Goal: Transaction & Acquisition: Obtain resource

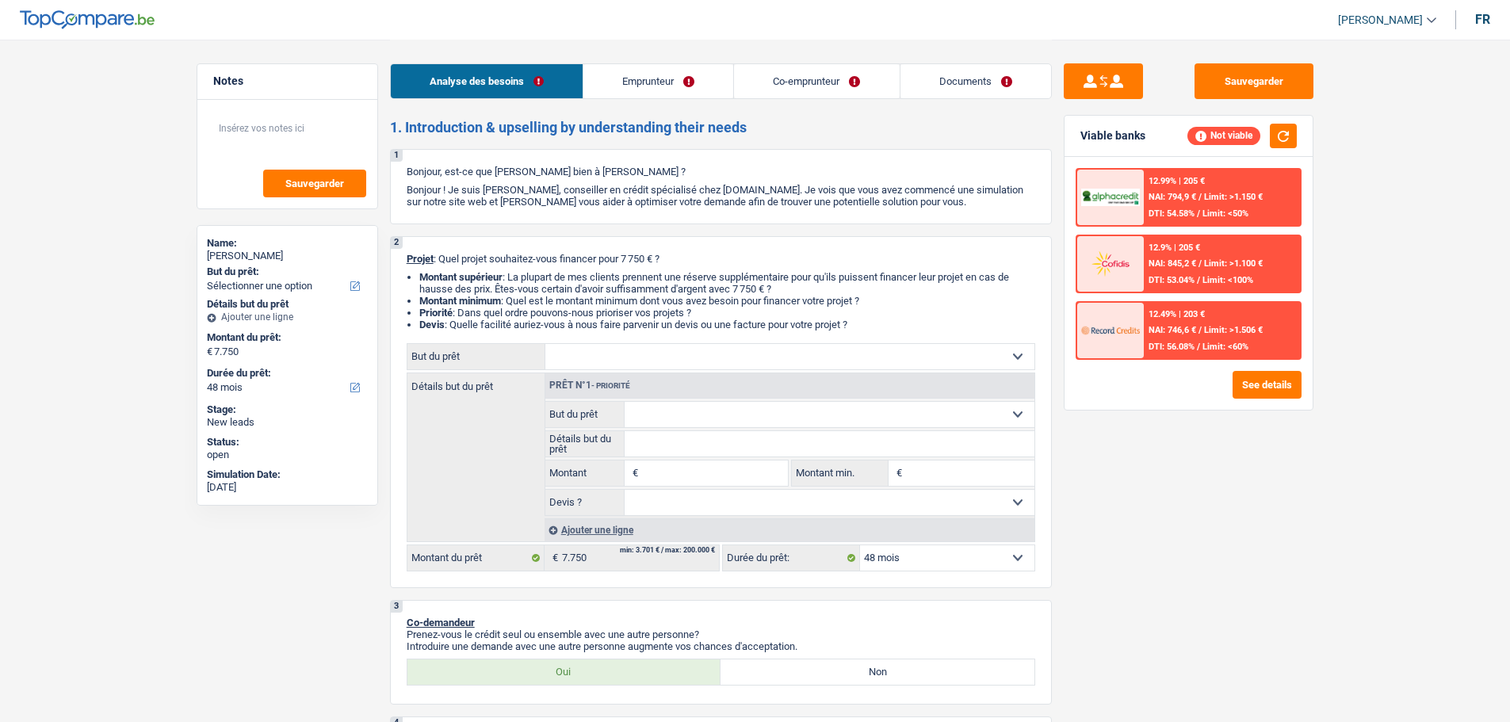
select select "48"
select select "noProfession"
select select "unemployment"
select select "familyAllowances"
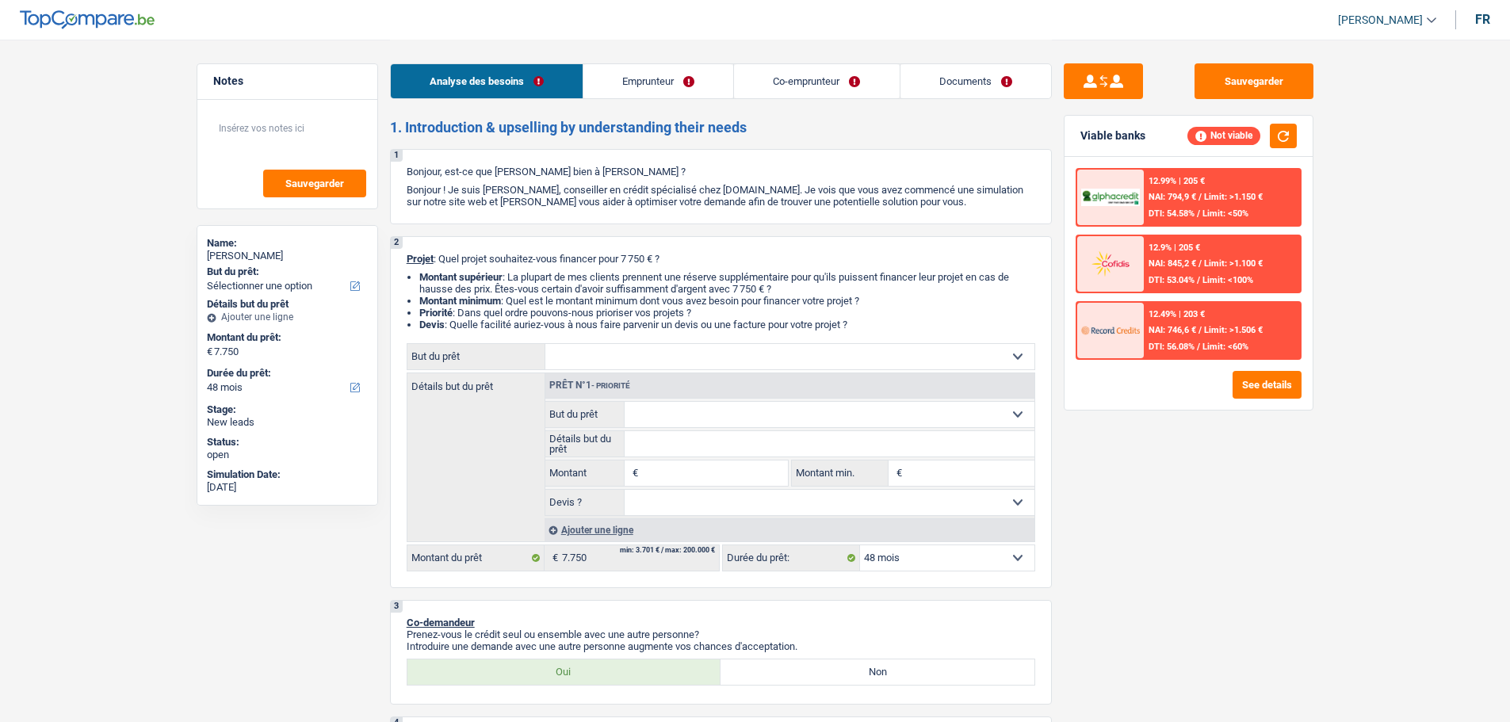
select select "rents"
select select "48"
select select "noProfession"
select select "unemployment"
select select "familyAllowances"
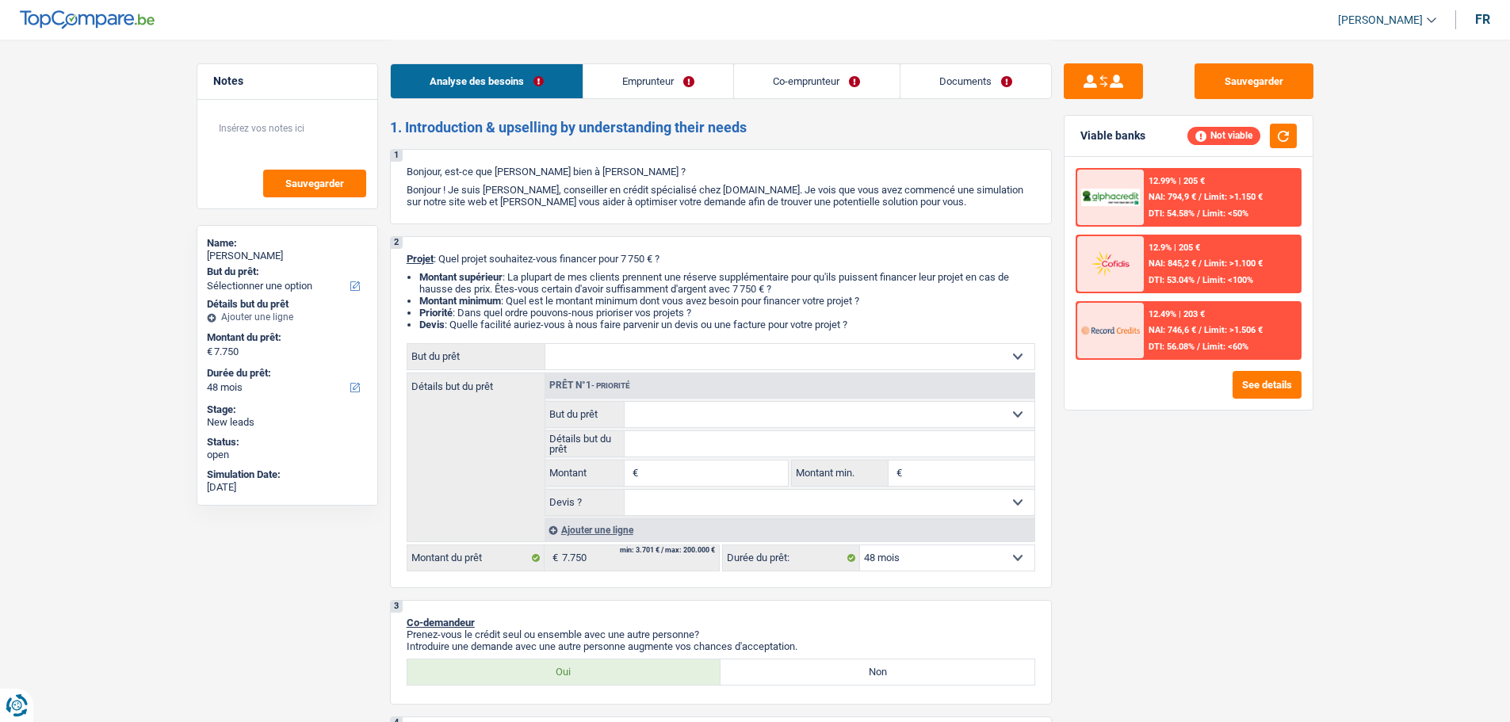
click at [965, 61] on div "Analyse des besoins Emprunteur Co-emprunteur Documents" at bounding box center [721, 73] width 662 height 67
click at [804, 70] on link "Co-emprunteur" at bounding box center [816, 81] width 165 height 34
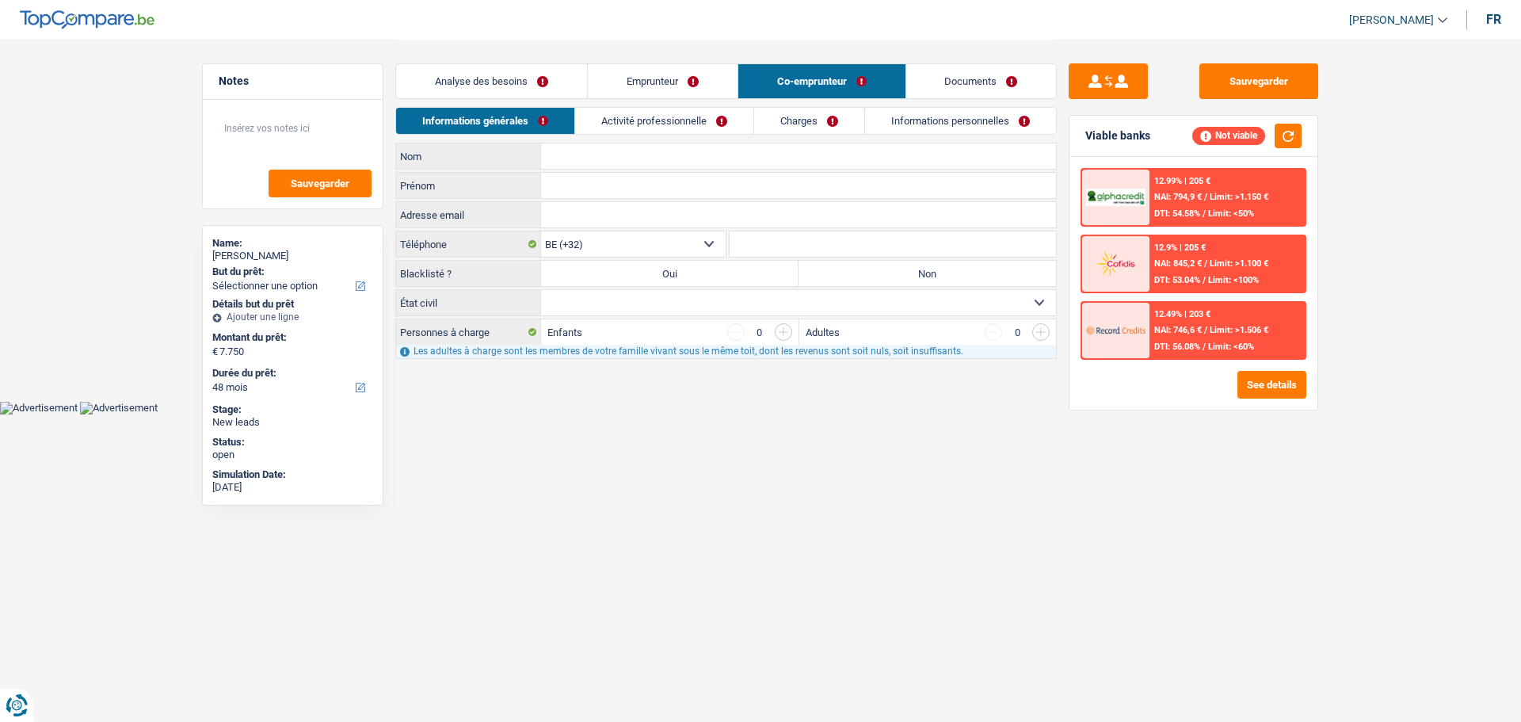
click at [679, 76] on link "Emprunteur" at bounding box center [663, 81] width 150 height 34
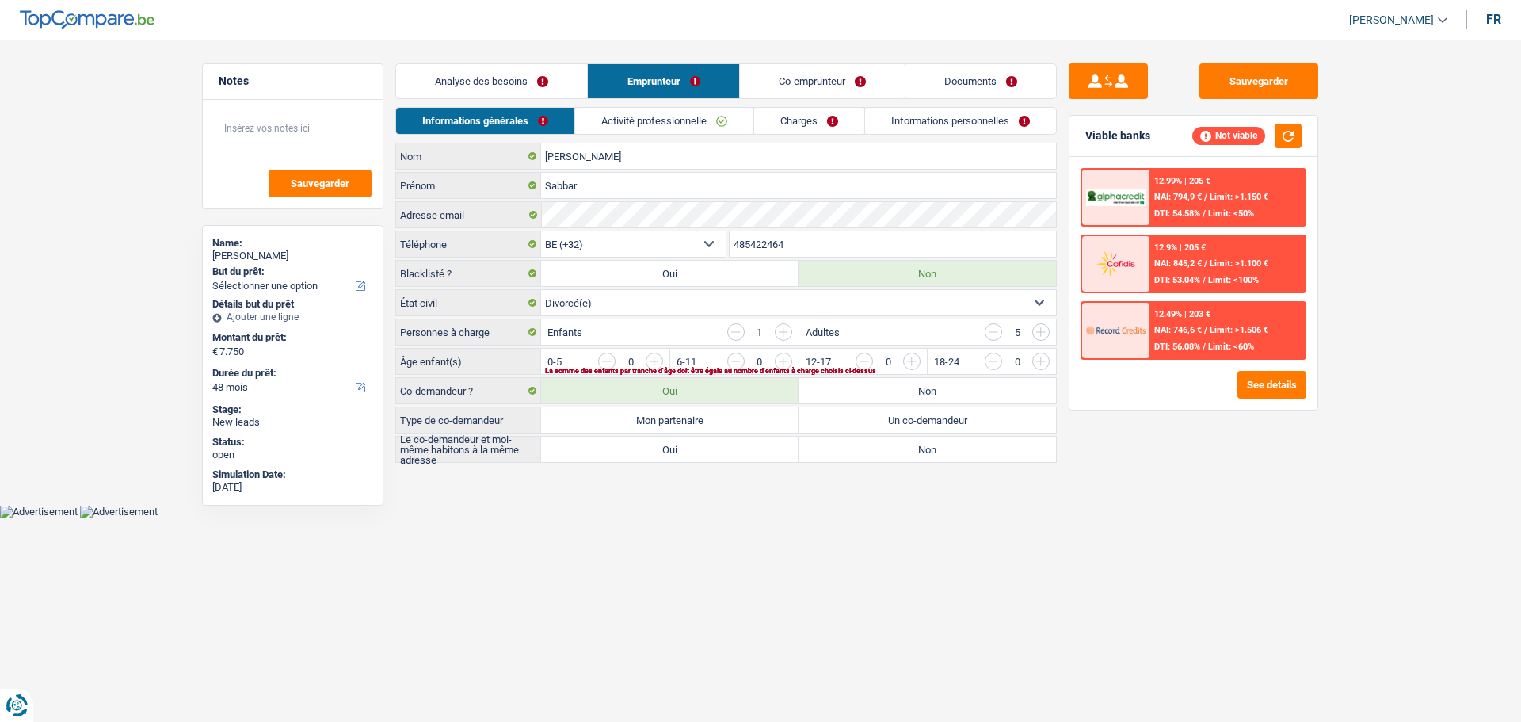
click at [711, 113] on link "Activité professionnelle" at bounding box center [664, 121] width 178 height 26
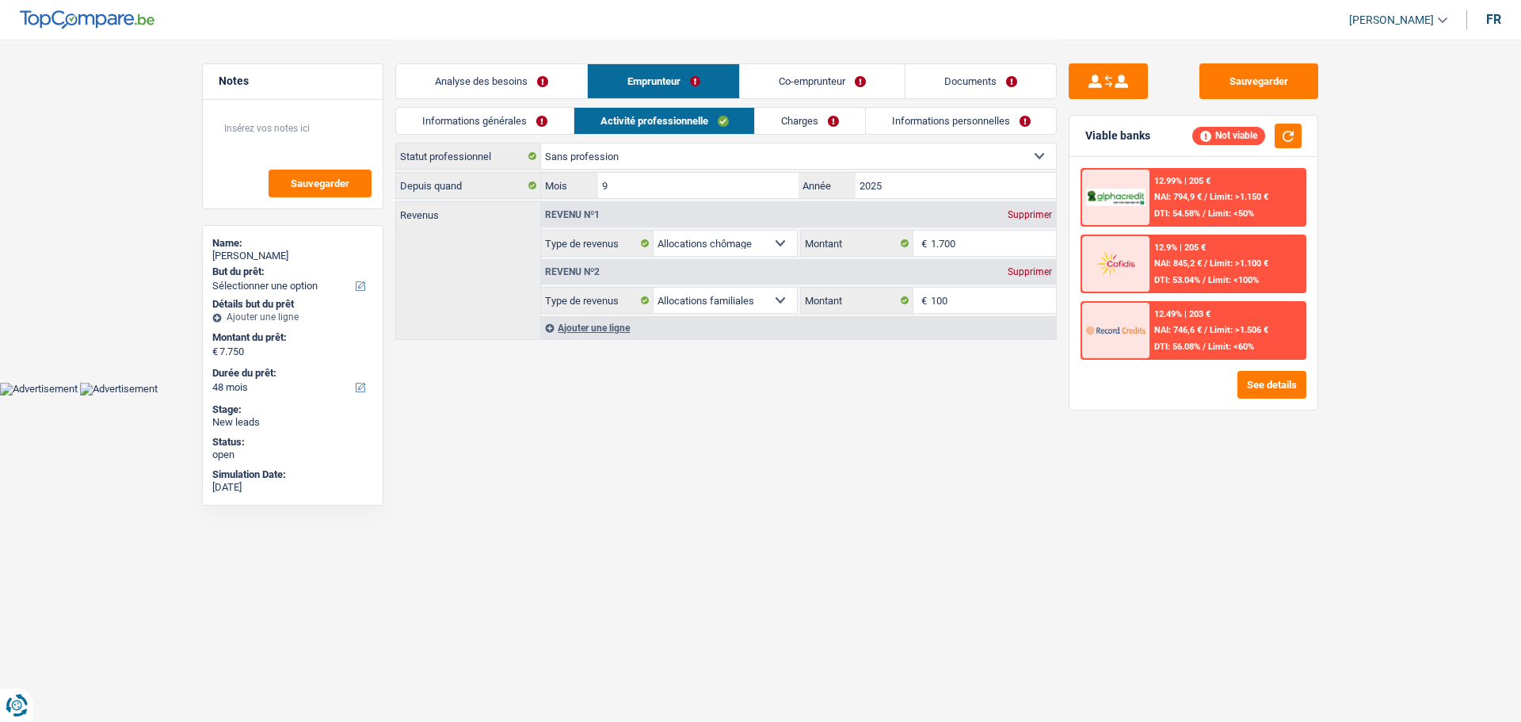
click at [778, 84] on link "Co-emprunteur" at bounding box center [822, 81] width 165 height 34
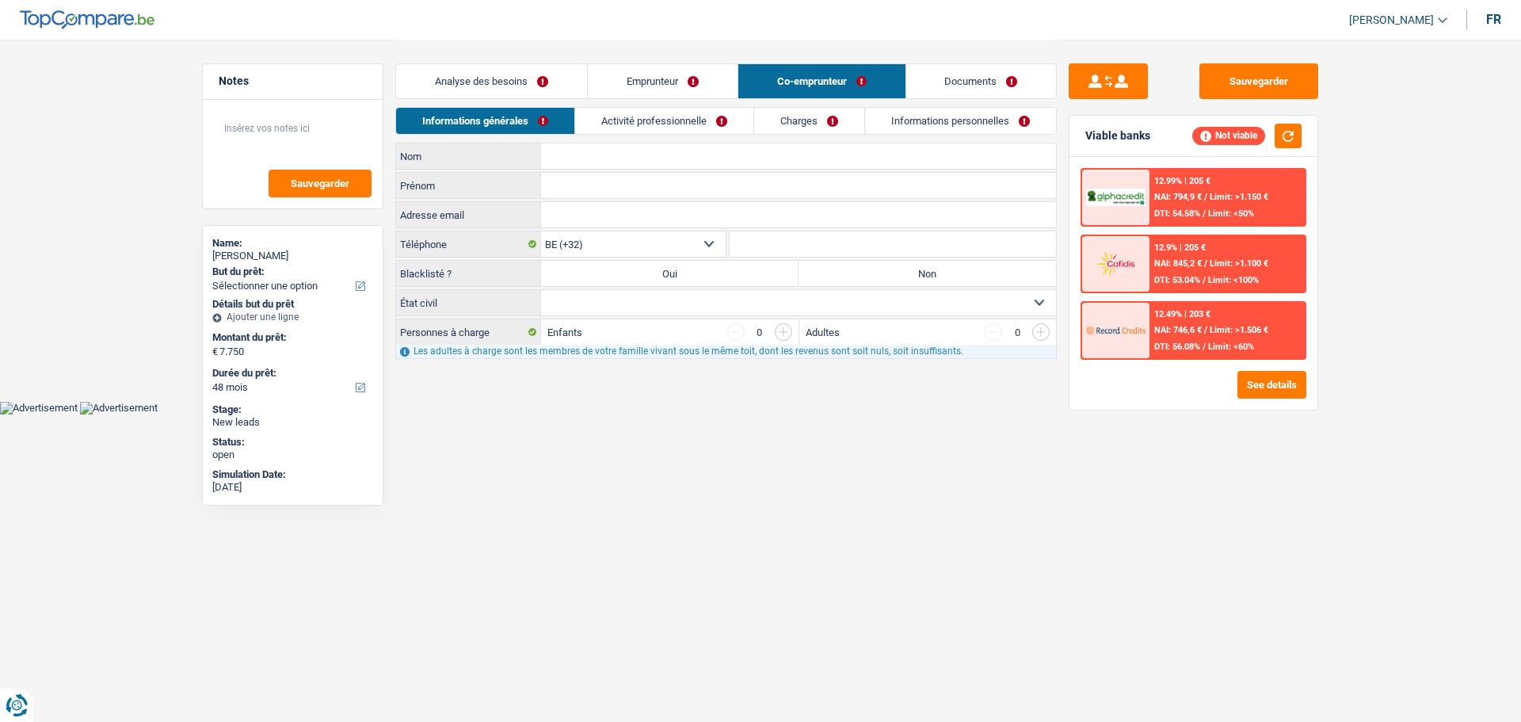
click at [698, 117] on link "Activité professionnelle" at bounding box center [664, 121] width 178 height 26
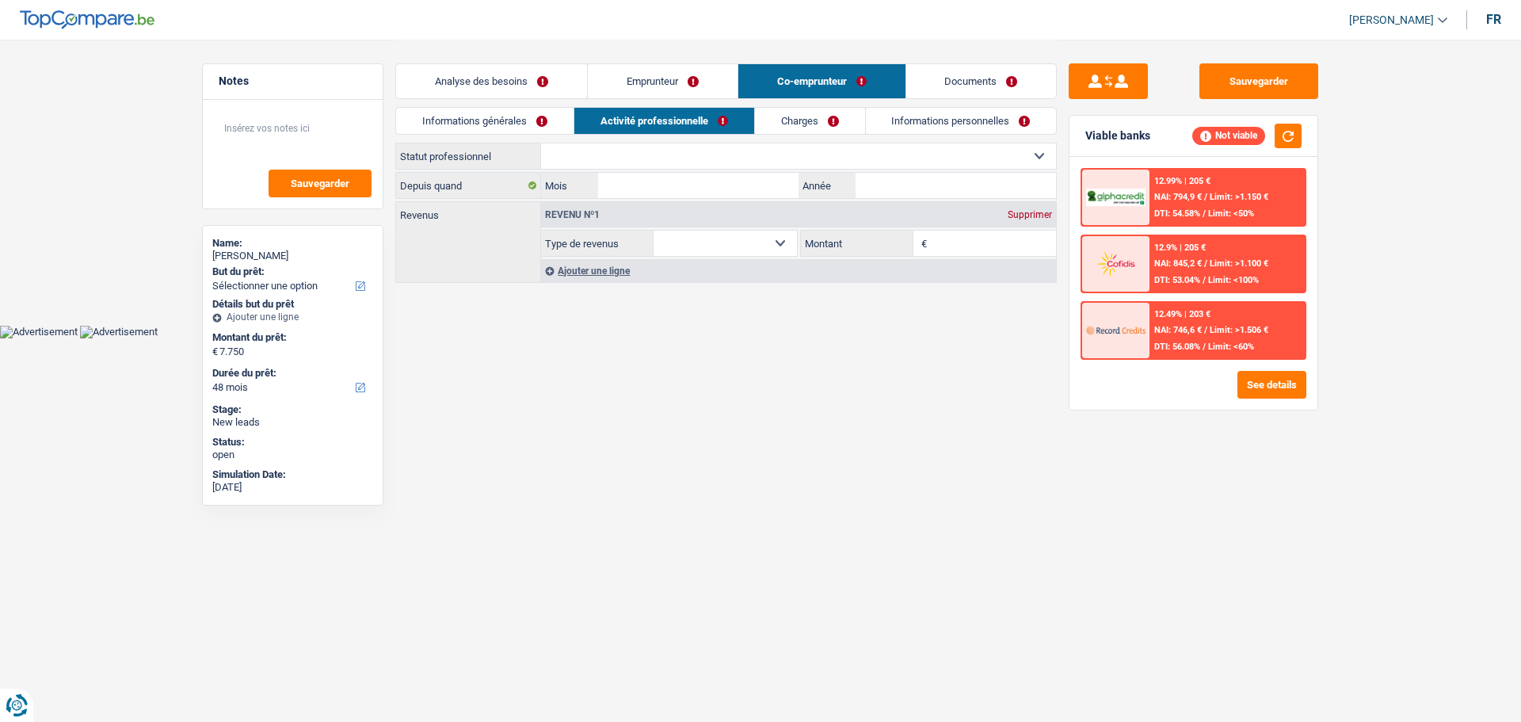
click at [555, 69] on link "Analyse des besoins" at bounding box center [491, 81] width 191 height 34
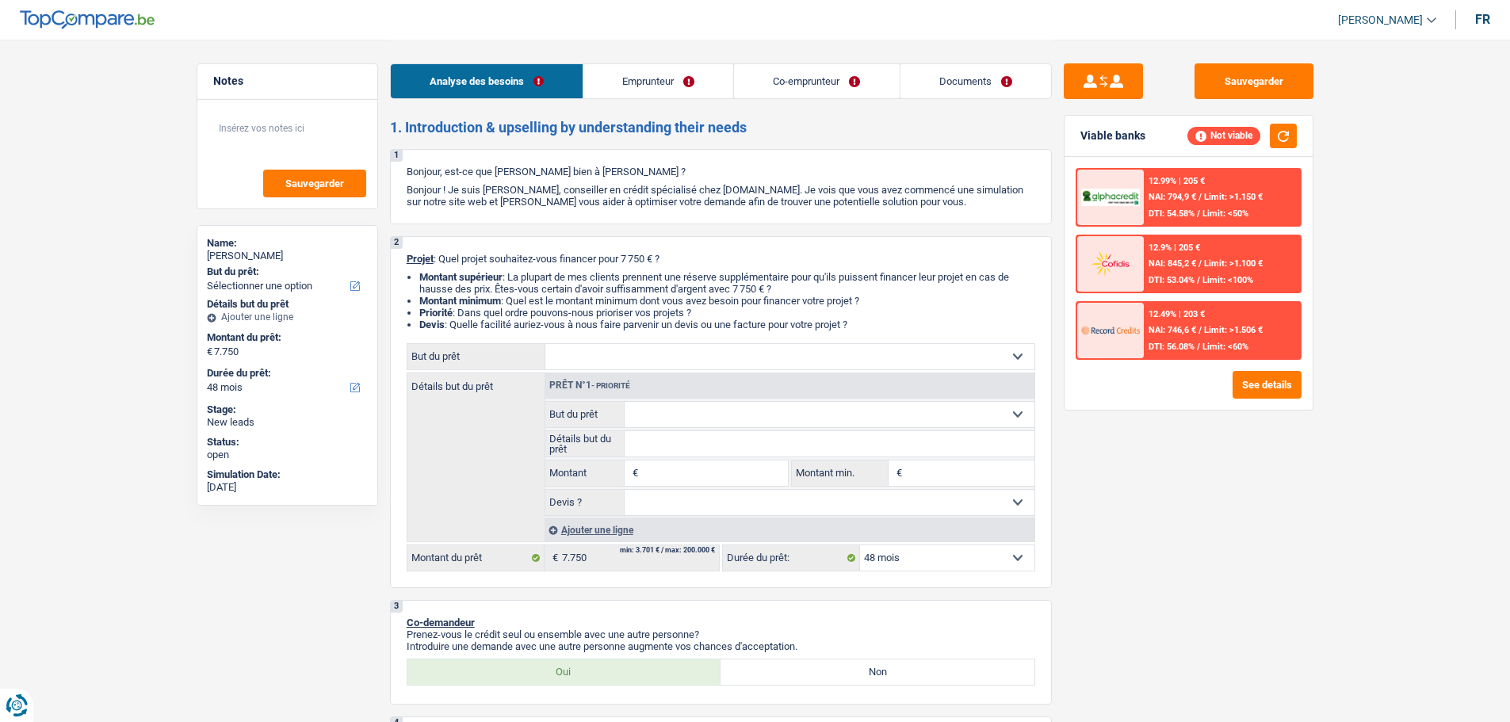
click at [1254, 366] on div "12.99% | 205 € NAI: 794,9 € / Limit: >1.150 € DTI: 54.58% / Limit: <50% 12.9% |…" at bounding box center [1188, 283] width 248 height 253
click at [1254, 373] on button "See details" at bounding box center [1266, 385] width 69 height 28
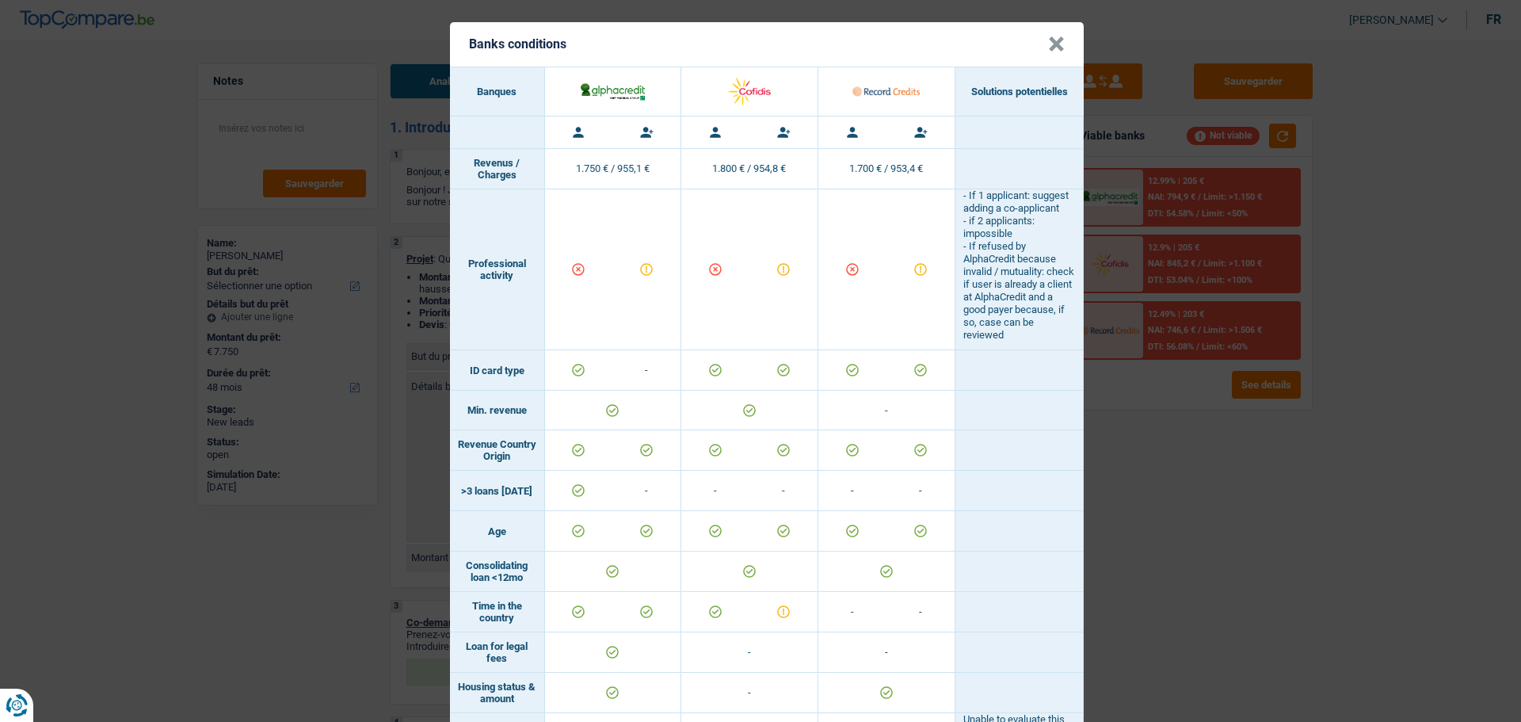
click at [1052, 43] on button "×" at bounding box center [1056, 44] width 17 height 16
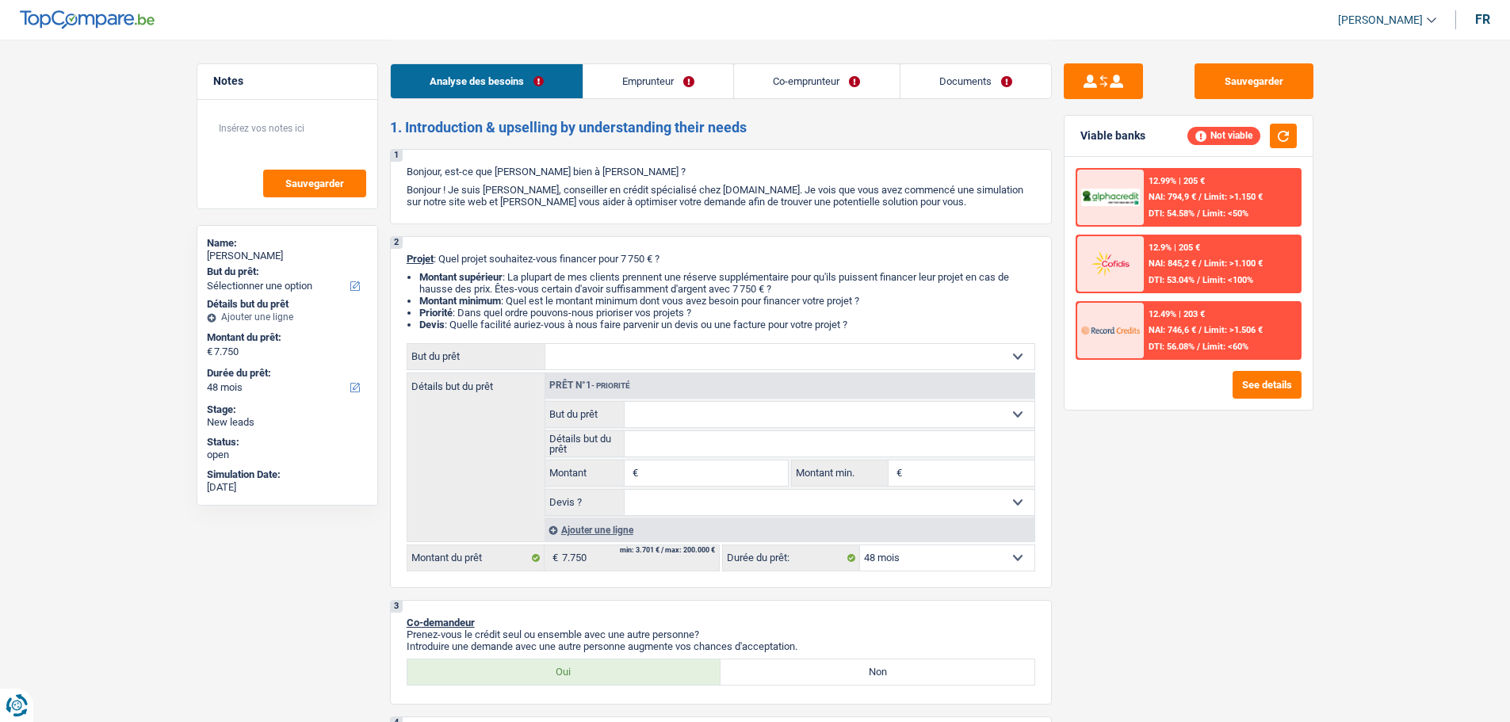
click at [817, 72] on link "Co-emprunteur" at bounding box center [816, 81] width 165 height 34
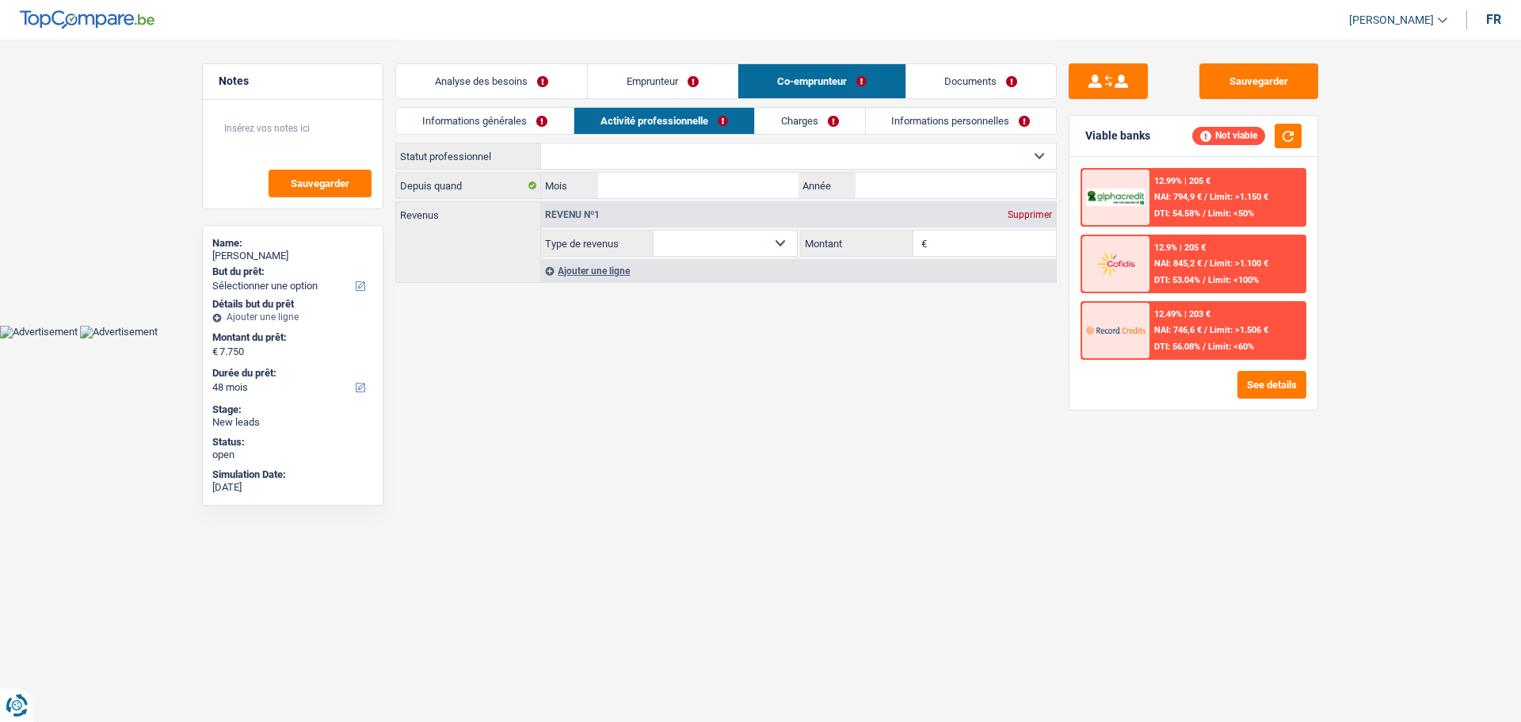
click at [650, 71] on link "Emprunteur" at bounding box center [663, 81] width 150 height 34
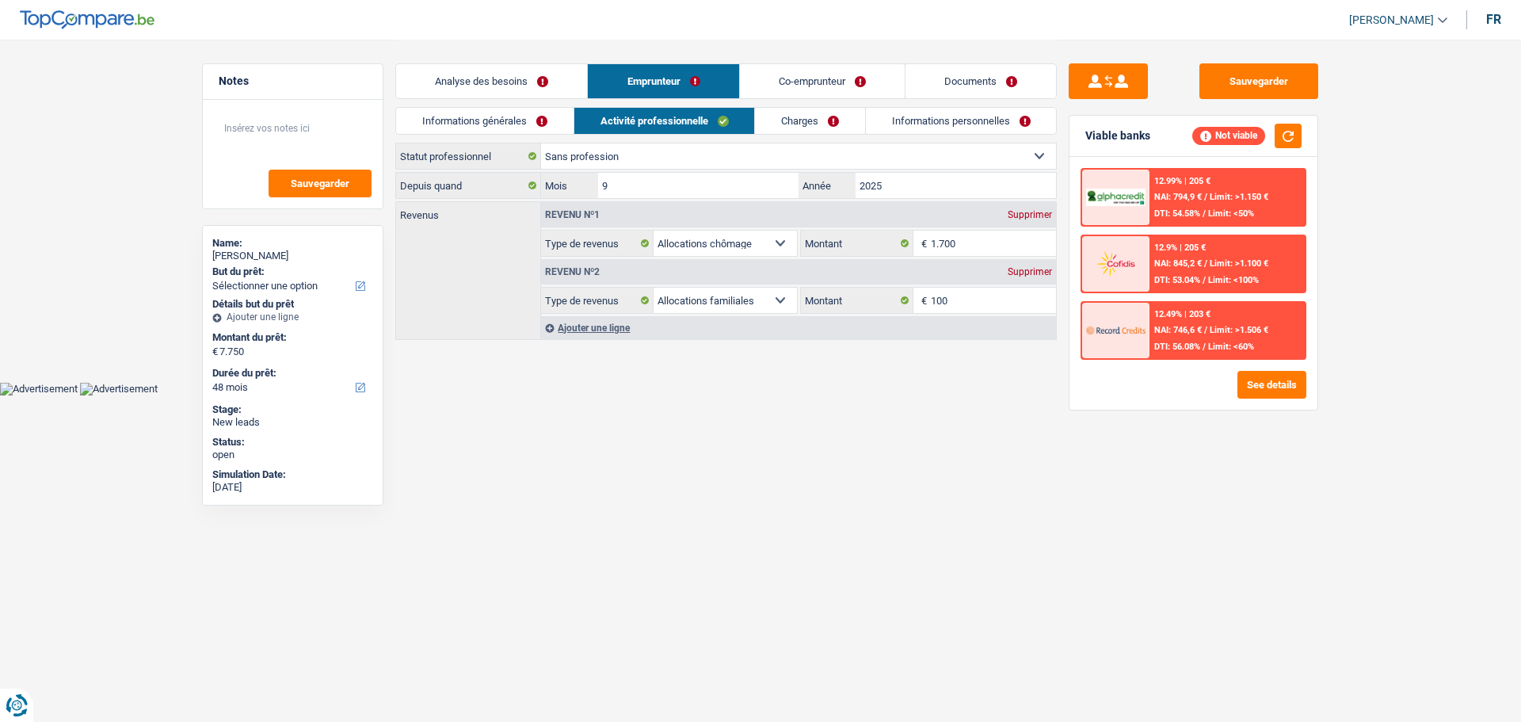
click at [669, 158] on select "Ouvrier Employé privé Employé public Invalide Indépendant Pensionné Chômeur Mut…" at bounding box center [798, 155] width 515 height 25
select select "unemployed"
click at [541, 143] on select "Ouvrier Employé privé Employé public Invalide Indépendant Pensionné Chômeur Mut…" at bounding box center [798, 155] width 515 height 25
select select "unemployed"
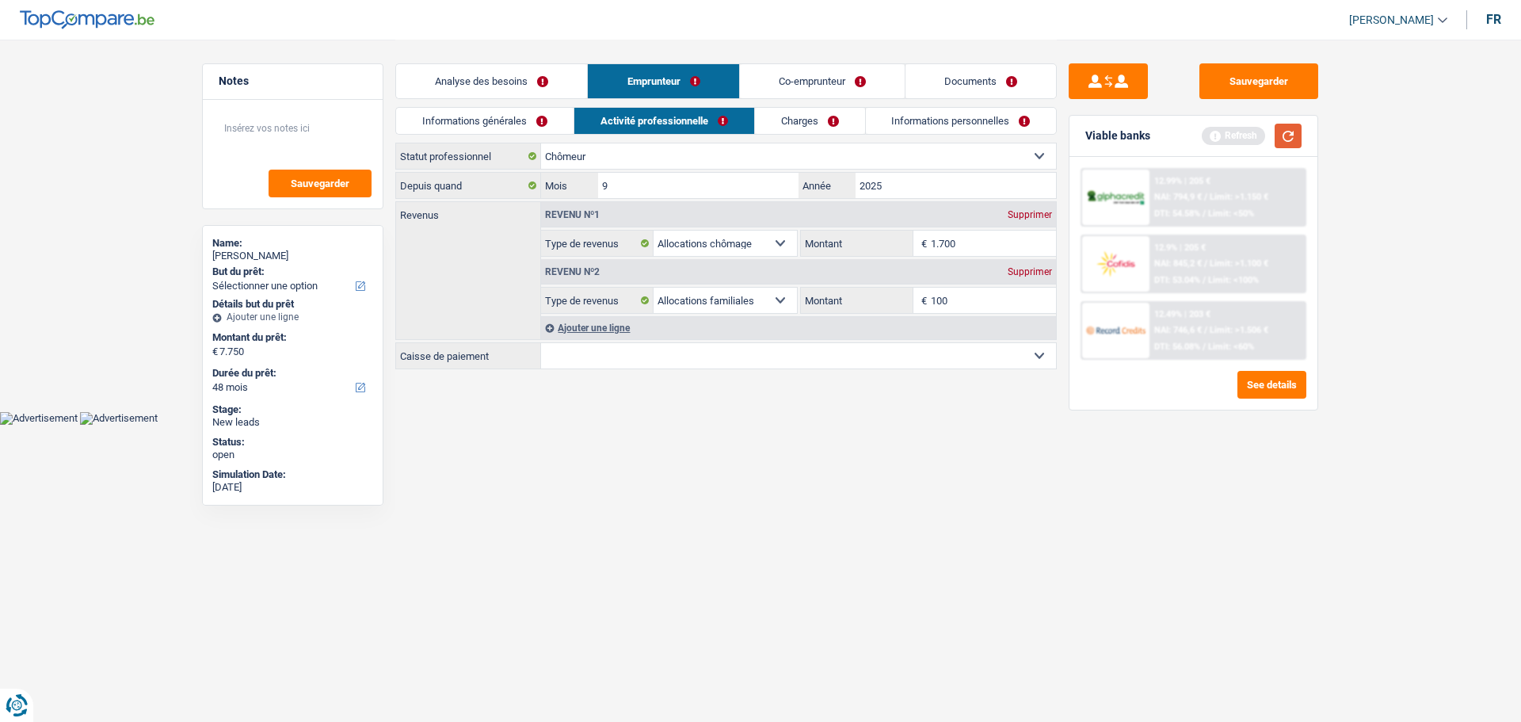
click at [1288, 134] on button "button" at bounding box center [1288, 136] width 27 height 25
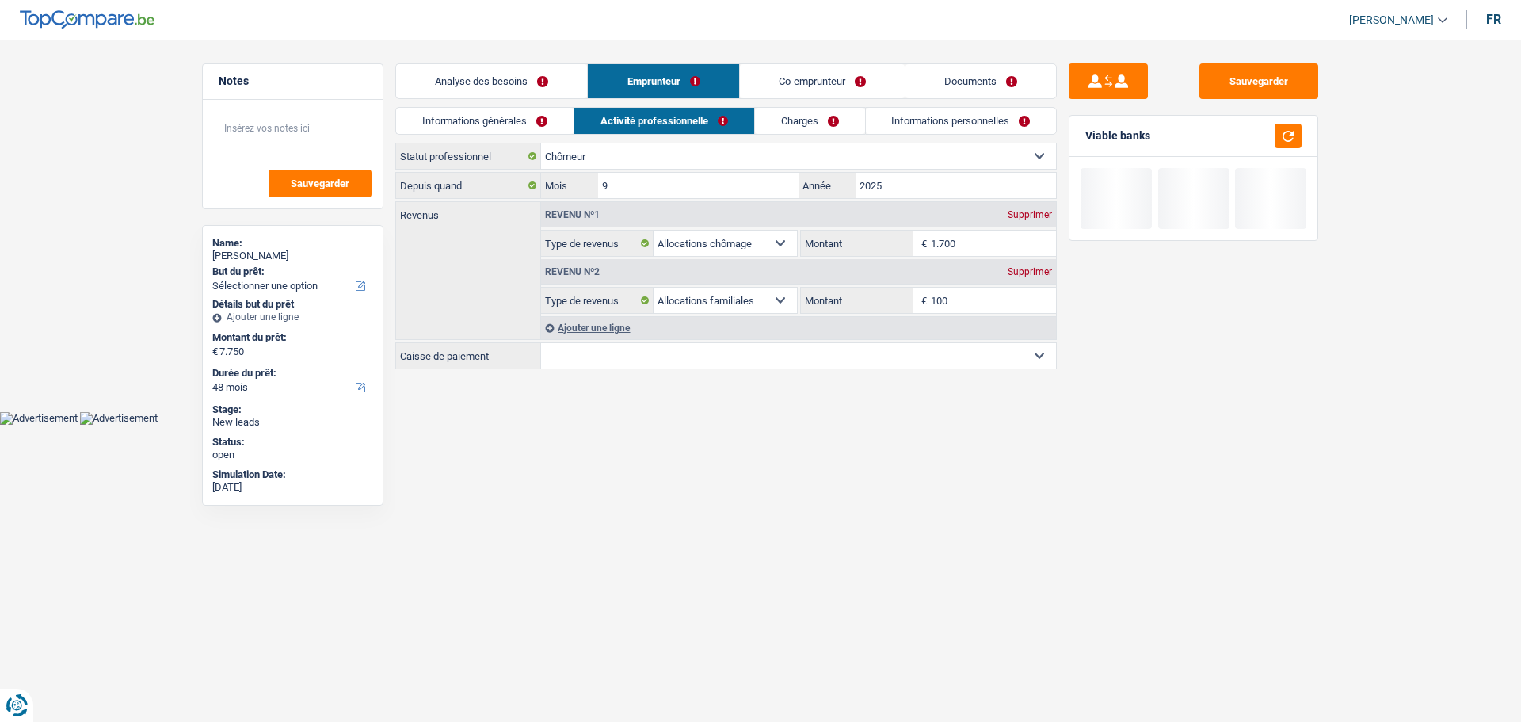
click at [494, 60] on div "Analyse des besoins Emprunteur Co-emprunteur Documents" at bounding box center [726, 73] width 662 height 67
click at [500, 83] on link "Analyse des besoins" at bounding box center [491, 81] width 191 height 34
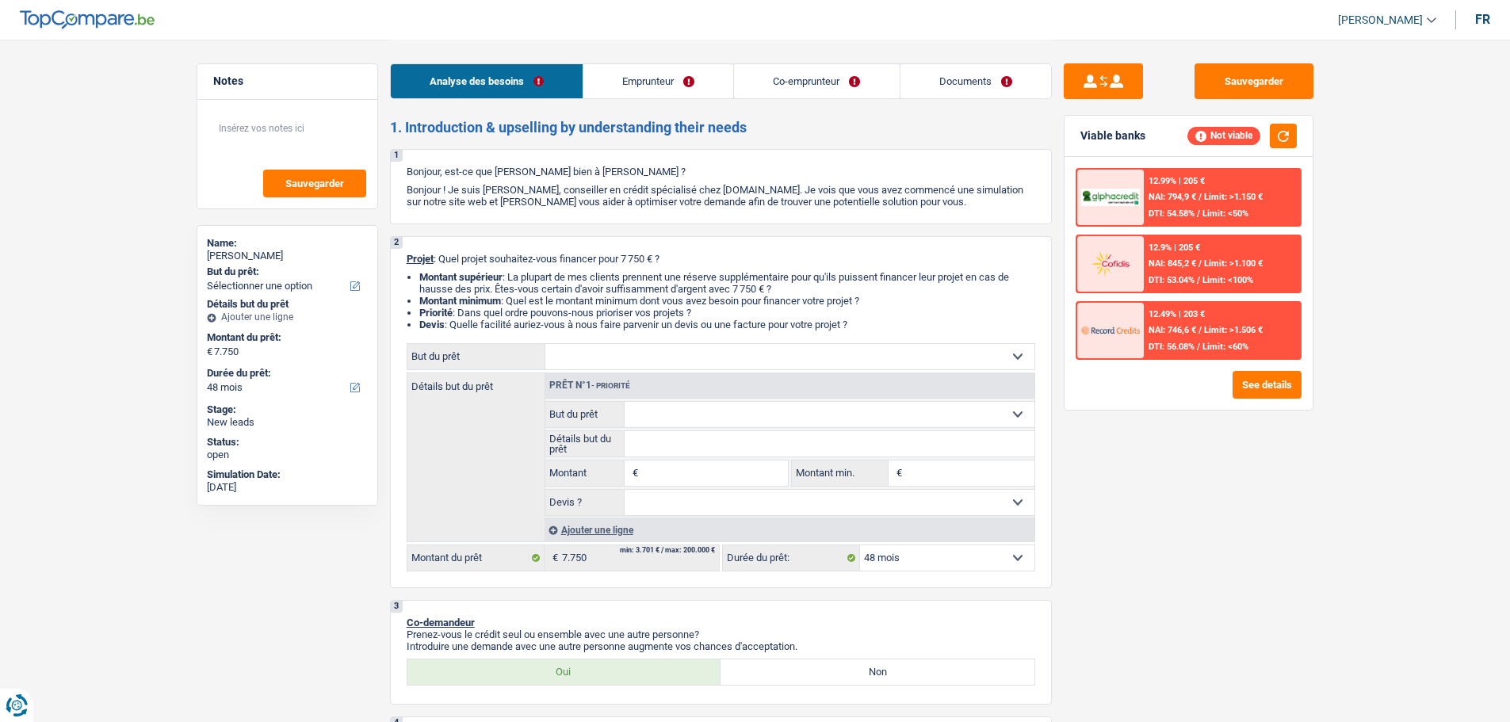
click at [652, 351] on select "Confort maison: meubles, textile, peinture, électroménager, outillage non-profe…" at bounding box center [789, 356] width 489 height 25
select select "medical"
click at [545, 344] on select "Confort maison: meubles, textile, peinture, électroménager, outillage non-profe…" at bounding box center [789, 356] width 489 height 25
select select "medical"
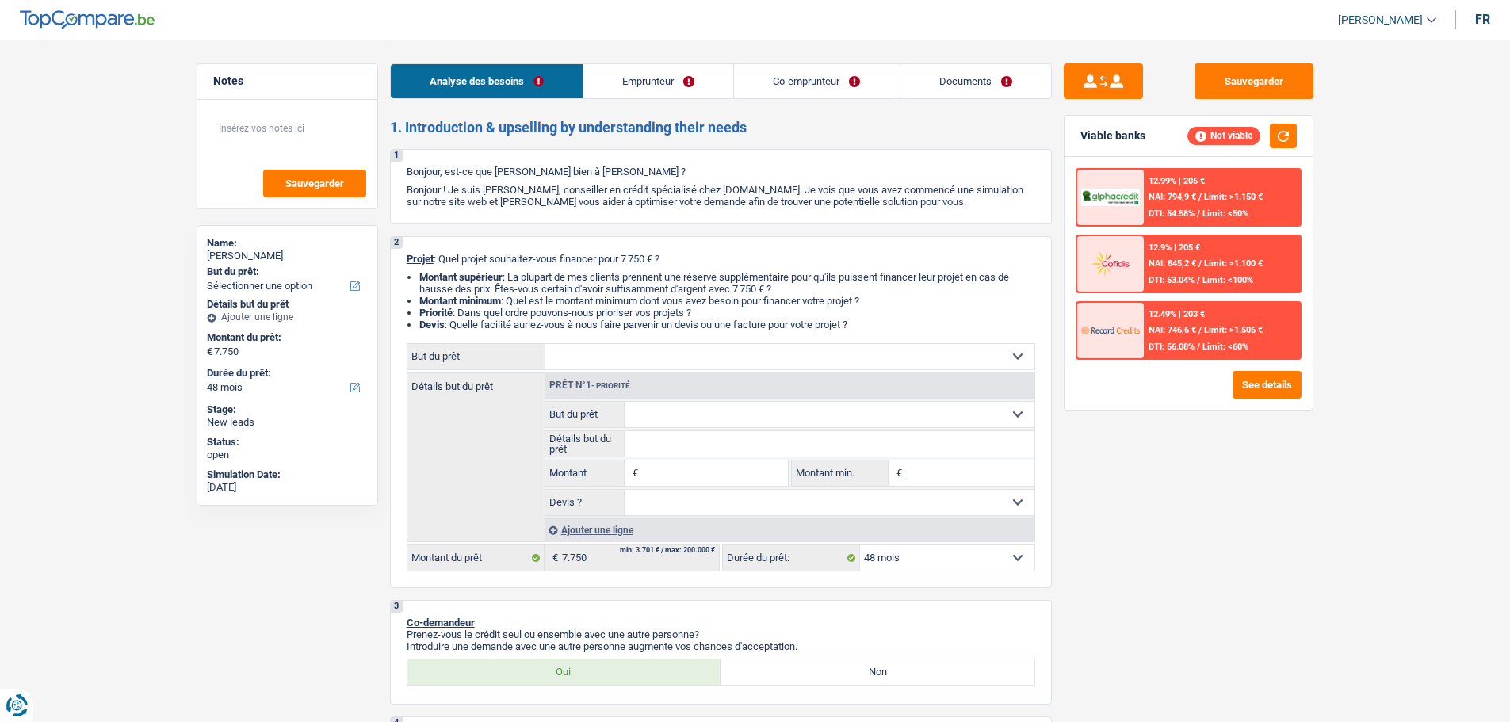
type input "7.750"
select select "medical"
type input "7.750"
select select "medical"
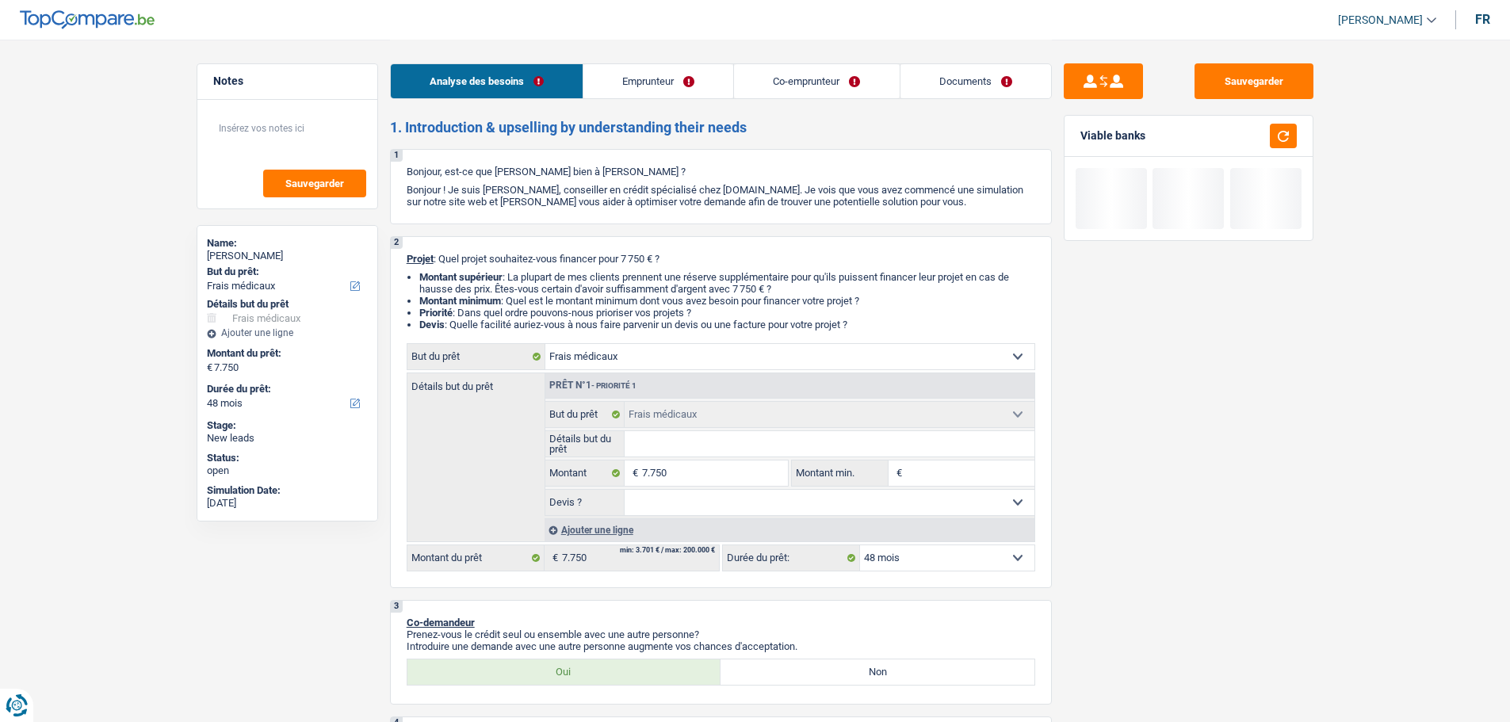
click at [687, 517] on div "Prêt n°1 - Priorité 1 Confort maison: meubles, textile, peinture, électroménage…" at bounding box center [789, 457] width 490 height 168
click at [702, 494] on select "Oui Non Non répondu Sélectionner une option" at bounding box center [829, 502] width 410 height 25
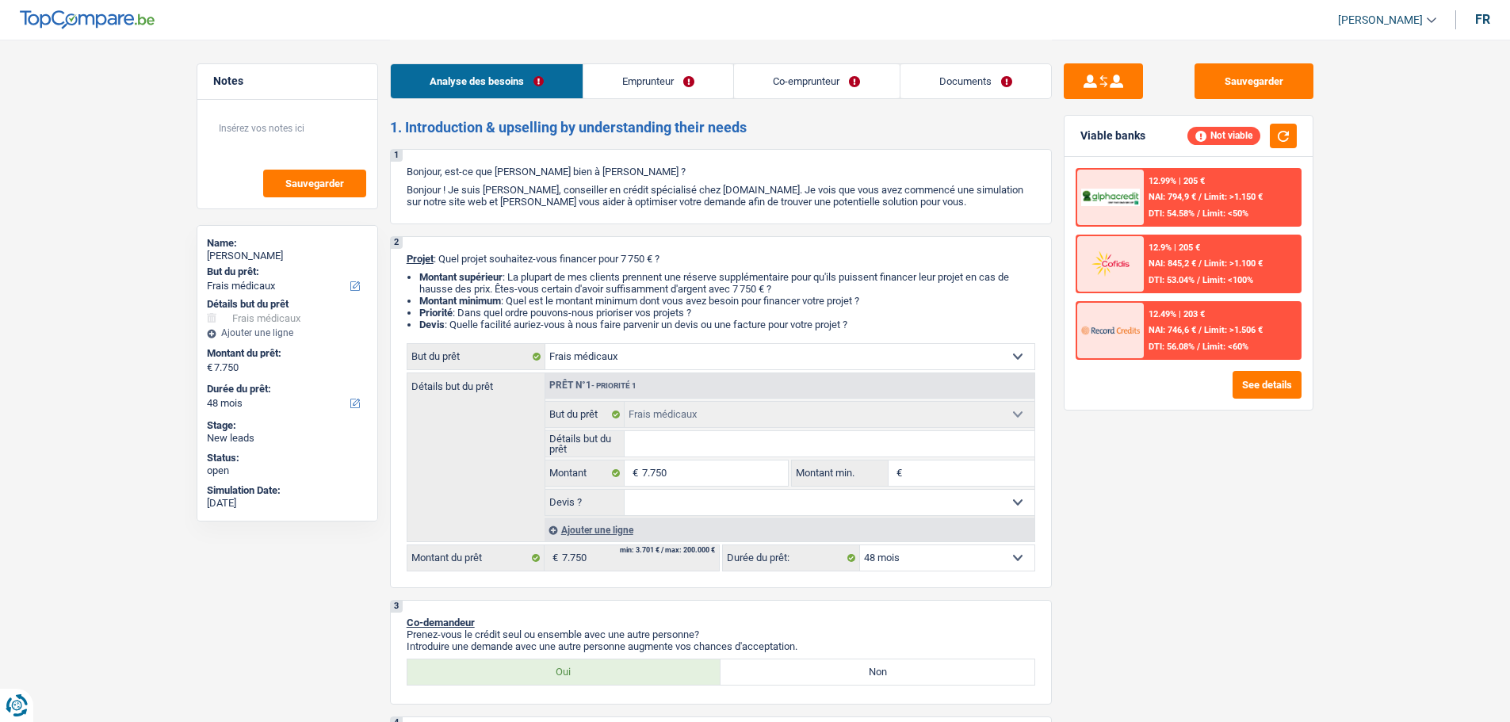
select select "false"
click at [624, 490] on select "Oui Non Non répondu Sélectionner une option" at bounding box center [829, 502] width 410 height 25
select select "false"
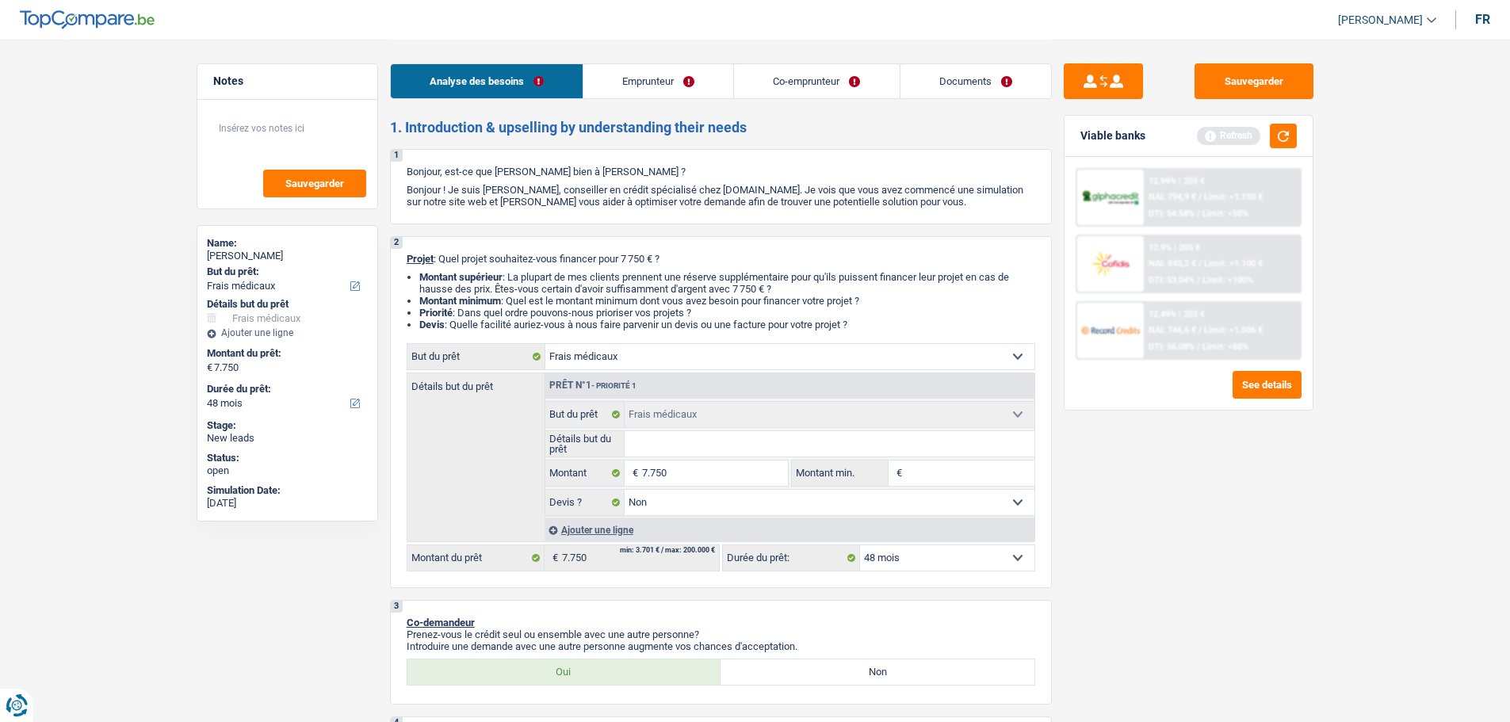
click at [674, 448] on input "Détails but du prêt" at bounding box center [829, 443] width 410 height 25
type input "O"
type input "Op"
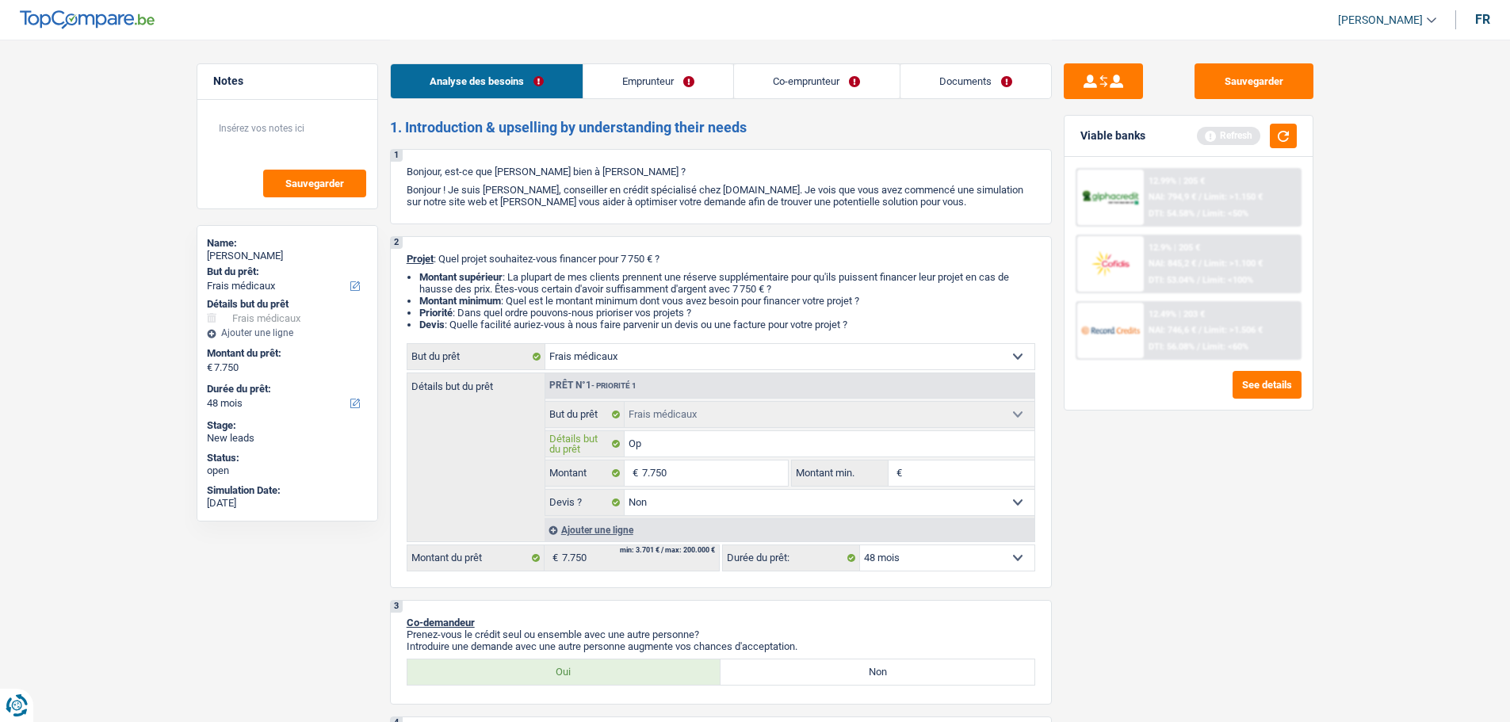
type input "Opé"
type input "Opér"
type input "Opéra"
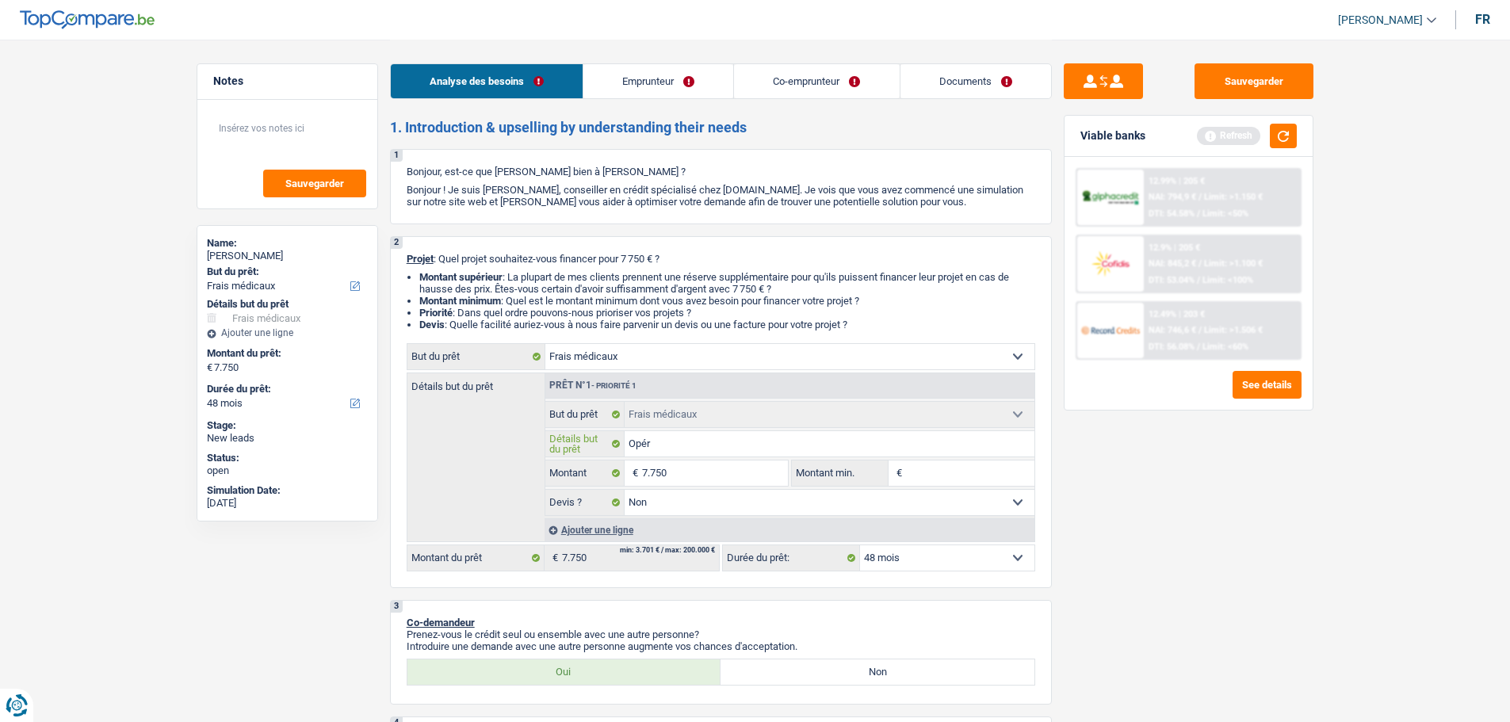
type input "Opéra"
type input "Opérat"
type input "Opérati"
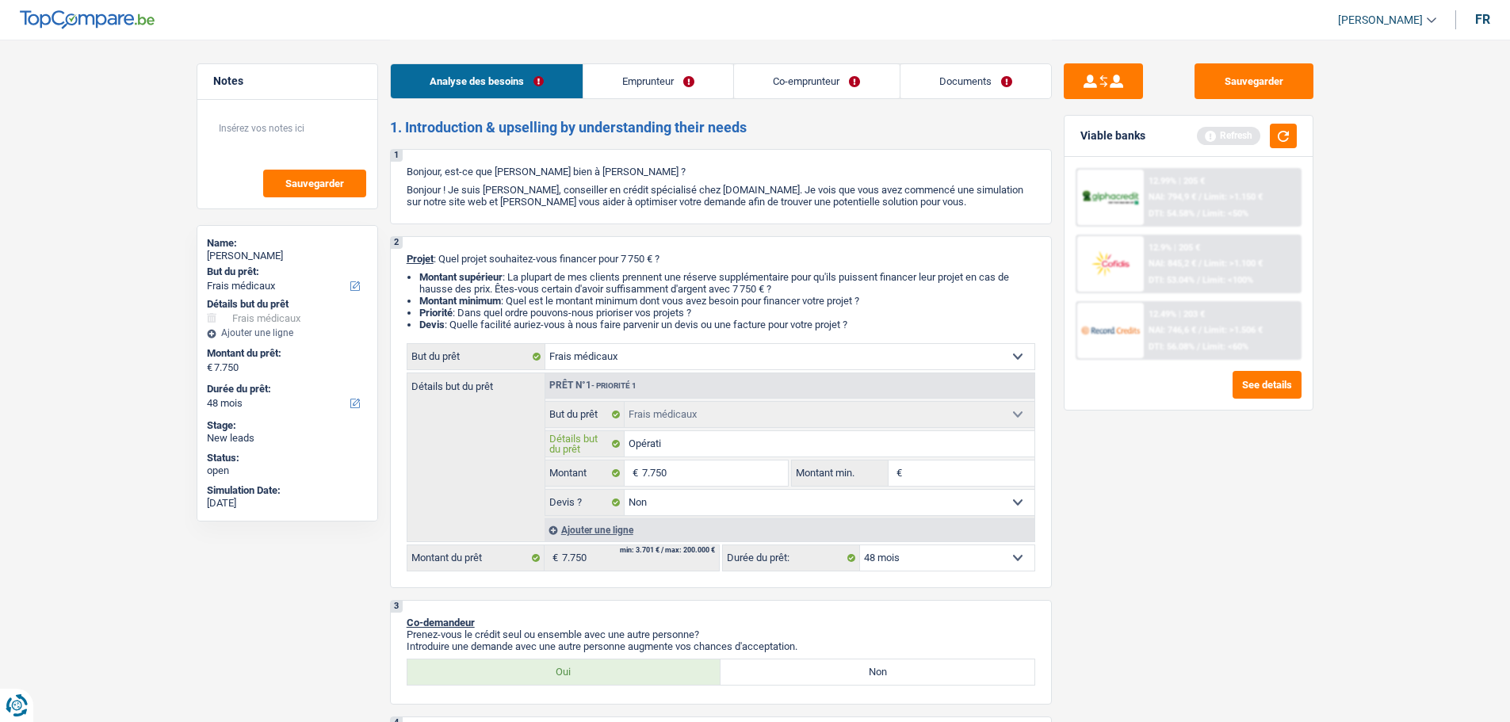
type input "Opératio"
type input "Opération"
type input "Opérations"
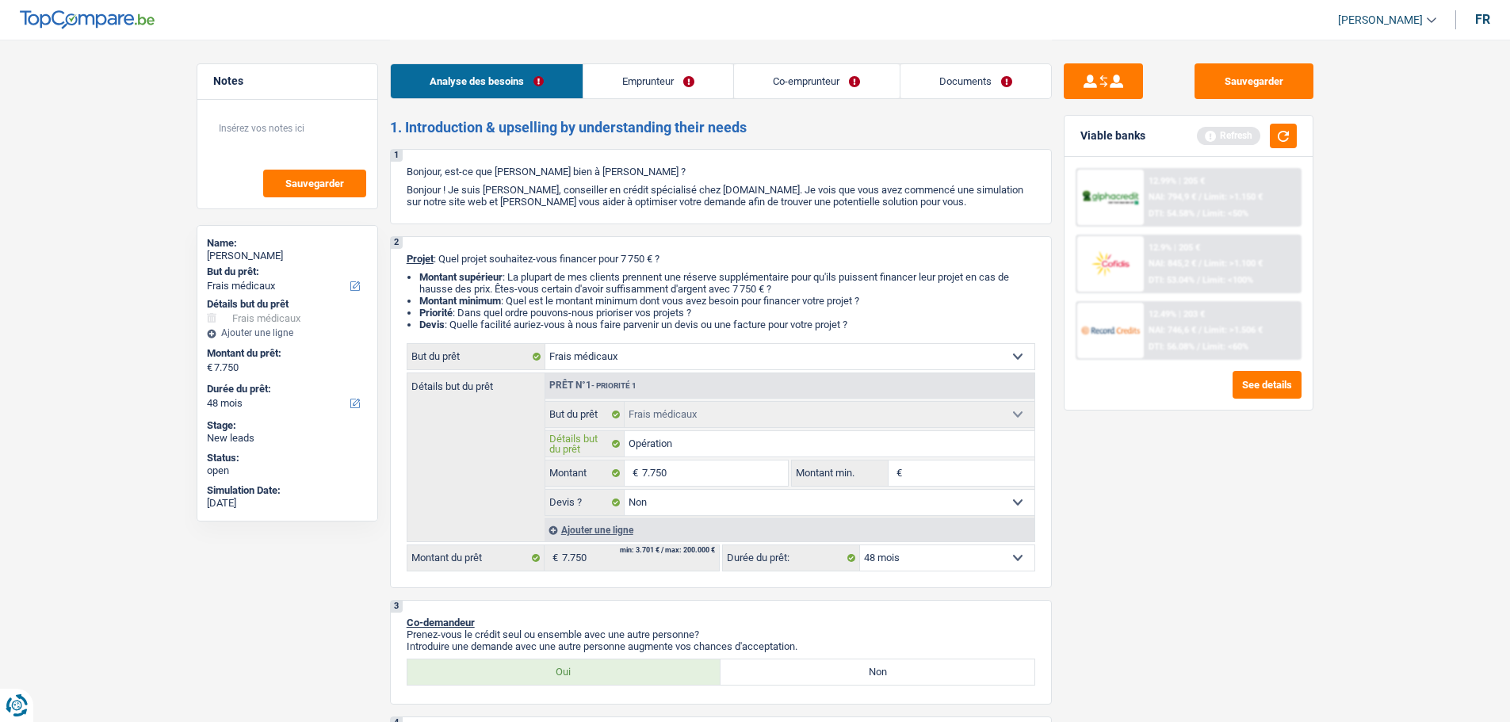
type input "Opérations"
type input "Opérations d"
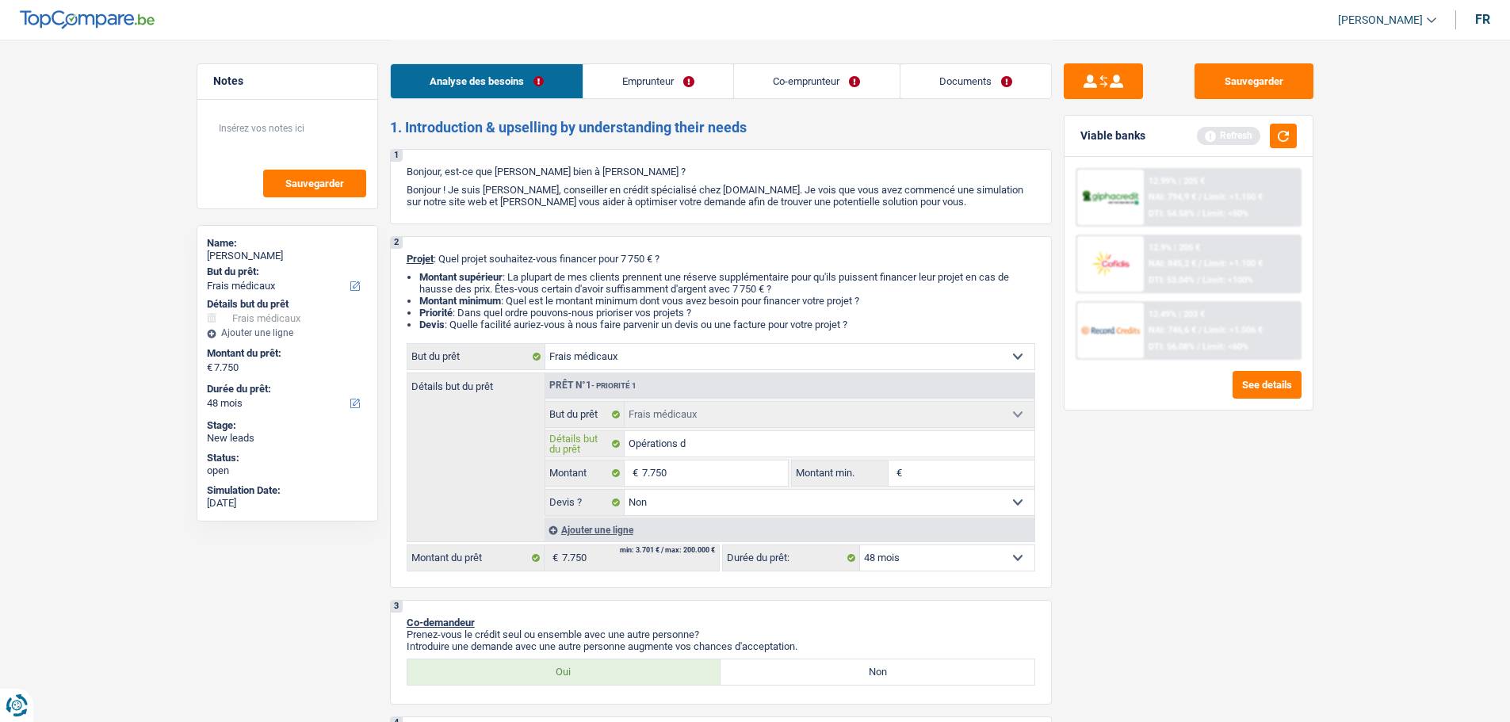
type input "Opérations de"
type input "Opérations de s"
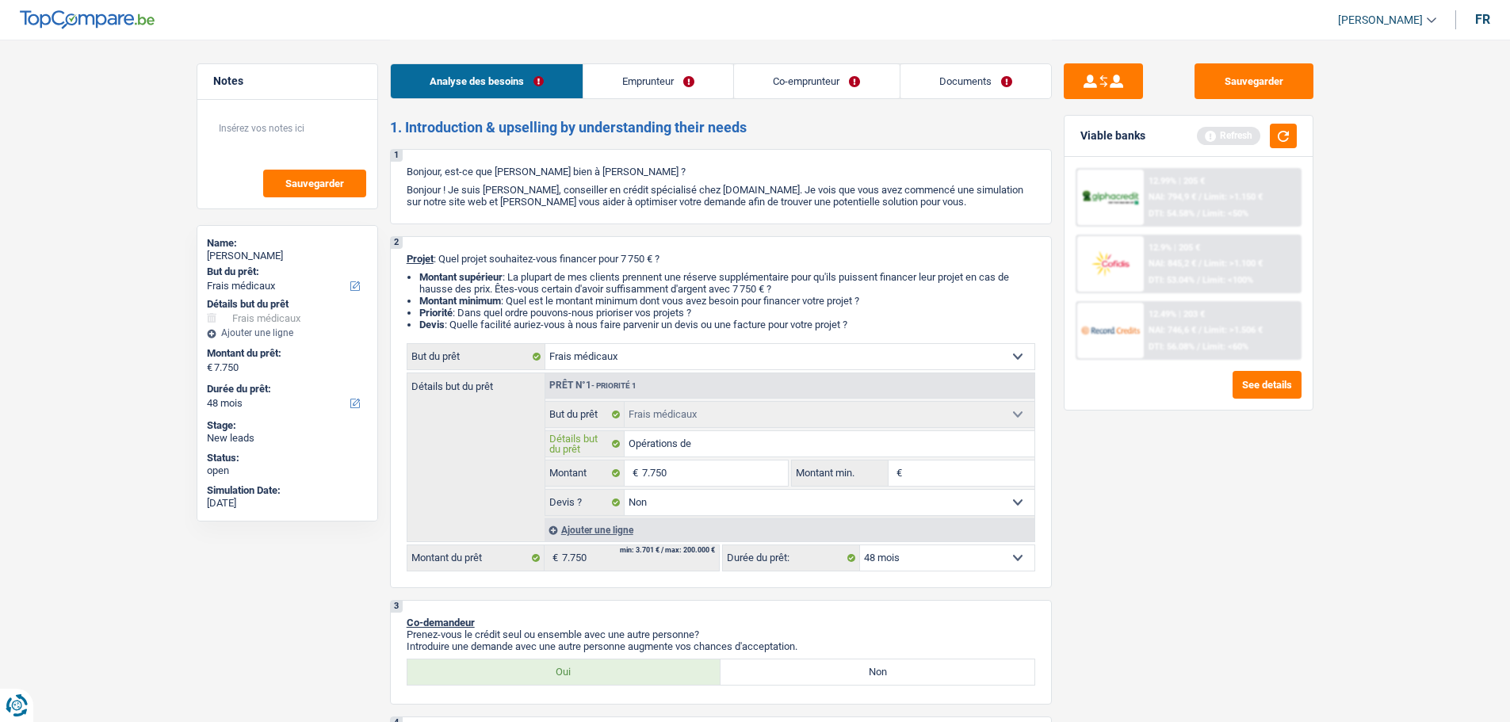
type input "Opérations de s"
type input "Opérations de so"
type input "Opérations de son"
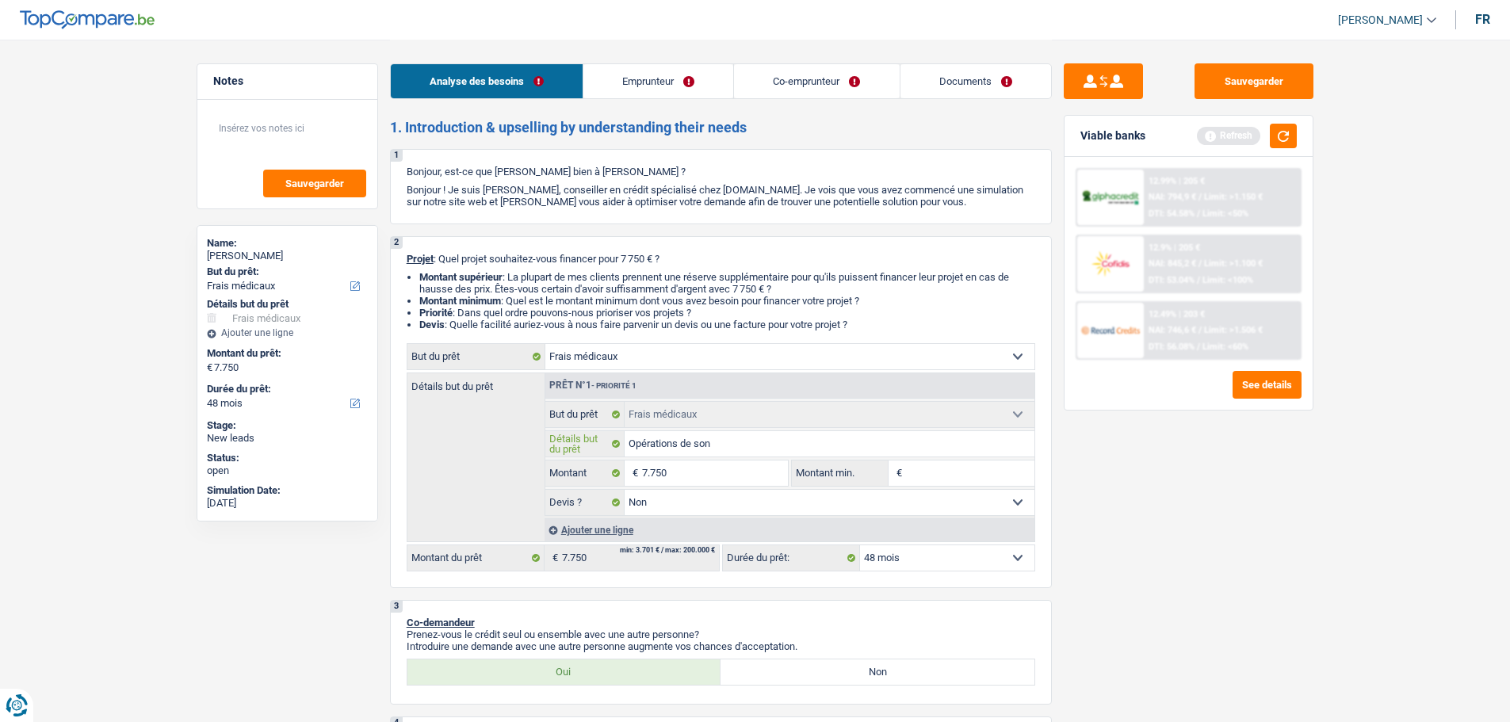
type input "Opérations de son"
type input "Opérations de son p"
type input "Opérations de son pè"
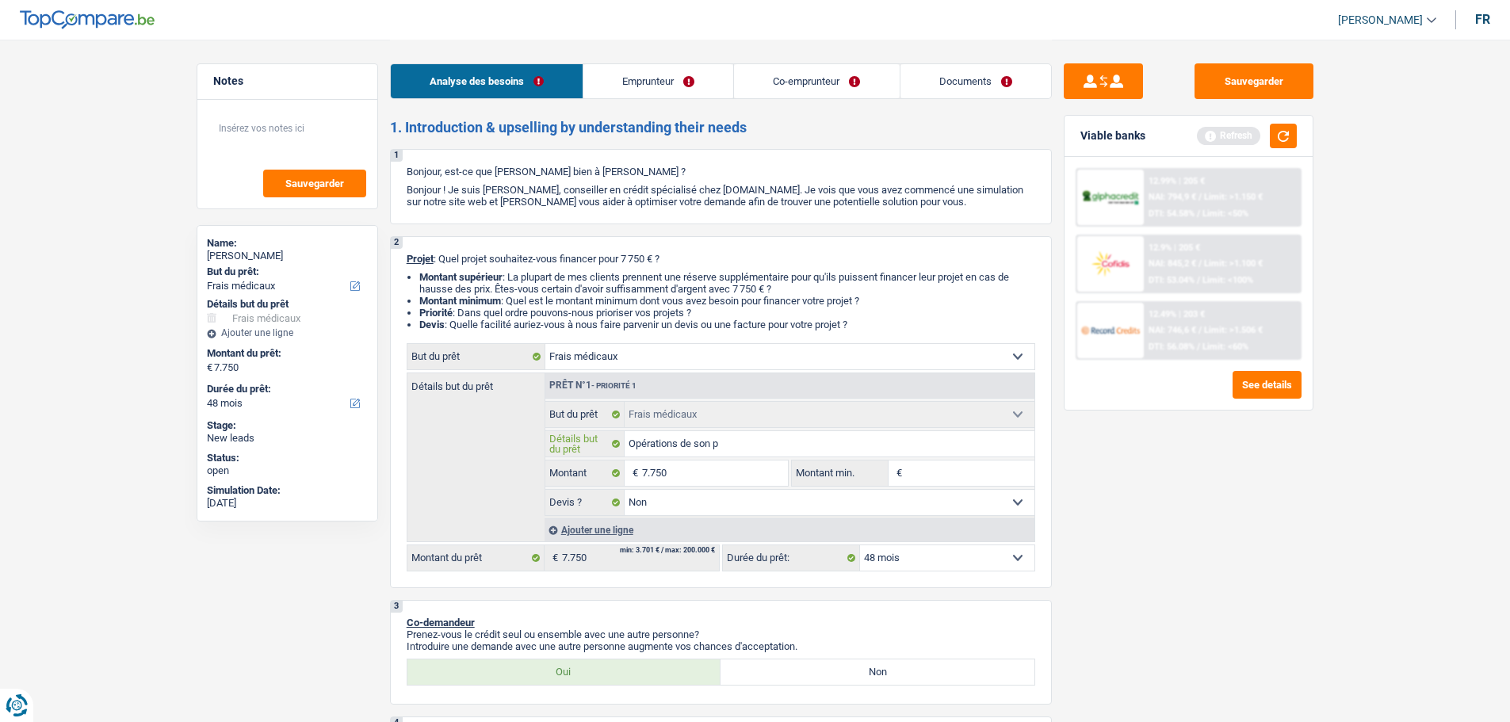
type input "Opérations de son pè"
type input "Opérations de son pèr"
type input "Opérations de son père"
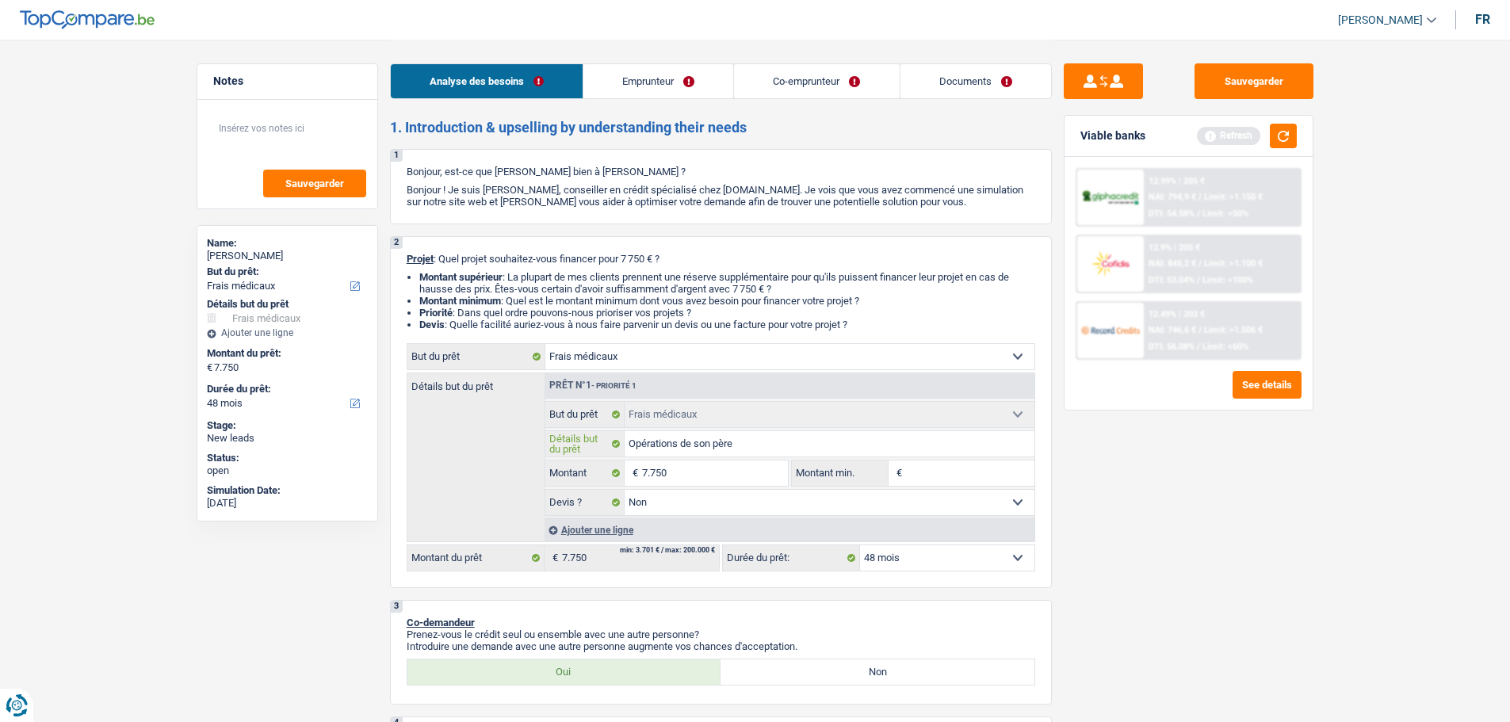
type input "Opérations de son père"
click at [931, 473] on input "Montant min." at bounding box center [970, 472] width 128 height 25
type input "5"
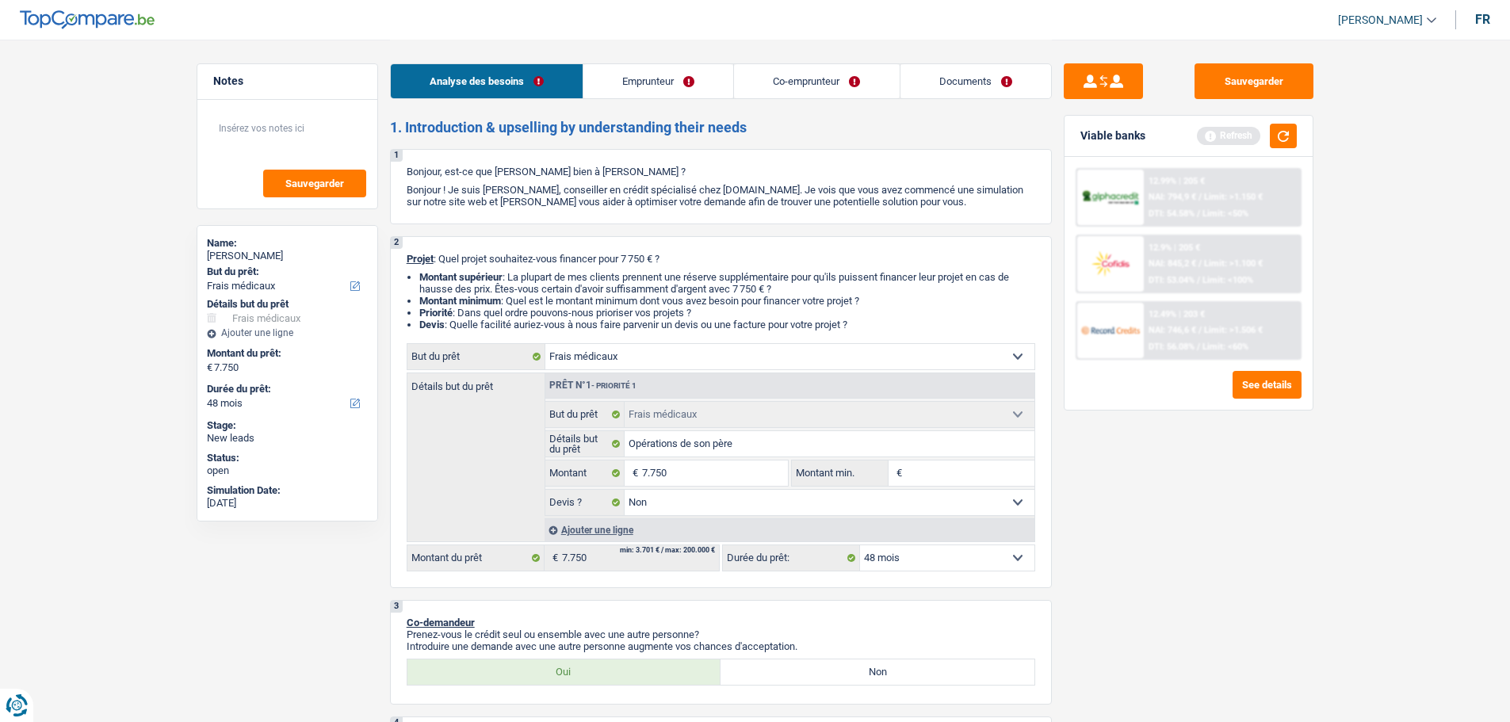
type input "5"
type input "50"
type input "500"
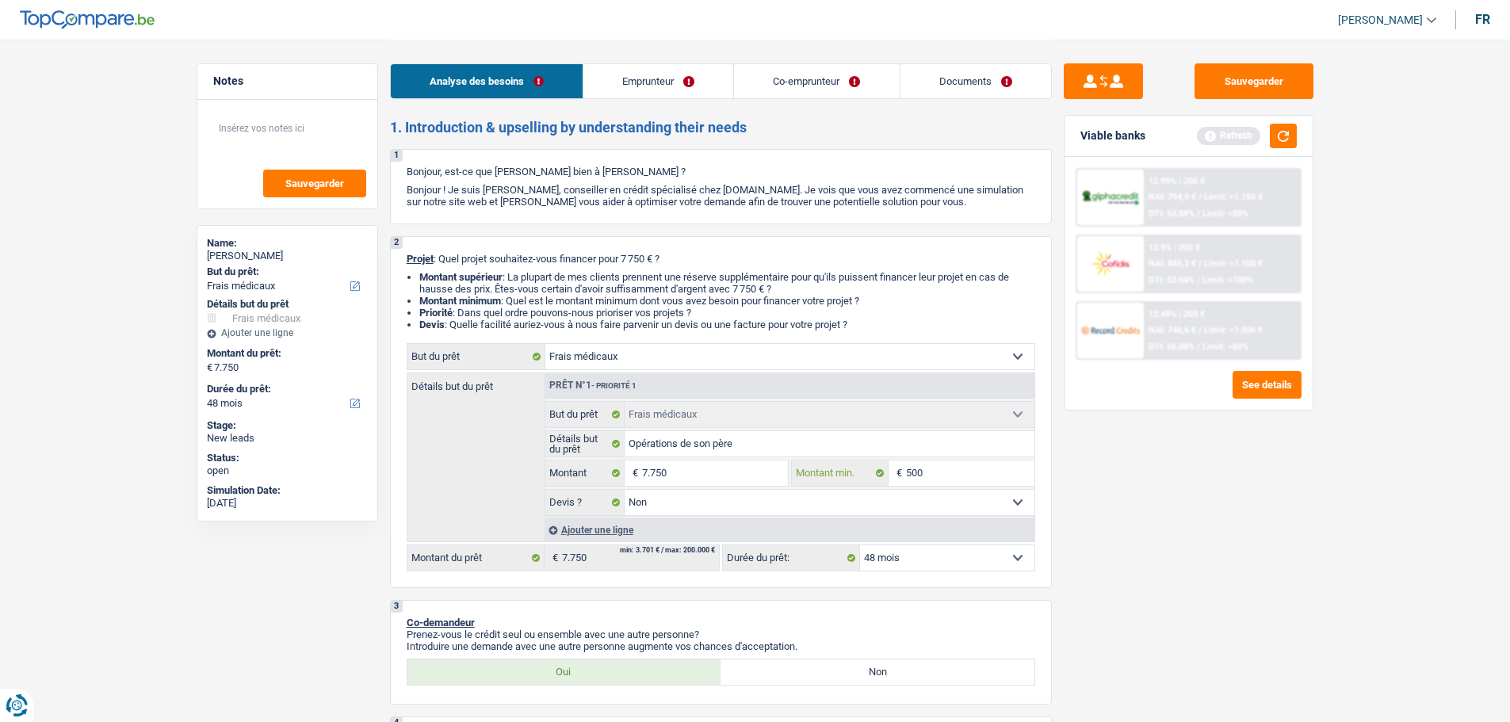
type input "5.001"
click at [720, 482] on input "7.750" at bounding box center [714, 472] width 145 height 25
type input "775"
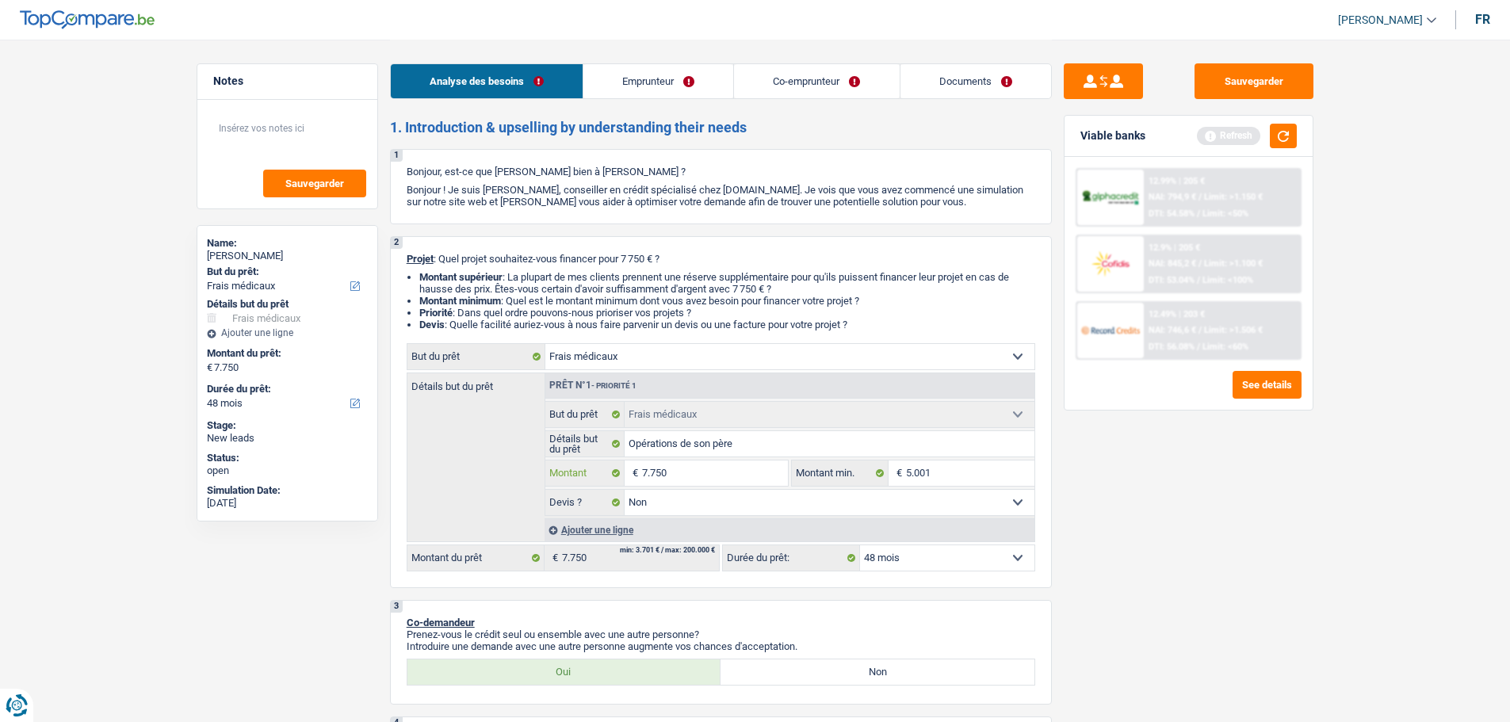
type input "775"
type input "77"
type input "7"
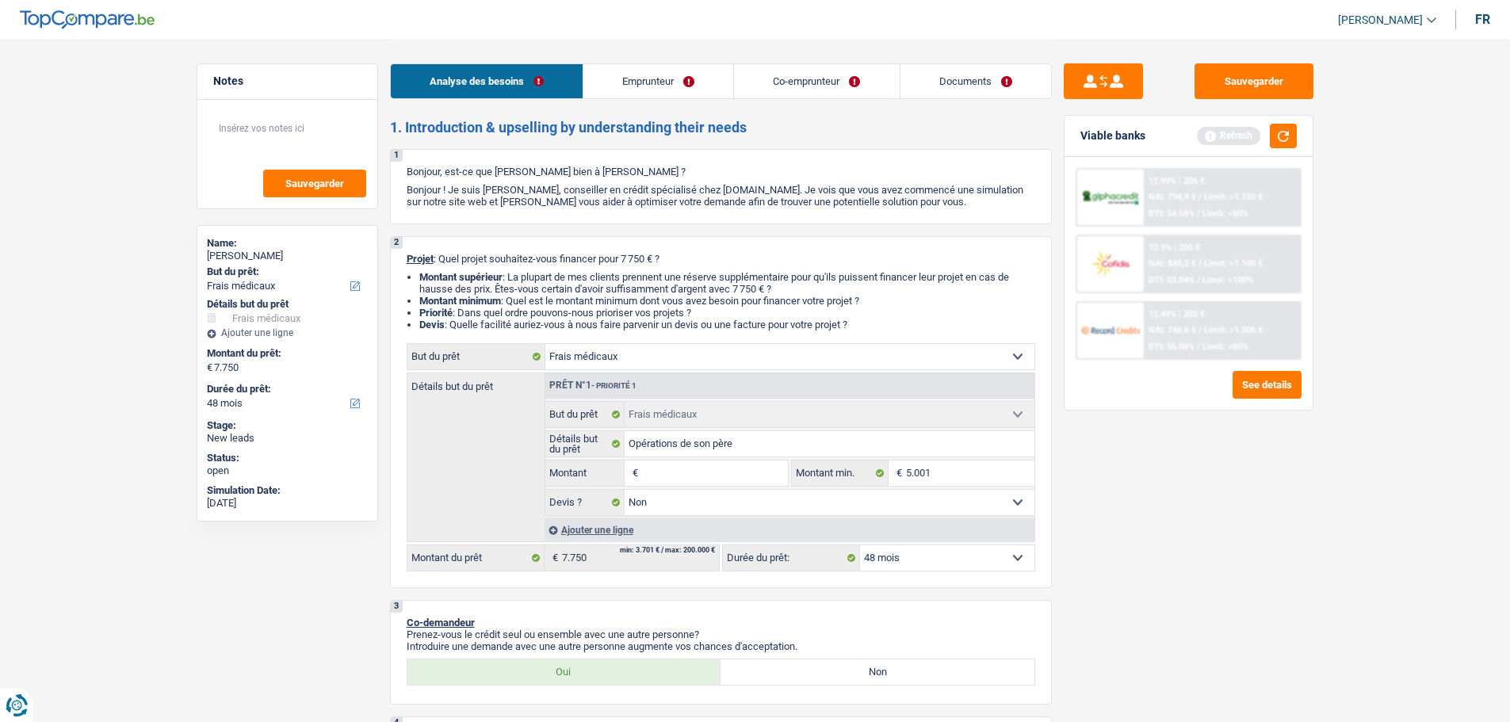
type input "9"
type input "90"
type input "900"
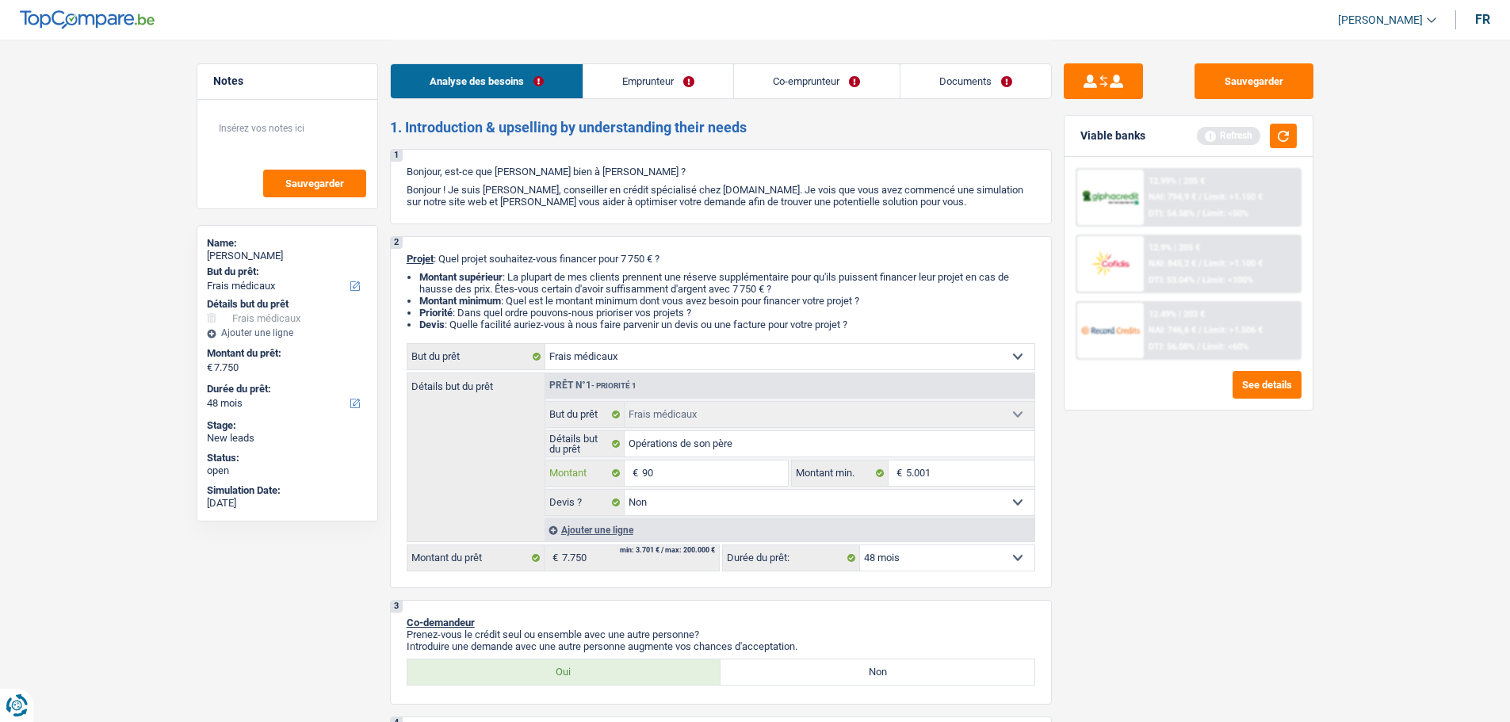
type input "900"
type input "9.000"
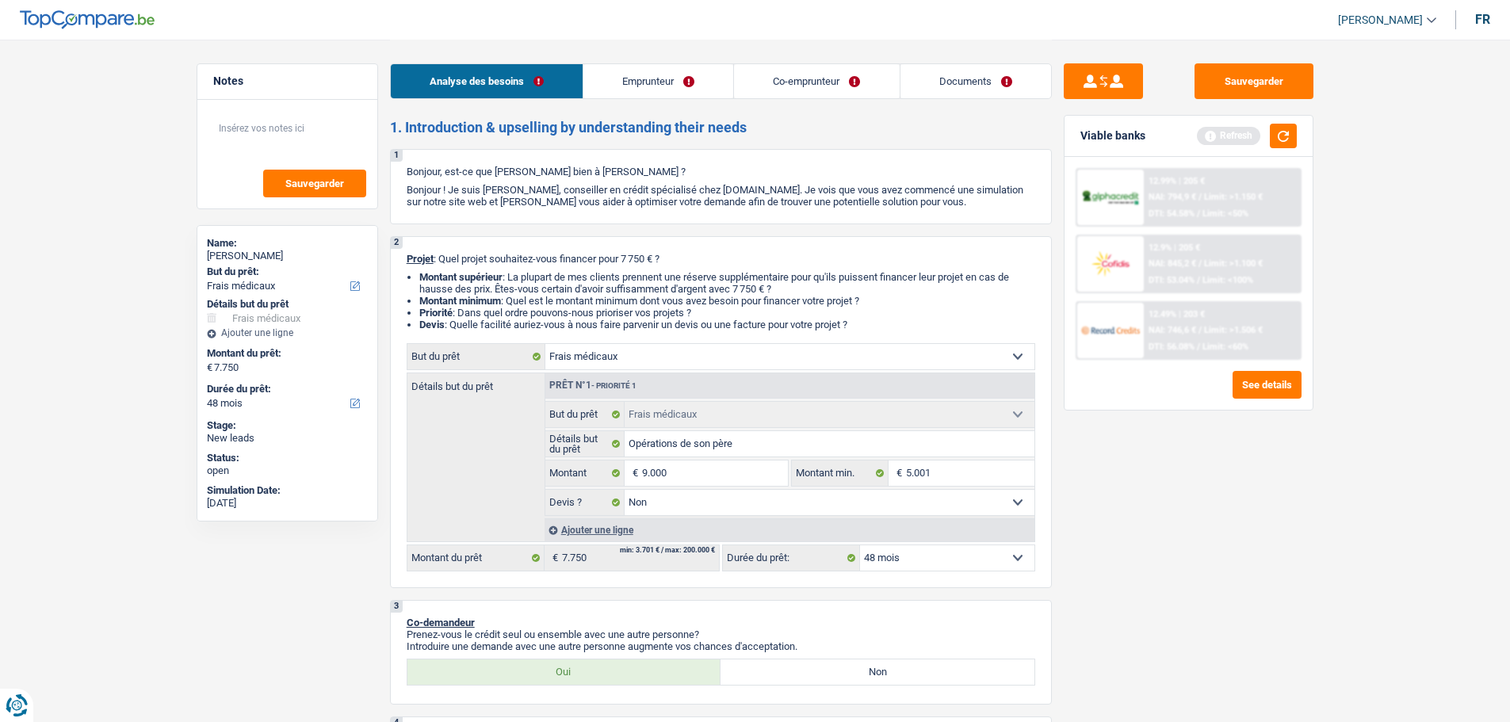
type input "9.000"
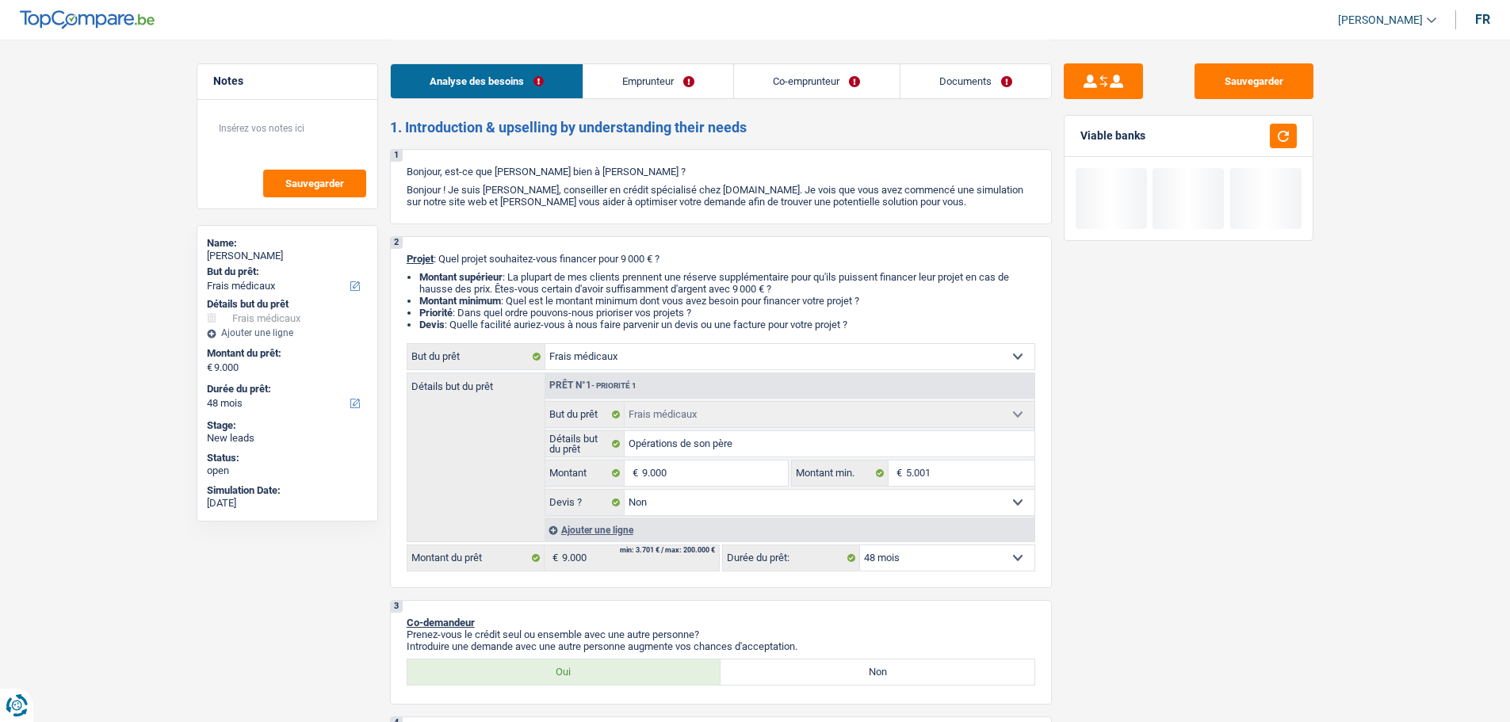
click at [1263, 529] on div "Sauvegarder Viable banks" at bounding box center [1188, 379] width 273 height 633
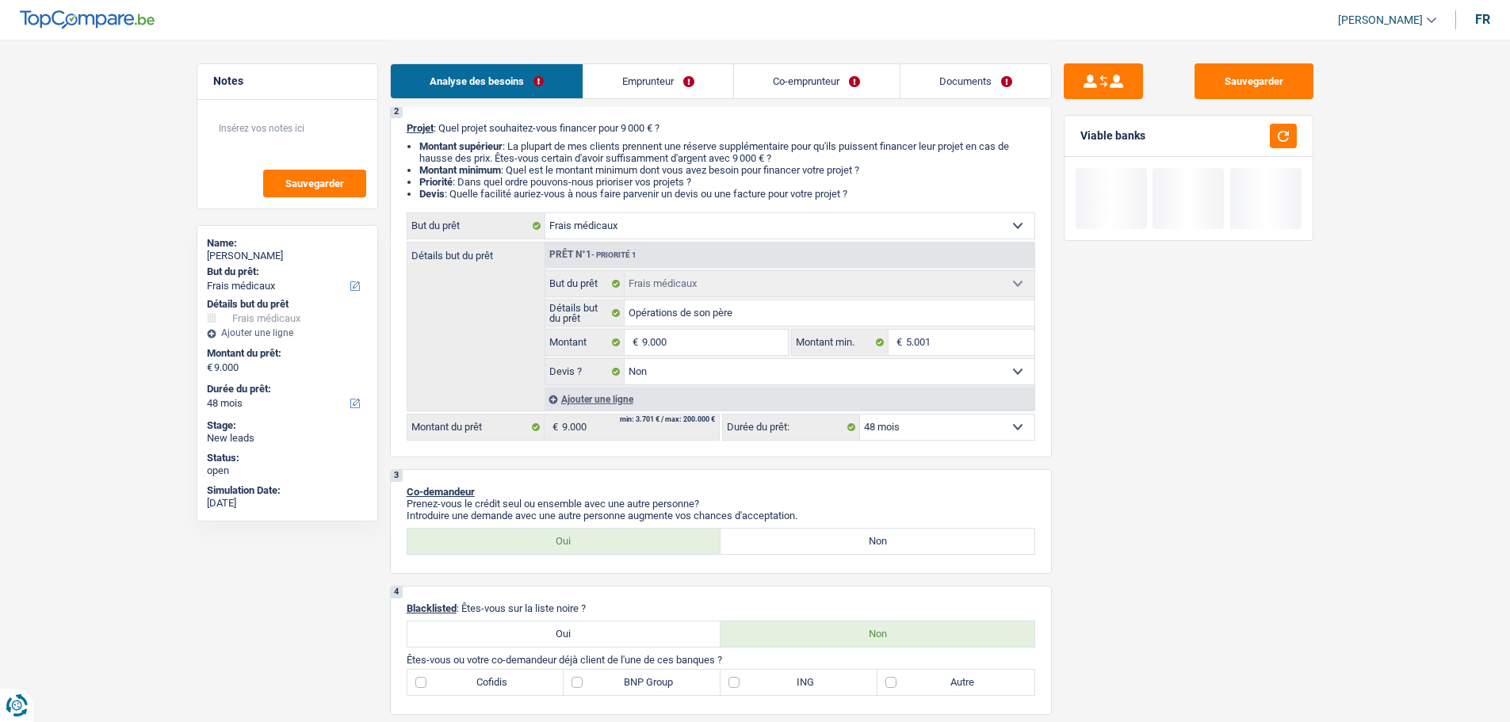
scroll to position [238, 0]
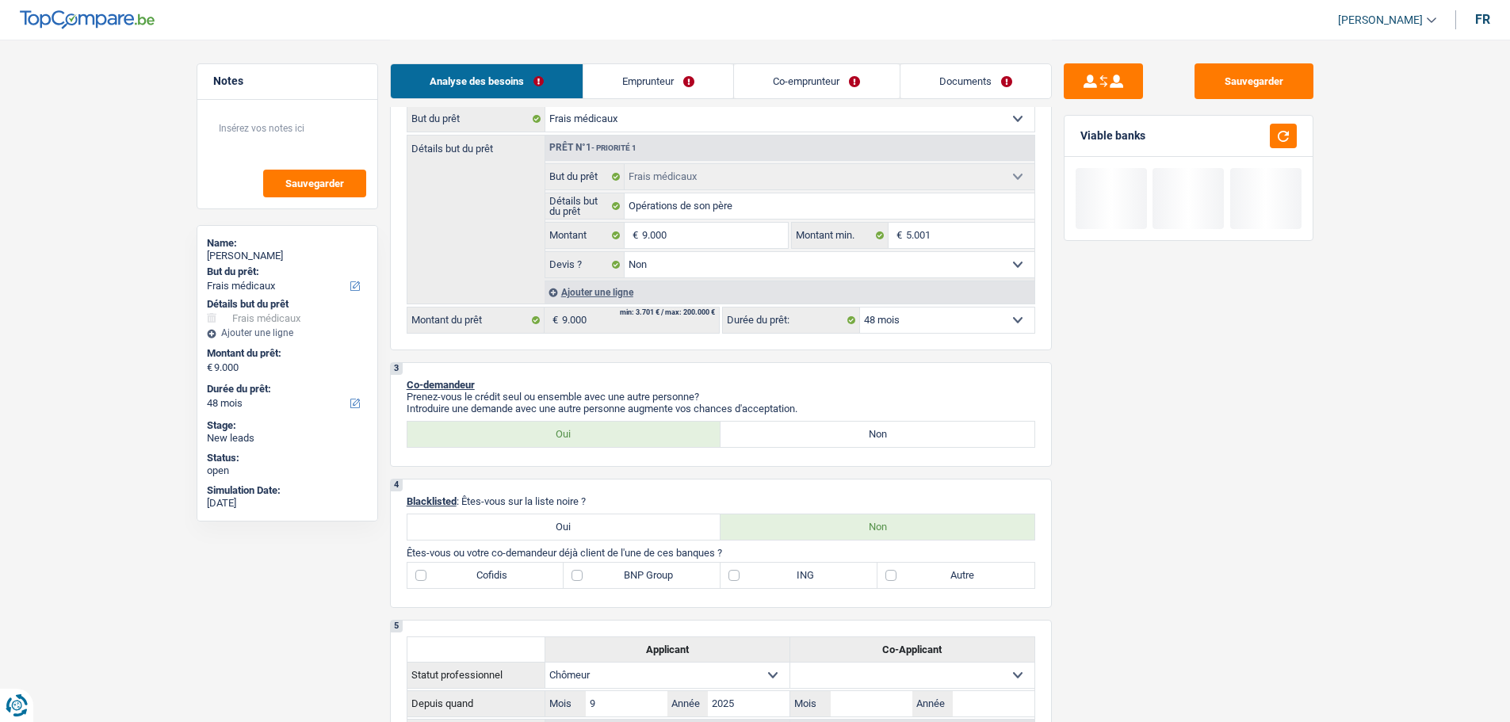
click at [663, 85] on link "Emprunteur" at bounding box center [658, 81] width 150 height 34
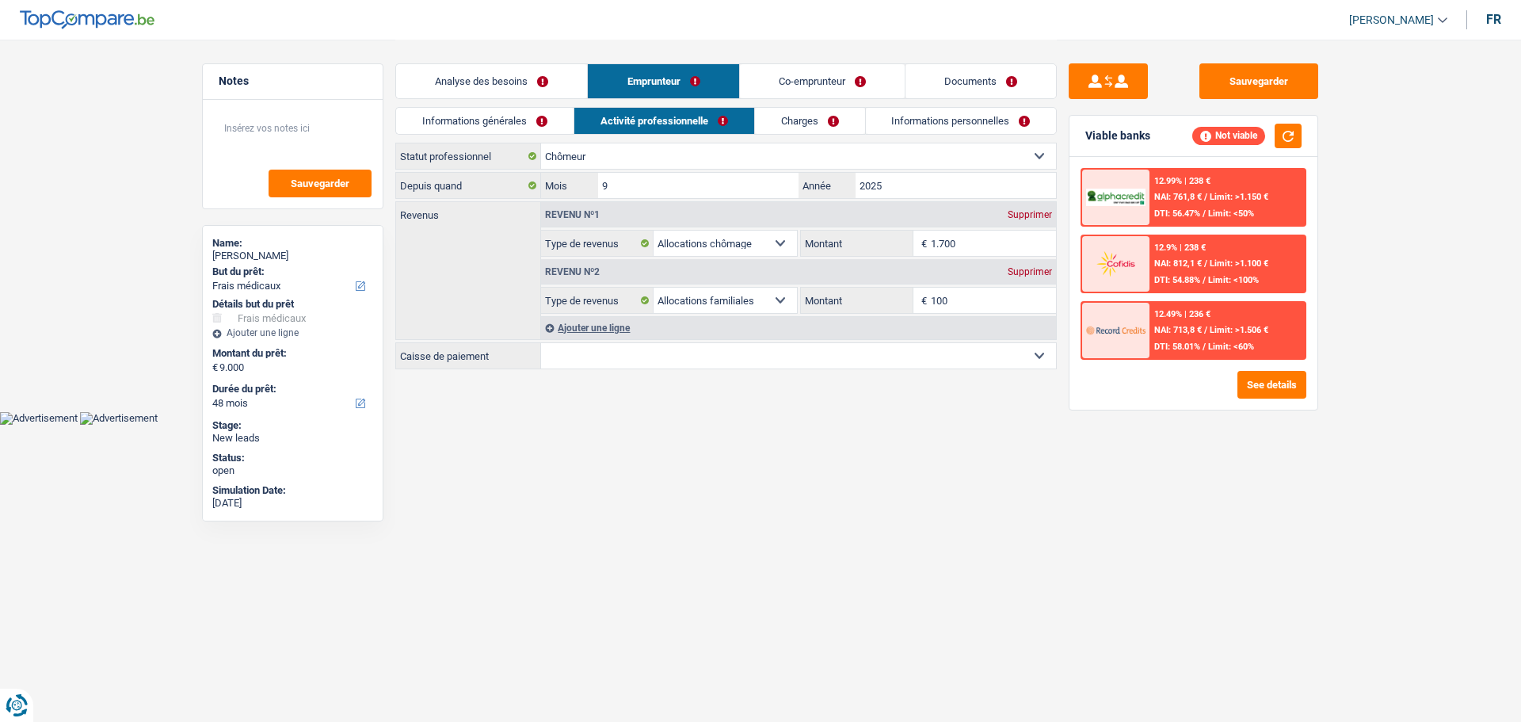
click at [513, 122] on link "Informations générales" at bounding box center [485, 121] width 178 height 26
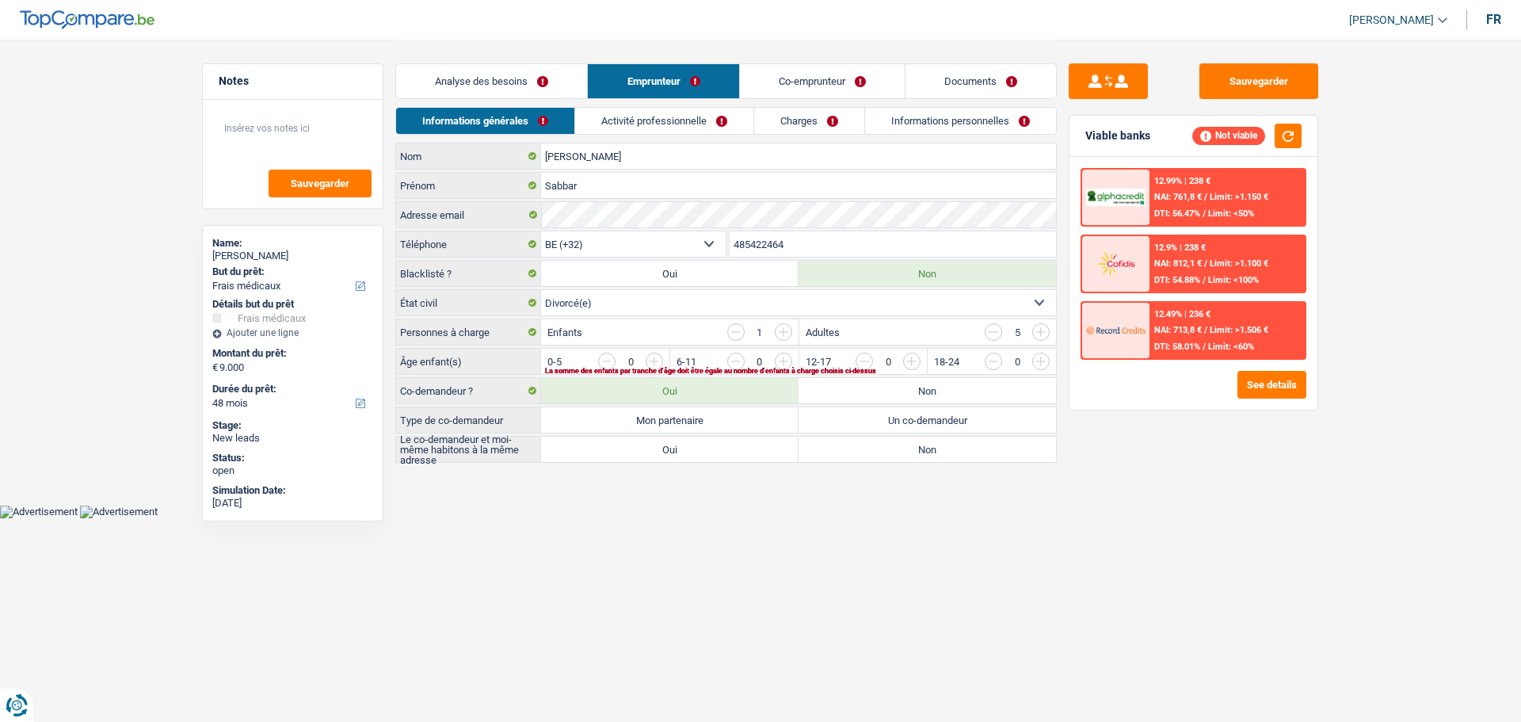
click at [475, 81] on link "Analyse des besoins" at bounding box center [491, 81] width 191 height 34
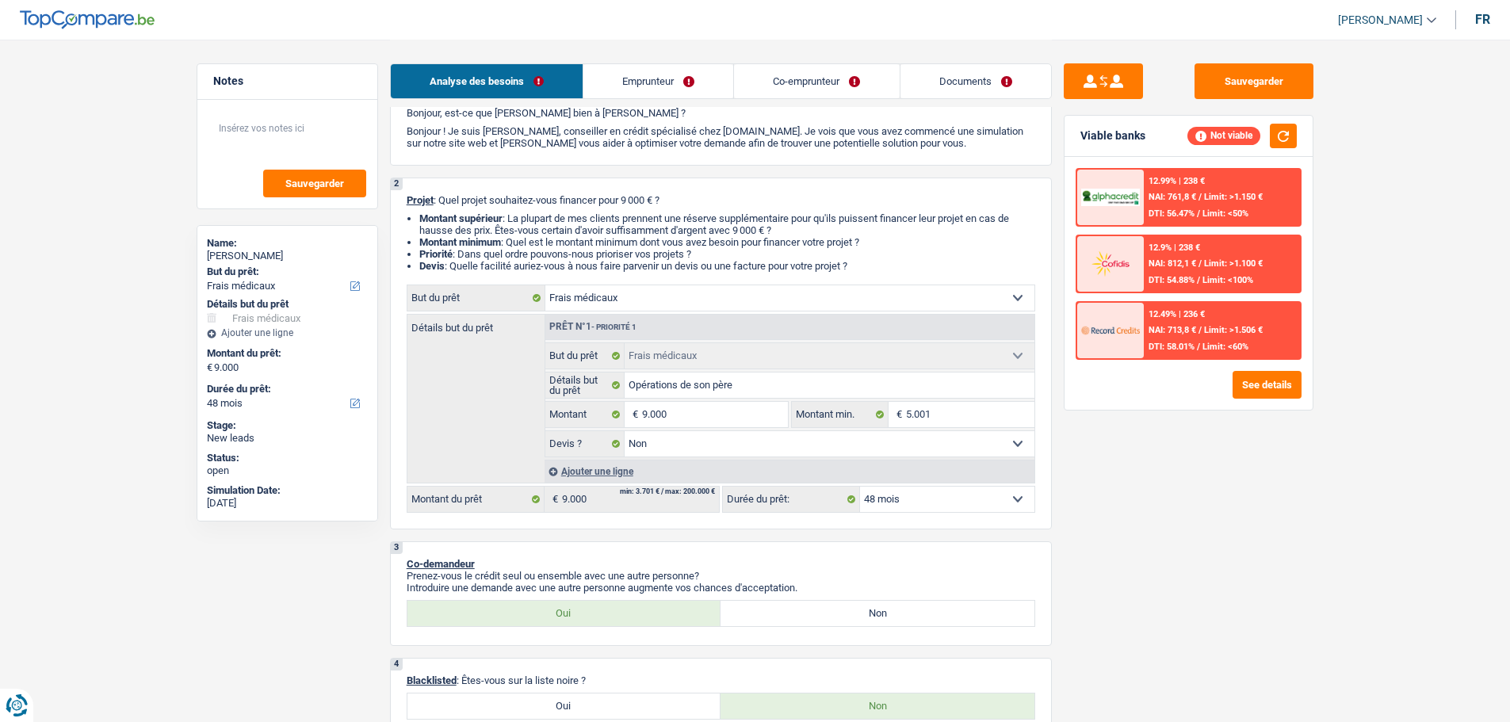
scroll to position [158, 0]
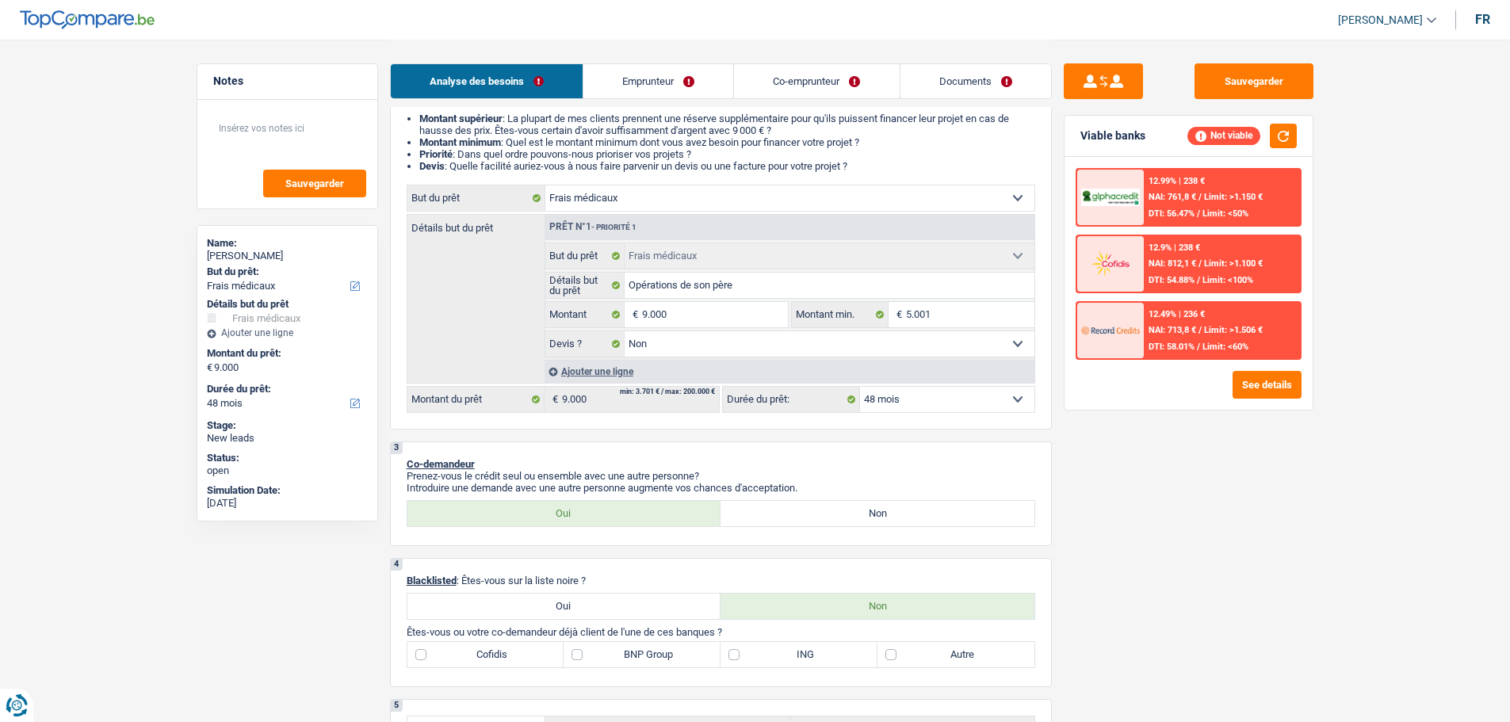
click at [815, 510] on label "Non" at bounding box center [877, 513] width 314 height 25
click at [815, 510] on input "Non" at bounding box center [877, 513] width 314 height 25
radio input "true"
radio input "false"
radio input "true"
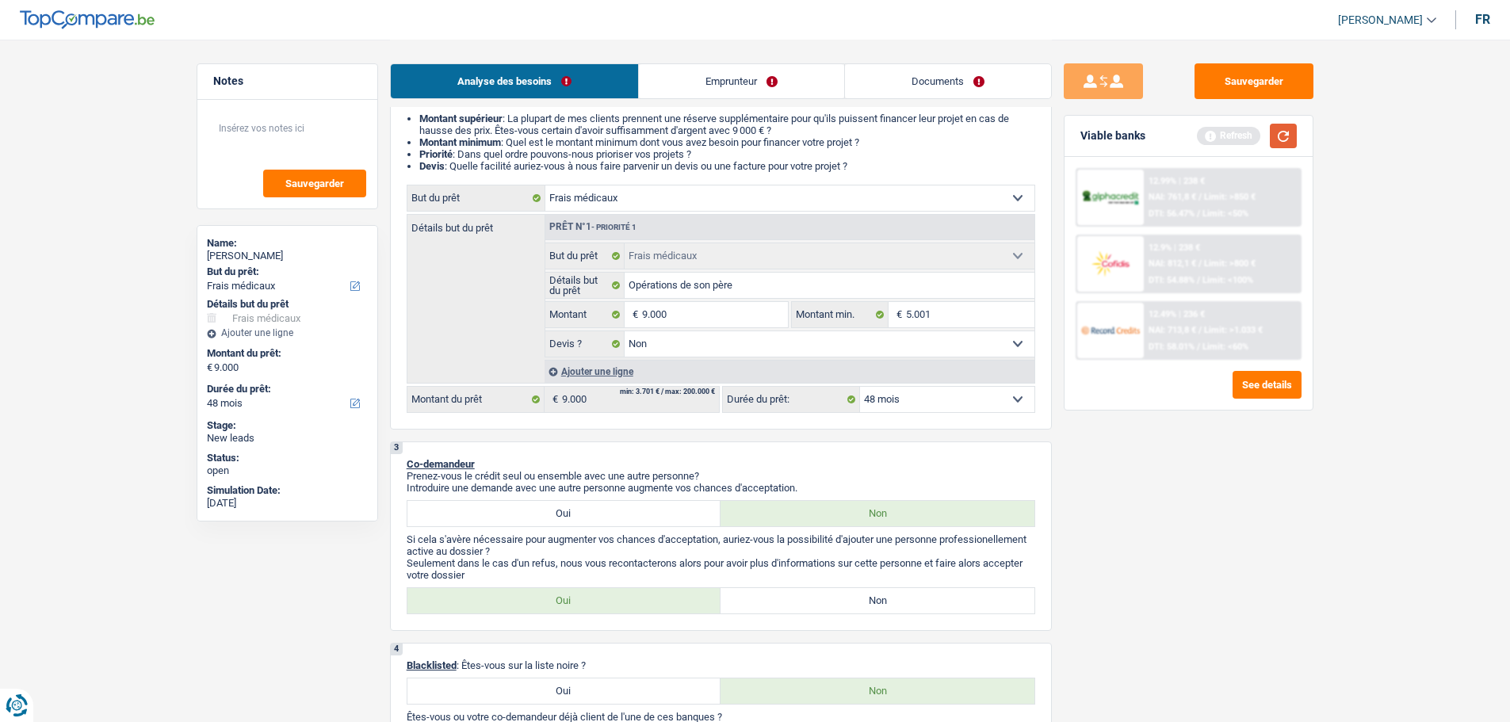
click at [1292, 136] on button "button" at bounding box center [1282, 136] width 27 height 25
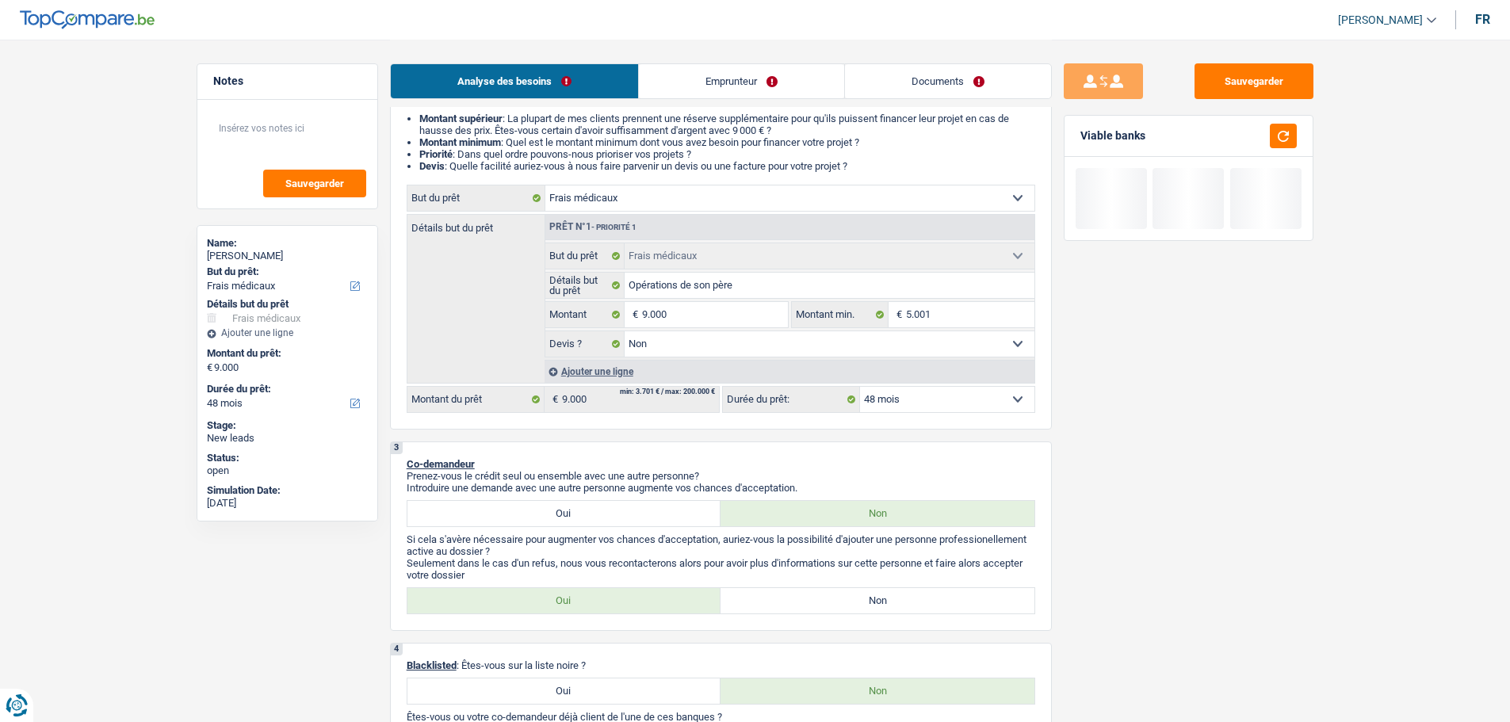
click at [750, 79] on link "Emprunteur" at bounding box center [741, 81] width 205 height 34
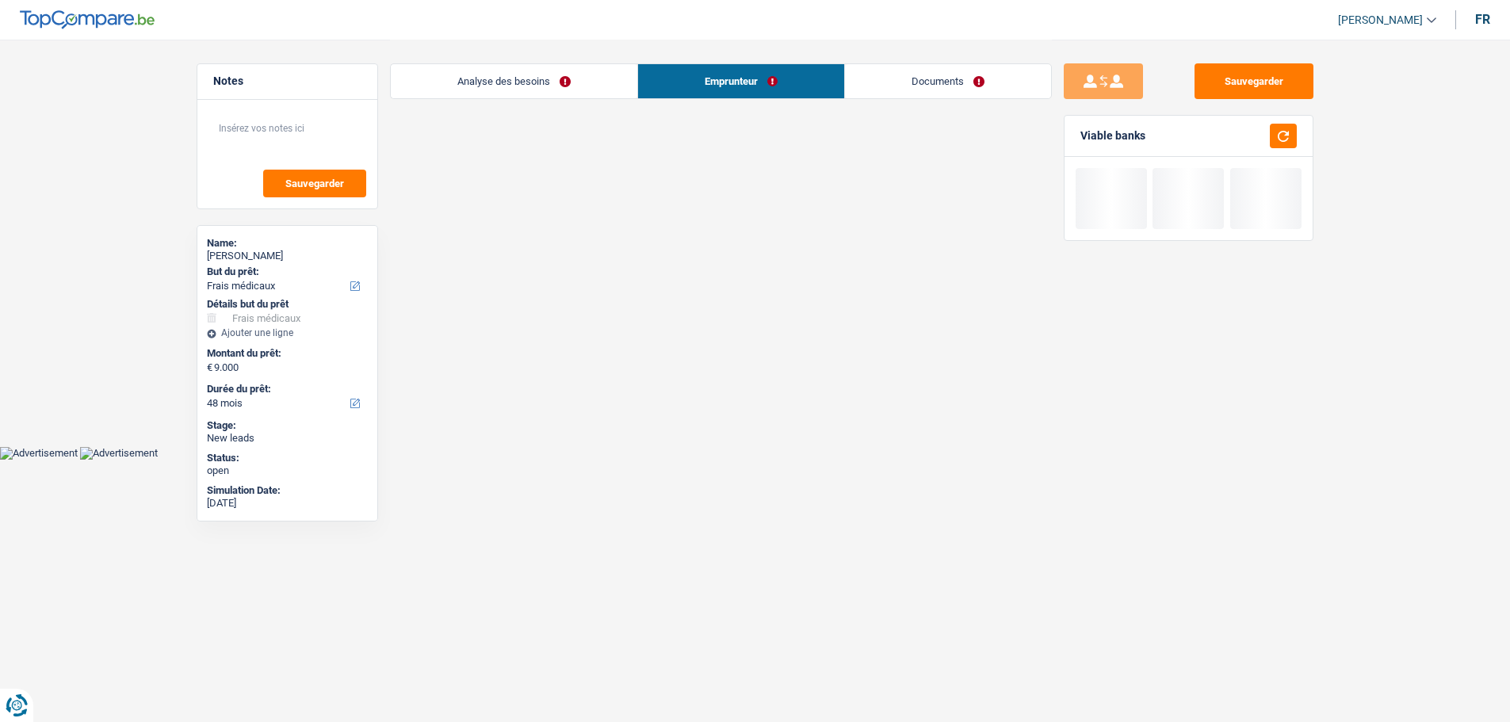
scroll to position [0, 0]
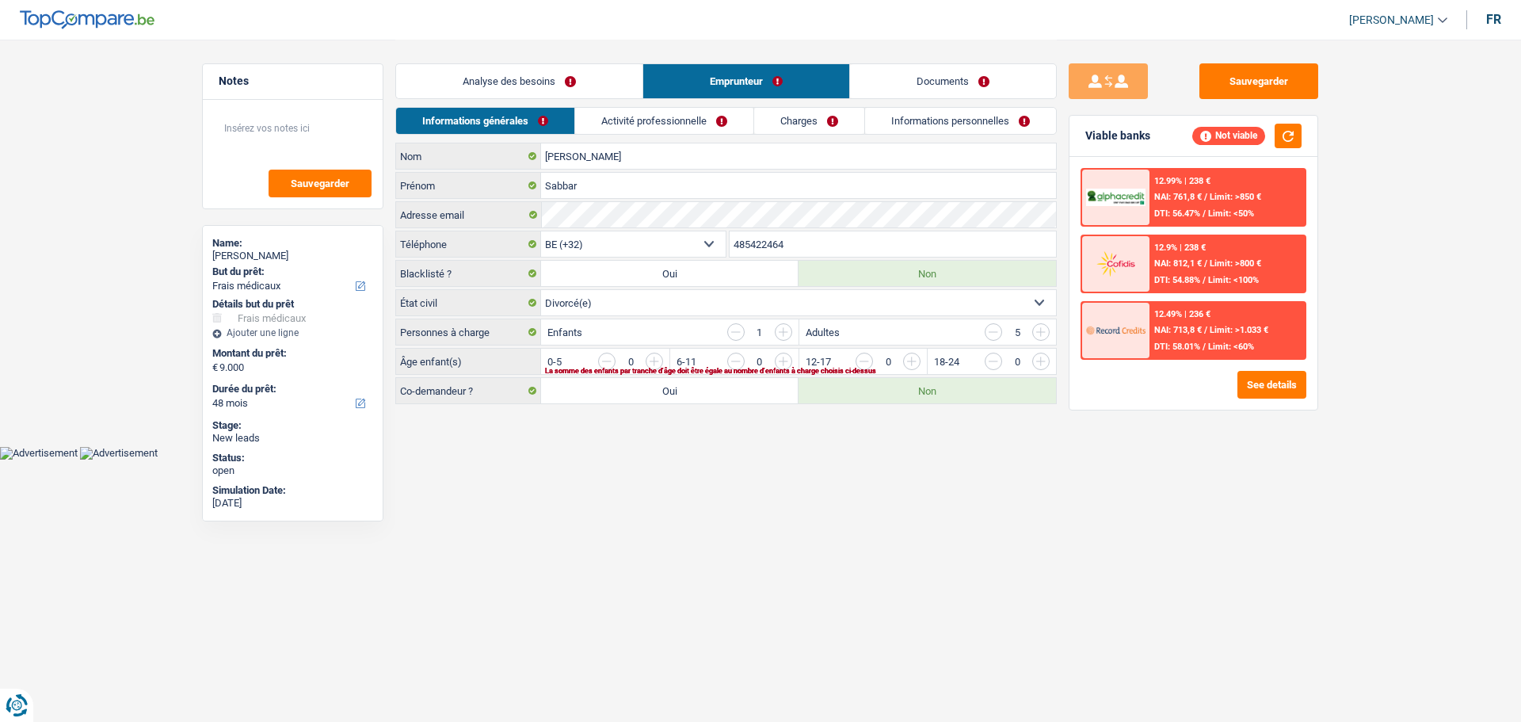
click at [709, 126] on link "Activité professionnelle" at bounding box center [664, 121] width 178 height 26
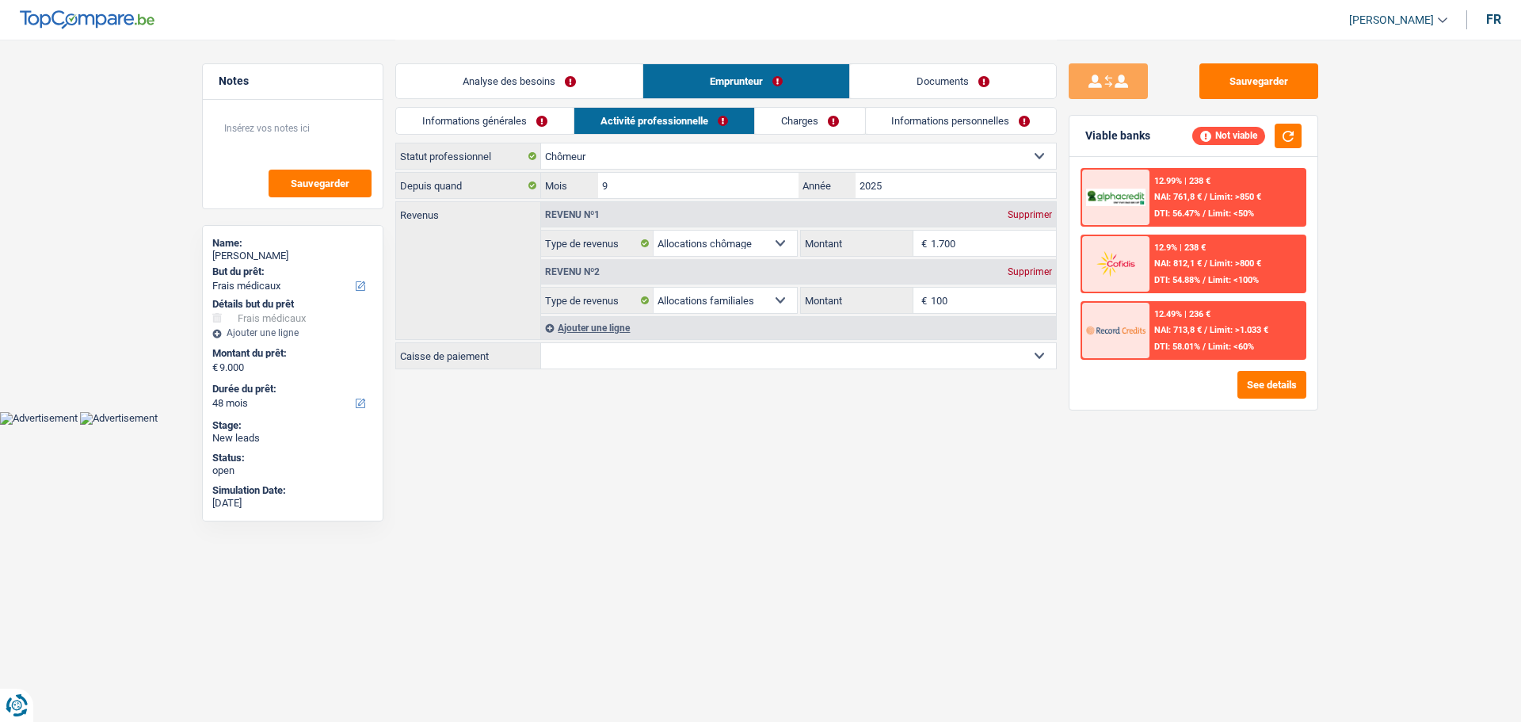
click at [738, 358] on select "CAPAC FGTB CSC CGSLB Autre Sélectionner une option" at bounding box center [798, 355] width 515 height 25
click at [733, 198] on div "Depuis quand 9 Mois / 2025 Année" at bounding box center [726, 185] width 662 height 27
click at [736, 193] on input "9" at bounding box center [698, 185] width 200 height 25
click at [830, 124] on link "Charges" at bounding box center [810, 121] width 110 height 26
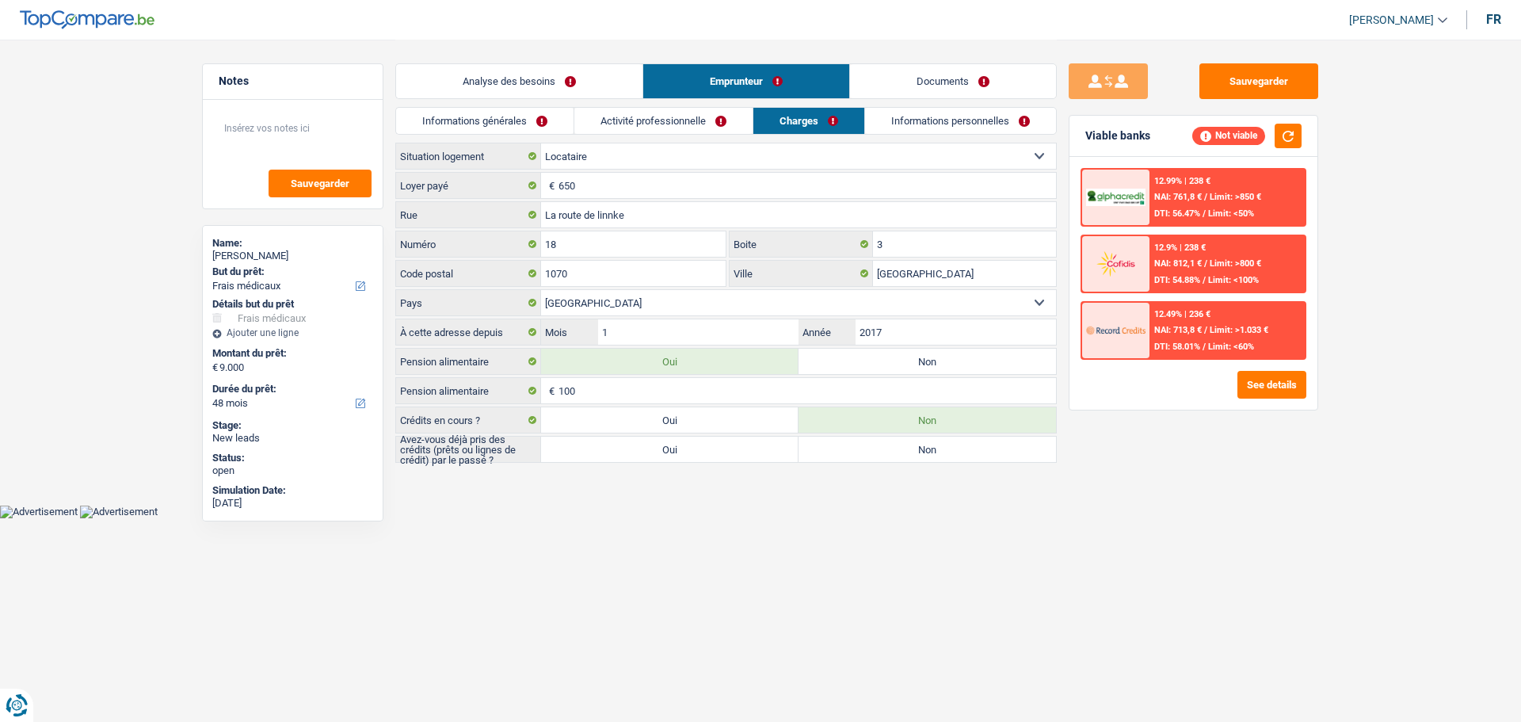
click at [683, 441] on label "Oui" at bounding box center [670, 449] width 258 height 25
click at [683, 441] on input "Oui" at bounding box center [670, 449] width 258 height 25
radio input "true"
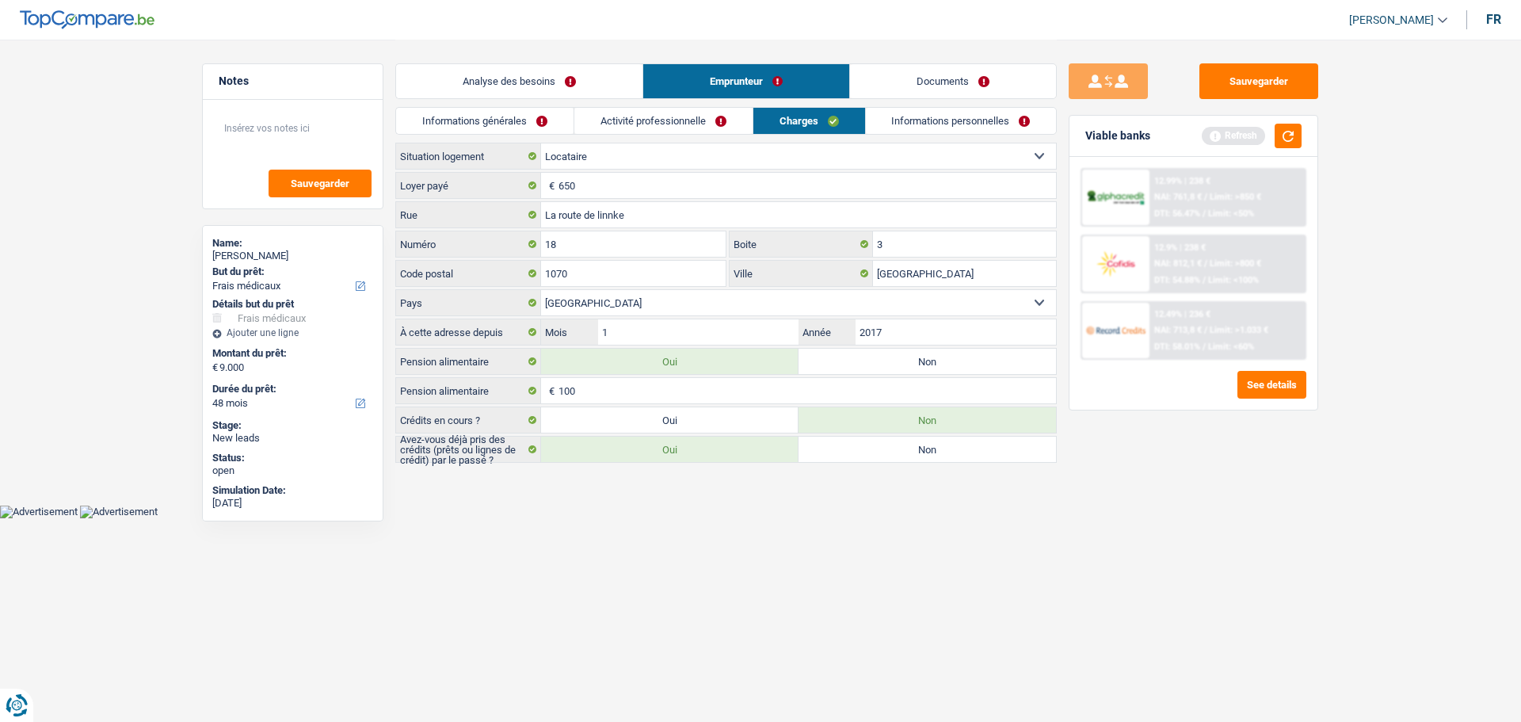
click at [910, 451] on label "Non" at bounding box center [928, 449] width 258 height 25
click at [910, 451] on input "Non" at bounding box center [928, 449] width 258 height 25
radio input "true"
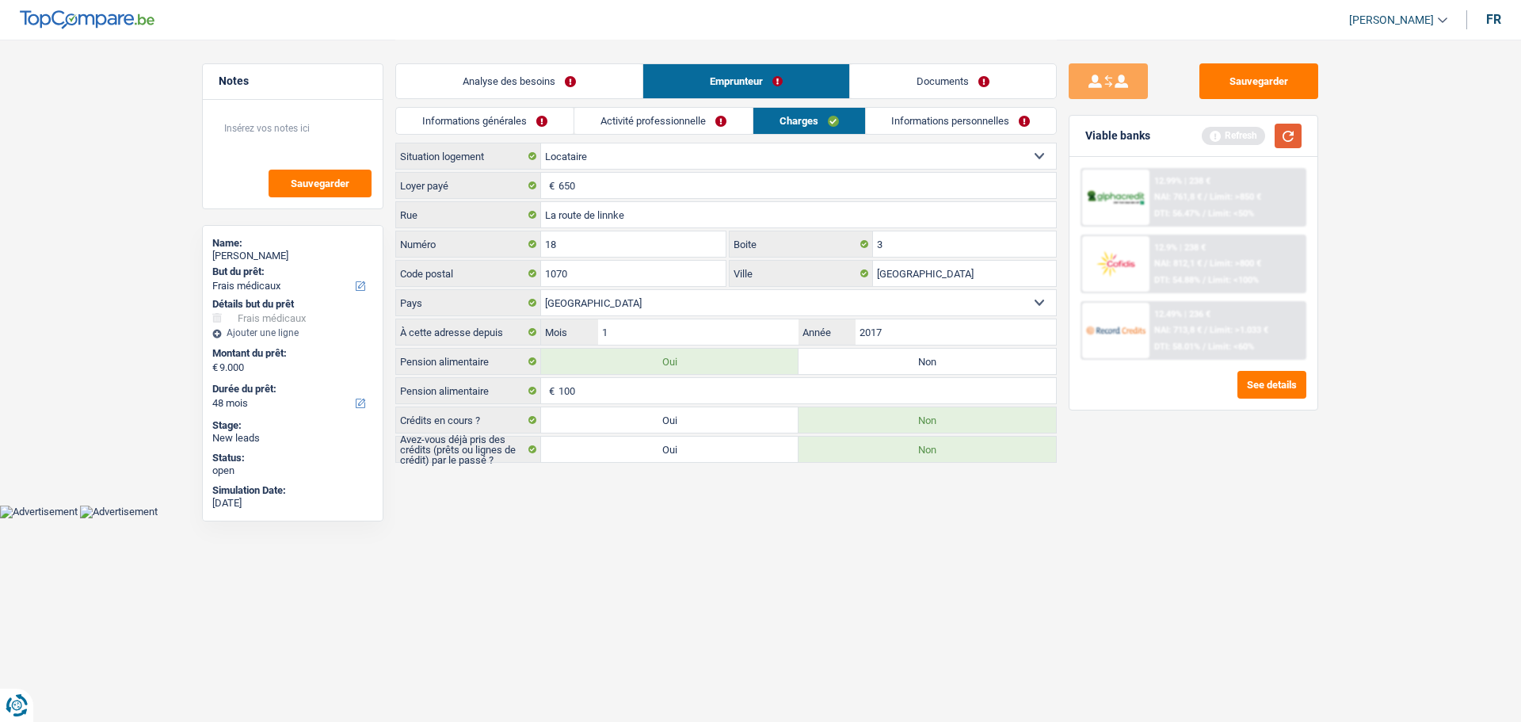
click at [1281, 140] on button "button" at bounding box center [1288, 136] width 27 height 25
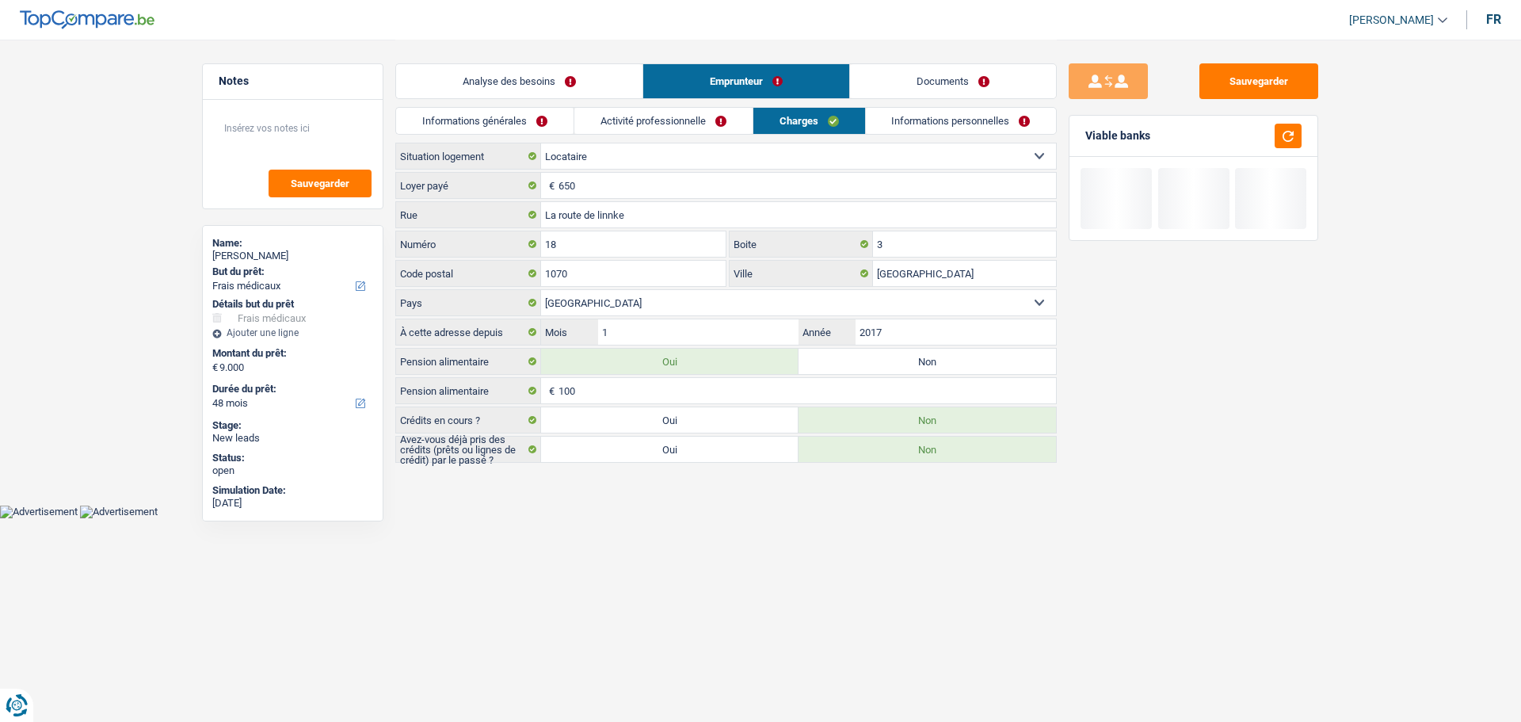
click at [726, 116] on link "Activité professionnelle" at bounding box center [663, 121] width 178 height 26
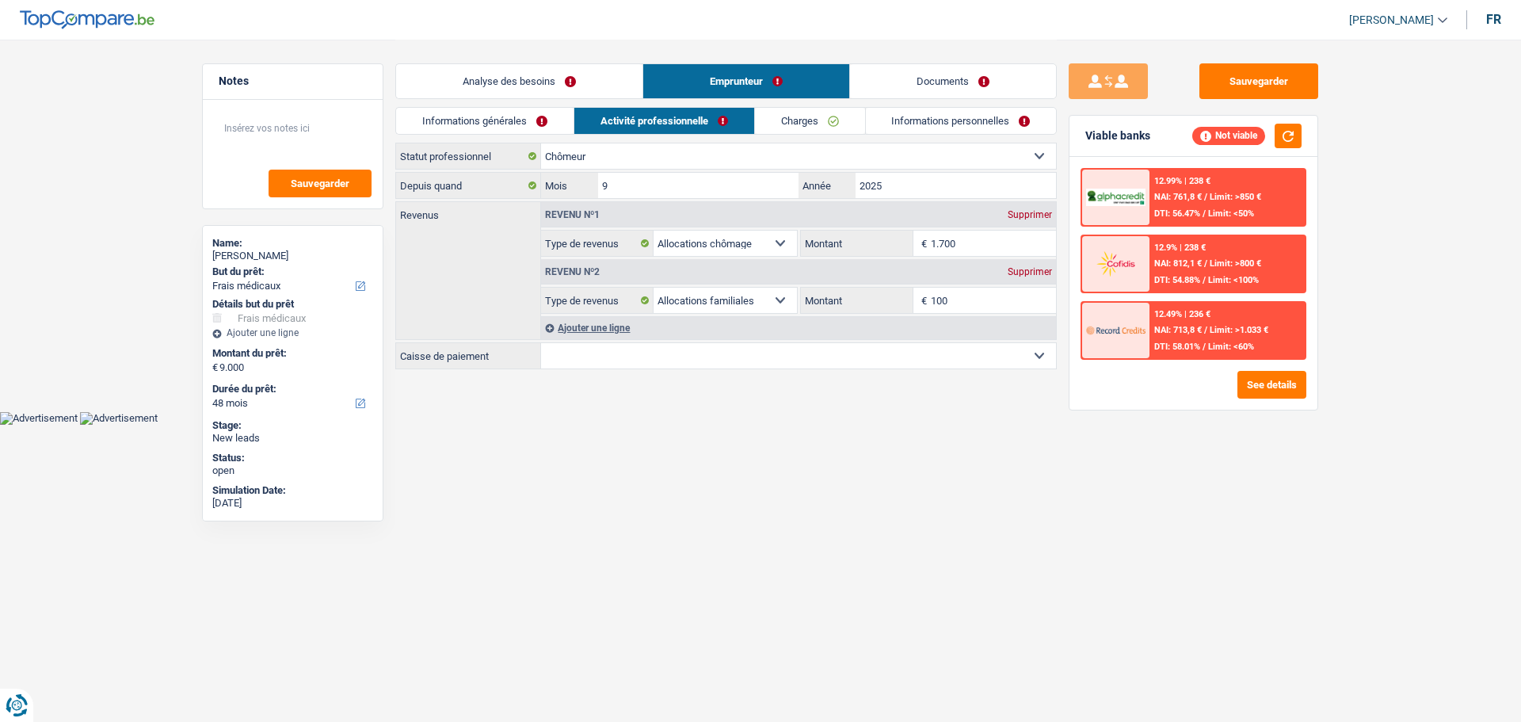
click at [812, 116] on link "Charges" at bounding box center [810, 121] width 110 height 26
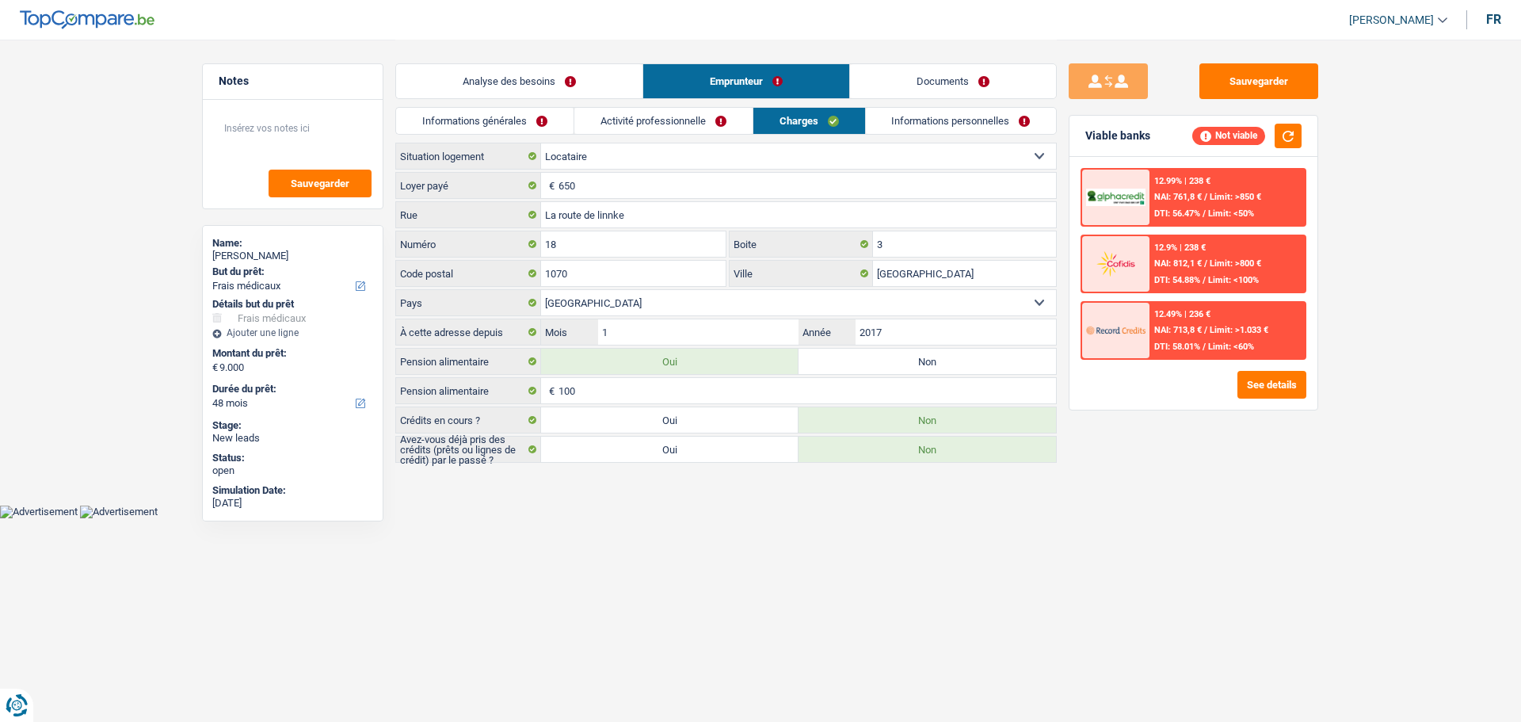
click at [703, 456] on label "Oui" at bounding box center [670, 449] width 258 height 25
click at [703, 456] on input "Oui" at bounding box center [670, 449] width 258 height 25
radio input "true"
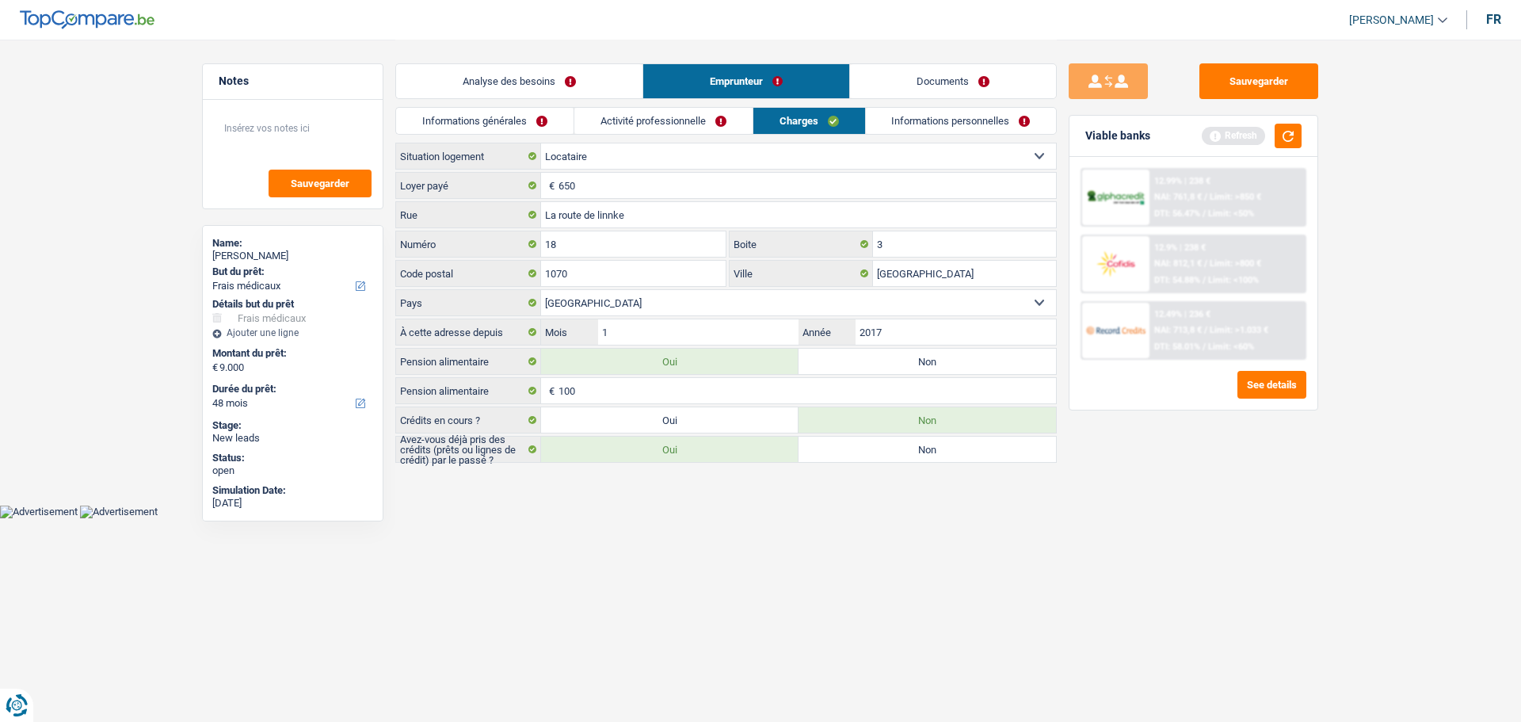
click at [720, 128] on link "Activité professionnelle" at bounding box center [663, 121] width 178 height 26
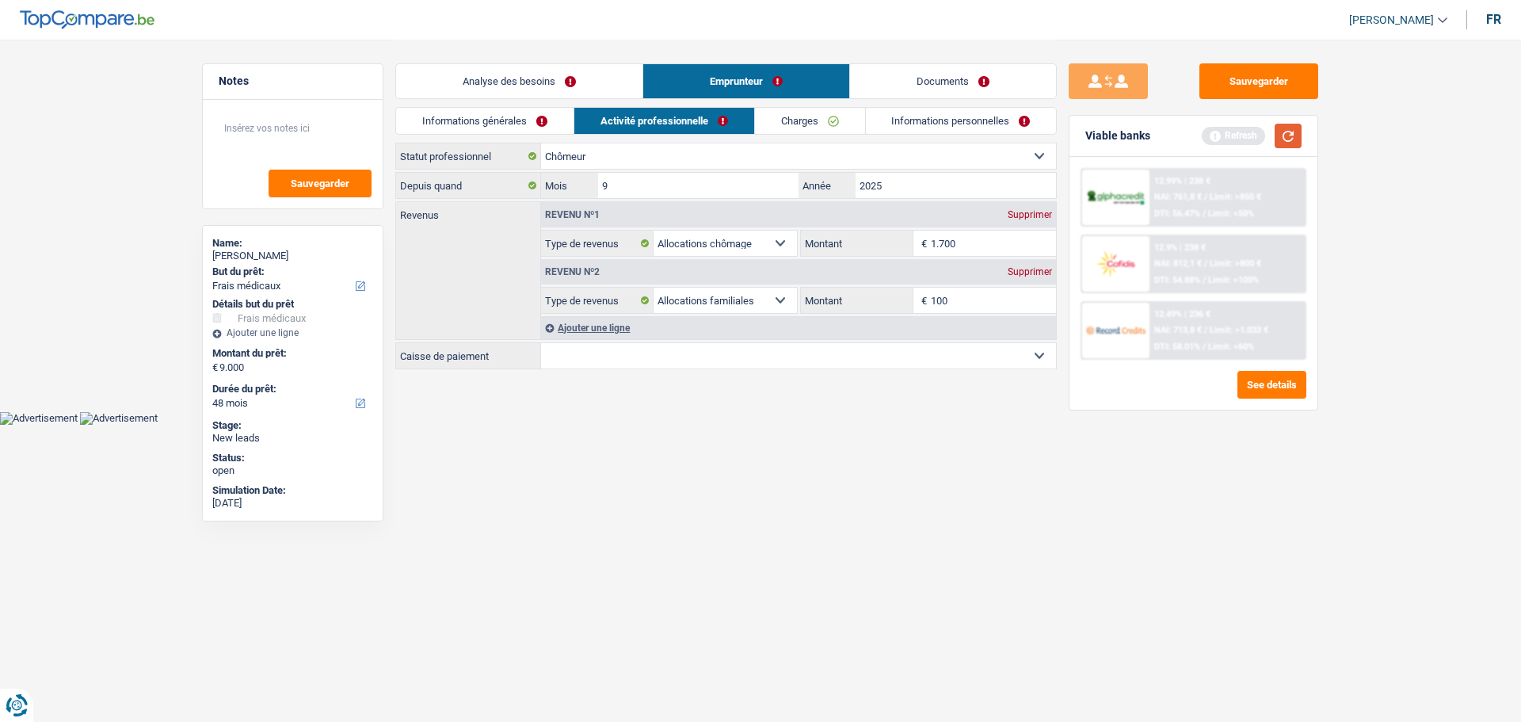
click at [1296, 139] on button "button" at bounding box center [1288, 136] width 27 height 25
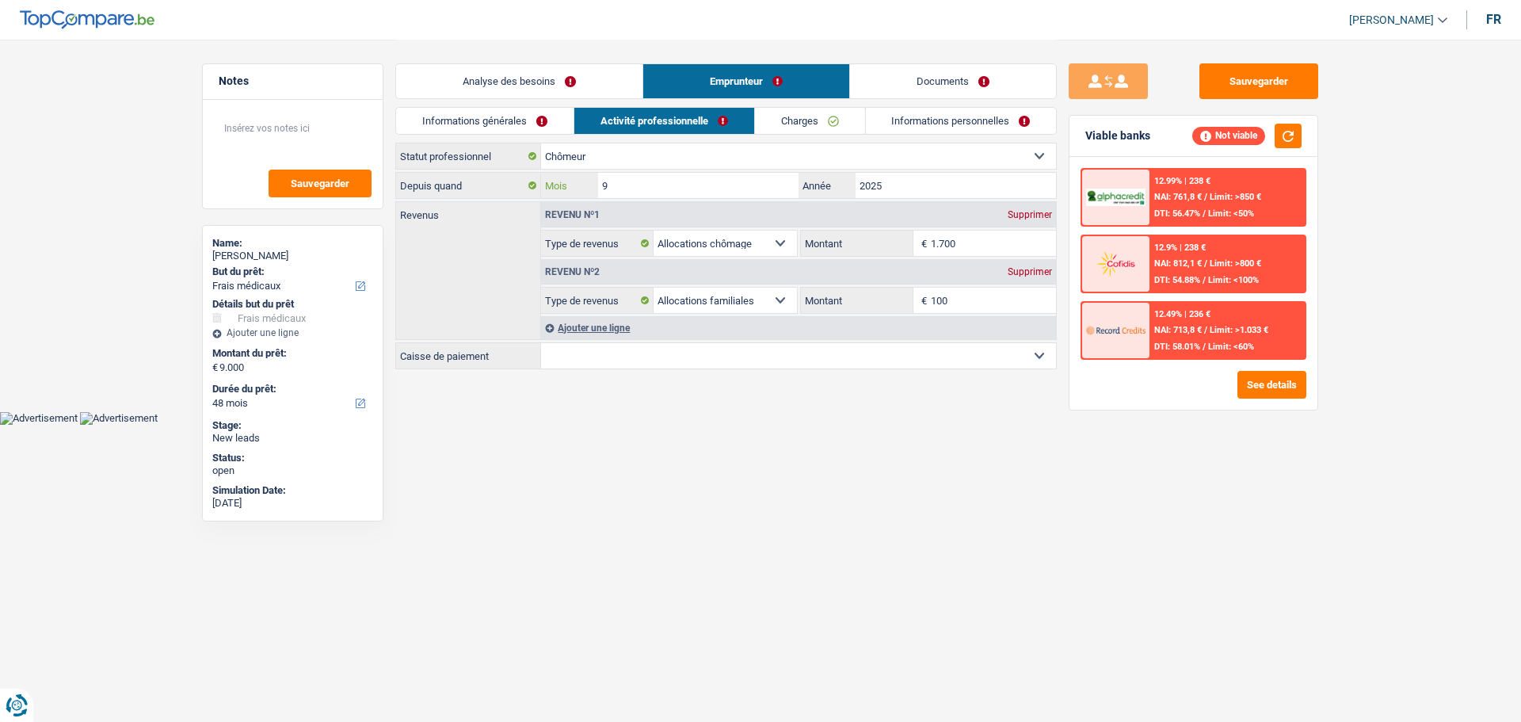
click at [674, 179] on input "9" at bounding box center [698, 185] width 200 height 25
click at [658, 188] on input "9" at bounding box center [698, 185] width 200 height 25
click at [1018, 293] on input "100" at bounding box center [994, 300] width 126 height 25
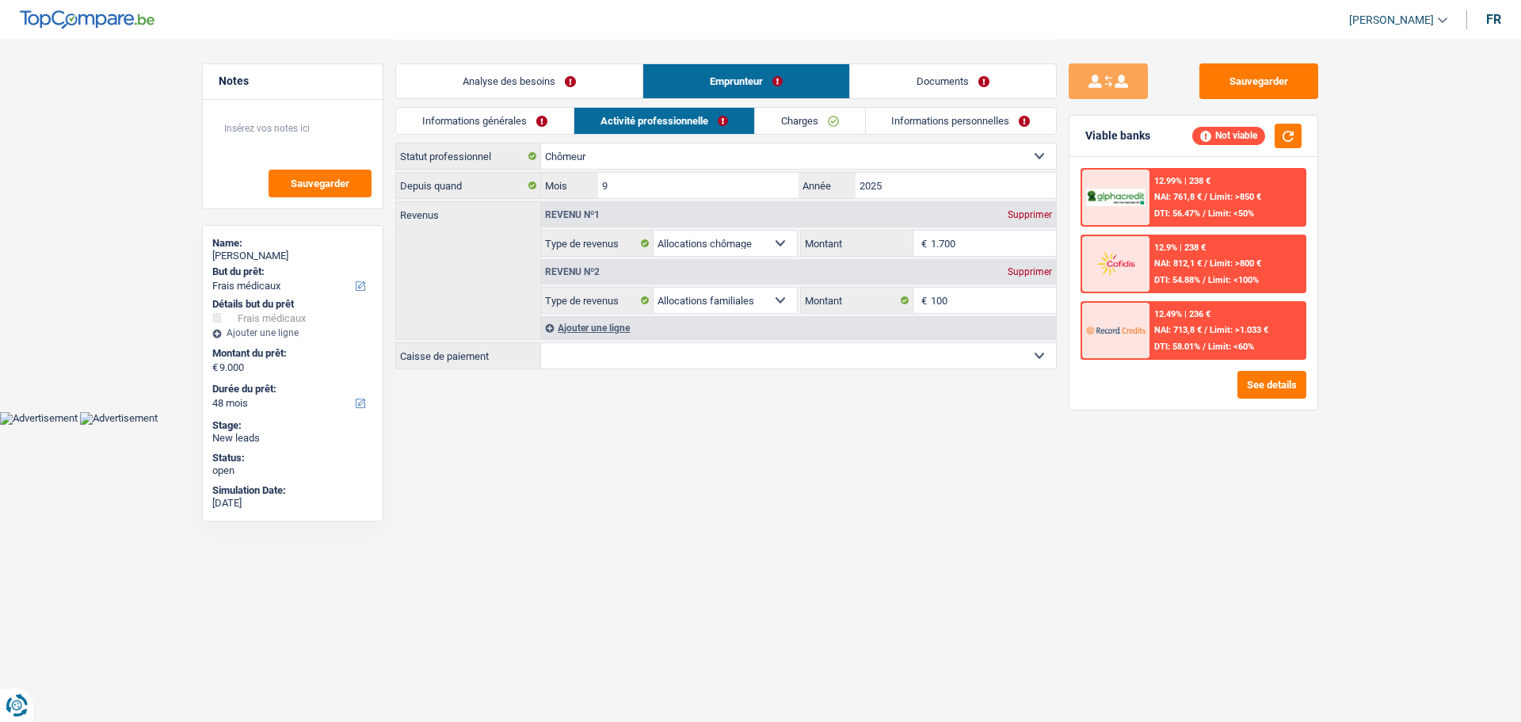
click at [528, 77] on link "Analyse des besoins" at bounding box center [519, 81] width 246 height 34
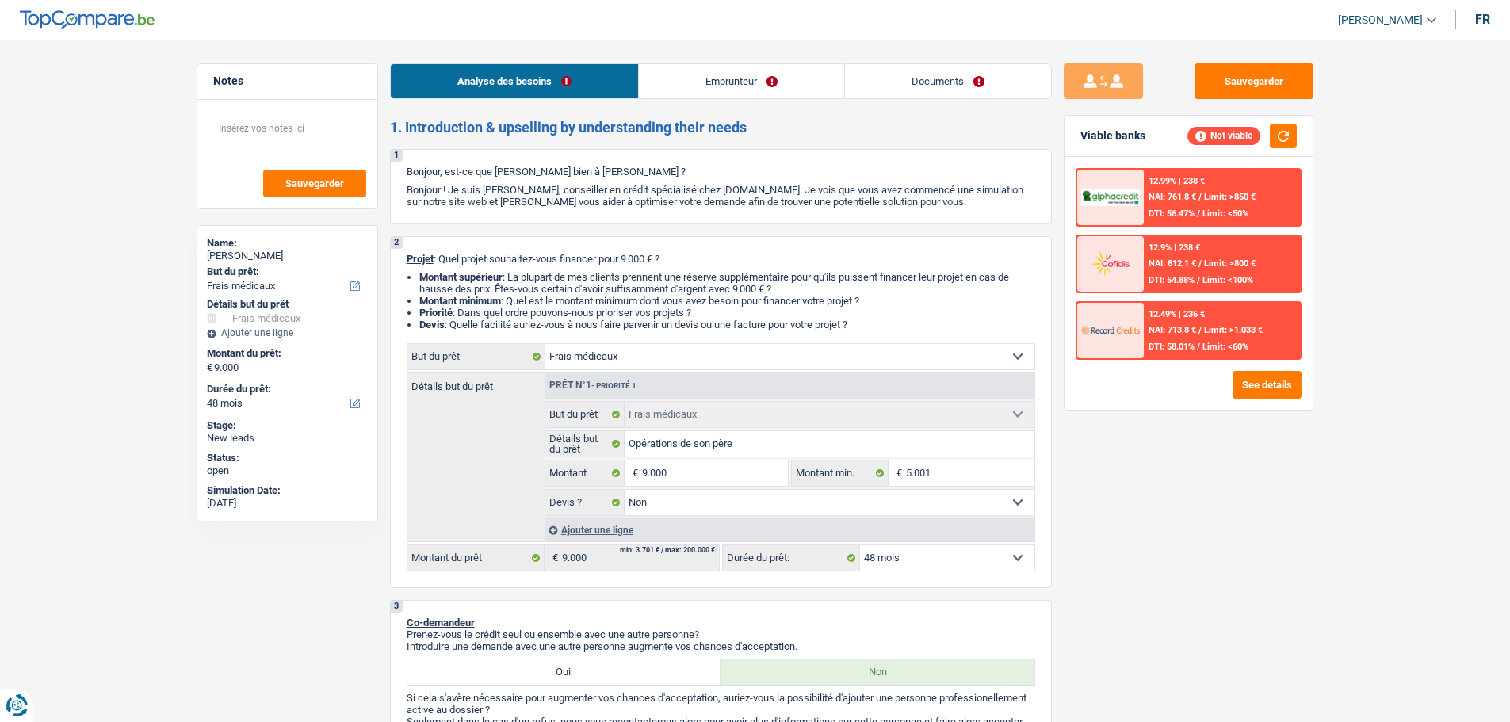
click at [766, 78] on link "Emprunteur" at bounding box center [741, 81] width 205 height 34
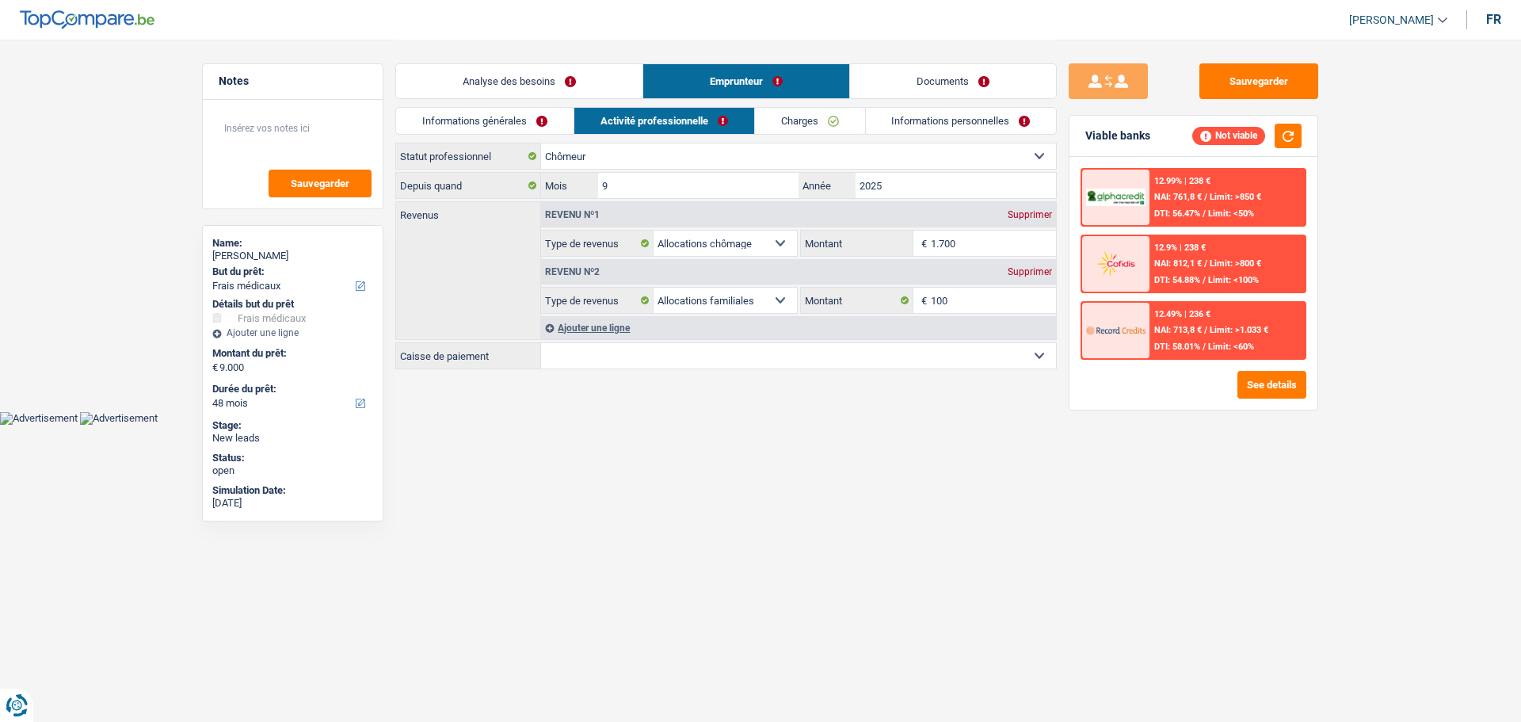
click at [771, 335] on div "Ajouter une ligne" at bounding box center [798, 327] width 515 height 23
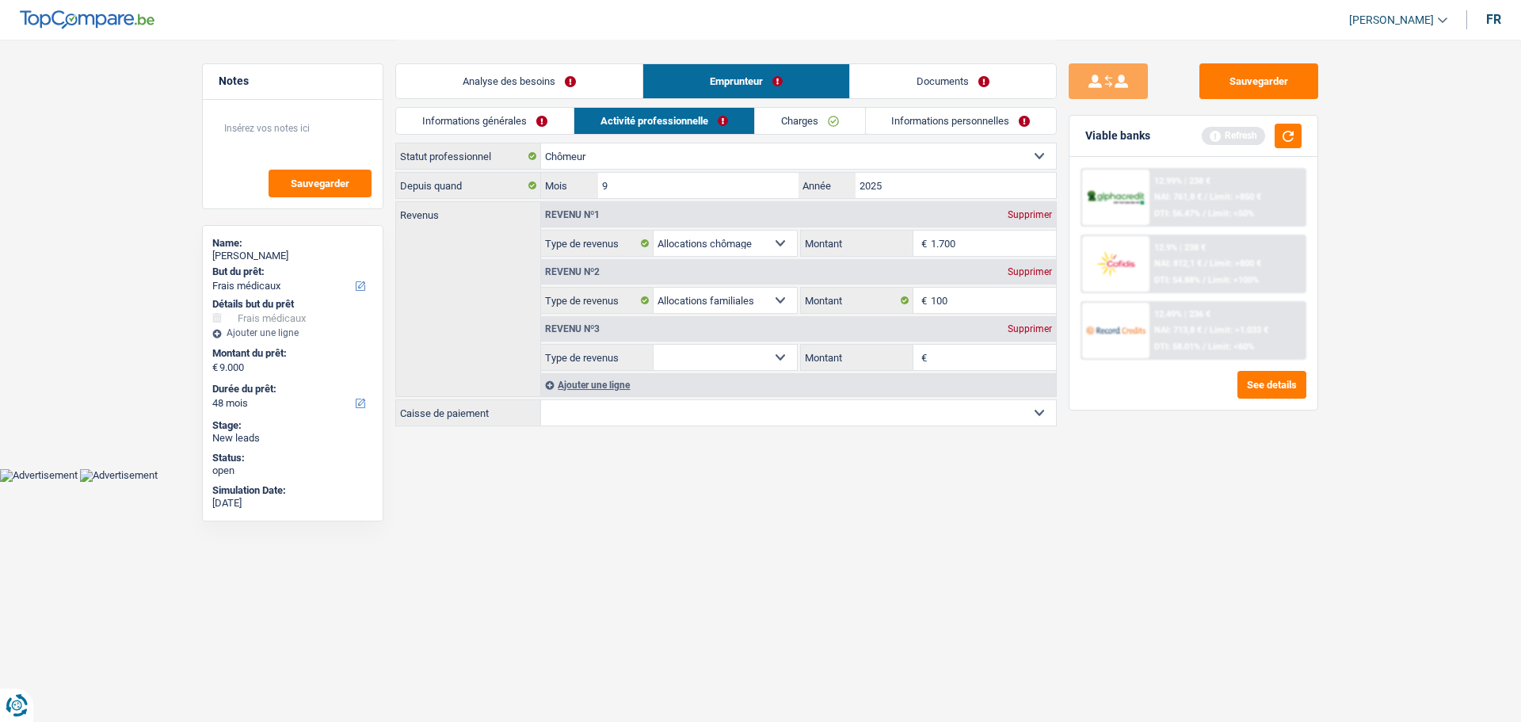
drag, startPoint x: 771, startPoint y: 335, endPoint x: 764, endPoint y: 345, distance: 11.9
click at [764, 345] on select "Allocation d'handicap Allocations chômage Allocations familiales Chèques repas …" at bounding box center [725, 357] width 143 height 25
click at [1031, 326] on div "Supprimer" at bounding box center [1030, 329] width 52 height 10
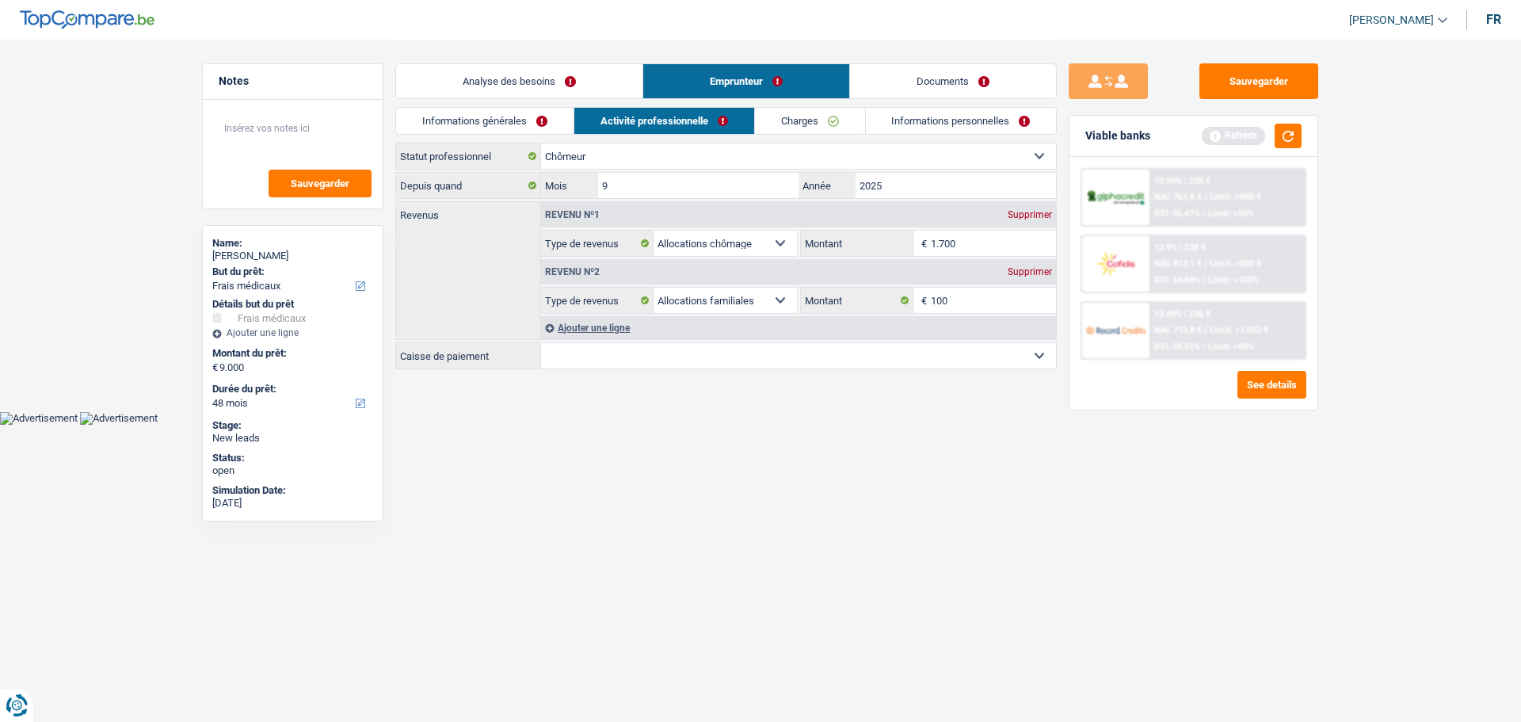
click at [705, 357] on select "CAPAC FGTB CSC CGSLB Autre Sélectionner une option" at bounding box center [798, 355] width 515 height 25
select select "csc"
click at [541, 343] on select "CAPAC FGTB CSC CGSLB Autre Sélectionner une option" at bounding box center [798, 355] width 515 height 25
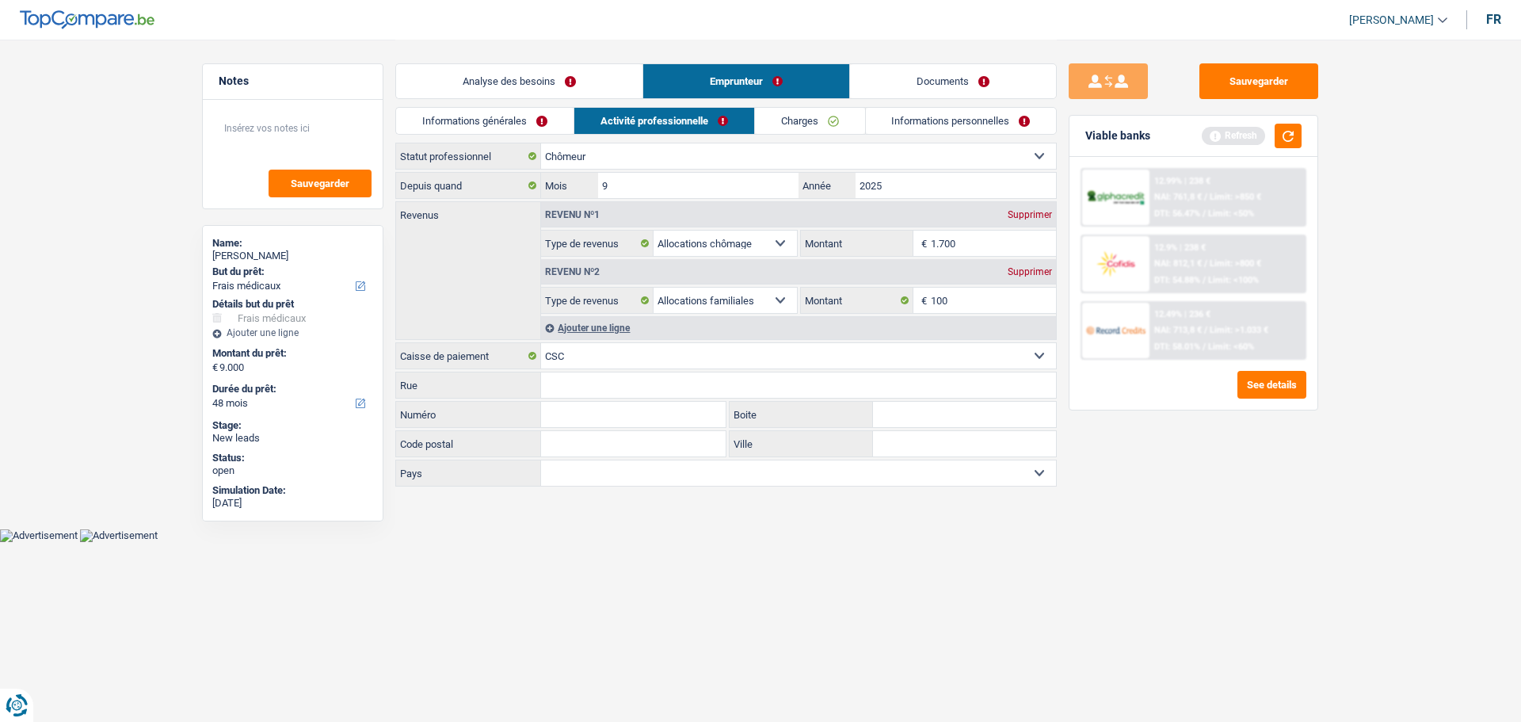
click at [787, 133] on link "Charges" at bounding box center [810, 121] width 110 height 26
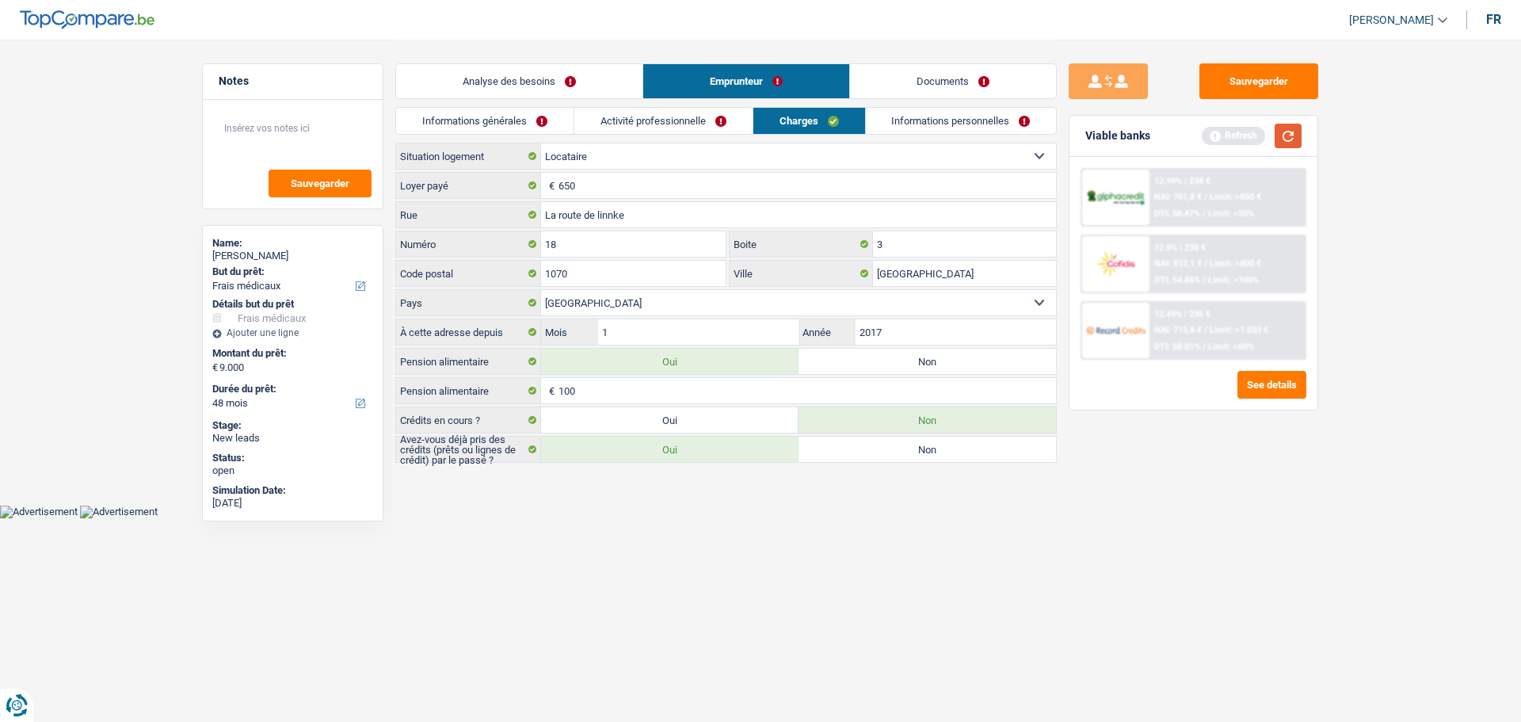
click at [1293, 132] on button "button" at bounding box center [1288, 136] width 27 height 25
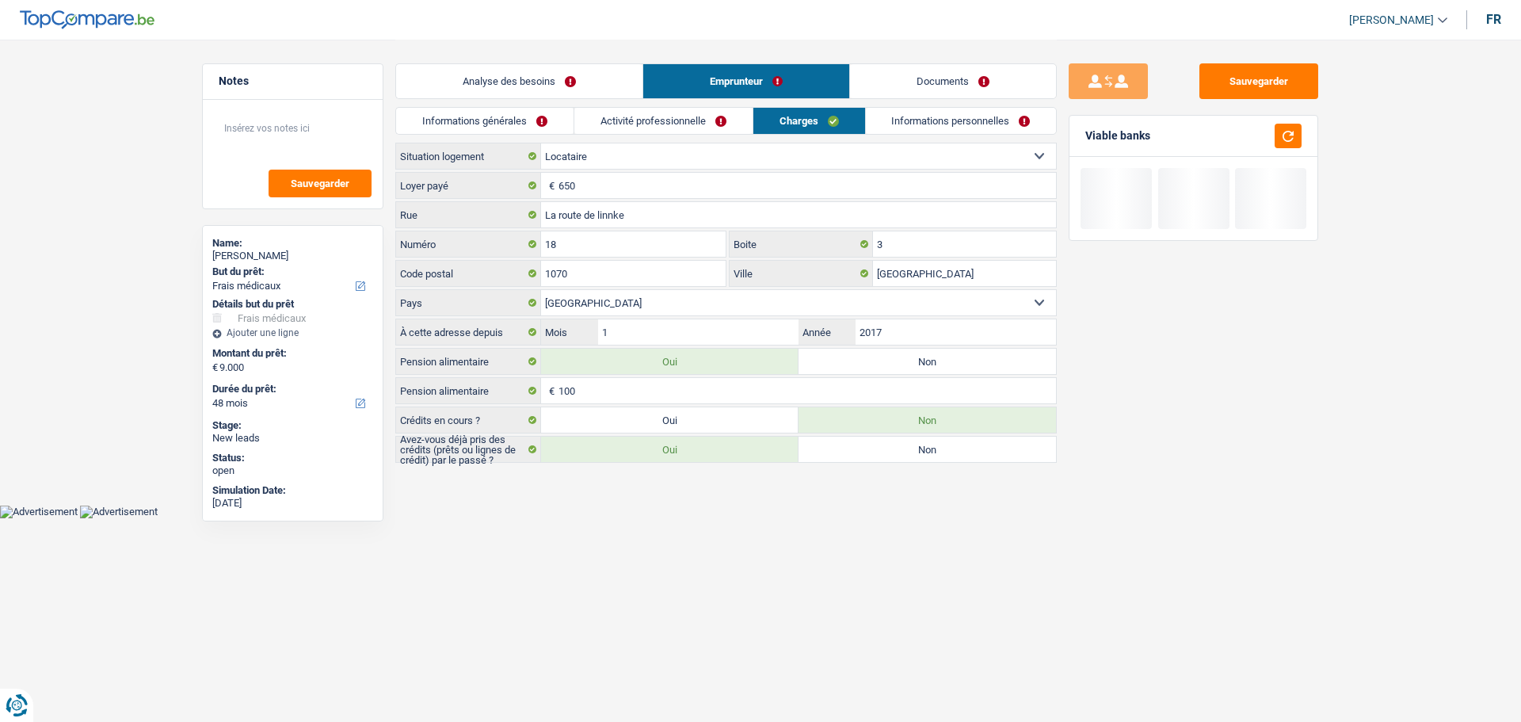
click at [943, 116] on link "Informations personnelles" at bounding box center [961, 121] width 191 height 26
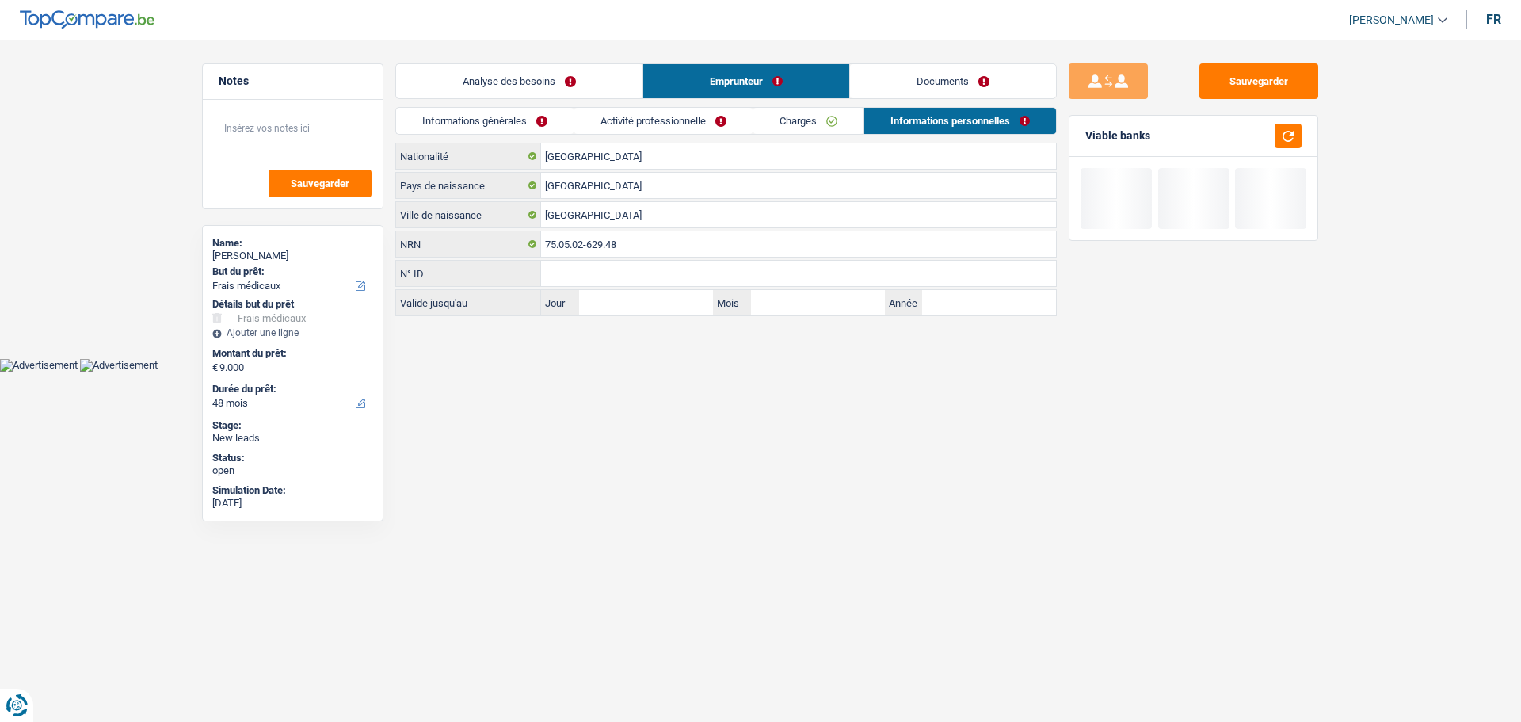
click at [809, 122] on link "Charges" at bounding box center [809, 121] width 110 height 26
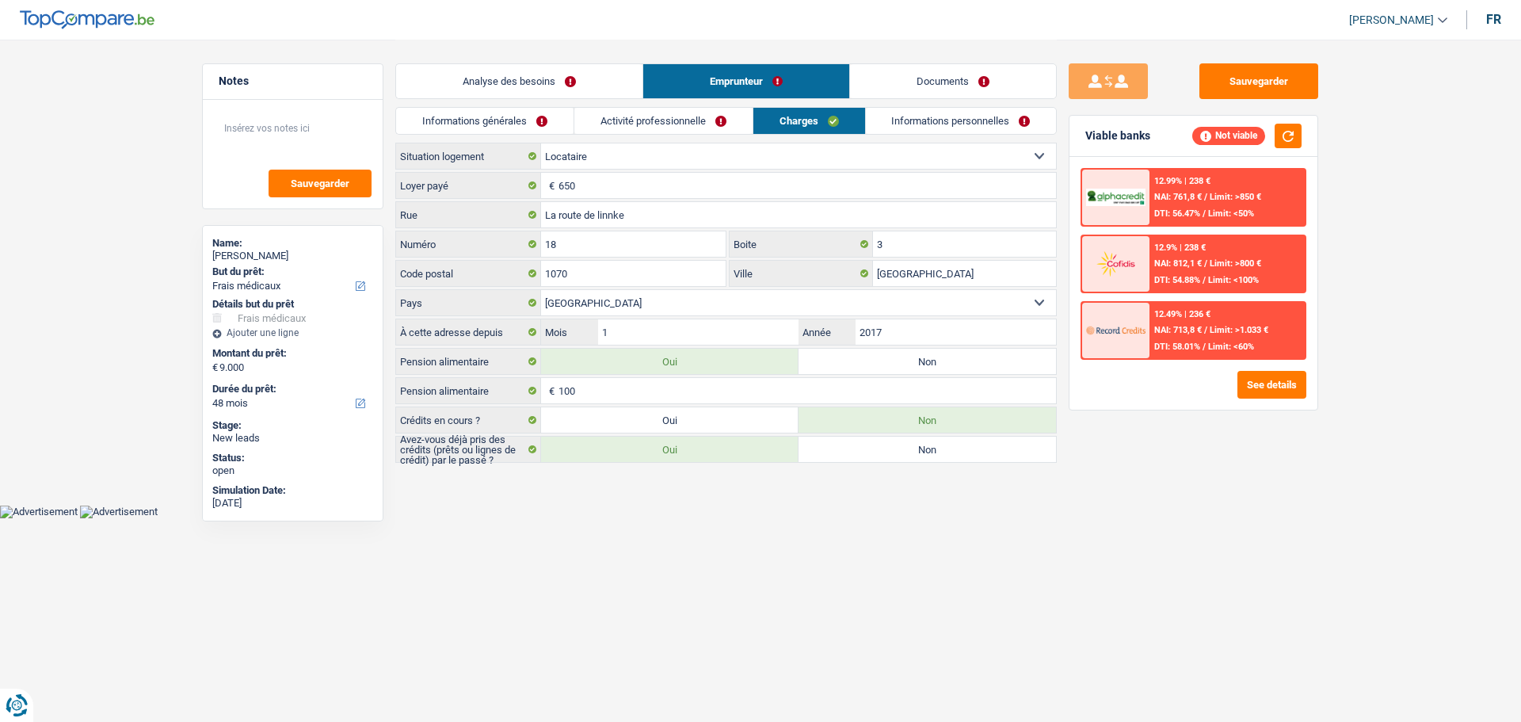
click at [914, 359] on label "Non" at bounding box center [928, 361] width 258 height 25
click at [914, 359] on input "Non" at bounding box center [928, 361] width 258 height 25
radio input "true"
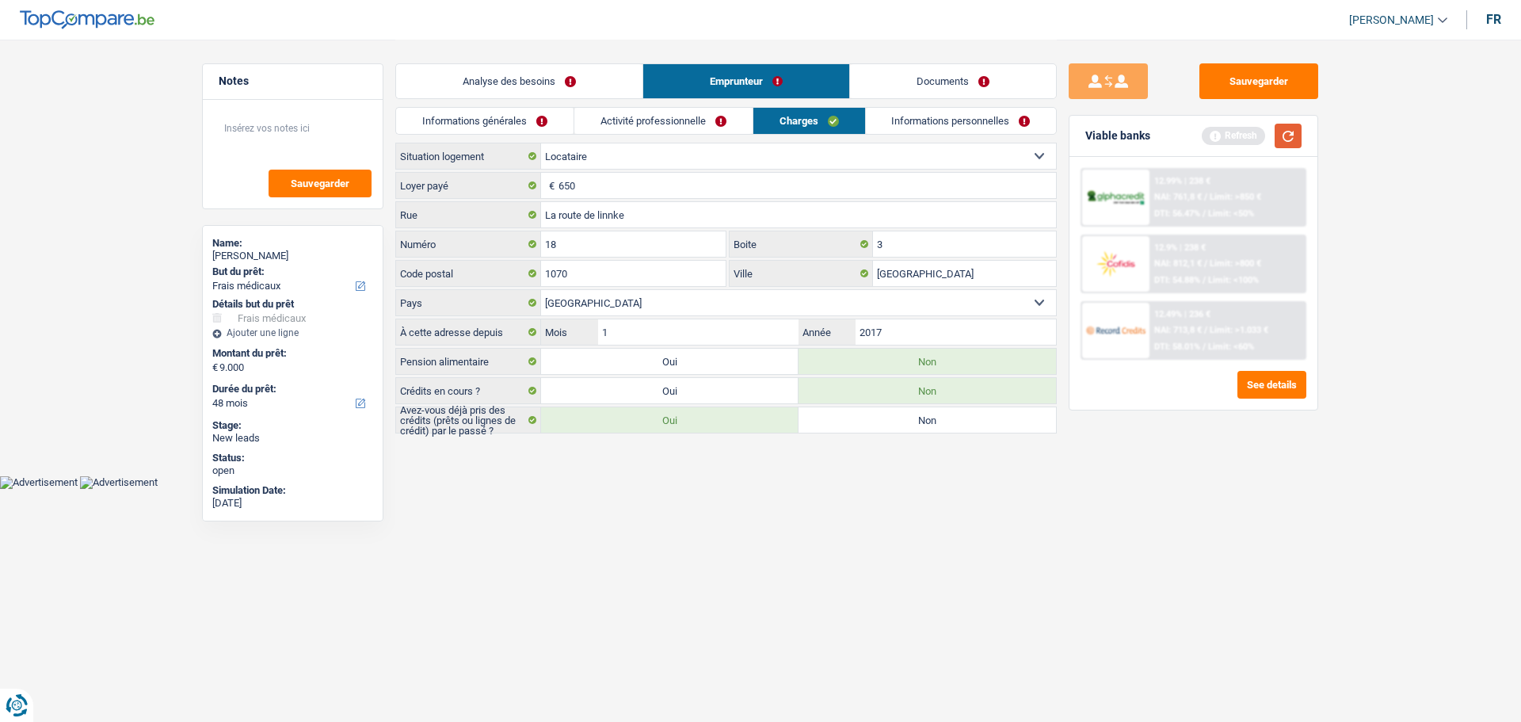
click at [1288, 133] on button "button" at bounding box center [1288, 136] width 27 height 25
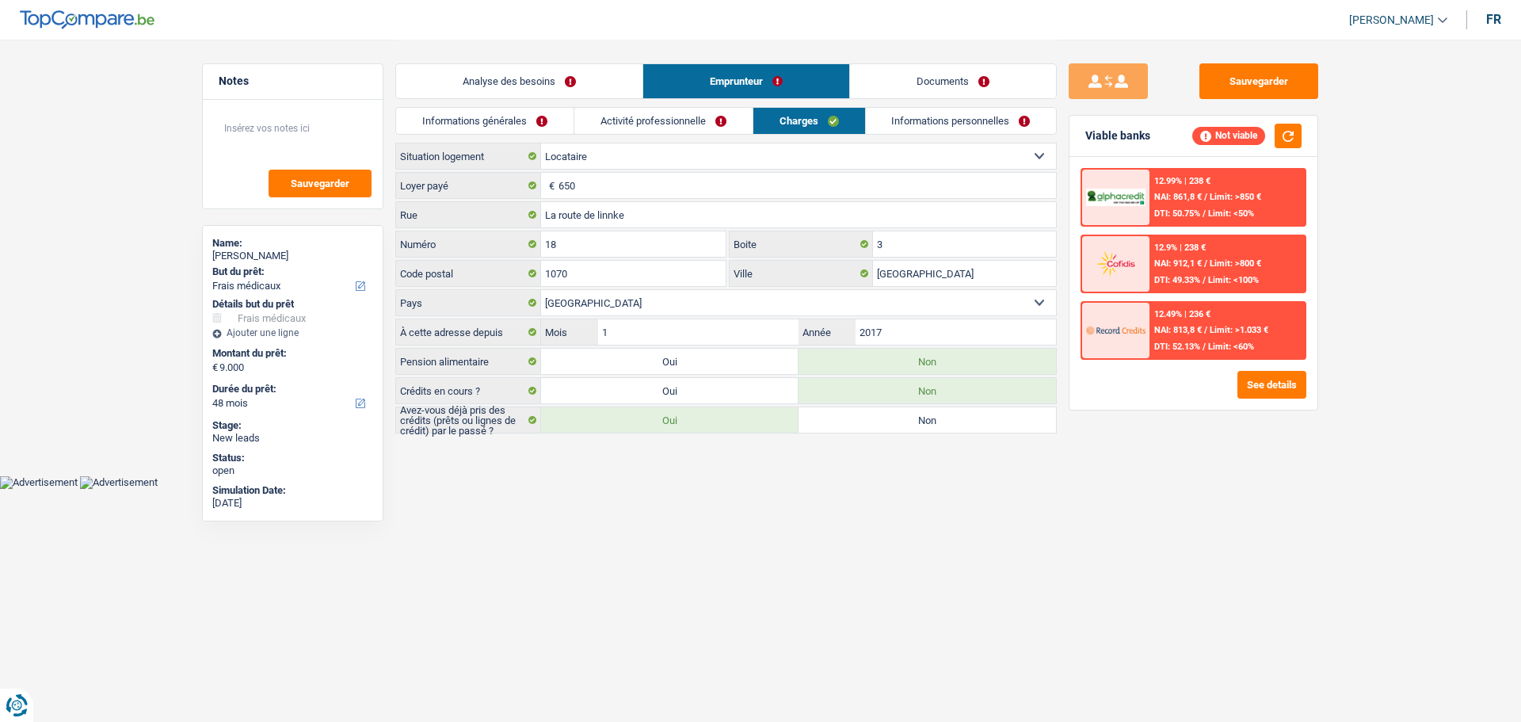
click at [556, 84] on link "Analyse des besoins" at bounding box center [519, 81] width 246 height 34
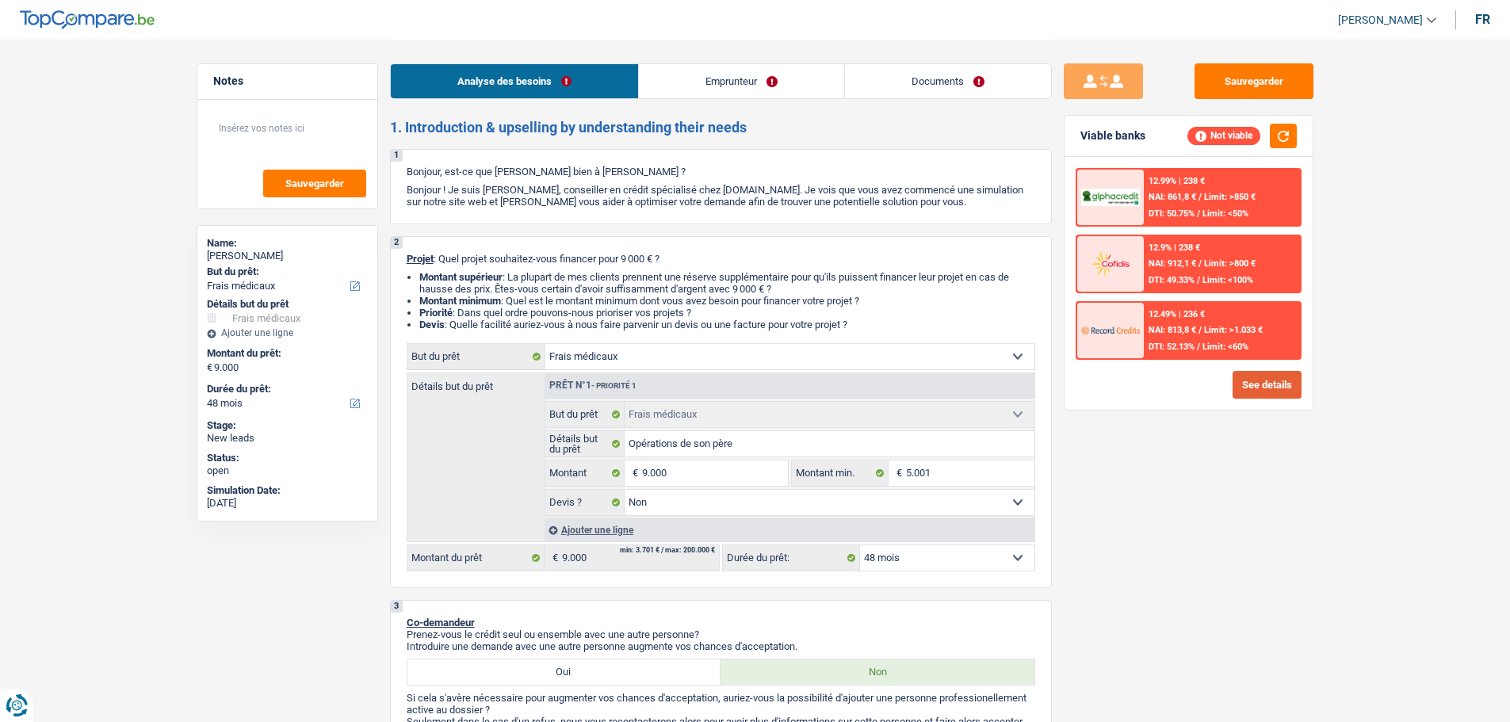
click at [1265, 384] on button "See details" at bounding box center [1266, 385] width 69 height 28
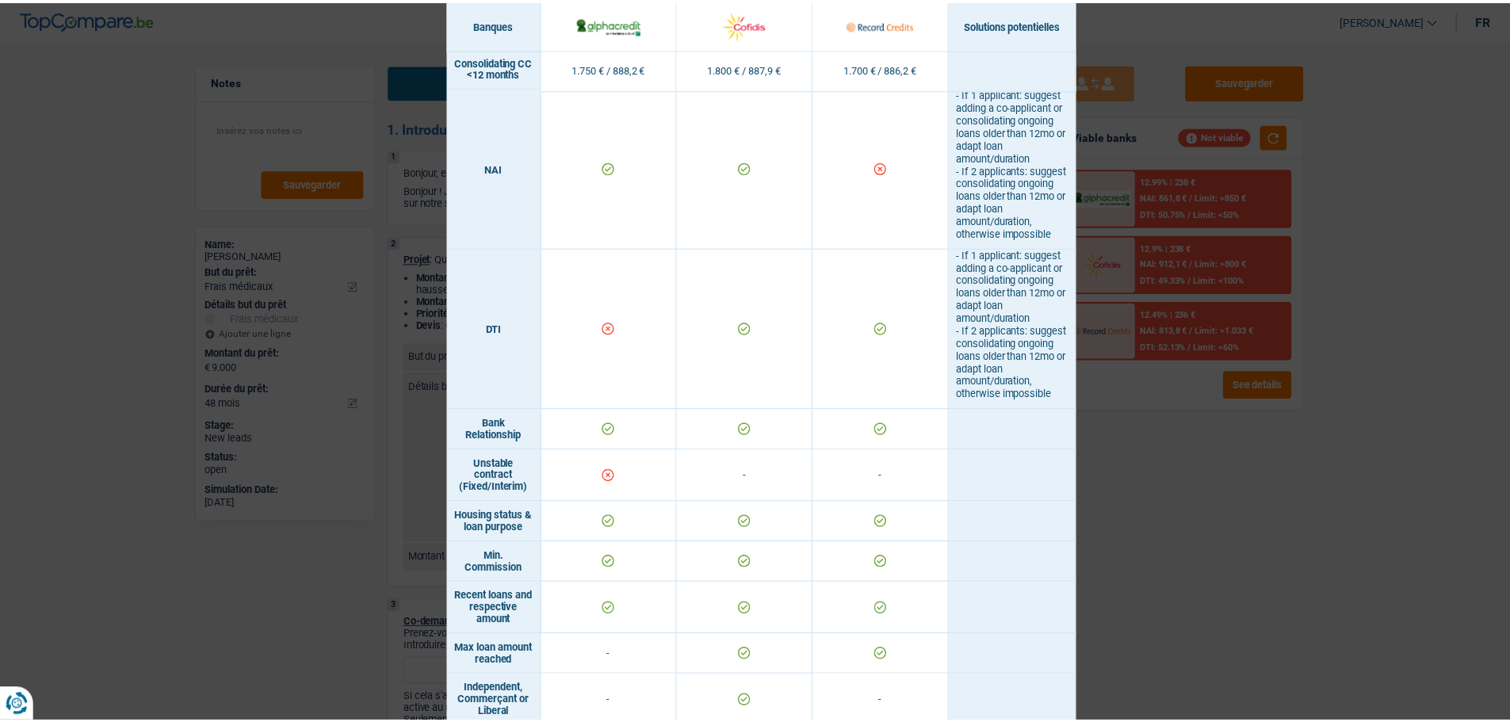
scroll to position [872, 0]
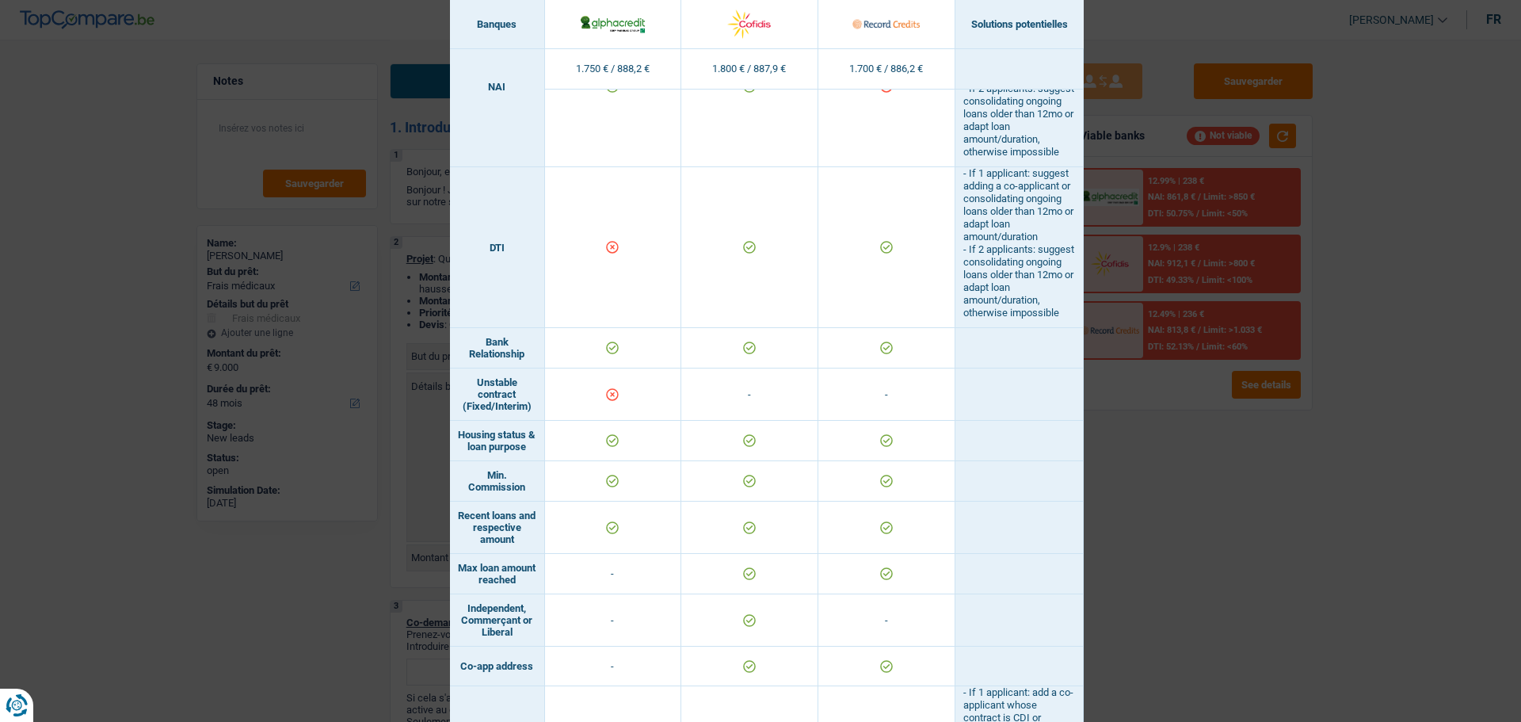
click at [1051, 502] on td at bounding box center [1020, 481] width 128 height 40
click at [1154, 477] on div "Banks conditions × Banques Solutions potentielles Revenus / Charges 1.750 € / 8…" at bounding box center [760, 361] width 1521 height 722
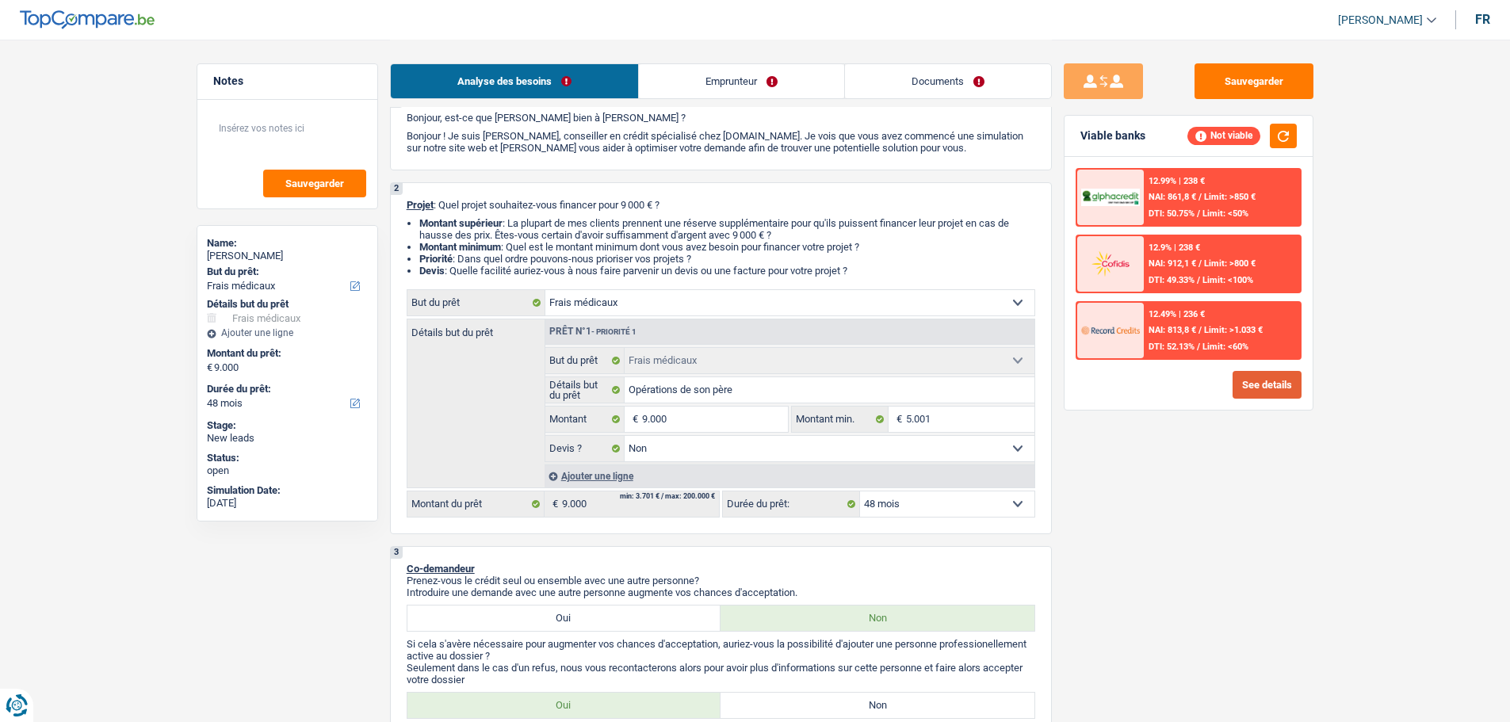
scroll to position [79, 0]
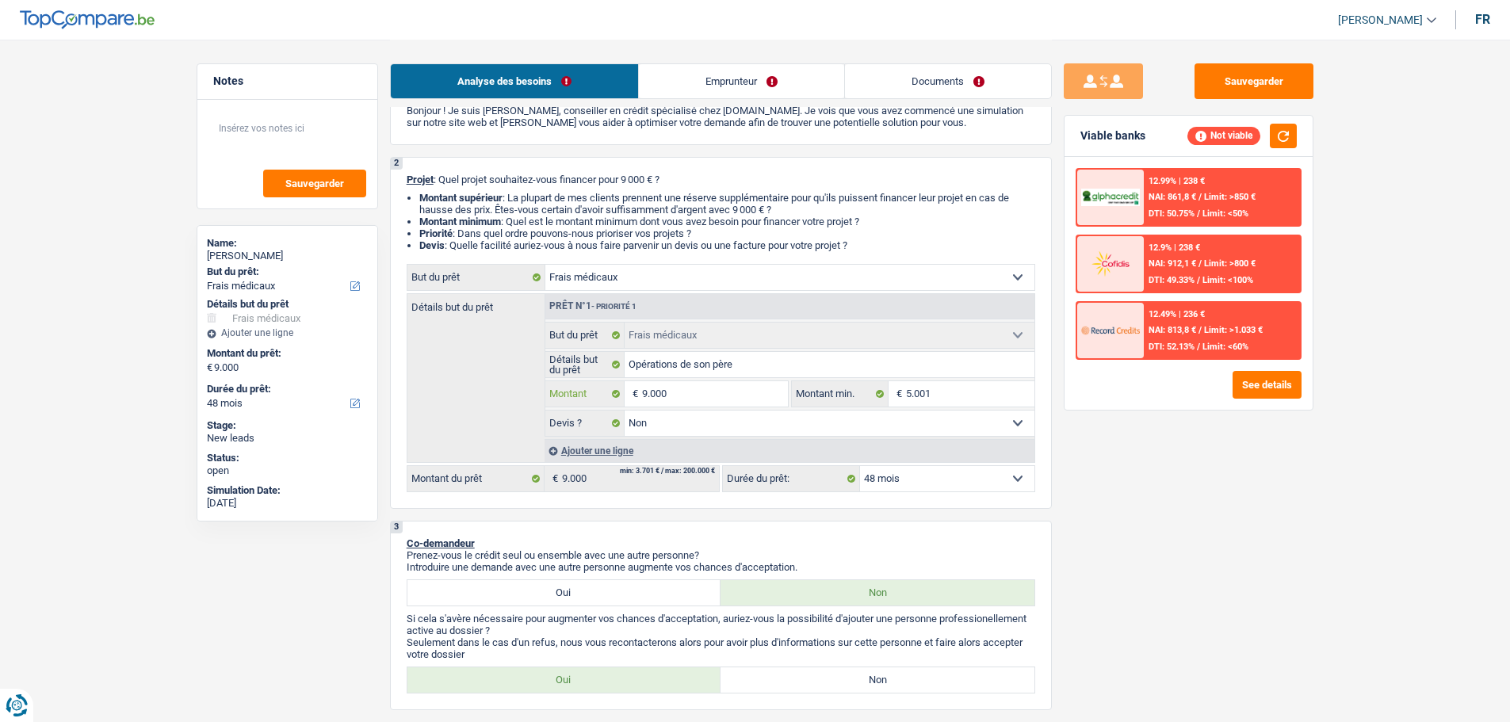
click at [702, 395] on input "9.000" at bounding box center [714, 393] width 145 height 25
type input "7"
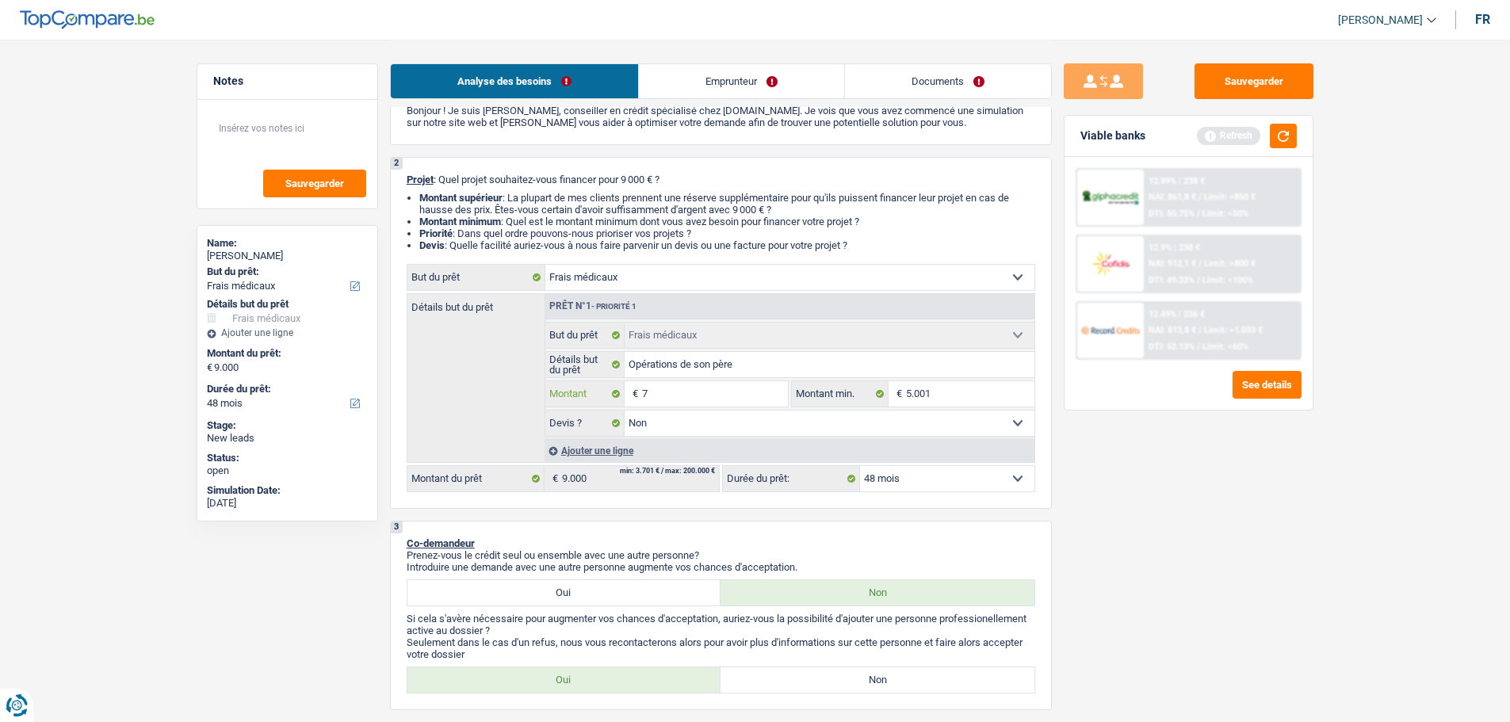
type input "75"
type input "750"
type input "7.501"
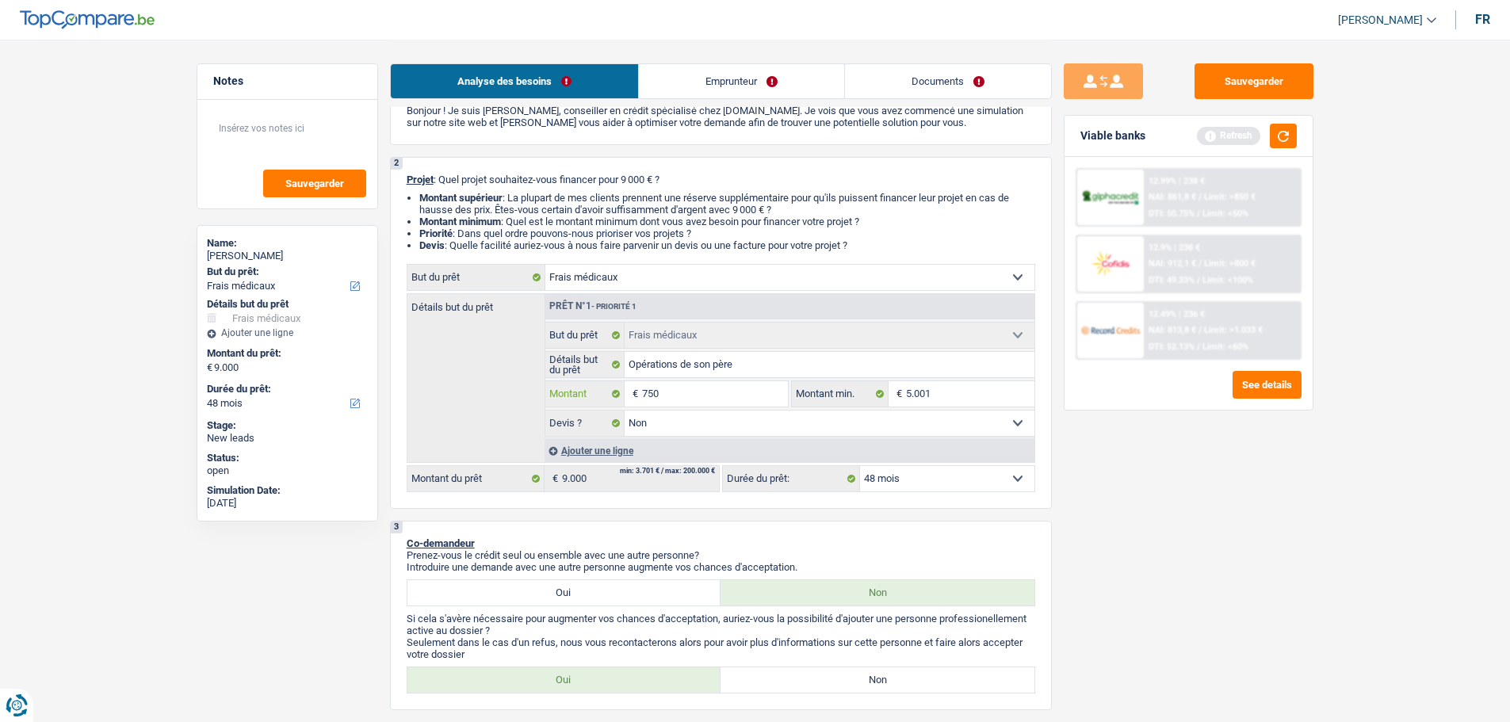
type input "7.501"
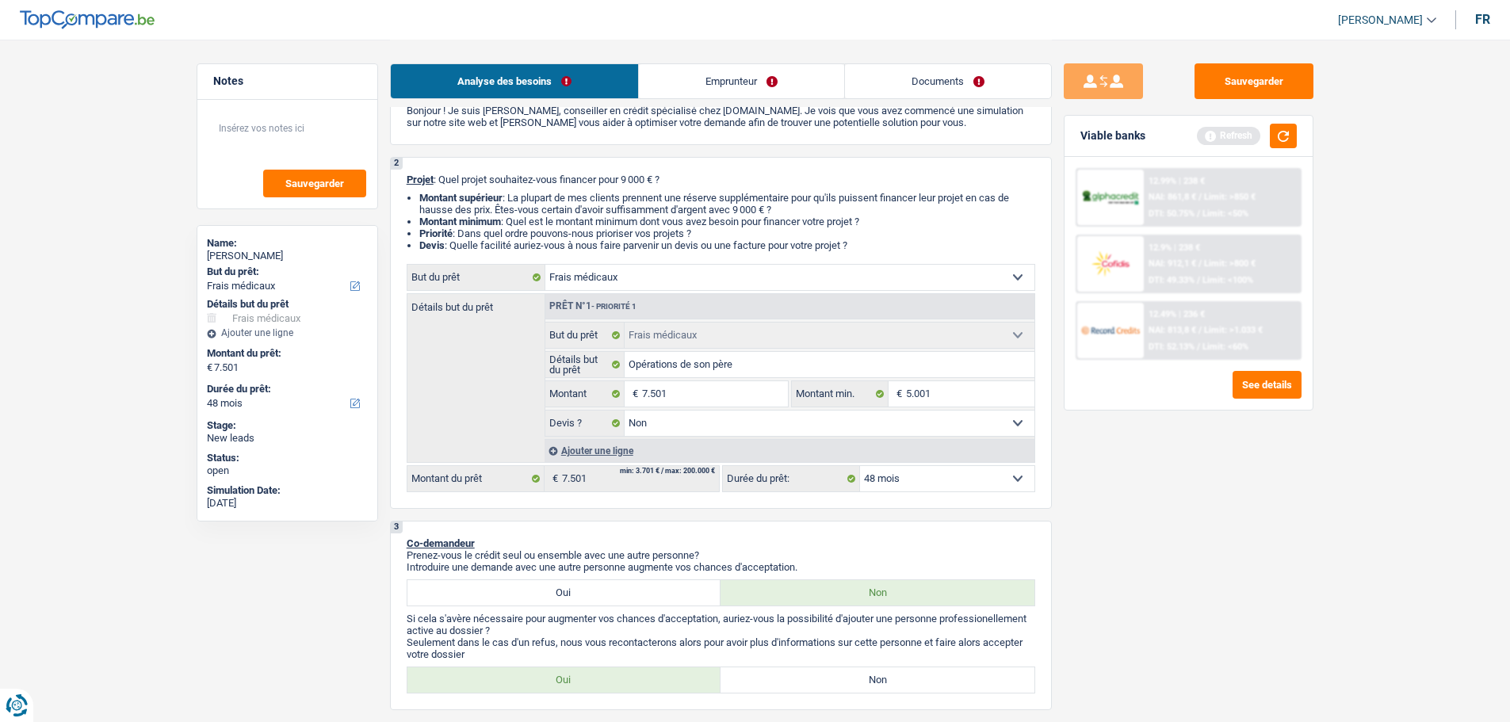
click at [1270, 525] on div "Sauvegarder Viable banks Refresh 12.99% | 238 € NAI: 861,8 € / Limit: >850 € DT…" at bounding box center [1188, 379] width 273 height 633
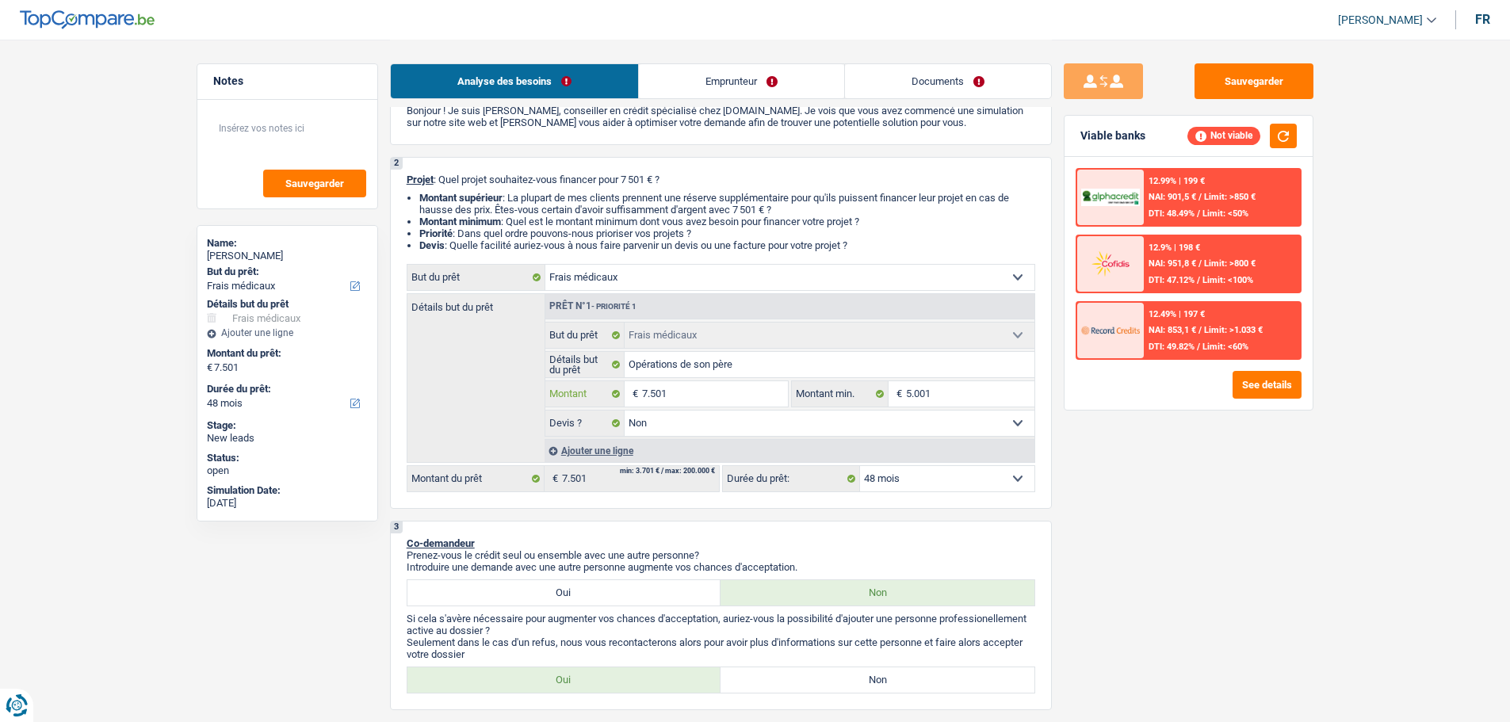
click at [709, 403] on input "7.501" at bounding box center [714, 393] width 145 height 25
type input "5"
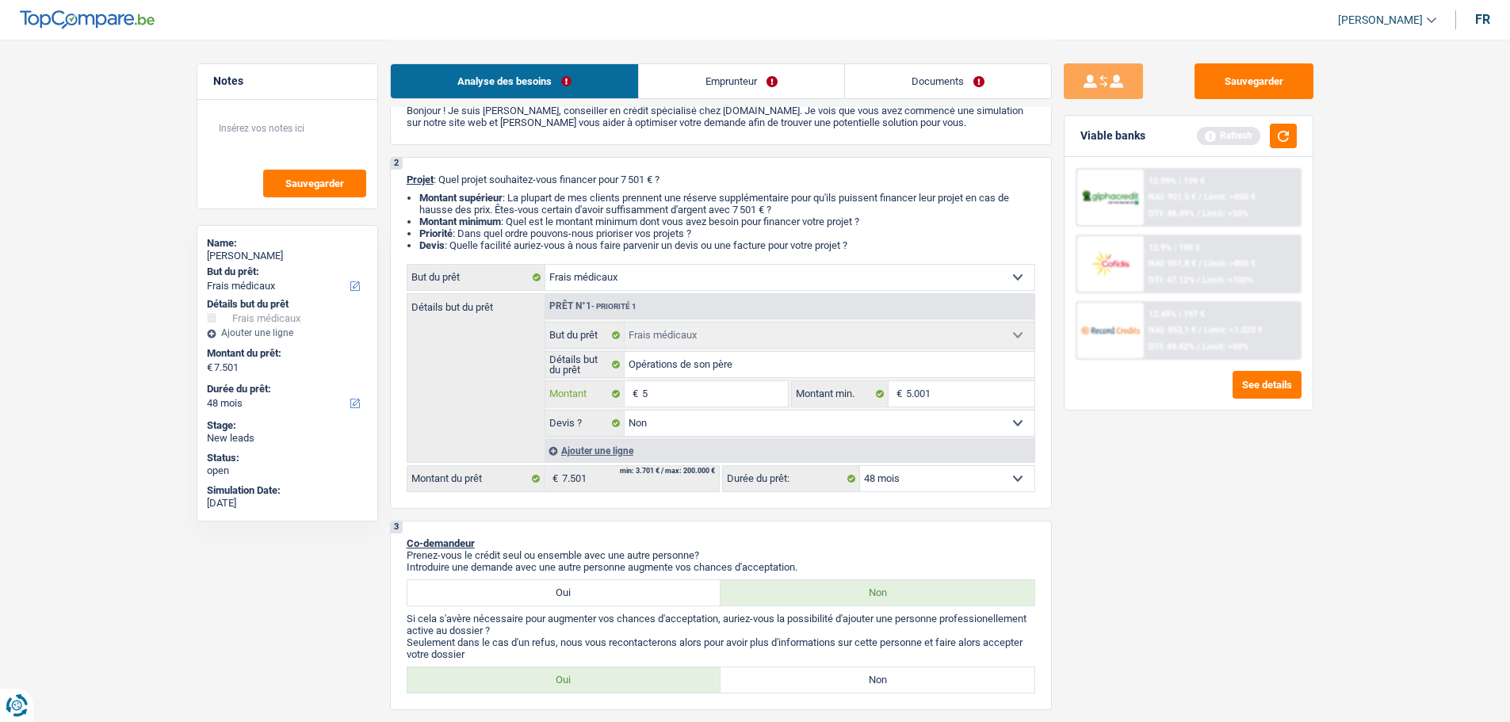
type input "50"
type input "500"
type input "5.001"
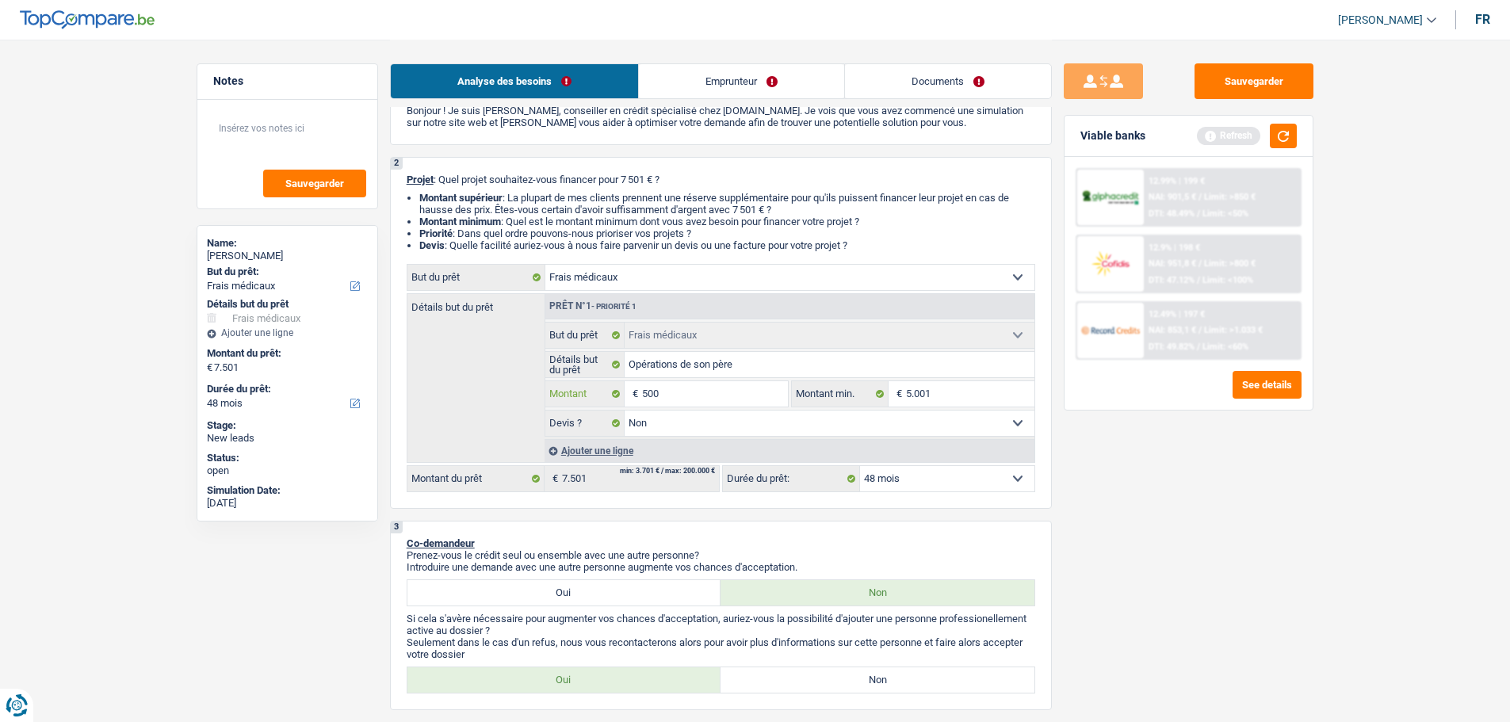
type input "5.001"
select select "36"
type input "5.001"
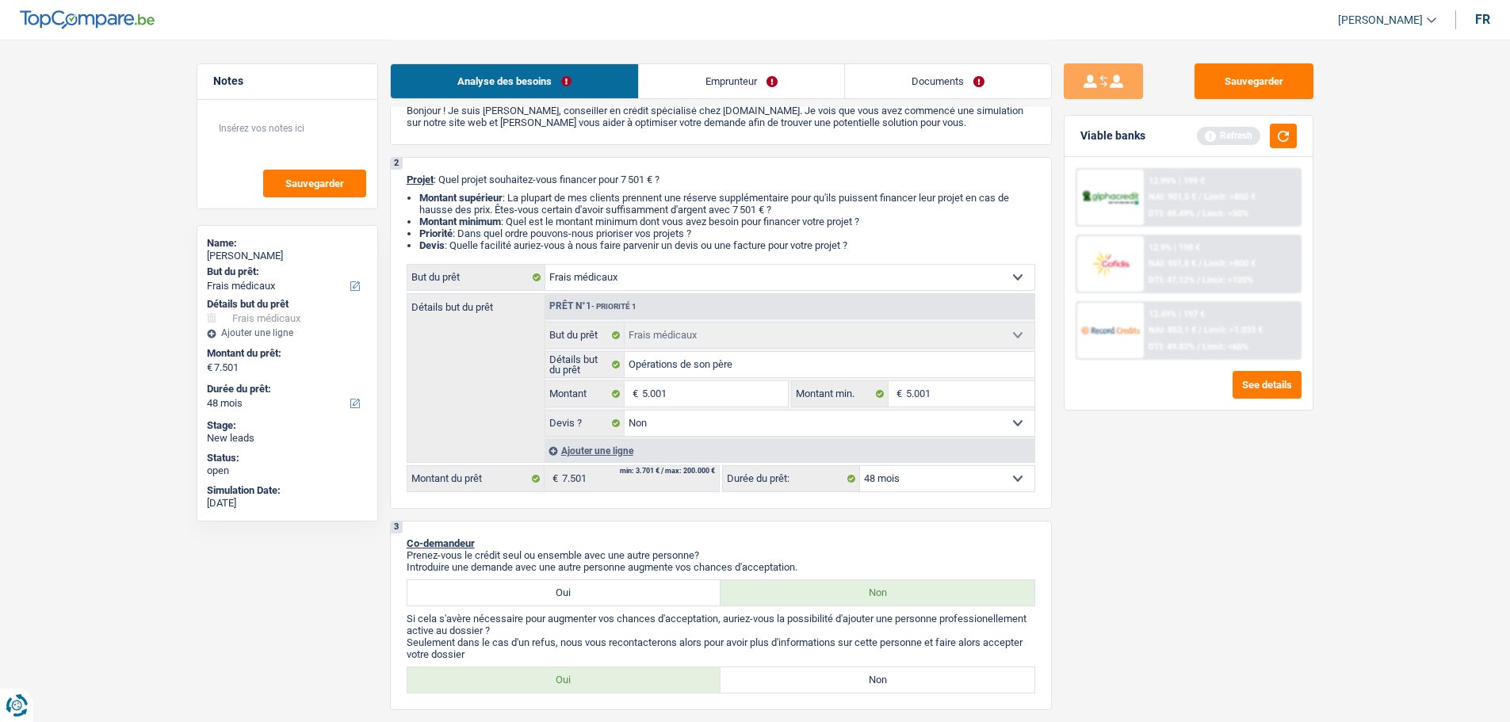
select select "36"
type input "5.001"
select select "36"
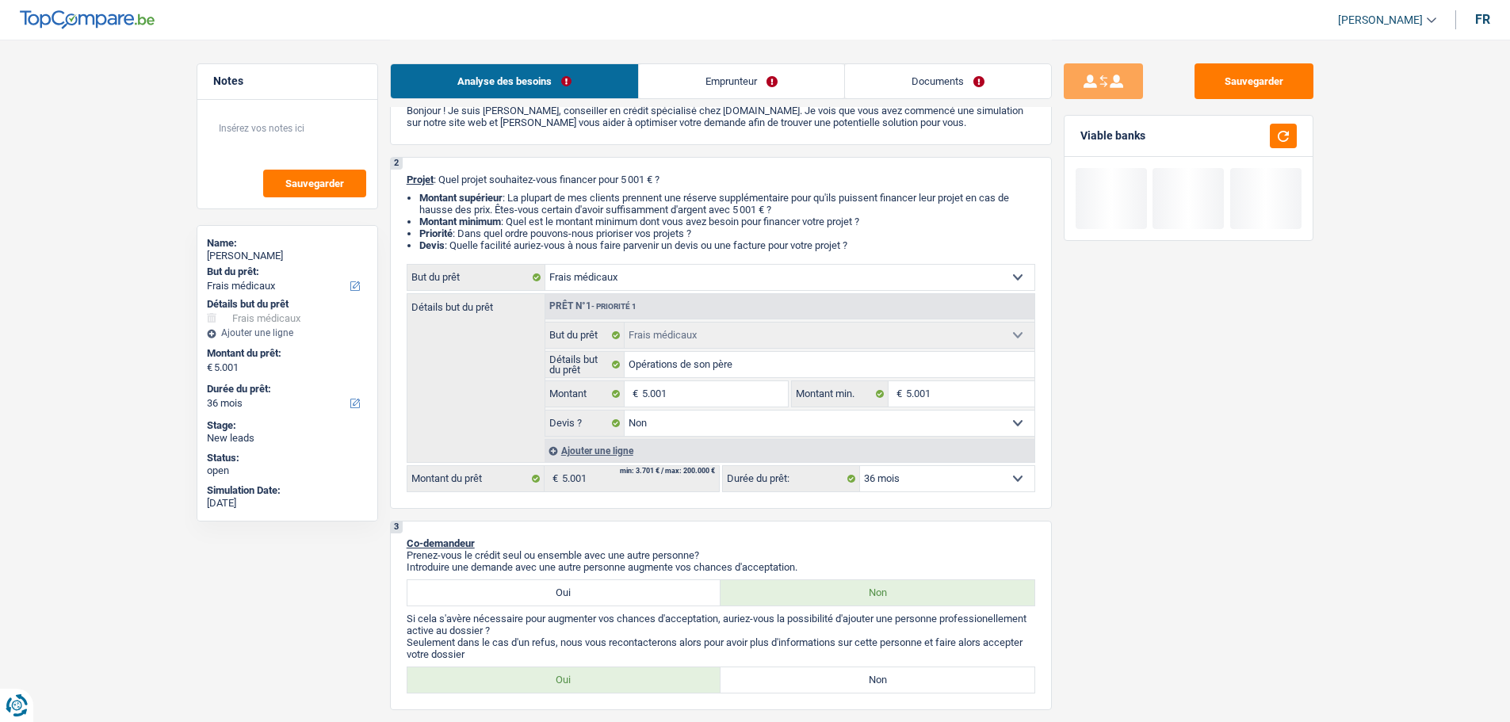
click at [1260, 555] on div "Sauvegarder Viable banks" at bounding box center [1188, 379] width 273 height 633
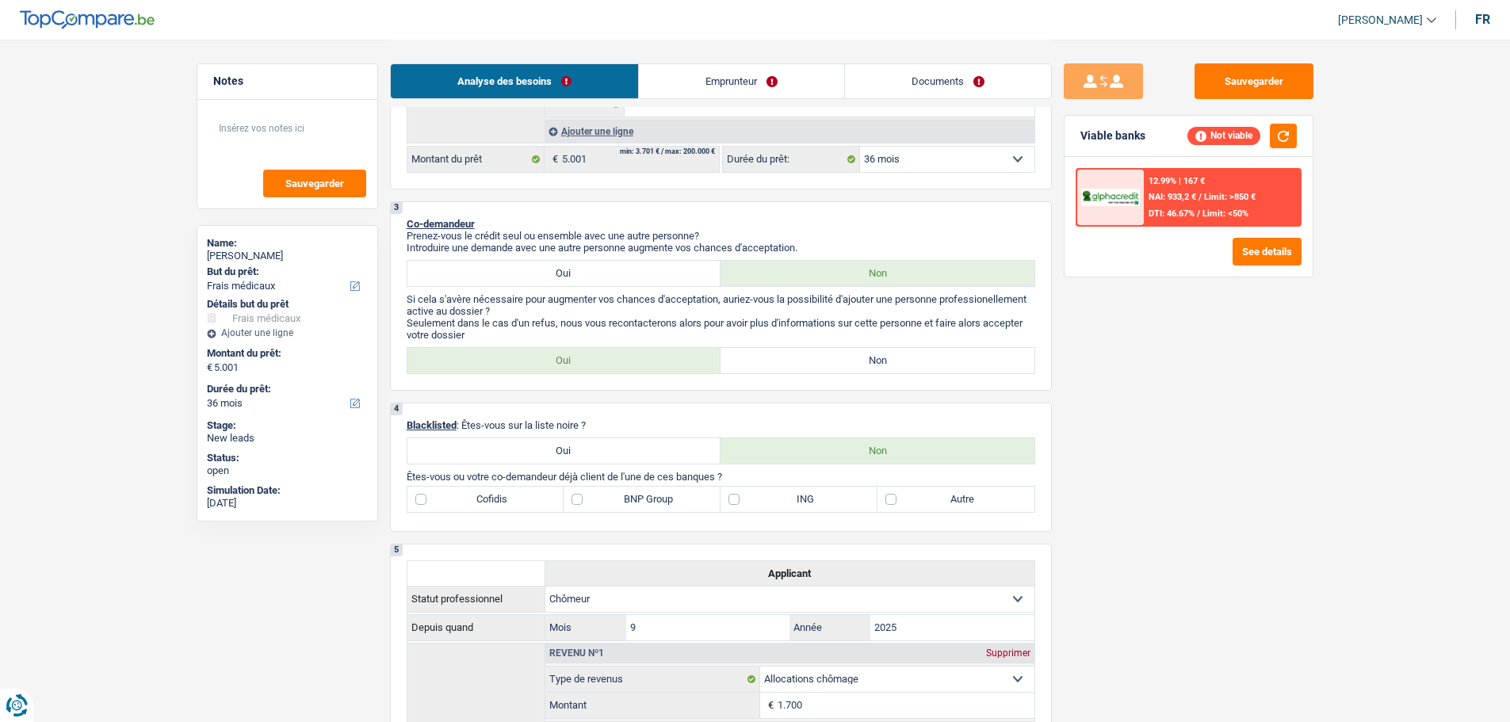
scroll to position [634, 0]
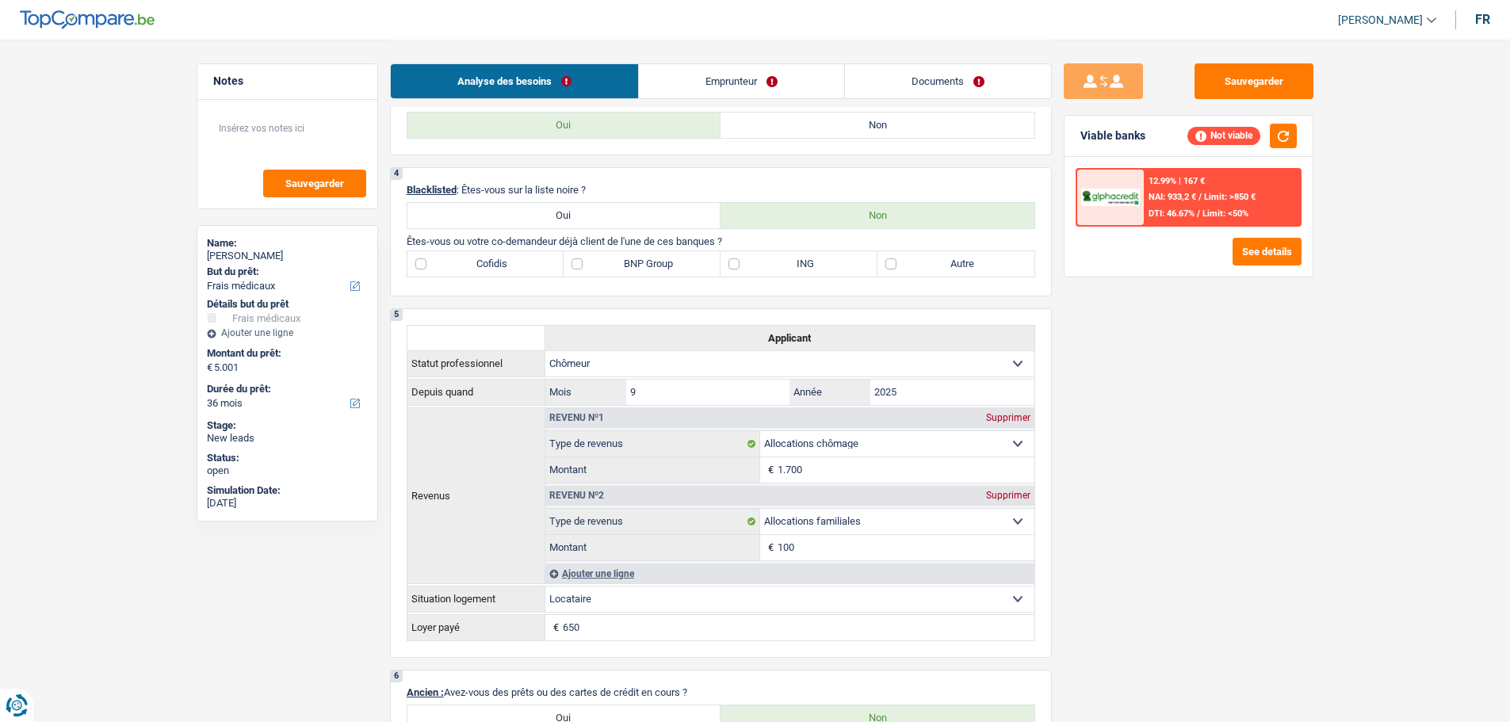
drag, startPoint x: 762, startPoint y: 261, endPoint x: 752, endPoint y: 267, distance: 11.4
click at [752, 267] on label "ING" at bounding box center [798, 263] width 157 height 25
click at [752, 267] on input "ING" at bounding box center [798, 263] width 157 height 25
checkbox input "true"
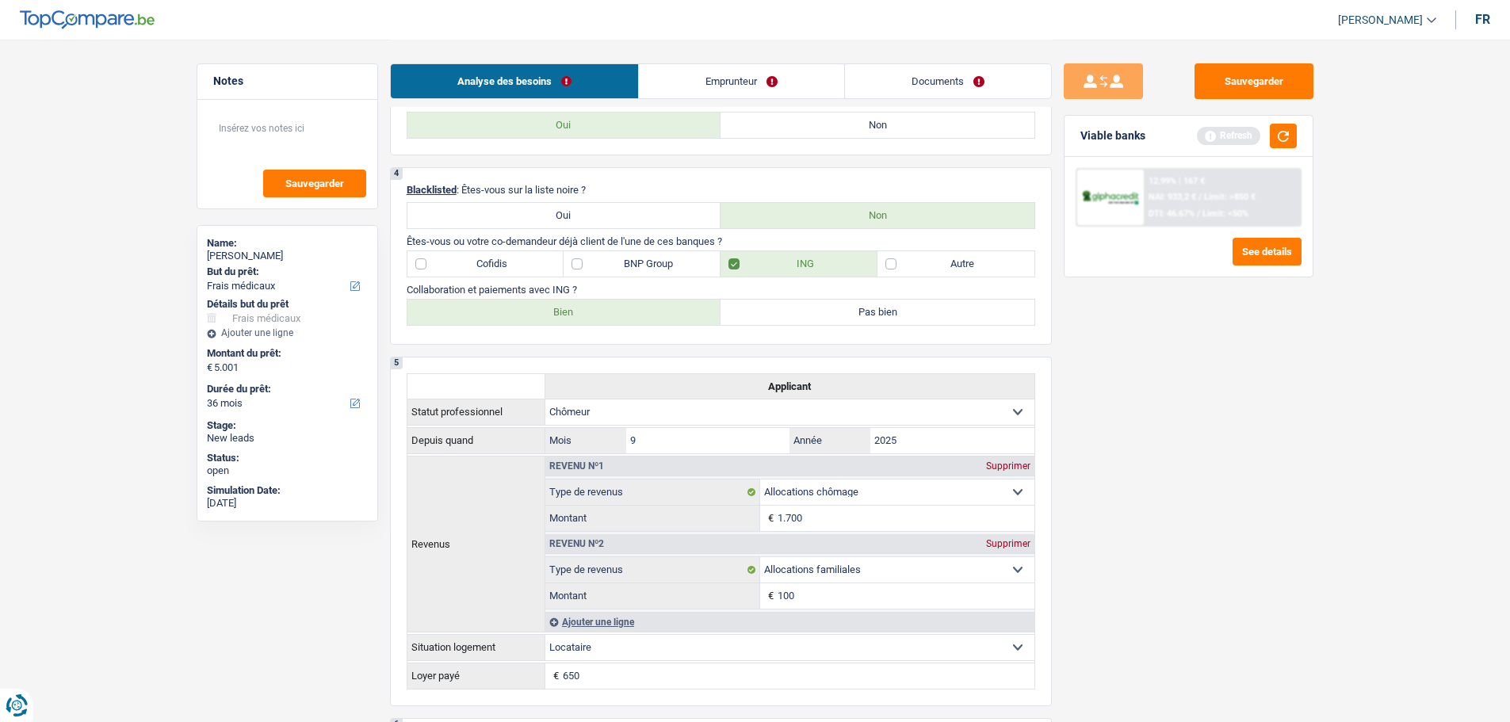
click at [626, 314] on label "Bien" at bounding box center [564, 312] width 314 height 25
click at [626, 314] on input "Bien" at bounding box center [564, 312] width 314 height 25
radio input "true"
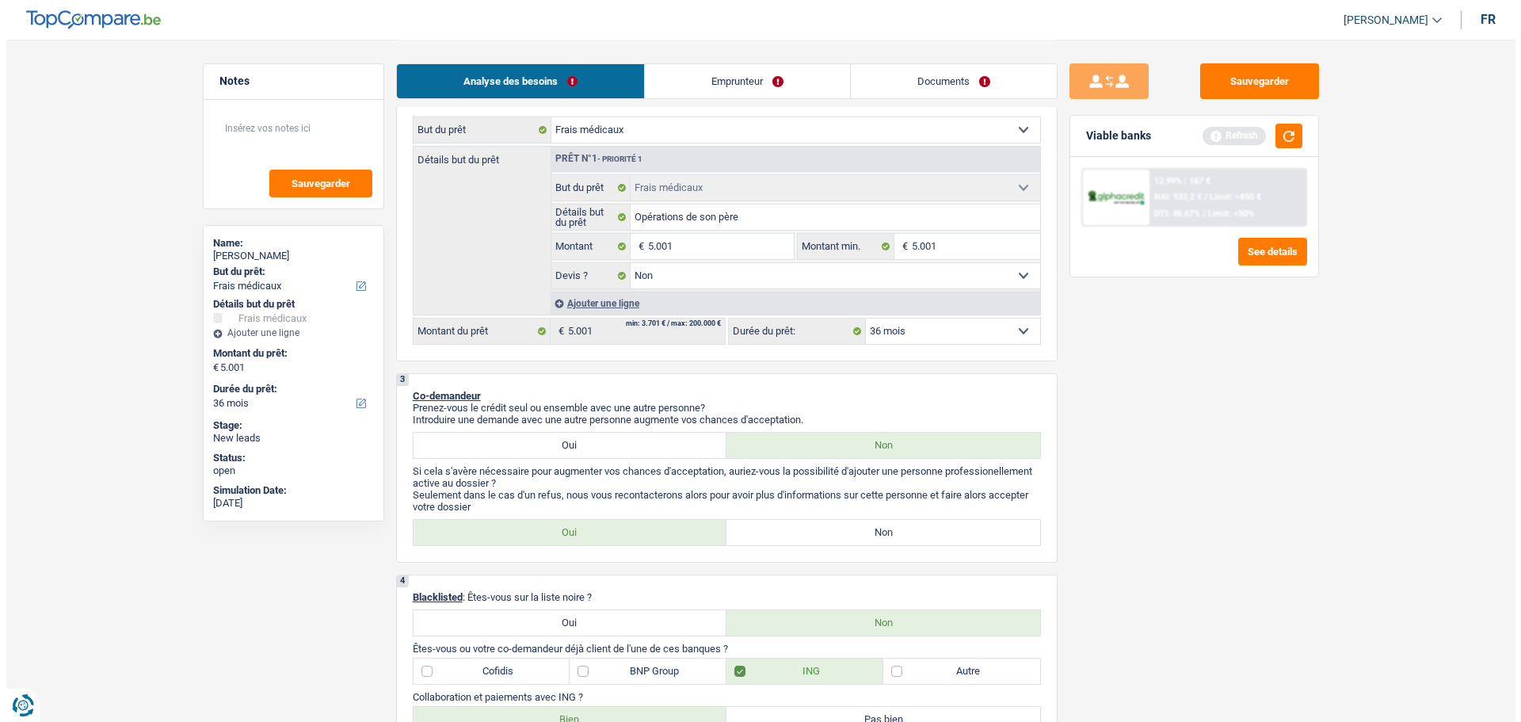
scroll to position [79, 0]
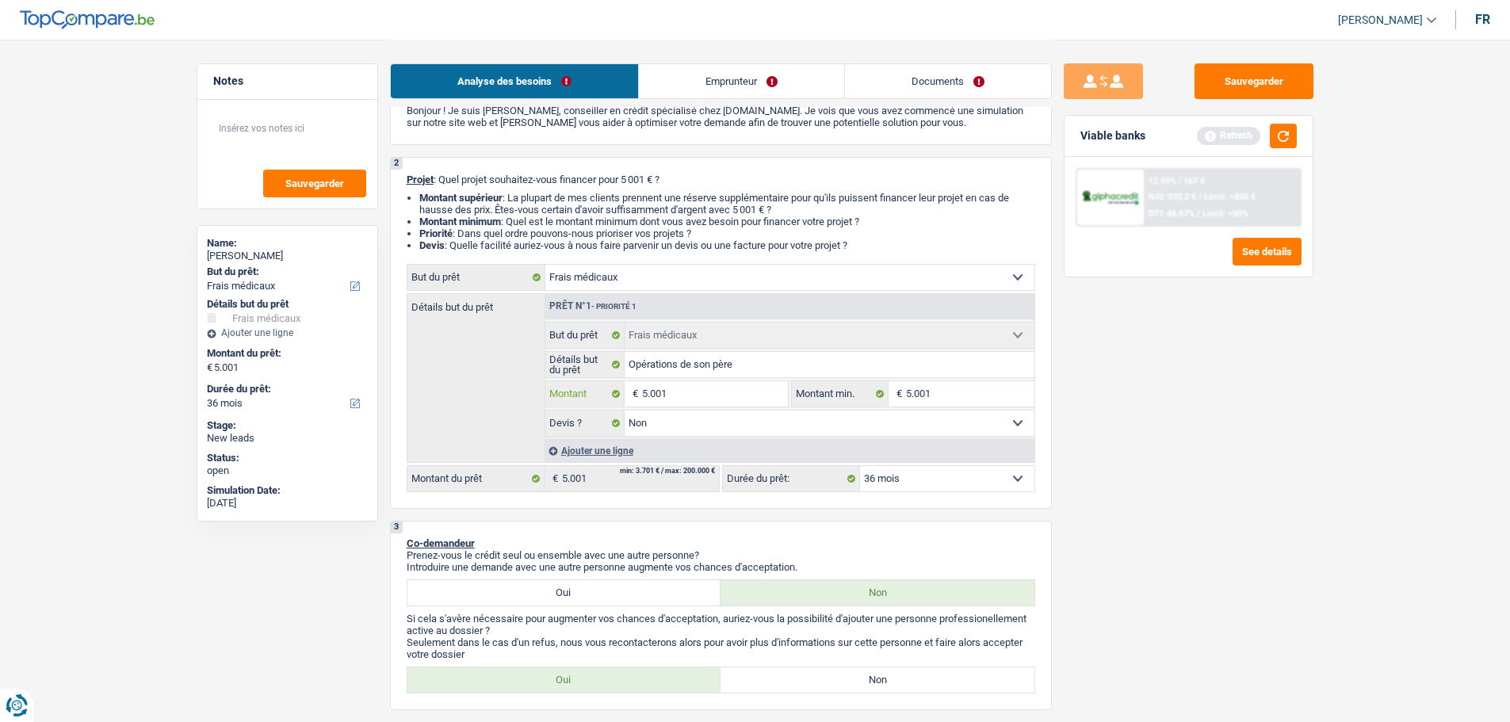
click at [720, 396] on input "5.001" at bounding box center [714, 393] width 145 height 25
type input "7"
type input "75"
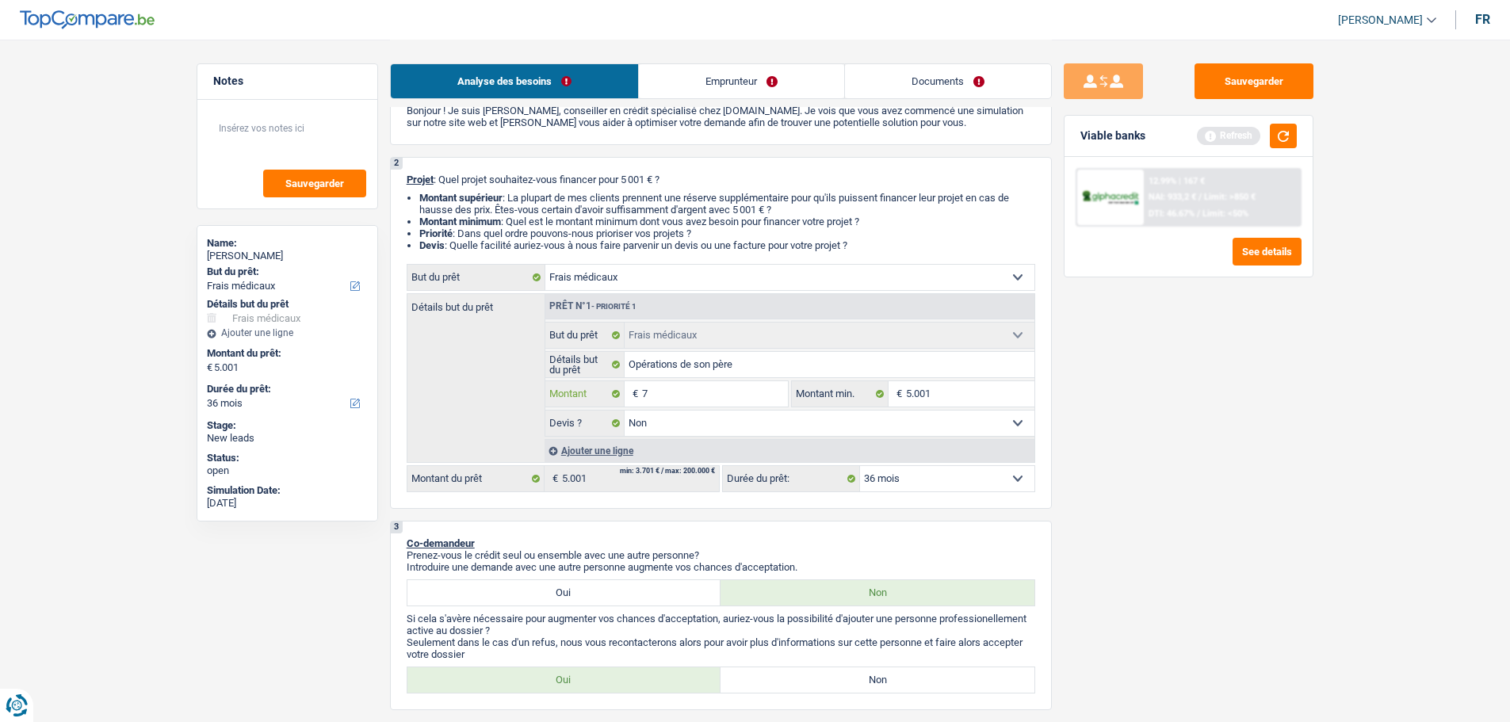
type input "75"
type input "750"
type input "7.501"
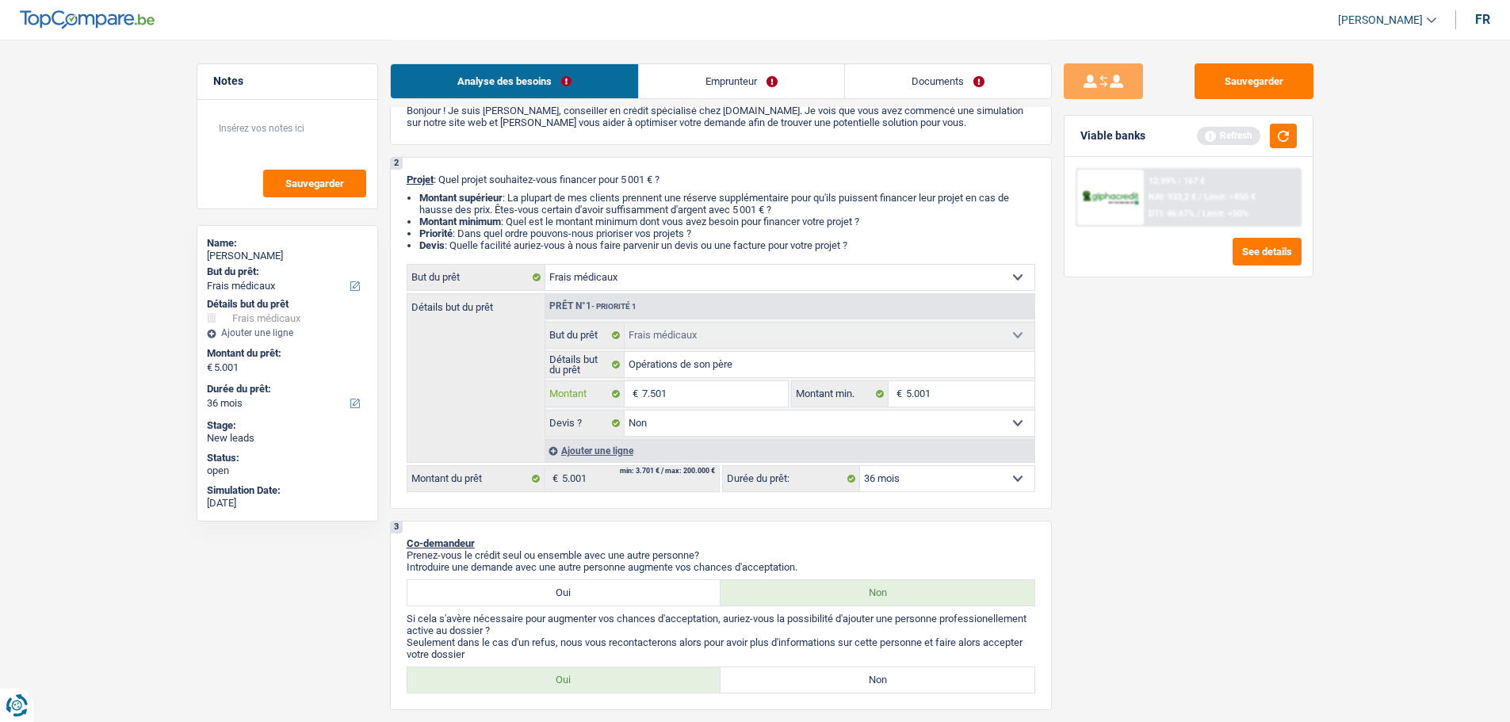
type input "7.501"
click at [1254, 302] on div "Sauvegarder Viable banks Refresh 12.99% | 167 € NAI: 933,2 € / Limit: >850 € DT…" at bounding box center [1188, 379] width 273 height 633
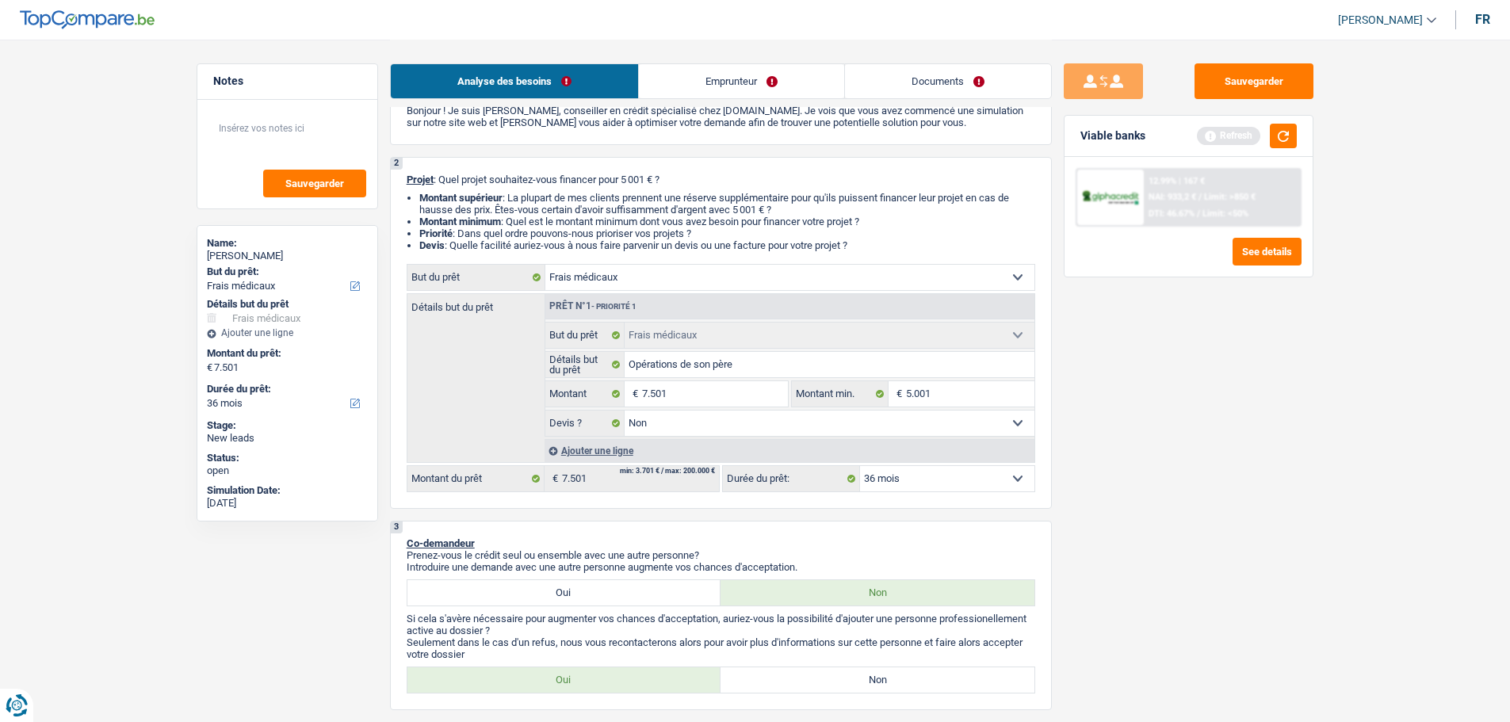
select select "48"
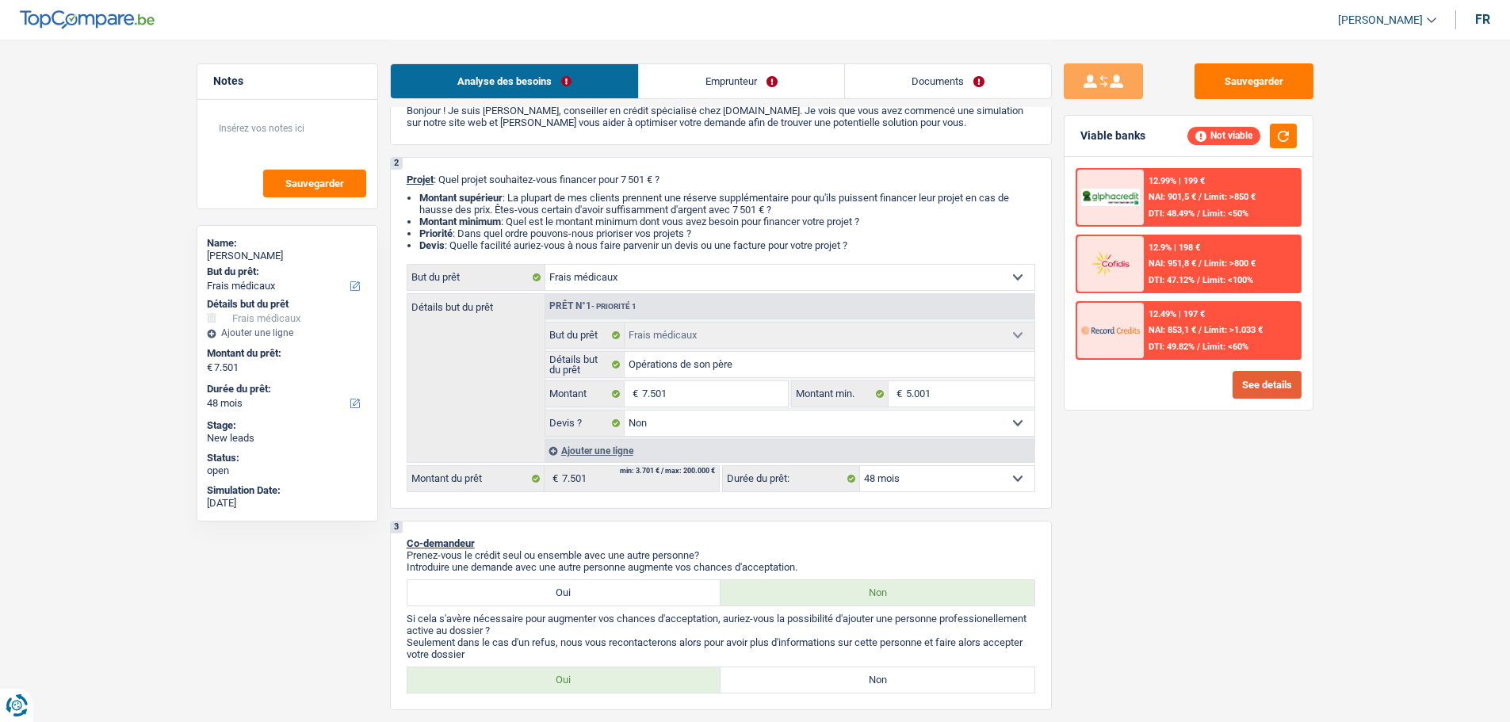
click at [1248, 376] on button "See details" at bounding box center [1266, 385] width 69 height 28
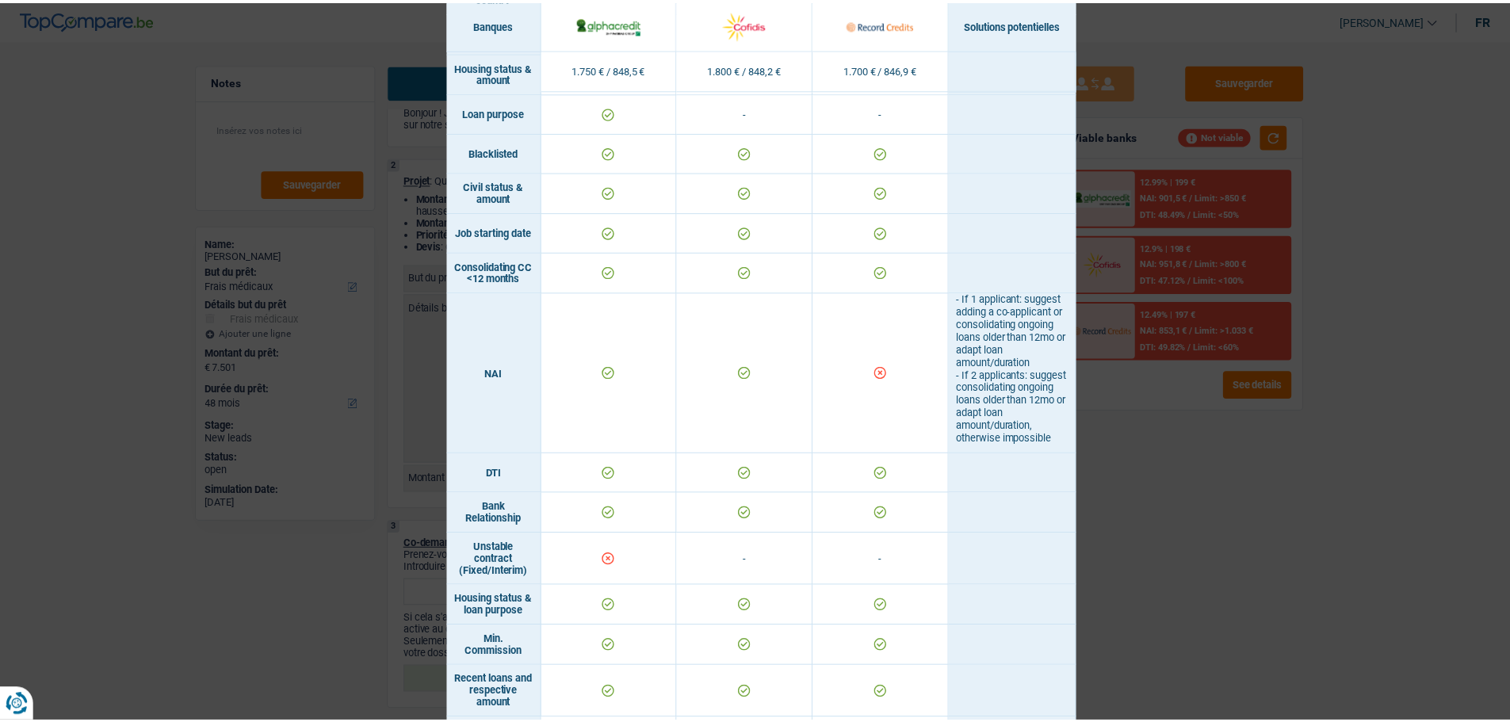
scroll to position [420, 0]
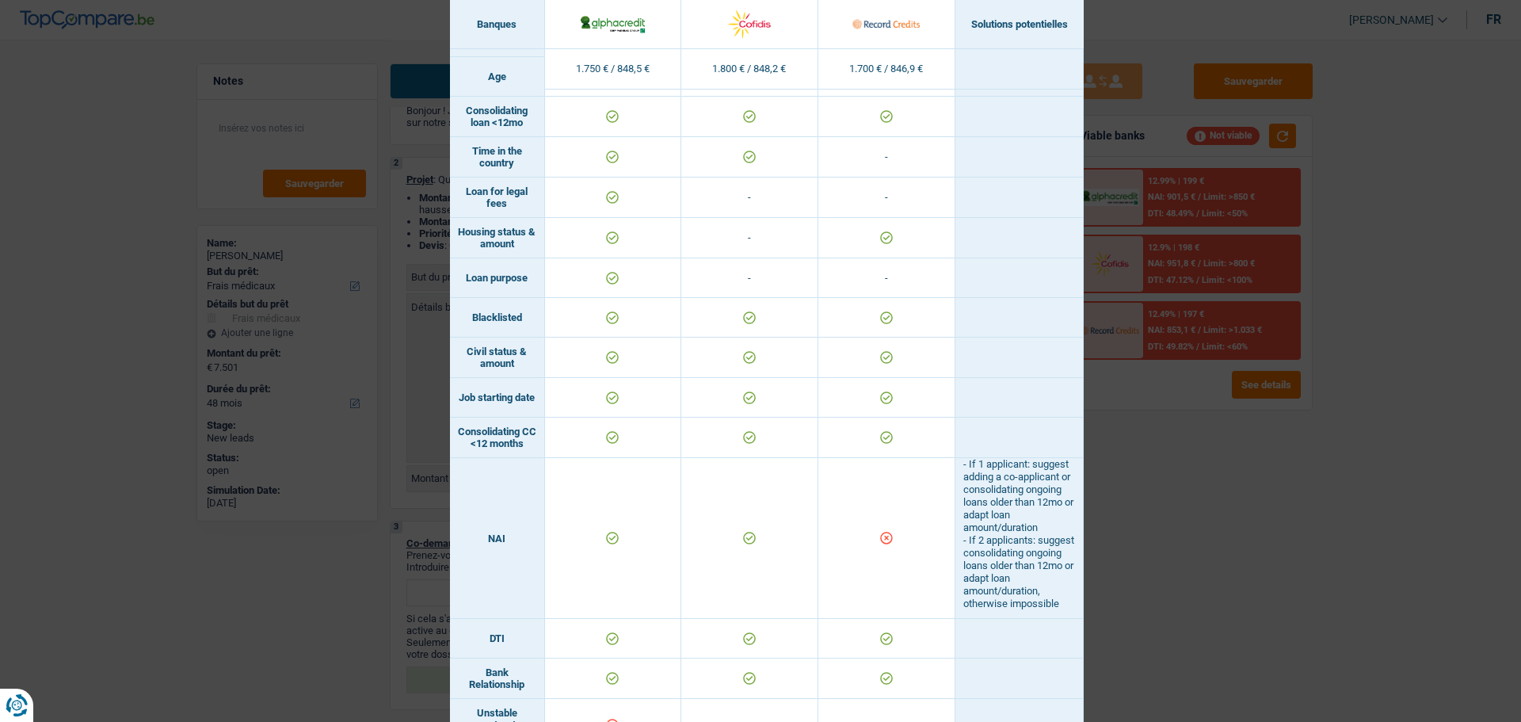
click at [1235, 478] on div "Banks conditions × Banques Solutions potentielles Revenus / Charges 1.750 € / 8…" at bounding box center [760, 361] width 1521 height 722
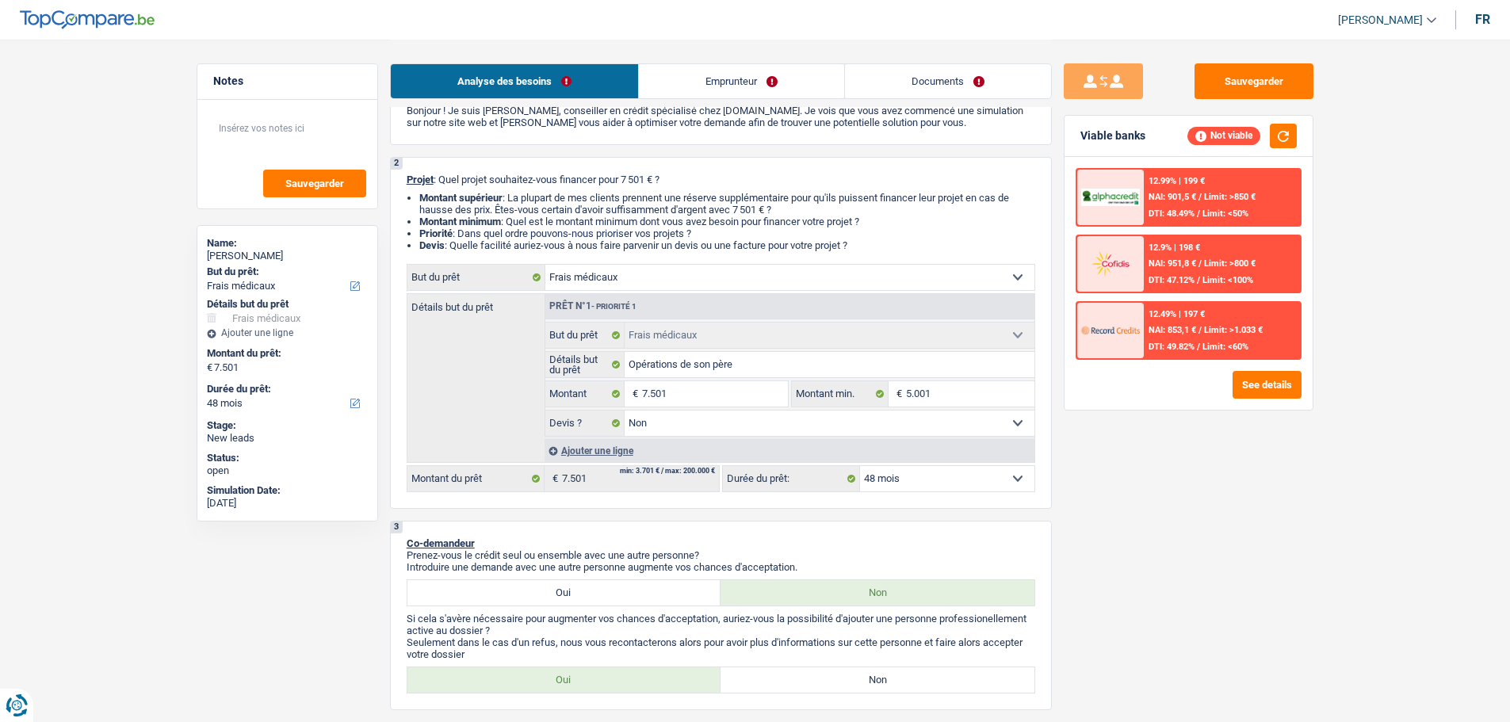
click at [764, 82] on link "Emprunteur" at bounding box center [741, 81] width 205 height 34
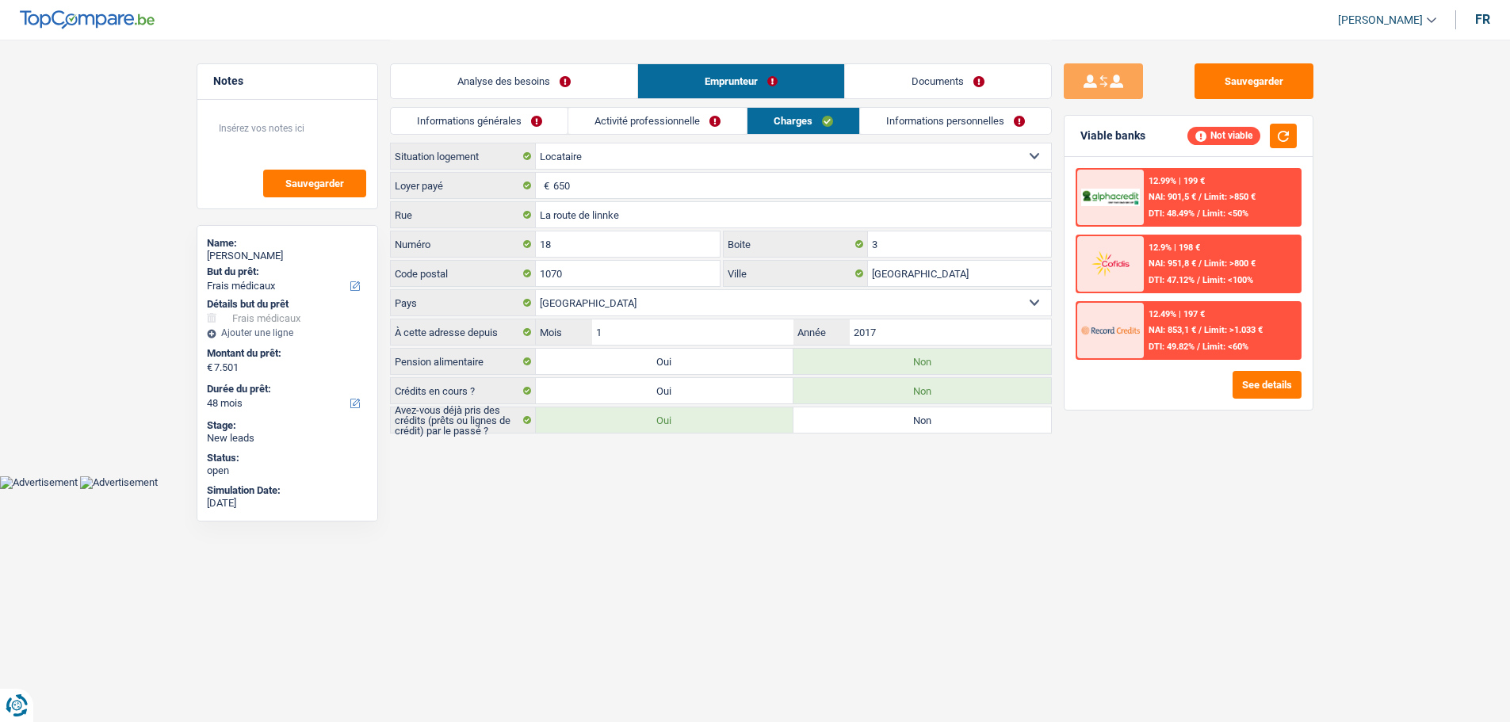
scroll to position [0, 0]
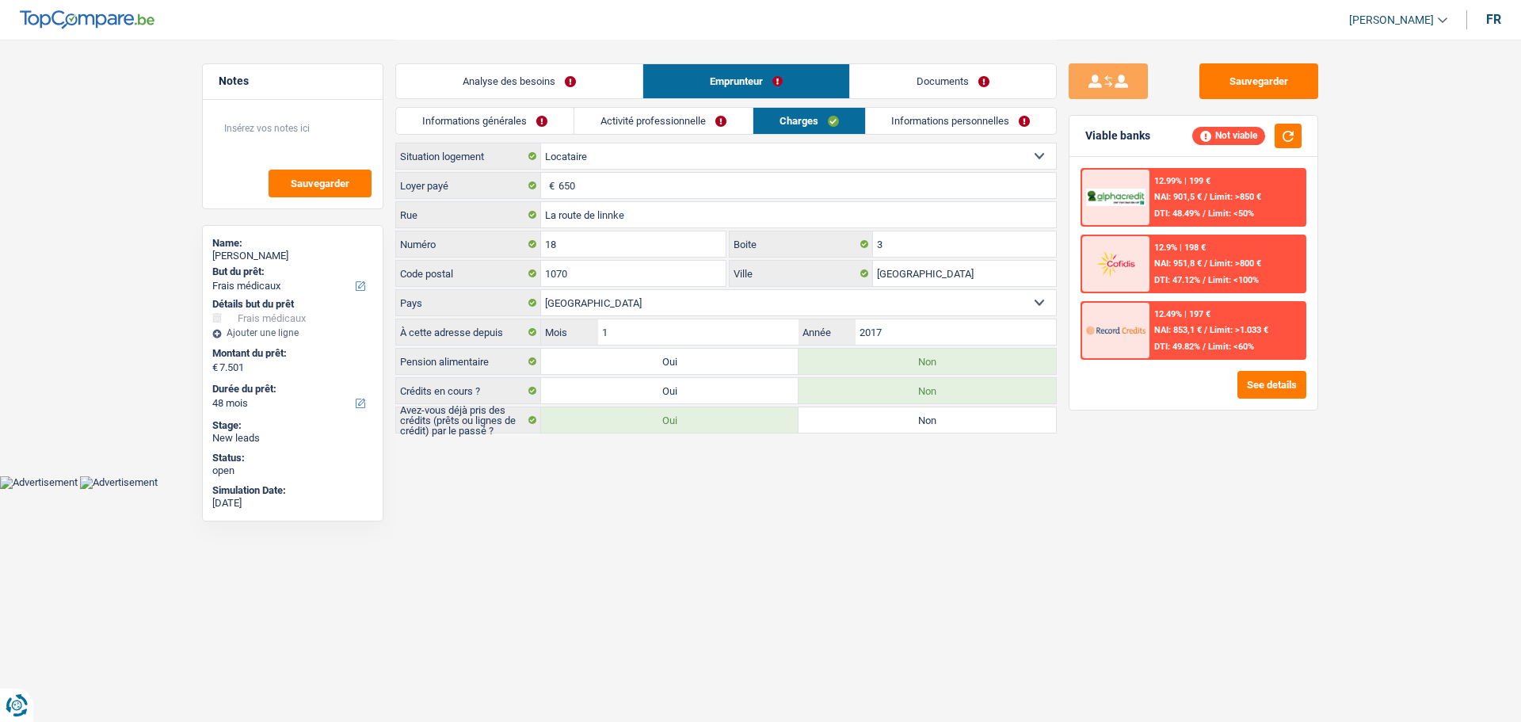
click at [702, 124] on link "Activité professionnelle" at bounding box center [663, 121] width 178 height 26
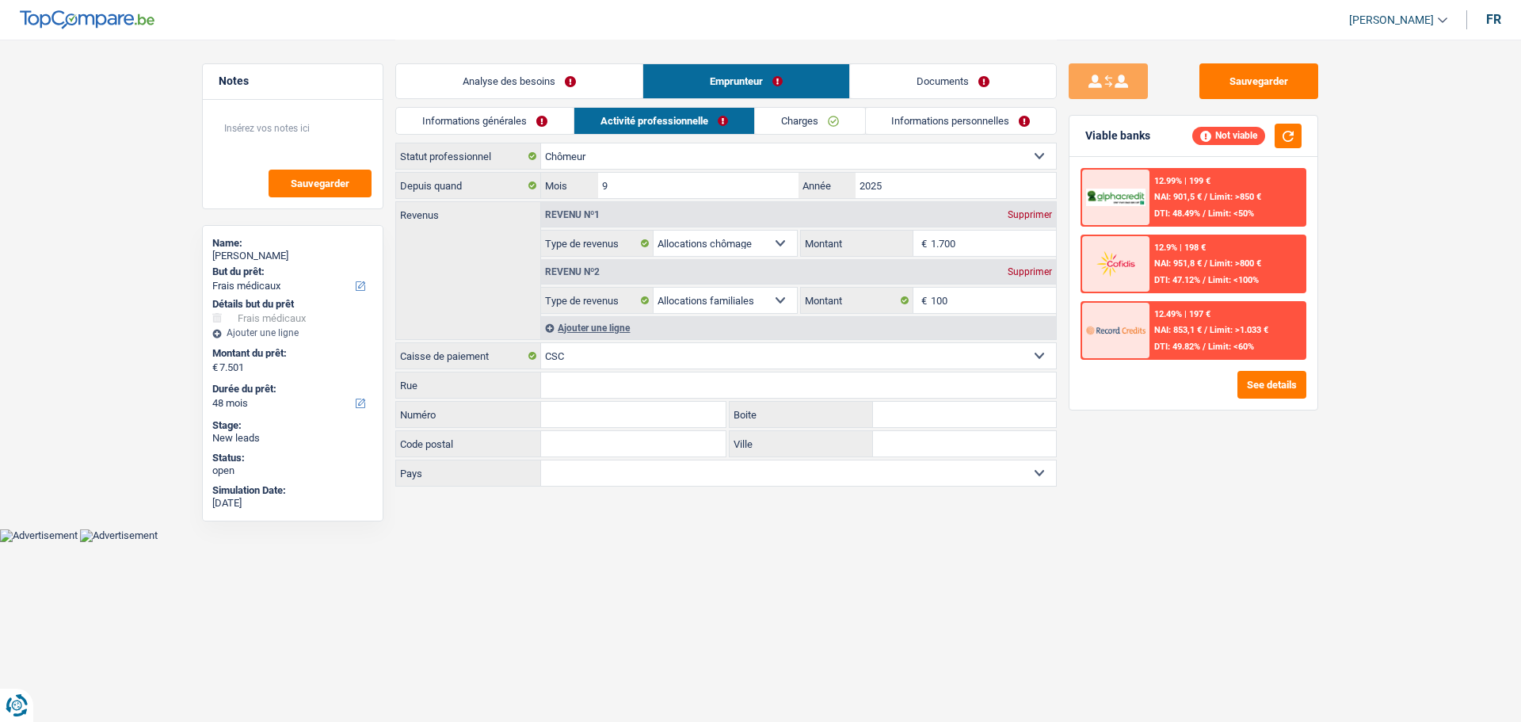
click at [784, 105] on div "Analyse des besoins Emprunteur Documents" at bounding box center [726, 73] width 662 height 67
click at [786, 113] on link "Charges" at bounding box center [810, 121] width 110 height 26
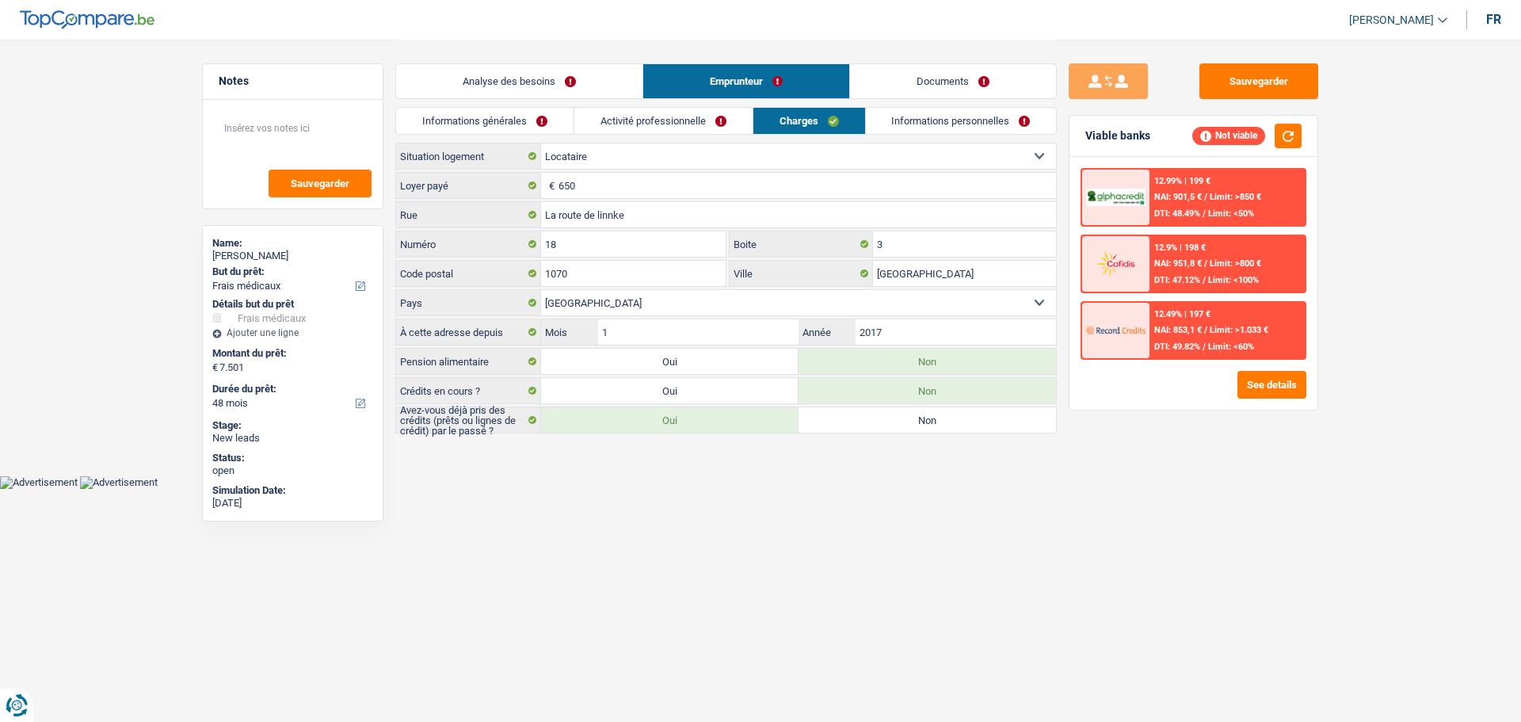
click at [620, 99] on div "Analyse des besoins Emprunteur Documents" at bounding box center [726, 73] width 662 height 67
click at [593, 80] on link "Analyse des besoins" at bounding box center [519, 81] width 246 height 34
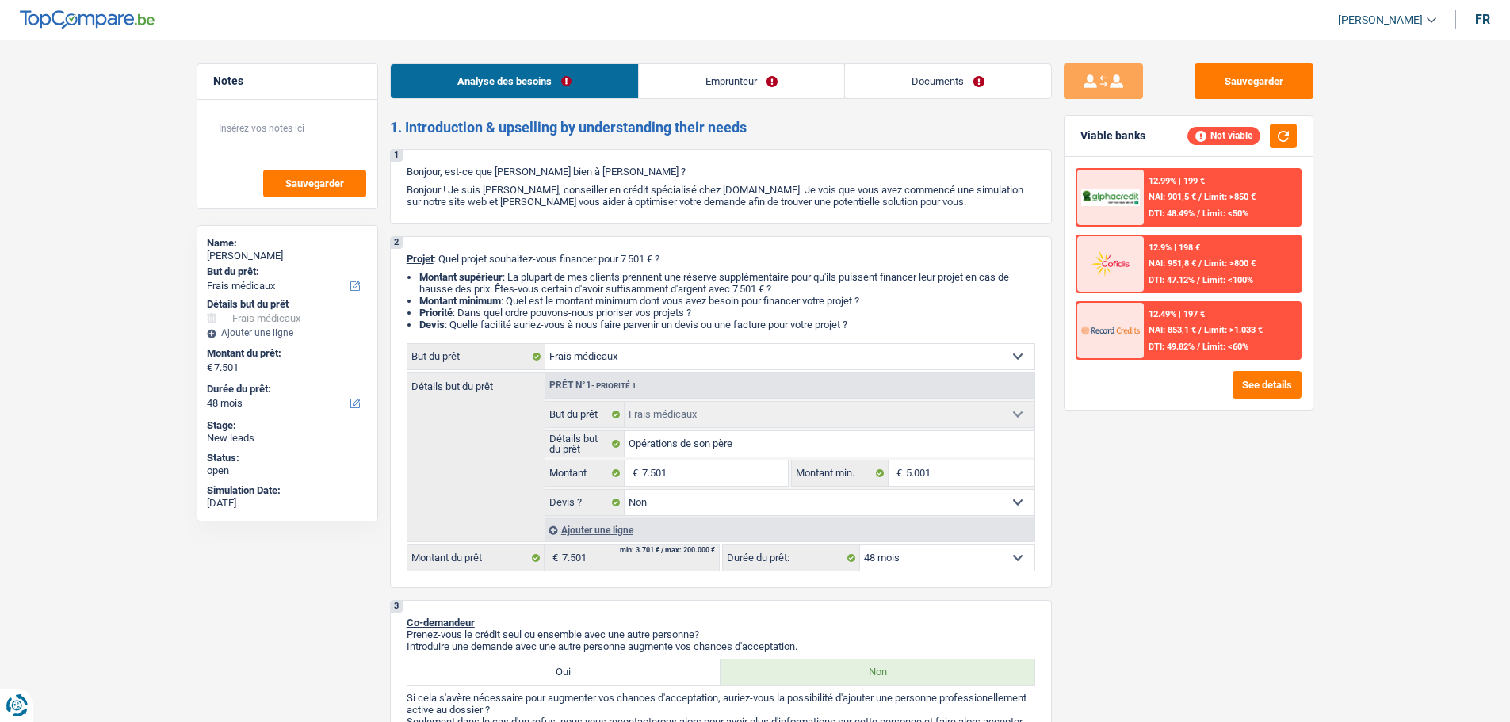
click at [706, 95] on link "Emprunteur" at bounding box center [741, 81] width 205 height 34
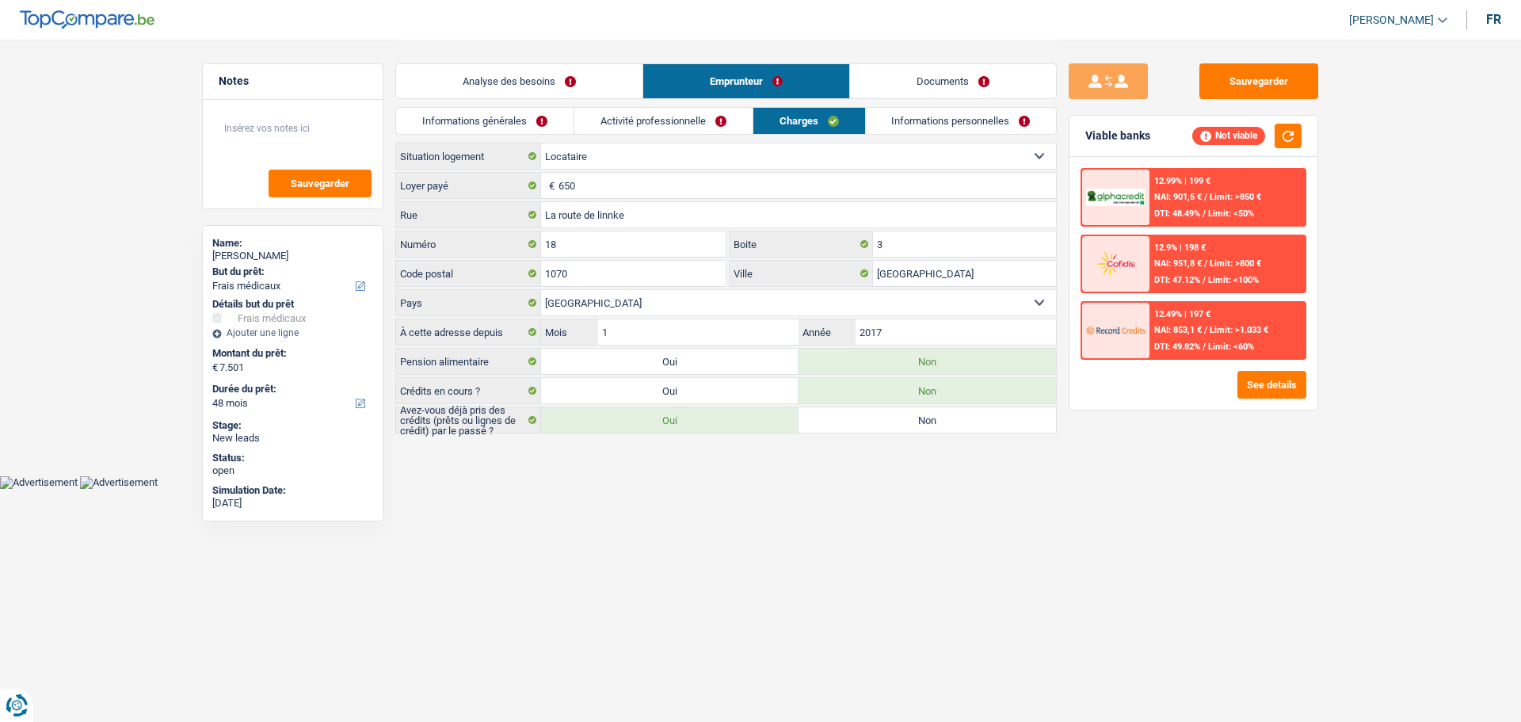
click at [706, 121] on link "Activité professionnelle" at bounding box center [663, 121] width 178 height 26
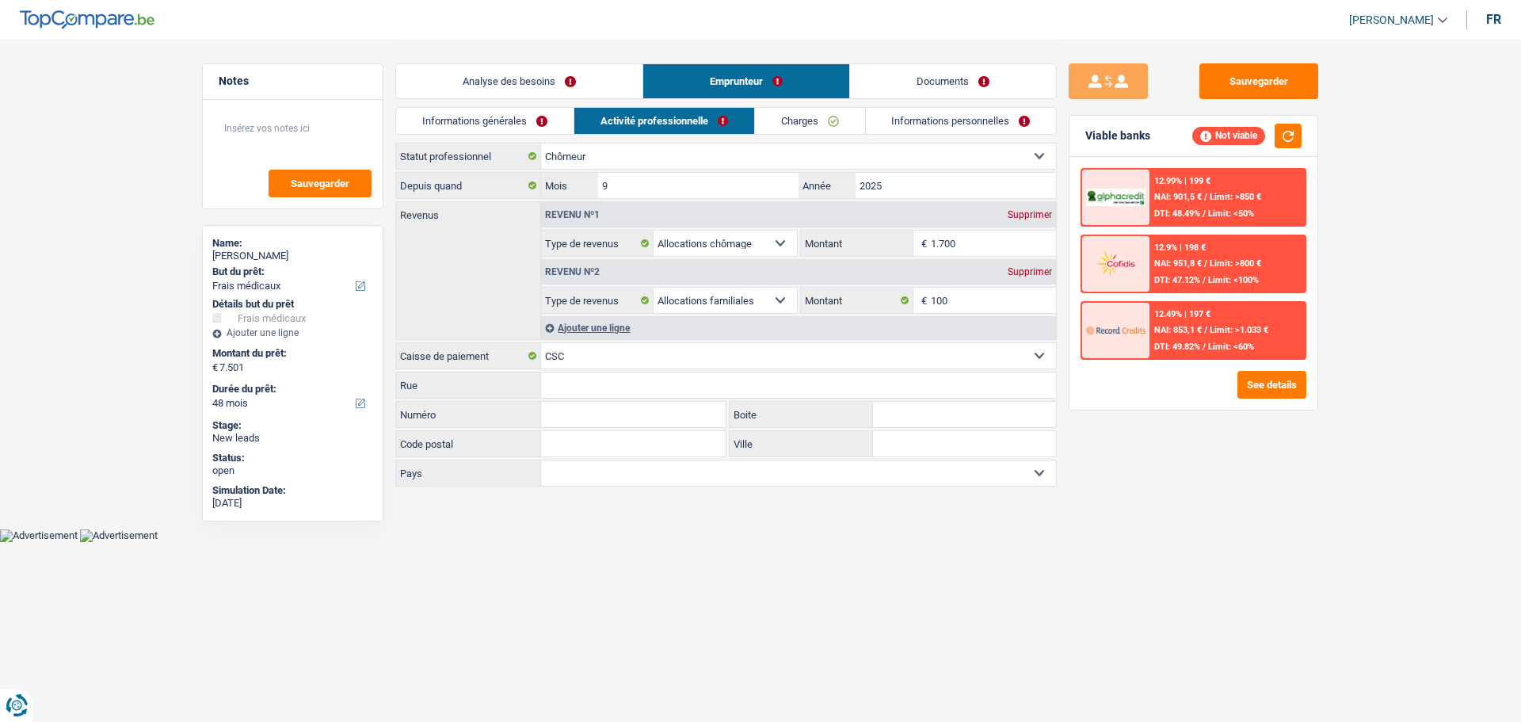
click at [830, 124] on link "Charges" at bounding box center [810, 121] width 110 height 26
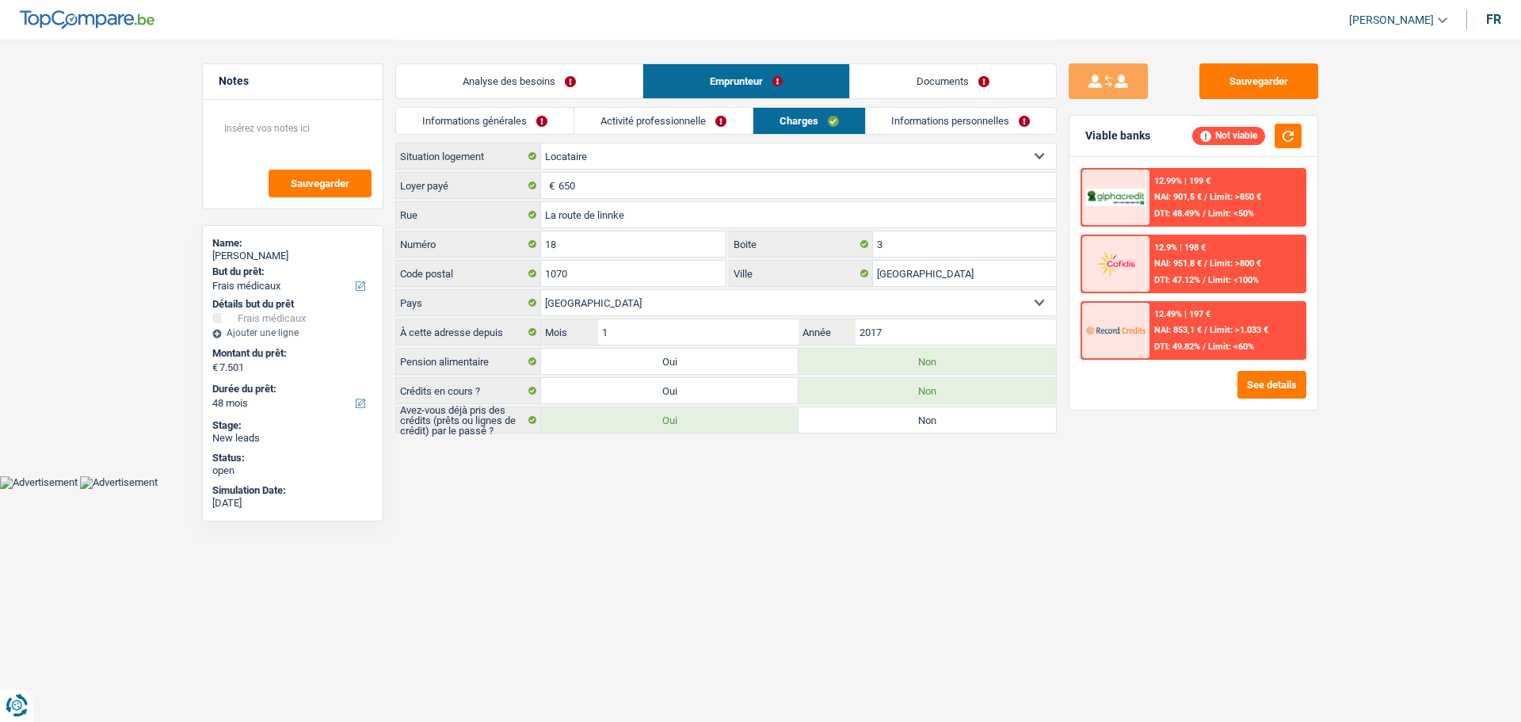
click at [912, 120] on link "Informations personnelles" at bounding box center [961, 121] width 191 height 26
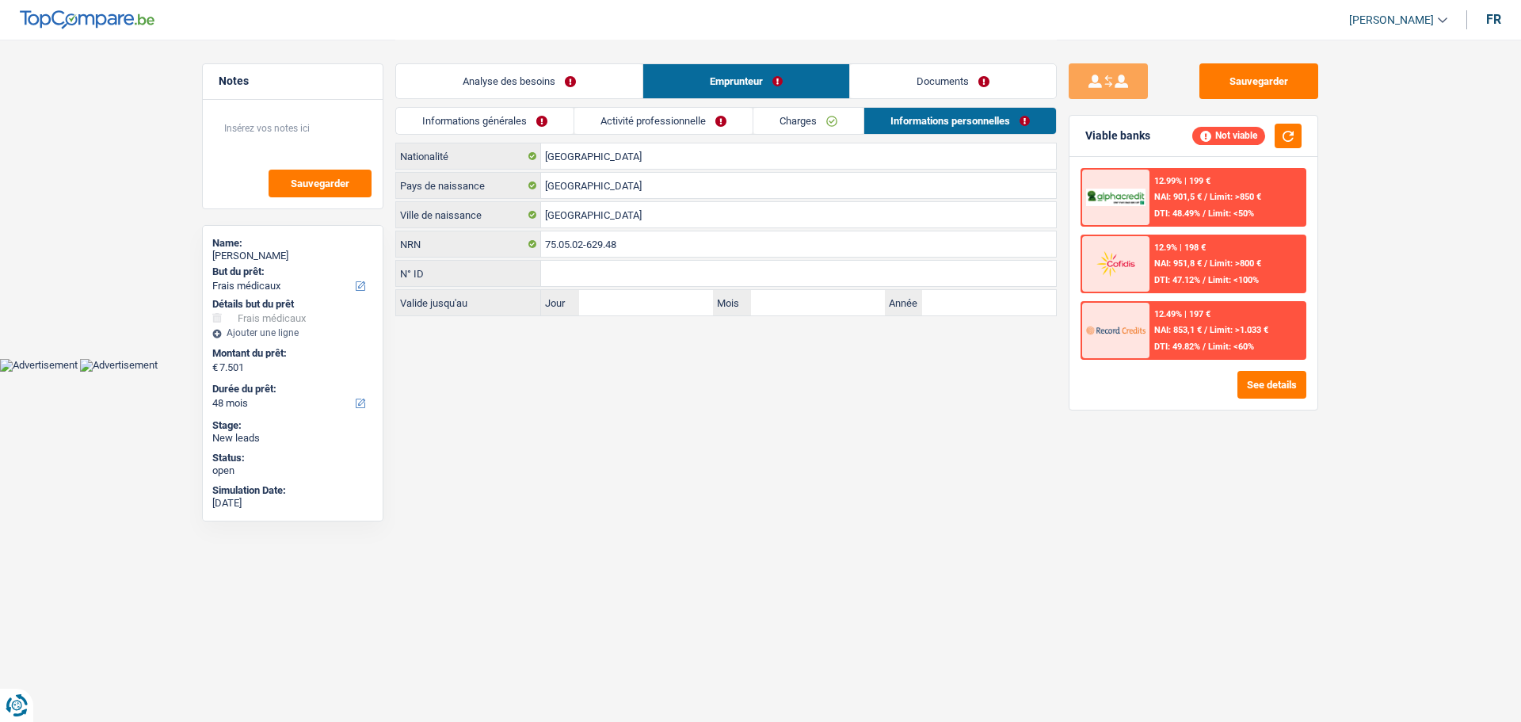
click at [759, 120] on link "Charges" at bounding box center [809, 121] width 110 height 26
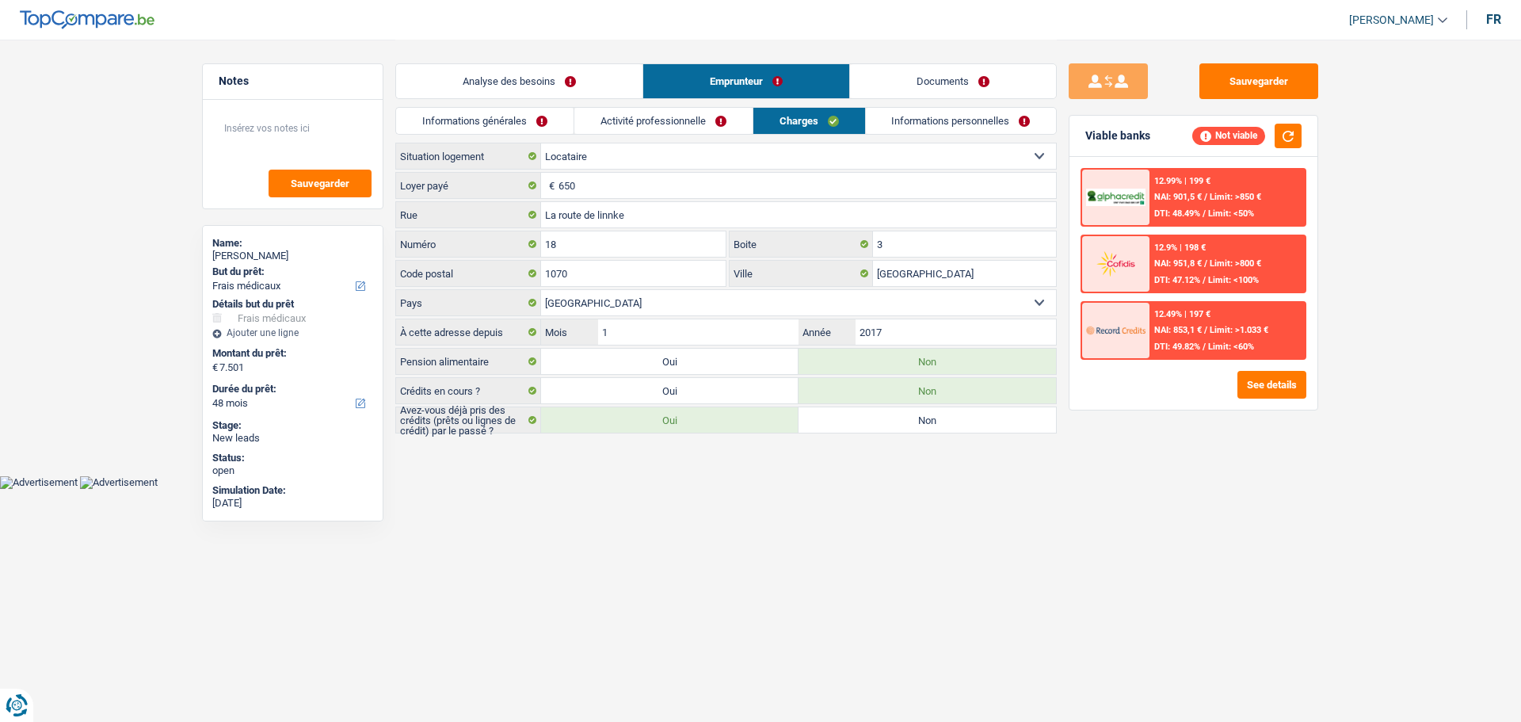
click at [667, 129] on link "Activité professionnelle" at bounding box center [663, 121] width 178 height 26
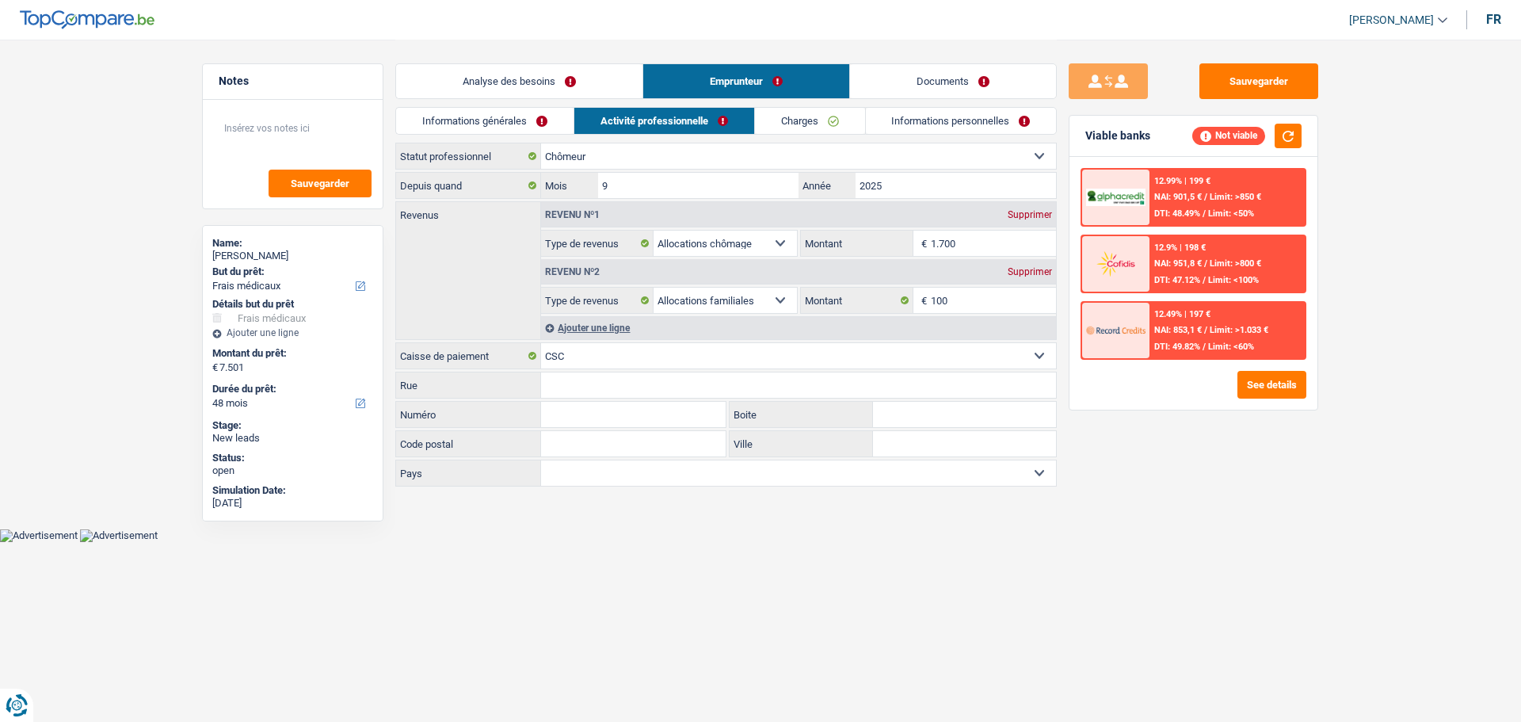
click at [488, 131] on link "Informations générales" at bounding box center [485, 121] width 178 height 26
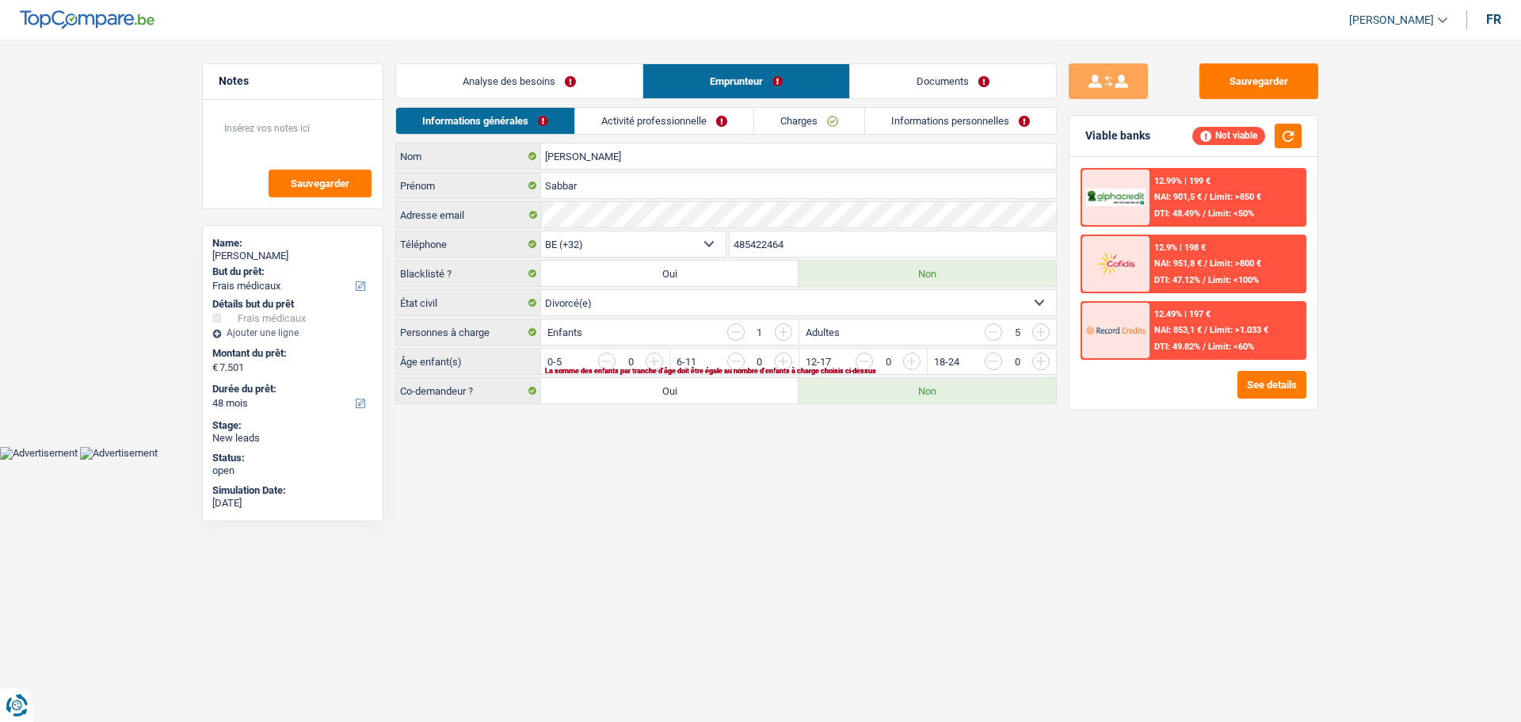
click at [654, 358] on input "button" at bounding box center [976, 365] width 660 height 25
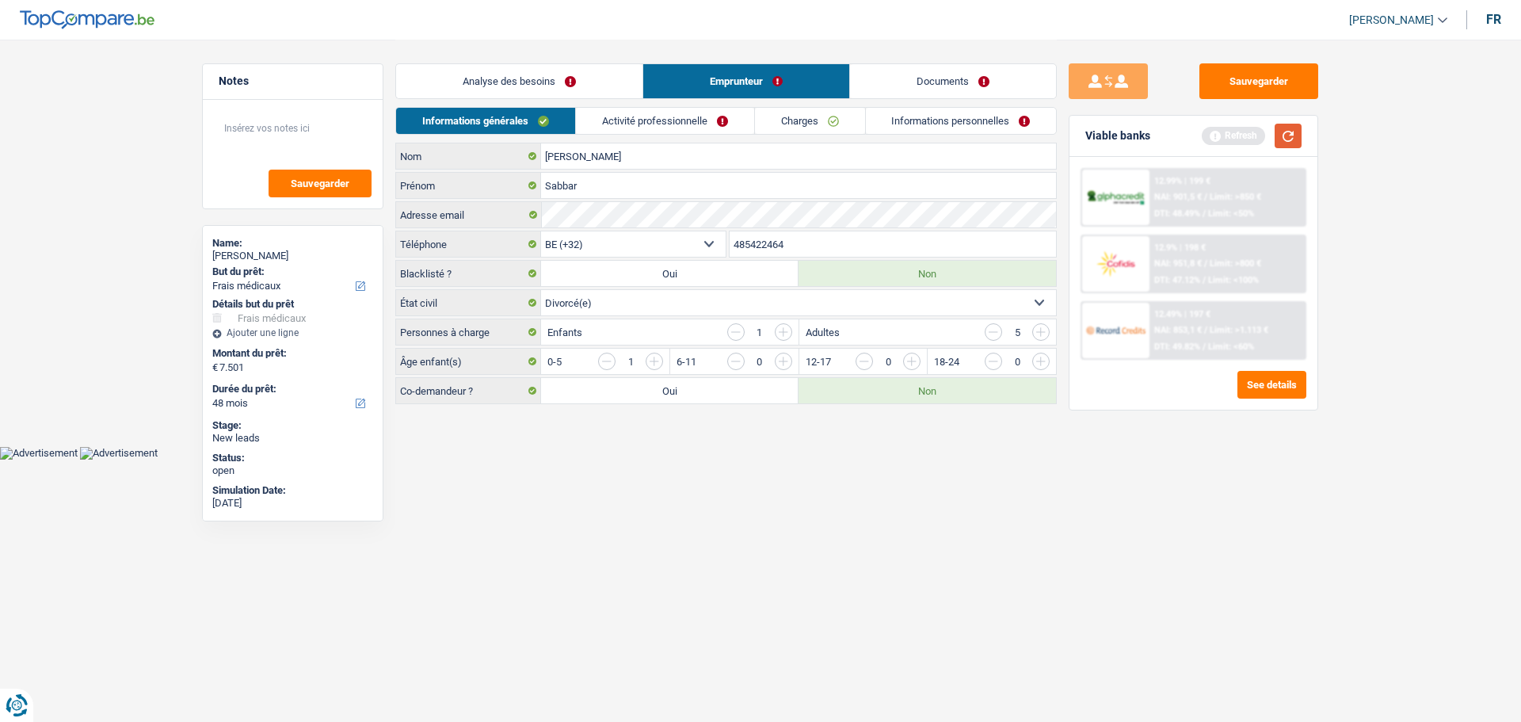
click at [1296, 136] on button "button" at bounding box center [1288, 136] width 27 height 25
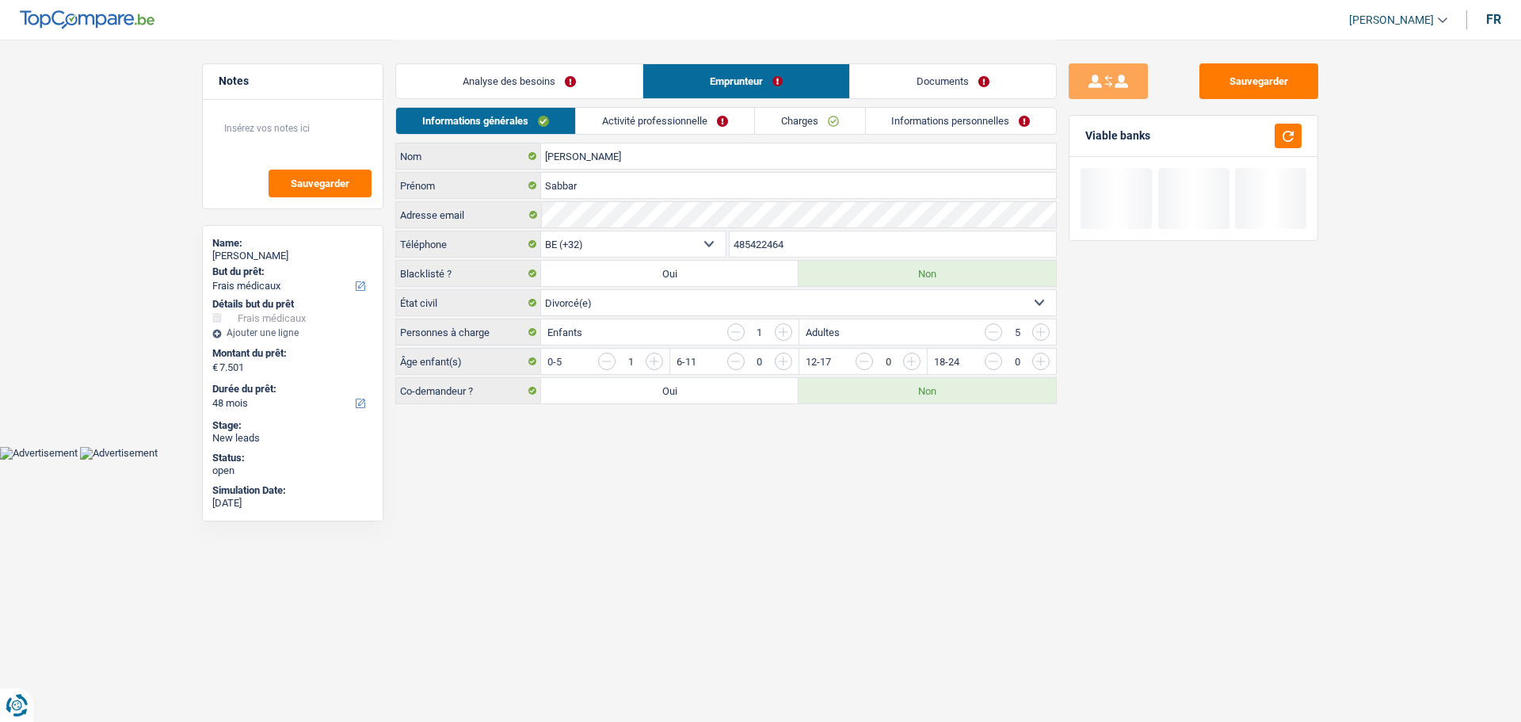
click at [686, 124] on link "Activité professionnelle" at bounding box center [665, 121] width 178 height 26
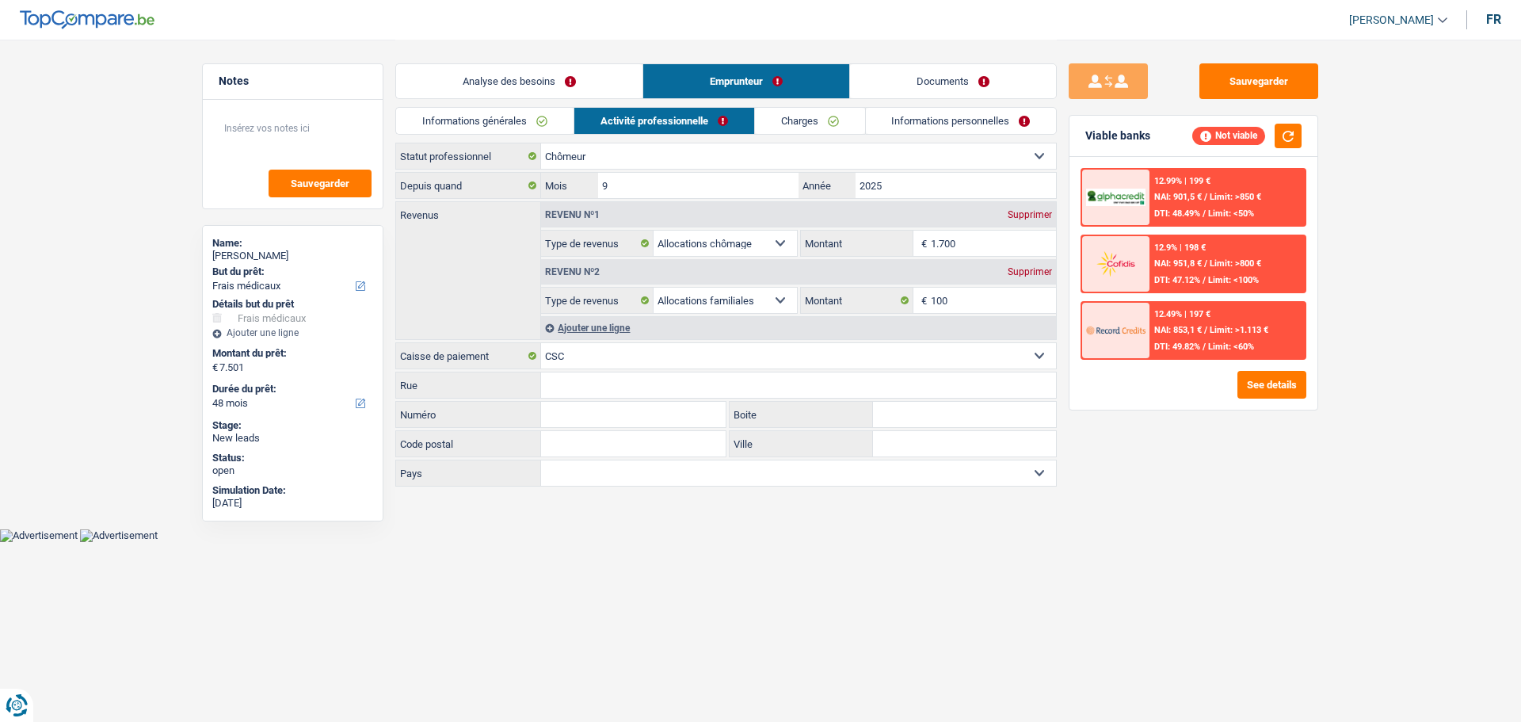
click at [575, 95] on link "Analyse des besoins" at bounding box center [519, 81] width 246 height 34
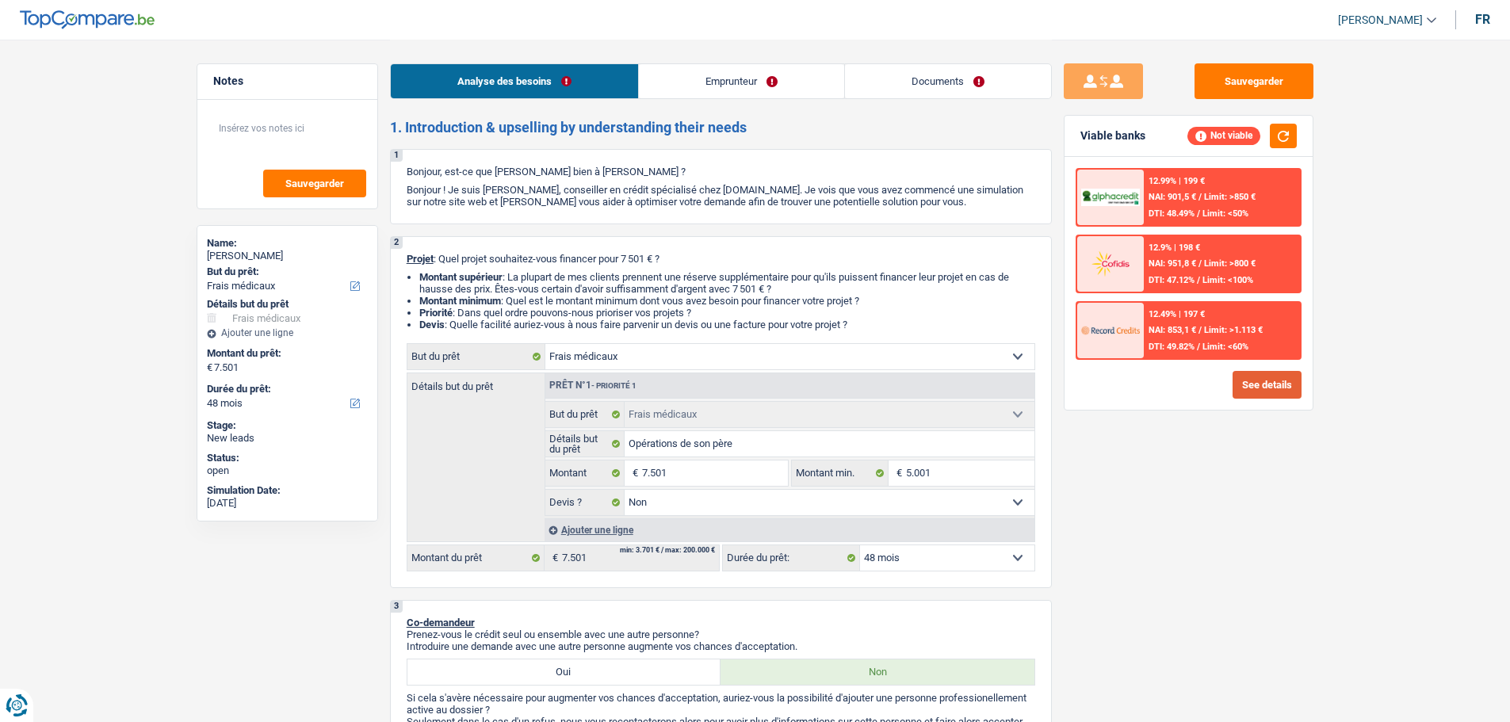
click at [1274, 392] on button "See details" at bounding box center [1266, 385] width 69 height 28
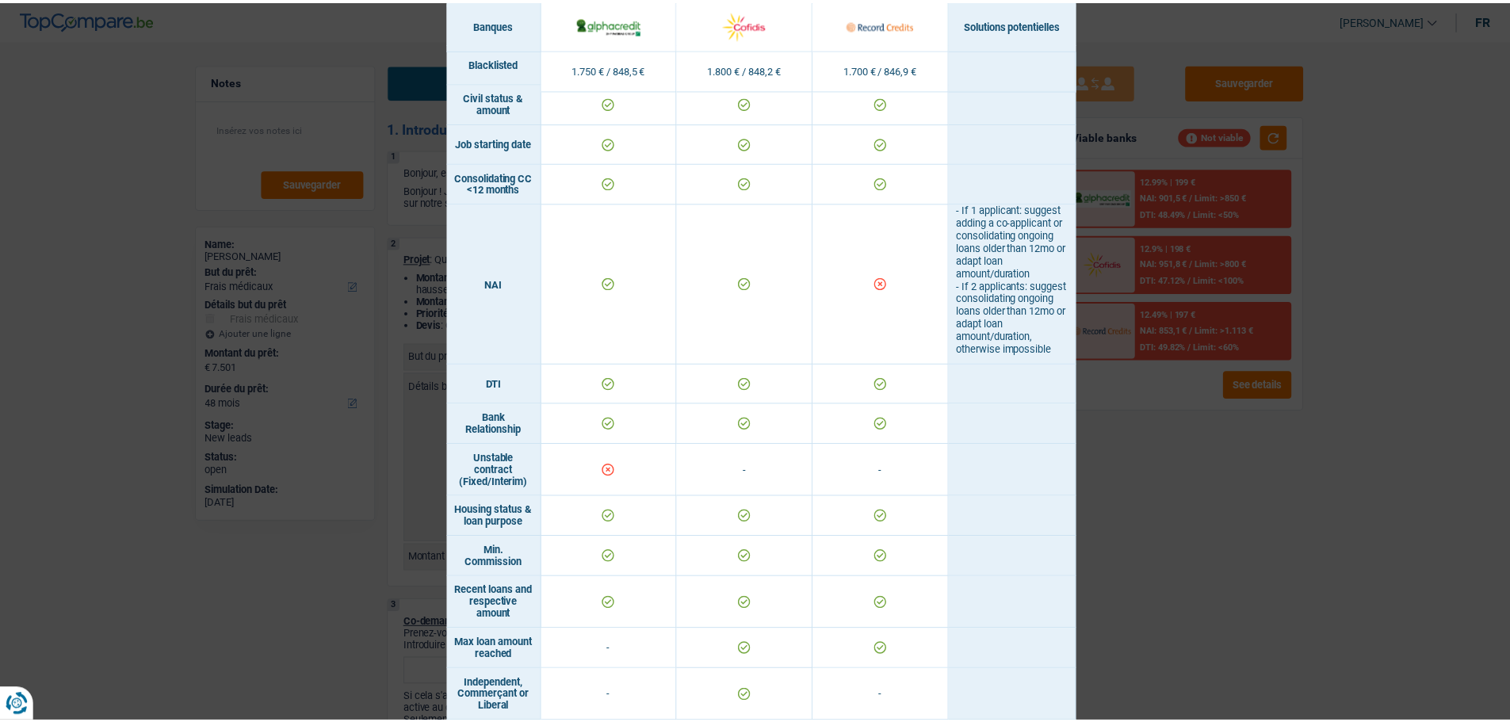
scroll to position [420, 0]
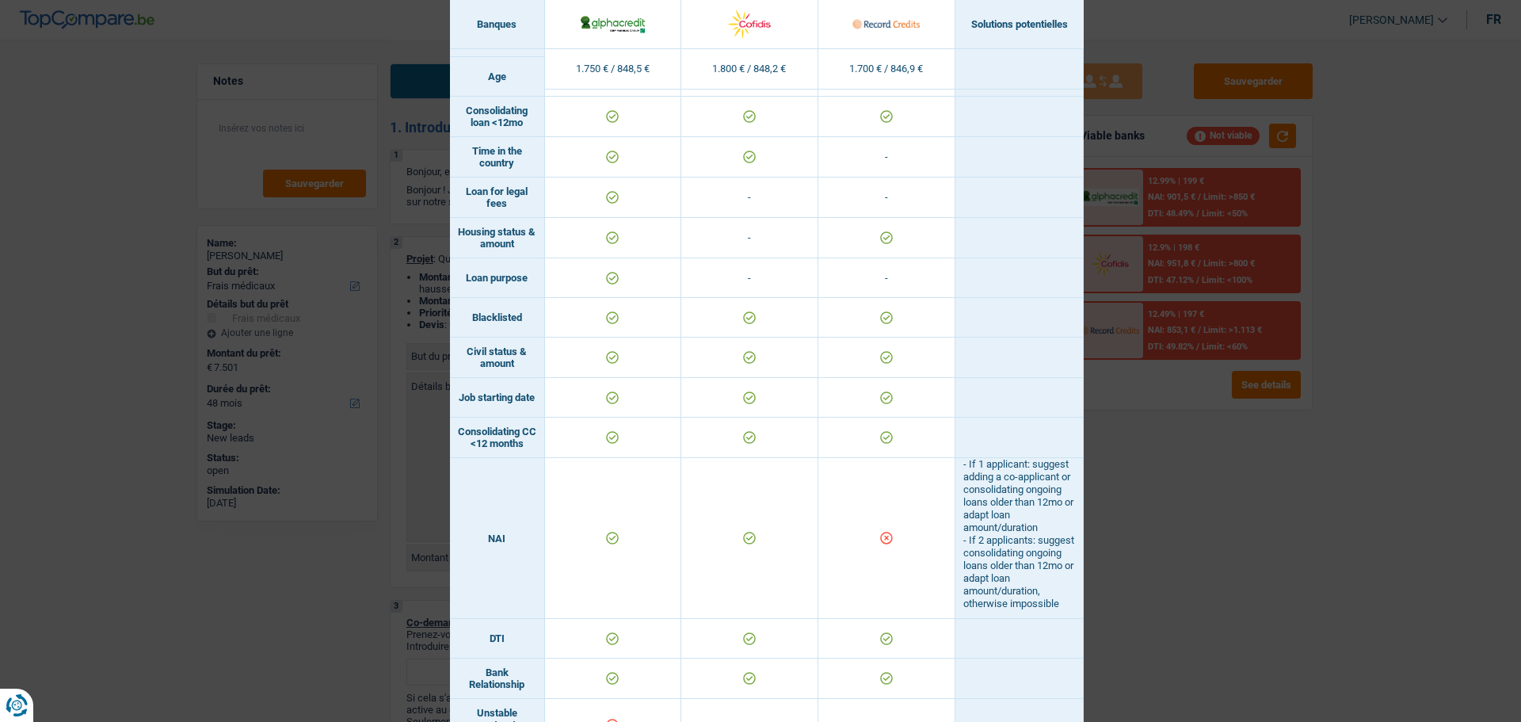
drag, startPoint x: 1186, startPoint y: 448, endPoint x: 1160, endPoint y: 450, distance: 26.3
click at [1177, 449] on div "Banks conditions × Banques Solutions potentielles Revenus / Charges 1.750 € / 8…" at bounding box center [760, 361] width 1521 height 722
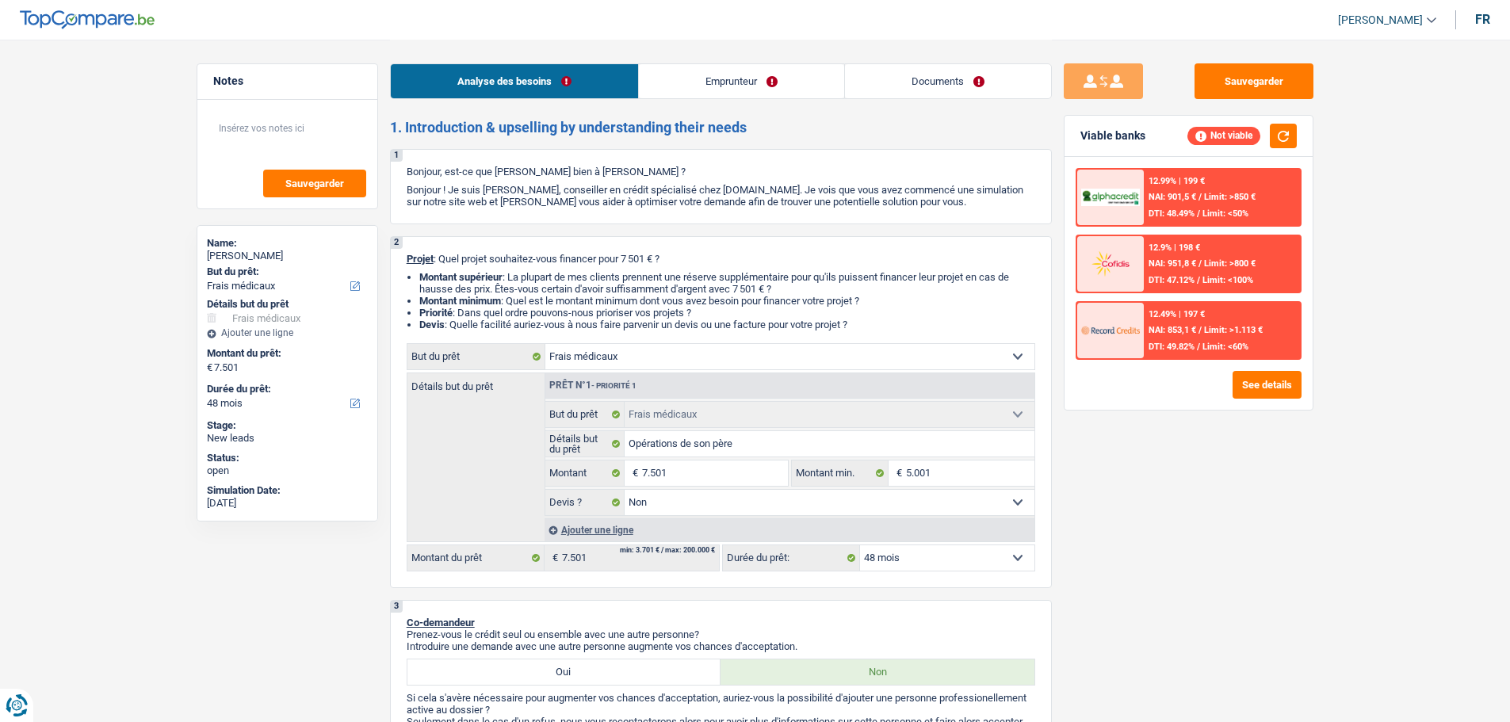
click at [676, 80] on link "Emprunteur" at bounding box center [741, 81] width 205 height 34
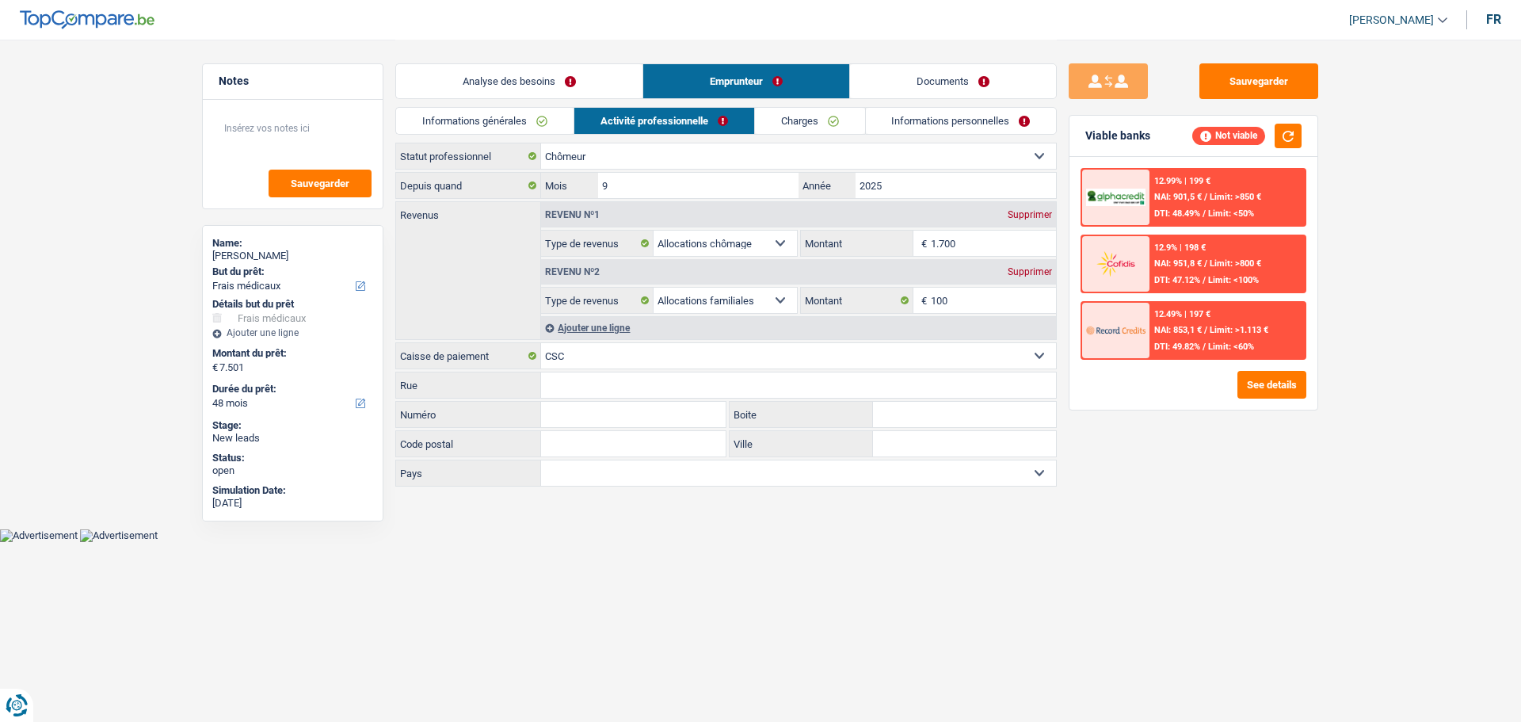
click at [983, 240] on input "1.700" at bounding box center [994, 243] width 126 height 25
click at [961, 299] on input "100" at bounding box center [994, 300] width 126 height 25
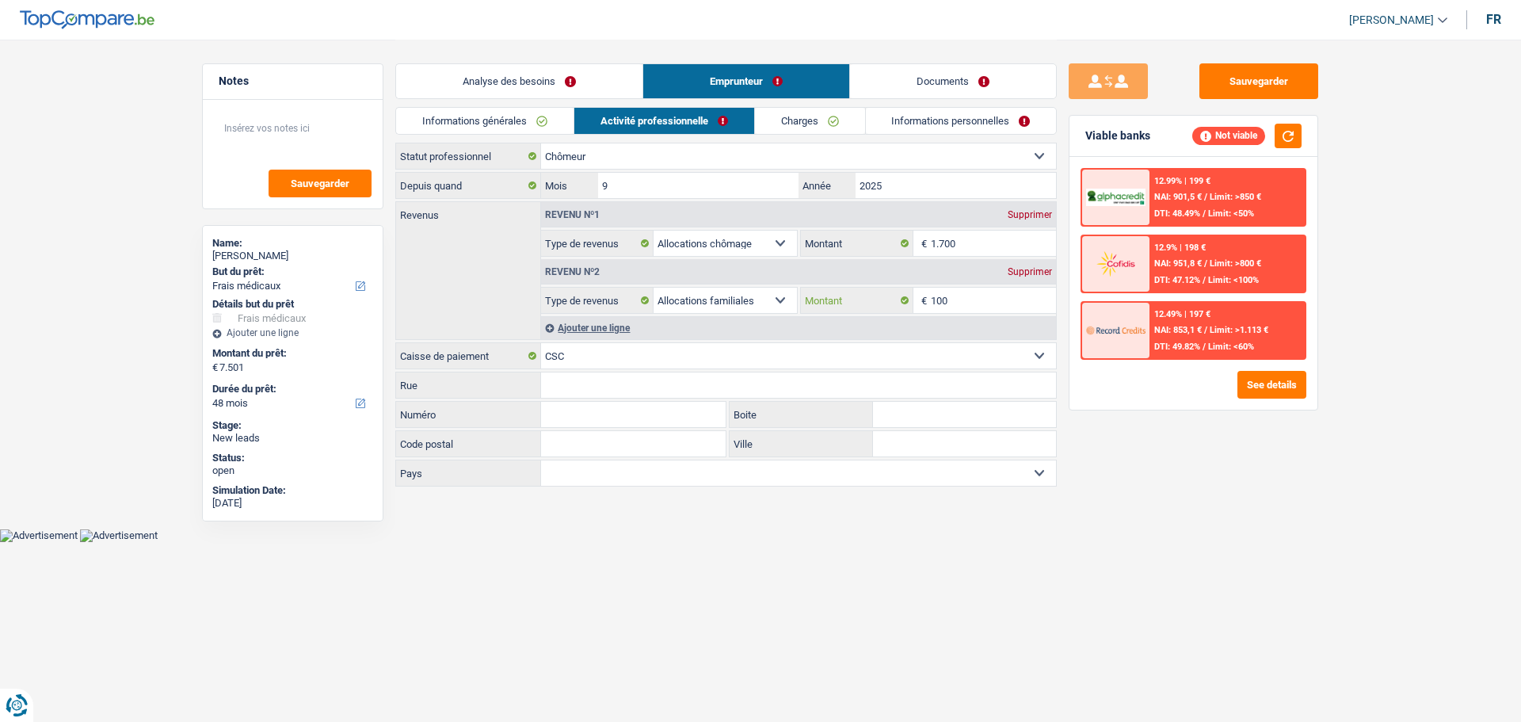
click at [961, 299] on input "100" at bounding box center [994, 300] width 126 height 25
click at [755, 191] on input "9" at bounding box center [698, 185] width 200 height 25
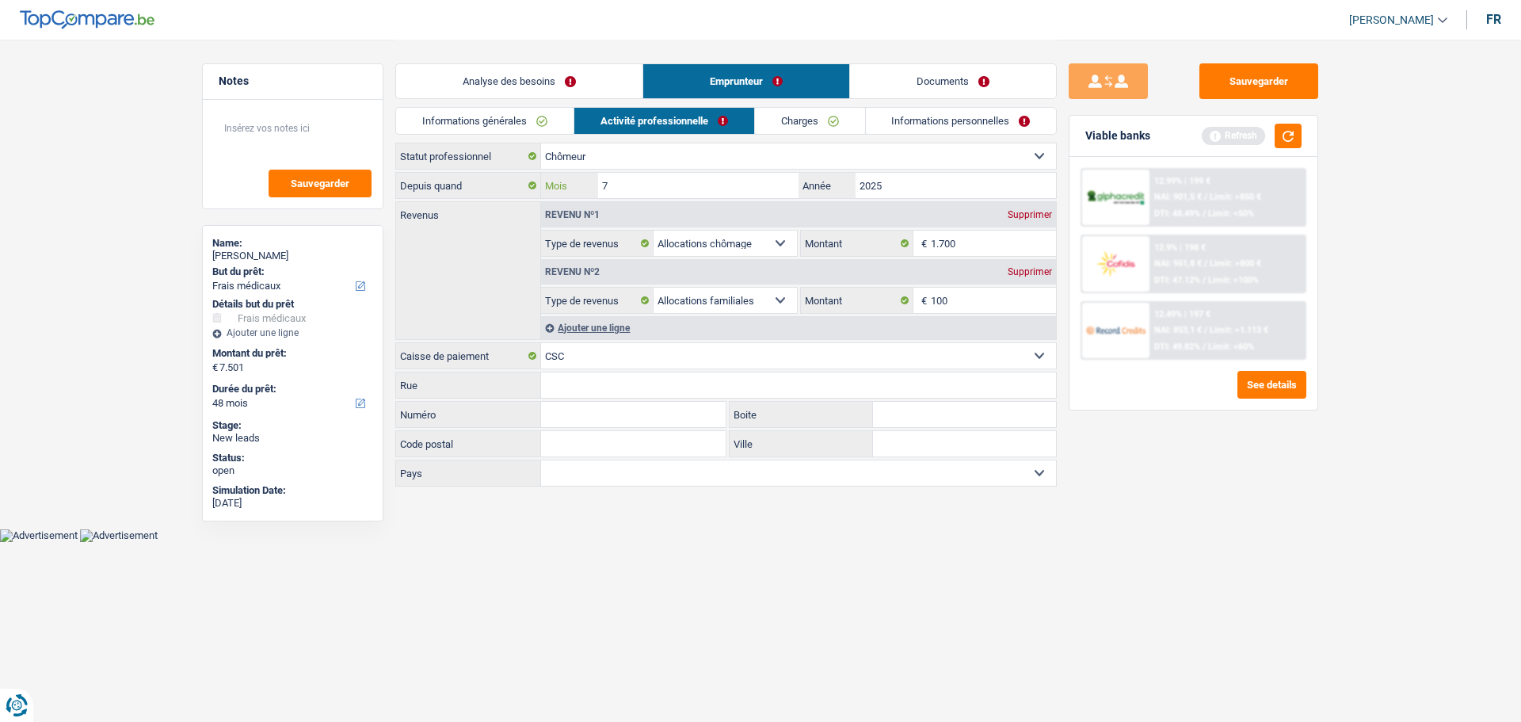
type input "7"
click at [1372, 422] on main "Notes Sauvegarder Name: Sabbar Abdele fettah But du prêt: Confort maison: meubl…" at bounding box center [760, 264] width 1521 height 529
click at [1278, 135] on button "button" at bounding box center [1288, 136] width 27 height 25
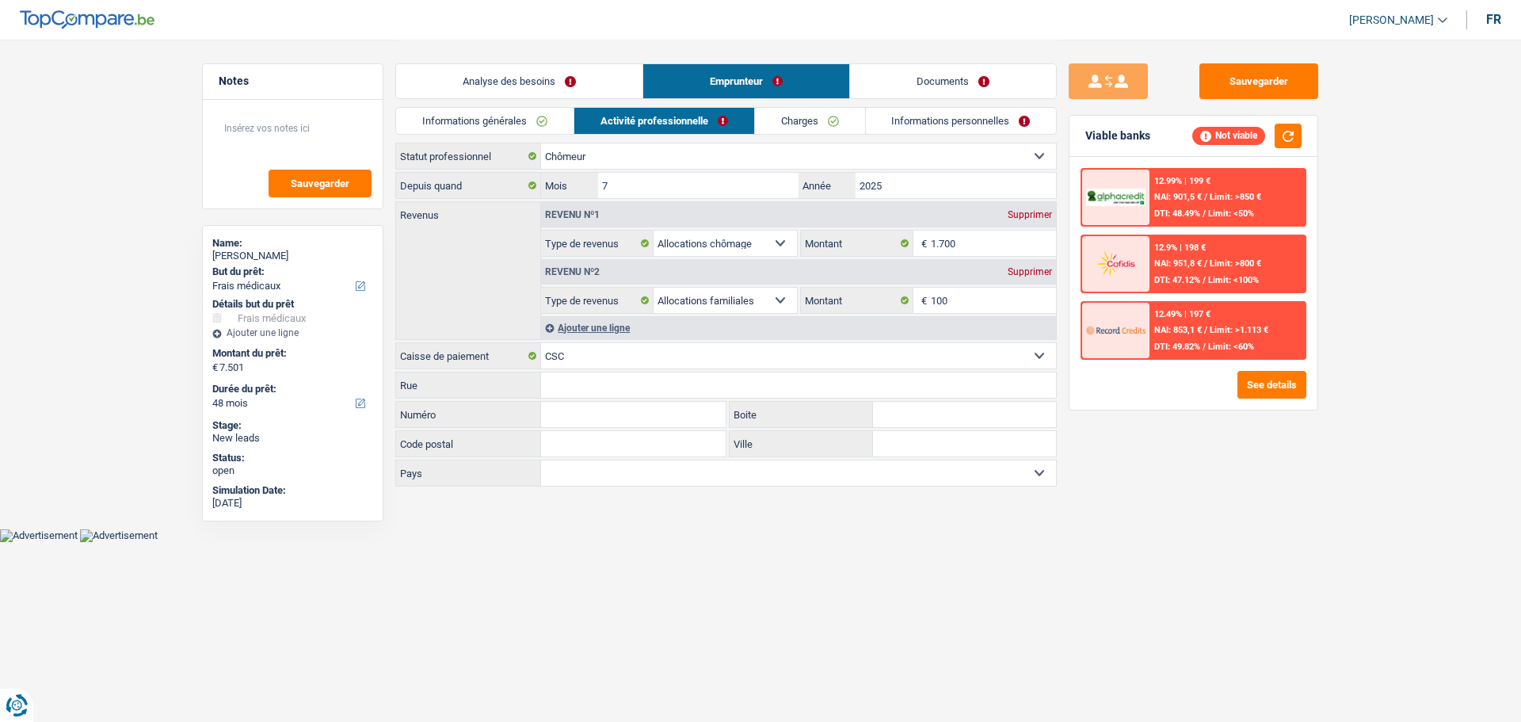
click at [555, 71] on link "Analyse des besoins" at bounding box center [519, 81] width 246 height 34
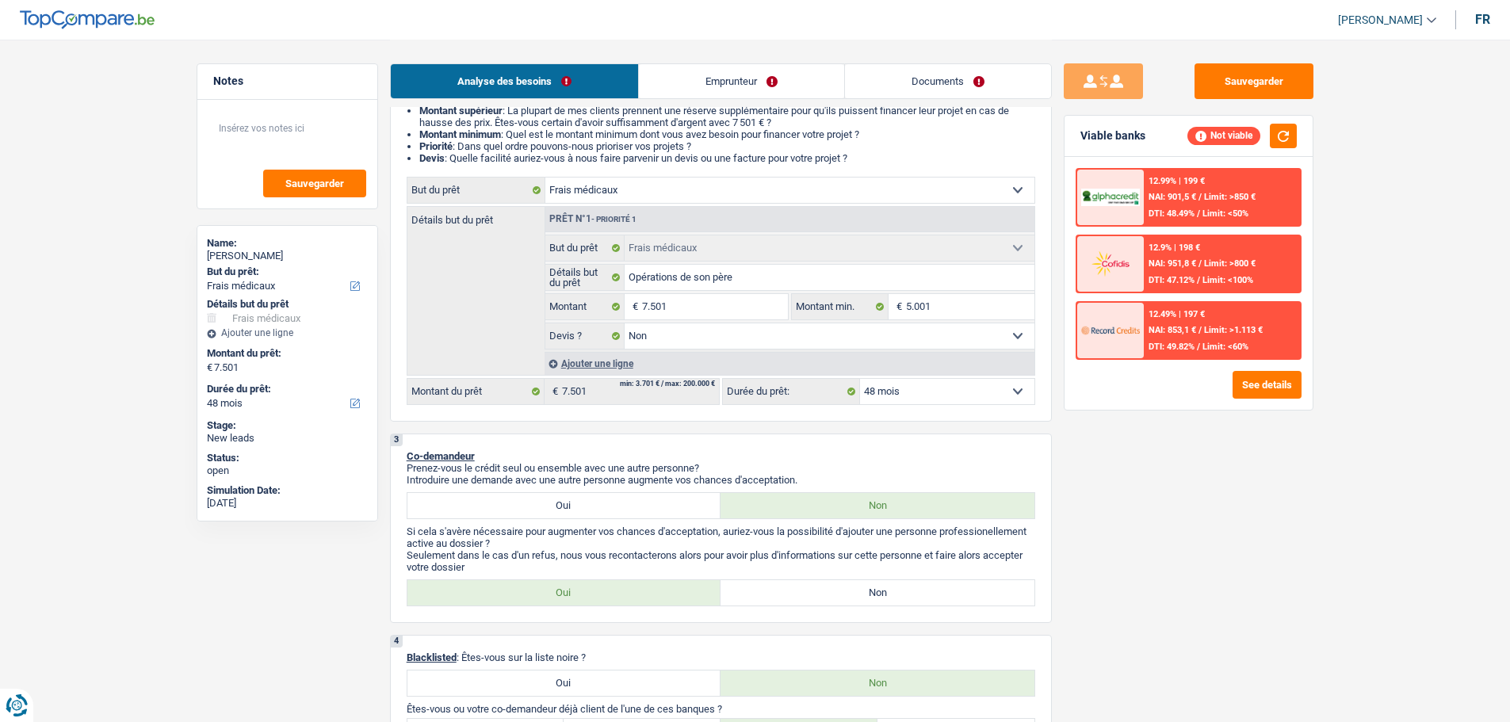
scroll to position [0, 0]
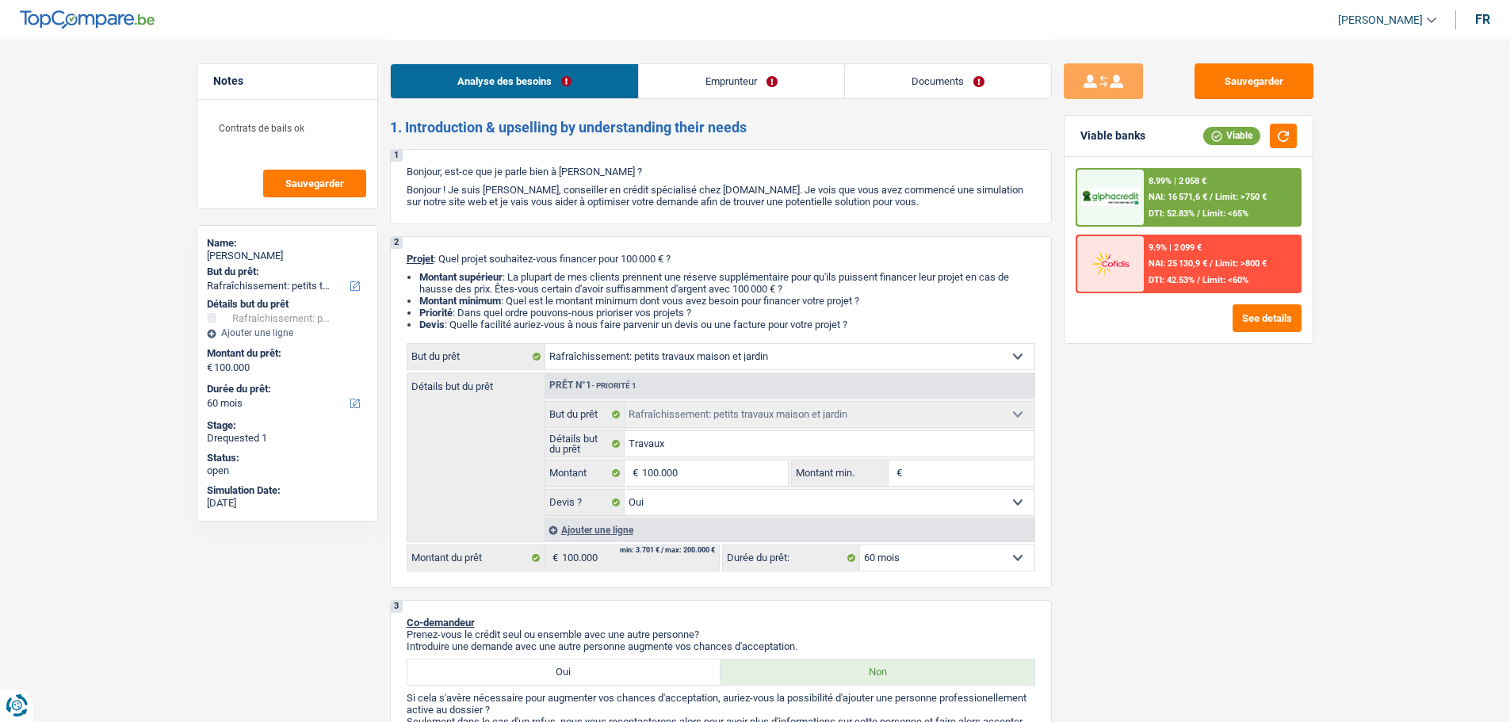
select select "houseOrGarden"
select select "60"
select select "houseOrGarden"
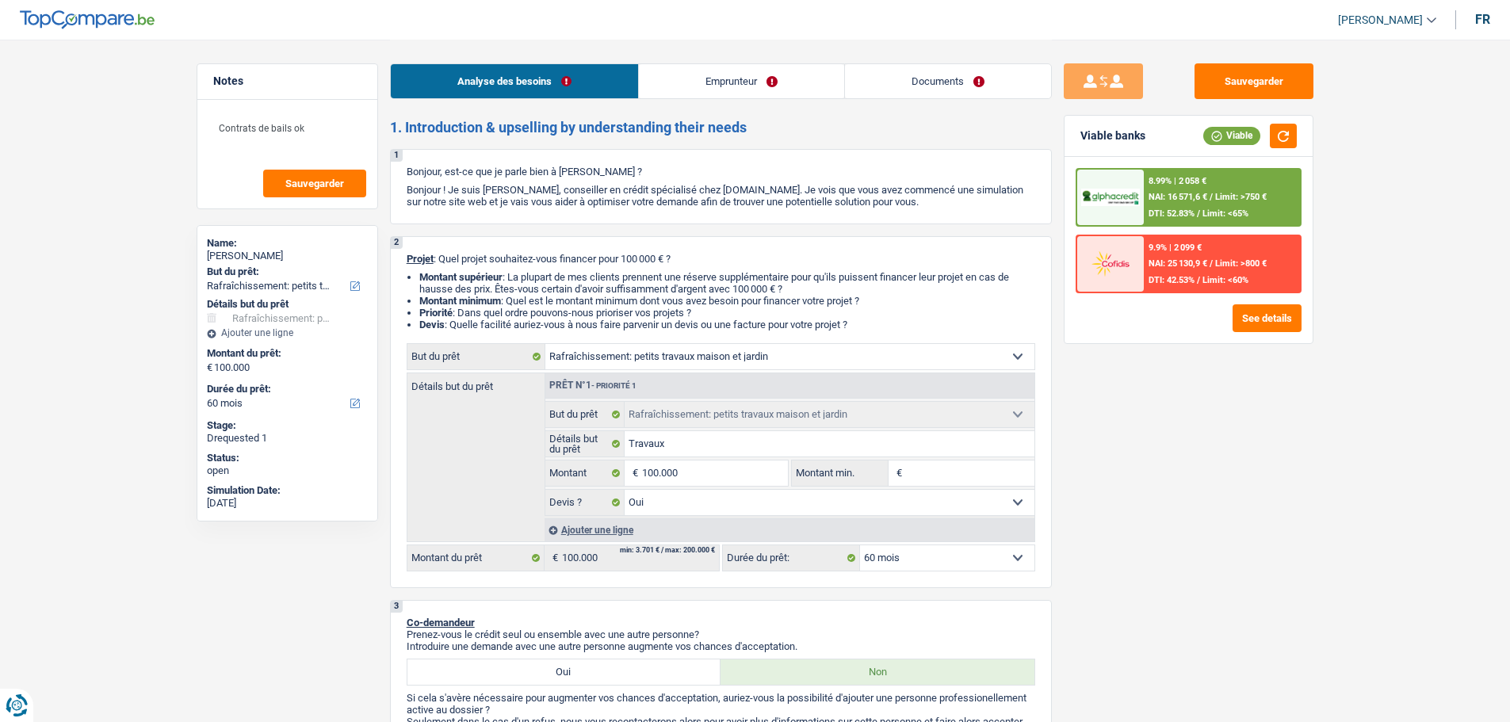
select select "yes"
select select "60"
select select "retired"
select select "rentalIncome"
select select "pension"
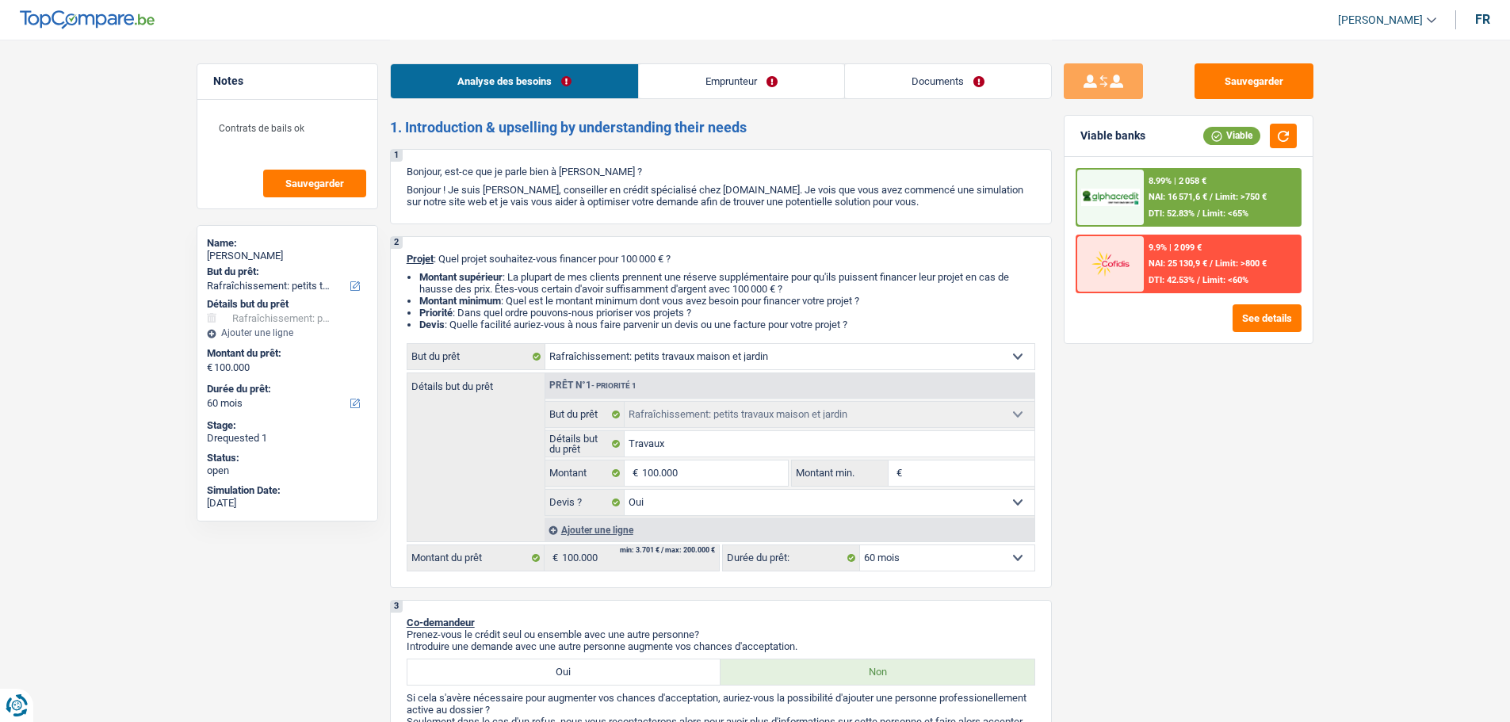
select select "ownerWithoutMortgage"
select select "houseOrGarden"
select select "yes"
select select "60"
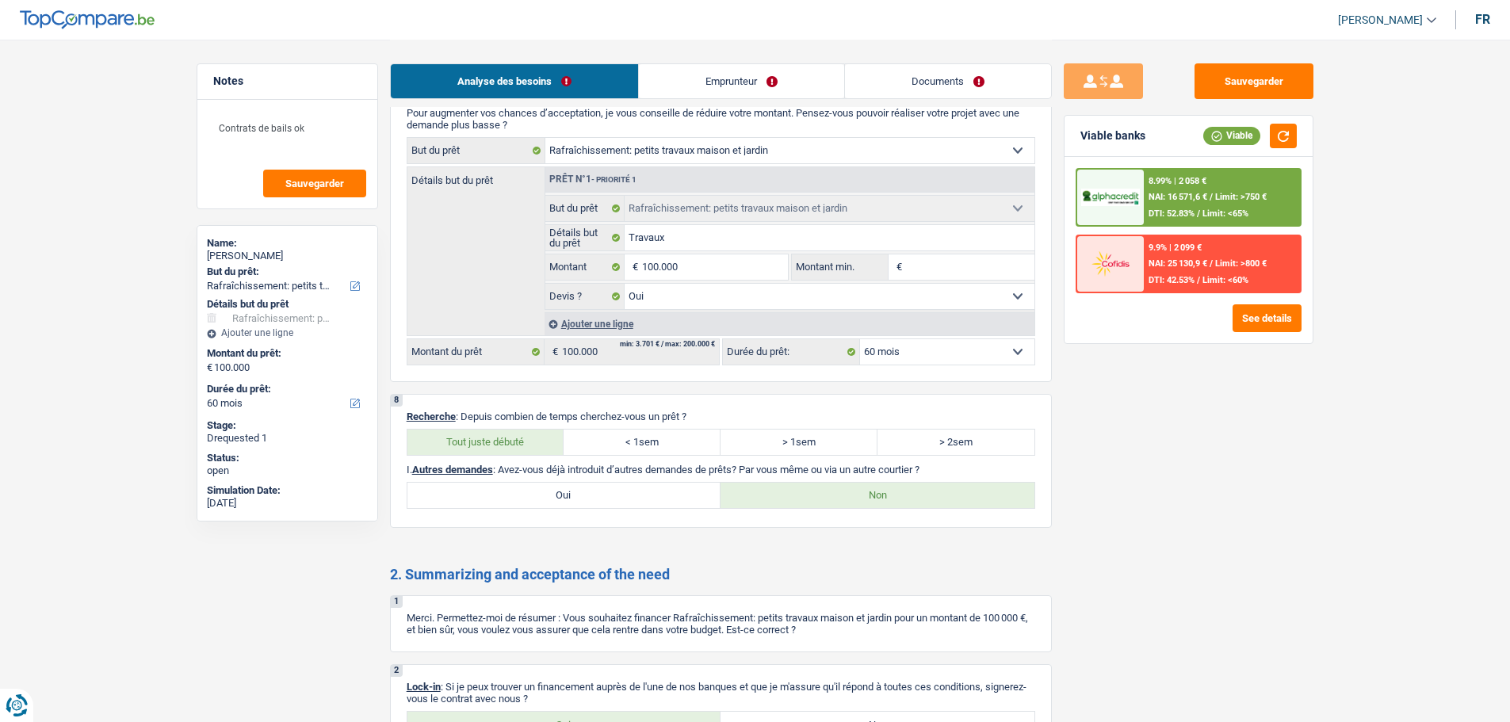
scroll to position [1030, 0]
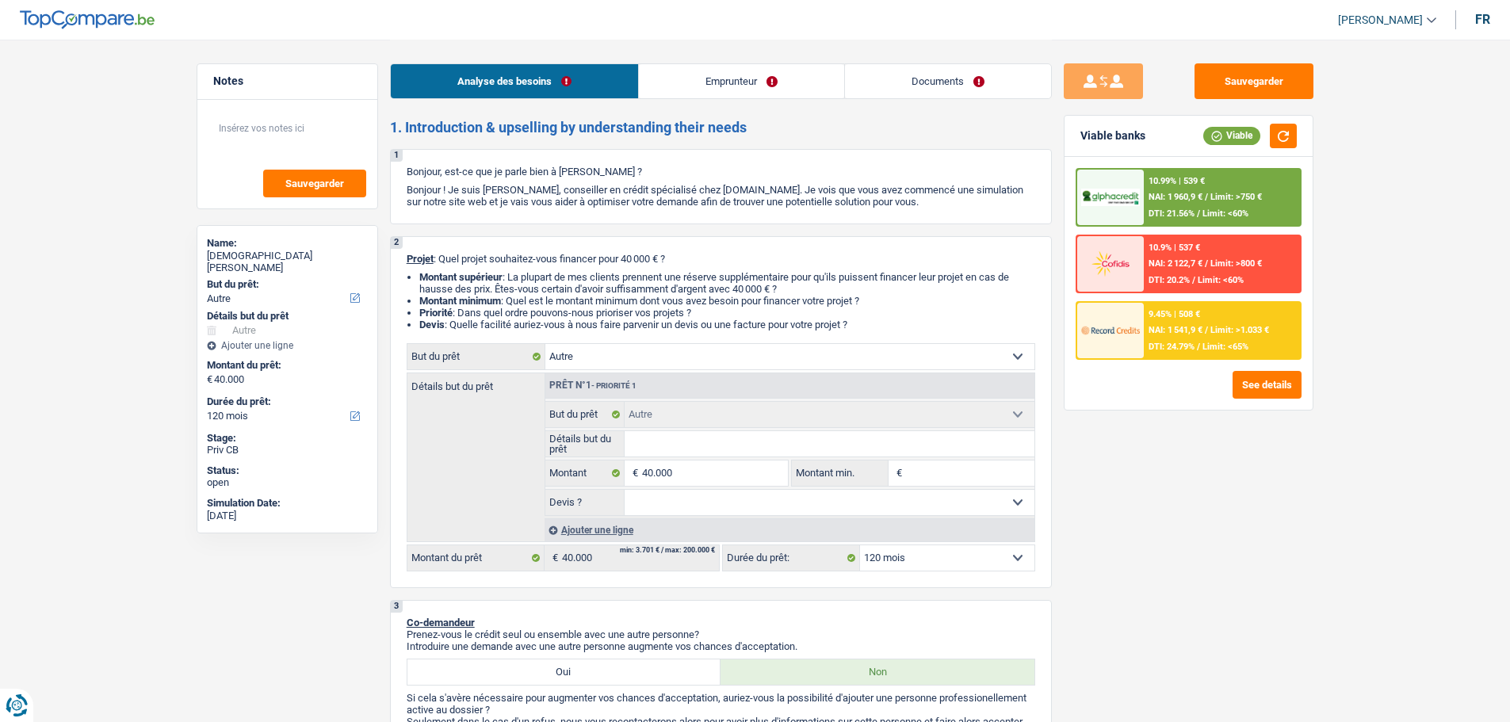
select select "other"
select select "120"
select select "other"
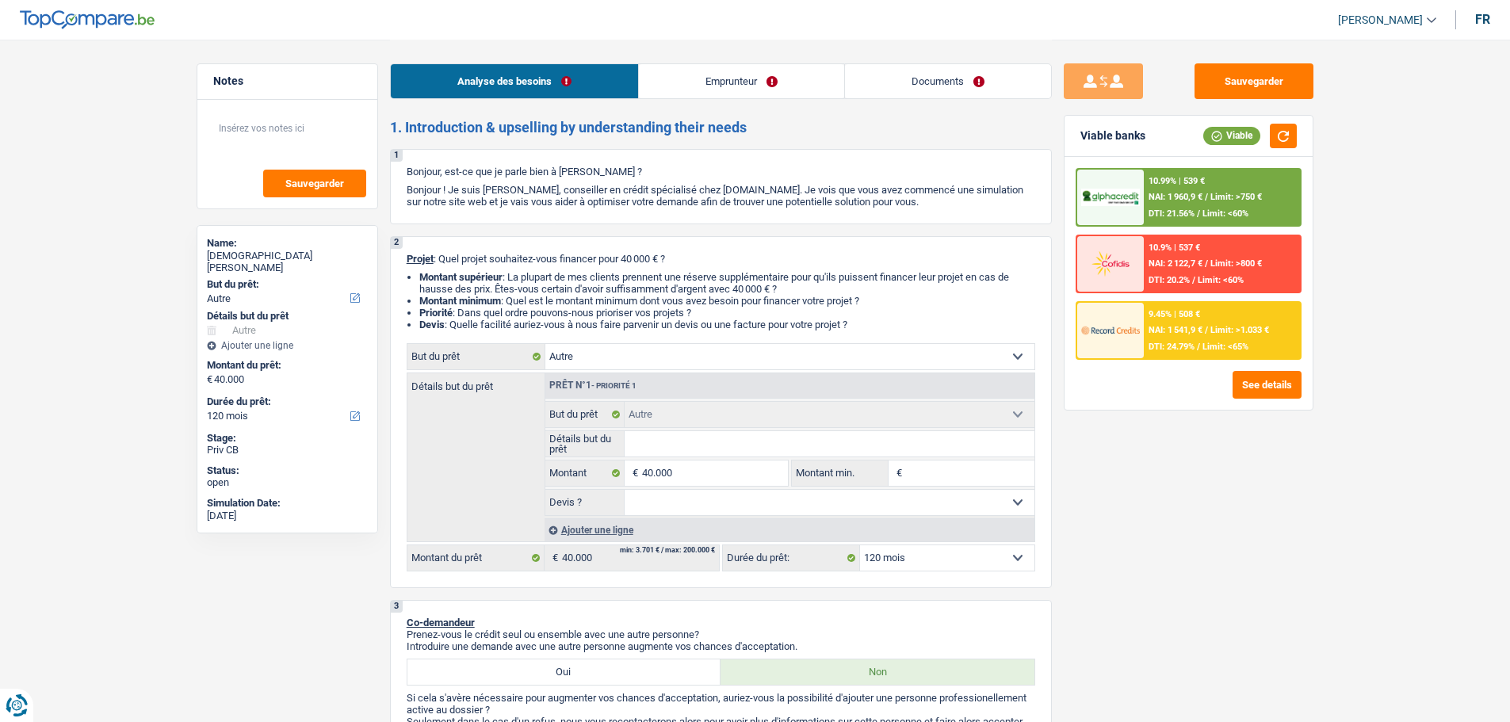
select select "120"
select select "publicEmployee"
select select "netSalary"
select select "mealVouchers"
select select "ownerWithoutMortgage"
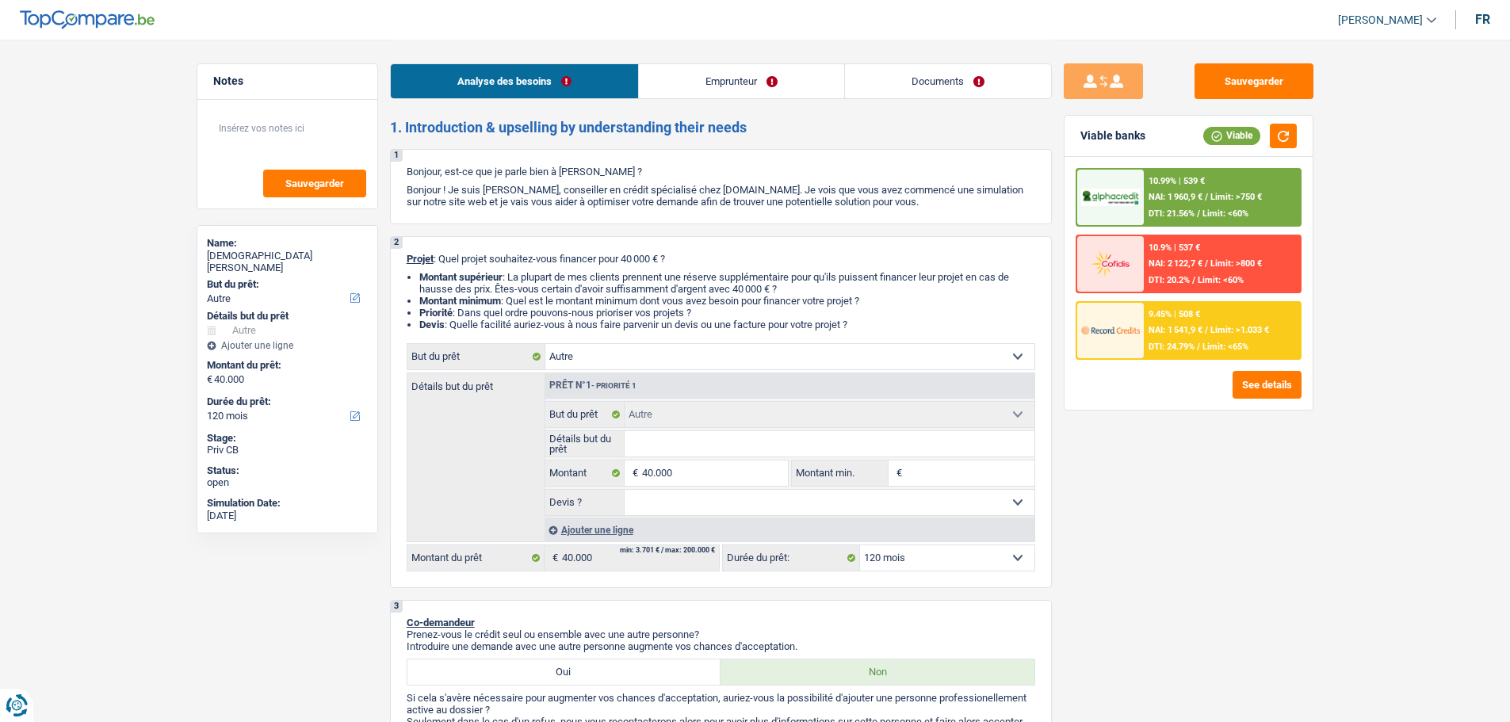
select select "other"
select select "120"
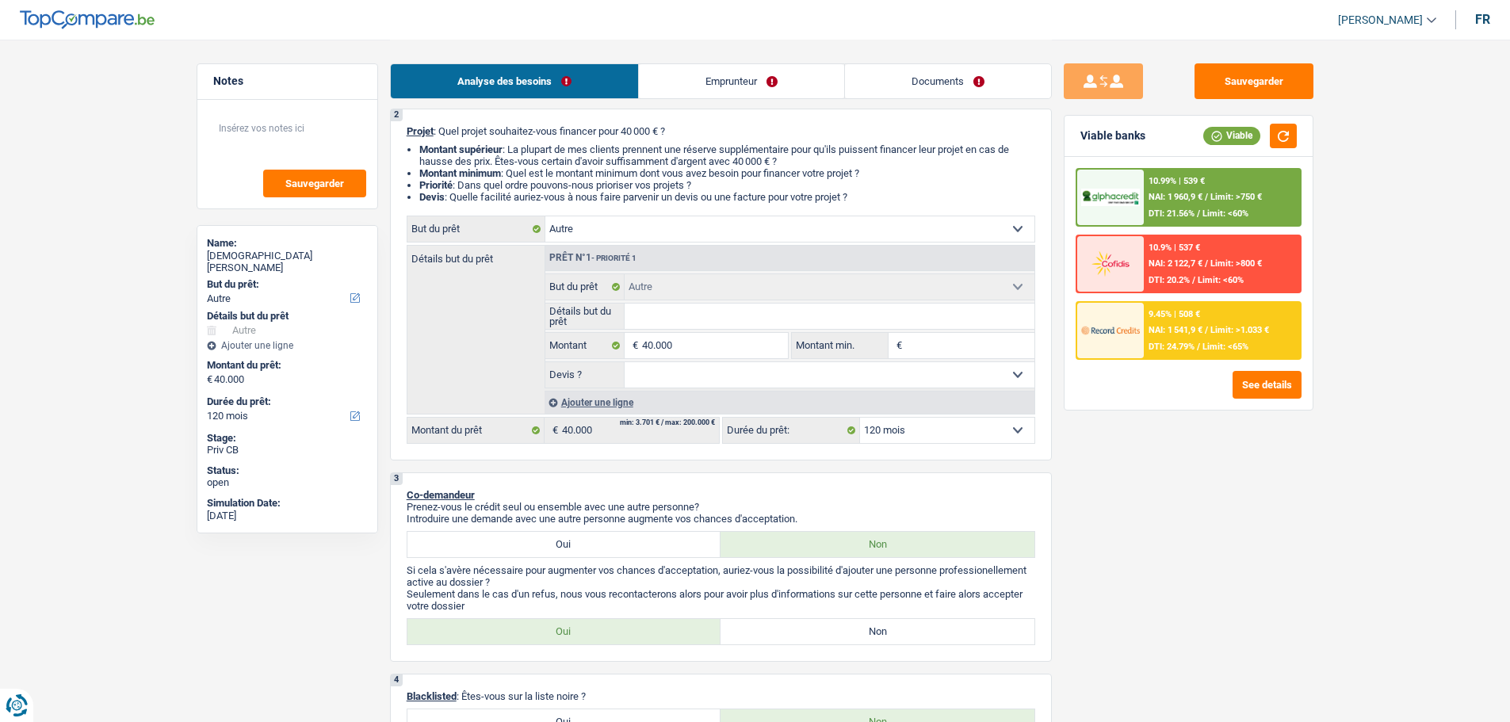
scroll to position [238, 0]
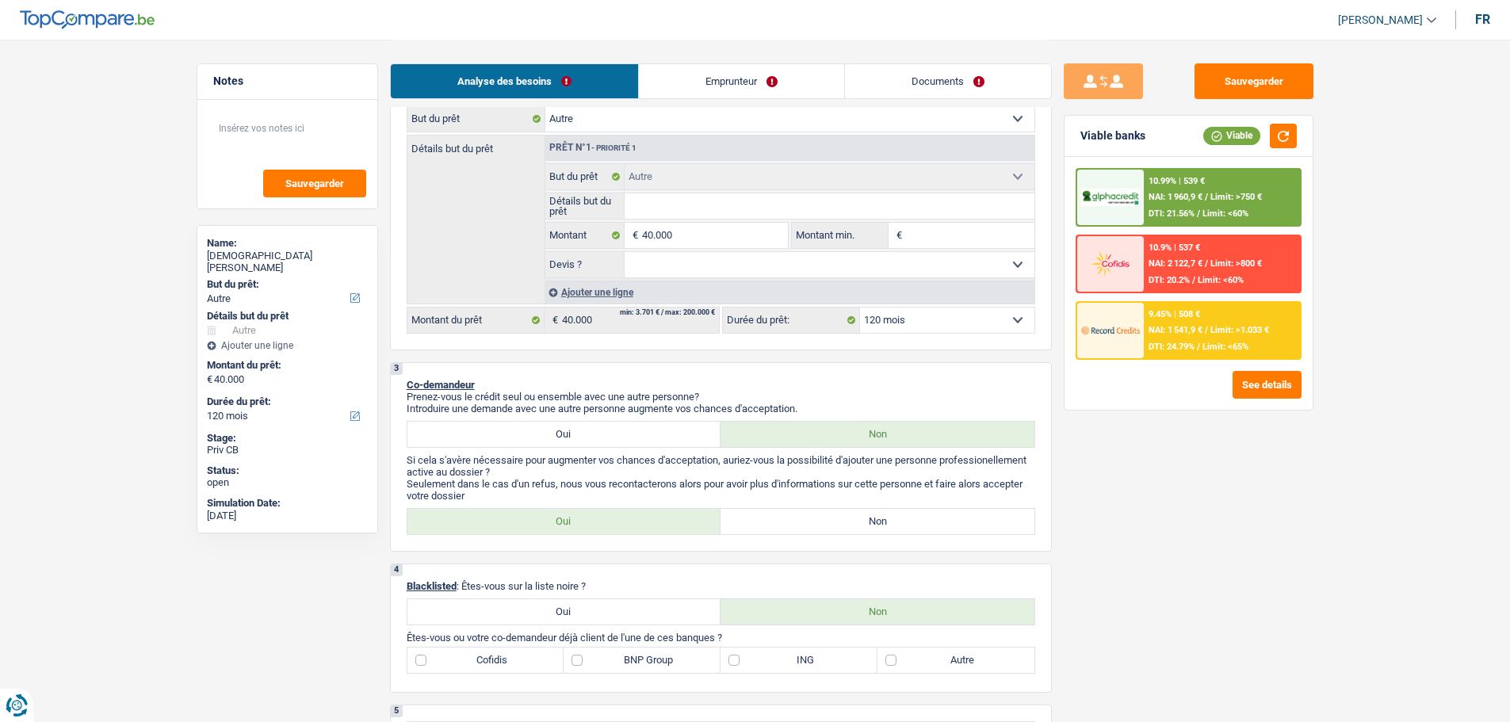
click at [755, 271] on select "Oui Non Non répondu Sélectionner une option" at bounding box center [829, 264] width 410 height 25
select select "false"
click at [624, 252] on select "Oui Non Non répondu Sélectionner une option" at bounding box center [829, 264] width 410 height 25
select select "false"
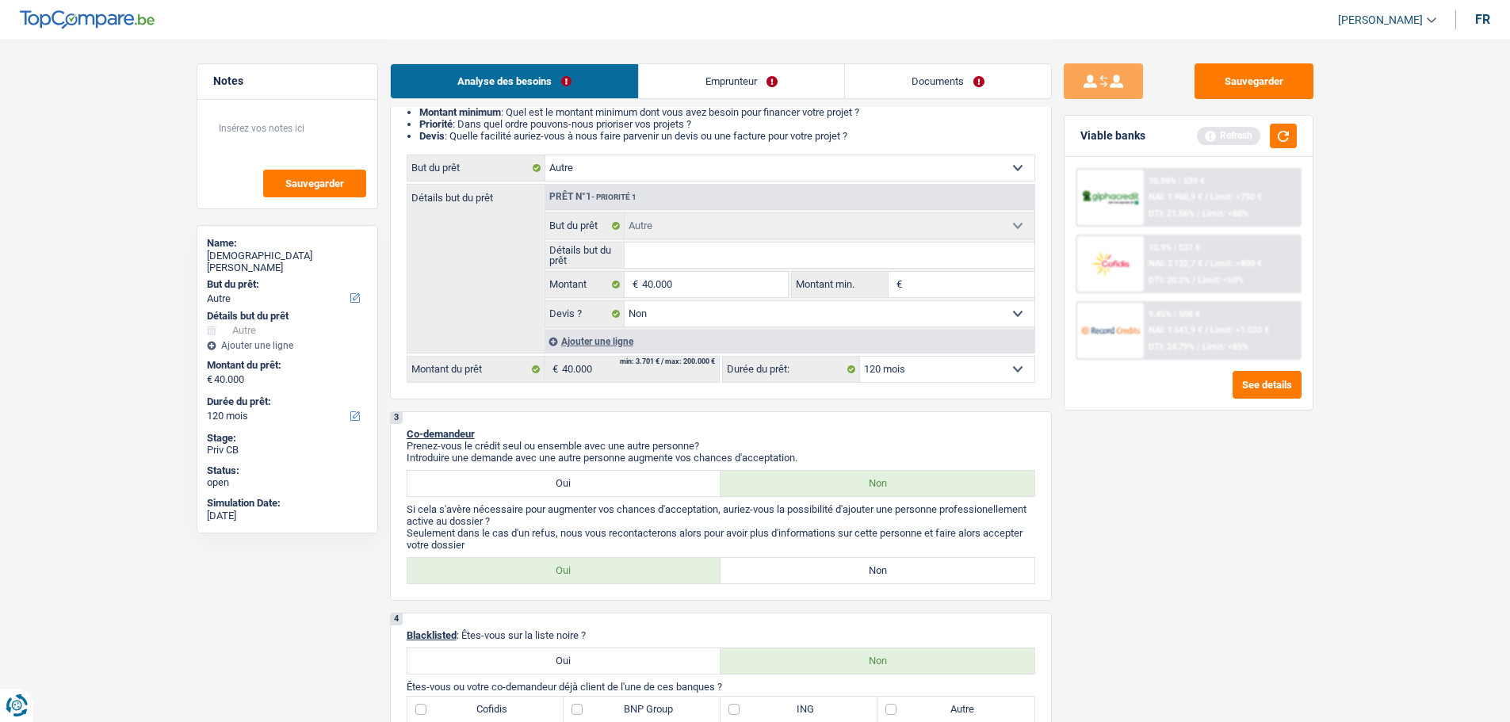
scroll to position [158, 0]
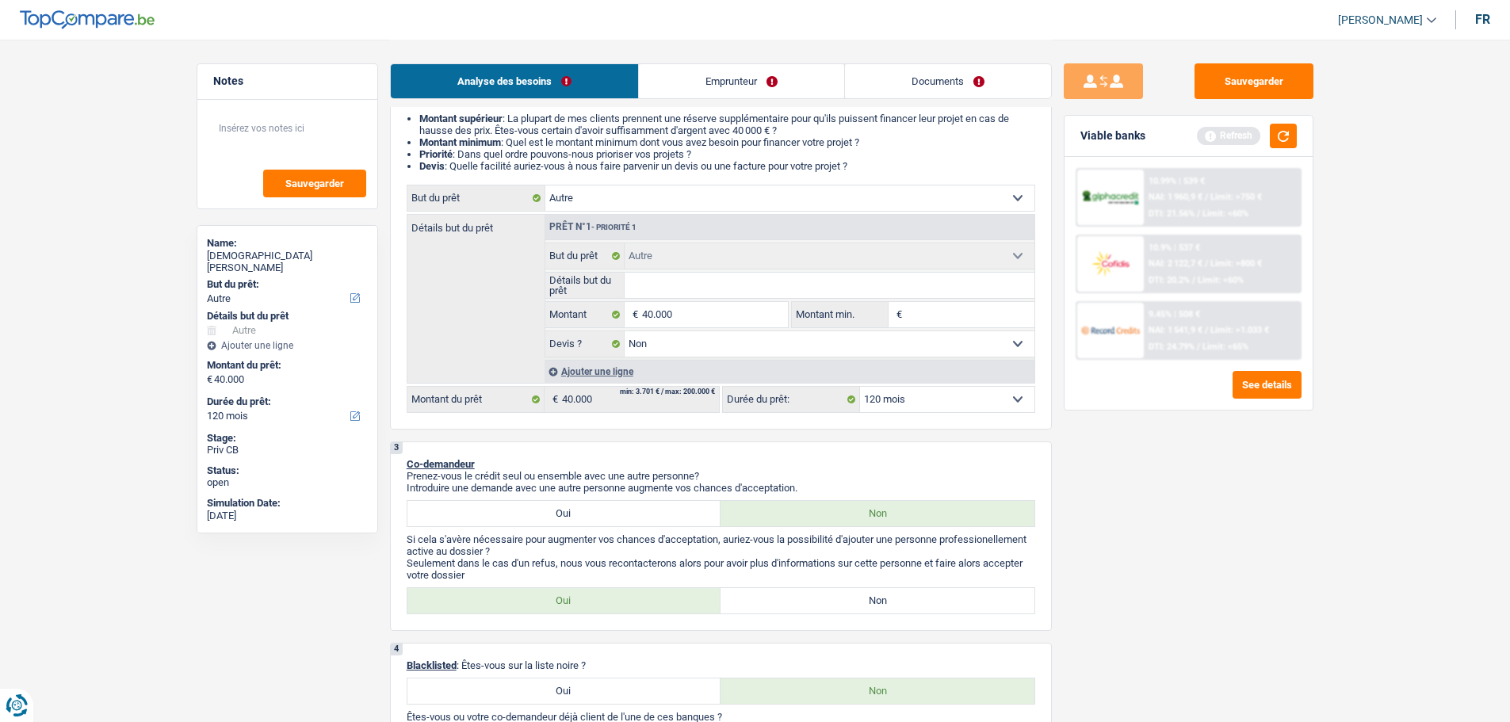
click at [609, 376] on div "Ajouter une ligne" at bounding box center [789, 371] width 490 height 23
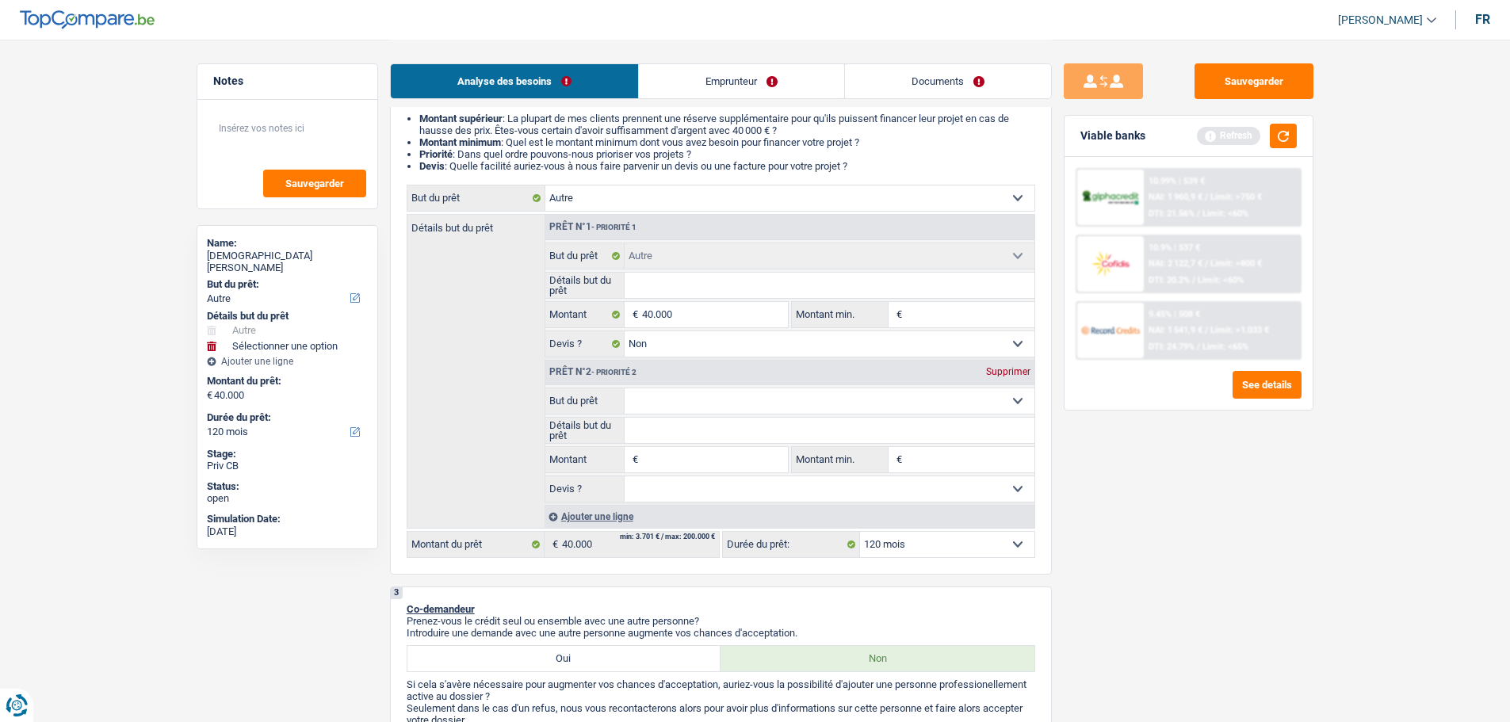
click at [670, 399] on select "Confort maison: meubles, textile, peinture, électroménager, outillage non-profe…" at bounding box center [829, 400] width 410 height 25
select select "taxes"
click at [624, 388] on select "Confort maison: meubles, textile, peinture, électroménager, outillage non-profe…" at bounding box center [829, 400] width 410 height 25
select select "taxes"
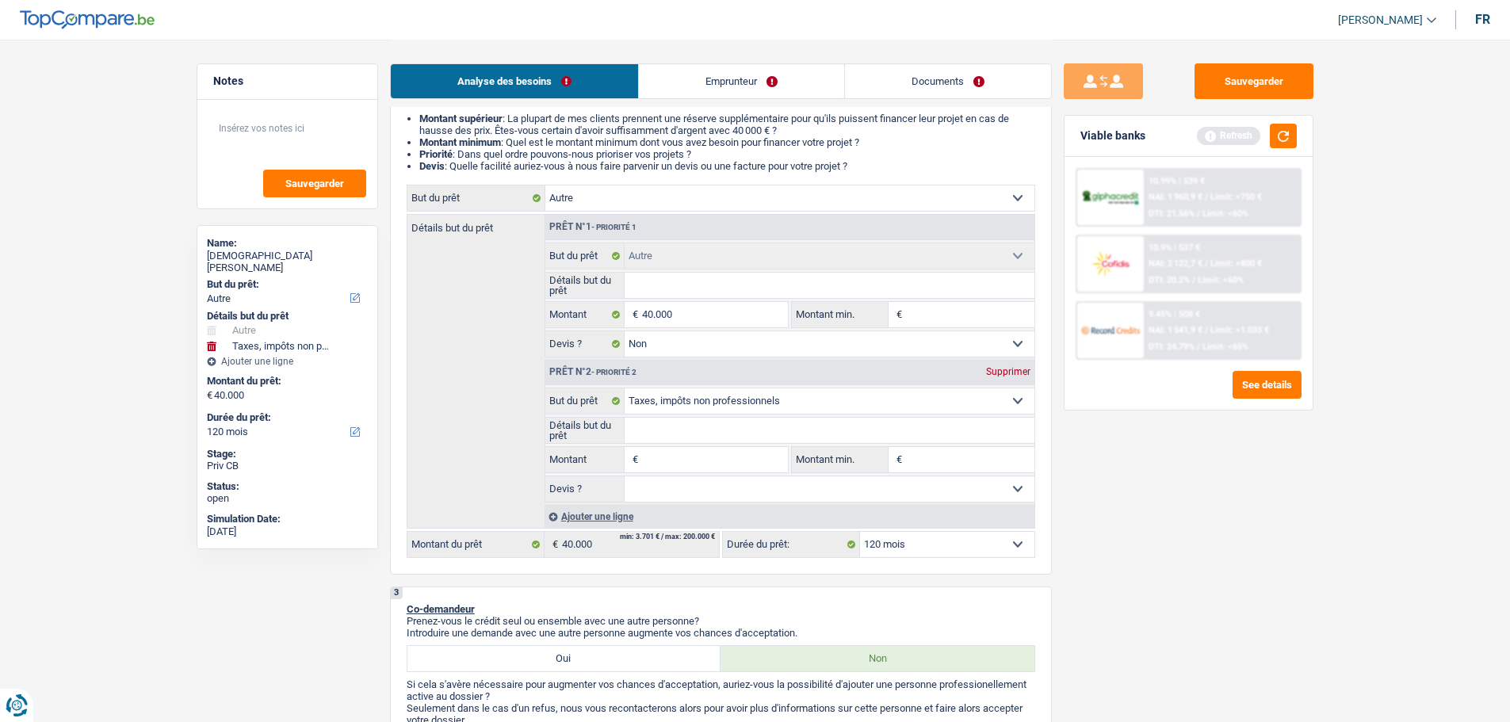
click at [685, 440] on input "Détails but du prêt" at bounding box center [829, 430] width 410 height 25
click at [684, 422] on input "Détails but du prêt" at bounding box center [829, 430] width 410 height 25
click at [683, 422] on input "Détails but du prêt" at bounding box center [829, 430] width 410 height 25
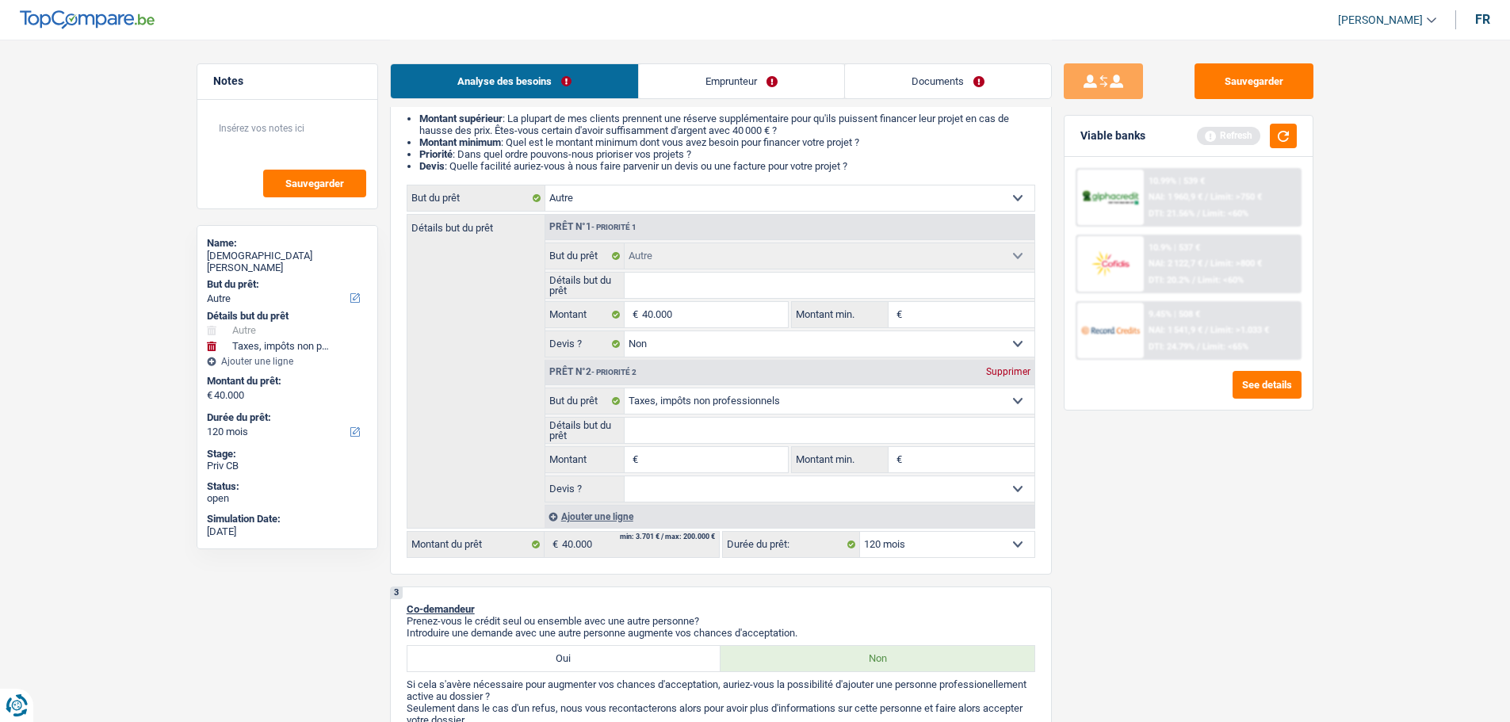
type input "P"
type input "PA"
type input "PAy"
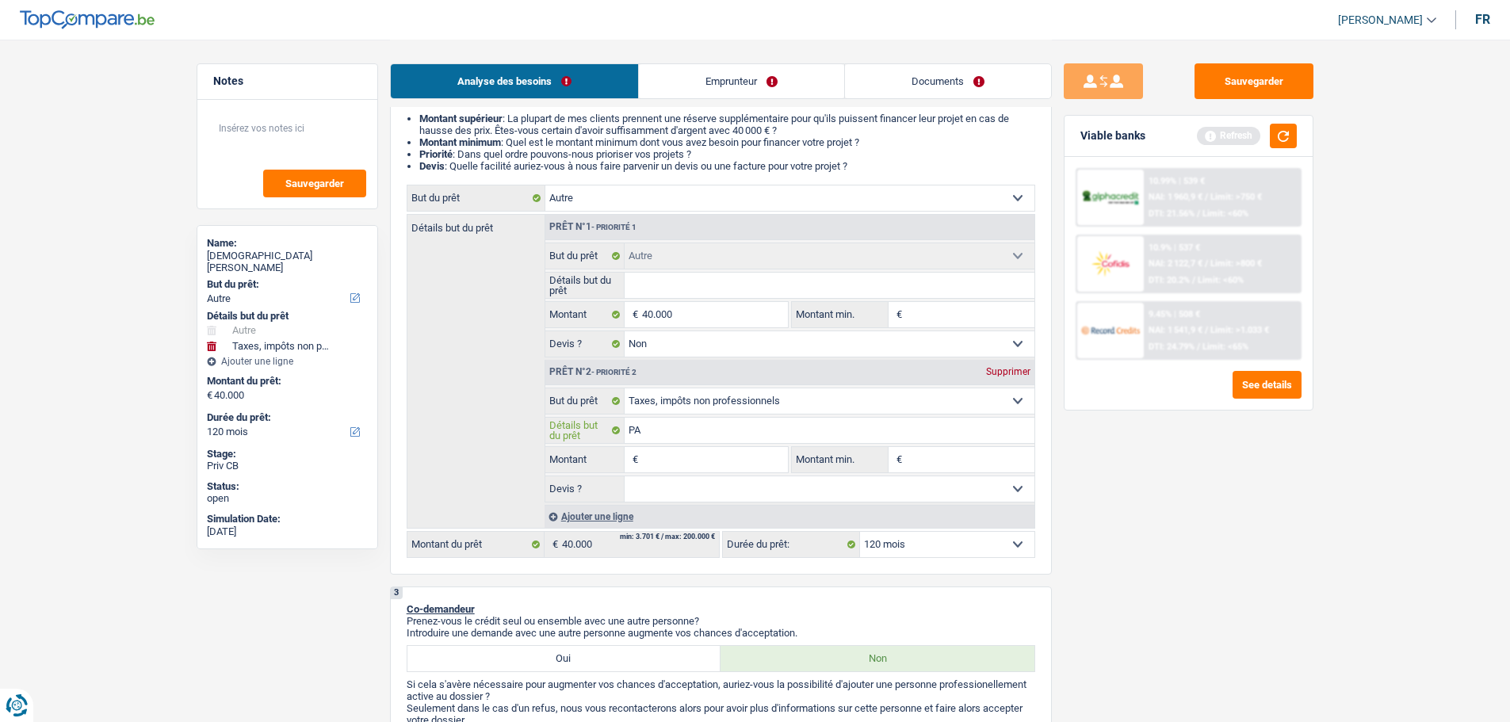
type input "PAy"
type input "PAye"
type input "PAyer"
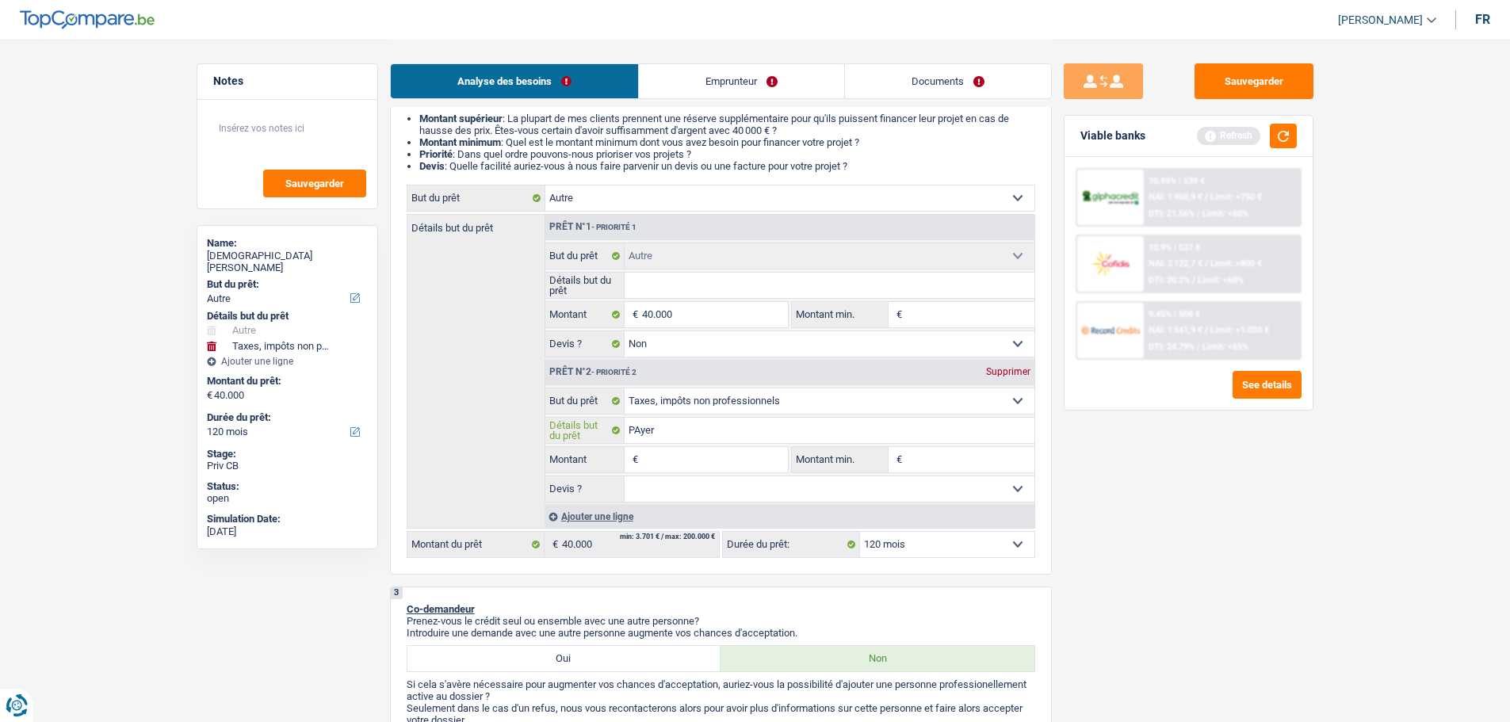
type input "PAyer"
type input "PAyer d"
type input "PAyer"
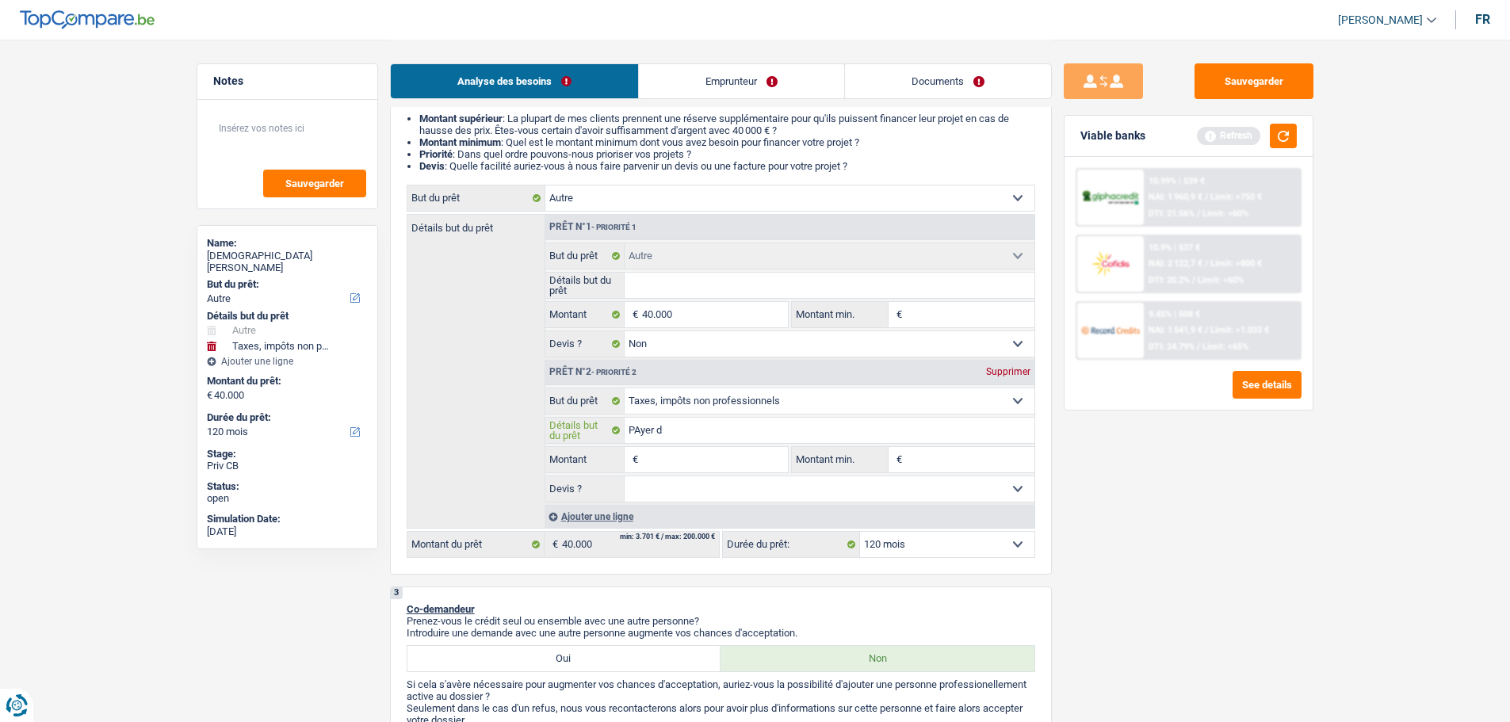
type input "PAyer"
type input "PAye"
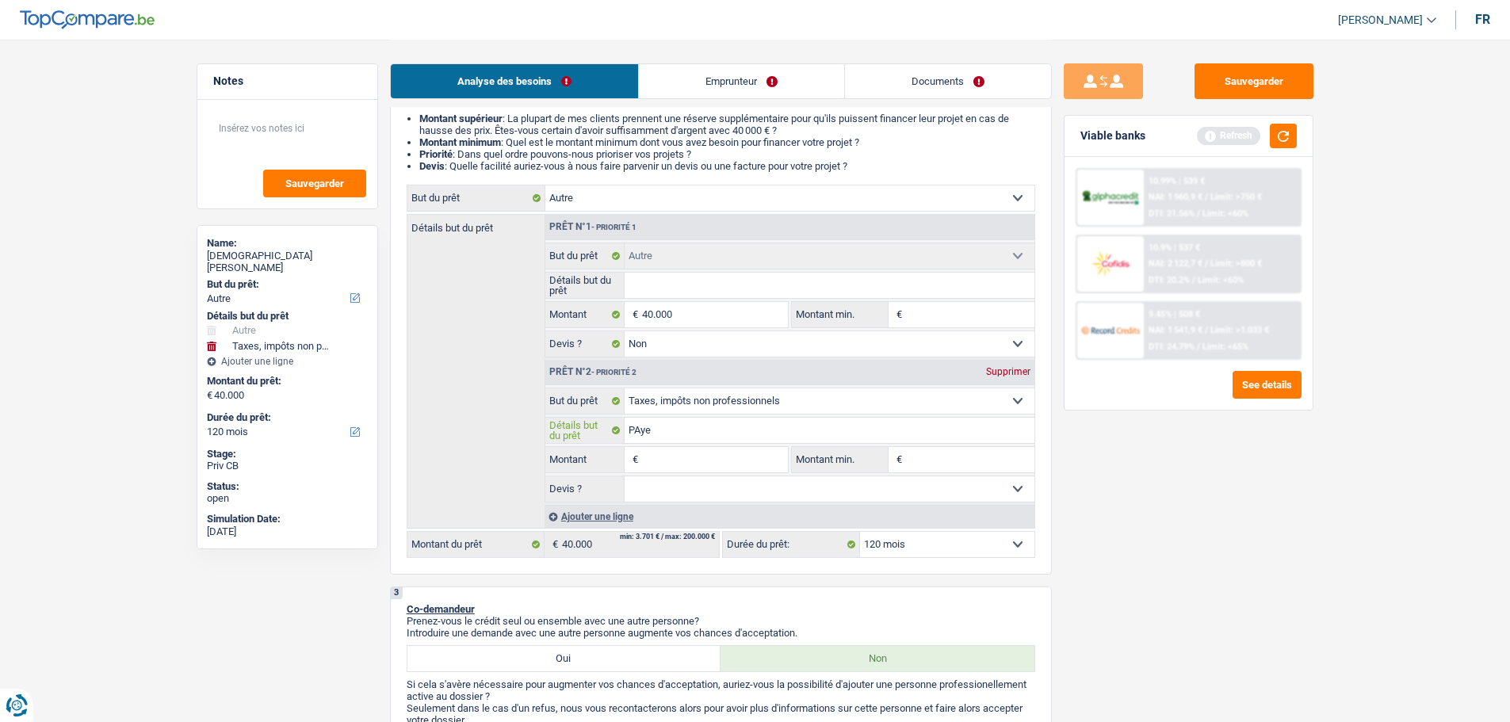
type input "PAy"
type input "PA"
type input "P"
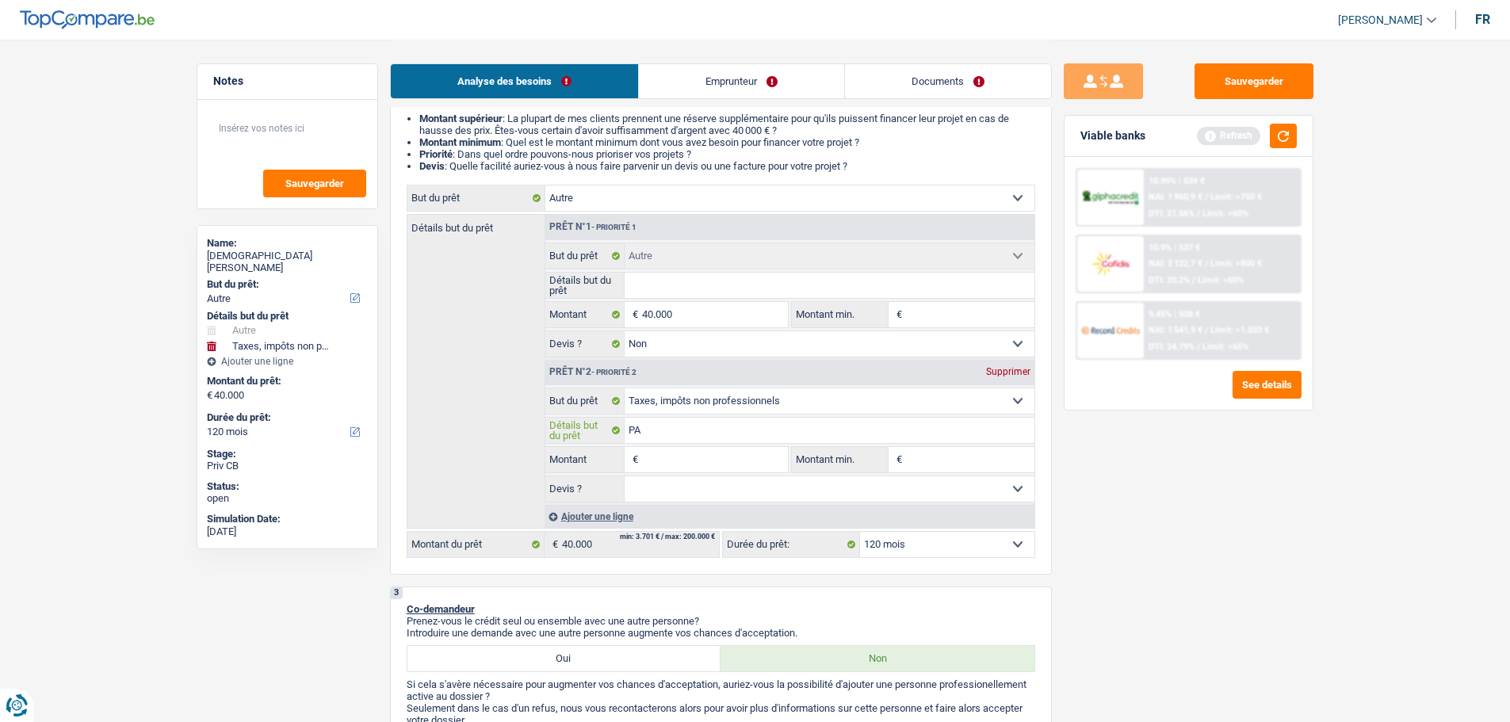
type input "P"
type input "Pa"
type input "Pay"
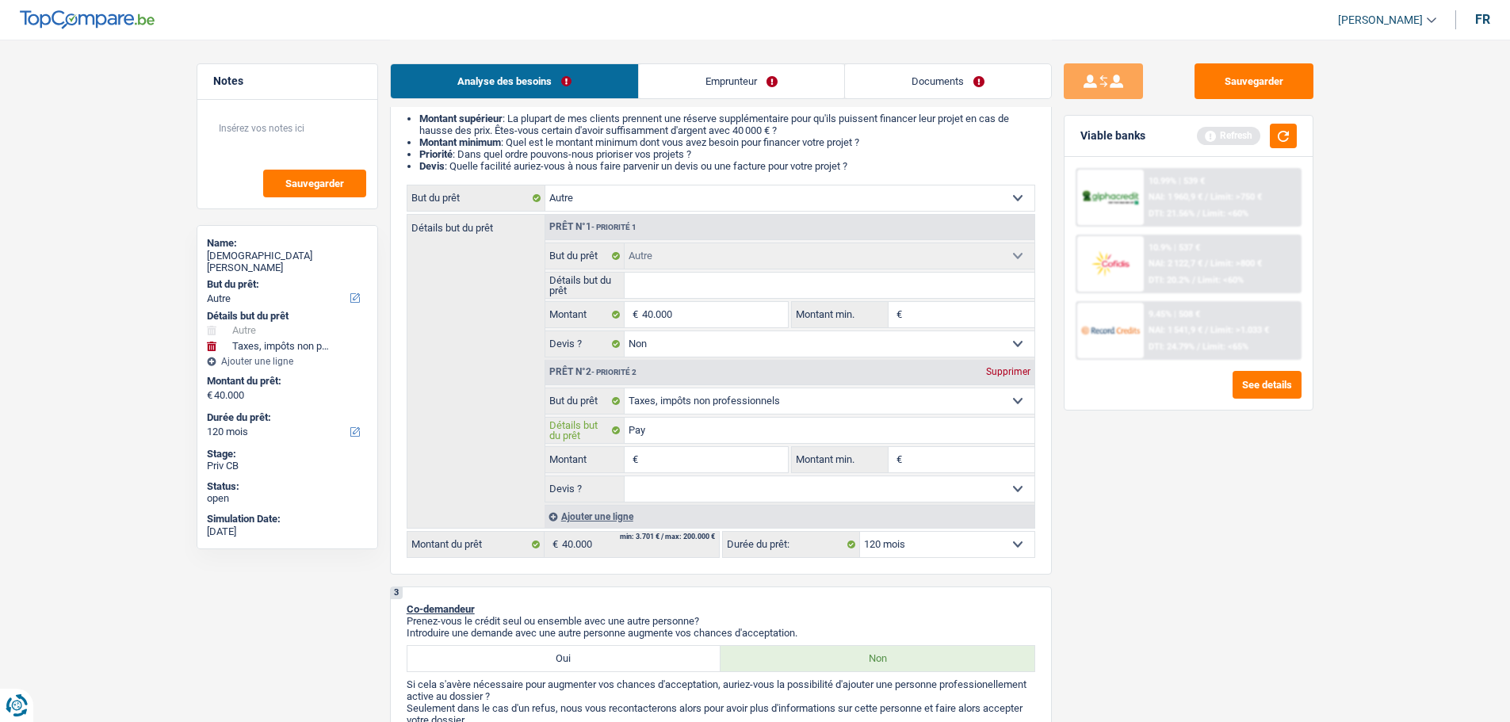
type input "Paye"
type input "Payer"
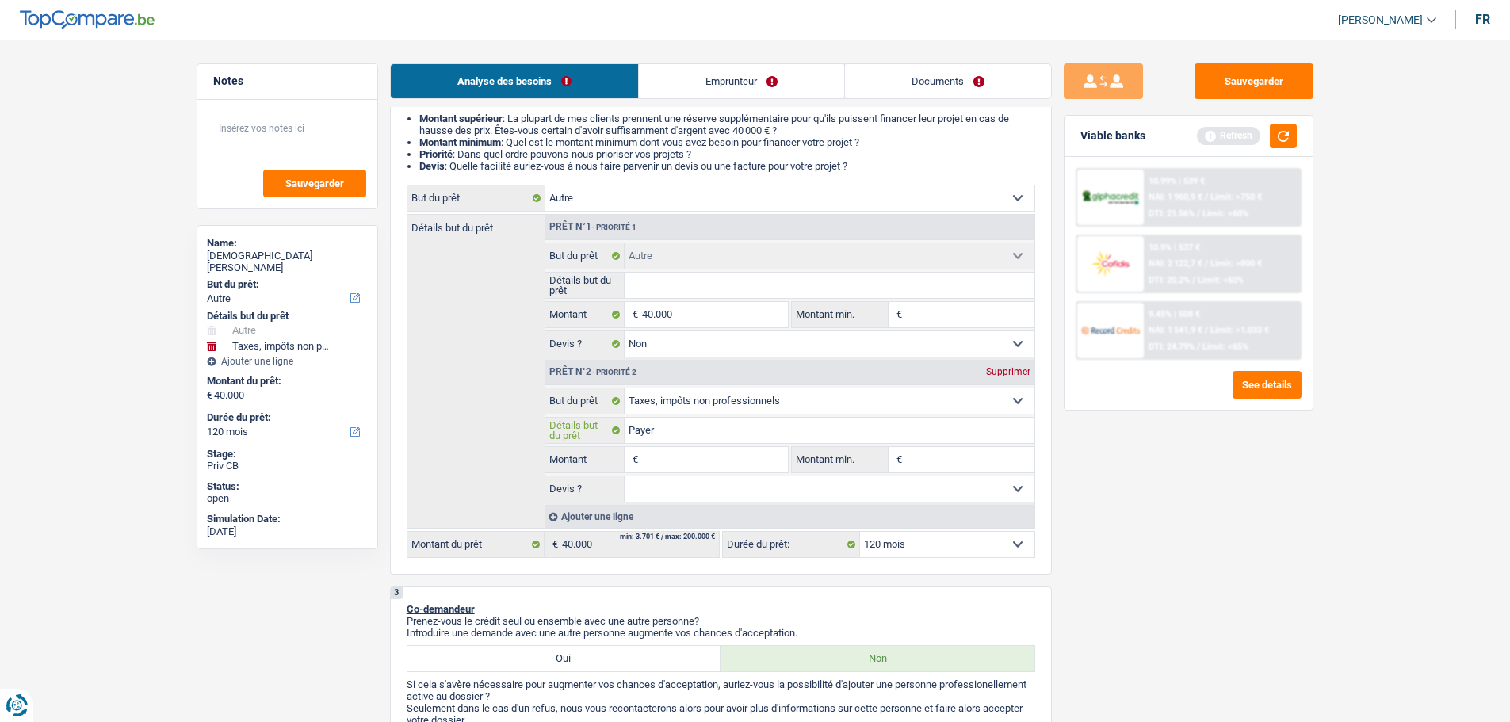
type input "Payer"
type input "Payer d"
type input "Payer d'"
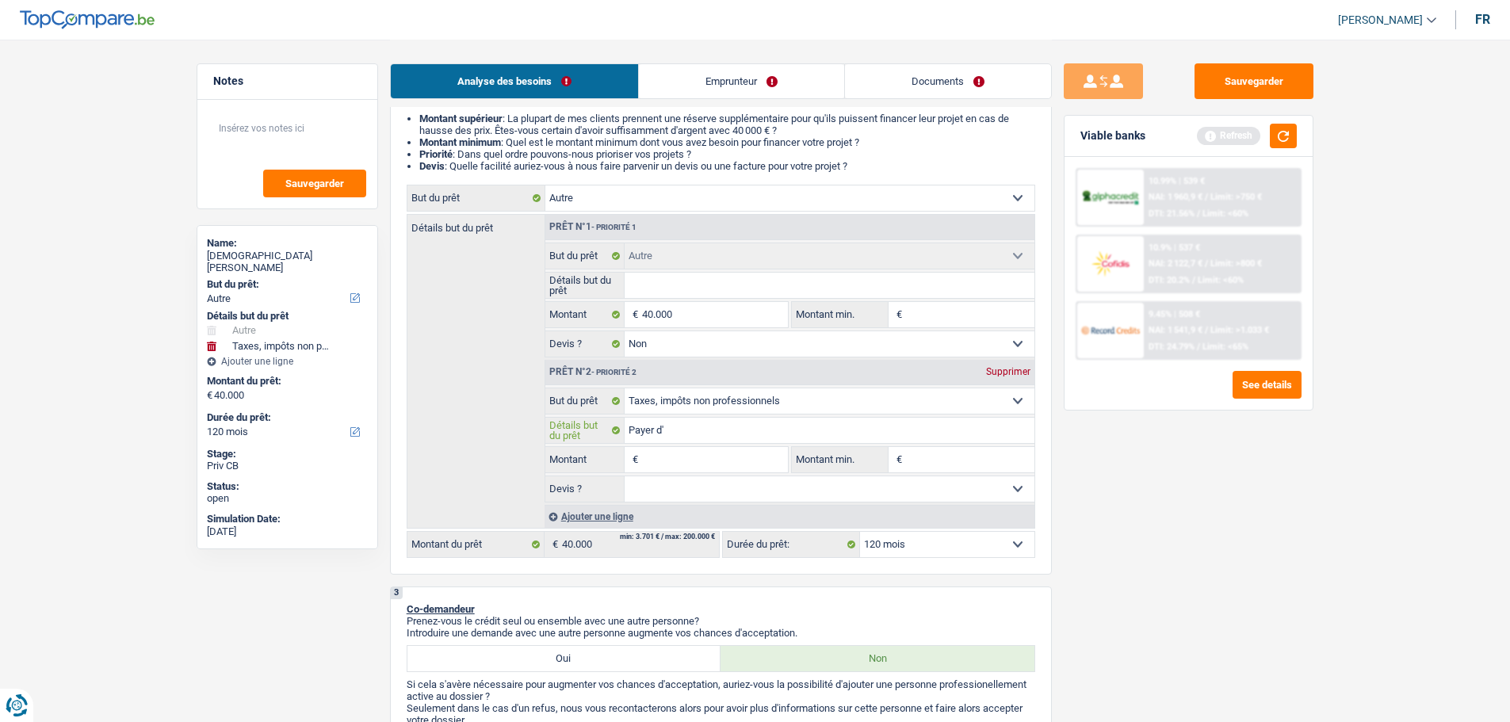
type input "Payer d'é"
type input "Payer d'én"
type input "Payer d'éne"
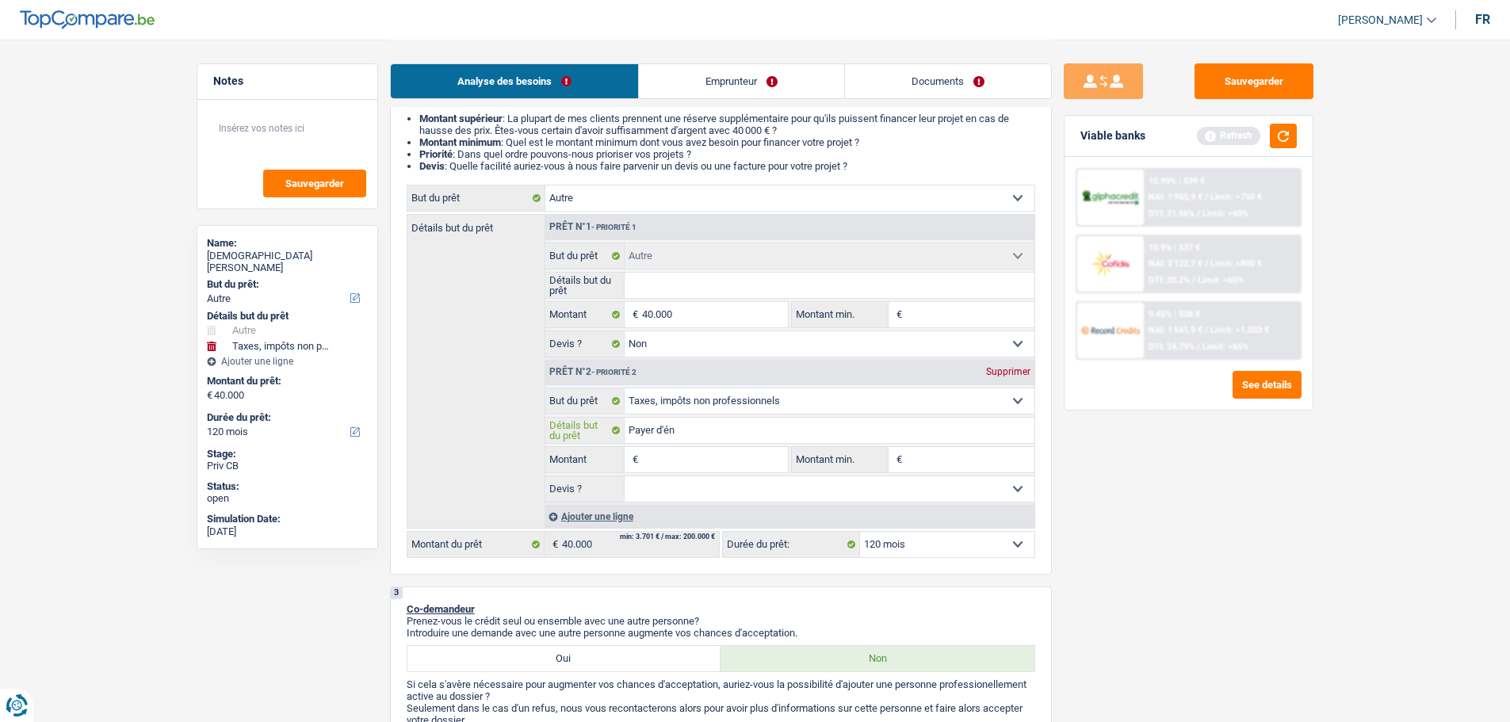
type input "Payer d'éne"
type input "Payer d'éner"
type input "Payer d'énerg"
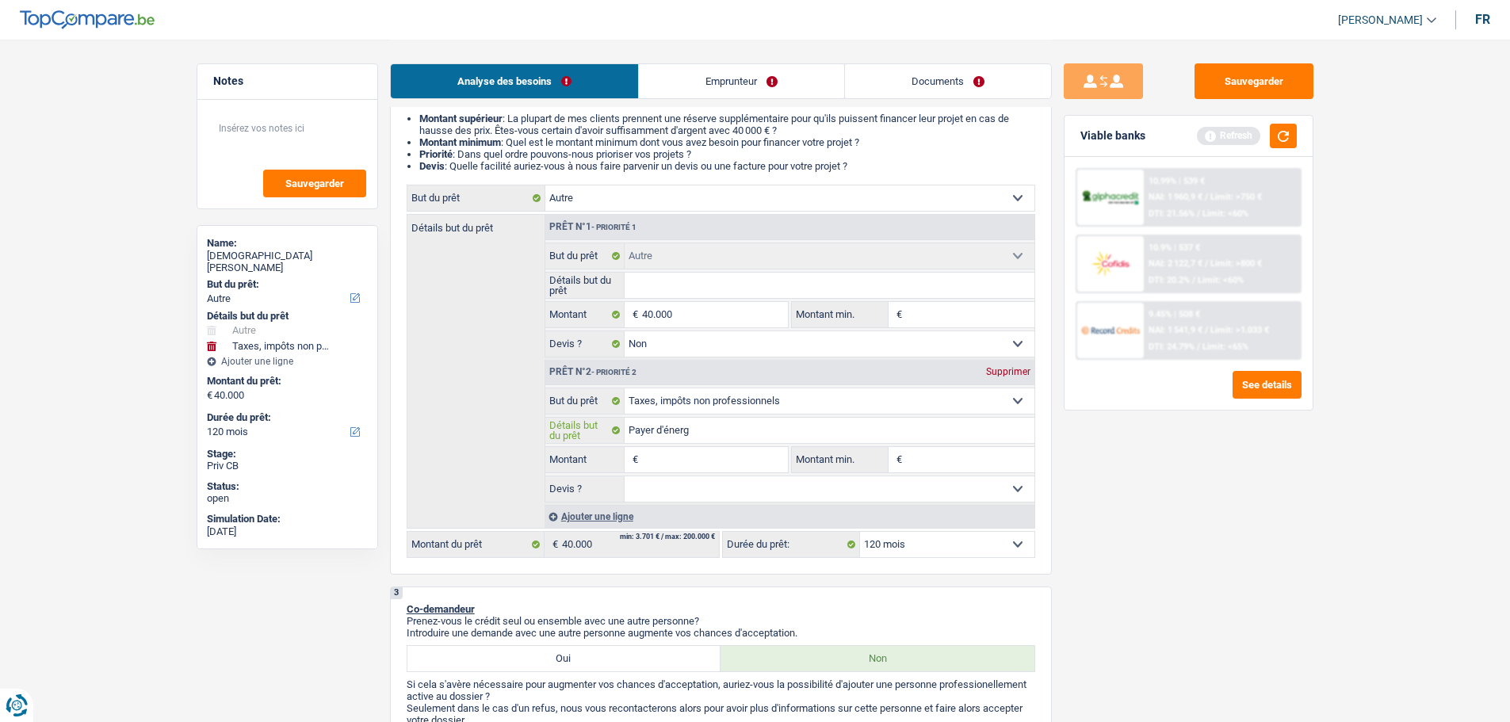
type input "Payer d'énergi"
type input "Payer d'énergie"
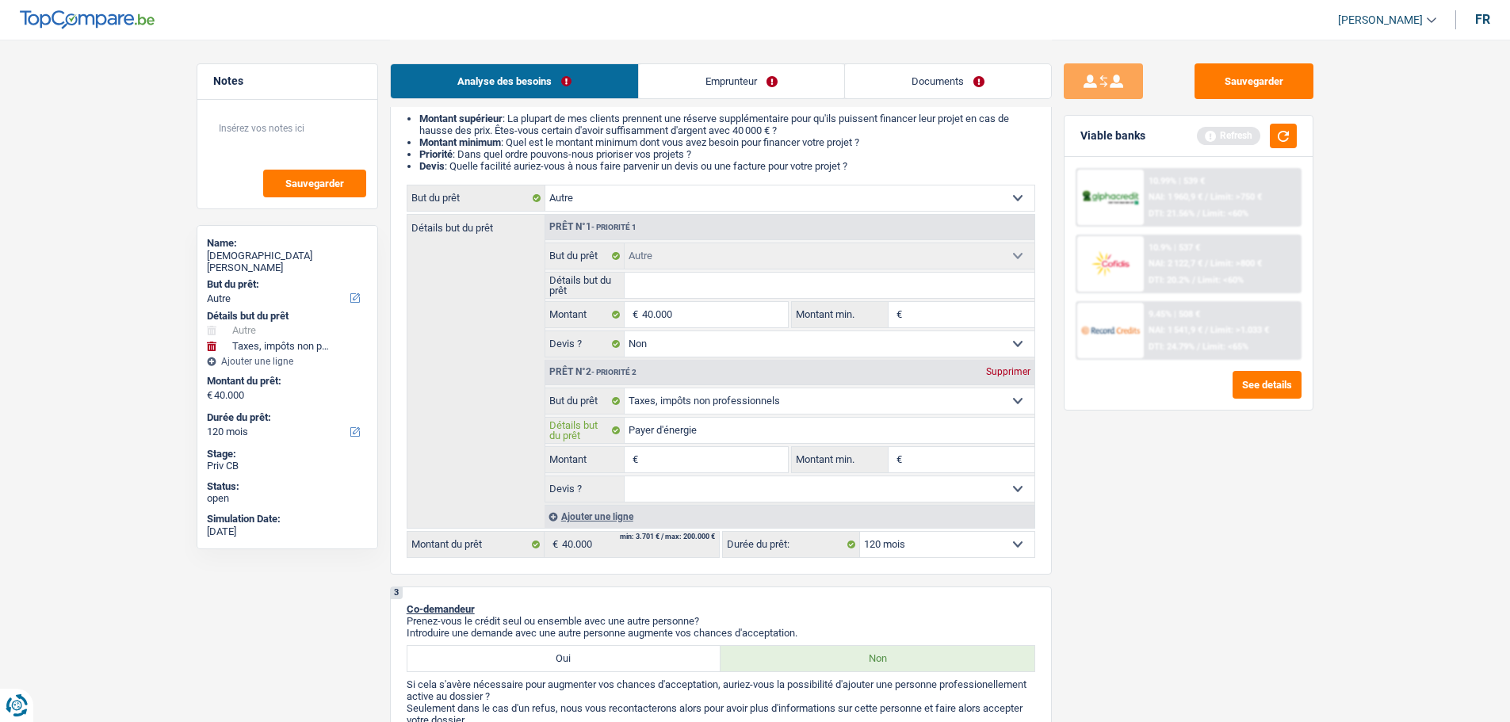
type input "Payer d'énergie"
type input "Payer d'énergi"
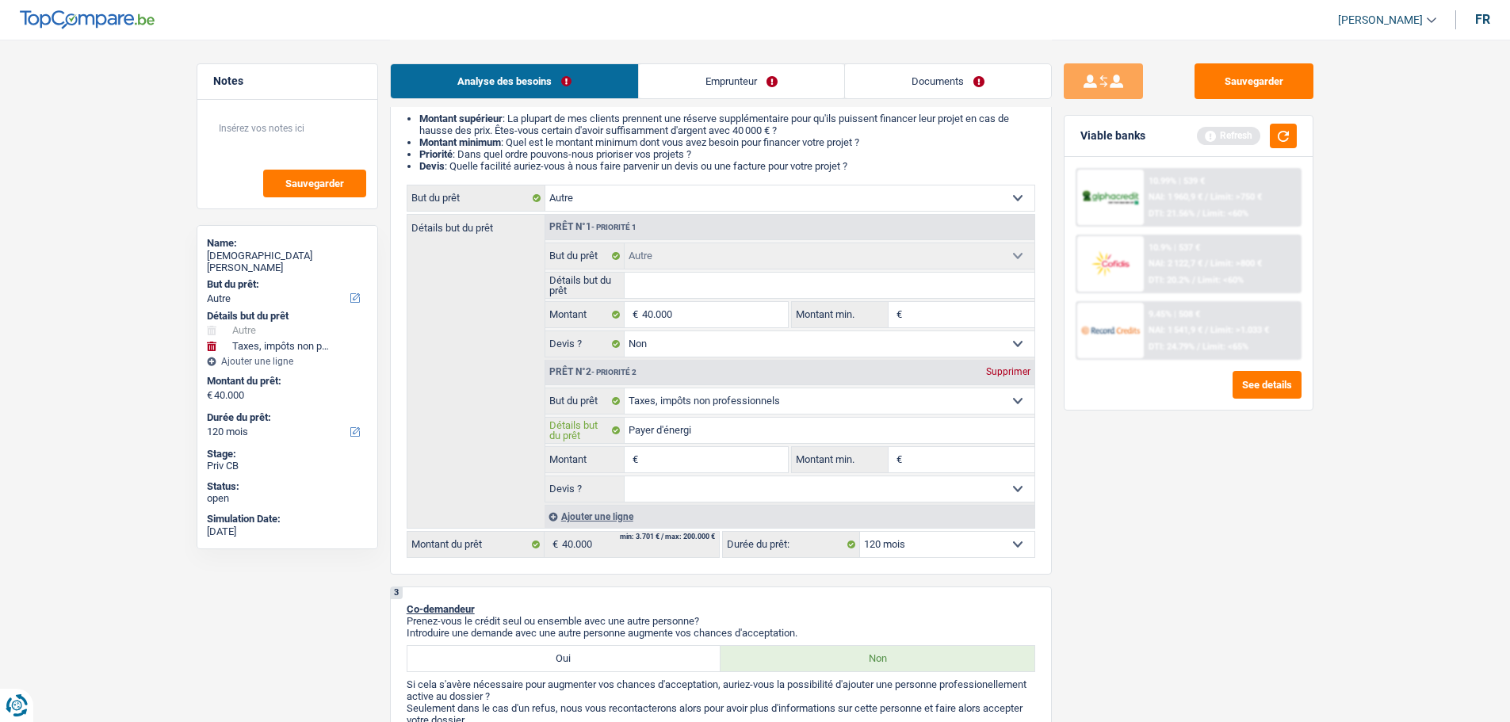
type input "Payer d'énerg"
type input "Payer d'éner"
type input "Payer d'éne"
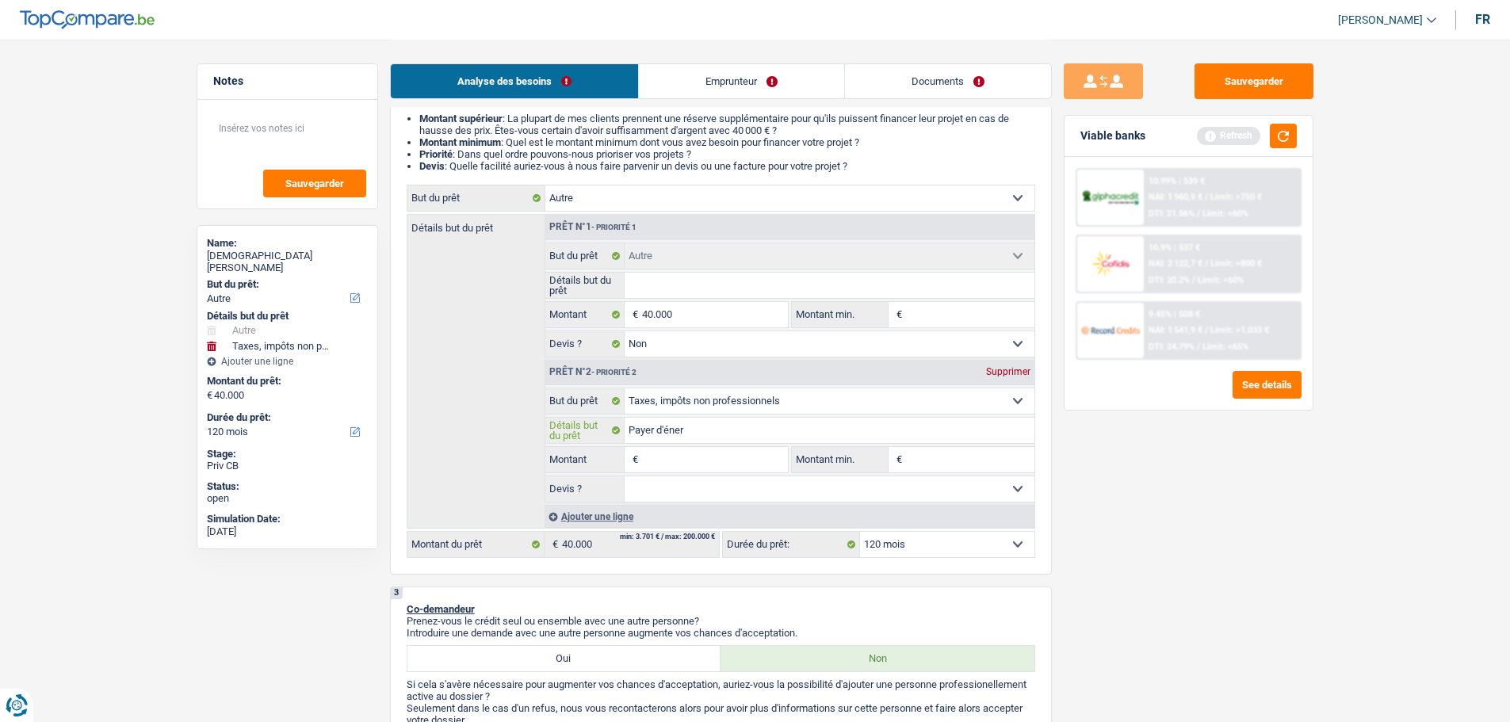
type input "Payer d'éne"
type input "Payer d'én"
type input "Payer d'é"
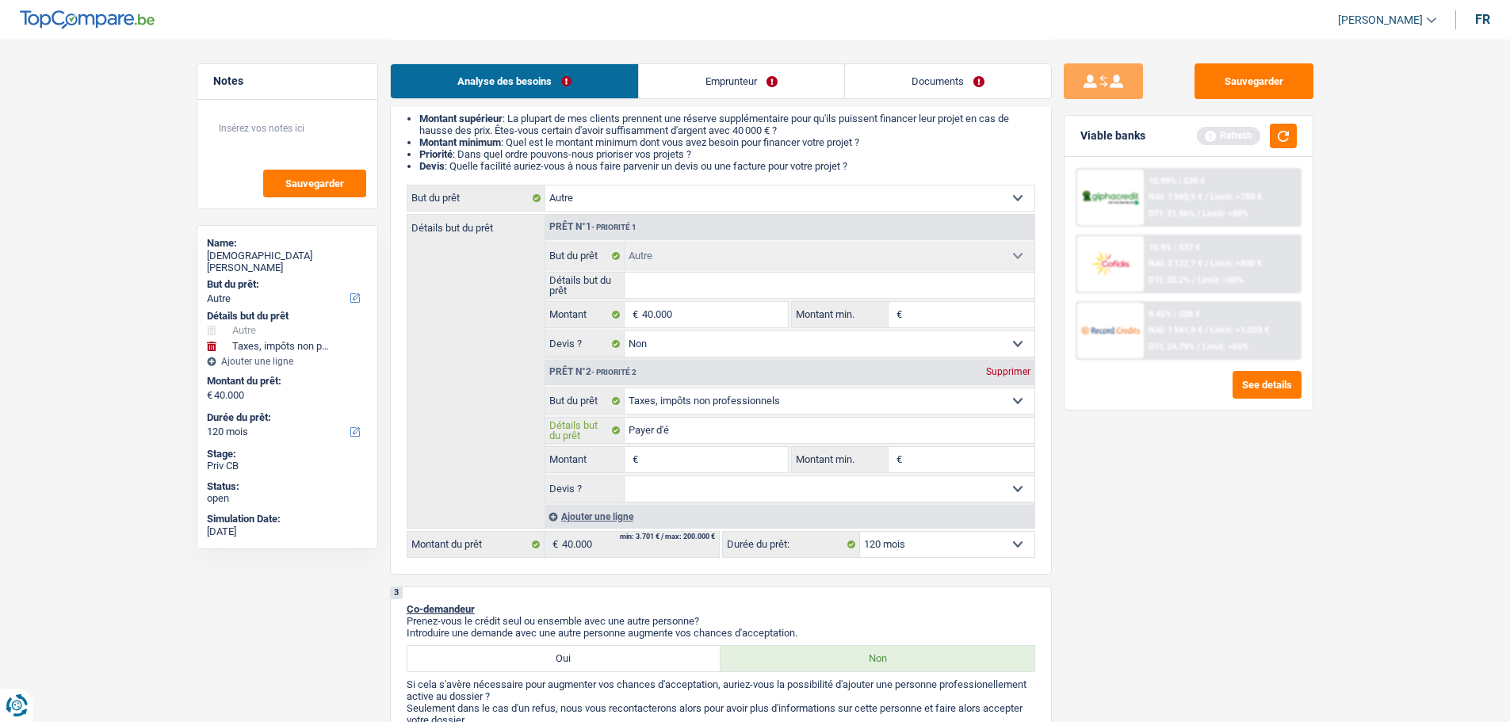
type input "Payer d'"
type input "Payer d"
type input "Payer"
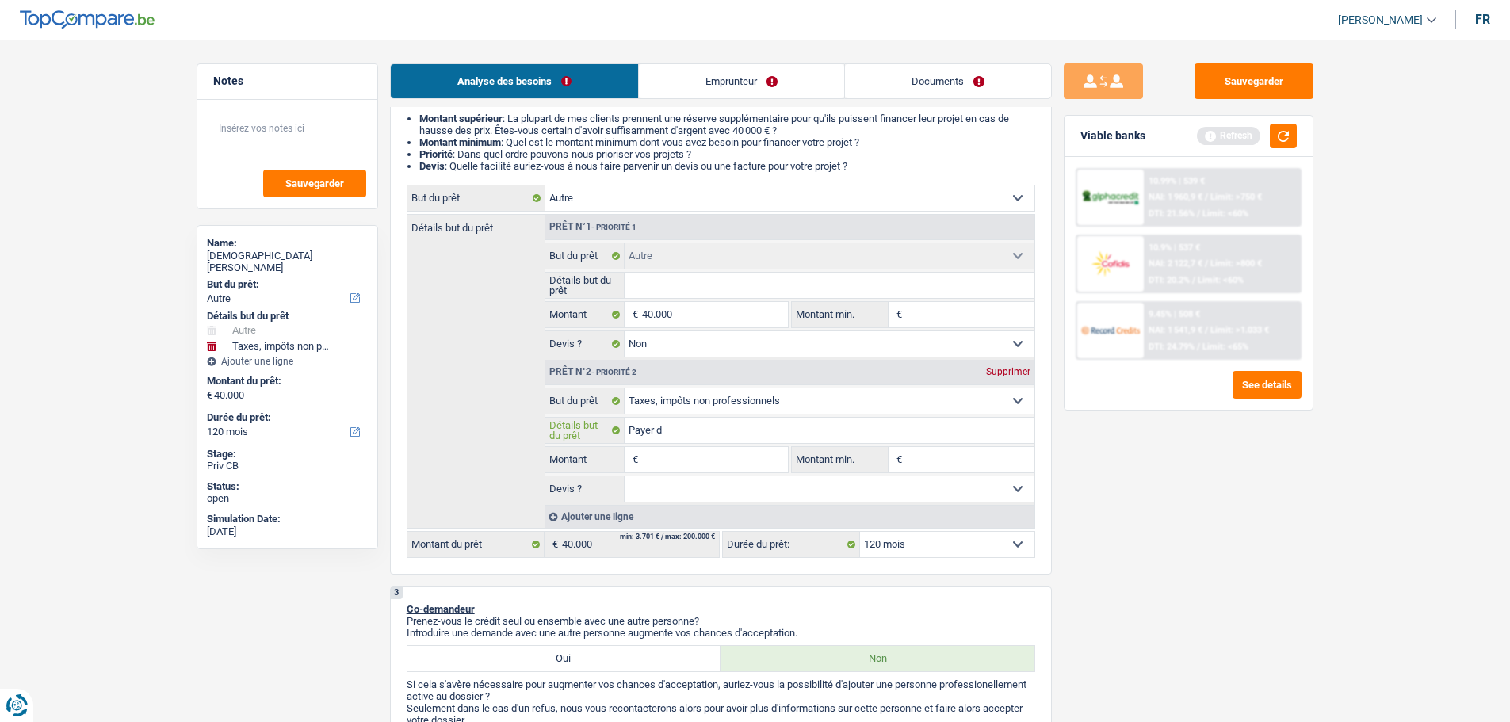
type input "Payer"
type input "Payer v"
type input "Payer vh"
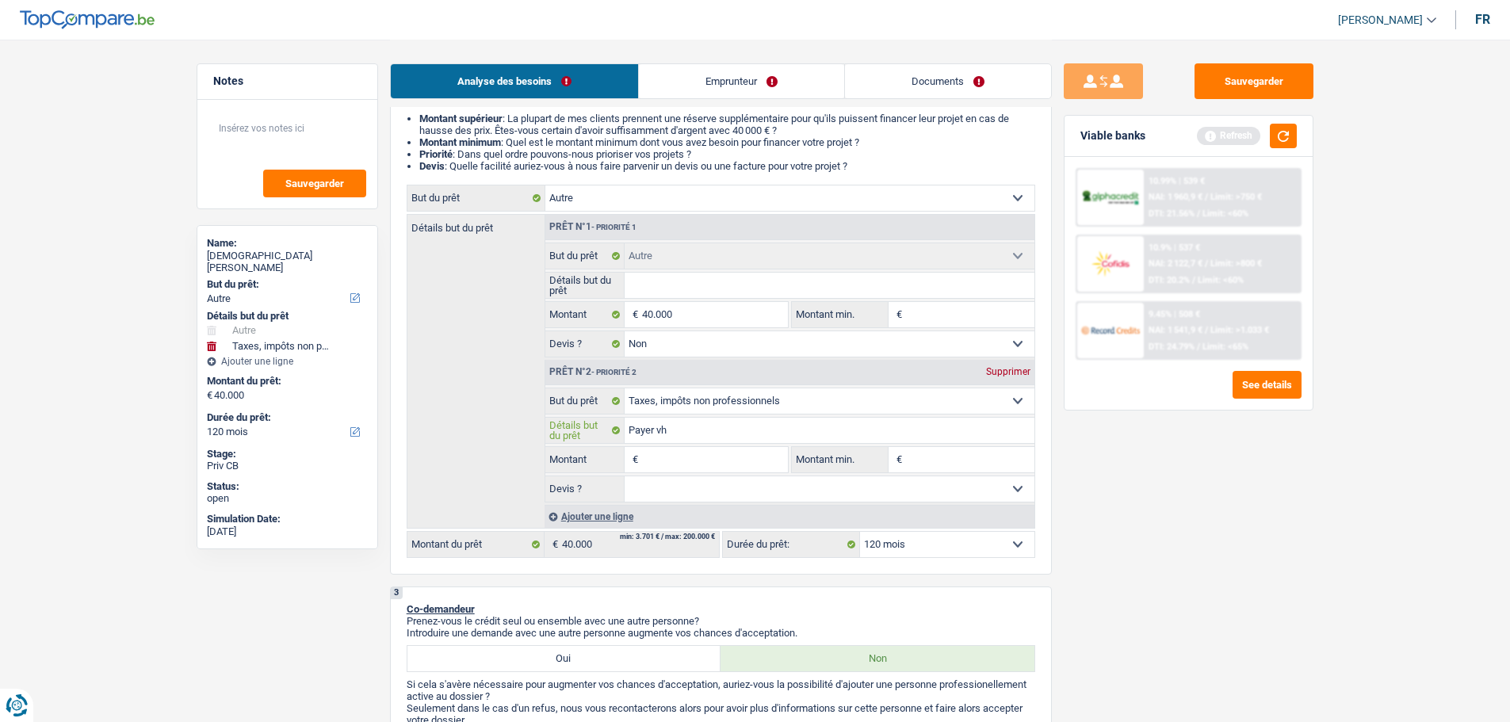
type input "Payer vha"
type input "Payer vhar"
type input "Payer vharg"
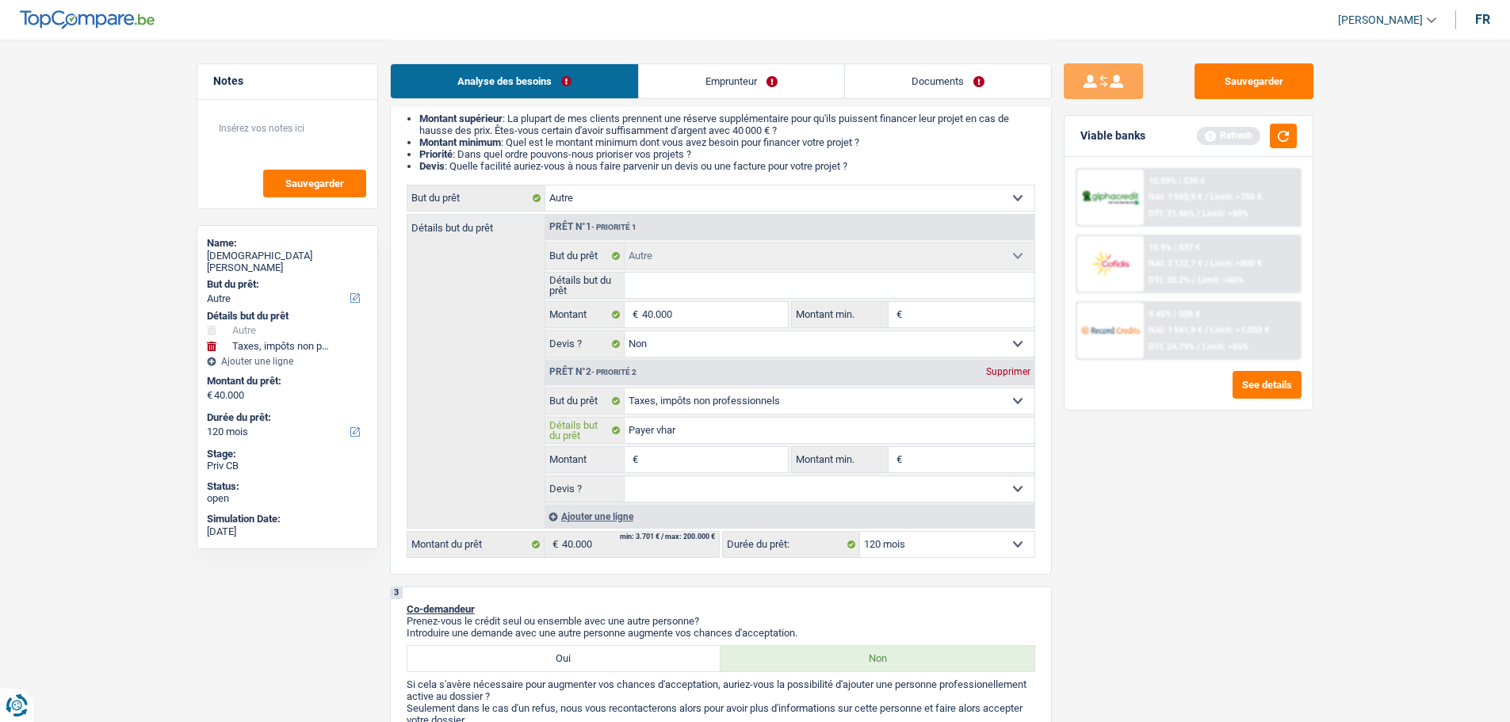
type input "Payer vharg"
type input "Payer vharge"
type input "Payer vharges"
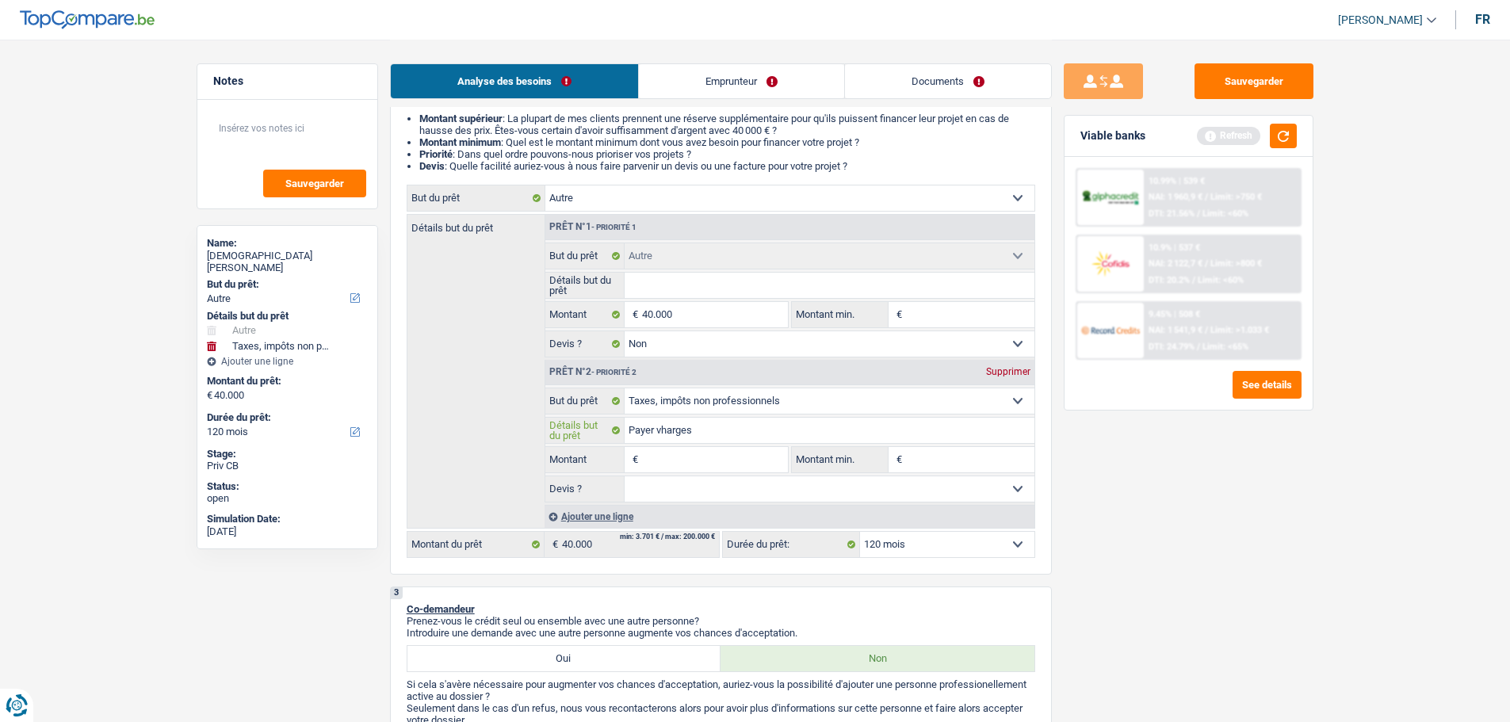
type input "Payer vharges"
type input "Payer vharges d"
type input "Payer vharges de"
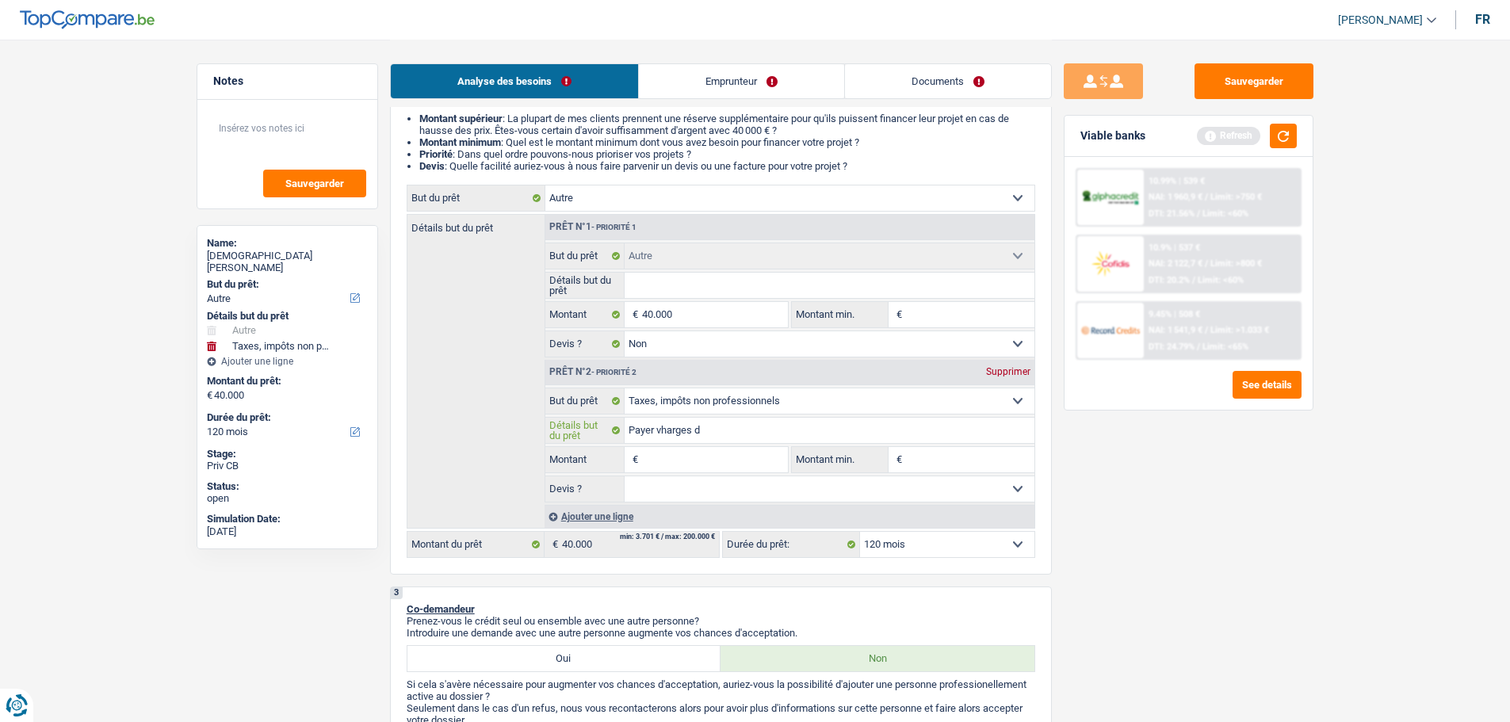
type input "Payer vharges de"
type input "Payer vharges de s"
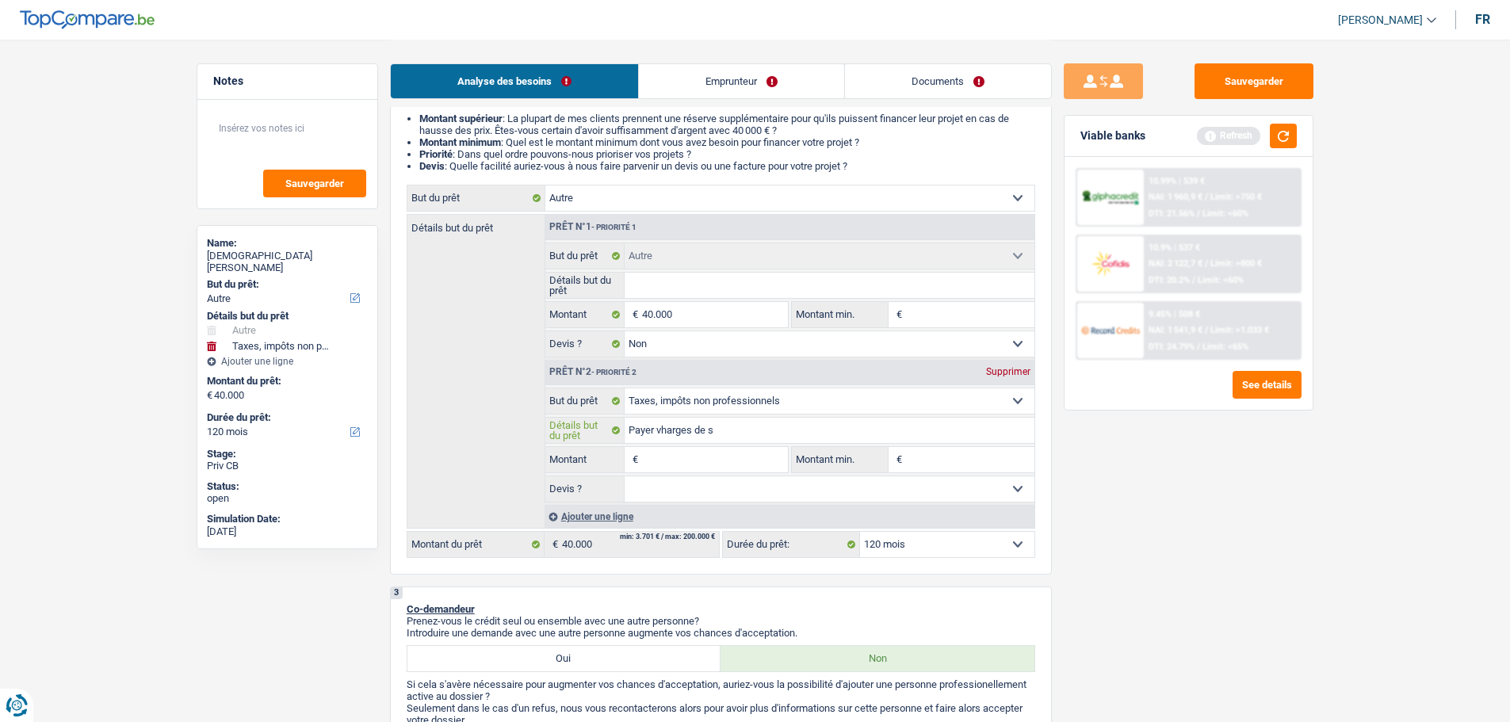
type input "Payer vharges de se"
type input "Payer vharges de ses"
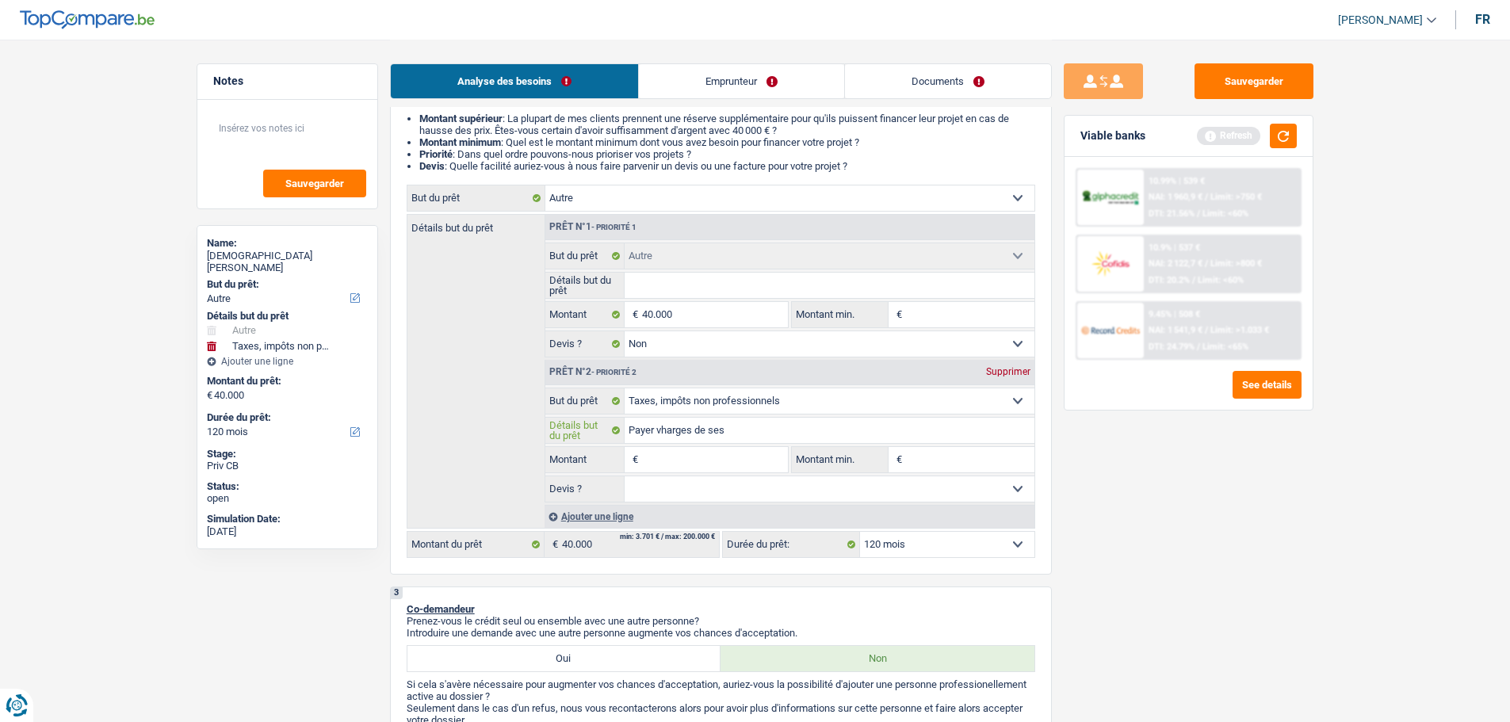
type input "Payer vharges de ses"
type input "Payer vharges de ses p"
type input "Payer vharges de ses"
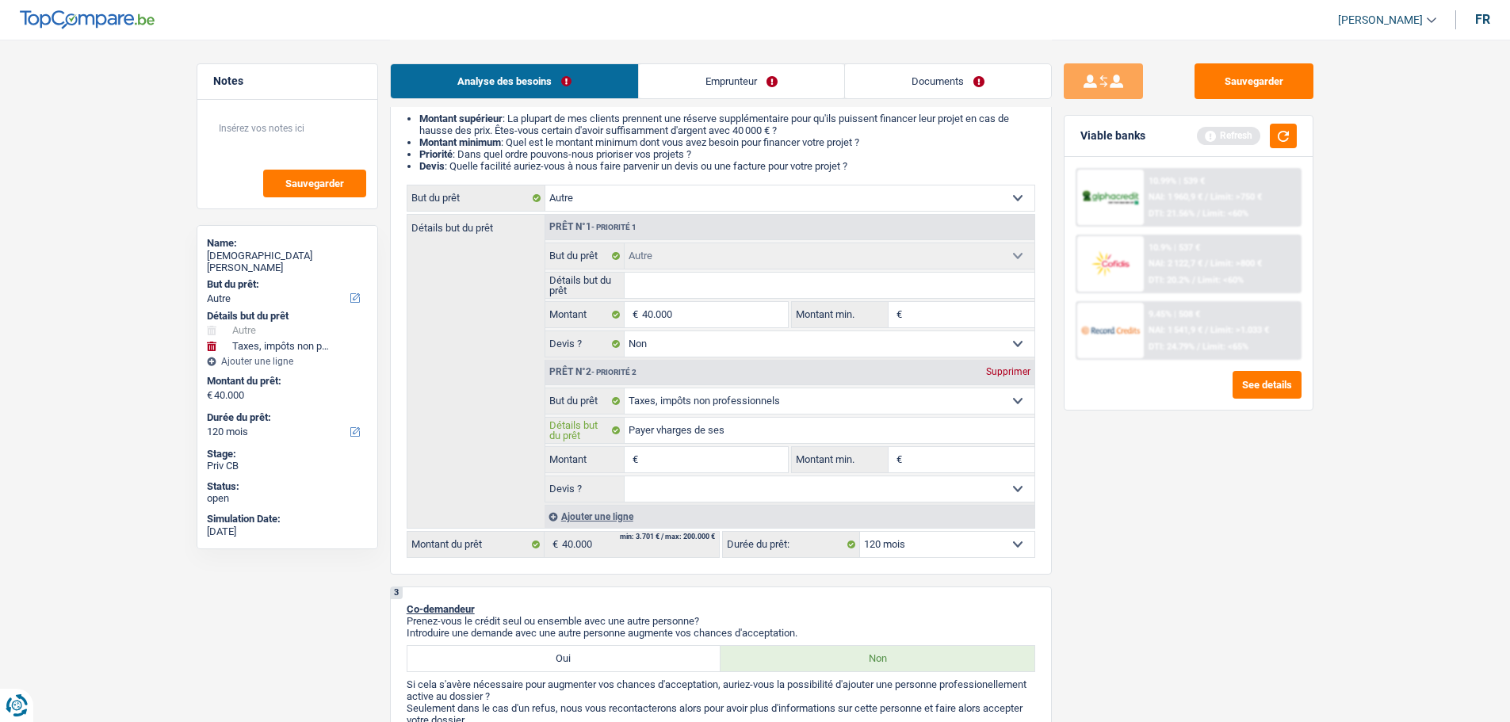
type input "Payer vharges de ses b"
type input "Payer vharges de ses ba"
type input "Payer vharges de ses bat"
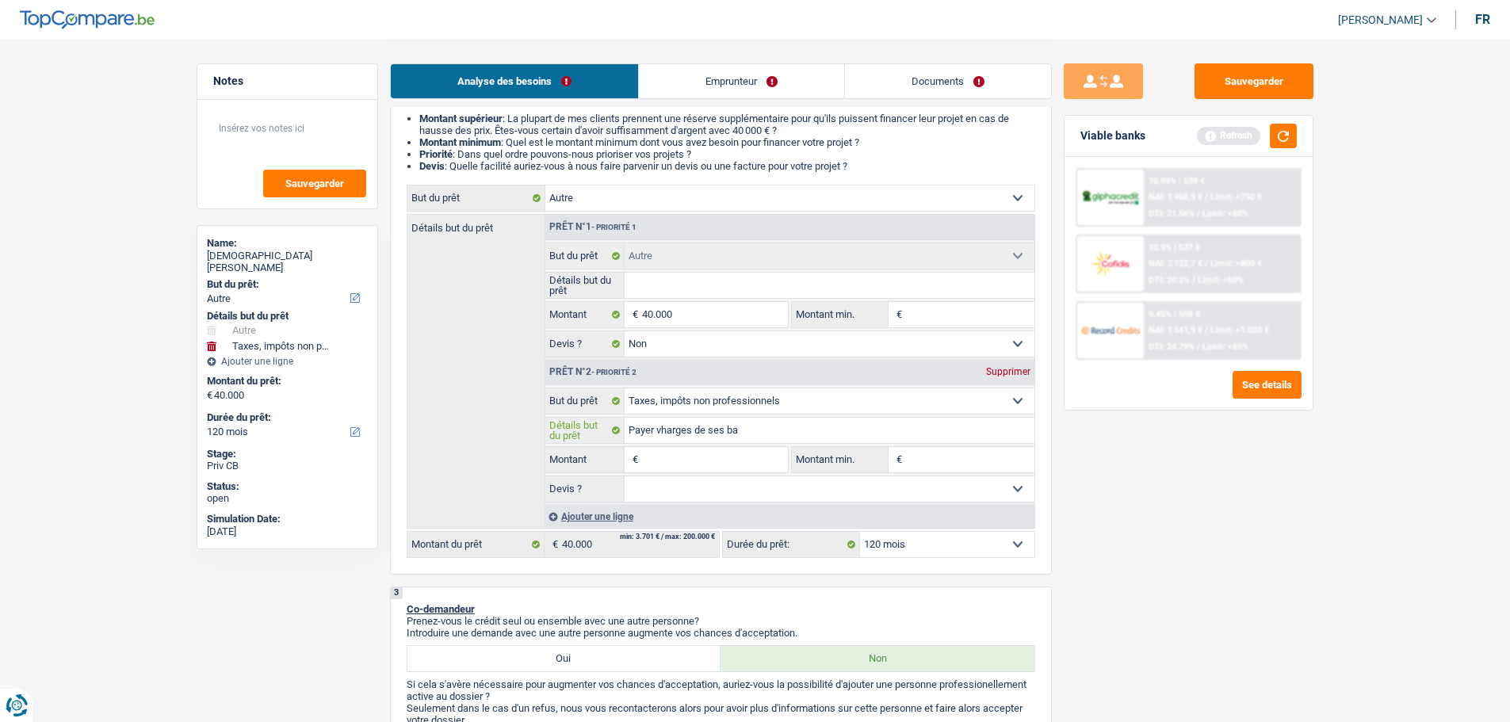
type input "Payer vharges de ses bat"
type input "Payer vharges de ses bati"
type input "Payer vharges de ses batim"
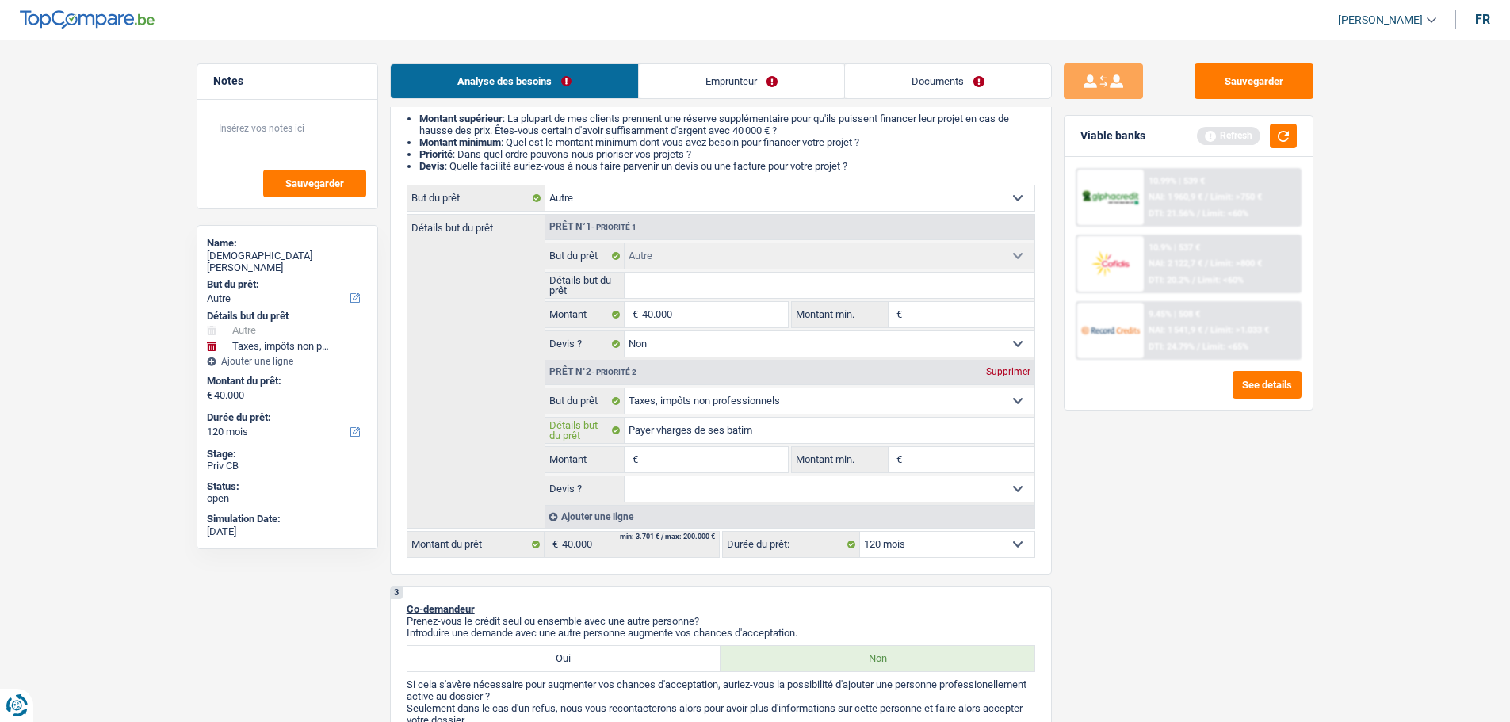
type input "Payer vharges de ses batime"
type input "Payer vharges de ses batimen"
type input "Payer vharges de ses batiment"
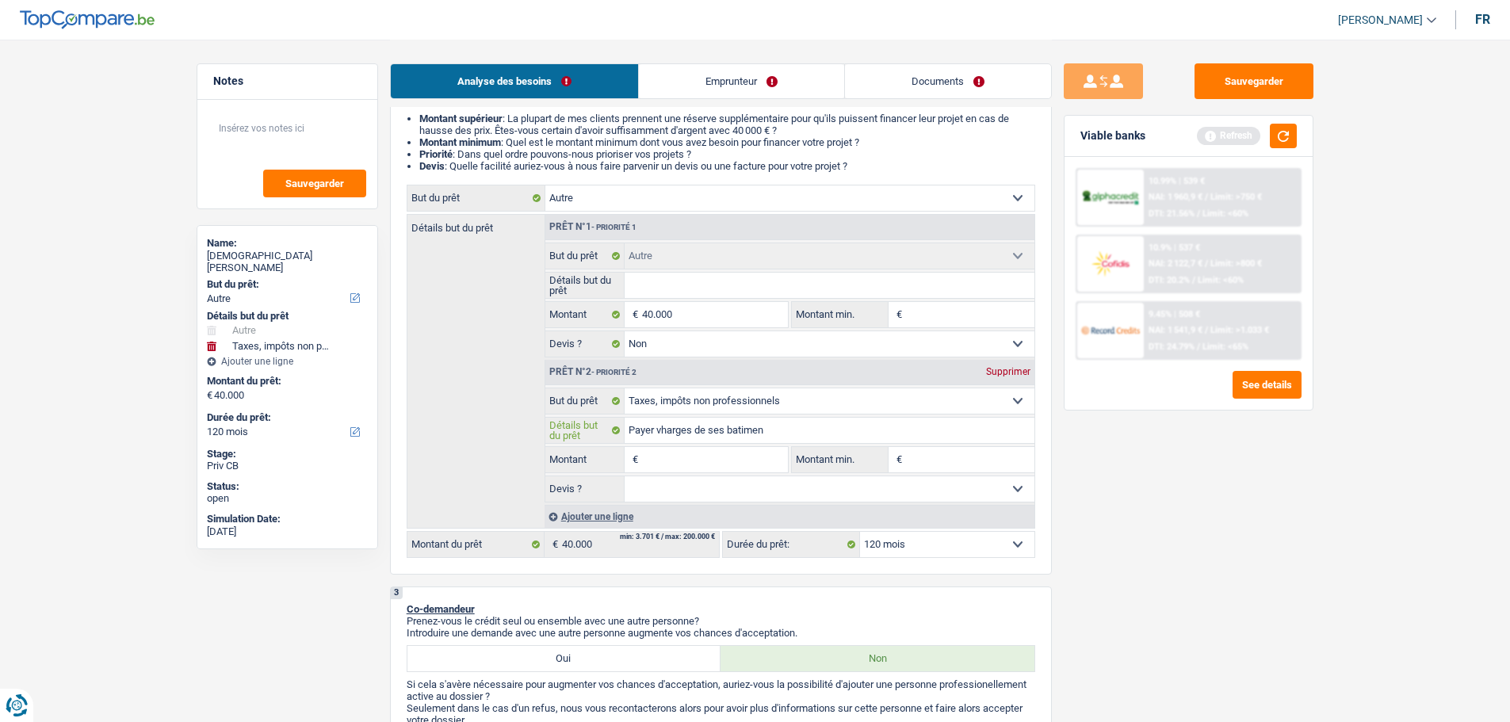
type input "Payer vharges de ses batiment"
type input "Payer vharges de ses batiments"
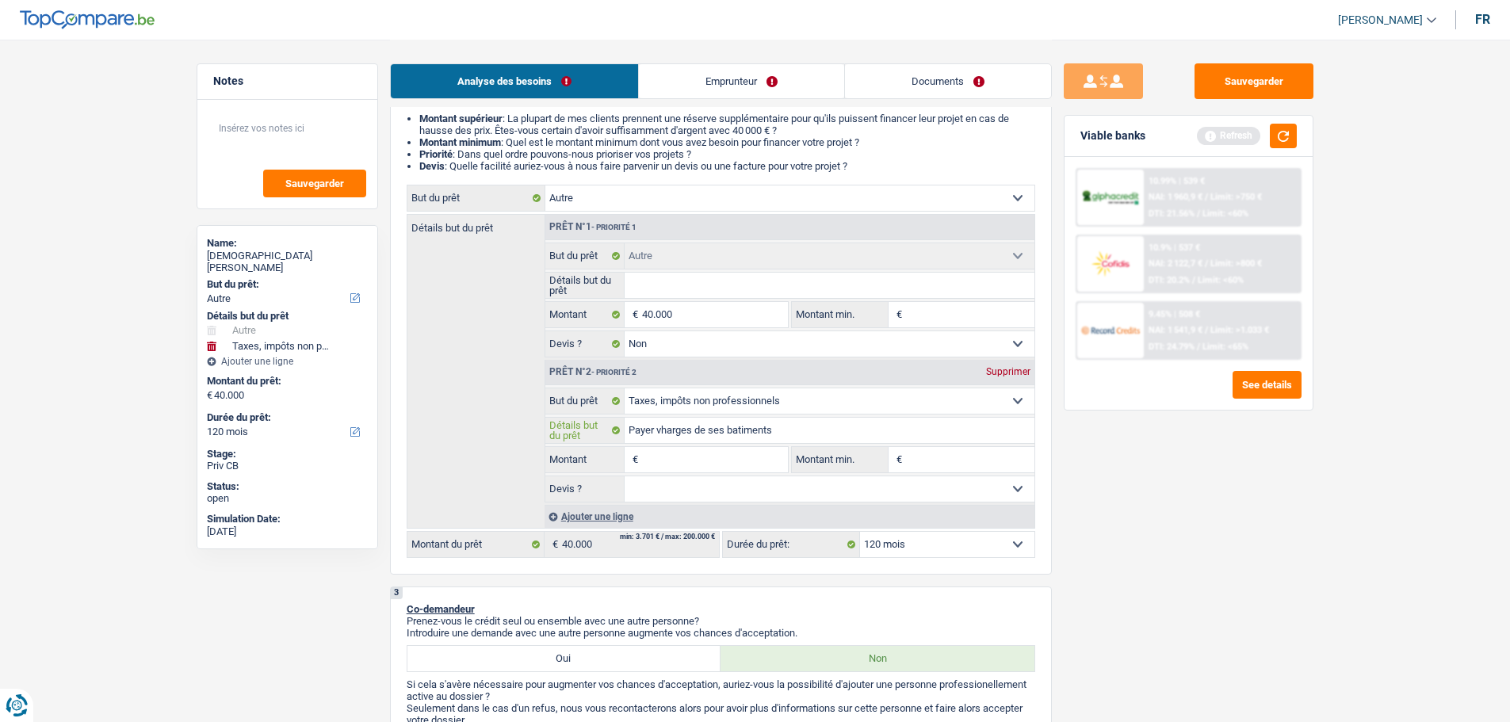
click at [662, 429] on input "Payer vharges de ses batiments" at bounding box center [829, 430] width 410 height 25
type input "Payer harges de ses batiments"
type input "Payer charges de ses batiments"
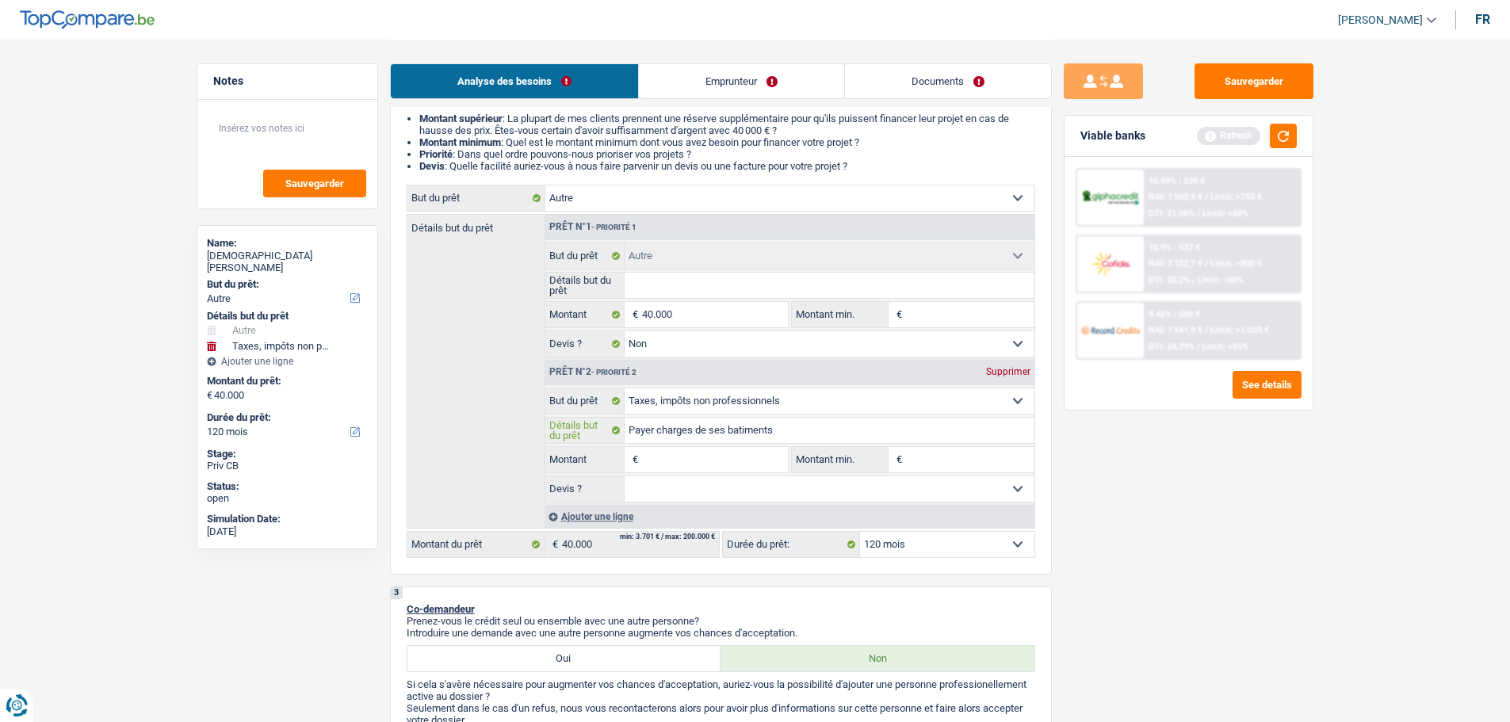
click at [747, 437] on input "Payer charges de ses batiments" at bounding box center [829, 430] width 410 height 25
type input "Payer charges de ses bâtiments"
click at [734, 462] on input "Montant" at bounding box center [714, 459] width 145 height 25
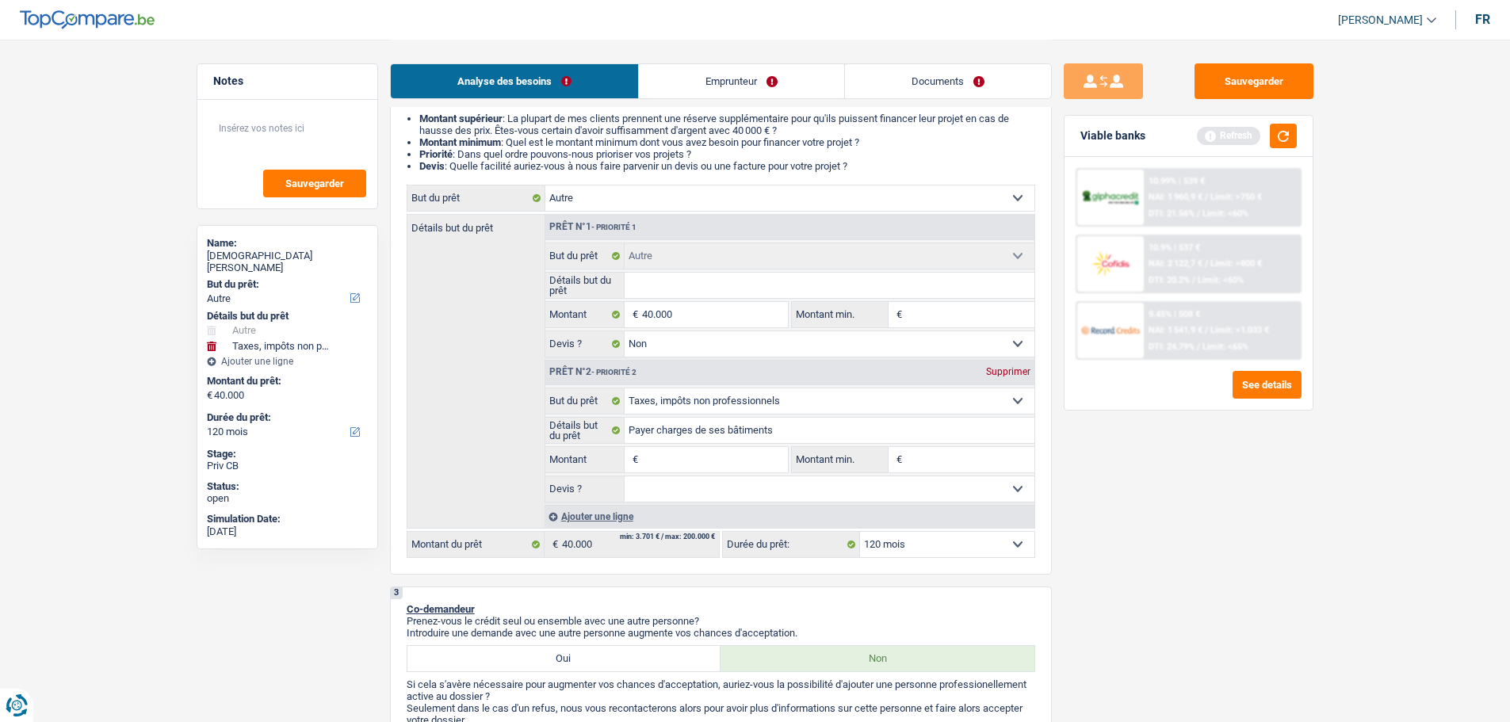
click at [724, 469] on input "Montant" at bounding box center [714, 459] width 145 height 25
type input "9"
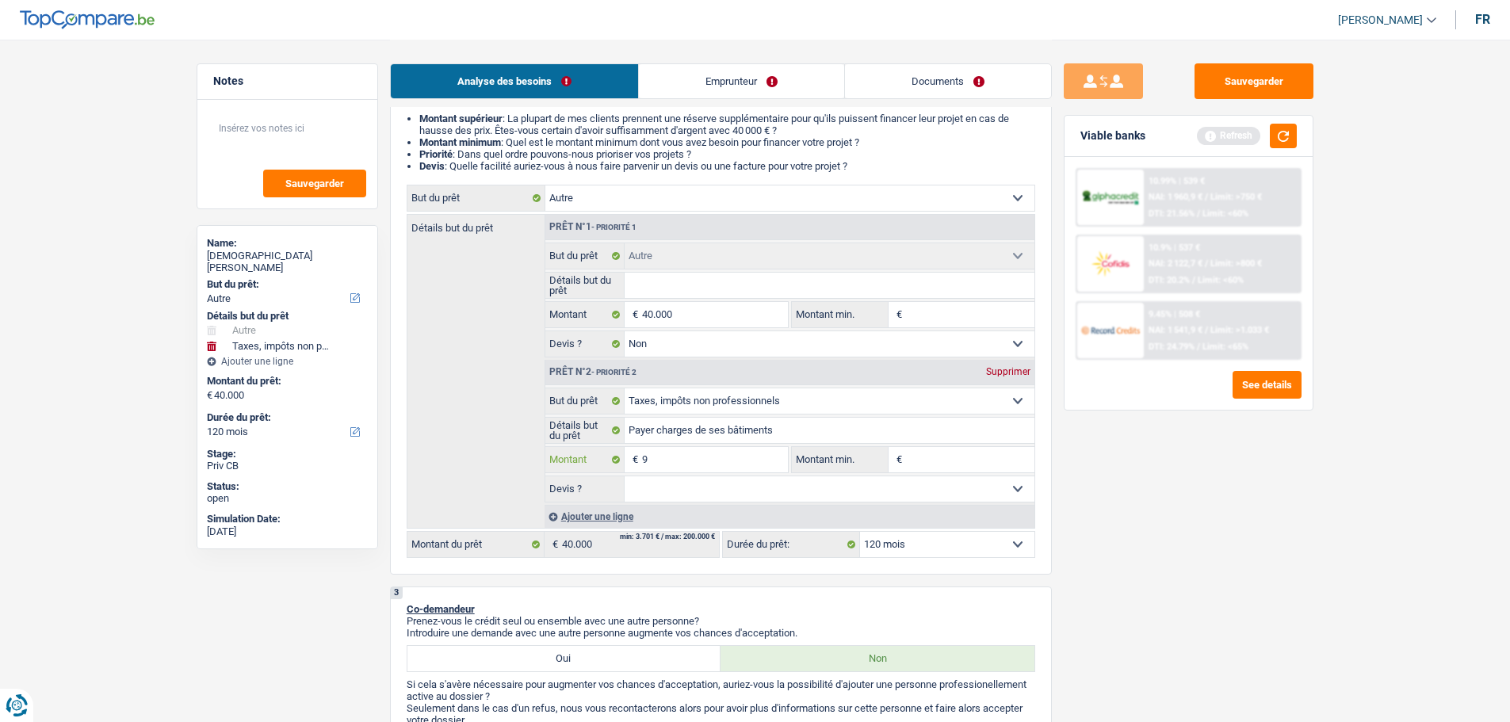
type input "90"
type input "900"
type input "9.000"
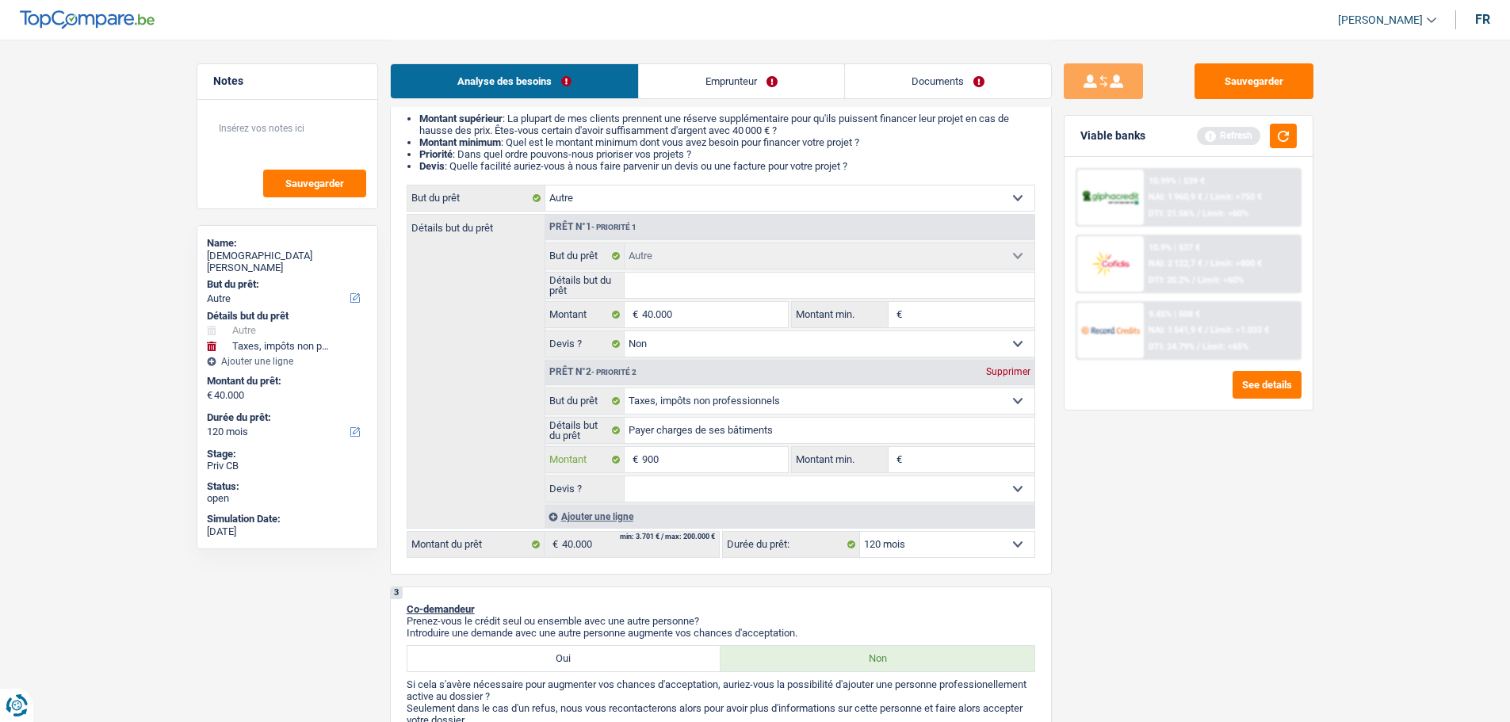
type input "9.000"
click at [700, 498] on select "Oui Non Non répondu Sélectionner une option" at bounding box center [829, 488] width 410 height 25
type input "49.000"
select select "144"
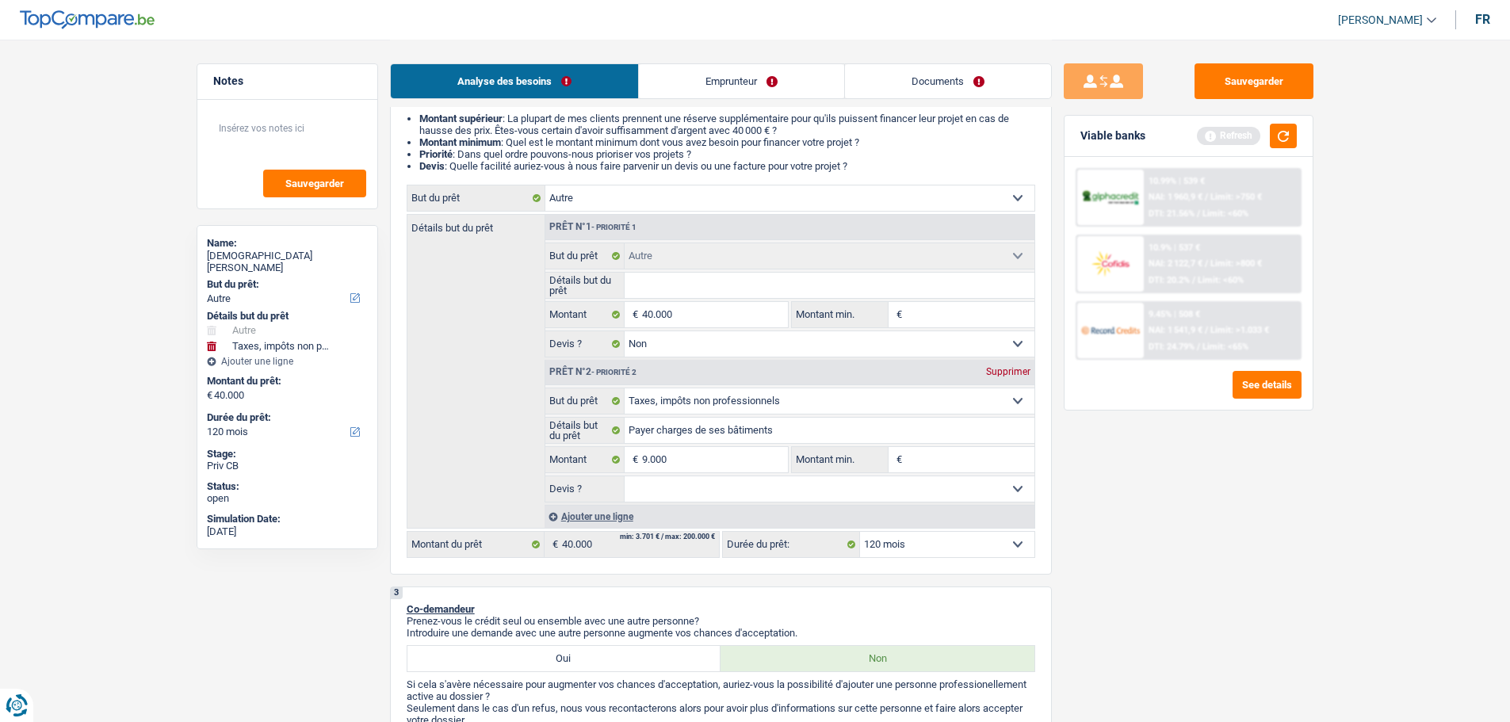
type input "49.000"
select select "144"
type input "49.000"
select select "144"
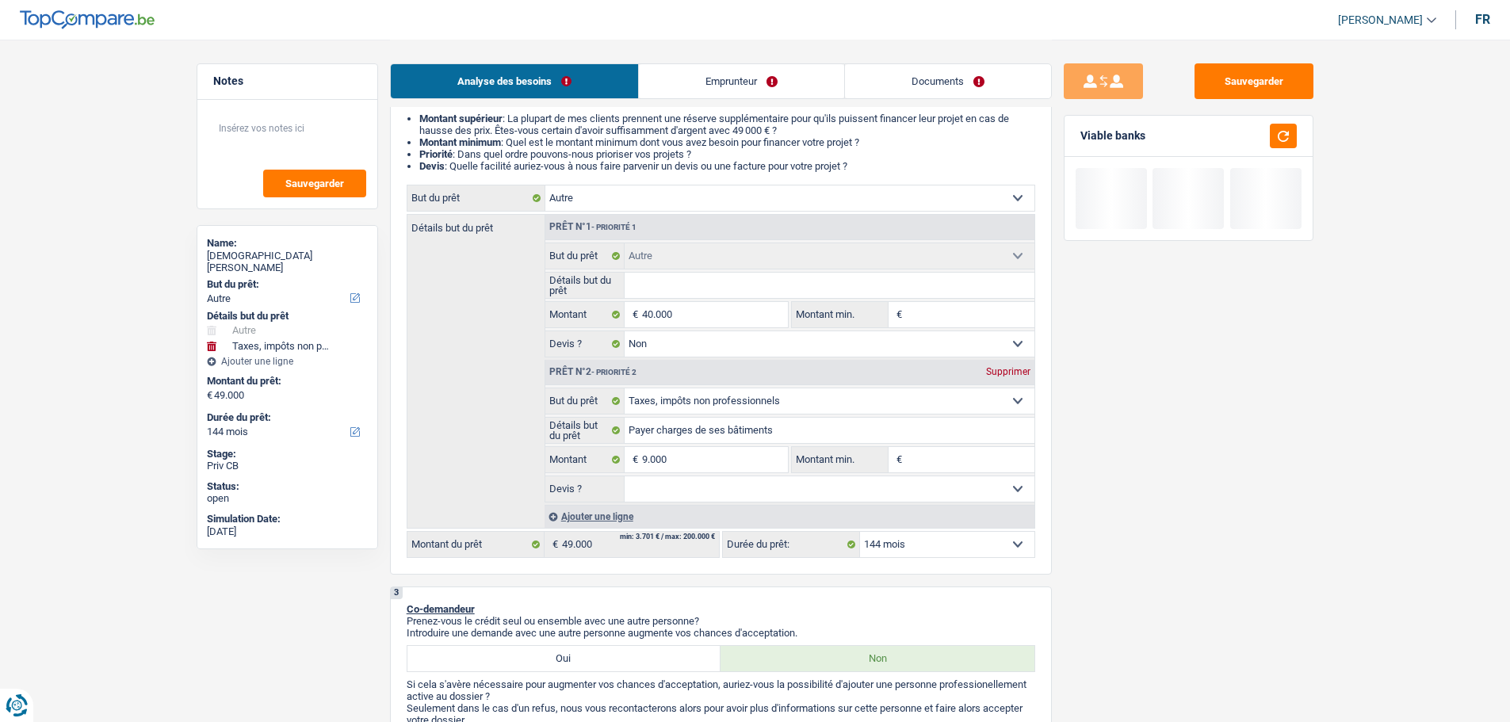
select select "yes"
click at [624, 476] on select "Oui Non Non répondu Sélectionner une option" at bounding box center [829, 488] width 410 height 25
select select "yes"
click at [801, 427] on input "Payer charges de ses bâtiments" at bounding box center [829, 430] width 410 height 25
click at [793, 432] on input "Payer charges de ses bâtiments" at bounding box center [829, 430] width 410 height 25
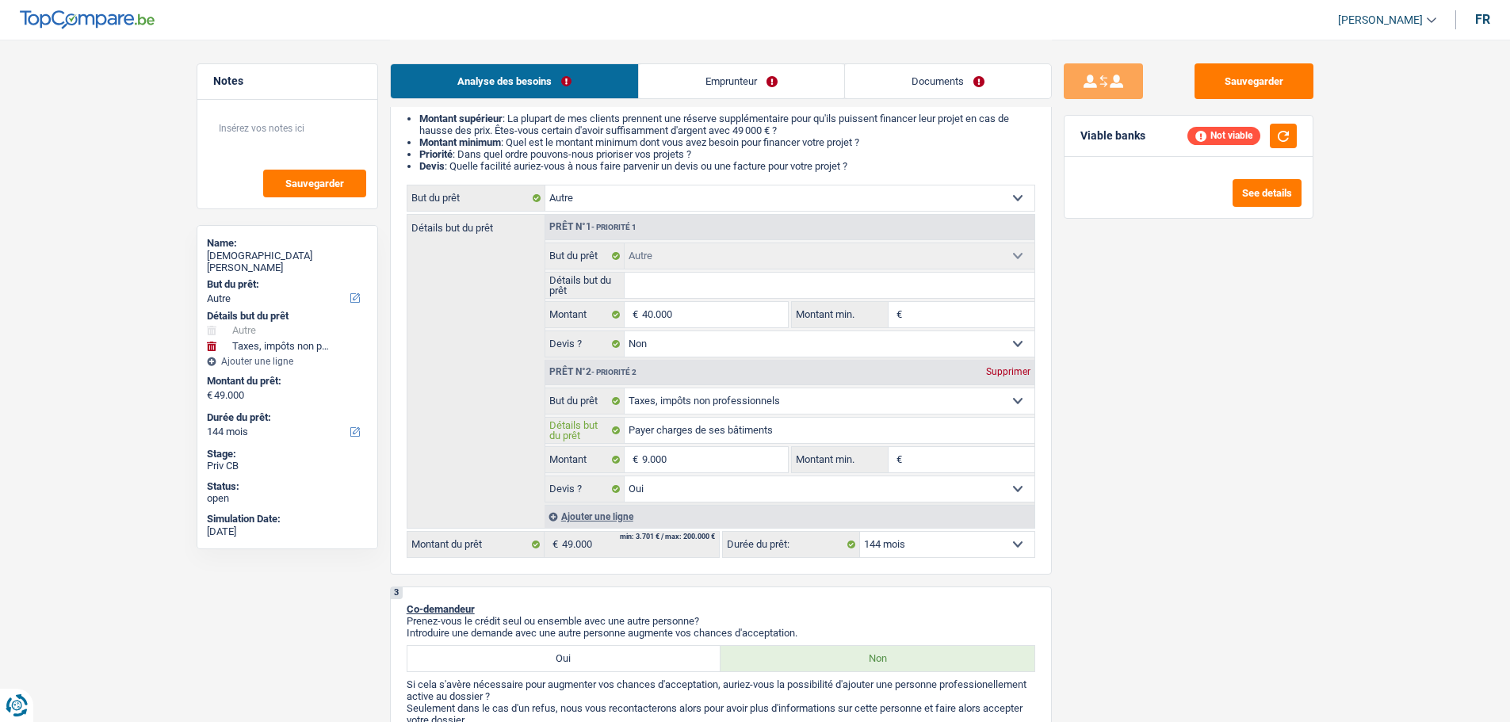
click at [793, 432] on input "Payer charges de ses bâtiments" at bounding box center [829, 430] width 410 height 25
click at [799, 434] on input "Payer charges de ses bâtiments" at bounding box center [829, 430] width 410 height 25
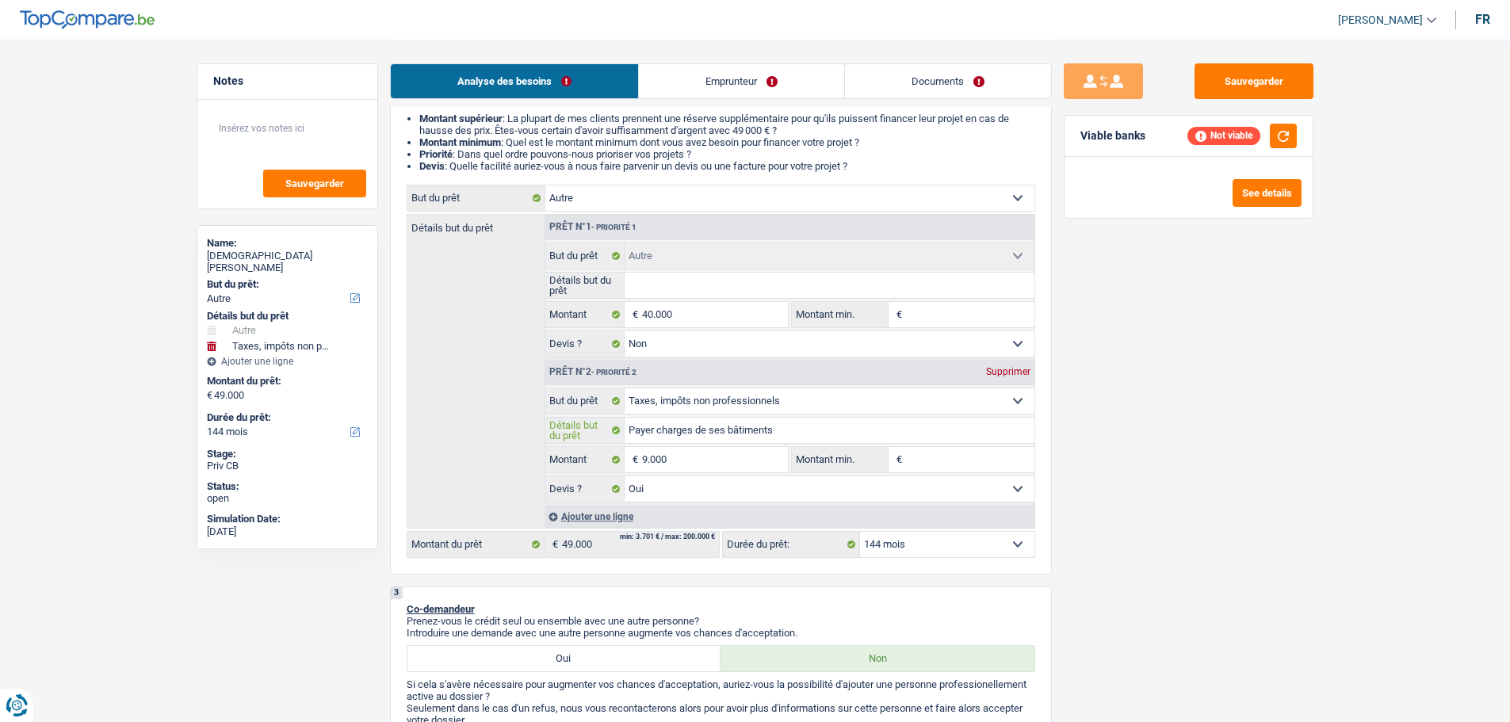
click at [799, 434] on input "Payer charges de ses bâtiments" at bounding box center [829, 430] width 410 height 25
click at [804, 431] on input "Payer charges de ses bâtiments" at bounding box center [829, 430] width 410 height 25
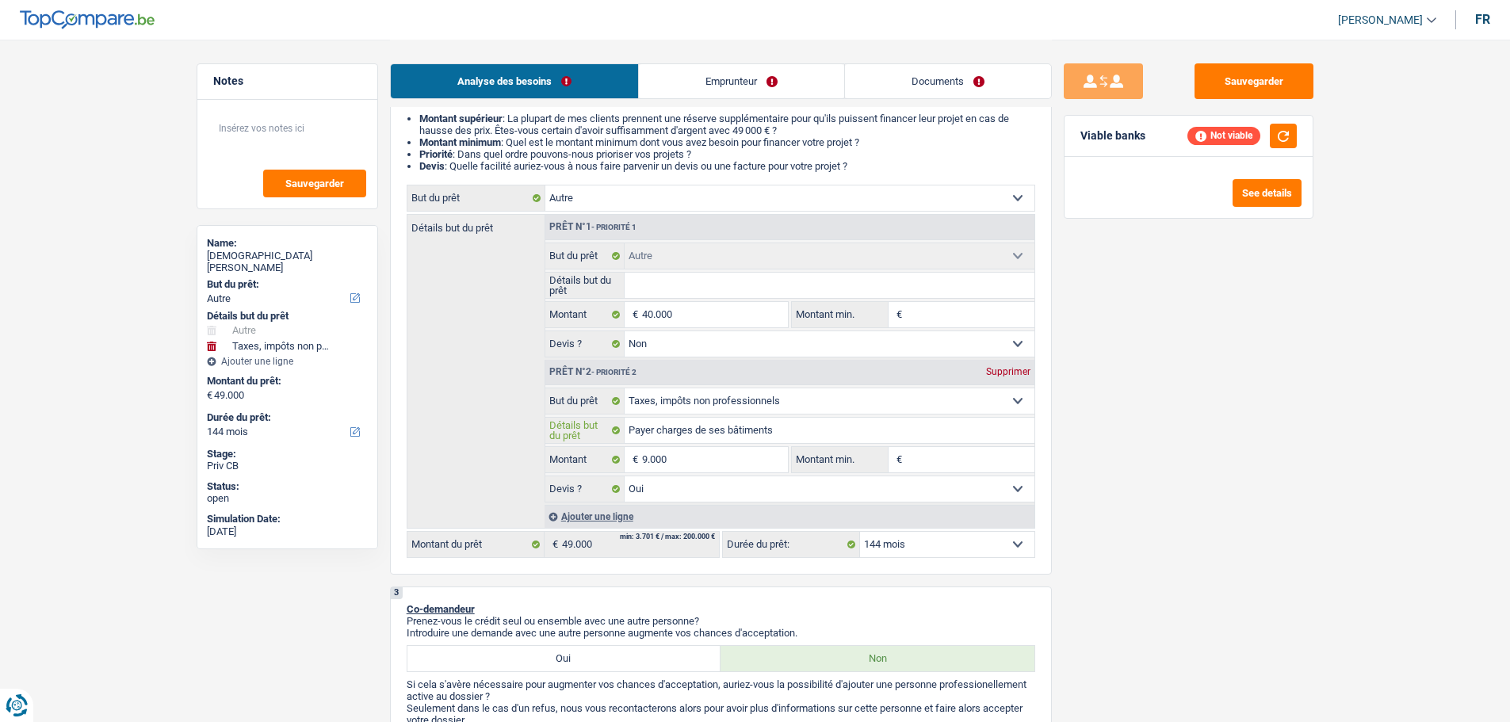
click at [804, 431] on input "Payer charges de ses bâtiments" at bounding box center [829, 430] width 410 height 25
type input "Payer charges de ses bâtiments ("
type input "Payer charges de ses bâtiments (r"
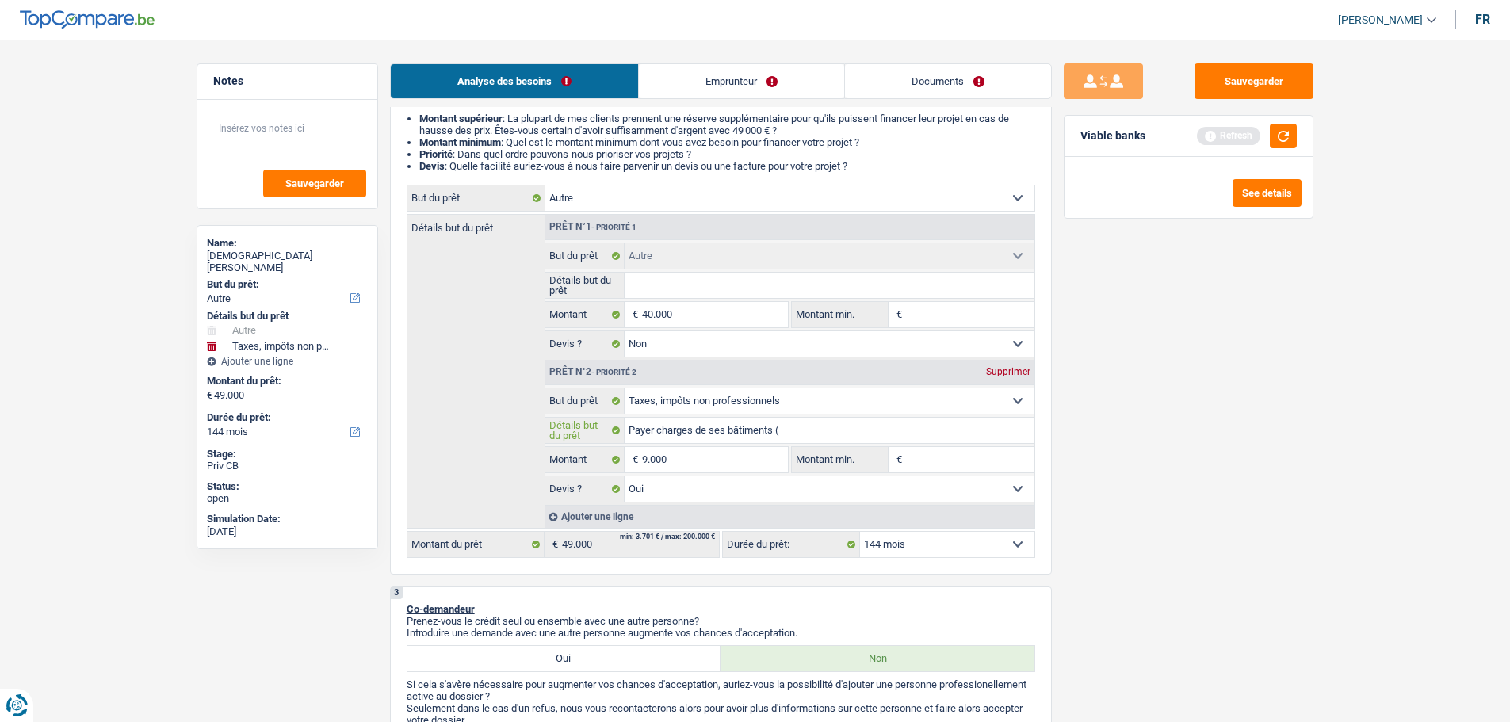
type input "Payer charges de ses bâtiments (r"
type input "Payer charges de ses bâtiments (ré"
type input "Payer charges de ses bâtiments (rép"
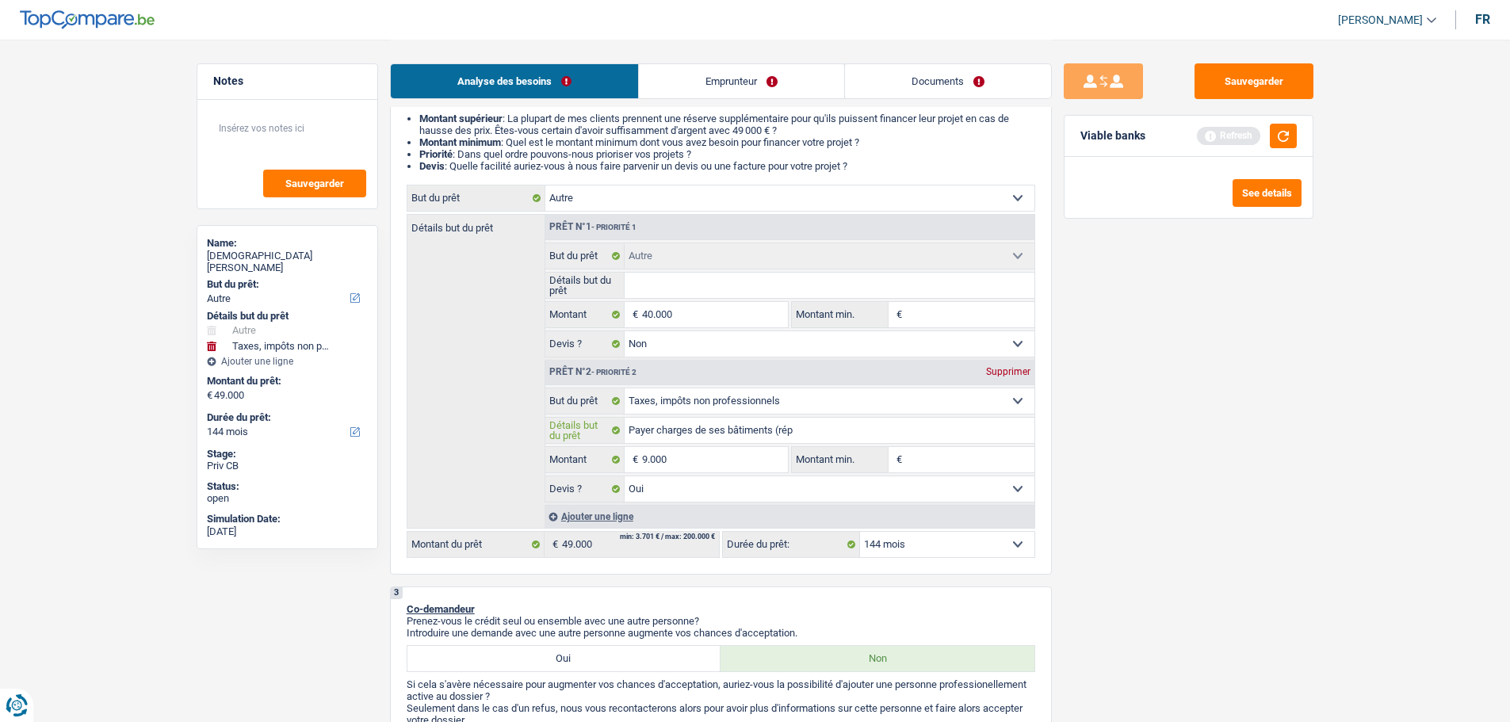
type input "Payer charges de ses bâtiments (répa"
type input "Payer charges de ses bâtiments (répar"
type input "Payer charges de ses bâtiments (répara"
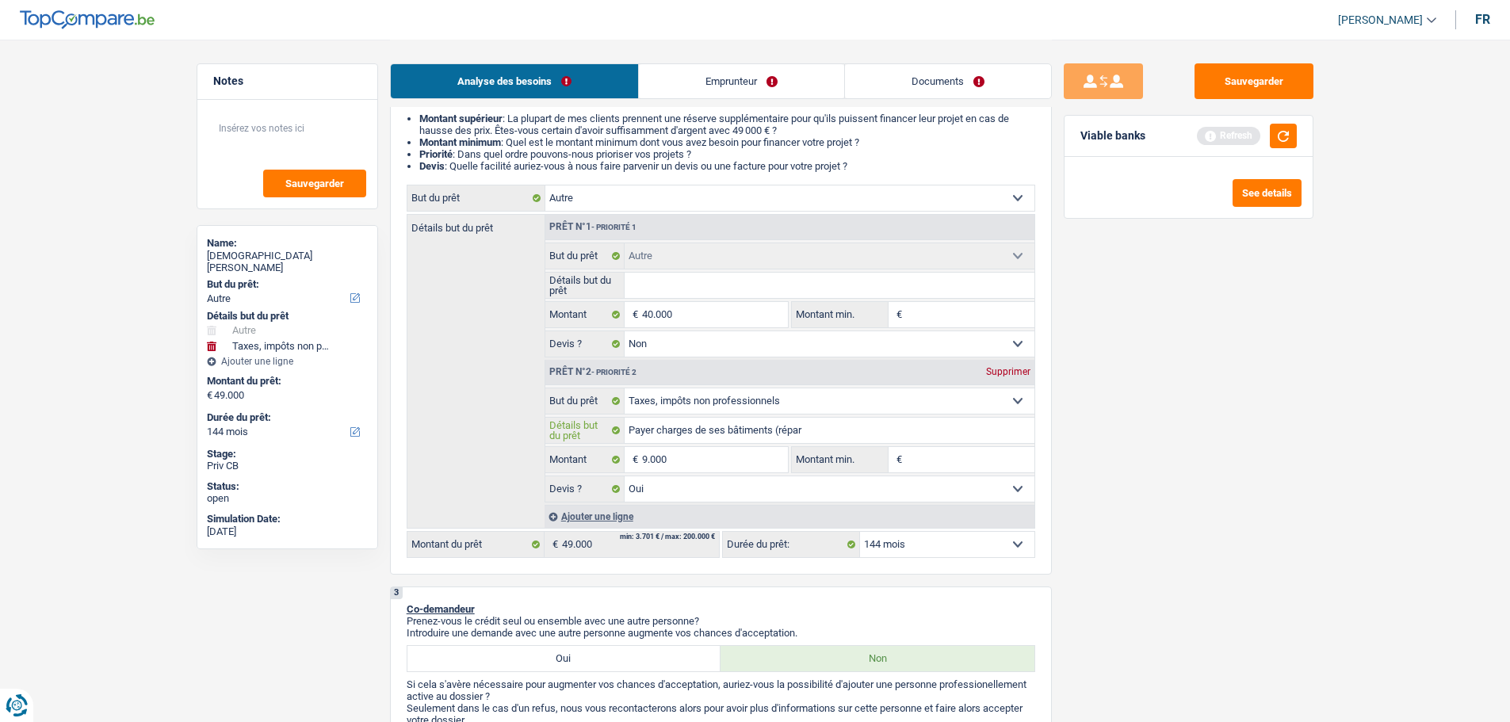
type input "Payer charges de ses bâtiments (répara"
type input "Payer charges de ses bâtiments (réparat"
type input "Payer charges de ses bâtiments (réparati"
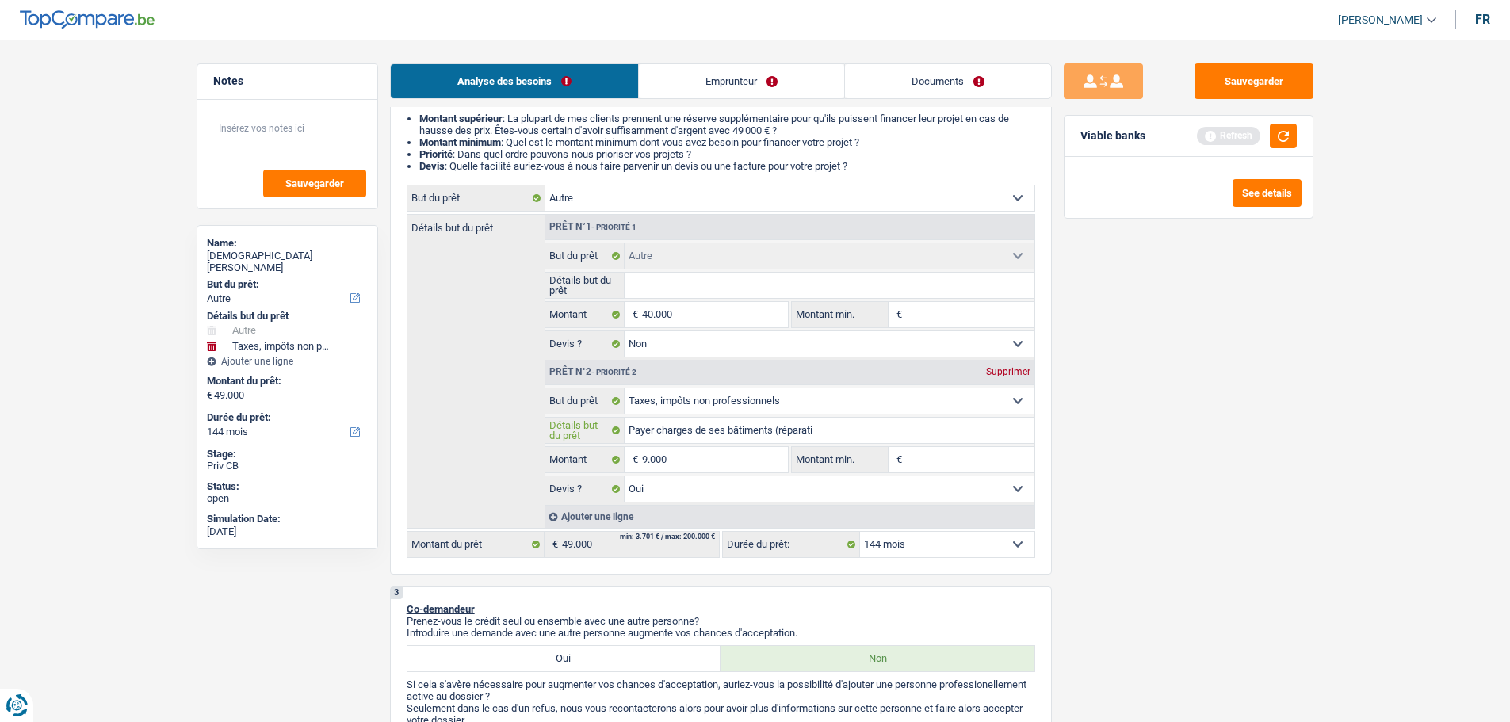
type input "Payer charges de ses bâtiments (réparatio"
type input "Payer charges de ses bâtiments (réparation"
type input "Payer charges de ses bâtiments (réparation,"
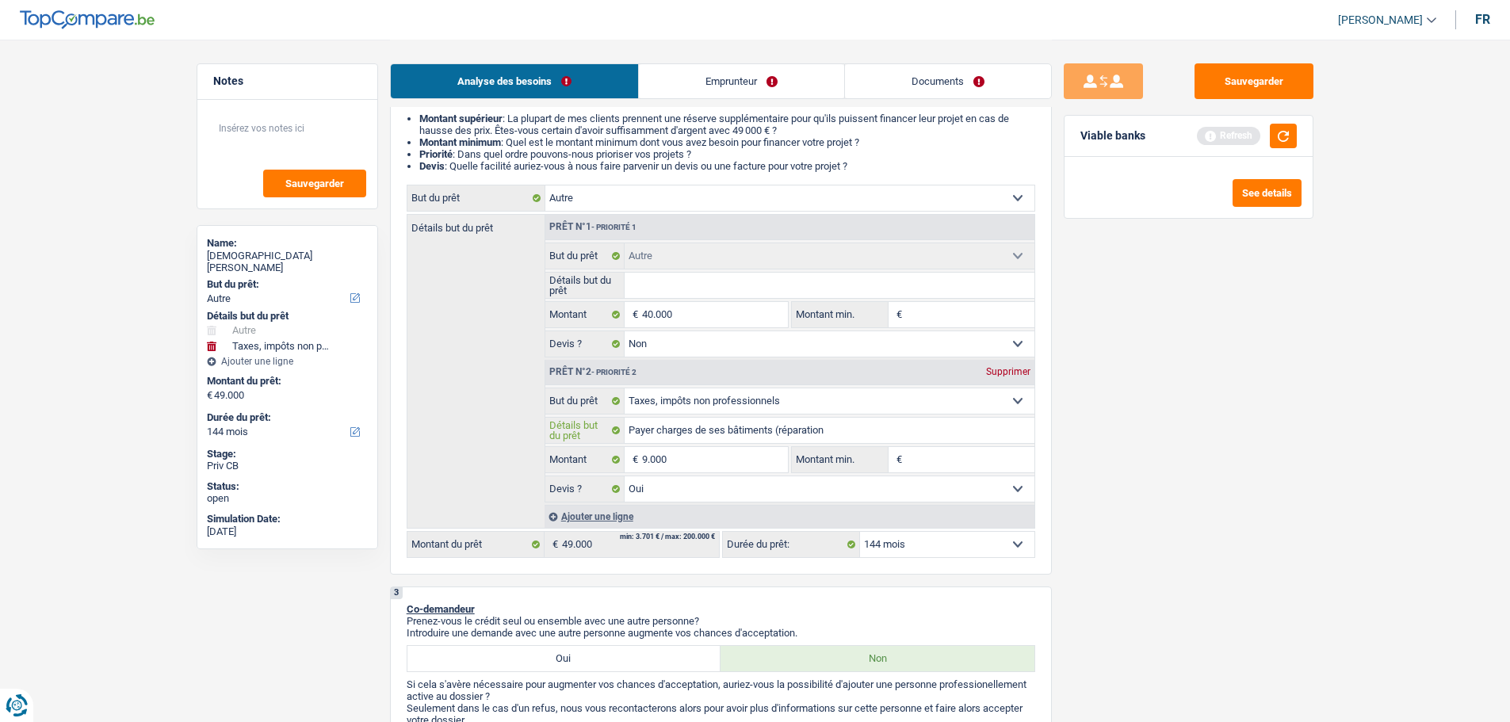
type input "Payer charges de ses bâtiments (réparation,"
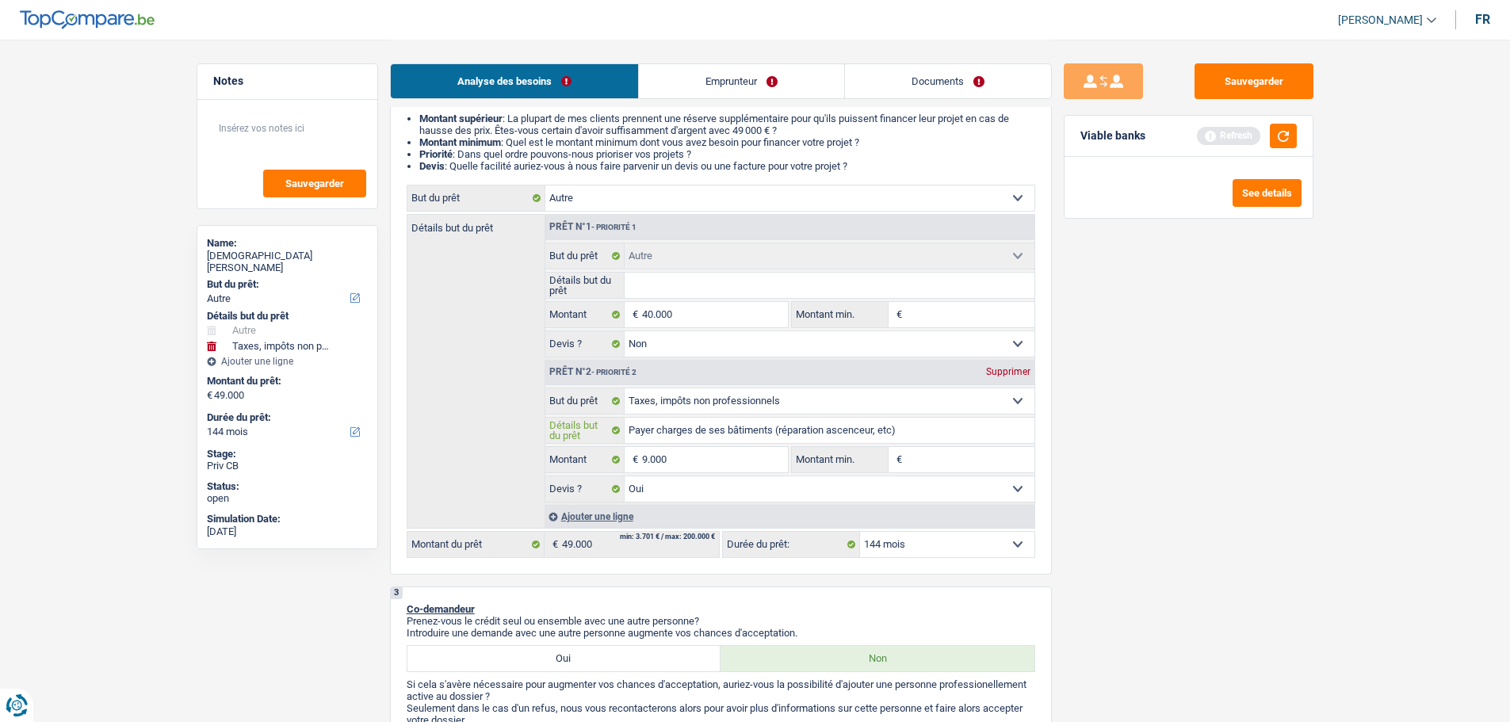
click at [921, 439] on input "Payer charges de ses bâtiments (réparation ascenceur, etc)" at bounding box center [829, 430] width 410 height 25
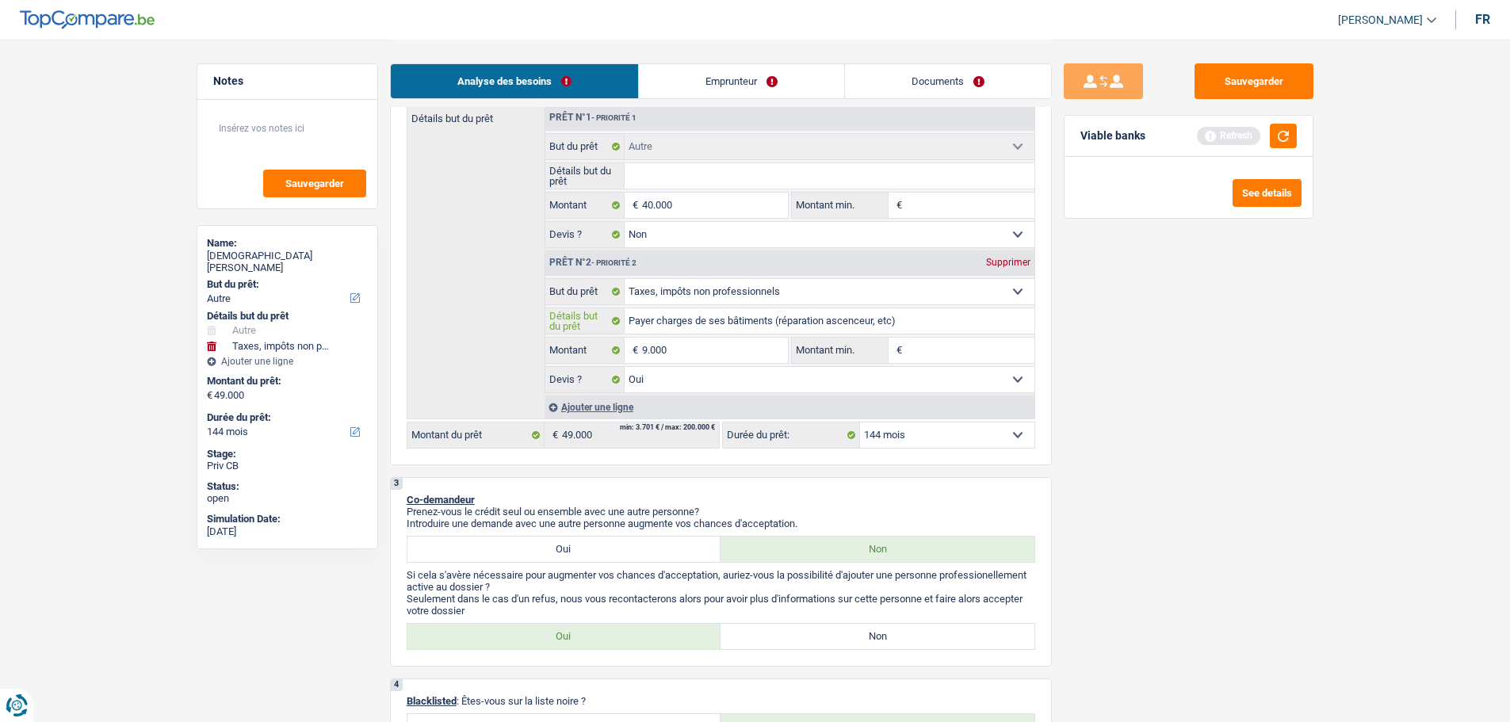
scroll to position [79, 0]
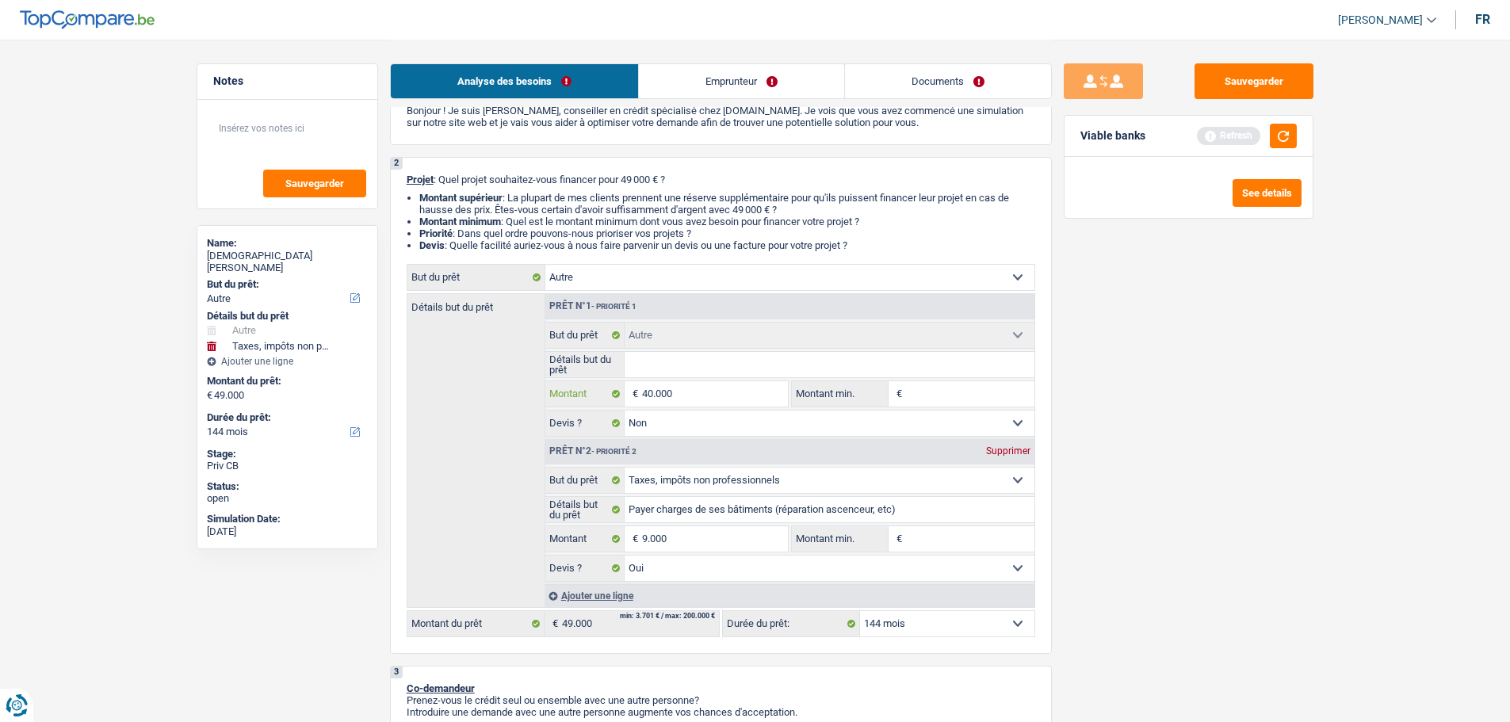
click at [714, 395] on input "40.000" at bounding box center [714, 393] width 145 height 25
click at [678, 368] on input "Détails but du prêt" at bounding box center [829, 364] width 410 height 25
click at [655, 358] on input "Détails but du prêt" at bounding box center [829, 364] width 410 height 25
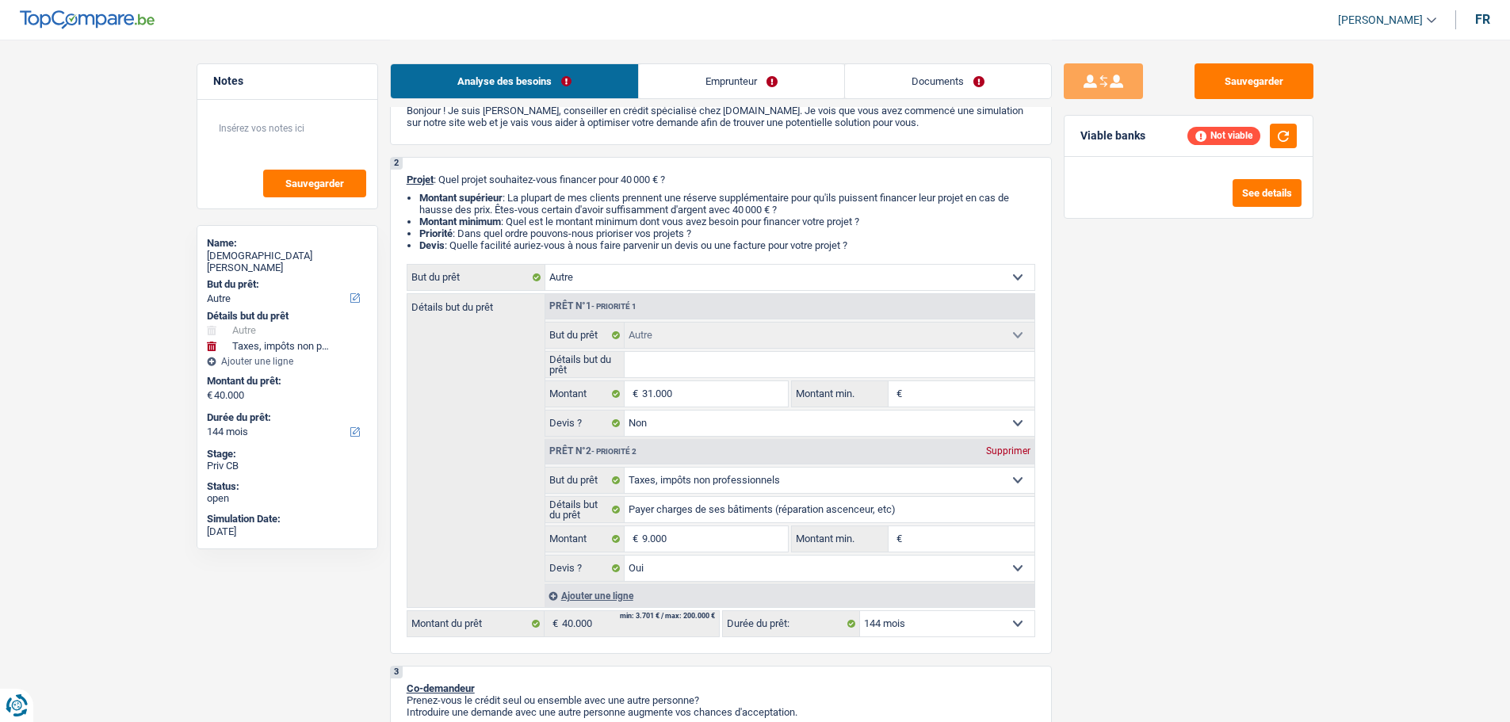
click at [651, 286] on select "Confort maison: meubles, textile, peinture, électroménager, outillage non-profe…" at bounding box center [789, 277] width 489 height 25
click at [545, 265] on select "Confort maison: meubles, textile, peinture, électroménager, outillage non-profe…" at bounding box center [789, 277] width 489 height 25
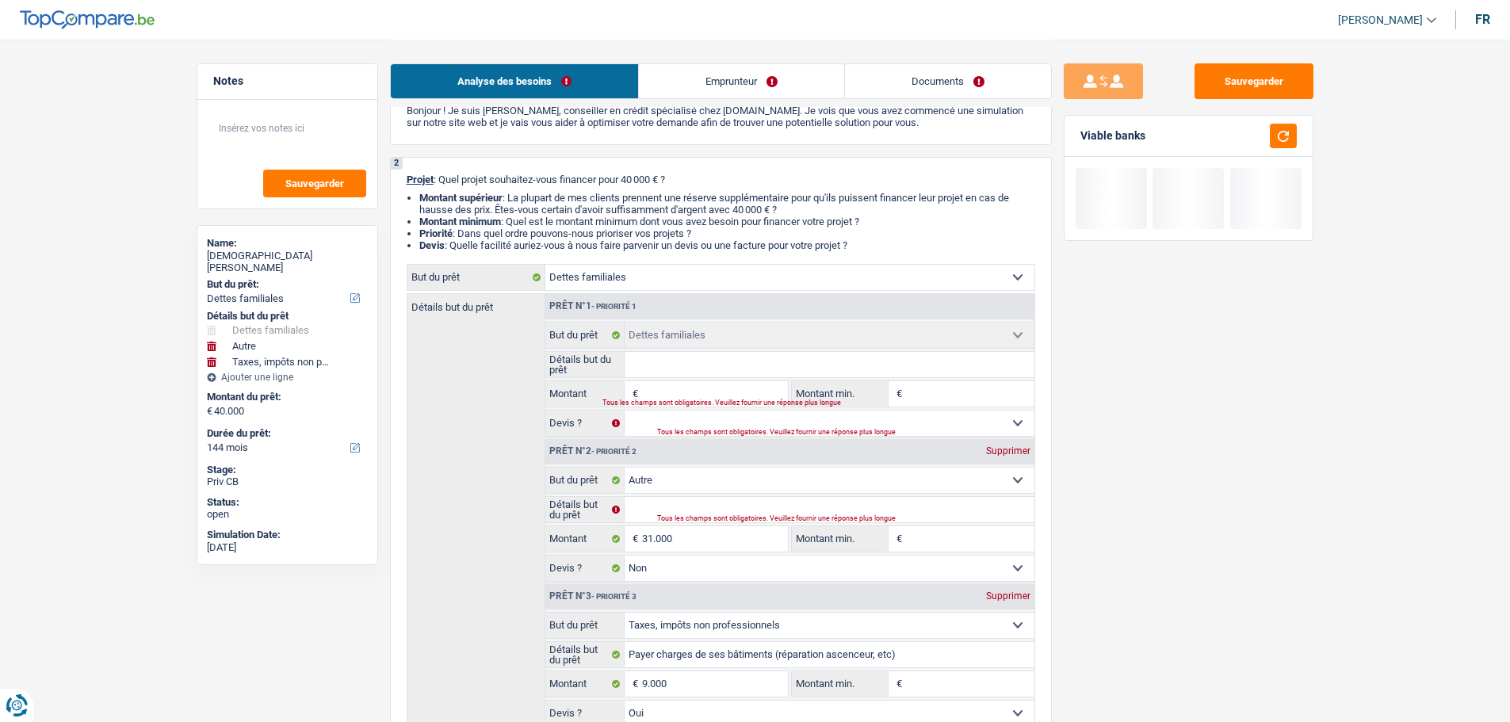
click at [675, 396] on input "Montant" at bounding box center [714, 393] width 145 height 25
click at [678, 394] on input "Montant" at bounding box center [714, 393] width 145 height 25
click at [722, 426] on select "Oui Non Non répondu Sélectionner une option" at bounding box center [829, 422] width 410 height 25
click at [624, 410] on select "Oui Non Non répondu Sélectionner une option" at bounding box center [829, 422] width 410 height 25
click at [672, 375] on input "Détails but du prêt" at bounding box center [829, 364] width 410 height 25
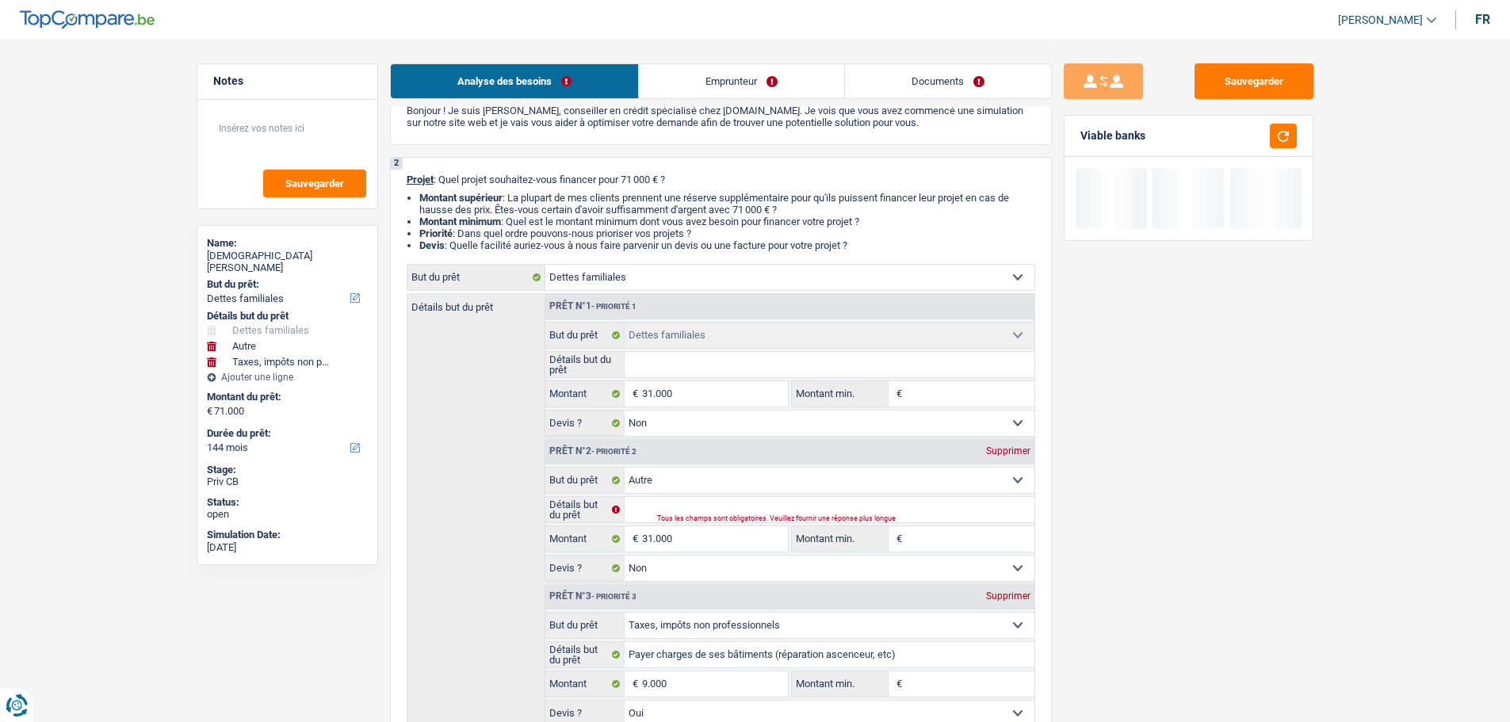
click at [674, 375] on input "Détails but du prêt" at bounding box center [829, 364] width 410 height 25
click at [665, 365] on input "Détails but du prêt" at bounding box center [829, 364] width 410 height 25
click at [697, 385] on input "31.000" at bounding box center [714, 393] width 145 height 25
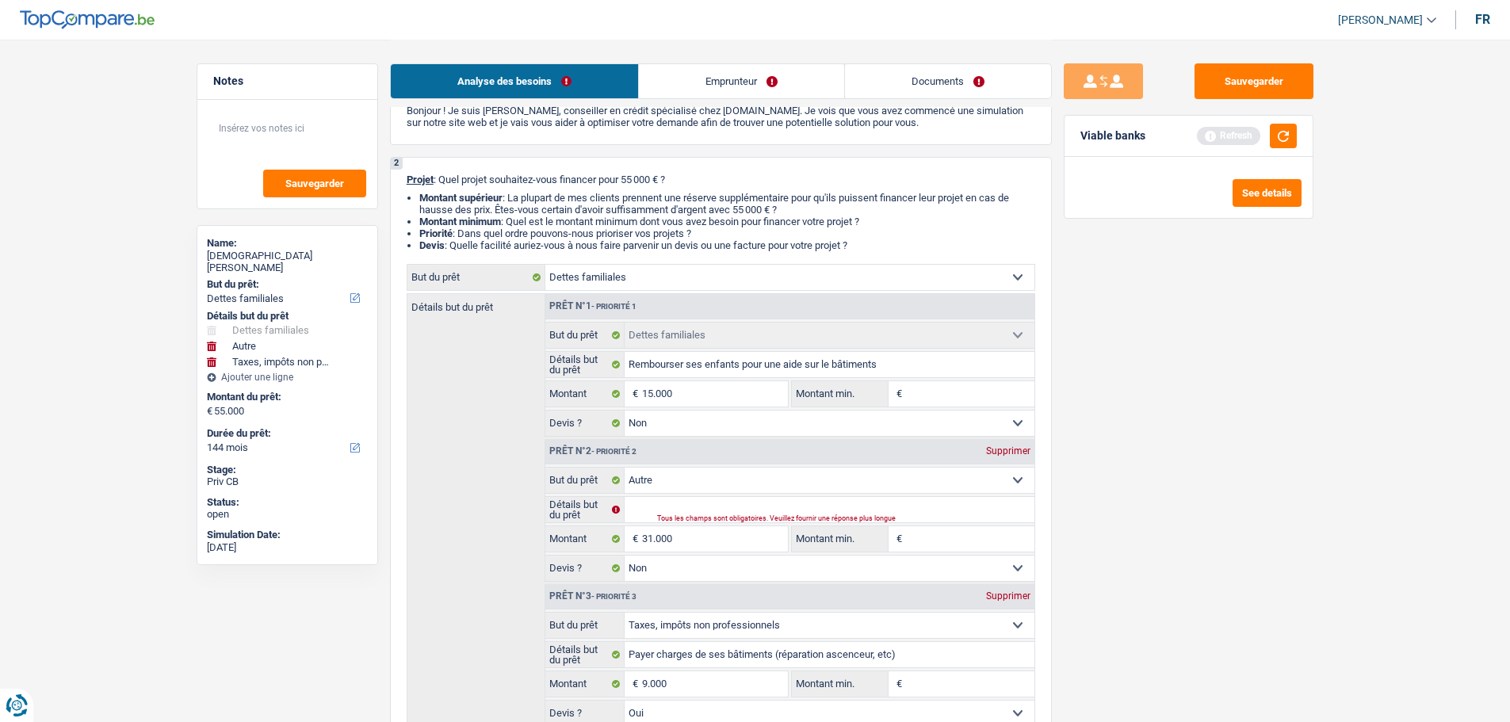
click at [1010, 454] on div "Supprimer" at bounding box center [1008, 451] width 52 height 10
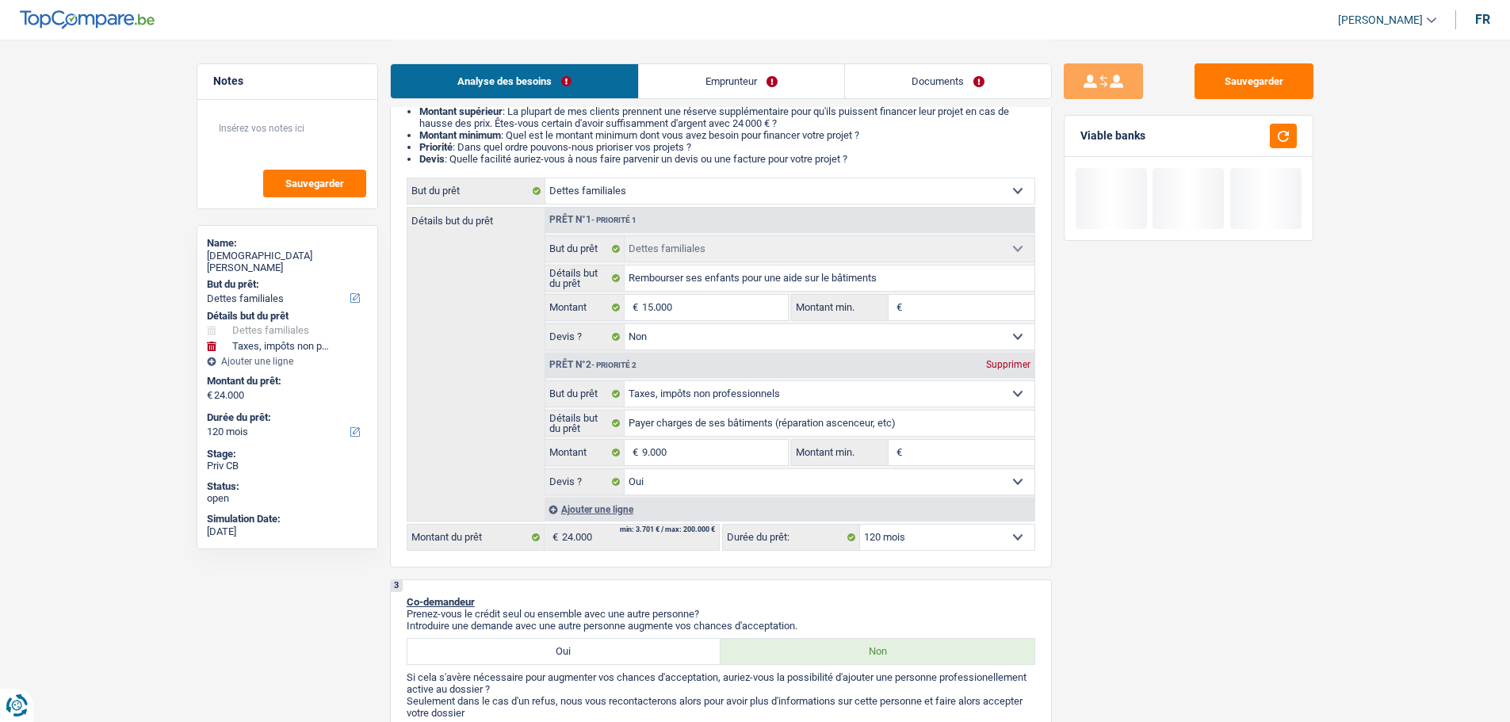
scroll to position [238, 0]
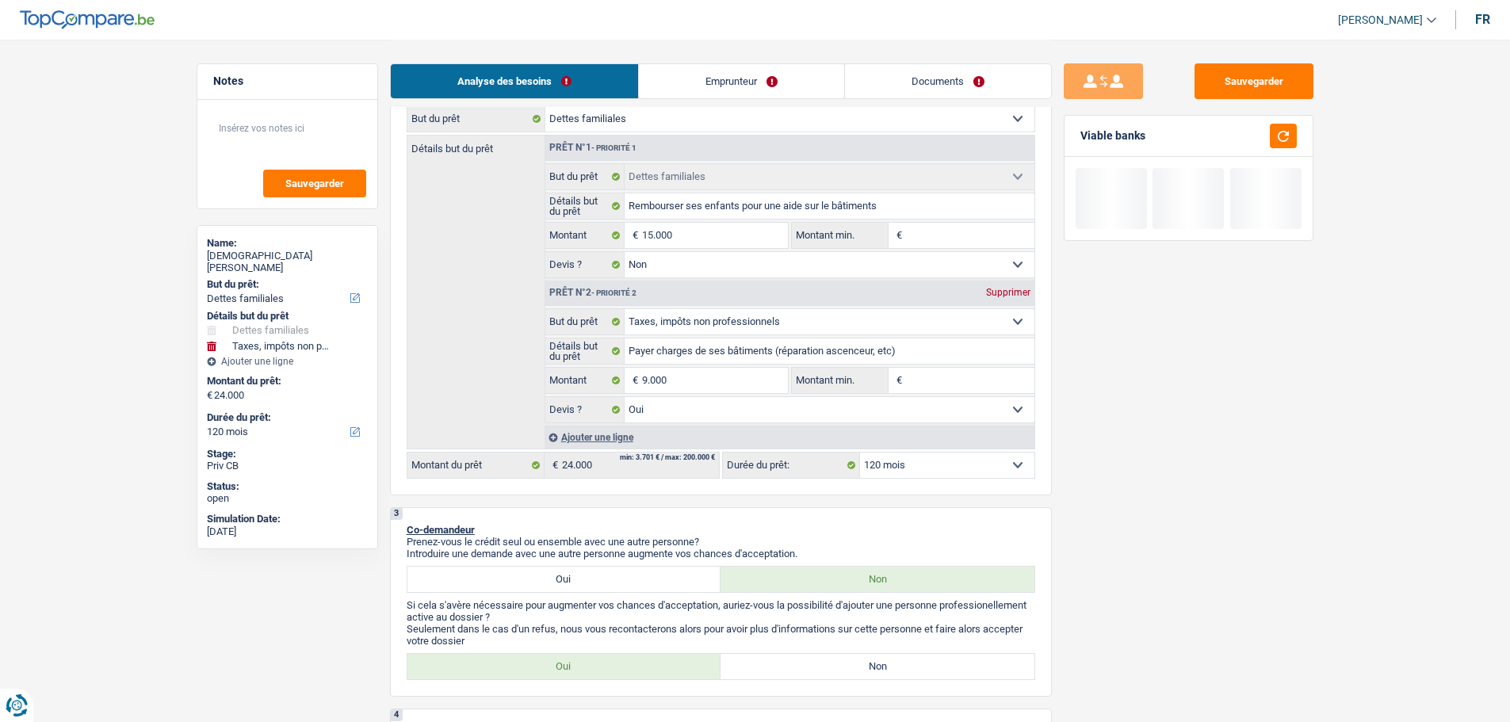
click at [574, 435] on div "Ajouter une ligne" at bounding box center [789, 437] width 490 height 23
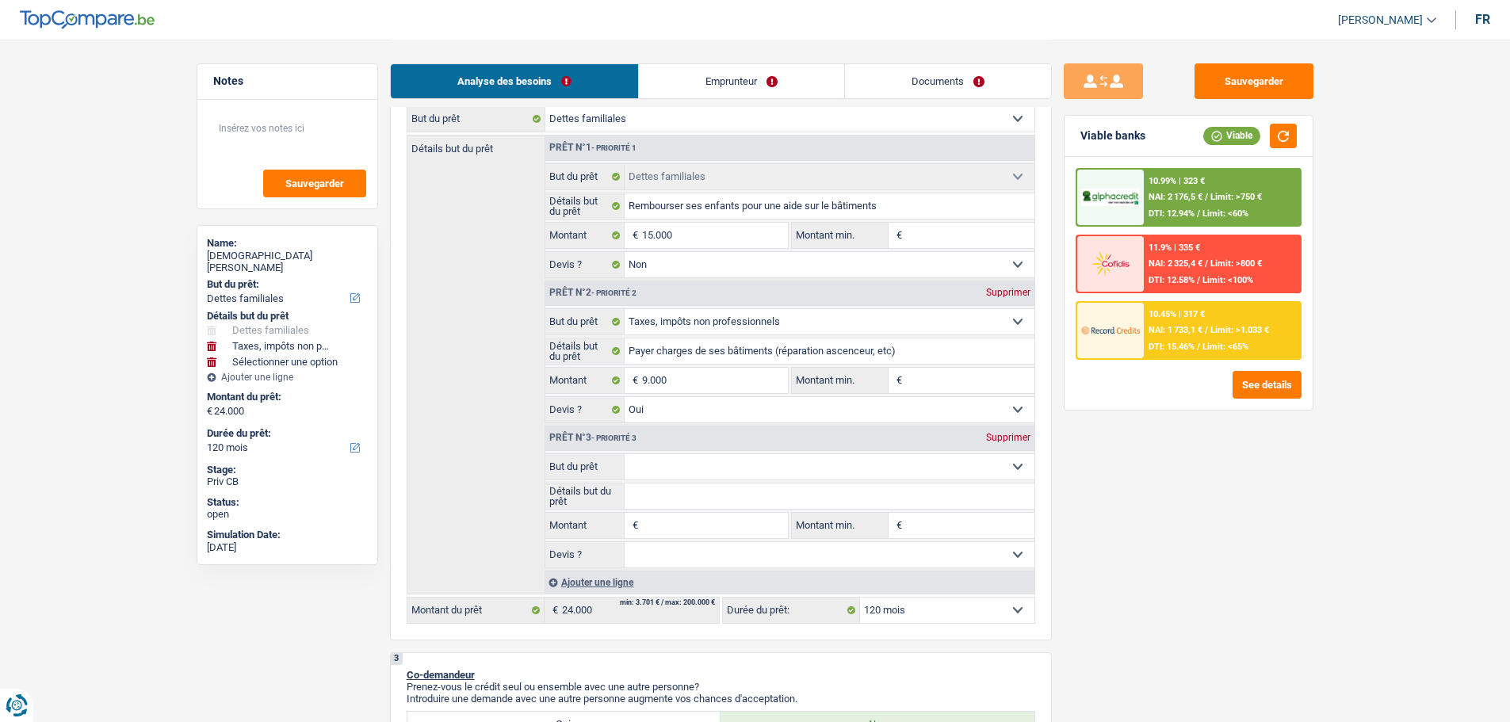
click at [665, 533] on input "Montant" at bounding box center [714, 525] width 145 height 25
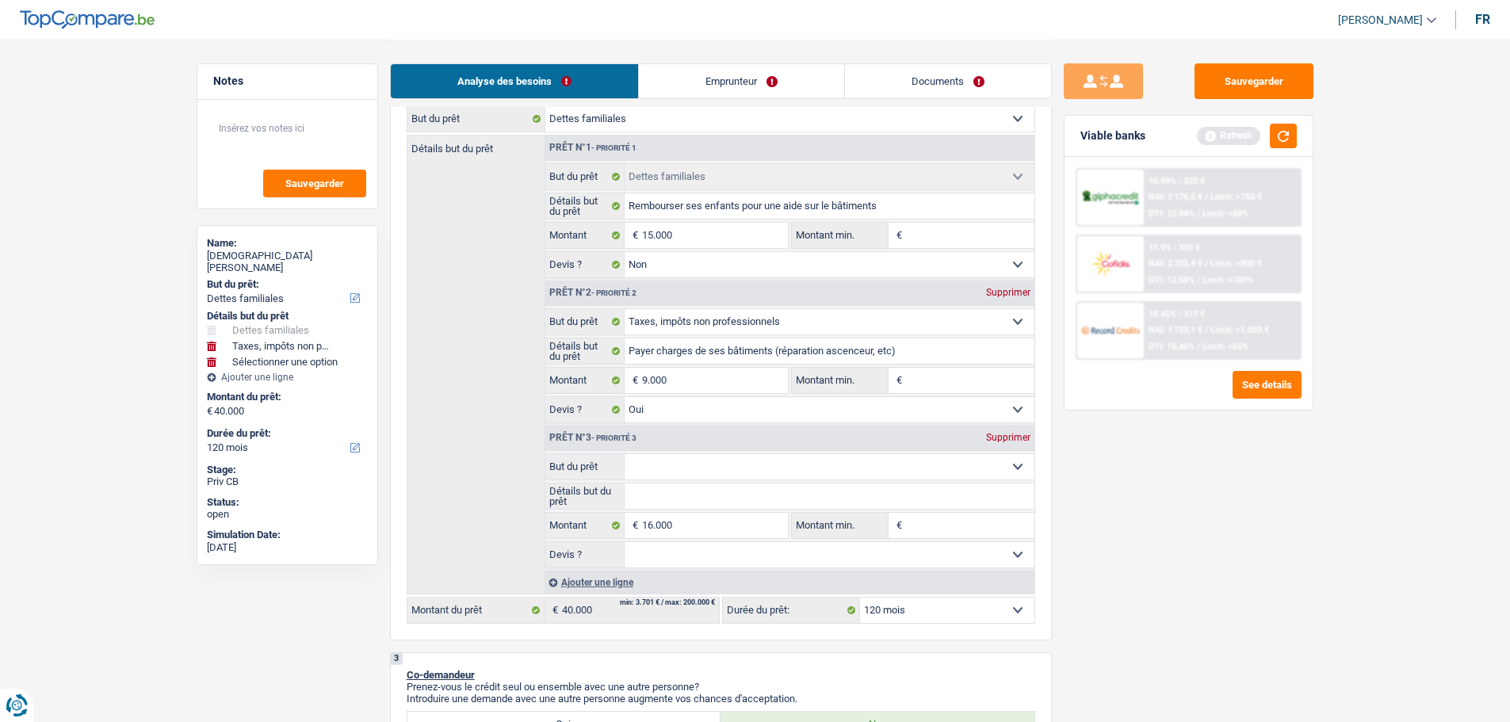
click at [780, 468] on select "Confort maison: meubles, textile, peinture, électroménager, outillage non-profe…" at bounding box center [829, 466] width 410 height 25
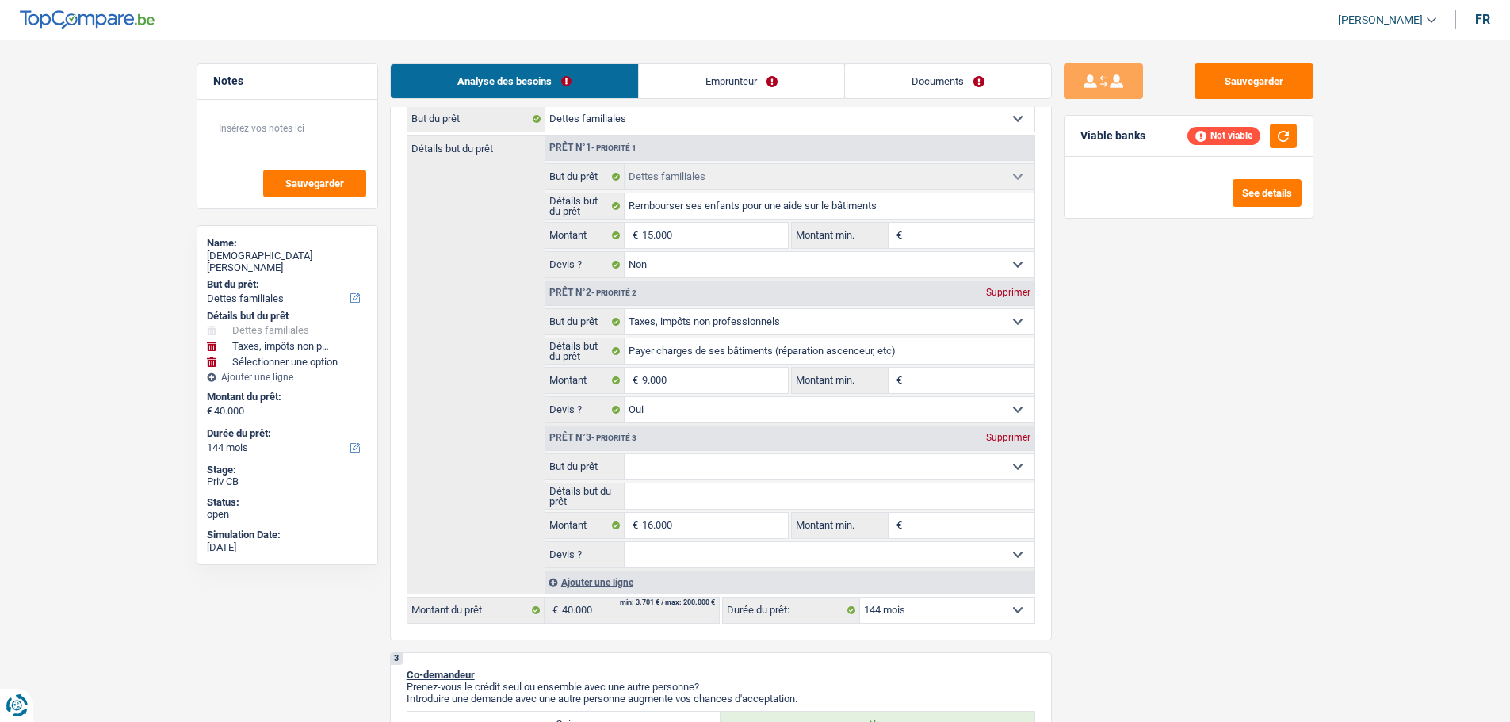
click at [624, 454] on select "Confort maison: meubles, textile, peinture, électroménager, outillage non-profe…" at bounding box center [829, 466] width 410 height 25
click at [671, 557] on select "Oui Non Non répondu Sélectionner une option" at bounding box center [829, 554] width 410 height 25
click at [624, 542] on select "Oui Non Non répondu Sélectionner une option" at bounding box center [829, 554] width 410 height 25
click at [673, 545] on select "Oui Non Non répondu Sélectionner une option" at bounding box center [829, 554] width 410 height 25
click at [624, 542] on select "Oui Non Non répondu Sélectionner une option" at bounding box center [829, 554] width 410 height 25
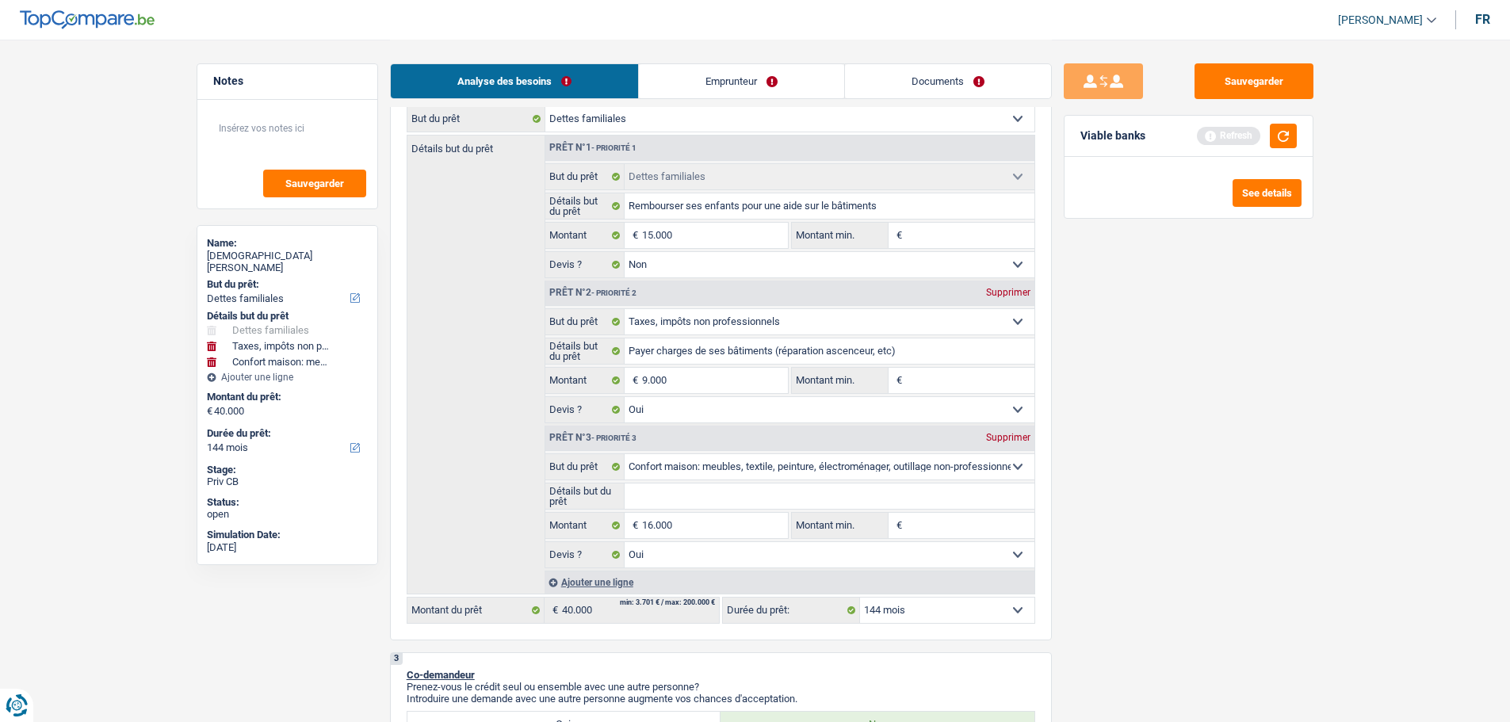
click at [685, 501] on input "Détails but du prêt" at bounding box center [829, 495] width 410 height 25
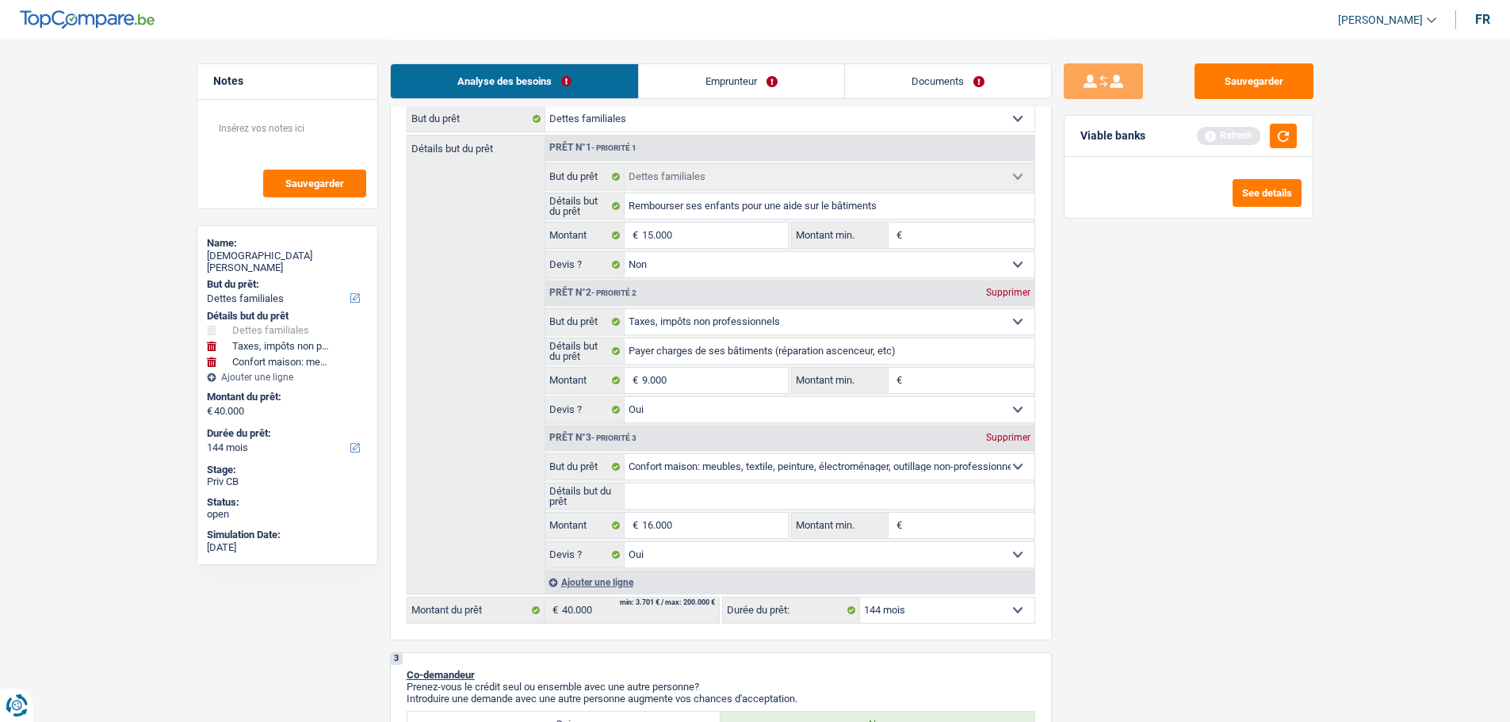
click at [685, 501] on input "Détails but du prêt" at bounding box center [829, 495] width 410 height 25
click at [922, 500] on input "Meubles, électroménager, viens de finir les rénovations" at bounding box center [829, 495] width 410 height 25
click at [1184, 350] on div "Sauvegarder Viable banks Refresh See details" at bounding box center [1188, 379] width 273 height 633
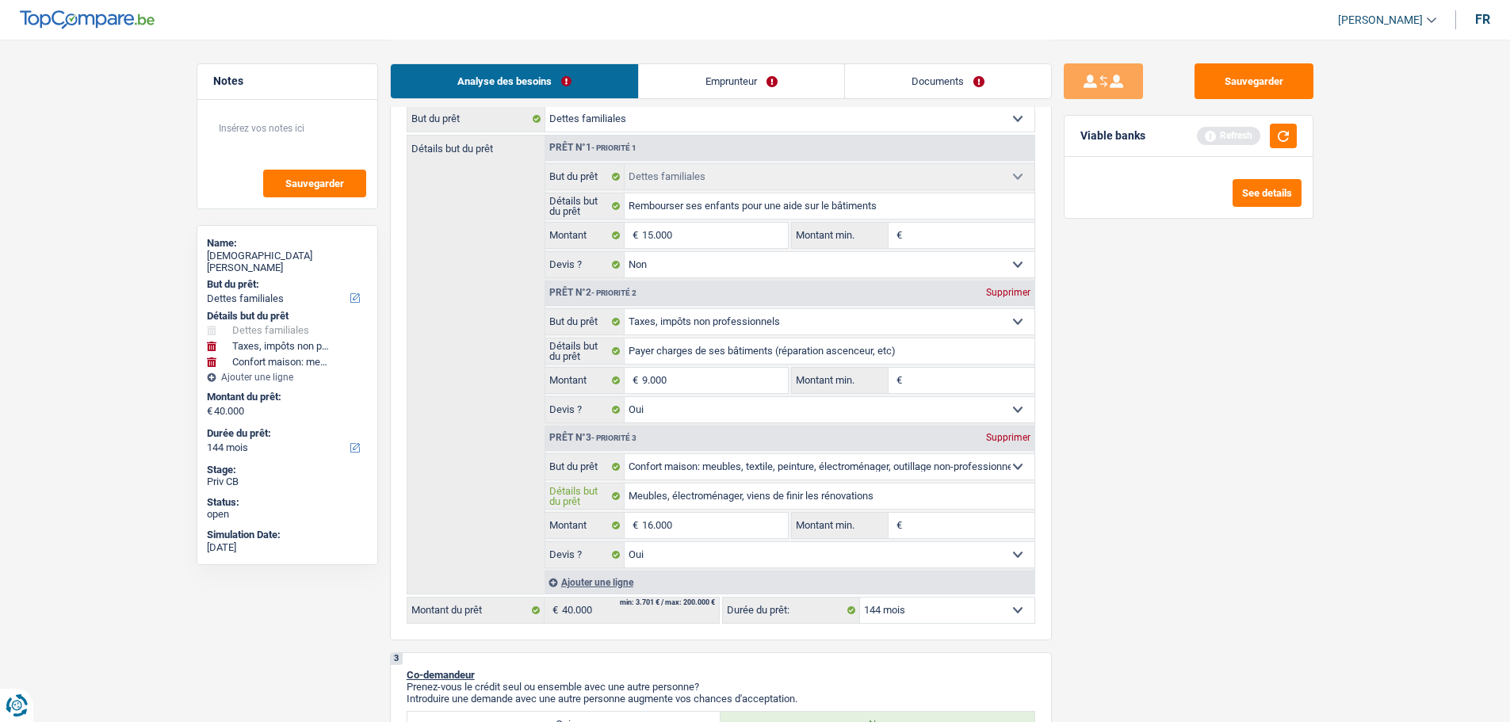
click at [922, 498] on input "Meubles, électroménager, viens de finir les rénovations" at bounding box center [829, 495] width 410 height 25
click at [920, 498] on input "Meubles, électroménager, viens de finir les rénovations" at bounding box center [829, 495] width 410 height 25
click at [792, 204] on input "Rembourser ses enfants pour une aide sur le bâtiments" at bounding box center [829, 205] width 410 height 25
click at [804, 205] on input "Rembourser ses enfants pour une aide sur le bâtiments" at bounding box center [829, 205] width 410 height 25
click at [824, 206] on input "Rembourser ses enfants pour une aide sur le bâtiments" at bounding box center [829, 205] width 410 height 25
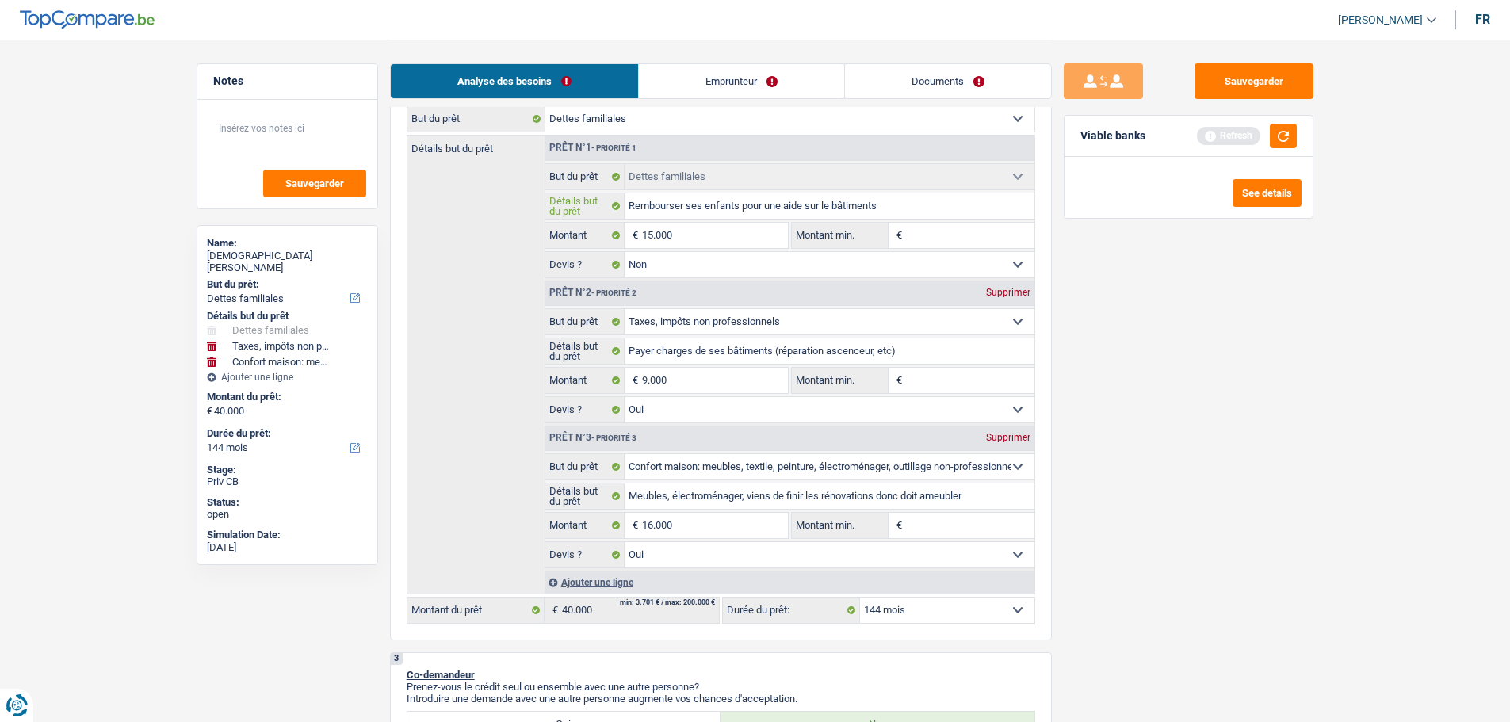
click at [834, 204] on input "Rembourser ses enfants pour une aide sur le bâtiments" at bounding box center [829, 205] width 410 height 25
click at [963, 203] on input "Rembourser ses enfants pour une aide sur les rénovations de ses bâtiments" at bounding box center [829, 205] width 410 height 25
click at [1104, 296] on div "Sauvegarder Viable banks Refresh See details" at bounding box center [1188, 379] width 273 height 633
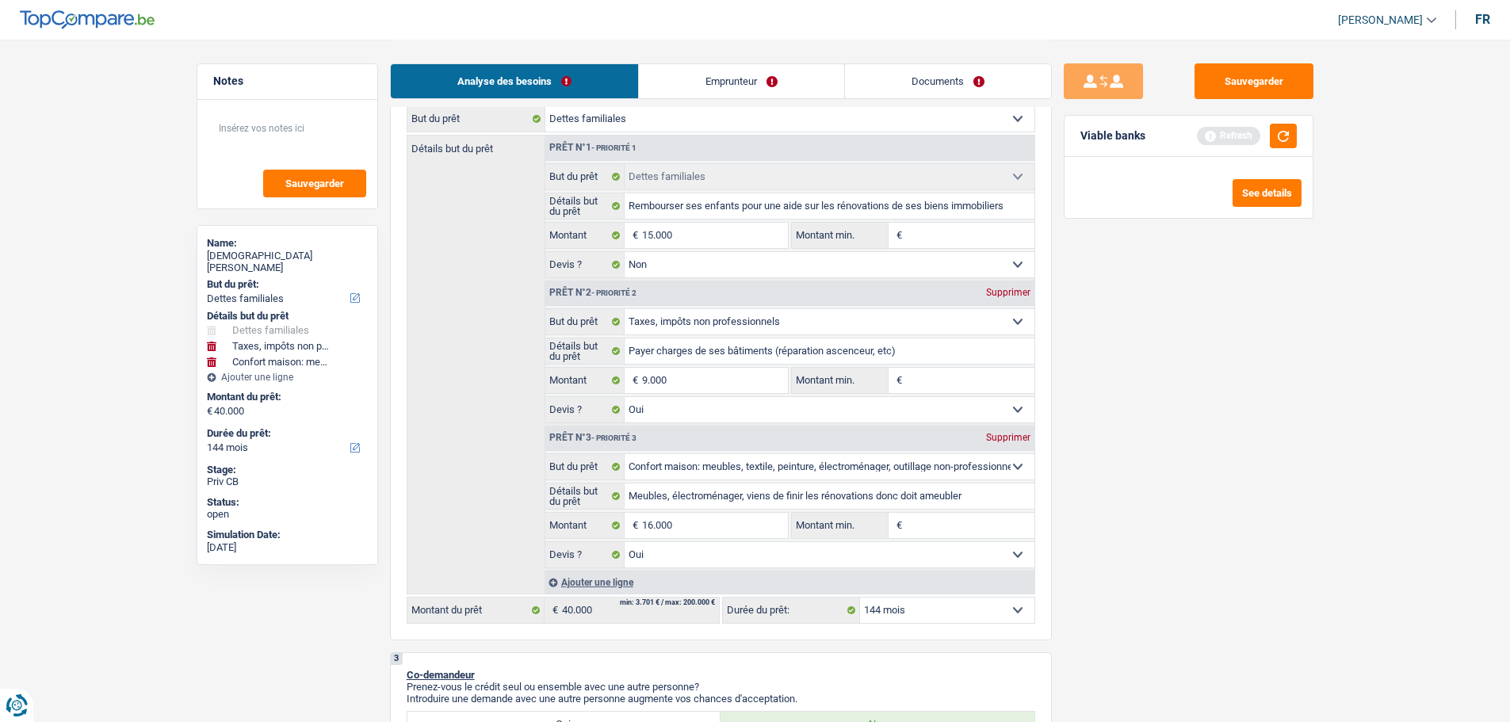
scroll to position [0, 0]
click at [941, 605] on select "12 mois 18 mois 24 mois 30 mois 36 mois 42 mois 48 mois 60 mois 72 mois 84 mois…" at bounding box center [947, 609] width 174 height 25
click at [860, 597] on select "12 mois 18 mois 24 mois 30 mois 36 mois 42 mois 48 mois 60 mois 72 mois 84 mois…" at bounding box center [947, 609] width 174 height 25
click at [300, 136] on textarea at bounding box center [287, 135] width 158 height 48
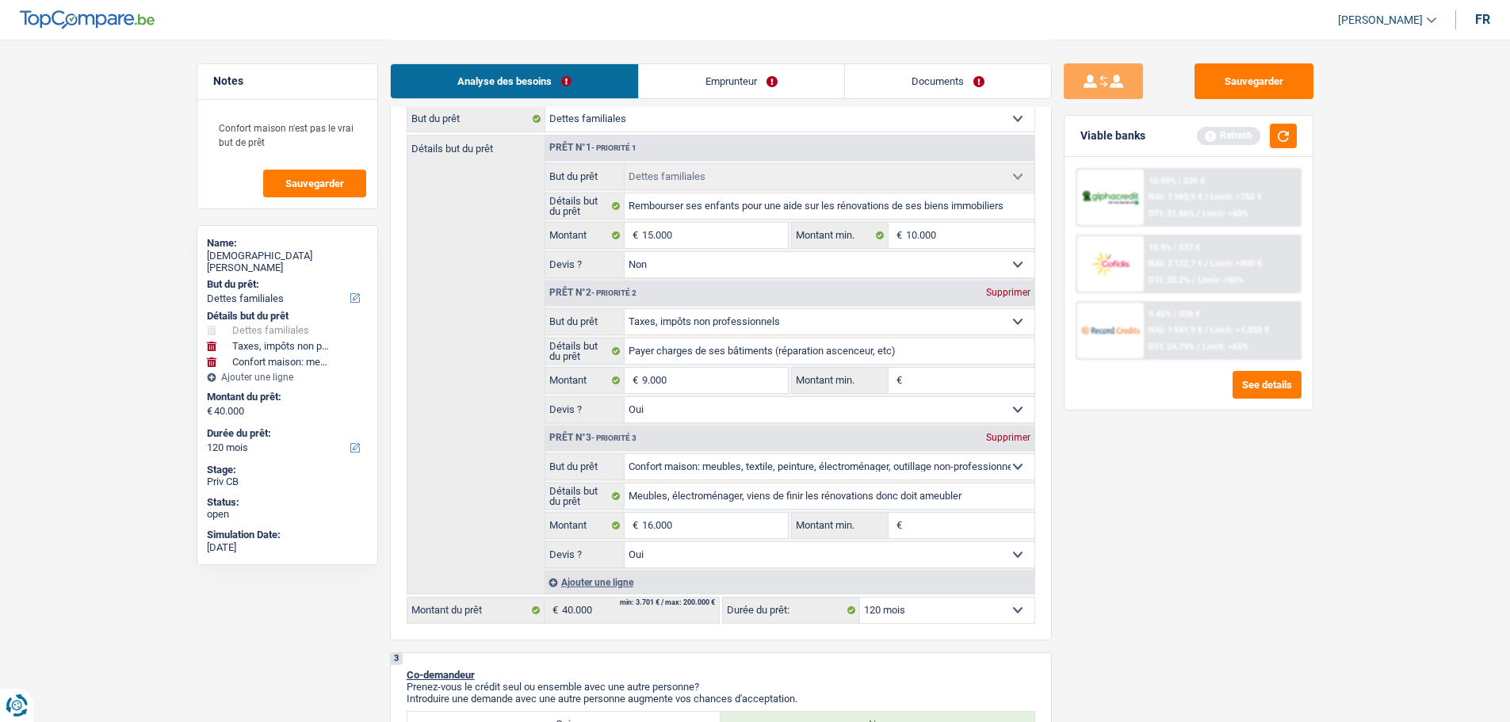
click at [935, 391] on input "Montant min." at bounding box center [970, 380] width 128 height 25
click at [991, 533] on input "Montant min." at bounding box center [970, 525] width 128 height 25
click at [1234, 538] on div "Sauvegarder Viable banks Refresh 10.99% | 539 € NAI: 1 960,9 € / Limit: >750 € …" at bounding box center [1188, 379] width 273 height 633
click at [968, 384] on input "5.000" at bounding box center [970, 380] width 128 height 25
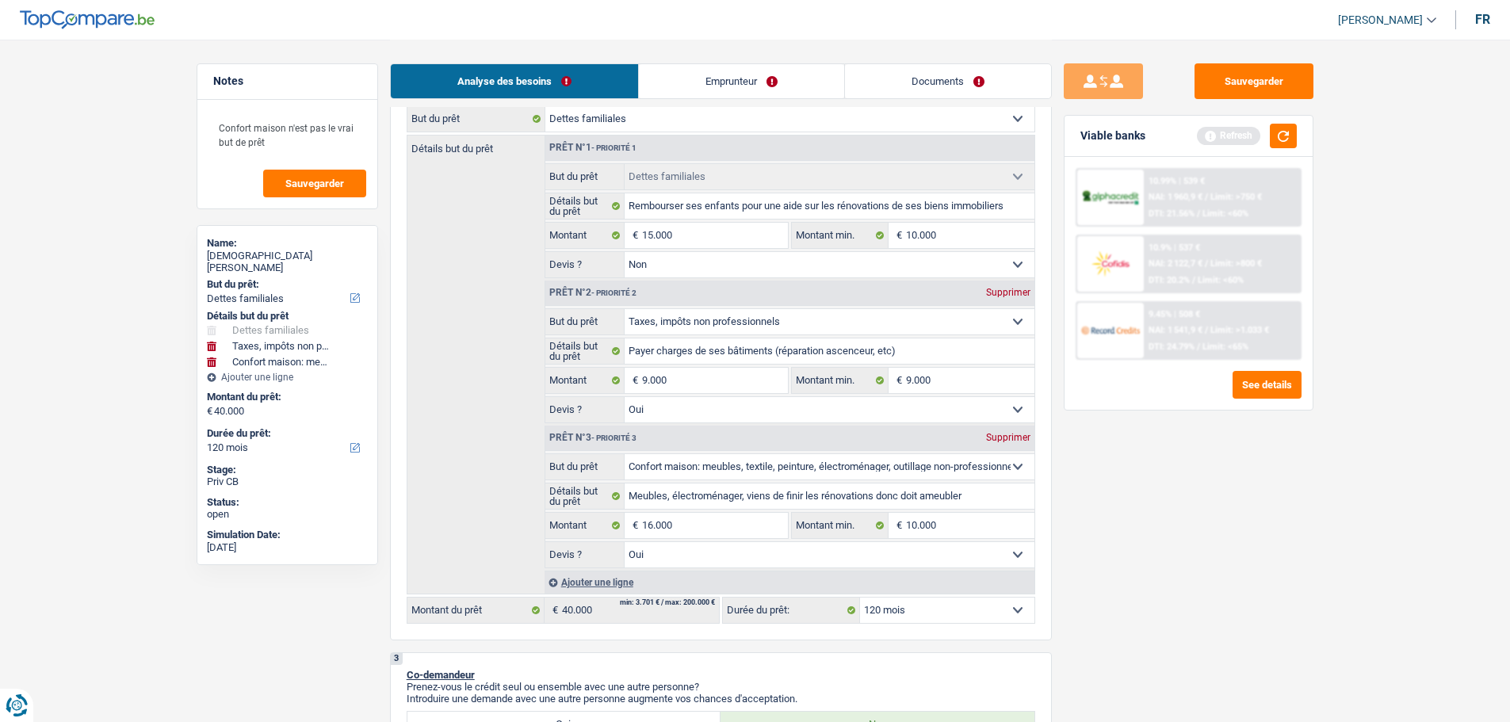
click at [1170, 552] on div "Sauvegarder Viable banks Refresh 10.99% | 539 € NAI: 1 960,9 € / Limit: >750 € …" at bounding box center [1188, 379] width 273 height 633
click at [998, 521] on input "10.000" at bounding box center [970, 525] width 128 height 25
click at [1189, 476] on div "Sauvegarder Viable banks Refresh 10.99% | 539 € NAI: 1 960,9 € / Limit: >750 € …" at bounding box center [1188, 379] width 273 height 633
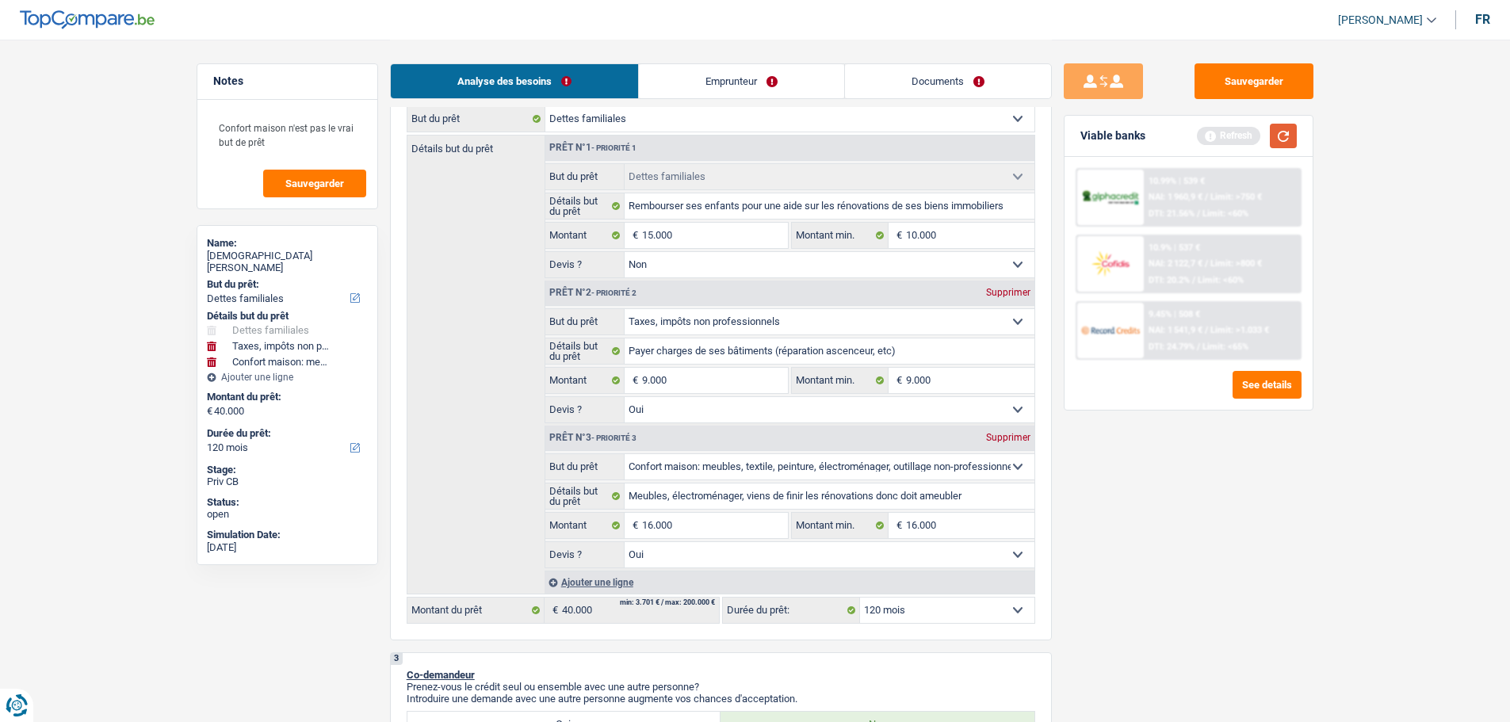
drag, startPoint x: 1282, startPoint y: 141, endPoint x: 1281, endPoint y: 151, distance: 10.3
click at [1281, 142] on button "button" at bounding box center [1282, 136] width 27 height 25
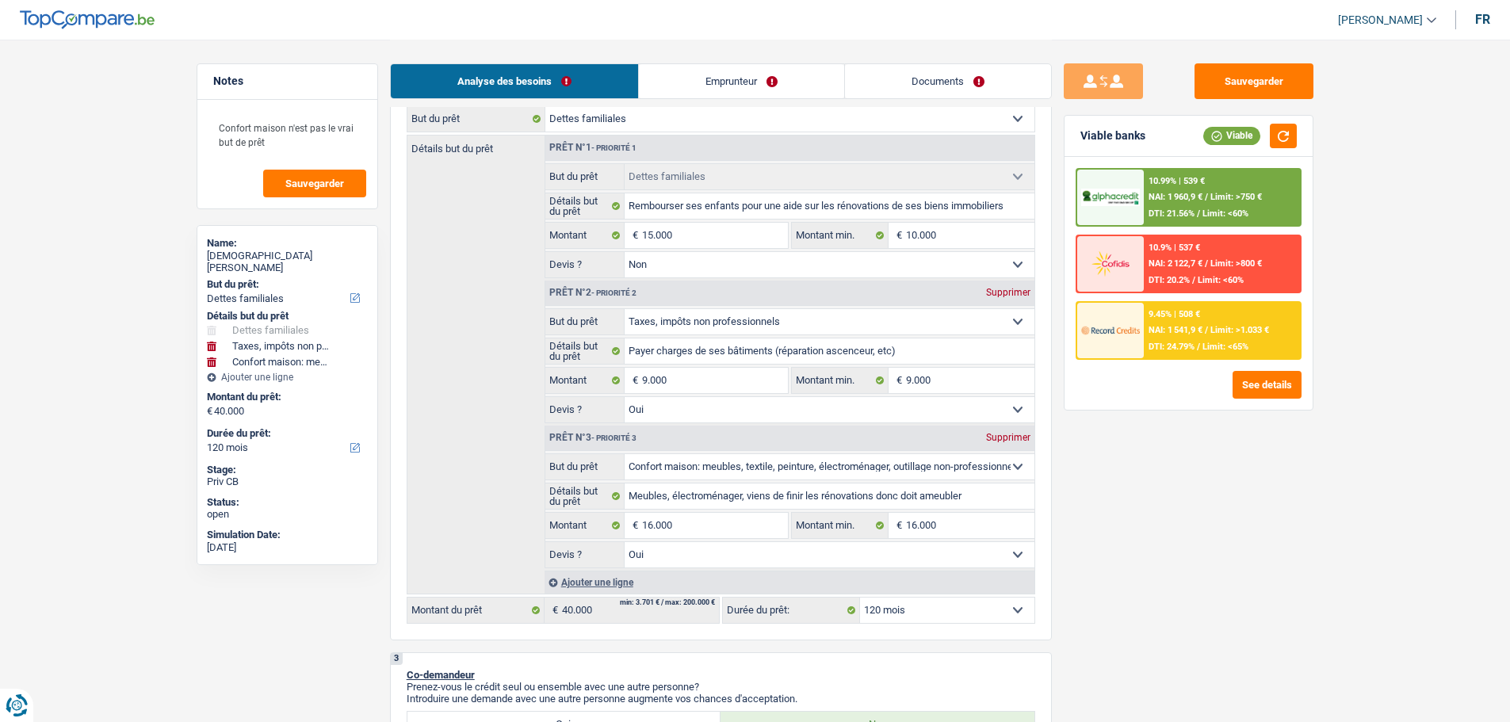
click at [702, 256] on select "Oui Non Non répondu Sélectionner une option" at bounding box center [829, 264] width 410 height 25
click at [624, 252] on select "Oui Non Non répondu Sélectionner une option" at bounding box center [829, 264] width 410 height 25
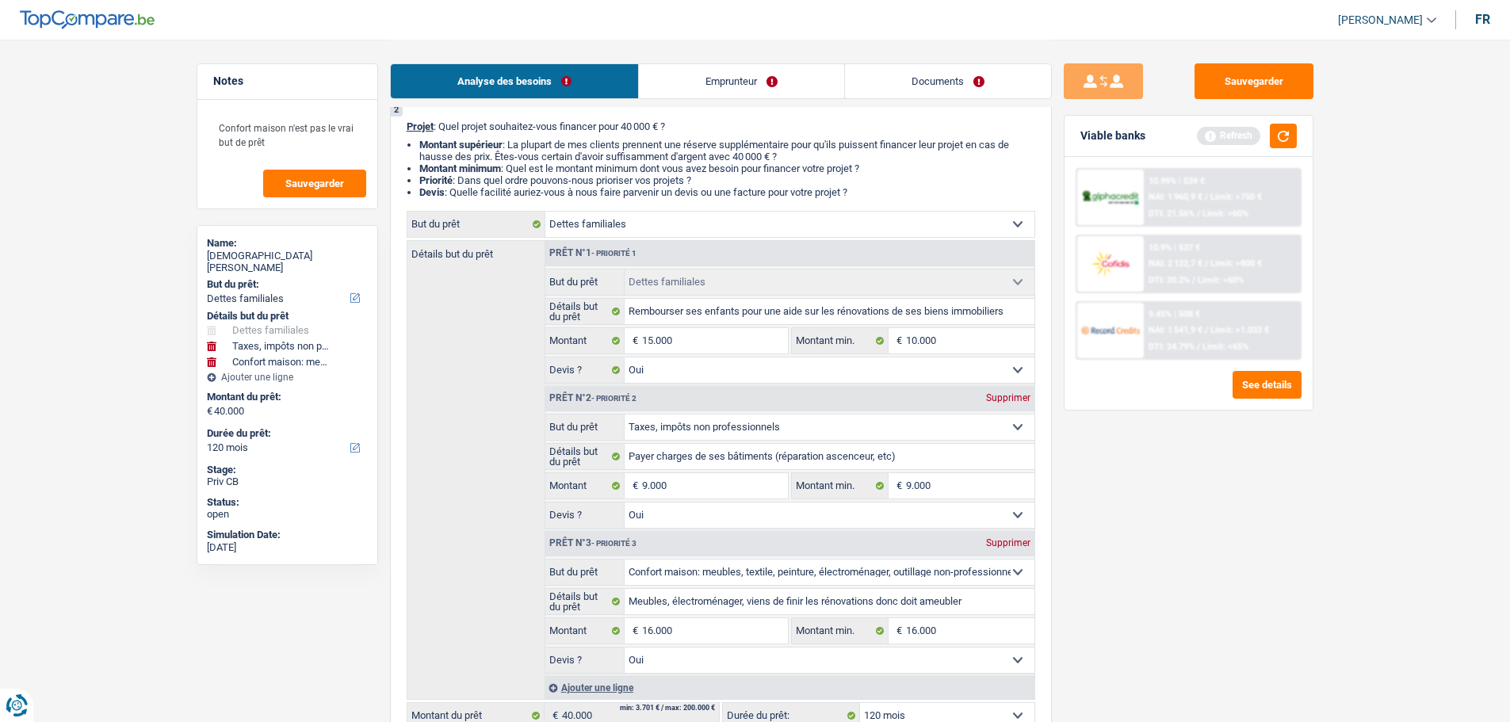
scroll to position [238, 0]
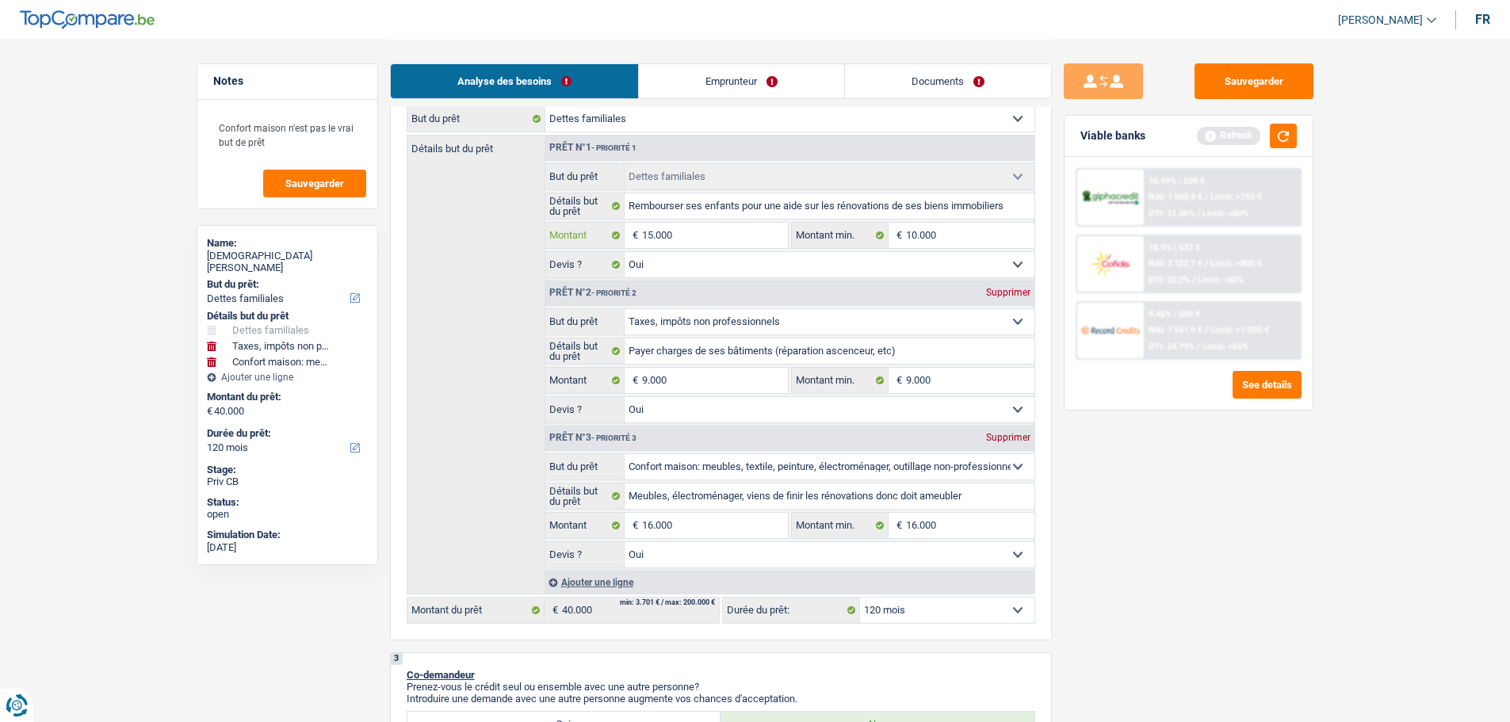
click at [728, 223] on input "15.000" at bounding box center [714, 235] width 145 height 25
click at [727, 223] on input "15.000" at bounding box center [714, 235] width 145 height 25
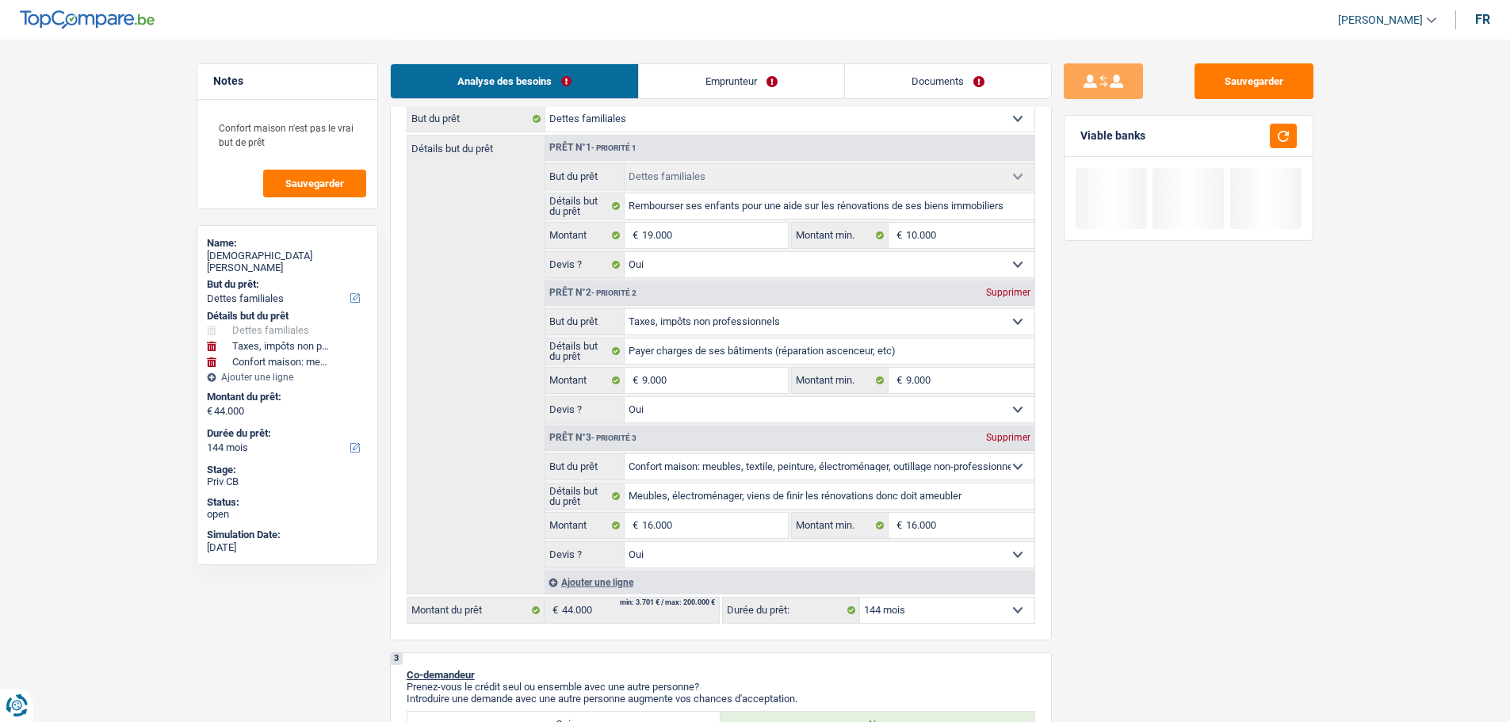
click at [1253, 482] on div "Sauvegarder Viable banks" at bounding box center [1188, 379] width 273 height 633
click at [1001, 620] on select "12 mois 18 mois 24 mois 30 mois 36 mois 42 mois 48 mois 60 mois 72 mois 84 mois…" at bounding box center [947, 609] width 174 height 25
click at [860, 597] on select "12 mois 18 mois 24 mois 30 mois 36 mois 42 mois 48 mois 60 mois 72 mois 84 mois…" at bounding box center [947, 609] width 174 height 25
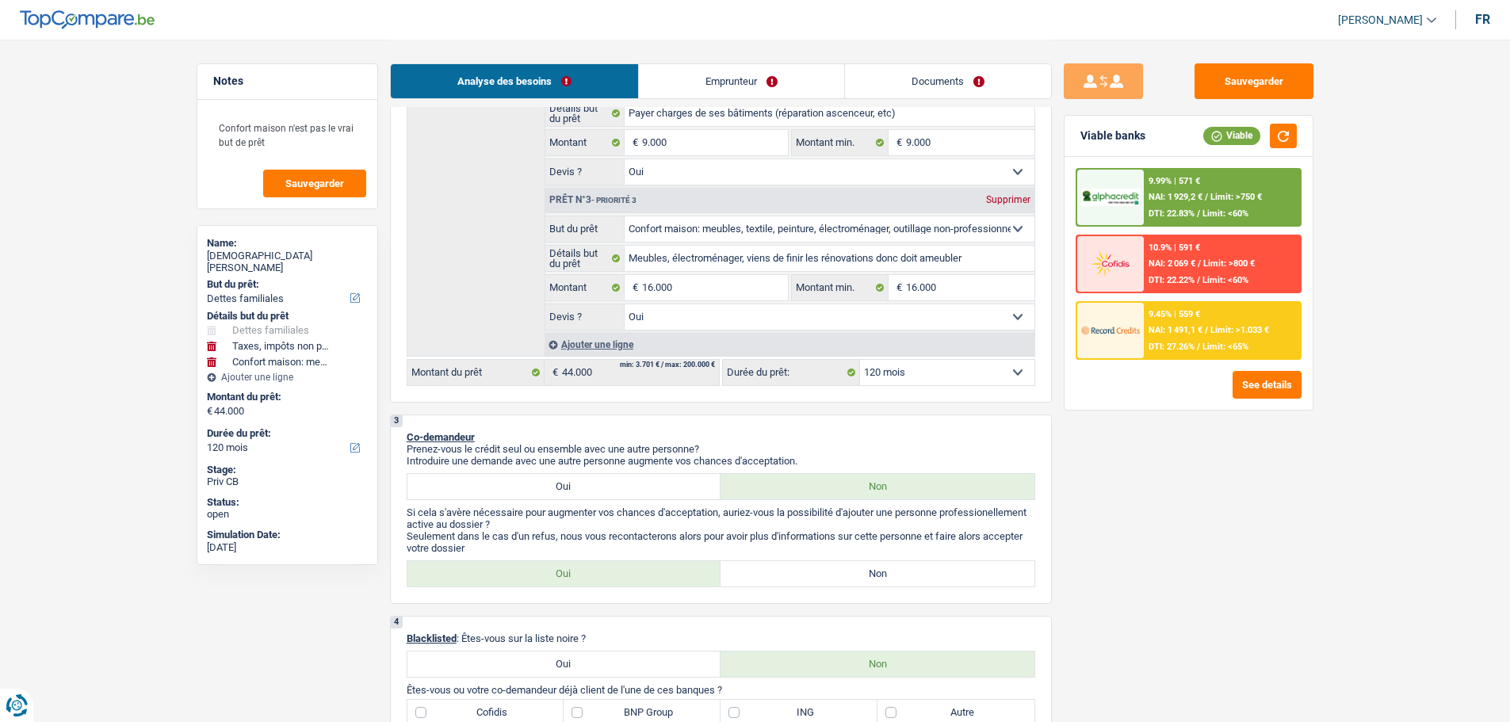
scroll to position [713, 0]
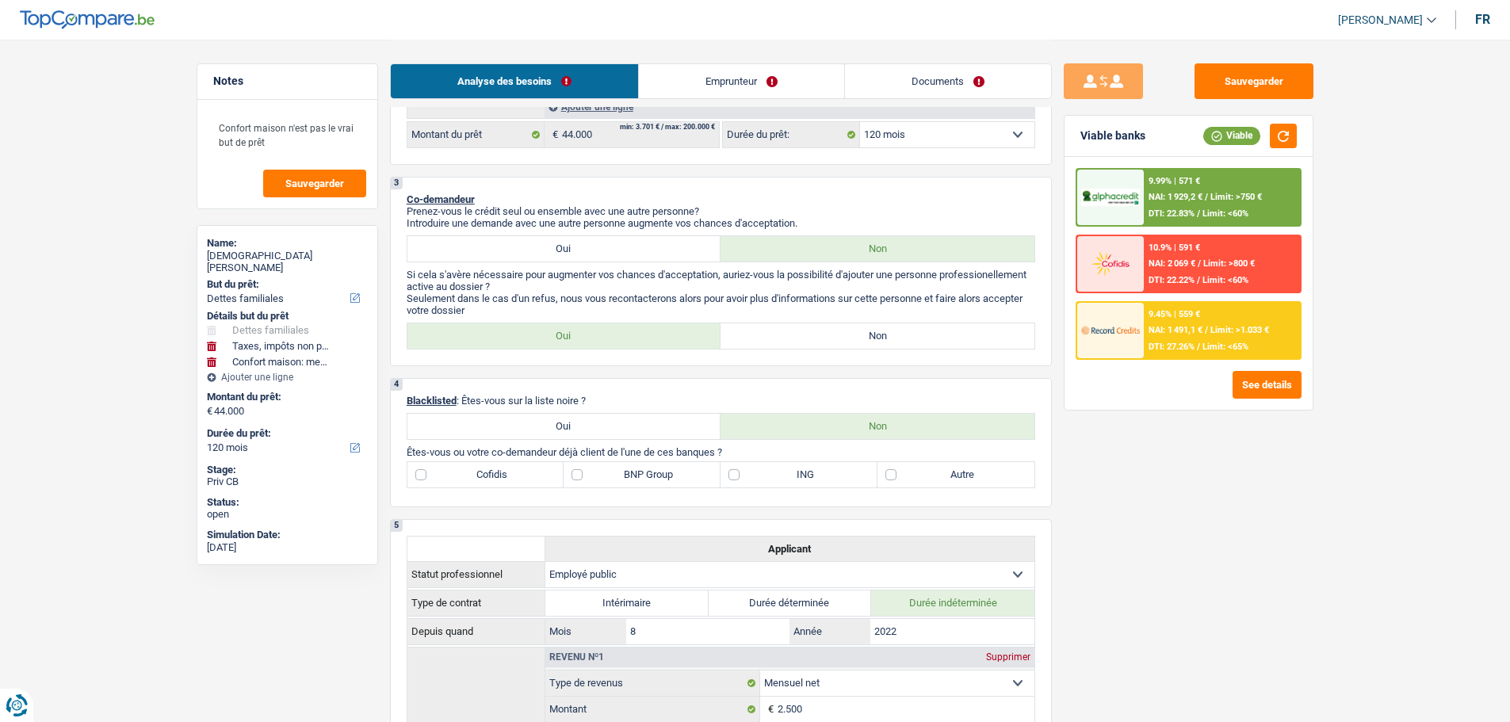
click at [804, 335] on label "Non" at bounding box center [877, 335] width 314 height 25
click at [804, 335] on input "Non" at bounding box center [877, 335] width 314 height 25
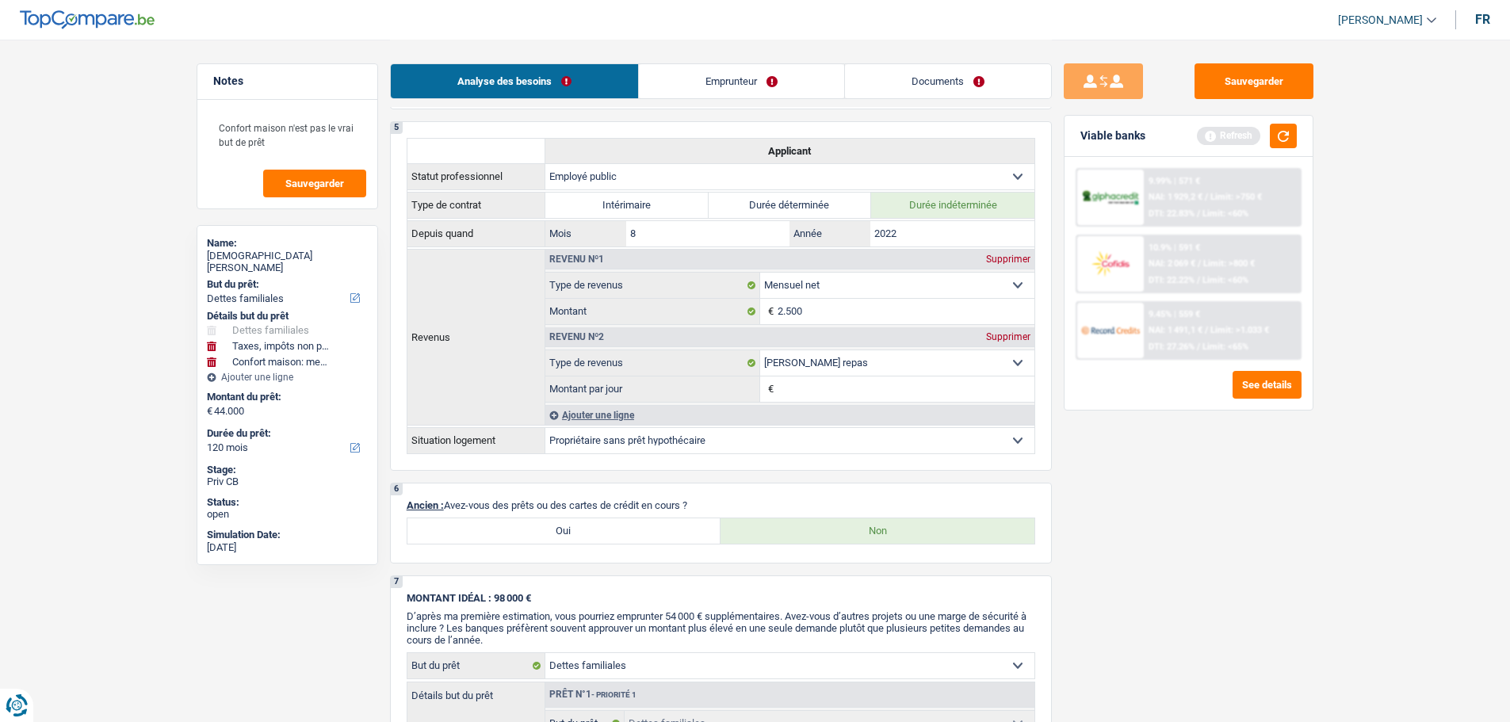
scroll to position [1189, 0]
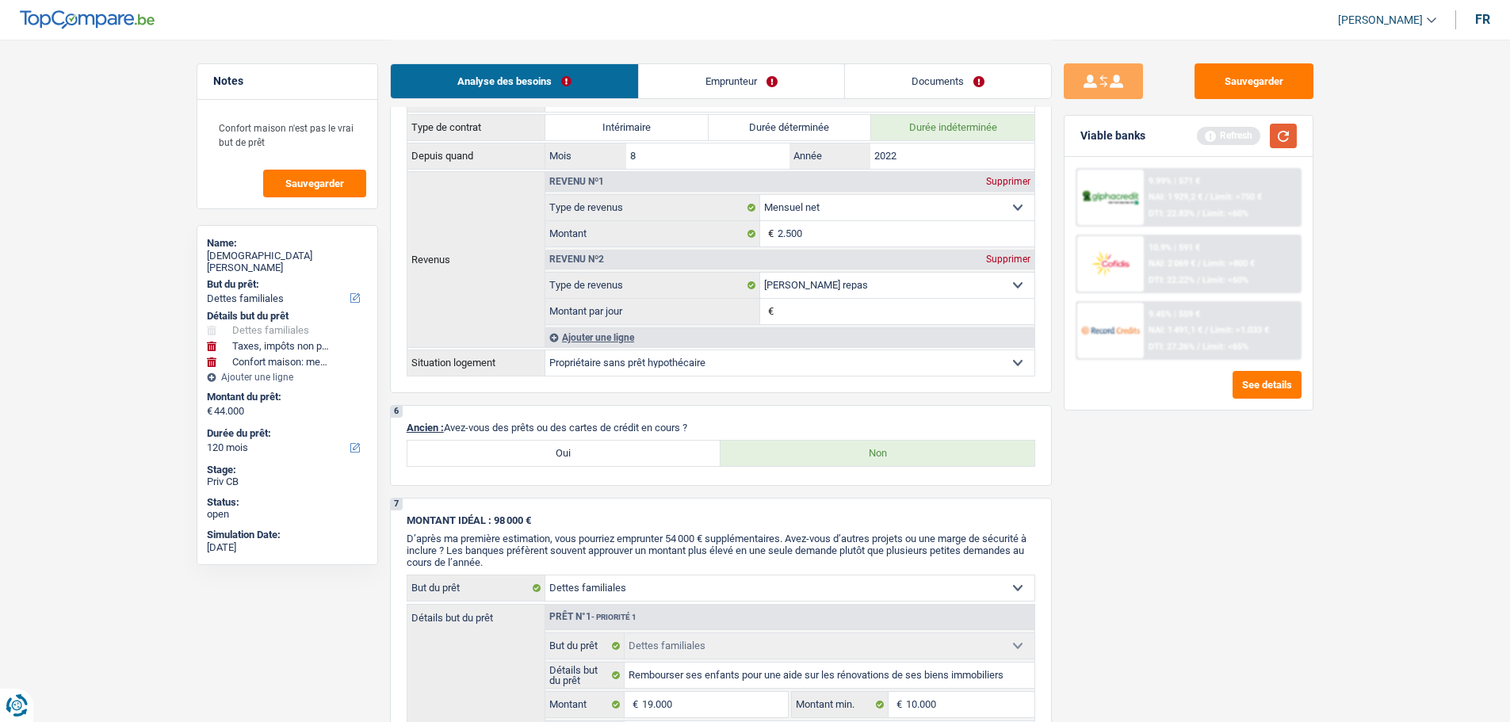
click at [1286, 125] on button "button" at bounding box center [1282, 136] width 27 height 25
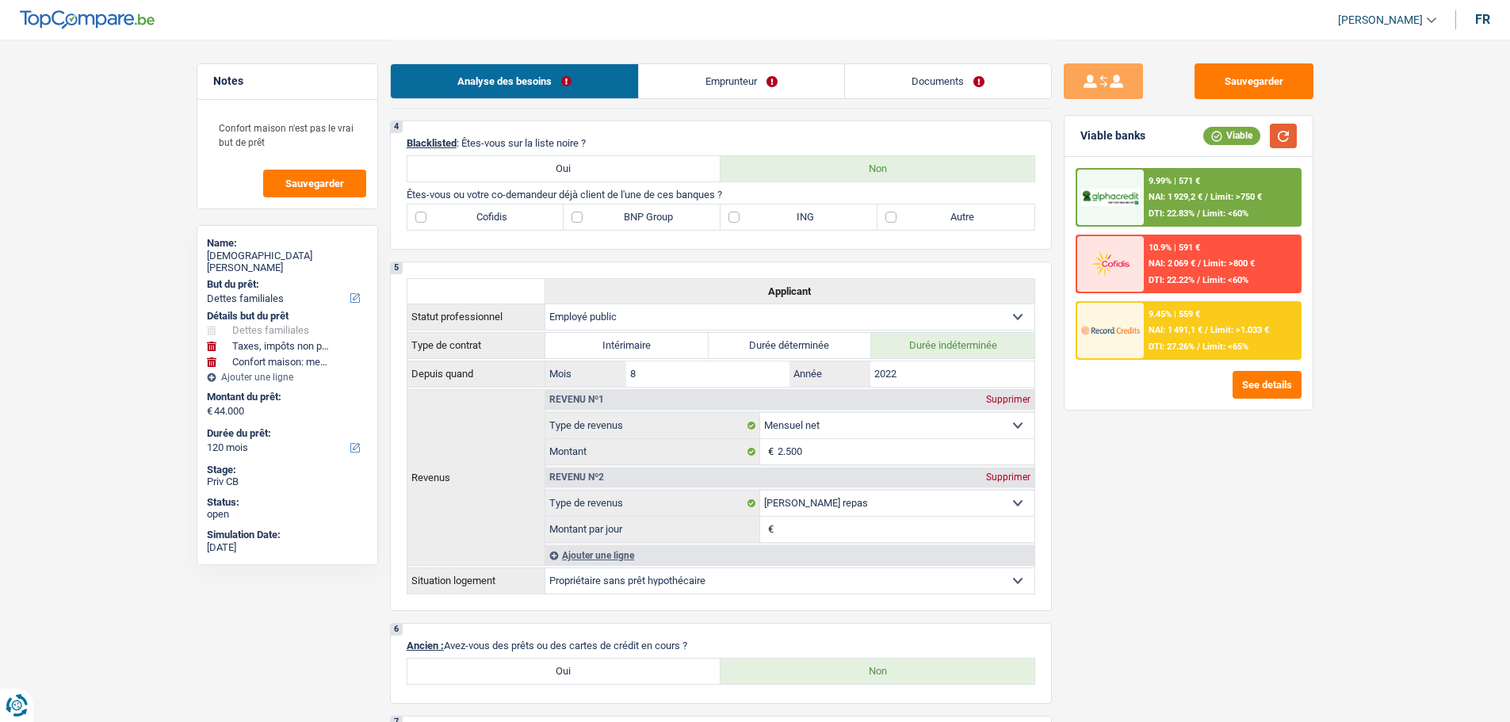
scroll to position [872, 0]
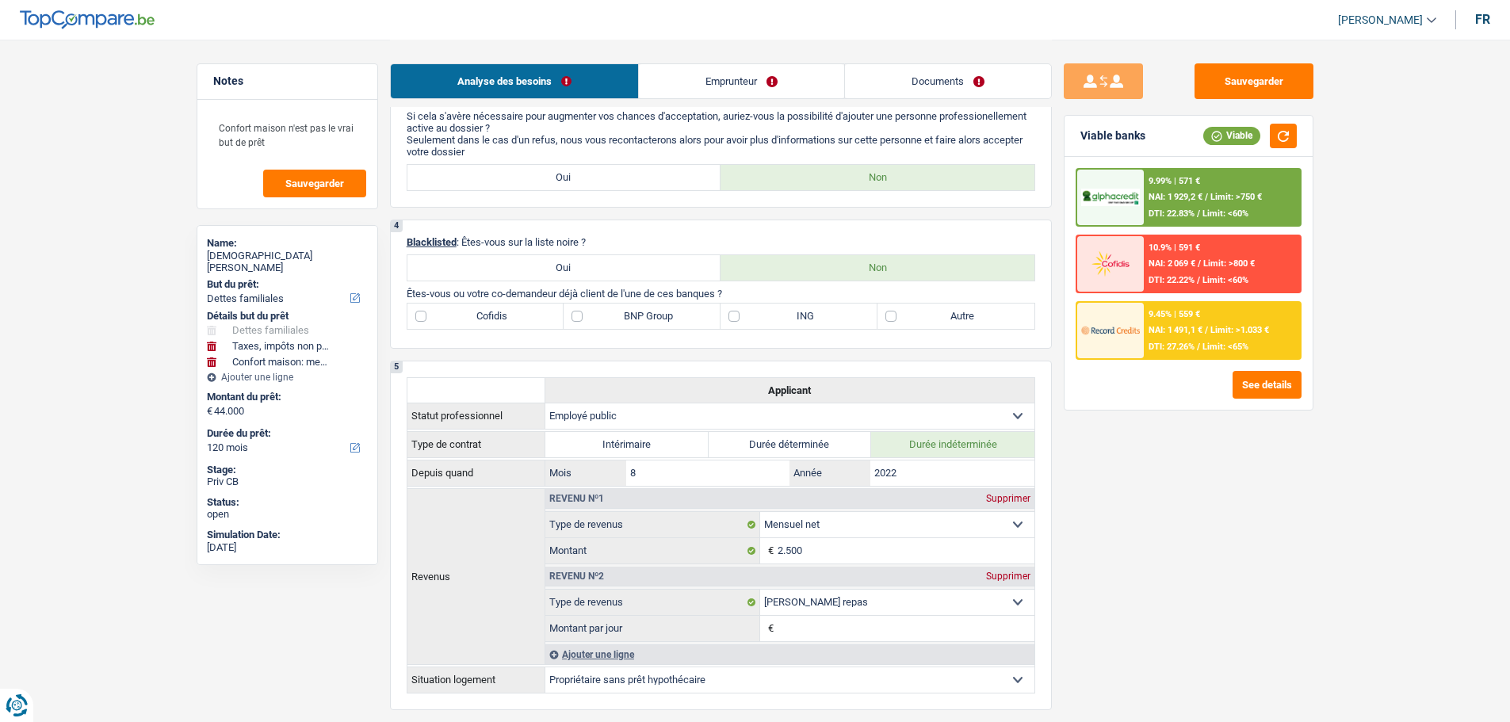
drag, startPoint x: 768, startPoint y: 309, endPoint x: 758, endPoint y: 319, distance: 14.0
click at [766, 309] on label "ING" at bounding box center [798, 315] width 157 height 25
click at [766, 309] on input "ING" at bounding box center [798, 315] width 157 height 25
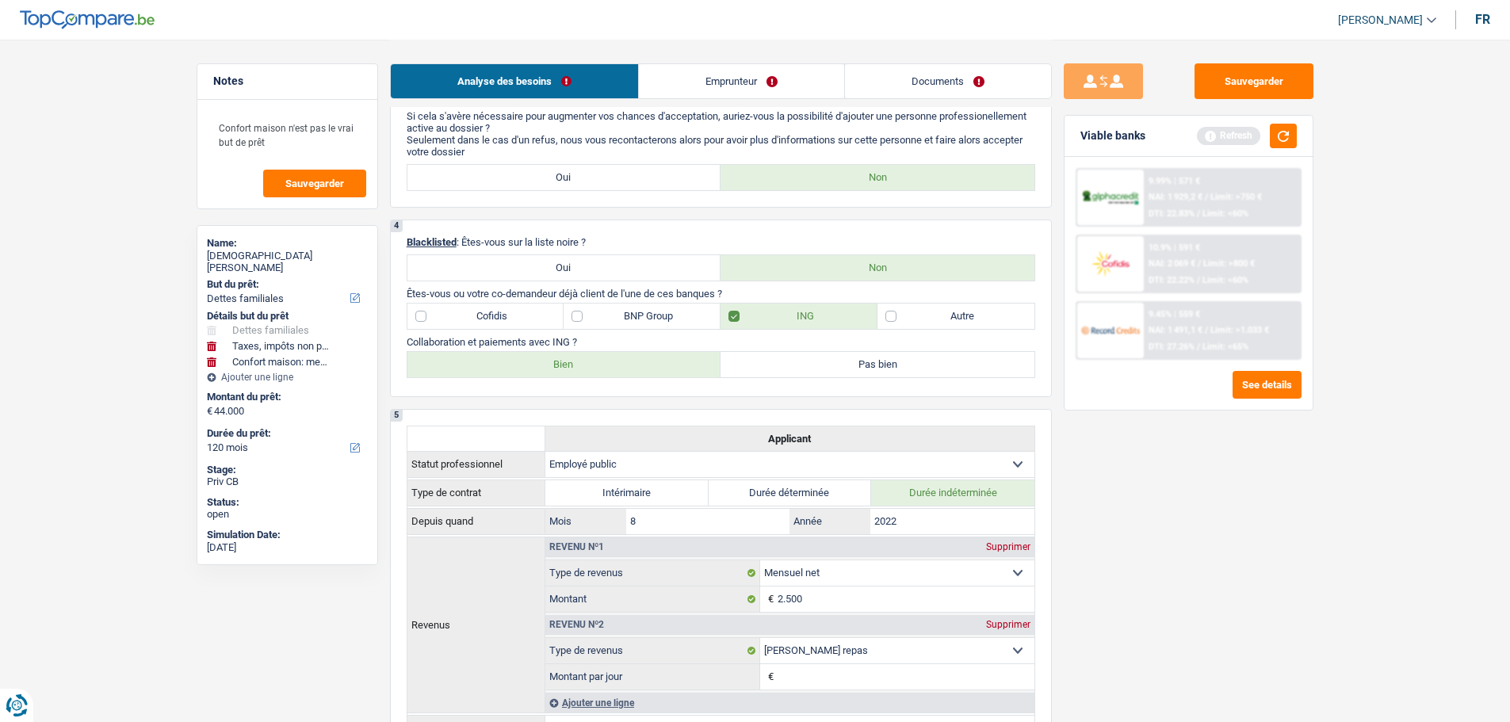
click at [544, 367] on label "Bien" at bounding box center [564, 364] width 314 height 25
click at [544, 367] on input "Bien" at bounding box center [564, 364] width 314 height 25
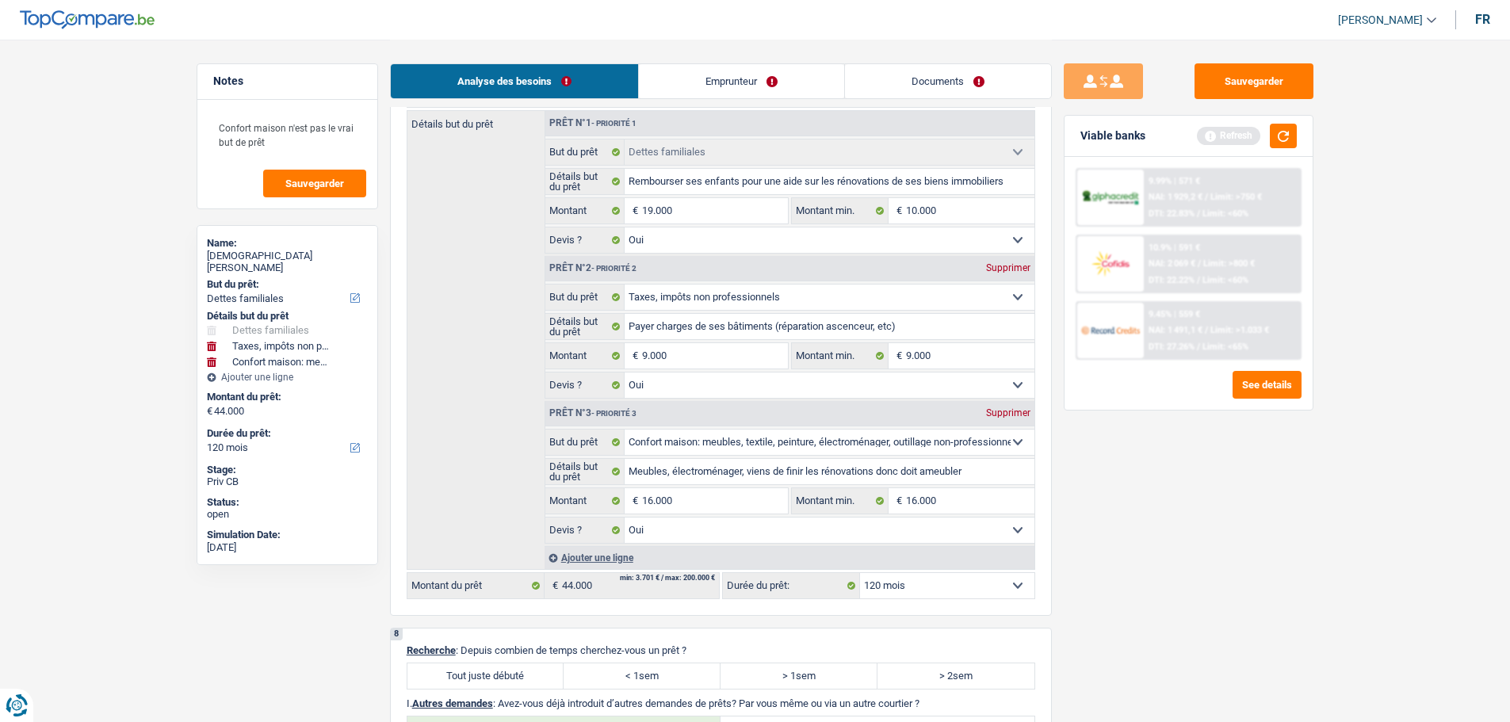
scroll to position [1506, 0]
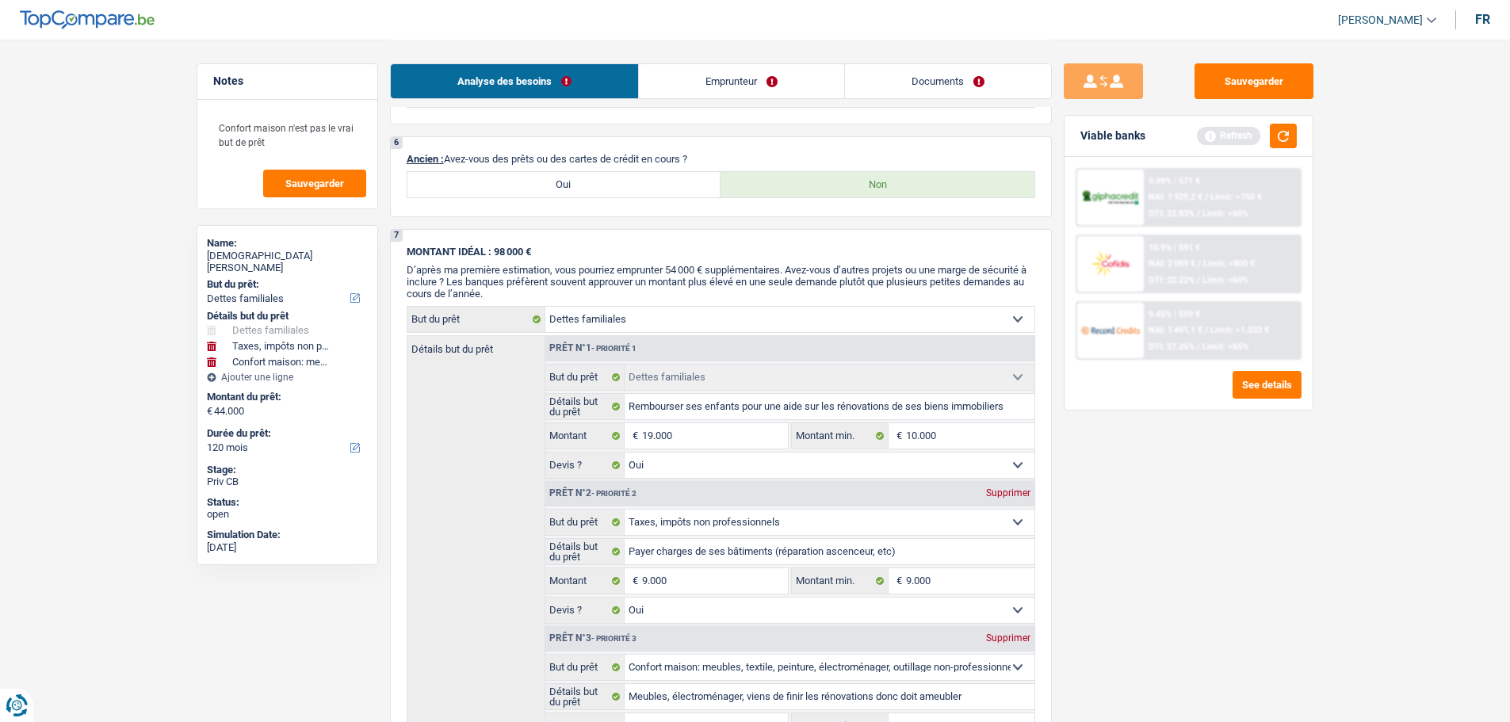
click at [567, 180] on label "Oui" at bounding box center [564, 184] width 314 height 25
click at [567, 180] on input "Oui" at bounding box center [564, 184] width 314 height 25
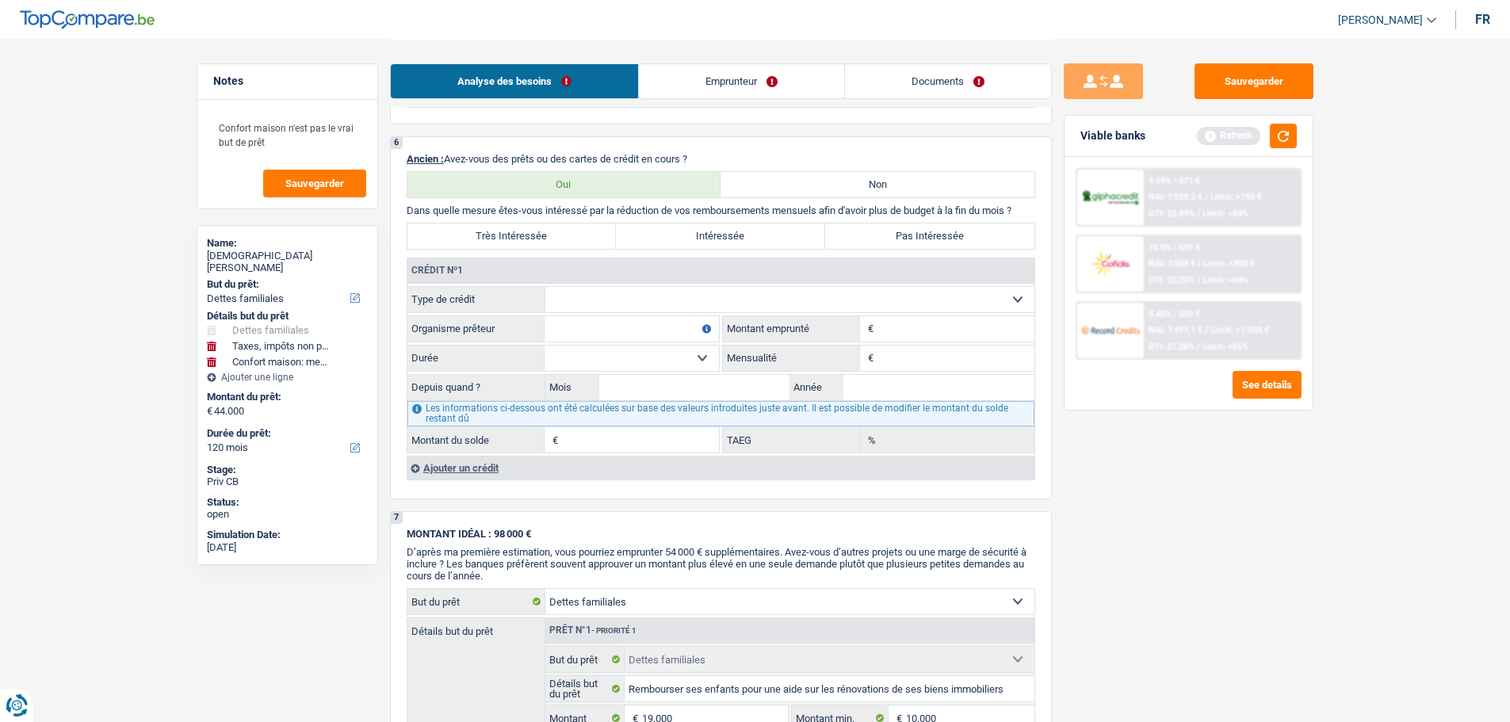
click at [643, 303] on select "Carte ou ouverture de crédit Prêt hypothécaire Vente à tempérament Prêt à tempé…" at bounding box center [789, 299] width 489 height 25
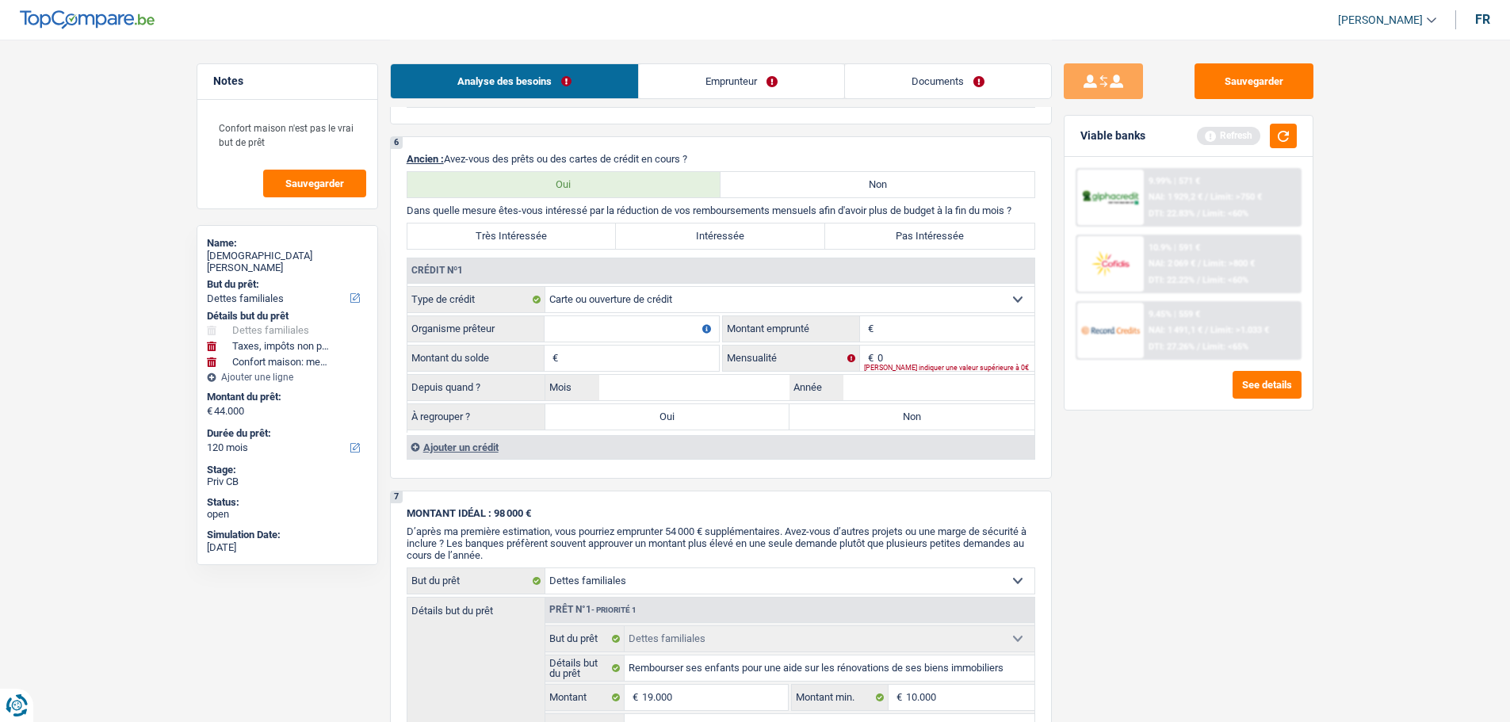
drag, startPoint x: 592, startPoint y: 333, endPoint x: 575, endPoint y: 300, distance: 36.5
click at [591, 333] on input "Organisme prêteur" at bounding box center [631, 328] width 174 height 25
click at [885, 329] on input "Montant" at bounding box center [955, 328] width 157 height 25
click at [647, 361] on input "Montant du solde" at bounding box center [640, 357] width 157 height 25
click at [632, 330] on input "Organisme prêteur" at bounding box center [631, 328] width 174 height 25
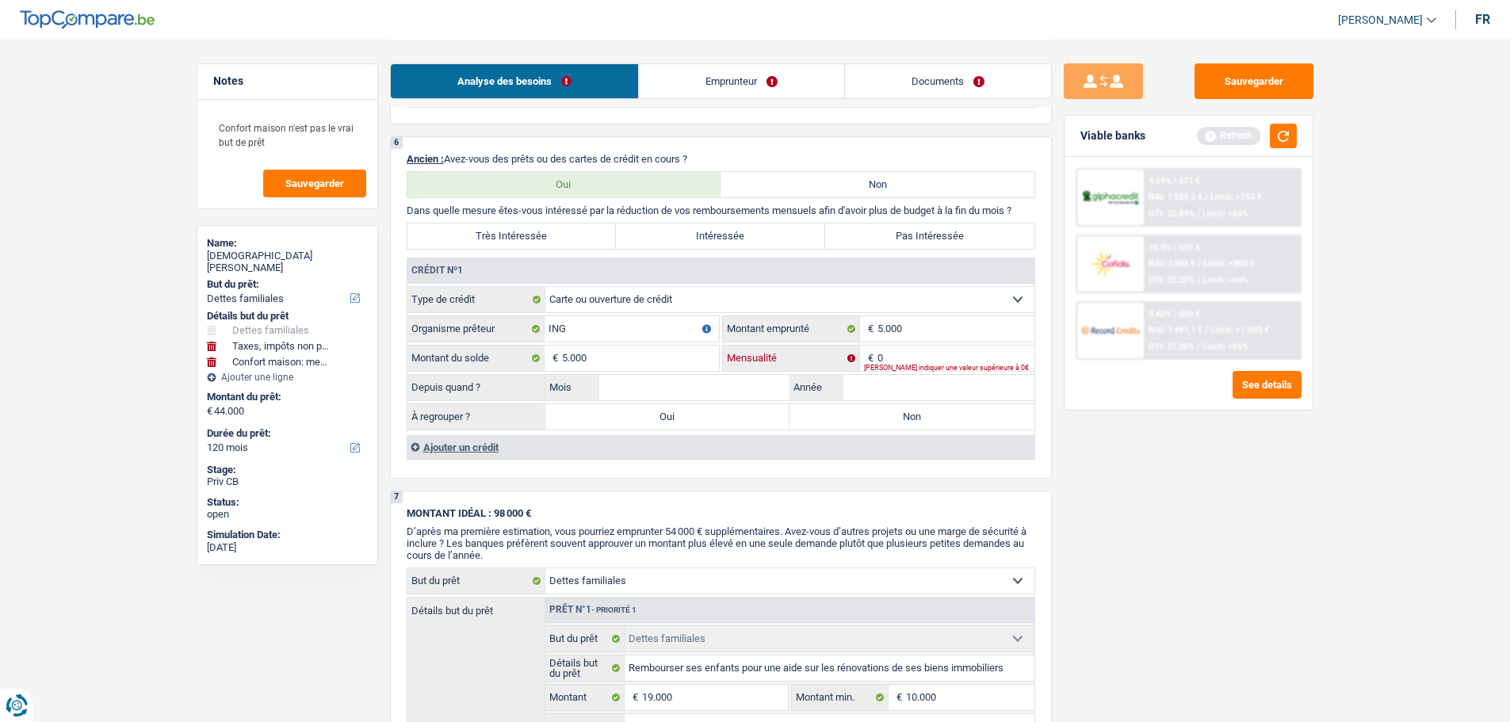
click at [933, 353] on input "0" at bounding box center [955, 357] width 157 height 25
click at [933, 401] on fieldset "Carte ou ouverture de crédit Prêt hypothécaire Vente à tempérament Prêt à tempé…" at bounding box center [720, 359] width 627 height 147
click at [935, 387] on input "Année" at bounding box center [938, 387] width 191 height 25
click at [758, 385] on input "Mois" at bounding box center [694, 387] width 191 height 25
click at [900, 411] on label "Non" at bounding box center [911, 416] width 245 height 25
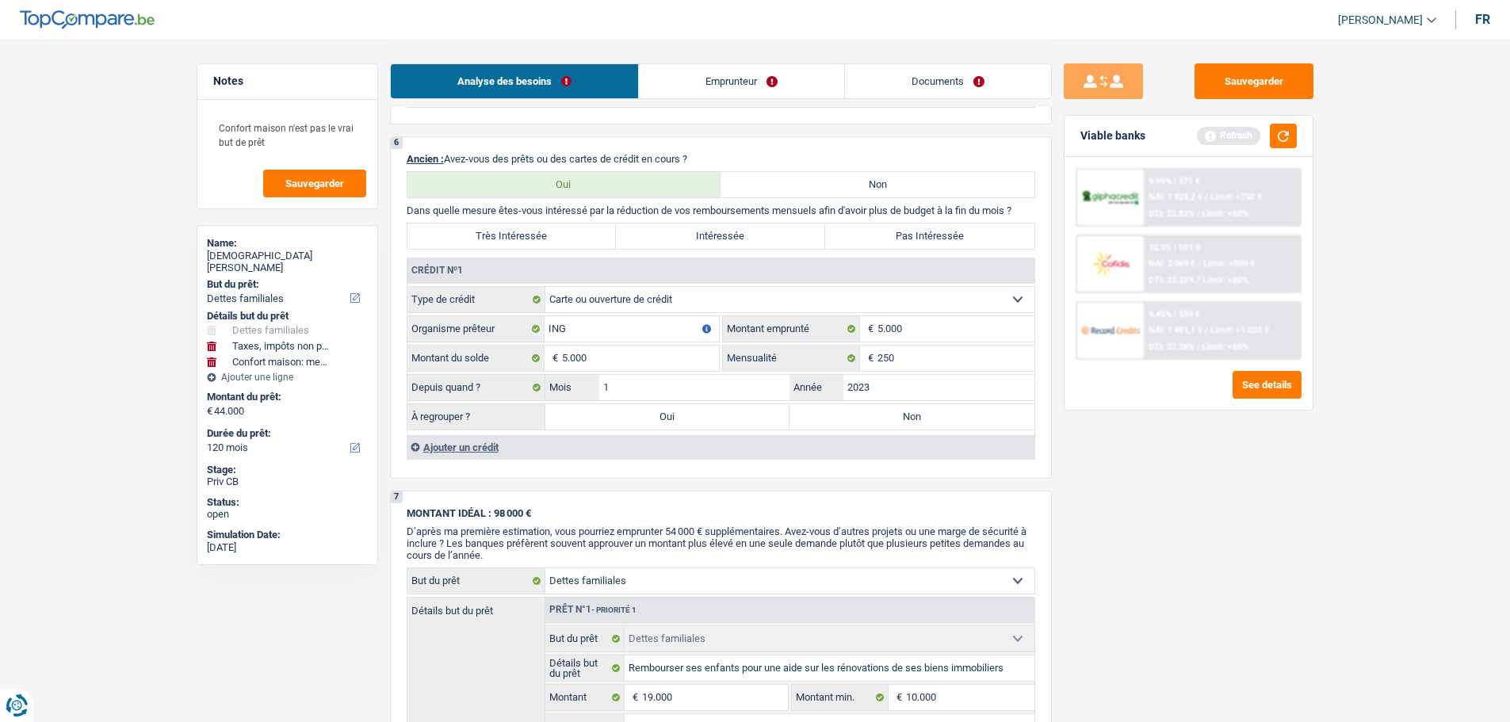
click at [900, 411] on input "Non" at bounding box center [911, 416] width 245 height 25
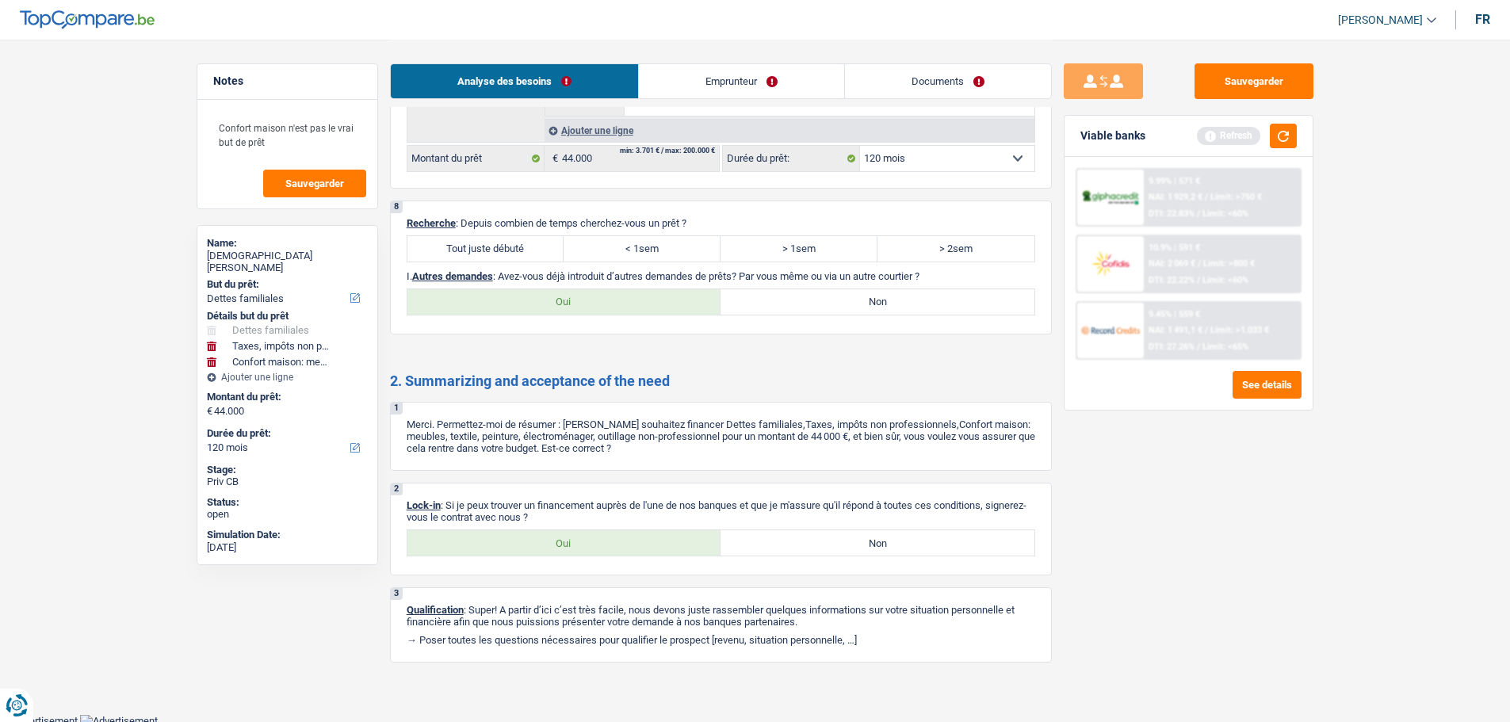
scroll to position [2599, 0]
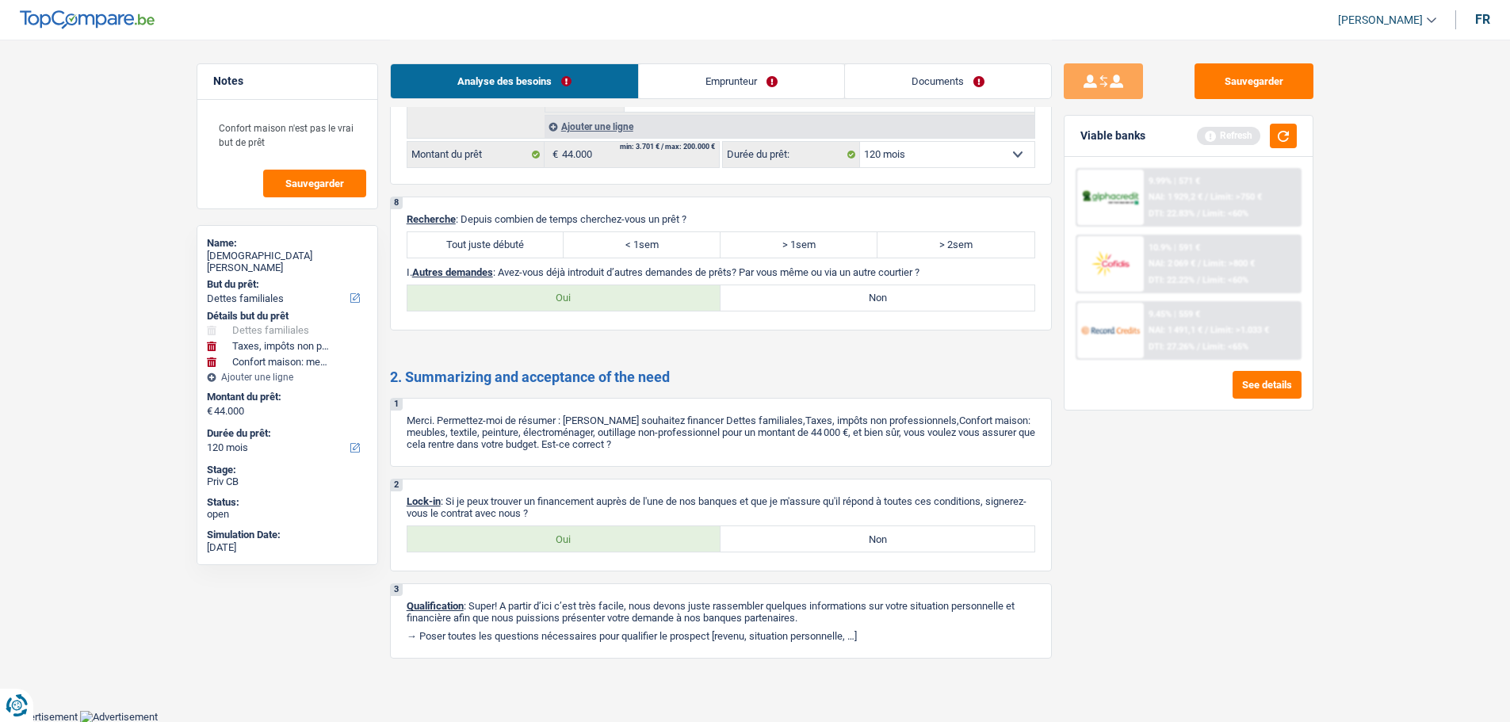
drag, startPoint x: 496, startPoint y: 235, endPoint x: 681, endPoint y: 307, distance: 198.7
click at [497, 235] on label "Tout juste débuté" at bounding box center [485, 244] width 157 height 25
drag, startPoint x: 539, startPoint y: 246, endPoint x: 612, endPoint y: 259, distance: 74.1
click at [540, 246] on label "Tout juste débuté" at bounding box center [485, 244] width 157 height 25
click at [540, 246] on input "Tout juste débuté" at bounding box center [485, 244] width 157 height 25
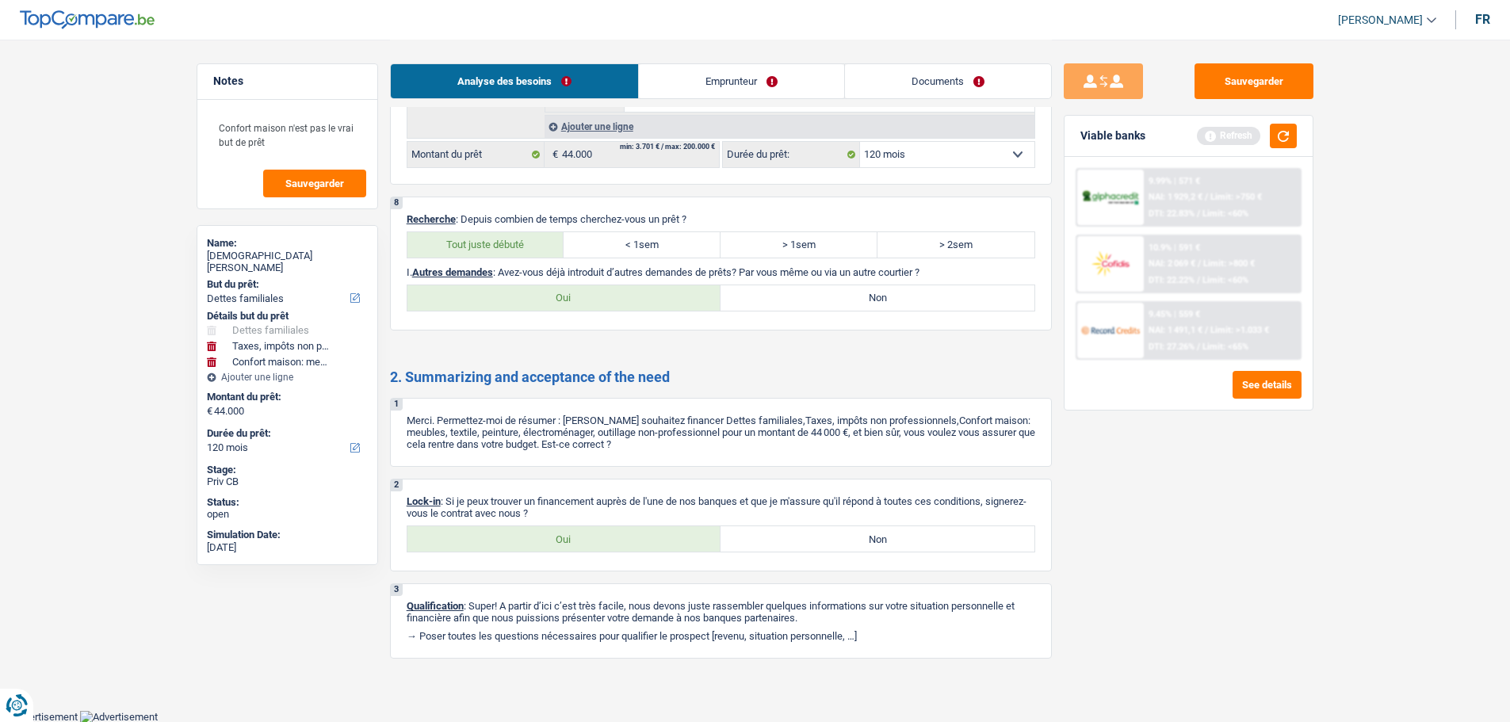
click at [805, 306] on label "Non" at bounding box center [877, 297] width 314 height 25
click at [805, 306] on input "Non" at bounding box center [877, 297] width 314 height 25
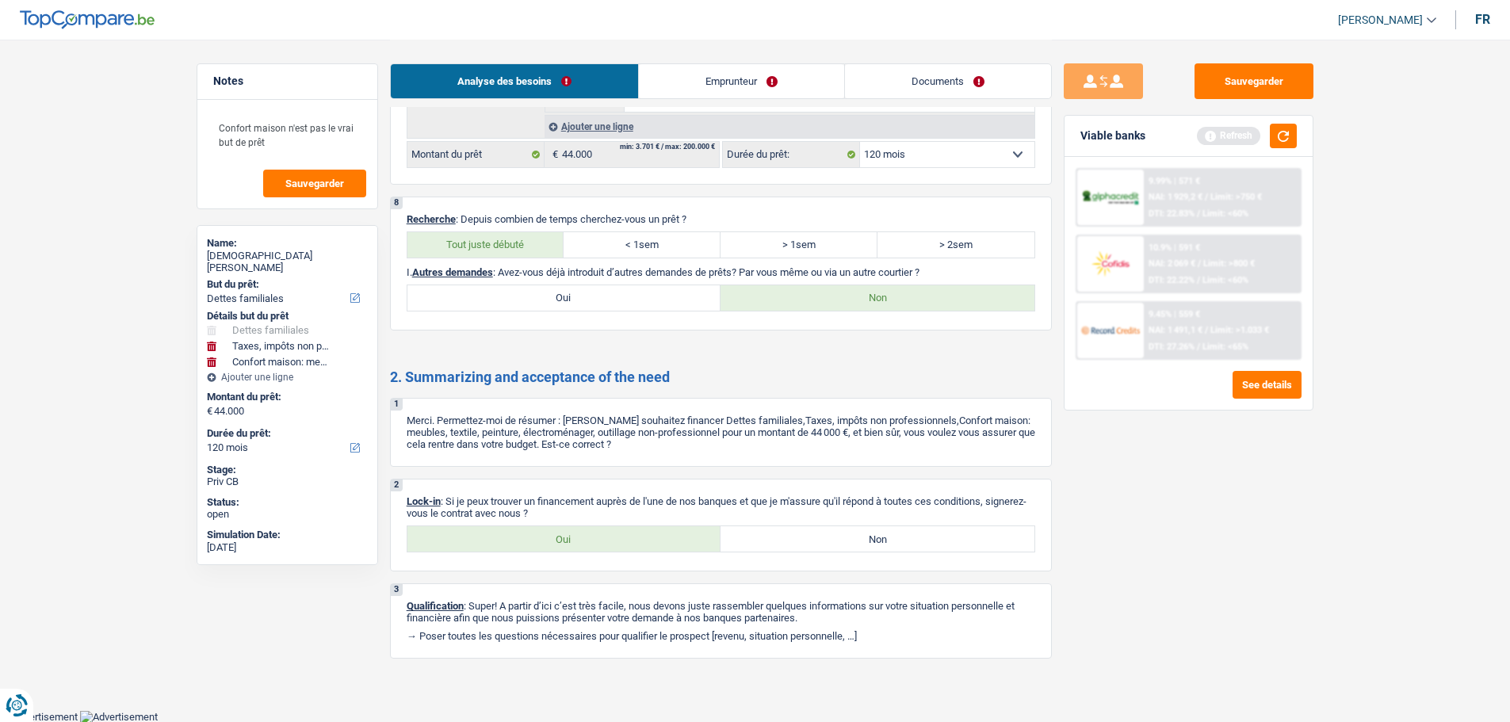
click at [704, 69] on link "Emprunteur" at bounding box center [741, 81] width 205 height 34
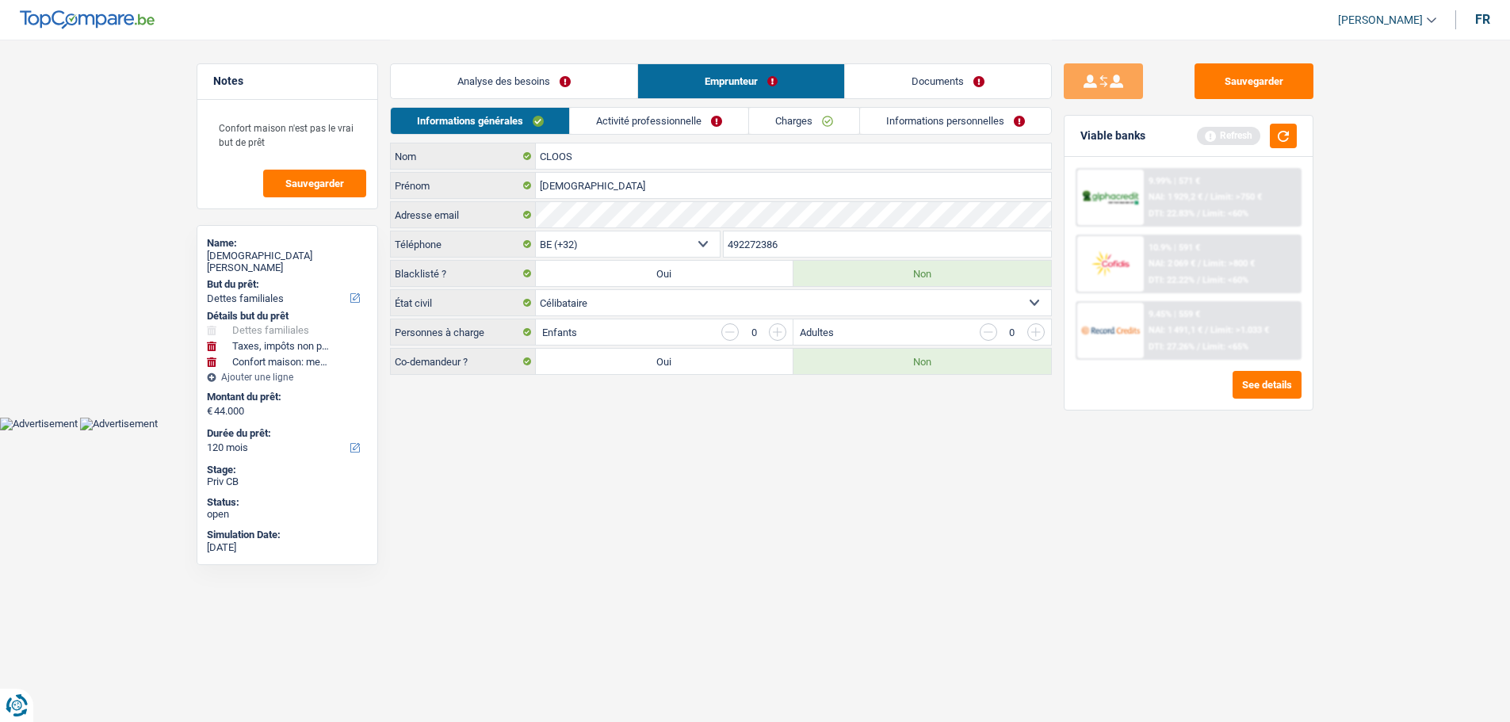
scroll to position [0, 0]
click at [652, 120] on link "Activité professionnelle" at bounding box center [665, 121] width 178 height 26
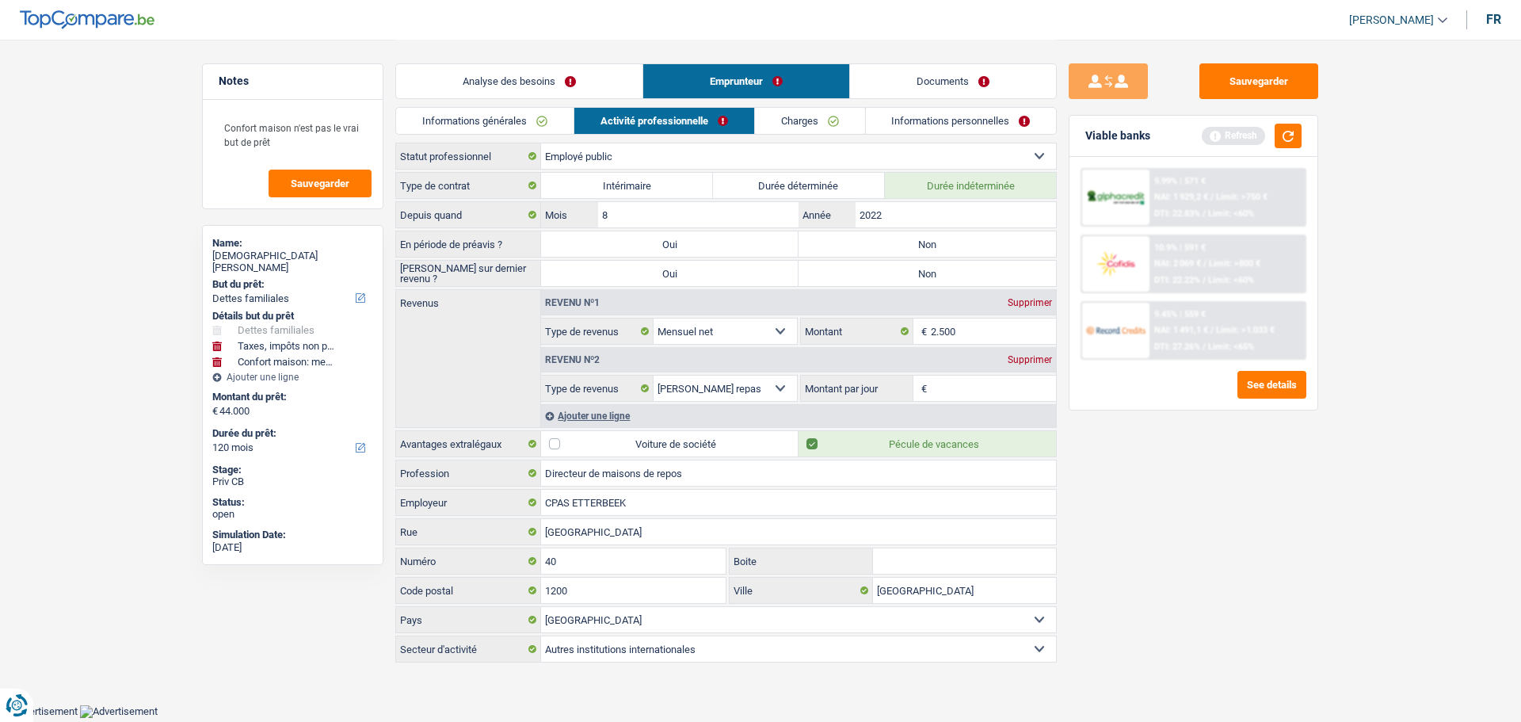
click at [559, 125] on link "Informations générales" at bounding box center [485, 121] width 178 height 26
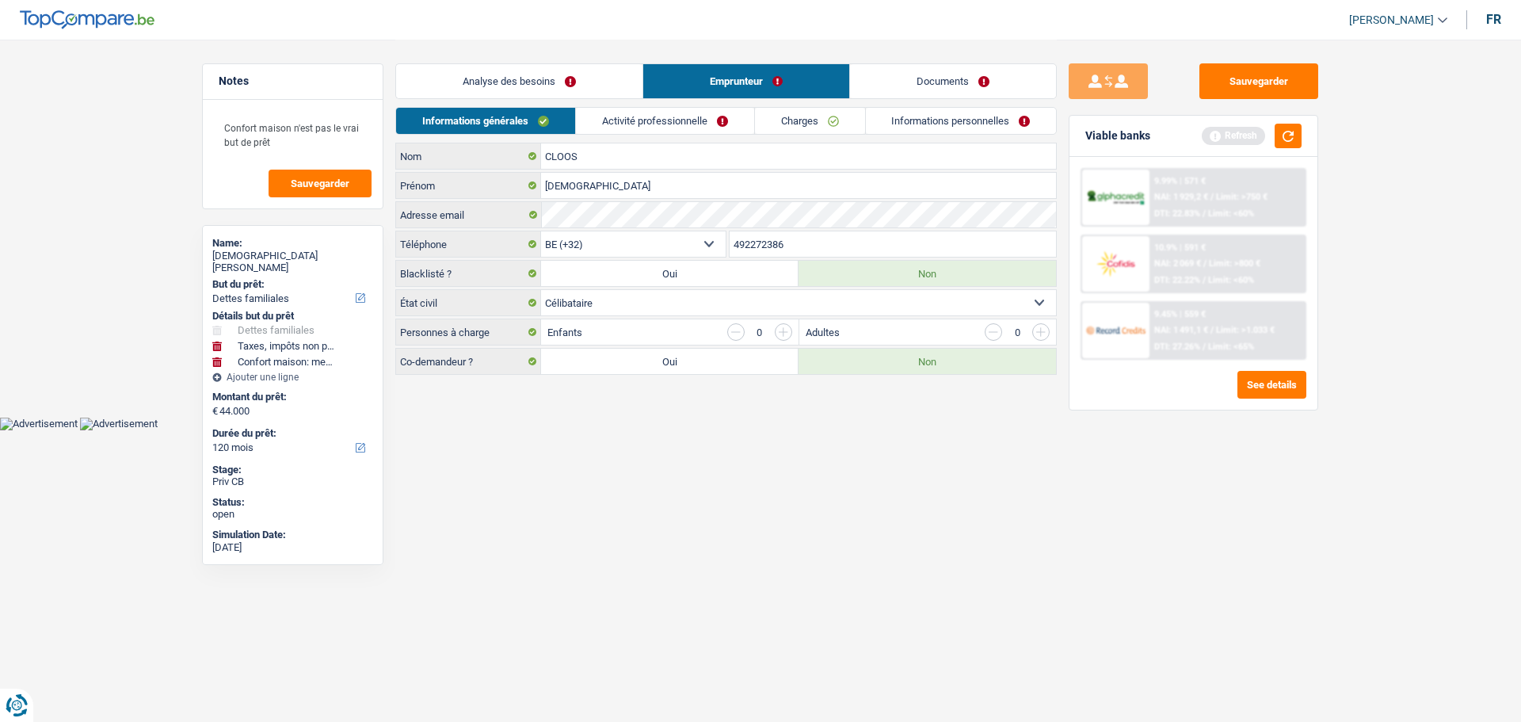
click at [658, 115] on link "Activité professionnelle" at bounding box center [665, 121] width 178 height 26
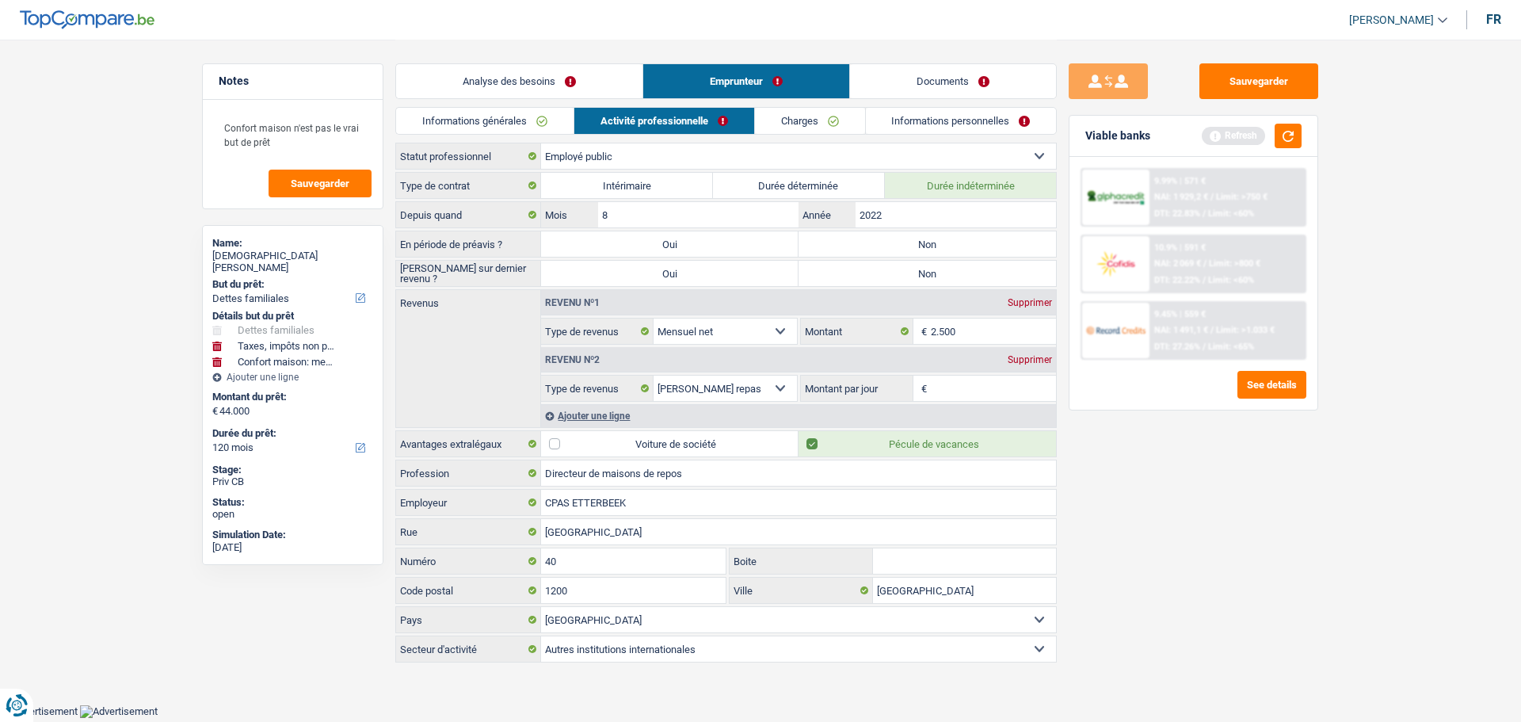
click at [521, 118] on link "Informations générales" at bounding box center [485, 121] width 178 height 26
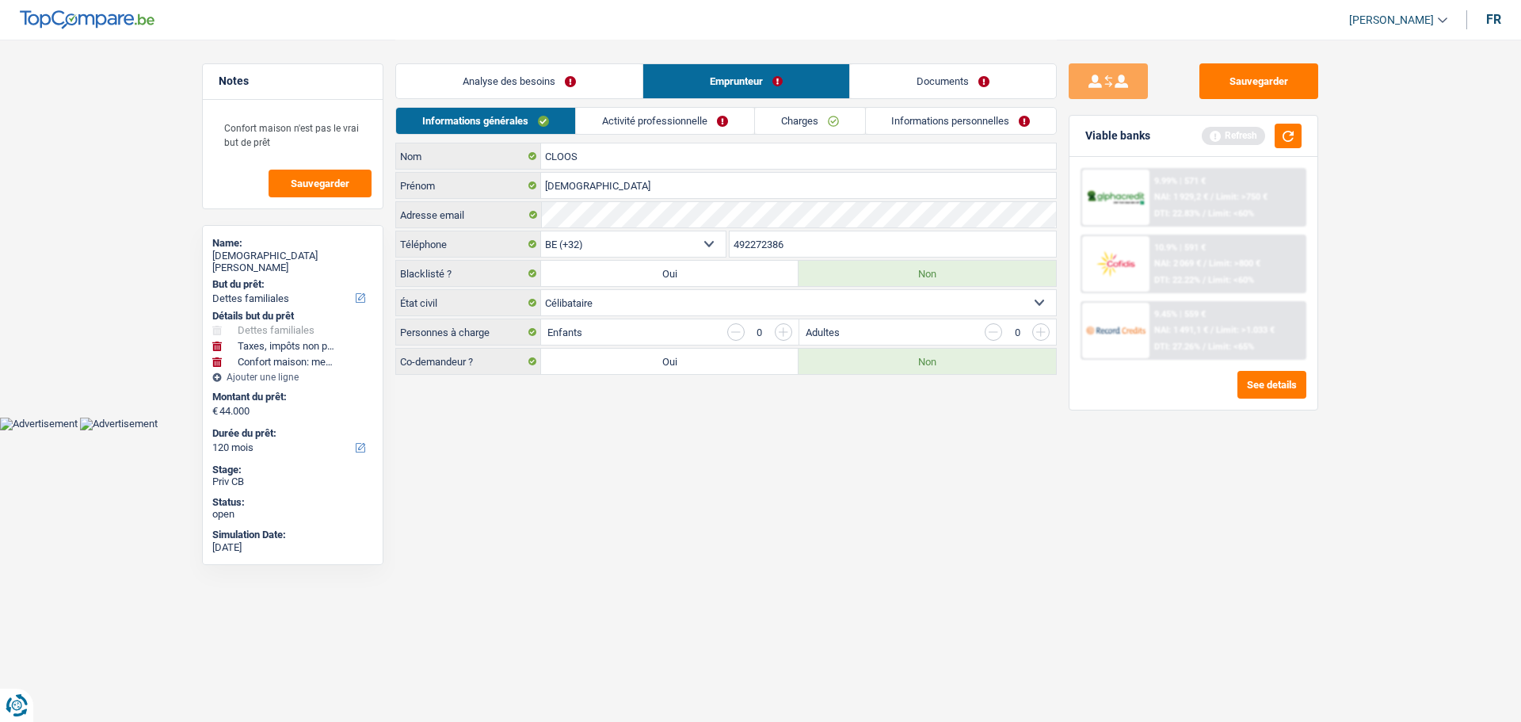
click at [711, 122] on link "Activité professionnelle" at bounding box center [665, 121] width 178 height 26
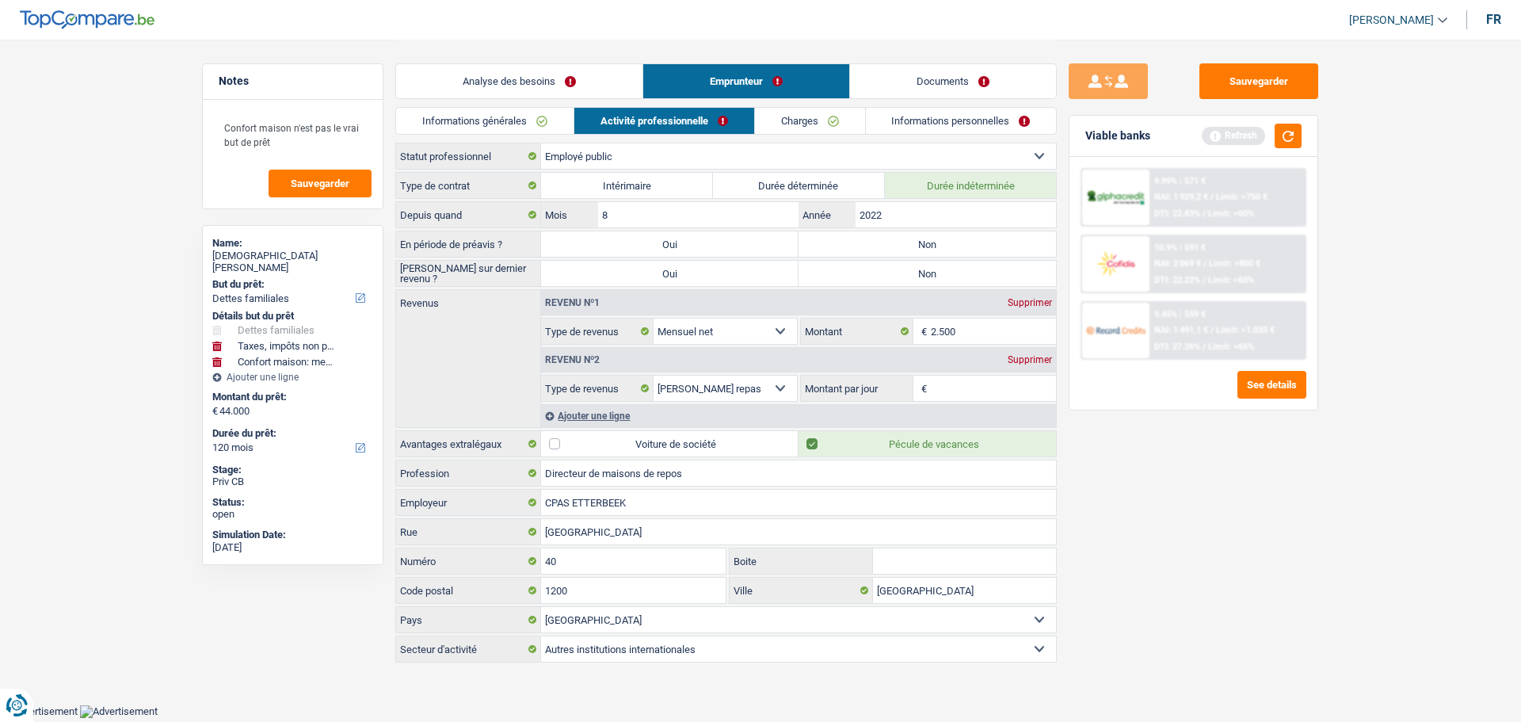
click at [982, 242] on label "Non" at bounding box center [928, 243] width 258 height 25
click at [982, 242] on input "Non" at bounding box center [928, 243] width 258 height 25
click at [952, 276] on label "Non" at bounding box center [928, 273] width 258 height 25
click at [952, 276] on input "Non" at bounding box center [928, 273] width 258 height 25
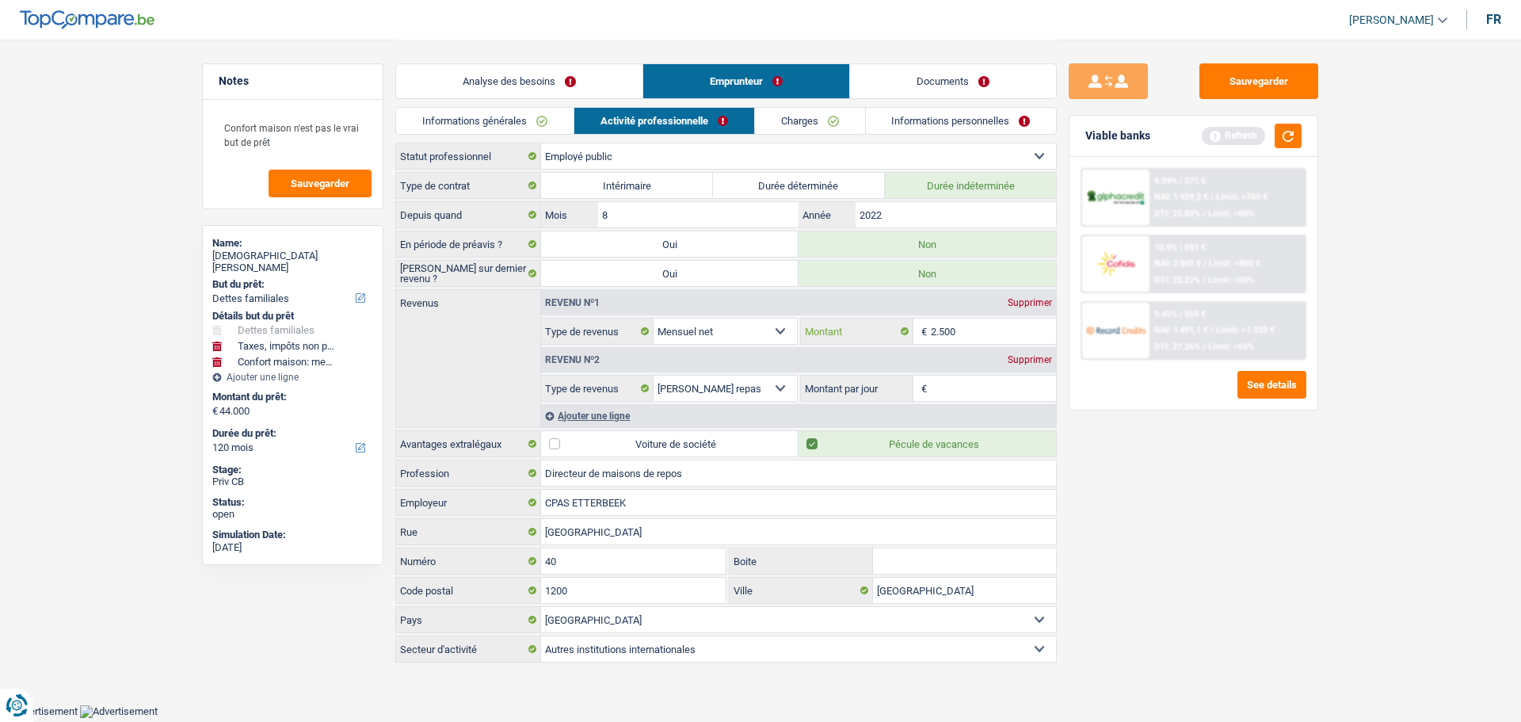
click at [994, 338] on input "2.500" at bounding box center [994, 331] width 126 height 25
click at [1003, 331] on input "2.500" at bounding box center [994, 331] width 126 height 25
click at [996, 384] on input "Montant par jour" at bounding box center [994, 388] width 126 height 25
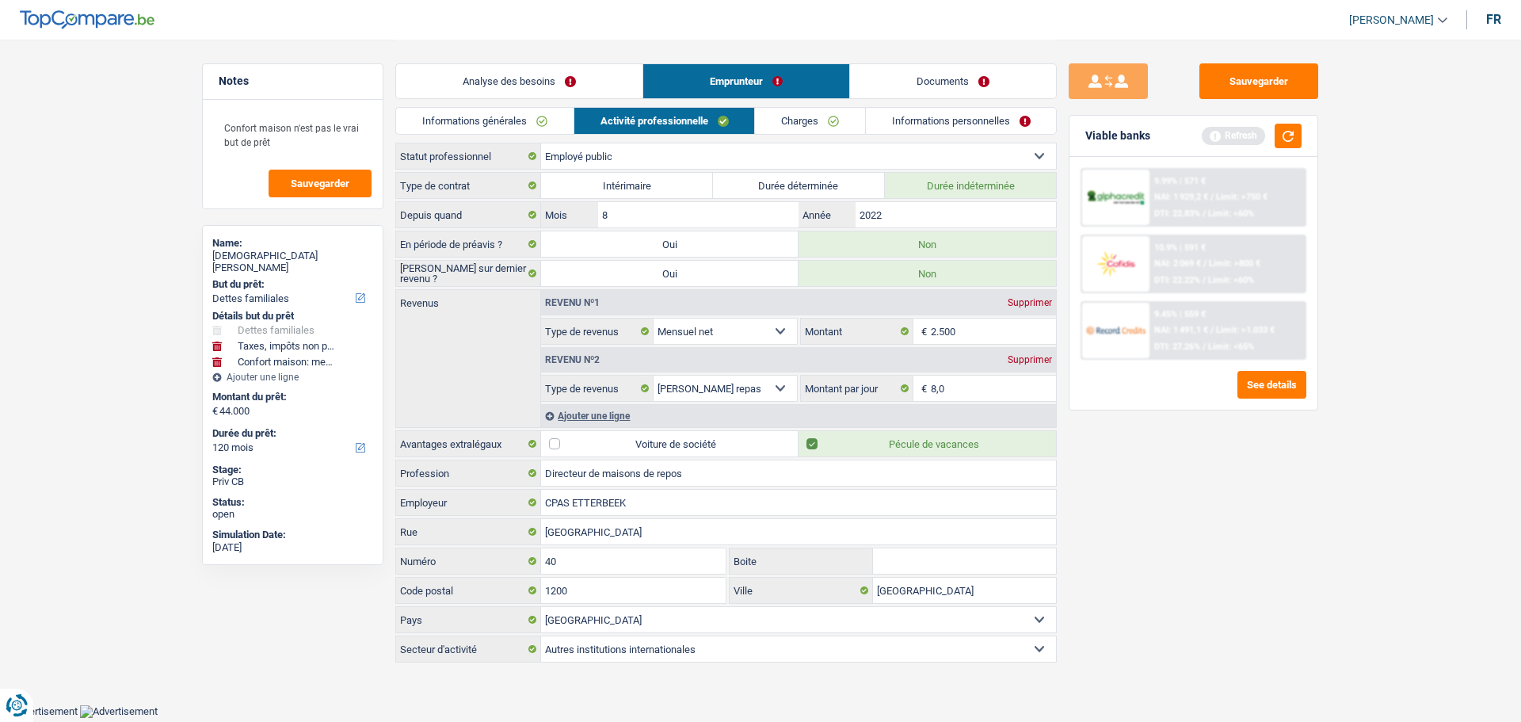
click at [1273, 578] on div "Sauvegarder Viable banks Refresh 9.99% | 571 € NAI: 1 929,2 € / Limit: >750 € D…" at bounding box center [1193, 379] width 273 height 633
click at [783, 116] on link "Charges" at bounding box center [810, 121] width 110 height 26
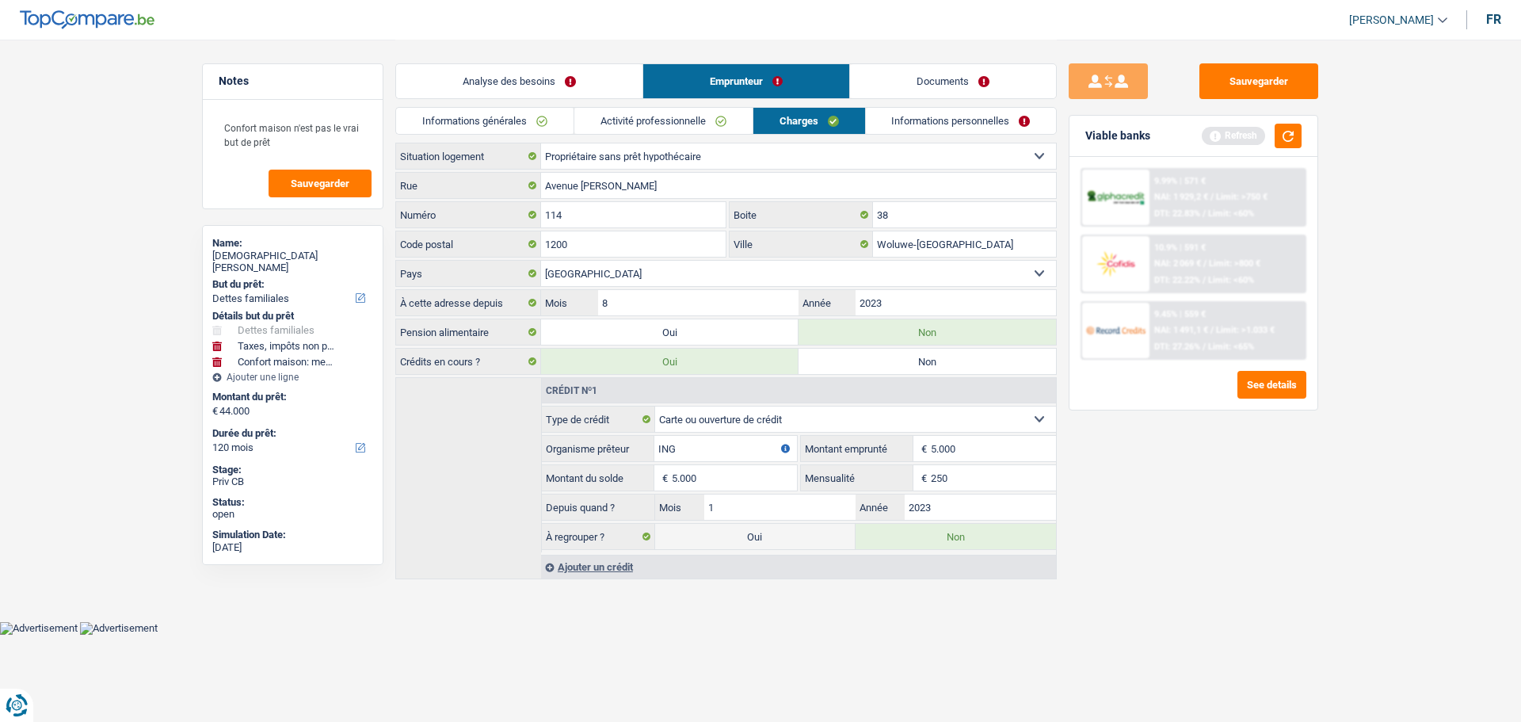
click at [674, 122] on link "Activité professionnelle" at bounding box center [663, 121] width 178 height 26
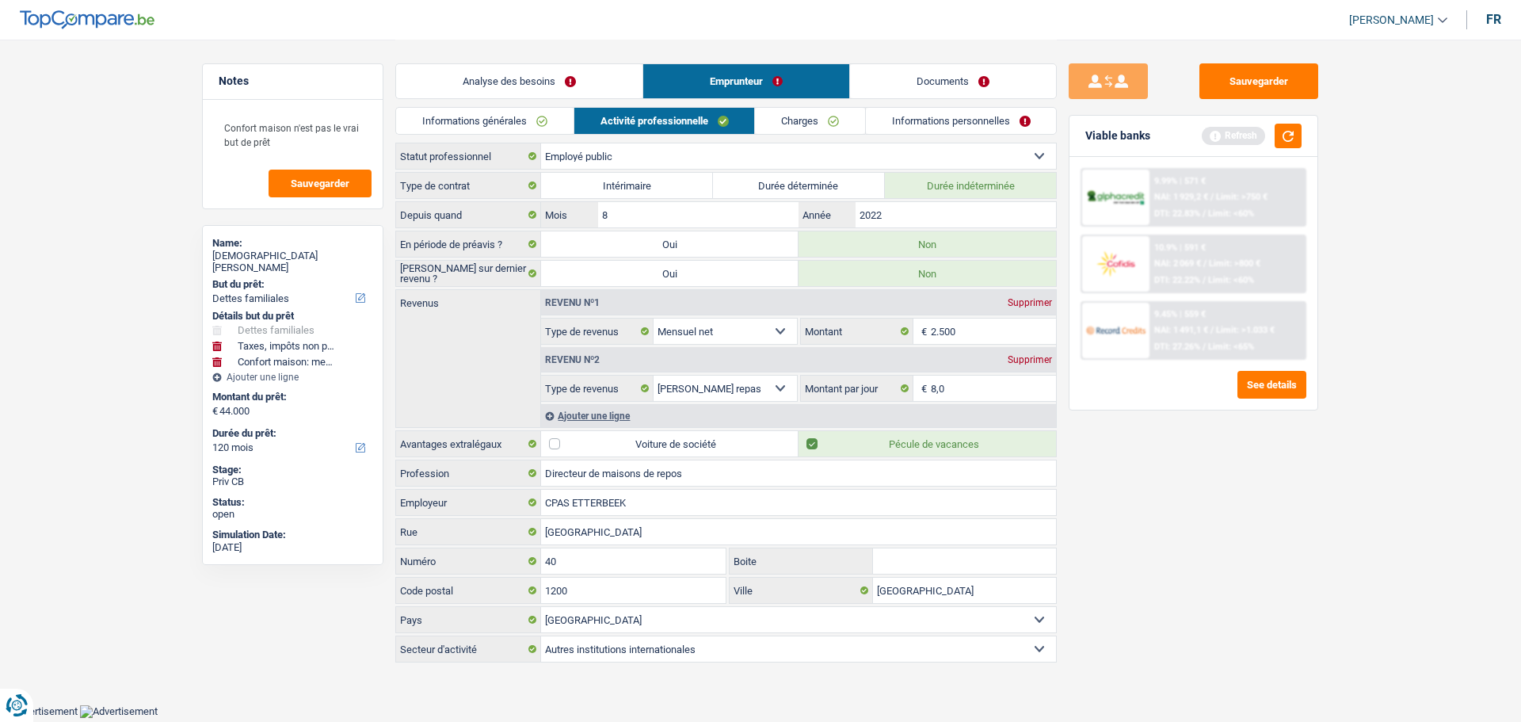
click at [825, 109] on link "Charges" at bounding box center [810, 121] width 110 height 26
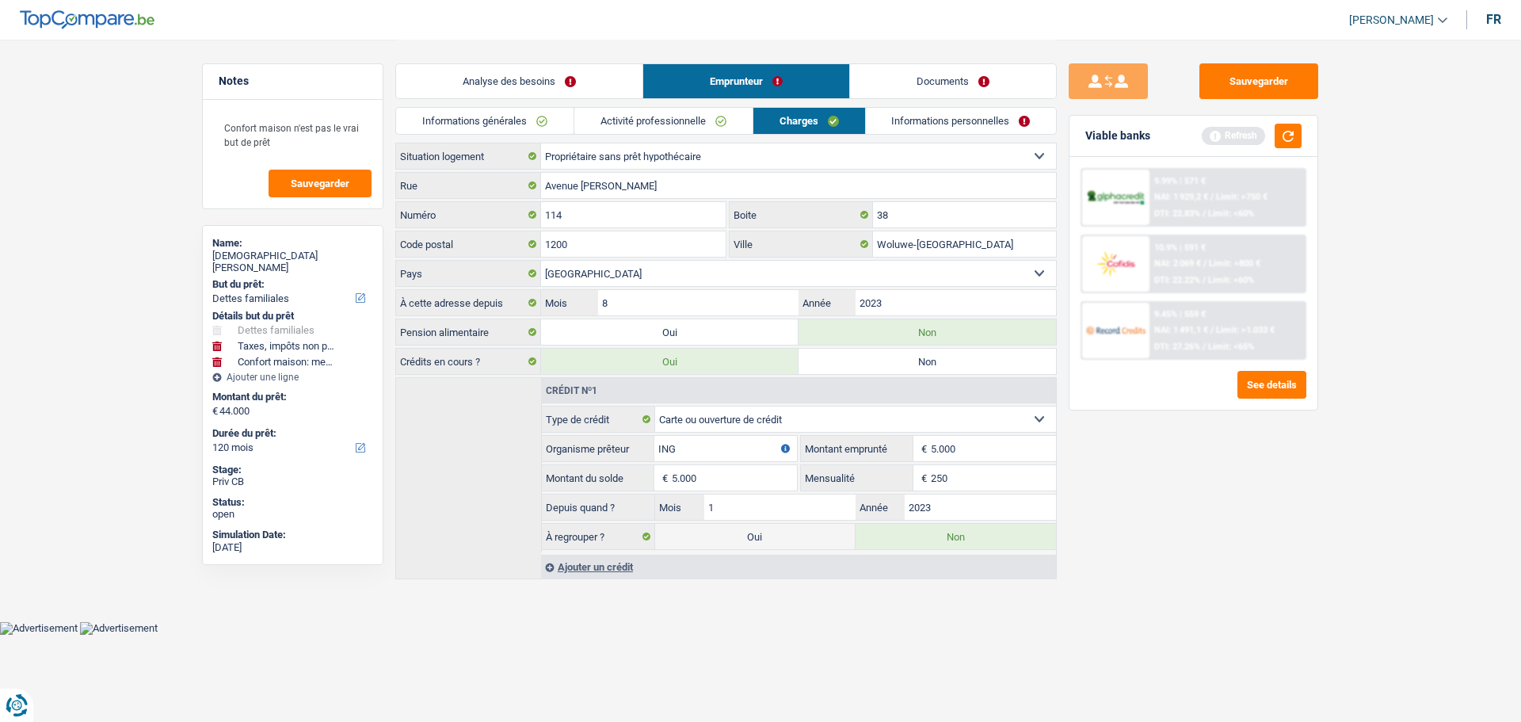
click at [660, 128] on link "Activité professionnelle" at bounding box center [663, 121] width 178 height 26
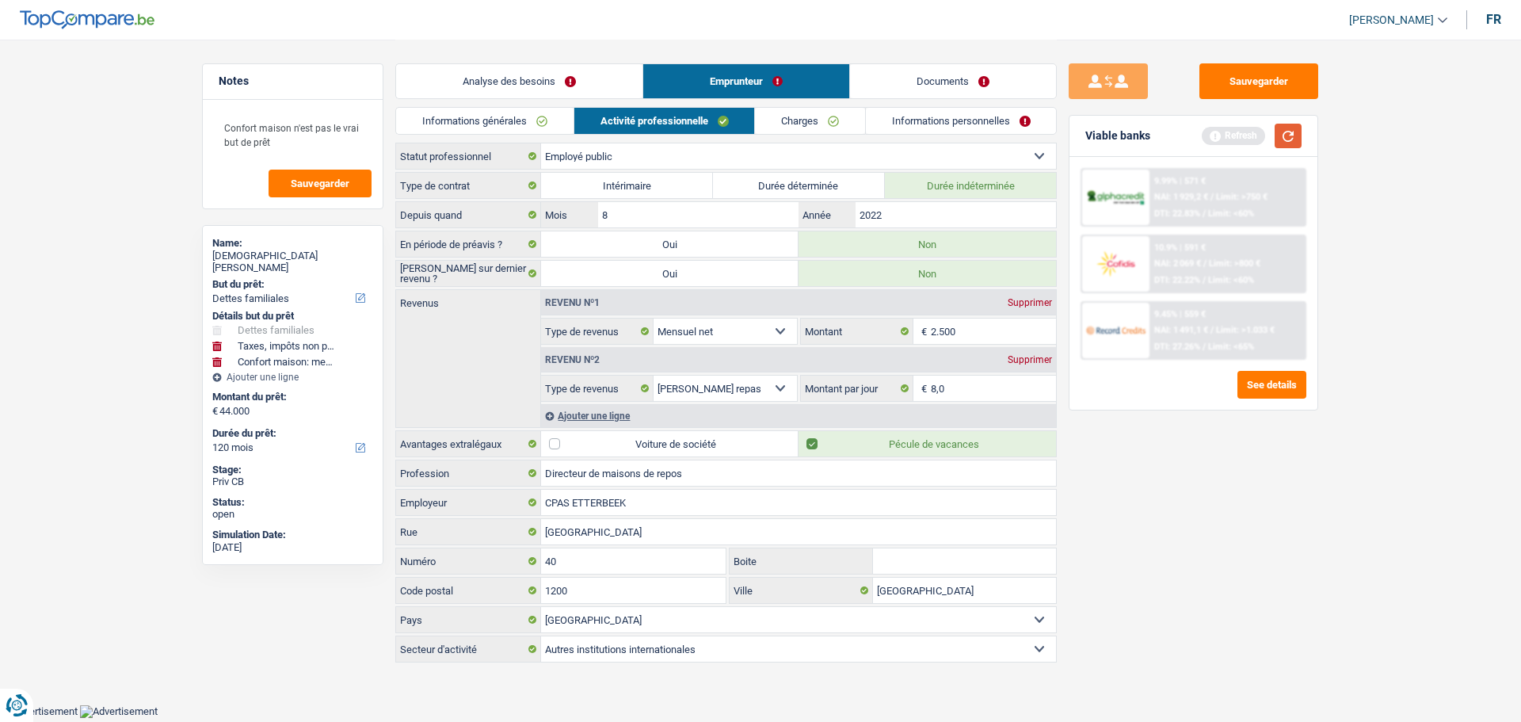
click at [1288, 137] on button "button" at bounding box center [1288, 136] width 27 height 25
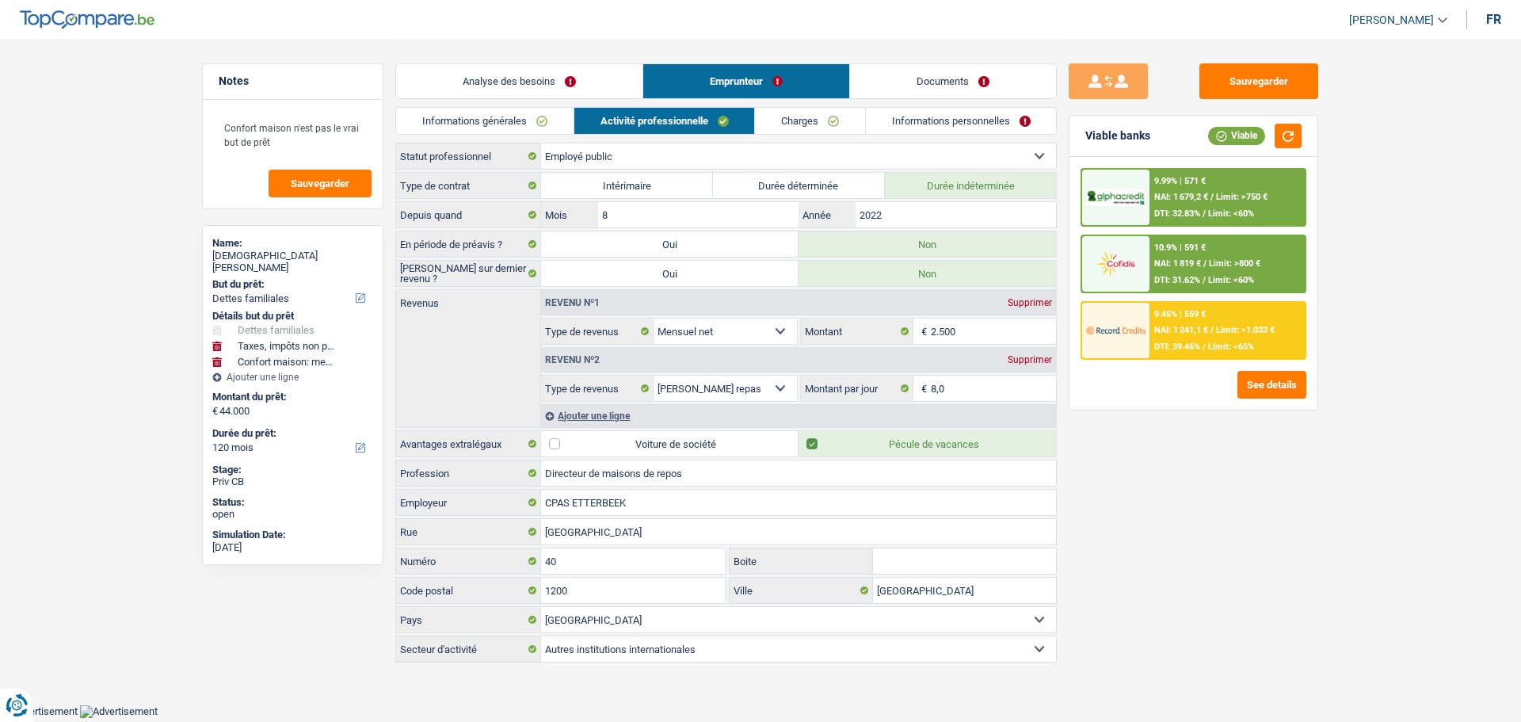
click at [802, 118] on link "Charges" at bounding box center [810, 121] width 110 height 26
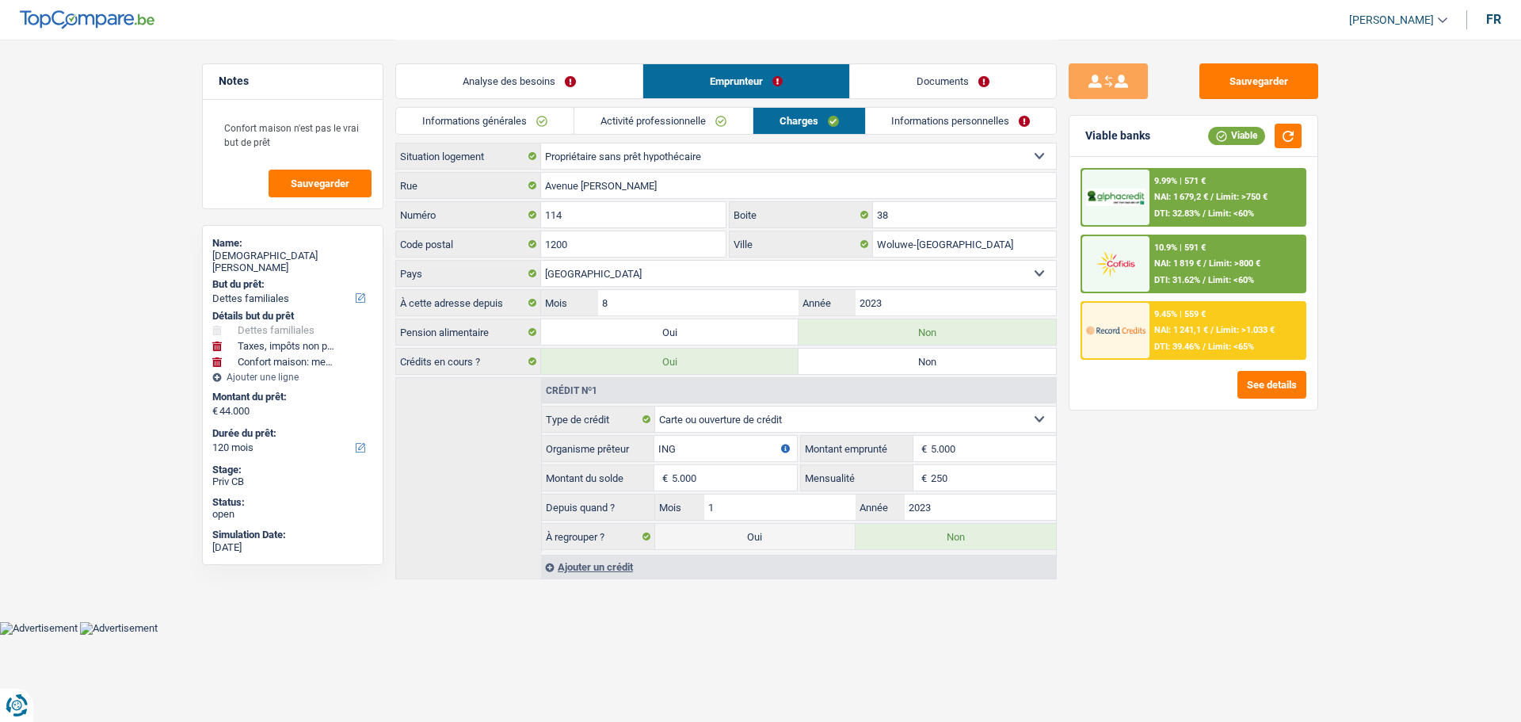
click at [677, 116] on link "Activité professionnelle" at bounding box center [663, 121] width 178 height 26
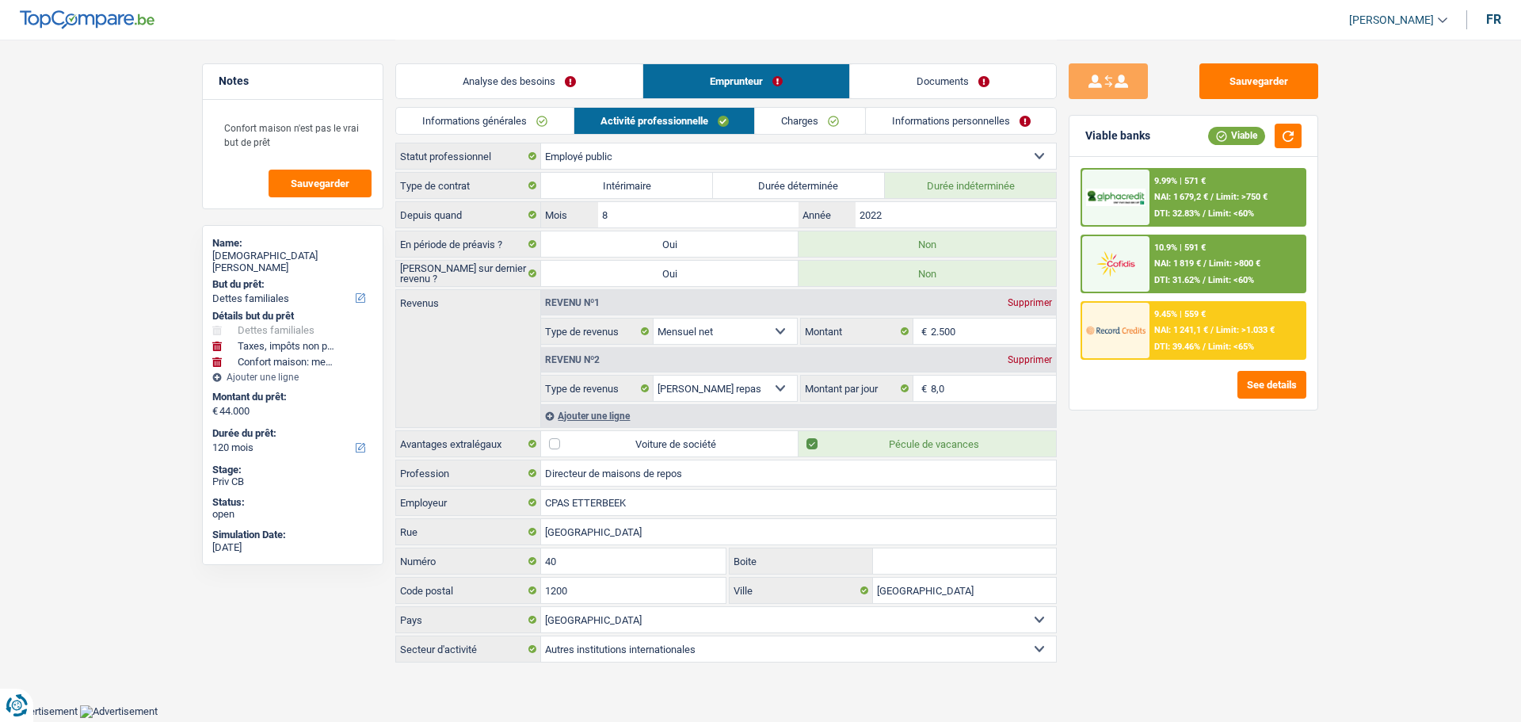
click at [787, 114] on link "Charges" at bounding box center [810, 121] width 110 height 26
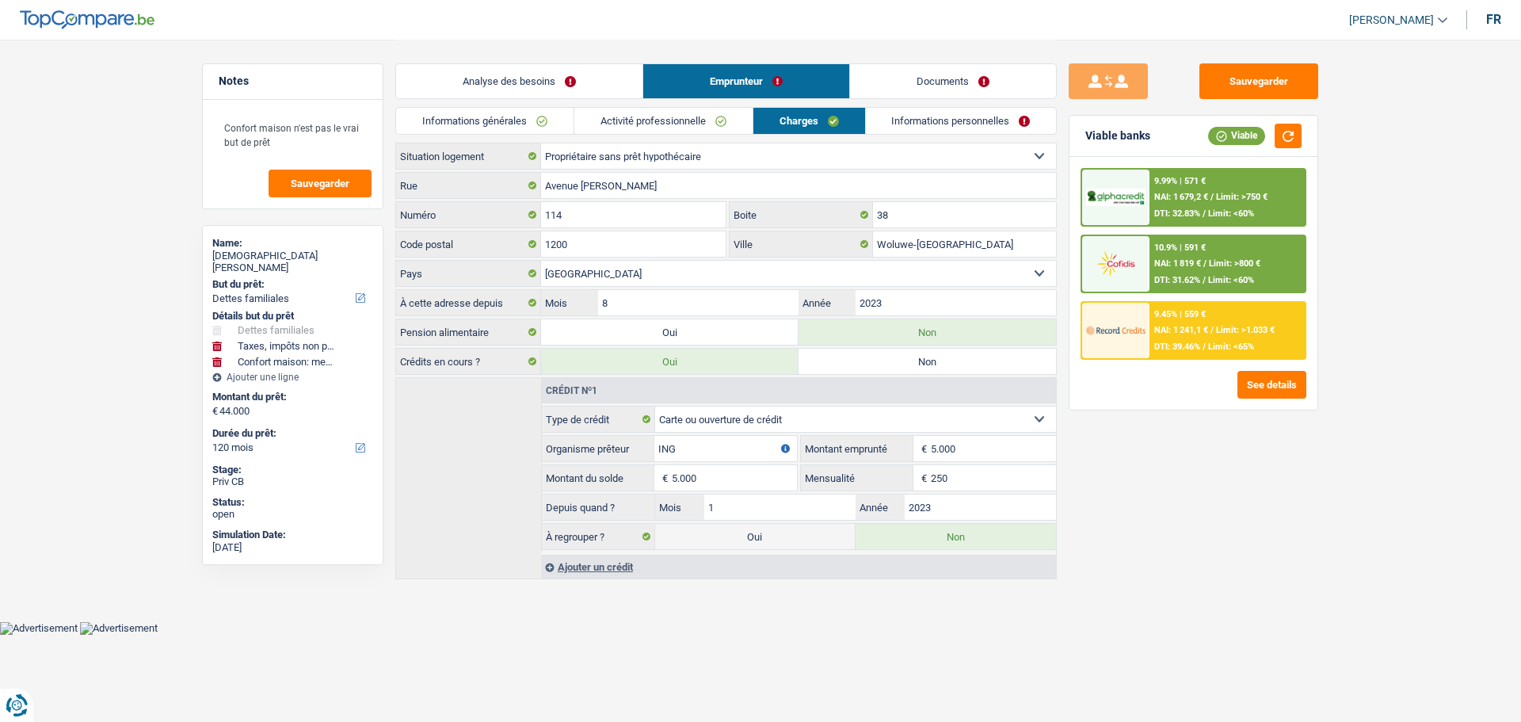
click at [974, 126] on link "Informations personnelles" at bounding box center [961, 121] width 191 height 26
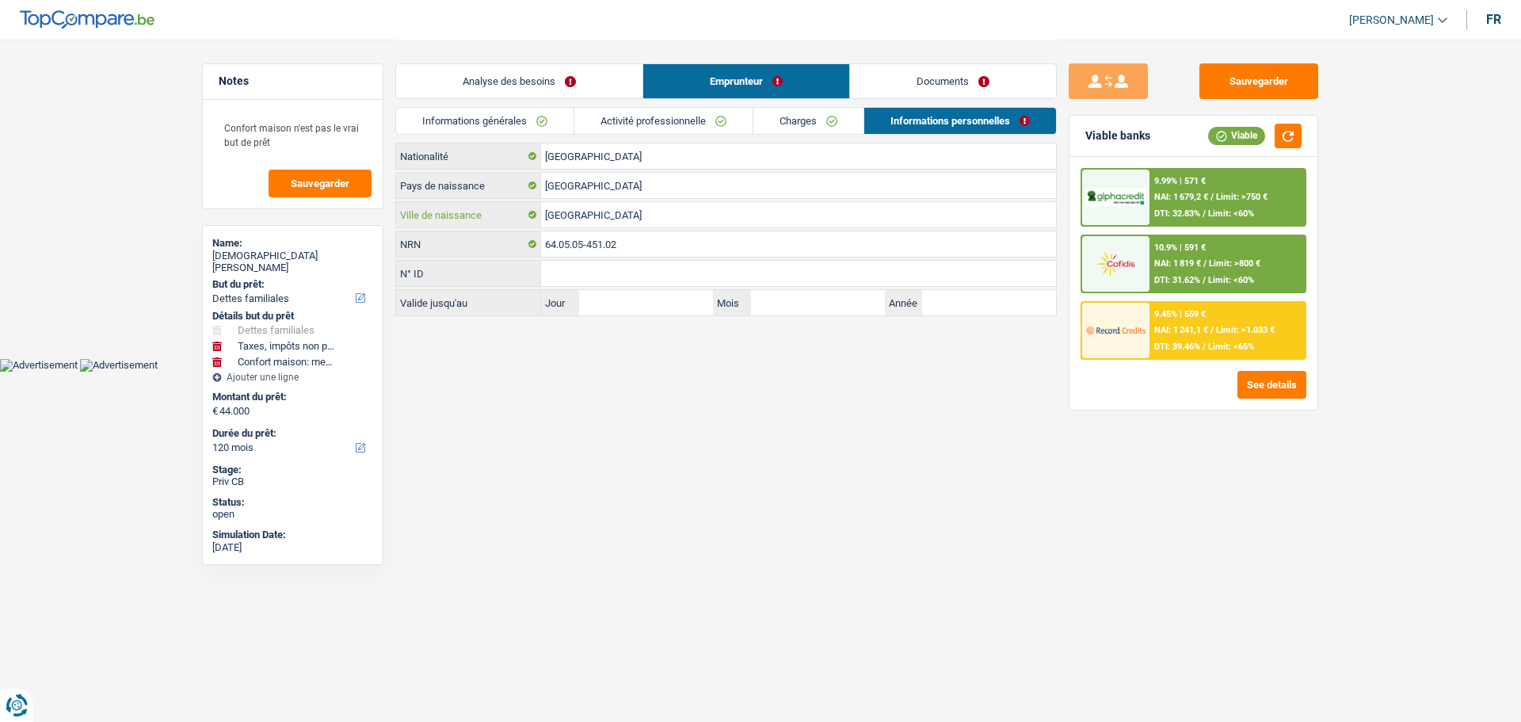
click at [712, 216] on input "BRUXELLES" at bounding box center [798, 214] width 515 height 25
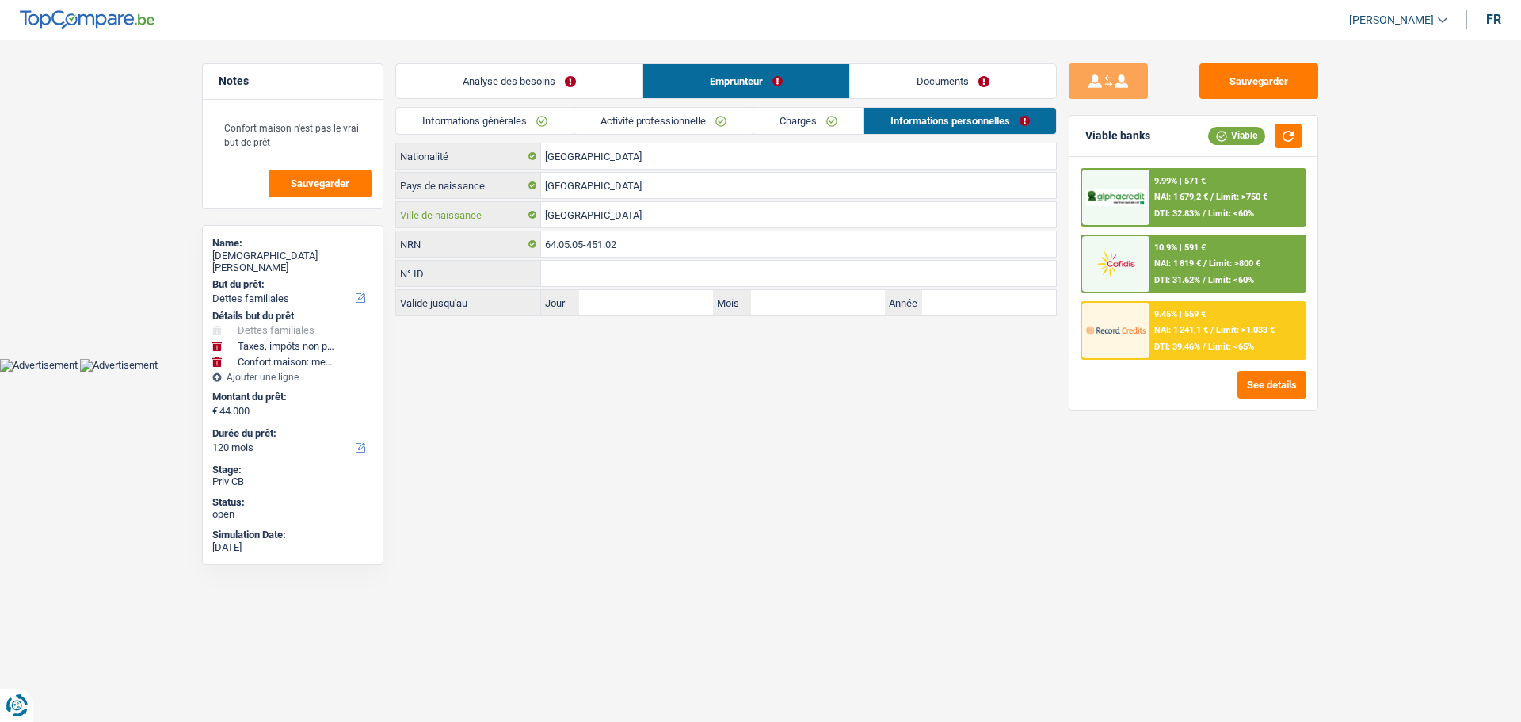
click at [627, 216] on input "BRUXELLES" at bounding box center [798, 214] width 515 height 25
click at [606, 219] on input "BRUXELLES" at bounding box center [798, 214] width 515 height 25
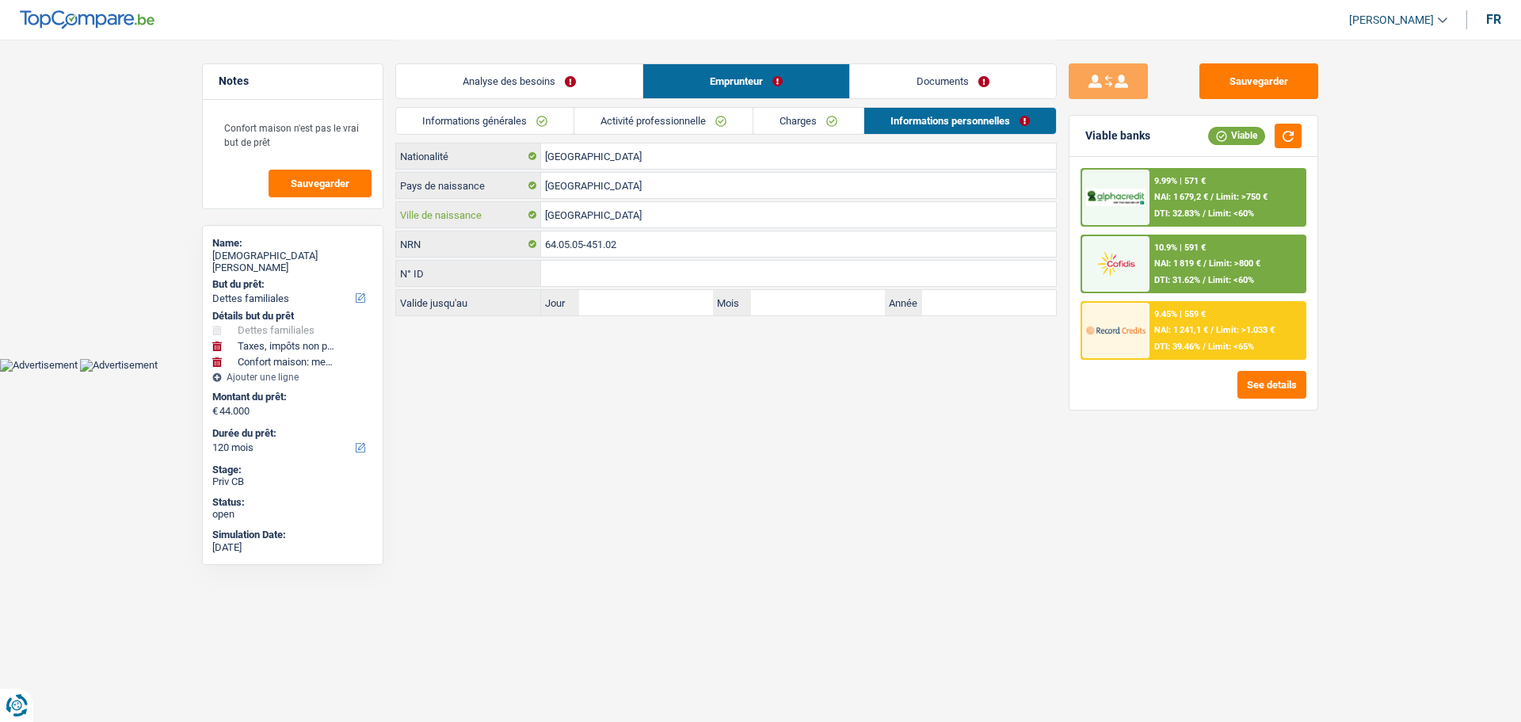
click at [611, 213] on input "BRUXELLES" at bounding box center [798, 214] width 515 height 25
click at [627, 198] on div "Belgique Pays de naissance" at bounding box center [726, 185] width 662 height 27
click at [1297, 136] on button "button" at bounding box center [1288, 136] width 27 height 25
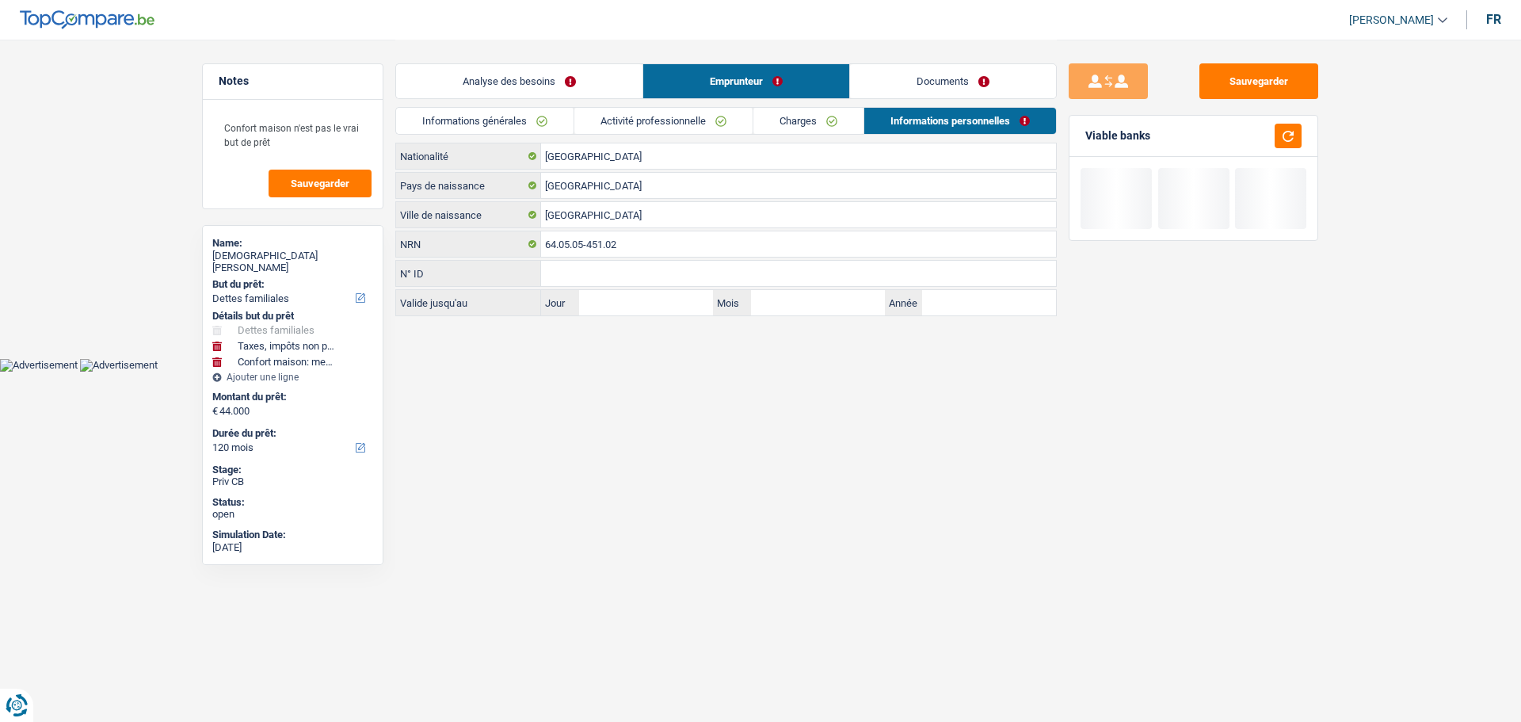
click at [968, 68] on link "Documents" at bounding box center [953, 81] width 206 height 34
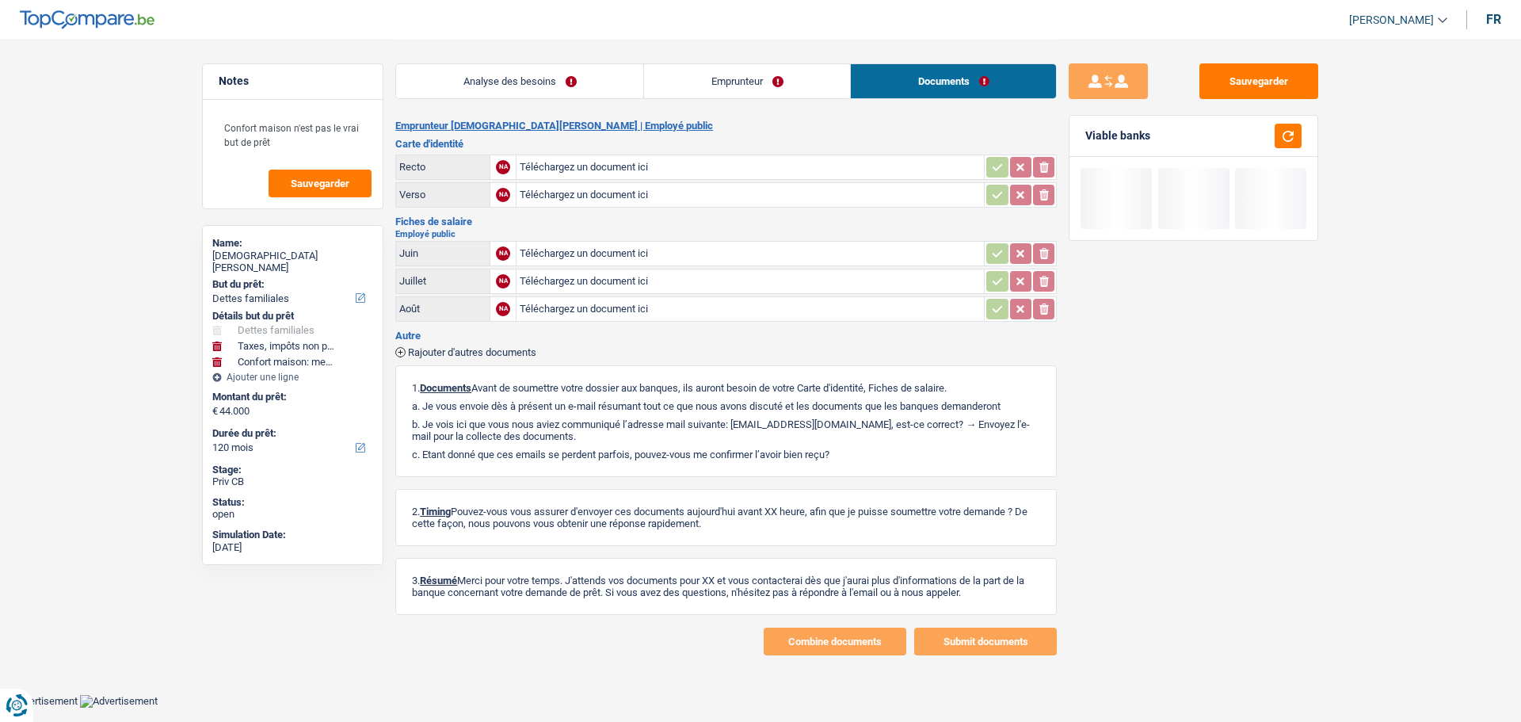
click at [563, 76] on link "Analyse des besoins" at bounding box center [519, 81] width 247 height 34
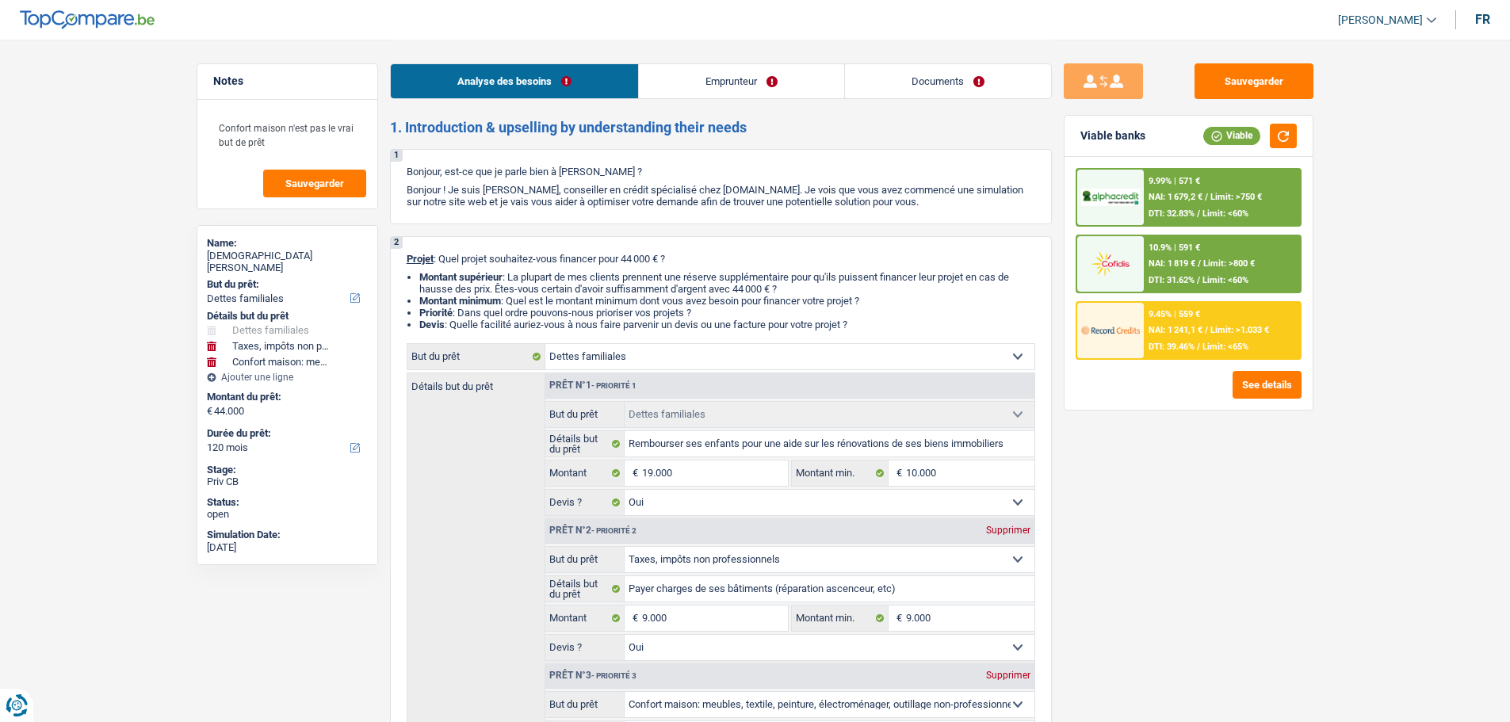
click at [765, 75] on link "Emprunteur" at bounding box center [741, 81] width 205 height 34
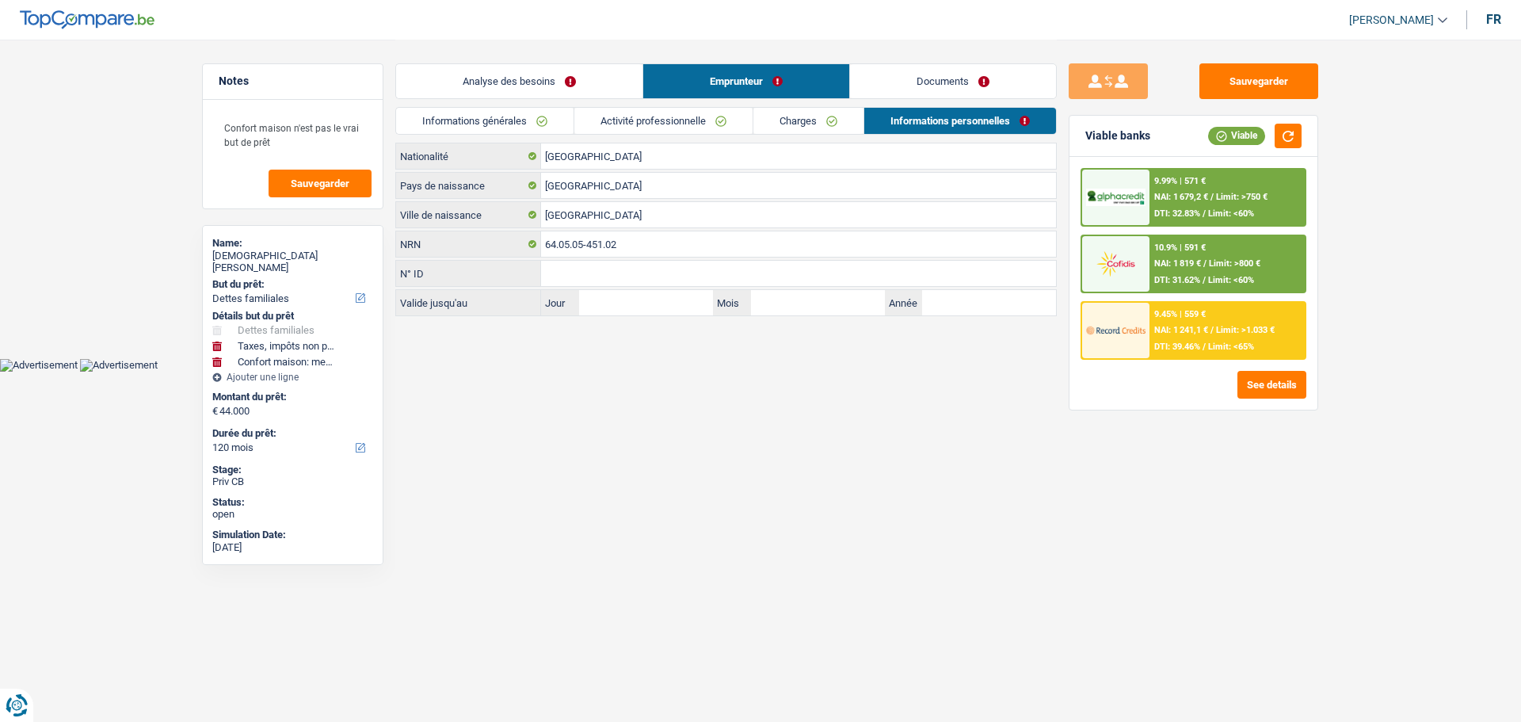
click at [590, 69] on link "Analyse des besoins" at bounding box center [519, 81] width 246 height 34
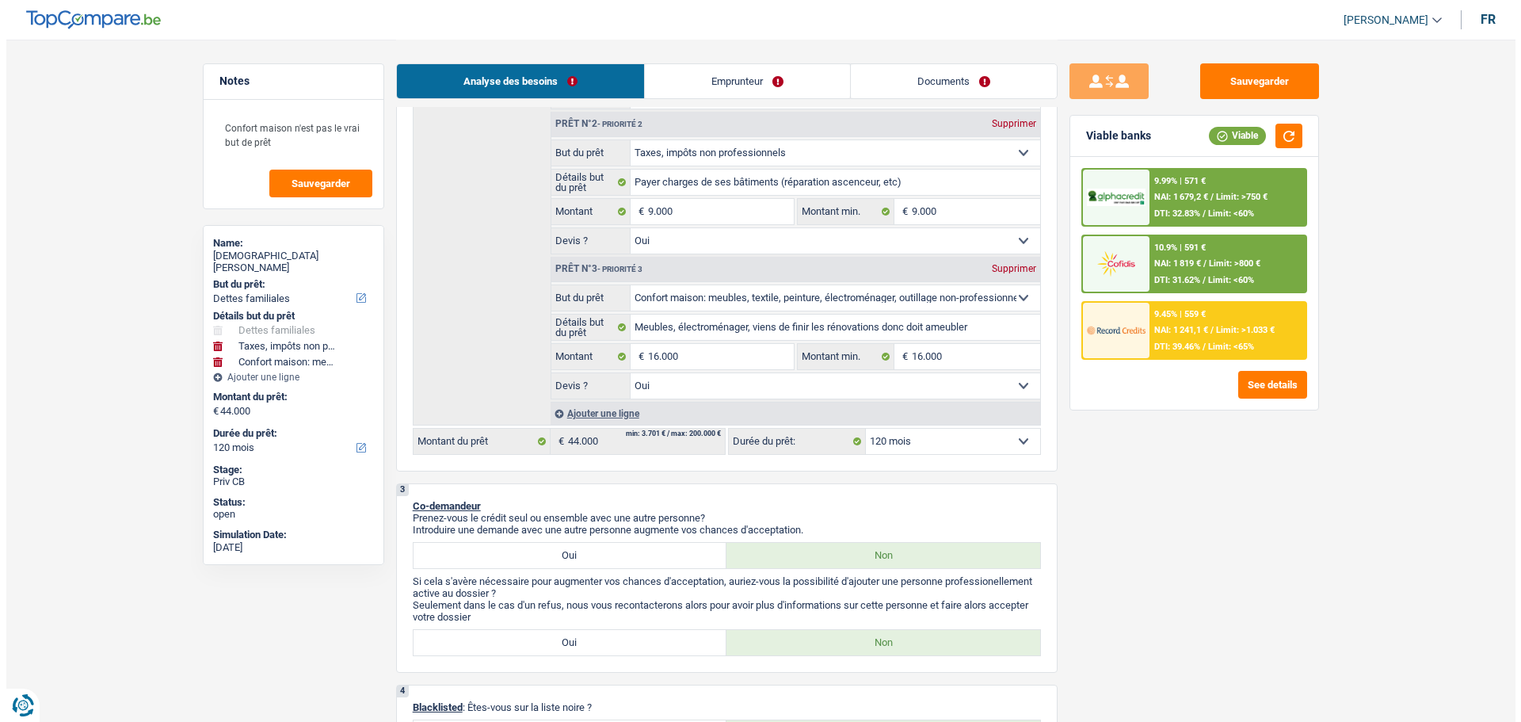
scroll to position [317, 0]
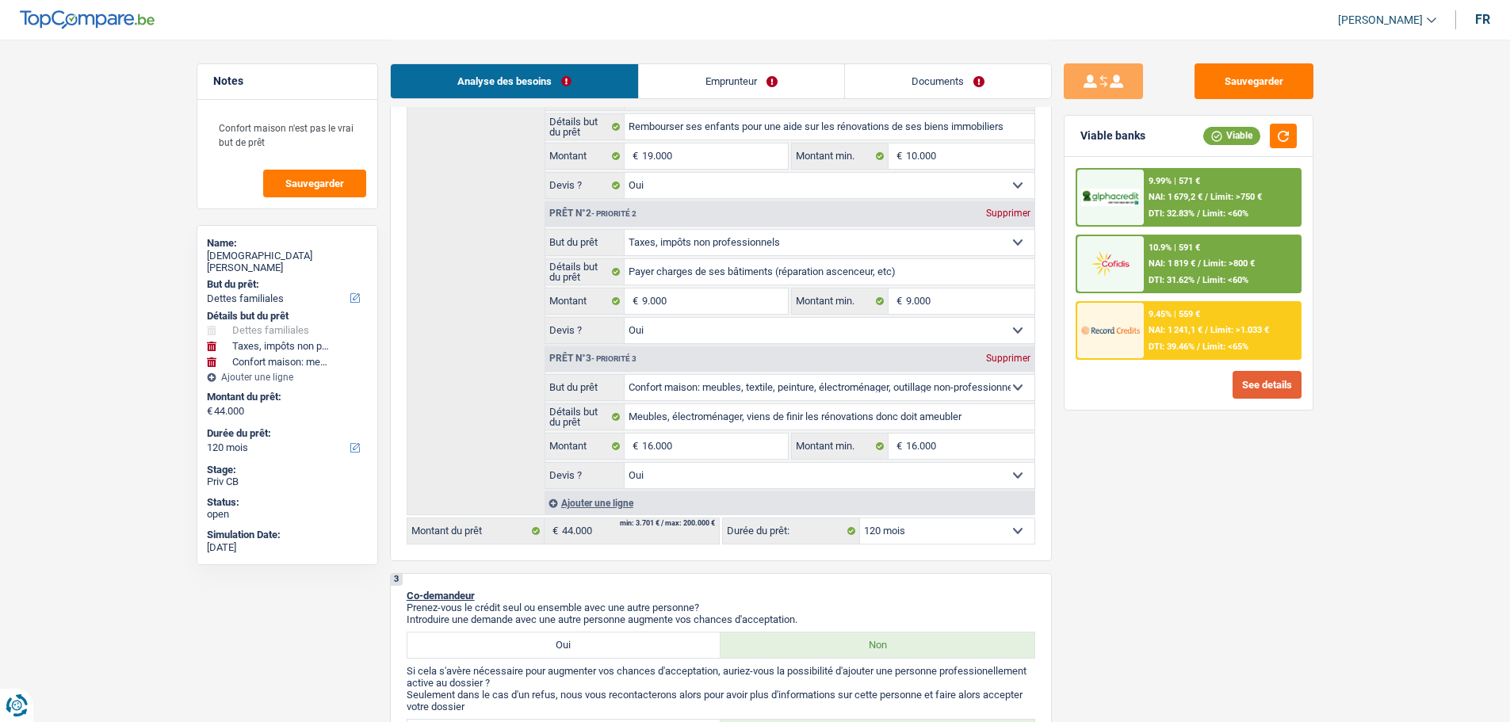
click at [1275, 386] on button "See details" at bounding box center [1266, 385] width 69 height 28
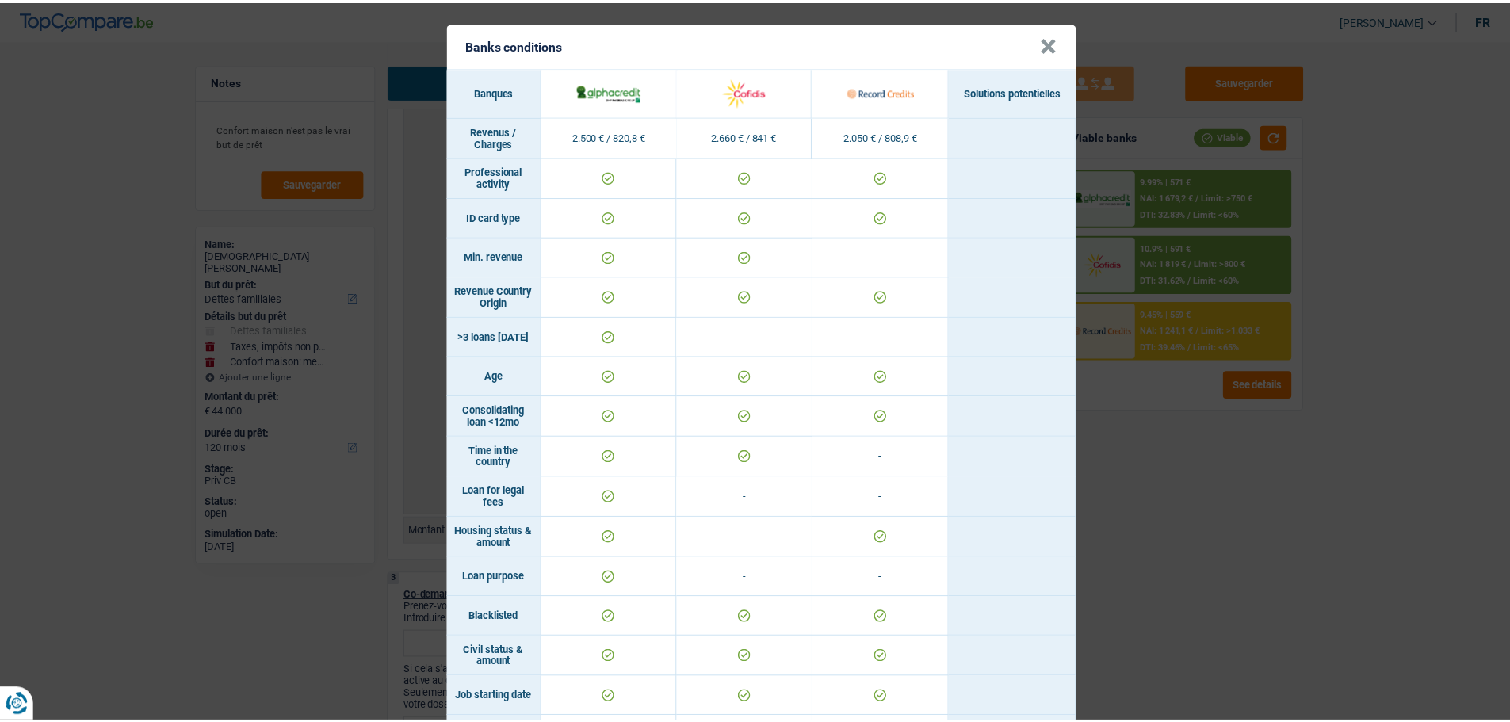
scroll to position [0, 0]
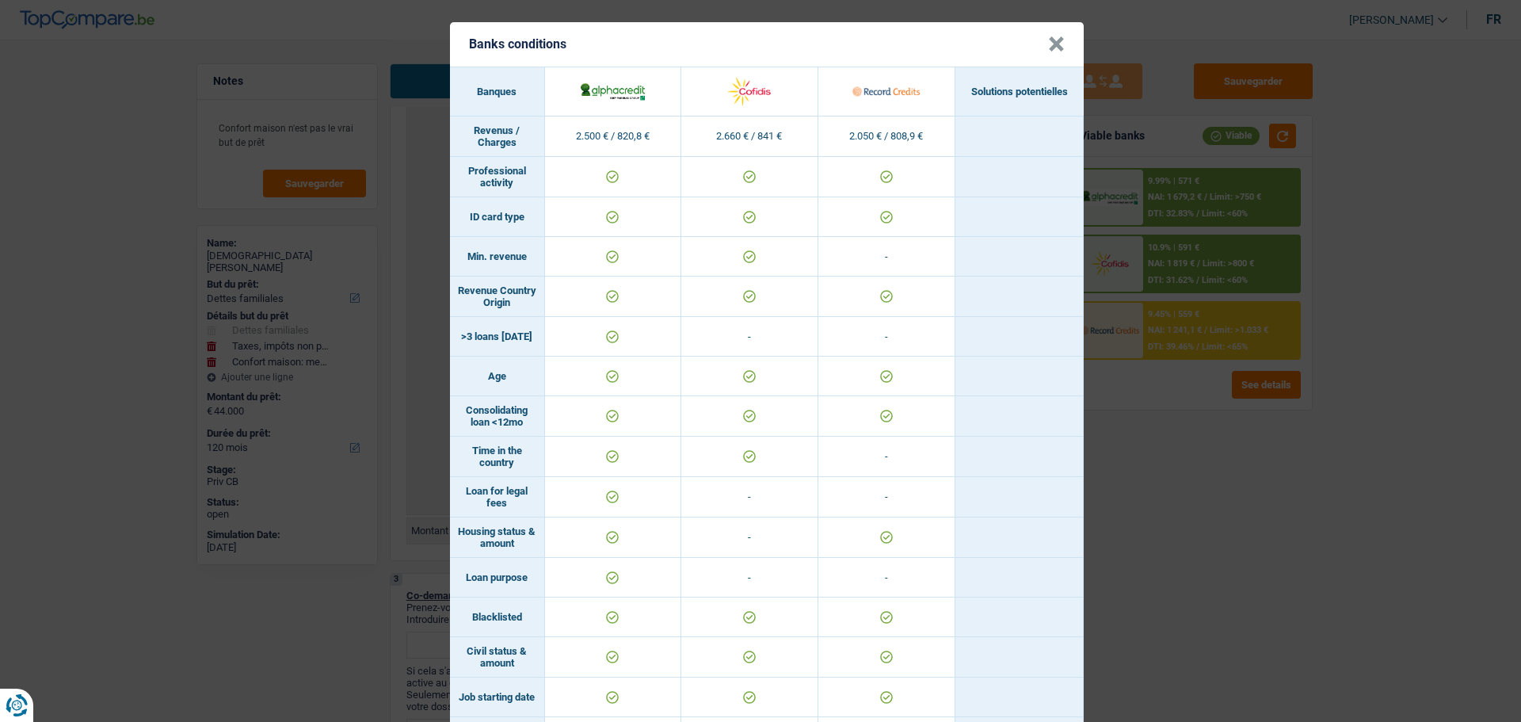
click at [1060, 38] on header "Banks conditions ×" at bounding box center [767, 44] width 634 height 44
click at [1048, 48] on button "×" at bounding box center [1056, 44] width 17 height 16
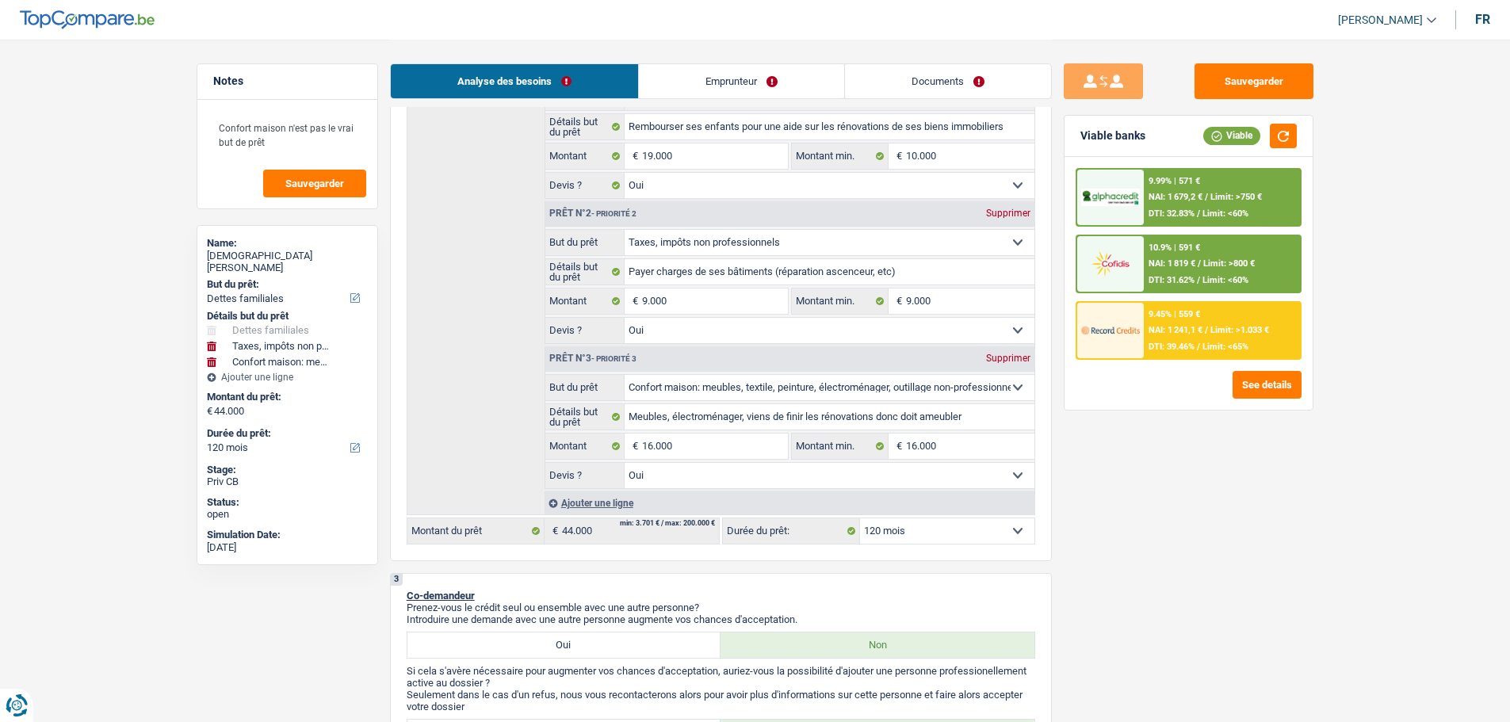
click at [1177, 331] on span "NAI: 1 241,1 €" at bounding box center [1175, 330] width 54 height 10
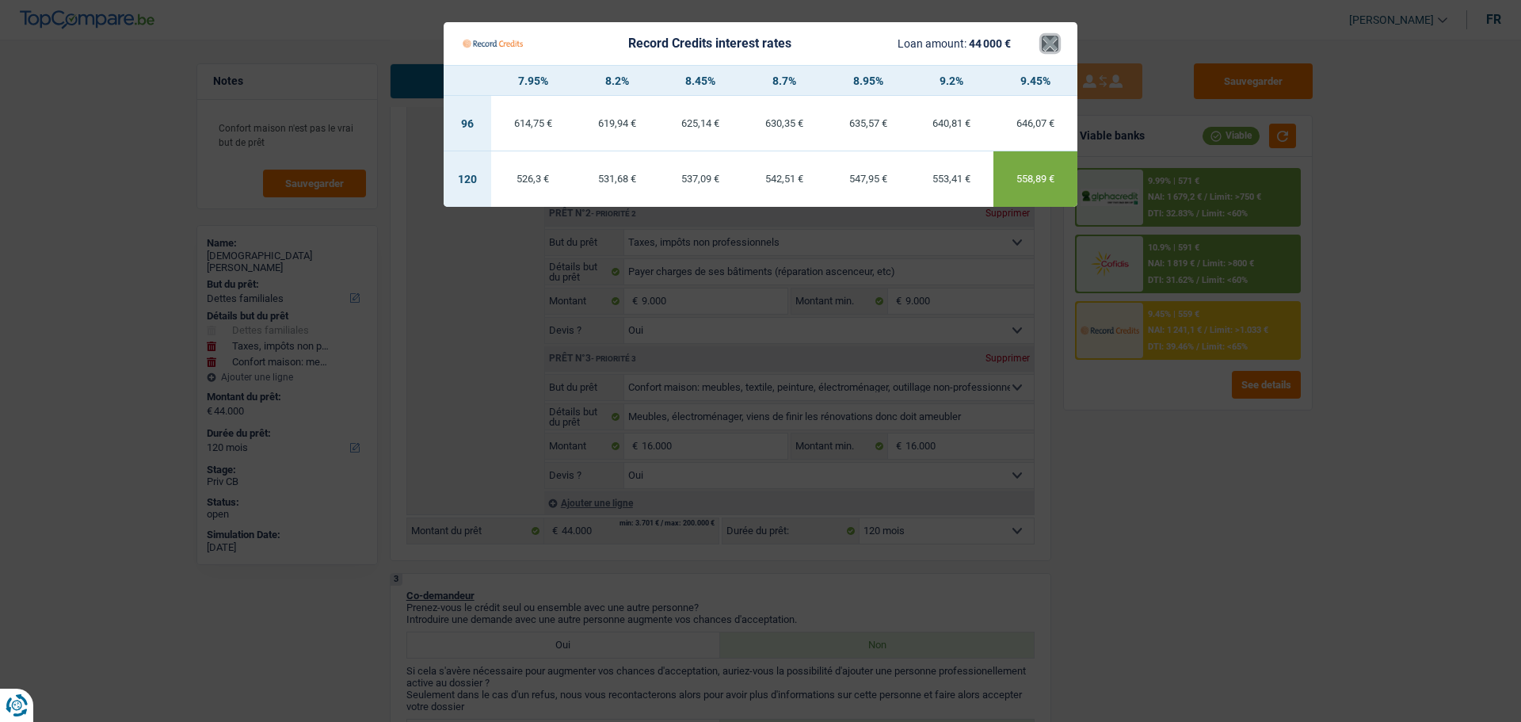
click at [1055, 50] on button "×" at bounding box center [1050, 44] width 17 height 16
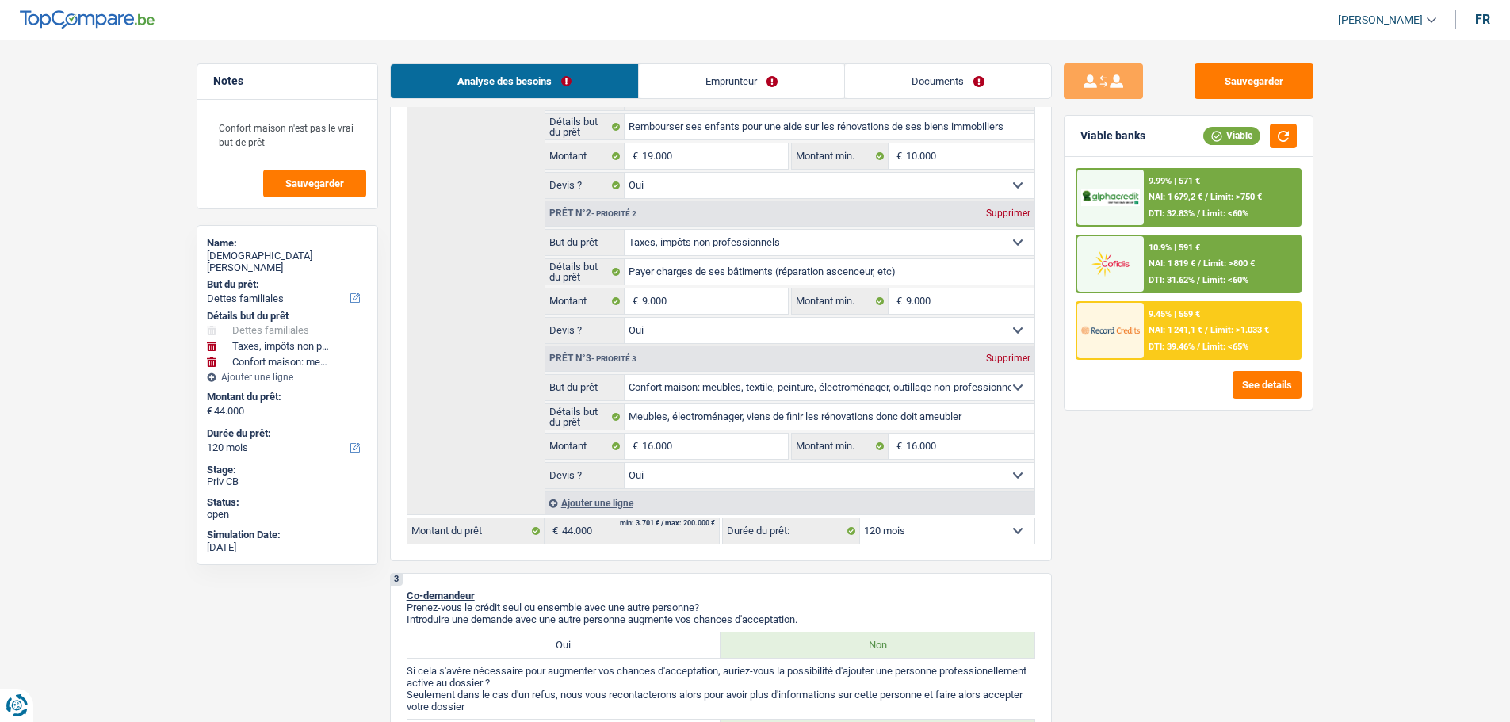
click at [1196, 479] on div "Sauvegarder Viable banks Viable 9.99% | 571 € NAI: 1 679,2 € / Limit: >750 € DT…" at bounding box center [1188, 379] width 273 height 633
click at [1166, 331] on span "NAI: 1 241,1 €" at bounding box center [1175, 330] width 54 height 10
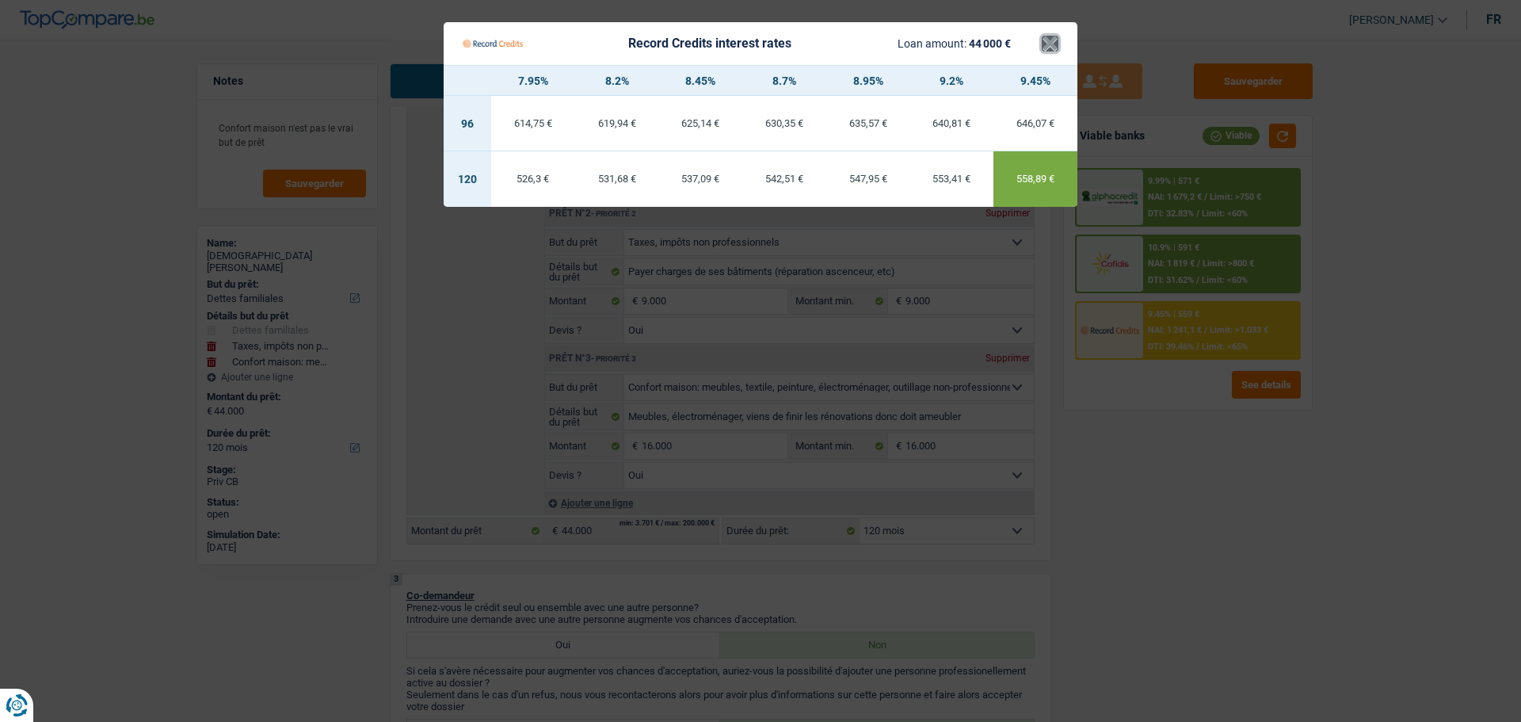
click at [1055, 46] on button "×" at bounding box center [1050, 44] width 17 height 16
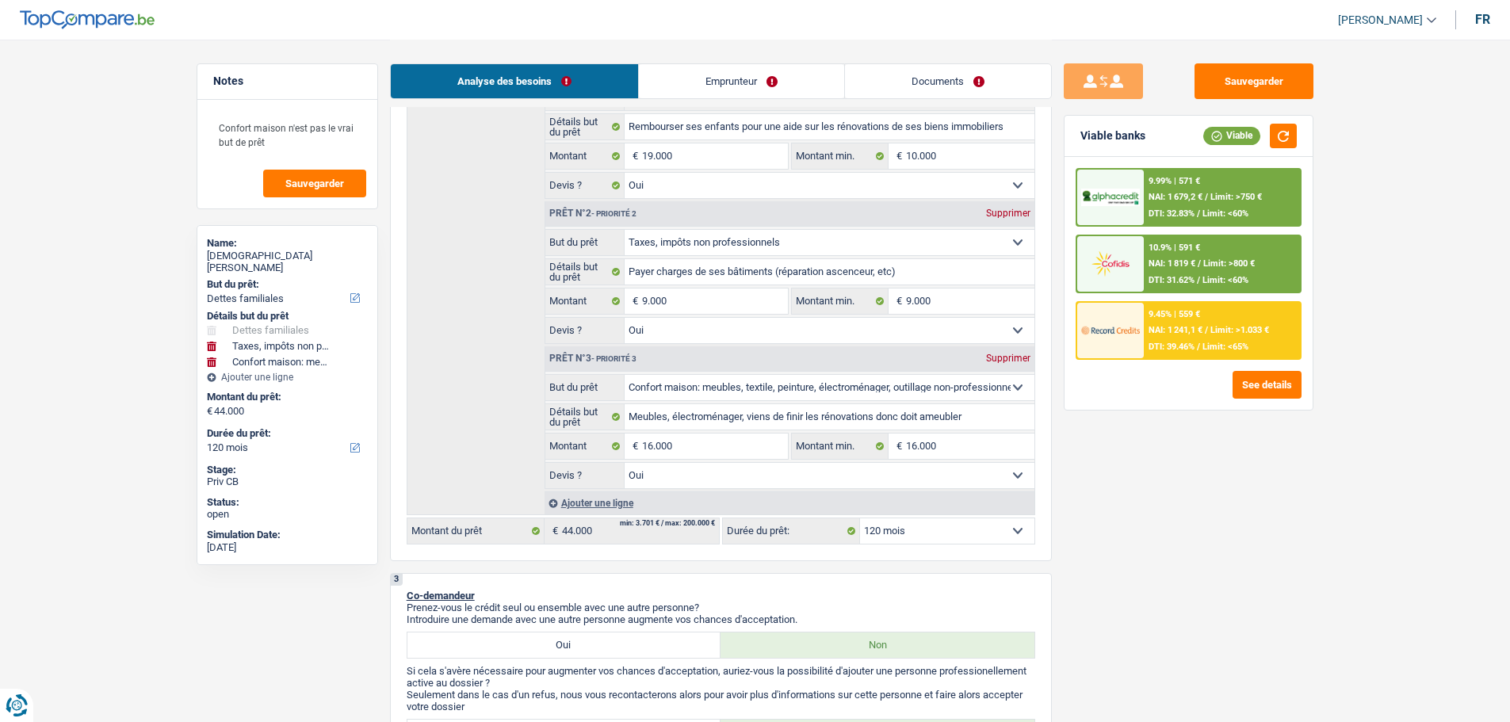
click at [977, 526] on select "12 mois 18 mois 24 mois 30 mois 36 mois 42 mois 48 mois 60 mois 72 mois 84 mois…" at bounding box center [947, 530] width 174 height 25
click at [860, 518] on select "12 mois 18 mois 24 mois 30 mois 36 mois 42 mois 48 mois 60 mois 72 mois 84 mois…" at bounding box center [947, 530] width 174 height 25
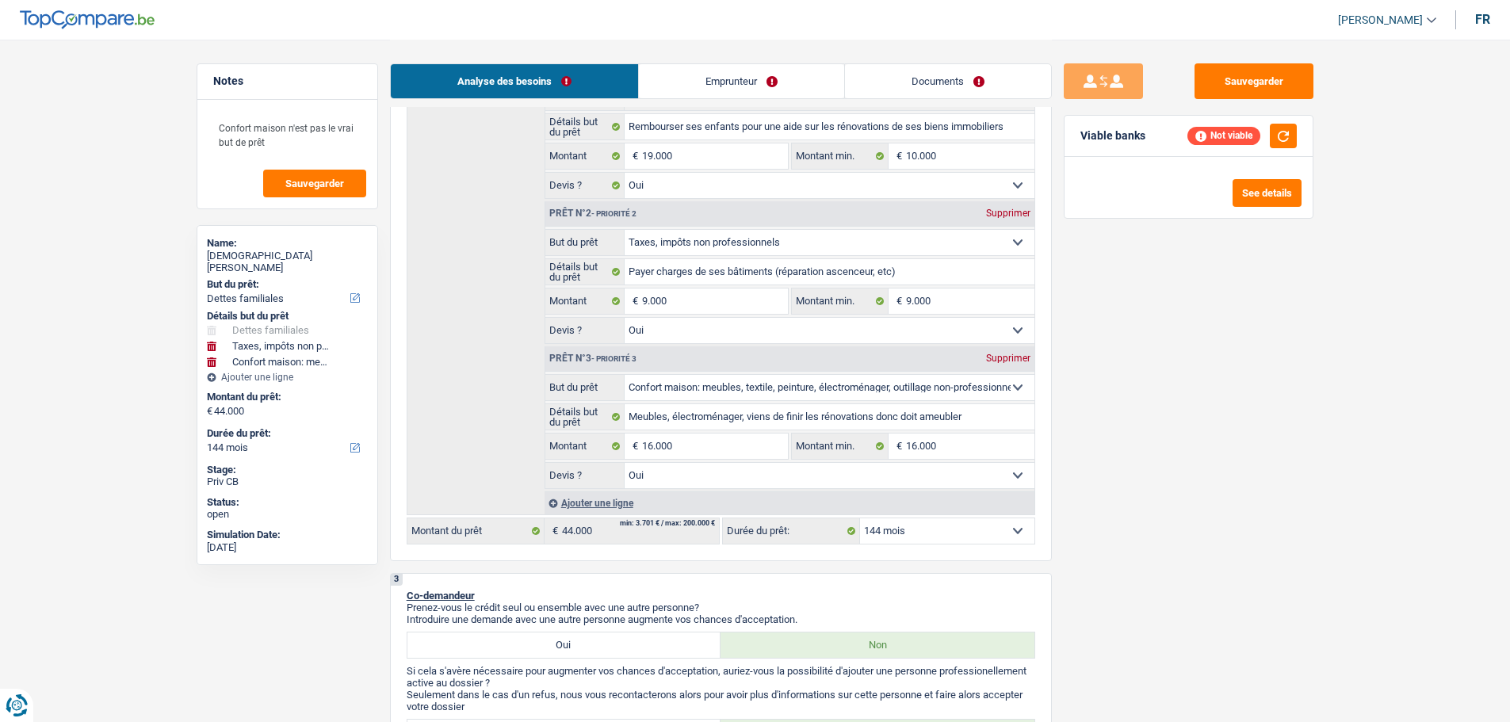
drag, startPoint x: 979, startPoint y: 528, endPoint x: 963, endPoint y: 529, distance: 16.7
click at [979, 528] on select "12 mois 18 mois 24 mois 30 mois 36 mois 42 mois 48 mois 60 mois 72 mois 84 mois…" at bounding box center [947, 530] width 174 height 25
click at [860, 518] on select "12 mois 18 mois 24 mois 30 mois 36 mois 42 mois 48 mois 60 mois 72 mois 84 mois…" at bounding box center [947, 530] width 174 height 25
click at [945, 528] on select "12 mois 18 mois 24 mois 30 mois 36 mois 42 mois 48 mois 60 mois 72 mois 84 mois…" at bounding box center [947, 530] width 174 height 25
click at [860, 518] on select "12 mois 18 mois 24 mois 30 mois 36 mois 42 mois 48 mois 60 mois 72 mois 84 mois…" at bounding box center [947, 530] width 174 height 25
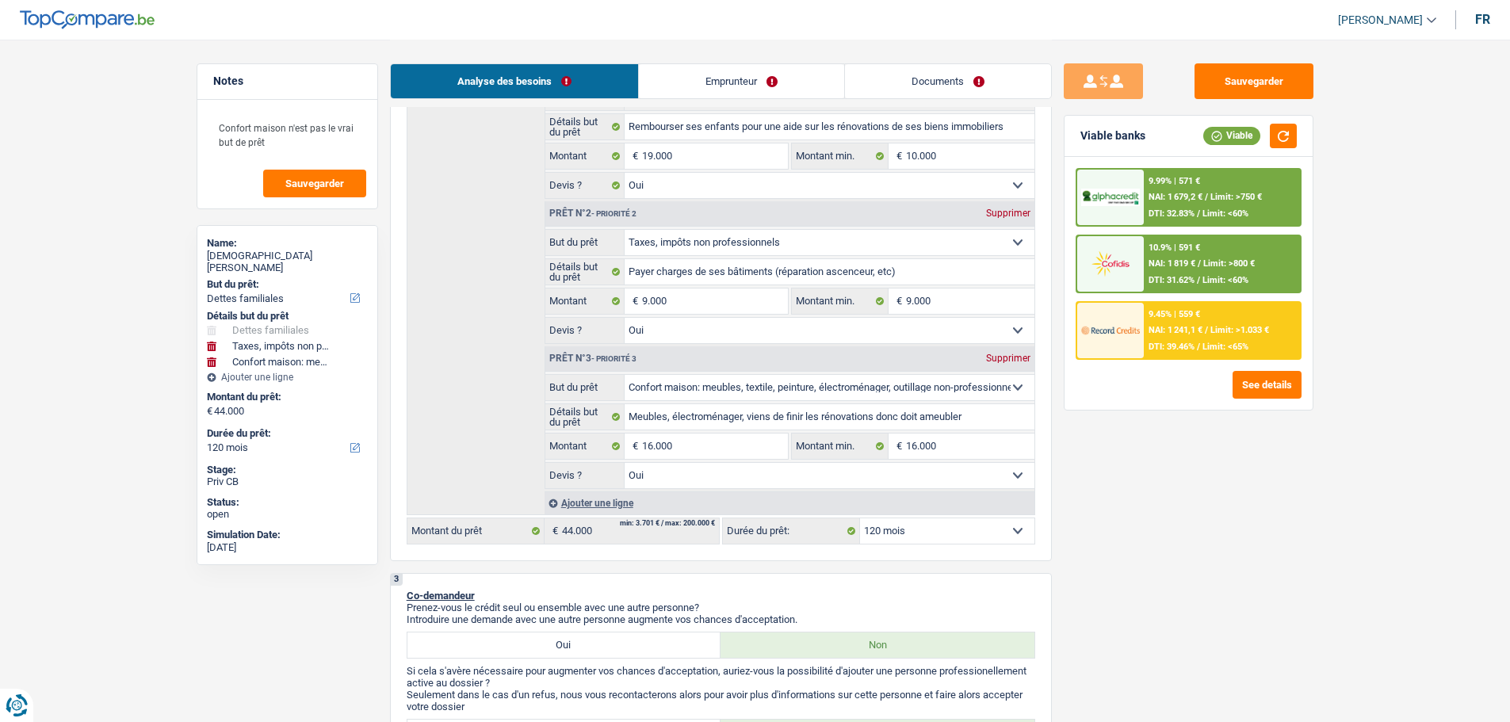
click at [1156, 330] on span "NAI: 1 241,1 €" at bounding box center [1175, 330] width 54 height 10
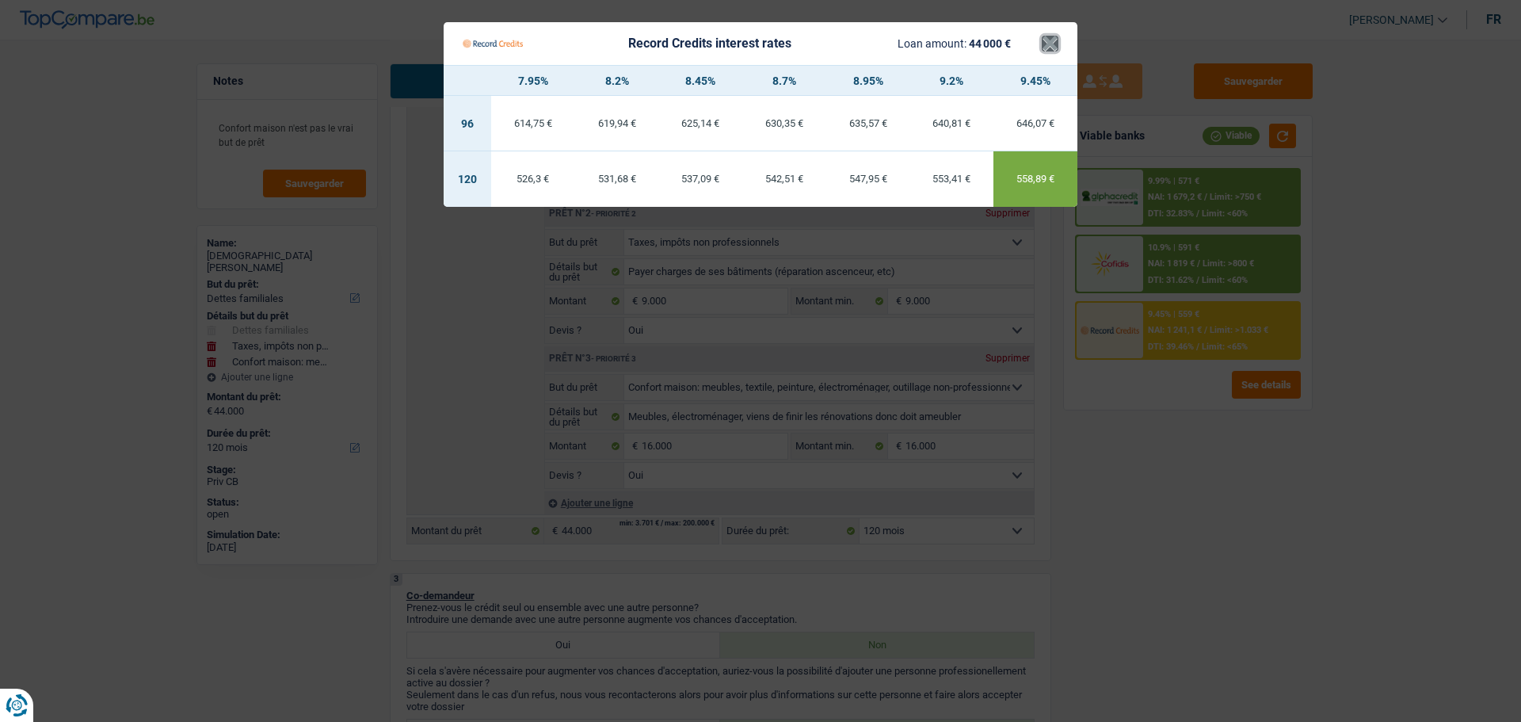
click at [1051, 48] on button "×" at bounding box center [1050, 44] width 17 height 16
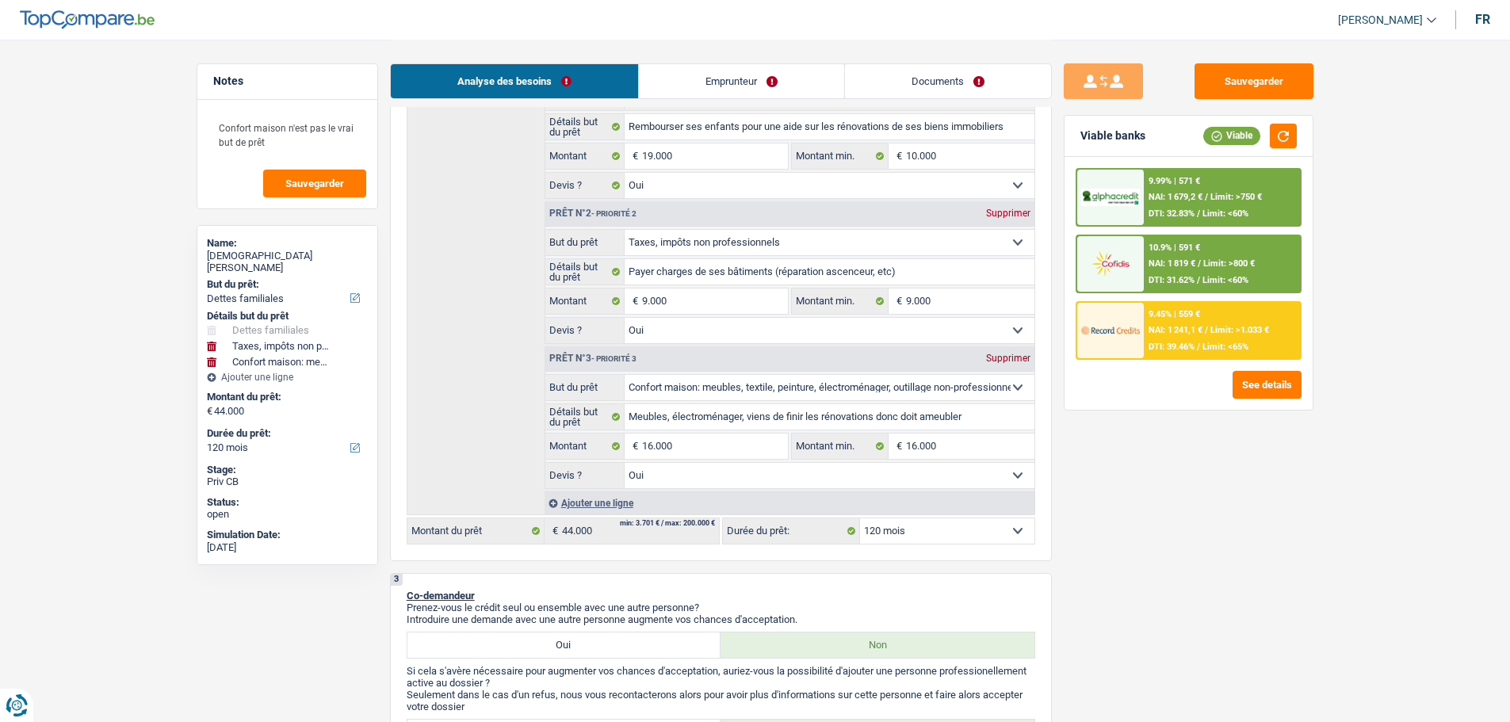
click at [1181, 352] on span "DTI: 39.46%" at bounding box center [1171, 347] width 46 height 10
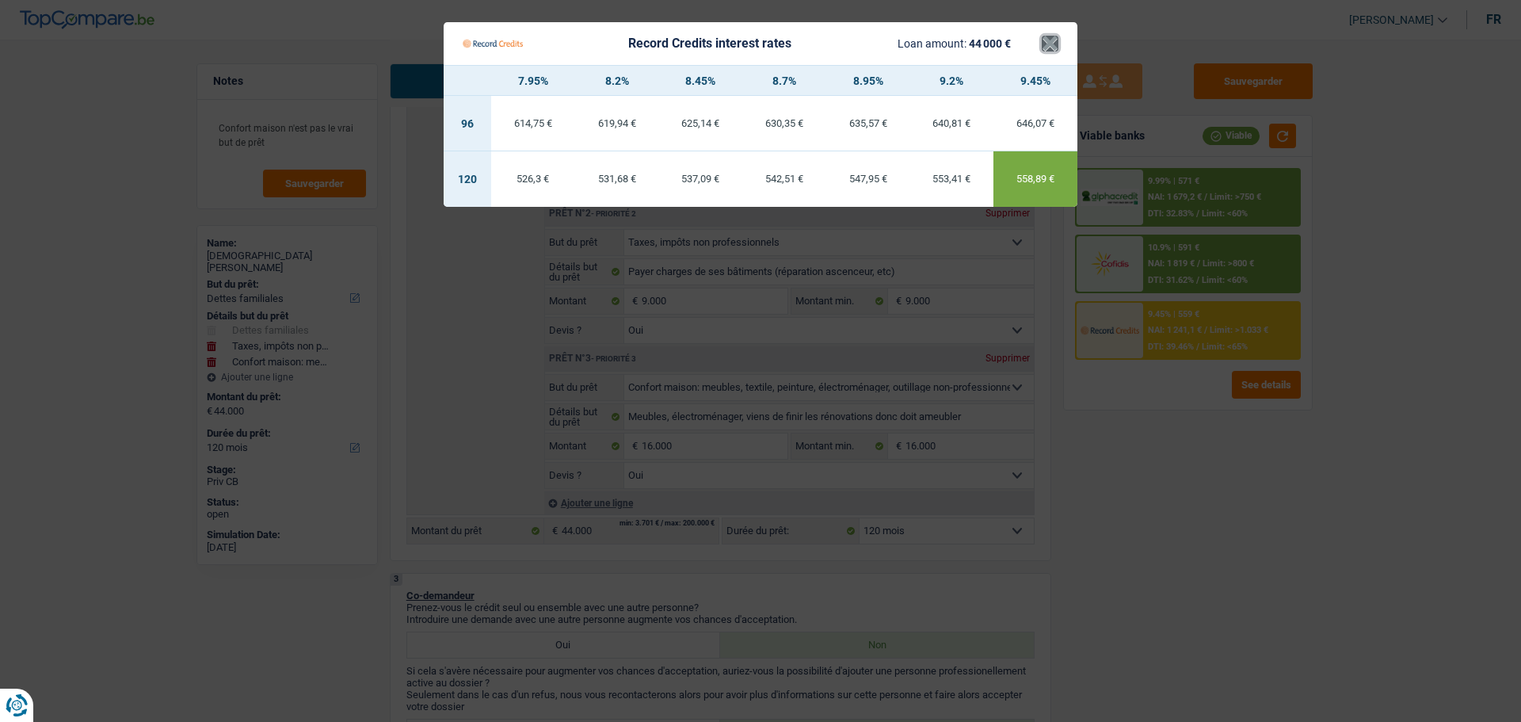
click at [1055, 40] on button "×" at bounding box center [1050, 44] width 17 height 16
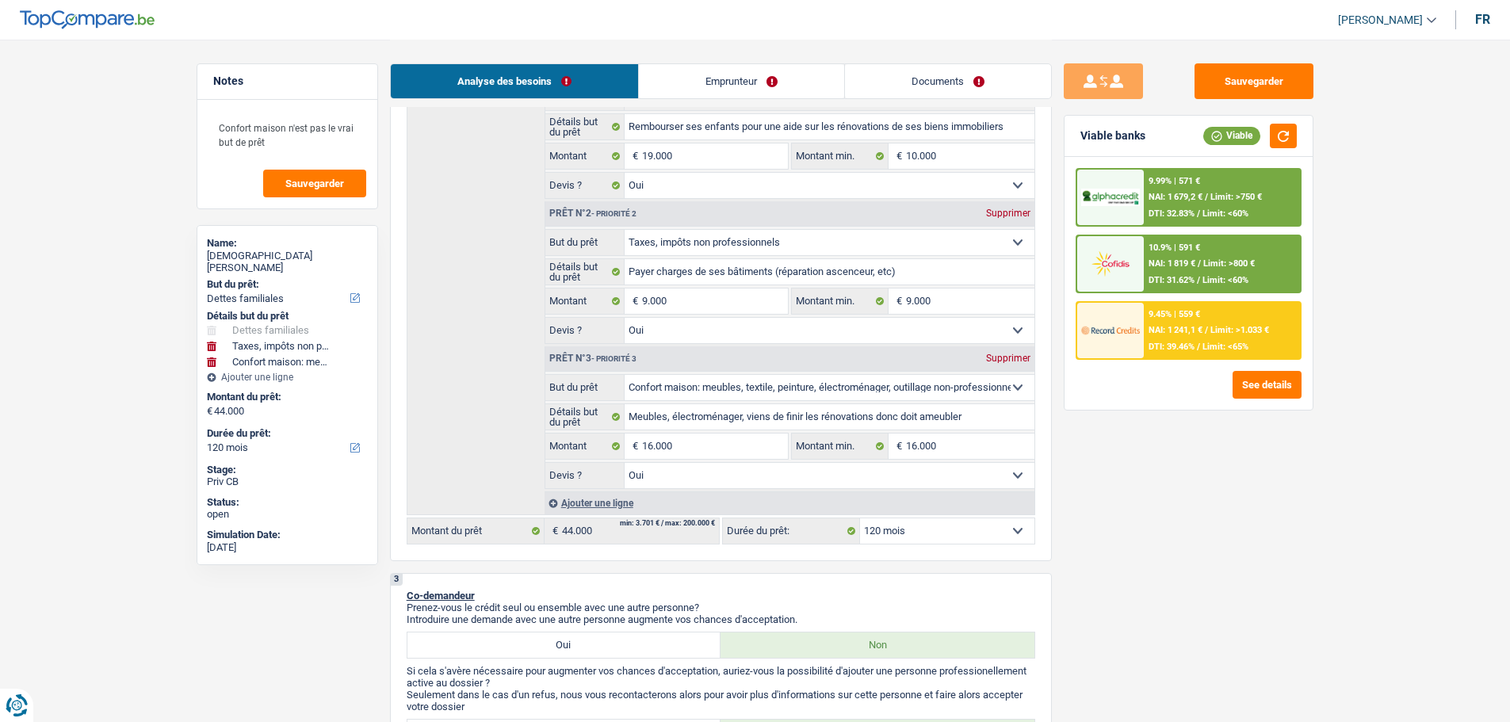
click at [1221, 264] on span "Limit: >800 €" at bounding box center [1229, 263] width 52 height 10
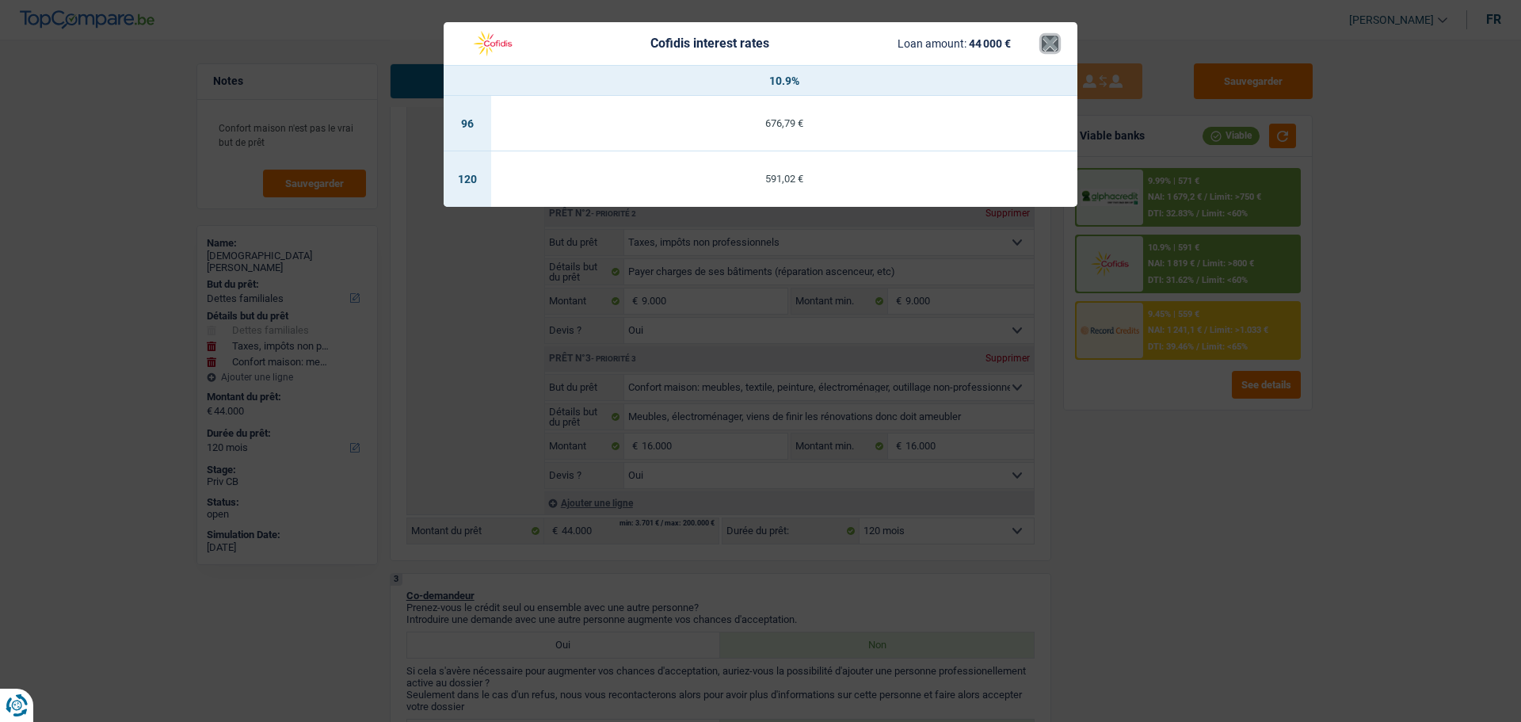
click at [1047, 48] on button "×" at bounding box center [1050, 44] width 17 height 16
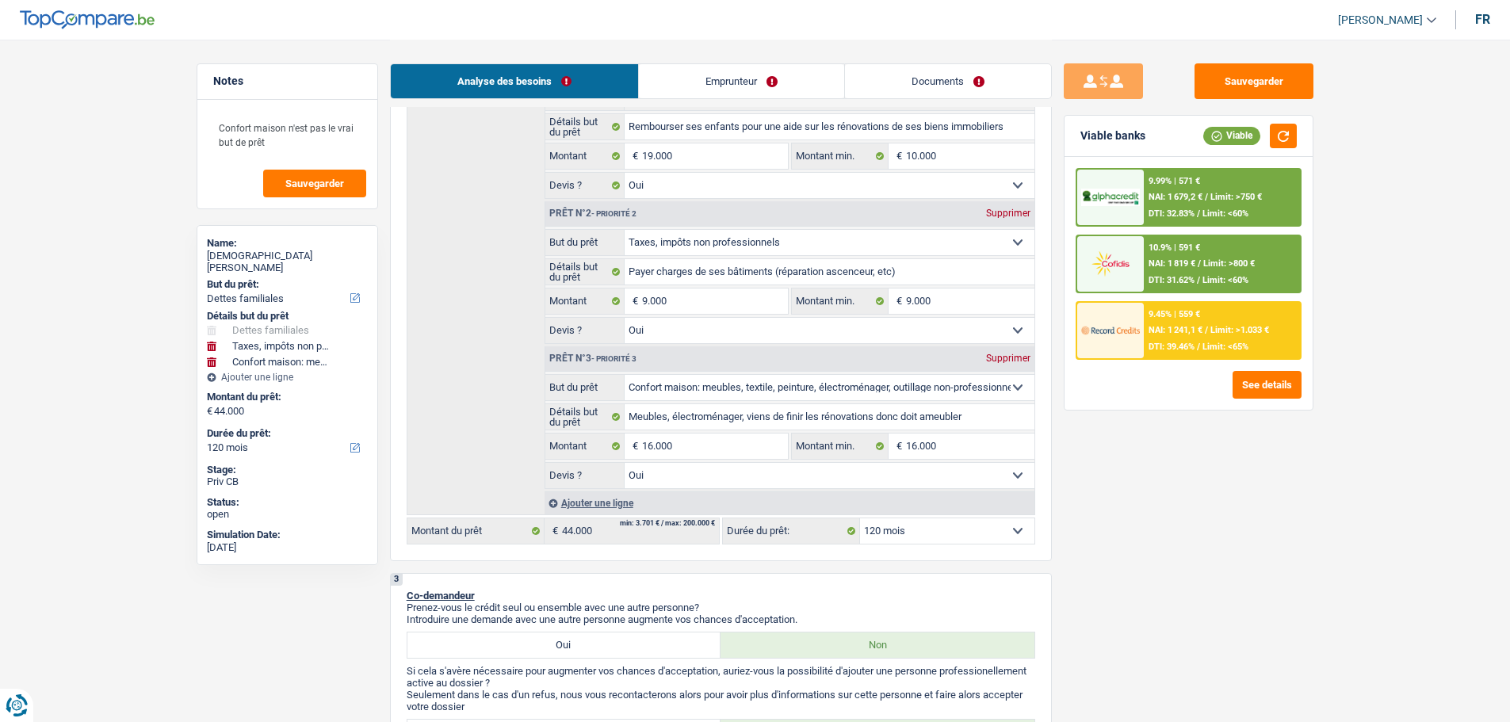
click at [1243, 197] on span "Limit: >750 €" at bounding box center [1236, 197] width 52 height 10
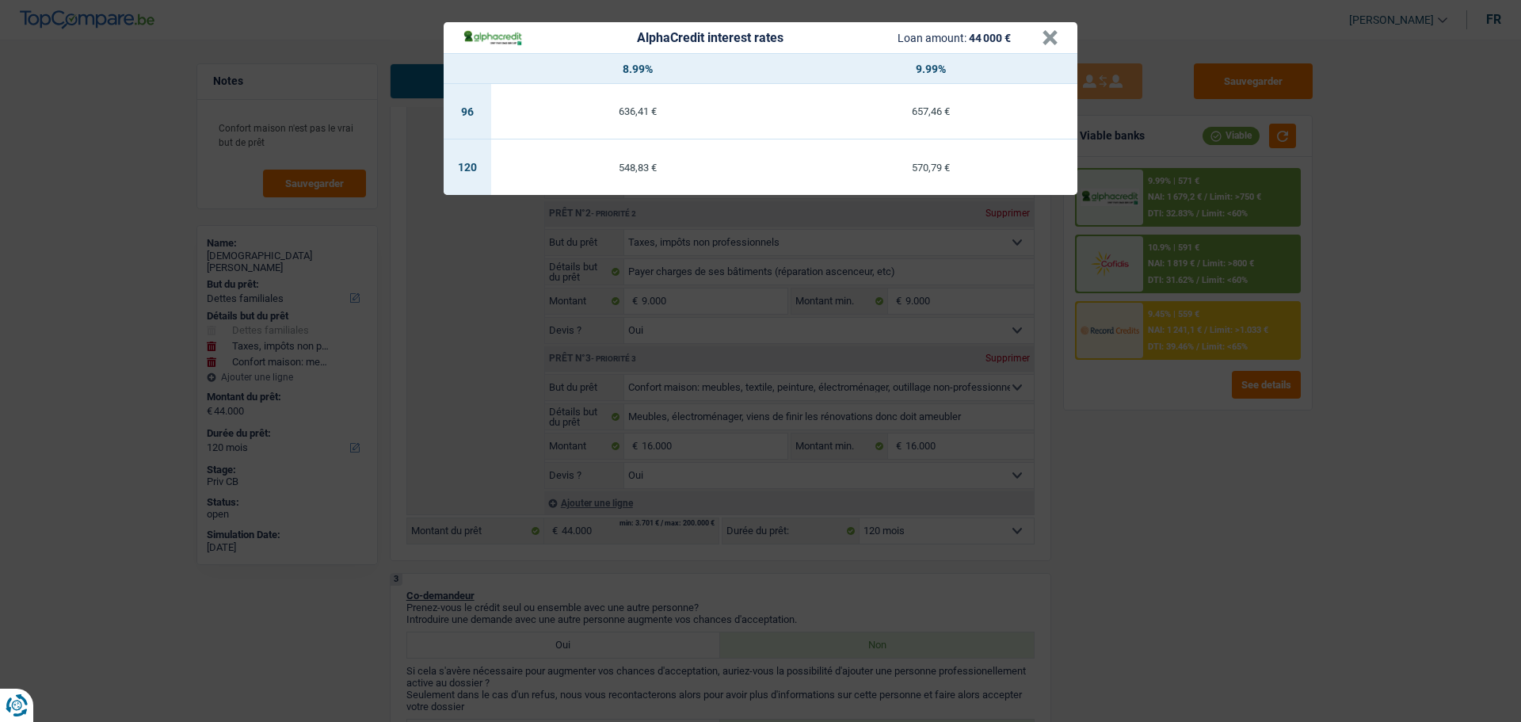
click at [1200, 281] on div "AlphaCredit interest rates Loan amount: 44 000 € × 8.99% 9.99% 96 636,41 € 657,…" at bounding box center [760, 361] width 1521 height 722
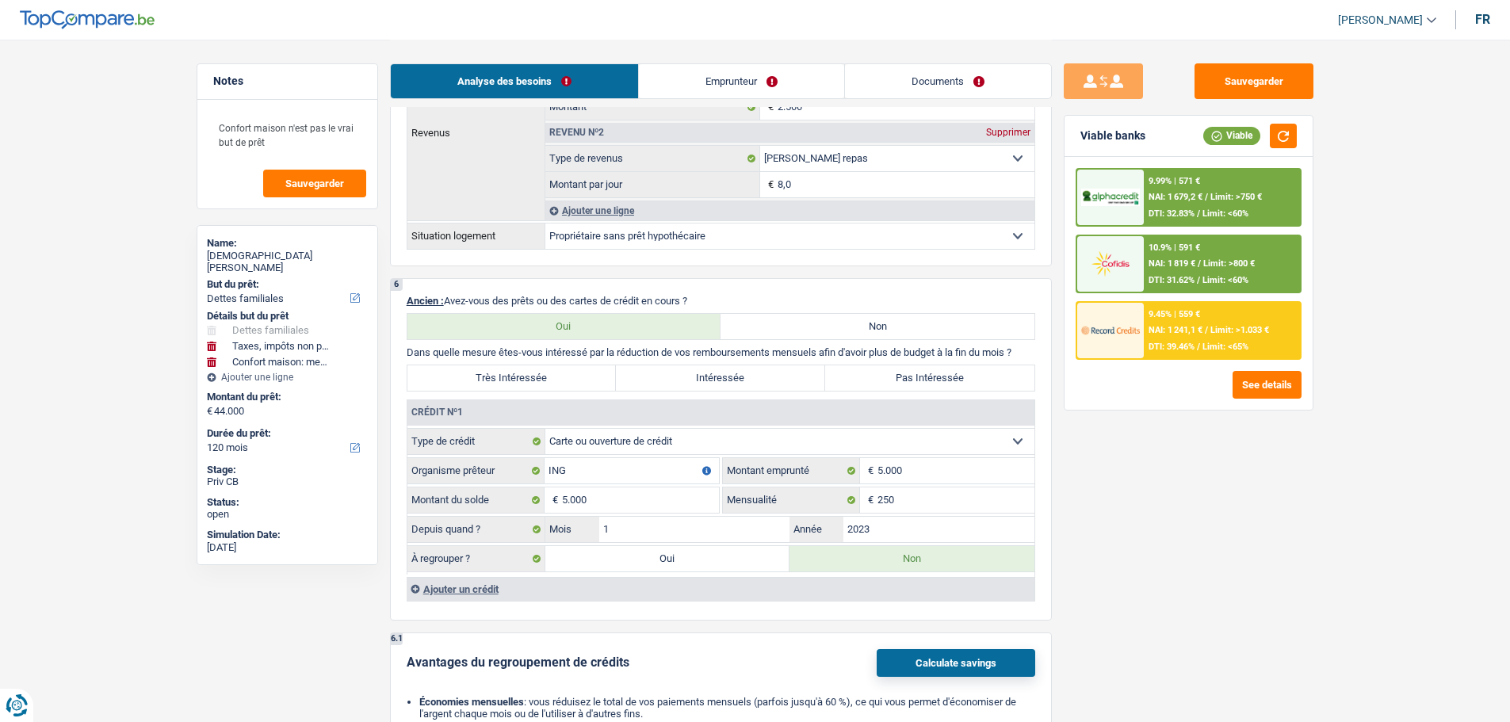
scroll to position [1506, 0]
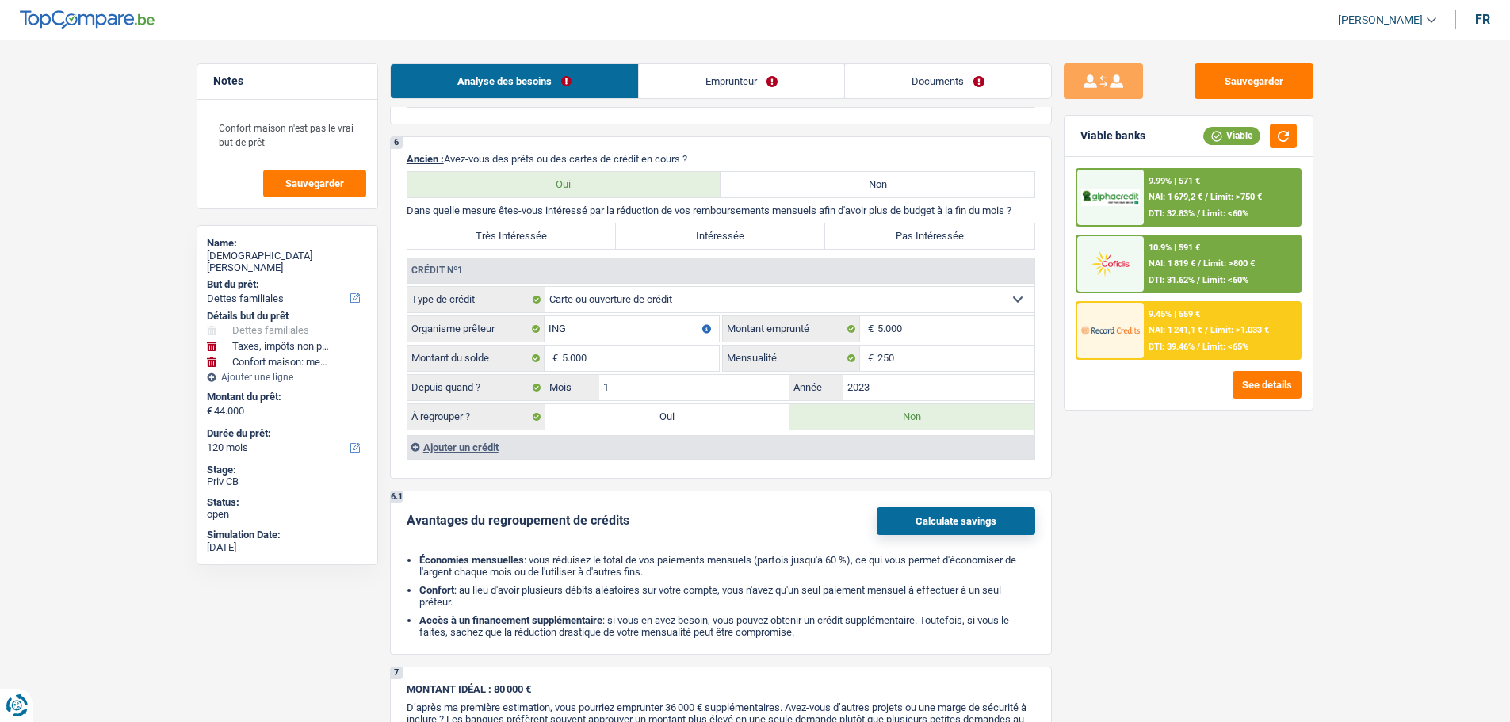
click at [884, 230] on label "Pas Intéressée" at bounding box center [929, 235] width 209 height 25
click at [884, 230] on input "Pas Intéressée" at bounding box center [929, 235] width 209 height 25
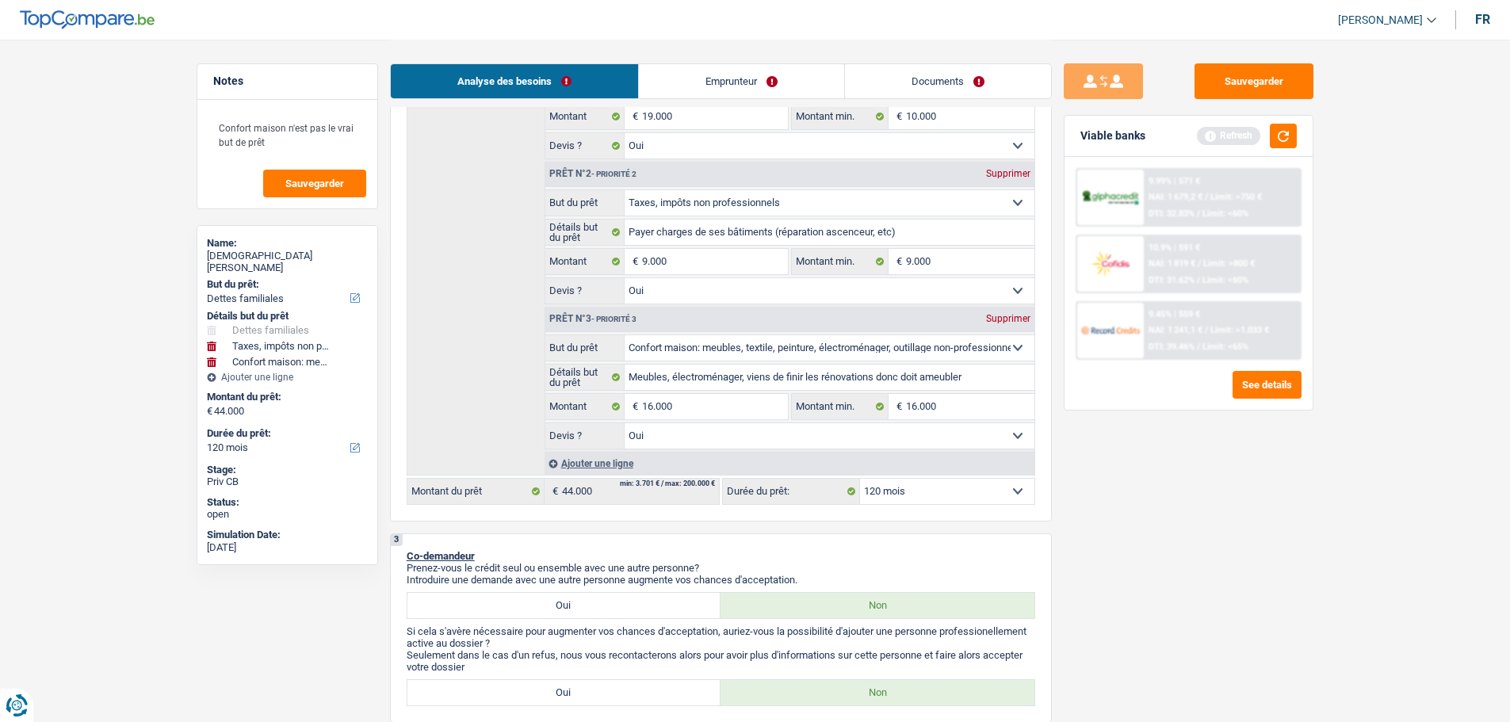
scroll to position [158, 0]
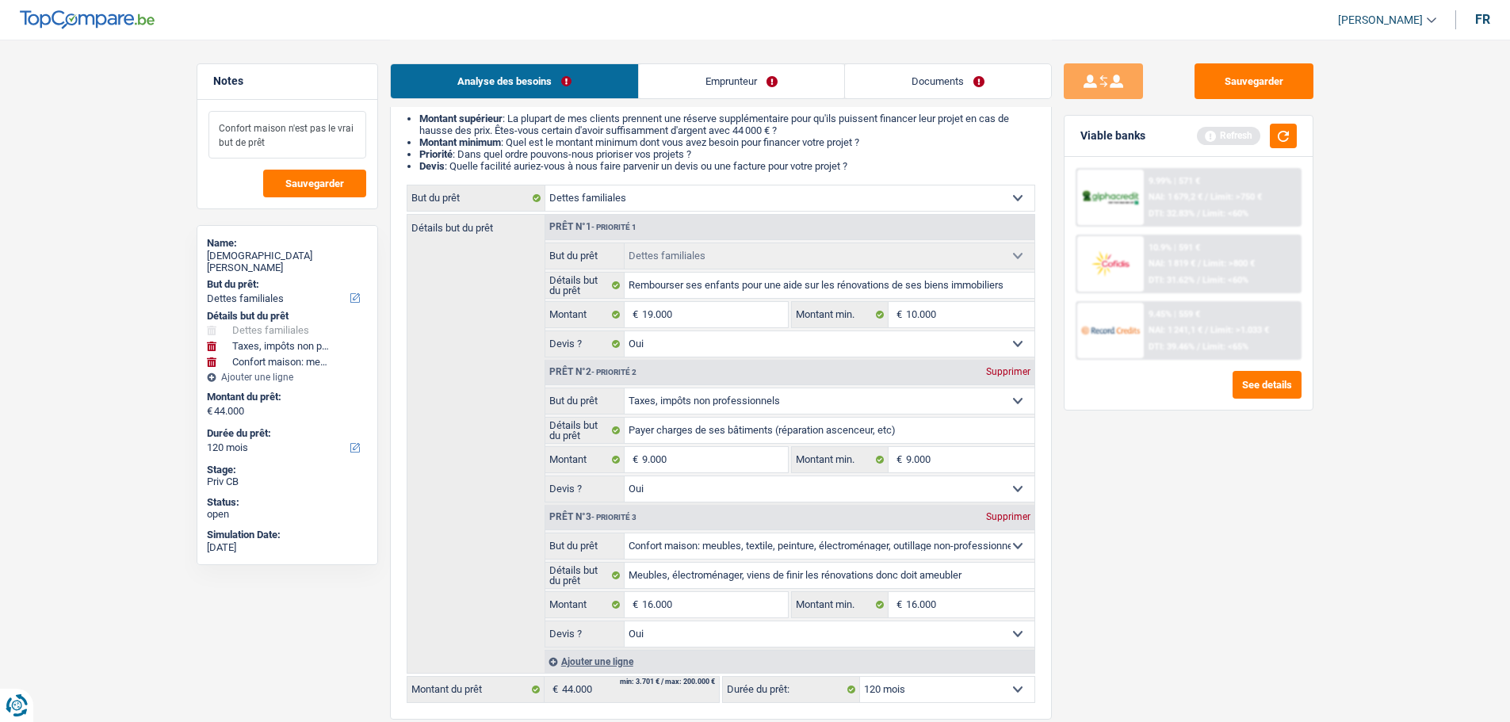
click at [296, 140] on textarea "Confort maison n'est pas le vrai but de prêt" at bounding box center [287, 135] width 158 height 48
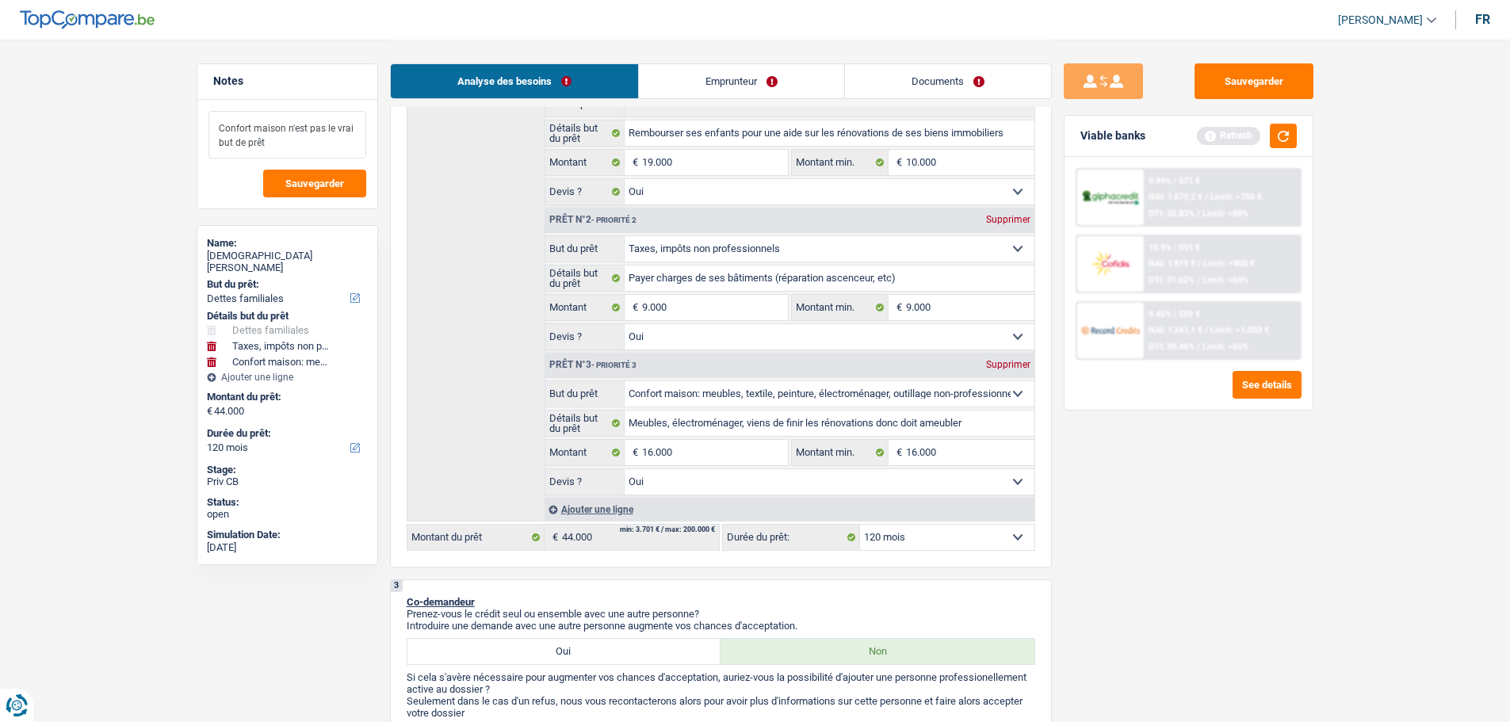
scroll to position [317, 0]
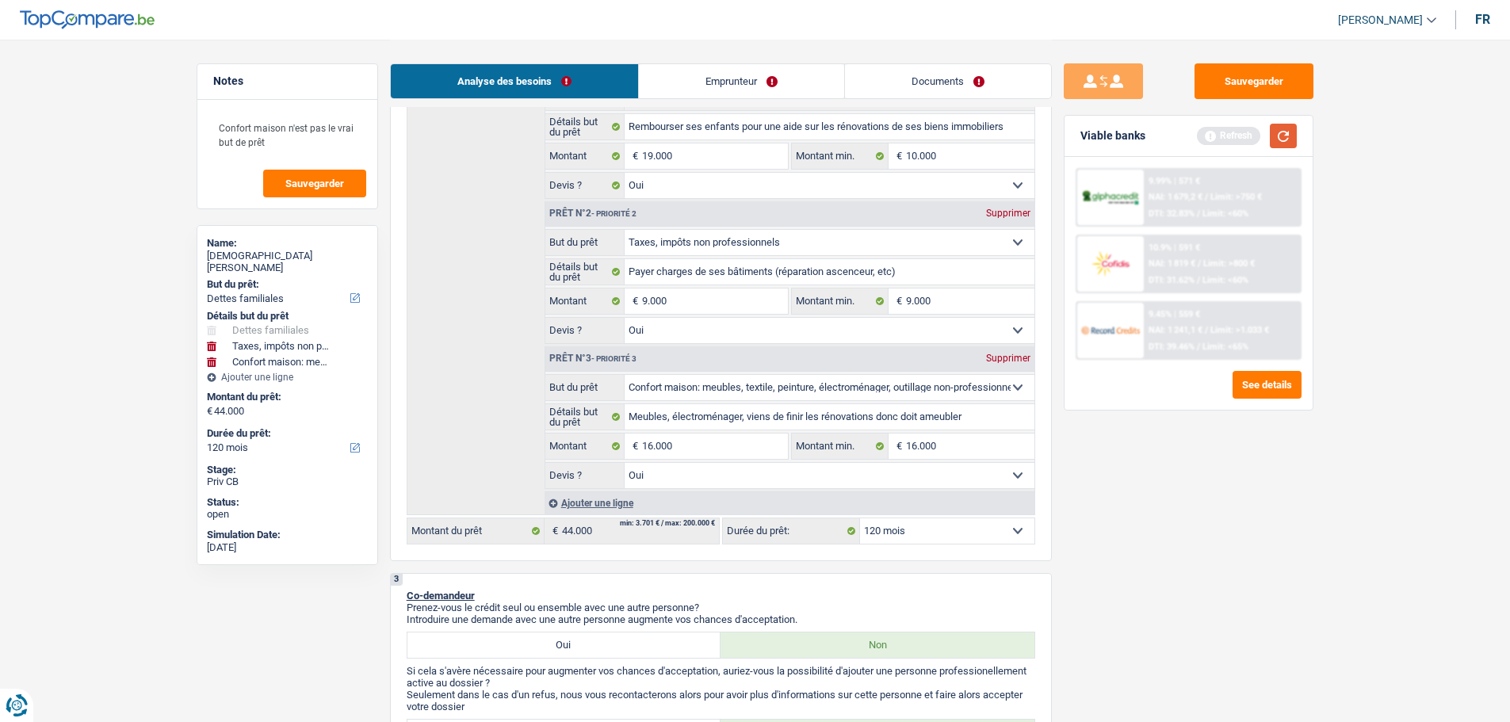
click at [1277, 132] on button "button" at bounding box center [1282, 136] width 27 height 25
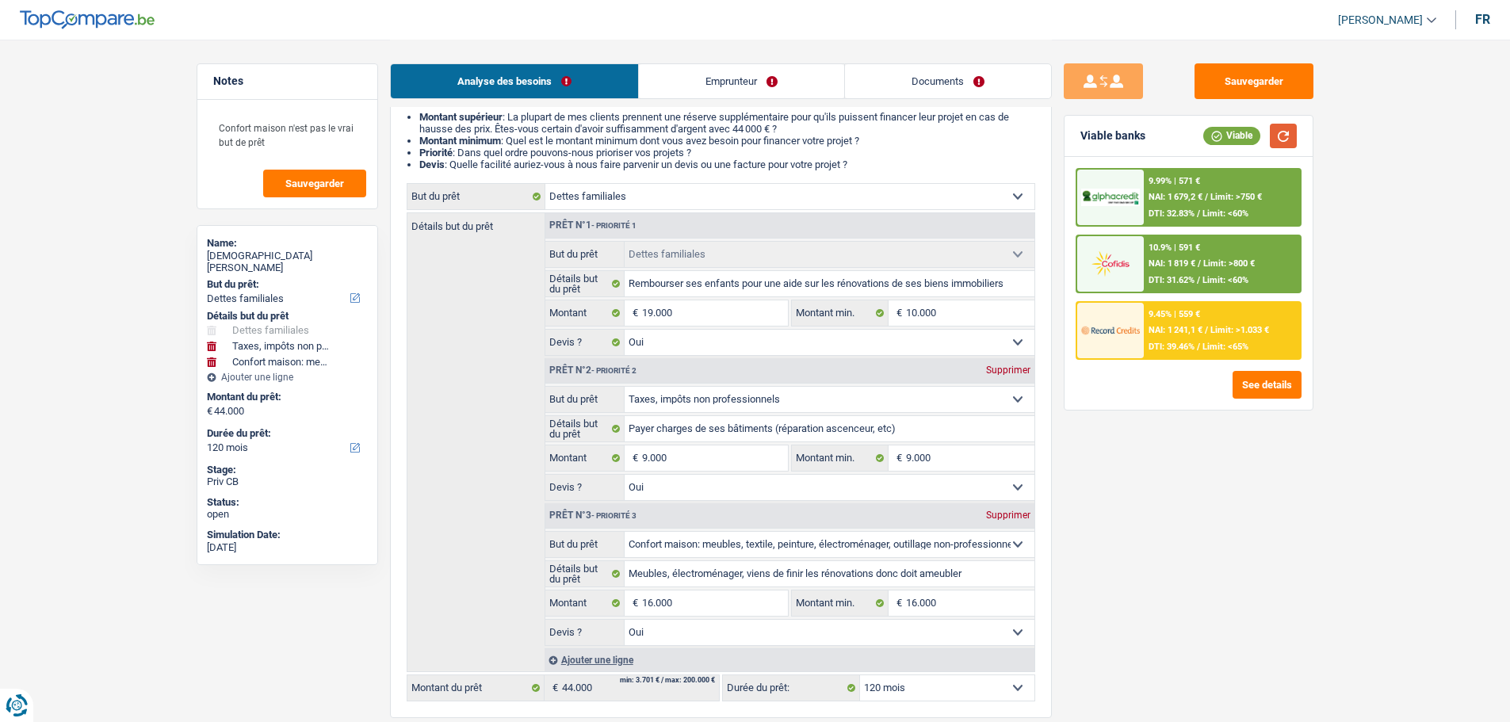
scroll to position [158, 0]
click at [718, 315] on input "19.000" at bounding box center [714, 314] width 145 height 25
click at [717, 315] on input "19.000" at bounding box center [714, 314] width 145 height 25
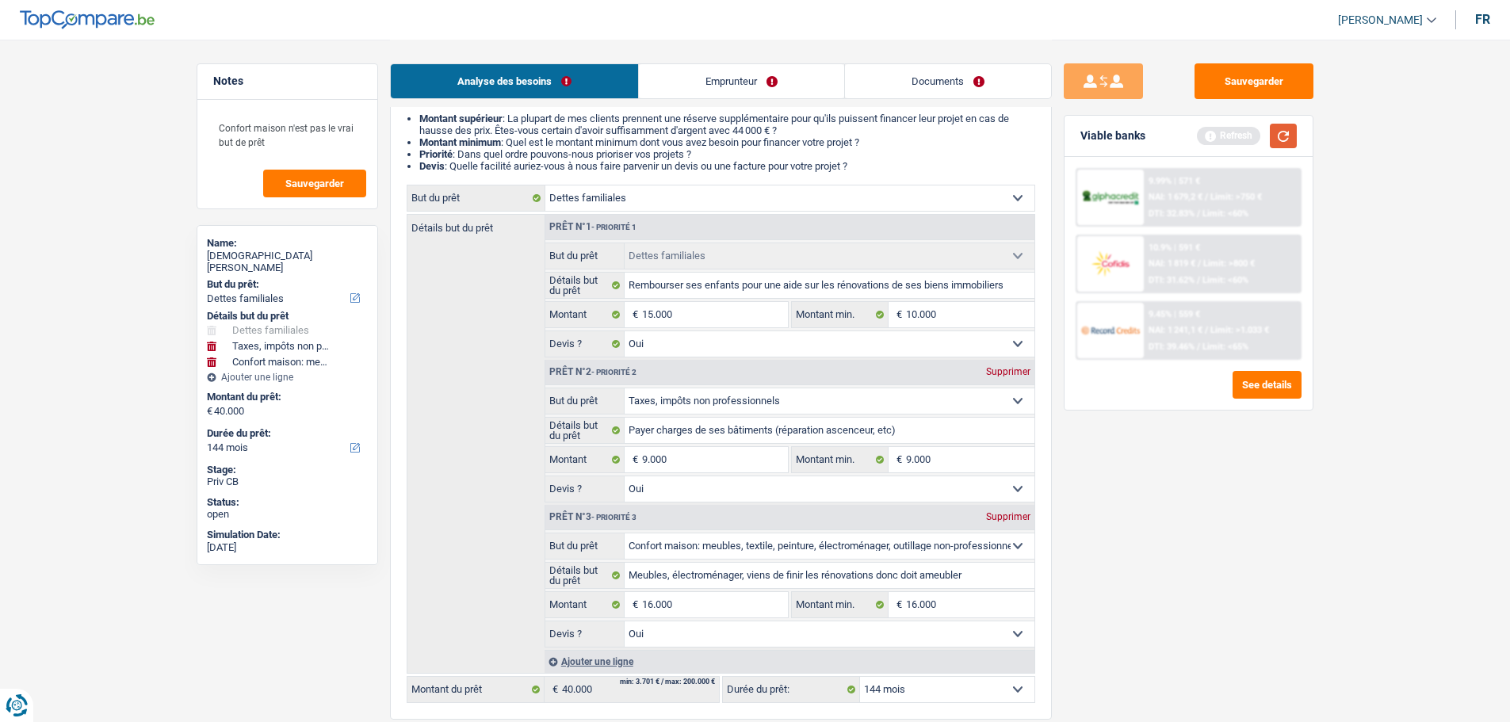
drag, startPoint x: 1276, startPoint y: 132, endPoint x: 1268, endPoint y: 155, distance: 24.3
click at [1277, 132] on button "button" at bounding box center [1282, 136] width 27 height 25
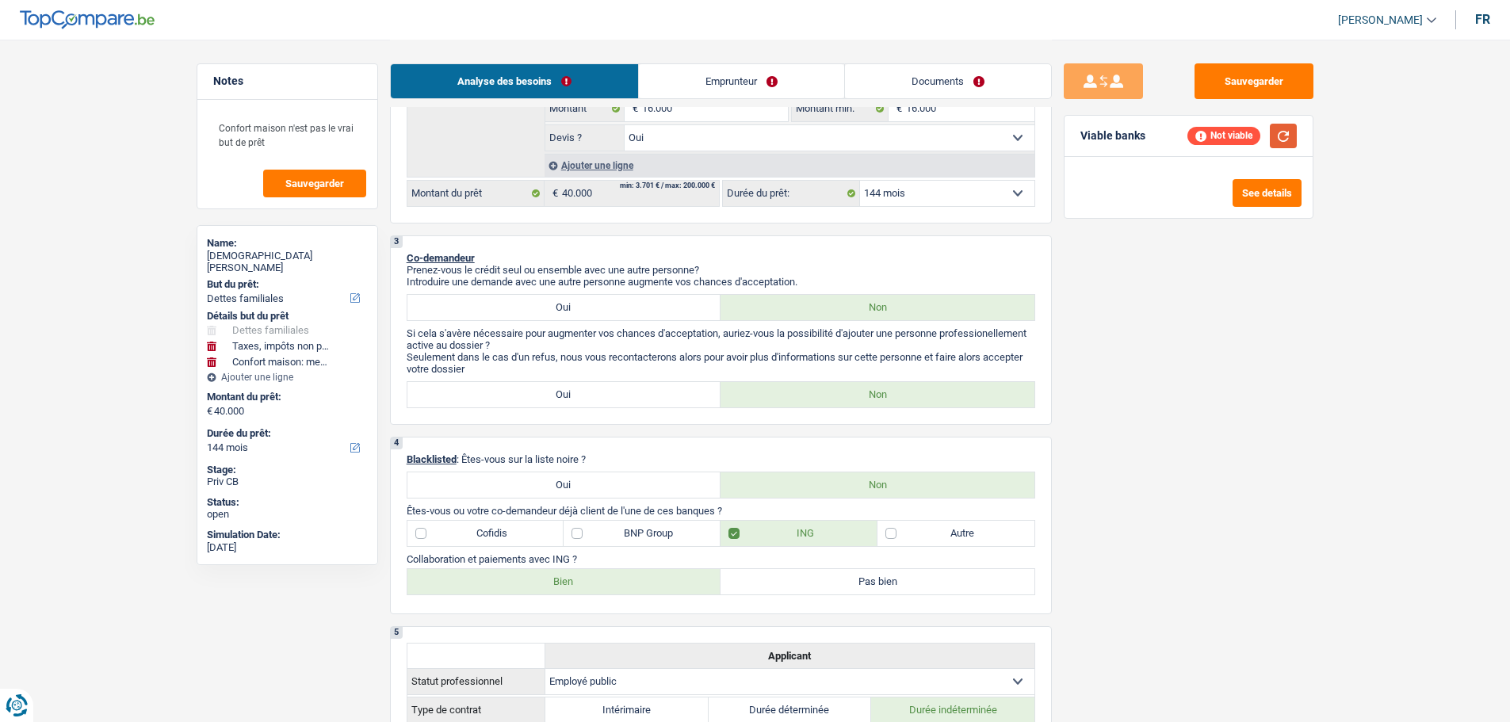
scroll to position [475, 0]
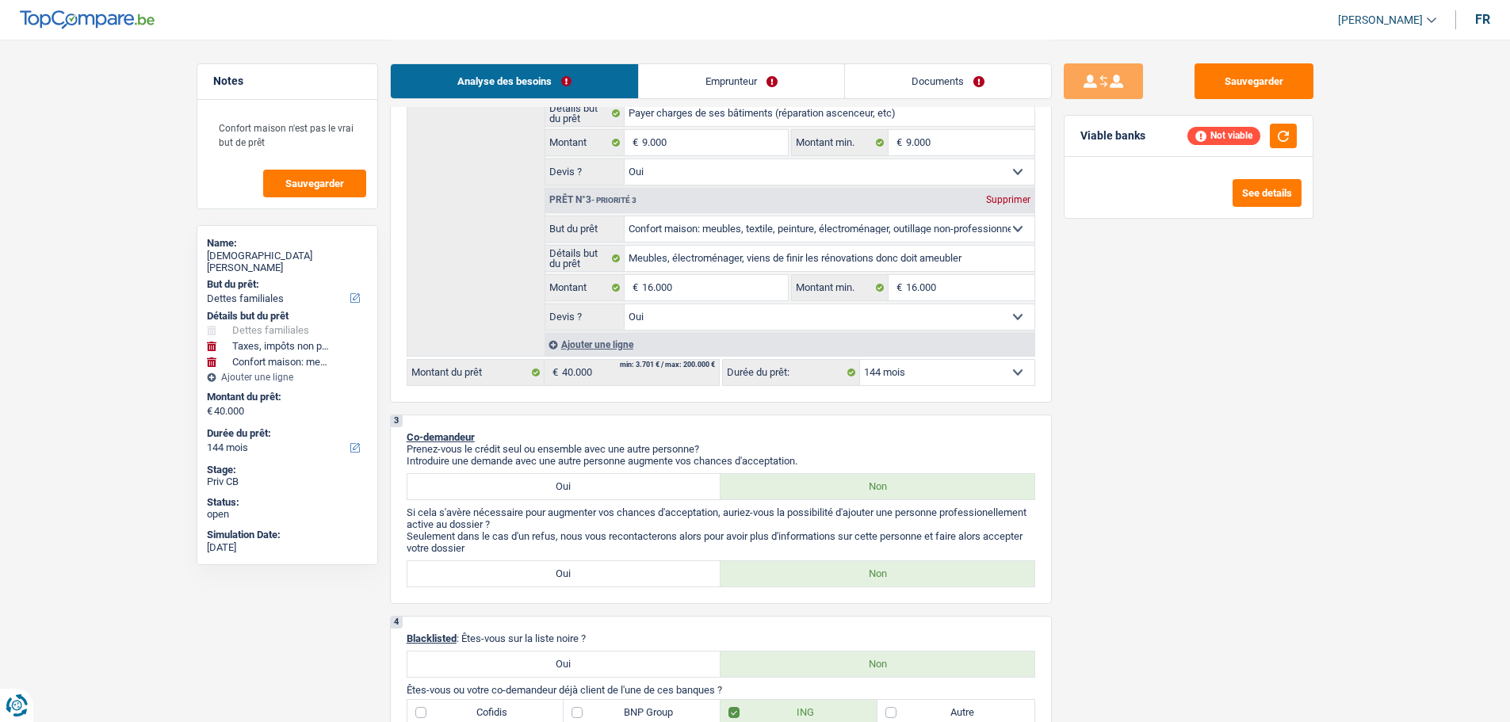
click at [900, 359] on div "12 mois 18 mois 24 mois 30 mois 36 mois 42 mois 48 mois 60 mois 72 mois 84 mois…" at bounding box center [878, 372] width 313 height 27
click at [890, 377] on select "12 mois 18 mois 24 mois 30 mois 36 mois 42 mois 48 mois 60 mois 72 mois 84 mois…" at bounding box center [947, 372] width 174 height 25
click at [860, 360] on select "12 mois 18 mois 24 mois 30 mois 36 mois 42 mois 48 mois 60 mois 72 mois 84 mois…" at bounding box center [947, 372] width 174 height 25
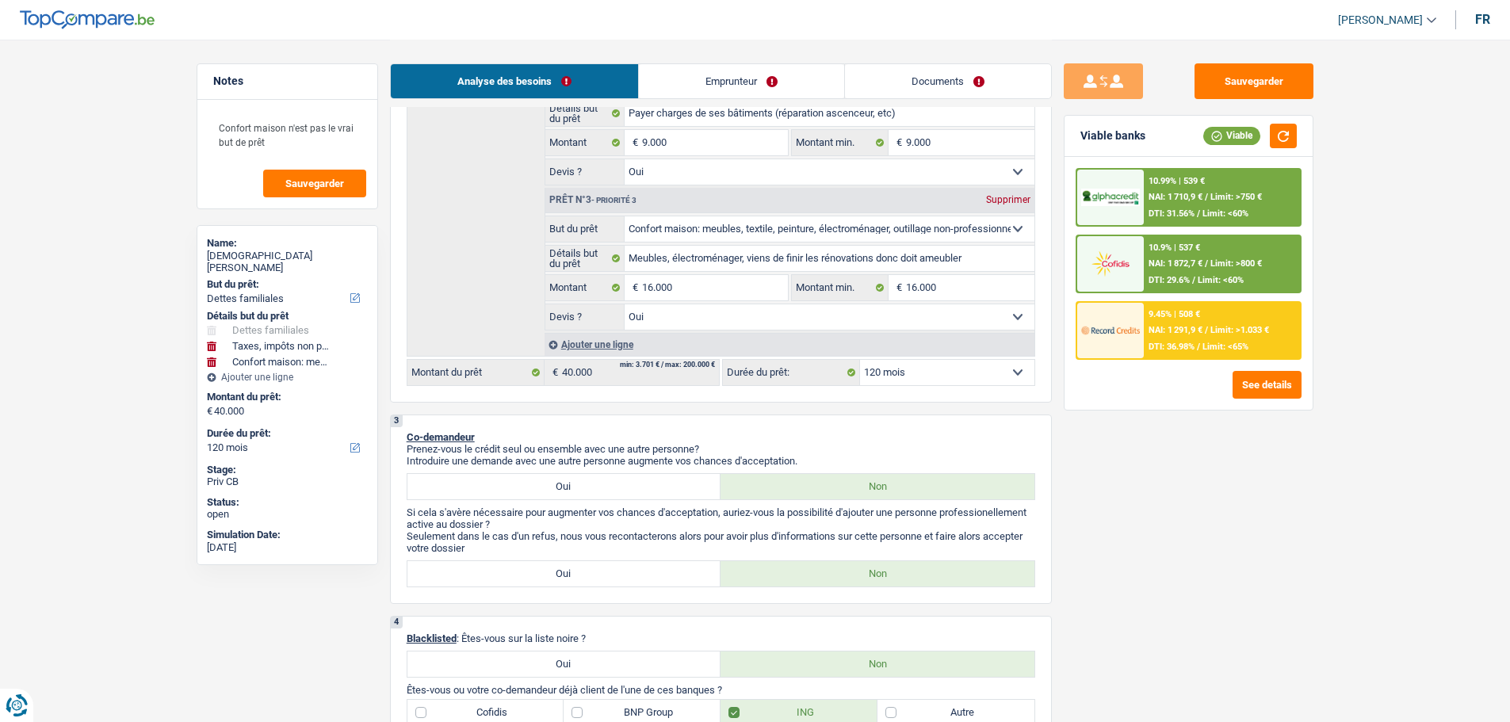
click at [1166, 336] on div "9.45% | 508 € NAI: 1 291,9 € / Limit: >1.033 € DTI: 36.98% / Limit: <65%" at bounding box center [1221, 330] width 156 height 55
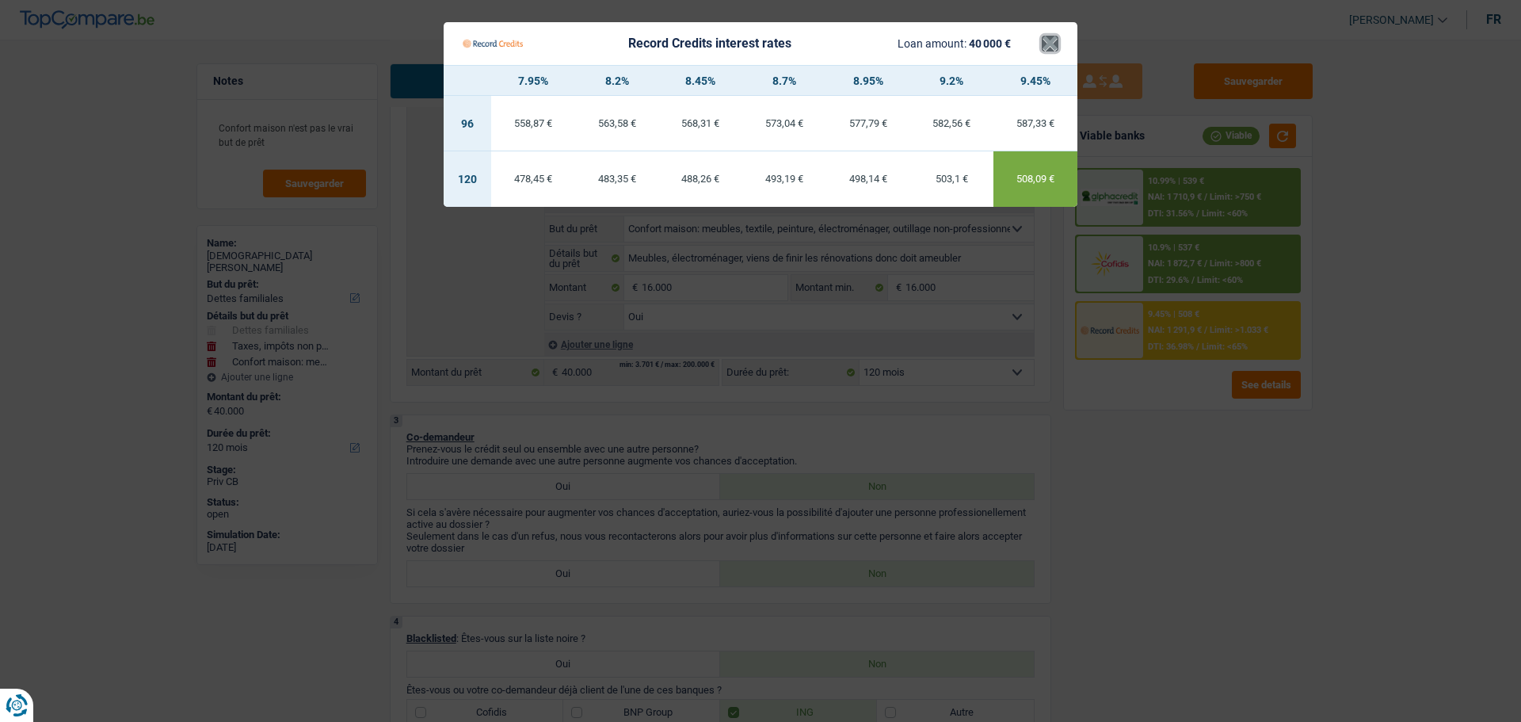
drag, startPoint x: 1057, startPoint y: 48, endPoint x: 1141, endPoint y: 153, distance: 134.8
click at [1056, 48] on button "×" at bounding box center [1050, 44] width 17 height 16
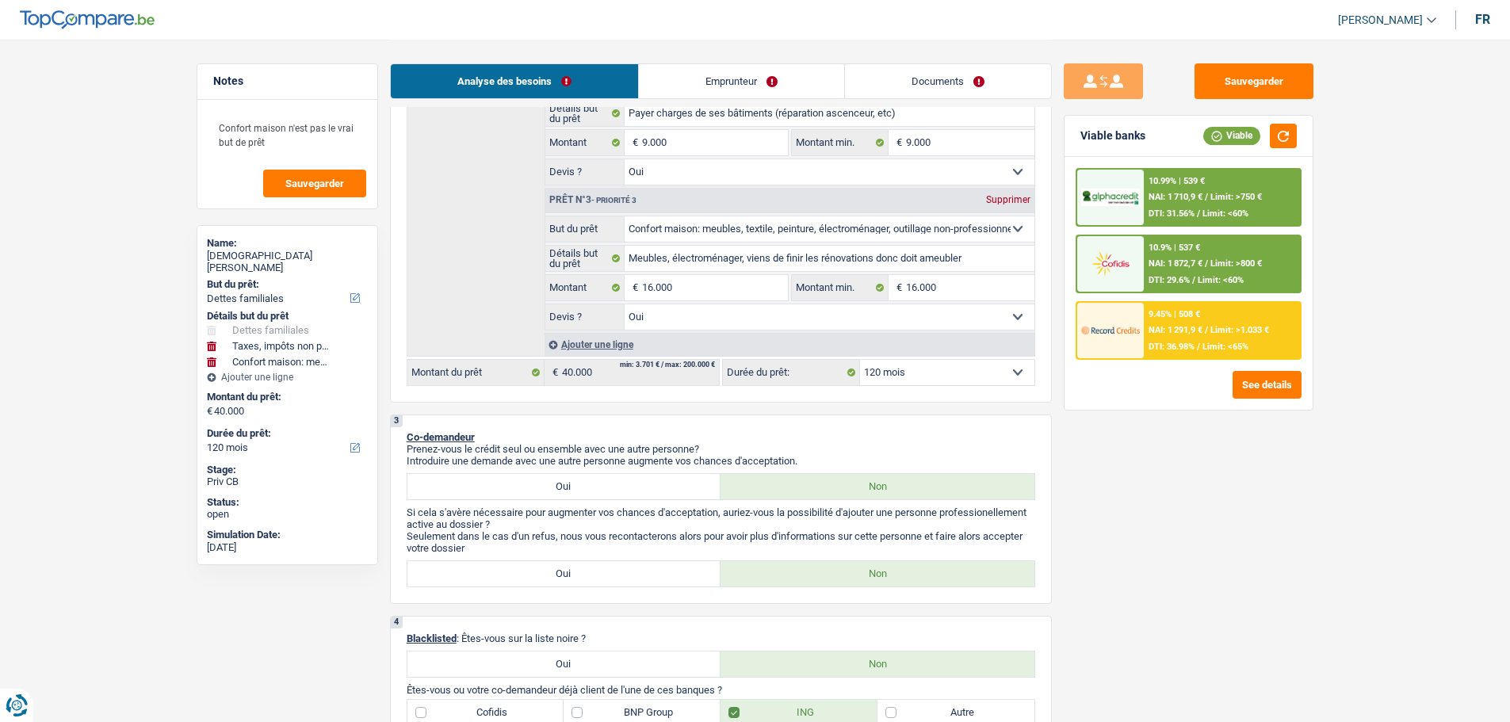
click at [1196, 204] on div "10.99% | 539 € NAI: 1 710,9 € / Limit: >750 € DTI: 31.56% / Limit: <60%" at bounding box center [1221, 197] width 156 height 55
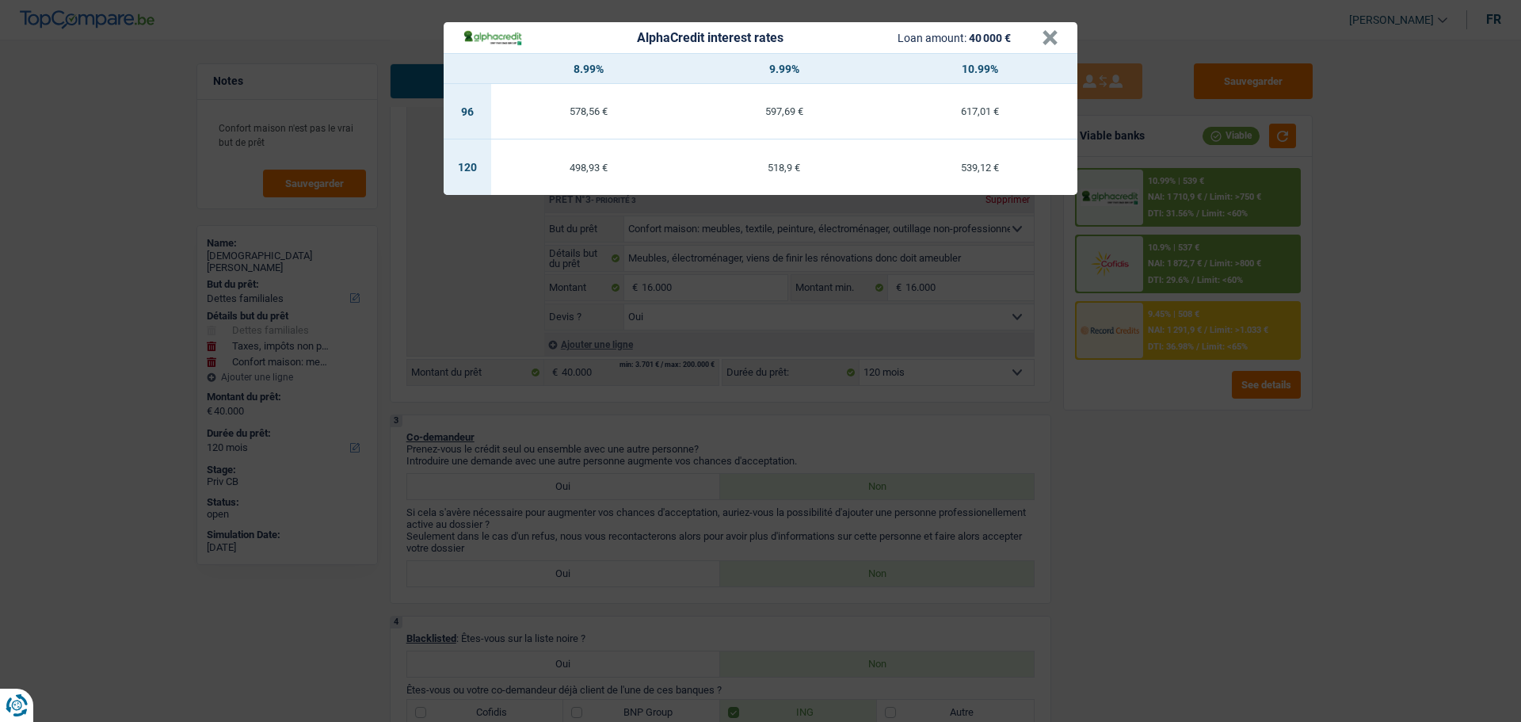
click at [1040, 29] on div "AlphaCredit interest rates Loan amount: 40 000 €" at bounding box center [752, 38] width 579 height 18
click at [1045, 46] on button "×" at bounding box center [1050, 38] width 17 height 16
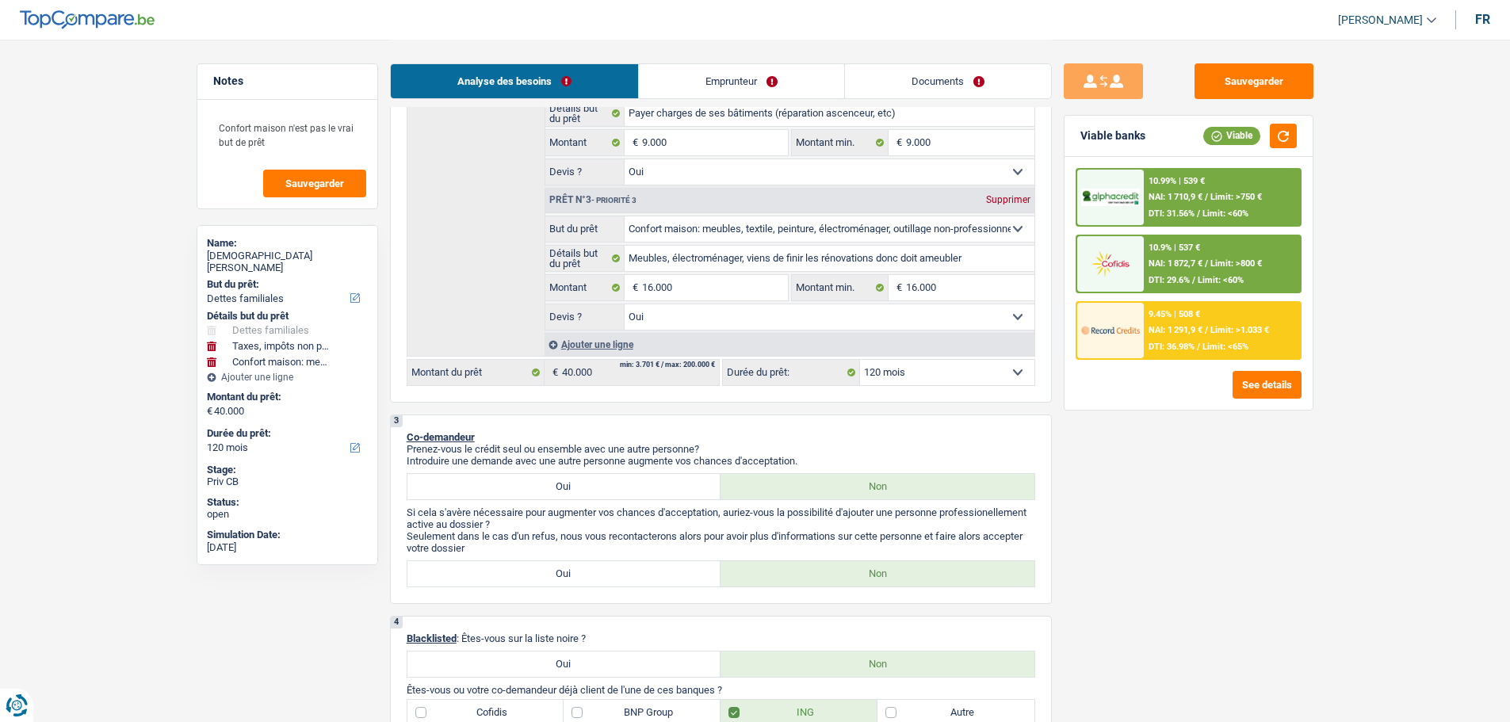
click at [1218, 319] on div "9.45% | 508 € NAI: 1 291,9 € / Limit: >1.033 € DTI: 36.98% / Limit: <65%" at bounding box center [1221, 330] width 156 height 55
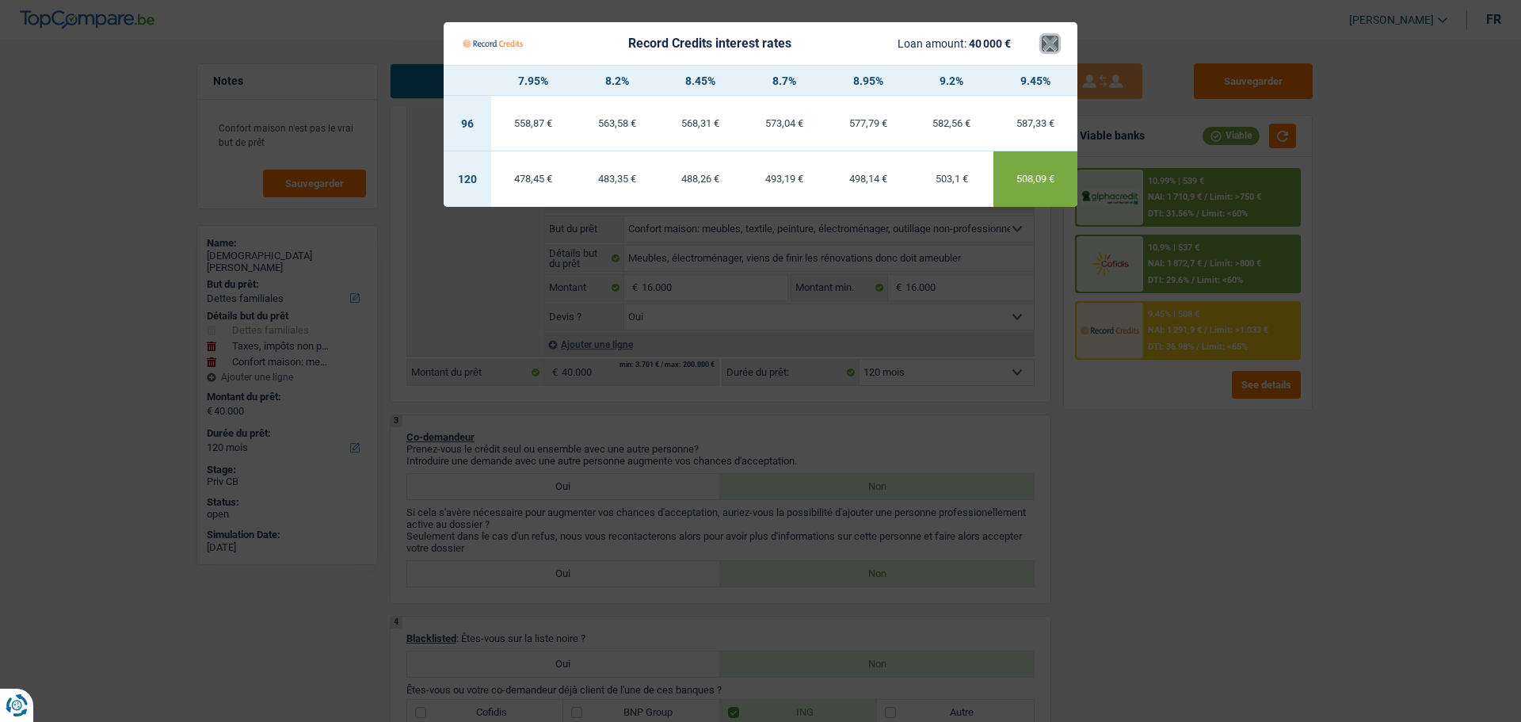
click at [1055, 39] on button "×" at bounding box center [1050, 44] width 17 height 16
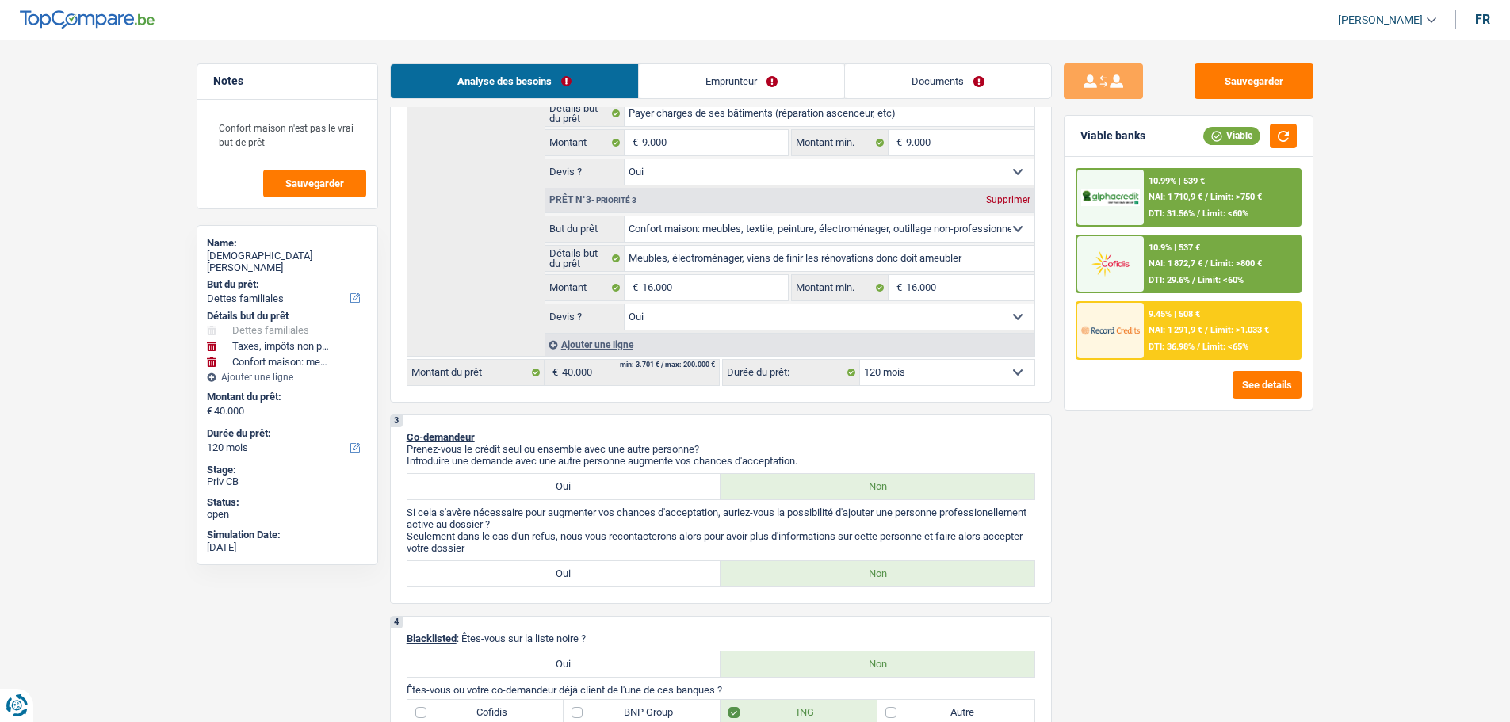
click at [1227, 266] on span "Limit: >800 €" at bounding box center [1236, 263] width 52 height 10
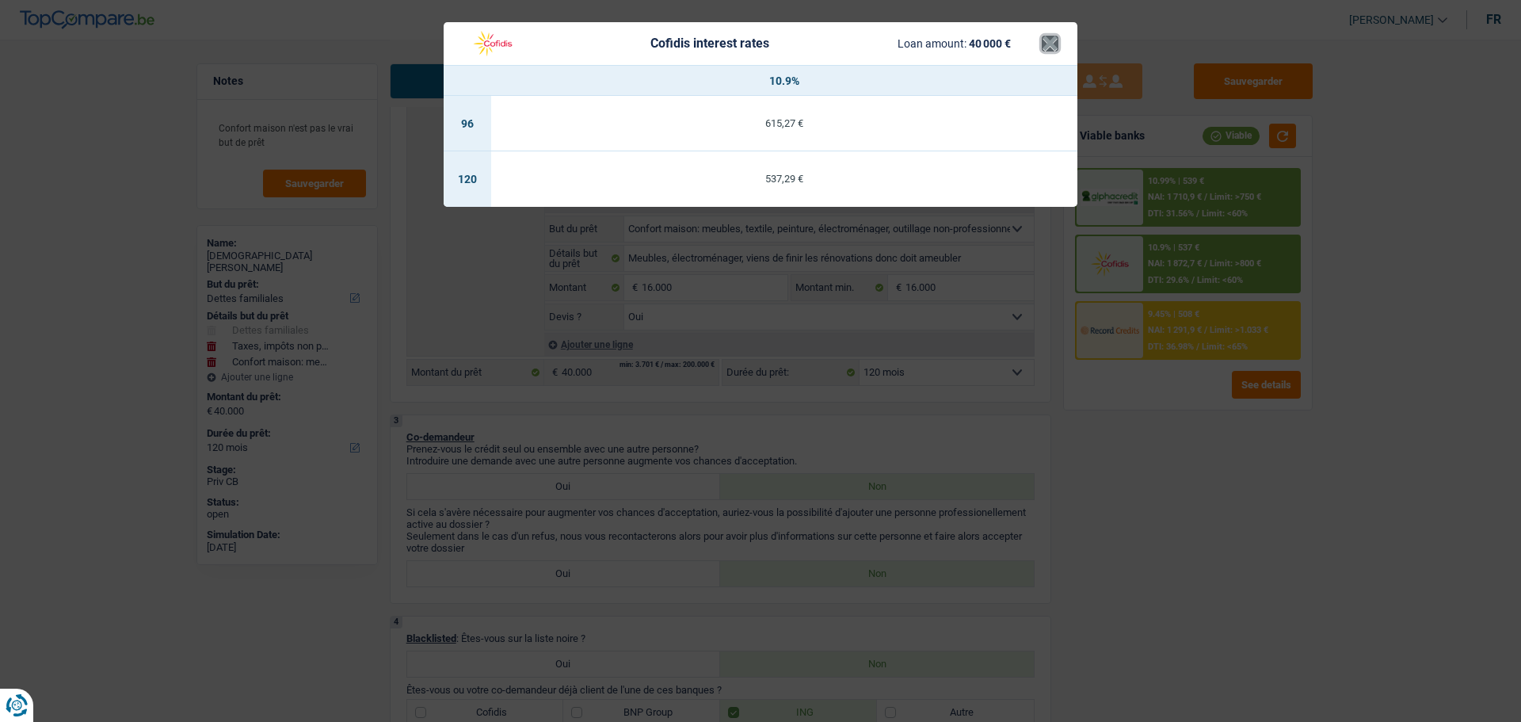
click at [1048, 43] on button "×" at bounding box center [1050, 44] width 17 height 16
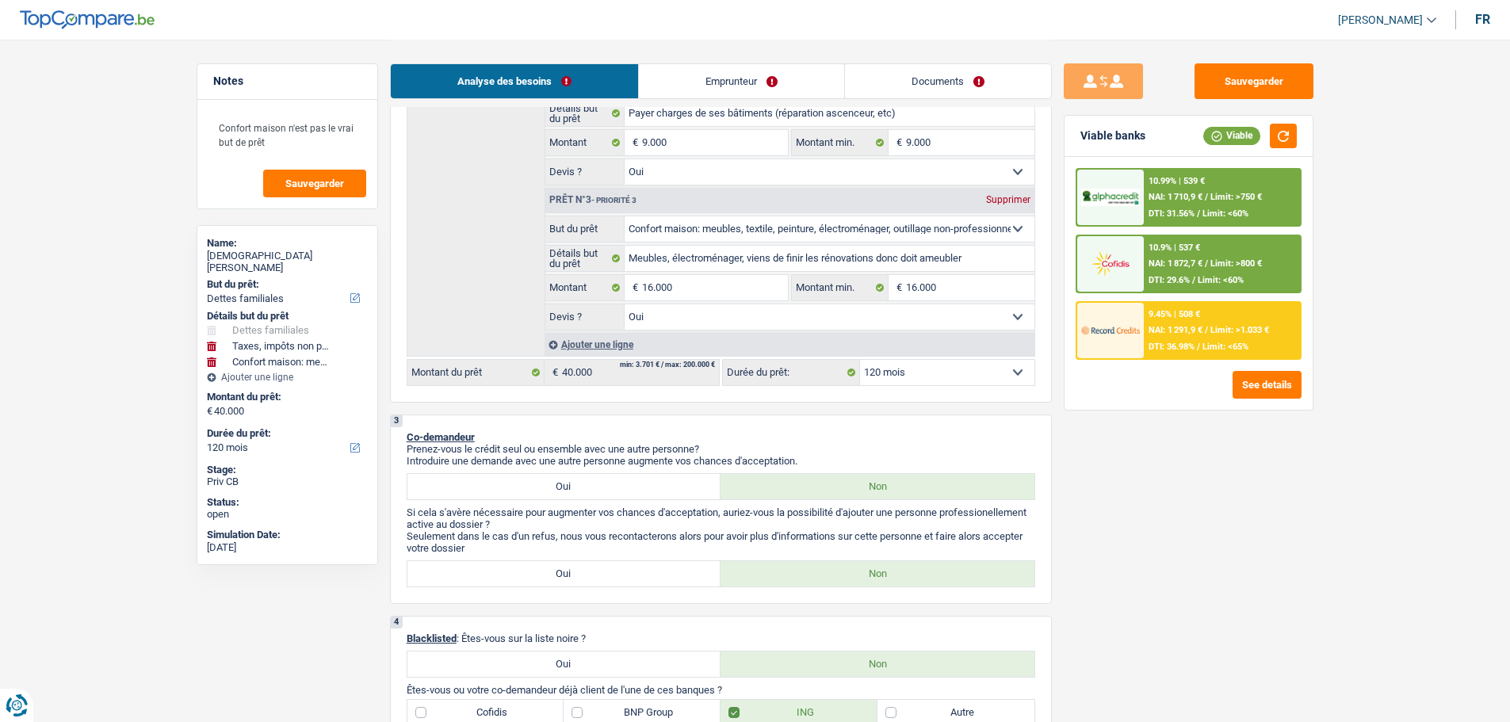
click at [1221, 200] on span "Limit: >750 €" at bounding box center [1236, 197] width 52 height 10
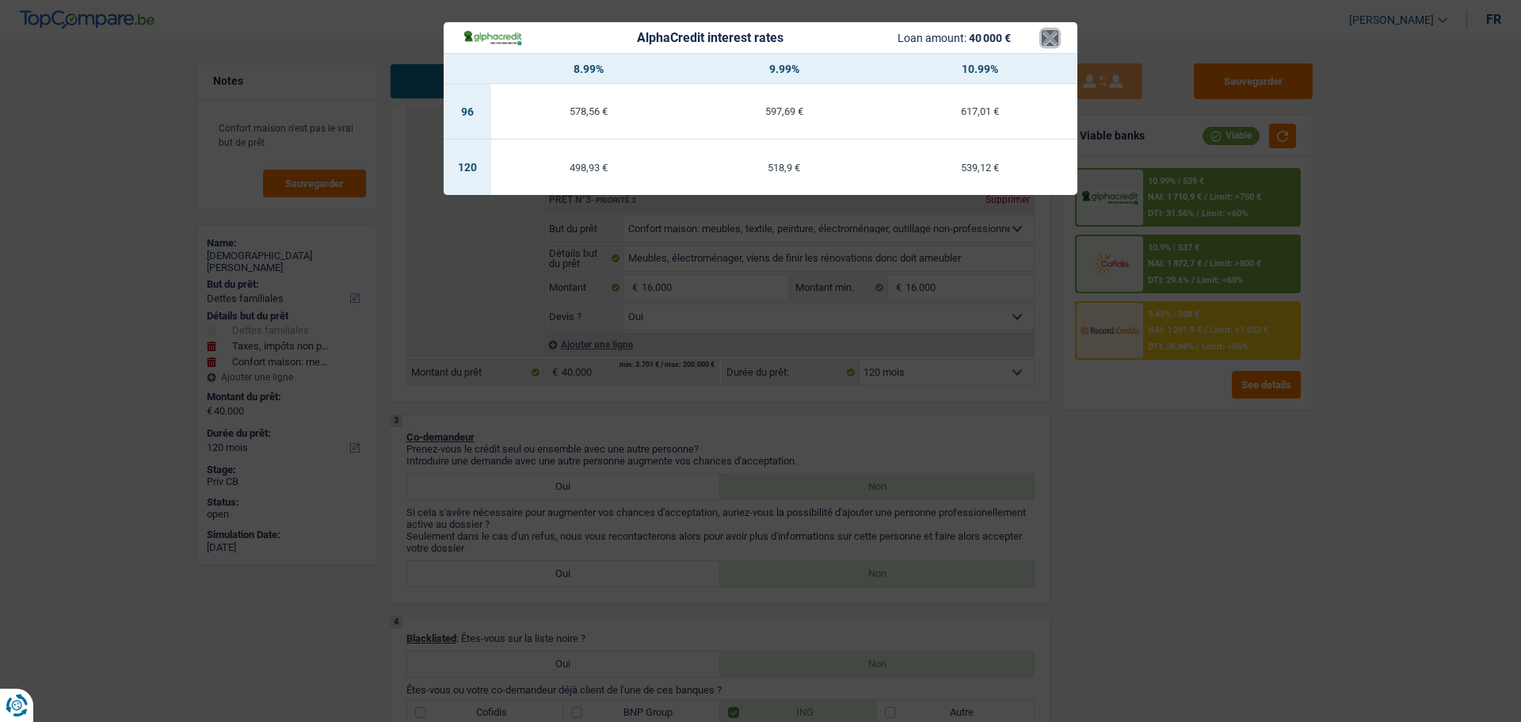
drag, startPoint x: 1055, startPoint y: 45, endPoint x: 1105, endPoint y: 103, distance: 75.9
click at [1056, 46] on button "×" at bounding box center [1050, 38] width 17 height 16
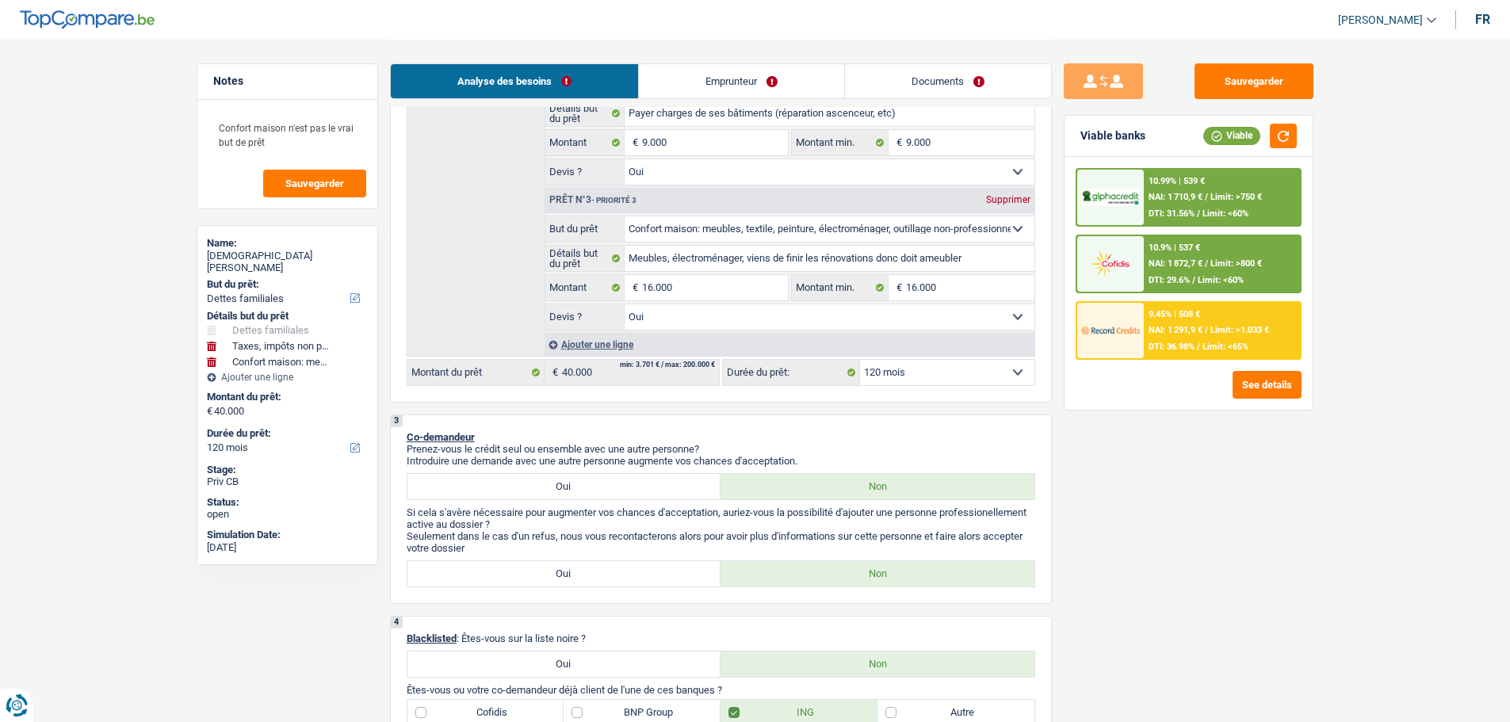
click at [1236, 258] on span "Limit: >800 €" at bounding box center [1236, 263] width 52 height 10
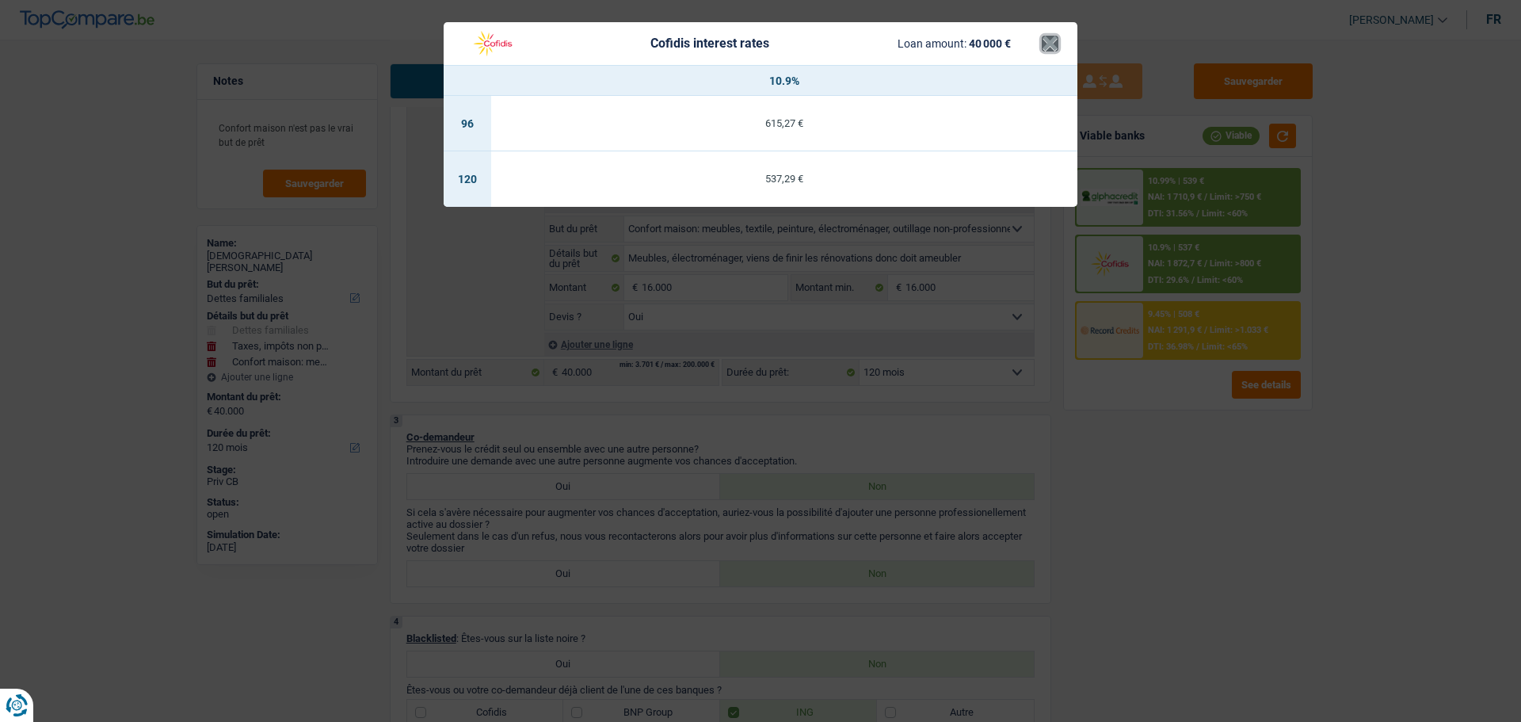
click at [1053, 36] on button "×" at bounding box center [1050, 44] width 17 height 16
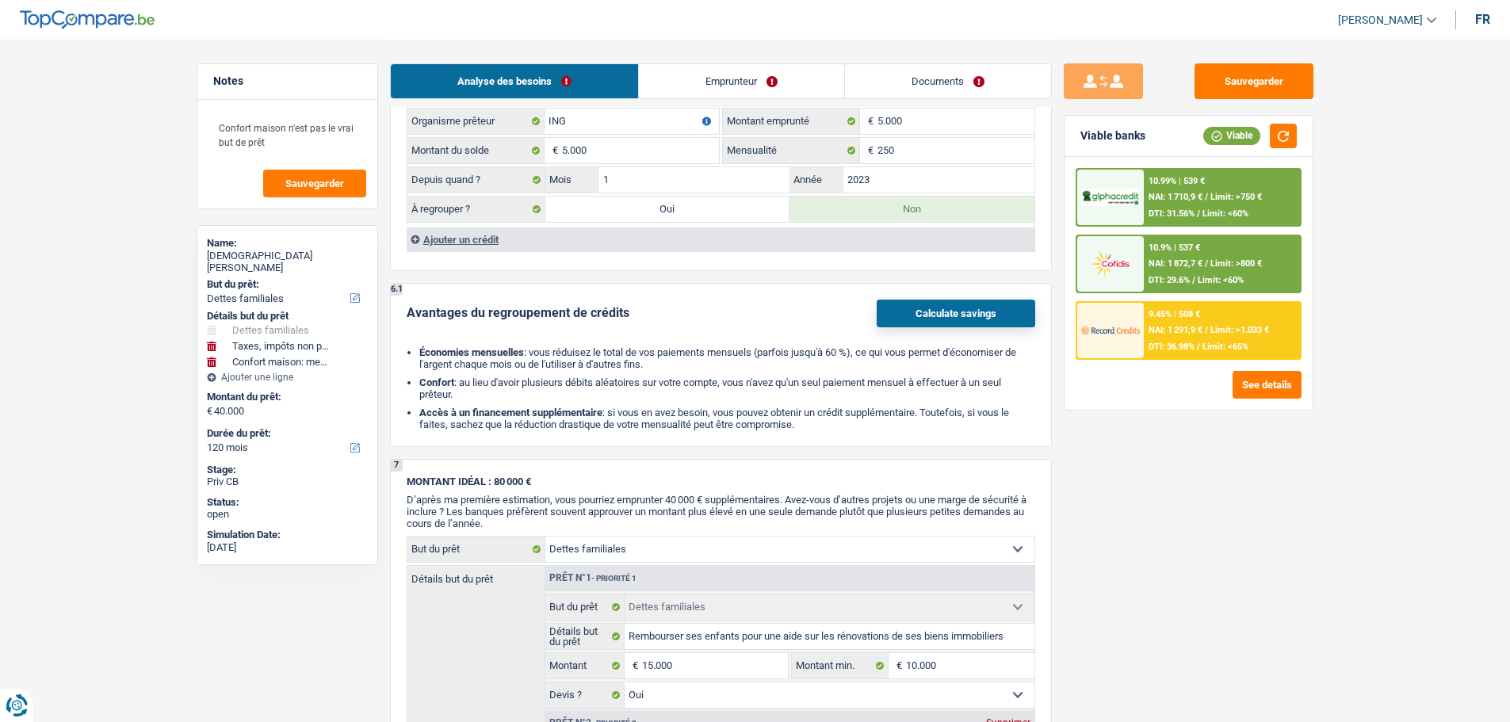
scroll to position [1823, 0]
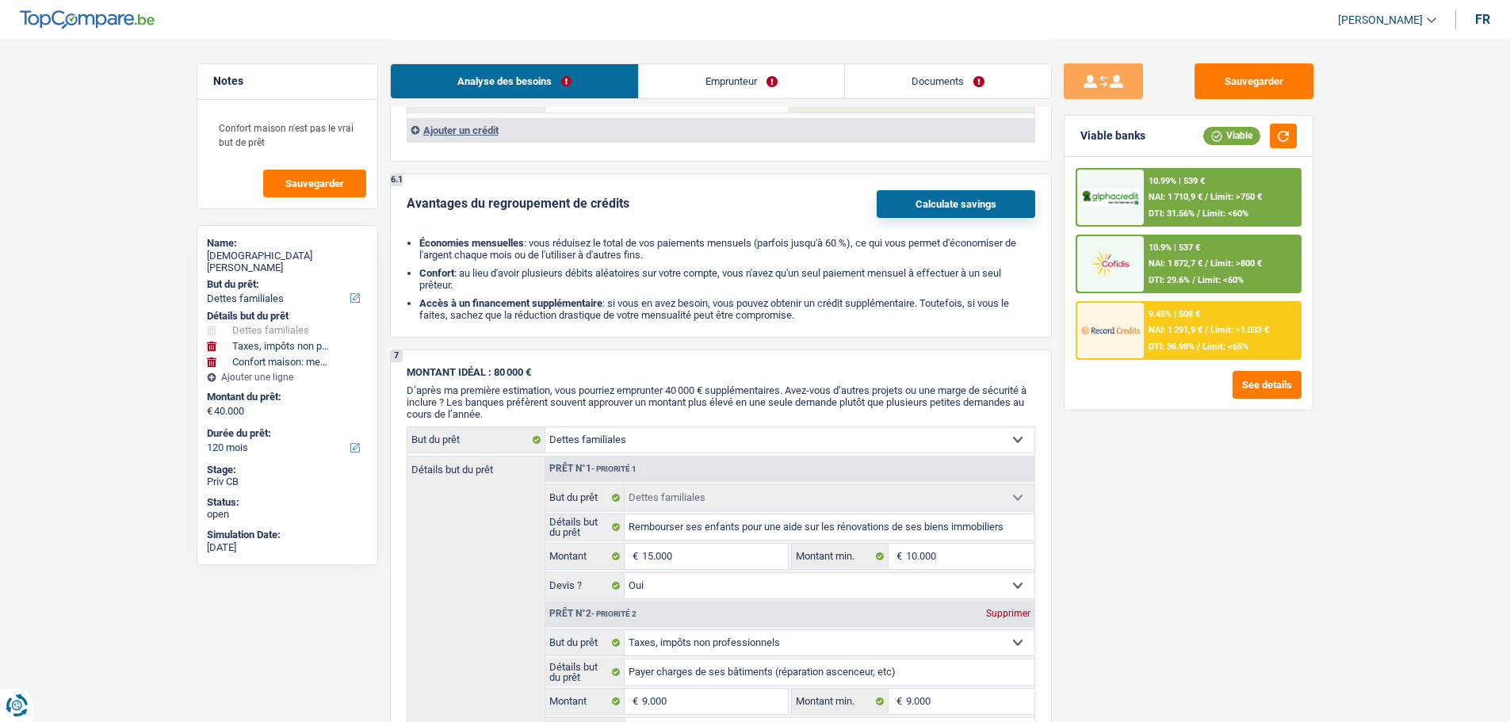
click at [1215, 311] on div "9.45% | 508 € NAI: 1 291,9 € / Limit: >1.033 € DTI: 36.98% / Limit: <65%" at bounding box center [1221, 330] width 156 height 55
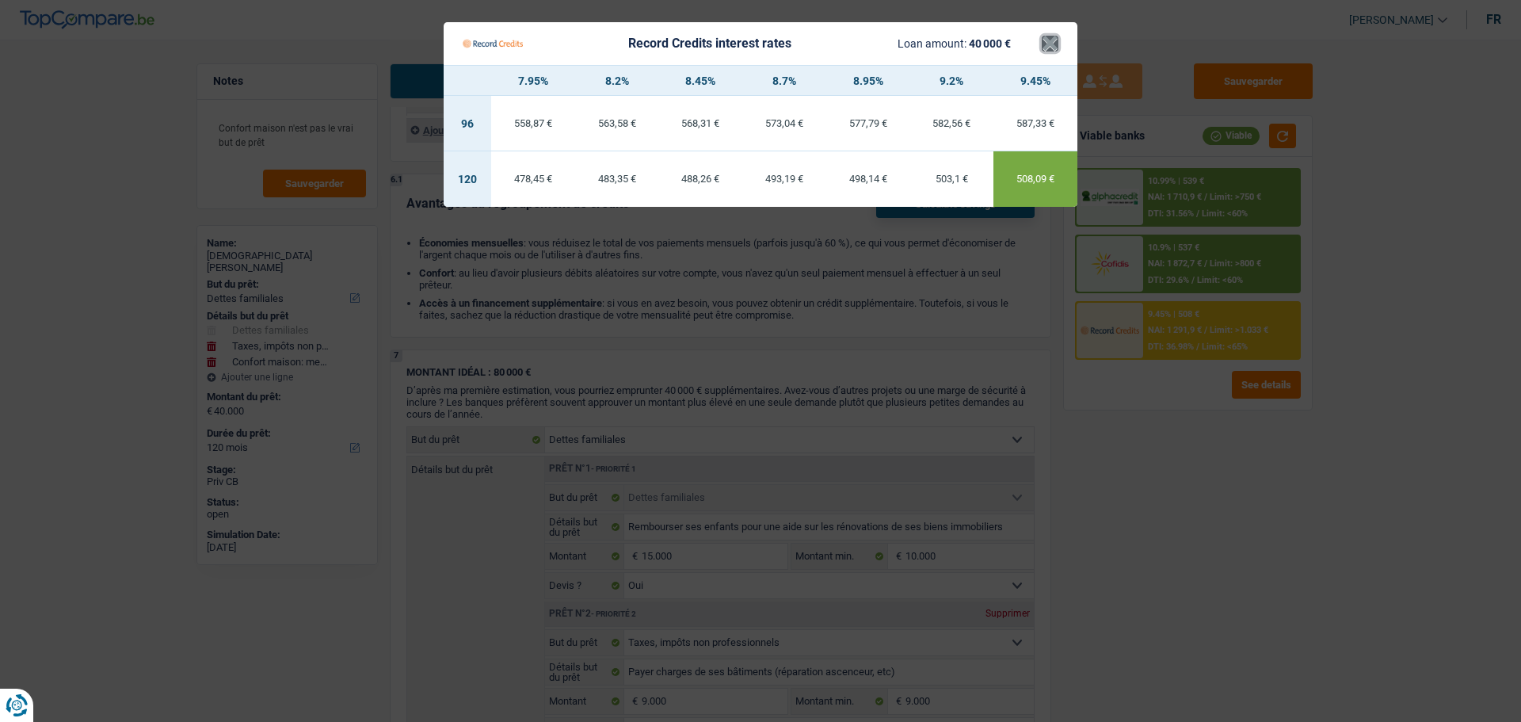
click at [1055, 39] on button "×" at bounding box center [1050, 44] width 17 height 16
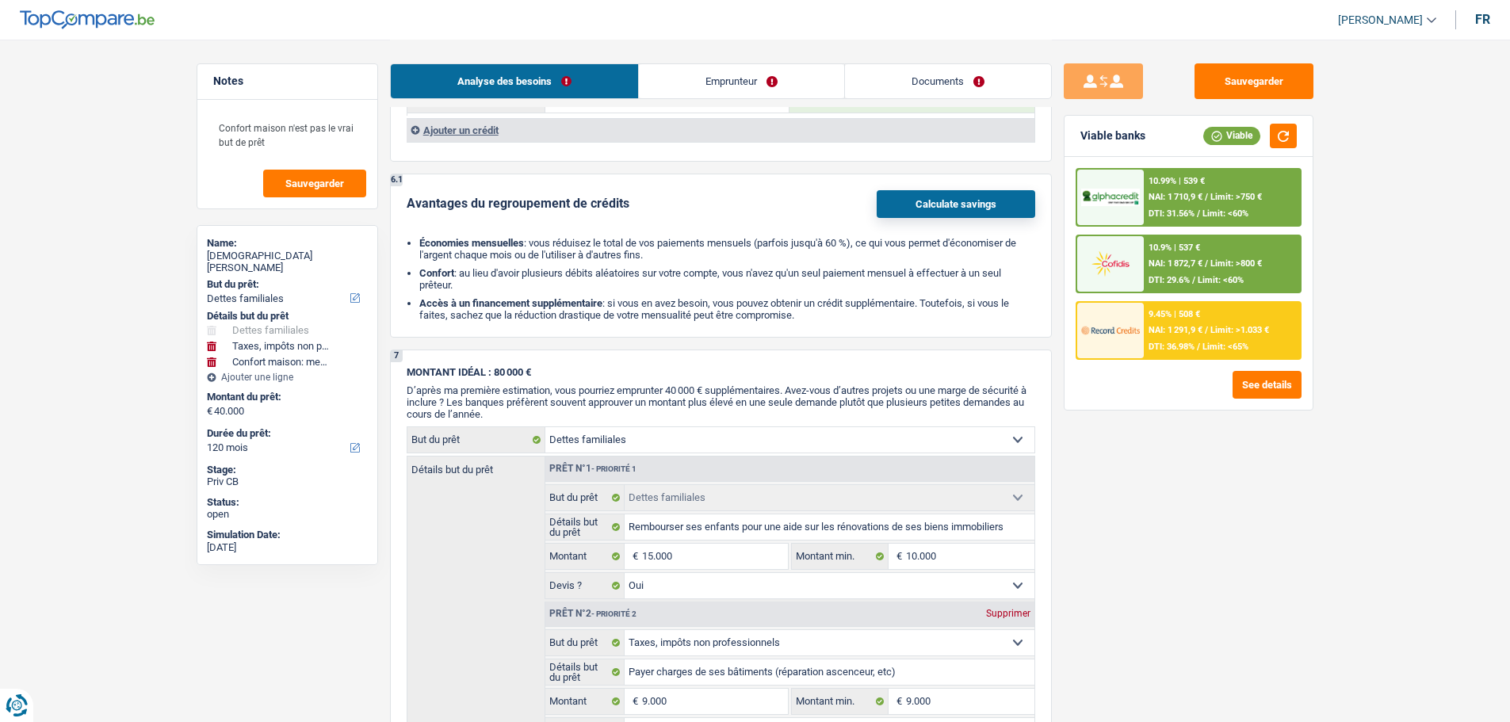
click at [1194, 189] on div "10.99% | 539 € NAI: 1 710,9 € / Limit: >750 € DTI: 31.56% / Limit: <60%" at bounding box center [1221, 197] width 156 height 55
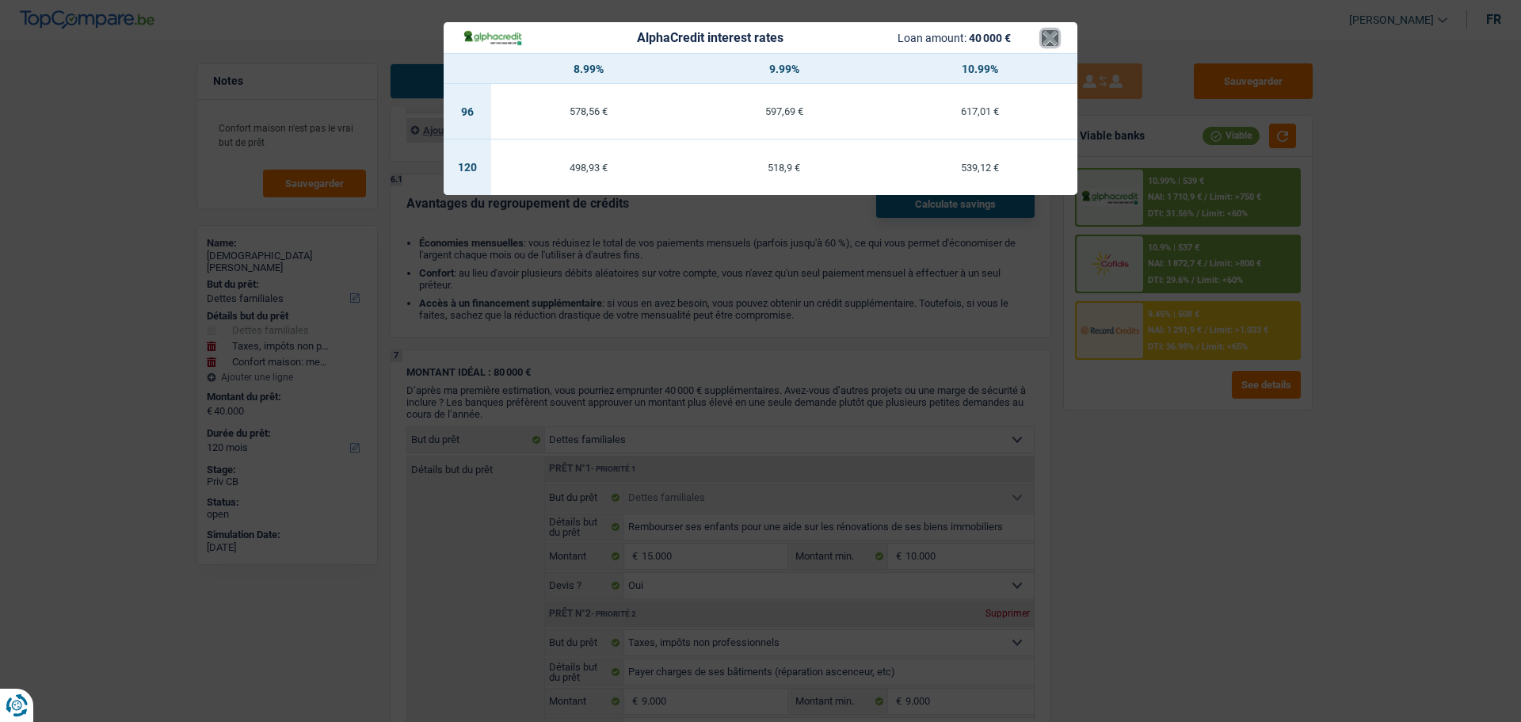
click at [1044, 40] on button "×" at bounding box center [1050, 38] width 17 height 16
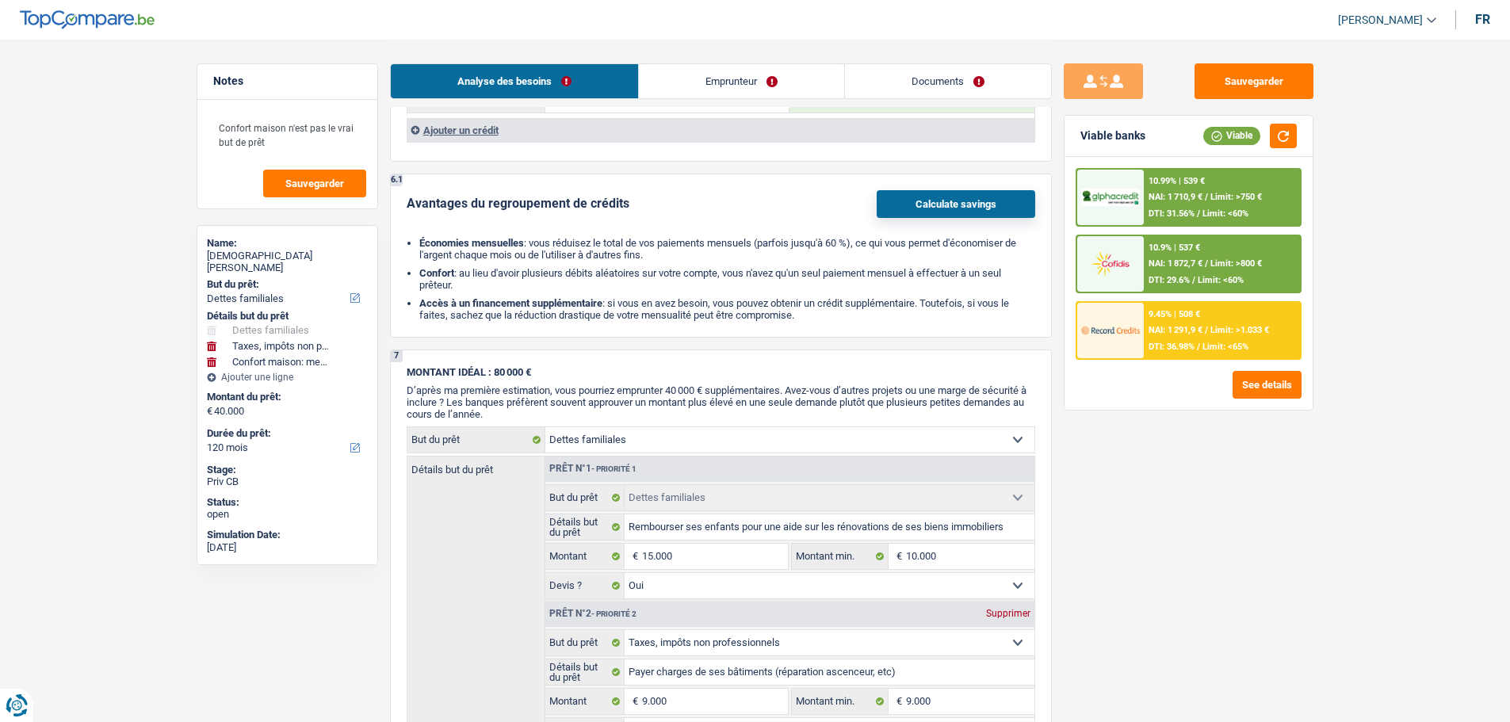
click at [1166, 248] on div "10.9% | 537 €" at bounding box center [1174, 247] width 52 height 10
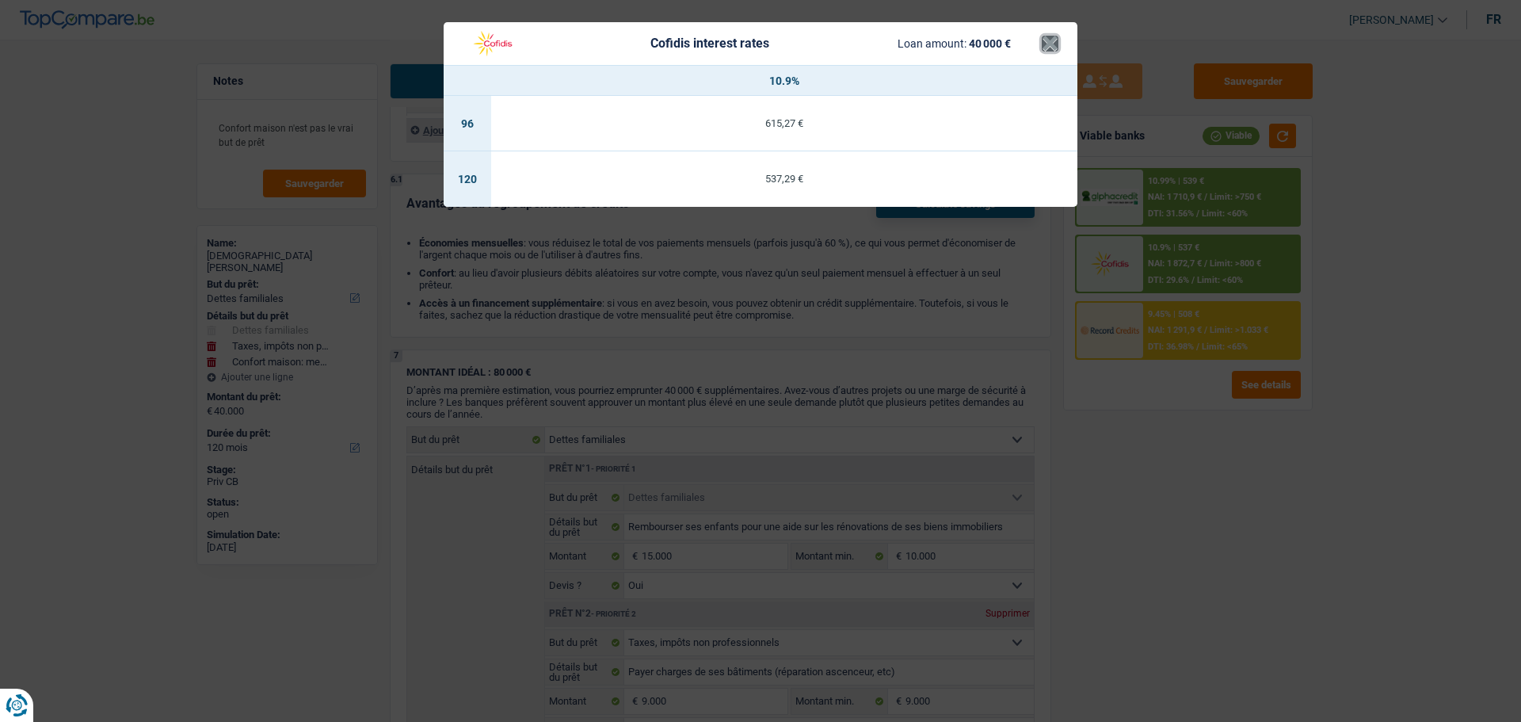
click at [1054, 40] on button "×" at bounding box center [1050, 44] width 17 height 16
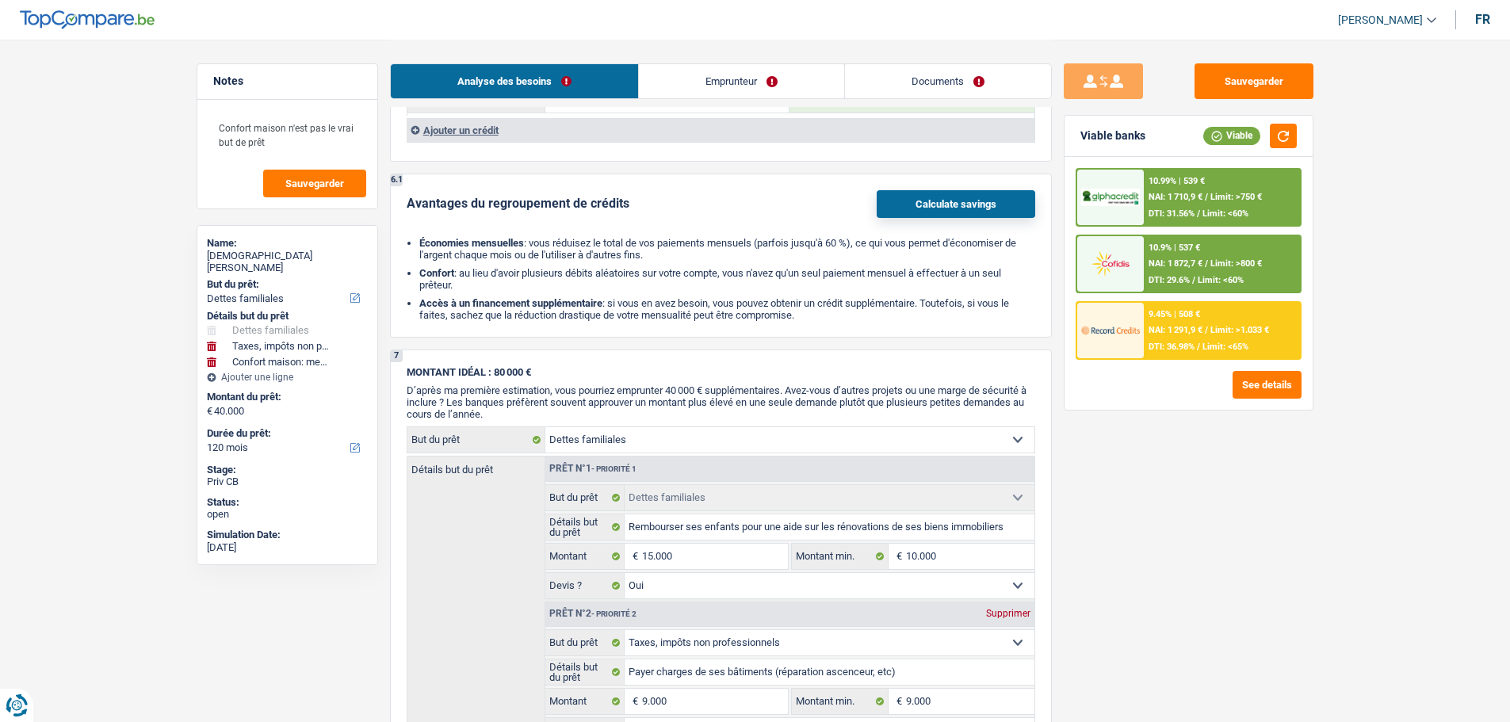
click at [1180, 310] on div "9.45% | 508 €" at bounding box center [1174, 314] width 52 height 10
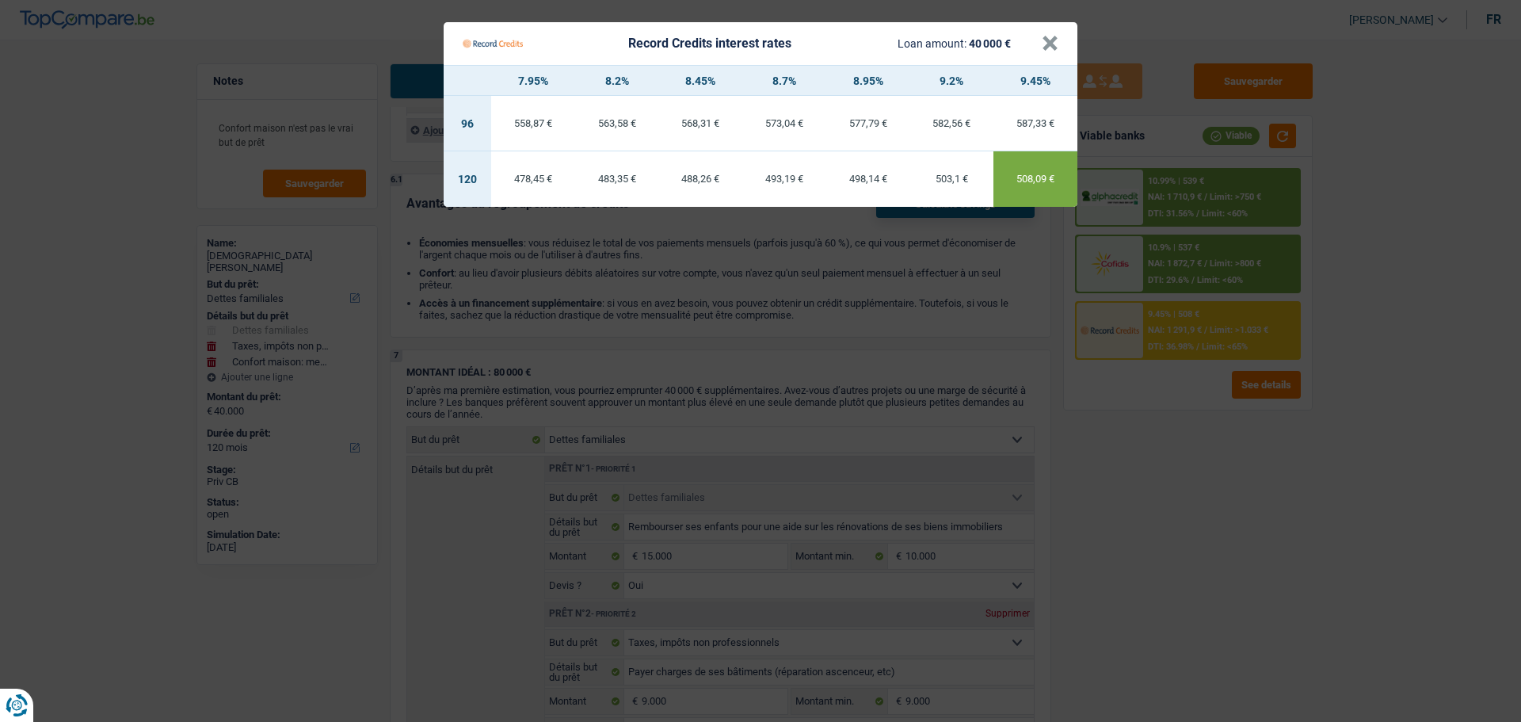
click at [773, 179] on div "493,19 €" at bounding box center [784, 179] width 84 height 10
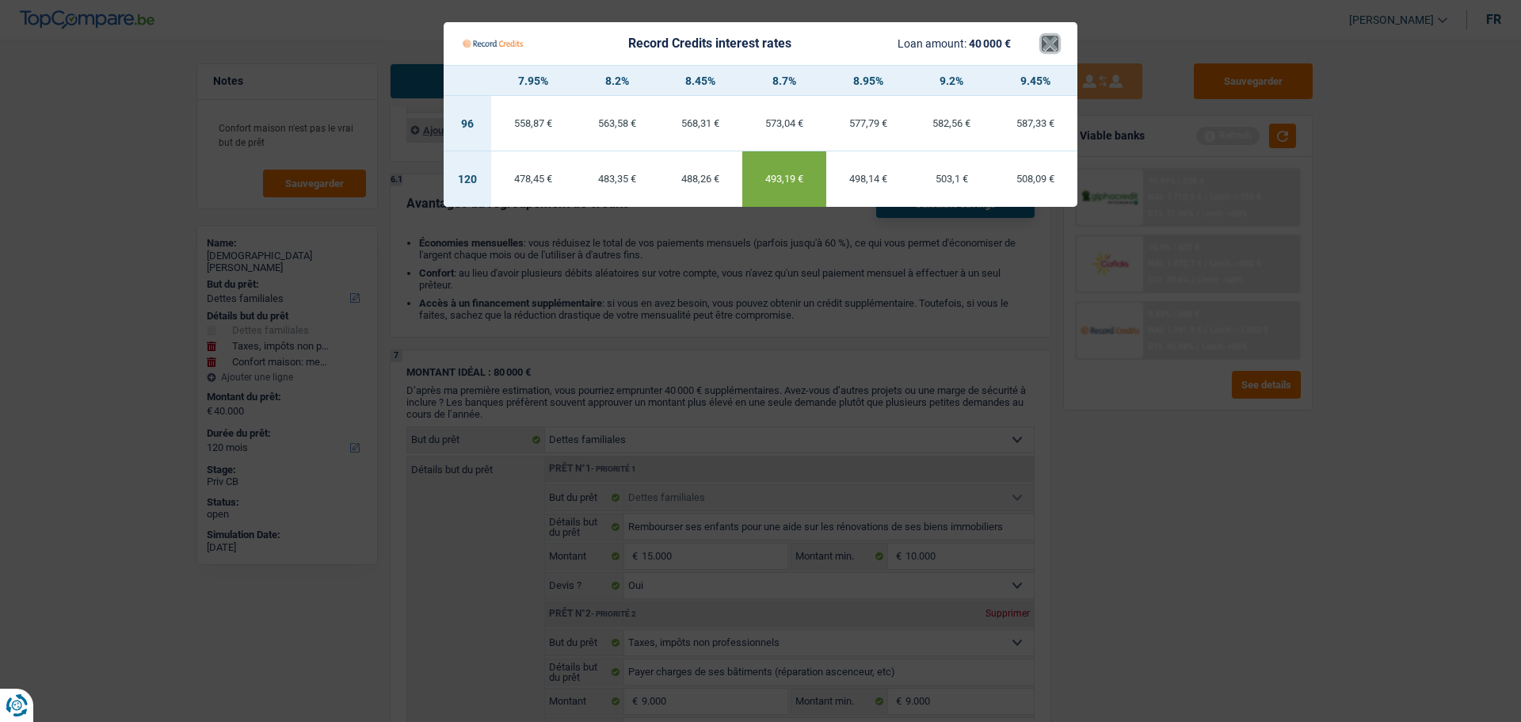
click at [1051, 44] on button "×" at bounding box center [1050, 44] width 17 height 16
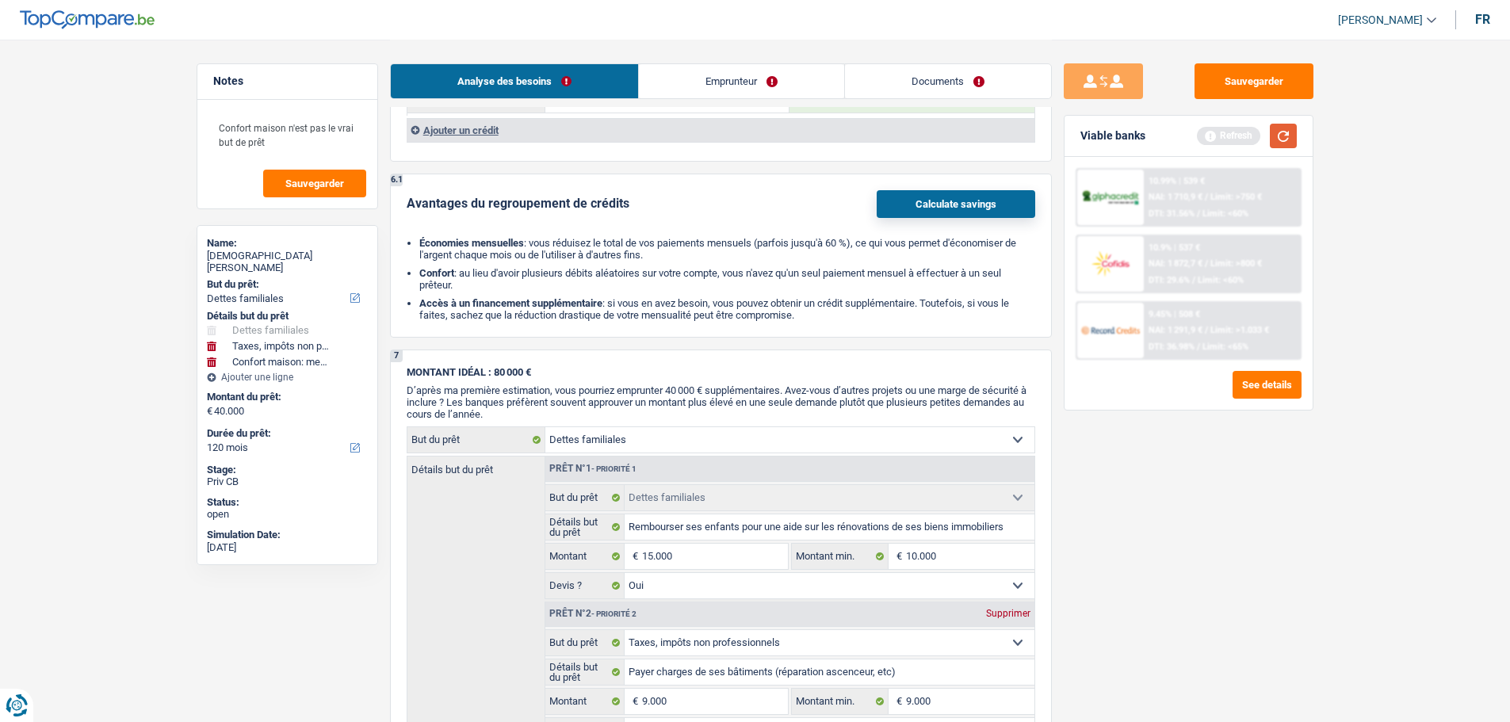
click at [1281, 140] on button "button" at bounding box center [1282, 136] width 27 height 25
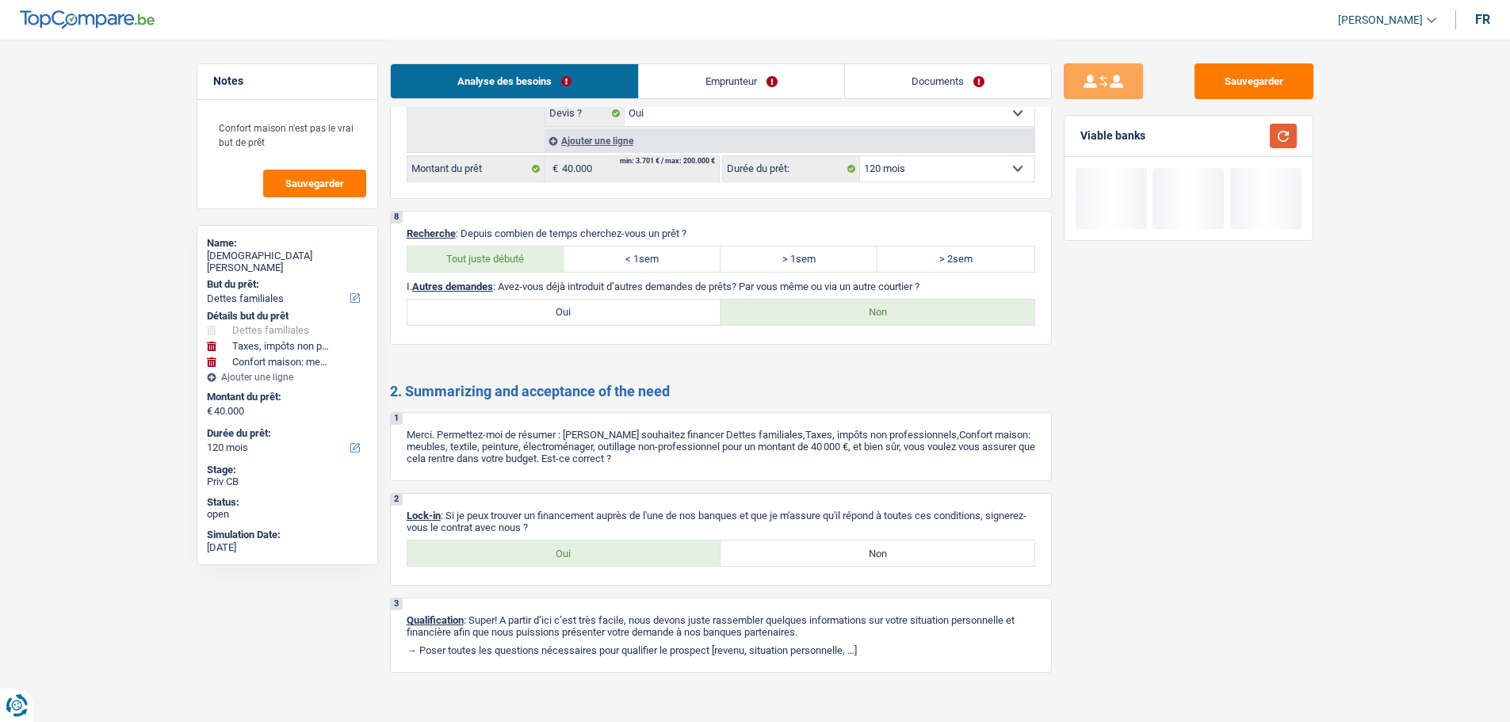
scroll to position [2599, 0]
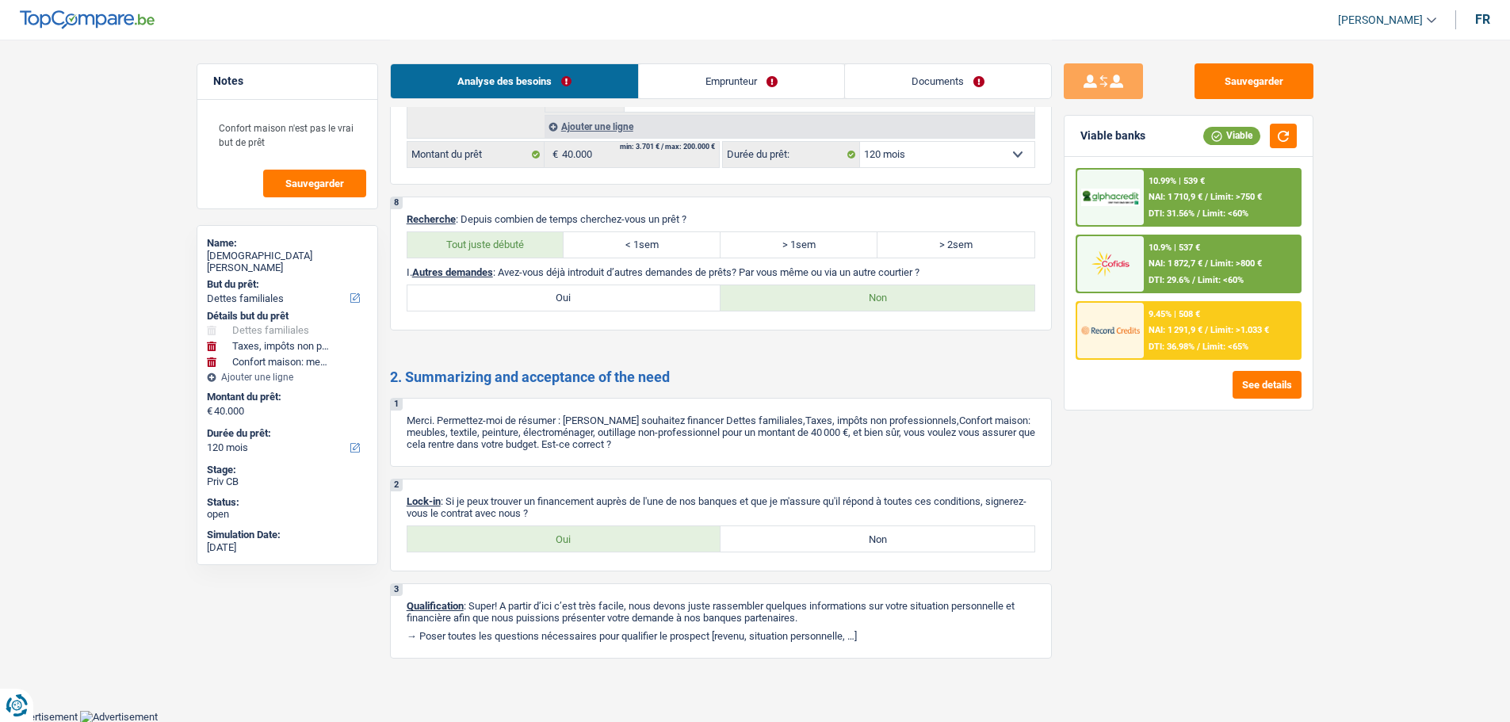
click at [614, 547] on label "Oui" at bounding box center [564, 538] width 314 height 25
click at [614, 547] on input "Oui" at bounding box center [564, 538] width 314 height 25
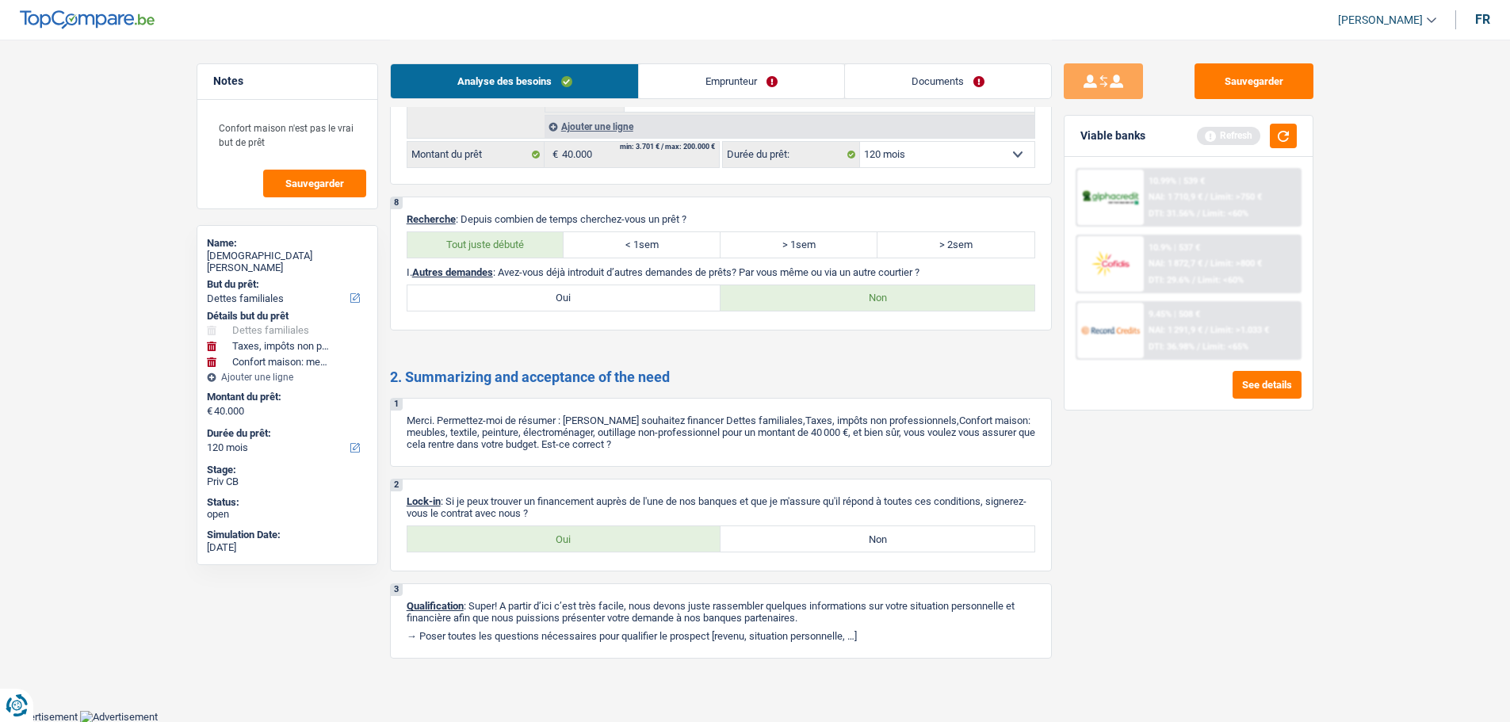
click at [917, 71] on link "Documents" at bounding box center [948, 81] width 206 height 34
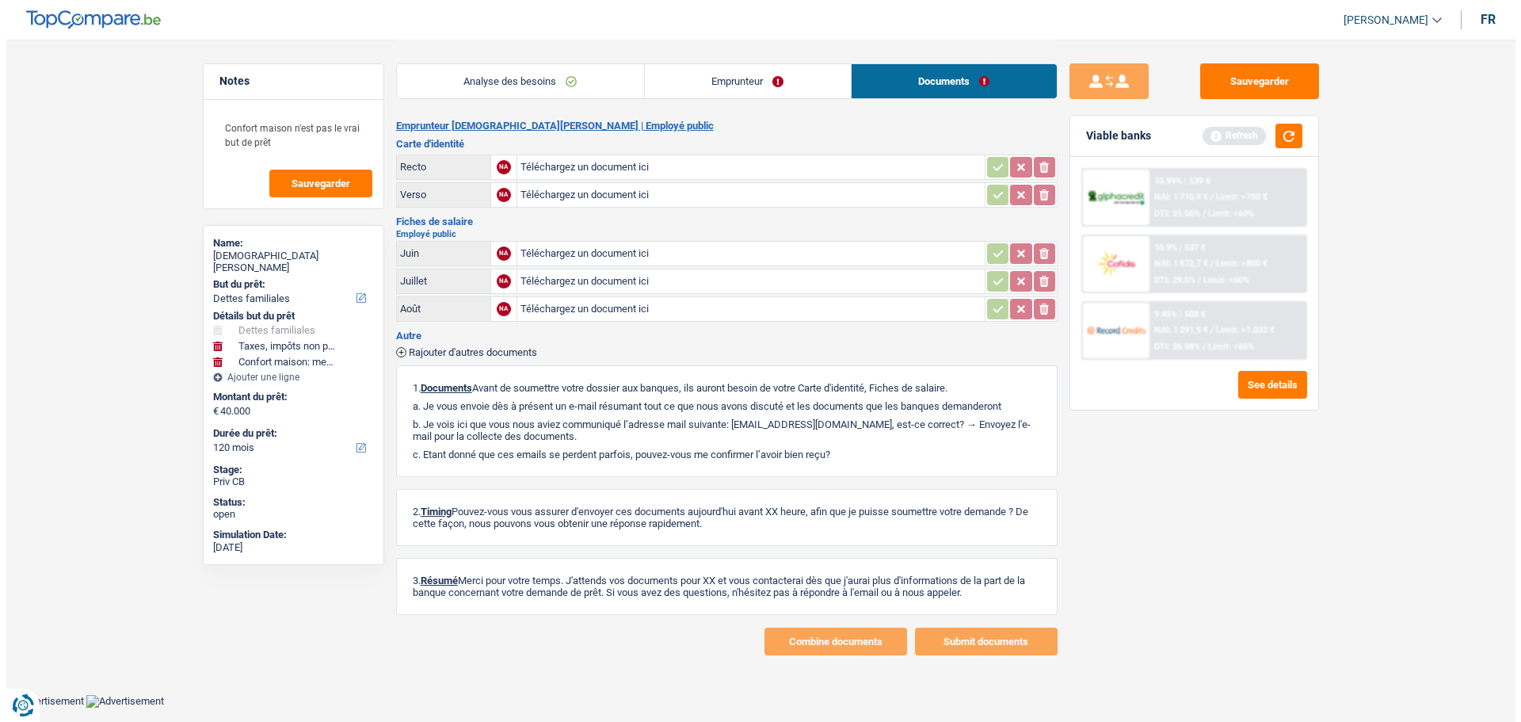
scroll to position [0, 0]
click at [738, 86] on link "Emprunteur" at bounding box center [747, 81] width 206 height 34
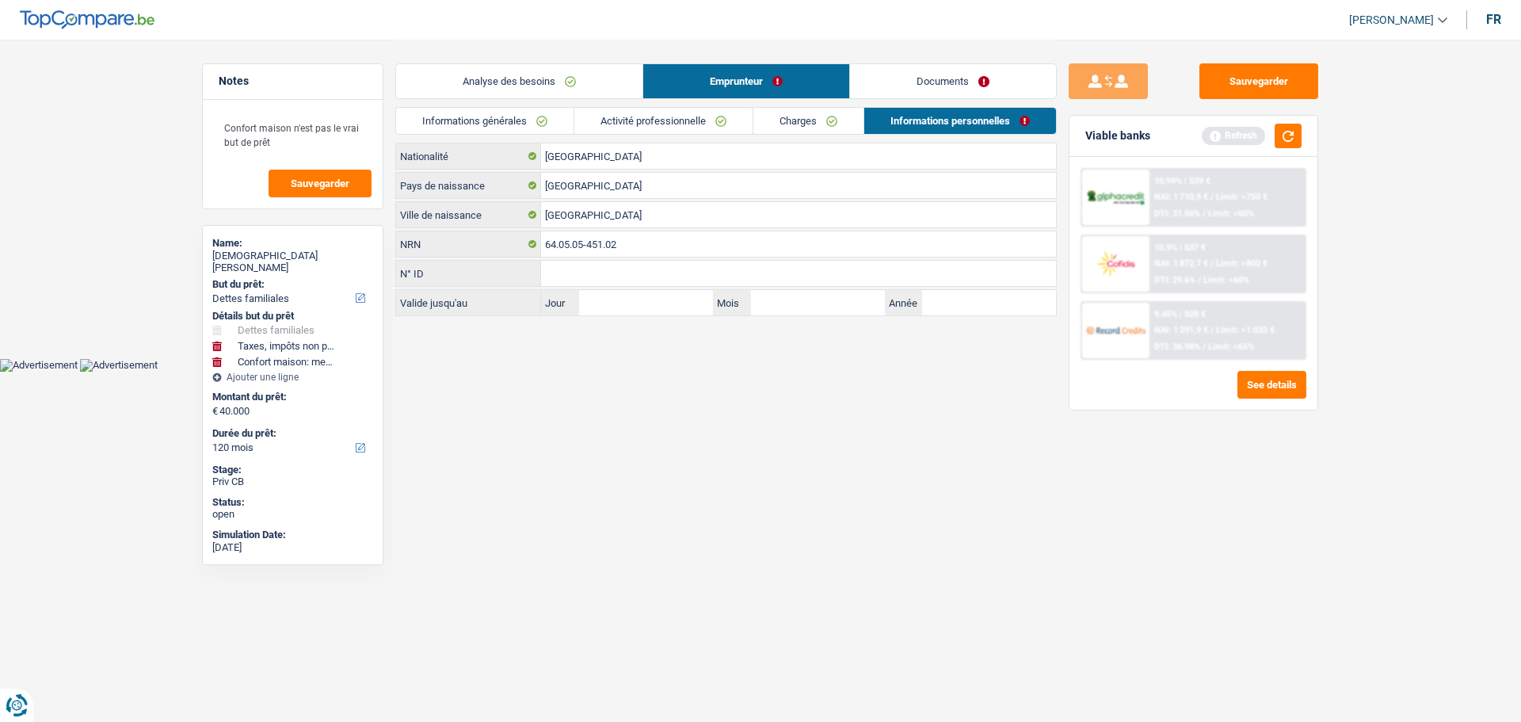
click at [993, 73] on link "Documents" at bounding box center [953, 81] width 206 height 34
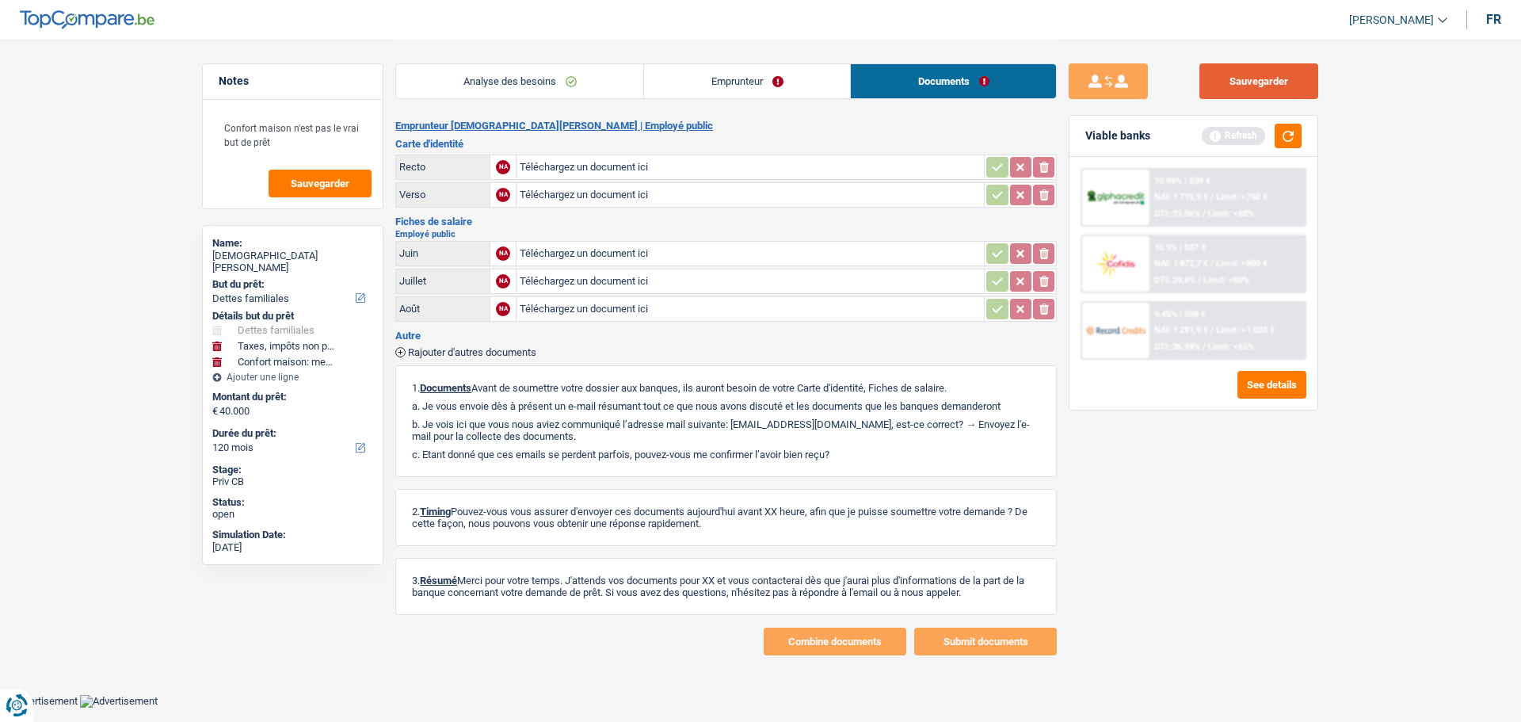
click at [1274, 82] on button "Sauvegarder" at bounding box center [1259, 81] width 119 height 36
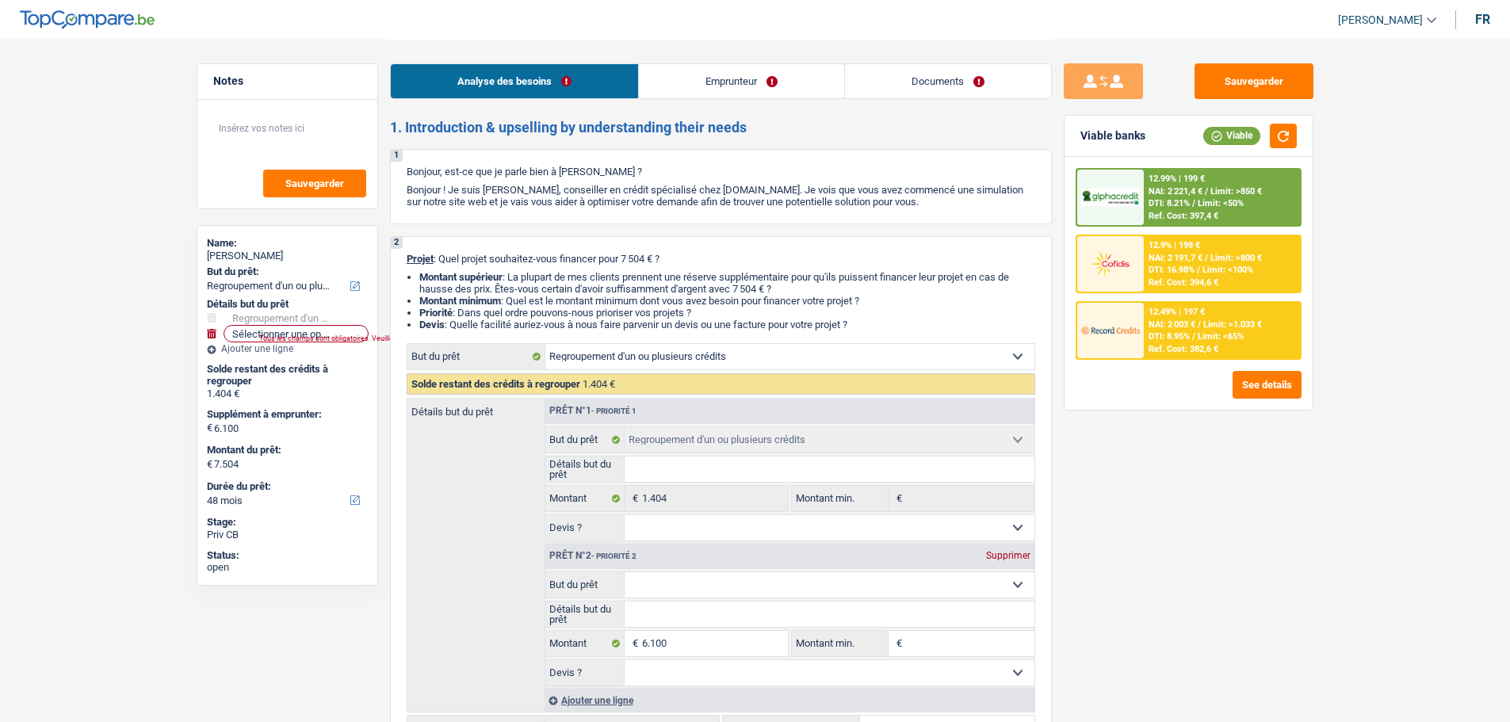
select select "refinancing"
select select "48"
select select "refinancing"
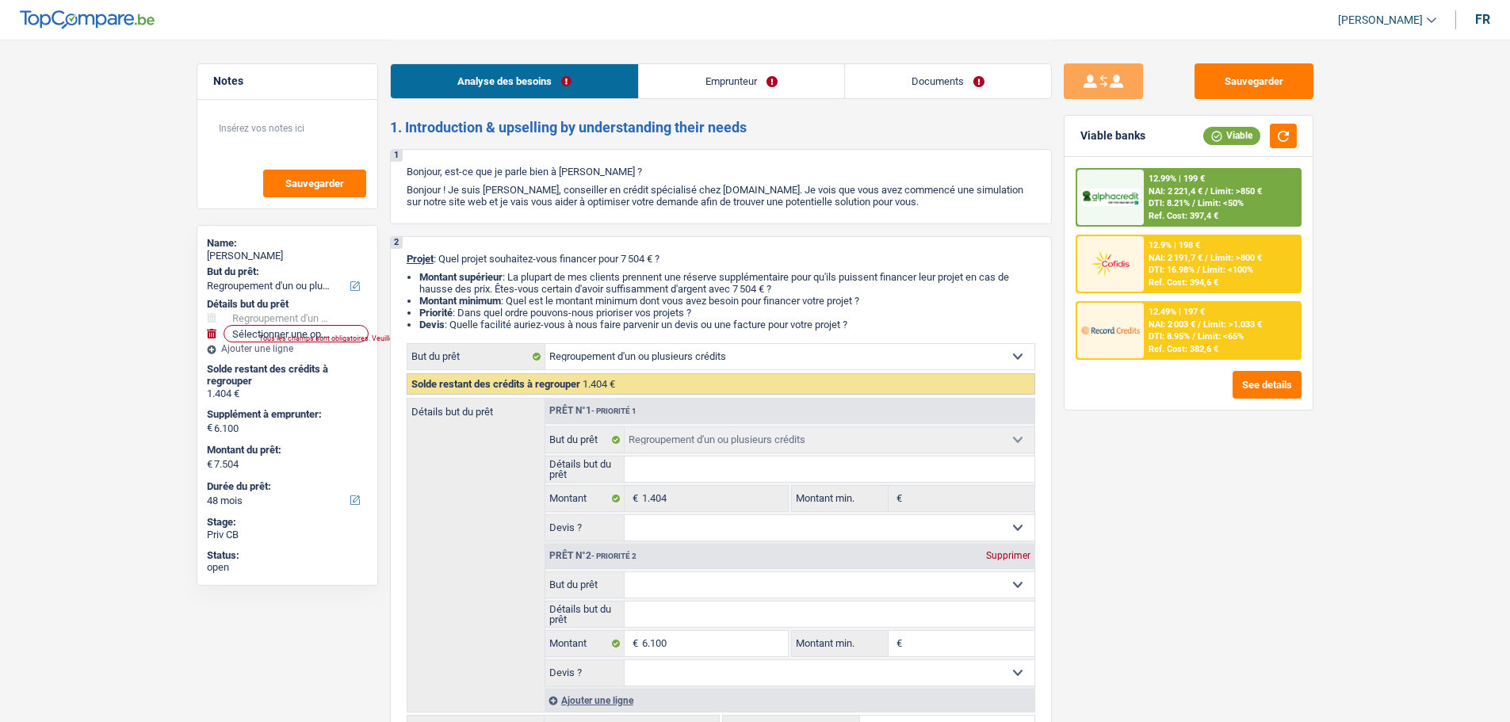
select select "48"
select select "privateEmployee"
select select "familyAllowances"
select select "netSalary"
select select "mealVouchers"
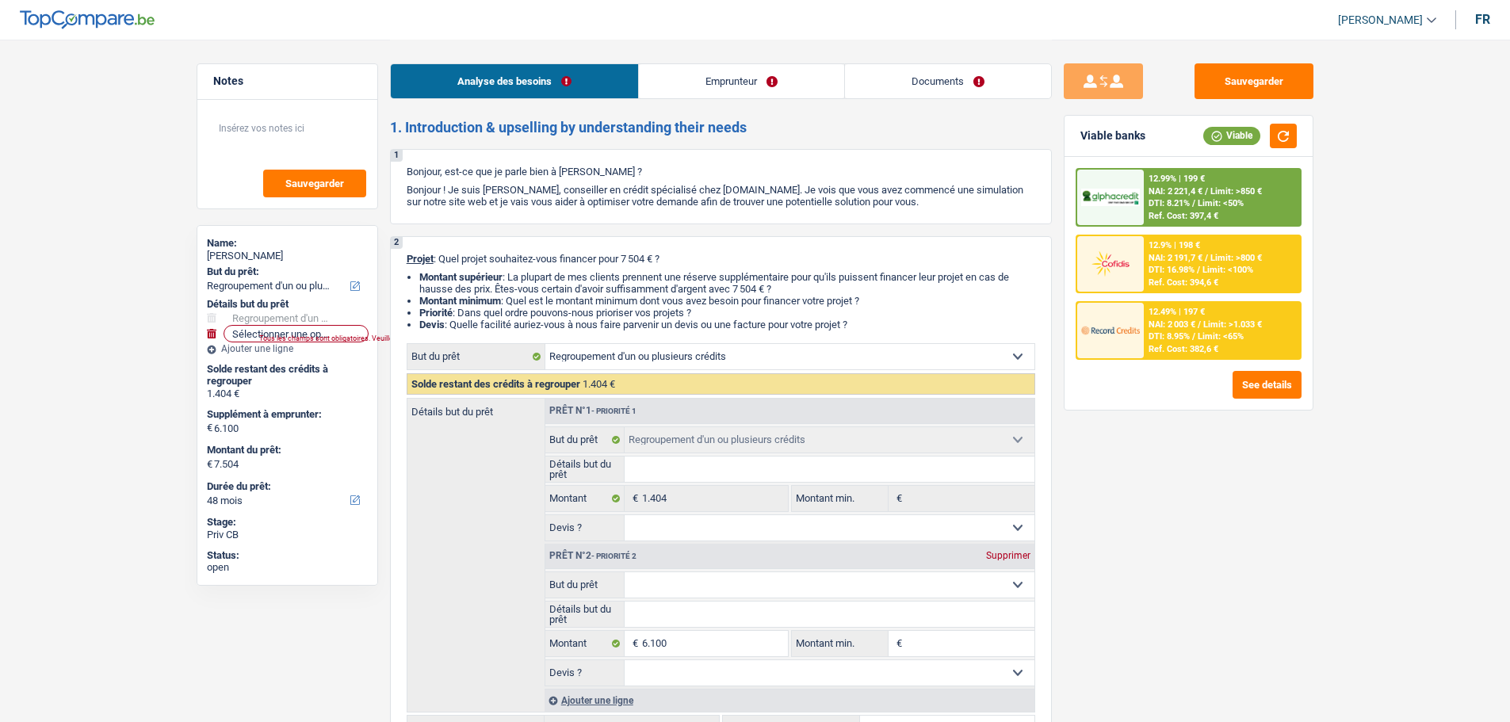
select select "liveWithParents"
select select "personalLoan"
select select "other"
select select "36"
select select "refinancing"
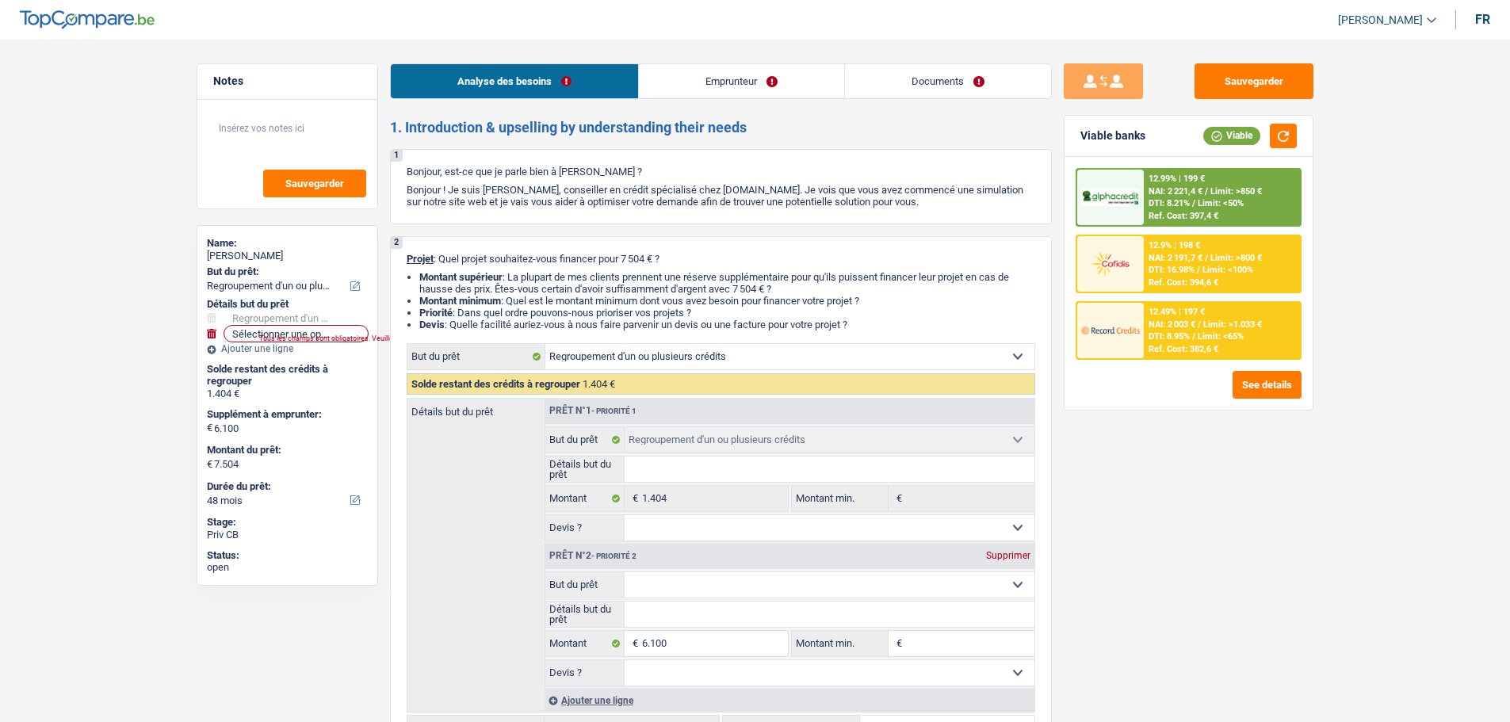
select select "refinancing"
select select "48"
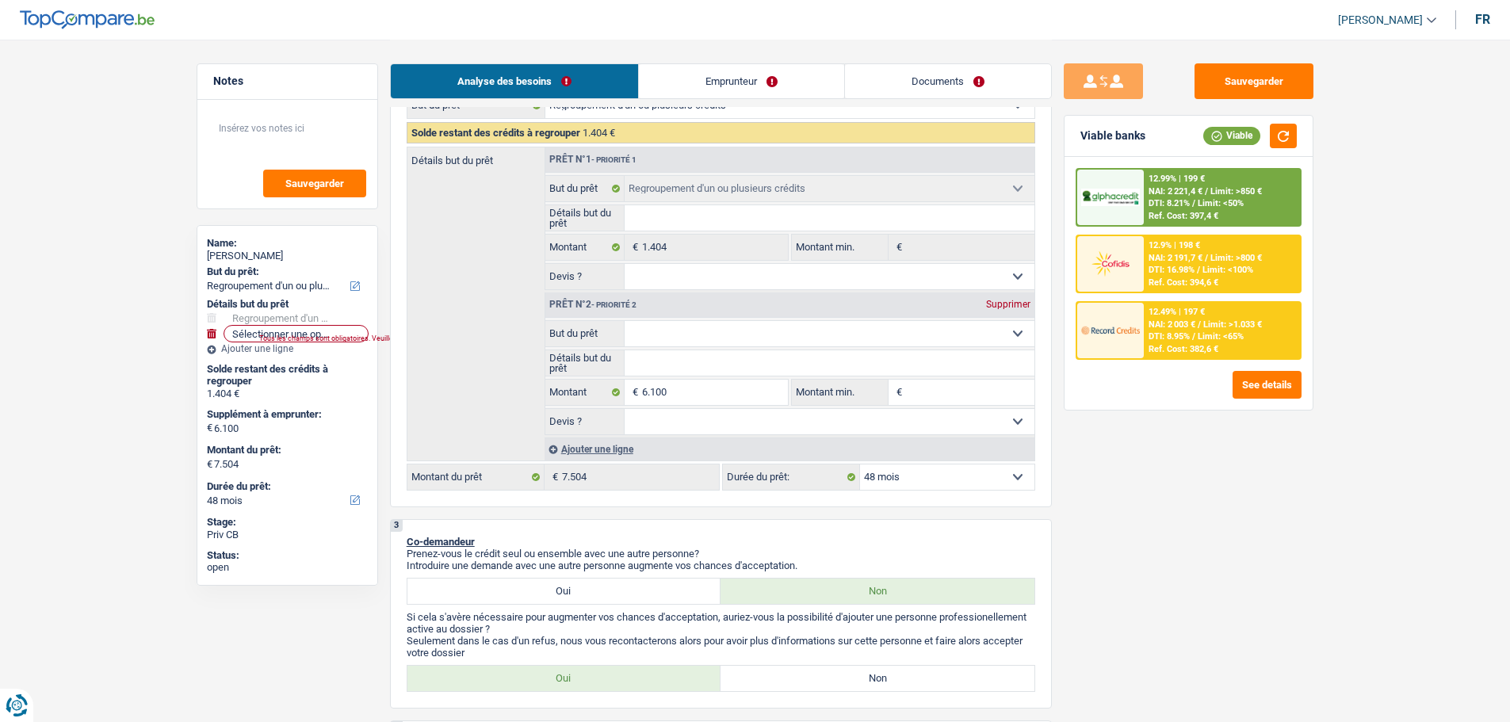
scroll to position [158, 0]
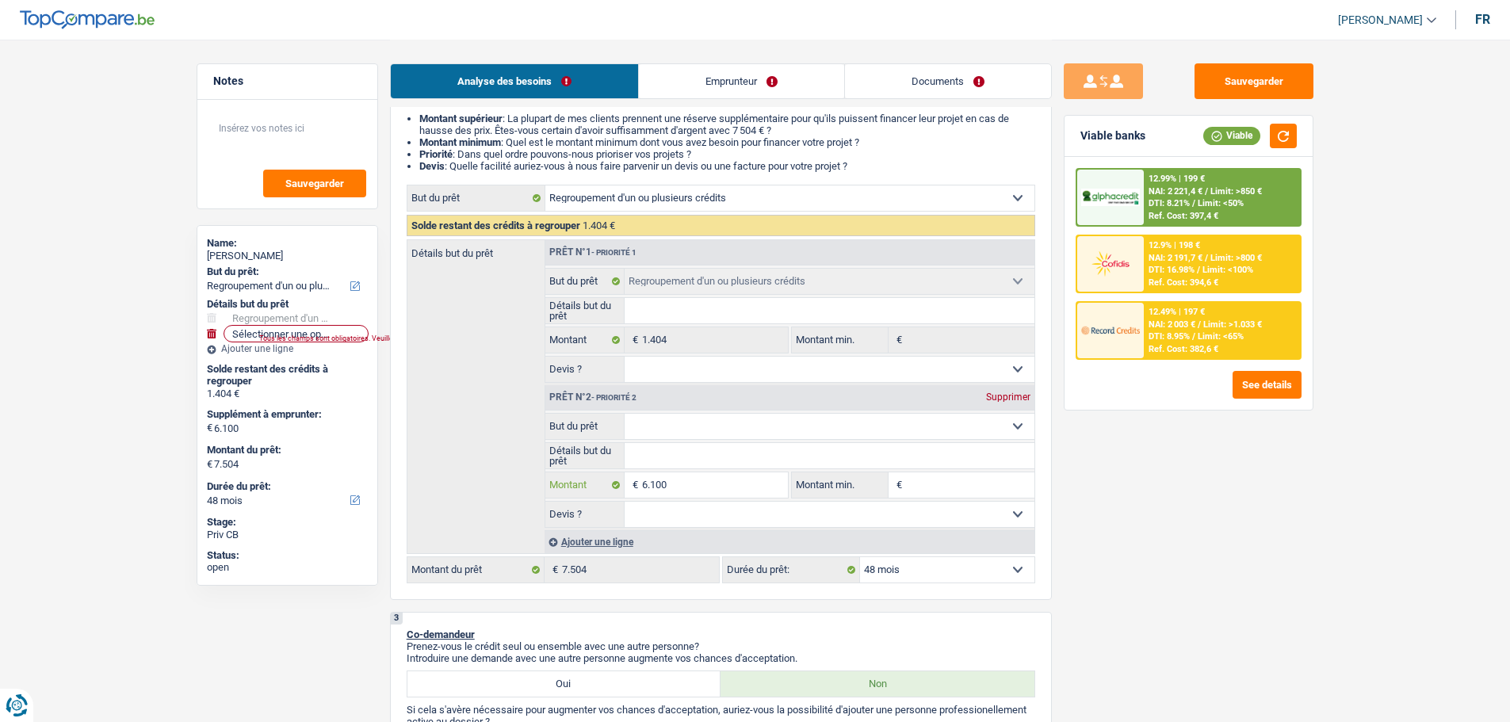
click at [706, 491] on input "6.100" at bounding box center [714, 484] width 145 height 25
click at [713, 485] on input "6.100" at bounding box center [714, 484] width 145 height 25
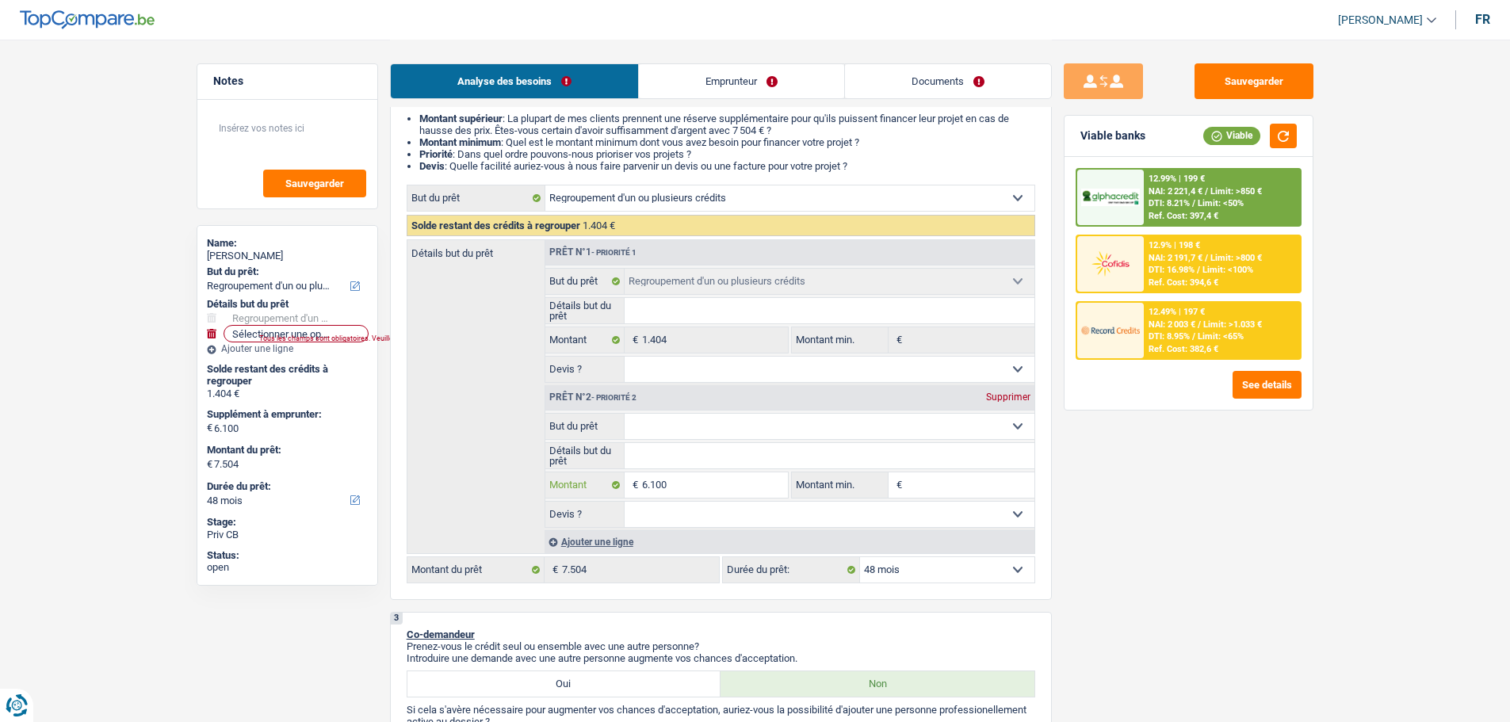
click at [713, 485] on input "6.100" at bounding box center [714, 484] width 145 height 25
click at [712, 477] on input "6.100" at bounding box center [714, 484] width 145 height 25
click at [1176, 349] on div "Ref. Cost: 382,6 €" at bounding box center [1183, 349] width 70 height 10
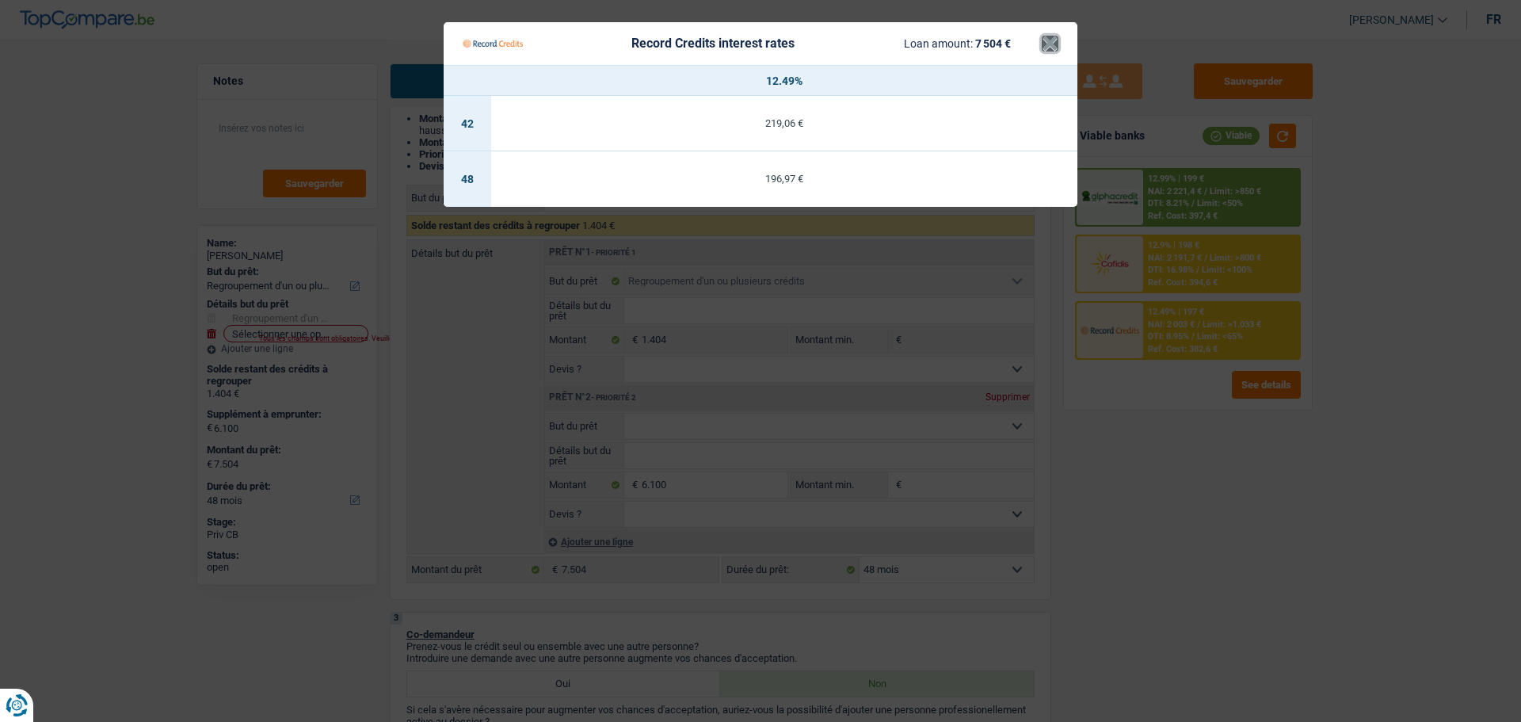
click at [1047, 48] on button "×" at bounding box center [1050, 44] width 17 height 16
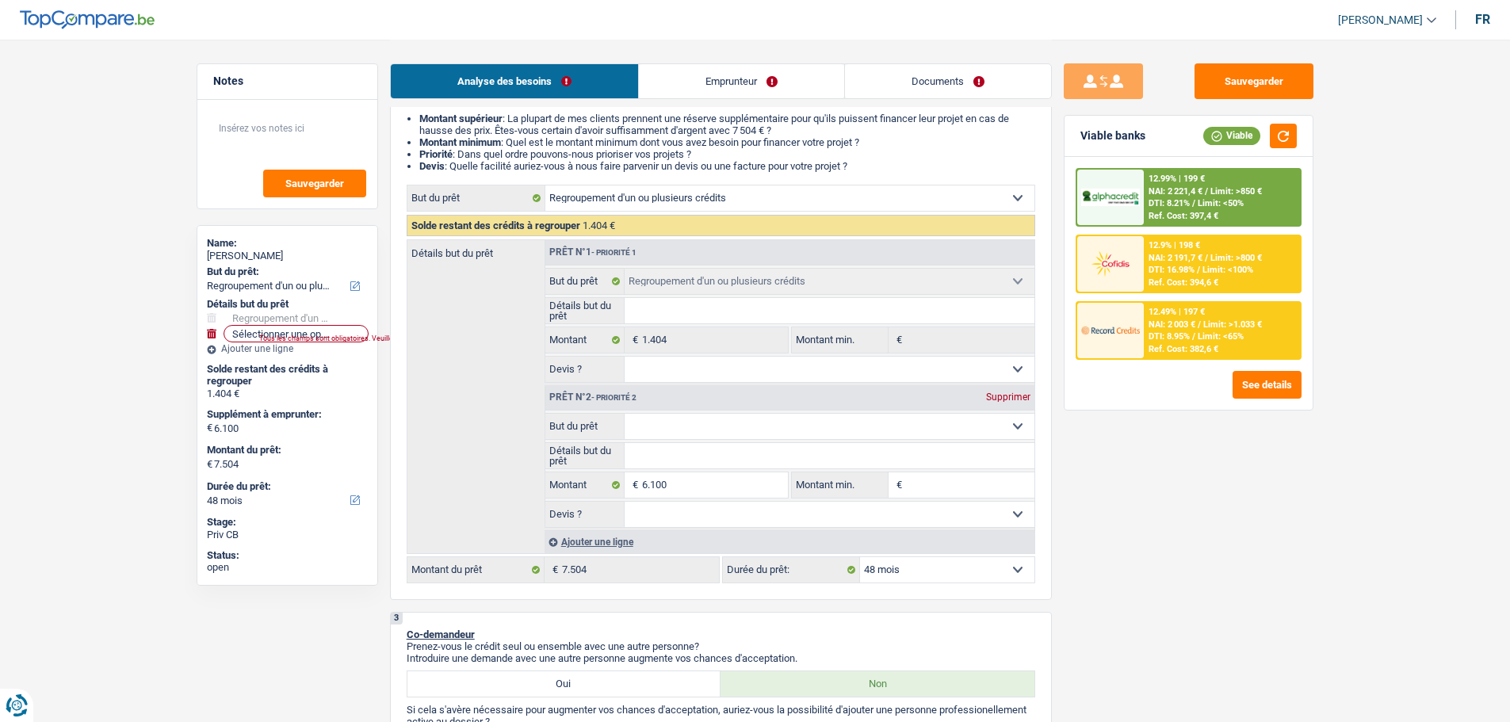
click at [1193, 312] on div "12.49% | 197 €" at bounding box center [1176, 312] width 56 height 10
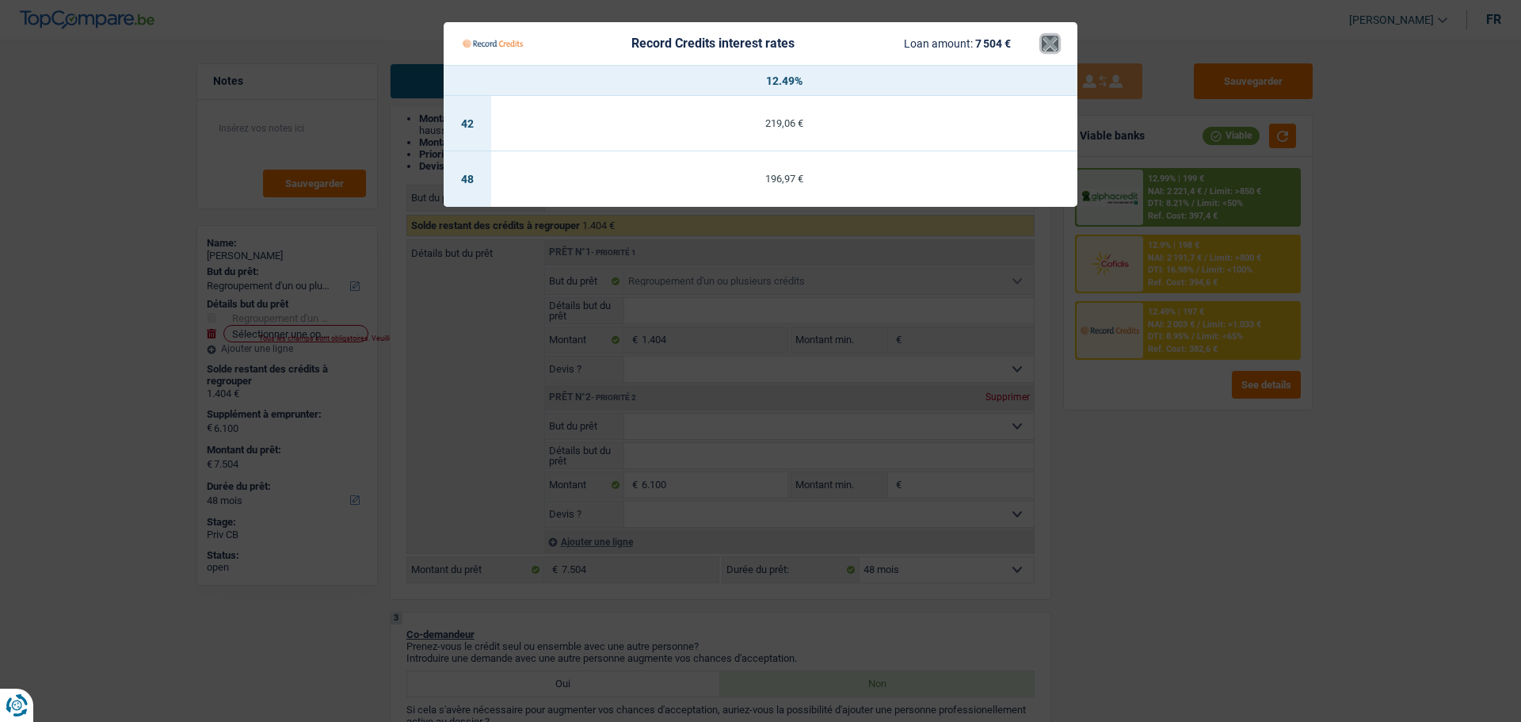
click at [1048, 40] on button "×" at bounding box center [1050, 44] width 17 height 16
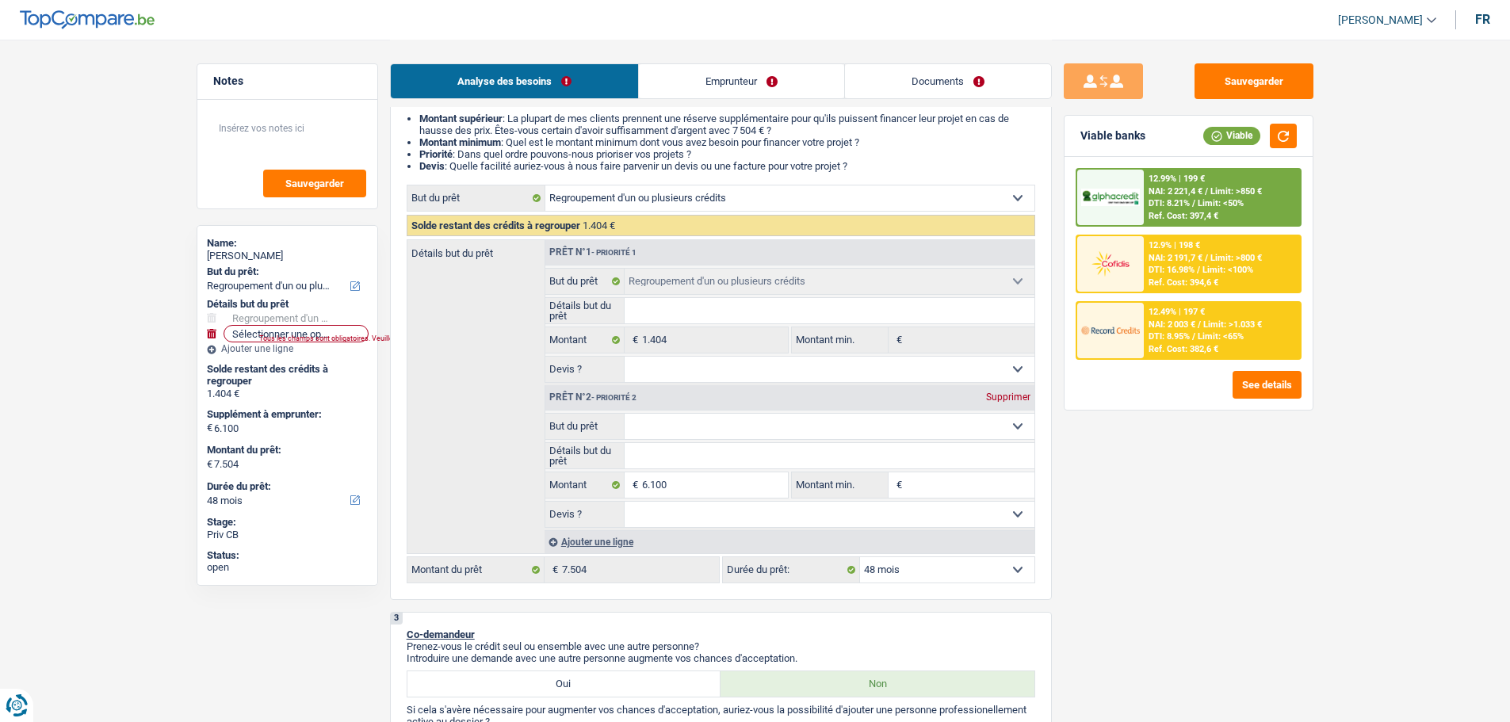
click at [1147, 331] on div "12.49% | 197 € NAI: 2 003 € / Limit: >1.033 € DTI: 8.95% / Limit: <65% Ref. Cos…" at bounding box center [1221, 330] width 156 height 55
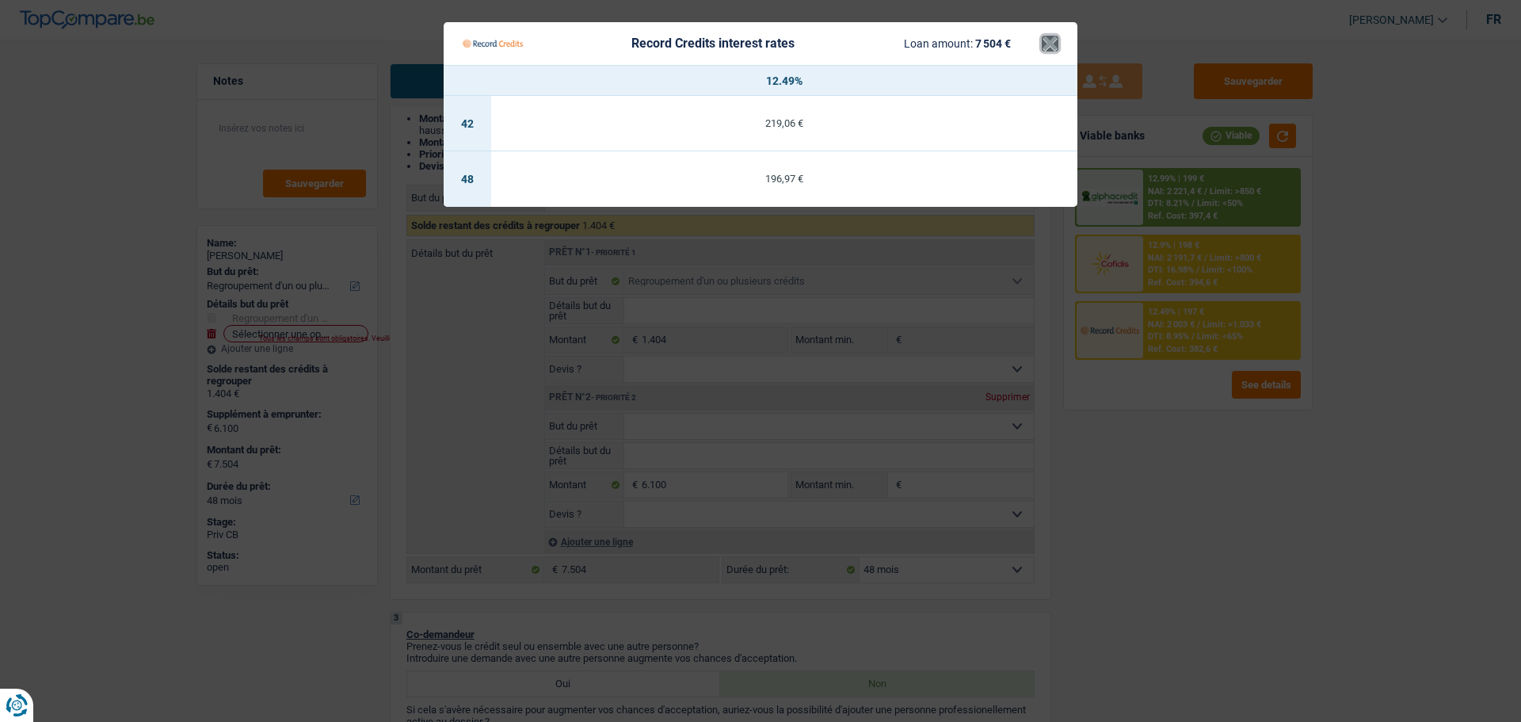
click at [1052, 45] on button "×" at bounding box center [1050, 44] width 17 height 16
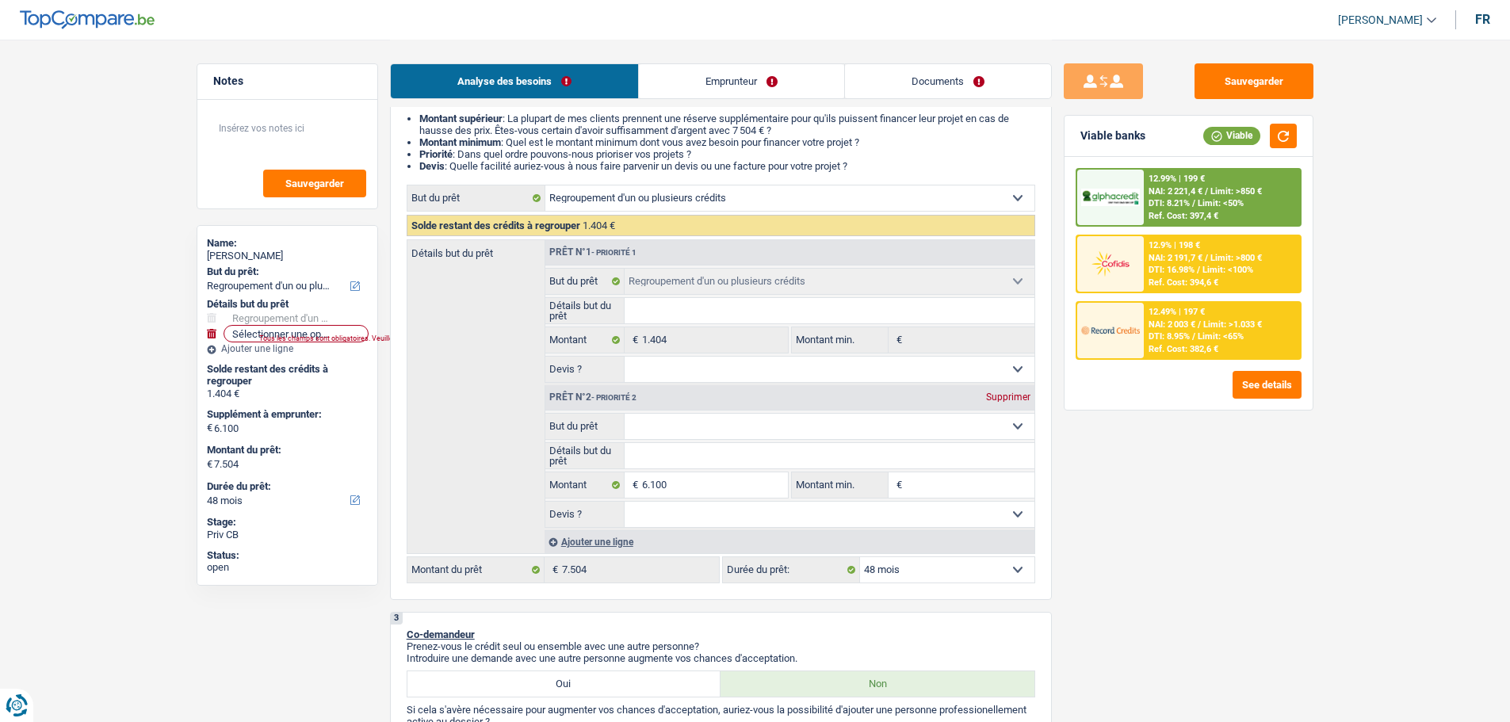
click at [1147, 193] on div "12.99% | 199 € NAI: 2 221,4 € / Limit: >850 € DTI: 8.21% / Limit: <50% Ref. Cos…" at bounding box center [1221, 197] width 156 height 55
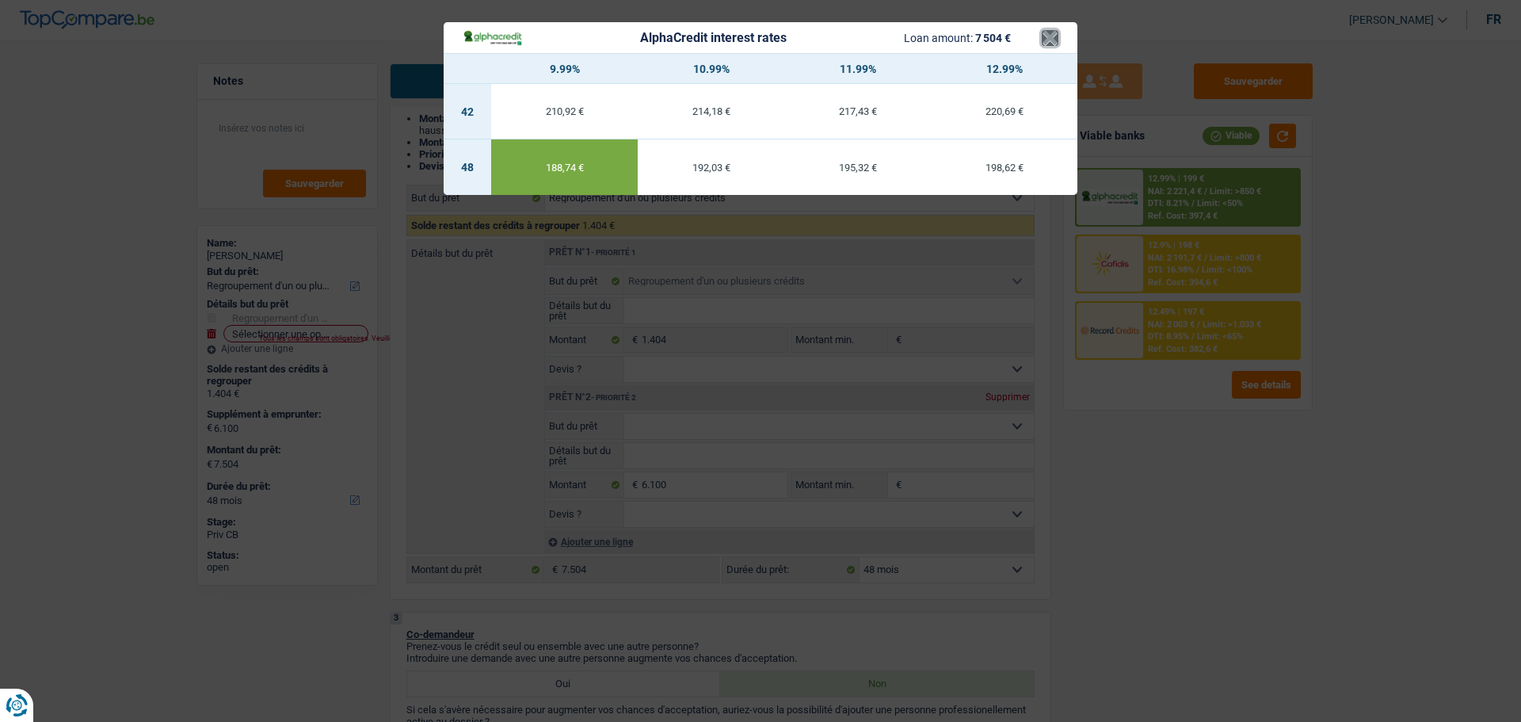
click at [1047, 46] on button "×" at bounding box center [1050, 38] width 17 height 16
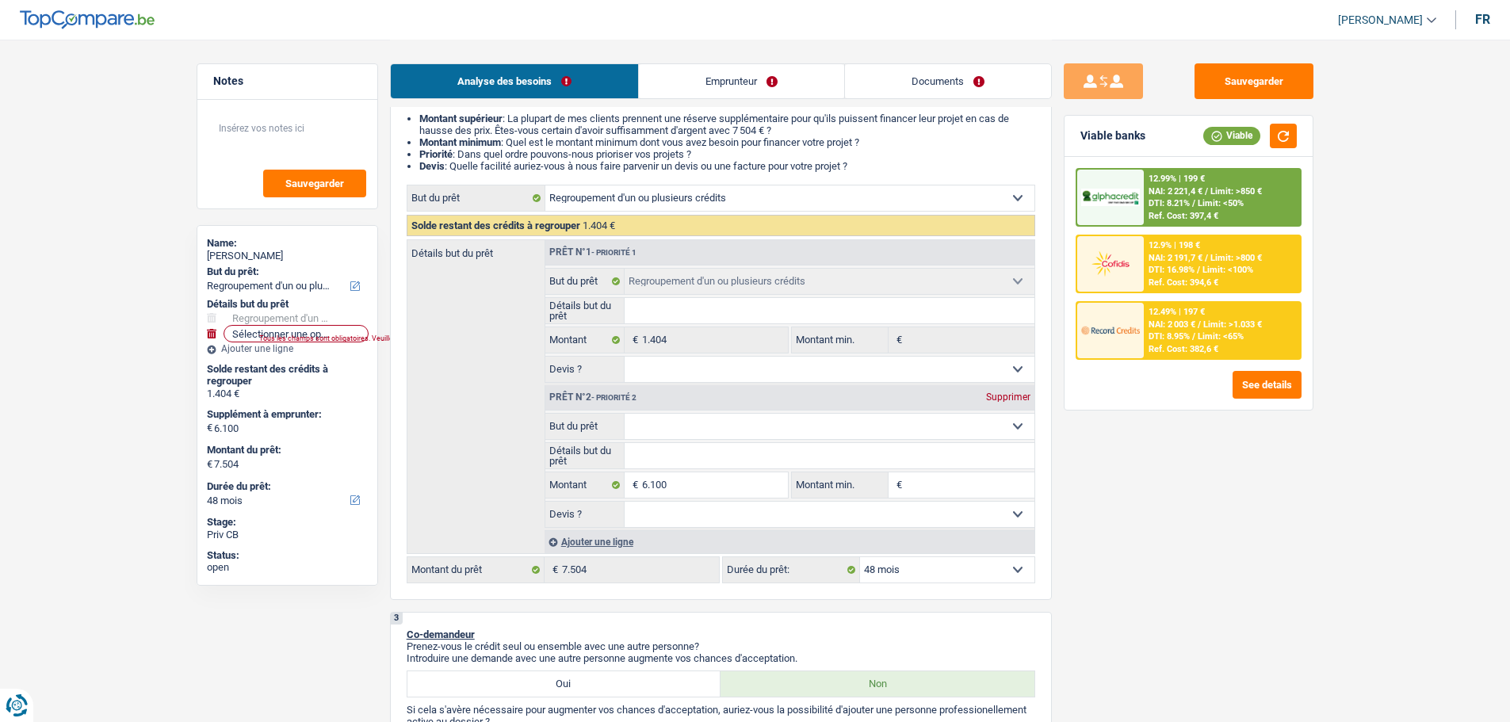
click at [1142, 251] on div at bounding box center [1110, 263] width 67 height 55
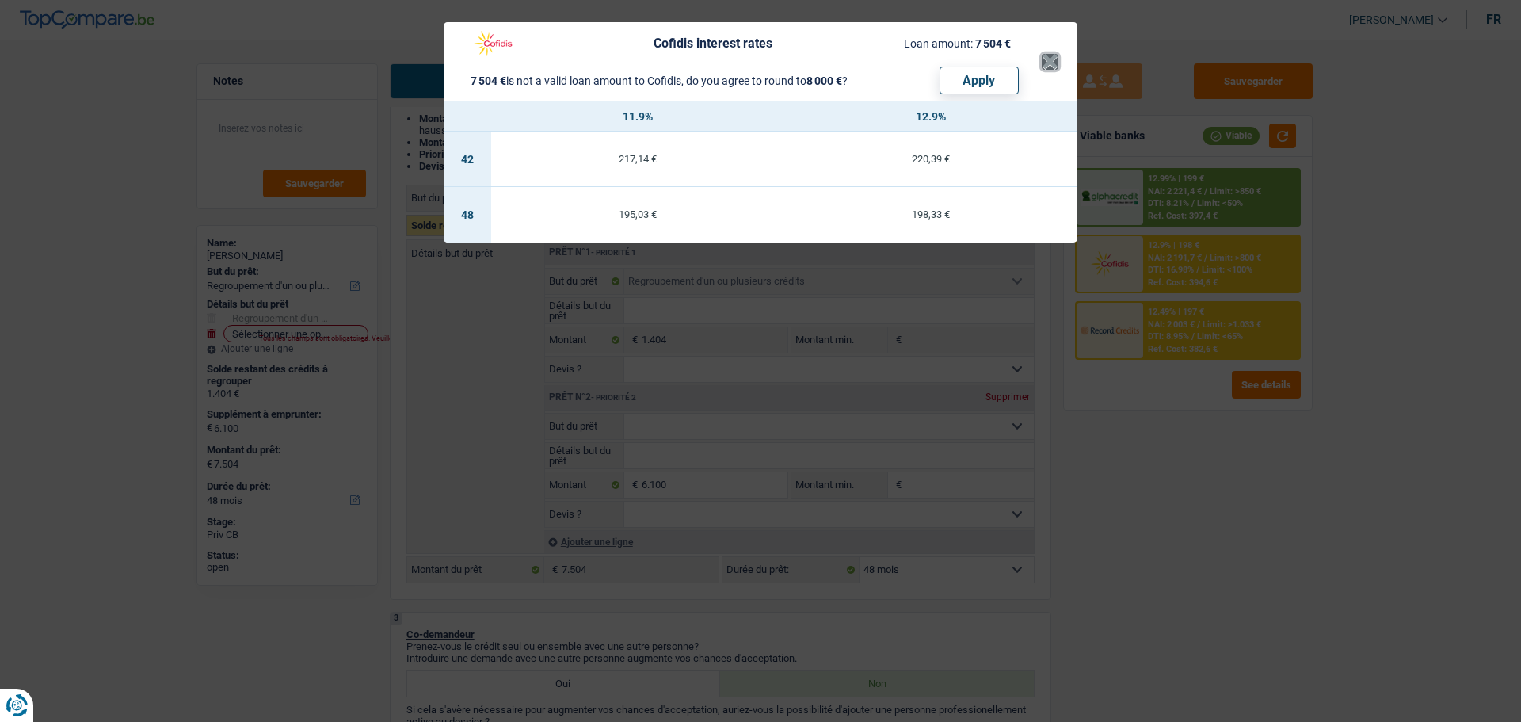
click at [1052, 54] on button "×" at bounding box center [1050, 62] width 17 height 16
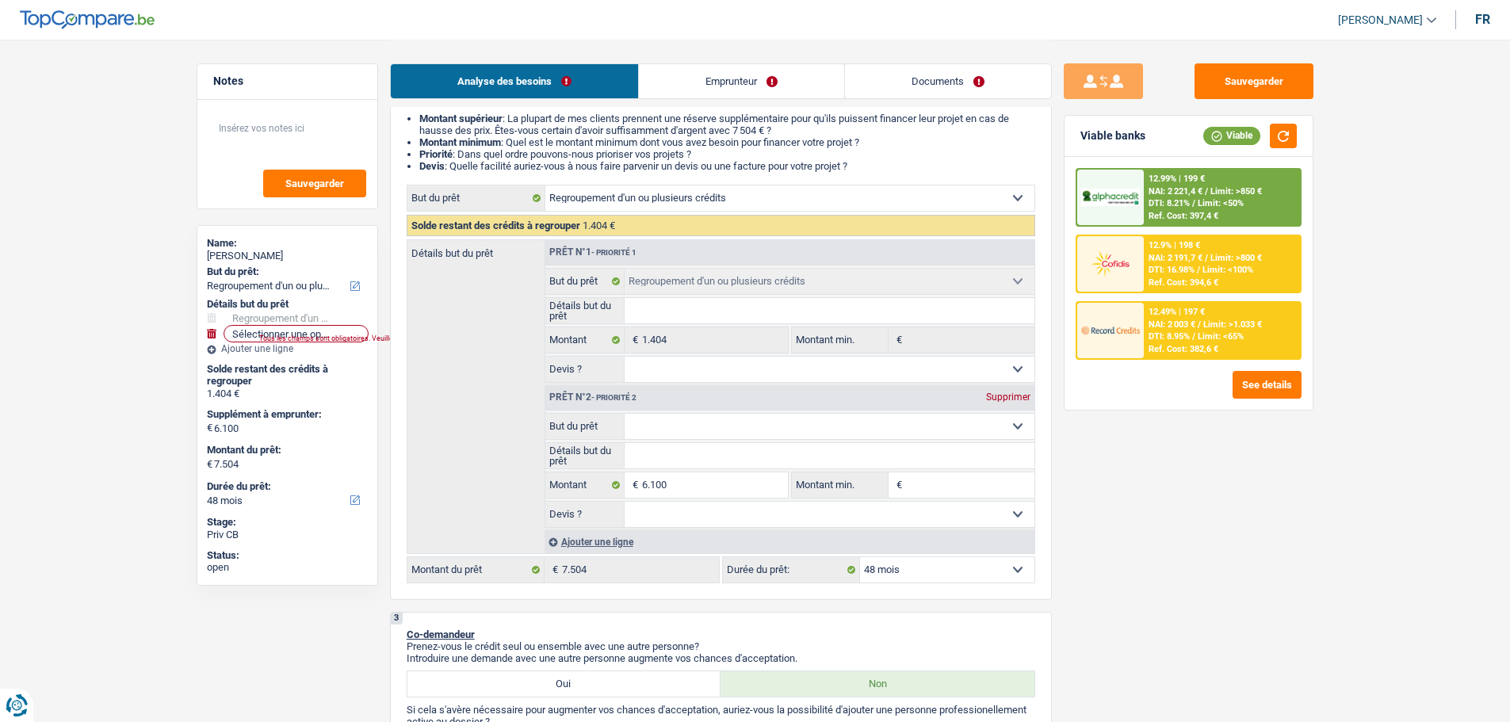
click at [1187, 176] on div "12.99% | 199 €" at bounding box center [1176, 179] width 56 height 10
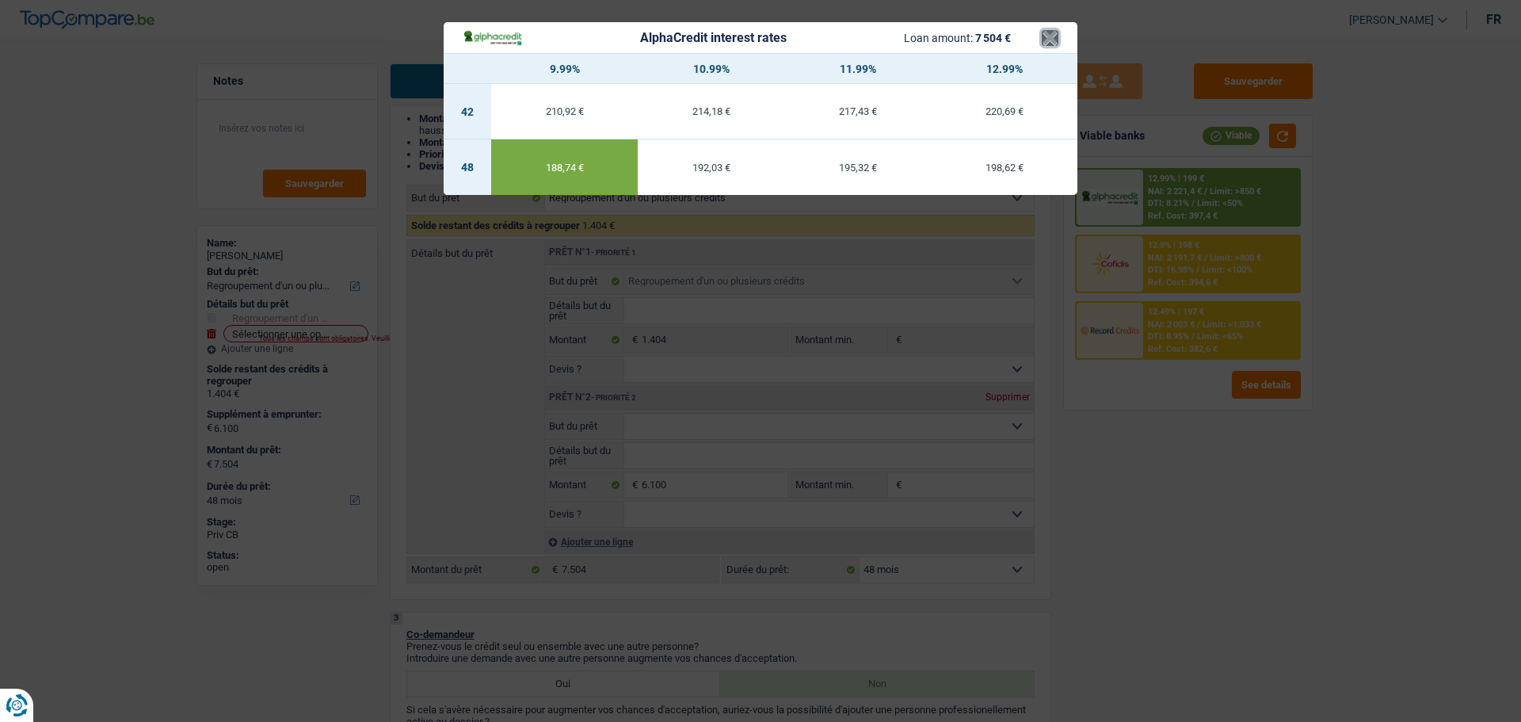
click at [1048, 44] on button "×" at bounding box center [1050, 38] width 17 height 16
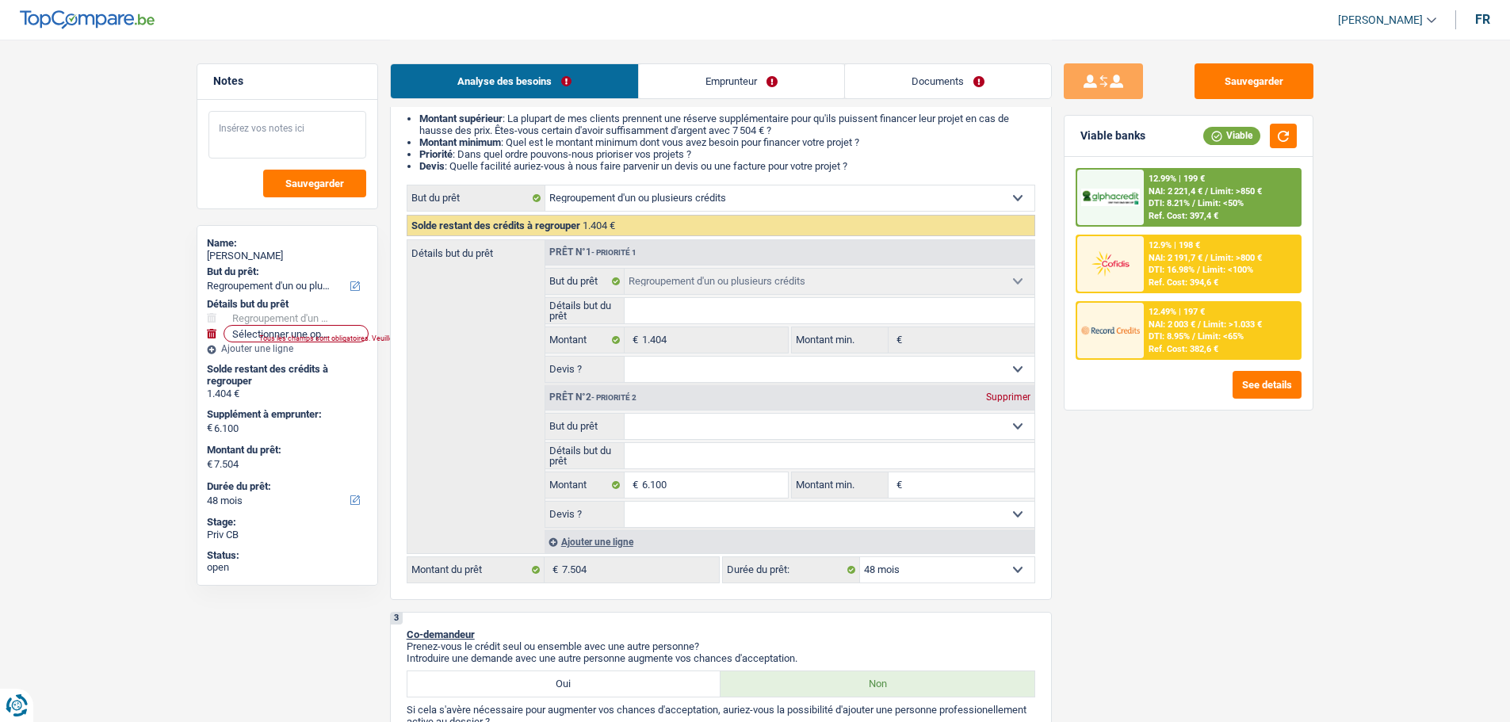
click at [272, 140] on textarea at bounding box center [287, 135] width 158 height 48
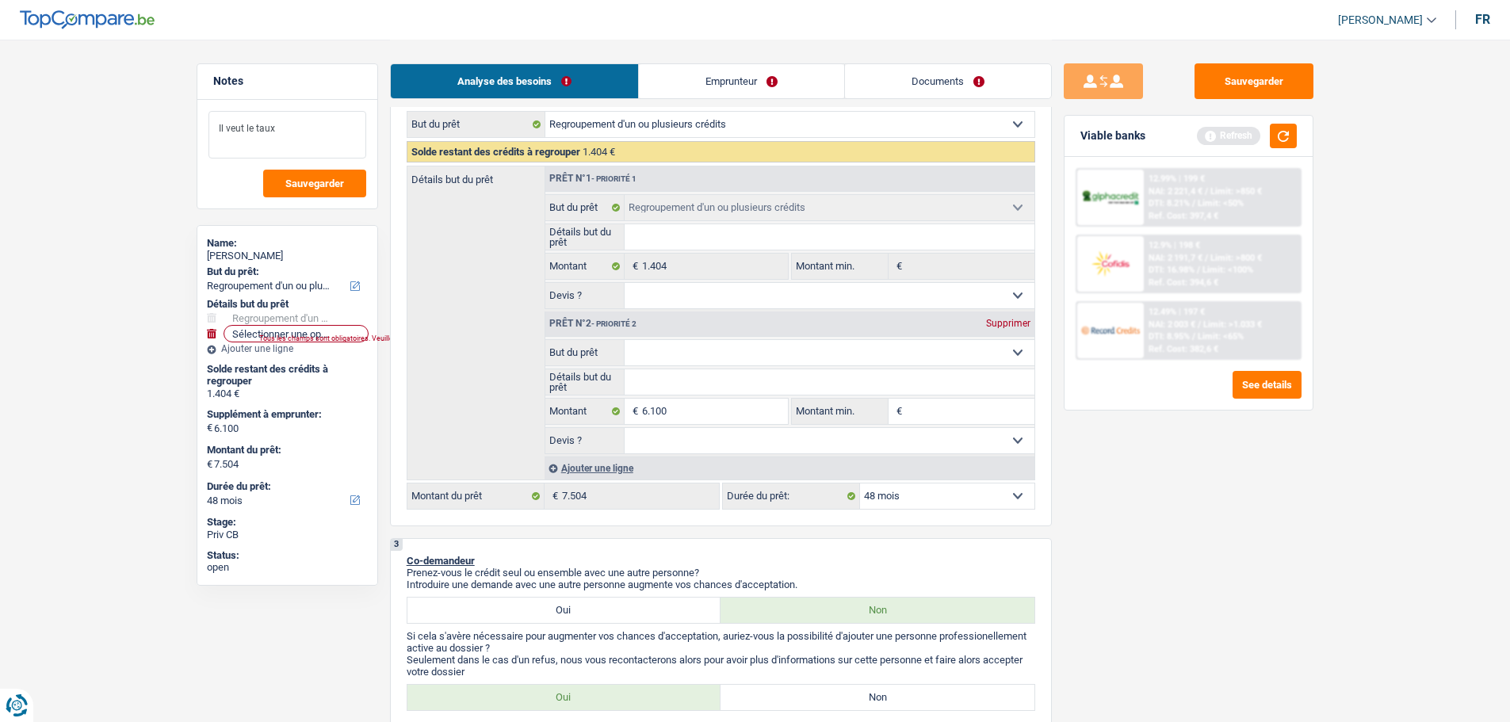
scroll to position [238, 0]
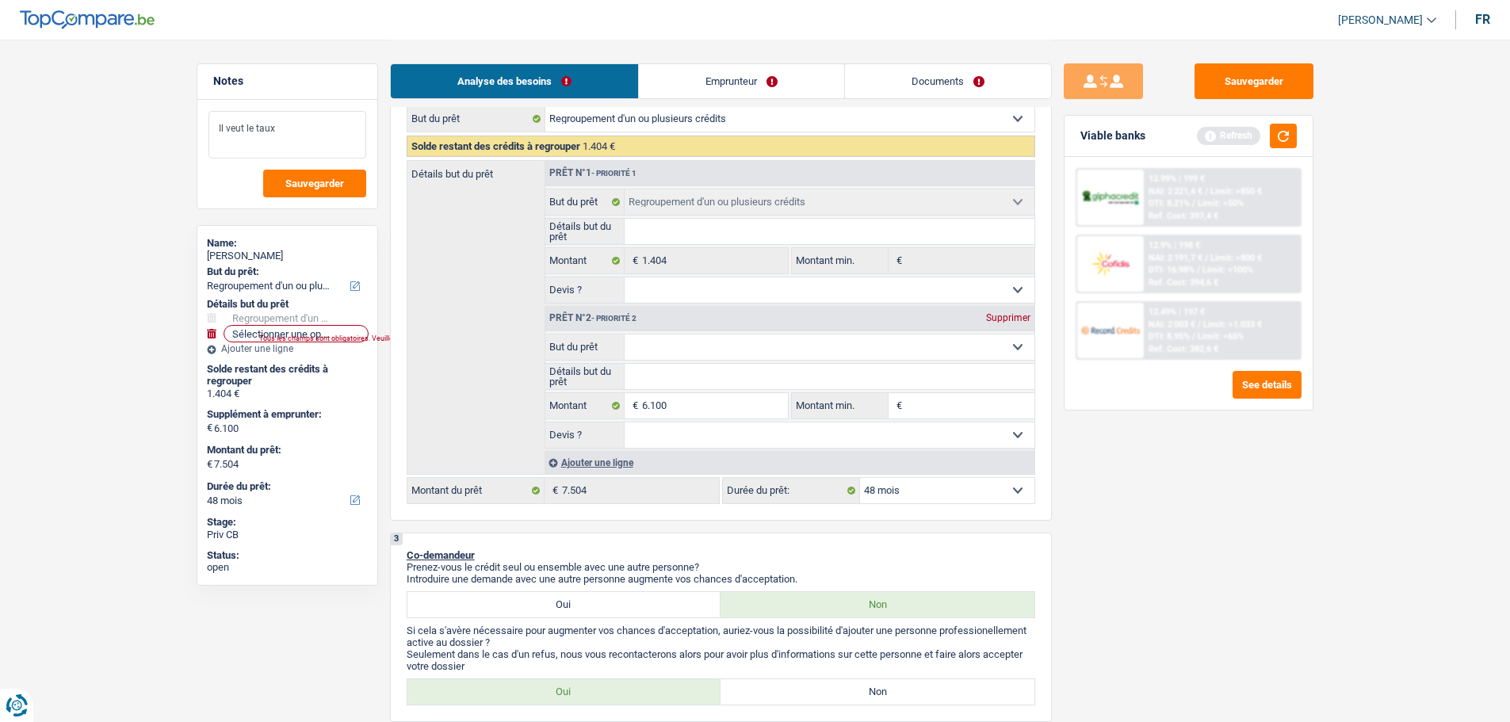
type textarea "Il veut le taux"
click at [929, 76] on link "Documents" at bounding box center [948, 81] width 206 height 34
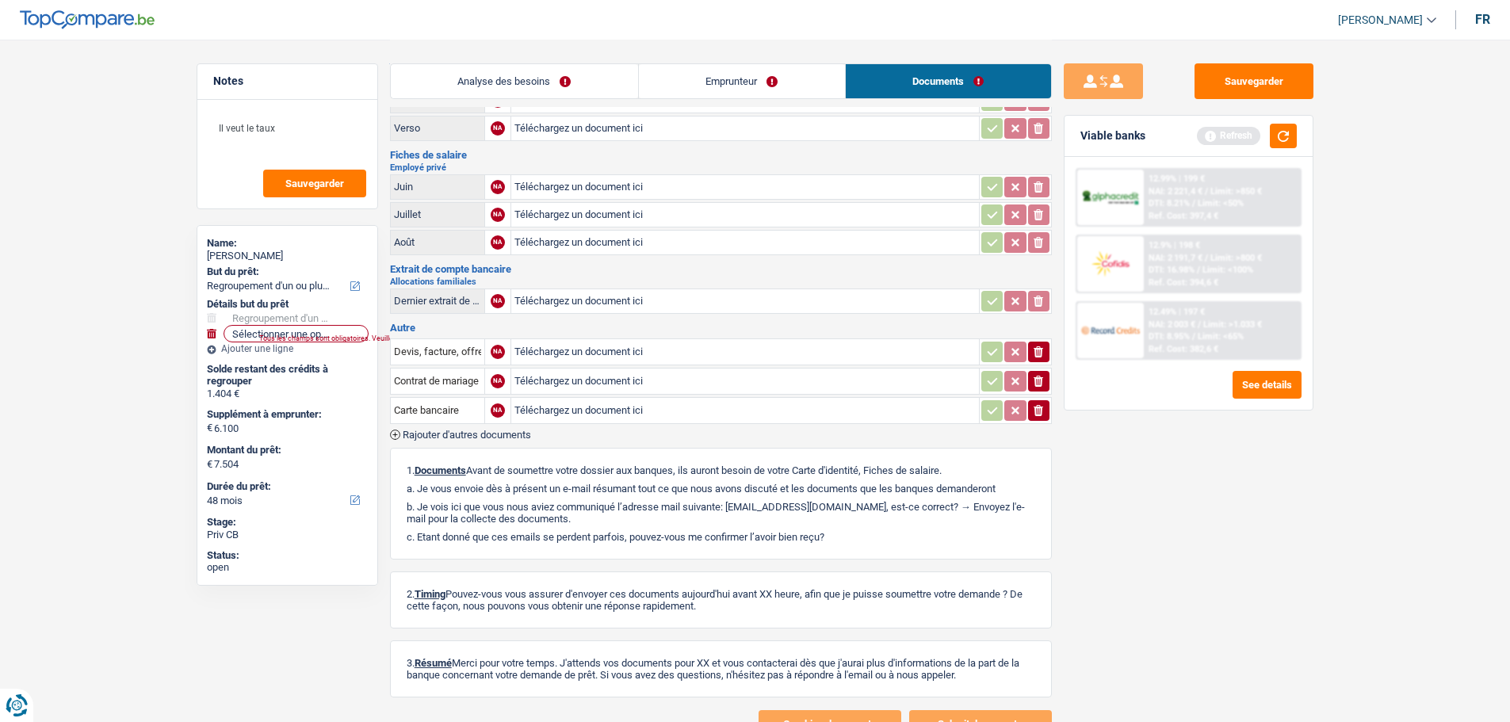
scroll to position [0, 0]
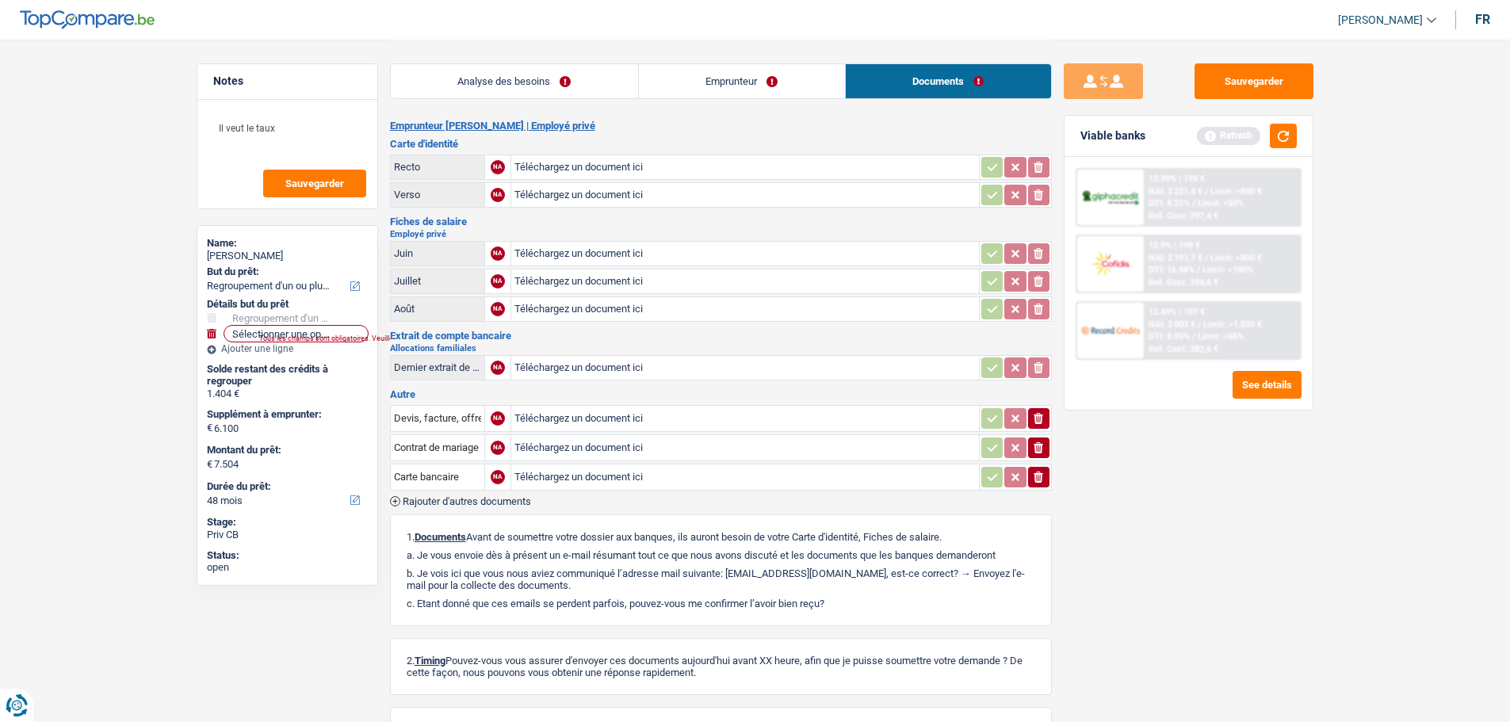
click at [572, 79] on link "Analyse des besoins" at bounding box center [514, 81] width 247 height 34
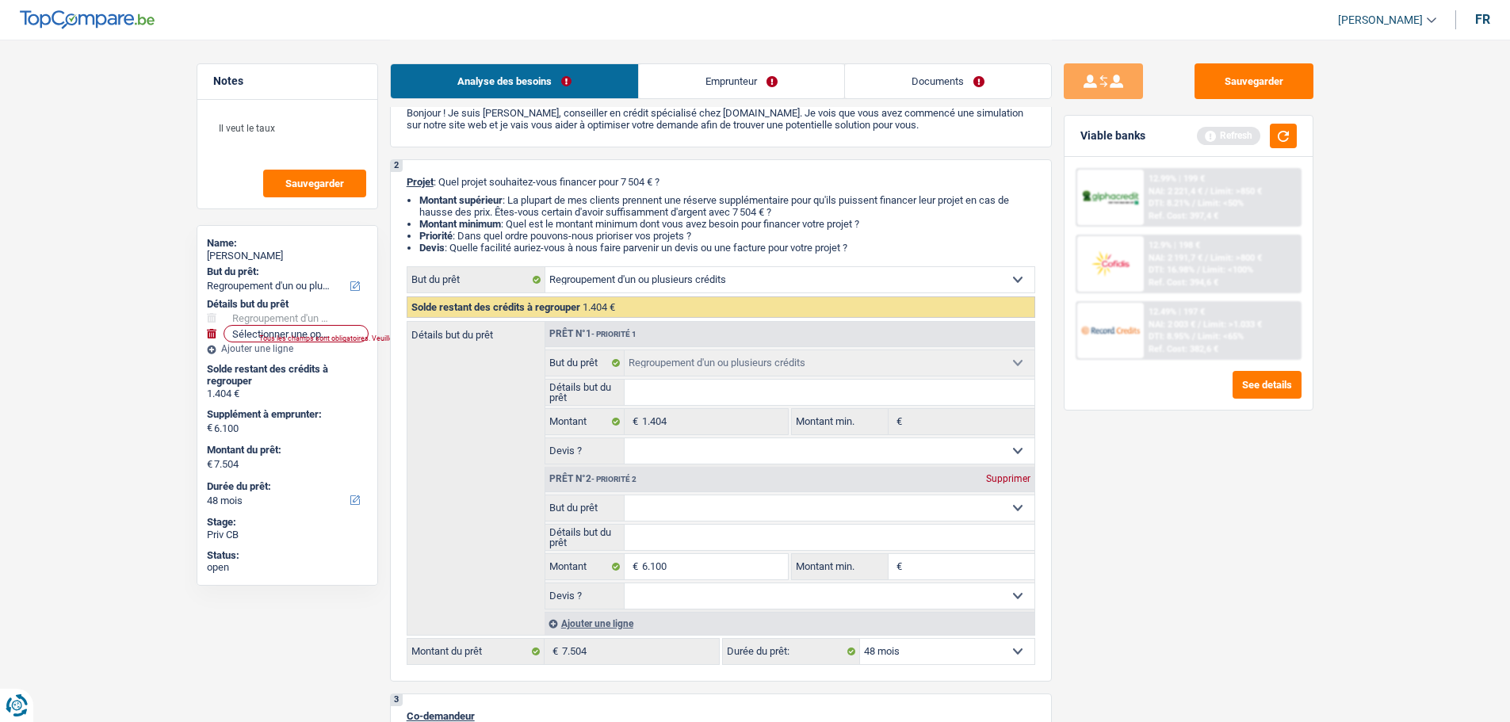
scroll to position [238, 0]
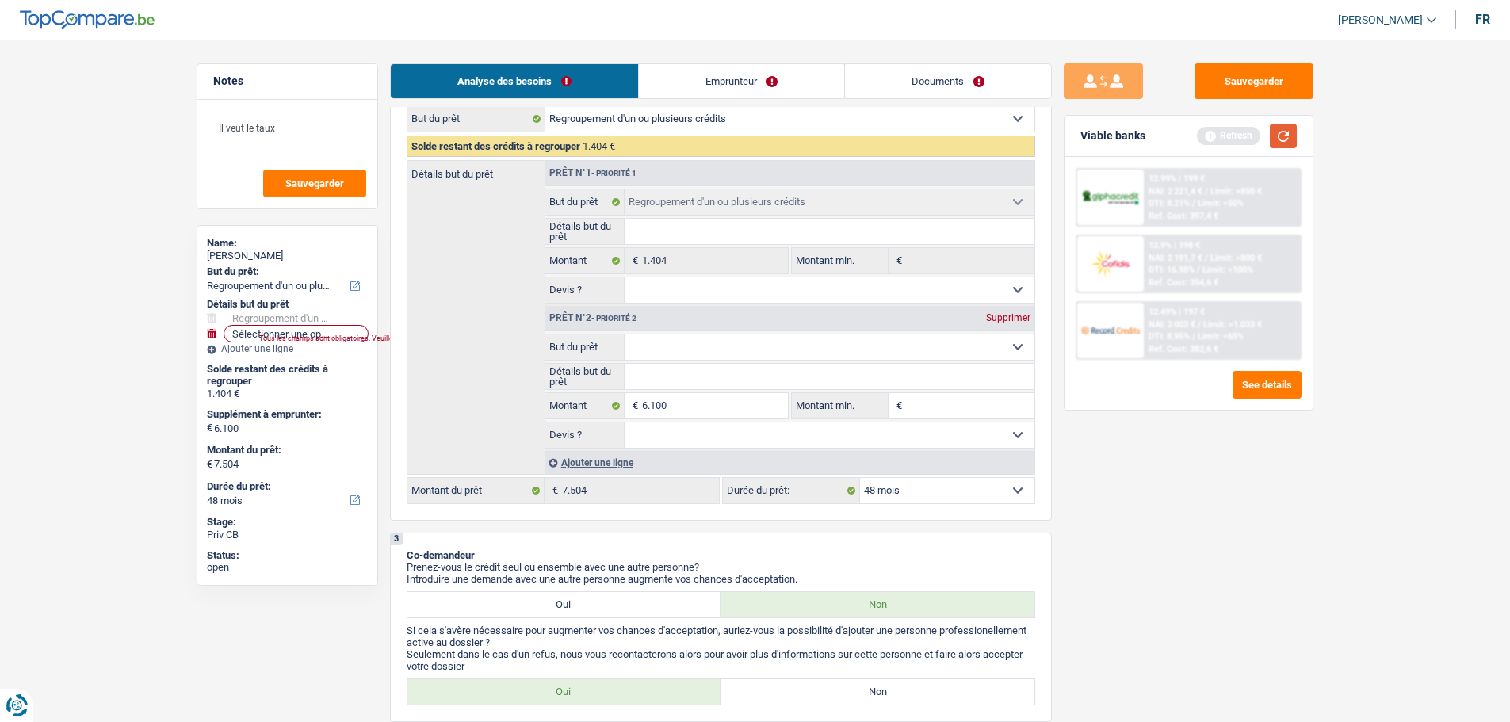
click at [1284, 135] on button "button" at bounding box center [1282, 136] width 27 height 25
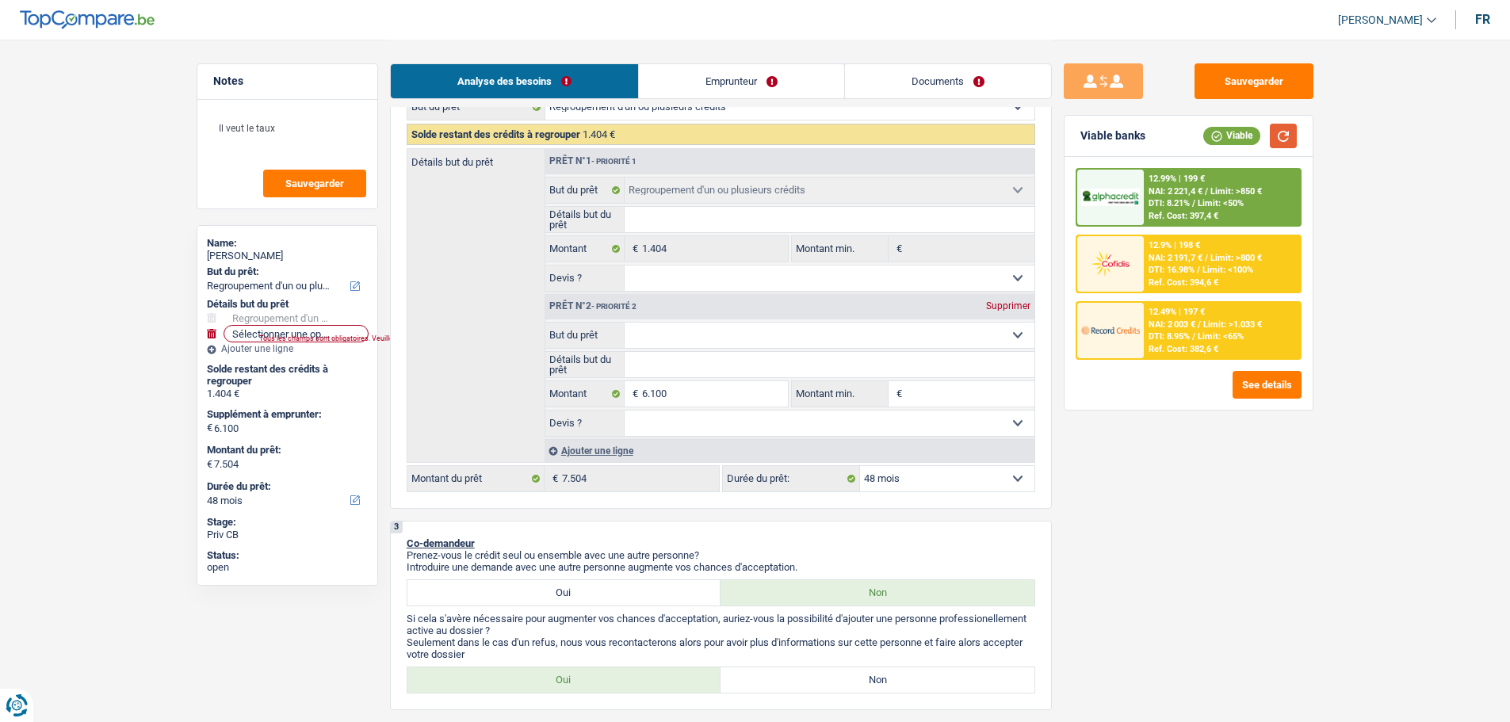
scroll to position [158, 0]
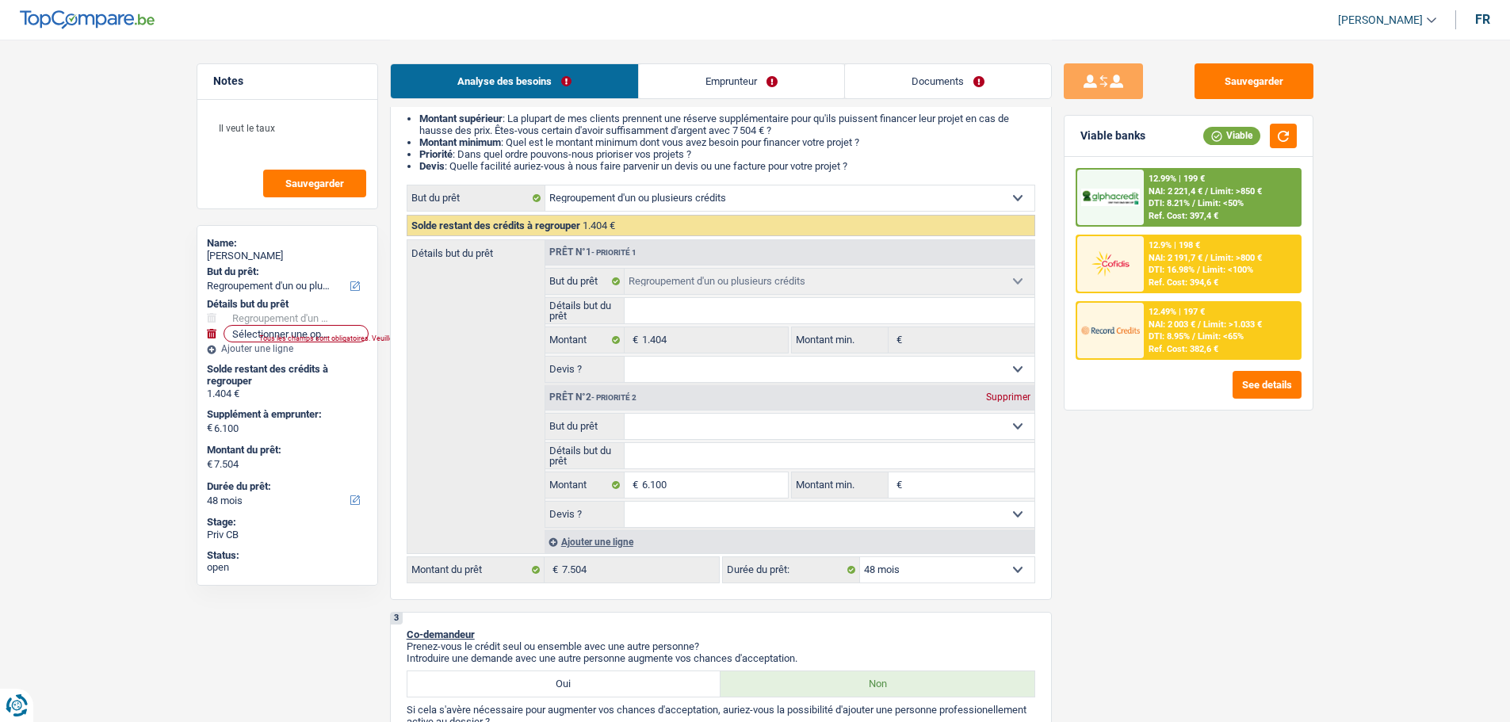
click at [647, 361] on select "Oui Non Non répondu Sélectionner une option" at bounding box center [829, 369] width 410 height 25
select select "yes"
click at [624, 357] on select "Oui Non Non répondu Sélectionner une option" at bounding box center [829, 369] width 410 height 25
select select "yes"
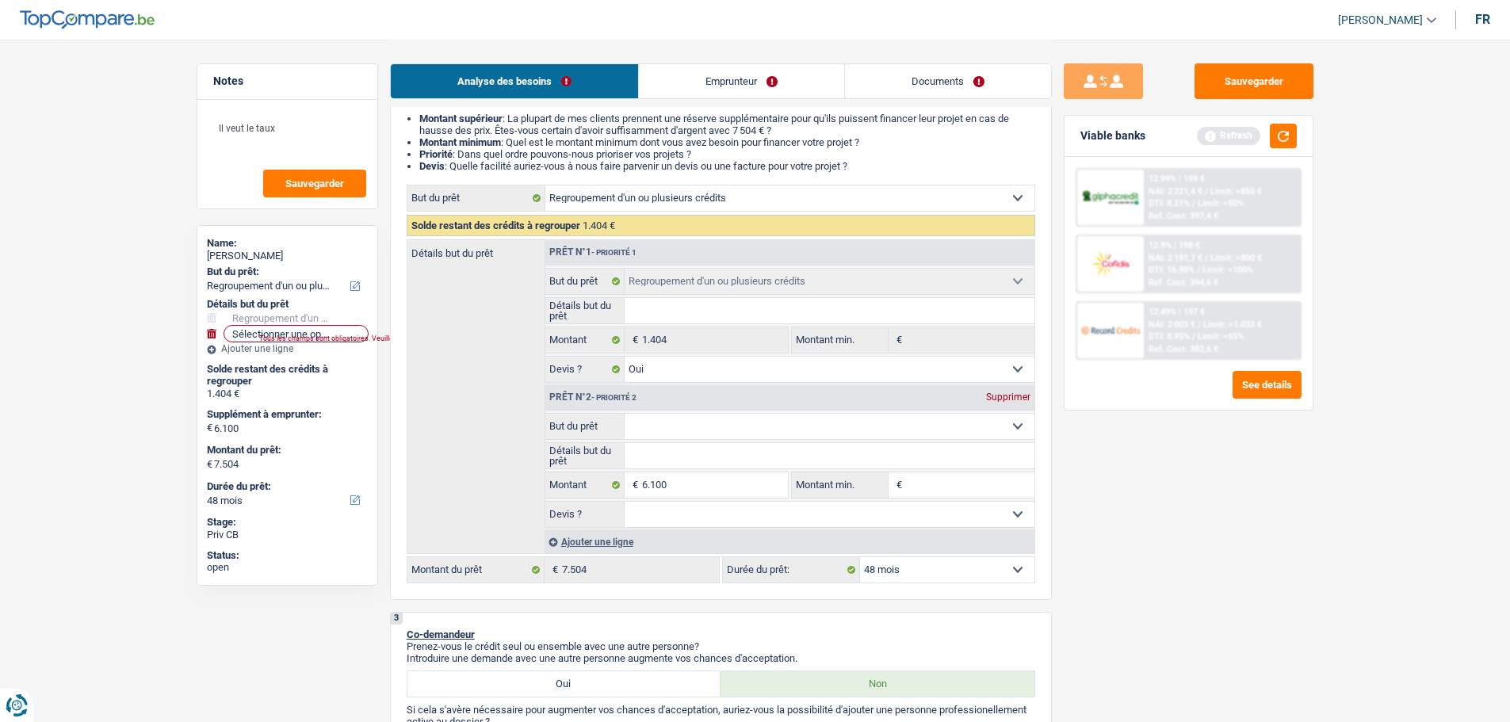
click at [690, 426] on select "Confort maison: meubles, textile, peinture, électroménager, outillage non-profe…" at bounding box center [829, 426] width 410 height 25
select select "household"
click at [624, 414] on select "Confort maison: meubles, textile, peinture, électroménager, outillage non-profe…" at bounding box center [829, 426] width 410 height 25
select select "household"
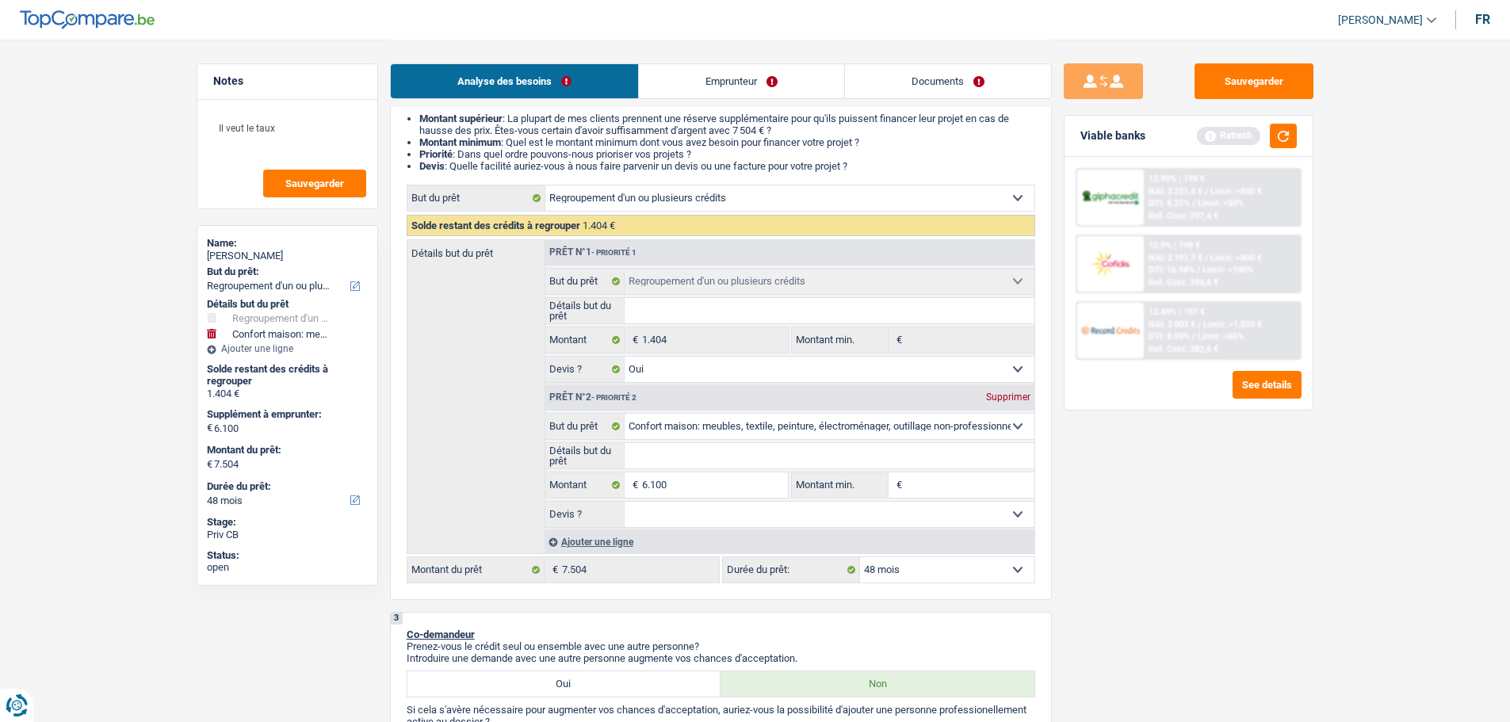
click at [708, 449] on input "Détails but du prêt" at bounding box center [829, 455] width 410 height 25
type input "M"
type input "Mo"
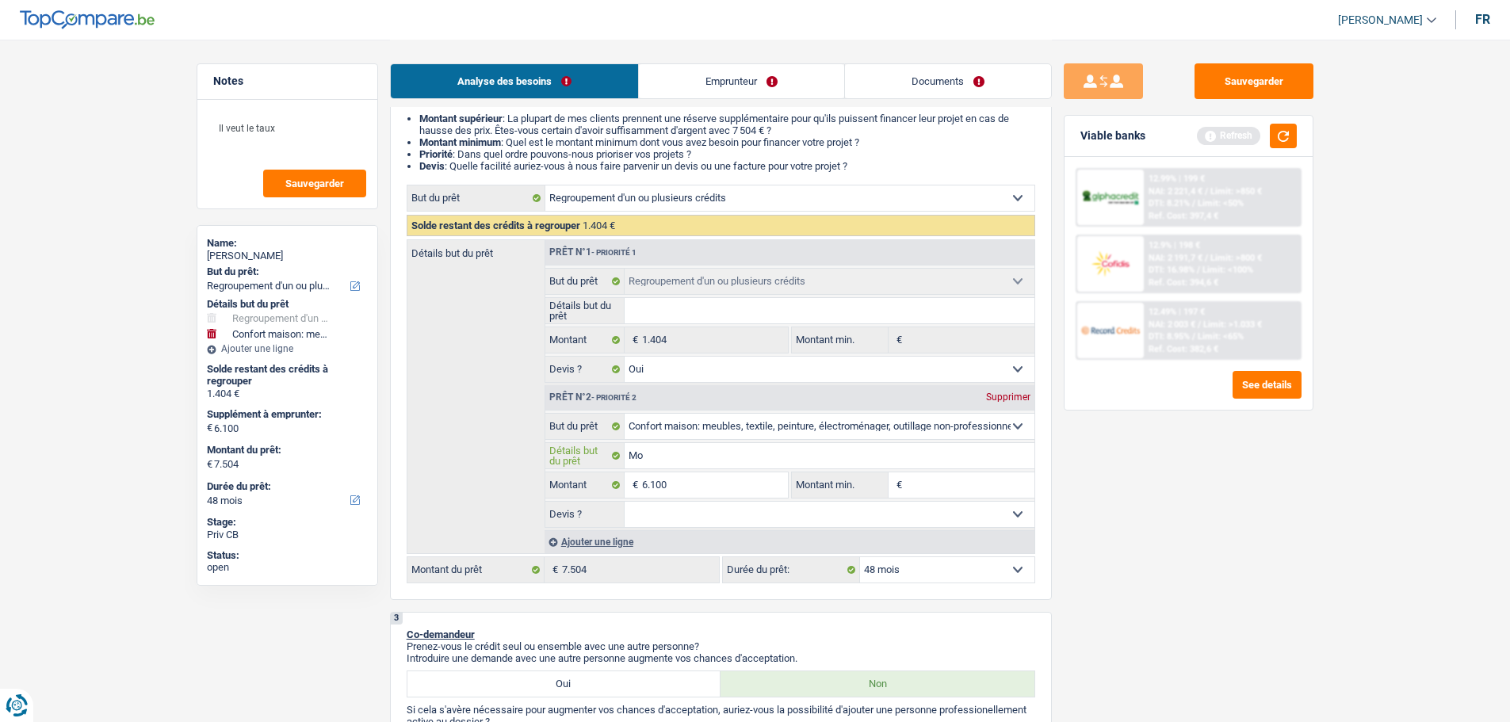
type input "Mon"
type input "Mons"
type input "Monsi"
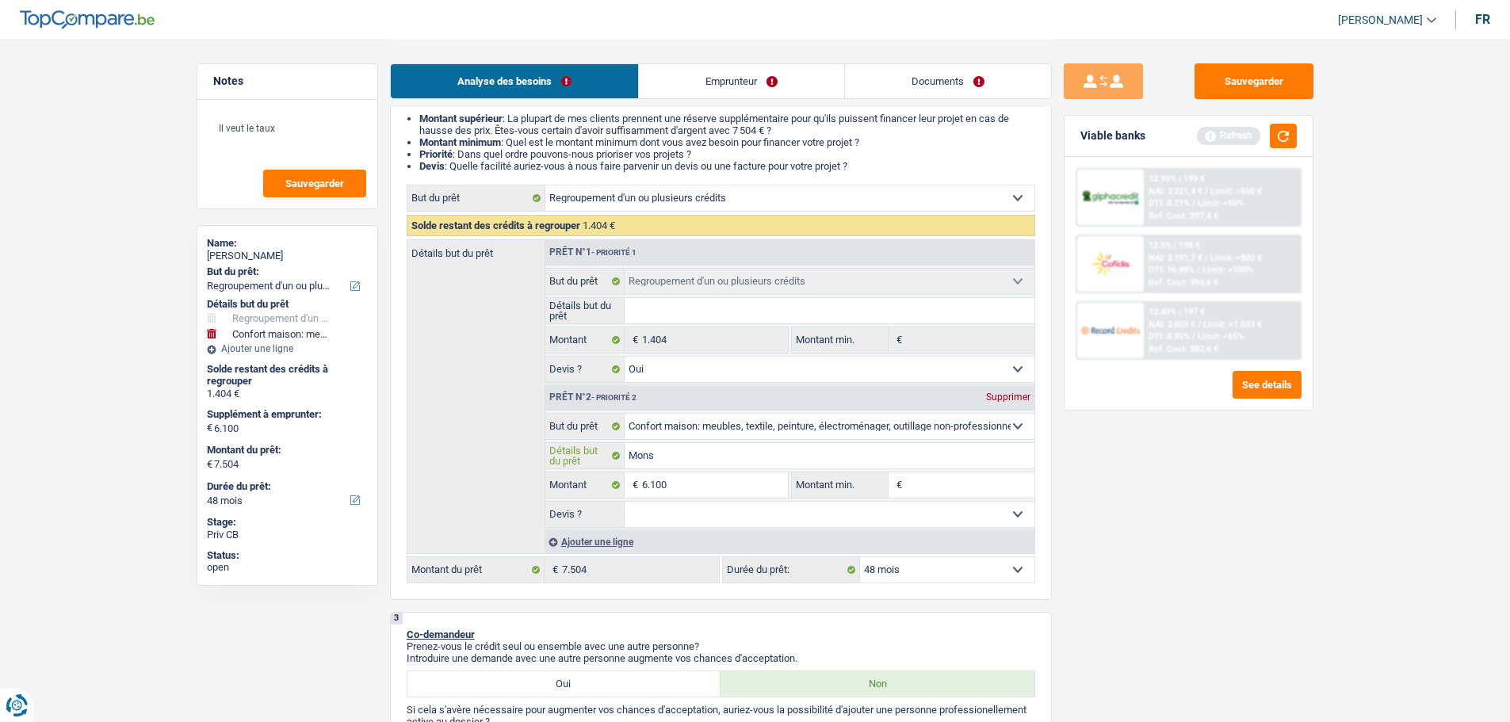
type input "Monsi"
type input "Monsie"
type input "Monsieu"
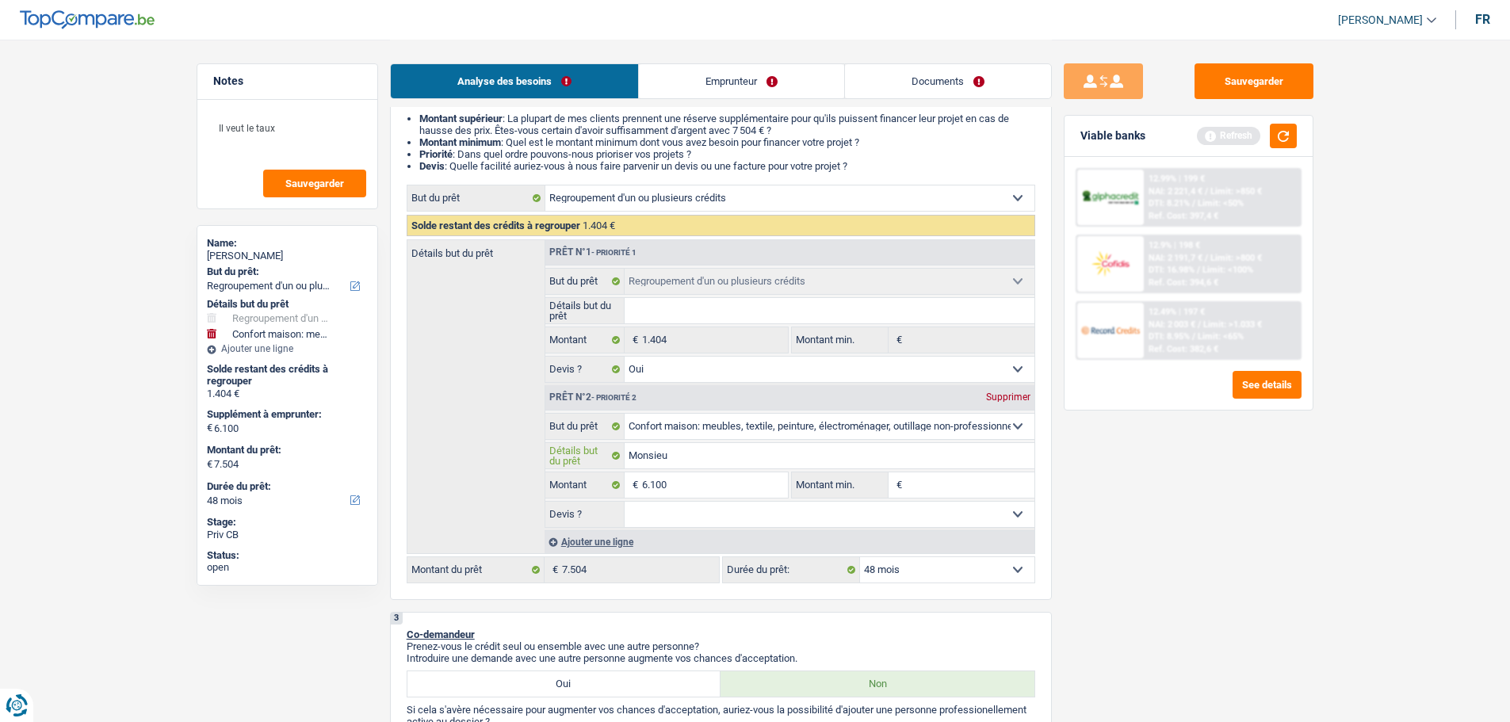
type input "Monsieur"
type input "Monsieur d"
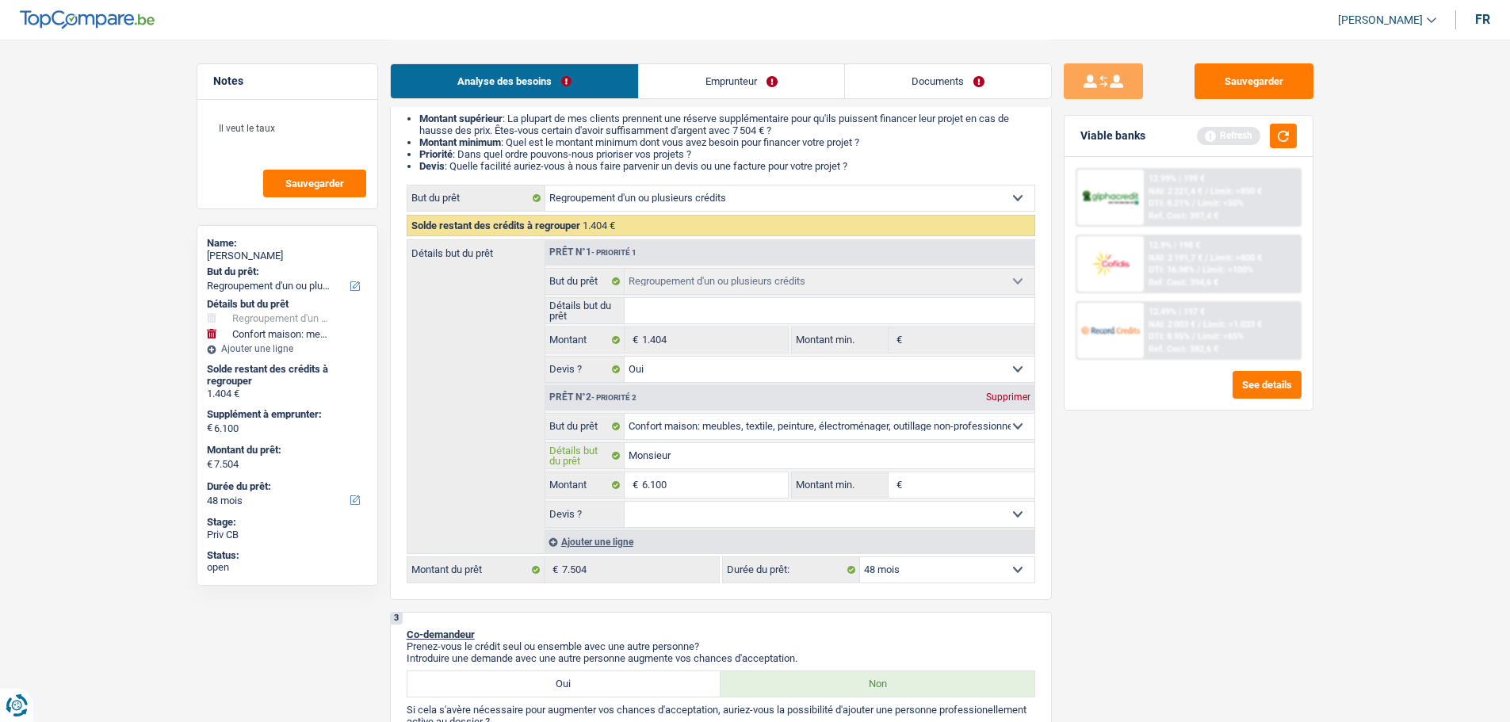
type input "Monsieur d"
type input "Monsieur dé"
type input "Monsieur dém"
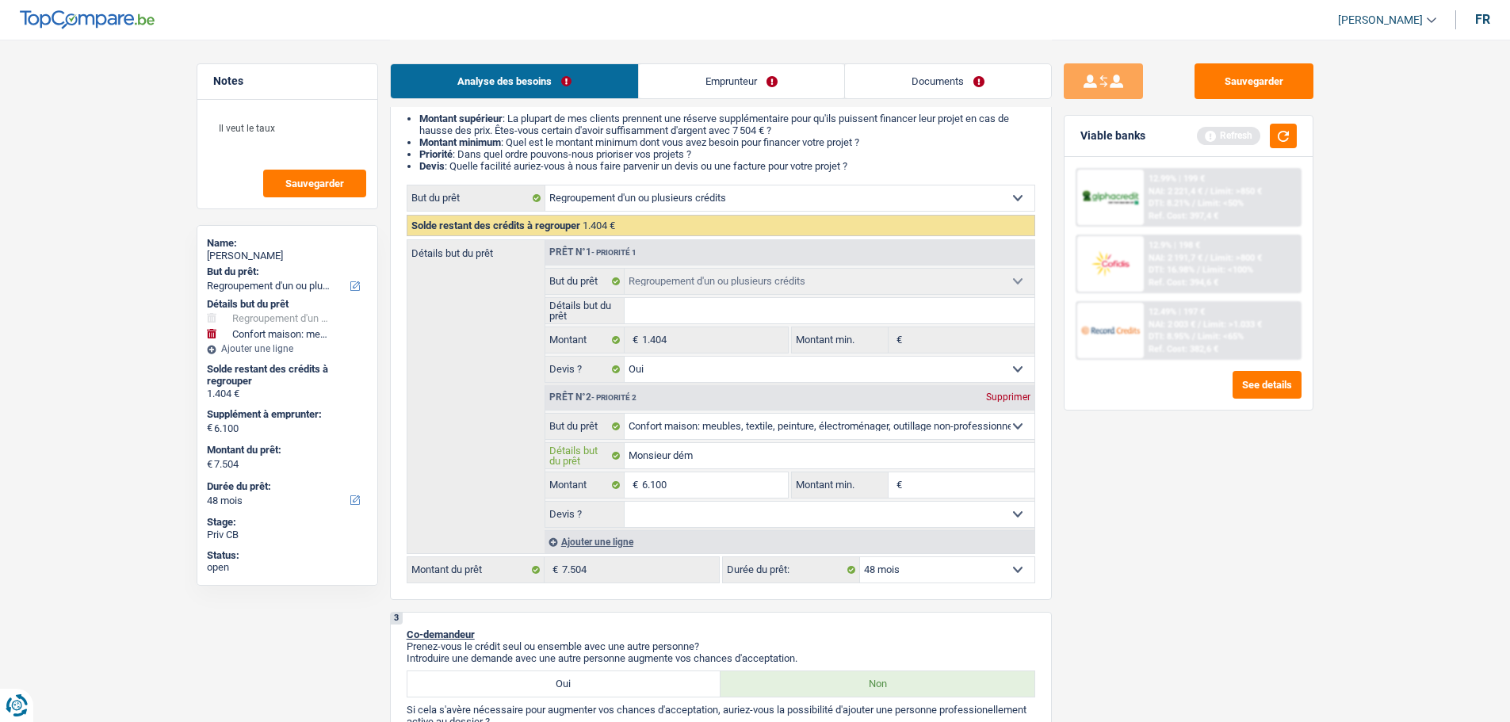
type input "Monsieur démé"
type input "Monsieur démén"
type input "Monsieur déména"
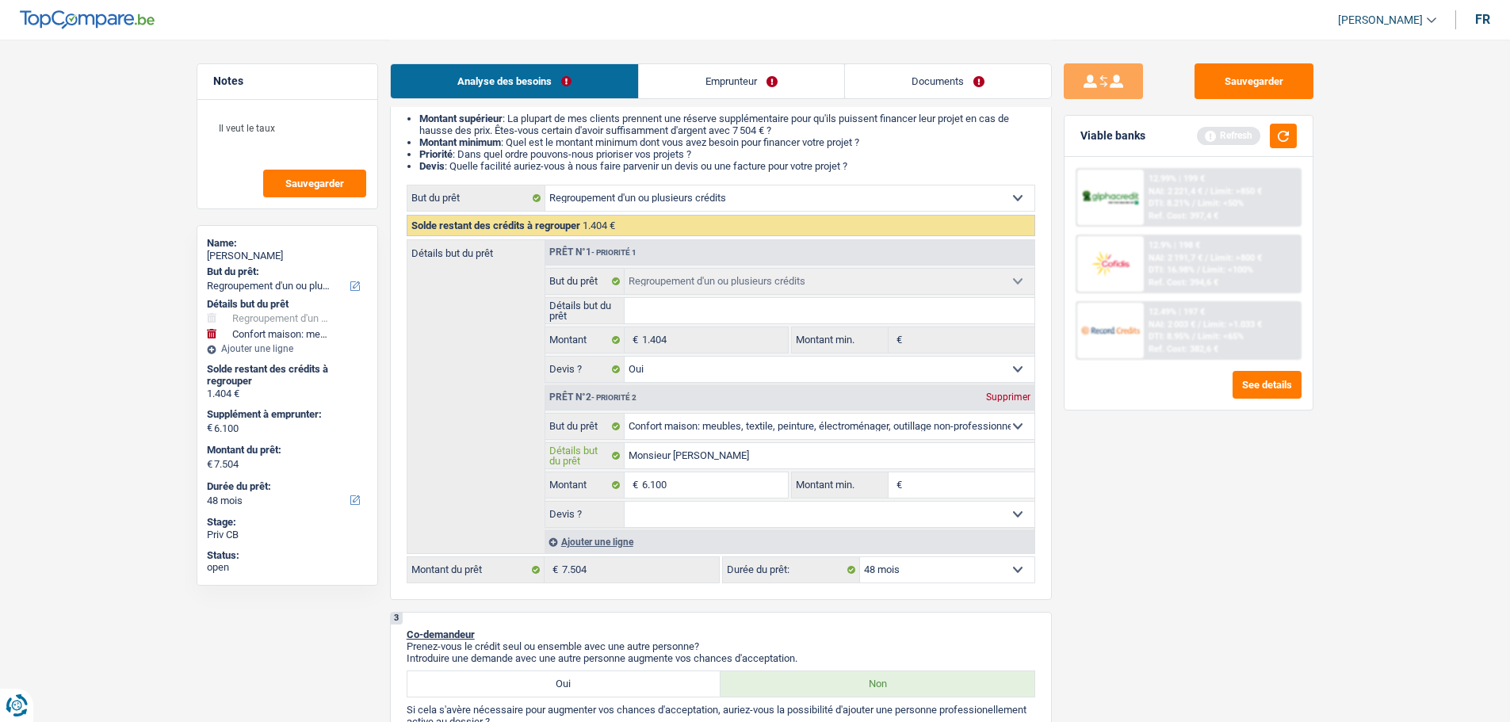
type input "Monsieur déména"
type input "Monsieur déménag"
type input "Monsieur déménage"
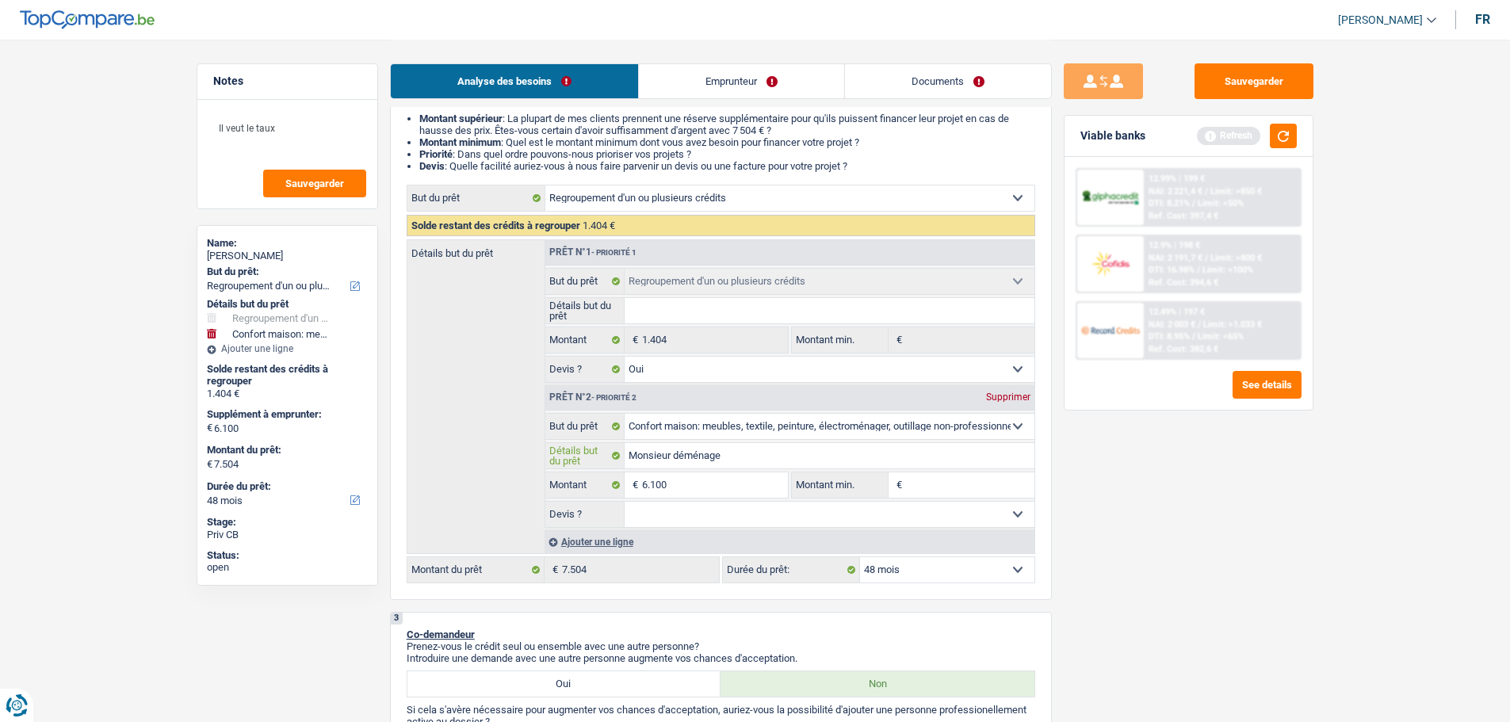
type input "Monsieur déménage"
type input "Monsieur déménage e"
type input "Monsieur déménage et"
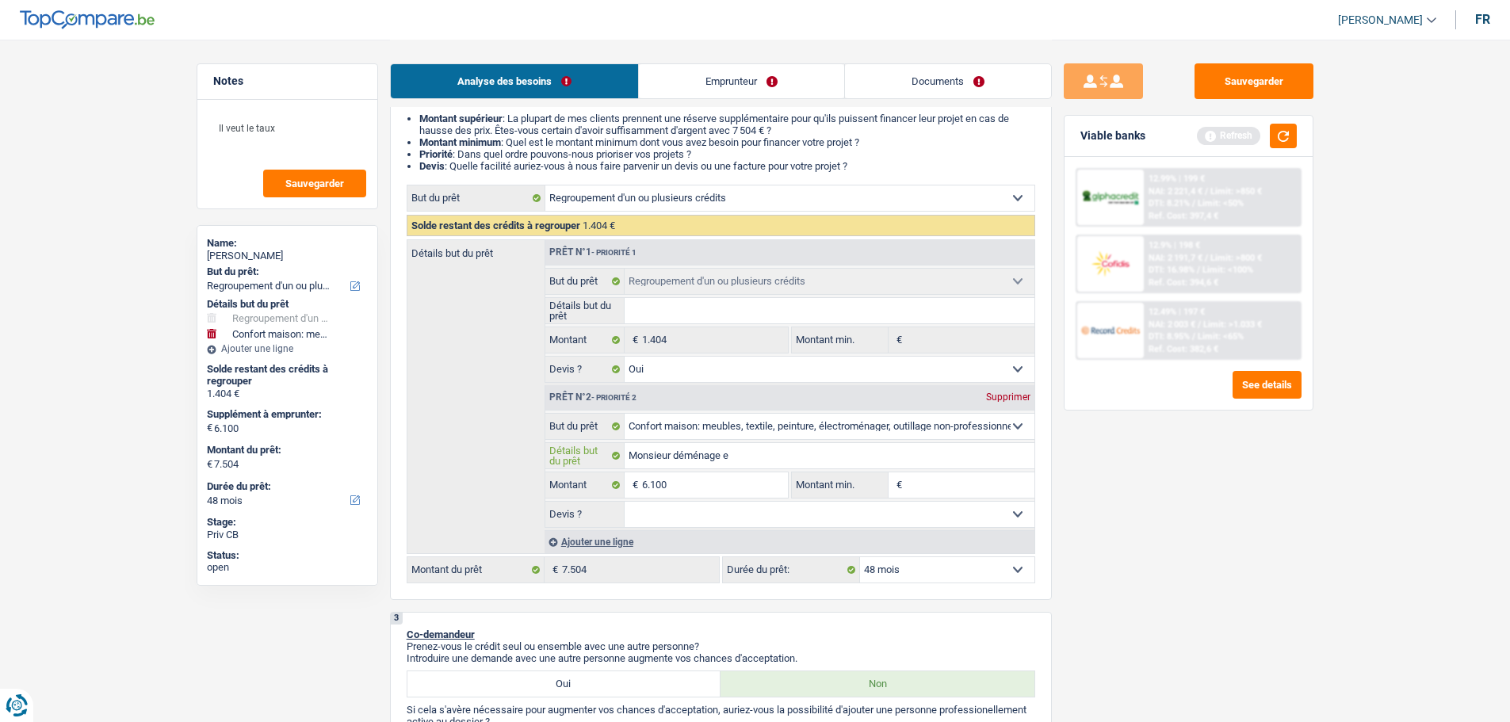
type input "Monsieur déménage et"
type input "Monsieur déménage et a"
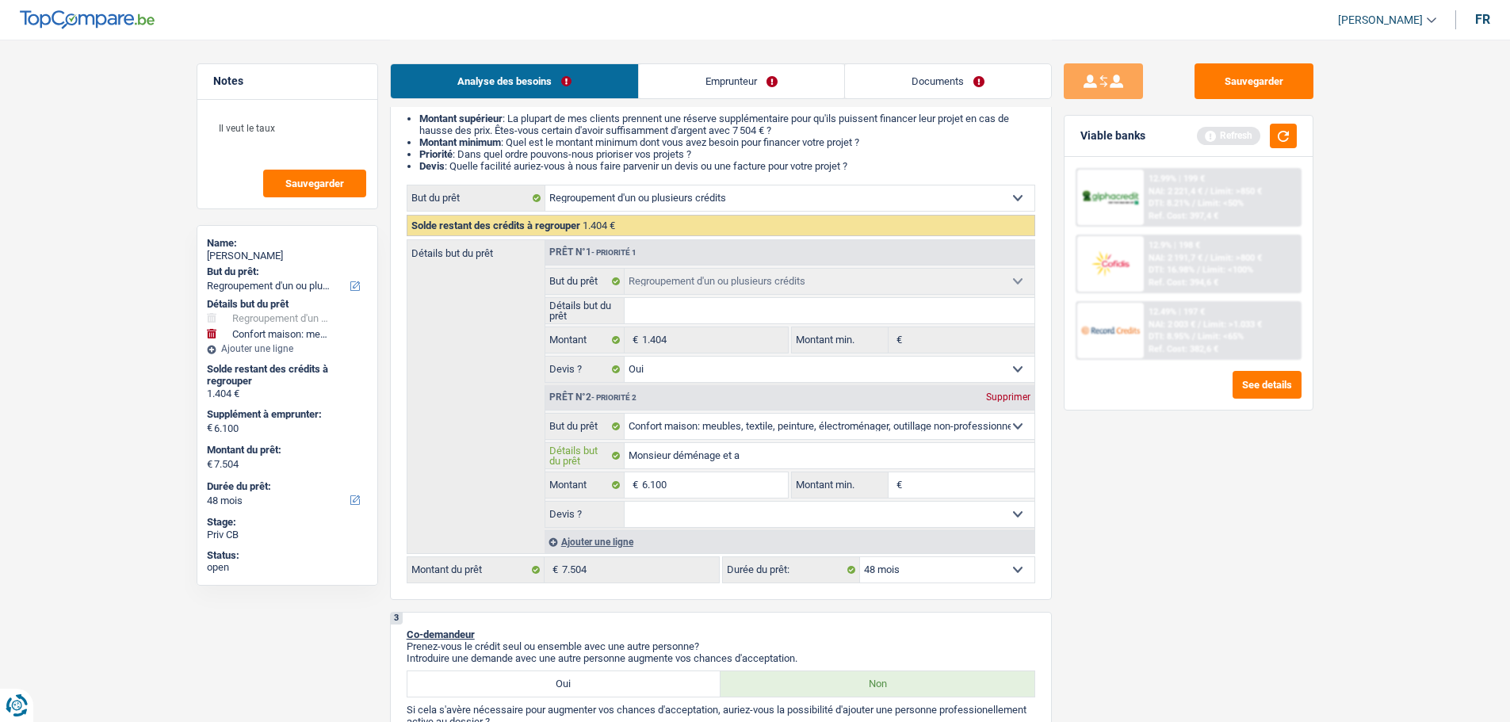
type input "Monsieur déménage et a"
type input "Monsieur déménage et a b"
type input "Monsieur déménage et a be"
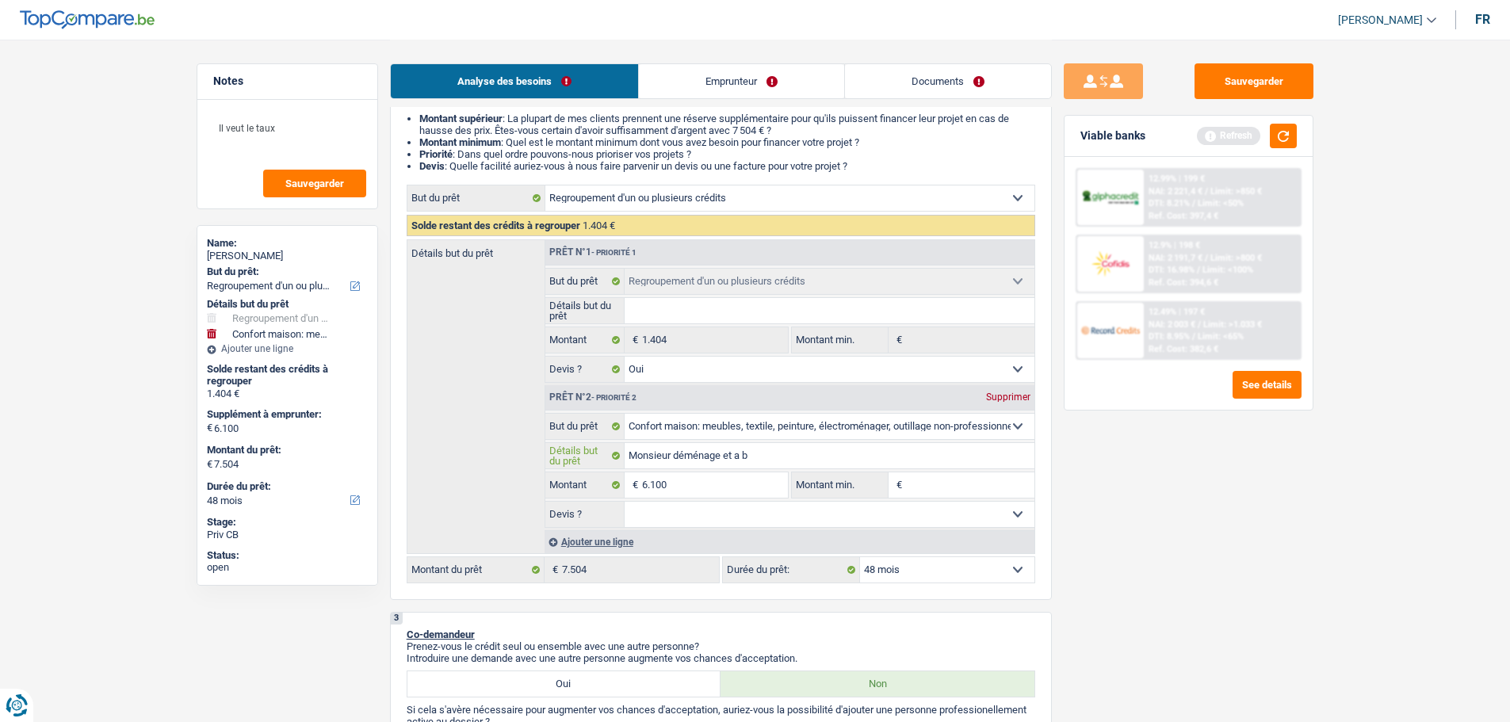
type input "Monsieur déménage et a be"
type input "Monsieur déménage et a bes"
type input "Monsieur déménage et a beso"
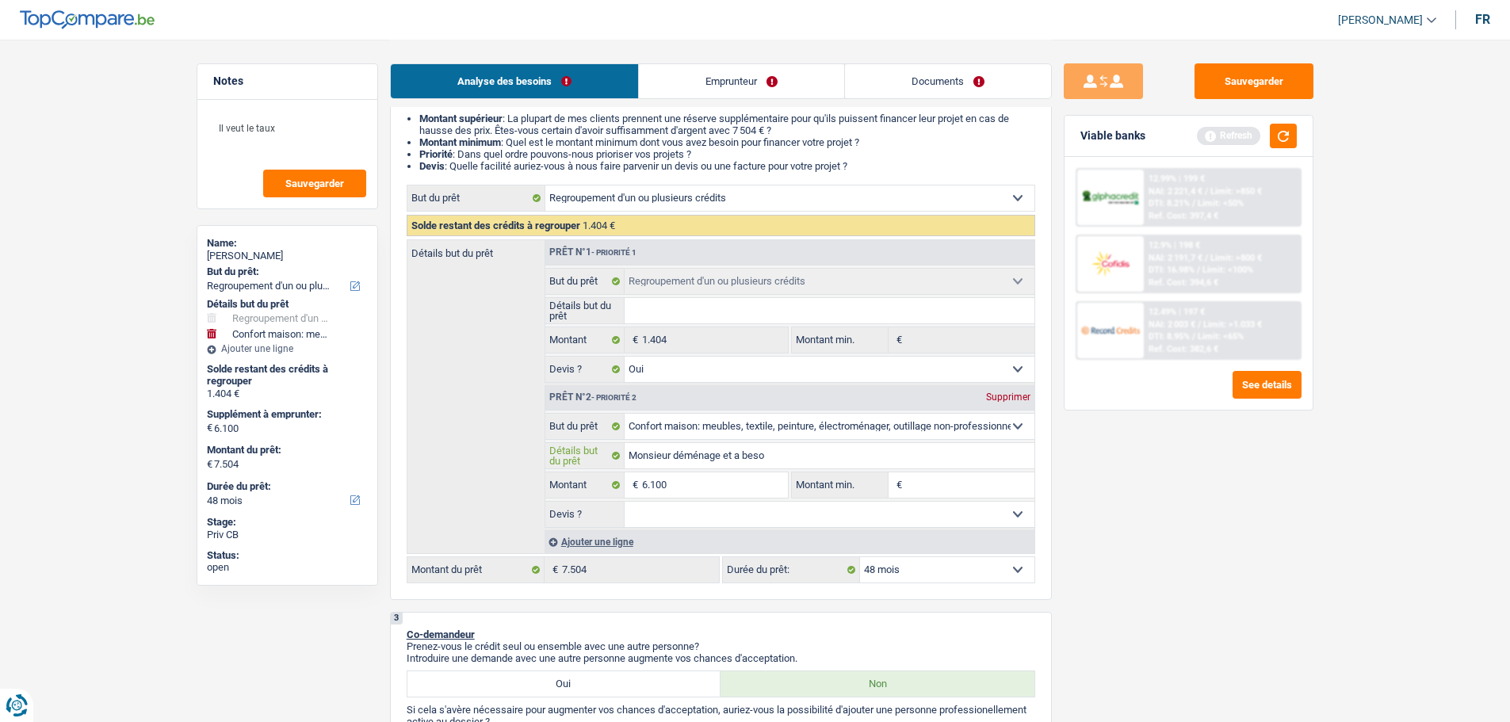
type input "Monsieur déménage et a besoi"
type input "Monsieur déménage et a besoin"
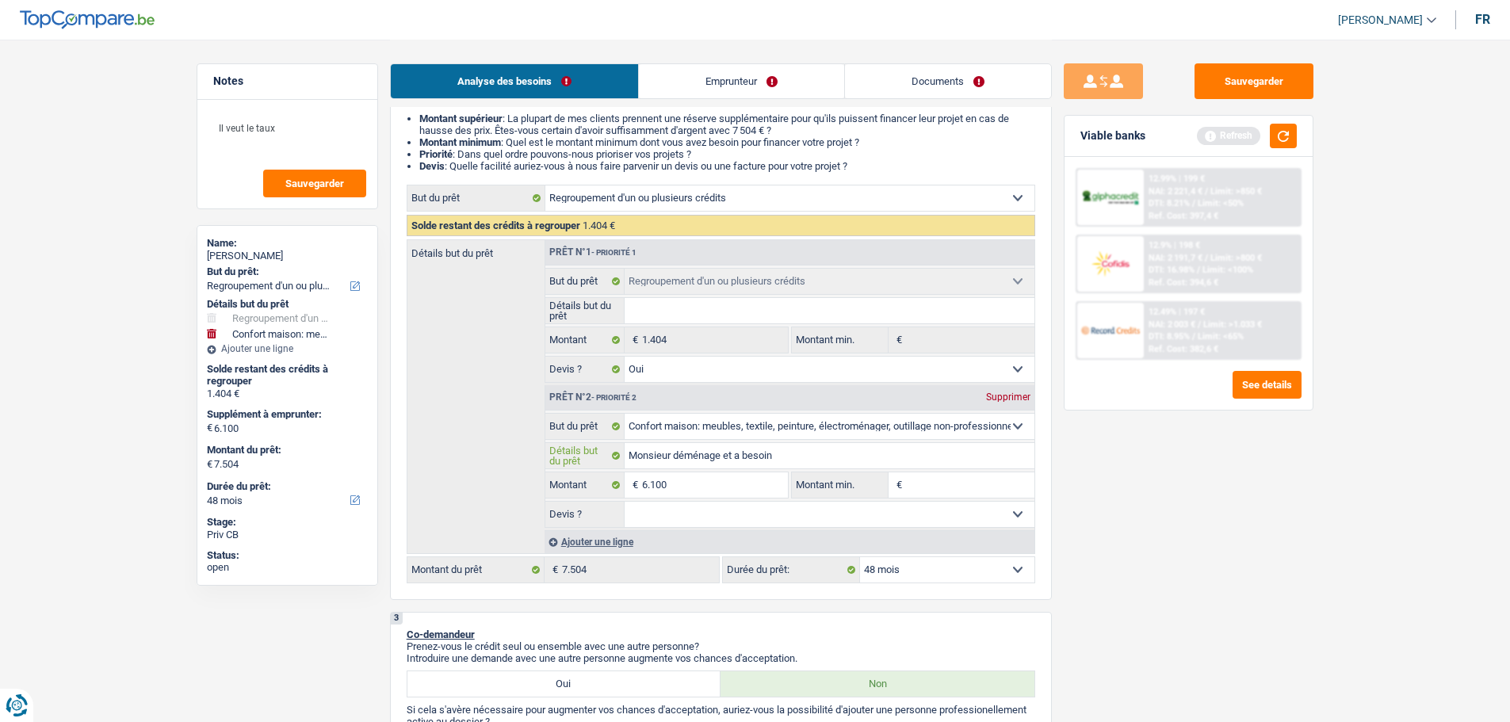
type input "Monsieur déménage et a besoin"
type input "Monsieur déménage et a besoin d"
type input "Monsieur déménage et a besoin d'"
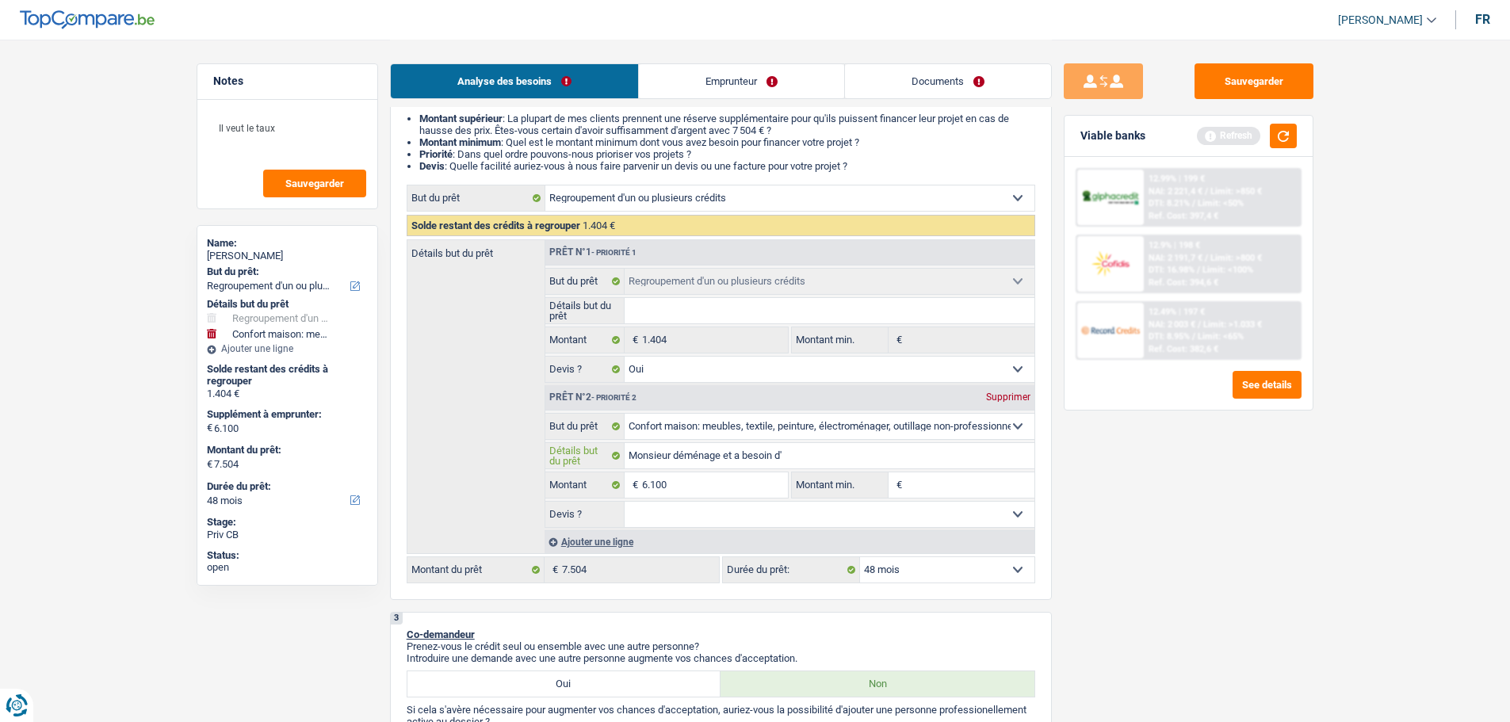
type input "Monsieur déménage et a besoin d'u"
type input "Monsieur déménage et a besoin d'un"
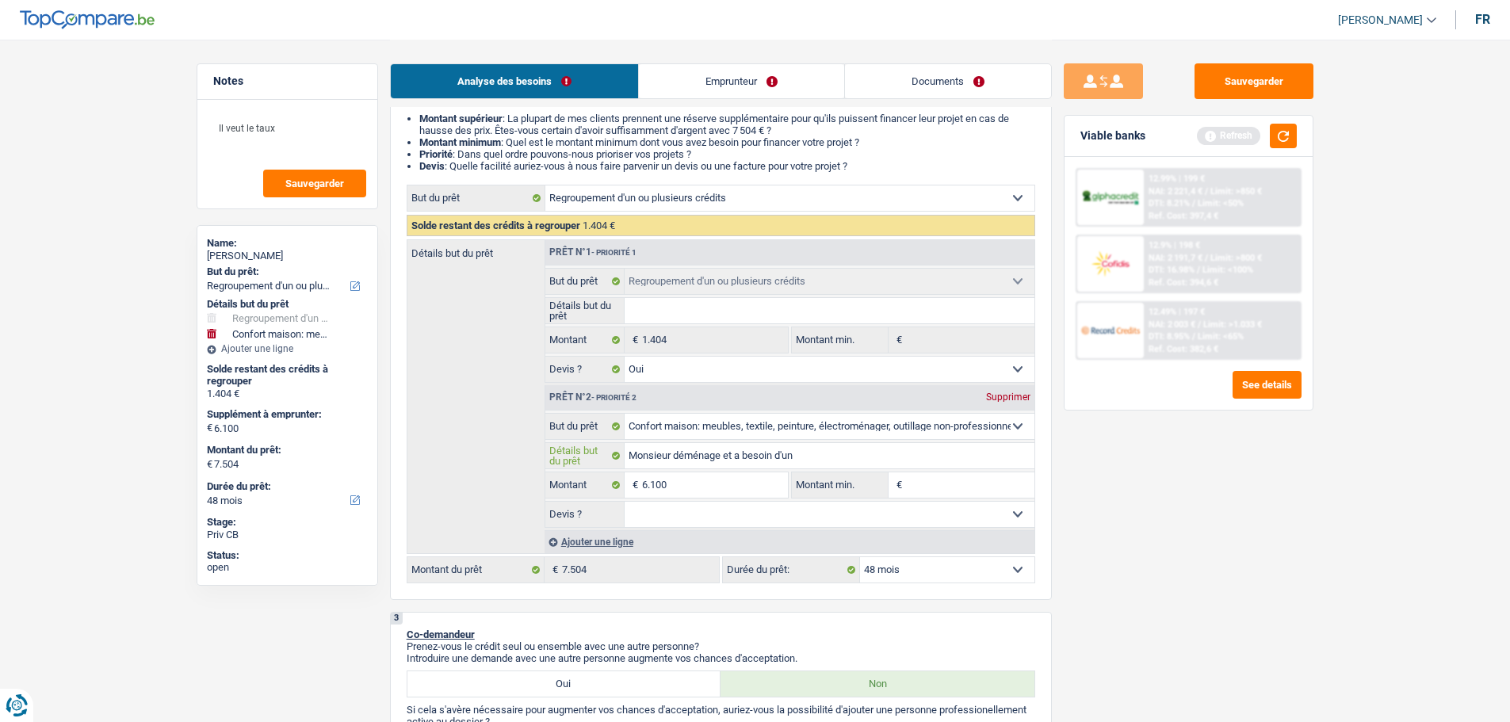
type input "Monsieur déménage et a besoin d'un"
type input "Monsieur déménage et a besoin d'un a"
type input "Monsieur déménage et a besoin d'un am"
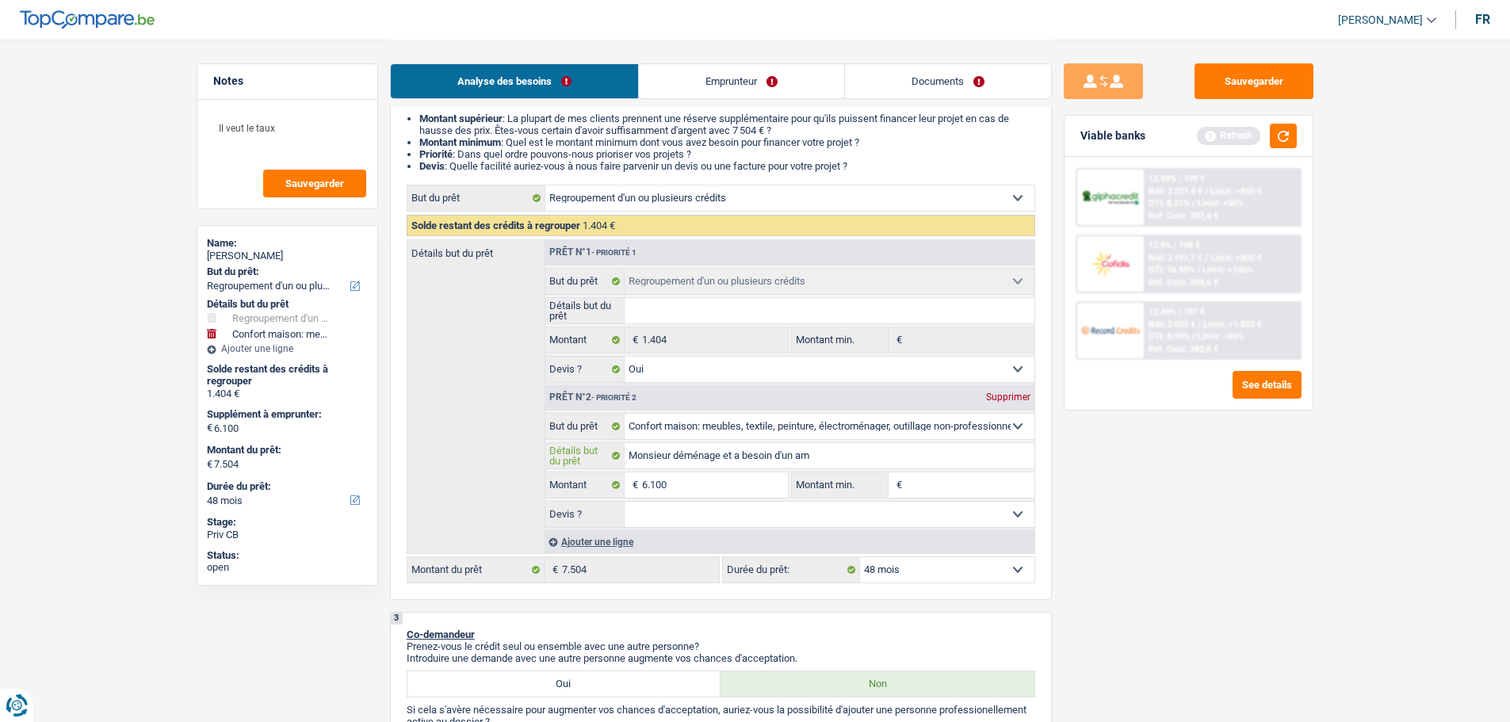
type input "Monsieur déménage et a besoin d'un ame"
type input "Monsieur déménage et a besoin d'un ameu"
type input "Monsieur déménage et a besoin d'un ameub"
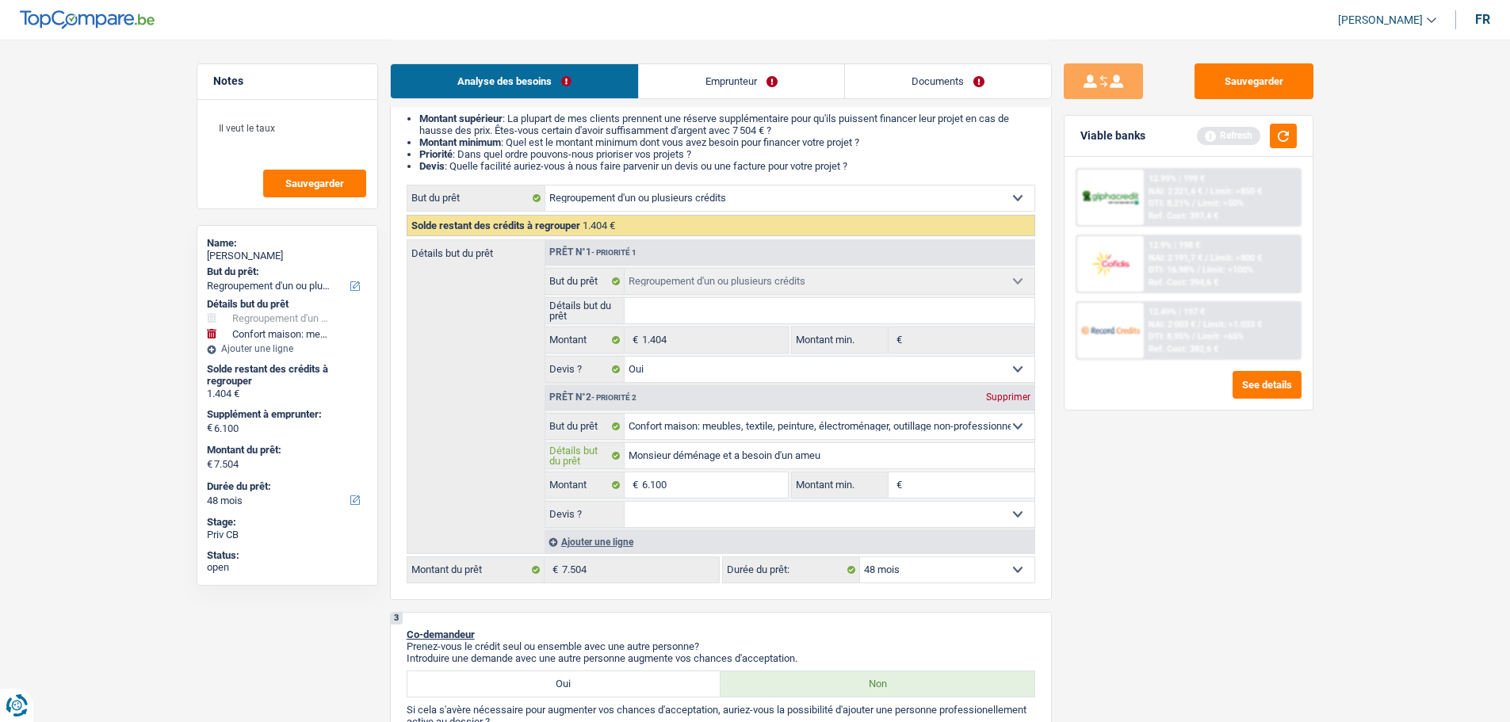
type input "Monsieur déménage et a besoin d'un ameub"
type input "Monsieur déménage et a besoin d'un ameubl"
type input "Monsieur déménage et a besoin d'un ameuble"
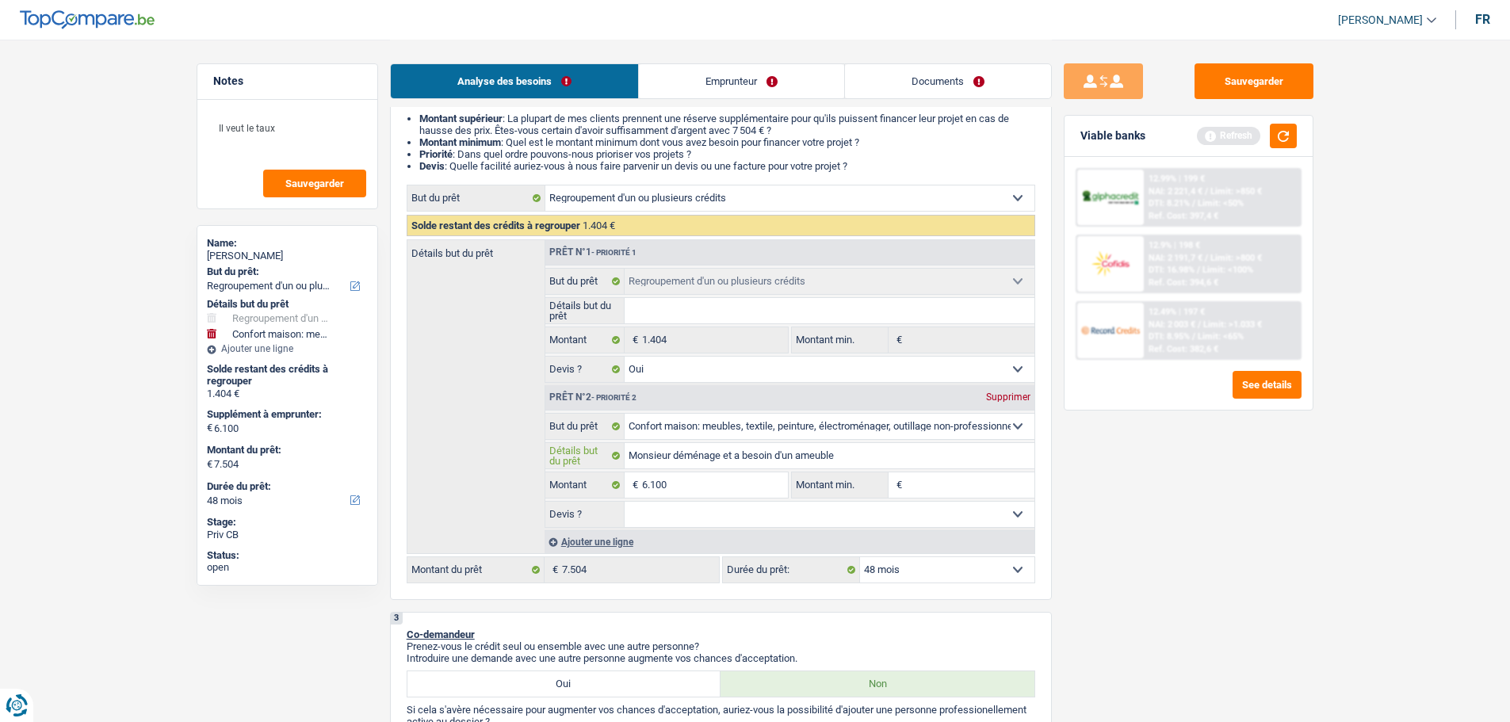
type input "Monsieur déménage et a besoin d'un ameublem"
type input "Monsieur déménage et a besoin d'un ameubleme"
type input "Monsieur déménage et a besoin d'un ameublemen"
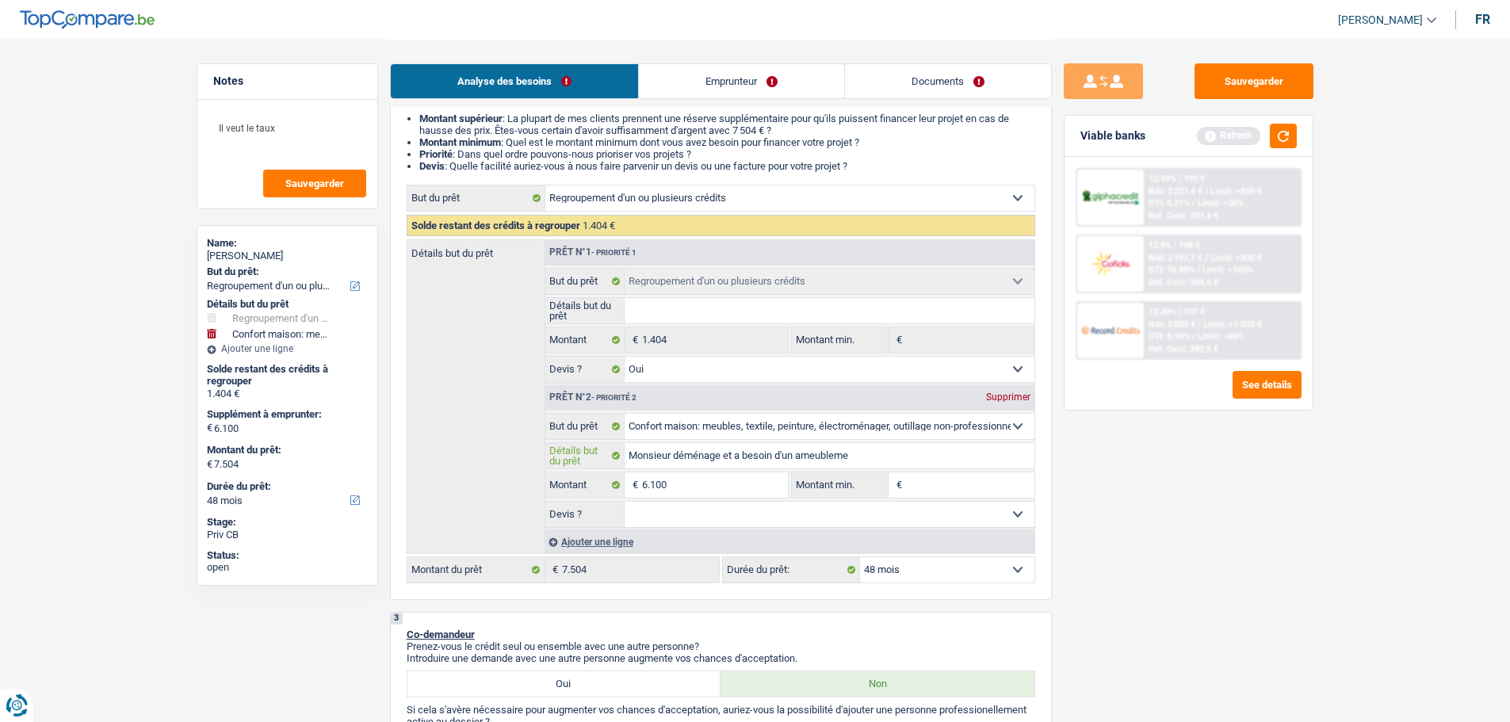
type input "Monsieur déménage et a besoin d'un ameublemen"
type input "Monsieur déménage et a besoin d'un ameublement"
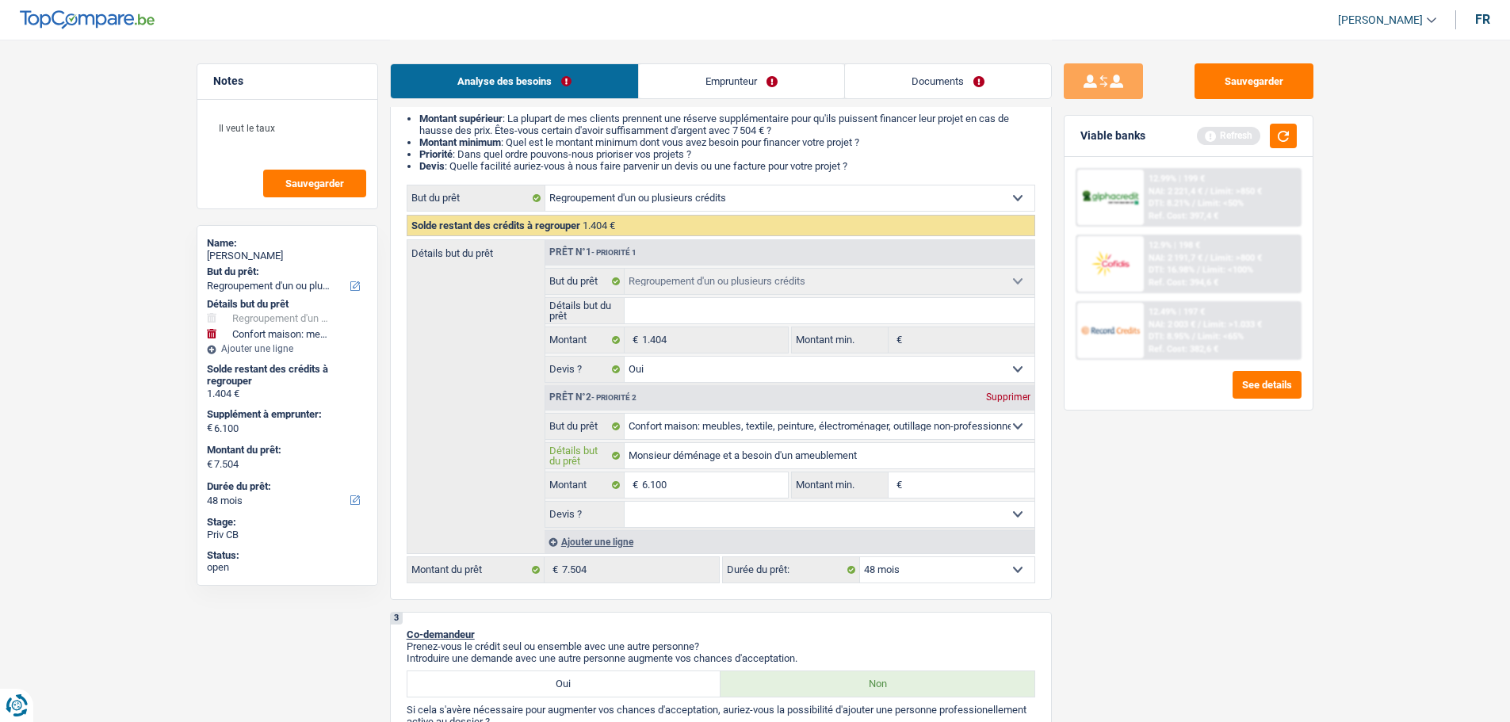
type input "Monsieur déménage et a besoin d'un ameublement"
click at [1211, 204] on span "Limit: <50%" at bounding box center [1220, 203] width 46 height 10
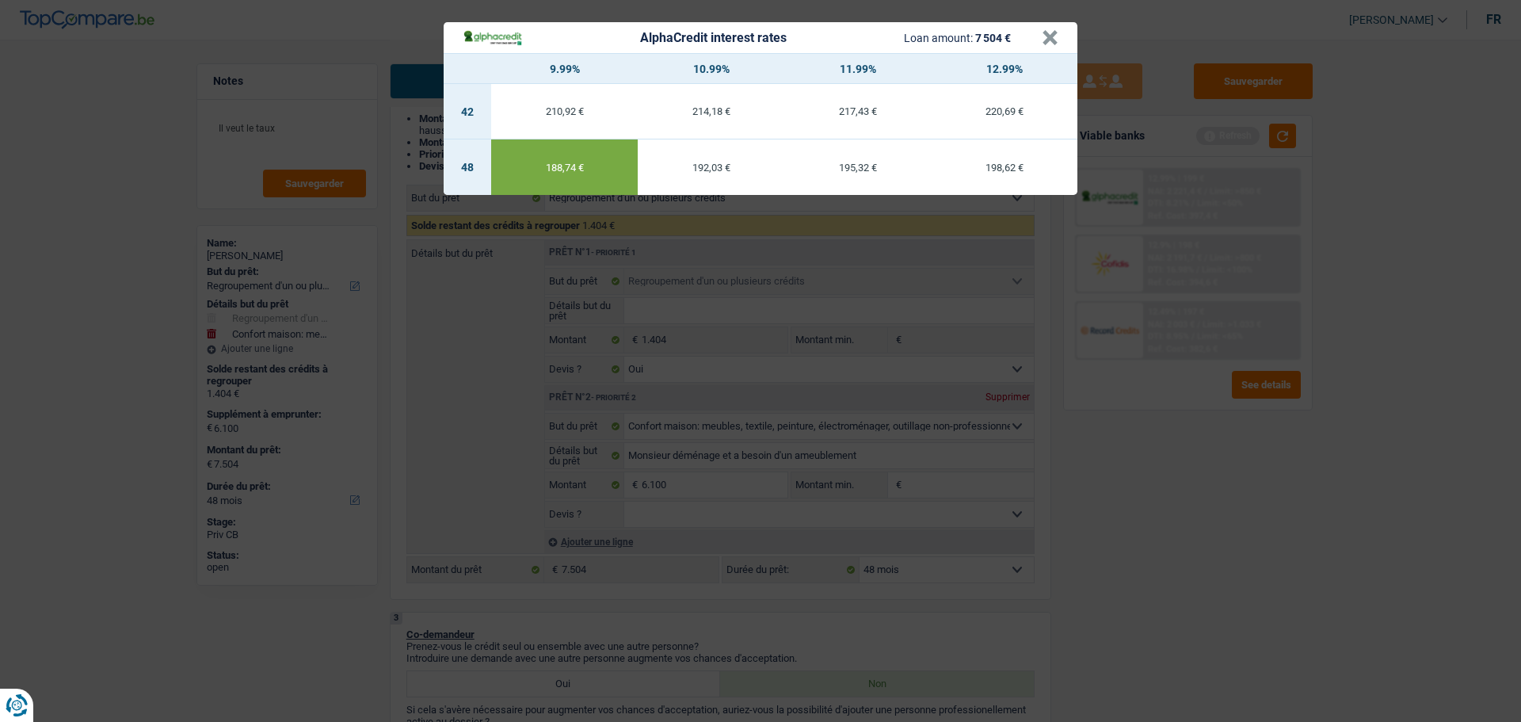
drag, startPoint x: 360, startPoint y: 119, endPoint x: 285, endPoint y: 114, distance: 74.6
click at [357, 120] on div "AlphaCredit interest rates Loan amount: 7 504 € × 9.99% 10.99% 11.99% 12.99% 42…" at bounding box center [760, 361] width 1521 height 722
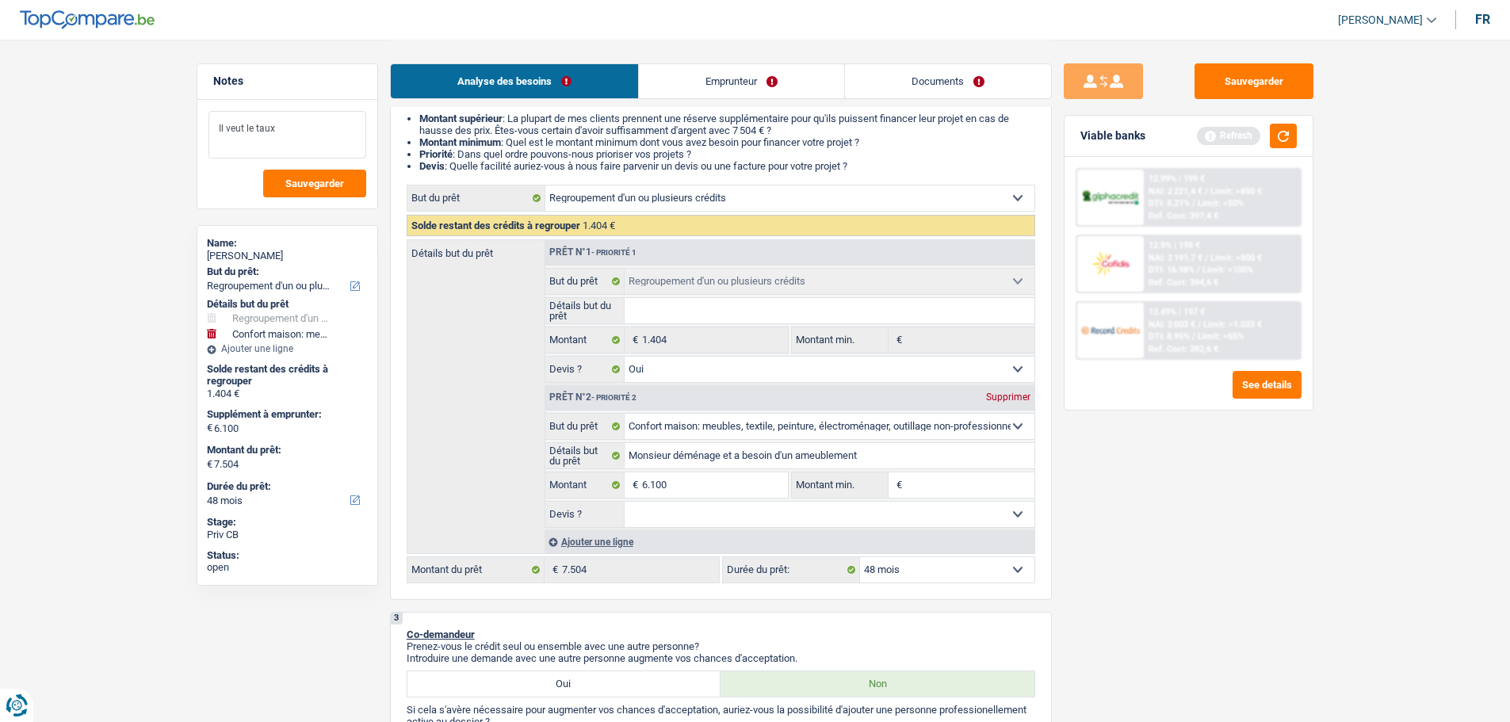
click at [290, 127] on textarea "Il veut le taux" at bounding box center [287, 135] width 158 height 48
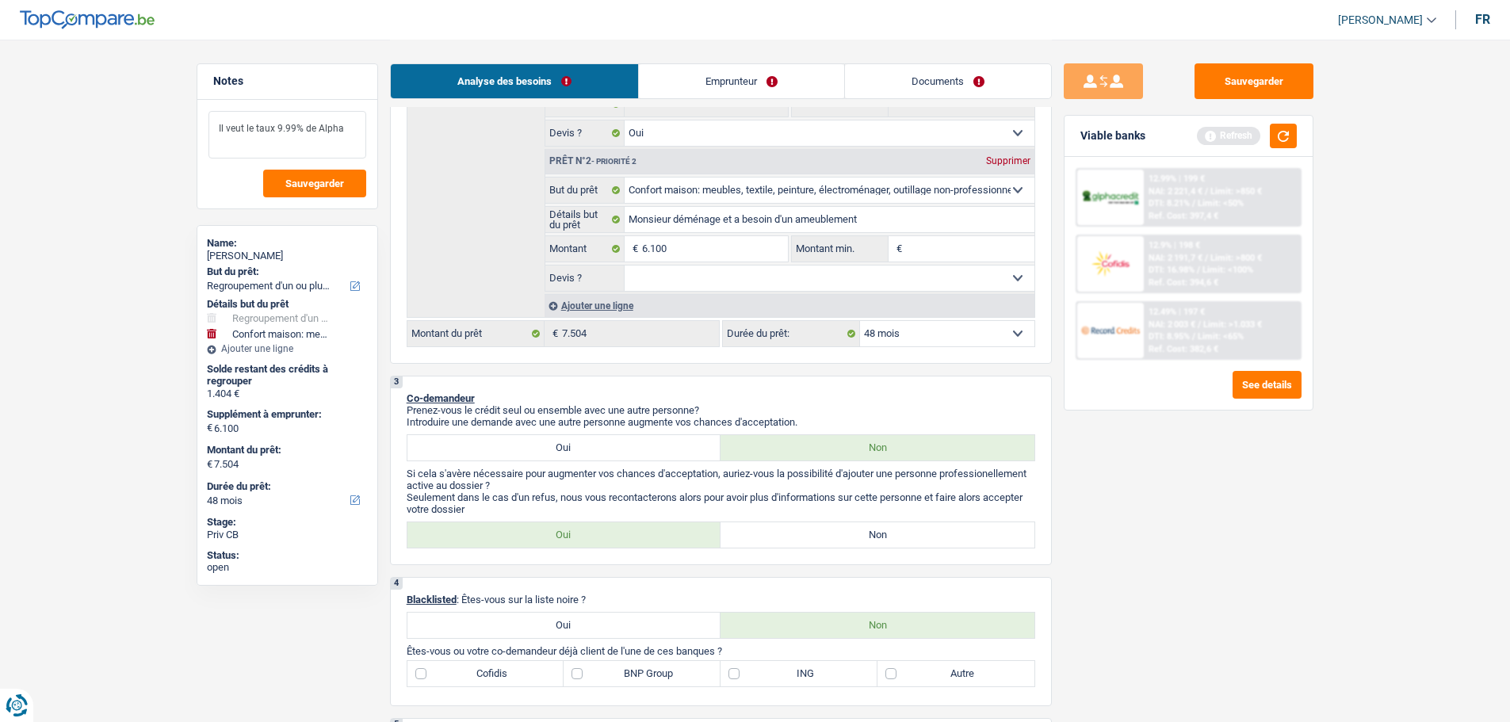
scroll to position [396, 0]
type textarea "Il veut le taux 9.99% de Alpha"
click at [936, 251] on input "Montant min." at bounding box center [970, 247] width 128 height 25
type input "6"
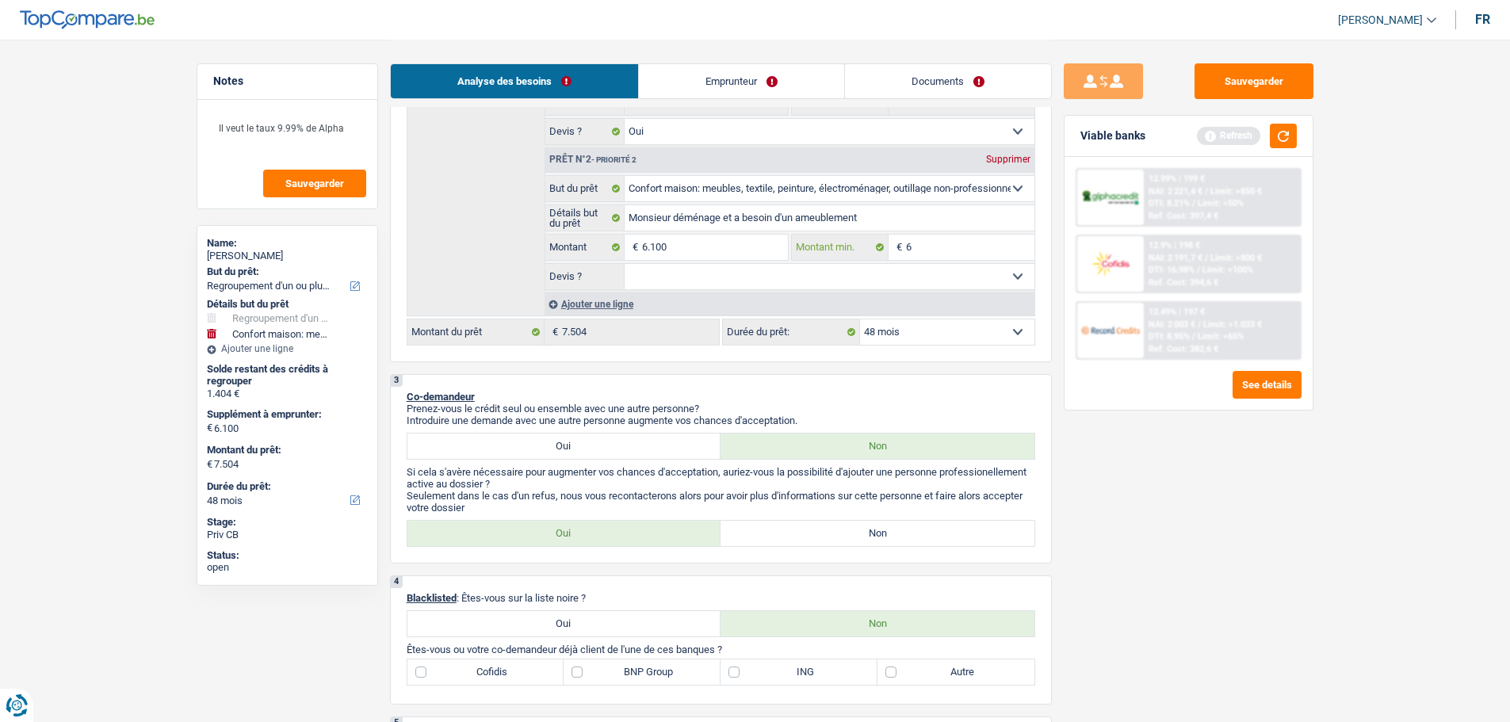
type input "61"
type input "610"
type input "6.100"
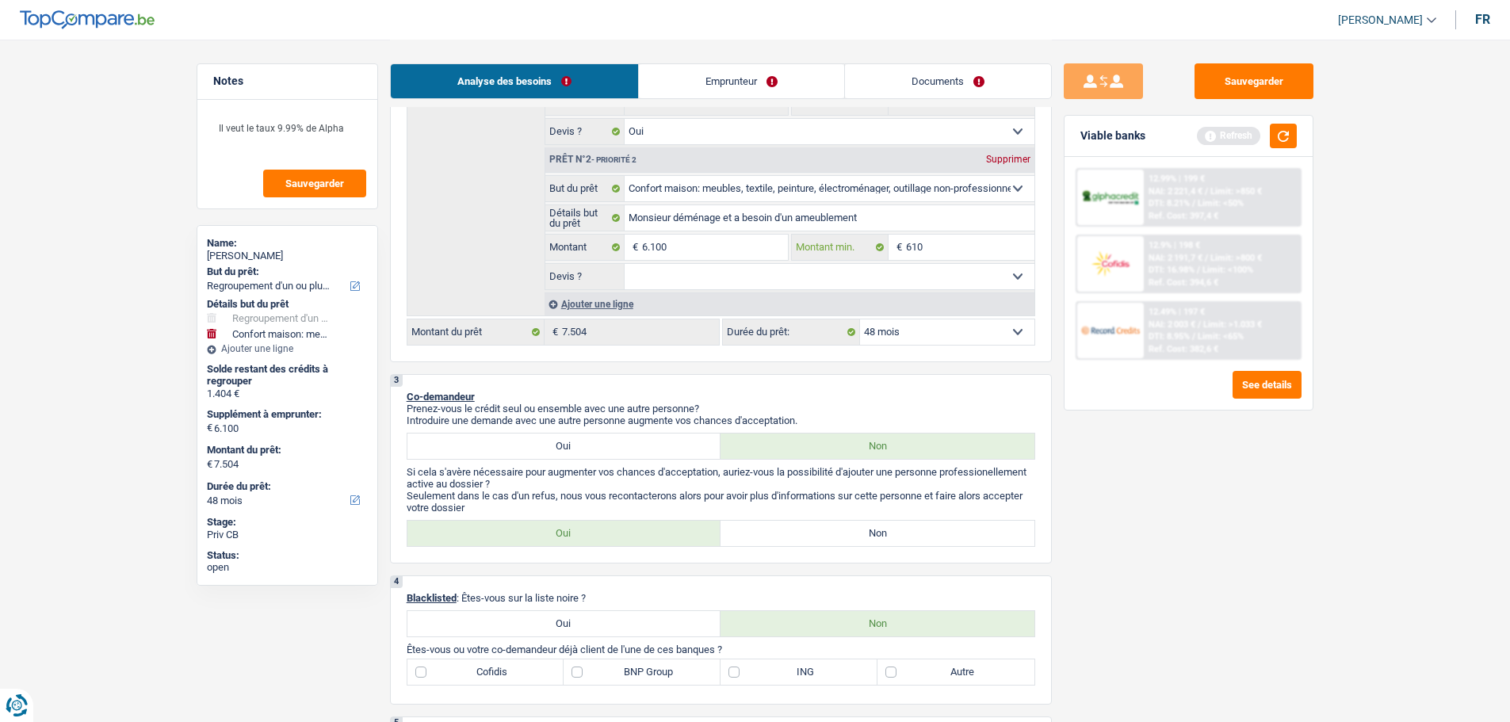
type input "6.100"
drag, startPoint x: 898, startPoint y: 284, endPoint x: 849, endPoint y: 288, distance: 49.4
click at [898, 284] on select "Oui Non Non répondu Sélectionner une option" at bounding box center [829, 276] width 410 height 25
select select "false"
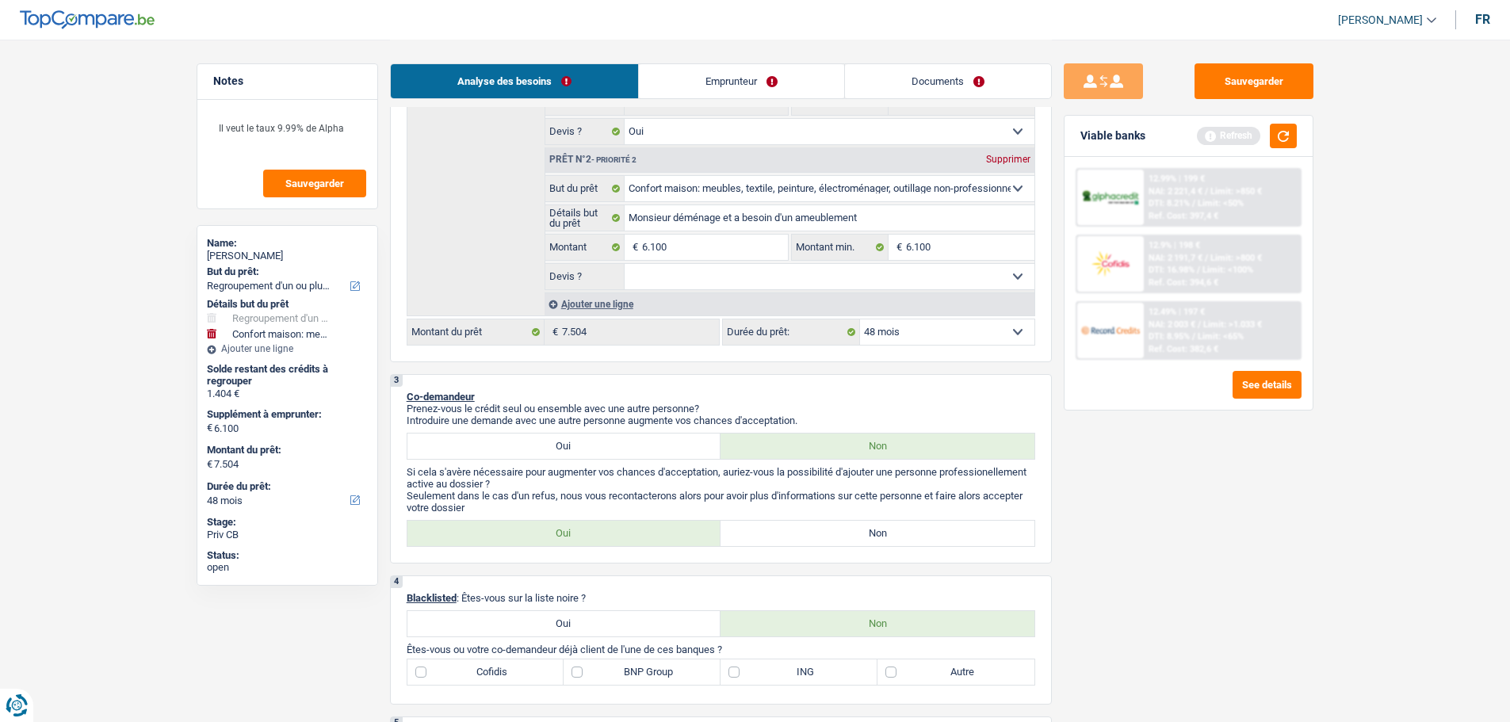
click at [624, 264] on select "Oui Non Non répondu Sélectionner une option" at bounding box center [829, 276] width 410 height 25
select select "false"
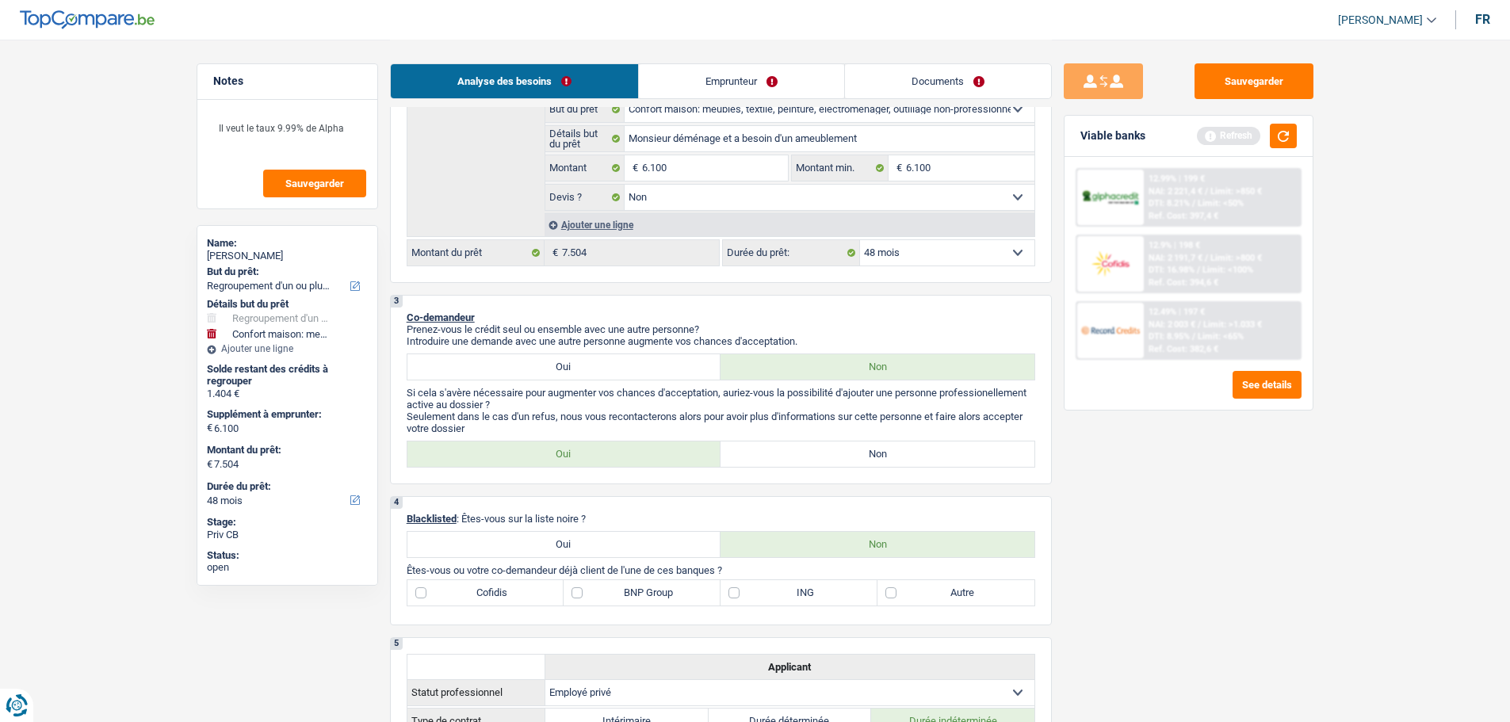
click at [774, 462] on label "Non" at bounding box center [877, 453] width 314 height 25
click at [774, 462] on input "Non" at bounding box center [877, 453] width 314 height 25
radio input "true"
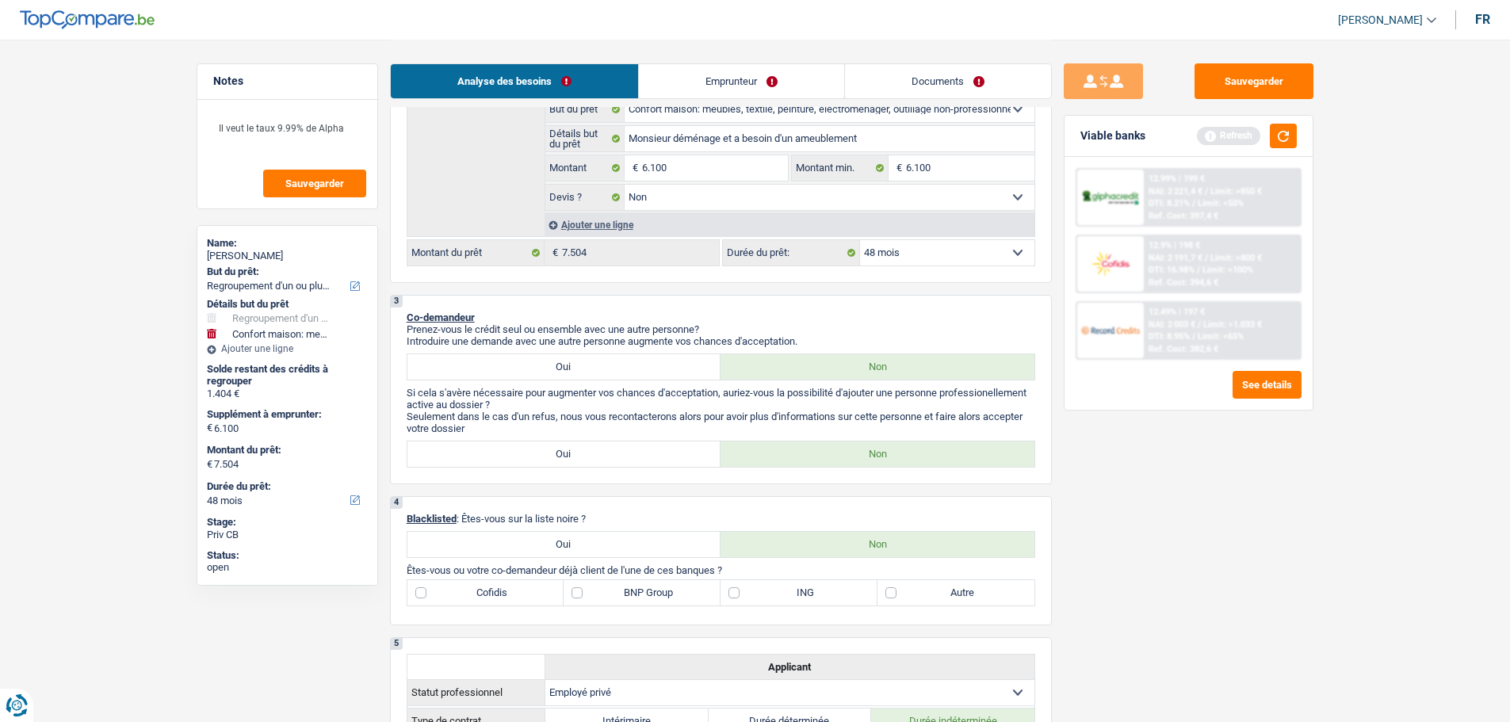
click at [699, 71] on link "Emprunteur" at bounding box center [741, 81] width 205 height 34
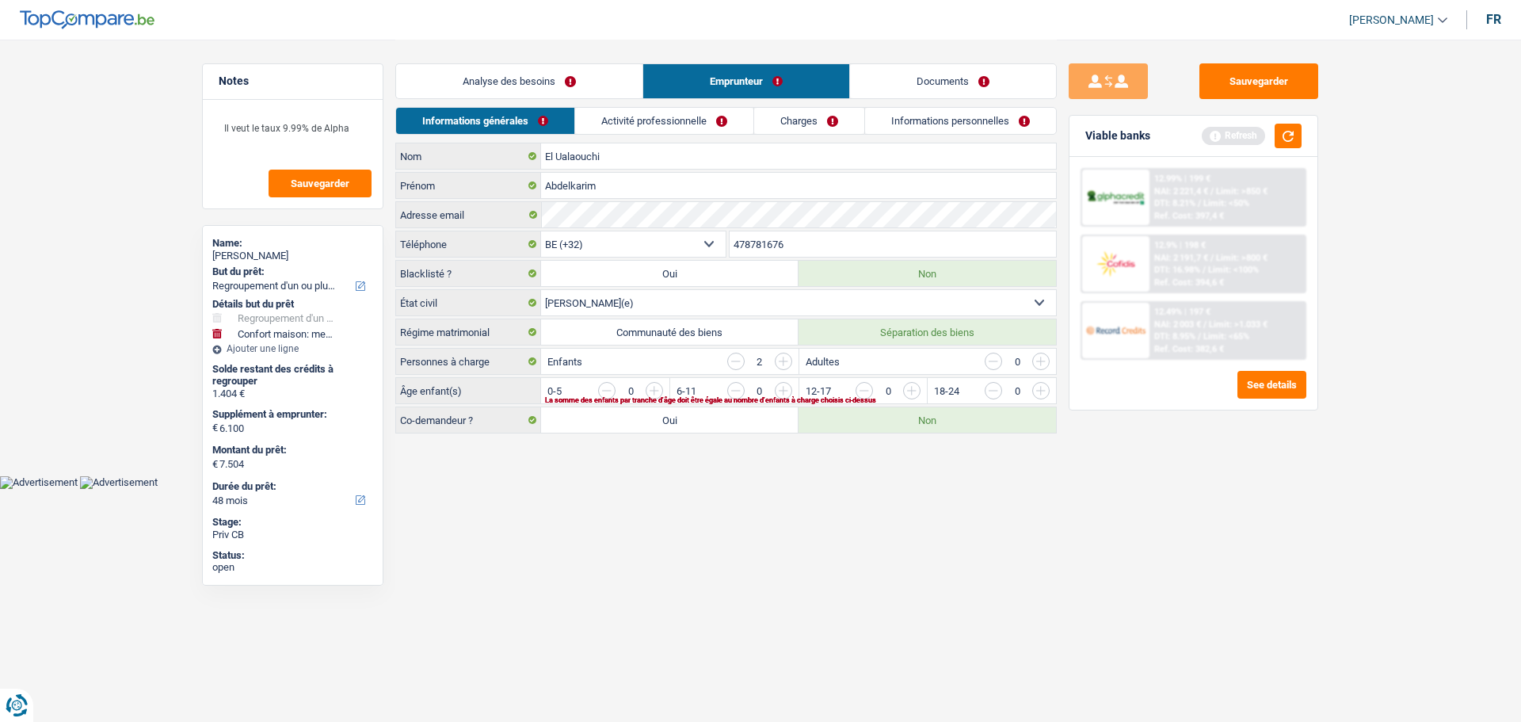
click at [521, 74] on link "Analyse des besoins" at bounding box center [519, 81] width 246 height 34
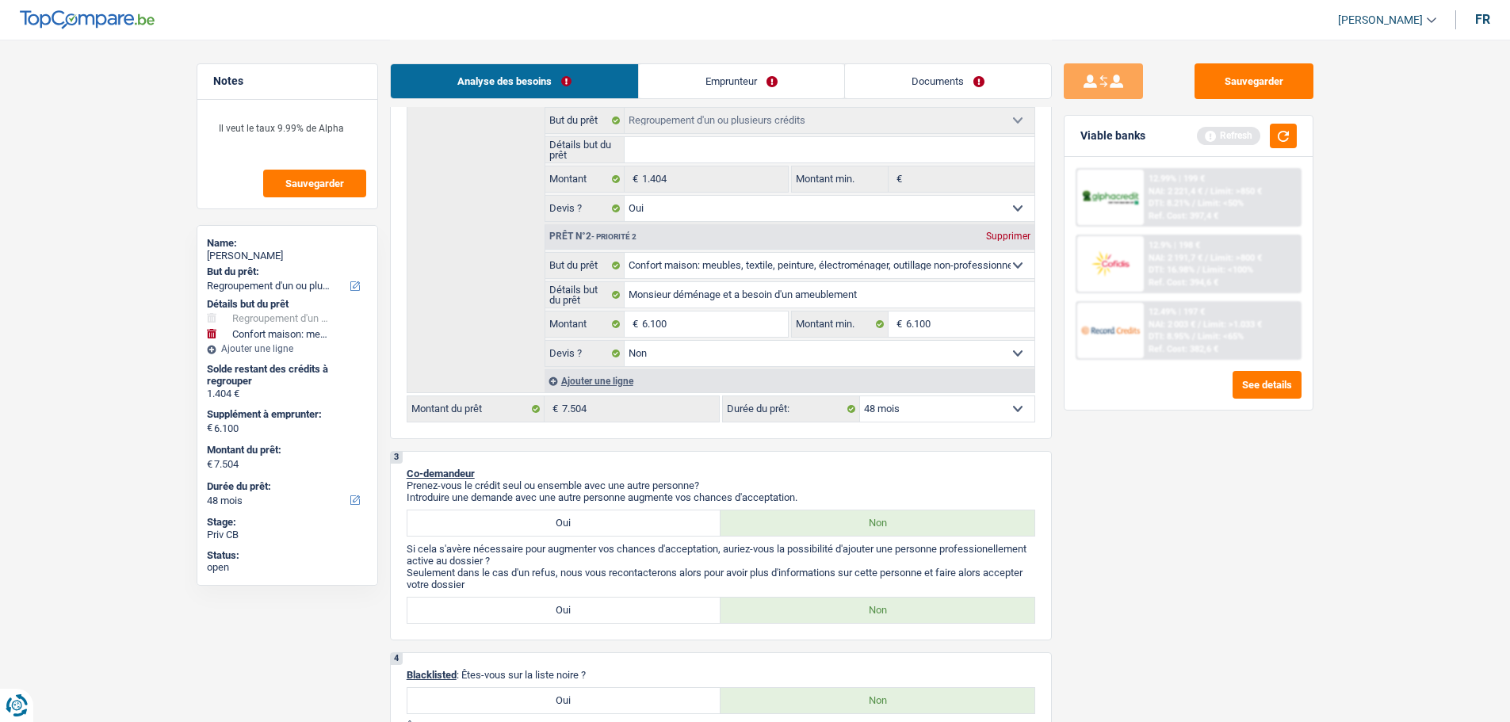
scroll to position [396, 0]
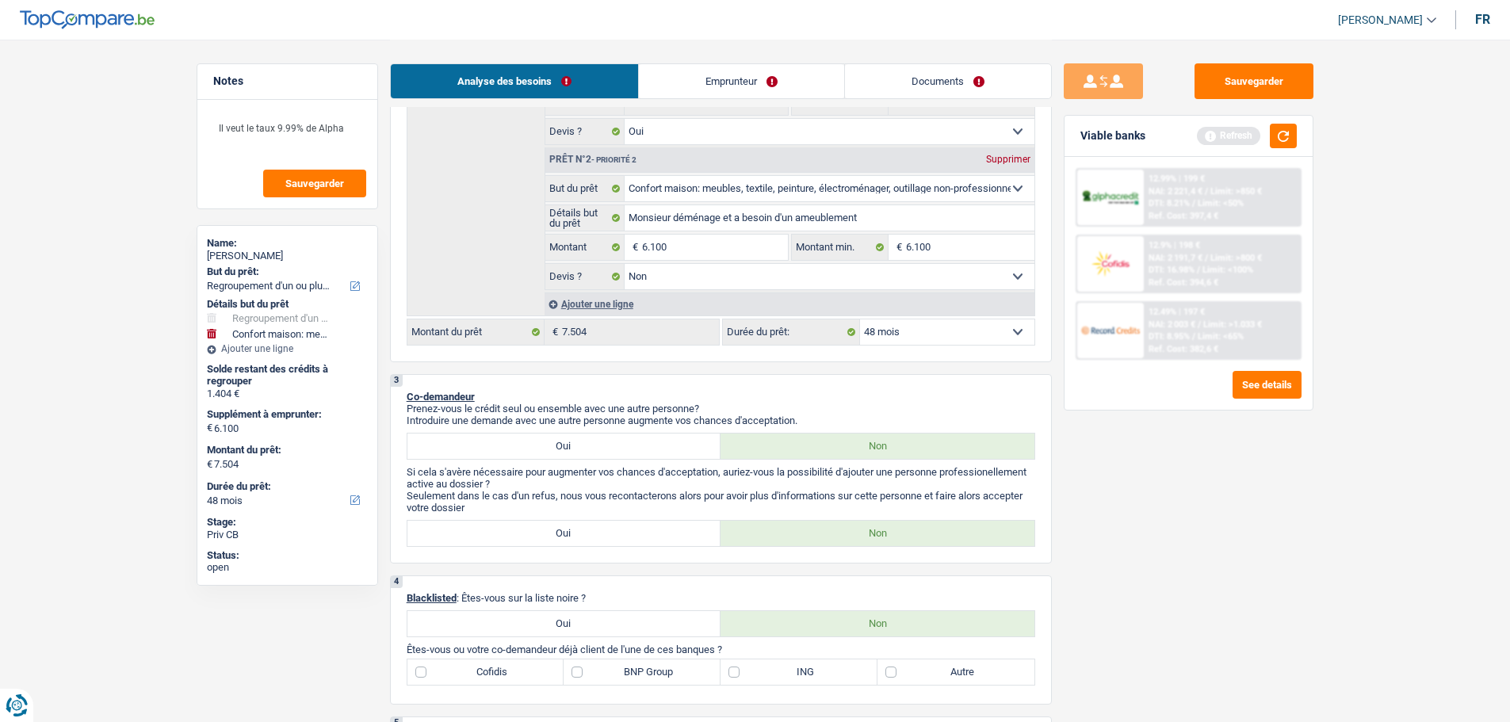
click at [655, 439] on label "Oui" at bounding box center [564, 445] width 314 height 25
click at [655, 439] on input "Oui" at bounding box center [564, 445] width 314 height 25
radio input "true"
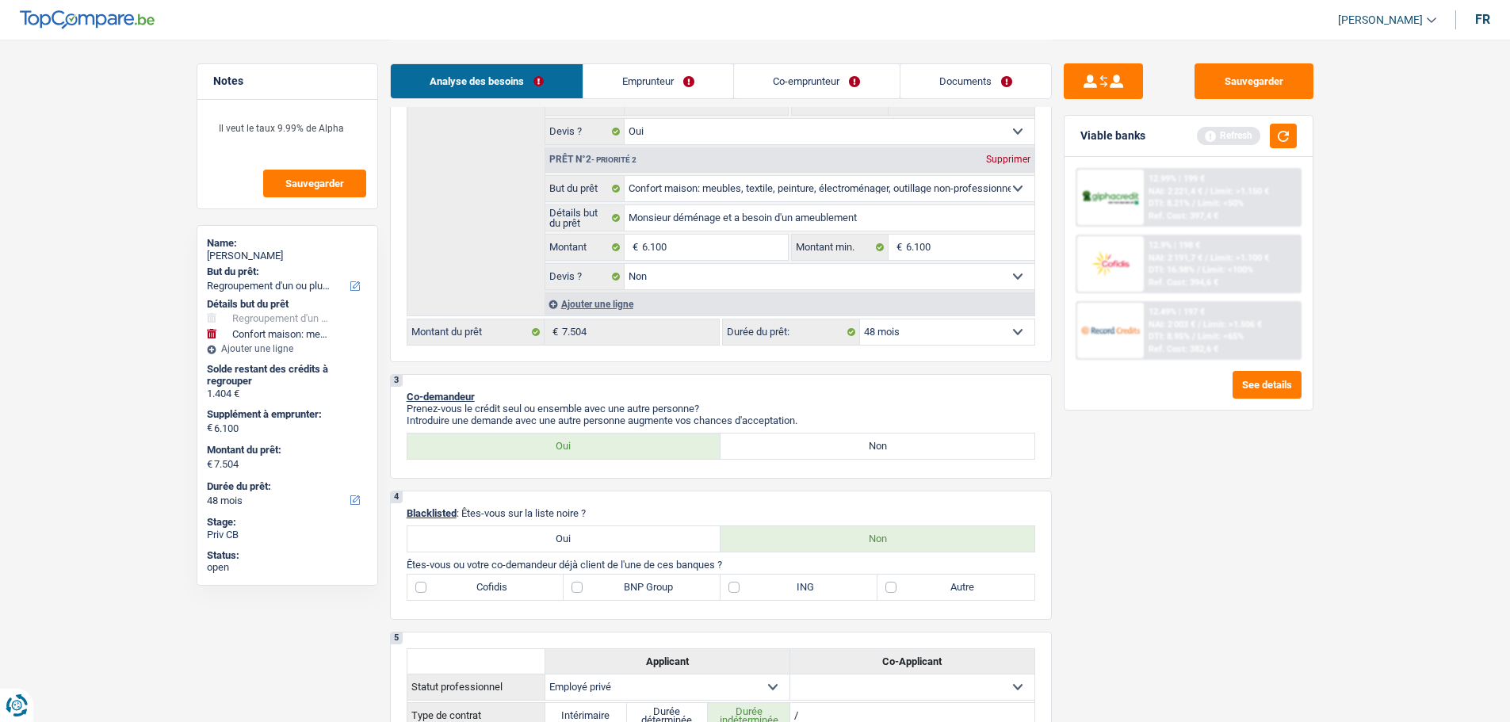
click at [677, 90] on link "Emprunteur" at bounding box center [658, 81] width 150 height 34
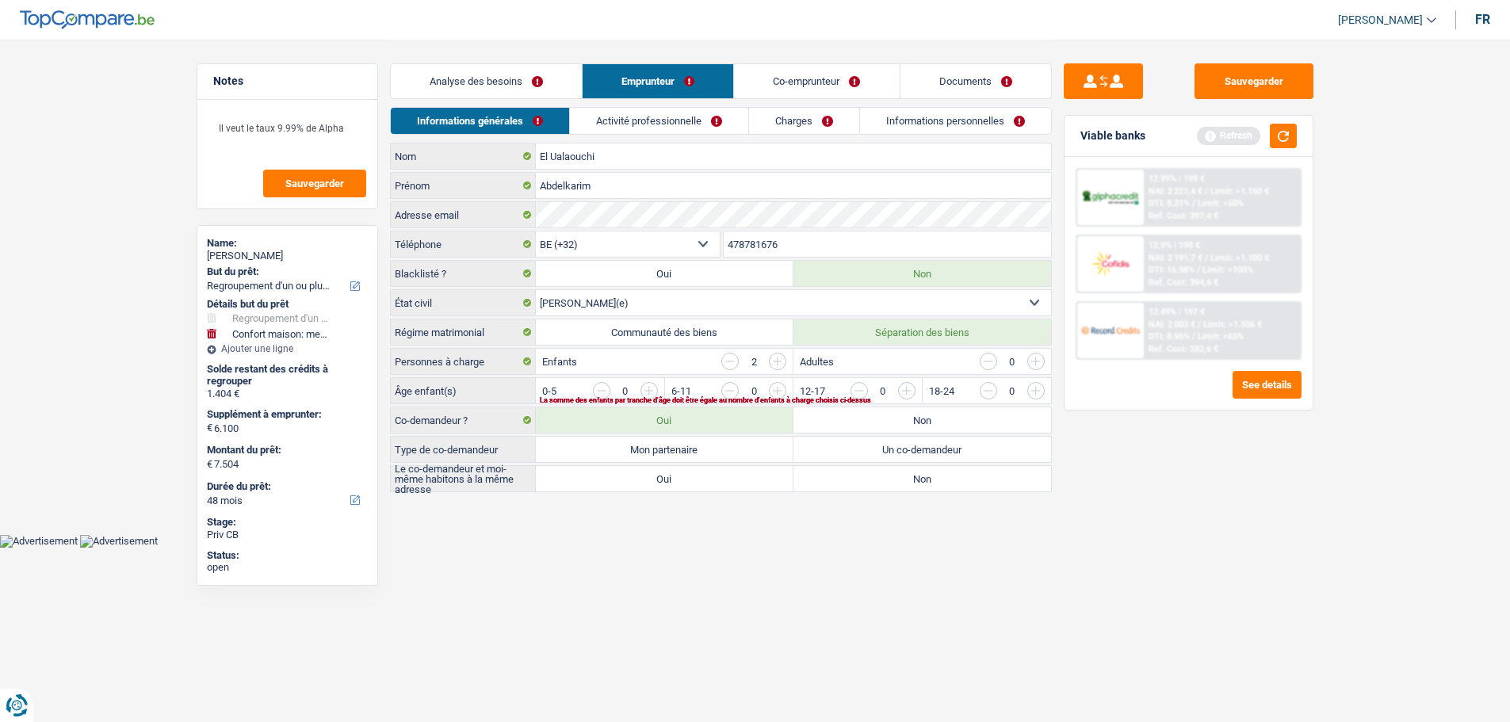
scroll to position [0, 0]
drag, startPoint x: 681, startPoint y: 452, endPoint x: 673, endPoint y: 473, distance: 22.8
click at [680, 452] on label "Mon partenaire" at bounding box center [670, 449] width 258 height 25
click at [680, 452] on input "Mon partenaire" at bounding box center [670, 449] width 258 height 25
radio input "true"
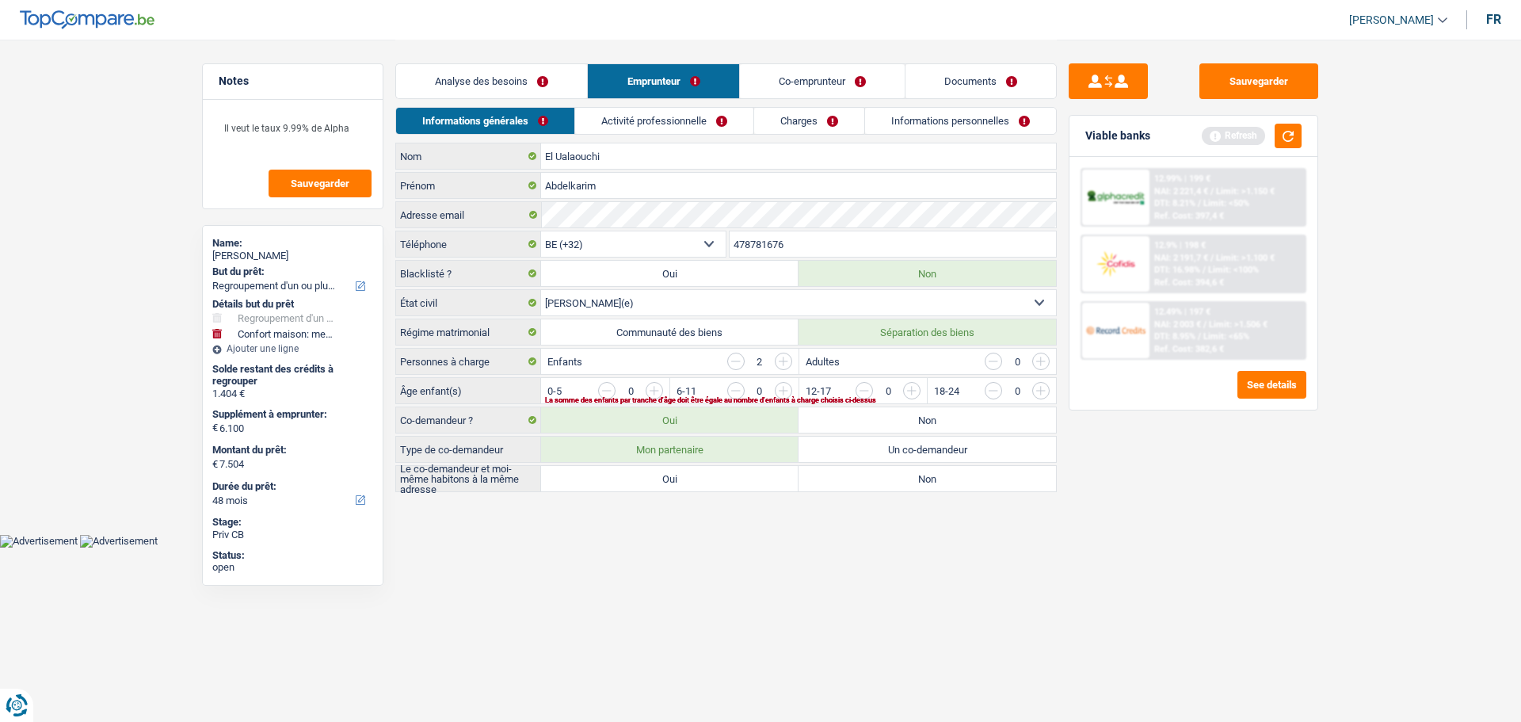
radio input "true"
click at [673, 477] on label "Oui" at bounding box center [670, 478] width 258 height 25
click at [673, 477] on input "Oui" at bounding box center [670, 478] width 258 height 25
click at [693, 335] on label "Communauté des biens" at bounding box center [670, 331] width 258 height 25
click at [693, 335] on input "Communauté des biens" at bounding box center [670, 331] width 258 height 25
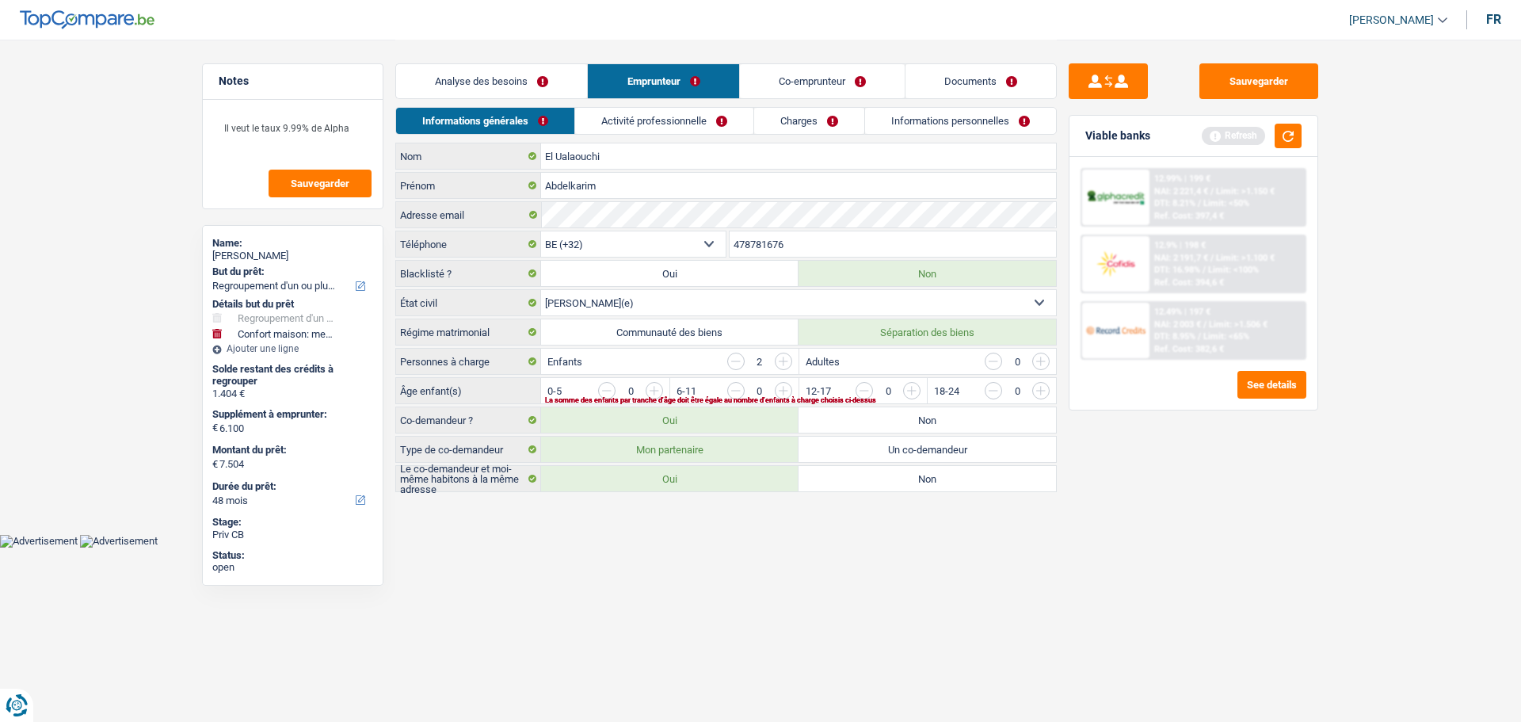
radio input "true"
click at [876, 476] on label "Non" at bounding box center [928, 478] width 258 height 25
click at [876, 476] on input "Non" at bounding box center [928, 478] width 258 height 25
radio input "true"
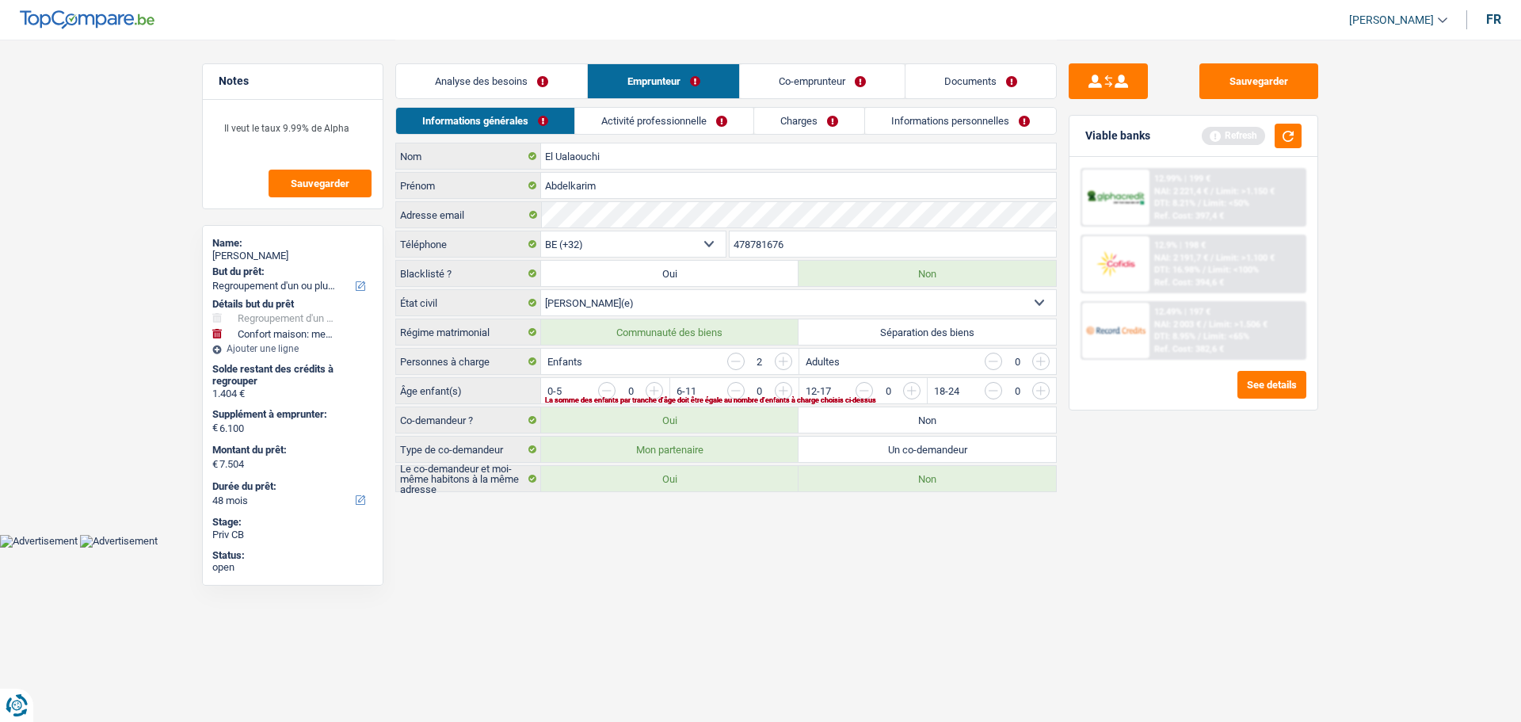
radio input "true"
click at [890, 337] on label "Séparation des biens" at bounding box center [928, 331] width 258 height 25
click at [890, 337] on input "Séparation des biens" at bounding box center [928, 331] width 258 height 25
radio input "true"
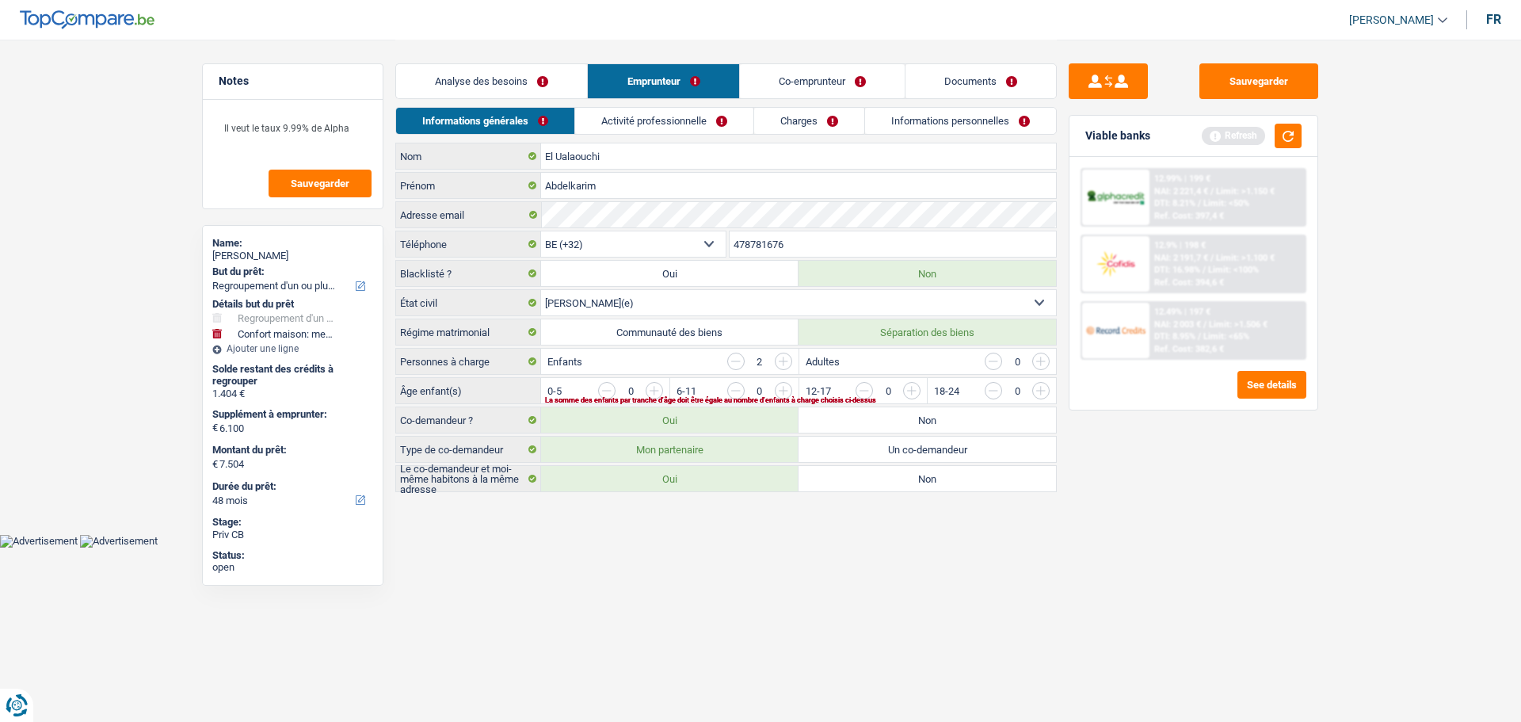
click at [476, 89] on link "Analyse des besoins" at bounding box center [491, 81] width 191 height 34
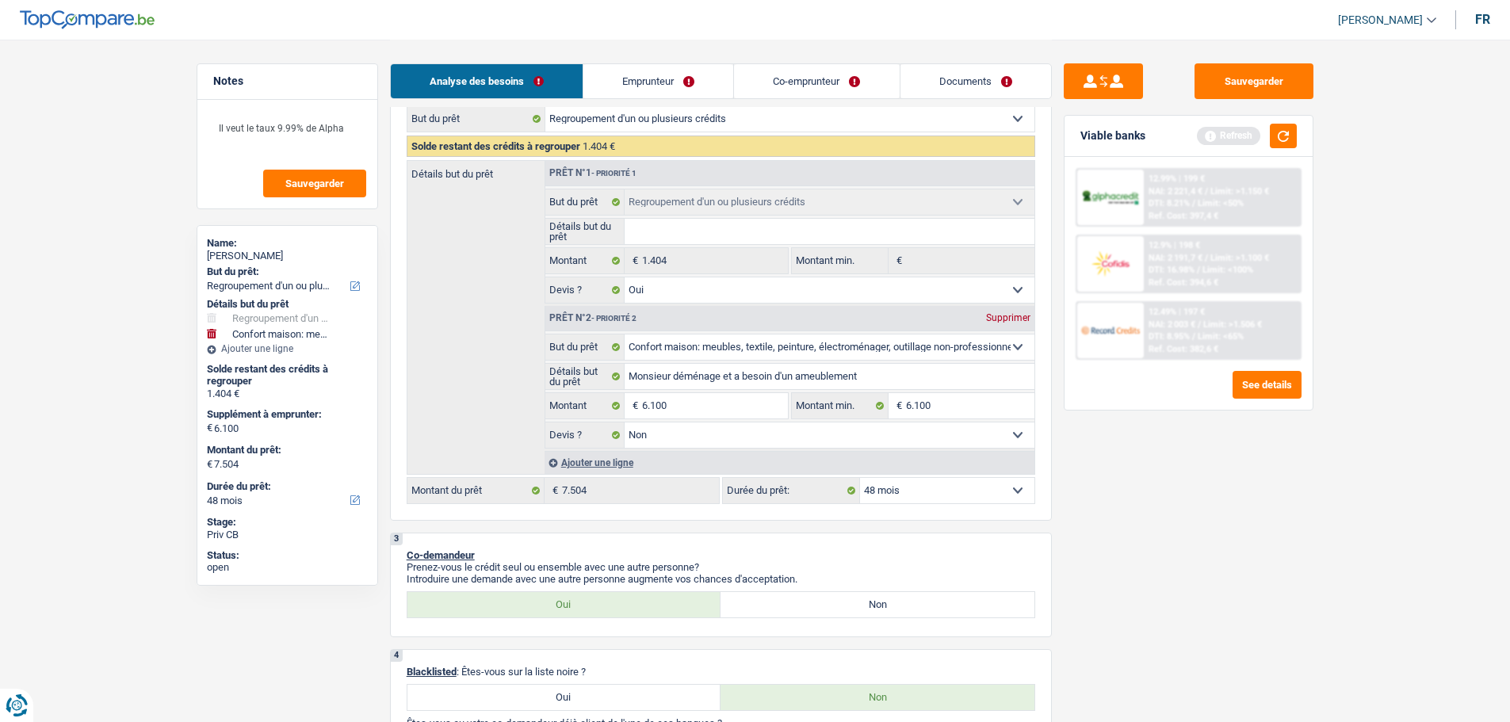
scroll to position [475, 0]
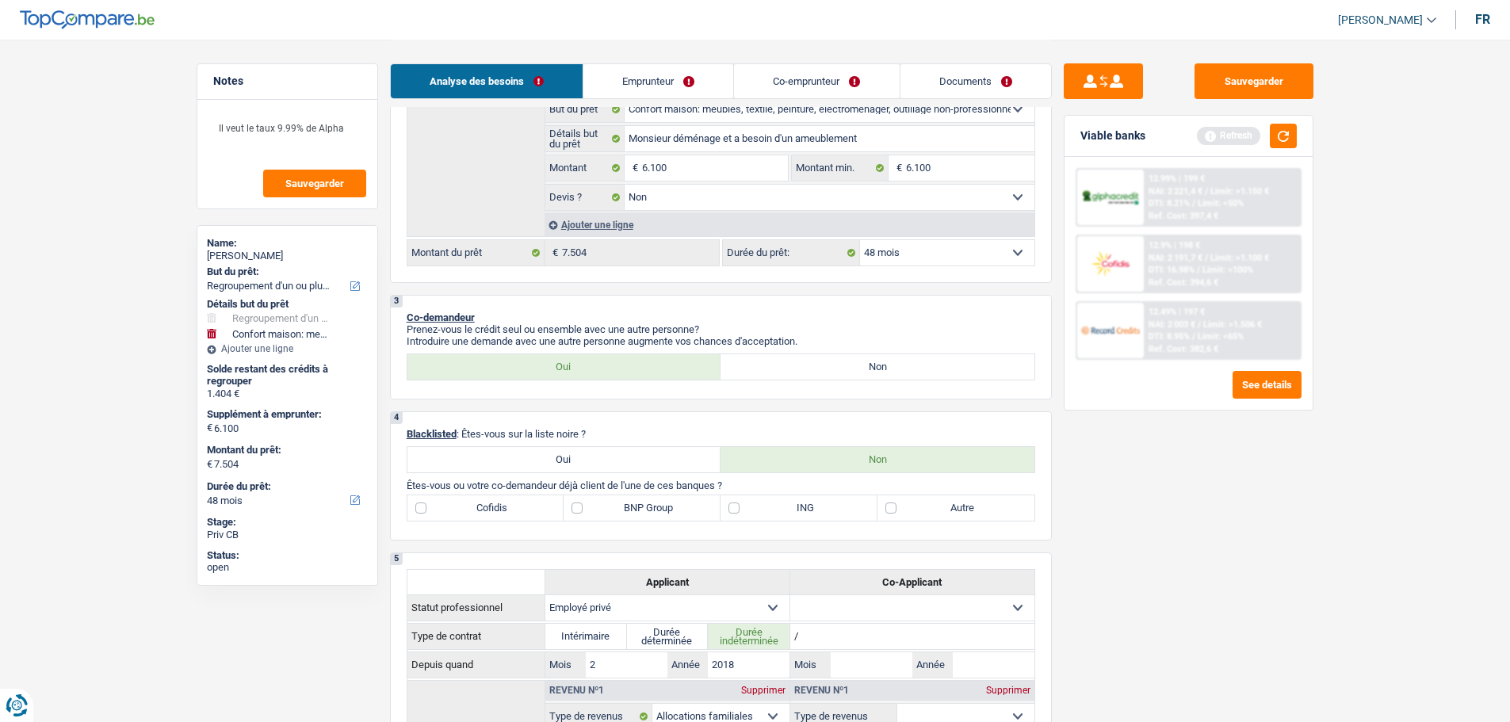
click at [889, 360] on label "Non" at bounding box center [877, 366] width 314 height 25
click at [889, 360] on input "Non" at bounding box center [877, 366] width 314 height 25
radio input "true"
radio input "false"
radio input "true"
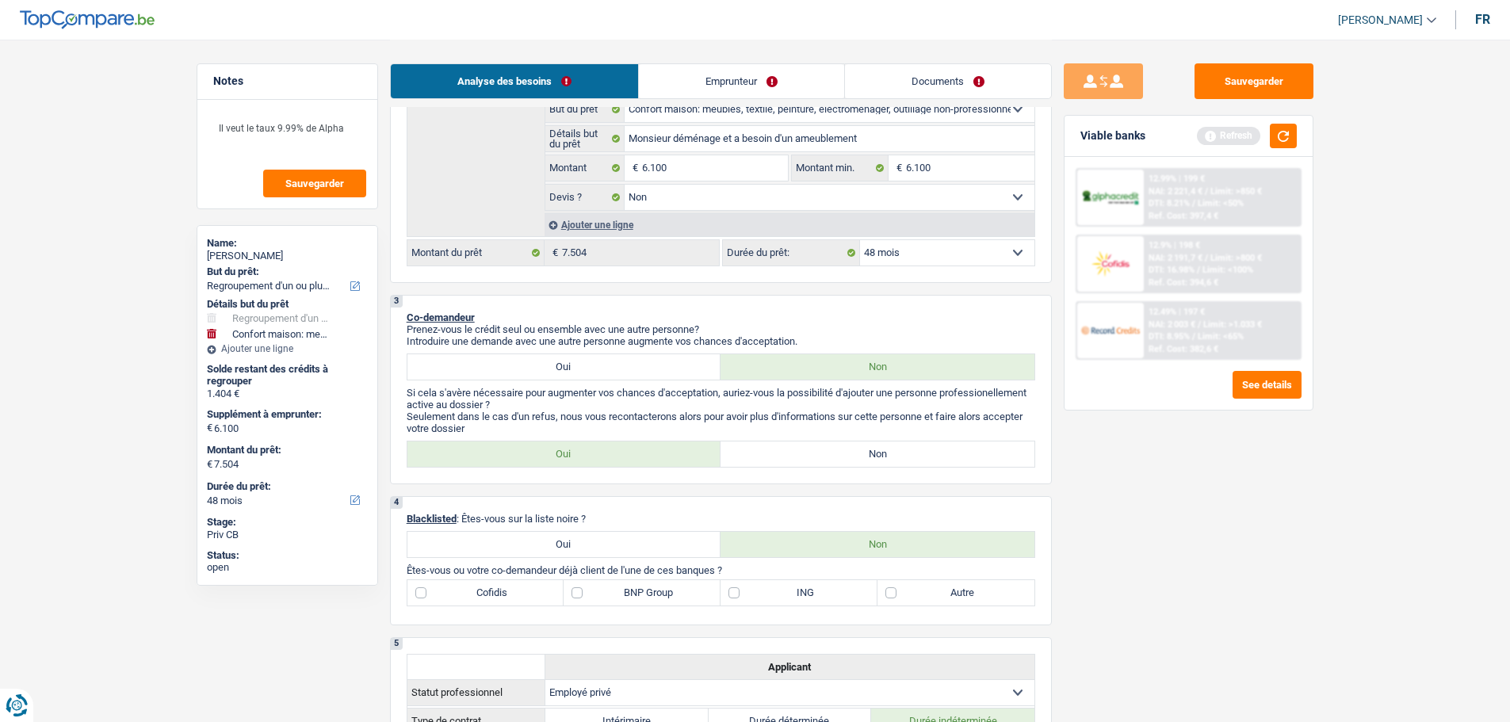
click at [736, 92] on link "Emprunteur" at bounding box center [741, 81] width 205 height 34
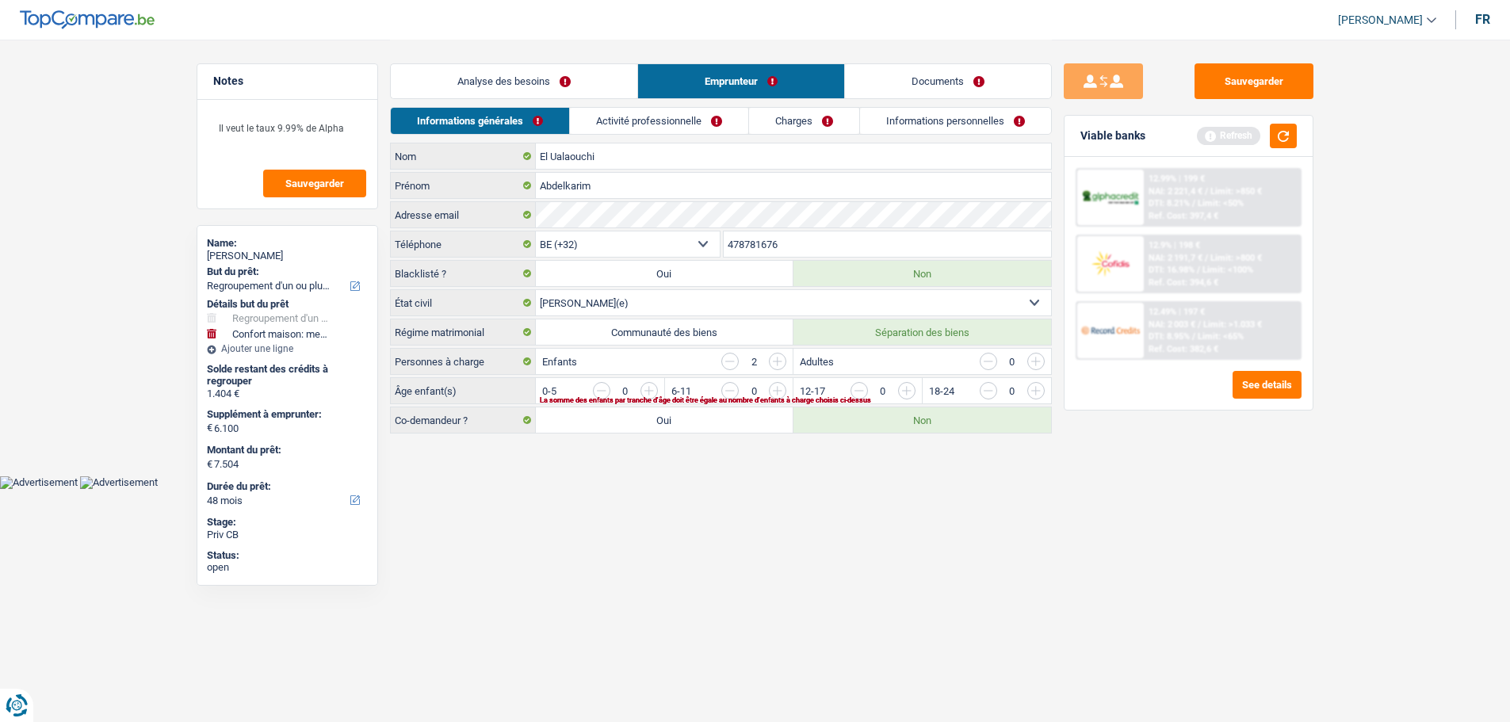
scroll to position [0, 0]
click at [547, 78] on link "Analyse des besoins" at bounding box center [519, 81] width 246 height 34
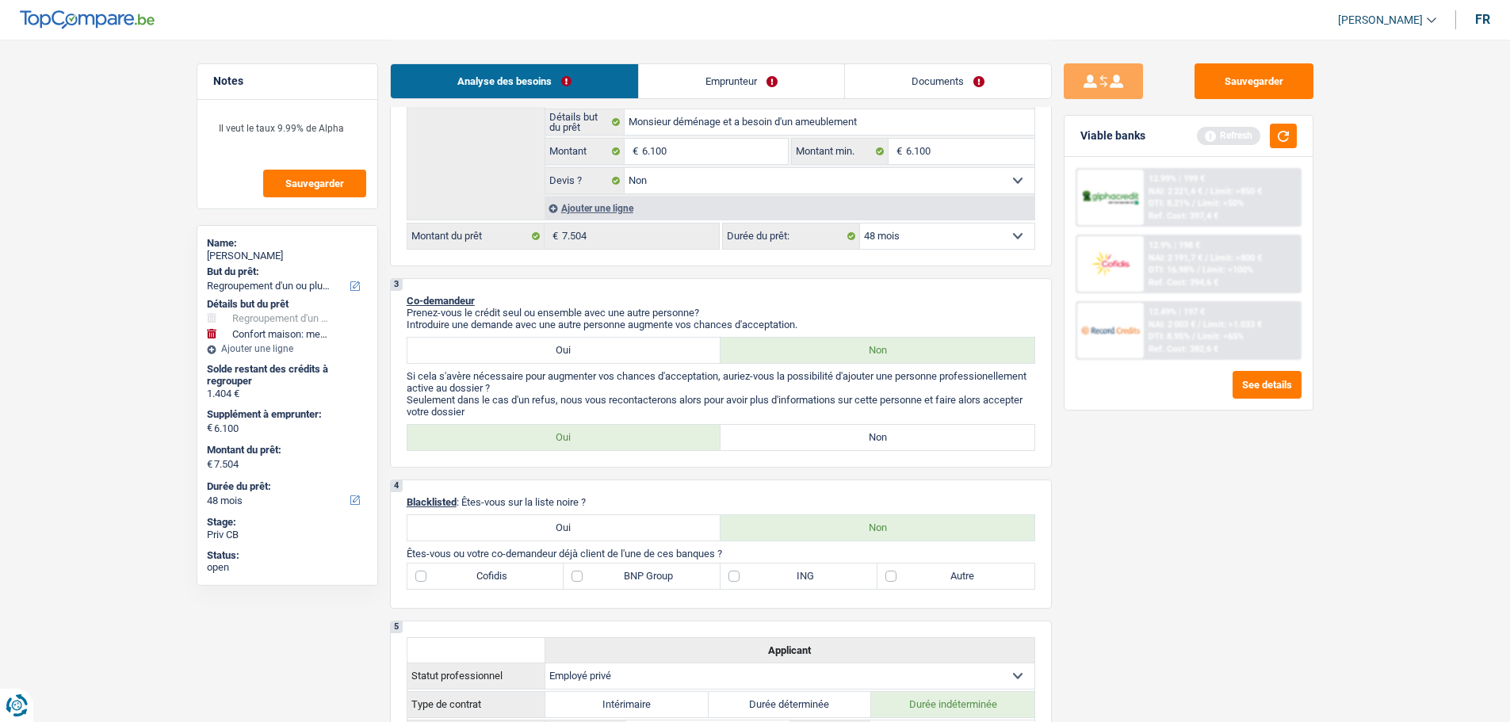
scroll to position [634, 0]
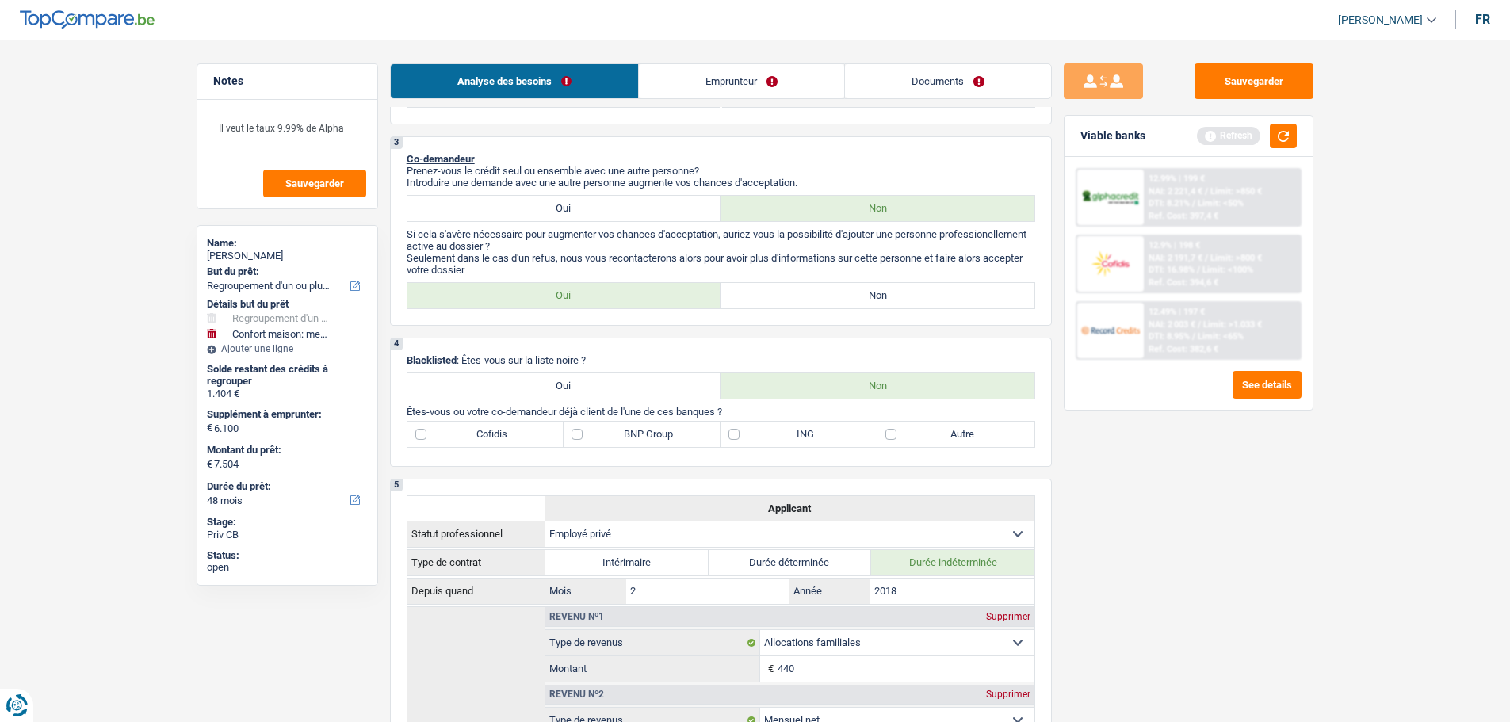
click at [641, 288] on label "Oui" at bounding box center [564, 295] width 314 height 25
click at [641, 288] on input "Oui" at bounding box center [564, 295] width 314 height 25
radio input "true"
click at [1283, 128] on button "button" at bounding box center [1282, 136] width 27 height 25
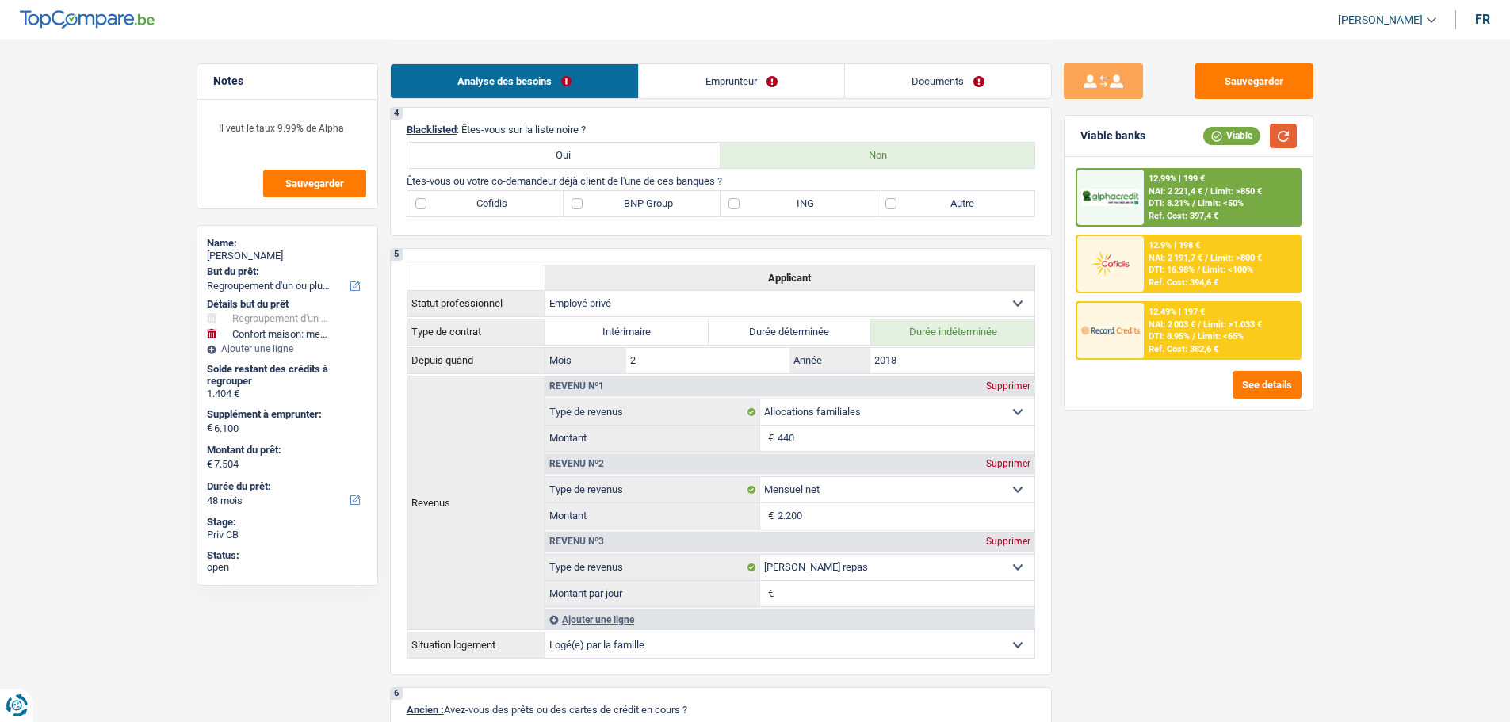
scroll to position [713, 0]
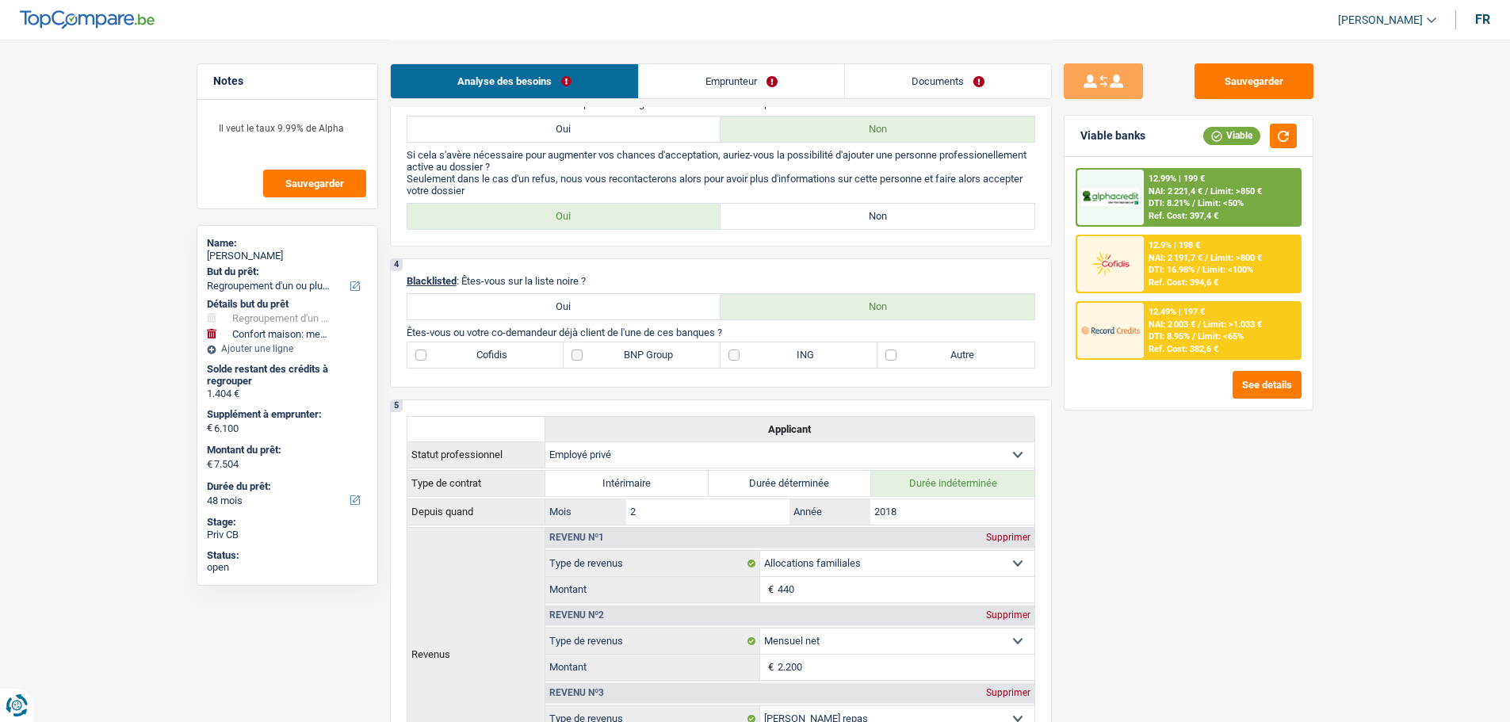
click at [638, 355] on label "BNP Group" at bounding box center [641, 354] width 157 height 25
click at [638, 355] on input "BNP Group" at bounding box center [641, 354] width 157 height 25
checkbox input "true"
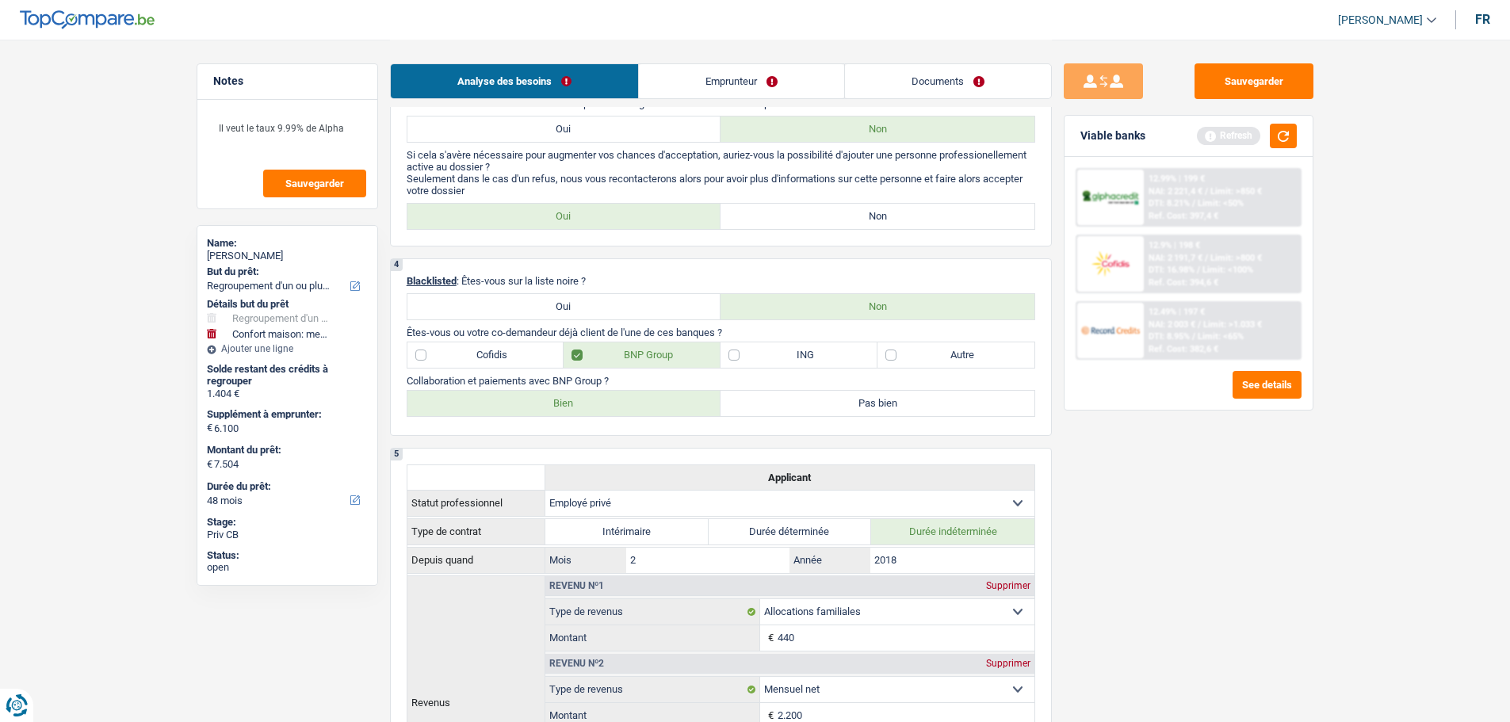
click at [647, 408] on label "Bien" at bounding box center [564, 403] width 314 height 25
click at [647, 408] on input "Bien" at bounding box center [564, 403] width 314 height 25
radio input "true"
click at [1286, 146] on button "button" at bounding box center [1282, 136] width 27 height 25
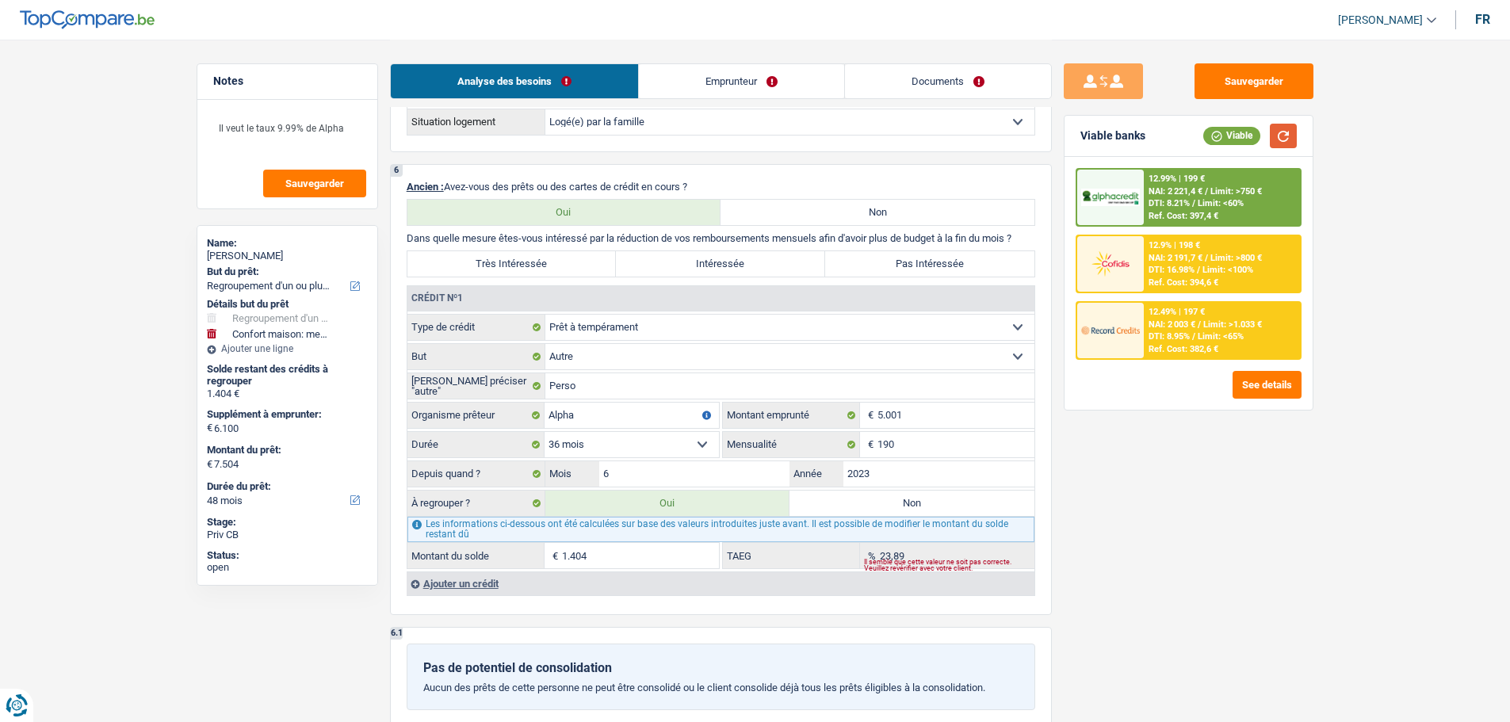
scroll to position [1426, 0]
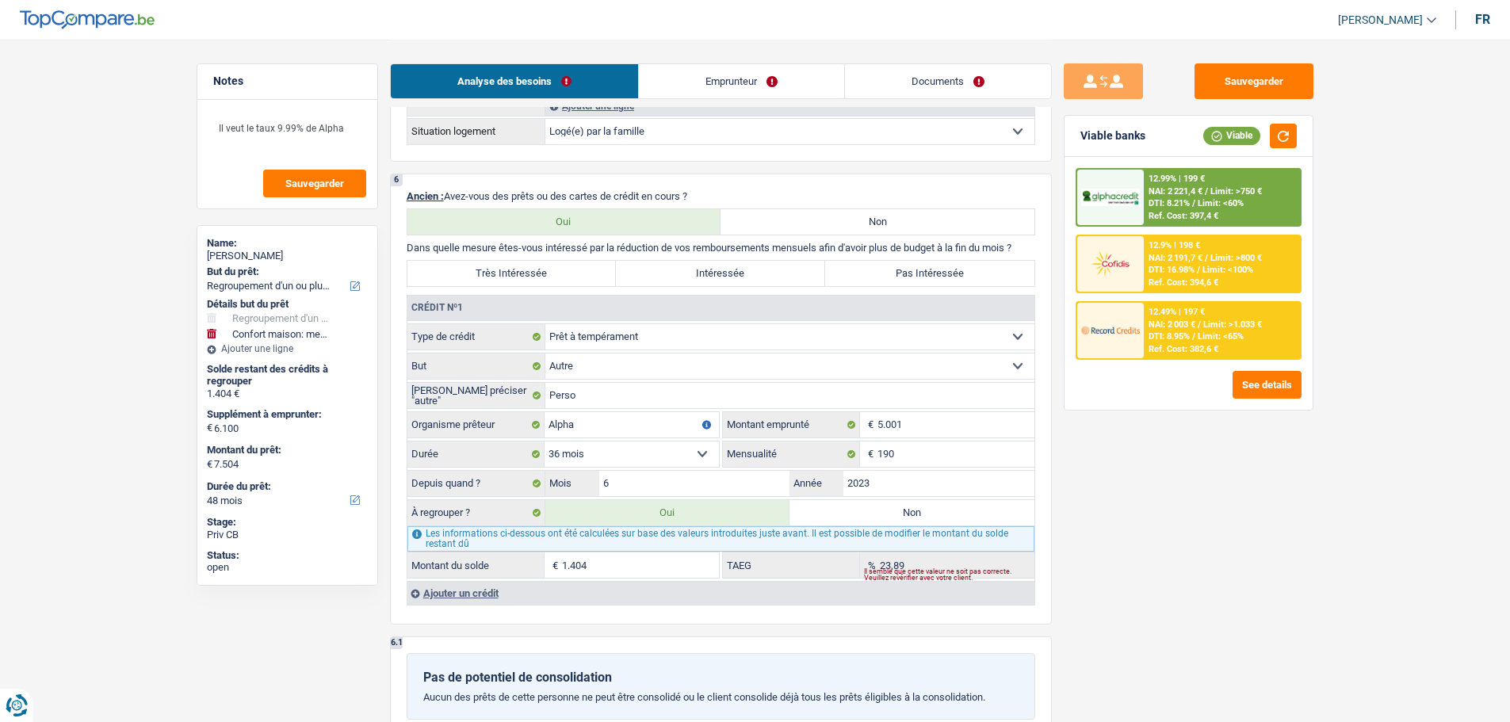
click at [574, 275] on label "Très Intéressée" at bounding box center [511, 273] width 209 height 25
click at [574, 275] on input "Très Intéressée" at bounding box center [511, 273] width 209 height 25
radio input "true"
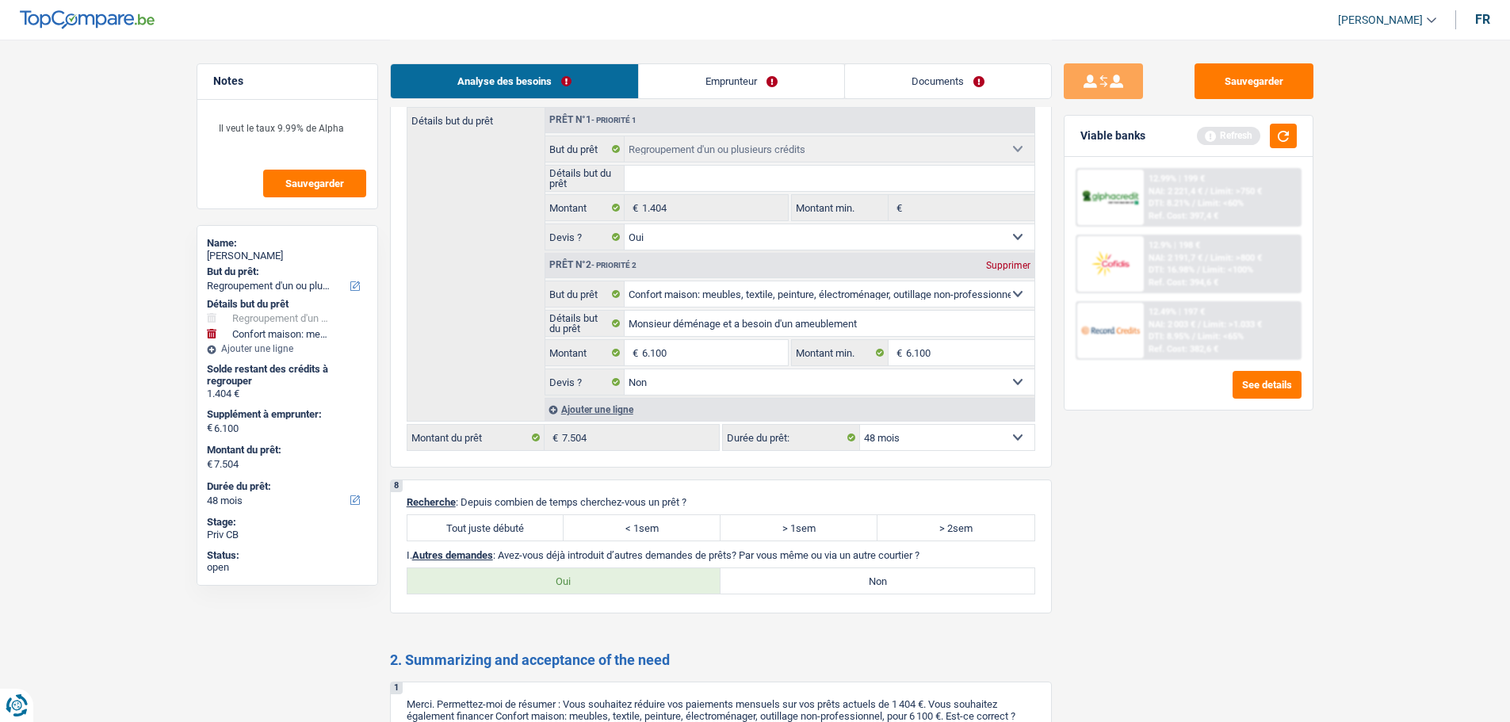
scroll to position [2298, 0]
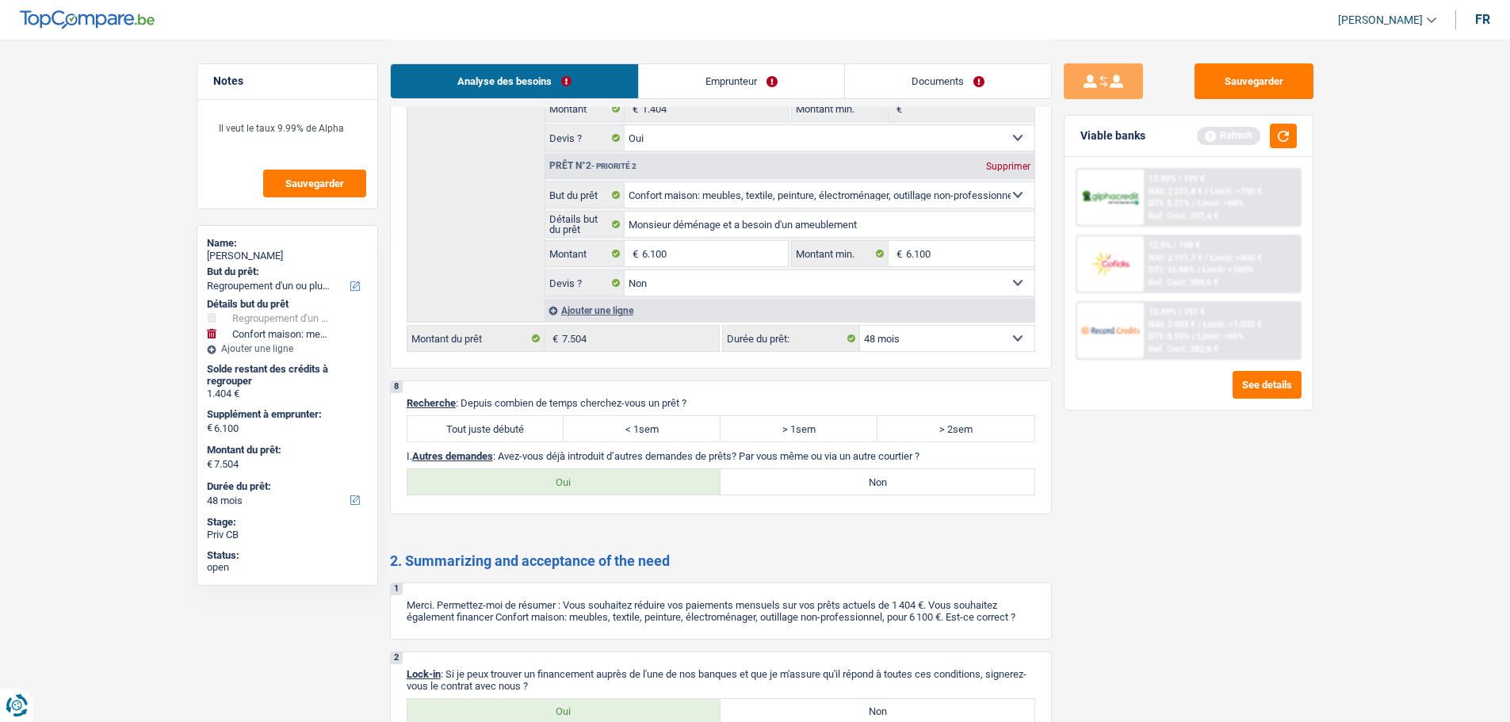
click at [504, 426] on label "Tout juste débuté" at bounding box center [485, 428] width 157 height 25
click at [504, 426] on input "Tout juste débuté" at bounding box center [485, 428] width 157 height 25
radio input "true"
click at [861, 491] on label "Non" at bounding box center [877, 481] width 314 height 25
click at [861, 491] on input "Non" at bounding box center [877, 481] width 314 height 25
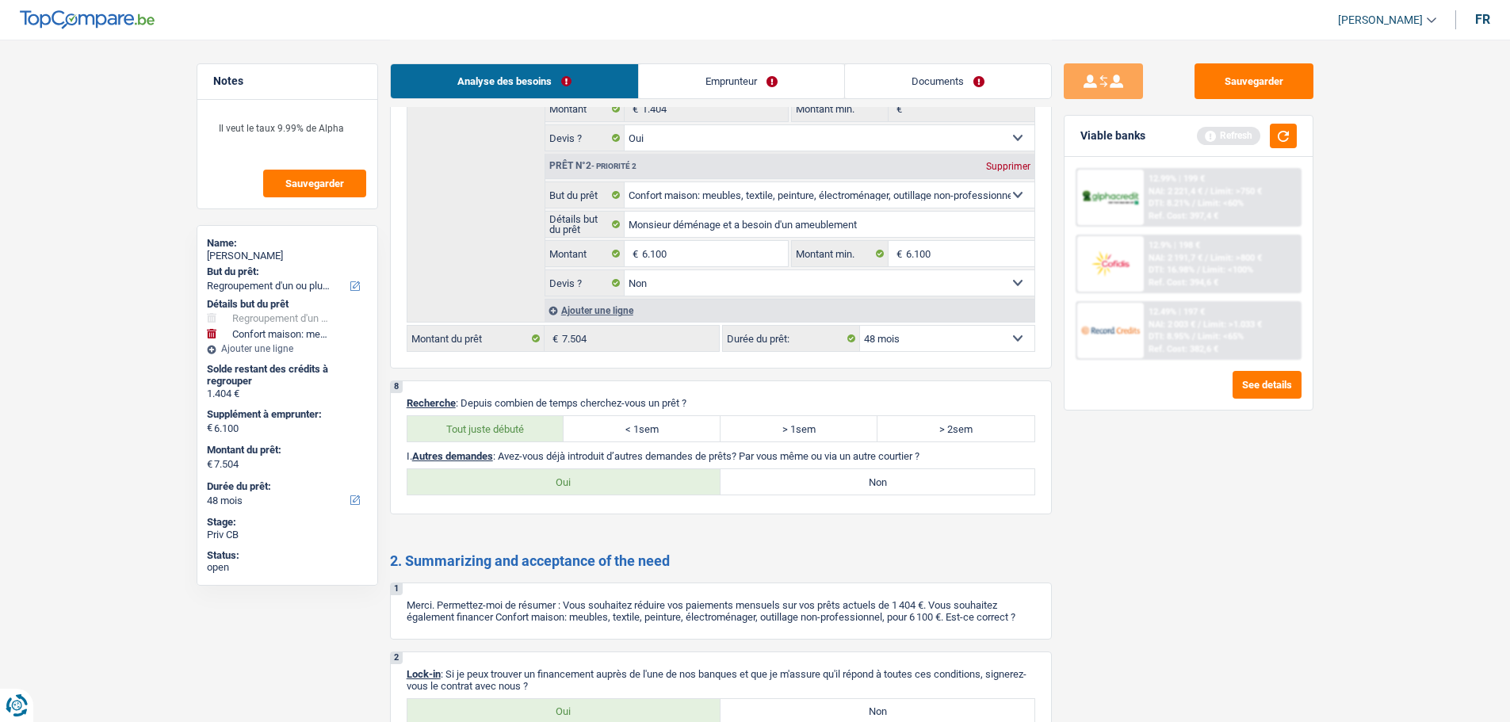
radio input "true"
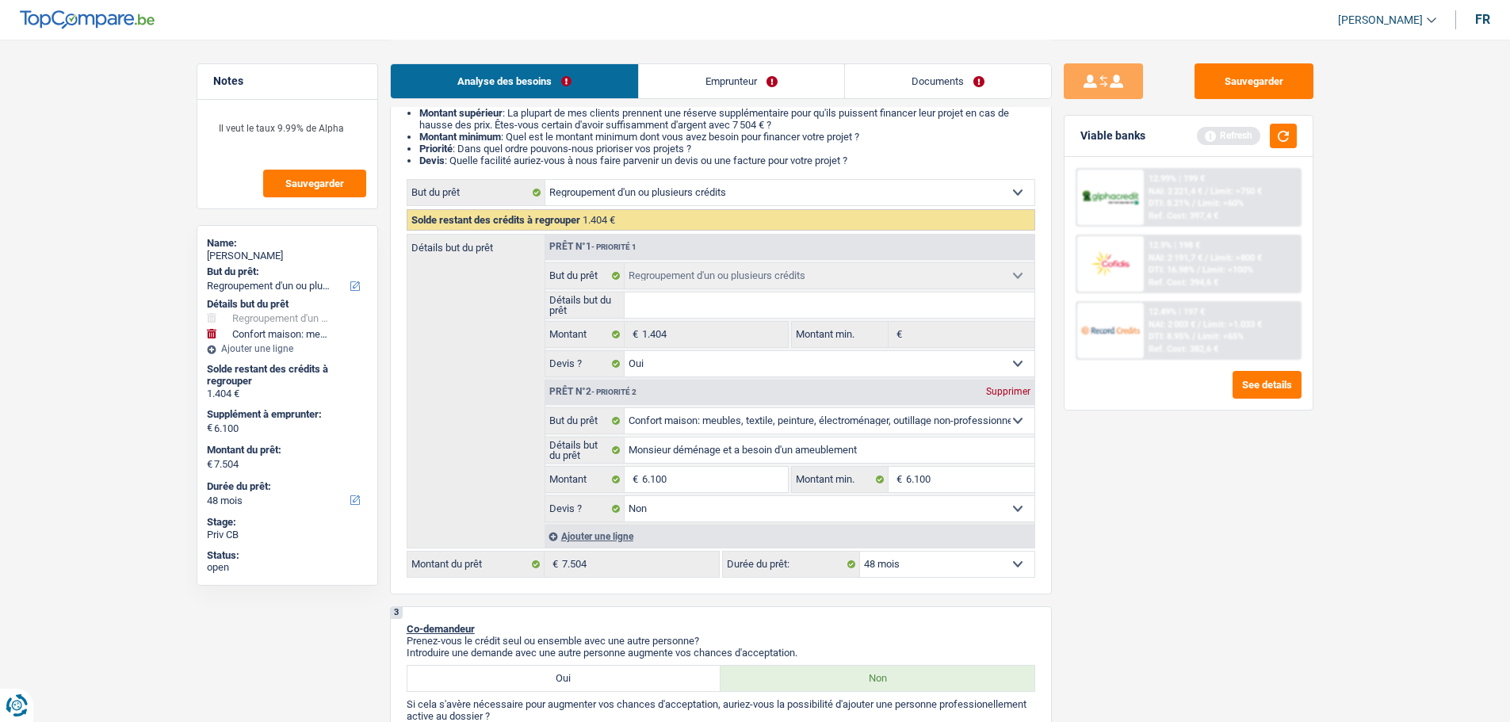
scroll to position [0, 0]
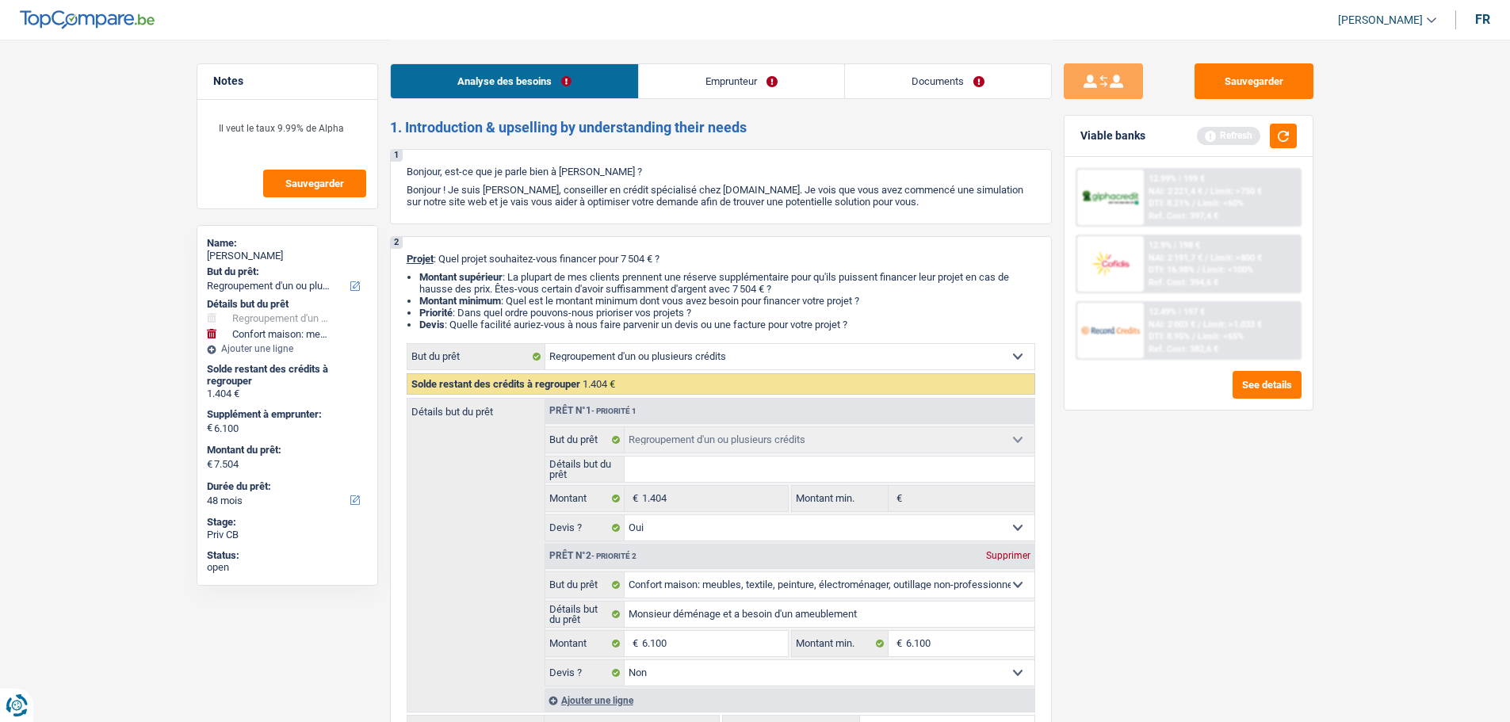
click at [738, 82] on link "Emprunteur" at bounding box center [741, 81] width 205 height 34
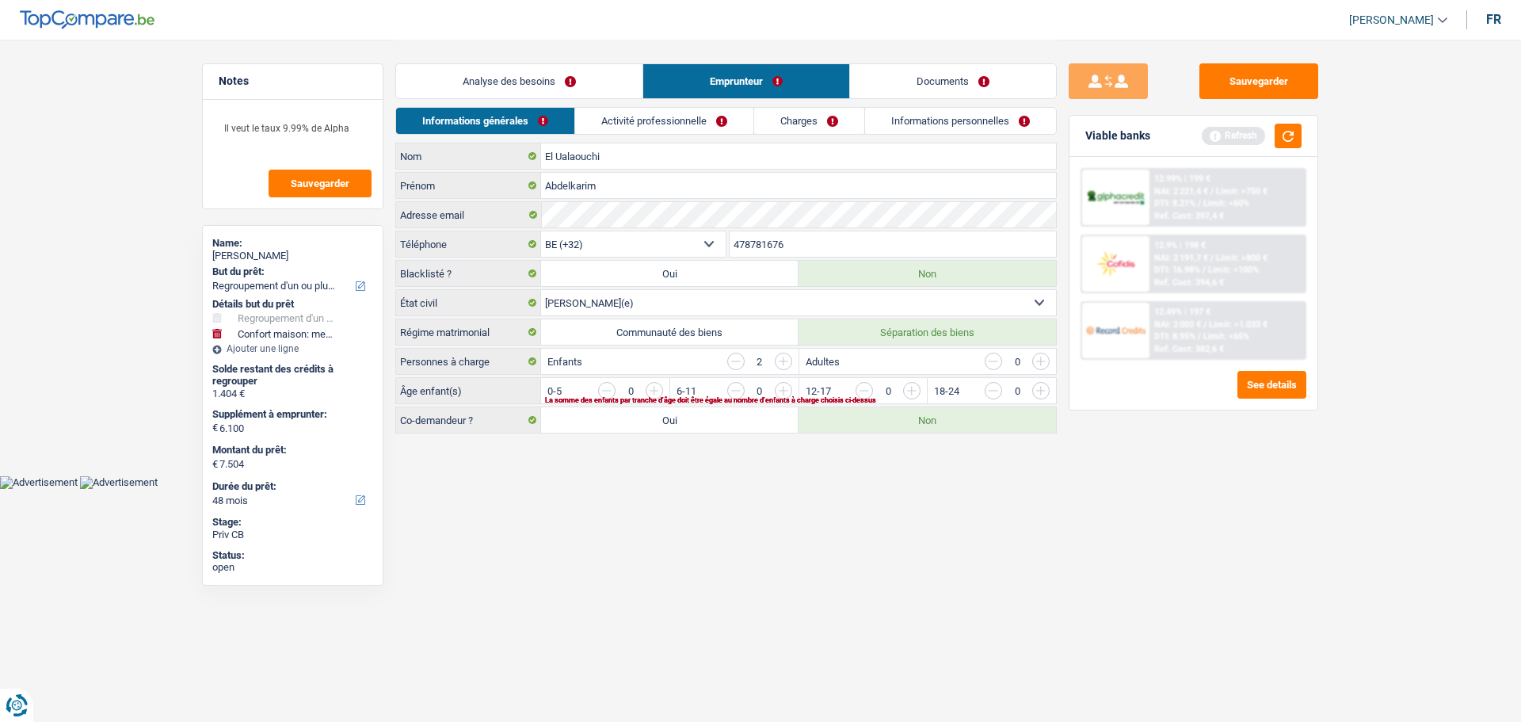
click at [733, 358] on input "button" at bounding box center [735, 361] width 17 height 17
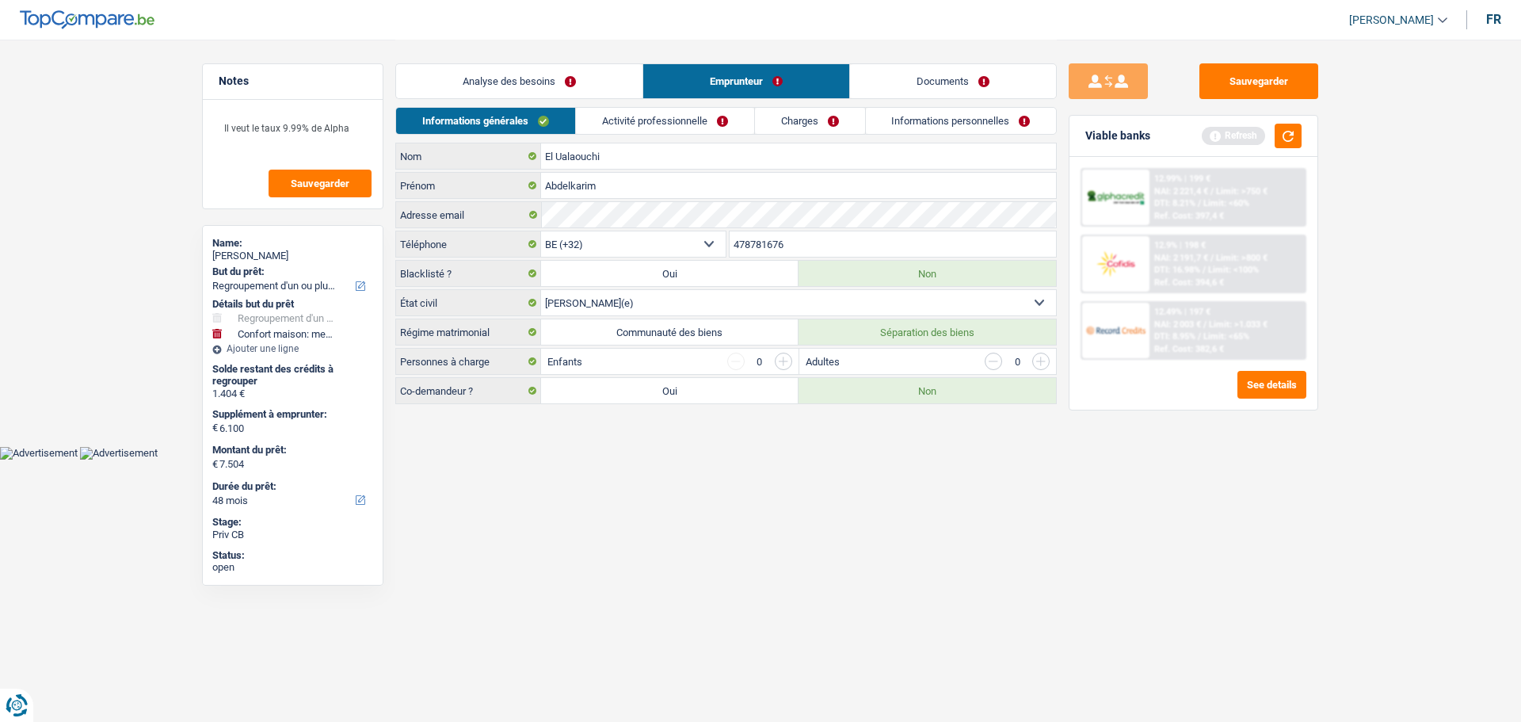
click at [665, 127] on link "Activité professionnelle" at bounding box center [665, 121] width 178 height 26
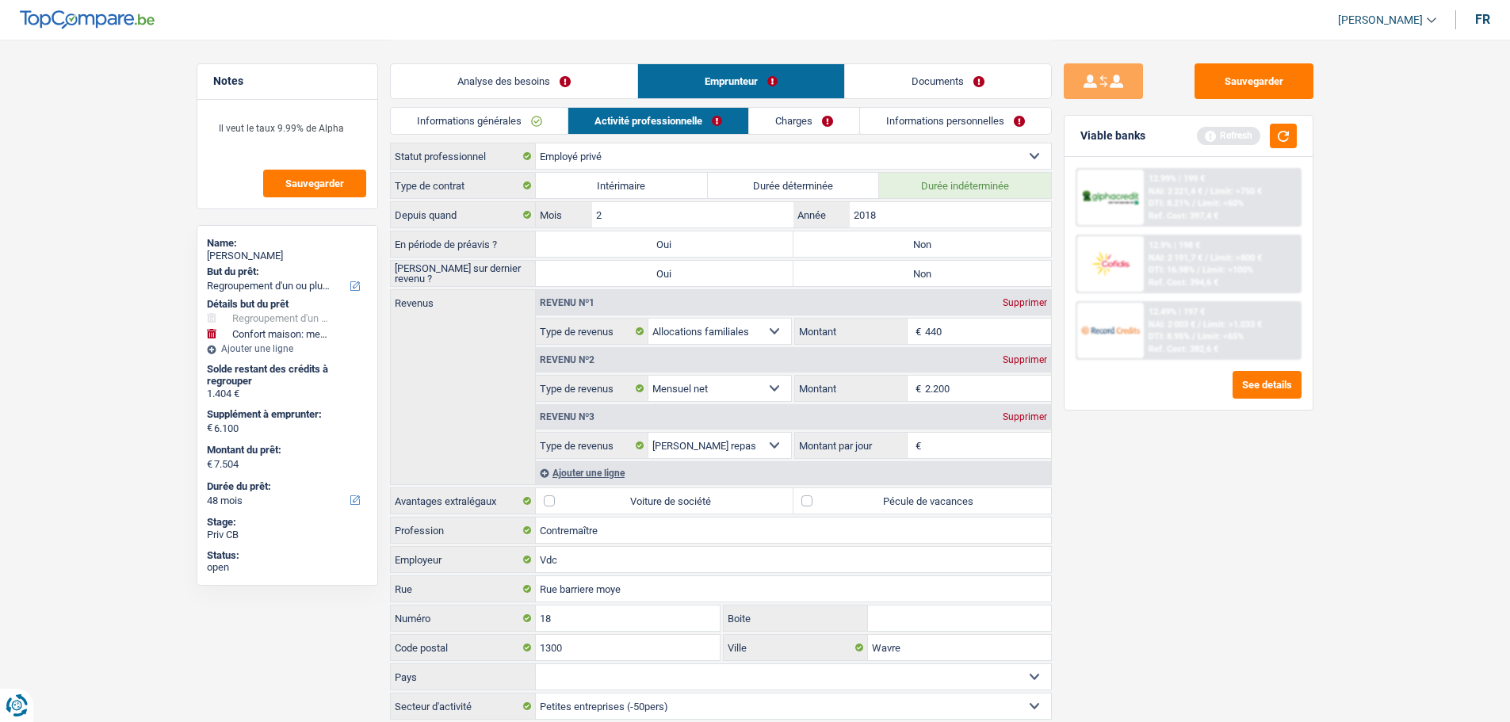
click at [926, 249] on label "Non" at bounding box center [922, 243] width 258 height 25
click at [926, 249] on input "Non" at bounding box center [922, 243] width 258 height 25
radio input "true"
click at [910, 277] on label "Non" at bounding box center [922, 273] width 258 height 25
click at [910, 277] on input "Non" at bounding box center [922, 273] width 258 height 25
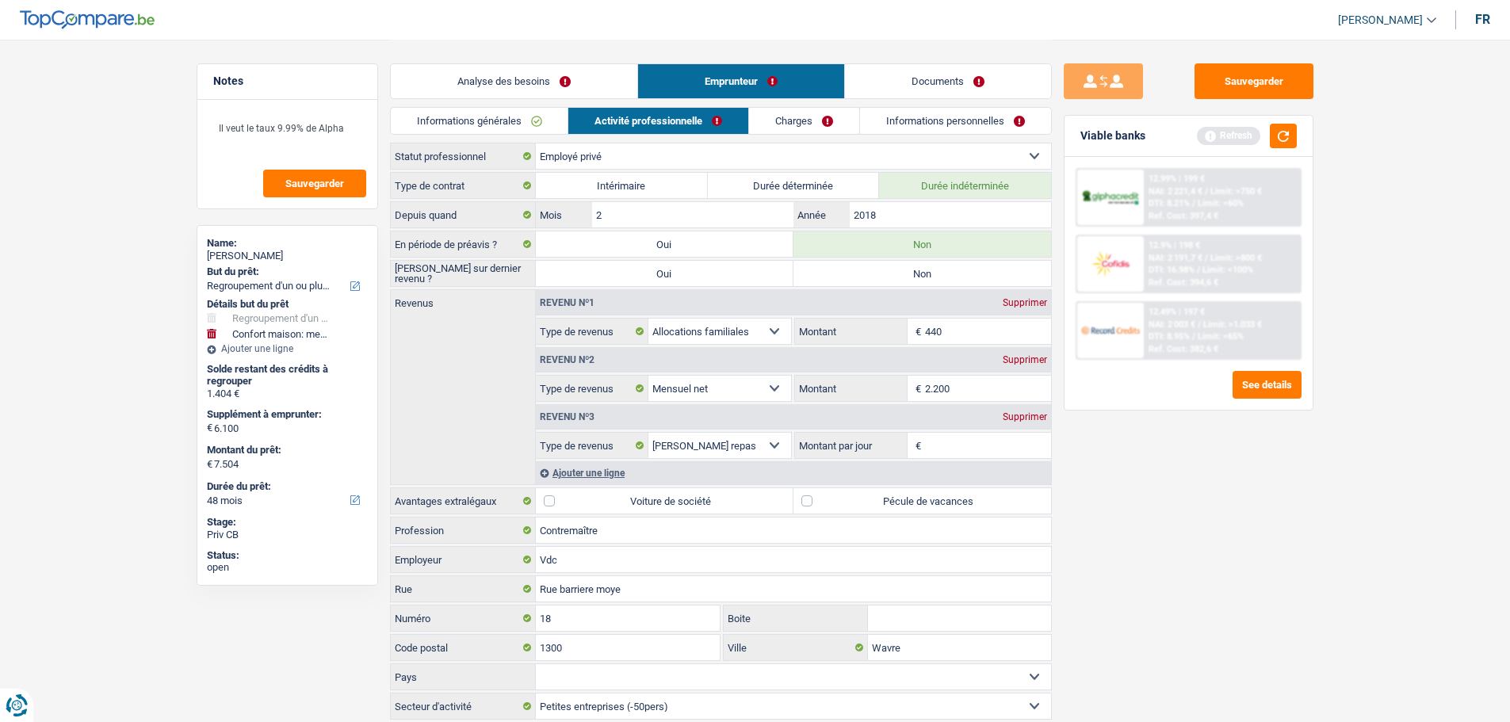
radio input "true"
click at [1002, 387] on input "2.200" at bounding box center [988, 388] width 126 height 25
type input "2.500"
click at [1040, 301] on div "Supprimer" at bounding box center [1024, 303] width 52 height 10
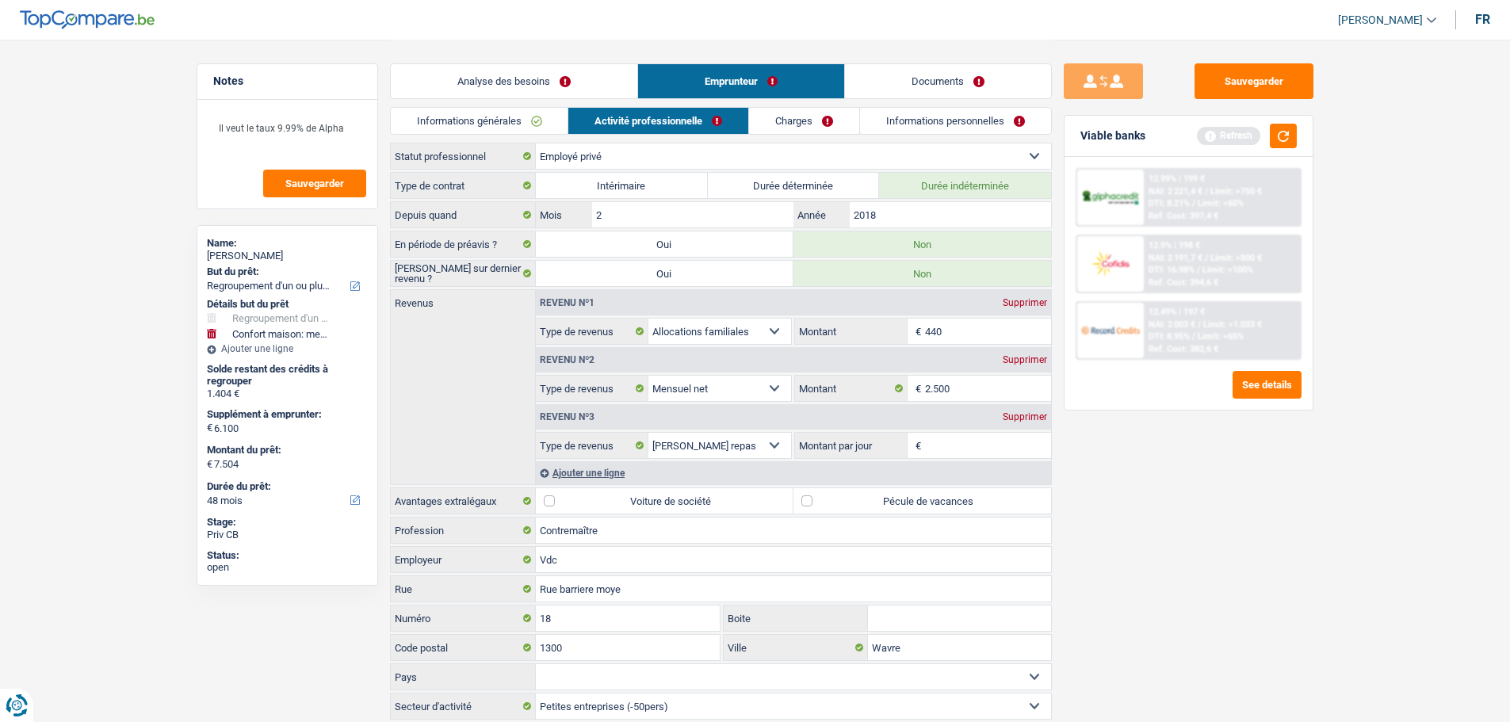
select select "netSalary"
type input "2.500"
select select "mealVouchers"
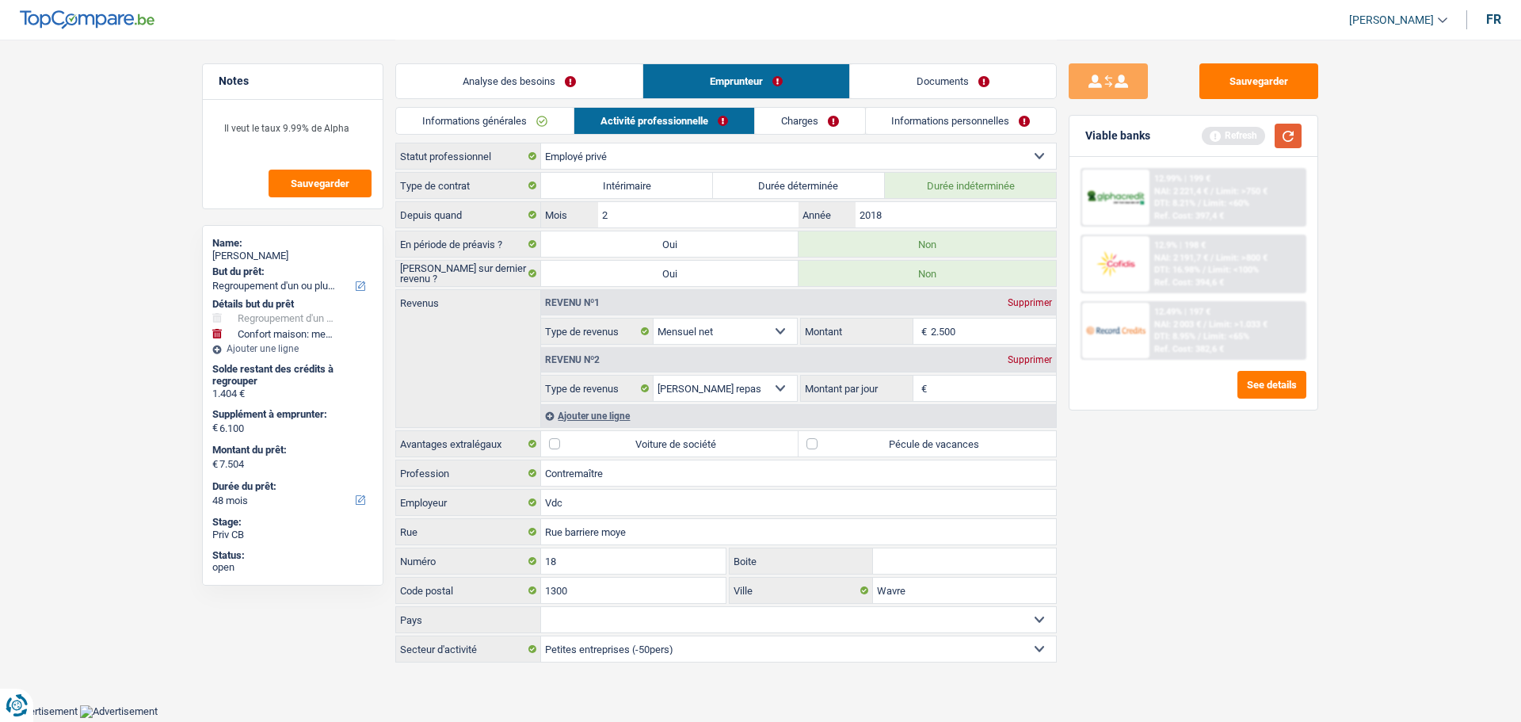
click at [1295, 132] on button "button" at bounding box center [1288, 136] width 27 height 25
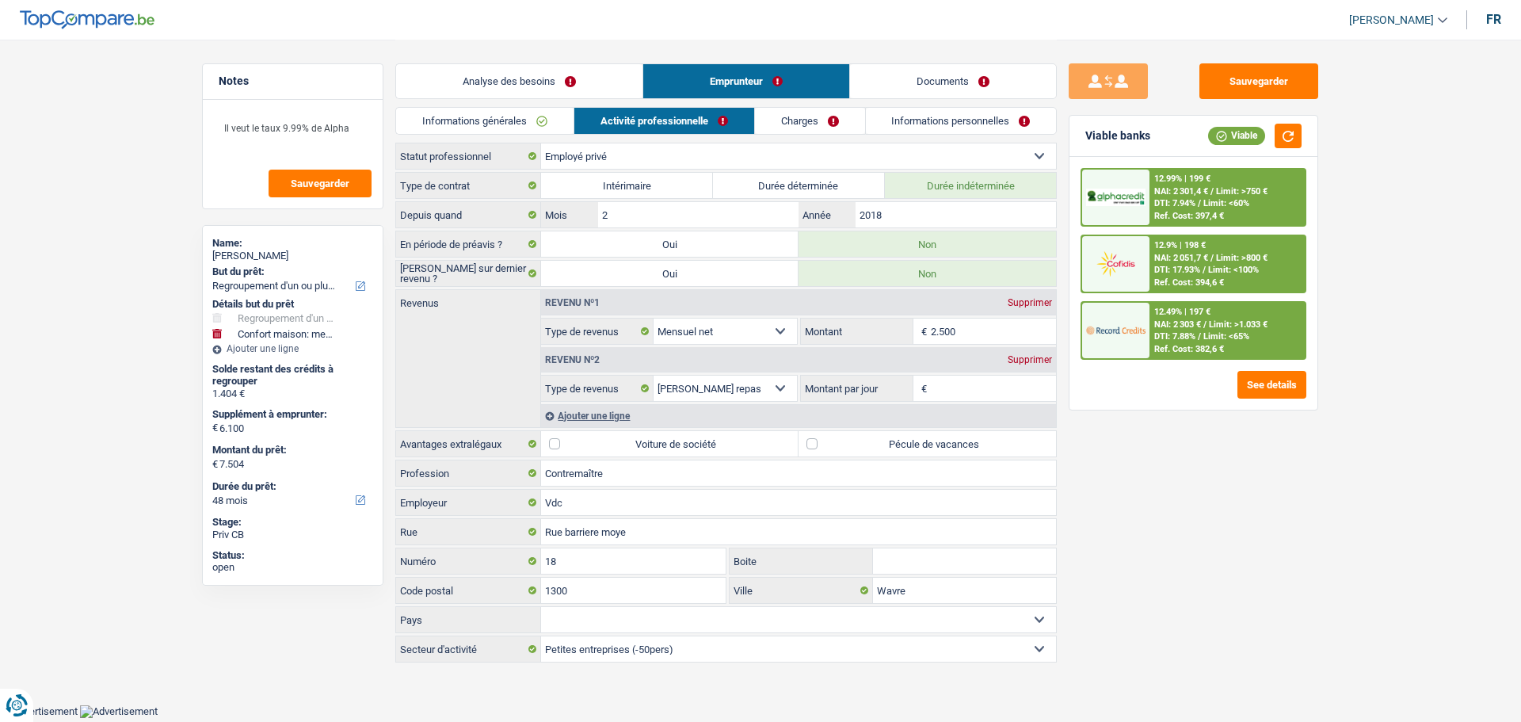
click at [979, 384] on input "Montant par jour" at bounding box center [994, 388] width 126 height 25
click at [1041, 359] on div "Supprimer" at bounding box center [1030, 360] width 52 height 10
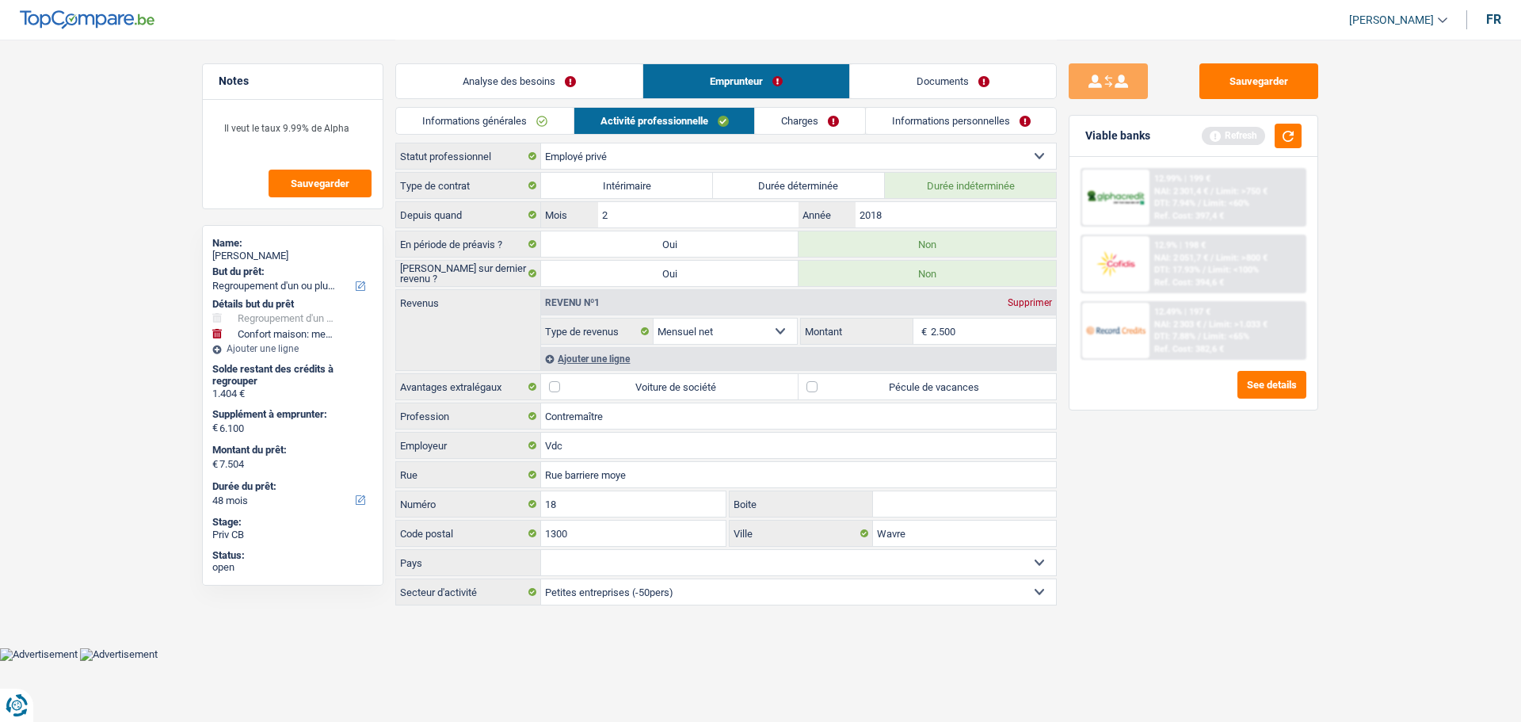
click at [880, 379] on label "Pécule de vacances" at bounding box center [928, 386] width 258 height 25
click at [880, 379] on input "Pécule de vacances" at bounding box center [928, 386] width 258 height 25
checkbox input "true"
click at [680, 390] on label "Voiture de société" at bounding box center [670, 386] width 258 height 25
click at [680, 390] on input "Voiture de société" at bounding box center [670, 386] width 258 height 25
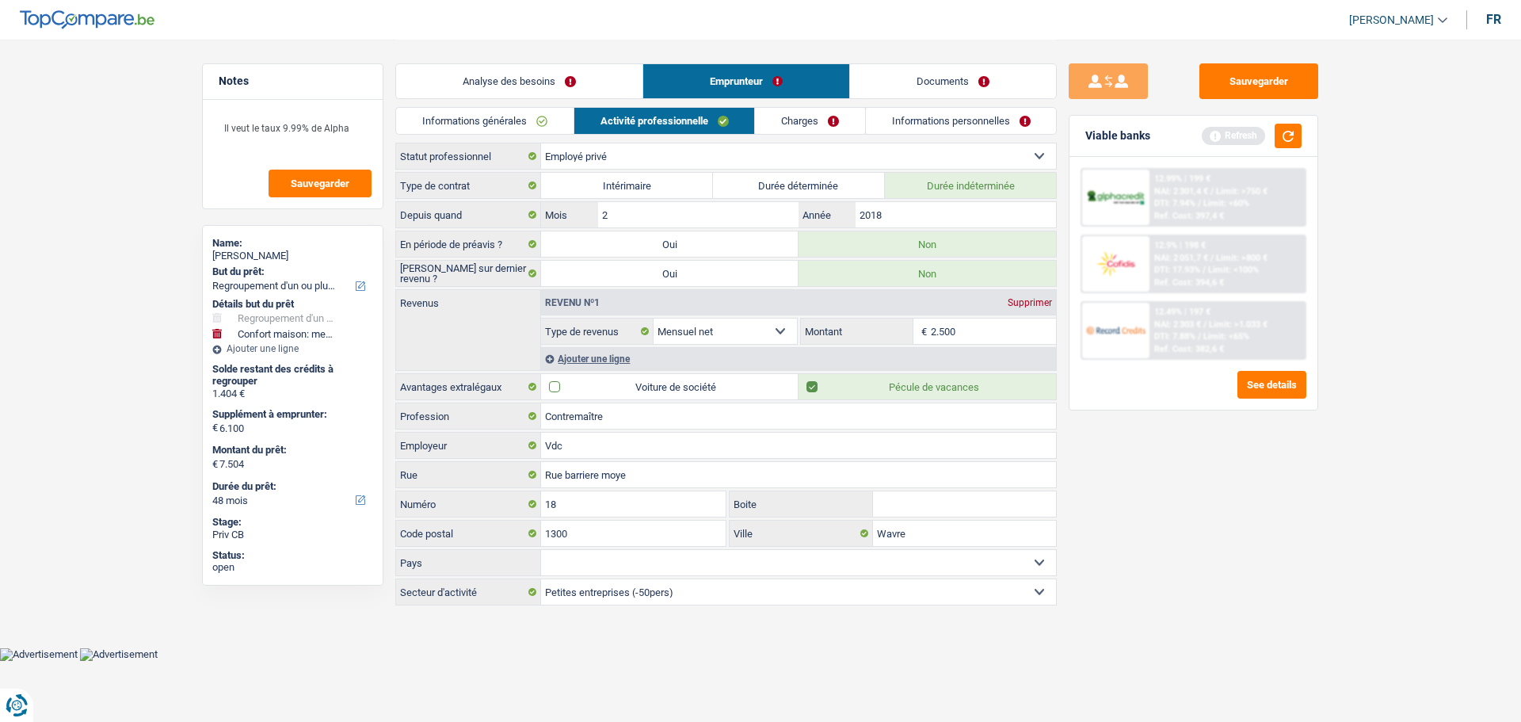
checkbox input "true"
click at [674, 563] on select "Belgique France Allemagne Italie Luxembourg Pays-Bas Espagne Suisse Sélectionne…" at bounding box center [798, 562] width 515 height 25
select select "BE"
click at [541, 550] on select "Belgique France Allemagne Italie Luxembourg Pays-Bas Espagne Suisse Sélectionne…" at bounding box center [798, 562] width 515 height 25
click at [784, 124] on link "Charges" at bounding box center [810, 121] width 110 height 26
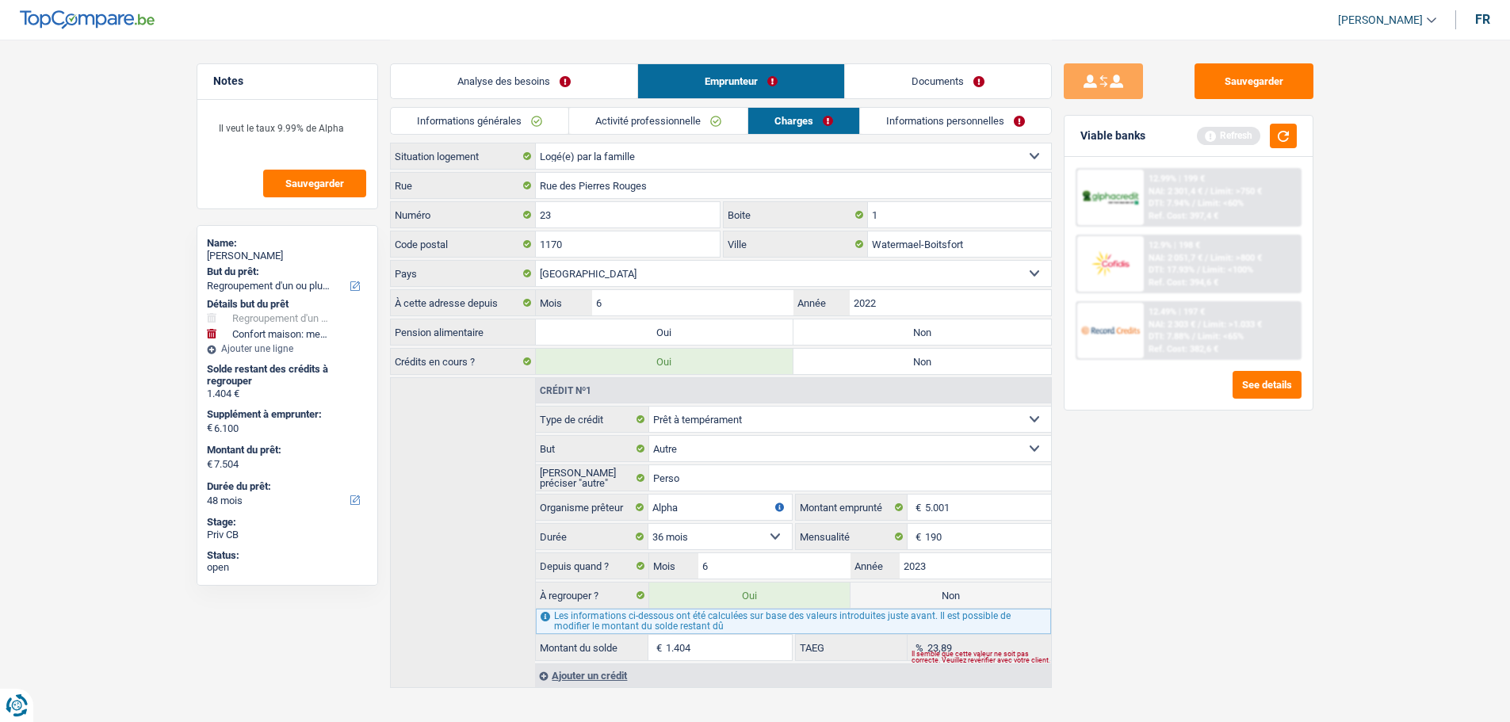
click at [685, 154] on select "Locataire Propriétaire avec prêt hypothécaire Propriétaire sans prêt hypothécai…" at bounding box center [793, 155] width 515 height 25
click at [536, 143] on select "Locataire Propriétaire avec prêt hypothécaire Propriétaire sans prêt hypothécai…" at bounding box center [793, 155] width 515 height 25
click at [358, 135] on textarea "Il veut le taux 9.99% de Alpha" at bounding box center [287, 135] width 158 height 48
type textarea "Il veut le taux 9.99% de Alpha Logé par des amis"
click at [680, 185] on input "Rue des Pierres Rouges" at bounding box center [793, 185] width 515 height 25
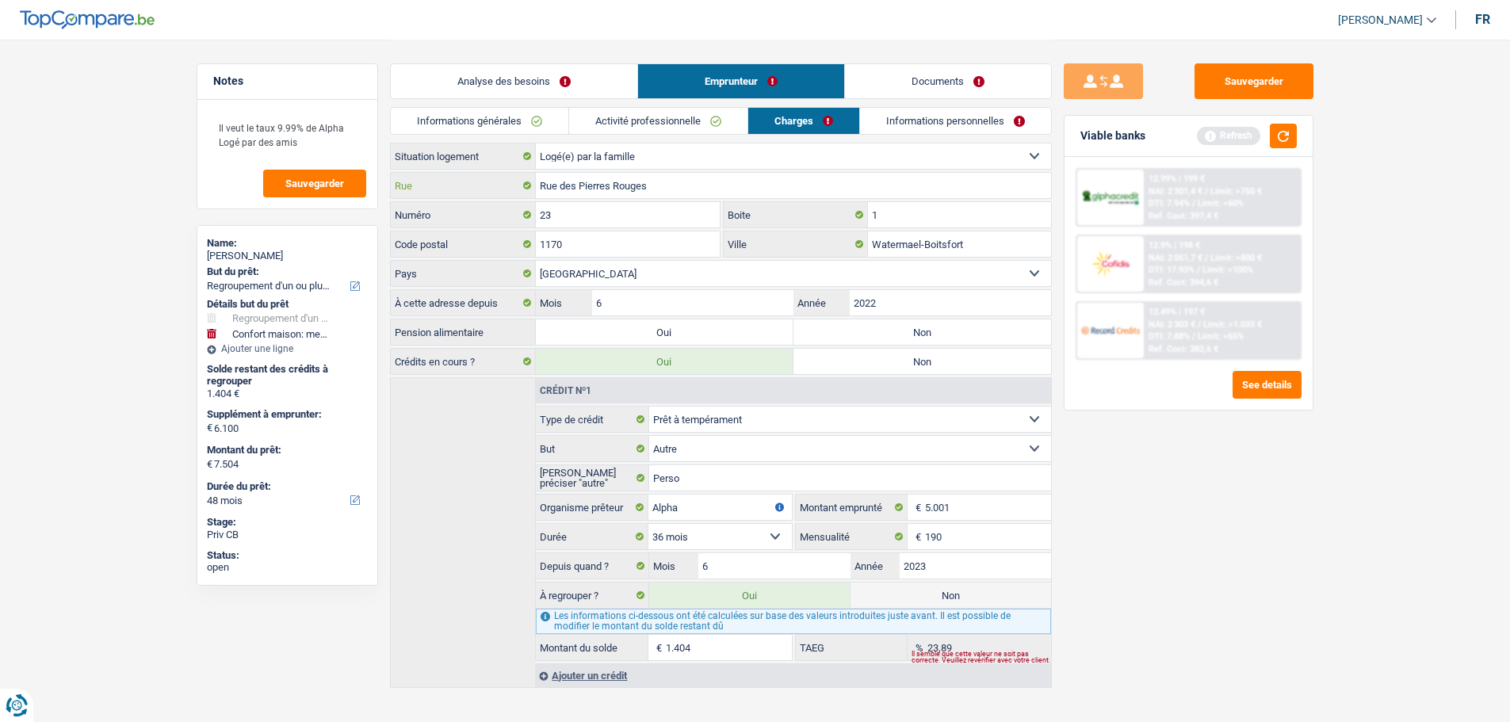
click at [682, 185] on input "Rue des Pierres Rouges" at bounding box center [793, 185] width 515 height 25
click at [695, 178] on input "Rue des Pierres Rouges" at bounding box center [793, 185] width 515 height 25
click at [697, 191] on input "Rue des Pierres Rouges" at bounding box center [793, 185] width 515 height 25
drag, startPoint x: 697, startPoint y: 188, endPoint x: 528, endPoint y: 178, distance: 169.9
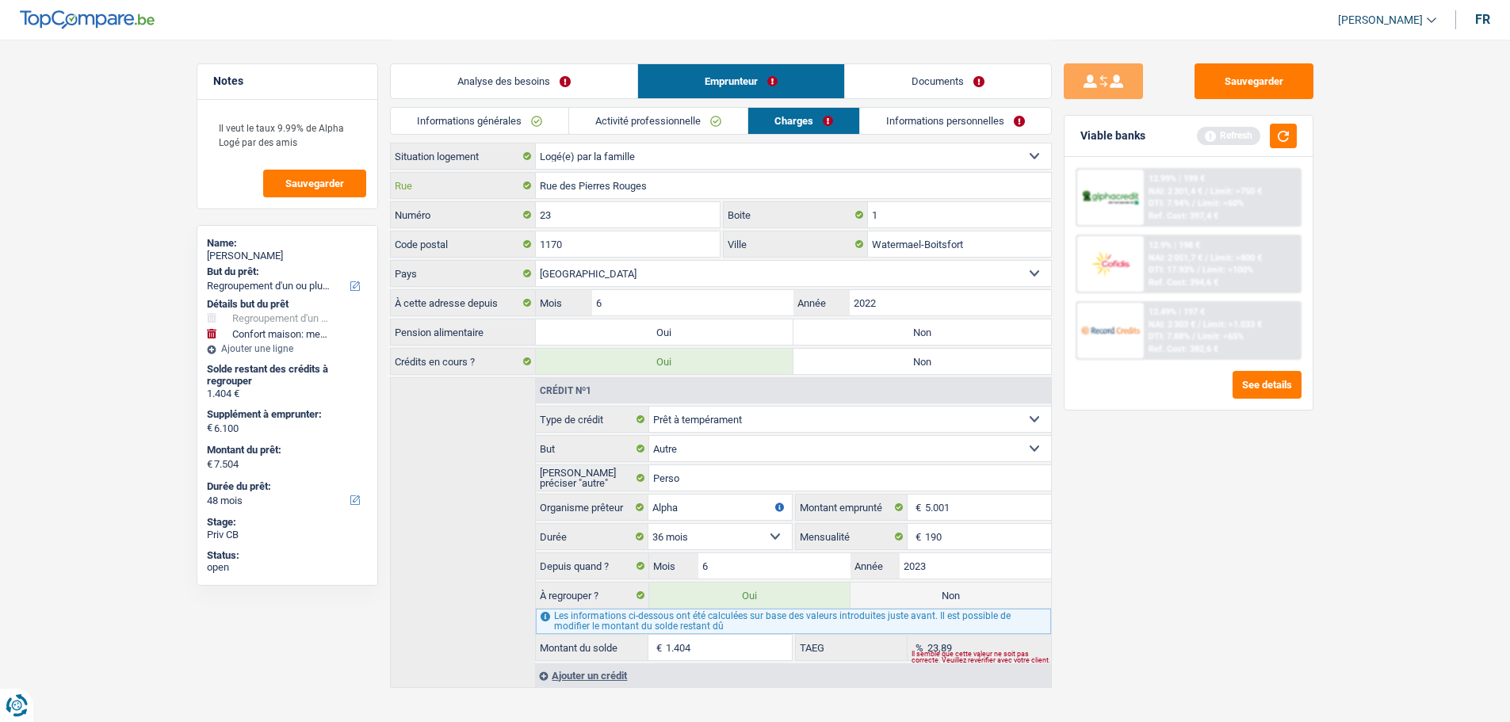
click at [528, 178] on div "Rue des Pierres Rouges Rue" at bounding box center [721, 185] width 660 height 25
type input "Rue des Croix de feu"
click at [594, 216] on input "23" at bounding box center [628, 214] width 185 height 25
type input "20"
click at [933, 223] on input "1" at bounding box center [959, 214] width 183 height 25
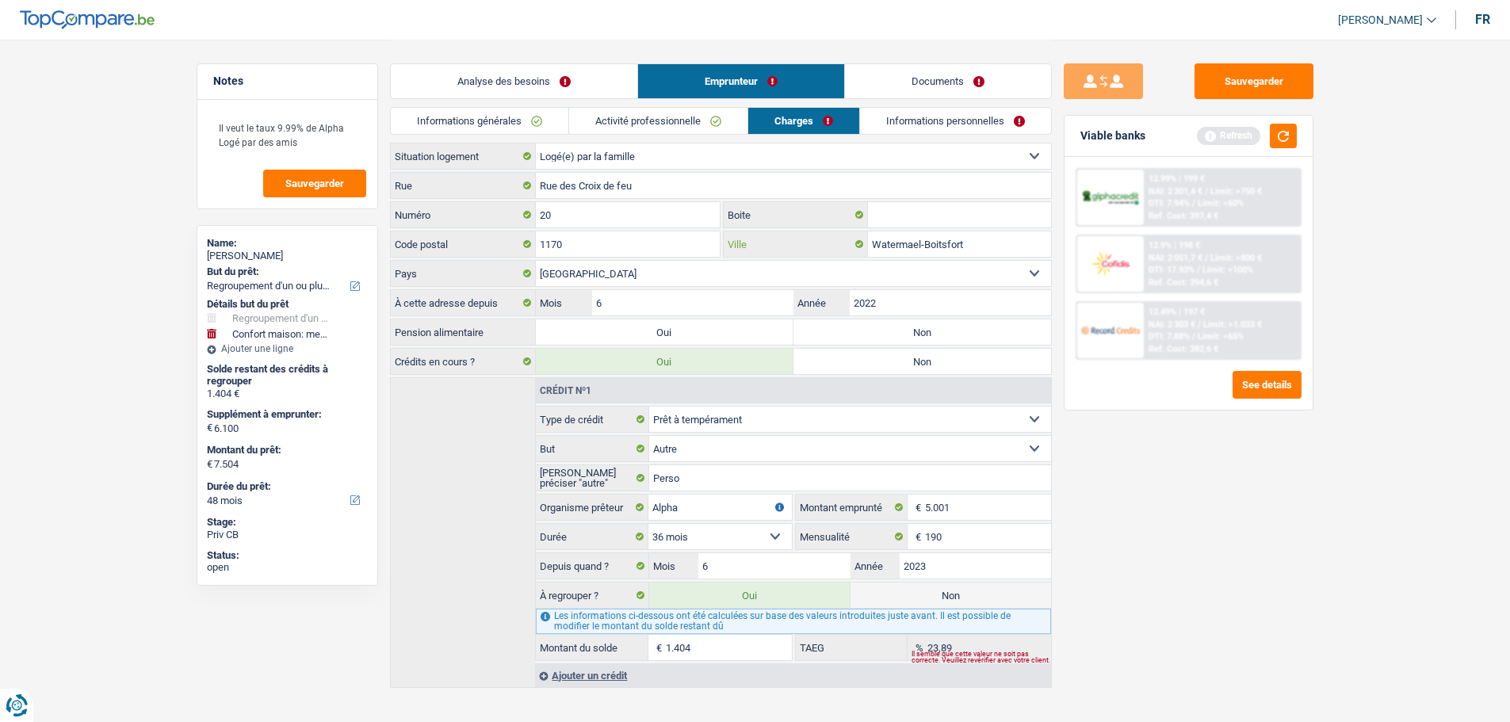
drag, startPoint x: 986, startPoint y: 248, endPoint x: 876, endPoint y: 250, distance: 110.2
click at [876, 250] on input "Watermael-Boitsfort" at bounding box center [959, 243] width 183 height 25
type input "Wavre"
click at [702, 240] on input "1170" at bounding box center [628, 243] width 185 height 25
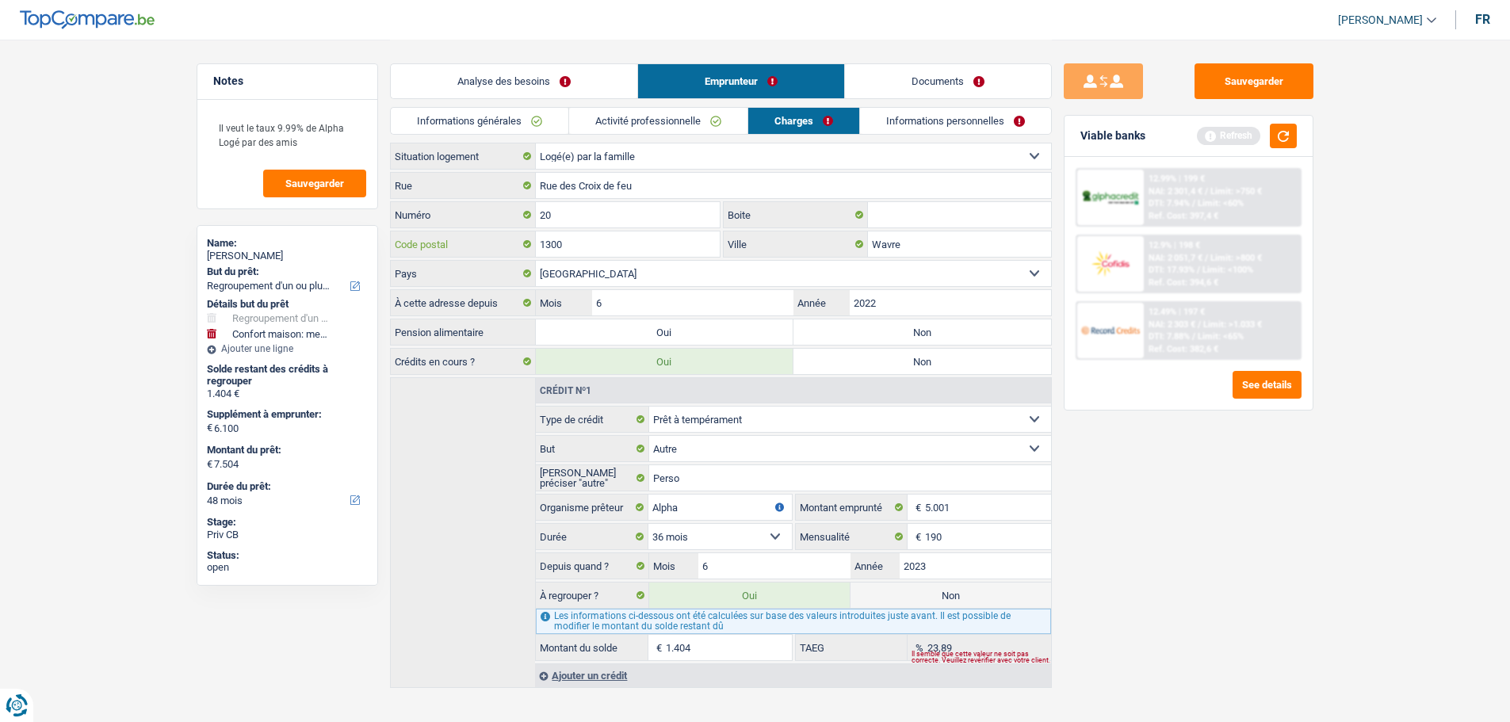
type input "1300"
click at [881, 214] on input "Boite" at bounding box center [959, 214] width 183 height 25
click at [865, 332] on label "Non" at bounding box center [922, 331] width 258 height 25
click at [865, 332] on input "Non" at bounding box center [922, 331] width 258 height 25
radio input "true"
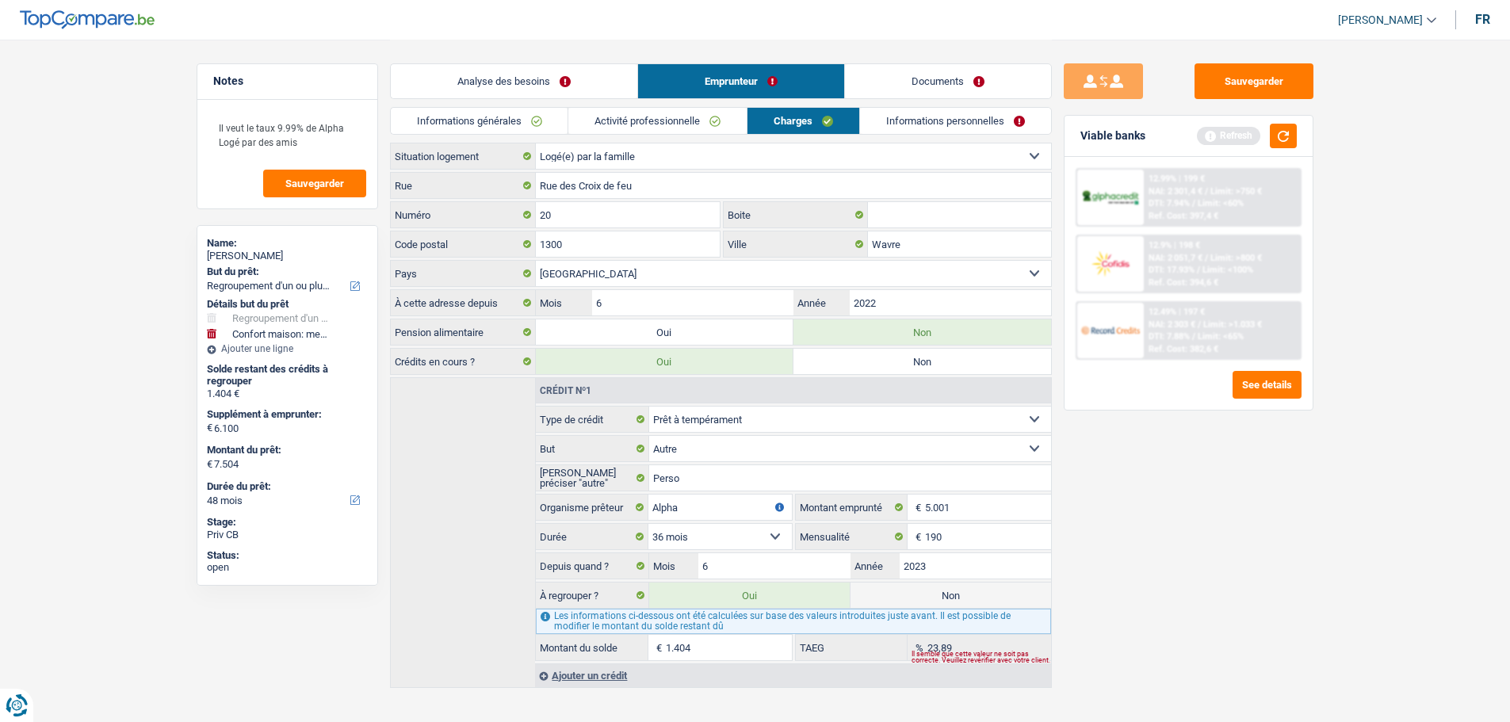
click at [962, 118] on link "Informations personnelles" at bounding box center [955, 121] width 191 height 26
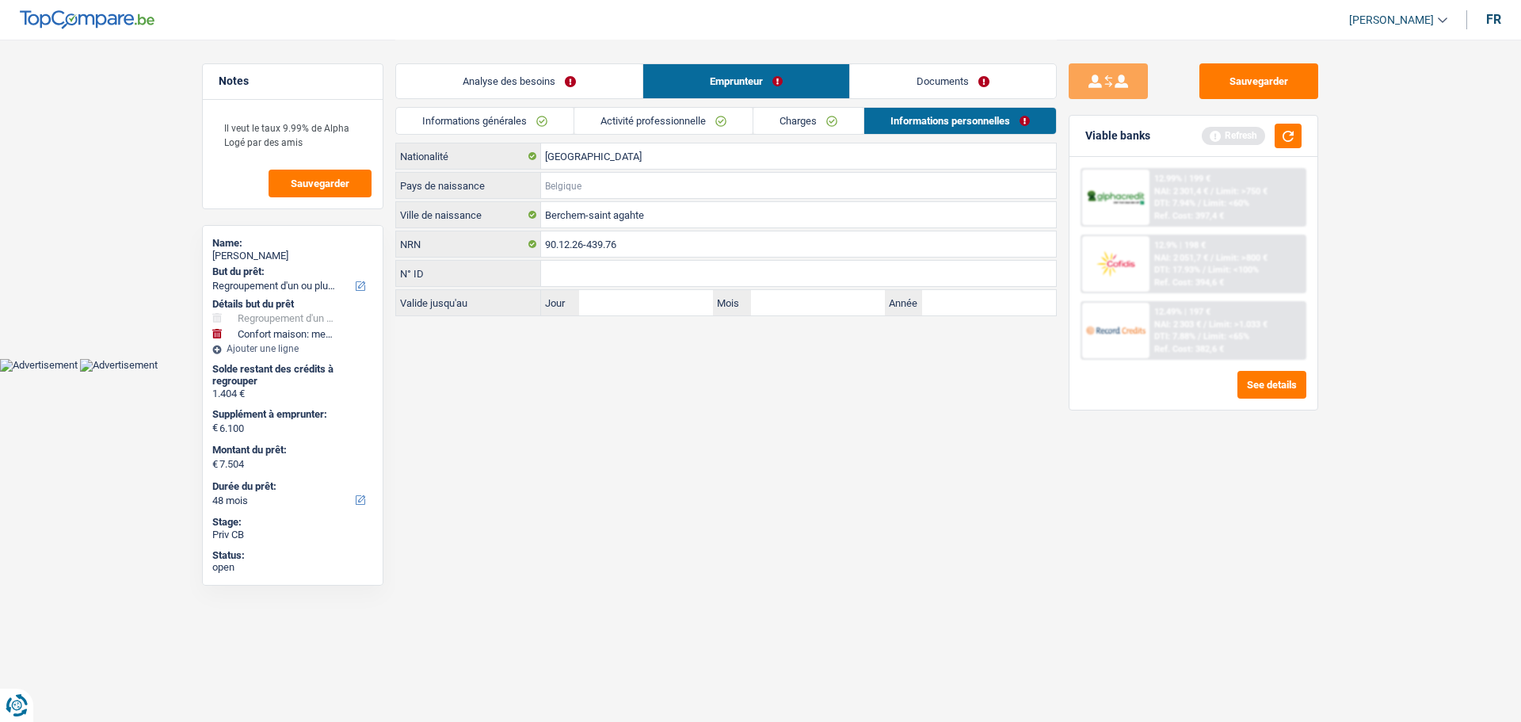
click at [599, 192] on input "Pays de naissance" at bounding box center [798, 185] width 515 height 25
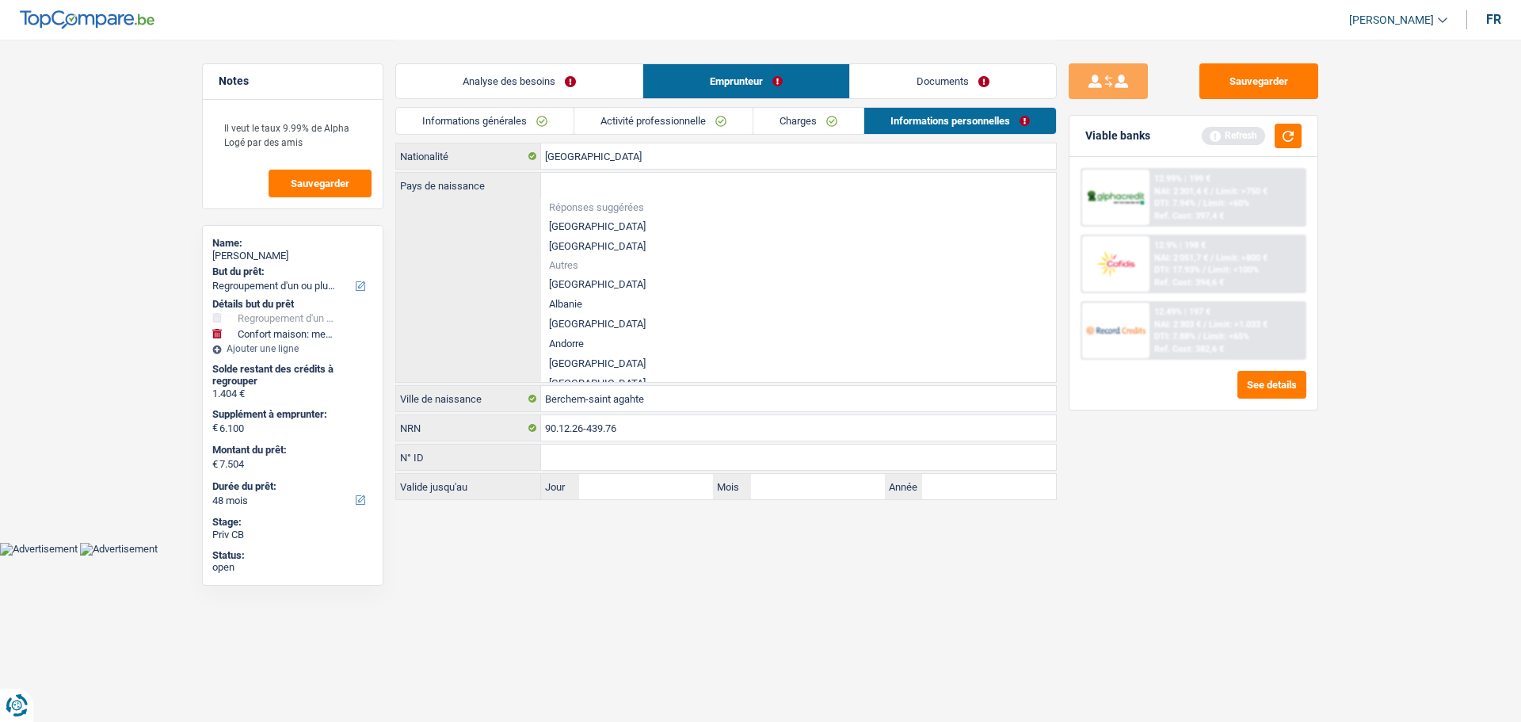
click at [583, 223] on li "[GEOGRAPHIC_DATA]" at bounding box center [798, 226] width 515 height 20
type input "[GEOGRAPHIC_DATA]"
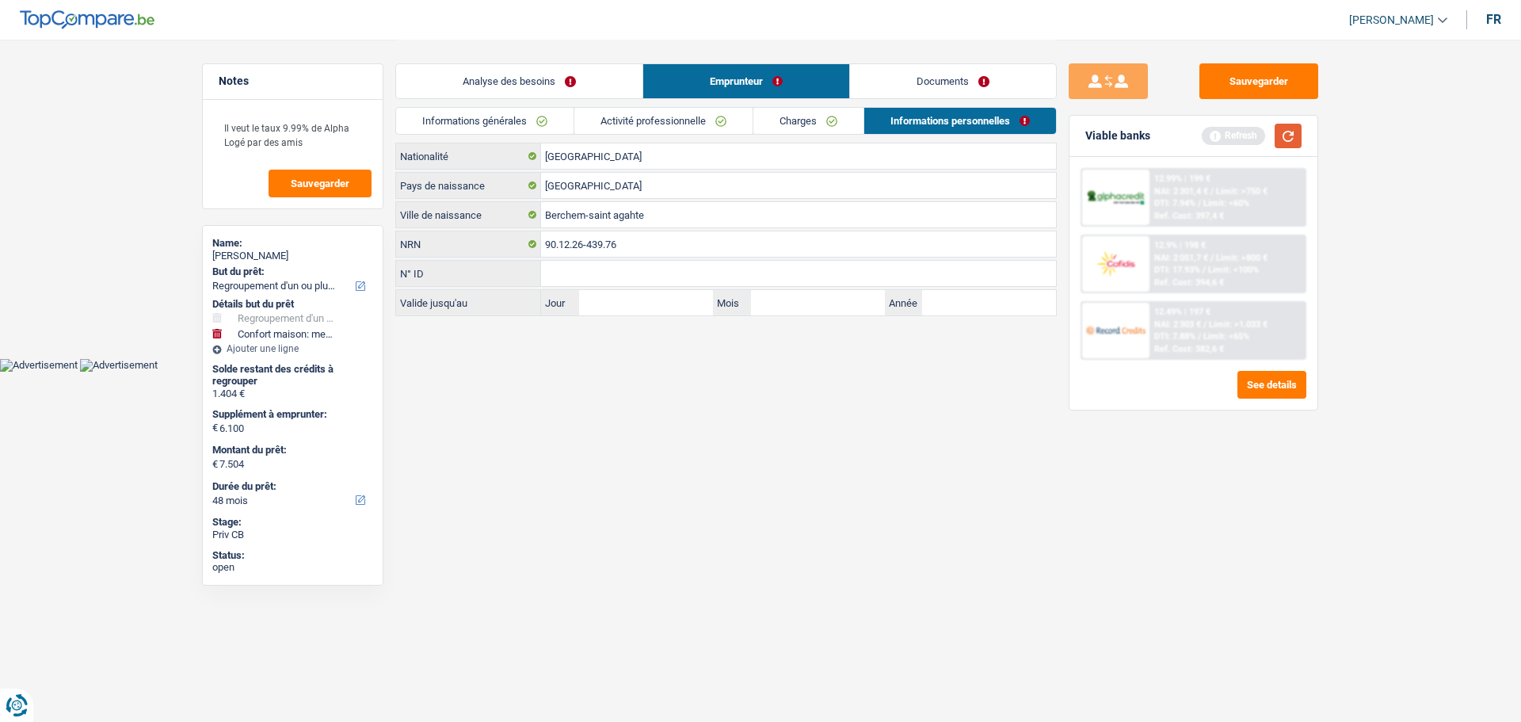
click at [1302, 136] on button "button" at bounding box center [1288, 136] width 27 height 25
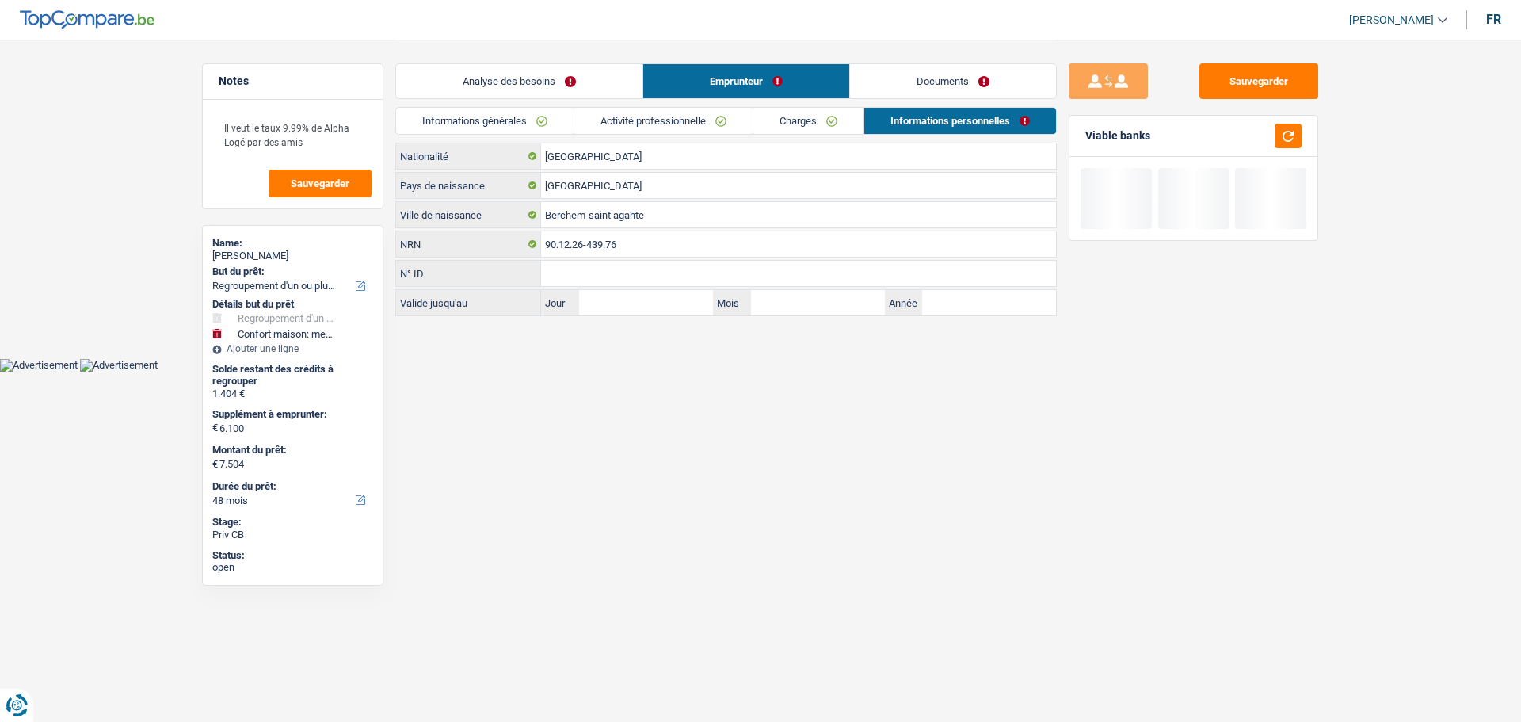
click at [832, 124] on link "Charges" at bounding box center [809, 121] width 110 height 26
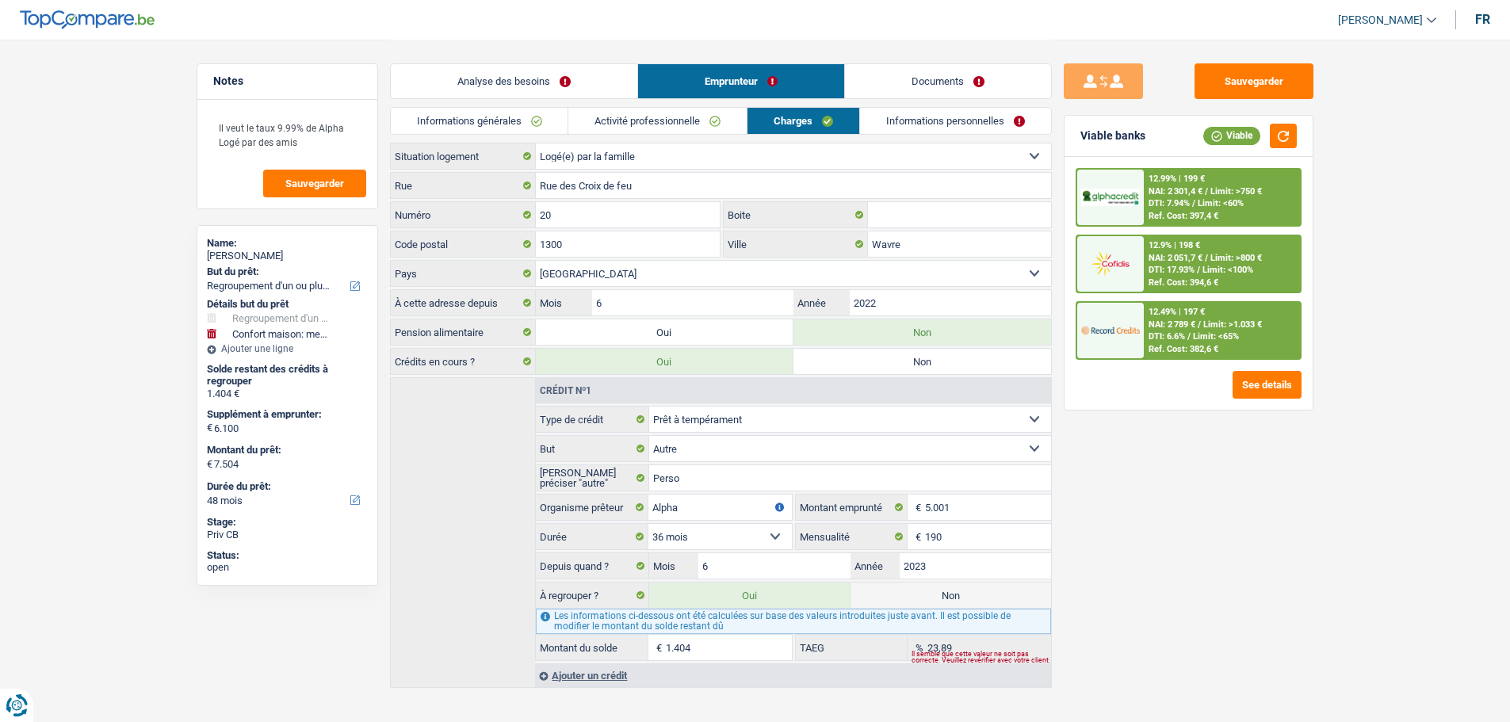
click at [711, 126] on link "Activité professionnelle" at bounding box center [657, 121] width 178 height 26
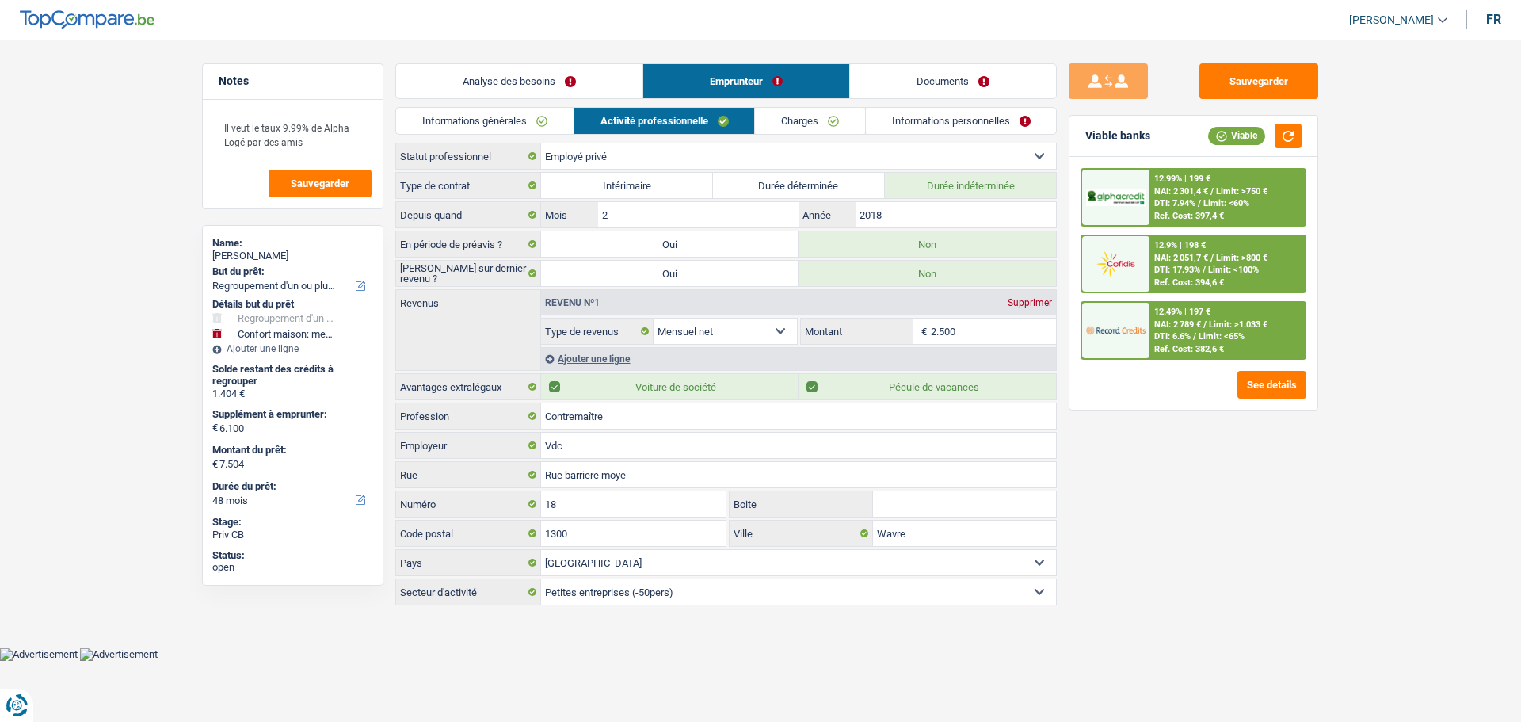
click at [500, 120] on link "Informations générales" at bounding box center [485, 121] width 178 height 26
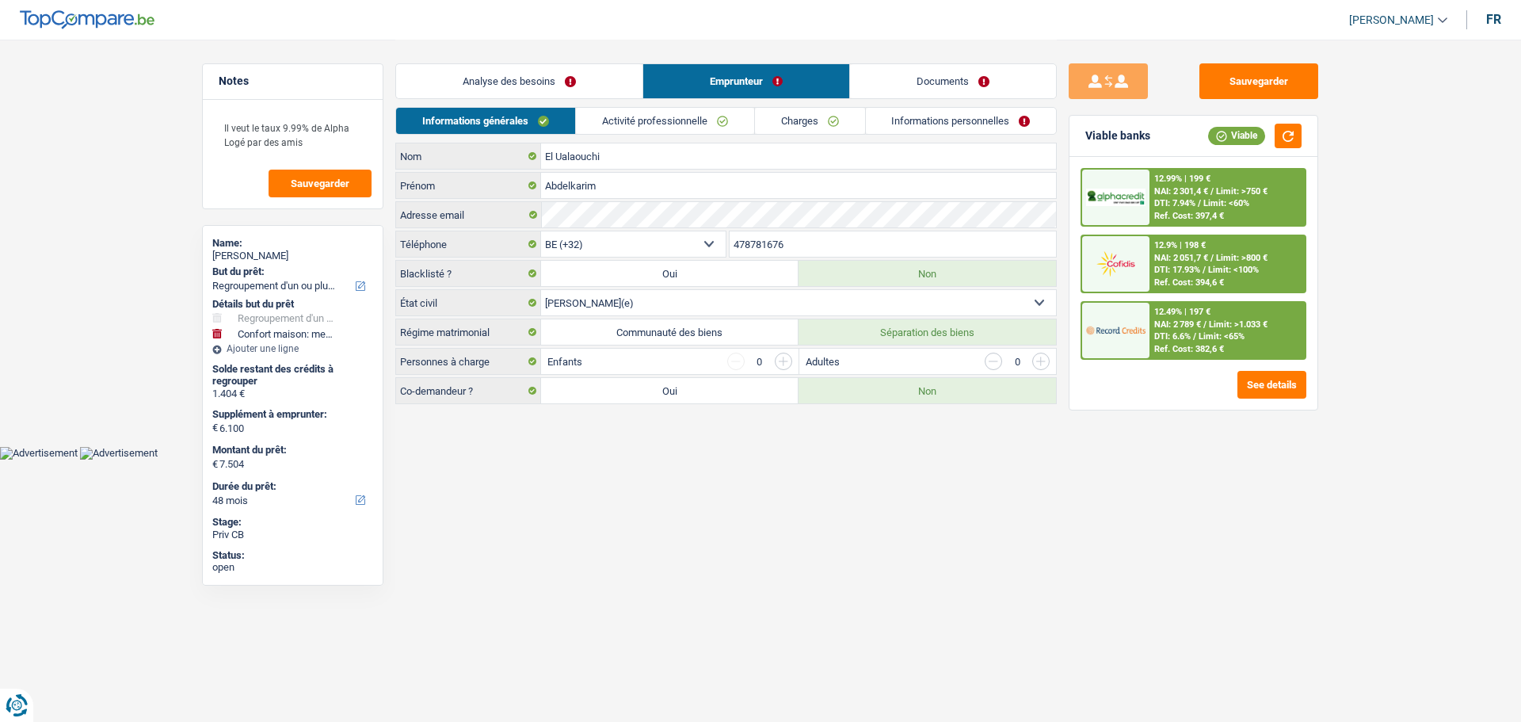
click at [517, 88] on link "Analyse des besoins" at bounding box center [519, 81] width 246 height 34
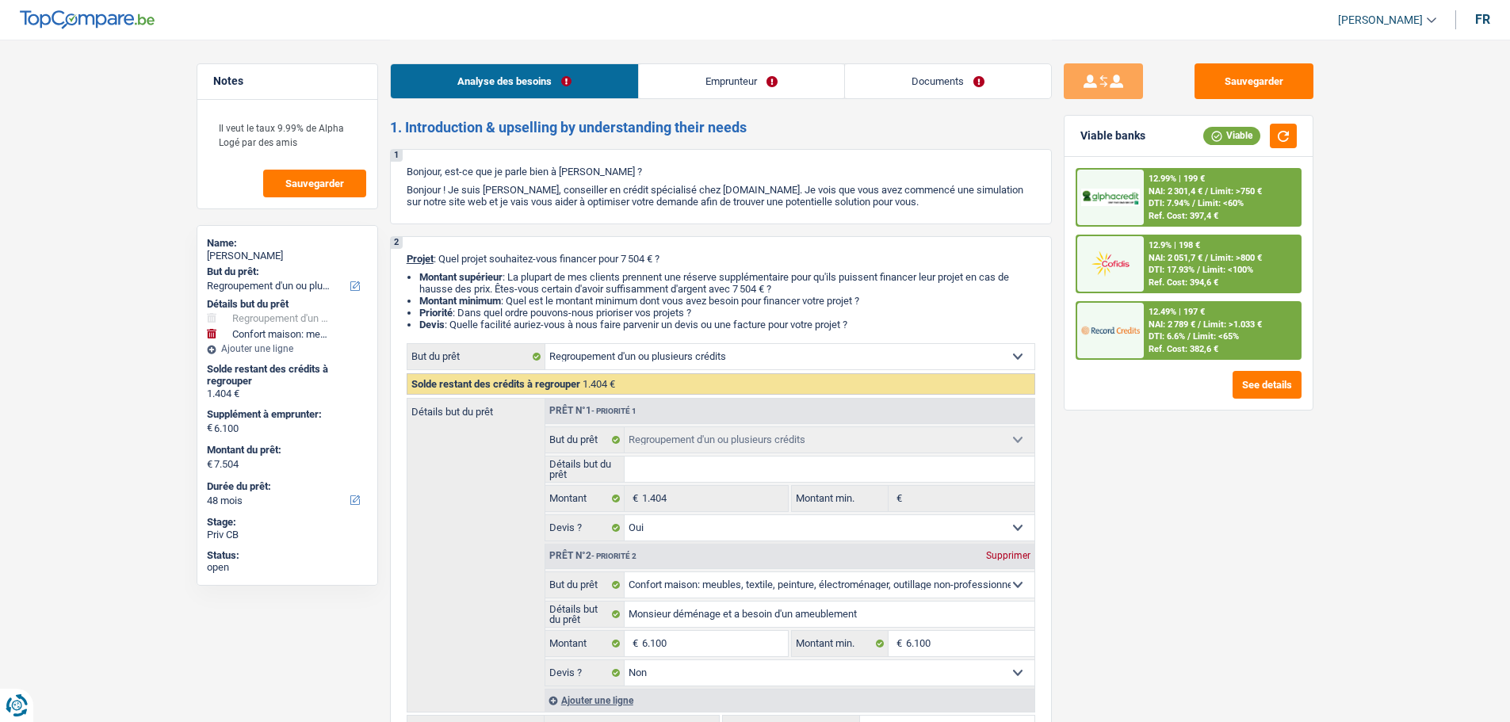
click at [1193, 189] on span "NAI: 2 301,4 €" at bounding box center [1175, 191] width 54 height 10
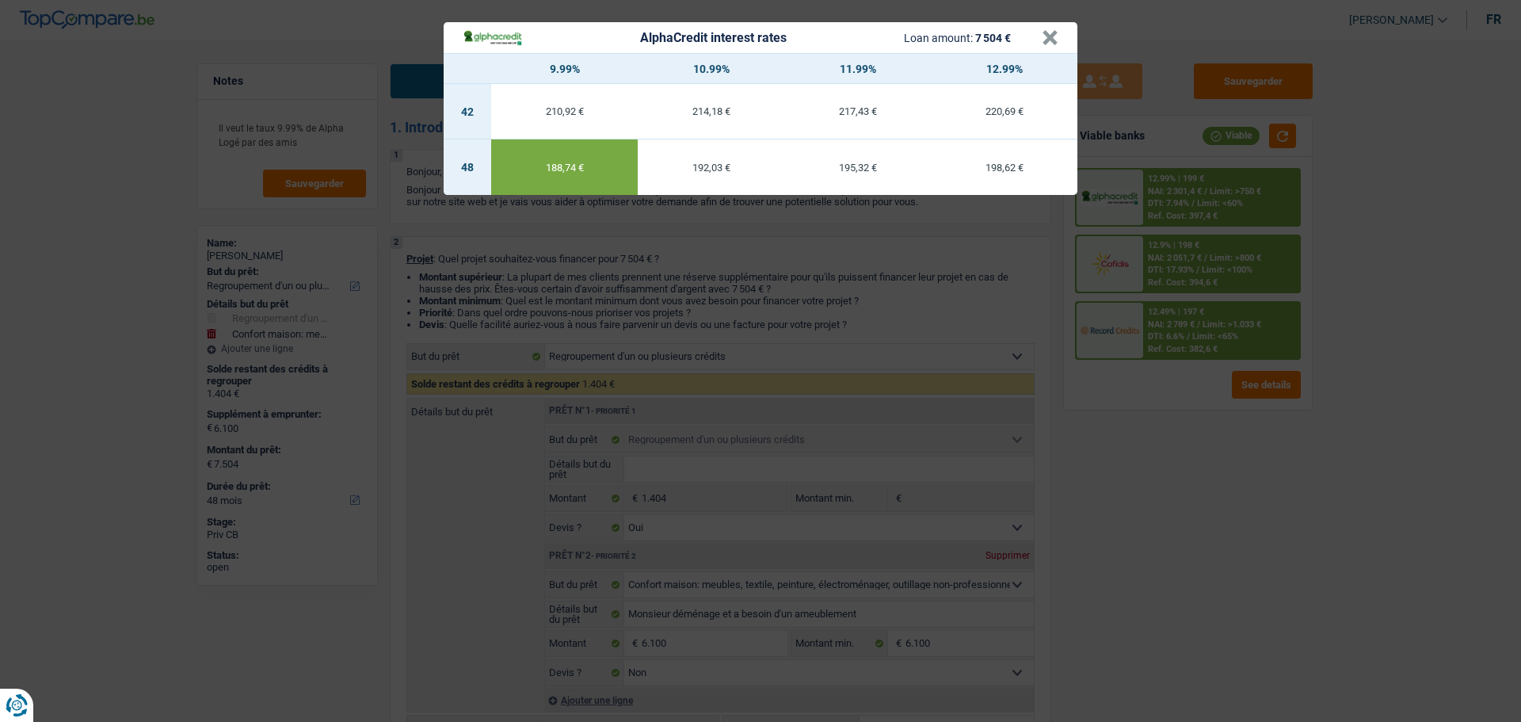
click at [1211, 294] on div "AlphaCredit interest rates Loan amount: 7 504 € × 9.99% 10.99% 11.99% 12.99% 42…" at bounding box center [760, 361] width 1521 height 722
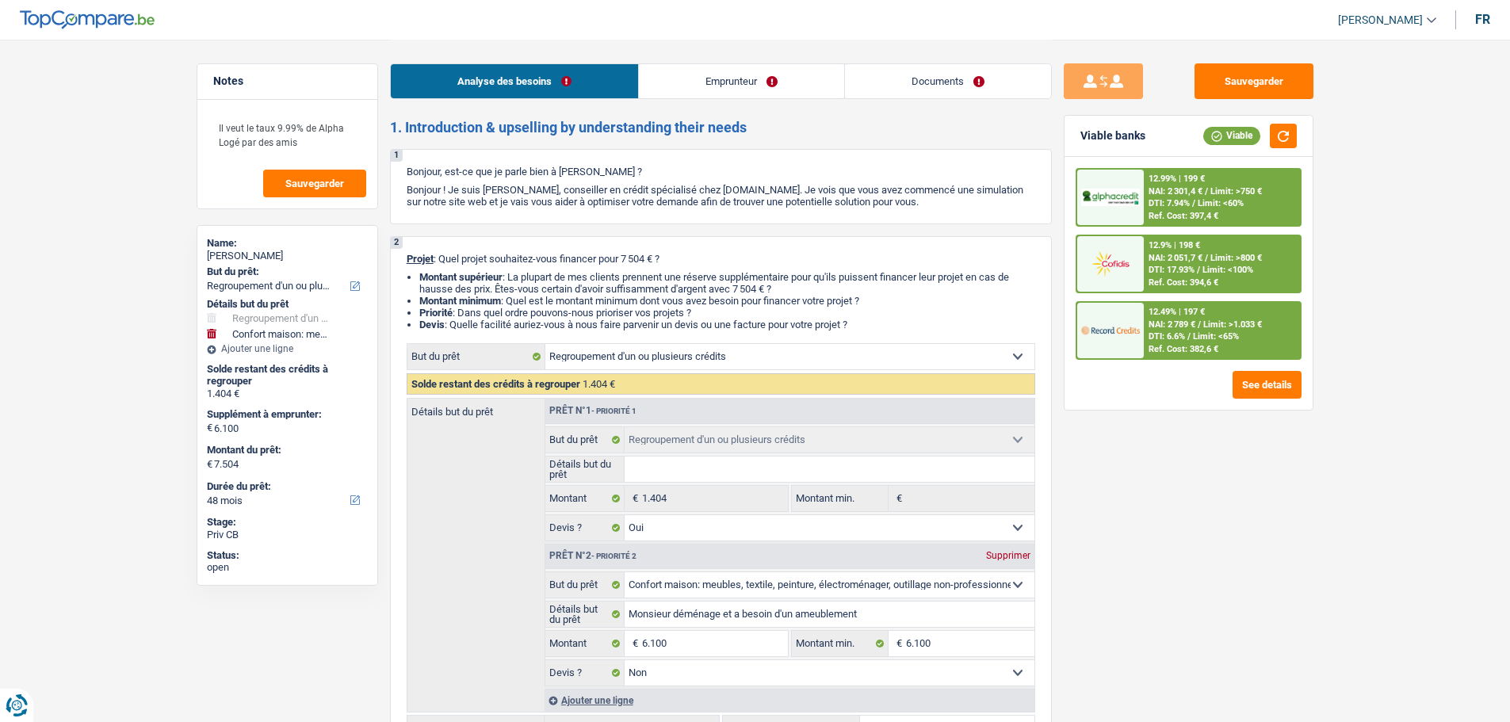
click at [1190, 323] on span "NAI: 2 789 €" at bounding box center [1171, 324] width 47 height 10
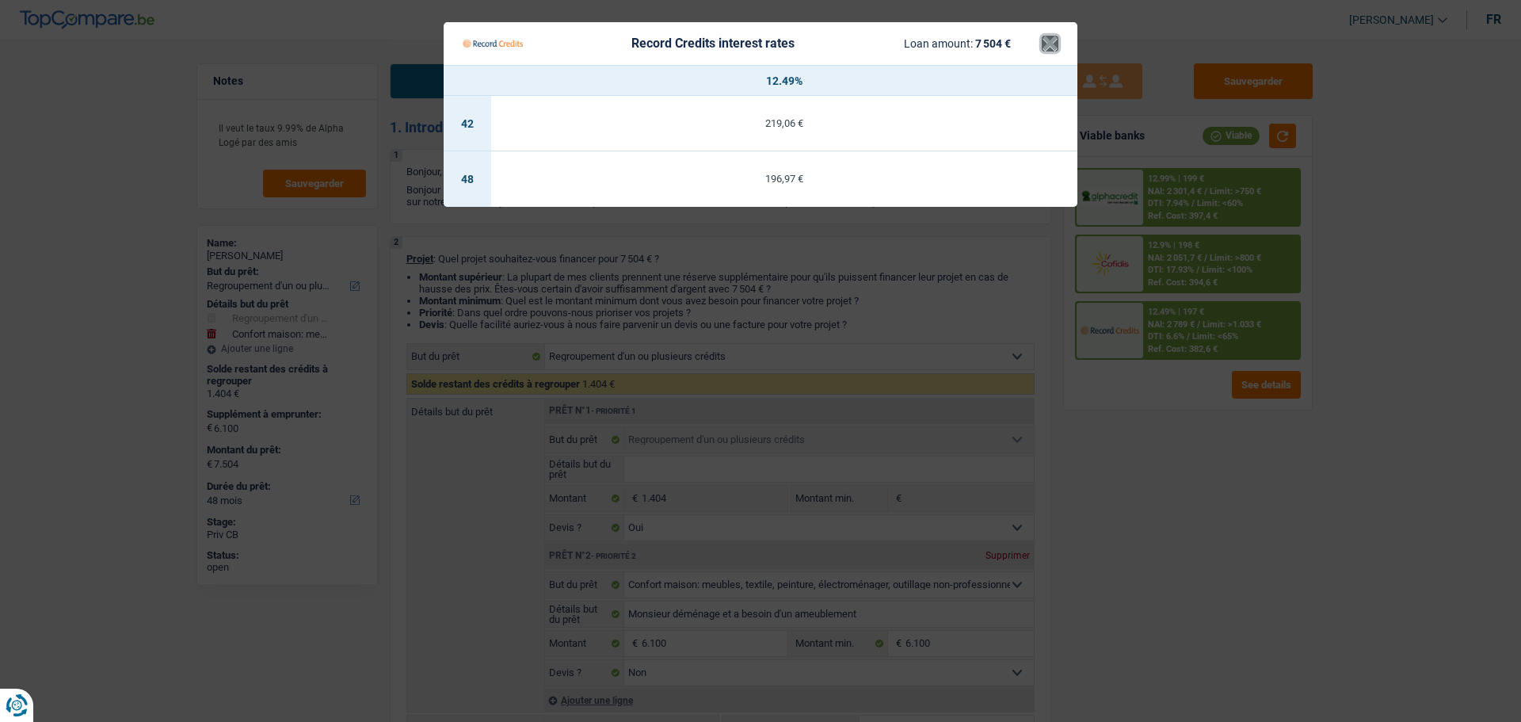
click at [1044, 36] on button "×" at bounding box center [1050, 44] width 17 height 16
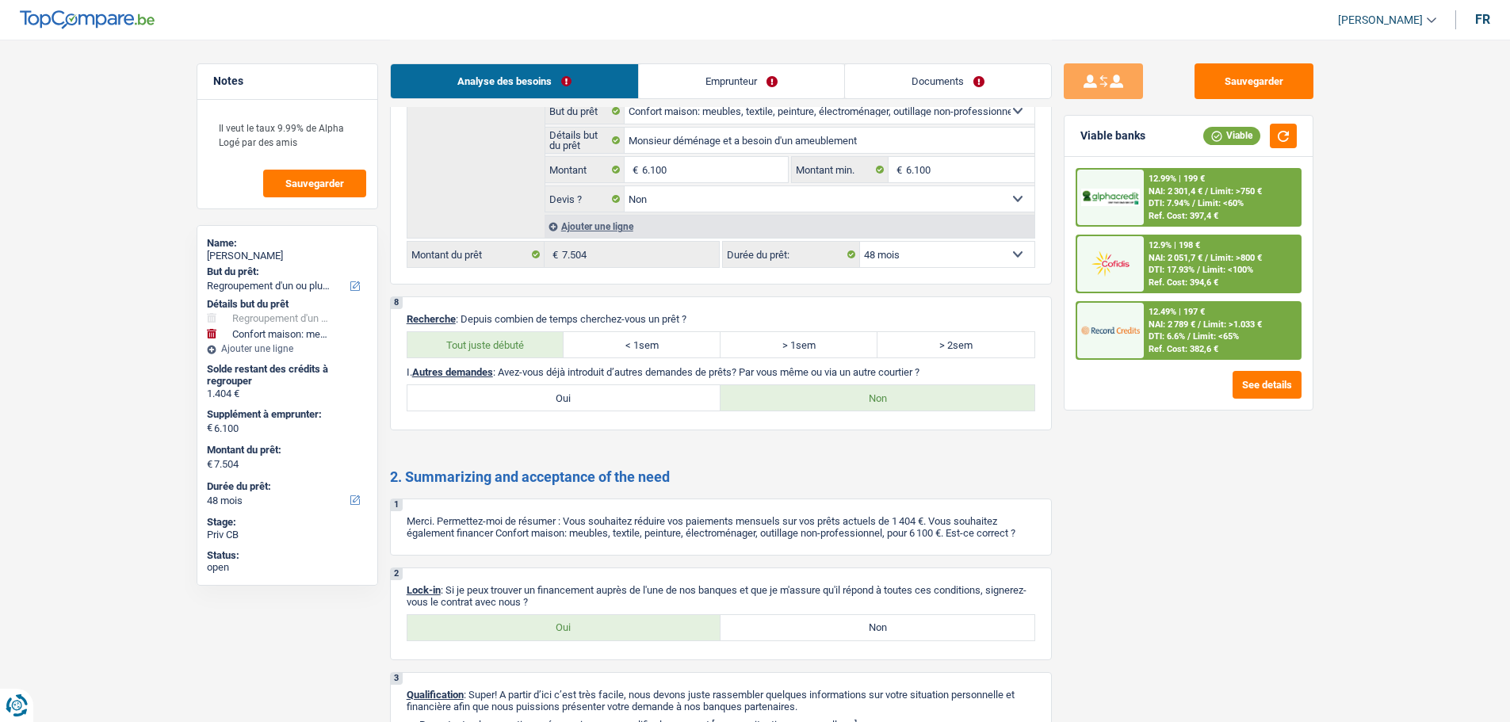
scroll to position [2315, 0]
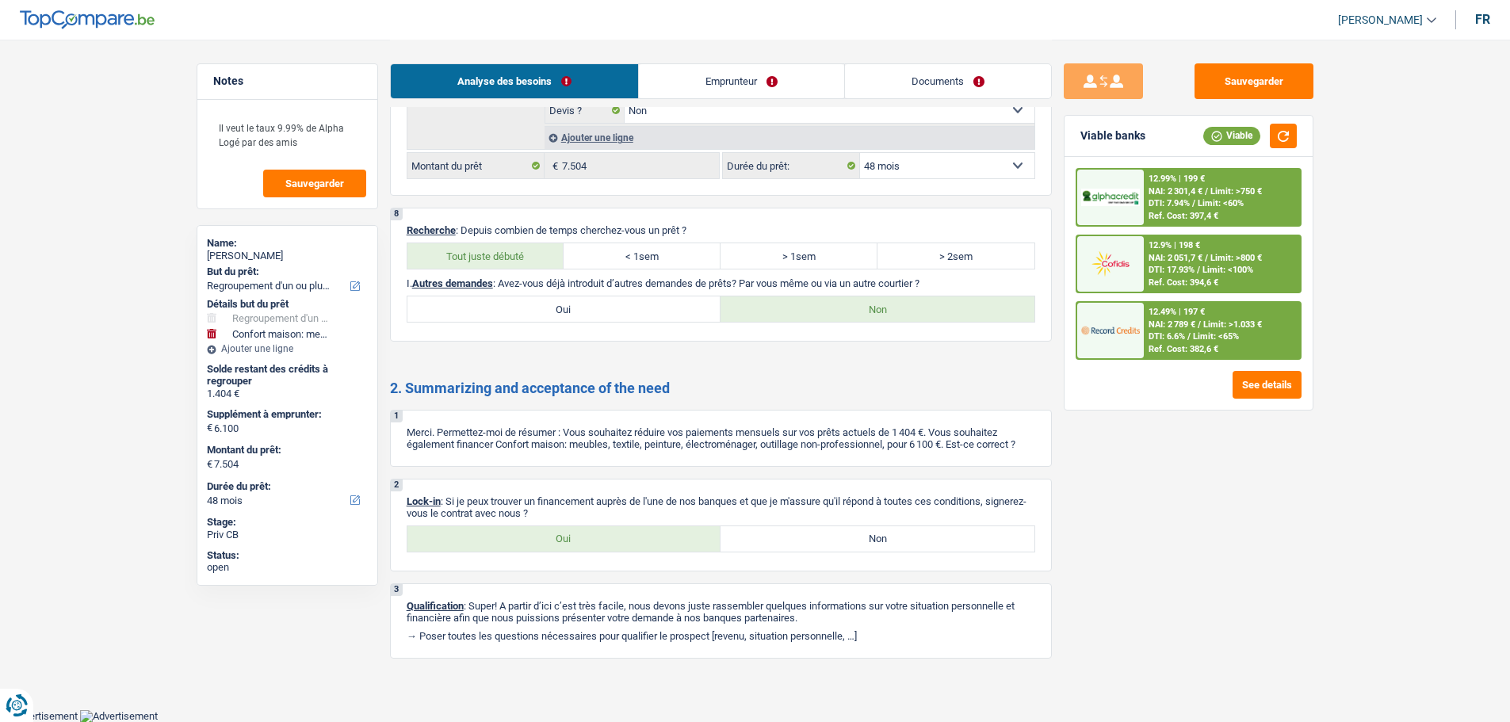
click at [591, 536] on label "Oui" at bounding box center [564, 538] width 314 height 25
click at [591, 536] on input "Oui" at bounding box center [564, 538] width 314 height 25
radio input "true"
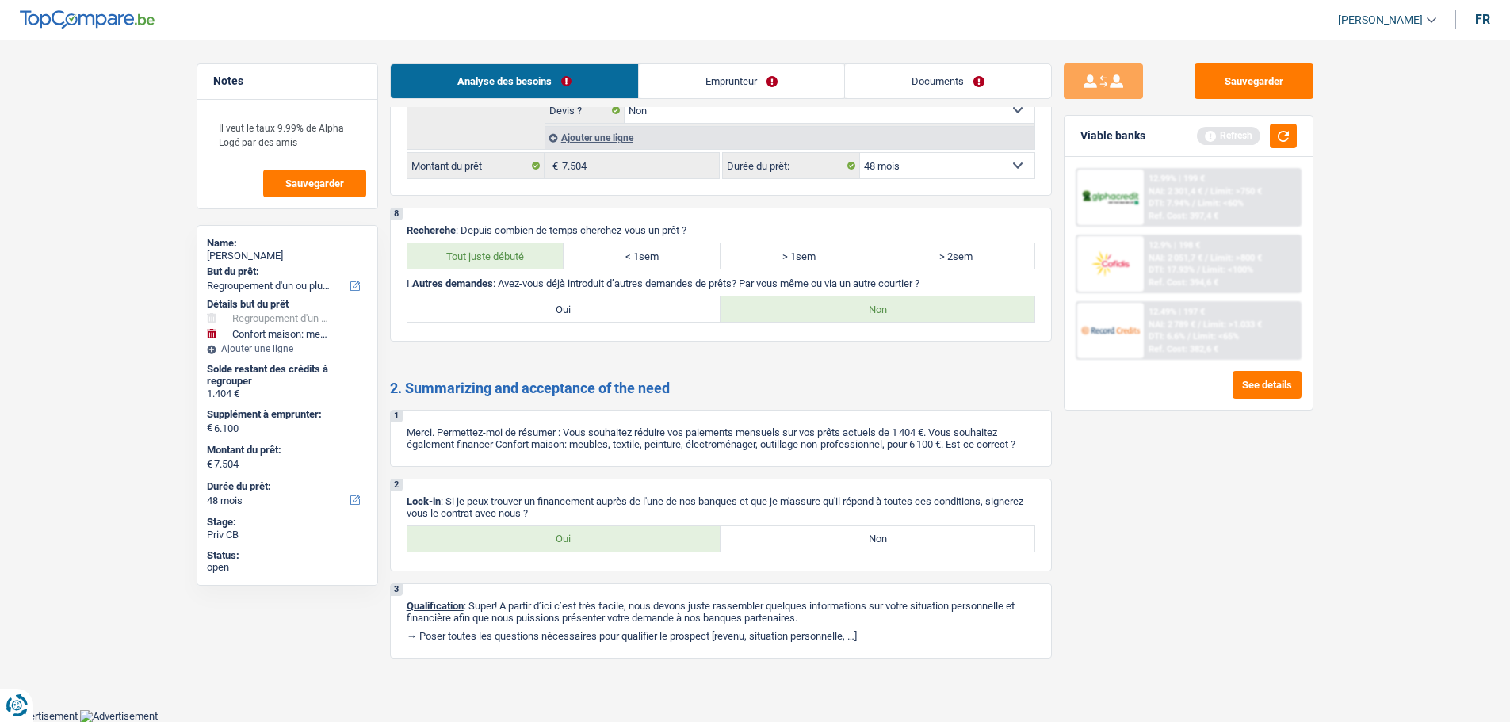
click at [963, 70] on link "Documents" at bounding box center [948, 81] width 206 height 34
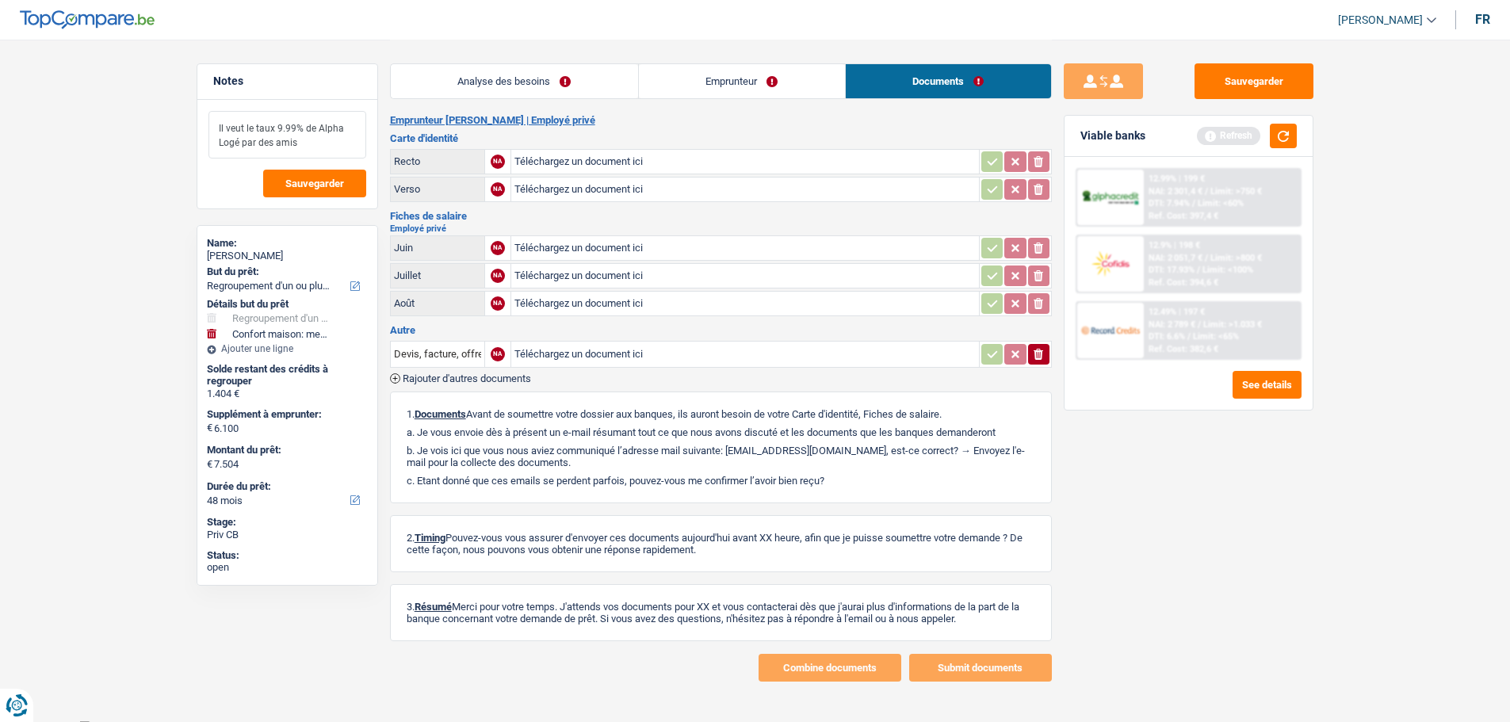
scroll to position [0, 0]
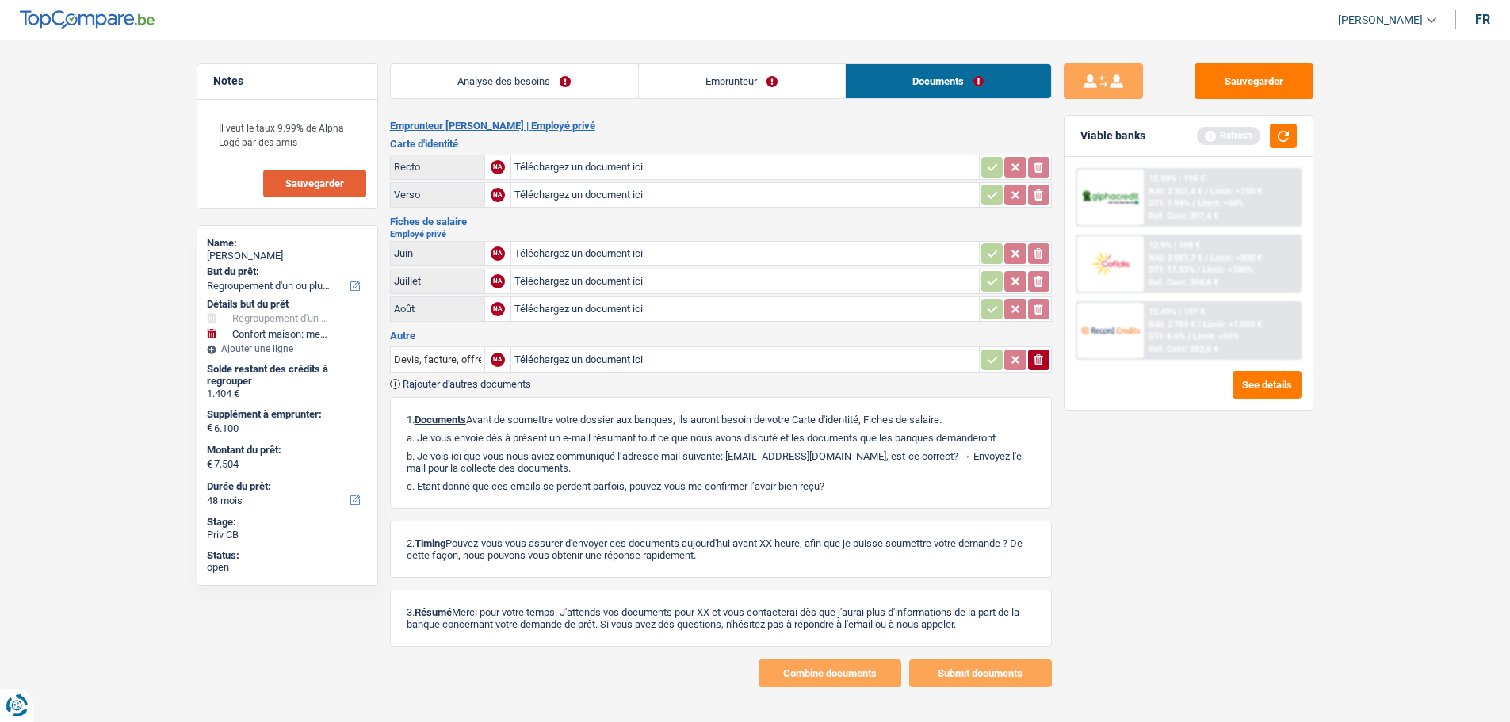
click at [325, 178] on span "Sauvegarder" at bounding box center [314, 183] width 59 height 10
drag, startPoint x: 1233, startPoint y: 78, endPoint x: 1190, endPoint y: 78, distance: 42.8
click at [1233, 78] on button "Sauvegarder" at bounding box center [1253, 81] width 119 height 36
click at [766, 70] on link "Emprunteur" at bounding box center [742, 81] width 206 height 34
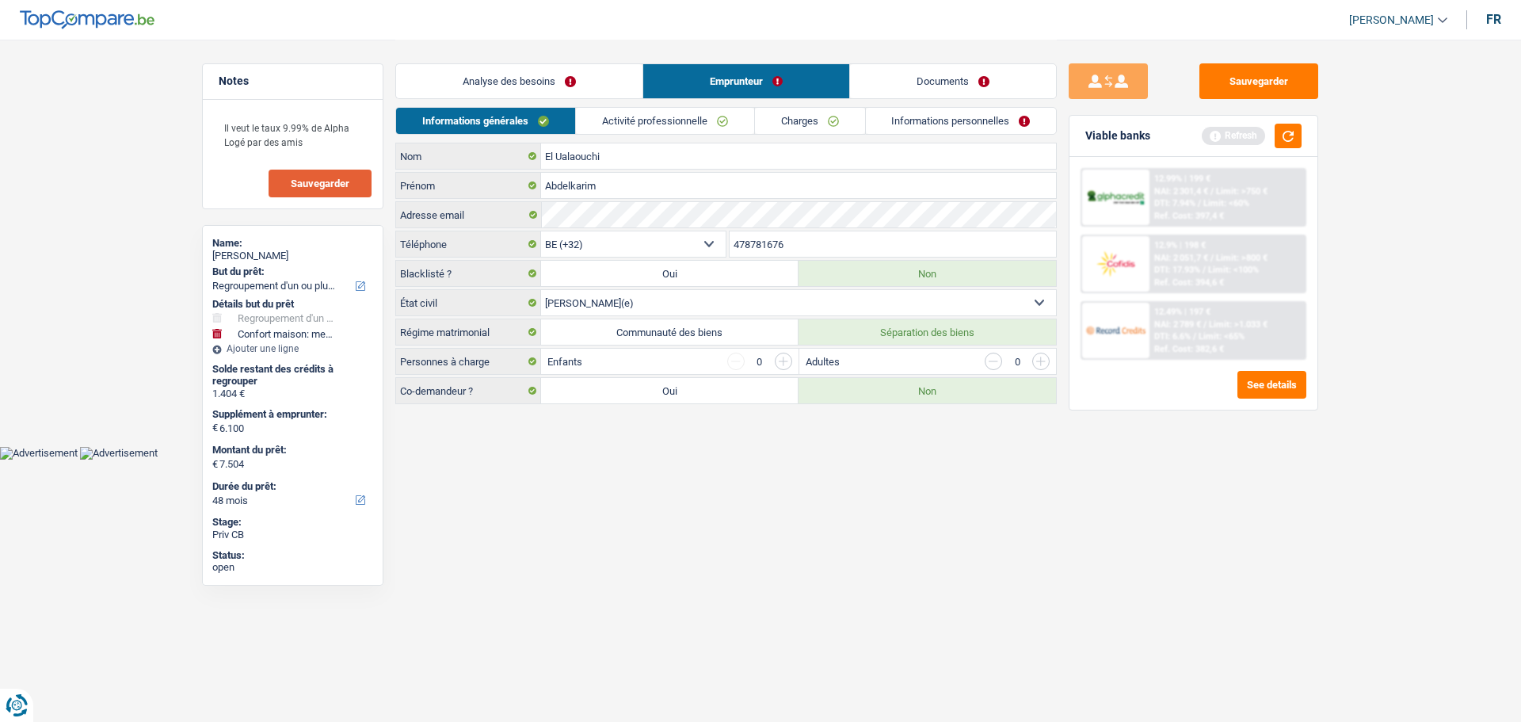
click at [548, 75] on link "Analyse des besoins" at bounding box center [519, 81] width 246 height 34
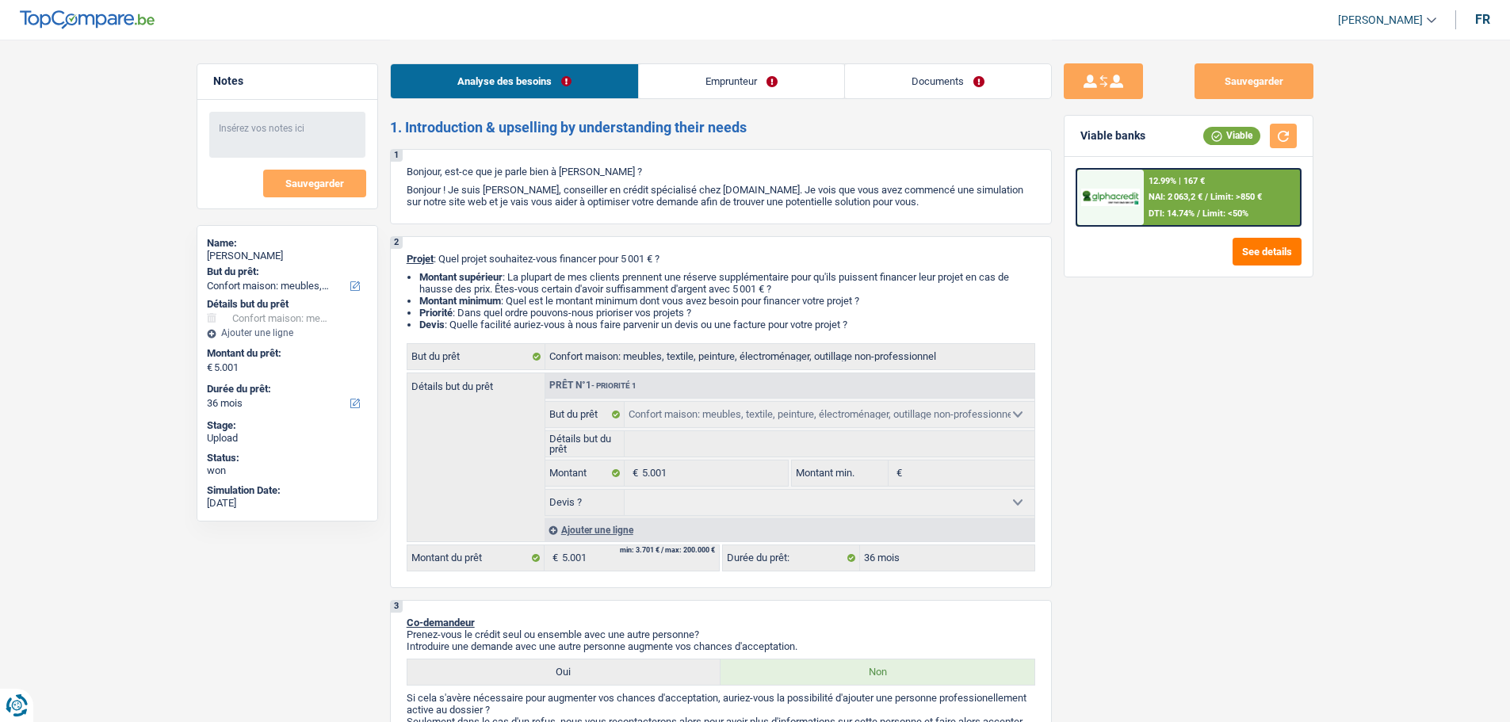
select select "household"
select select "36"
select select "32"
select select "married"
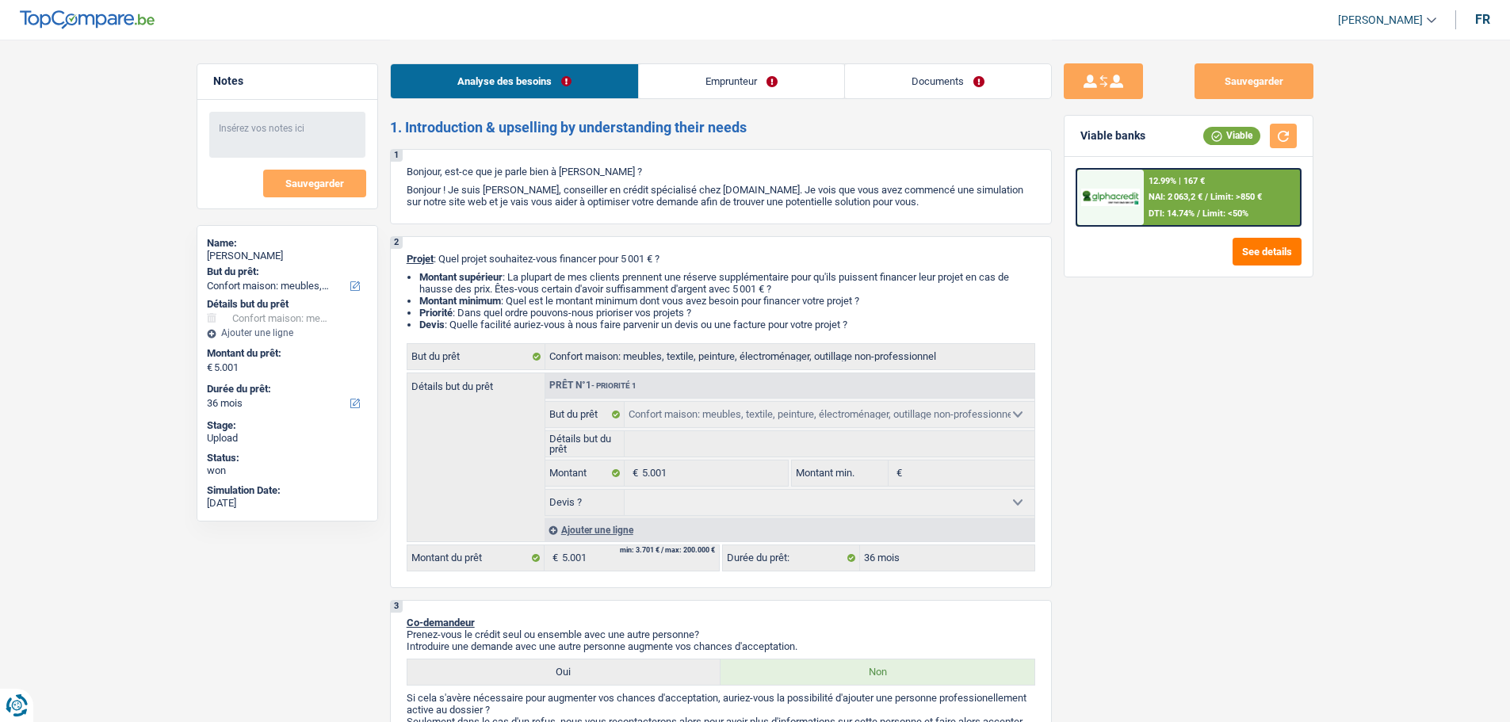
drag, startPoint x: 0, startPoint y: 0, endPoint x: 717, endPoint y: 95, distance: 723.4
click at [717, 95] on link "Emprunteur" at bounding box center [741, 81] width 205 height 34
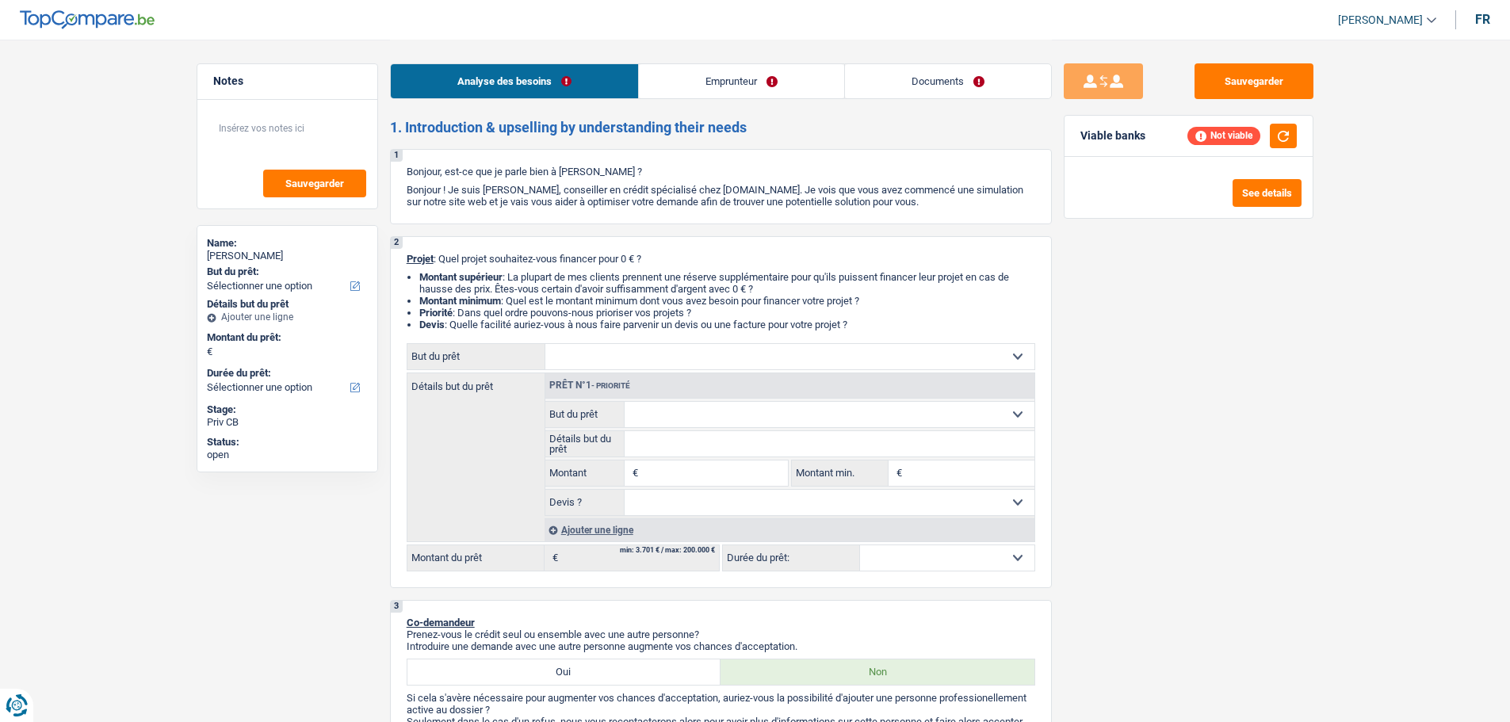
select select "worker"
select select "netSalary"
select select "liveWithParents"
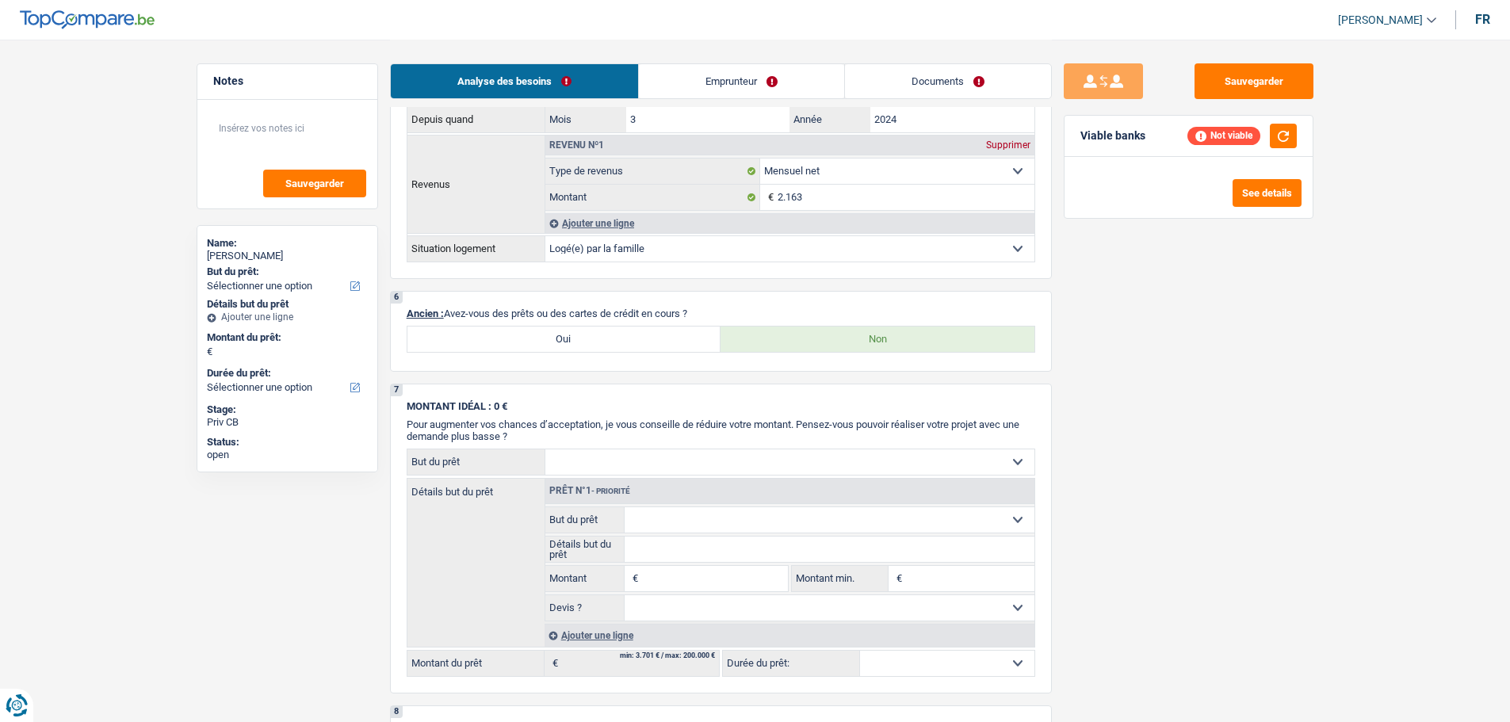
scroll to position [951, 0]
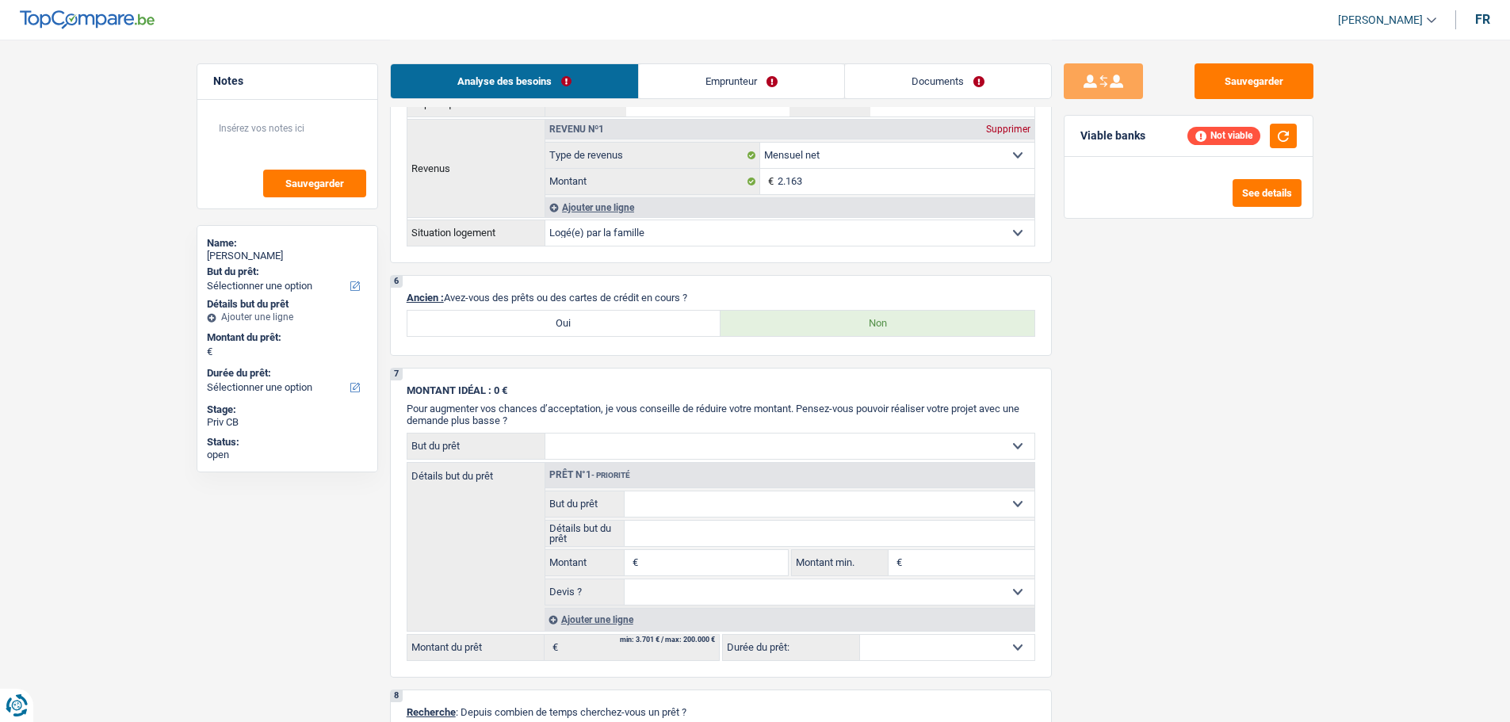
click at [590, 304] on div "6 Ancien : Avez-vous des prêts ou des cartes de crédit en cours ? Oui Non" at bounding box center [721, 315] width 662 height 81
click at [585, 323] on label "Oui" at bounding box center [564, 323] width 314 height 25
click at [585, 323] on input "Oui" at bounding box center [564, 323] width 314 height 25
radio input "true"
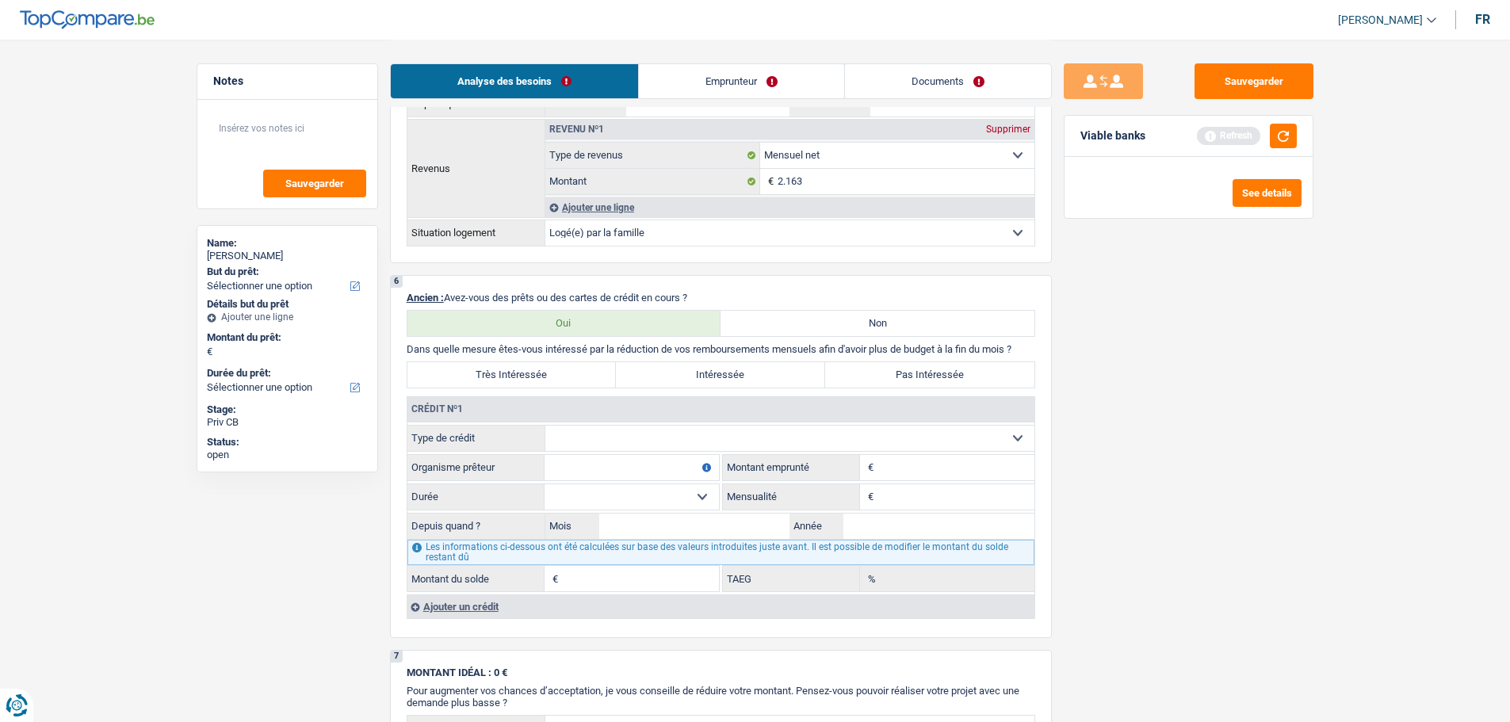
click at [908, 464] on input "Montant" at bounding box center [955, 467] width 157 height 25
type input "10.000"
click at [491, 609] on div "Ajouter un crédit" at bounding box center [721, 606] width 628 height 24
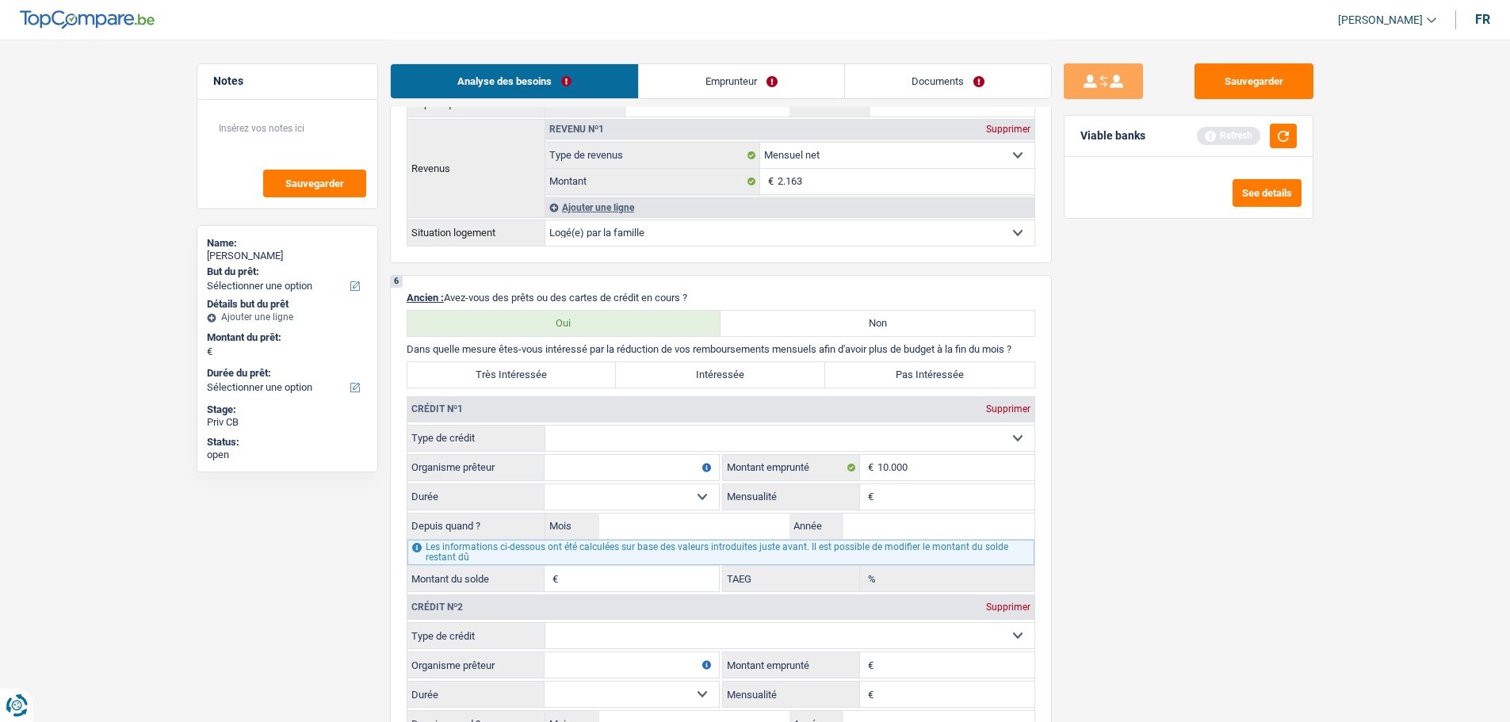
click at [918, 671] on input "Montant emprunté" at bounding box center [955, 664] width 157 height 25
type input "20.000"
click at [677, 423] on div "Crédit nº1 Supprimer Carte ou ouverture de crédit Prêt hypothécaire Vente à tem…" at bounding box center [721, 494] width 628 height 195
click at [562, 433] on select "Carte ou ouverture de crédit Prêt hypothécaire Vente à tempérament Prêt à tempé…" at bounding box center [789, 438] width 489 height 25
click at [752, 408] on div "Crédit nº1 Supprimer" at bounding box center [720, 409] width 627 height 25
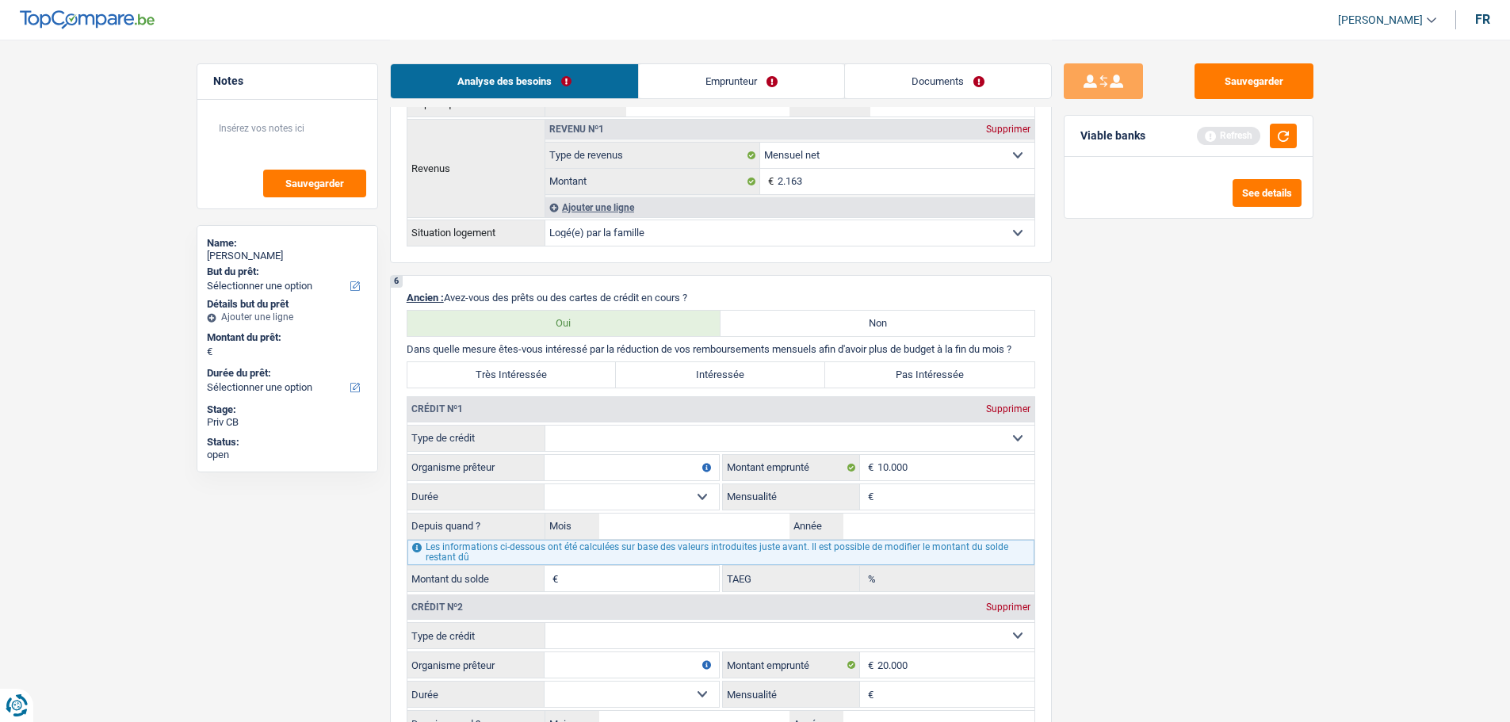
click at [670, 442] on select "Carte ou ouverture de crédit Prêt hypothécaire Vente à tempérament Prêt à tempé…" at bounding box center [789, 438] width 489 height 25
select select "carLoan"
type input "0"
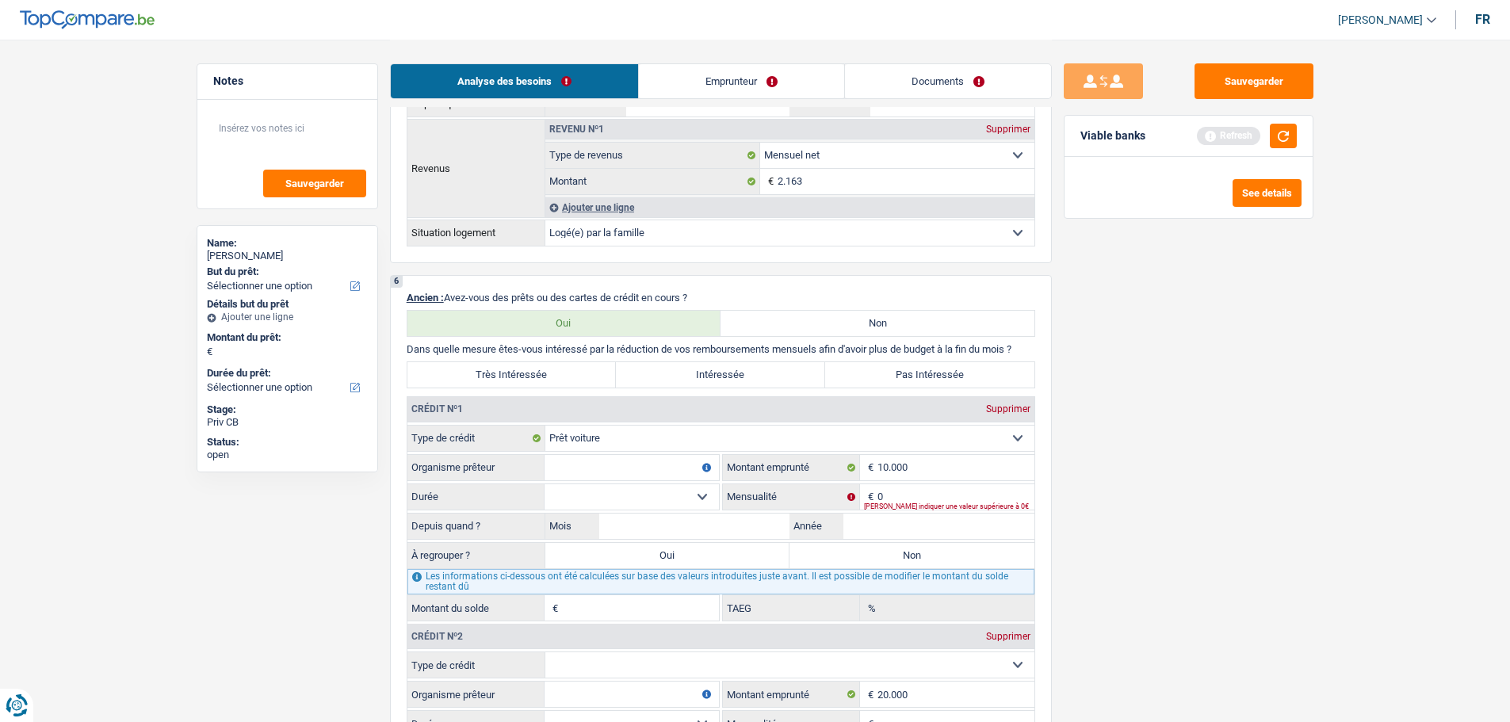
click at [601, 467] on input "Organisme prêteur" at bounding box center [631, 467] width 174 height 25
type input "Beobank"
click at [659, 493] on select "12 mois 18 mois 24 mois 30 mois 36 mois 42 mois 48 mois Sélectionner une option" at bounding box center [631, 496] width 174 height 25
select select "48"
click at [544, 484] on select "12 mois 18 mois 24 mois 30 mois 36 mois 42 mois 48 mois Sélectionner une option" at bounding box center [631, 496] width 174 height 25
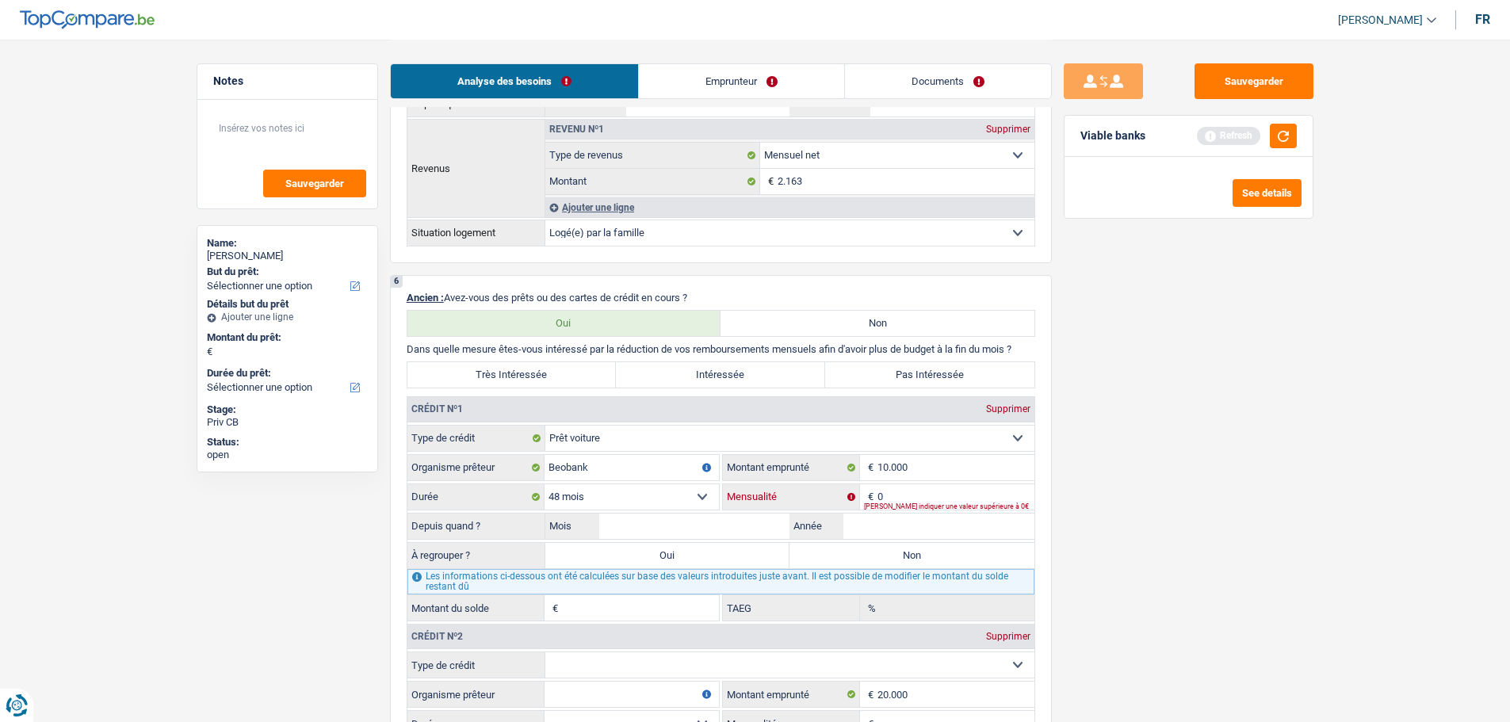
click at [915, 494] on input "0" at bounding box center [955, 496] width 157 height 25
type input "276"
click at [668, 538] on input "Mois" at bounding box center [694, 525] width 191 height 25
click at [877, 519] on input "Année" at bounding box center [938, 525] width 191 height 25
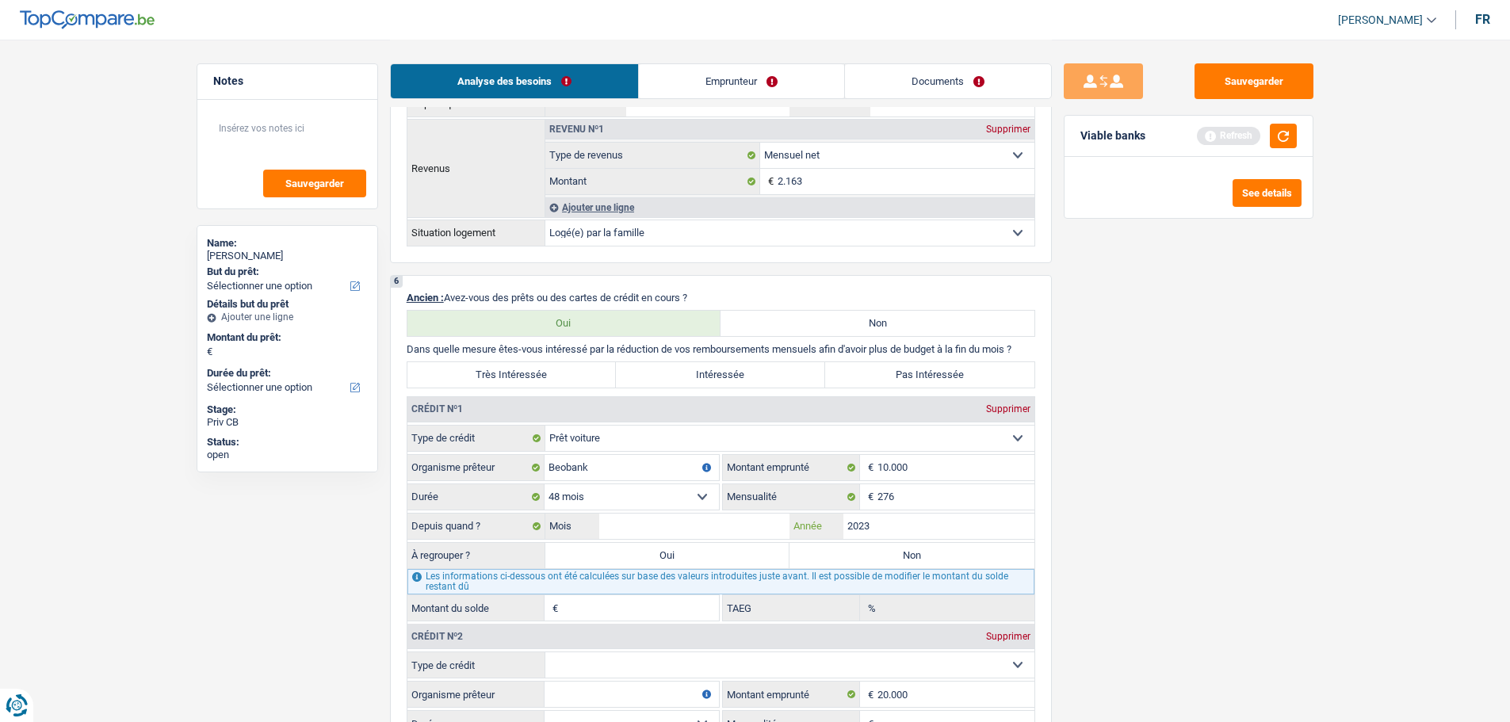
type input "2023"
click at [743, 533] on input "Mois" at bounding box center [694, 525] width 191 height 25
type input "11"
type input "5.923"
type input "15,55"
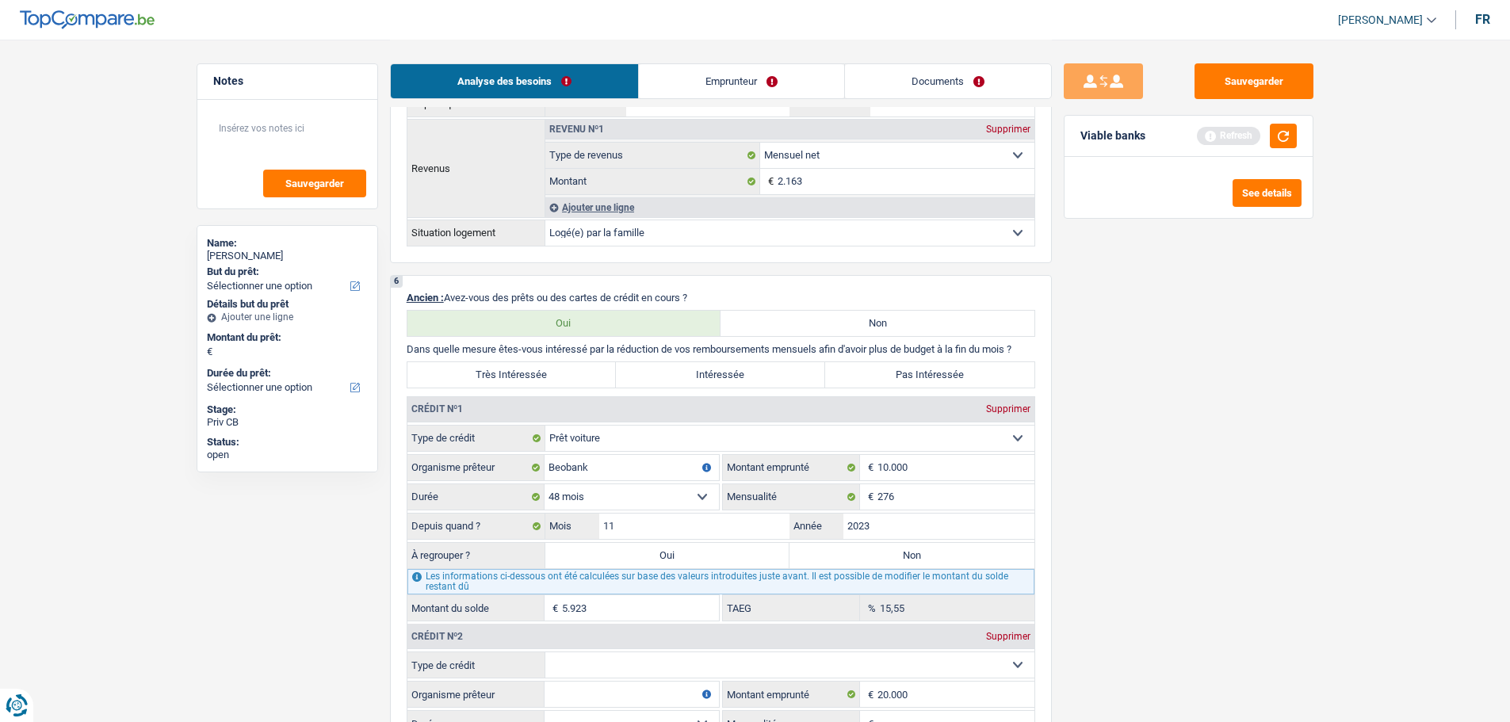
click at [1225, 549] on div "Sauvegarder Viable banks Refresh See details" at bounding box center [1188, 379] width 273 height 633
click at [754, 559] on label "Oui" at bounding box center [667, 555] width 245 height 25
click at [754, 559] on input "Oui" at bounding box center [667, 555] width 245 height 25
radio input "true"
type input "5.923"
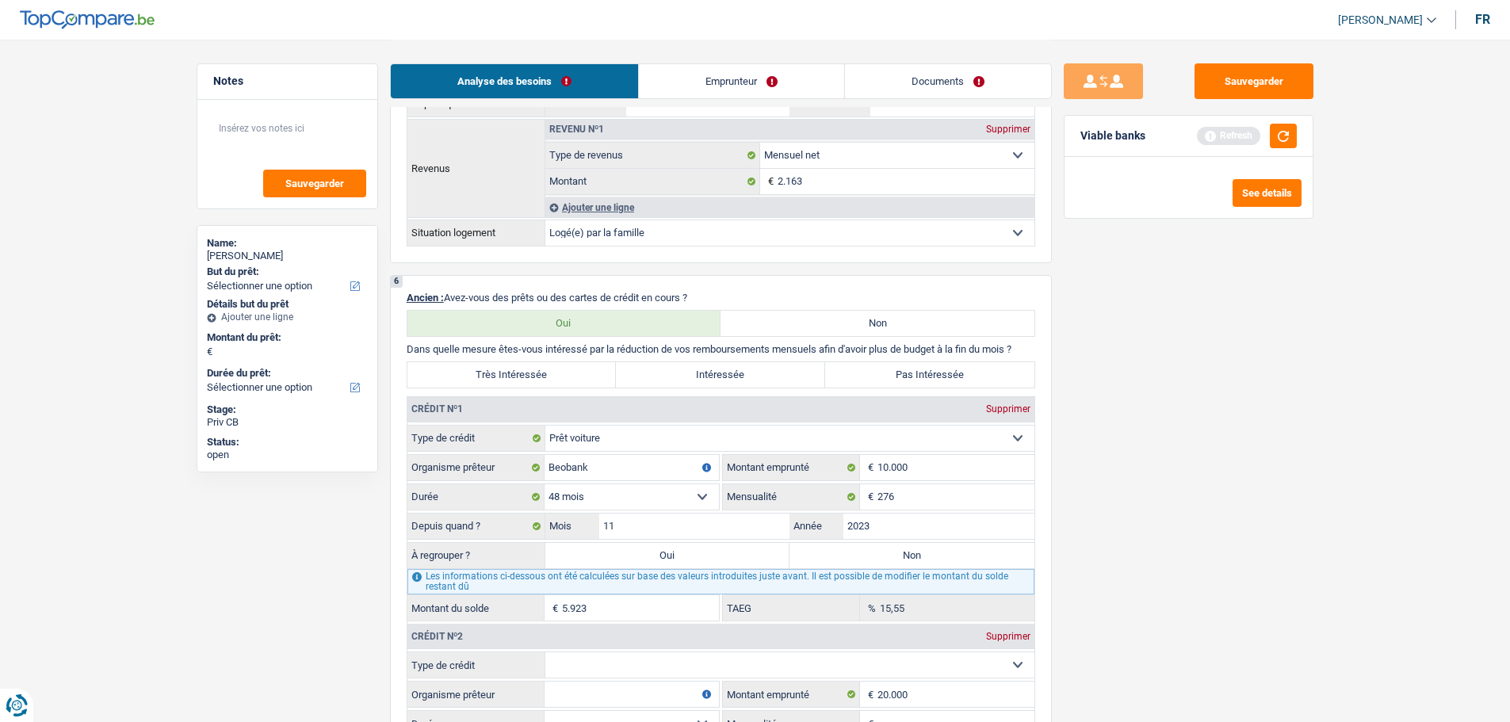
type input "5.923"
select select "refinancing"
select select "42"
select select "refinancing"
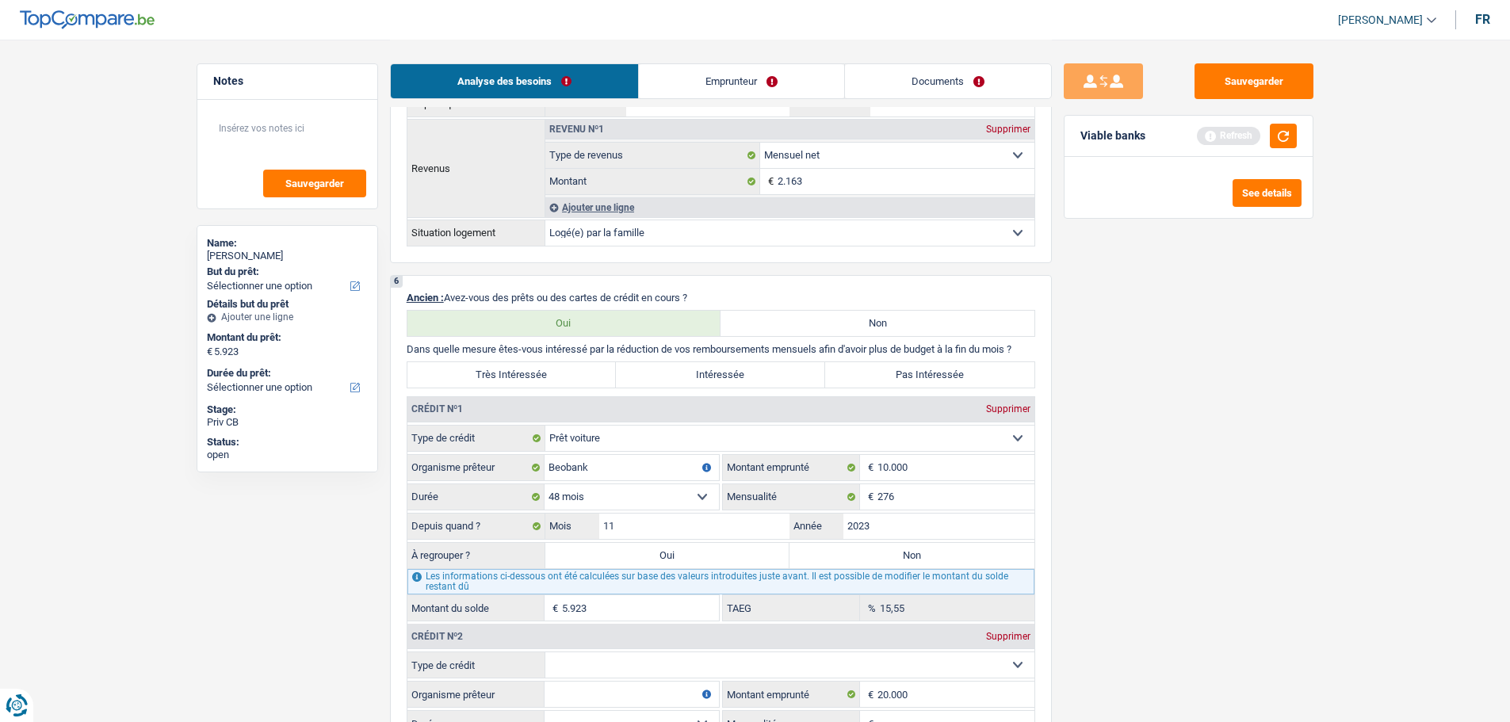
select select "refinancing"
select select "42"
select select "refinancing"
select select "42"
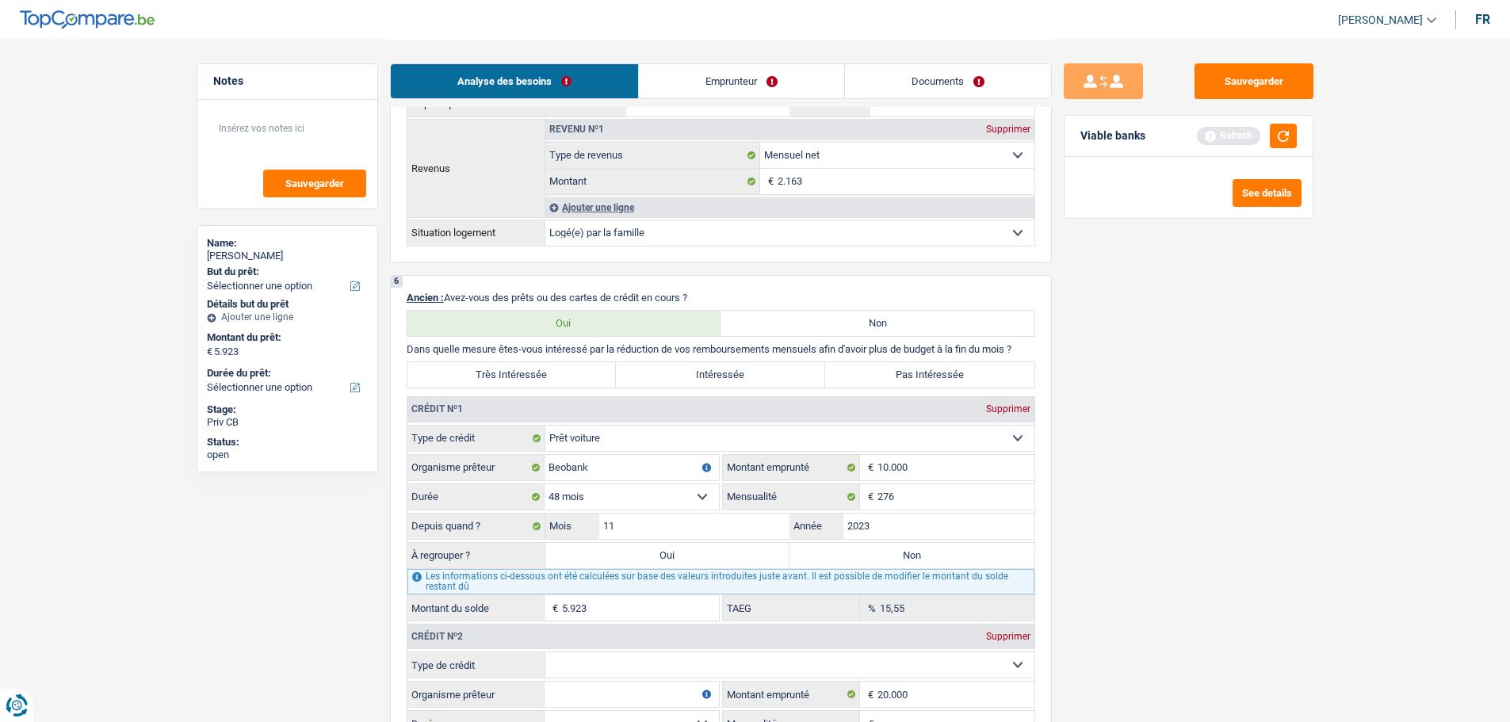
select select "refinancing"
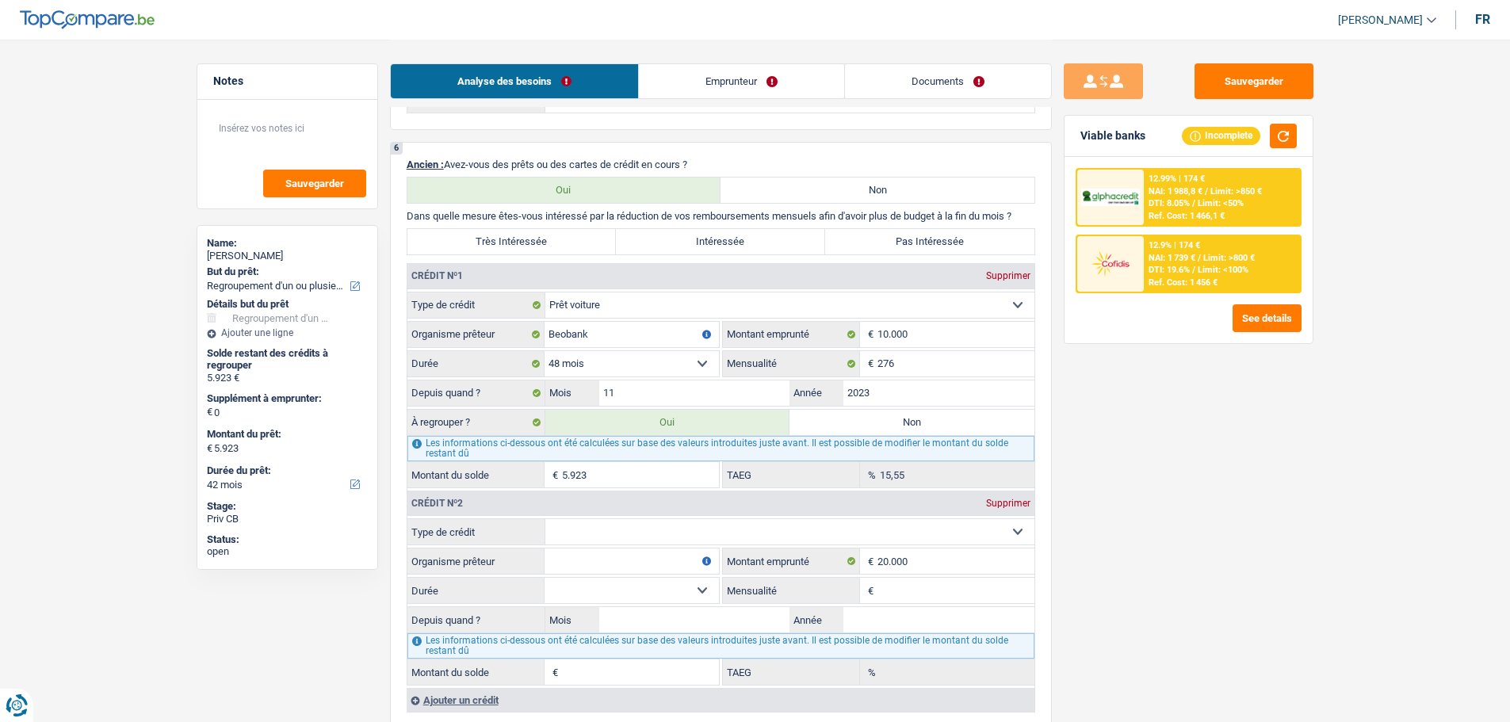
scroll to position [1189, 0]
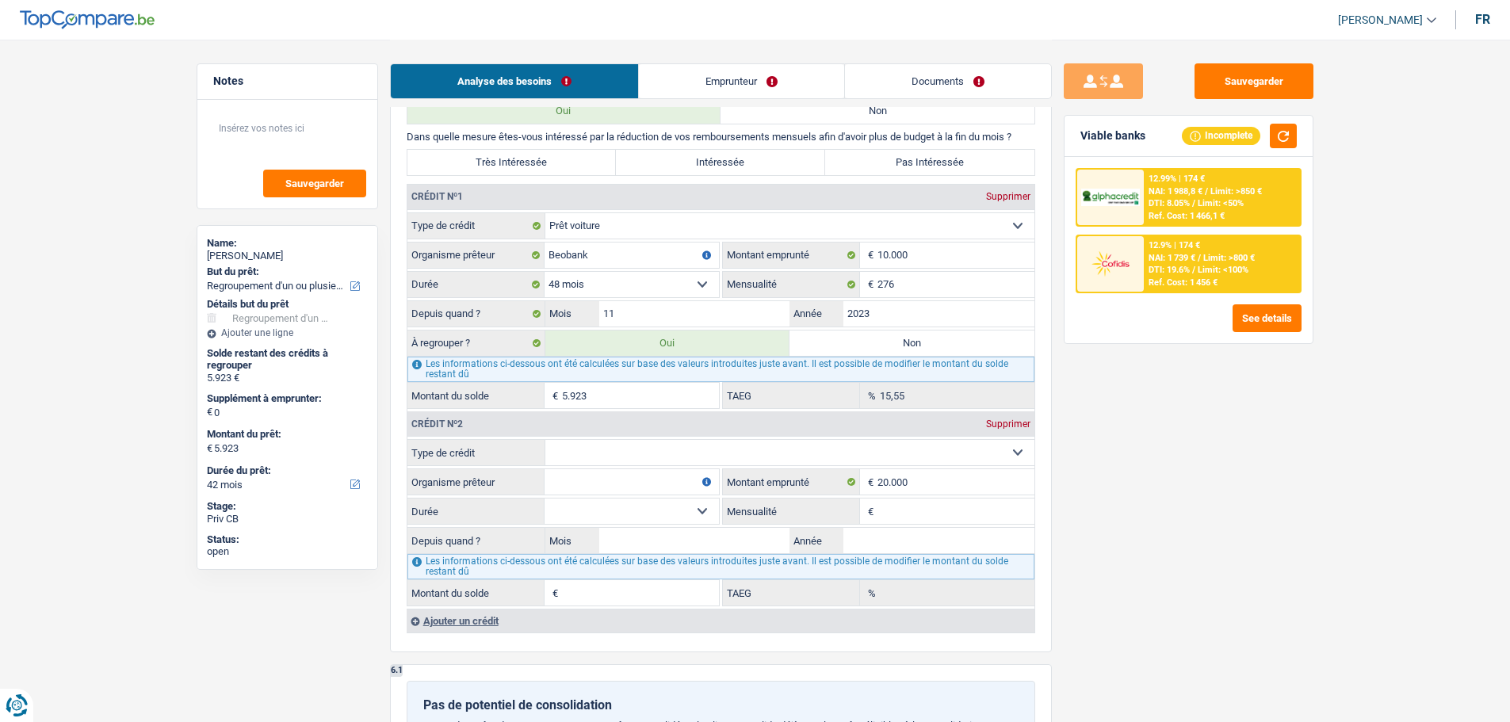
click at [636, 449] on select "Carte ou ouverture de crédit Prêt hypothécaire Vente à tempérament Prêt à tempé…" at bounding box center [789, 452] width 489 height 25
click at [634, 399] on input "5.923" at bounding box center [640, 395] width 157 height 25
click at [654, 305] on input "11" at bounding box center [694, 313] width 191 height 25
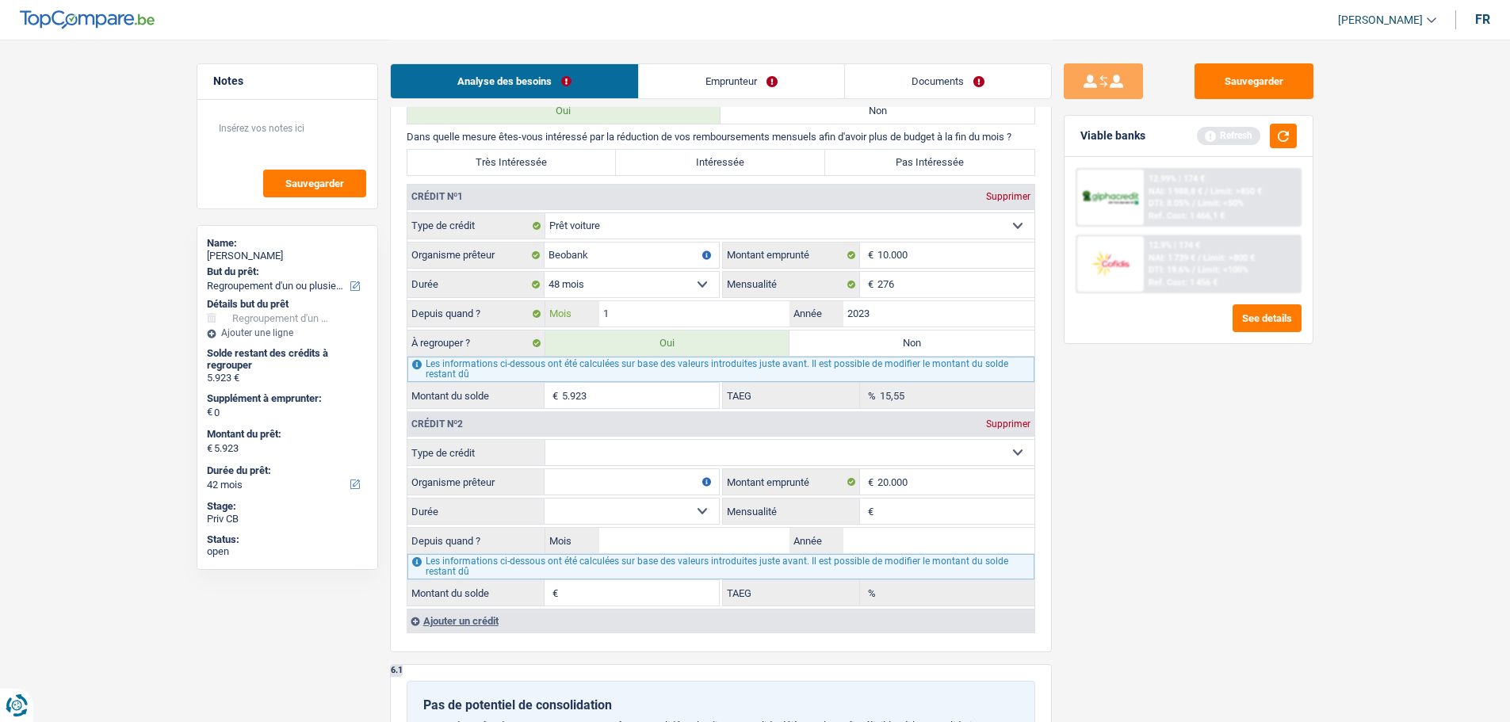
type input "10"
click at [598, 389] on input "5.718" at bounding box center [640, 395] width 157 height 25
type input "4"
type input "5.000"
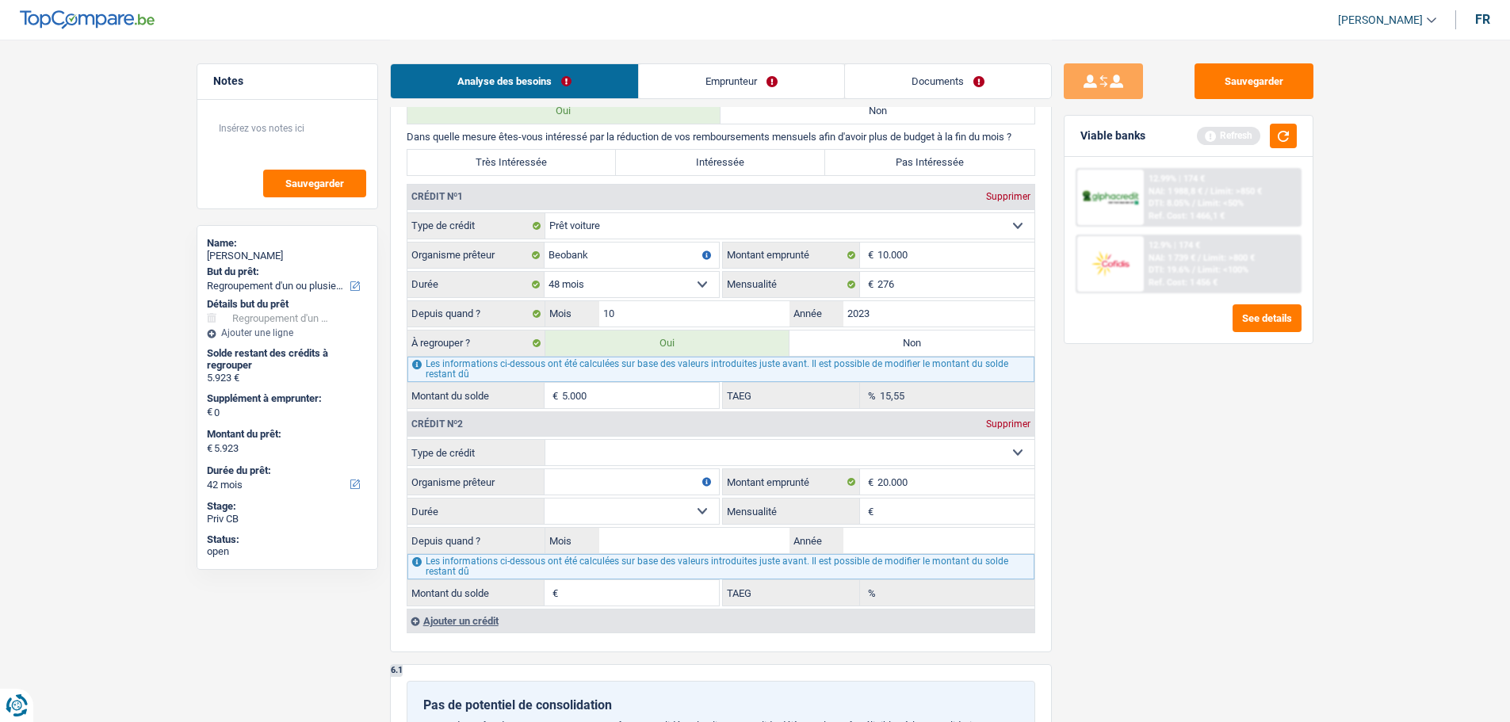
click at [1249, 502] on div "Sauvegarder Viable banks Refresh 12.99% | 174 € NAI: 1 988,8 € / Limit: >850 € …" at bounding box center [1188, 379] width 273 height 633
click at [616, 457] on select "Carte ou ouverture de crédit Prêt hypothécaire Vente à tempérament Prêt à tempé…" at bounding box center [789, 452] width 489 height 25
click at [1206, 490] on div "Sauvegarder Viable banks Refresh 12.99% | 174 € NAI: 1 988,8 € / Limit: >850 € …" at bounding box center [1188, 379] width 273 height 633
click at [618, 452] on select "Carte ou ouverture de crédit Prêt hypothécaire Vente à tempérament Prêt à tempé…" at bounding box center [789, 452] width 489 height 25
select select "carLoan"
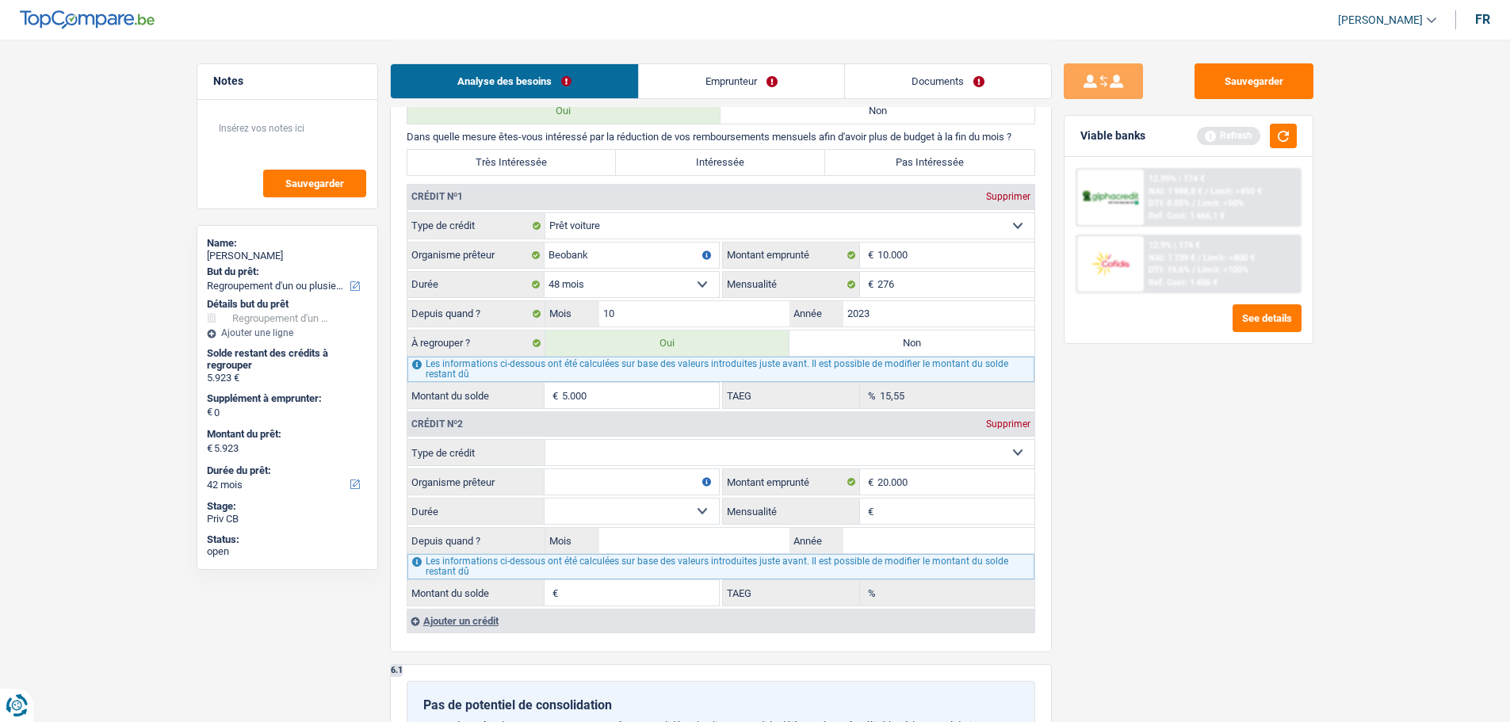
type input "0"
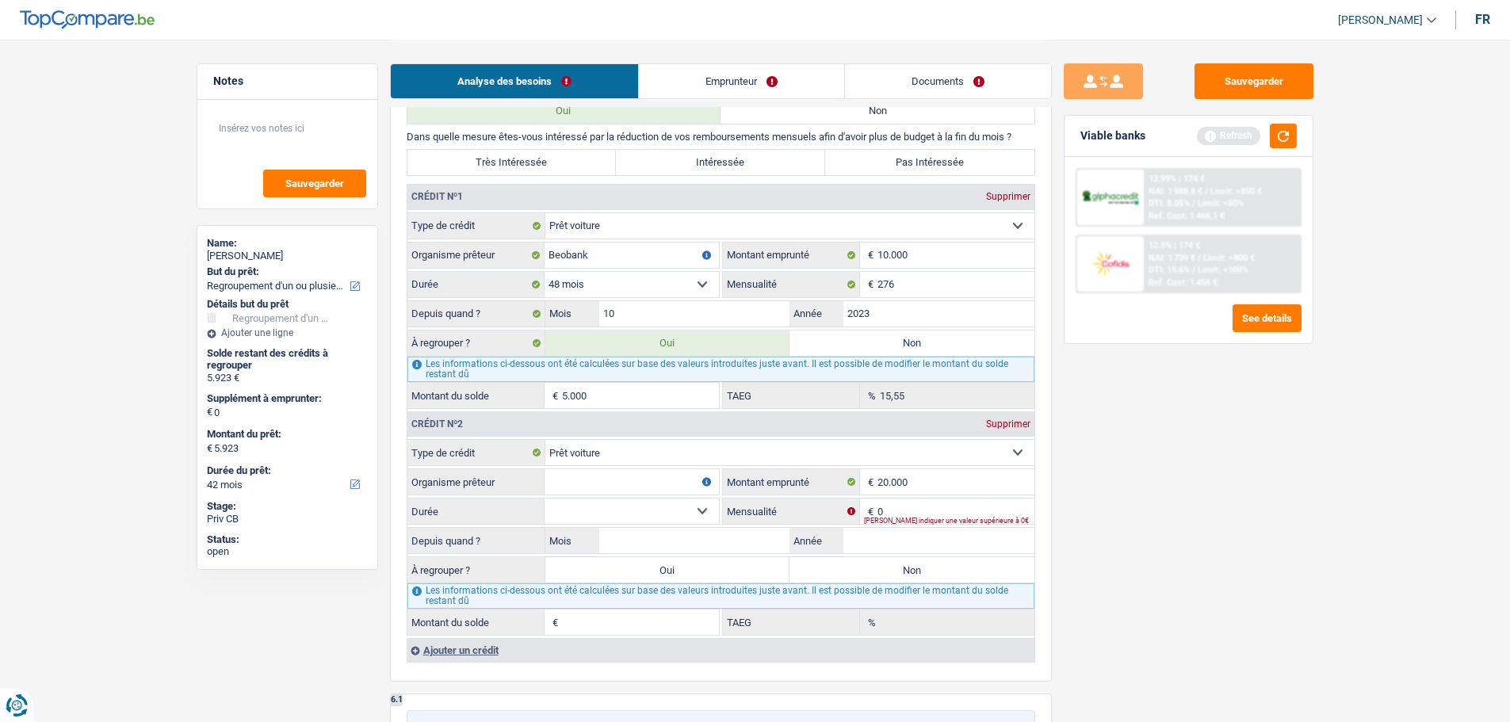
click at [601, 487] on input "Organisme prêteur" at bounding box center [631, 481] width 174 height 25
click at [605, 483] on input "Organisme prêteur" at bounding box center [631, 481] width 174 height 25
type input "B"
type input "Elantis"
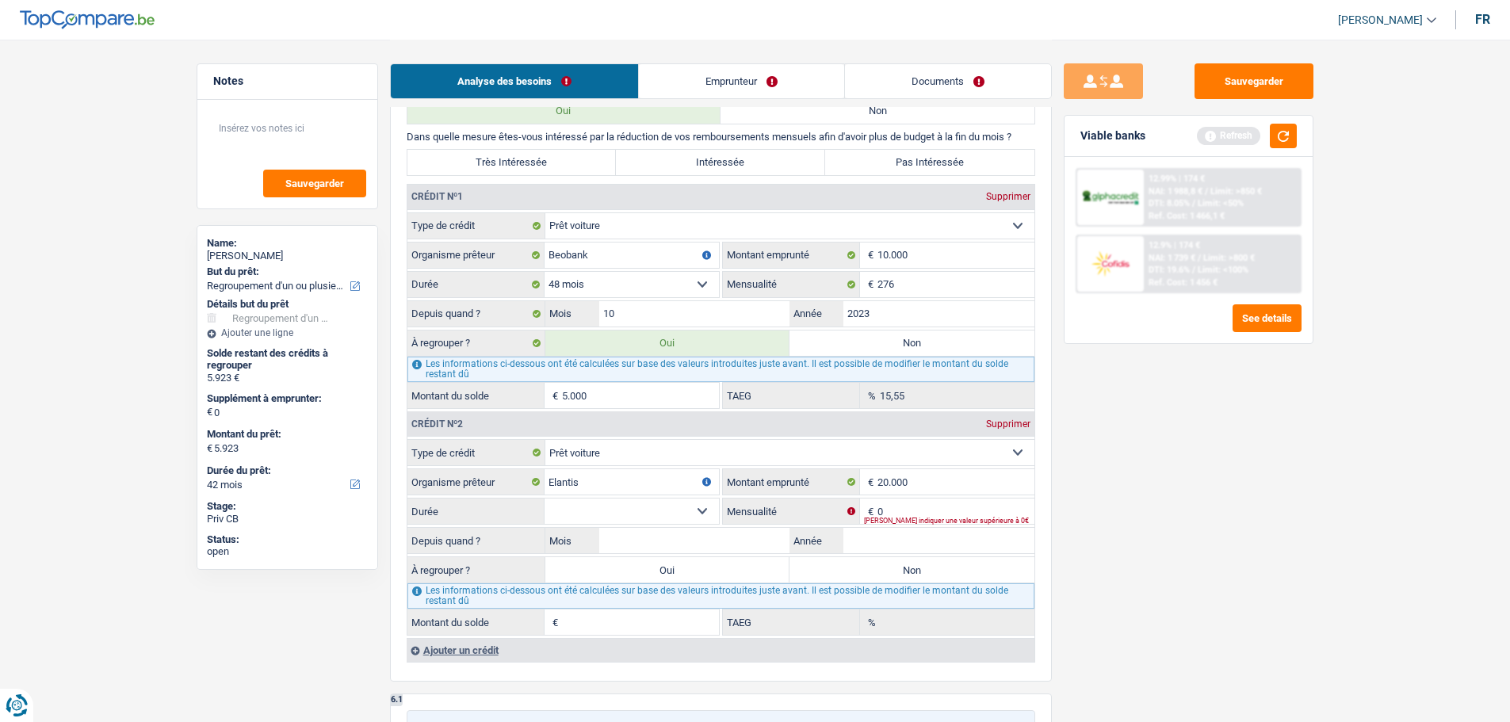
click at [566, 499] on select "12 mois 18 mois 24 mois 30 mois 36 mois 42 mois 48 mois 60 mois 72 mois 84 mois…" at bounding box center [631, 510] width 174 height 25
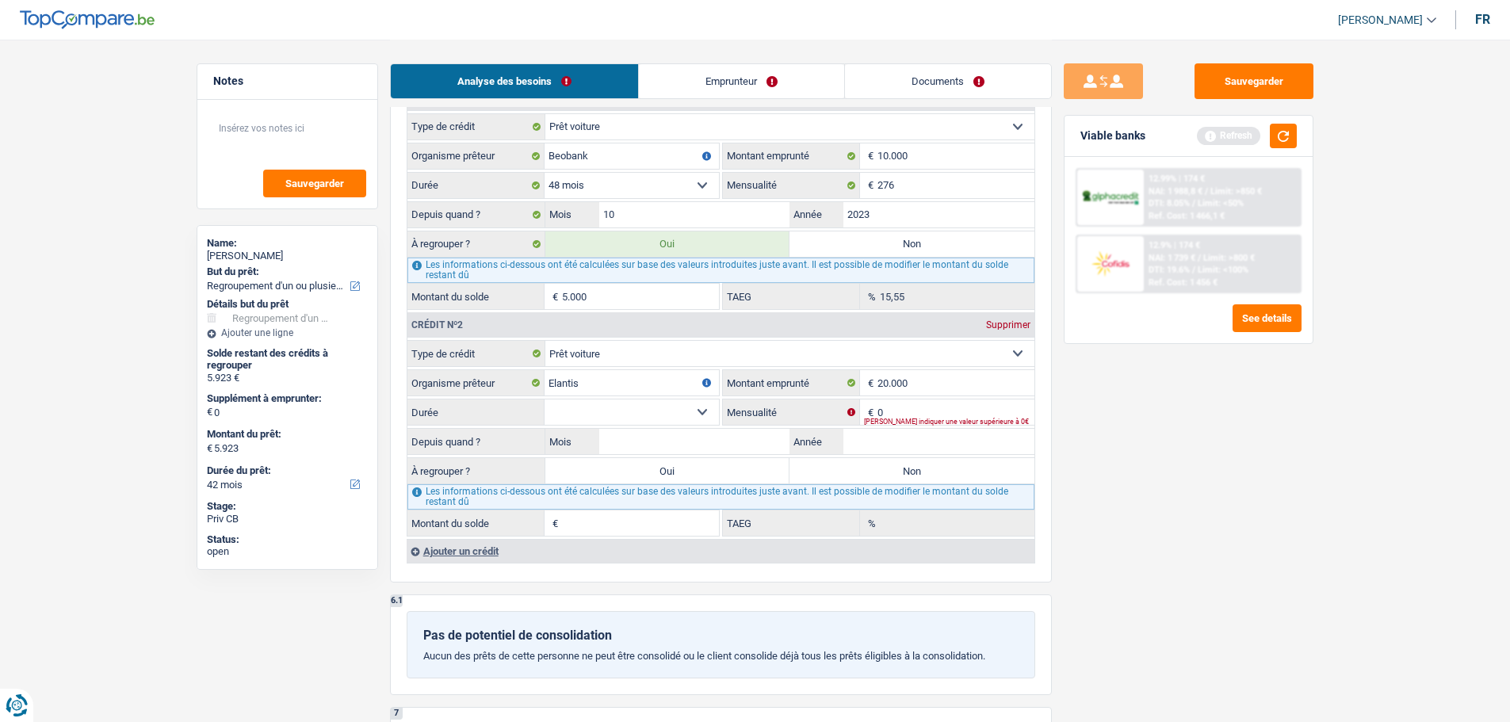
scroll to position [1426, 0]
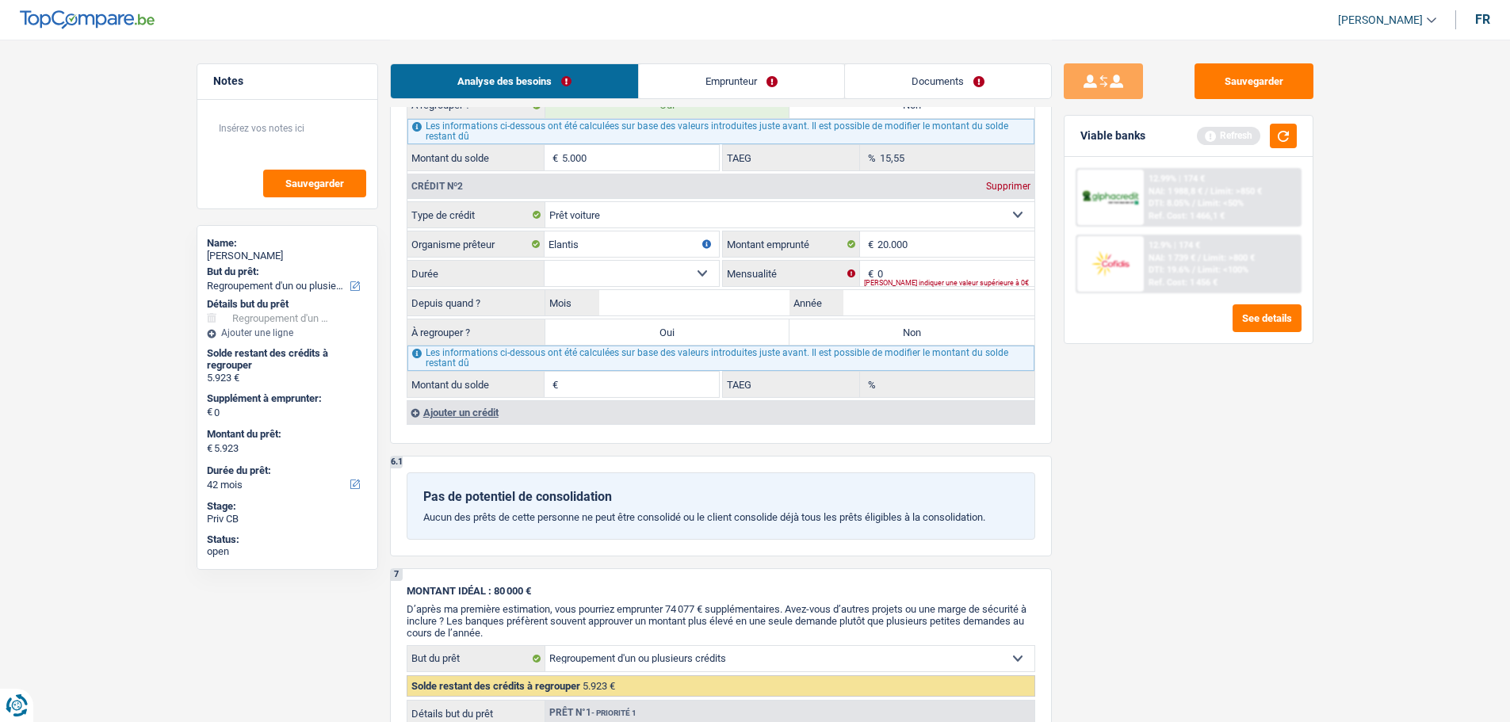
click at [673, 270] on select "12 mois 18 mois 24 mois 30 mois 36 mois 42 mois 48 mois 60 mois 72 mois 84 mois…" at bounding box center [631, 273] width 174 height 25
select select "48"
click at [544, 261] on select "12 mois 18 mois 24 mois 30 mois 36 mois 42 mois 48 mois 60 mois 72 mois 84 mois…" at bounding box center [631, 273] width 174 height 25
click at [929, 276] on input "0" at bounding box center [955, 273] width 157 height 25
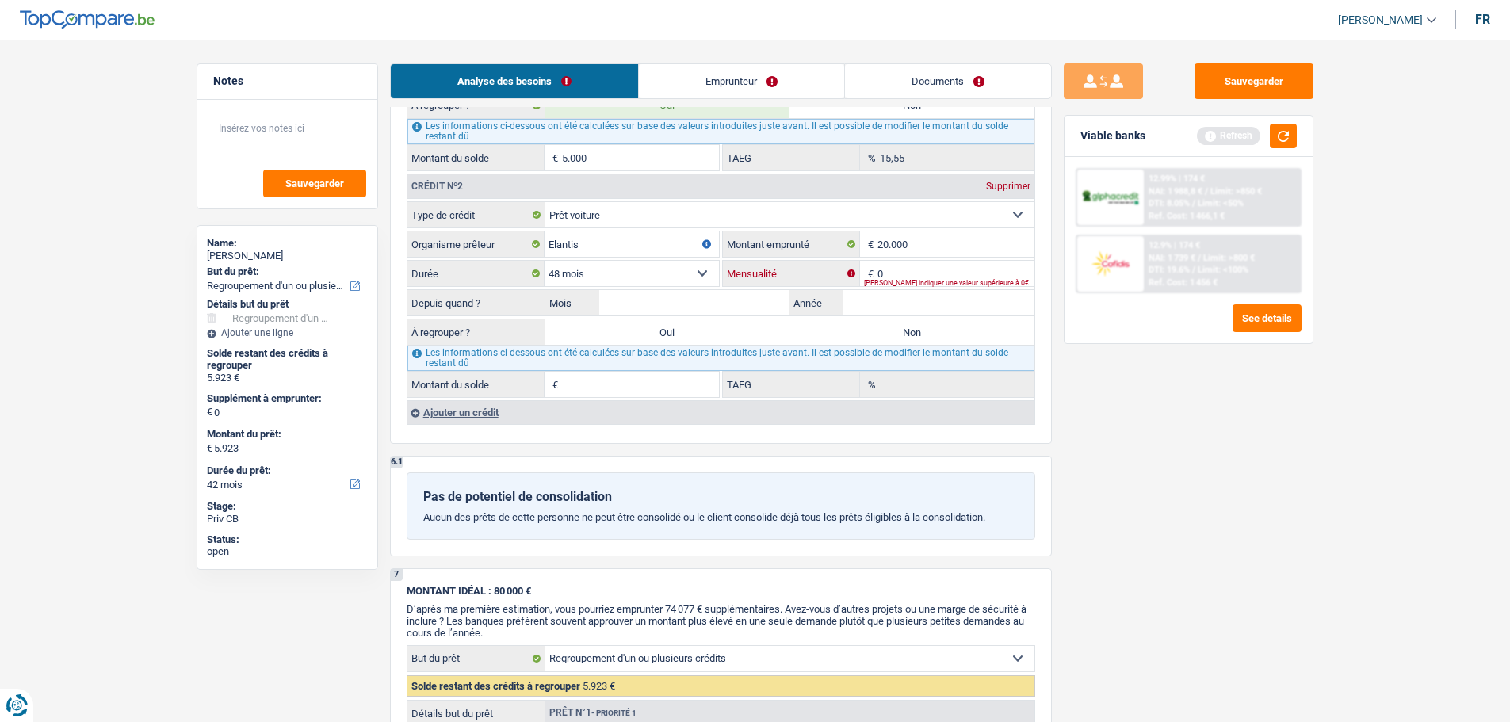
click at [929, 276] on input "0" at bounding box center [955, 273] width 157 height 25
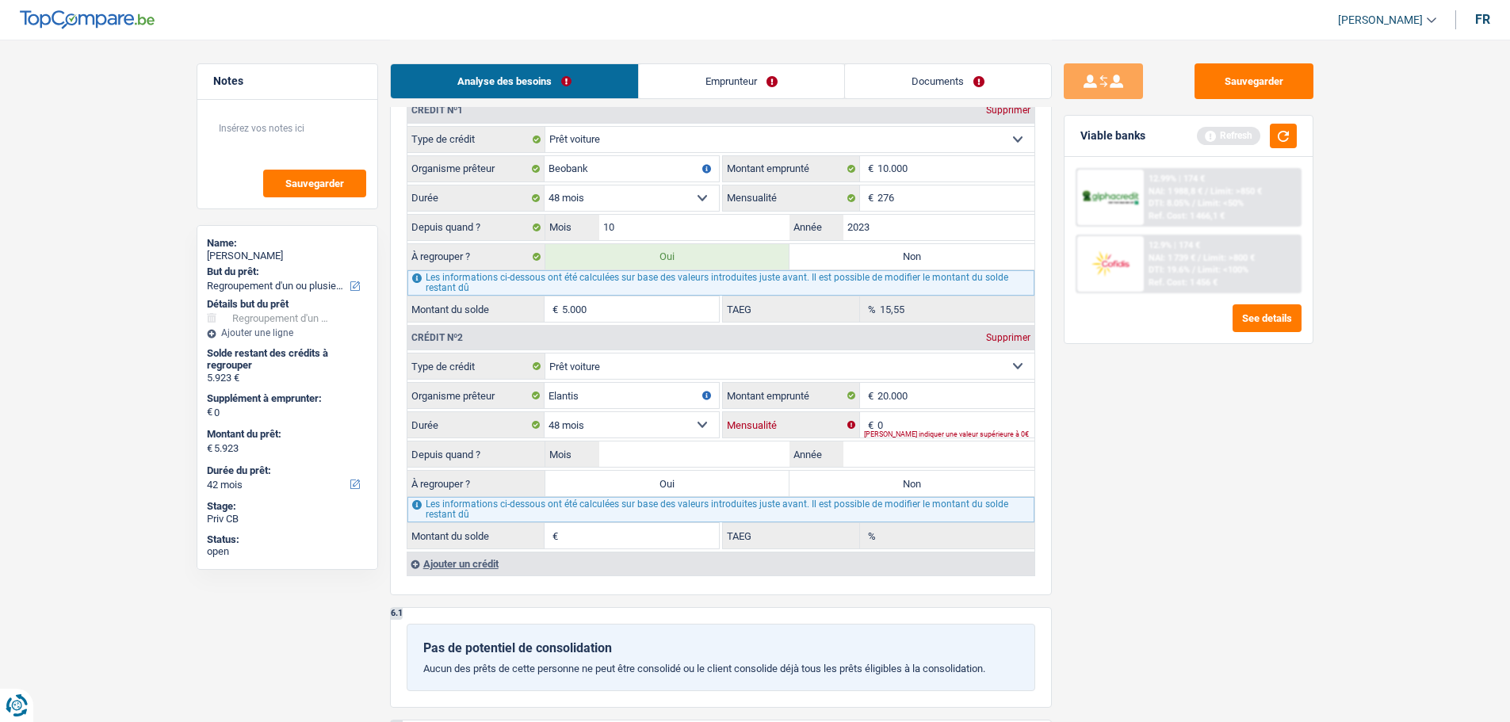
scroll to position [1268, 0]
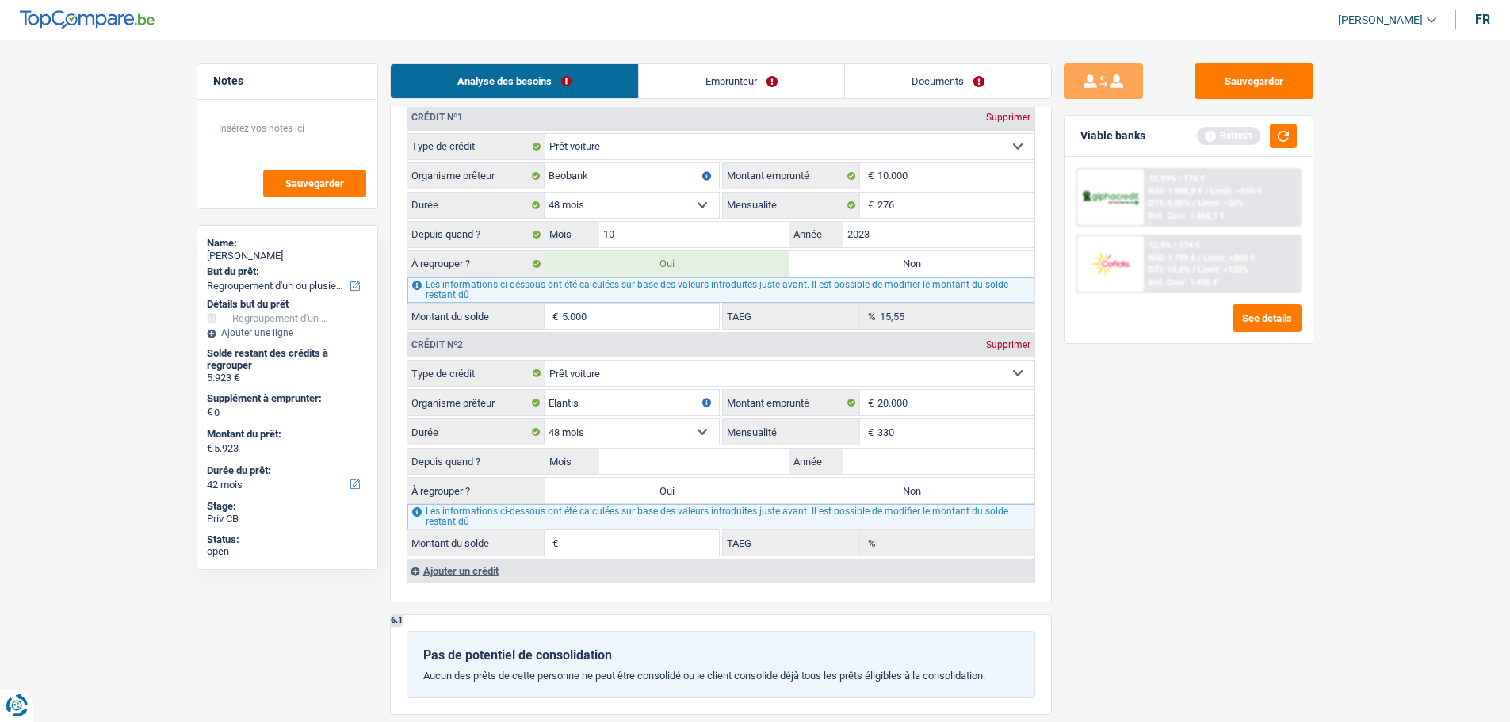
type input "330"
click at [1258, 460] on div "Sauvegarder Viable banks Refresh 12.99% | 174 € NAI: 1 988,8 € / Limit: >850 € …" at bounding box center [1188, 379] width 273 height 633
click at [857, 448] on div "Depuis quand ? Mois / Année" at bounding box center [720, 461] width 627 height 27
click at [874, 458] on input "Année" at bounding box center [938, 461] width 191 height 25
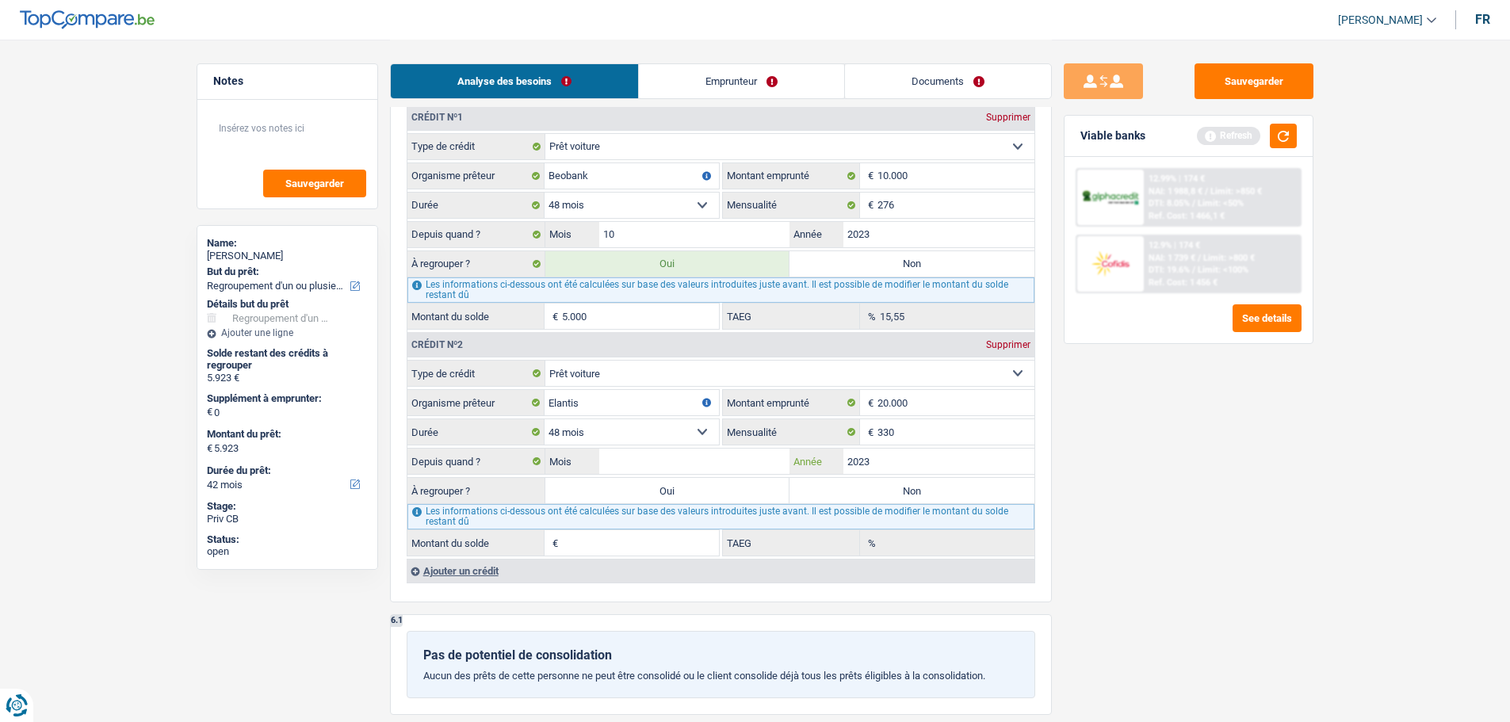
type input "2023"
click at [696, 466] on input "Mois" at bounding box center [694, 461] width 191 height 25
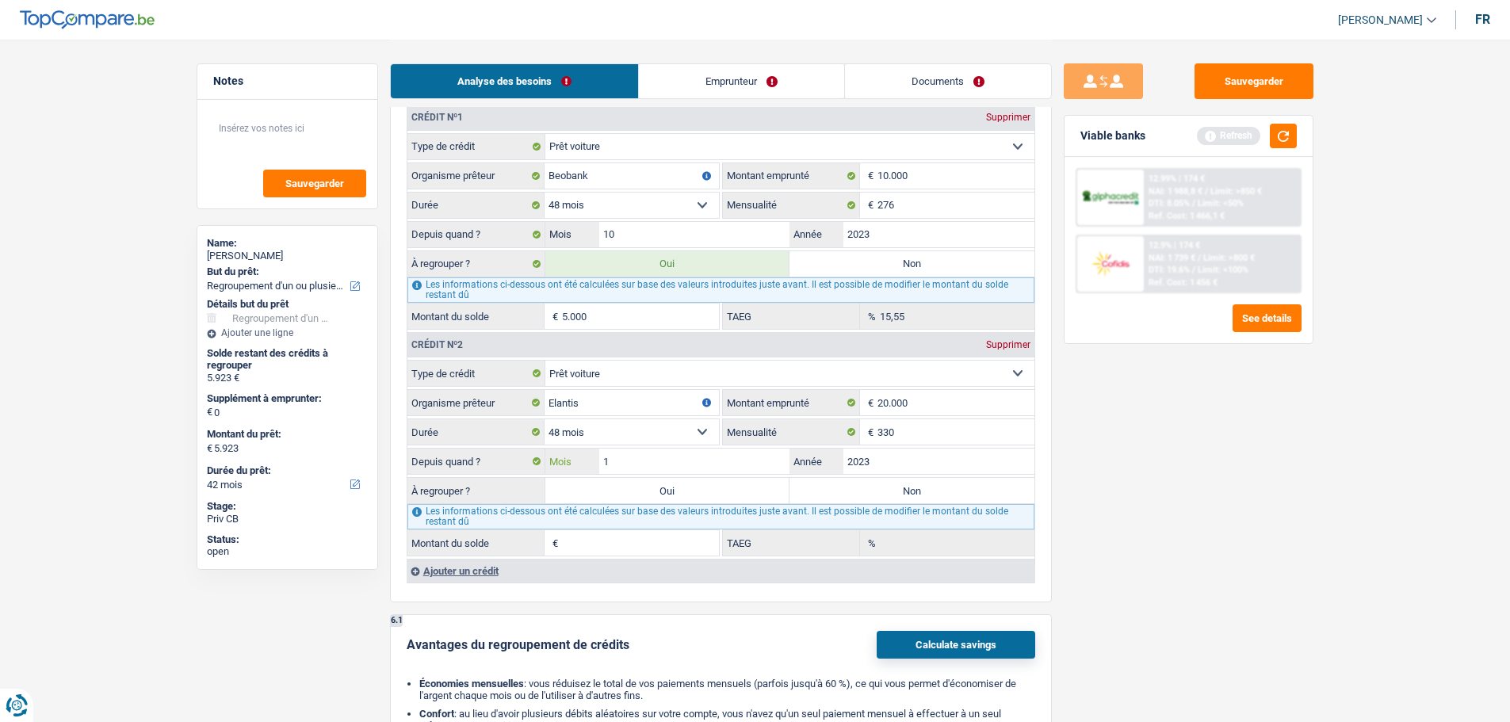
type input "10"
type input "8.902"
type input "0,00"
type input "2023"
drag, startPoint x: 1232, startPoint y: 525, endPoint x: 1082, endPoint y: 554, distance: 153.4
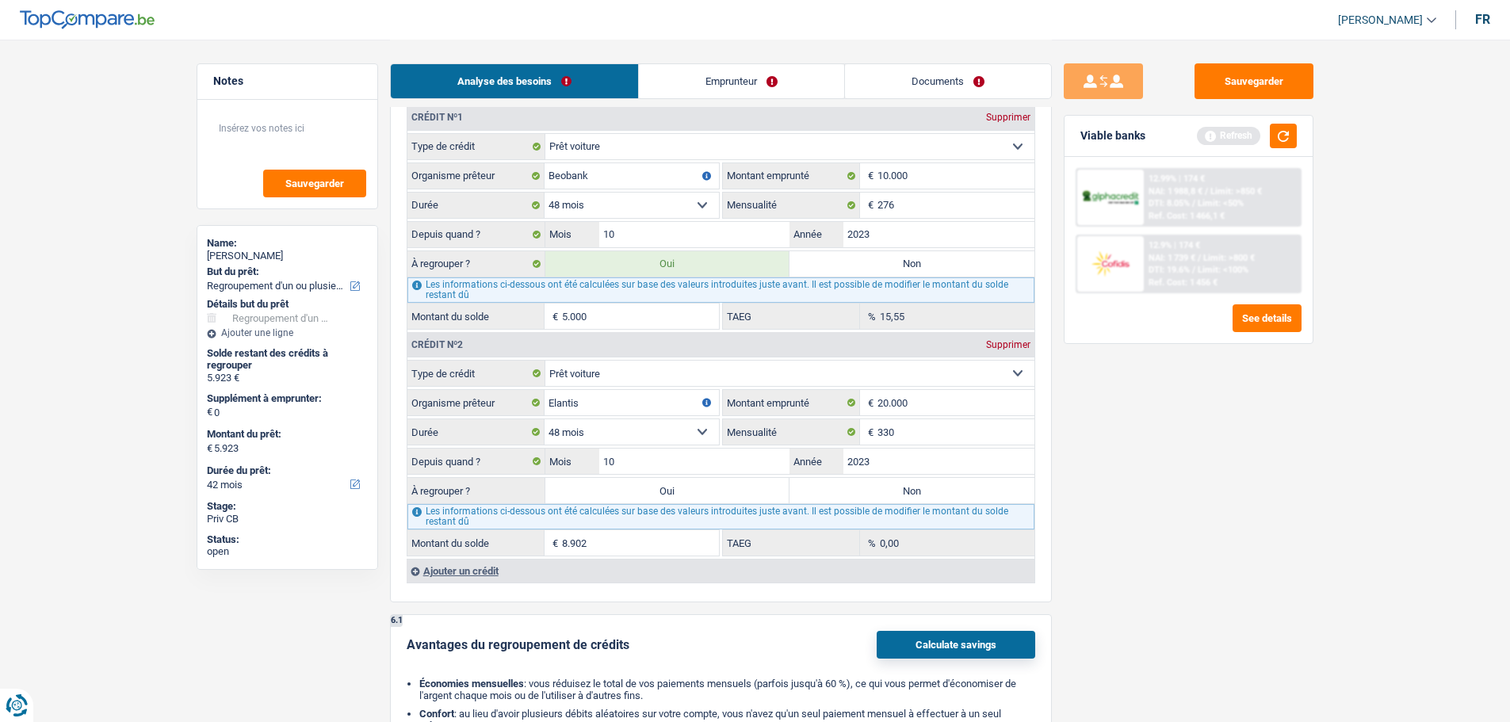
click at [1231, 525] on div "Sauvegarder Viable banks Refresh 12.99% | 174 € NAI: 1 988,8 € / Limit: >850 € …" at bounding box center [1188, 379] width 273 height 633
click at [690, 492] on label "Oui" at bounding box center [667, 490] width 245 height 25
click at [690, 492] on input "Oui" at bounding box center [667, 490] width 245 height 25
radio input "true"
type input "13.902"
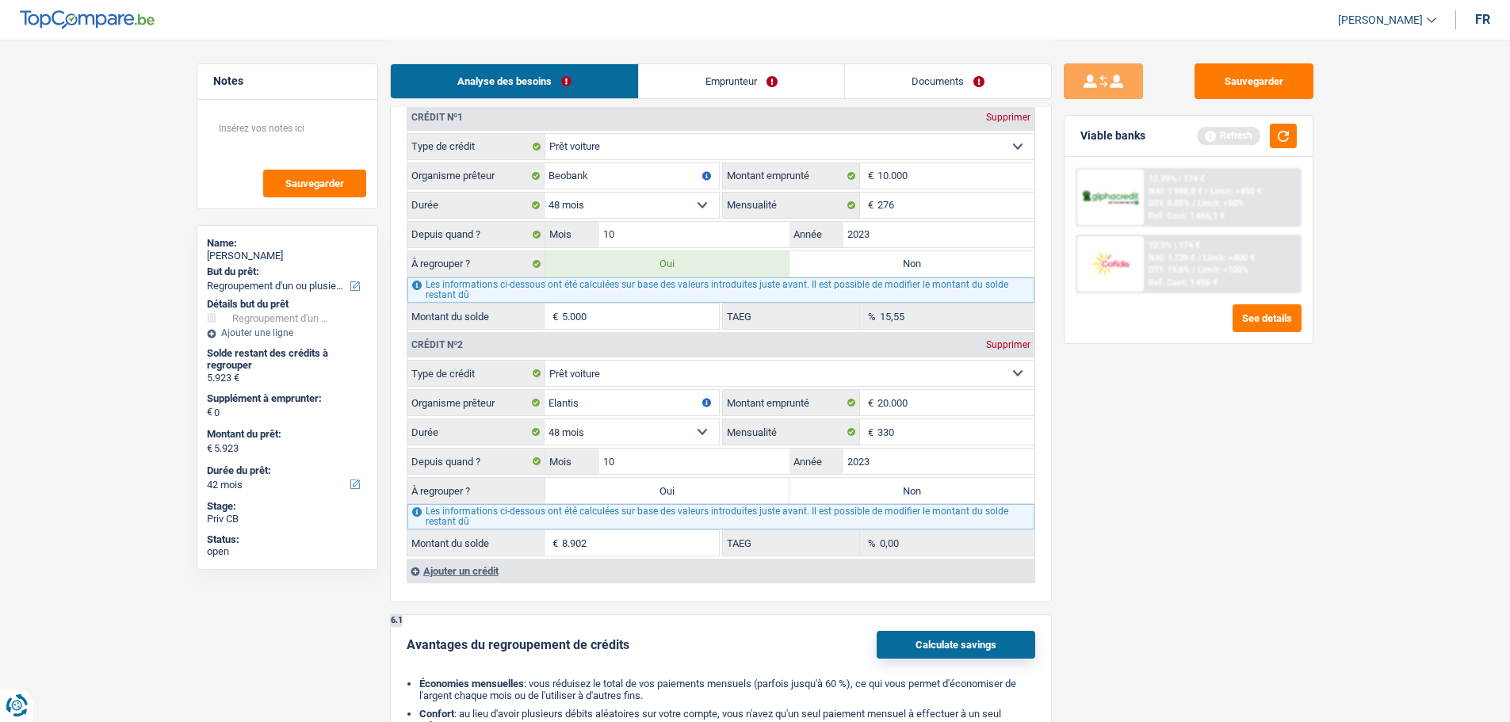
type input "13.902"
select select "60"
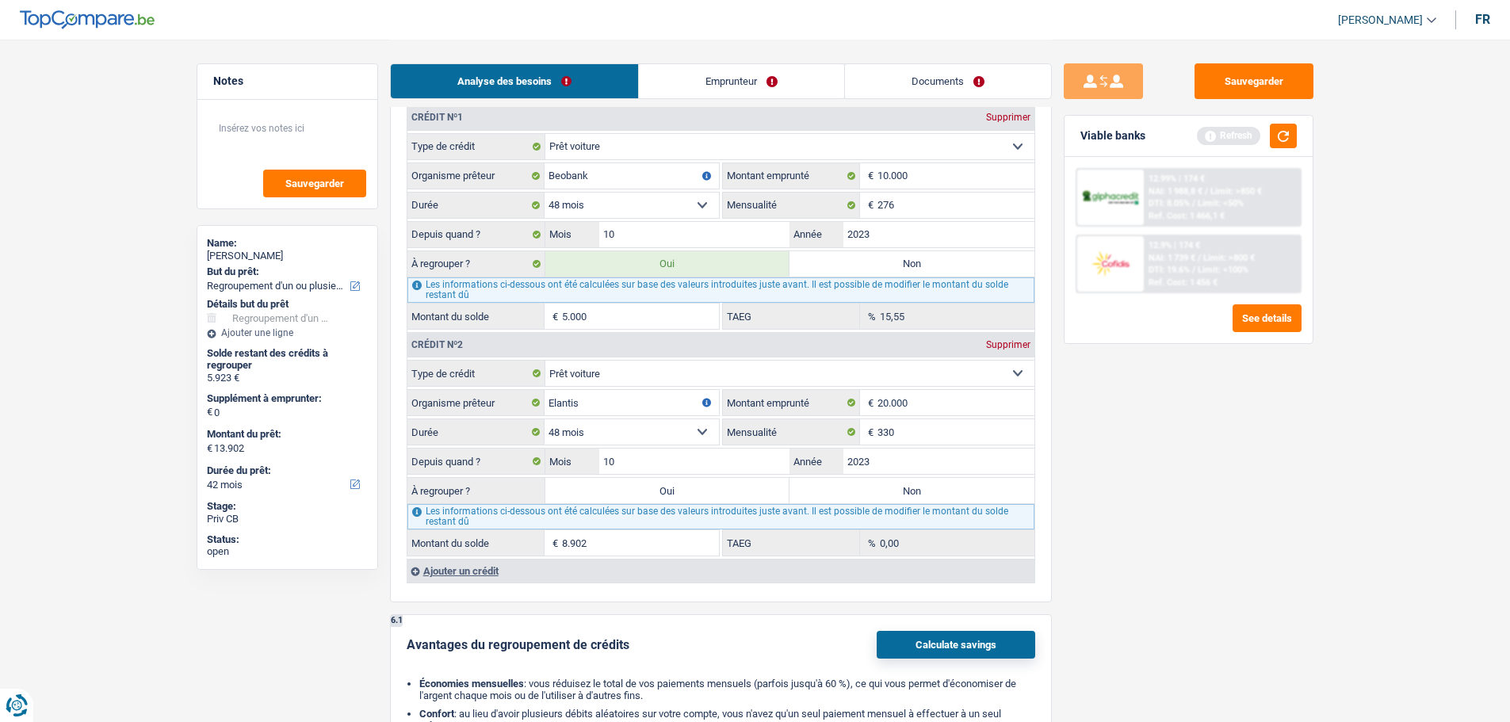
select select "60"
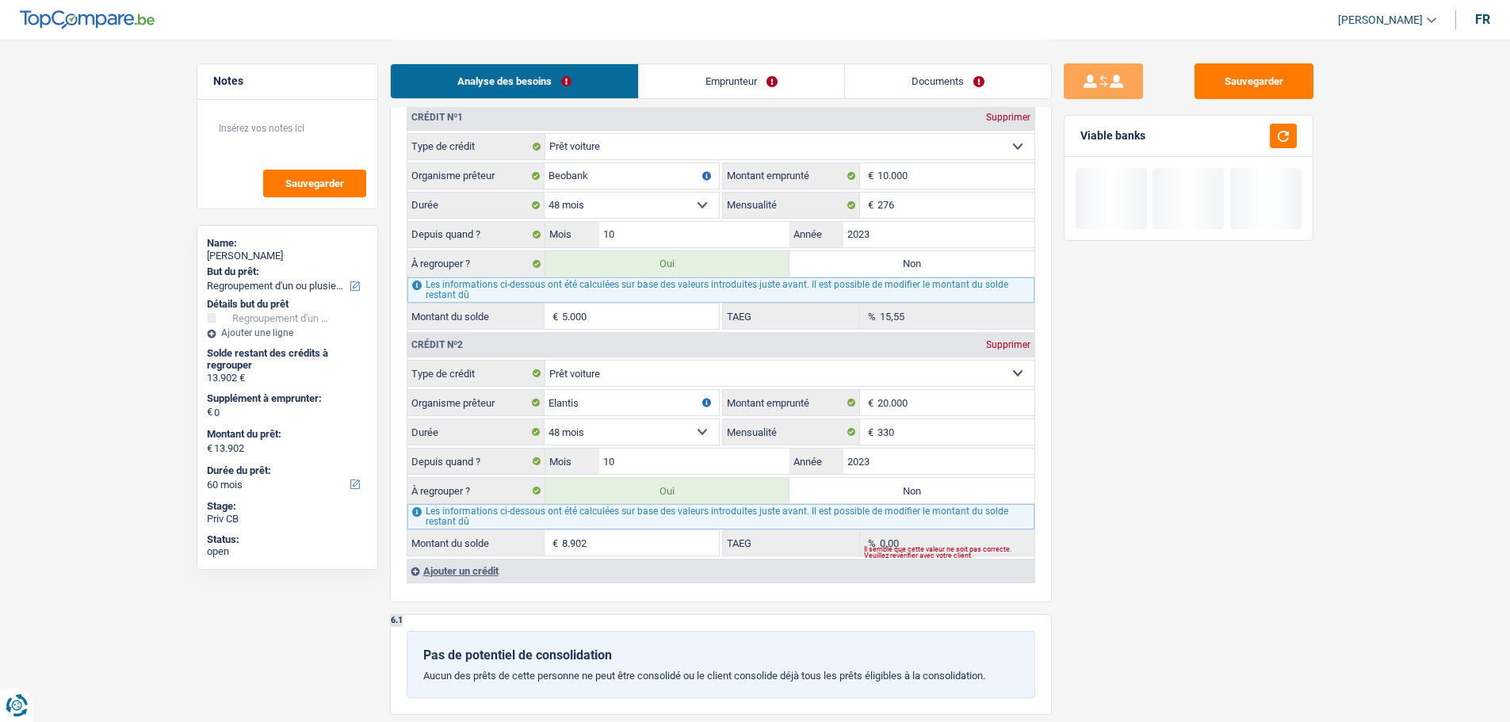
click at [643, 534] on input "8.902" at bounding box center [640, 542] width 157 height 25
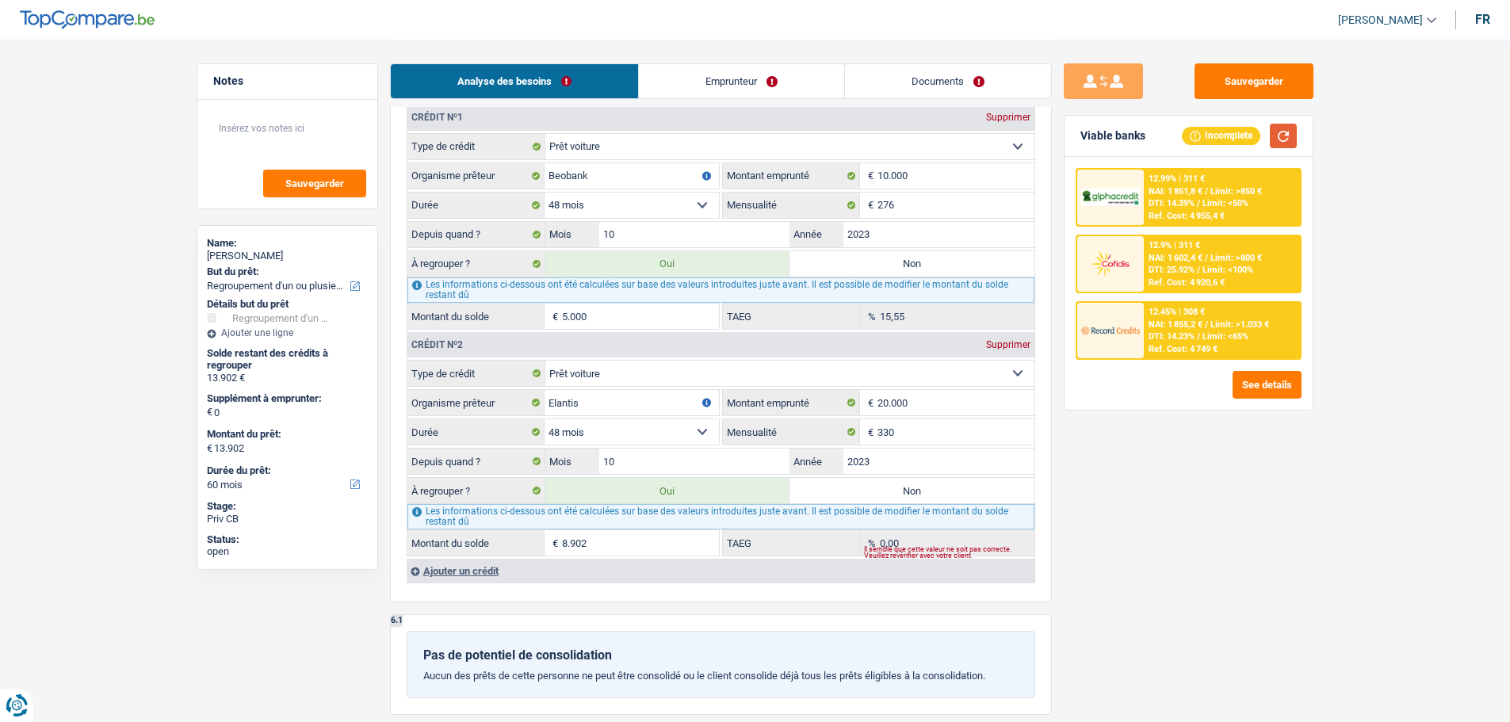
click at [1275, 134] on button "button" at bounding box center [1282, 136] width 27 height 25
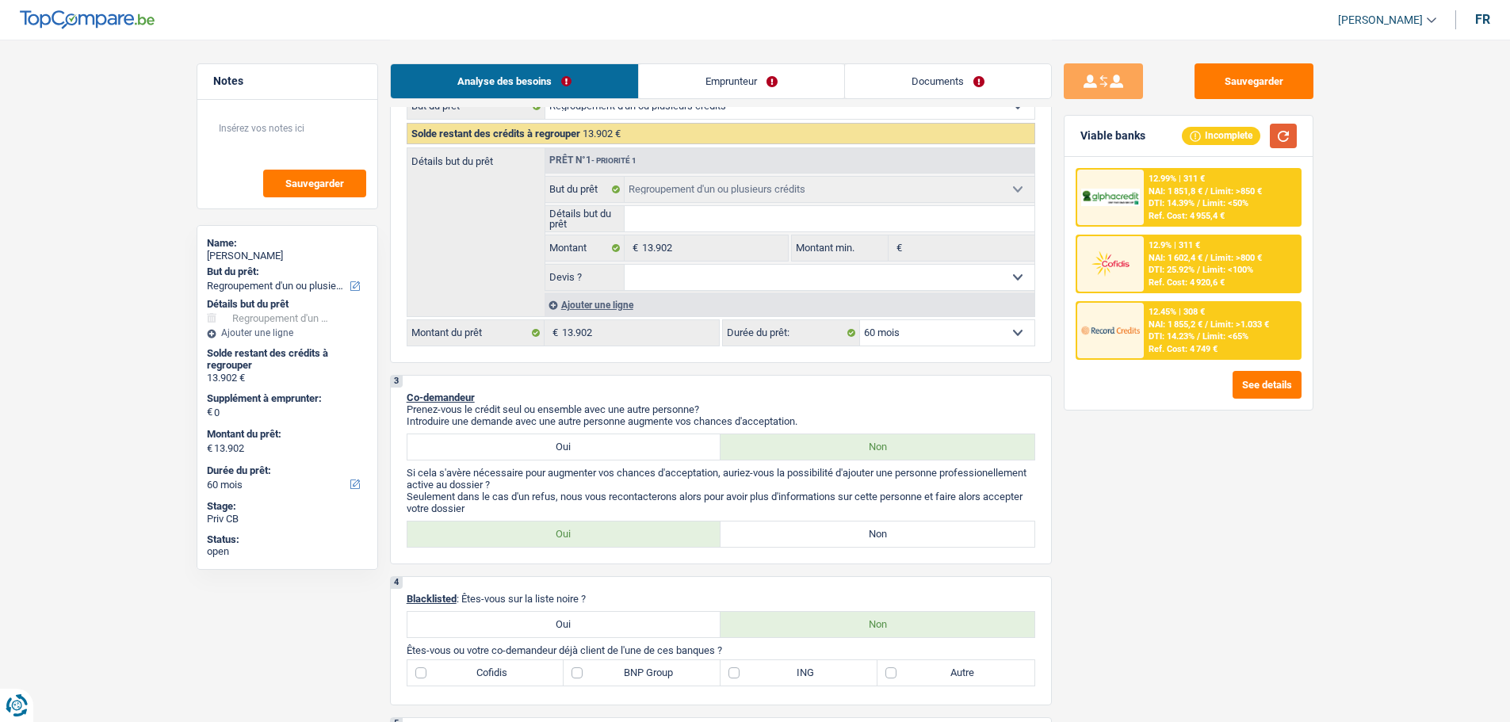
scroll to position [79, 0]
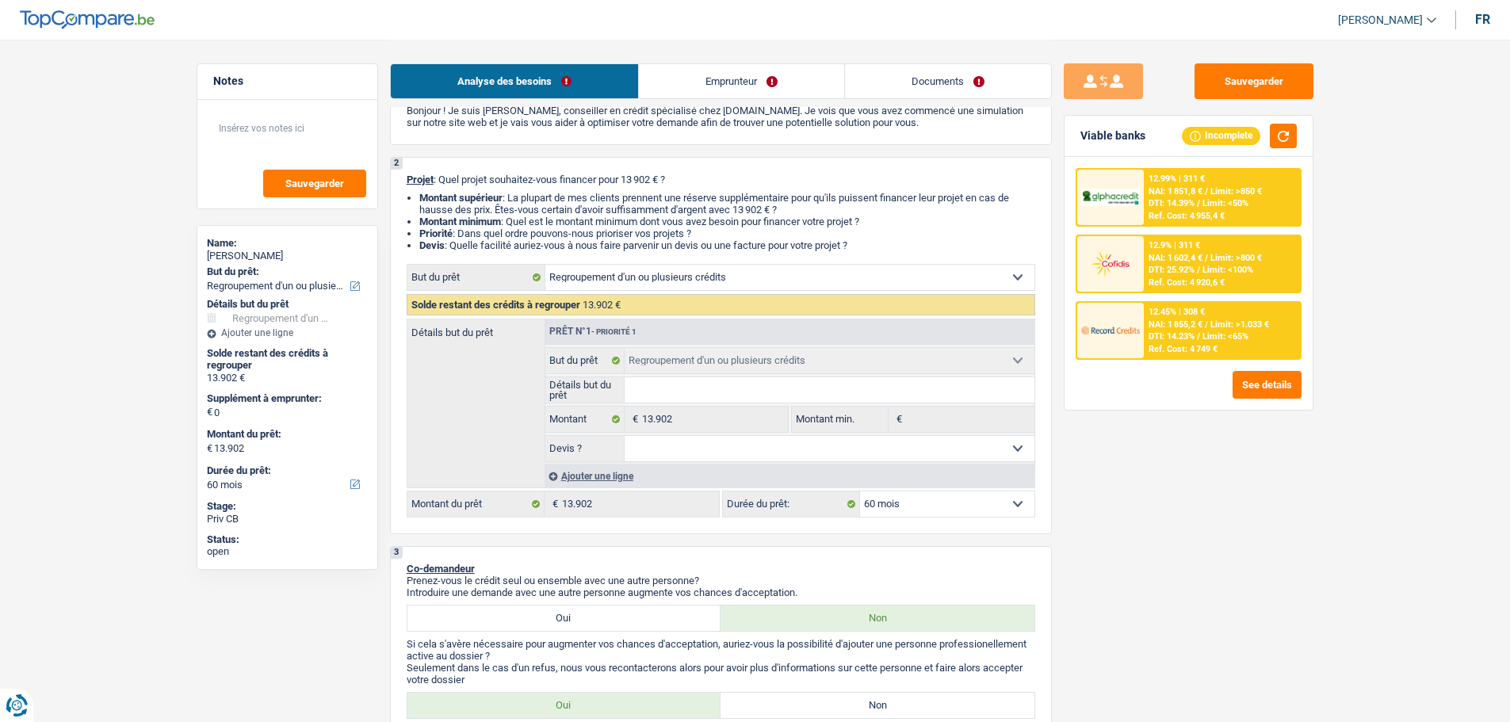
drag, startPoint x: 809, startPoint y: 445, endPoint x: 756, endPoint y: 443, distance: 53.1
click at [809, 445] on select "Oui Non Non répondu Sélectionner une option" at bounding box center [829, 448] width 410 height 25
select select "yes"
click at [624, 436] on select "Oui Non Non répondu Sélectionner une option" at bounding box center [829, 448] width 410 height 25
select select "yes"
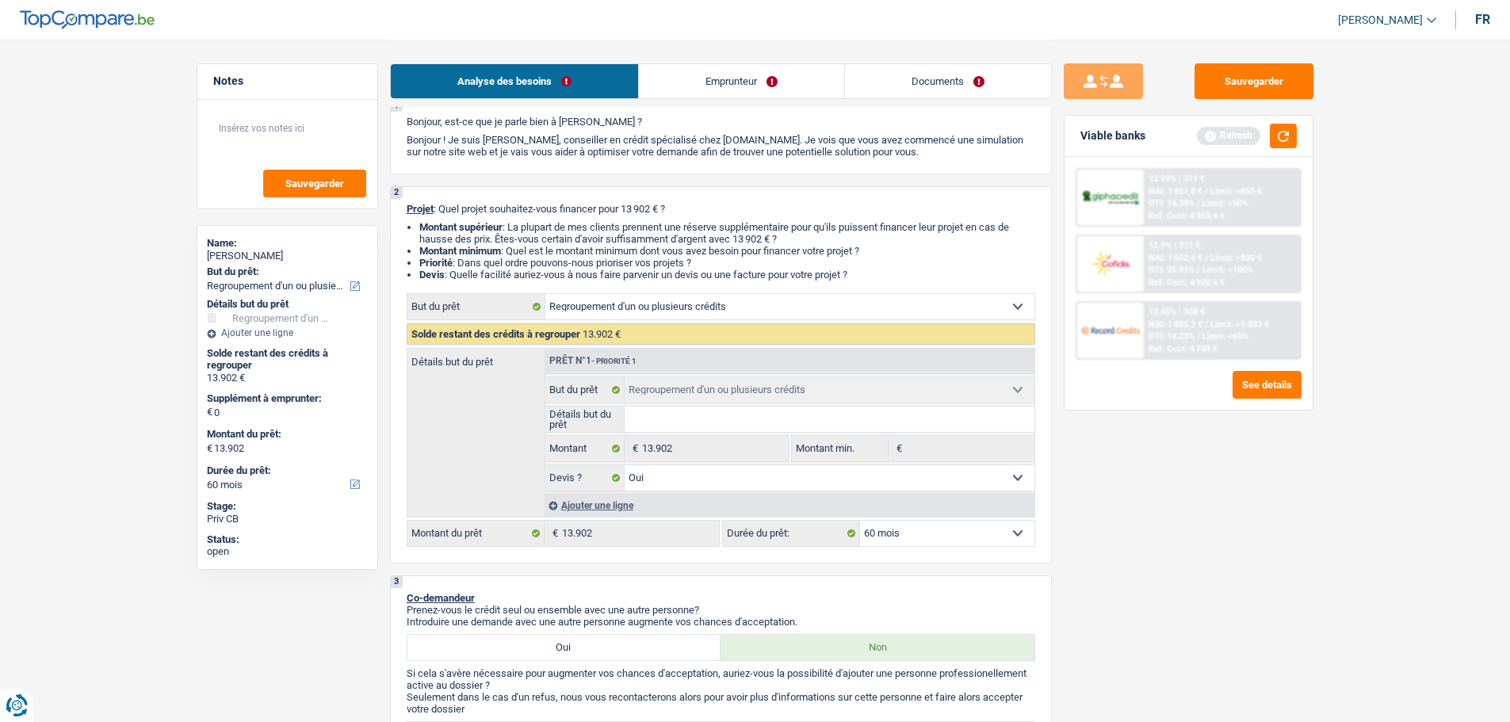
scroll to position [158, 0]
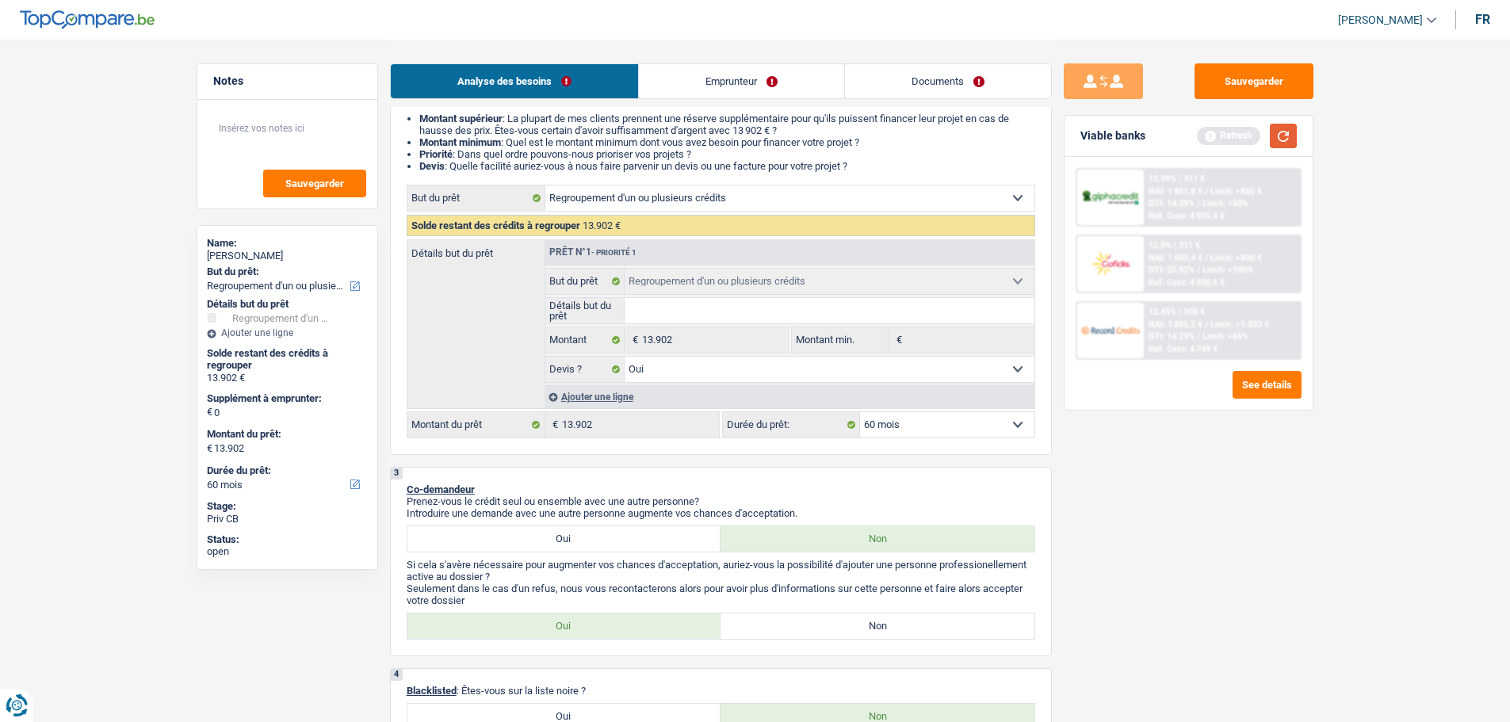
click at [1288, 134] on button "button" at bounding box center [1282, 136] width 27 height 25
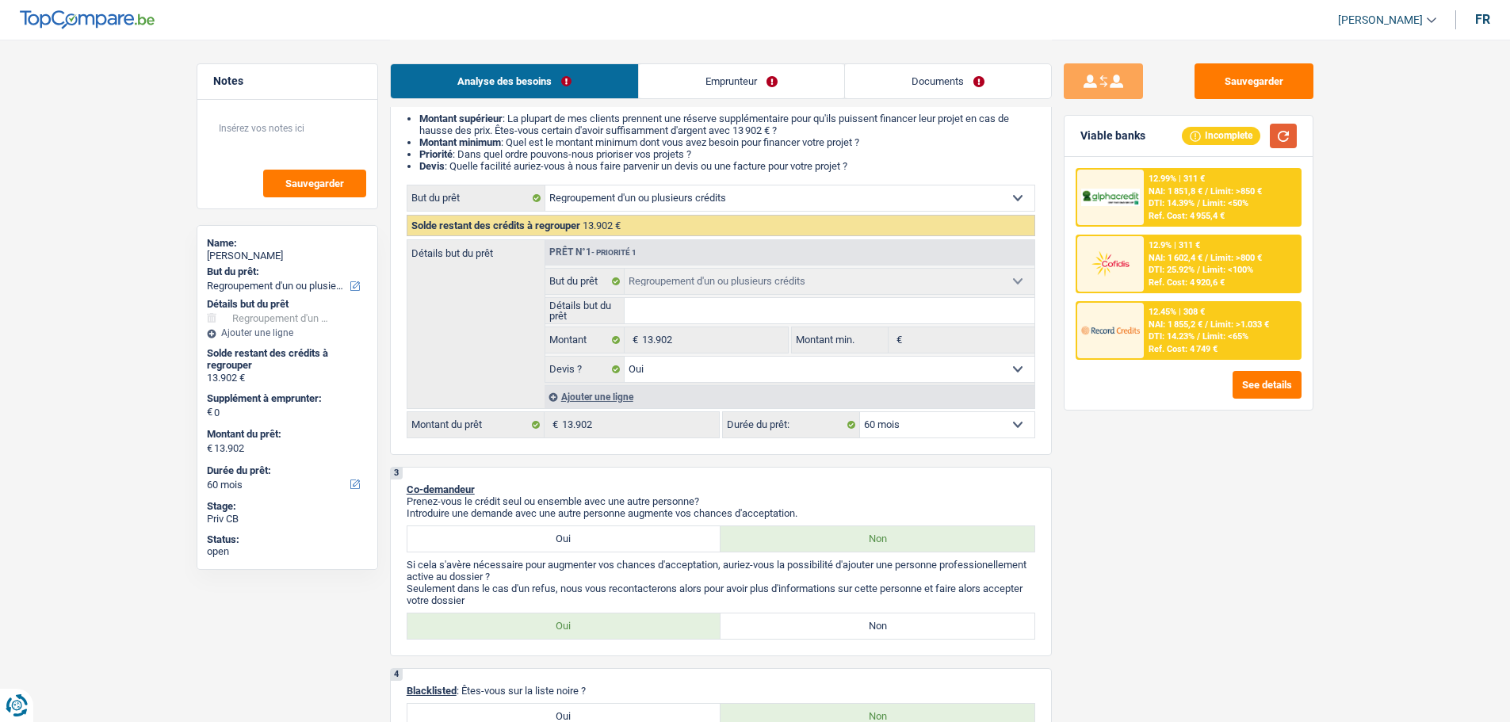
scroll to position [396, 0]
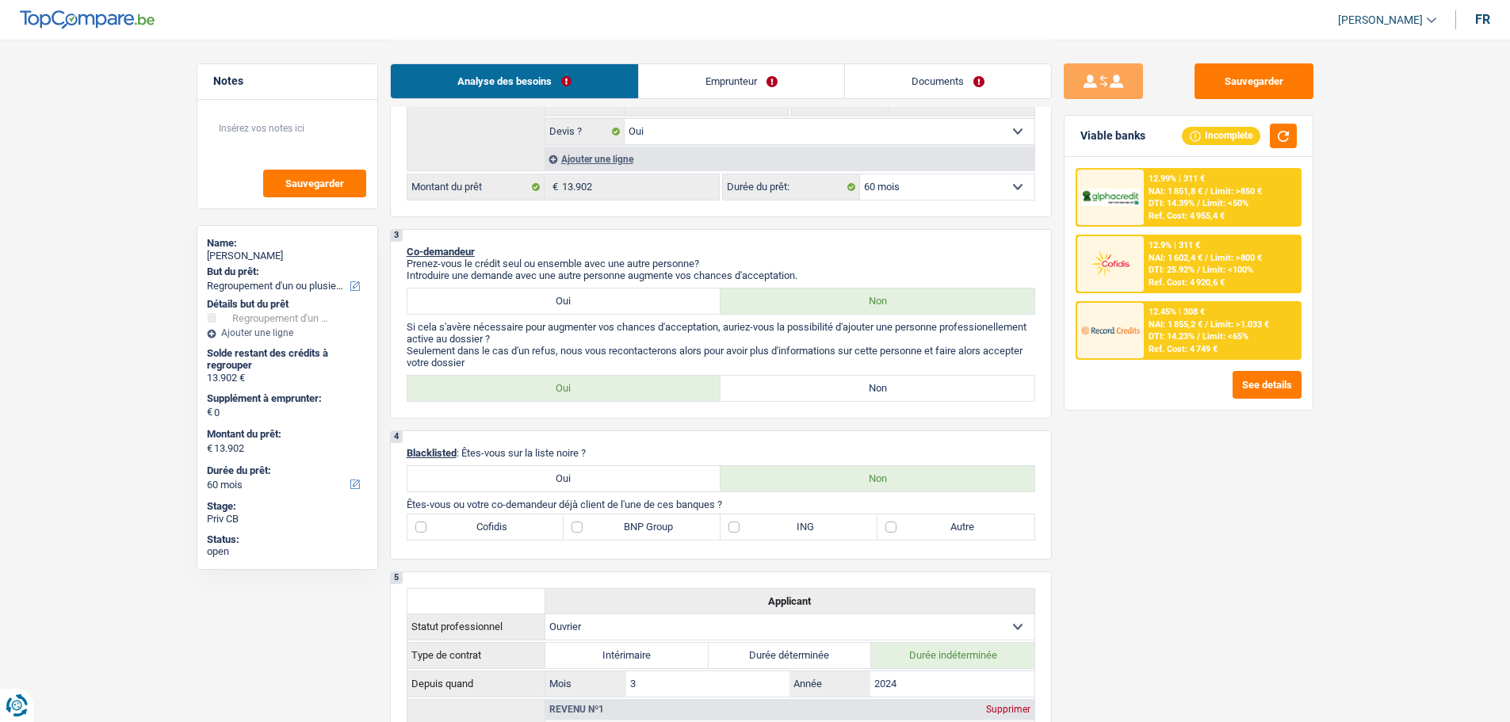
click at [984, 193] on select "12 mois 18 mois 24 mois 30 mois 36 mois 42 mois 48 mois 60 mois Sélectionner un…" at bounding box center [947, 186] width 174 height 25
click at [860, 174] on select "12 mois 18 mois 24 mois 30 mois 36 mois 42 mois 48 mois 60 mois Sélectionner un…" at bounding box center [947, 186] width 174 height 25
click at [1173, 338] on span "DTI: 14.23%" at bounding box center [1171, 336] width 46 height 10
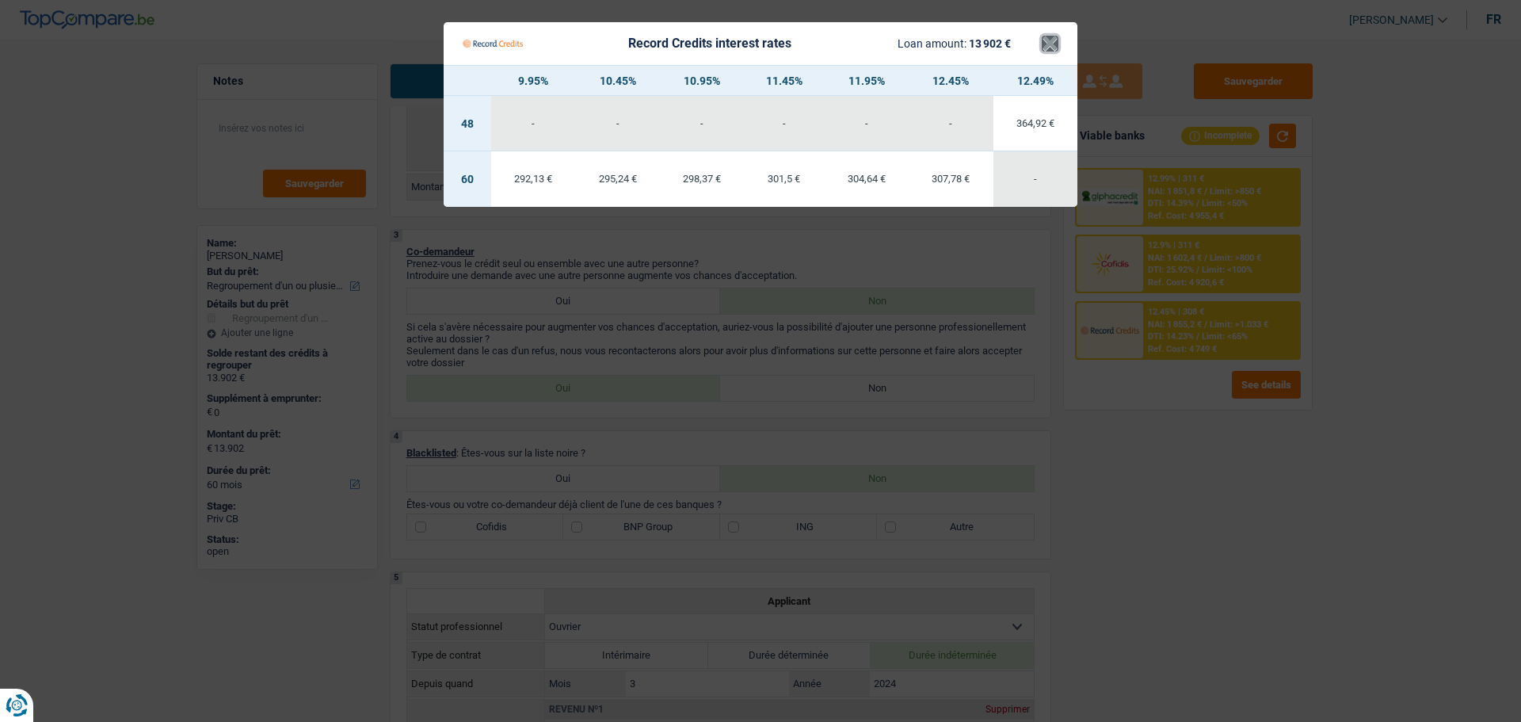
drag, startPoint x: 1050, startPoint y: 44, endPoint x: 1055, endPoint y: 55, distance: 11.3
click at [1049, 44] on button "×" at bounding box center [1050, 44] width 17 height 16
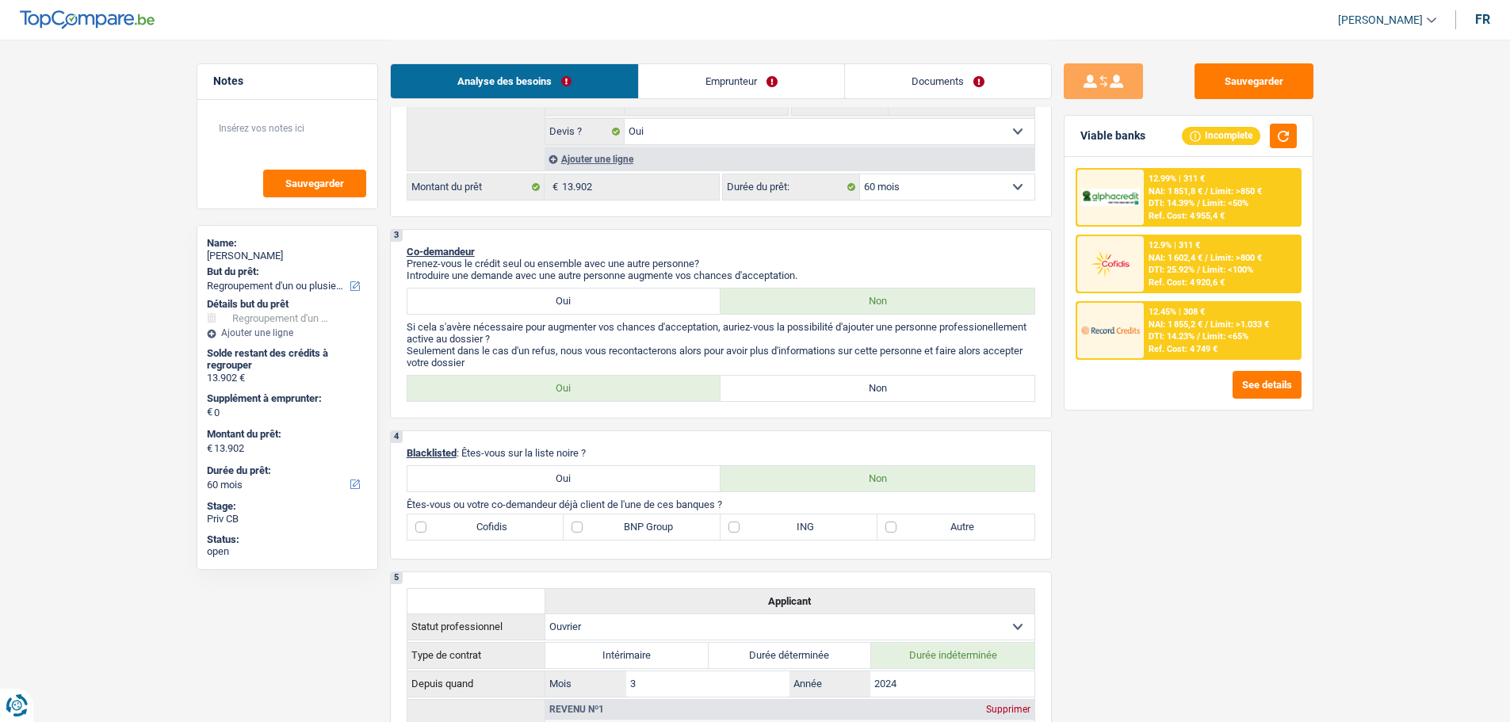
click at [1159, 209] on div "12.99% | 311 € NAI: 1 851,8 € / Limit: >850 € DTI: 14.39% / Limit: <50% Ref. Co…" at bounding box center [1221, 197] width 156 height 55
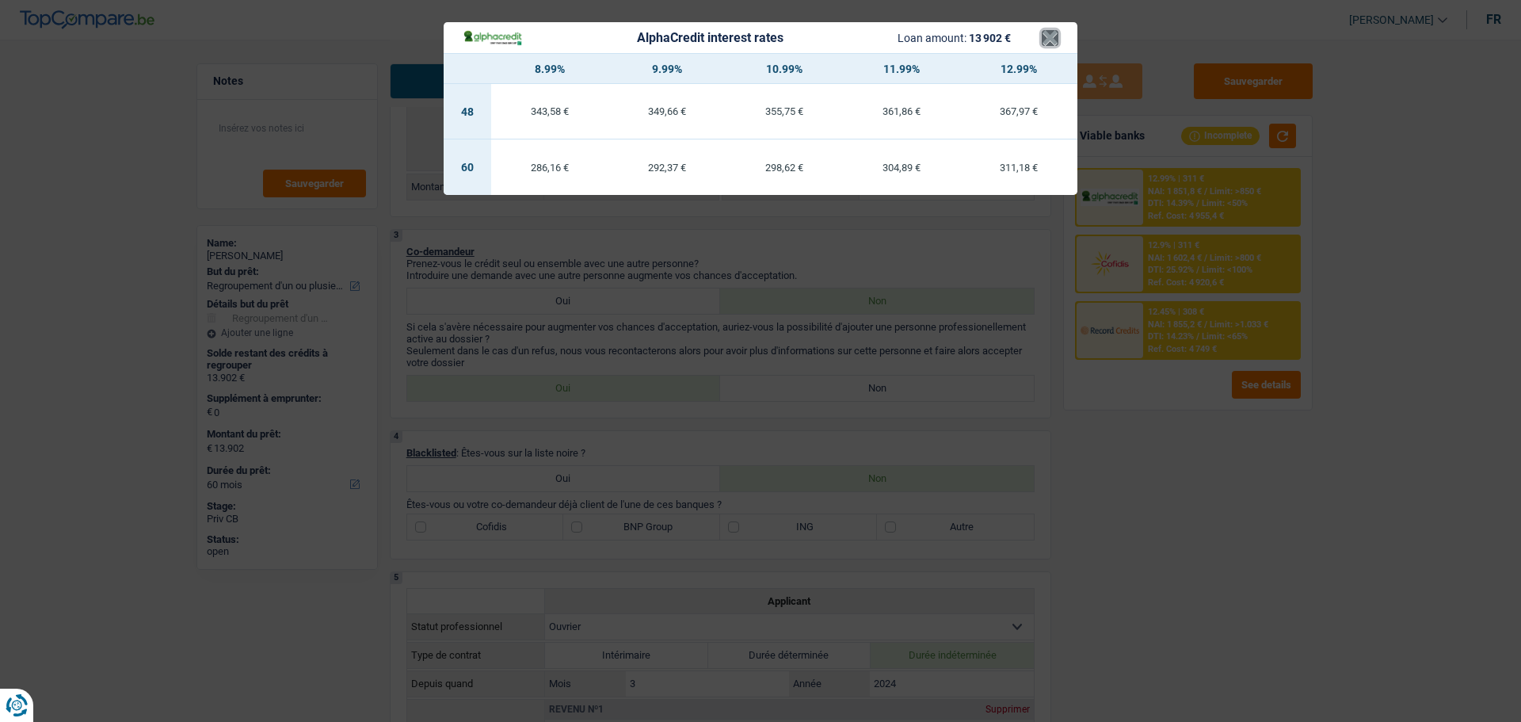
click at [1056, 44] on button "×" at bounding box center [1050, 38] width 17 height 16
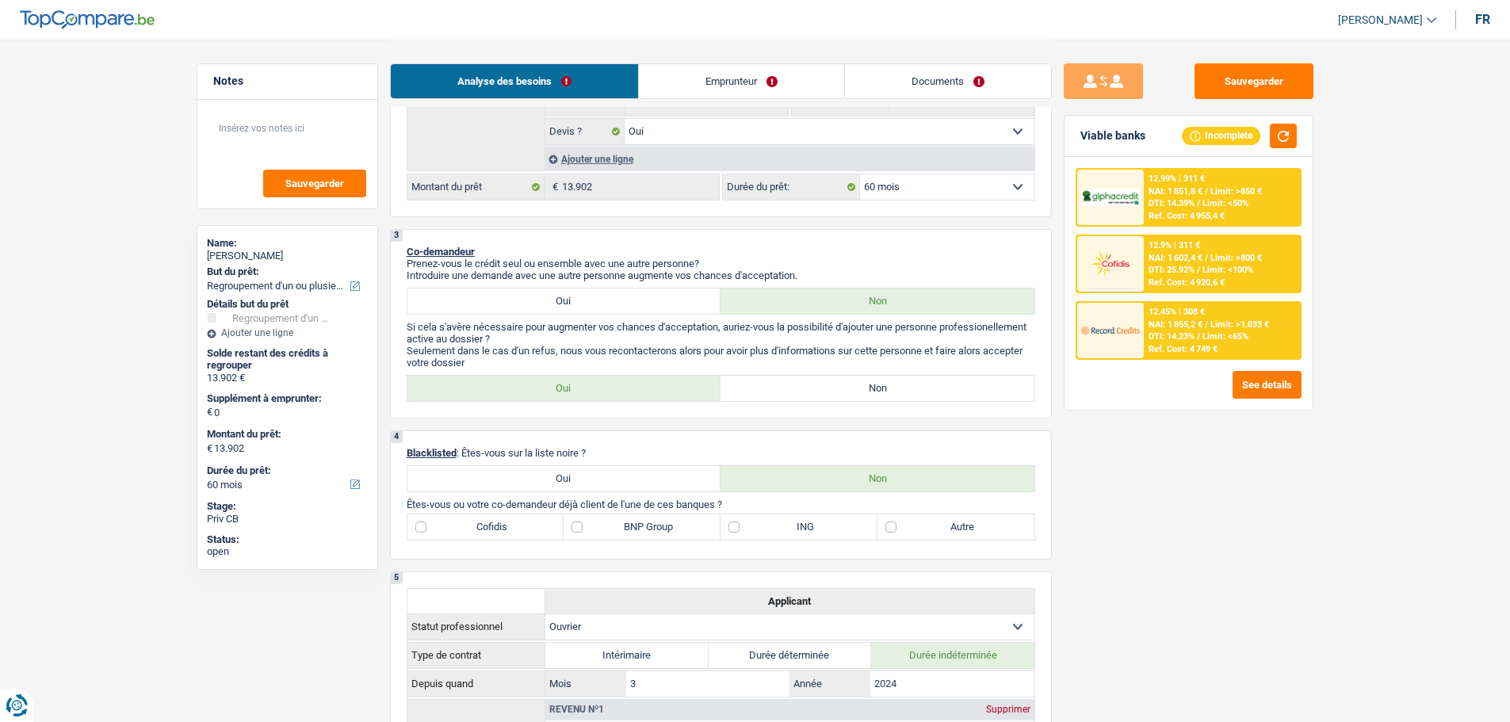
click at [1156, 277] on div "Ref. Cost: 4 920,6 €" at bounding box center [1186, 282] width 76 height 10
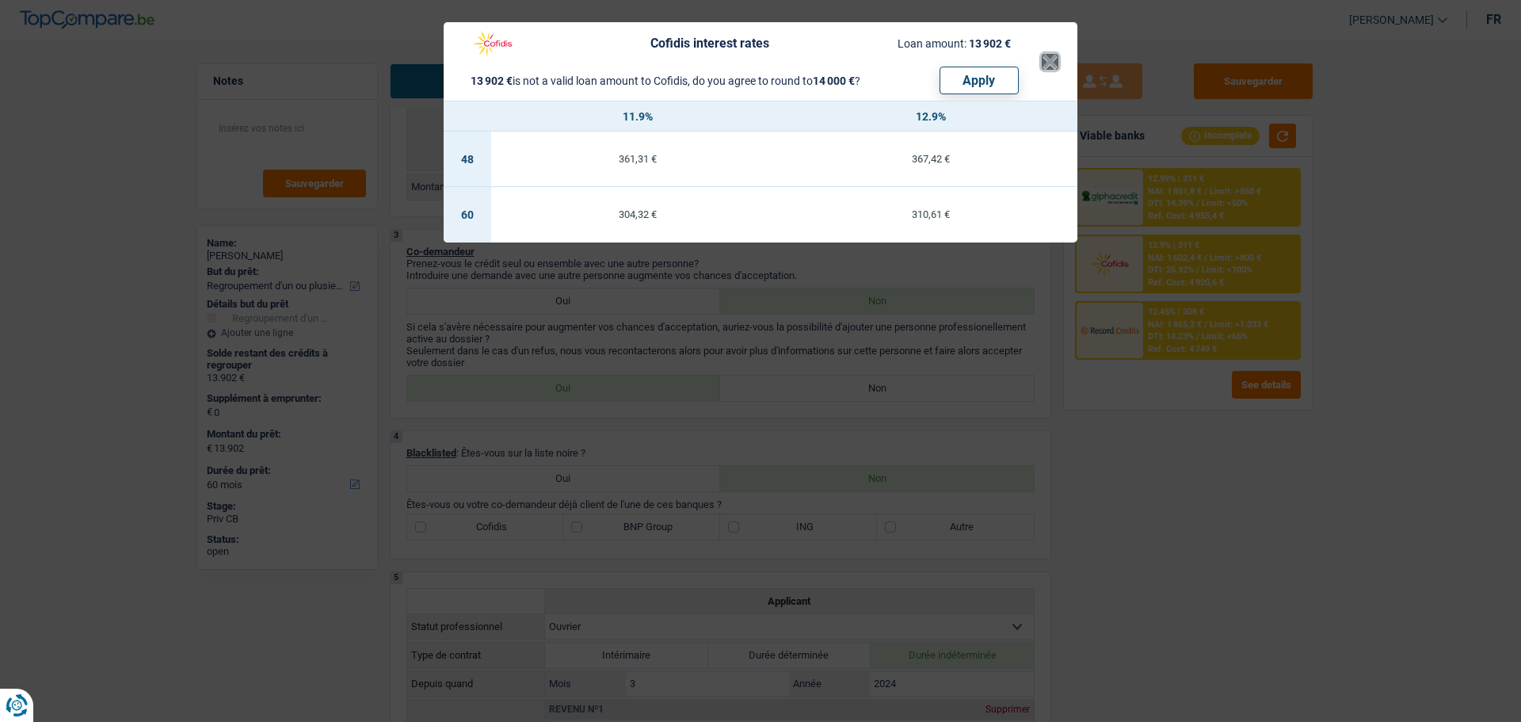
drag, startPoint x: 1048, startPoint y: 56, endPoint x: 1120, endPoint y: 139, distance: 109.5
click at [1059, 64] on header "Cofidis interest rates Loan amount: 13 902 € 13 902 € is not a valid loan amoun…" at bounding box center [761, 61] width 634 height 78
click at [1194, 284] on div "Cofidis interest rates Loan amount: 13 902 € 13 902 € is not a valid loan amoun…" at bounding box center [760, 361] width 1521 height 722
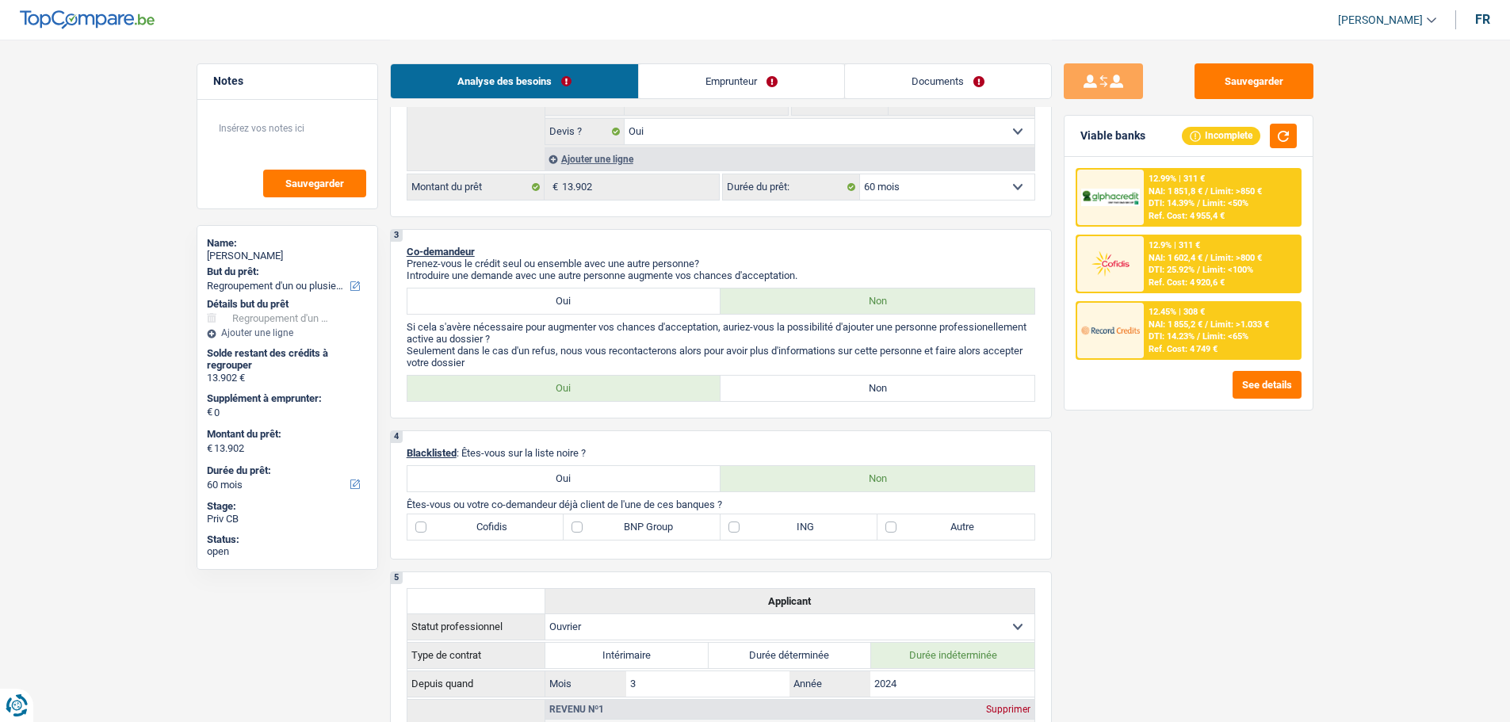
click at [1203, 208] on span "Limit: <50%" at bounding box center [1225, 203] width 46 height 10
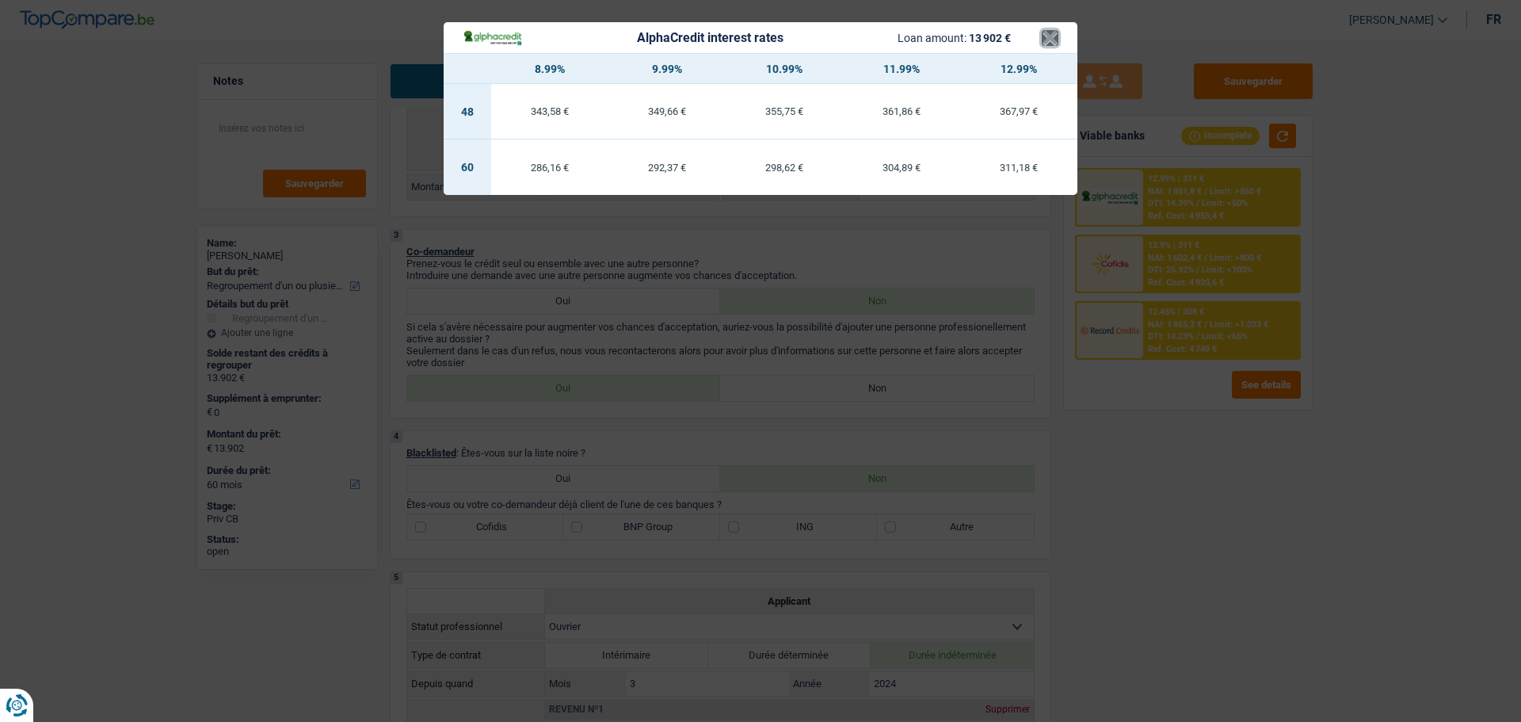
click at [1047, 37] on button "×" at bounding box center [1050, 38] width 17 height 16
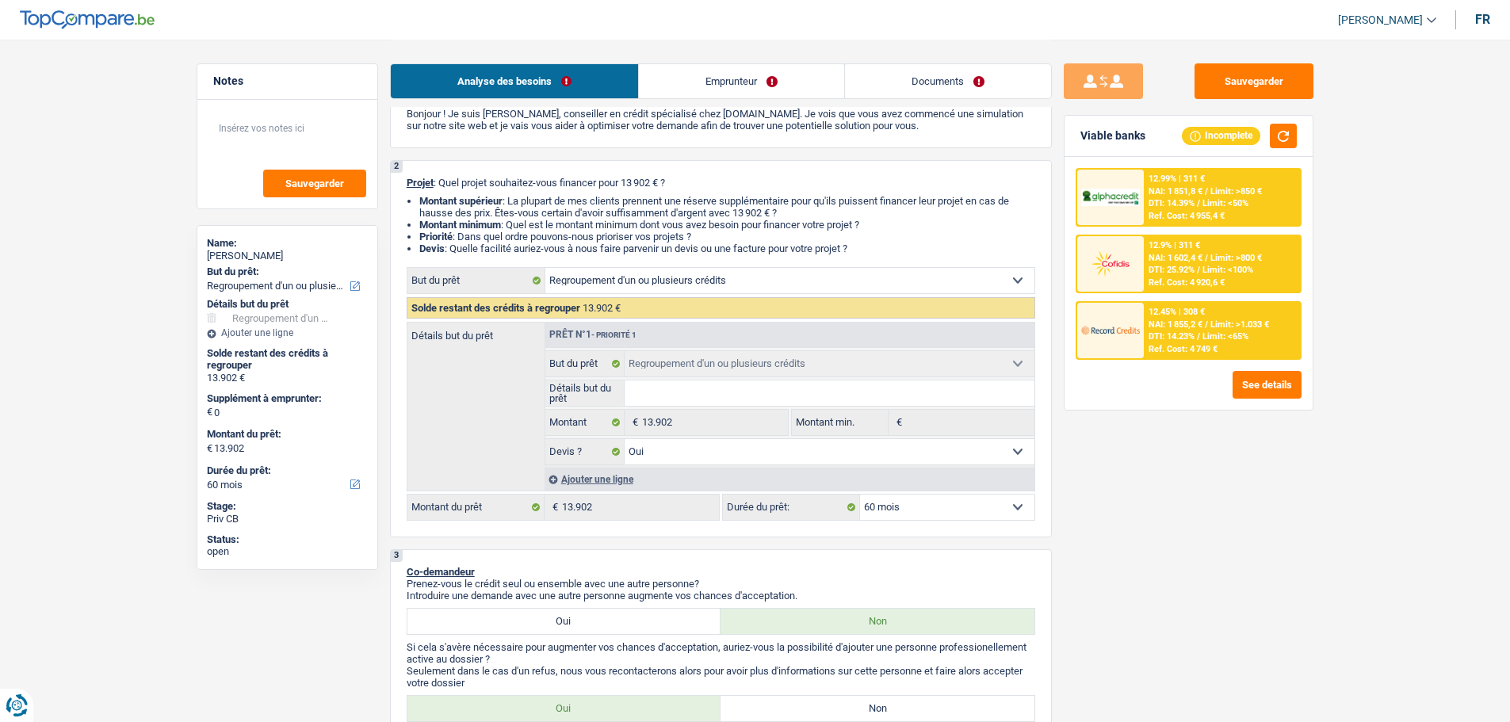
scroll to position [0, 0]
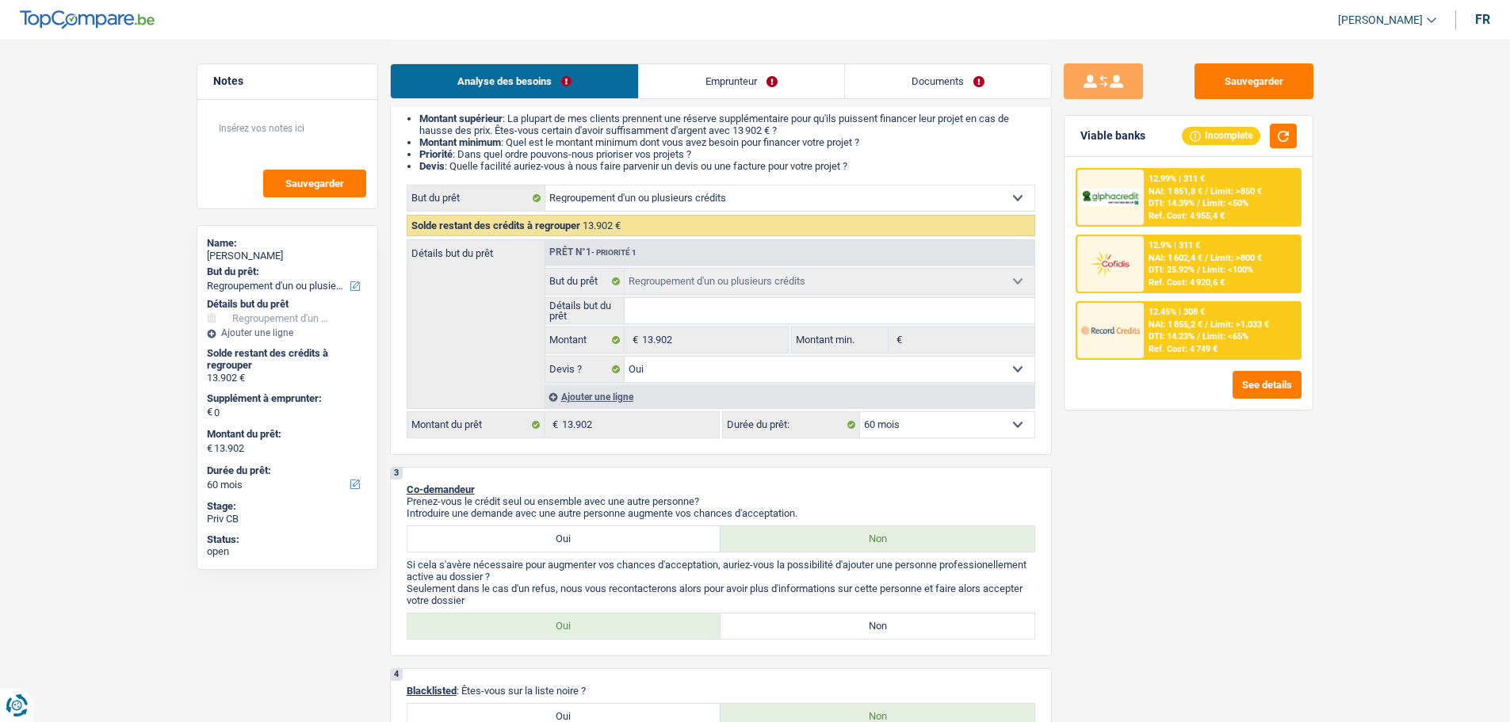
click at [905, 67] on link "Documents" at bounding box center [948, 81] width 206 height 34
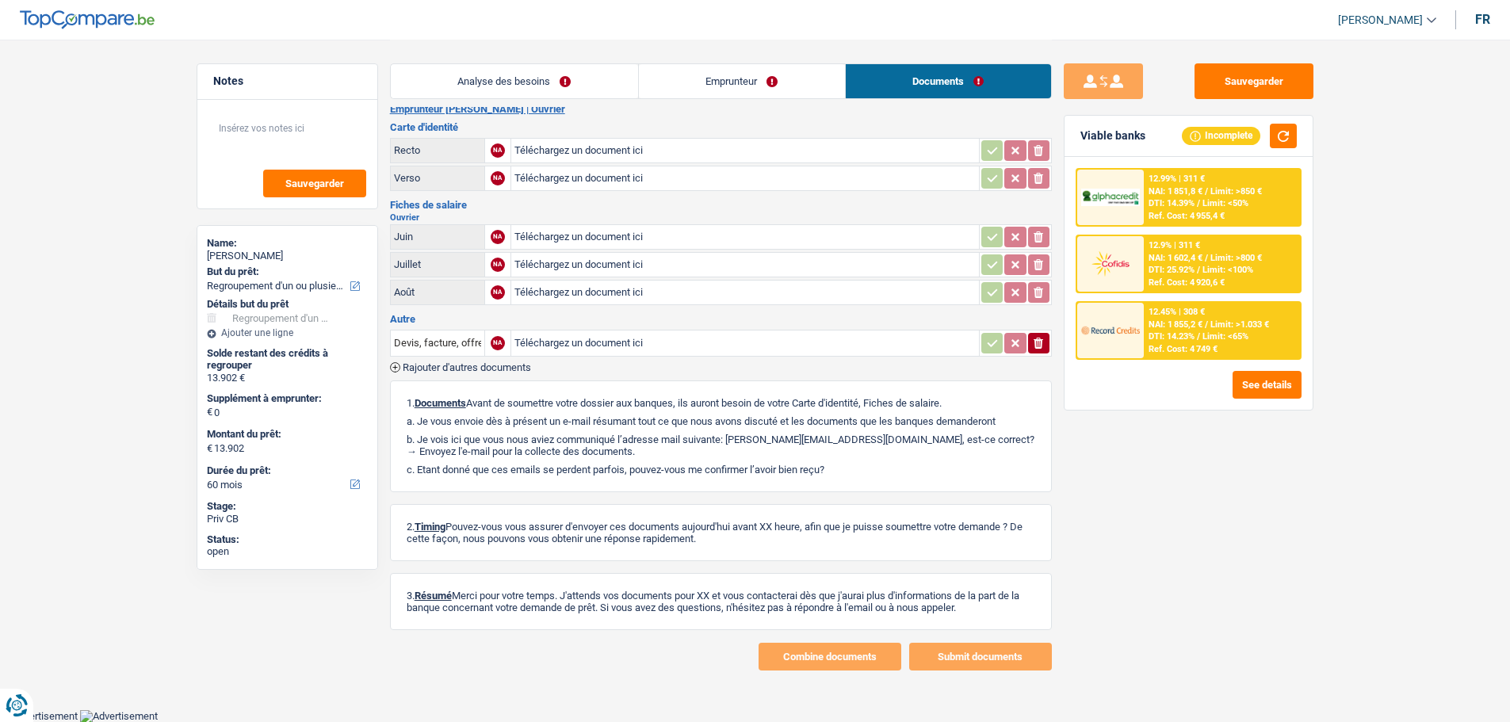
click at [604, 72] on link "Analyse des besoins" at bounding box center [514, 81] width 247 height 34
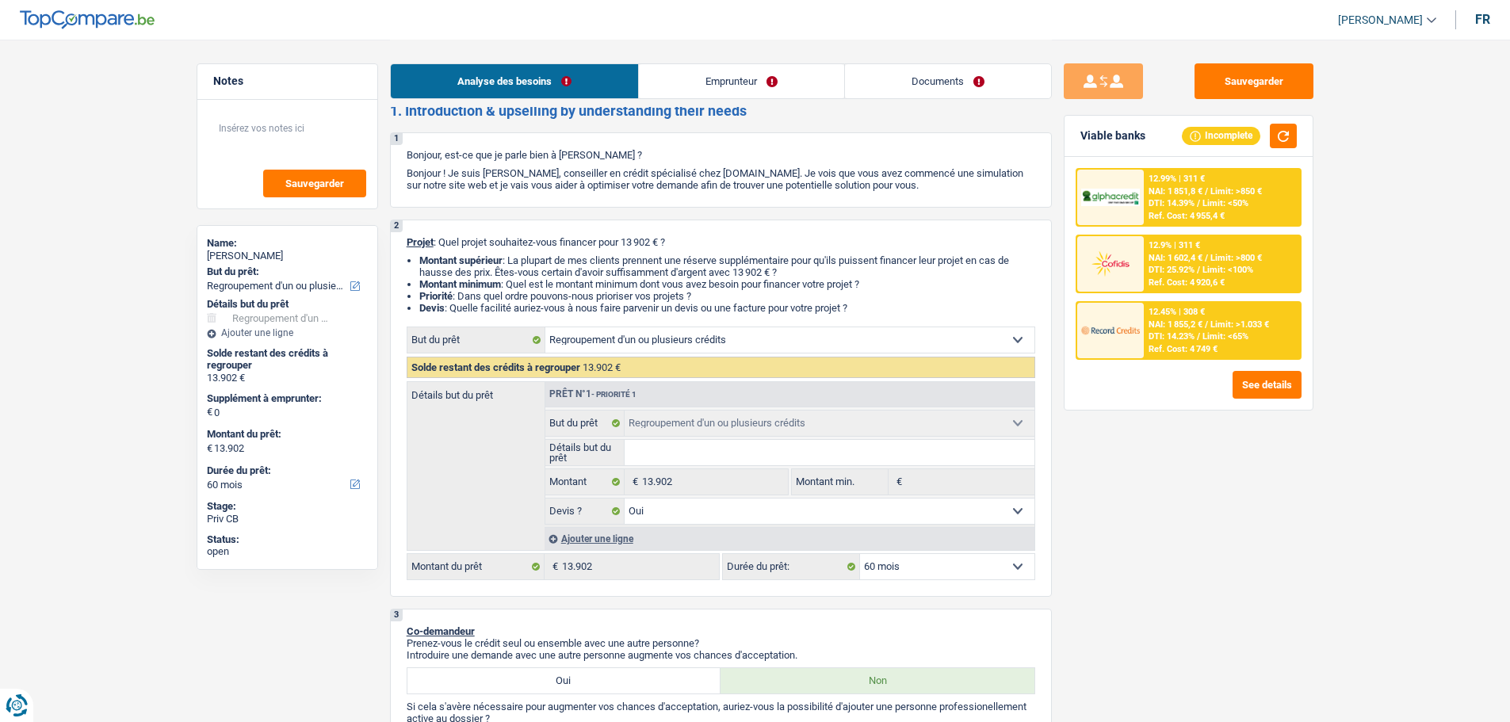
scroll to position [254, 0]
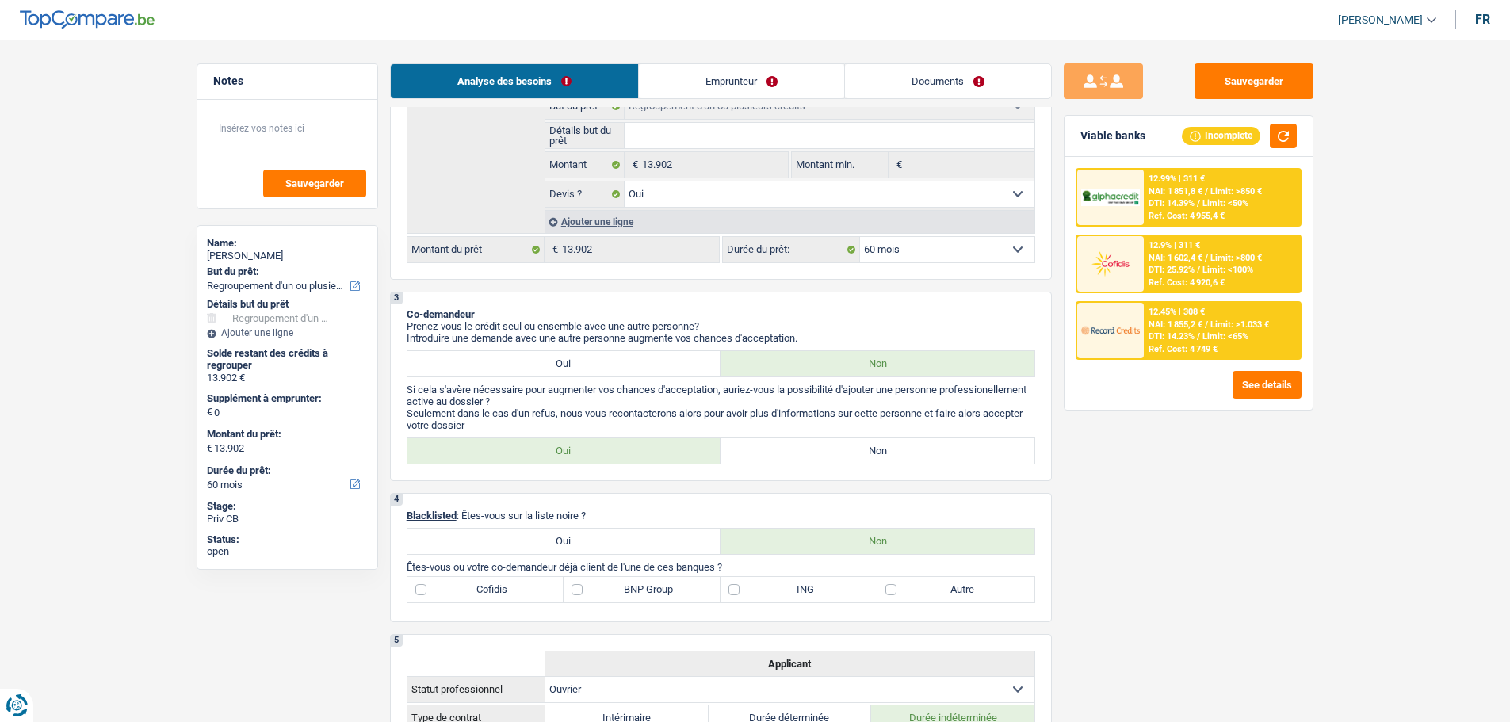
click at [966, 85] on link "Documents" at bounding box center [948, 81] width 206 height 34
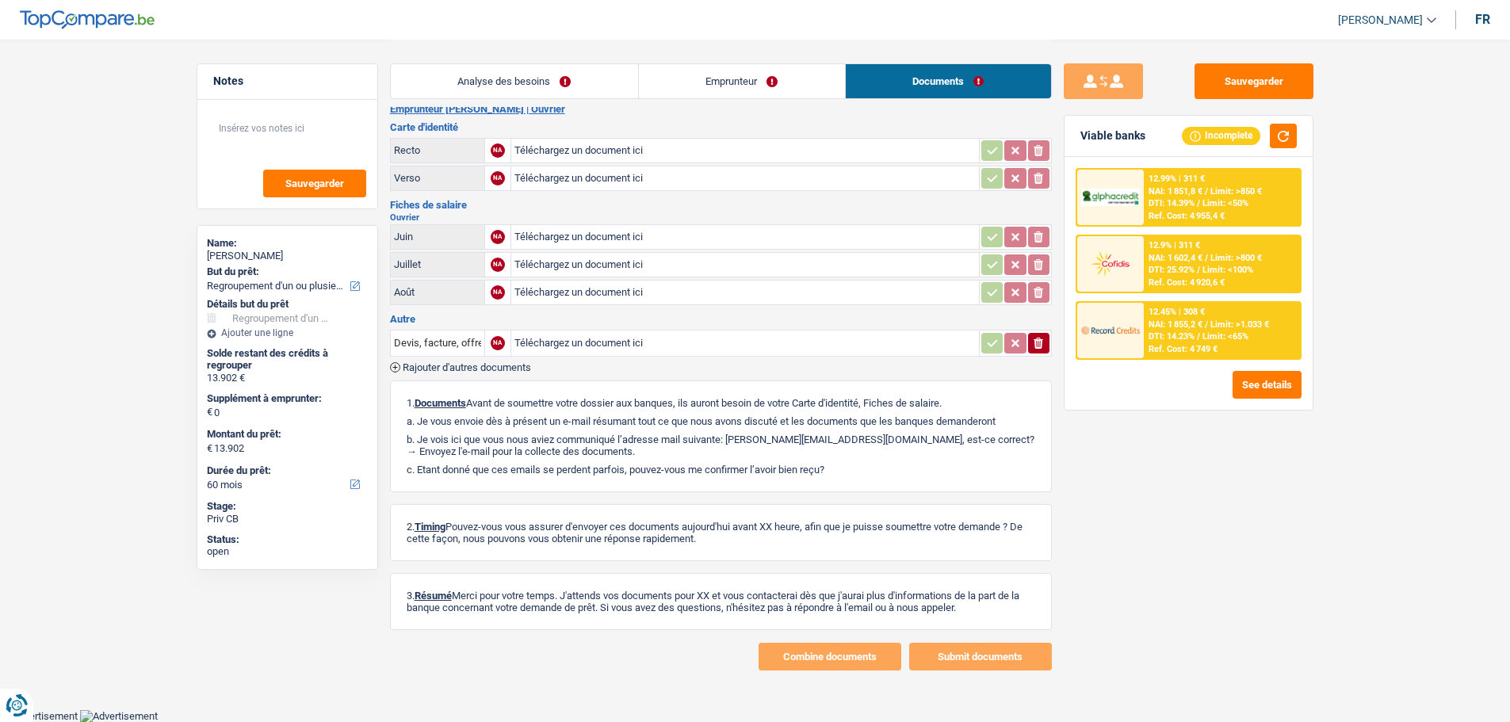
click at [786, 74] on link "Emprunteur" at bounding box center [742, 81] width 206 height 34
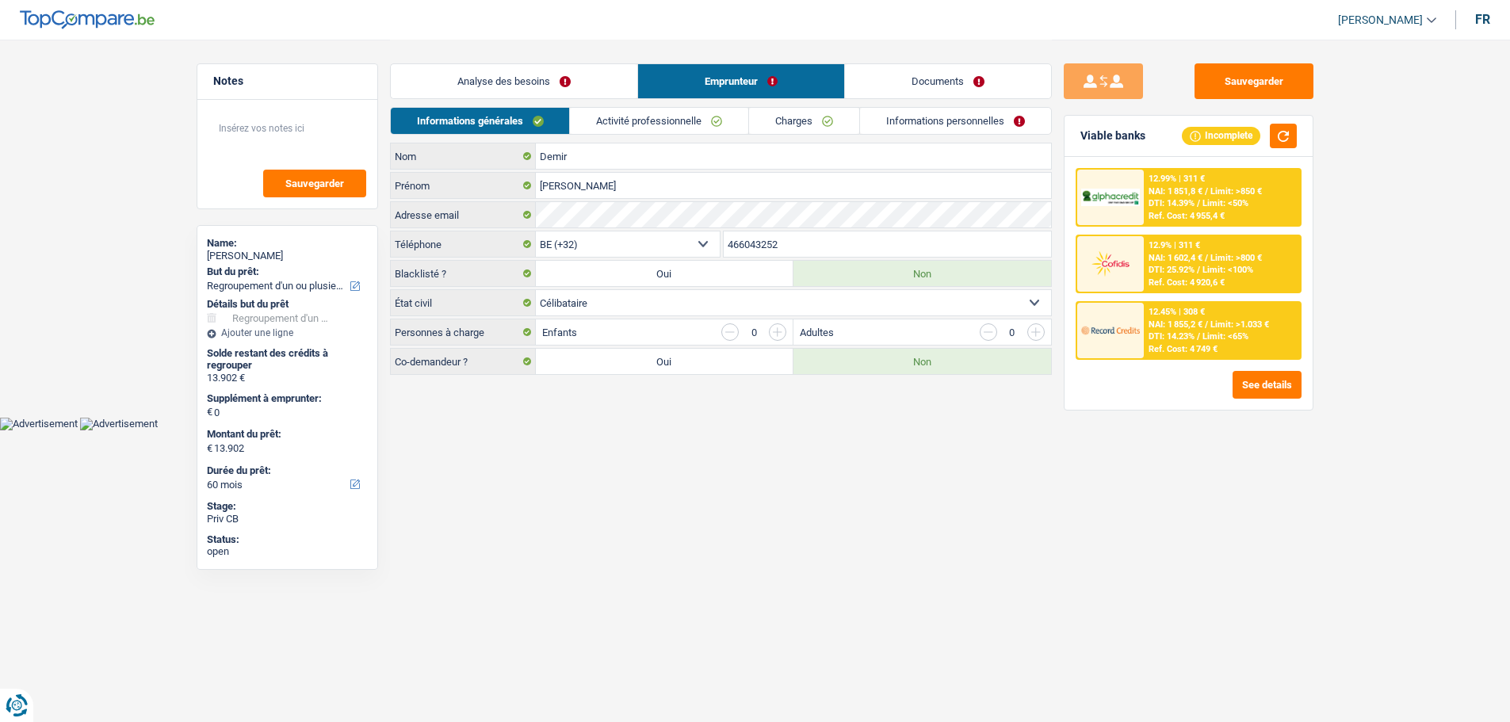
scroll to position [0, 0]
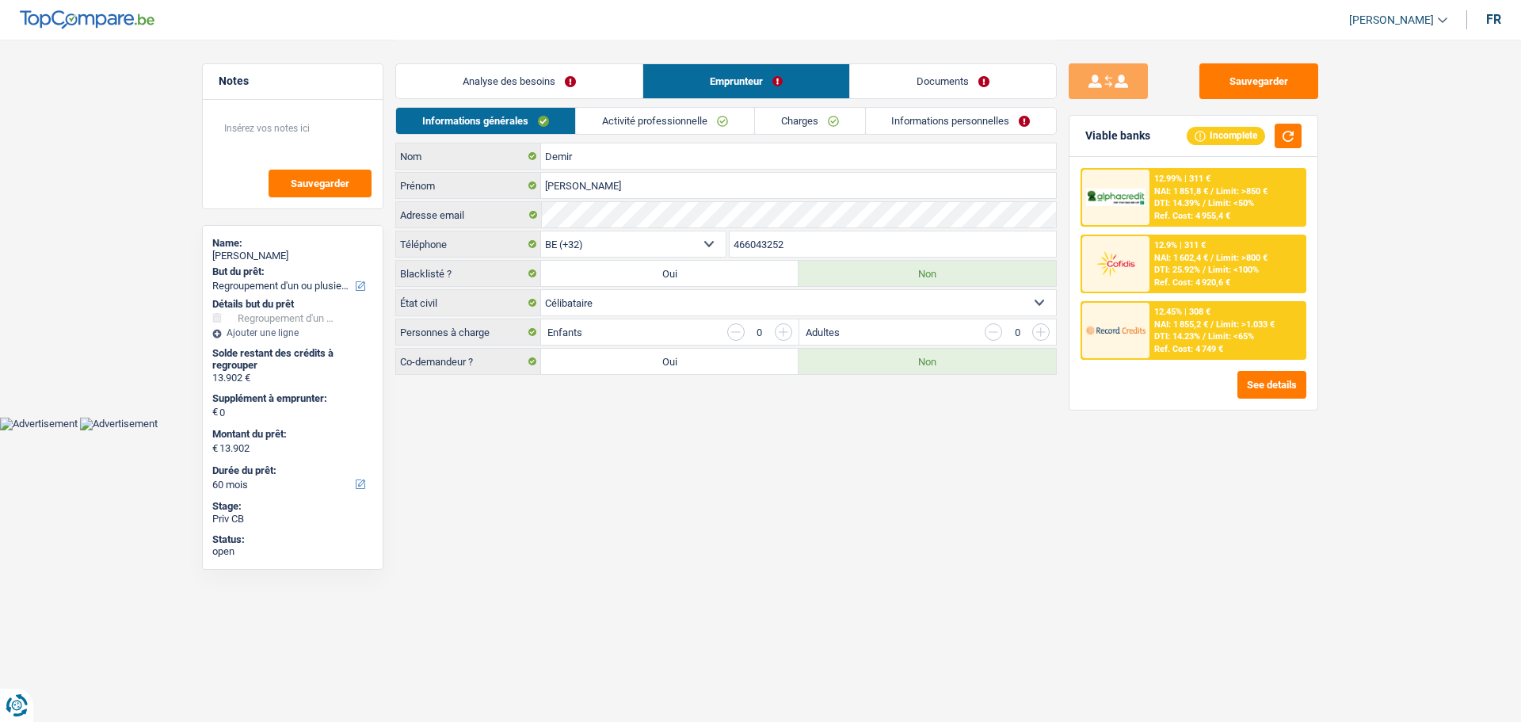
click at [534, 90] on link "Analyse des besoins" at bounding box center [519, 81] width 246 height 34
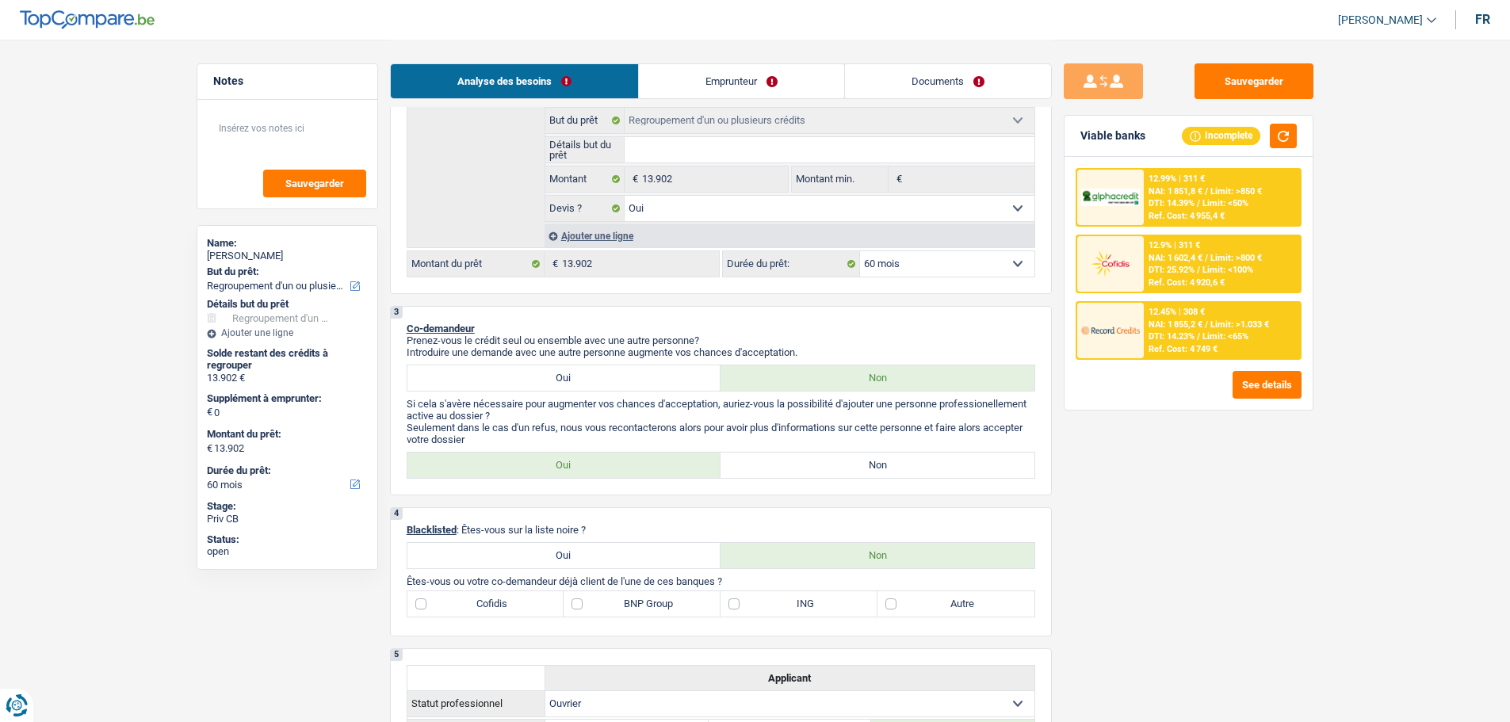
scroll to position [158, 0]
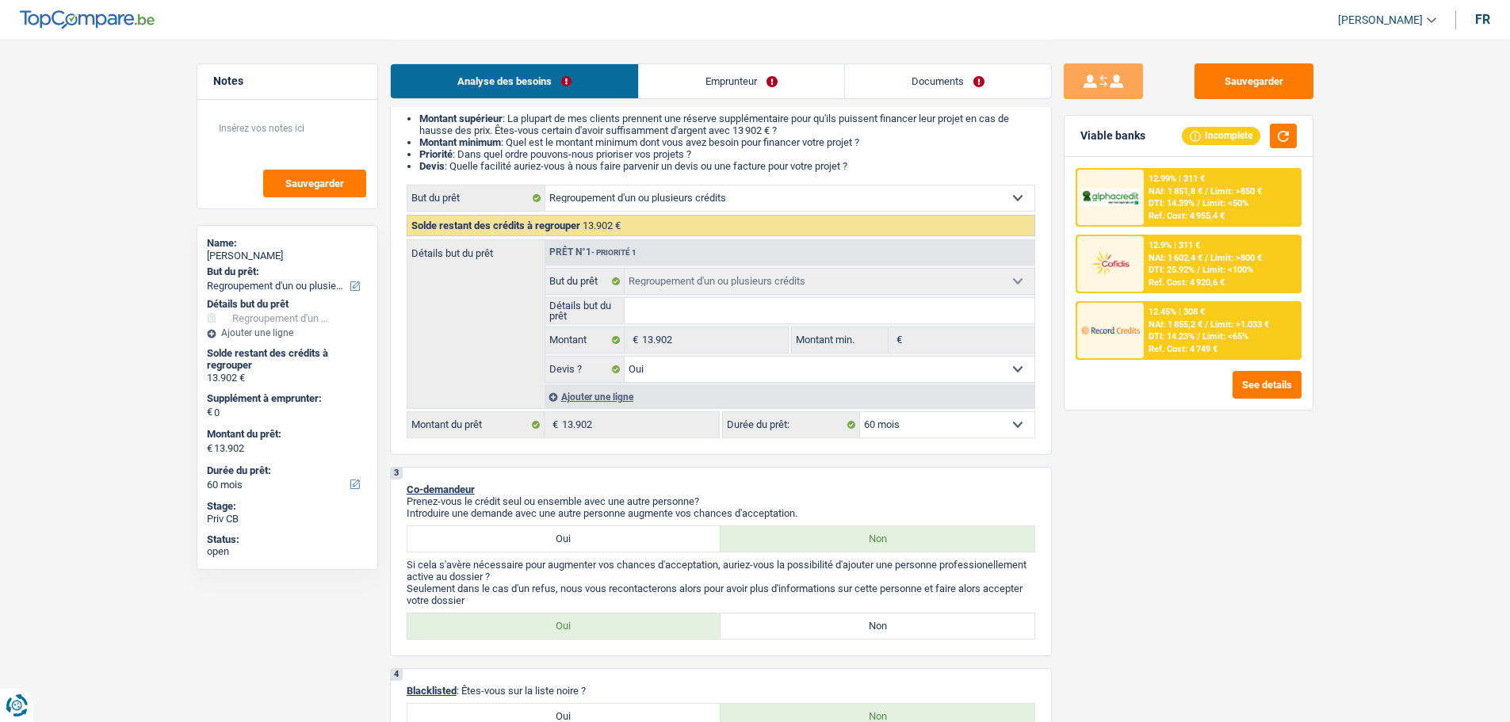
click at [627, 399] on div "Ajouter une ligne" at bounding box center [789, 396] width 490 height 23
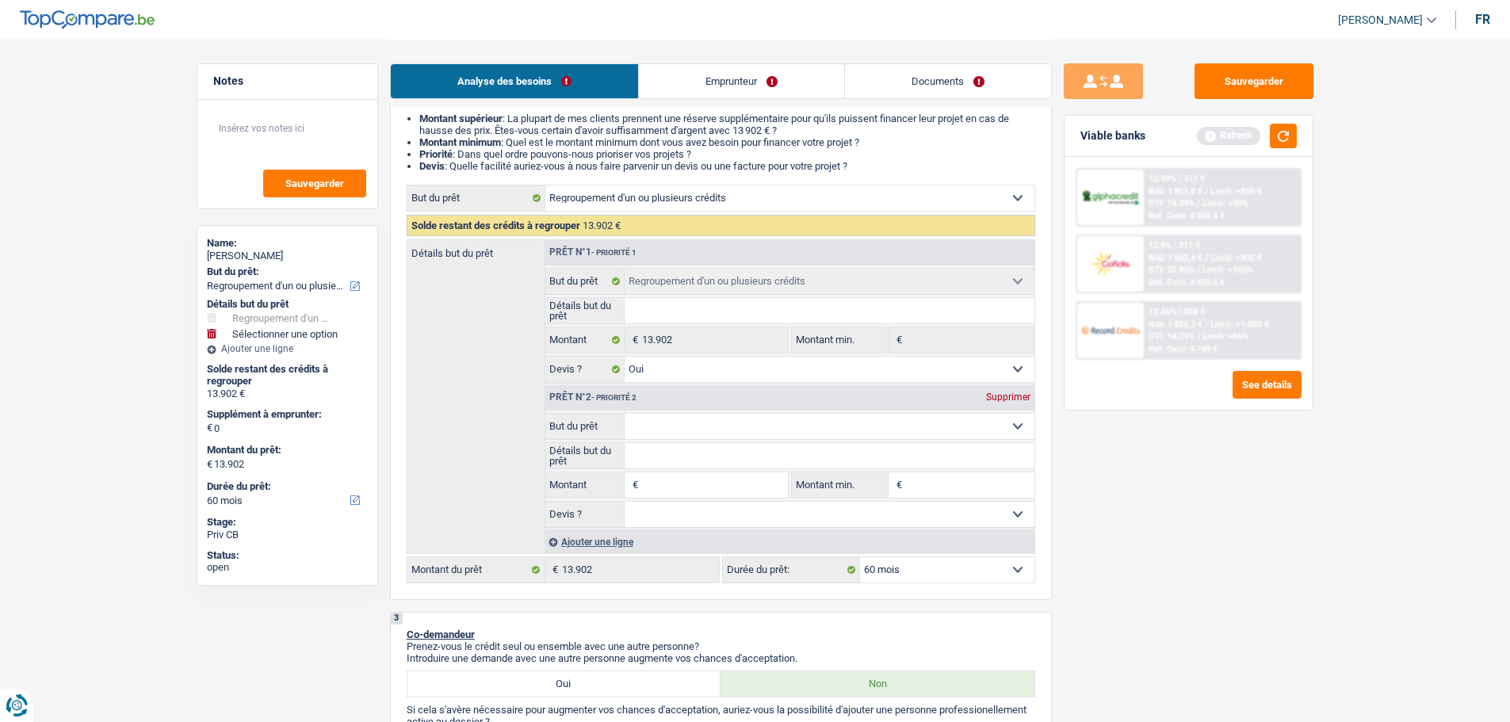
click at [672, 417] on select "Confort maison: meubles, textile, peinture, électroménager, outillage non-profe…" at bounding box center [829, 426] width 410 height 25
click at [690, 479] on input "Montant" at bounding box center [714, 484] width 145 height 25
click at [717, 420] on select "Confort maison: meubles, textile, peinture, électroménager, outillage non-profe…" at bounding box center [829, 426] width 410 height 25
click at [1224, 468] on div "Sauvegarder Viable banks Refresh 12.99% | 311 € NAI: 1 851,8 € / Limit: >850 € …" at bounding box center [1188, 379] width 273 height 633
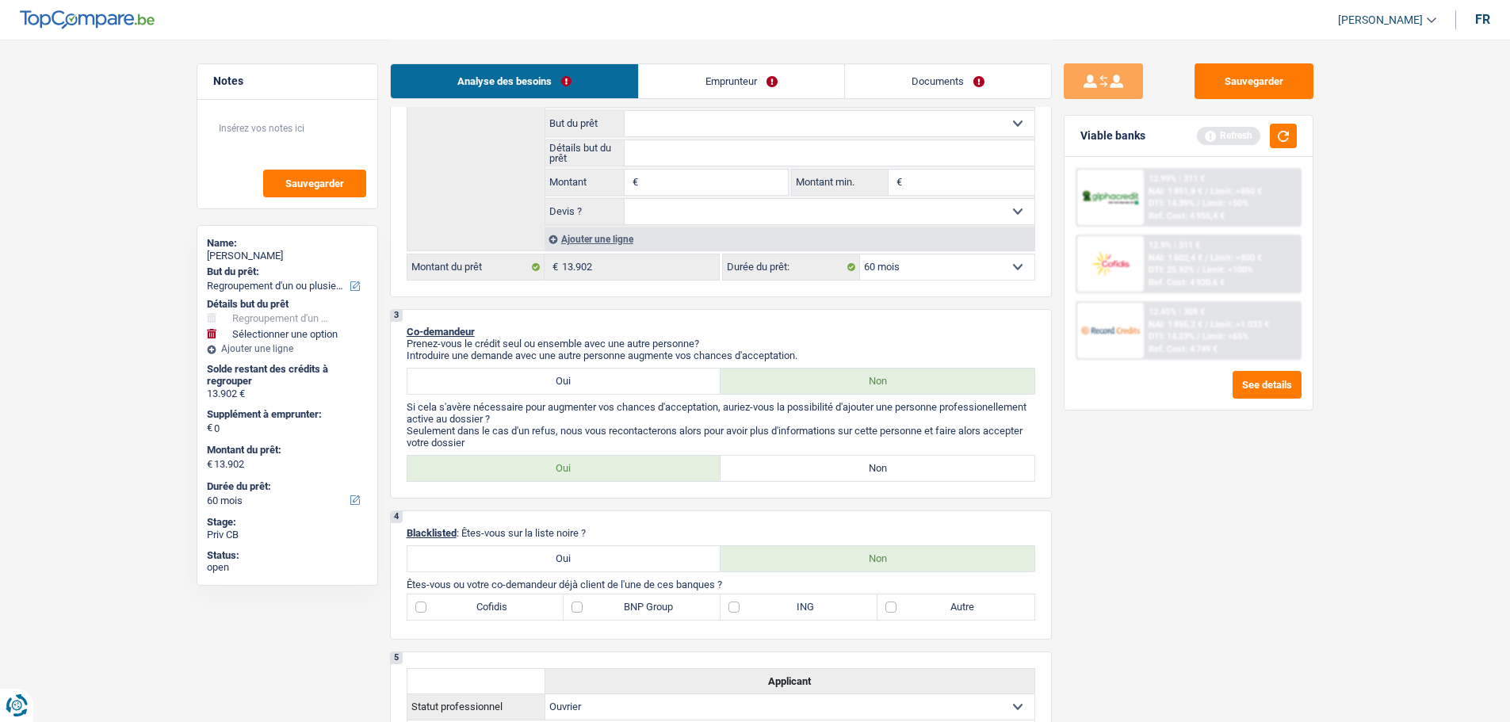
scroll to position [317, 0]
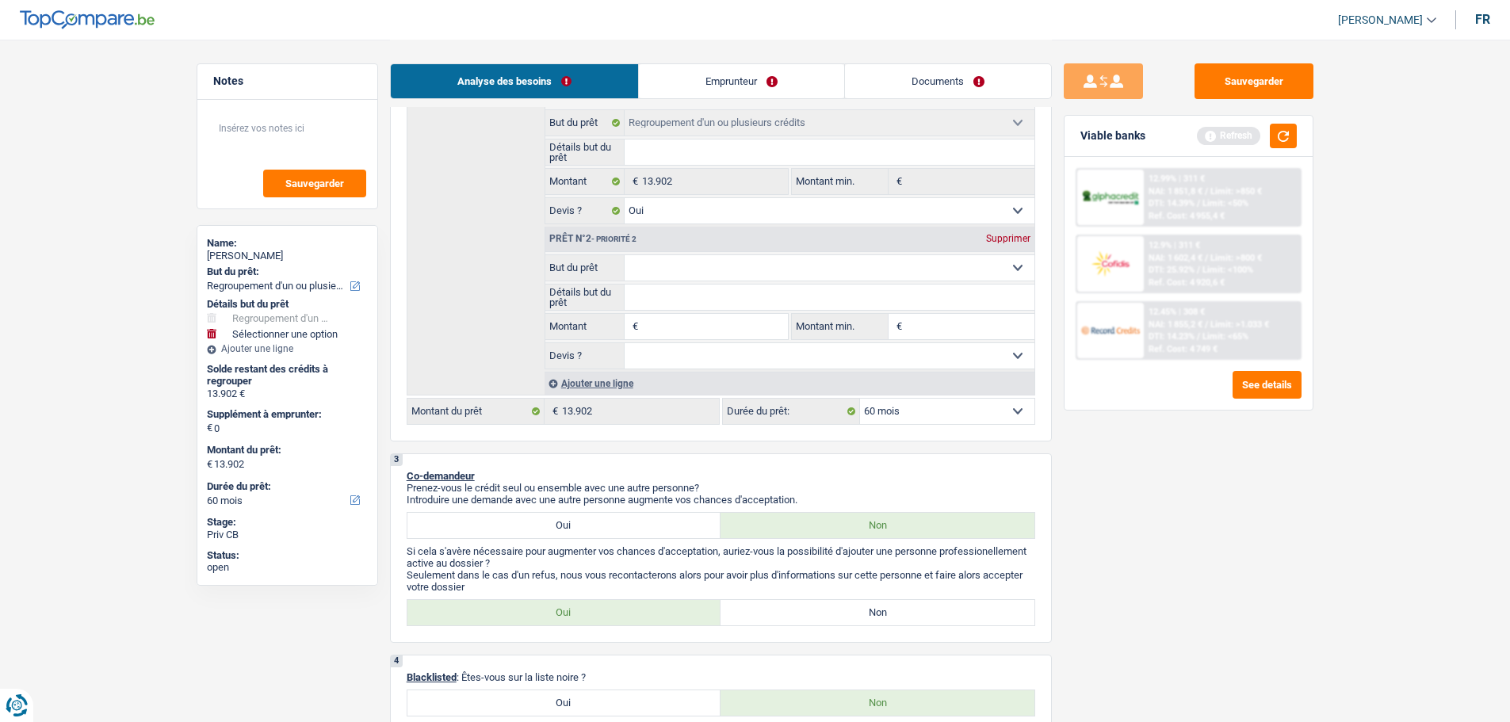
click at [735, 257] on select "Confort maison: meubles, textile, peinture, électroménager, outillage non-profe…" at bounding box center [829, 267] width 410 height 25
click at [1222, 517] on div "Sauvegarder Viable banks Refresh 12.99% | 311 € NAI: 1 851,8 € / Limit: >850 € …" at bounding box center [1188, 379] width 273 height 633
click at [727, 261] on select "Confort maison: meubles, textile, peinture, électroménager, outillage non-profe…" at bounding box center [829, 267] width 410 height 25
select select "car"
click at [624, 255] on select "Confort maison: meubles, textile, peinture, électroménager, outillage non-profe…" at bounding box center [829, 267] width 410 height 25
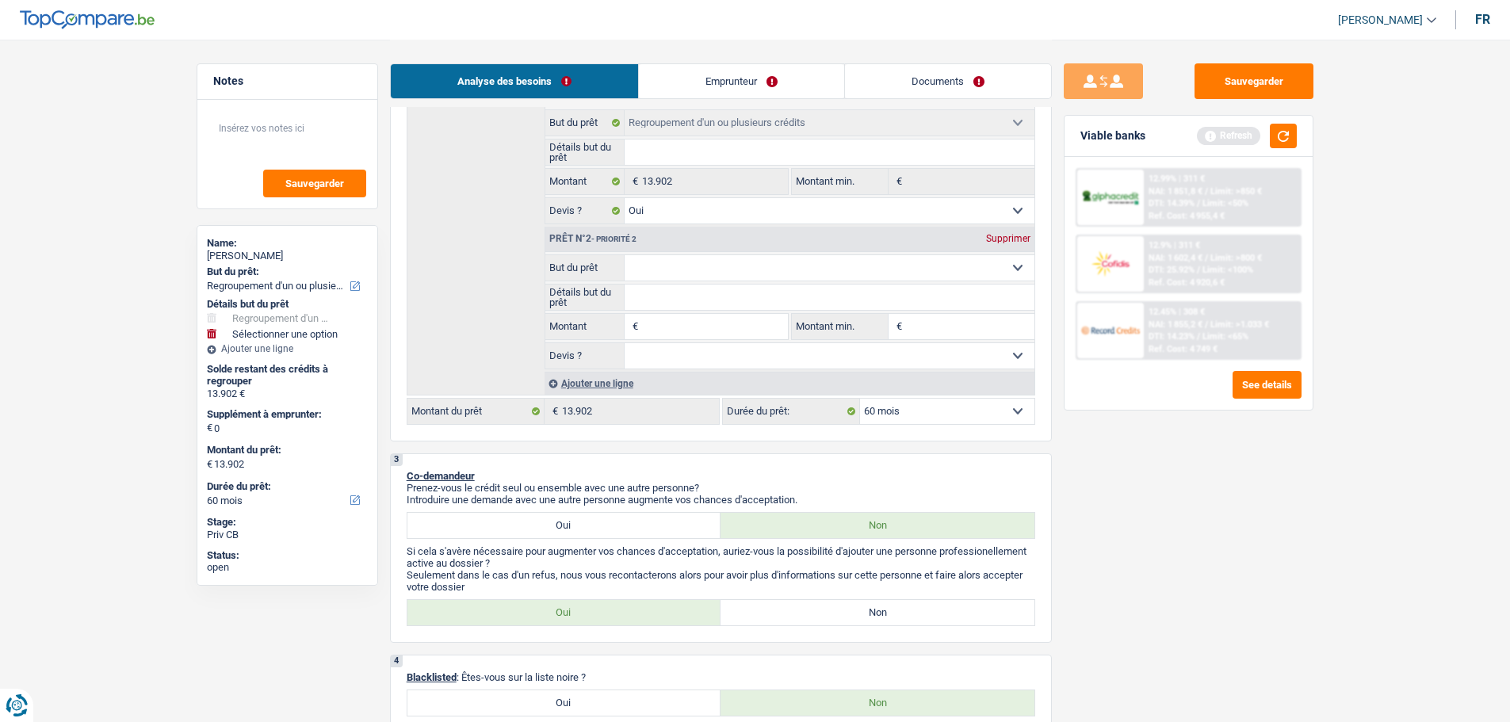
select select "car"
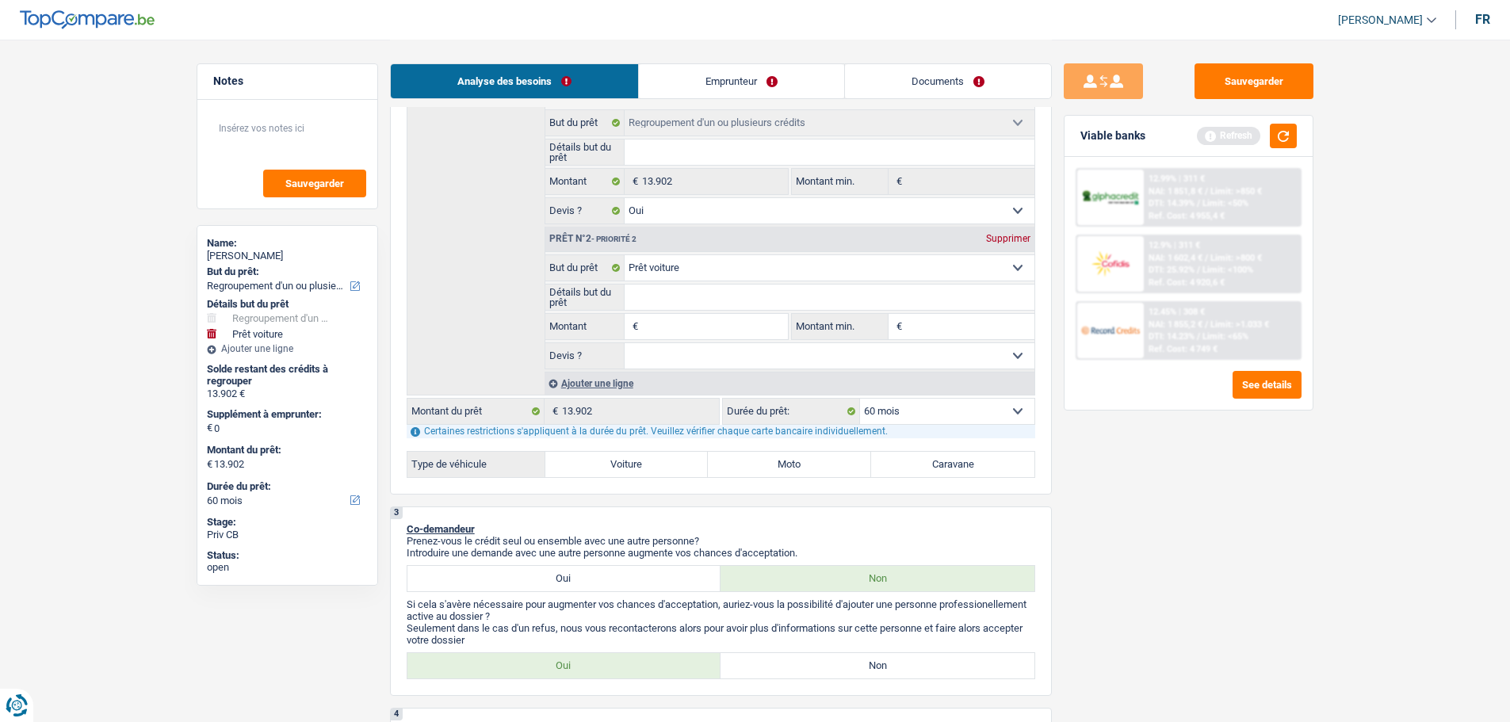
click at [692, 328] on input "Montant" at bounding box center [714, 326] width 145 height 25
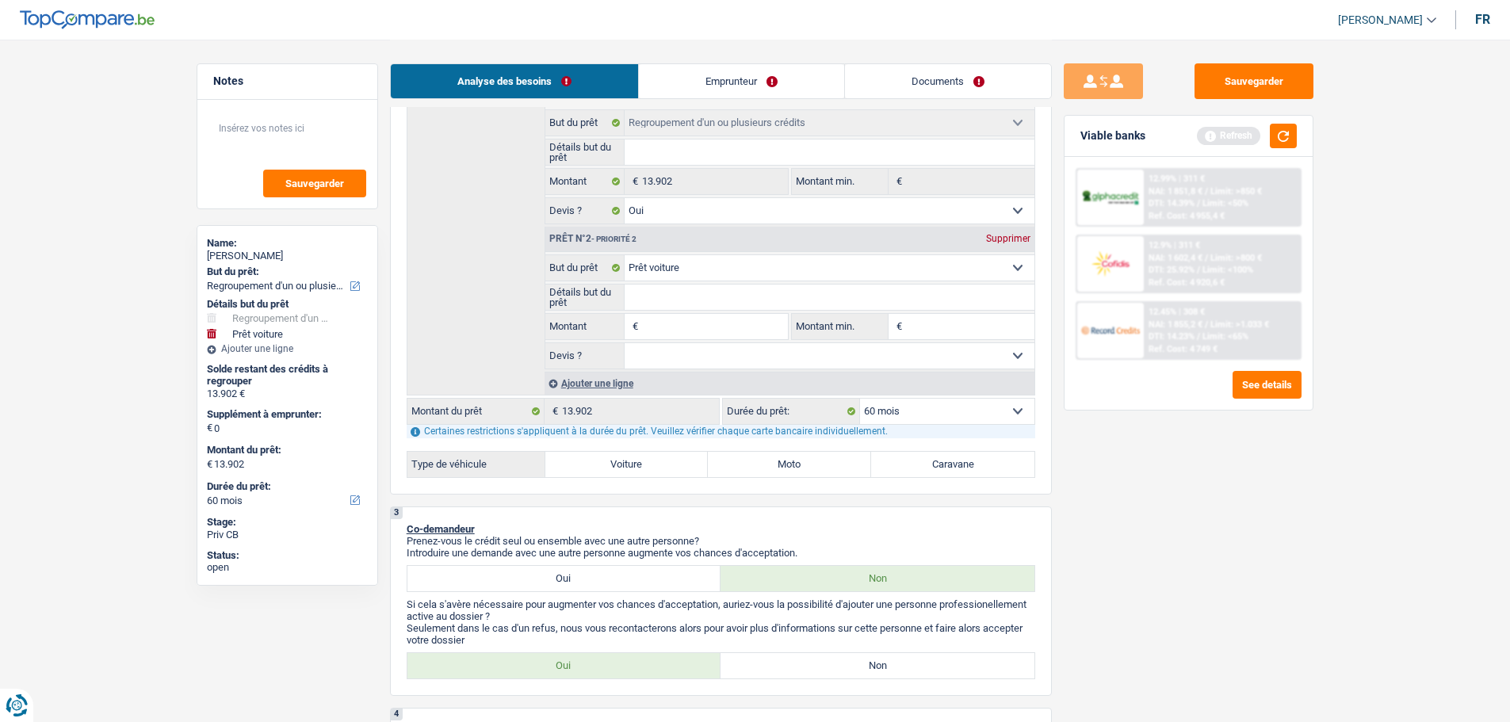
click at [692, 328] on input "Montant" at bounding box center [714, 326] width 145 height 25
click at [345, 147] on textarea at bounding box center [287, 135] width 158 height 48
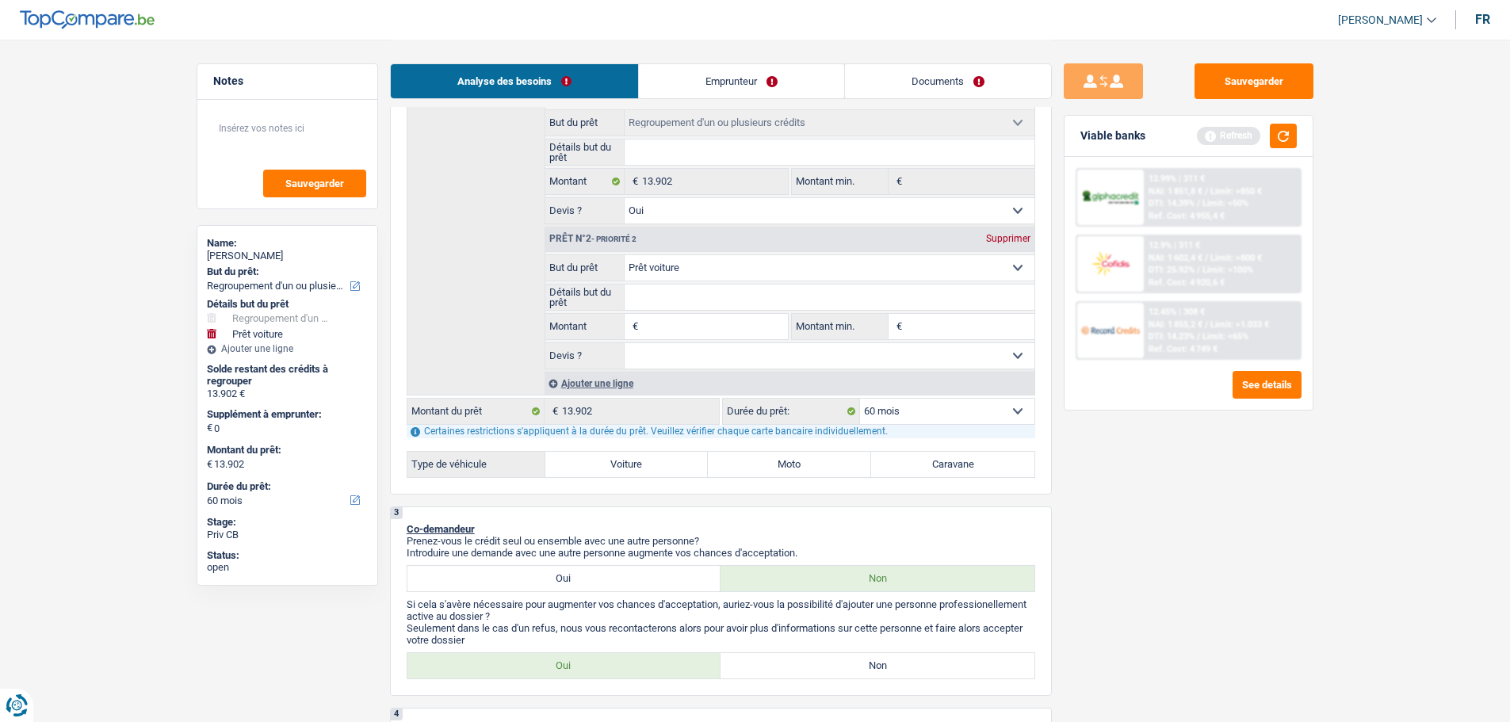
click at [685, 330] on input "Montant" at bounding box center [714, 326] width 145 height 25
type input "1"
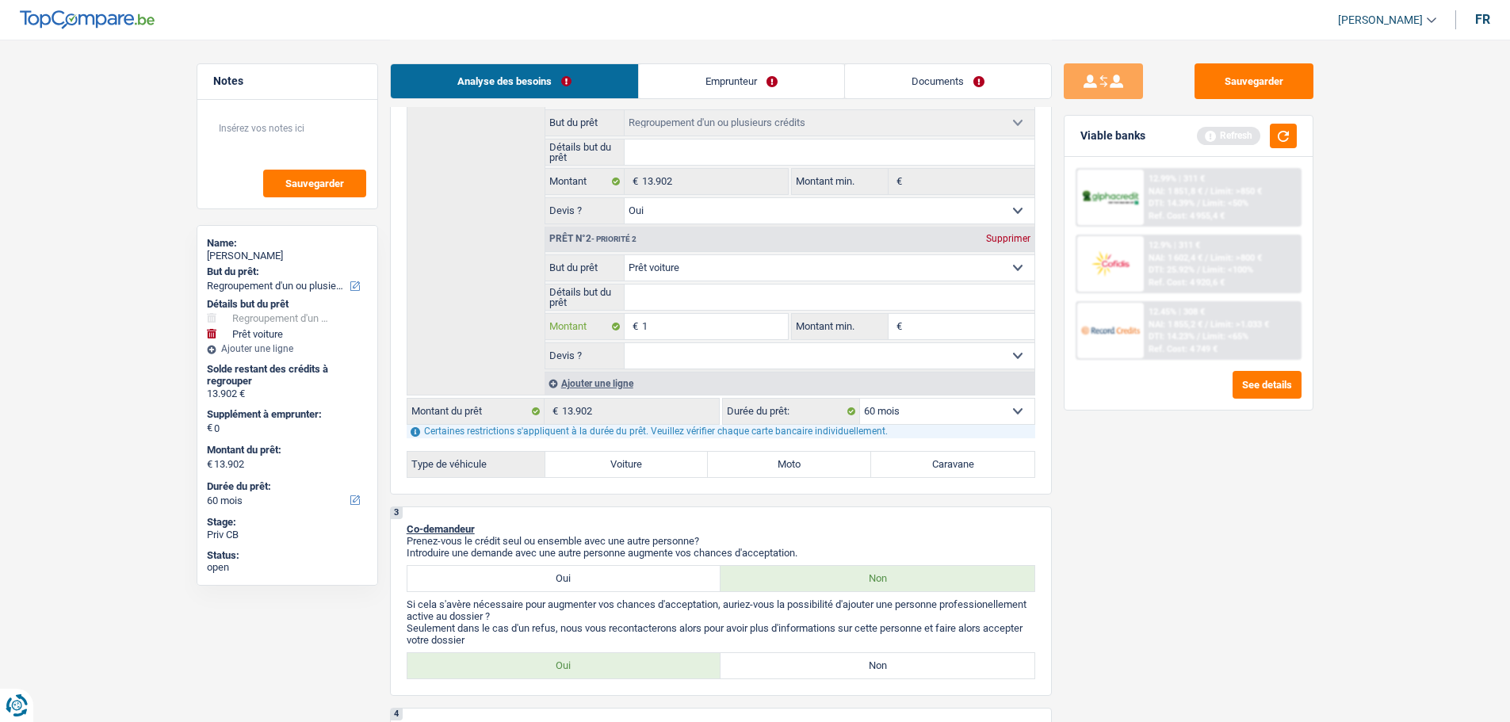
type input "10"
type input "1"
type input "15"
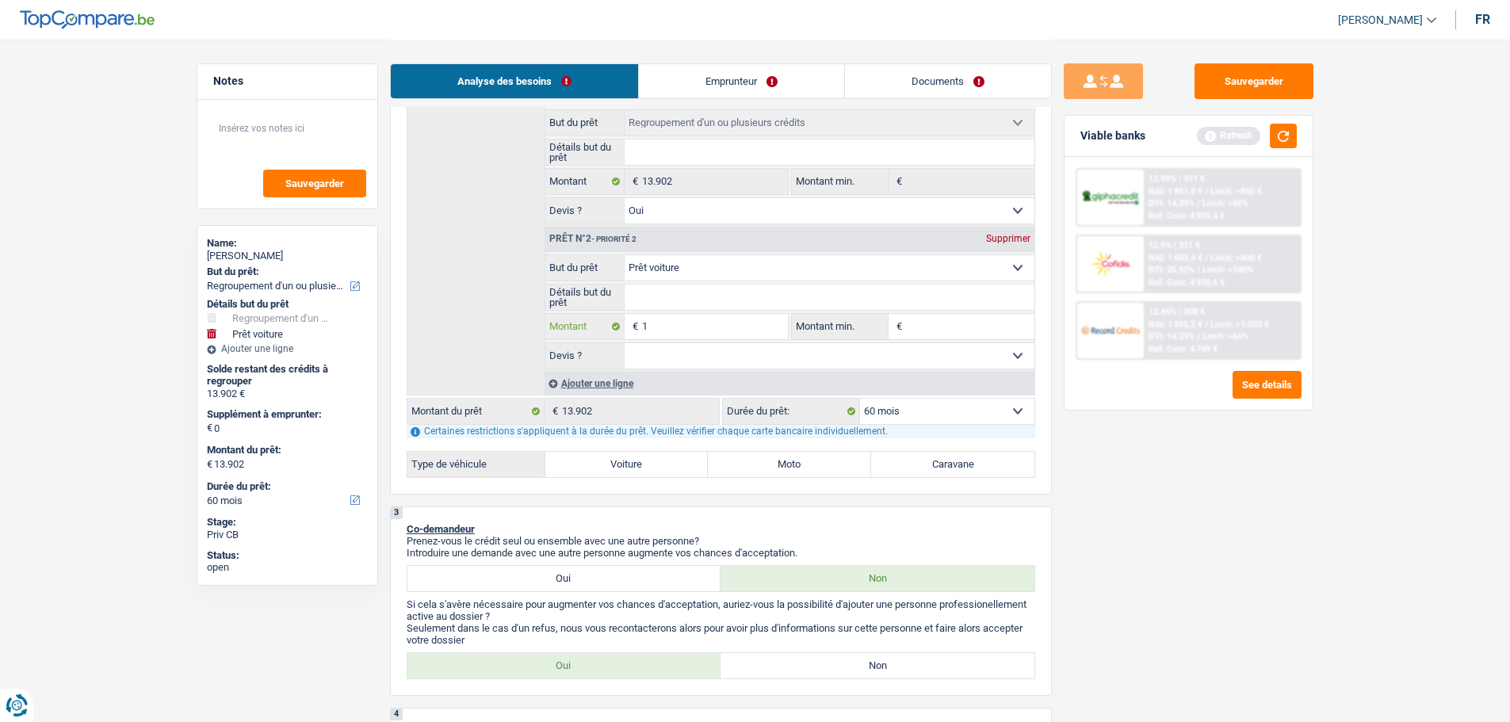
type input "15"
type input "150"
type input "1.500"
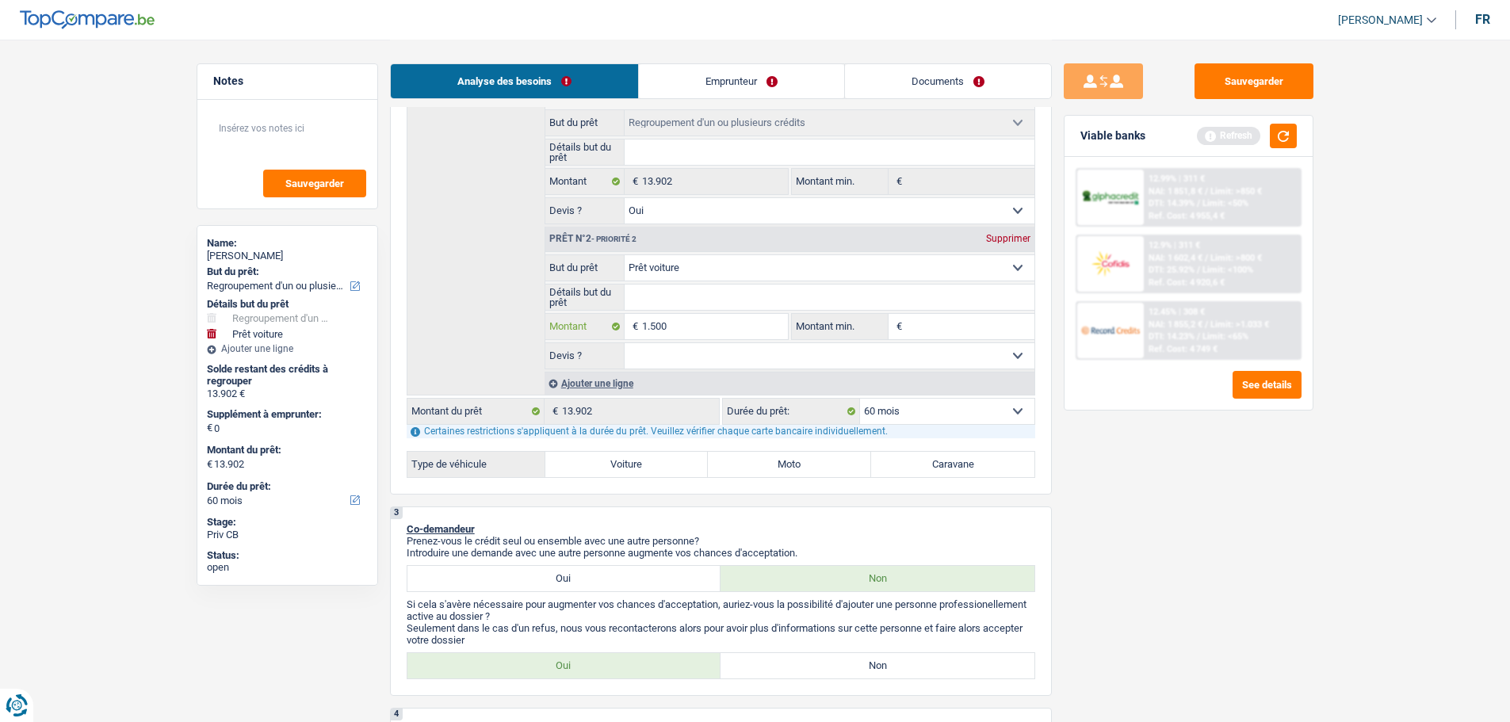
type input "15.000"
type input "28.902"
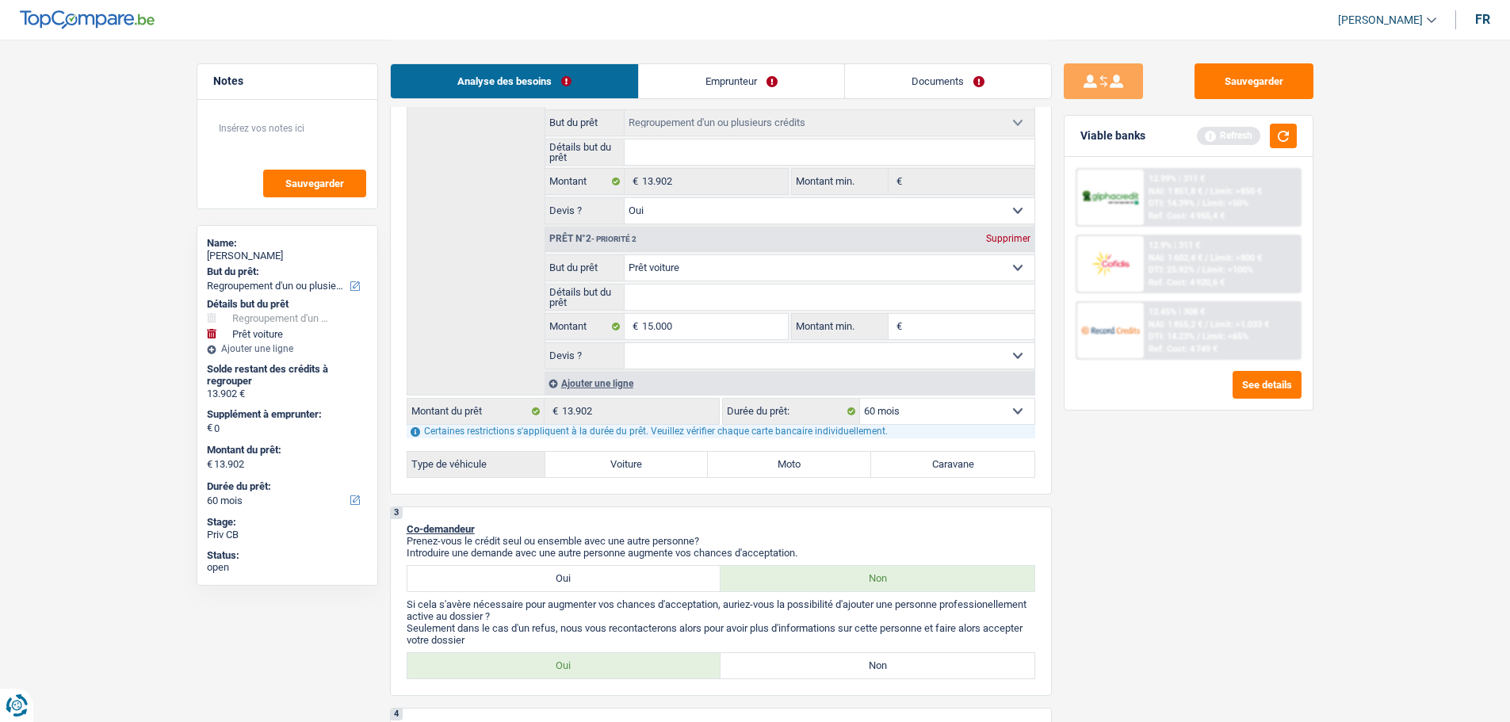
type input "28.902"
select select "120"
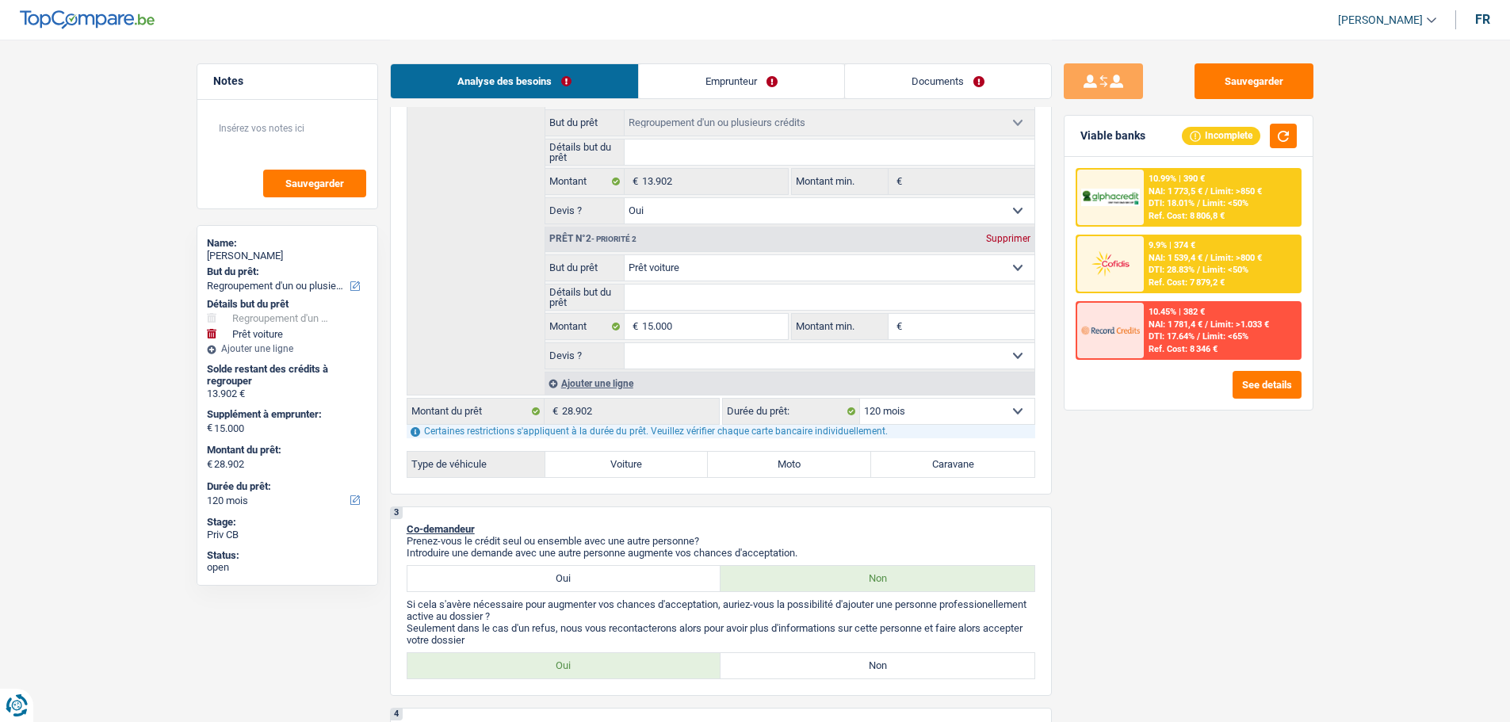
click at [948, 407] on select "12 mois 18 mois 24 mois 30 mois 36 mois 42 mois 48 mois 60 mois 72 mois 84 mois…" at bounding box center [947, 411] width 174 height 25
select select "84"
click at [860, 399] on select "12 mois 18 mois 24 mois 30 mois 36 mois 42 mois 48 mois 60 mois 72 mois 84 mois…" at bounding box center [947, 411] width 174 height 25
select select "84"
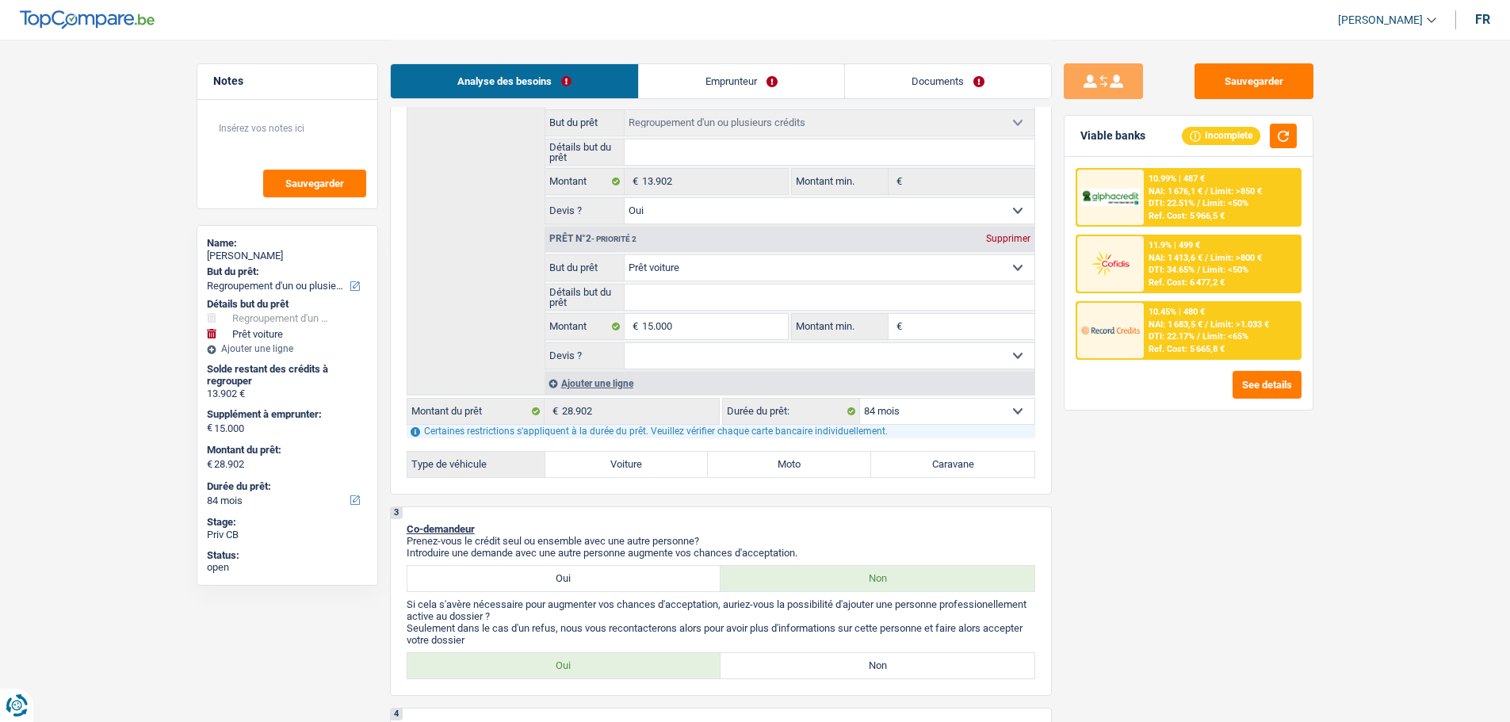
click at [1223, 340] on span "Limit: <65%" at bounding box center [1225, 336] width 46 height 10
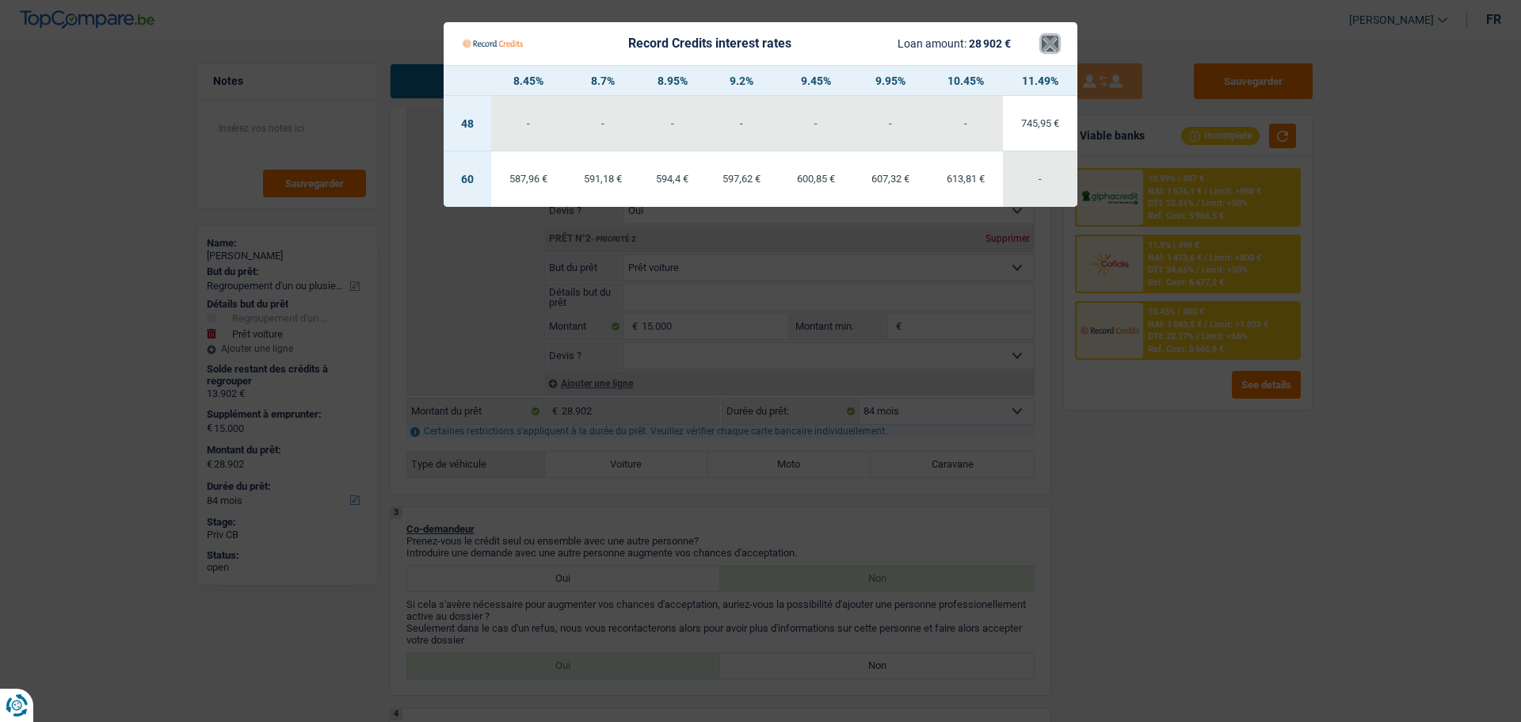
click at [1053, 42] on button "×" at bounding box center [1050, 44] width 17 height 16
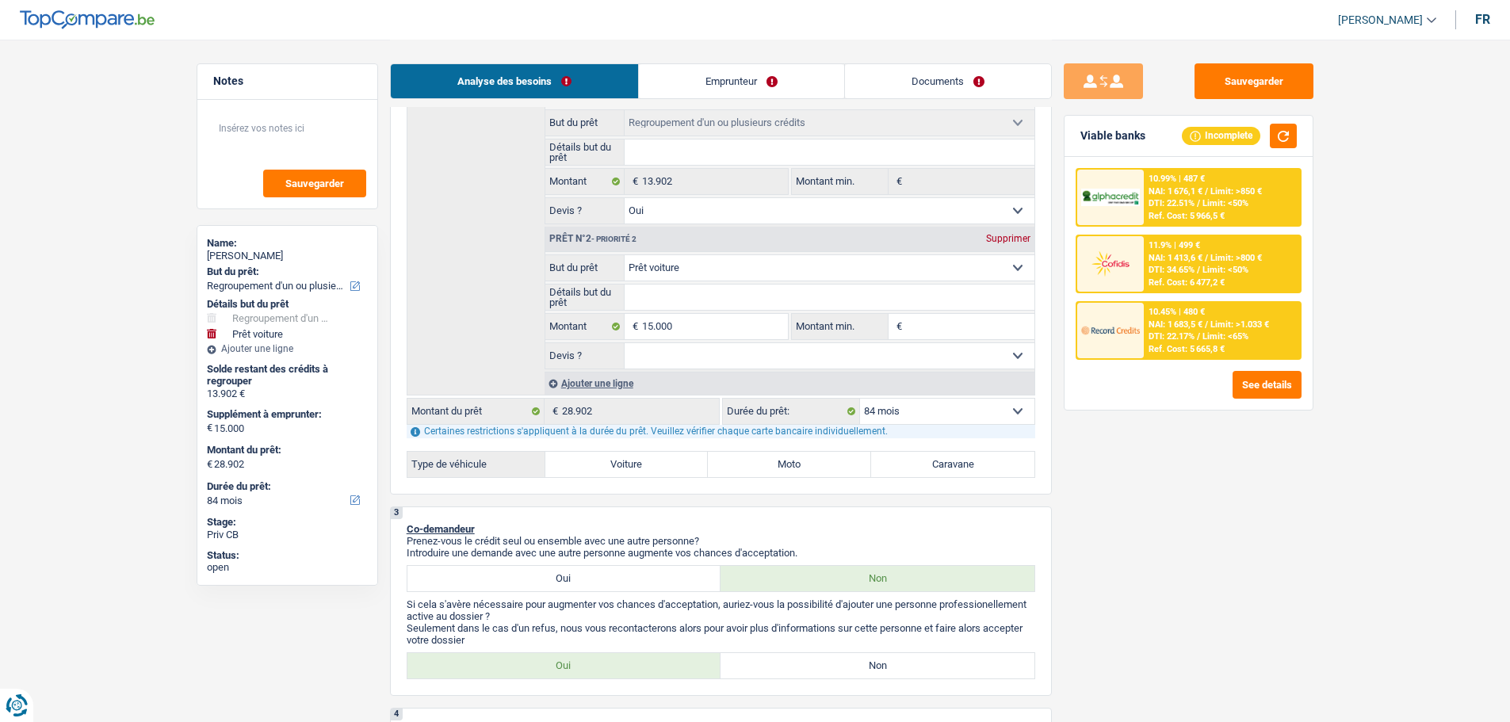
click at [931, 422] on select "12 mois 18 mois 24 mois 30 mois 36 mois 42 mois 48 mois 60 mois 72 mois 84 mois…" at bounding box center [947, 411] width 174 height 25
select select "60"
click at [860, 399] on select "12 mois 18 mois 24 mois 30 mois 36 mois 42 mois 48 mois 60 mois 72 mois 84 mois…" at bounding box center [947, 411] width 174 height 25
select select "60"
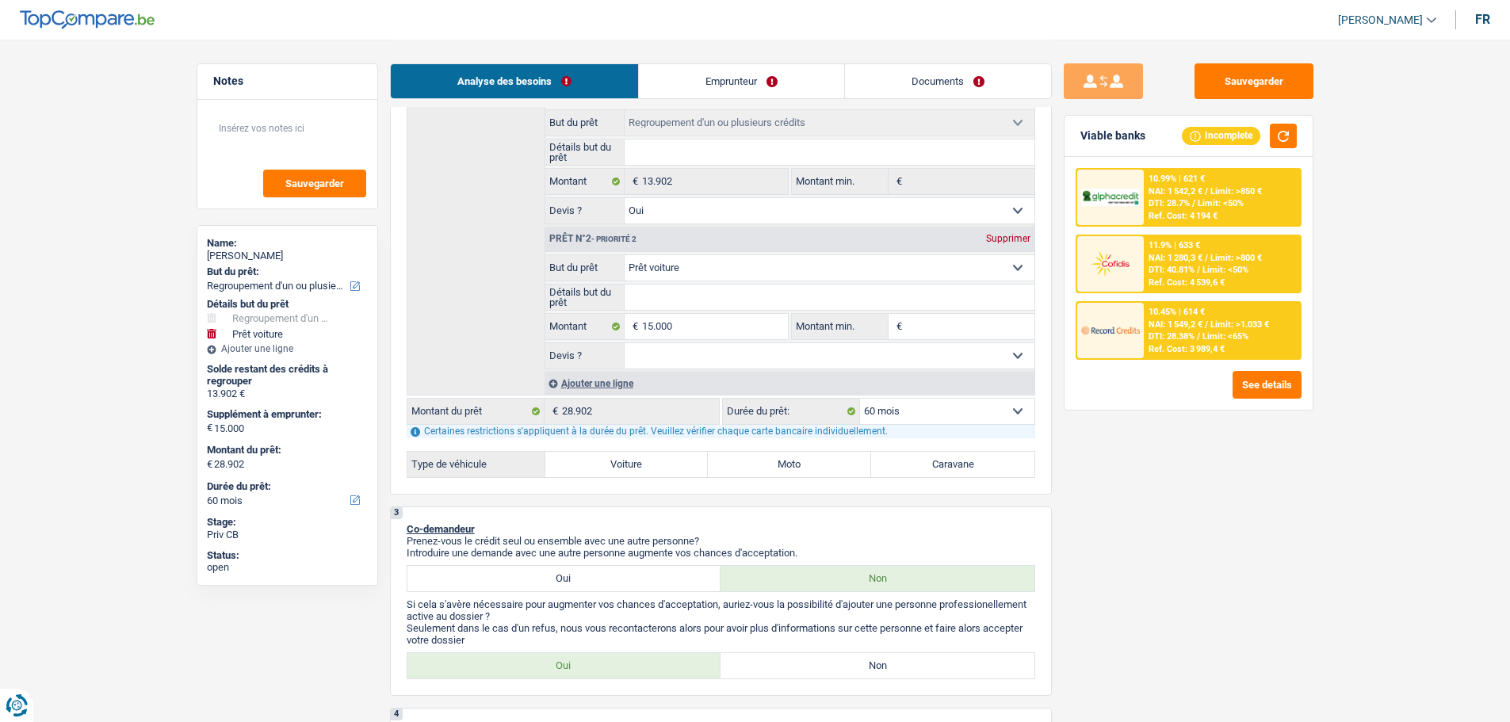
click at [1187, 320] on span "NAI: 1 549,2 €" at bounding box center [1175, 324] width 54 height 10
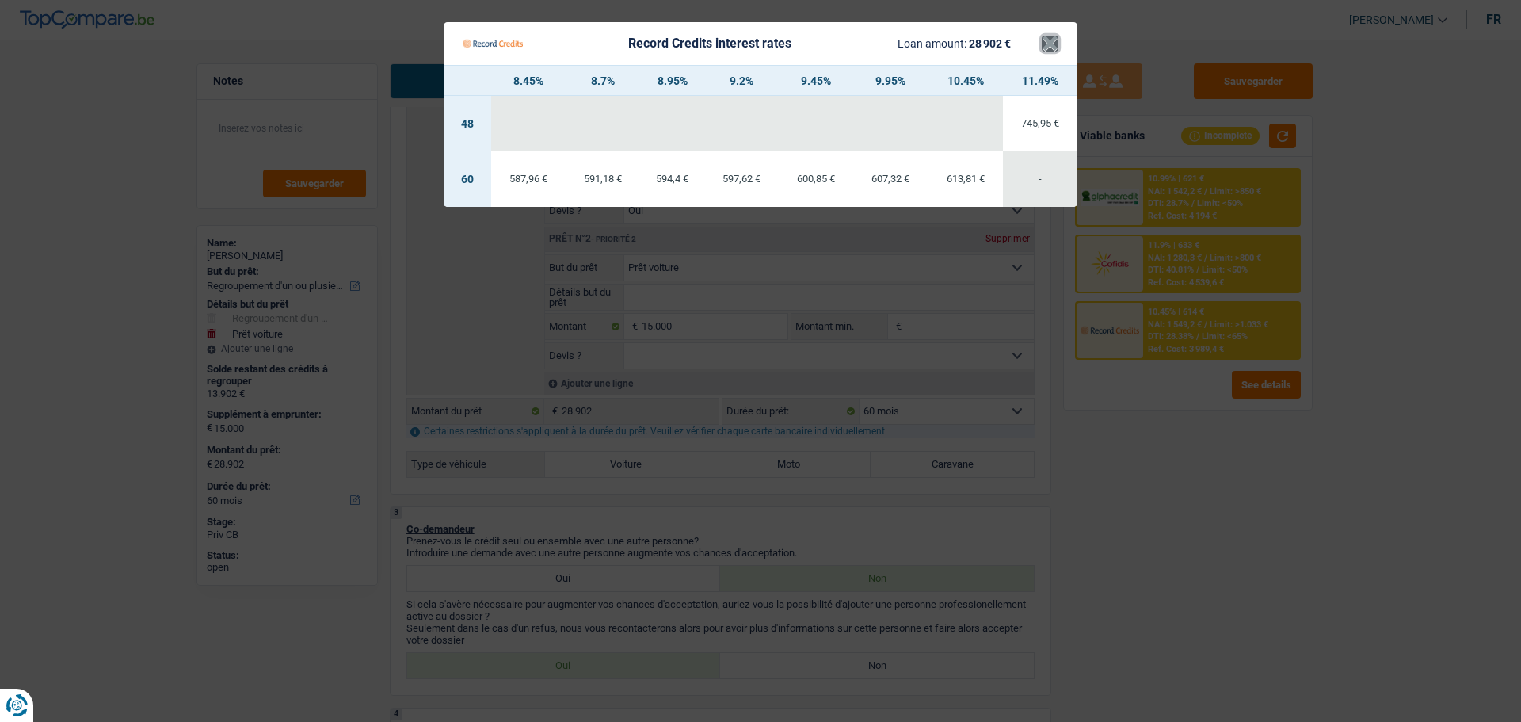
click at [1056, 43] on button "×" at bounding box center [1050, 44] width 17 height 16
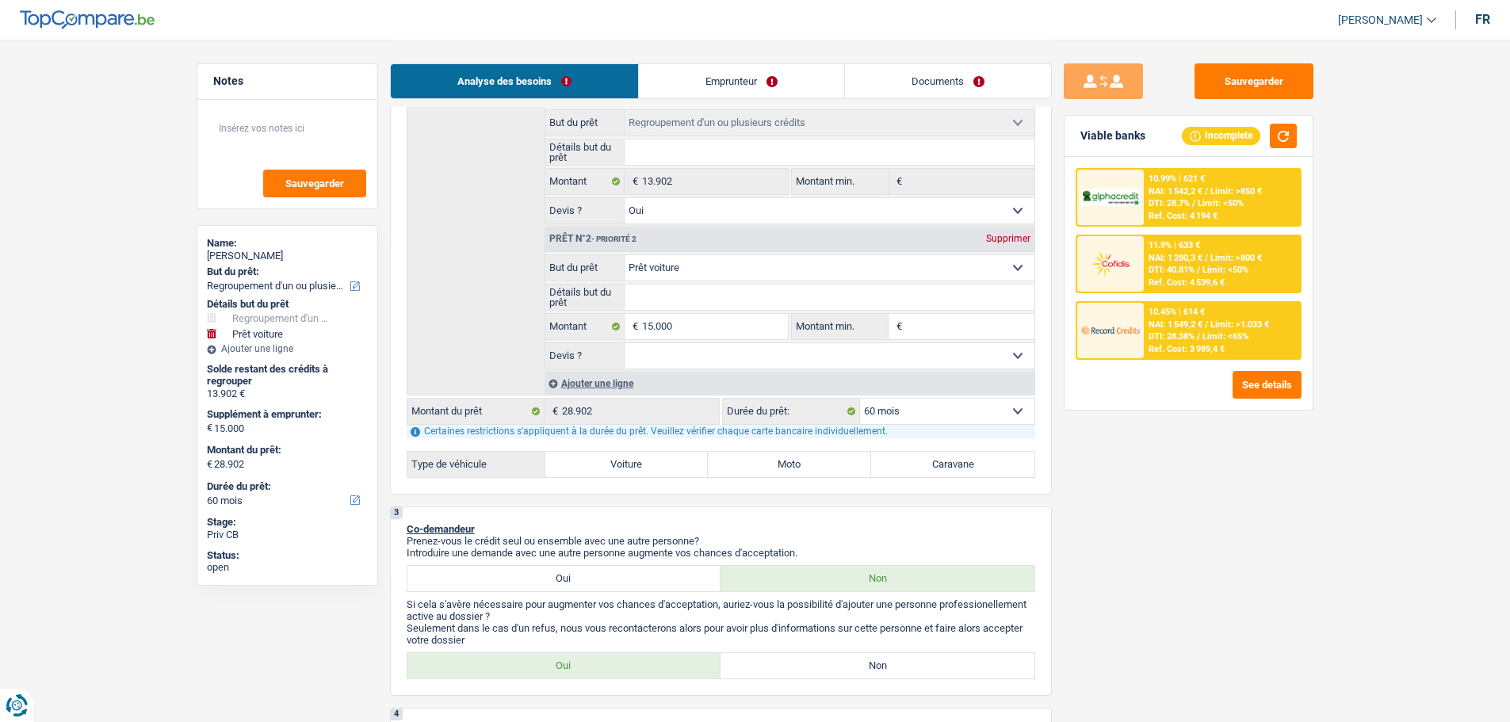
click at [1216, 247] on div "11.9% | 633 € NAI: 1 280,3 € / Limit: >800 € DTI: 40.81% / Limit: <50% Ref. Cos…" at bounding box center [1221, 263] width 156 height 55
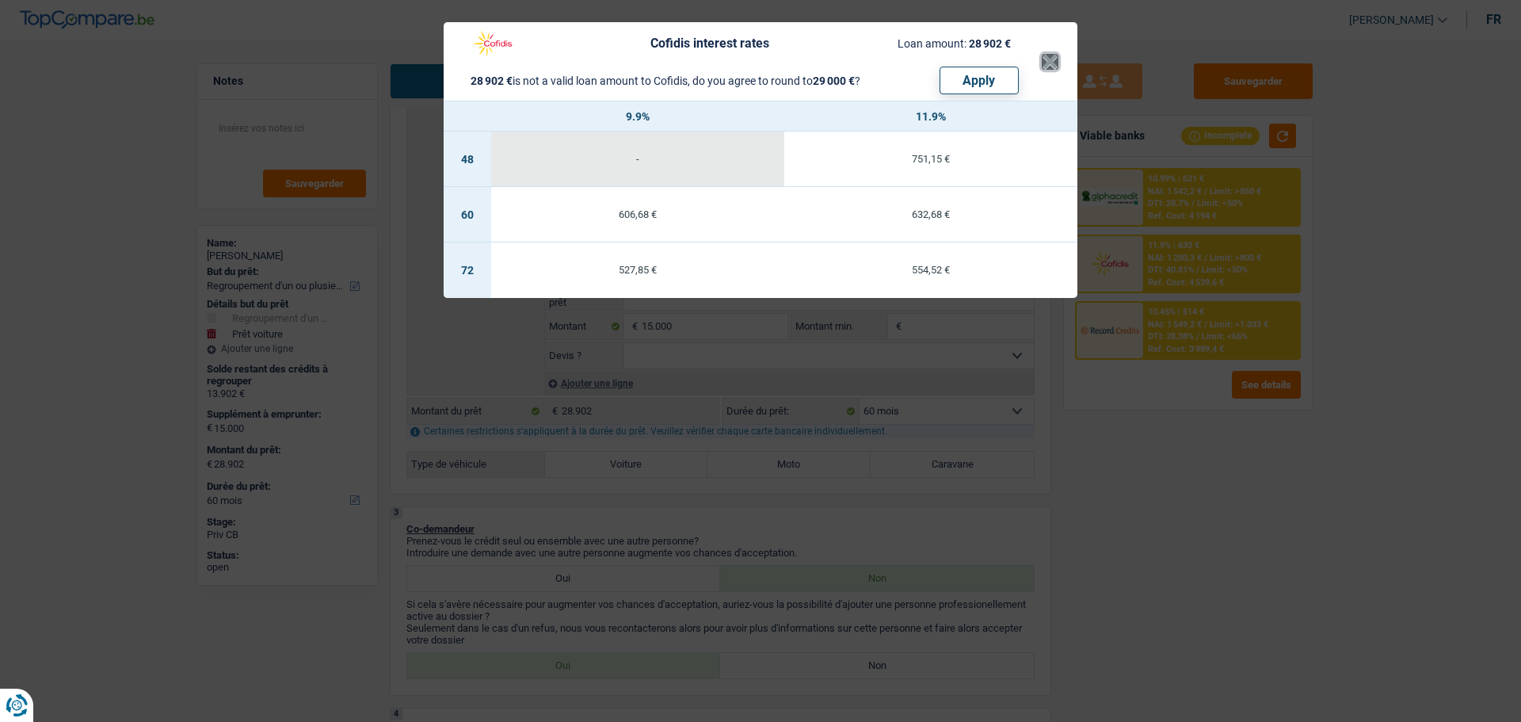
click at [1049, 54] on button "×" at bounding box center [1050, 62] width 17 height 16
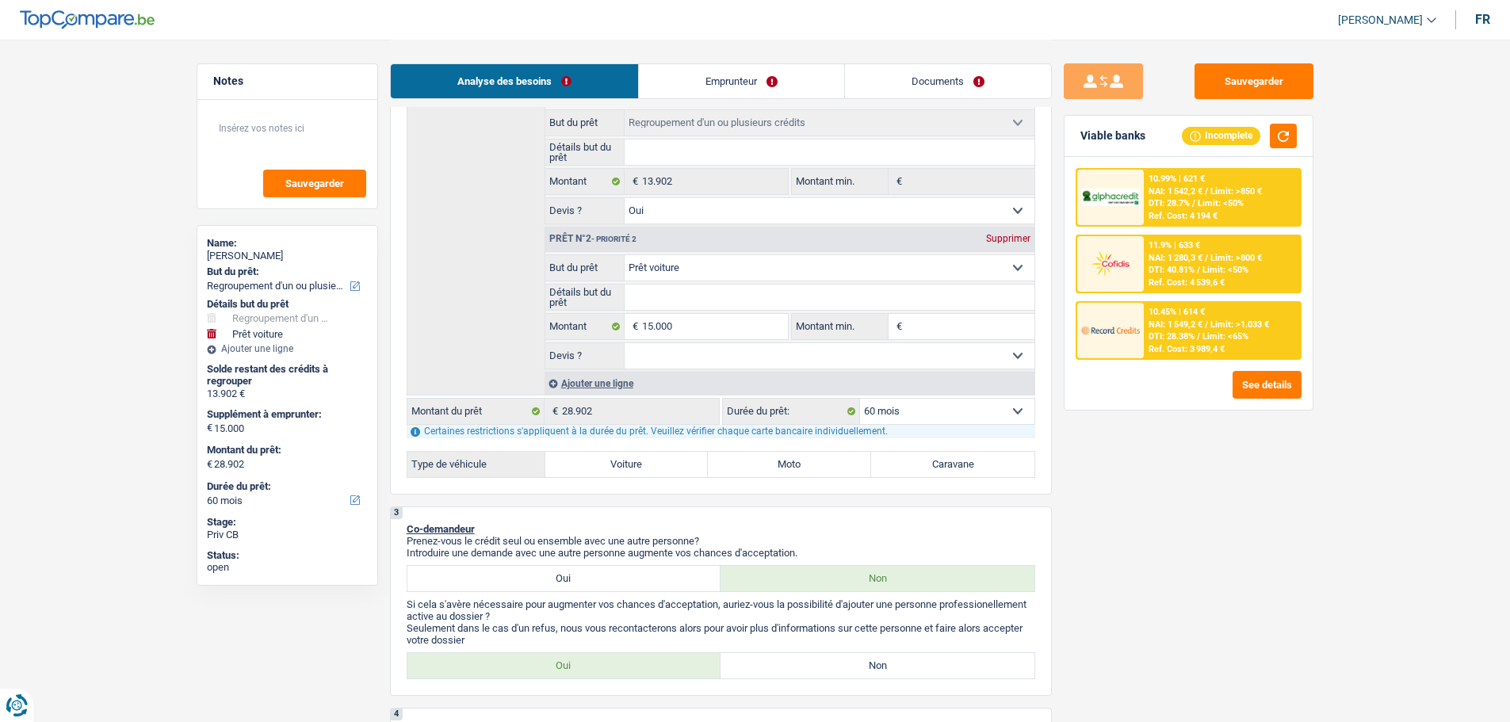
click at [1155, 243] on div "11.9% | 633 €" at bounding box center [1174, 245] width 52 height 10
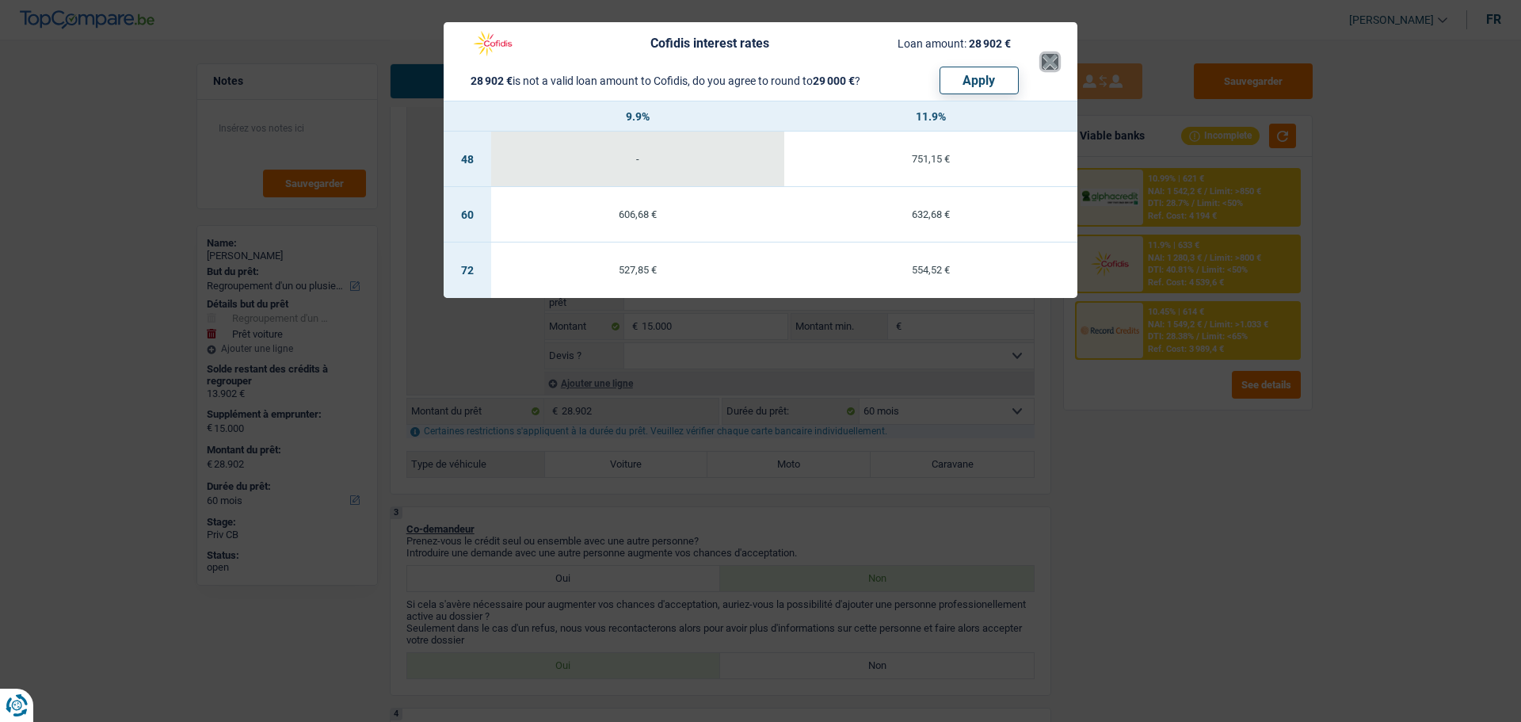
click at [1049, 62] on button "×" at bounding box center [1050, 62] width 17 height 16
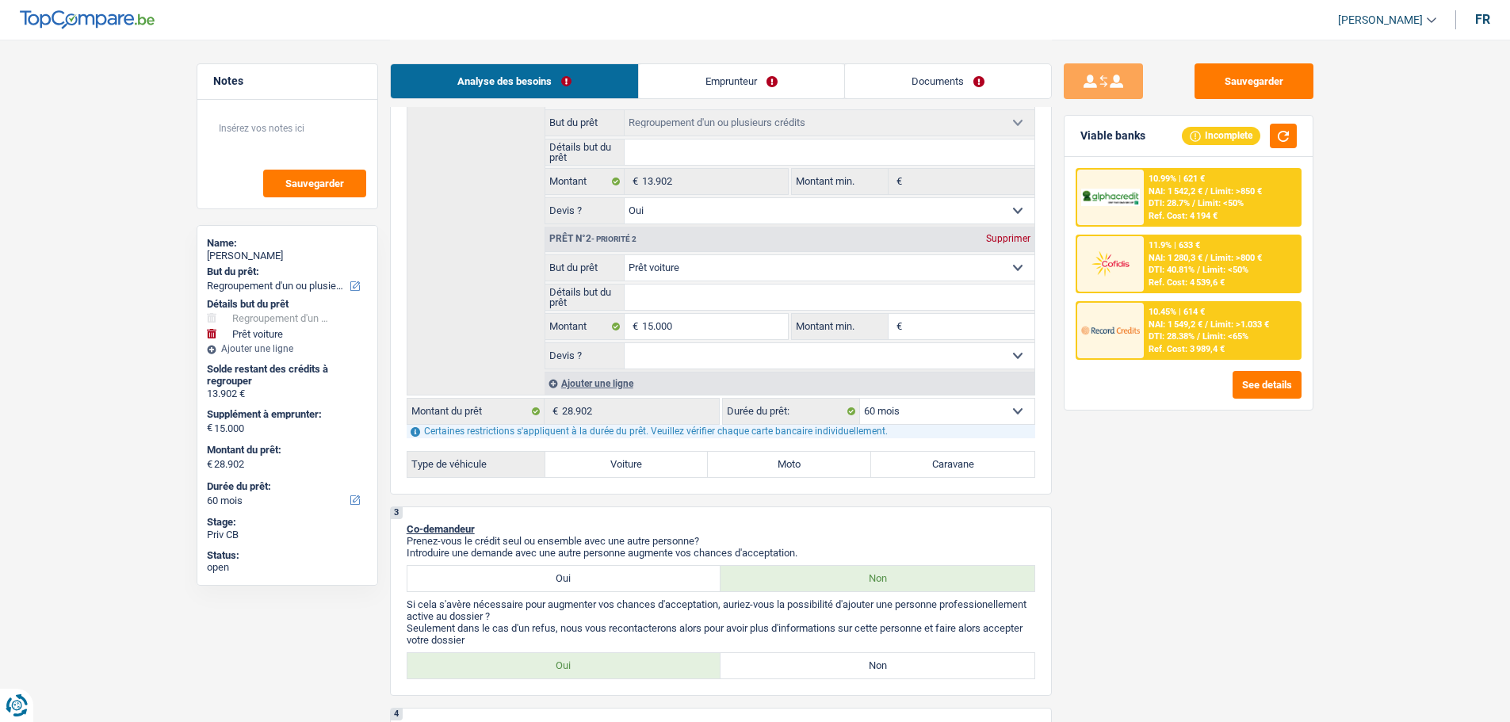
click at [1166, 230] on div "10.99% | 621 € NAI: 1 542,2 € / Limit: >850 € DTI: 28.7% / Limit: <50% Ref. Cos…" at bounding box center [1188, 264] width 226 height 192
click at [1185, 189] on span "NAI: 1 542,2 €" at bounding box center [1175, 191] width 54 height 10
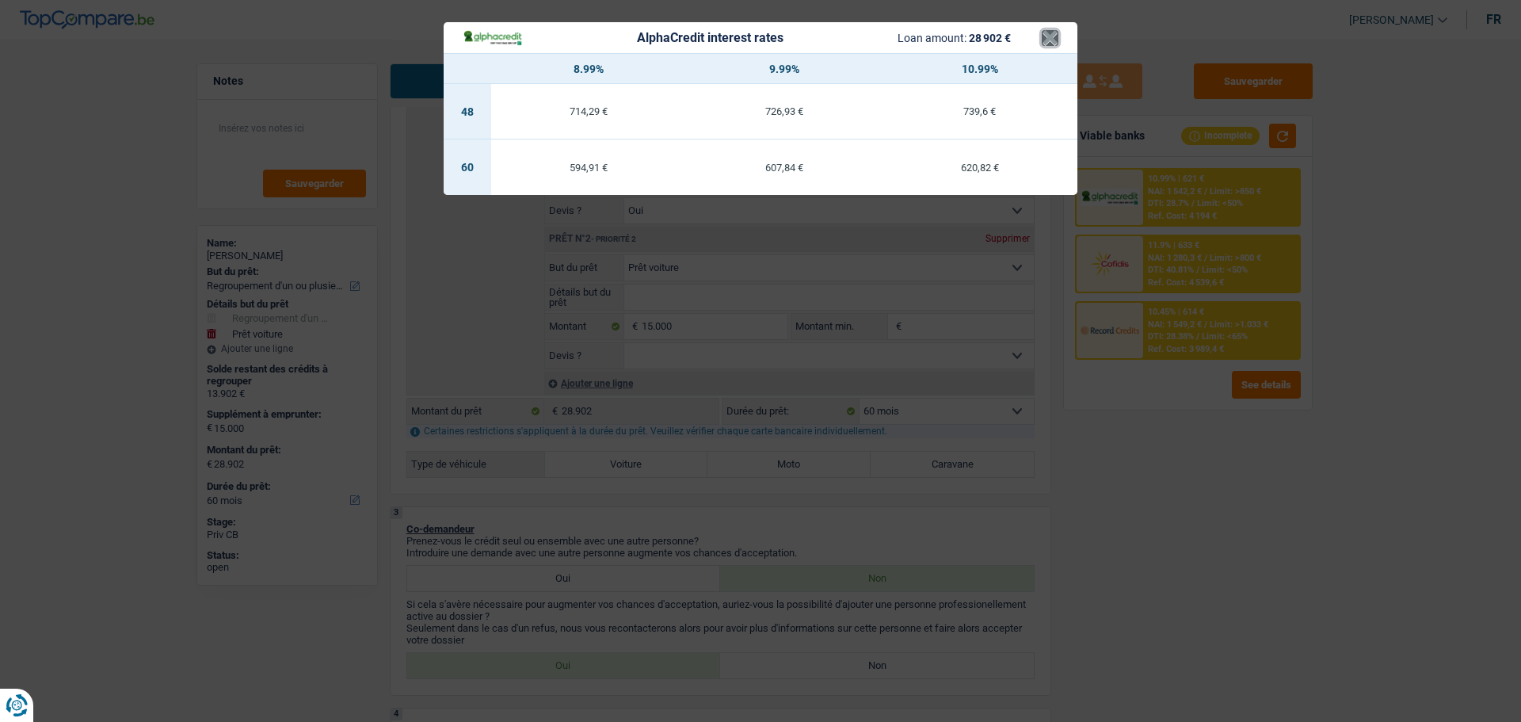
click at [1052, 40] on button "×" at bounding box center [1050, 38] width 17 height 16
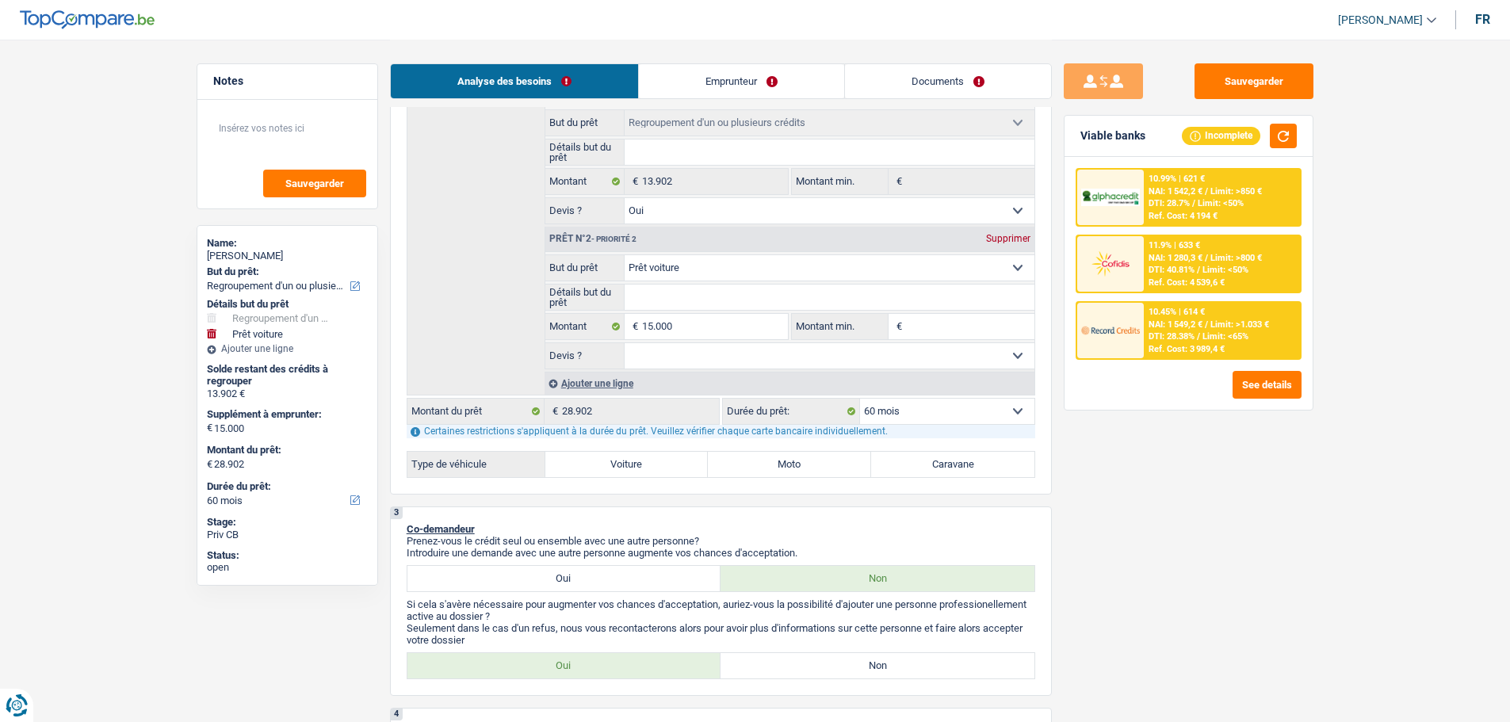
click at [1201, 278] on div "Ref. Cost: 4 539,6 €" at bounding box center [1186, 282] width 76 height 10
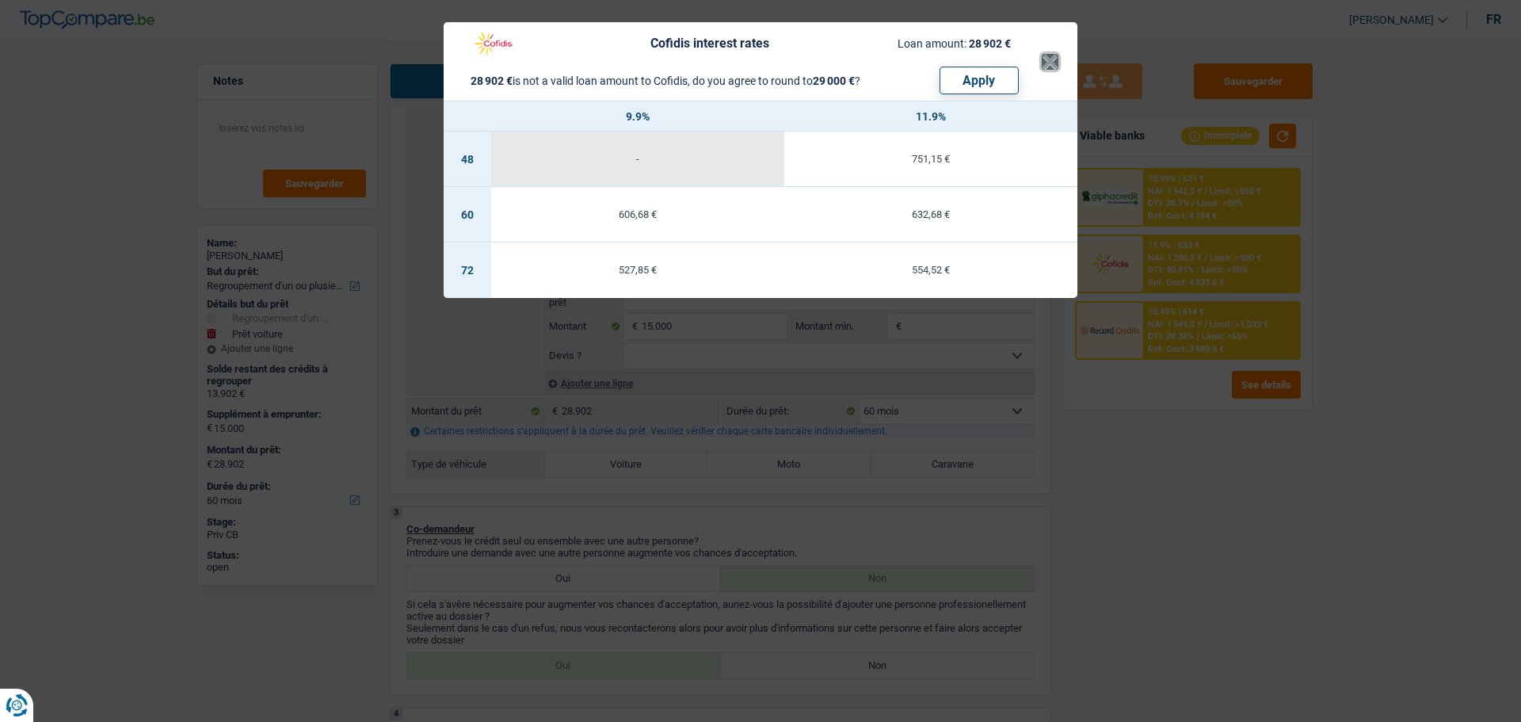
click at [1046, 64] on button "×" at bounding box center [1050, 62] width 17 height 16
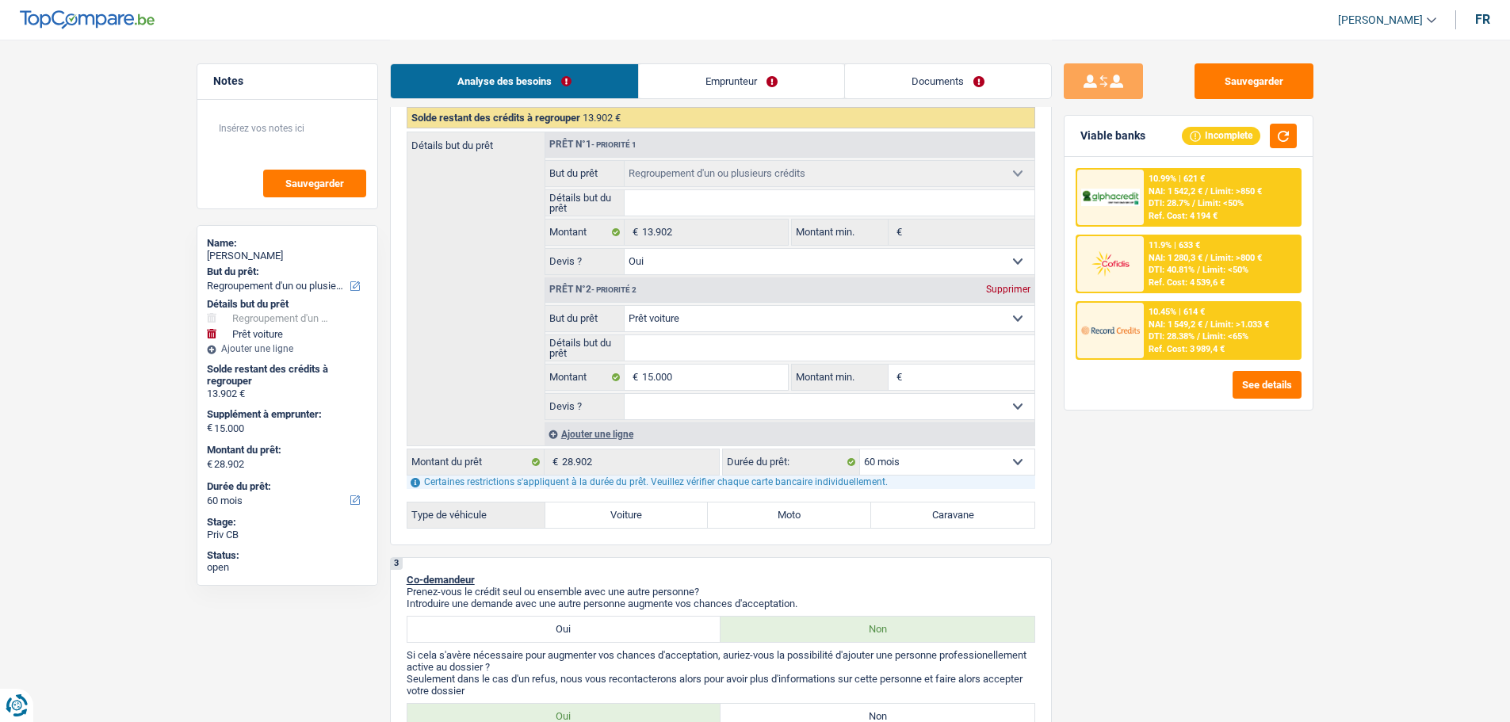
scroll to position [238, 0]
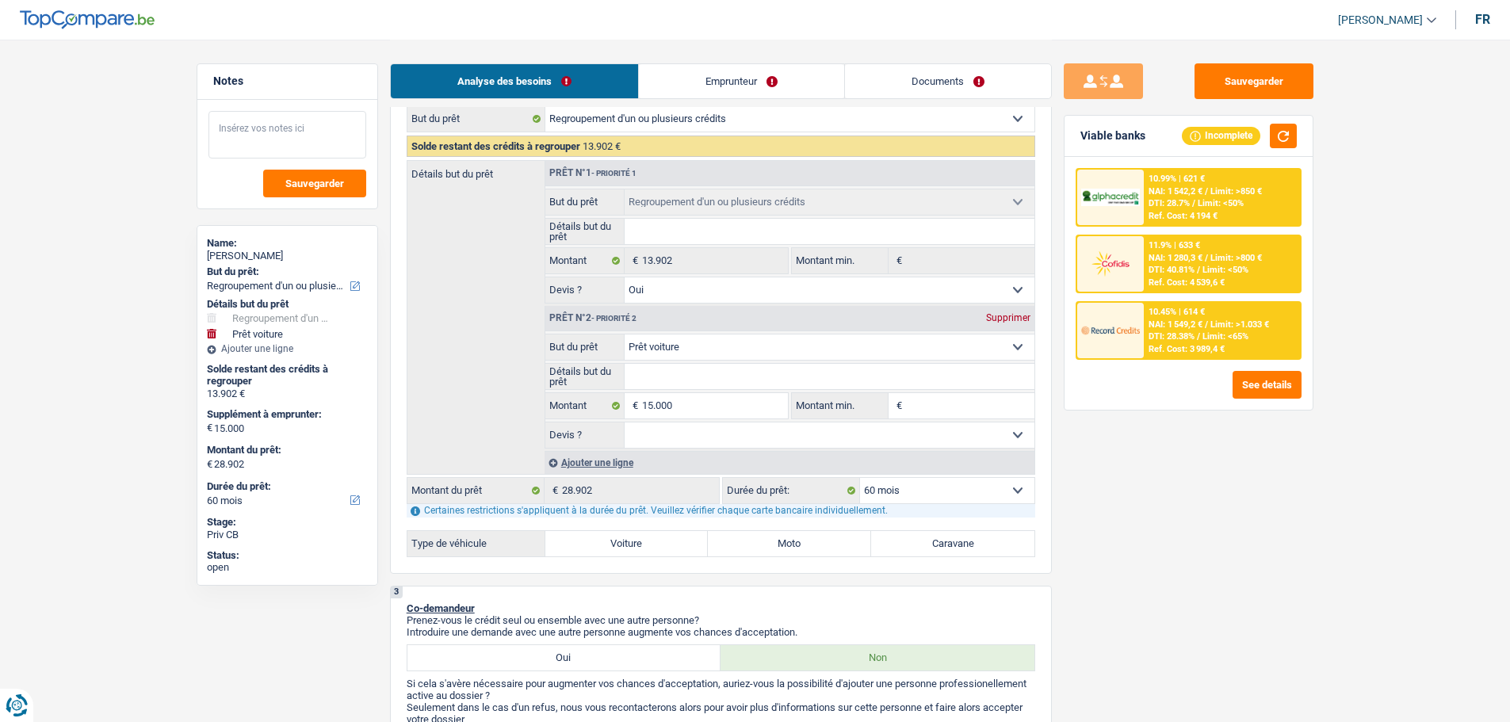
click at [255, 129] on textarea at bounding box center [287, 135] width 158 height 48
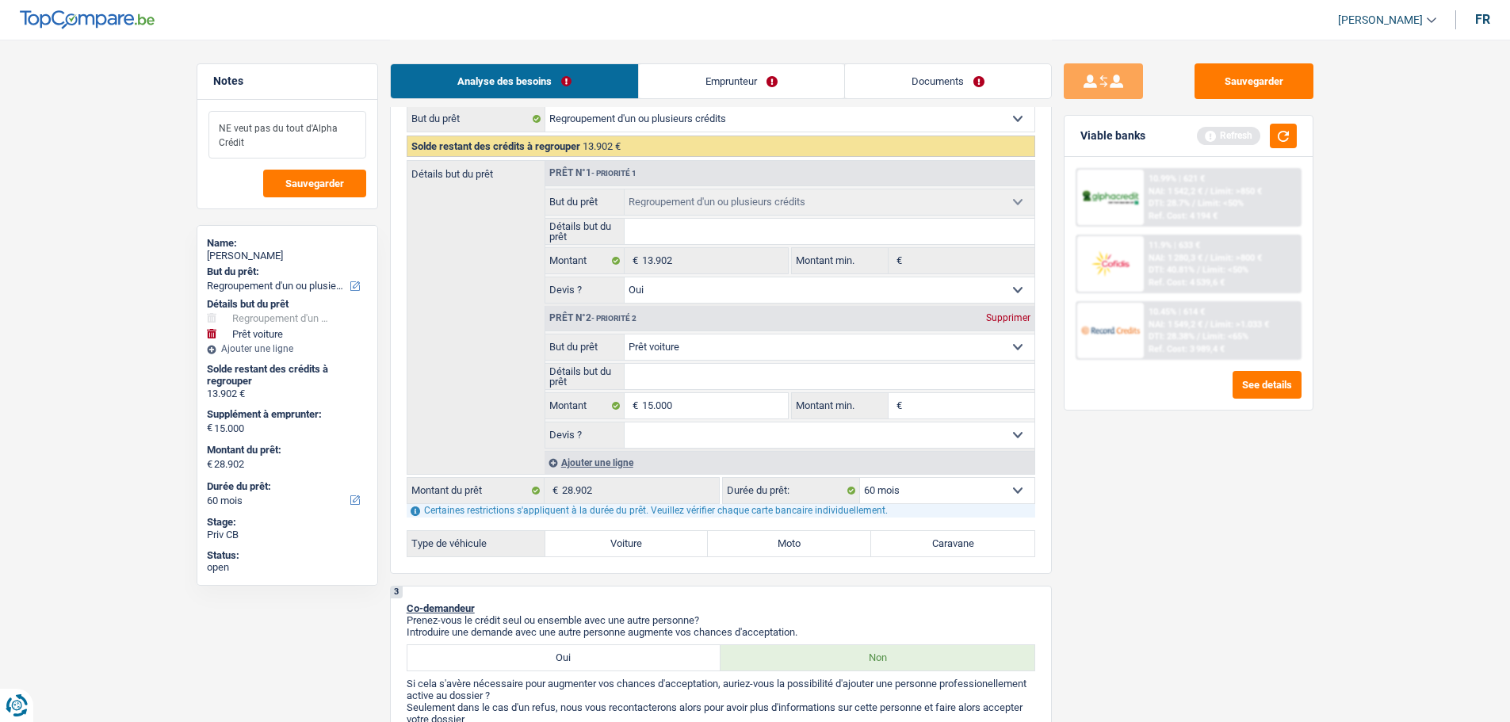
type textarea "NE veut pas du tout d'Alpha Crédit"
click at [793, 448] on fieldset "Oui Non Non répondu Sélectionner une option Devis ? Tous les champs sont obliga…" at bounding box center [789, 435] width 489 height 27
drag, startPoint x: 744, startPoint y: 430, endPoint x: 737, endPoint y: 435, distance: 8.6
click at [744, 430] on select "Oui Non Non répondu Sélectionner une option" at bounding box center [829, 434] width 410 height 25
select select "false"
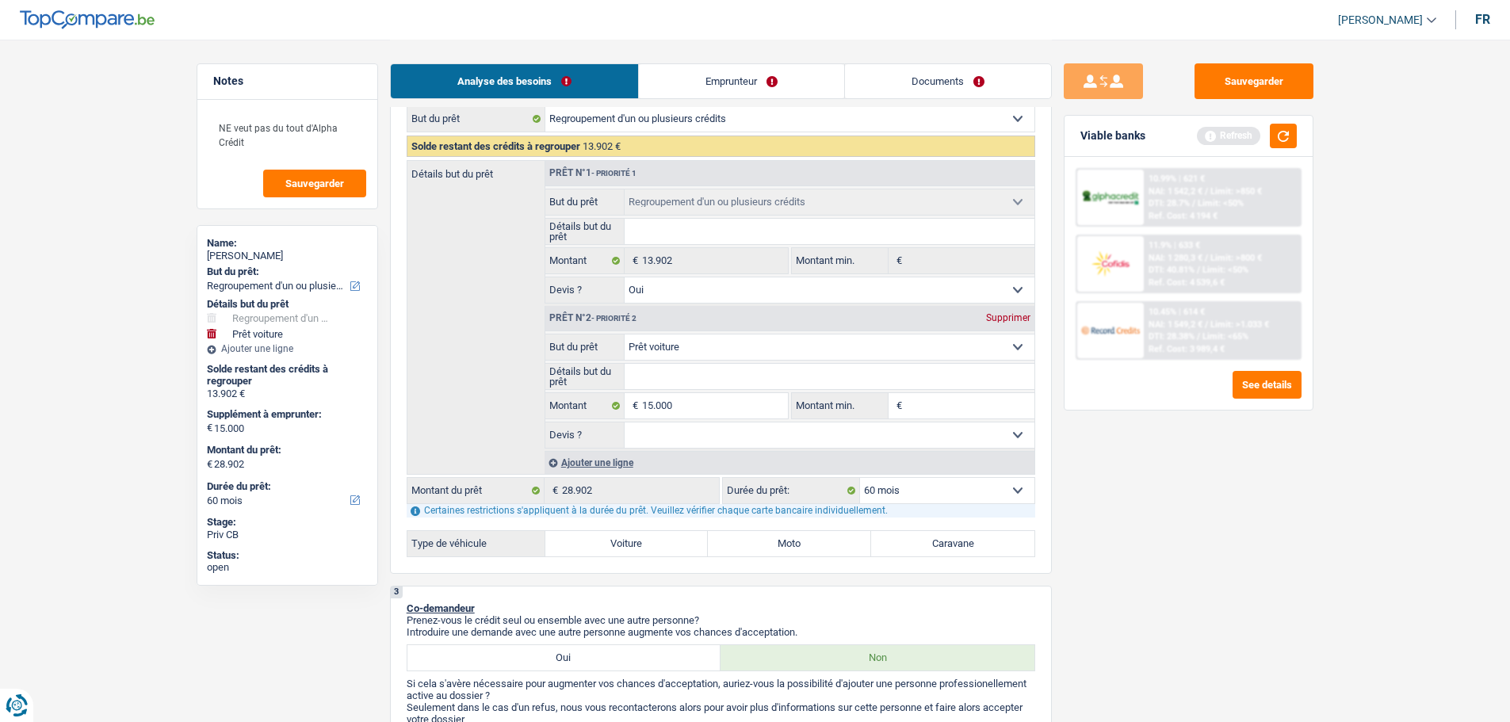
click at [624, 422] on select "Oui Non Non répondu Sélectionner une option" at bounding box center [829, 434] width 410 height 25
select select "false"
click at [265, 144] on textarea "NE veut pas du tout d'Alpha Crédit" at bounding box center [287, 135] width 158 height 48
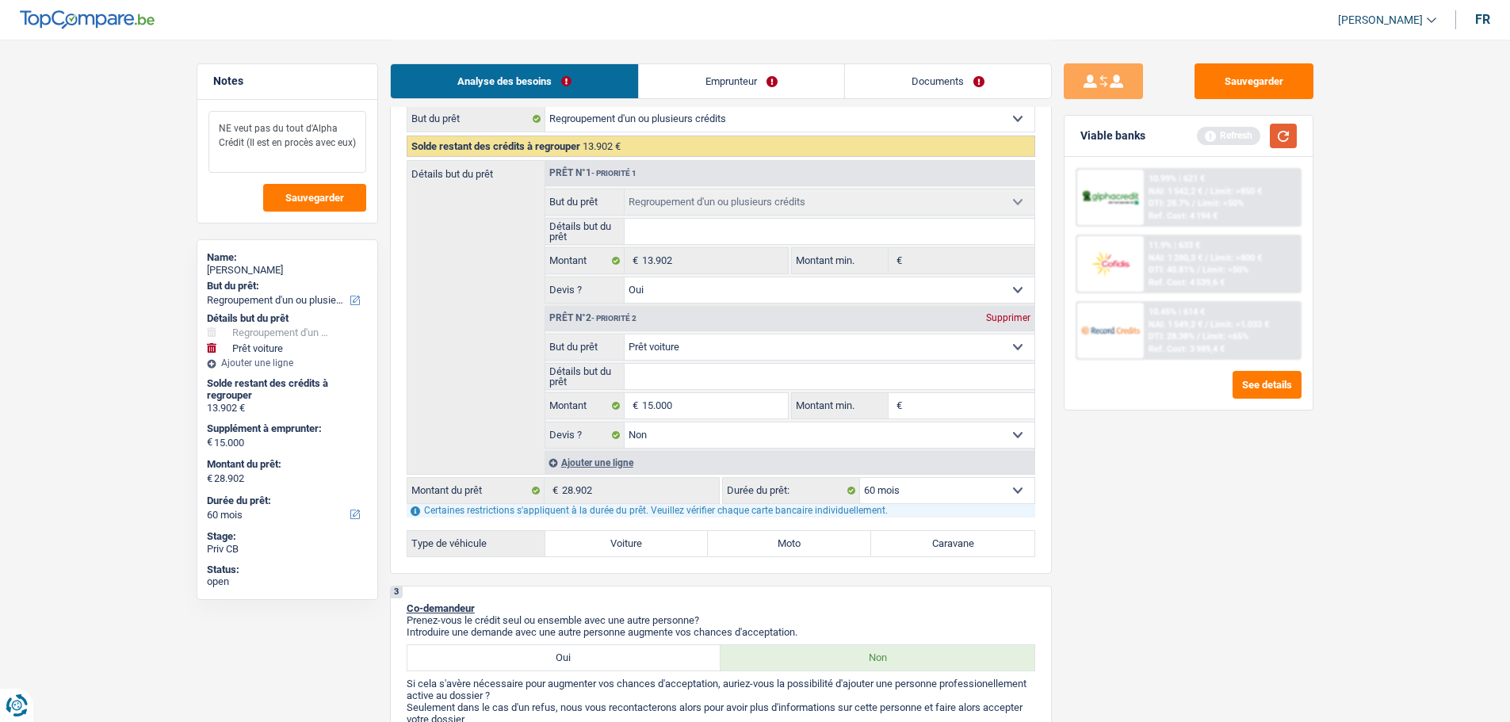
type textarea "NE veut pas du tout d'Alpha Crédit (Il est en procès avec eux)"
click at [1292, 128] on button "button" at bounding box center [1282, 136] width 27 height 25
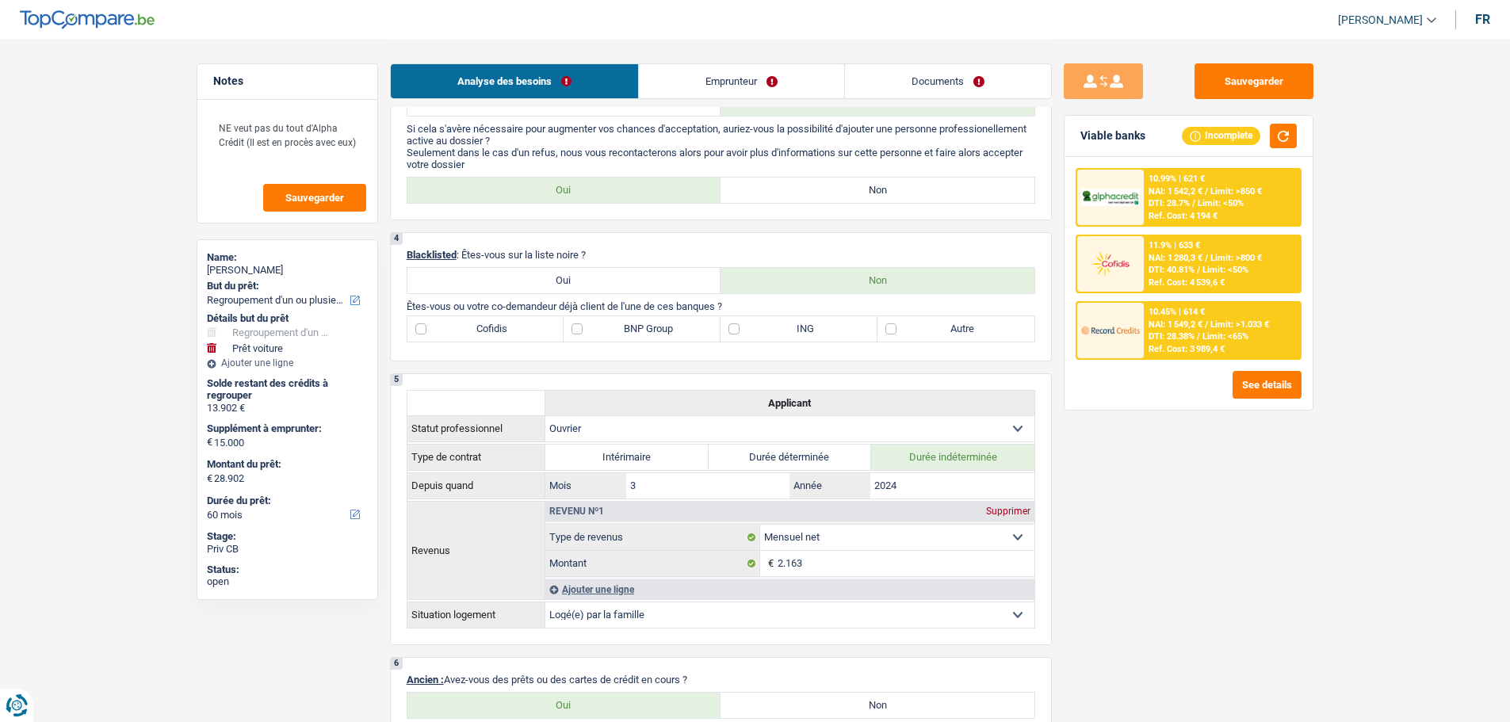
click at [906, 325] on label "Autre" at bounding box center [955, 328] width 157 height 25
click at [906, 325] on input "Autre" at bounding box center [955, 328] width 157 height 25
checkbox input "true"
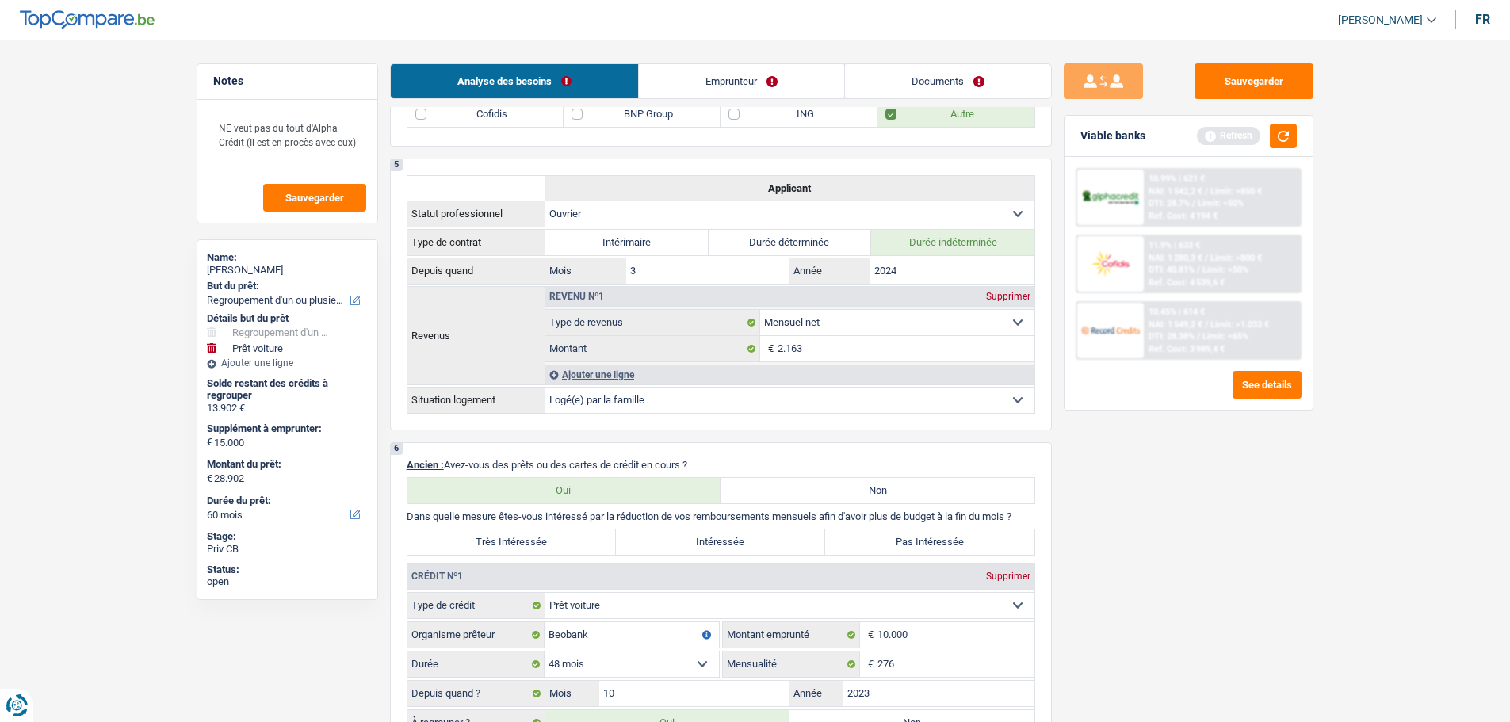
scroll to position [1109, 0]
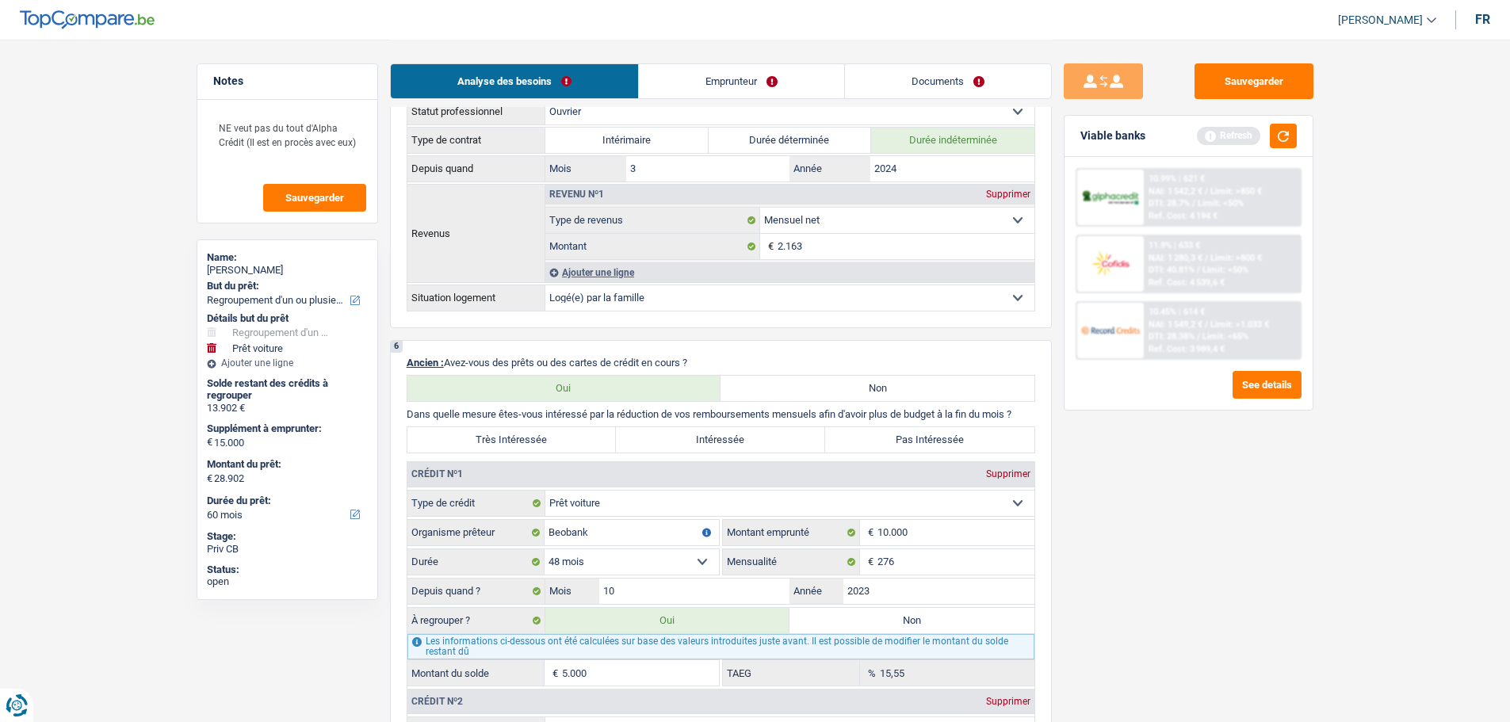
click at [594, 443] on label "Très Intéressée" at bounding box center [511, 439] width 209 height 25
click at [594, 443] on input "Très Intéressée" at bounding box center [511, 439] width 209 height 25
radio input "true"
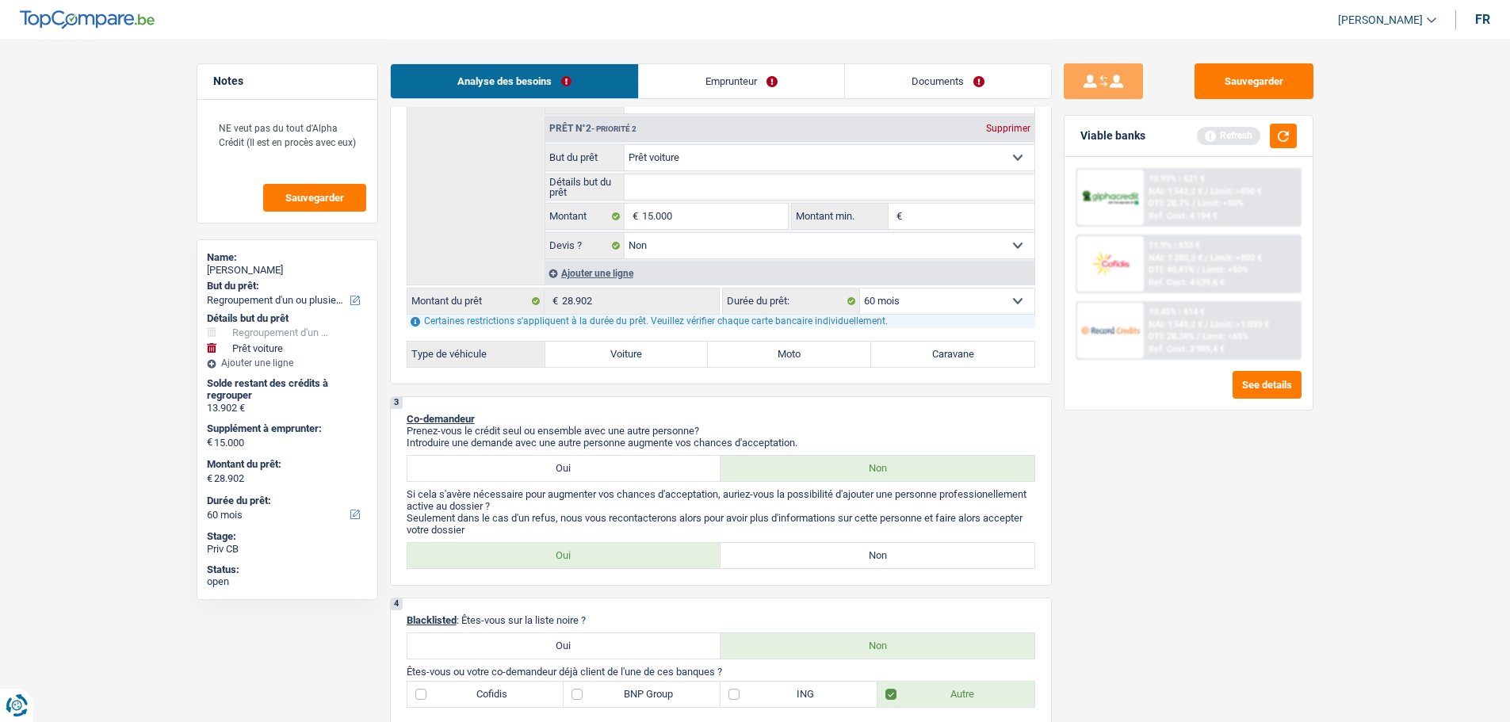
scroll to position [555, 0]
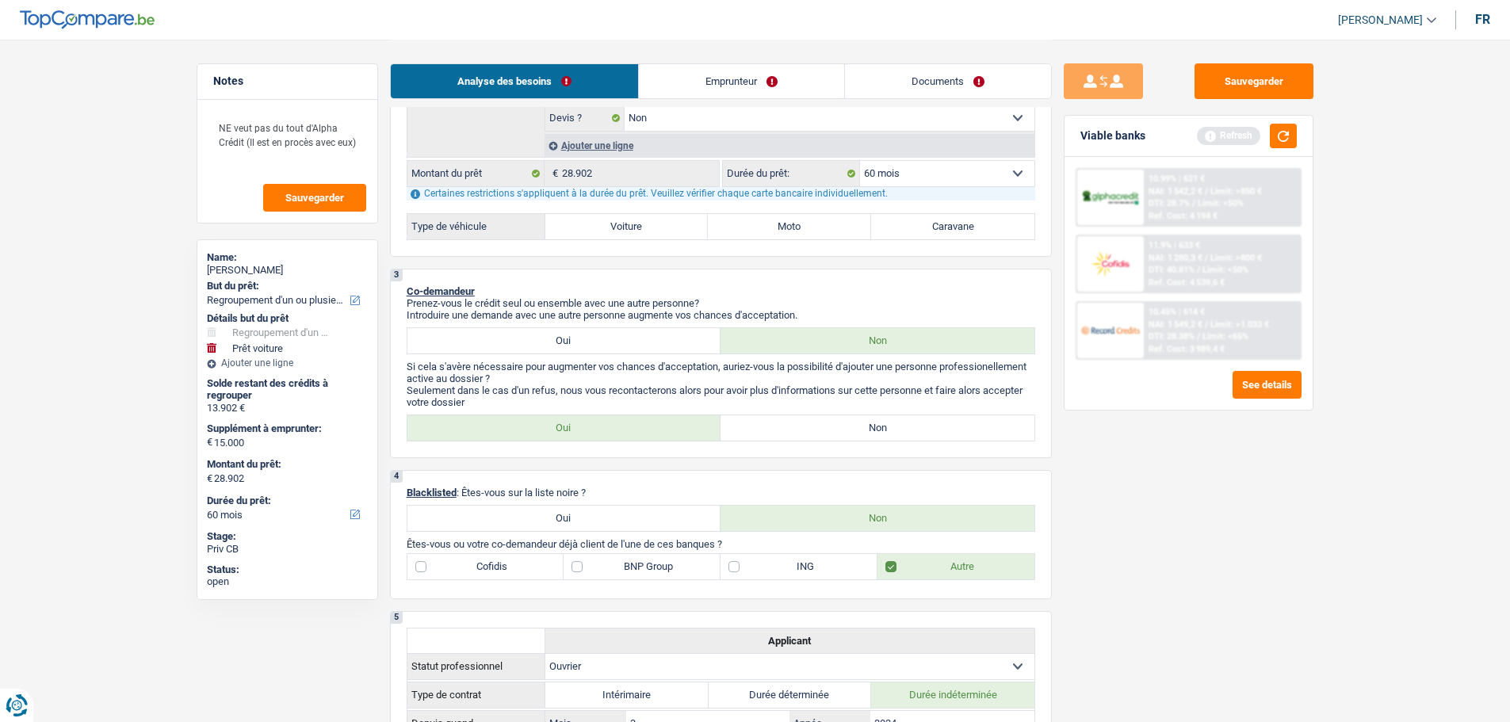
click at [817, 421] on label "Non" at bounding box center [877, 427] width 314 height 25
click at [817, 421] on input "Non" at bounding box center [877, 427] width 314 height 25
radio input "true"
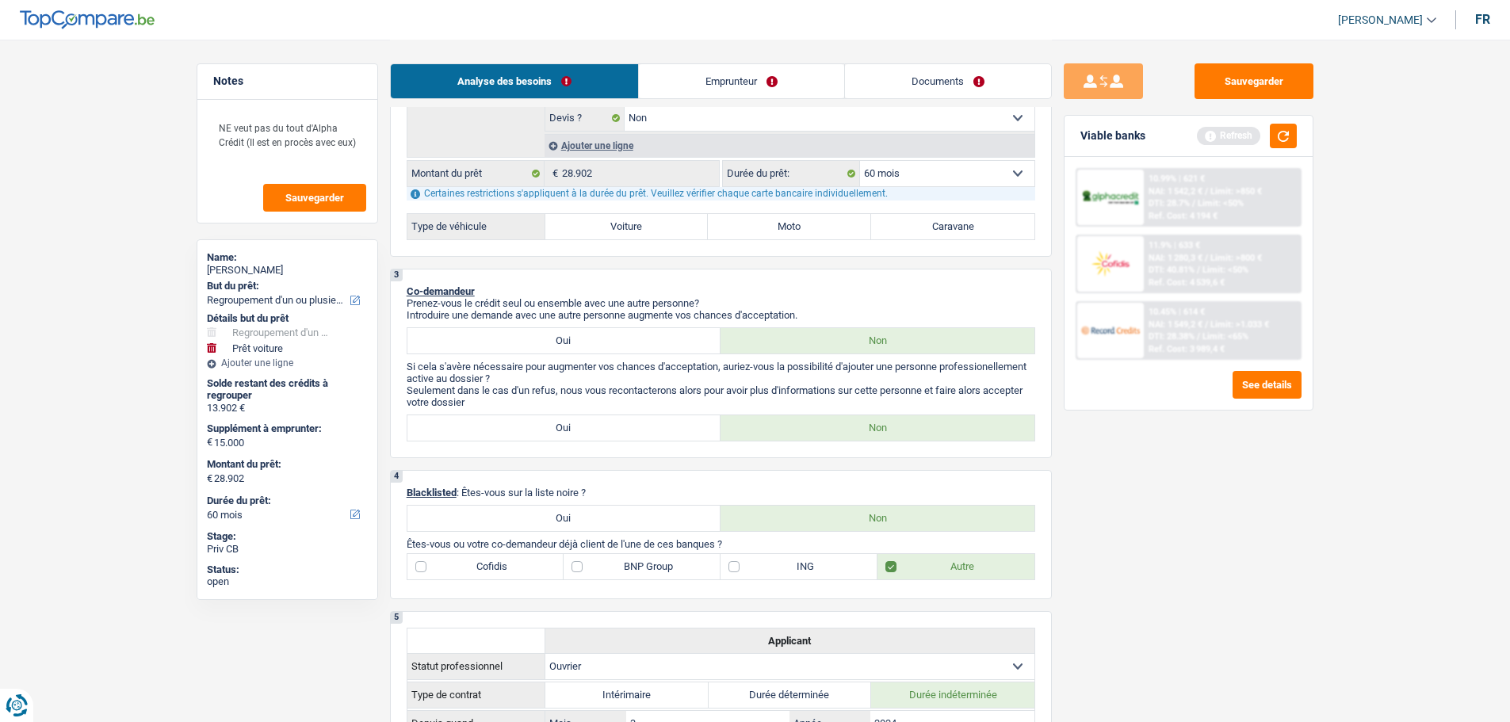
scroll to position [158, 0]
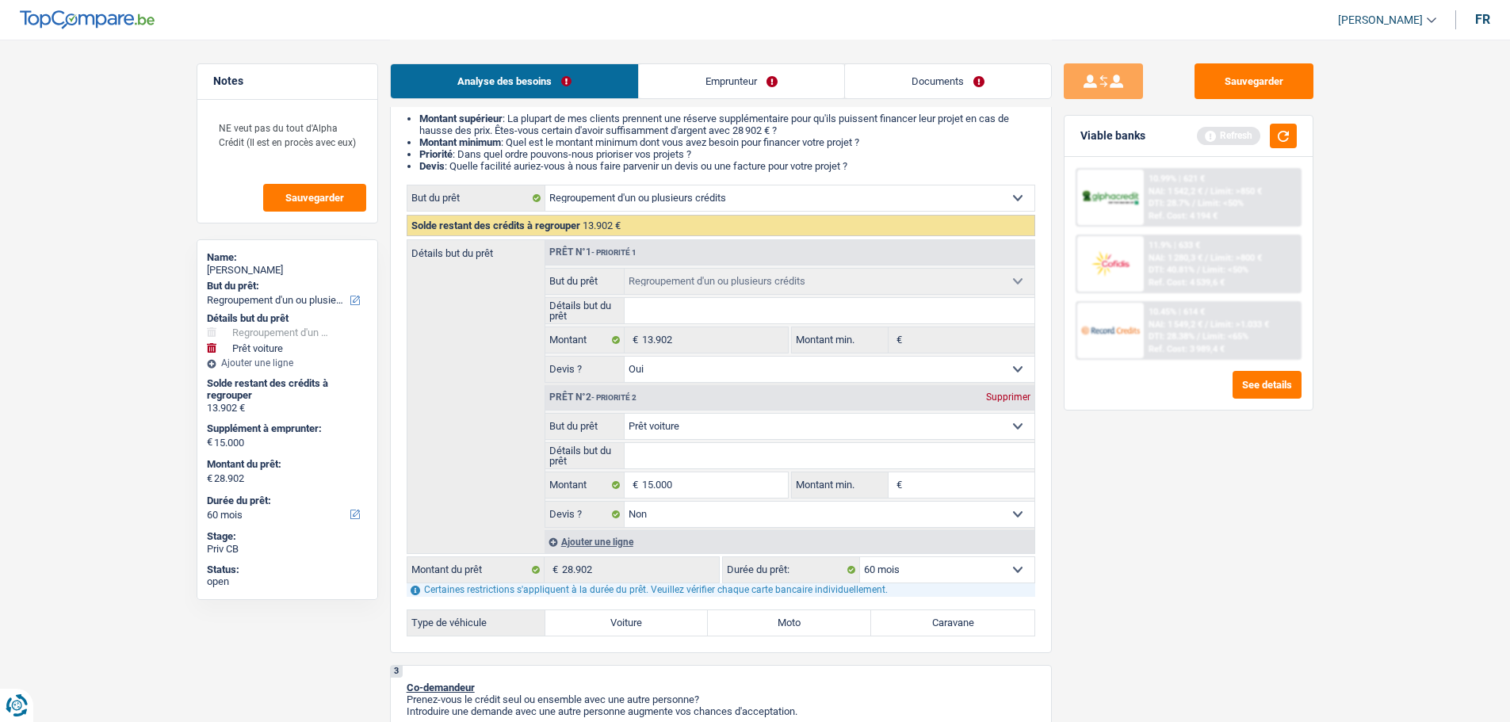
click at [704, 422] on select "Confort maison: meubles, textile, peinture, électroménager, outillage non-profe…" at bounding box center [829, 426] width 410 height 25
select select "other"
click at [624, 414] on select "Confort maison: meubles, textile, peinture, électroménager, outillage non-profe…" at bounding box center [829, 426] width 410 height 25
select select "other"
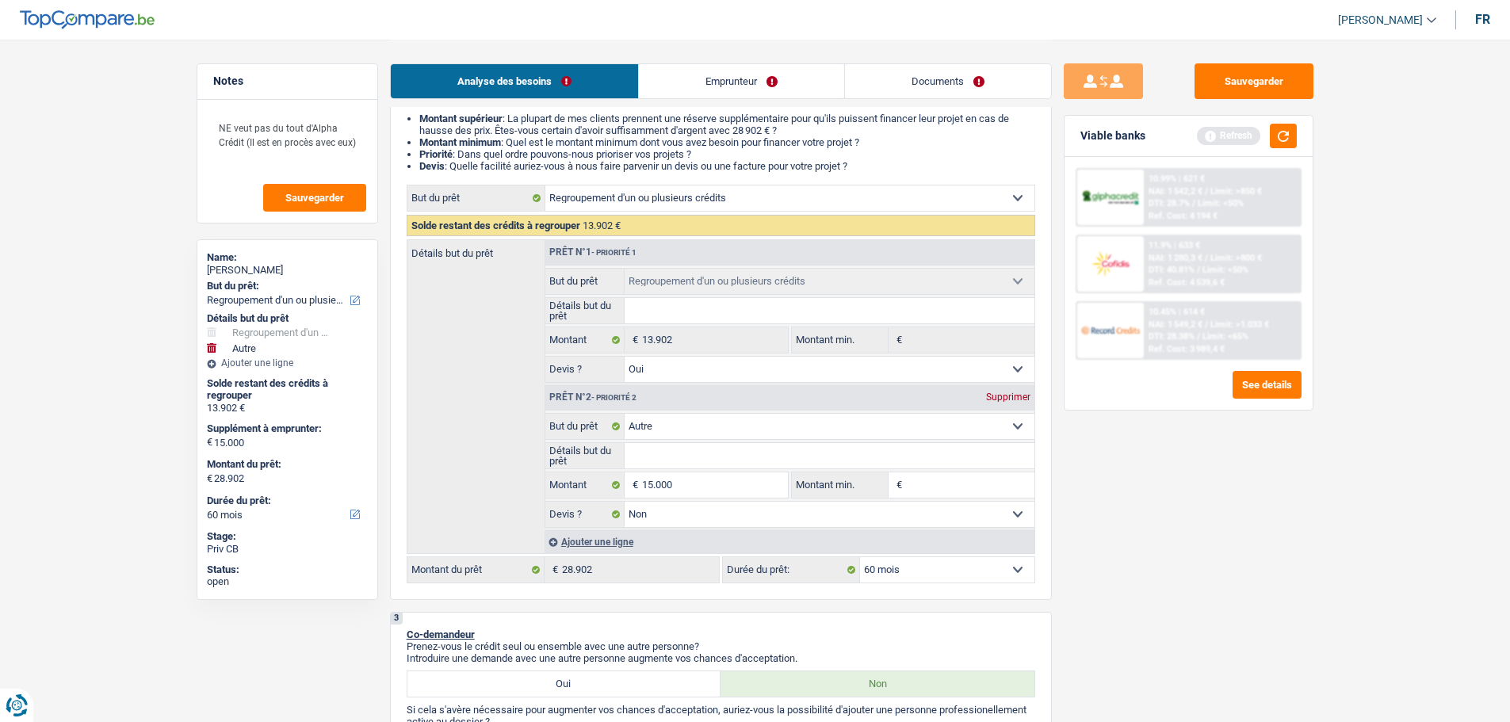
click at [685, 456] on input "Détails but du prêt" at bounding box center [829, 455] width 410 height 25
type input "V"
type input "Vo"
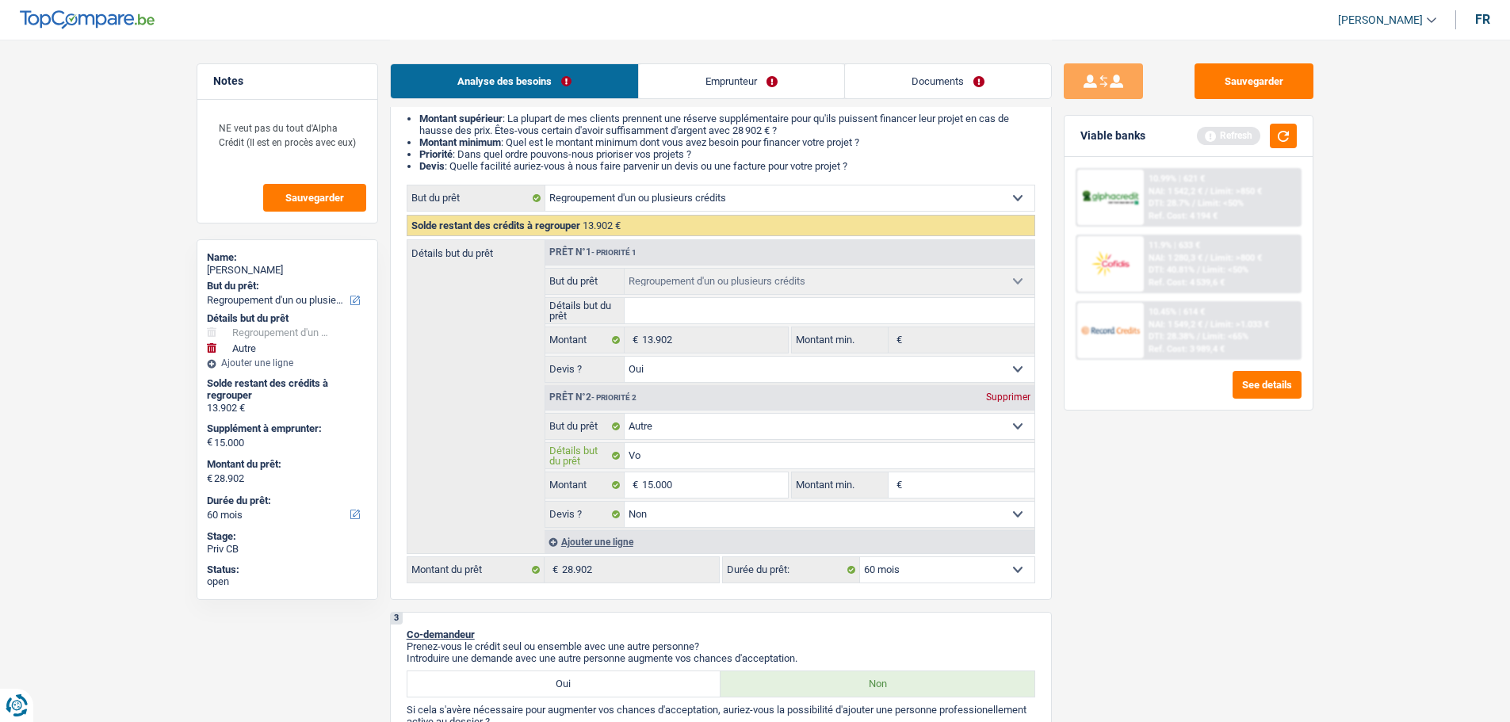
type input "Voi"
type input "Voit"
type input "Voi"
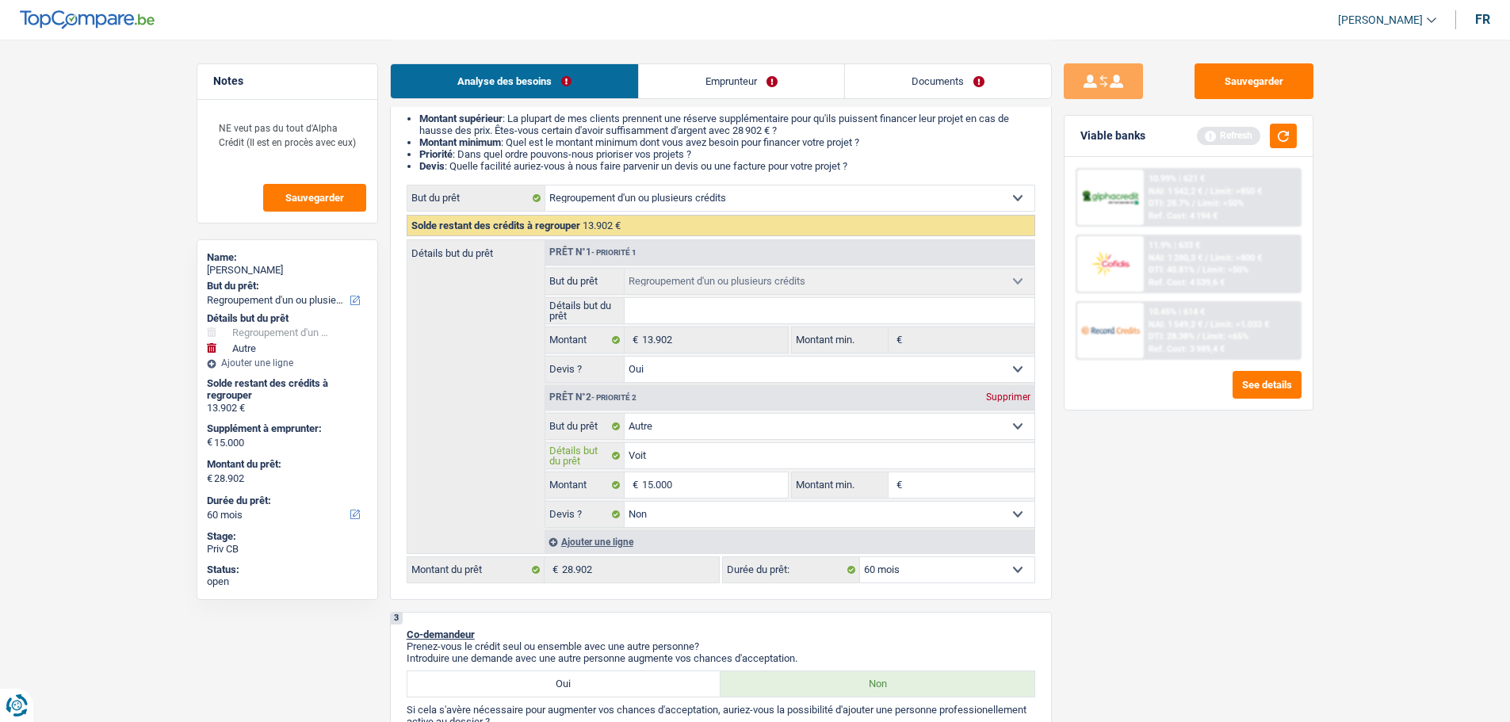
type input "Voi"
type input "Vo"
type input "V"
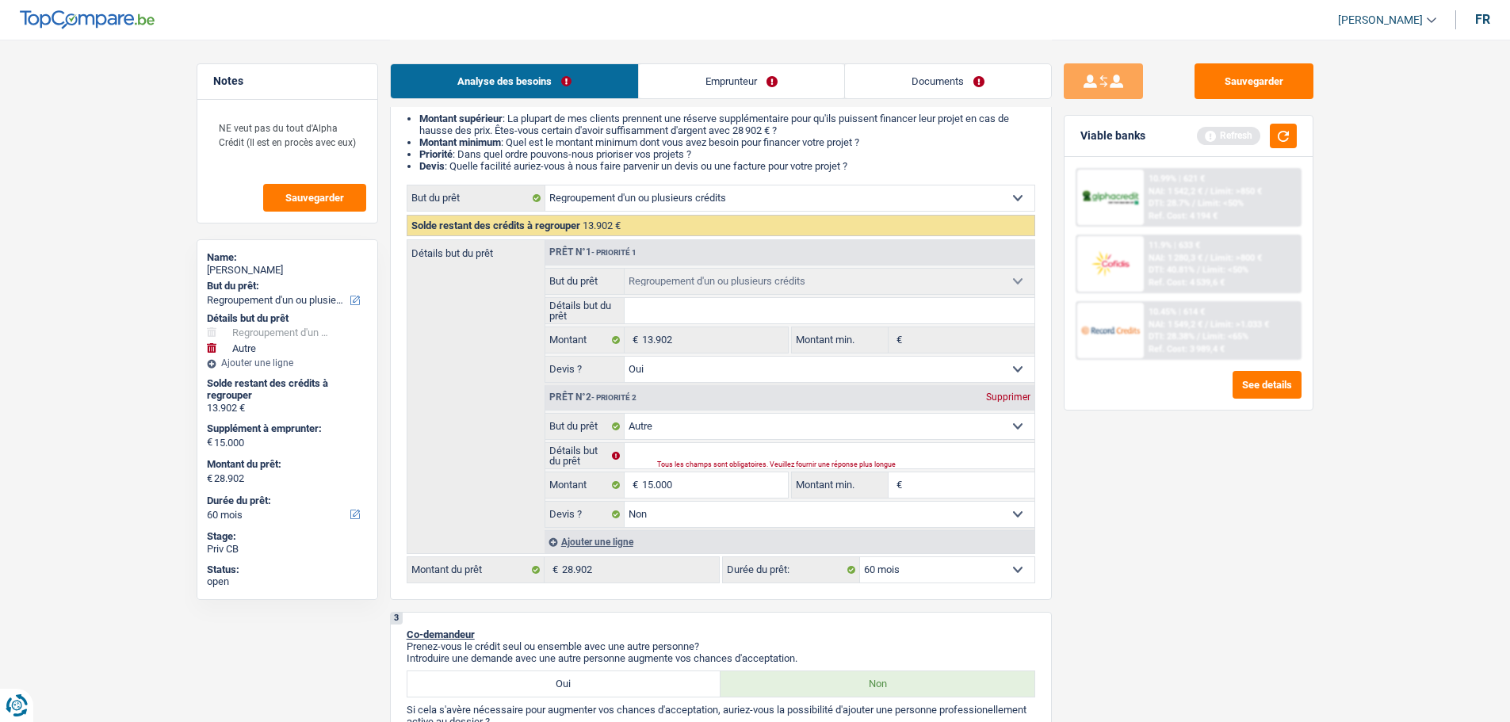
click at [696, 426] on select "Confort maison: meubles, textile, peinture, électroménager, outillage non-profe…" at bounding box center [829, 426] width 410 height 25
select select "car"
click at [624, 414] on select "Confort maison: meubles, textile, peinture, électroménager, outillage non-profe…" at bounding box center [829, 426] width 410 height 25
select select "car"
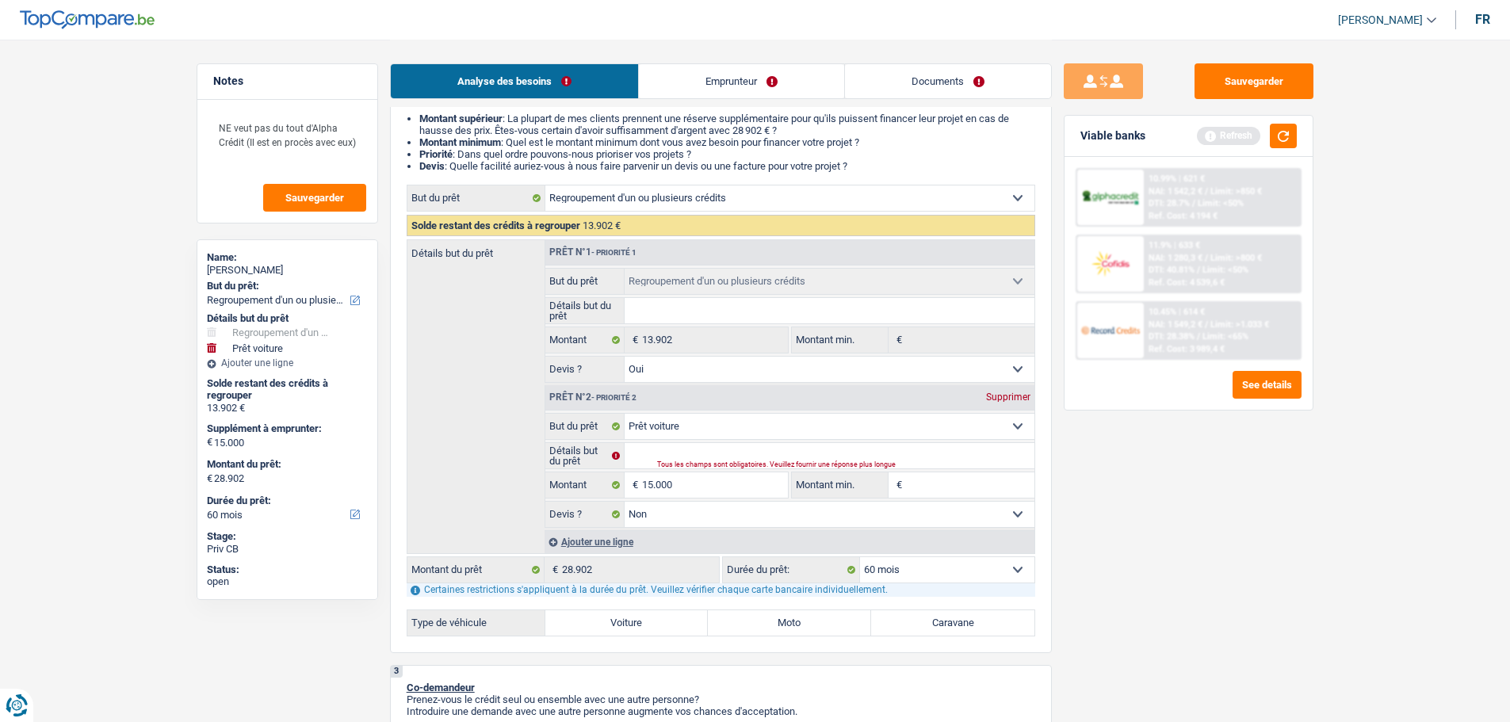
click at [652, 619] on label "Voiture" at bounding box center [626, 622] width 163 height 25
click at [652, 619] on input "Voiture" at bounding box center [626, 622] width 163 height 25
radio input "true"
select select "120"
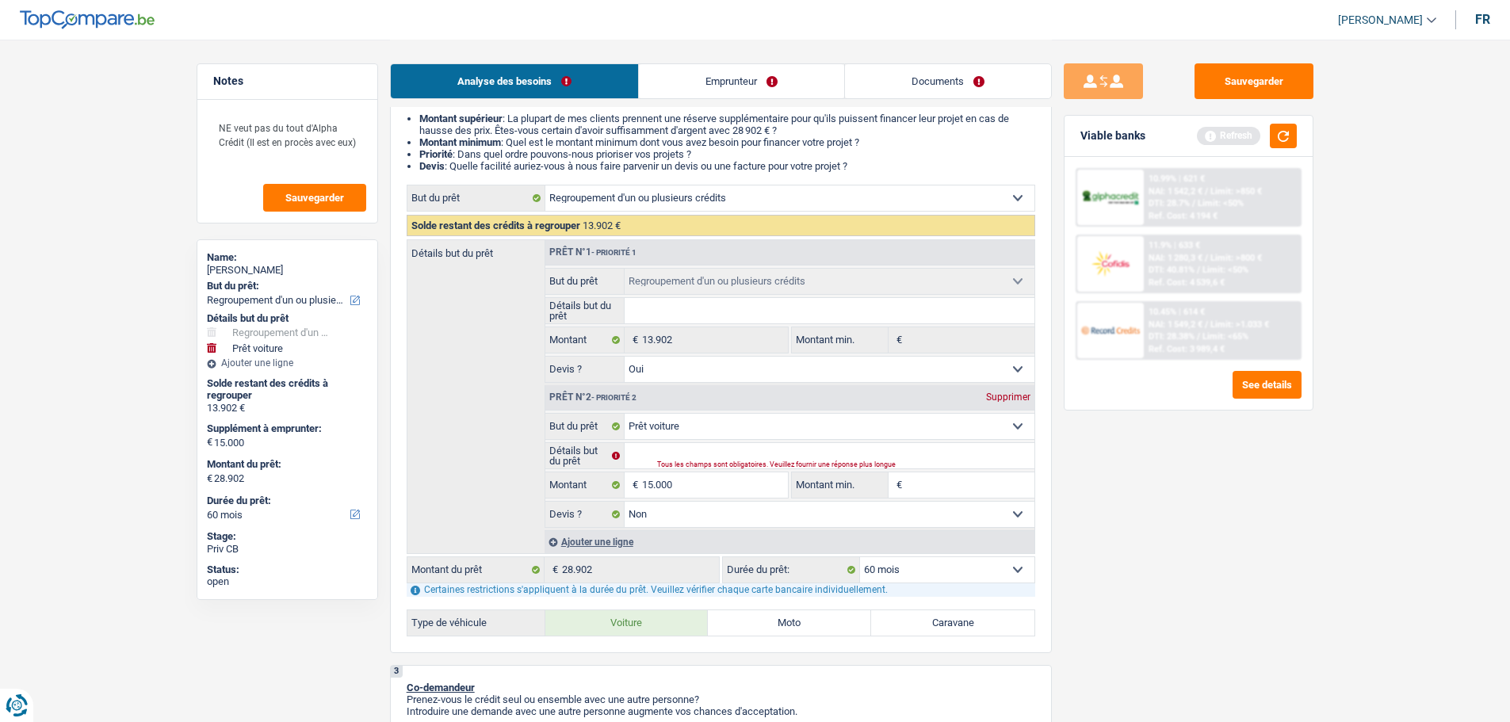
select select "120"
radio input "true"
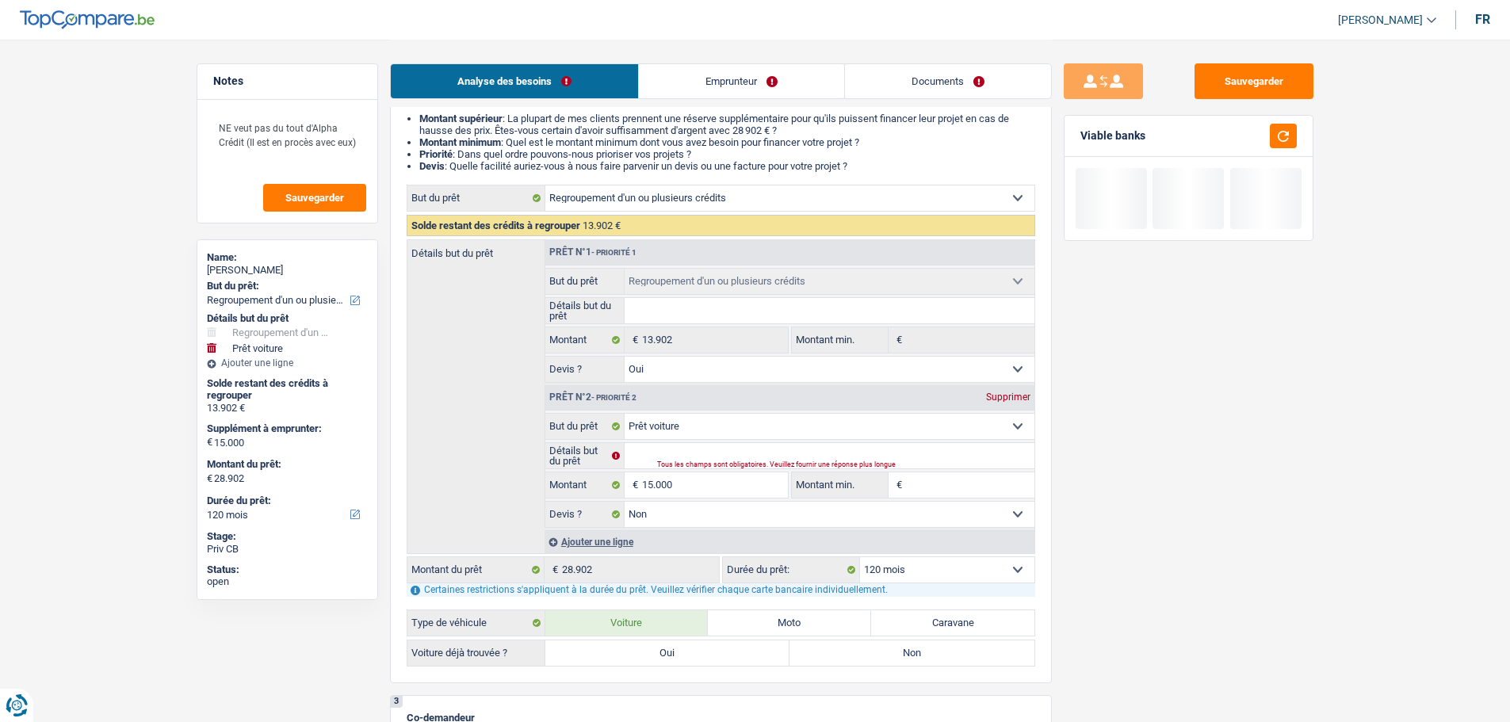
click at [851, 661] on label "Non" at bounding box center [911, 652] width 245 height 25
click at [851, 661] on input "Non" at bounding box center [911, 652] width 245 height 25
radio input "true"
click at [902, 574] on select "12 mois 18 mois 24 mois 30 mois 36 mois 42 mois 48 mois 60 mois 72 mois 84 mois…" at bounding box center [947, 569] width 174 height 25
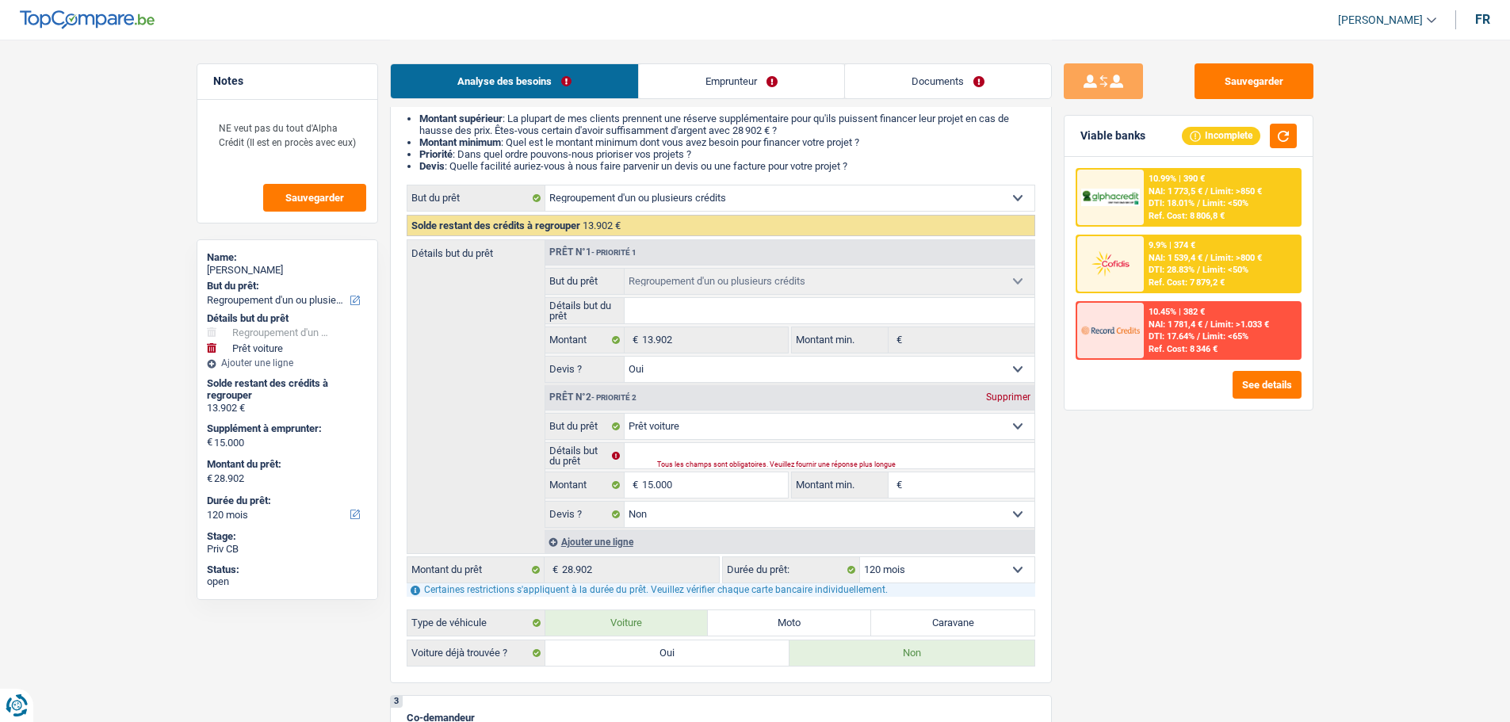
select select "60"
click at [860, 557] on select "12 mois 18 mois 24 mois 30 mois 36 mois 42 mois 48 mois 60 mois 72 mois 84 mois…" at bounding box center [947, 569] width 174 height 25
select select "60"
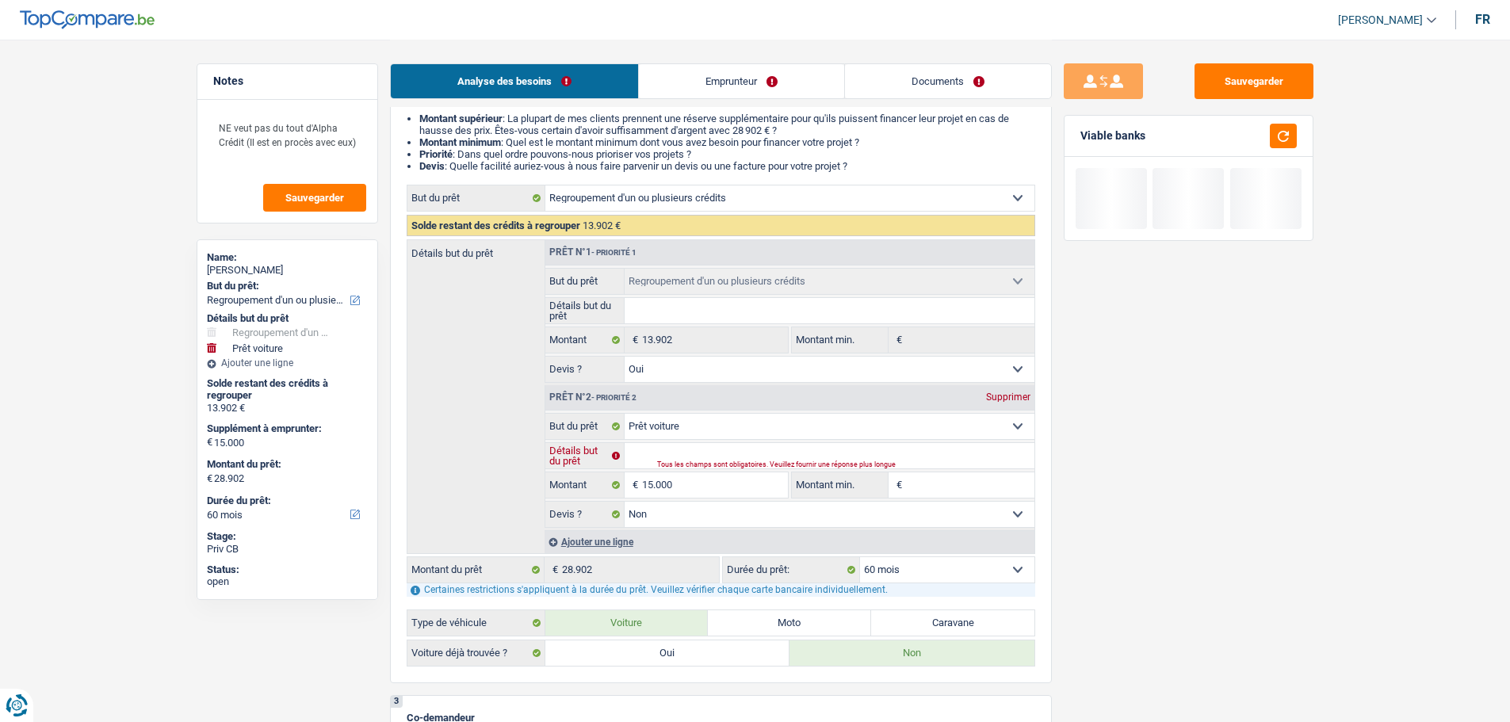
click at [698, 449] on input "Détails but du prêt" at bounding box center [829, 455] width 410 height 25
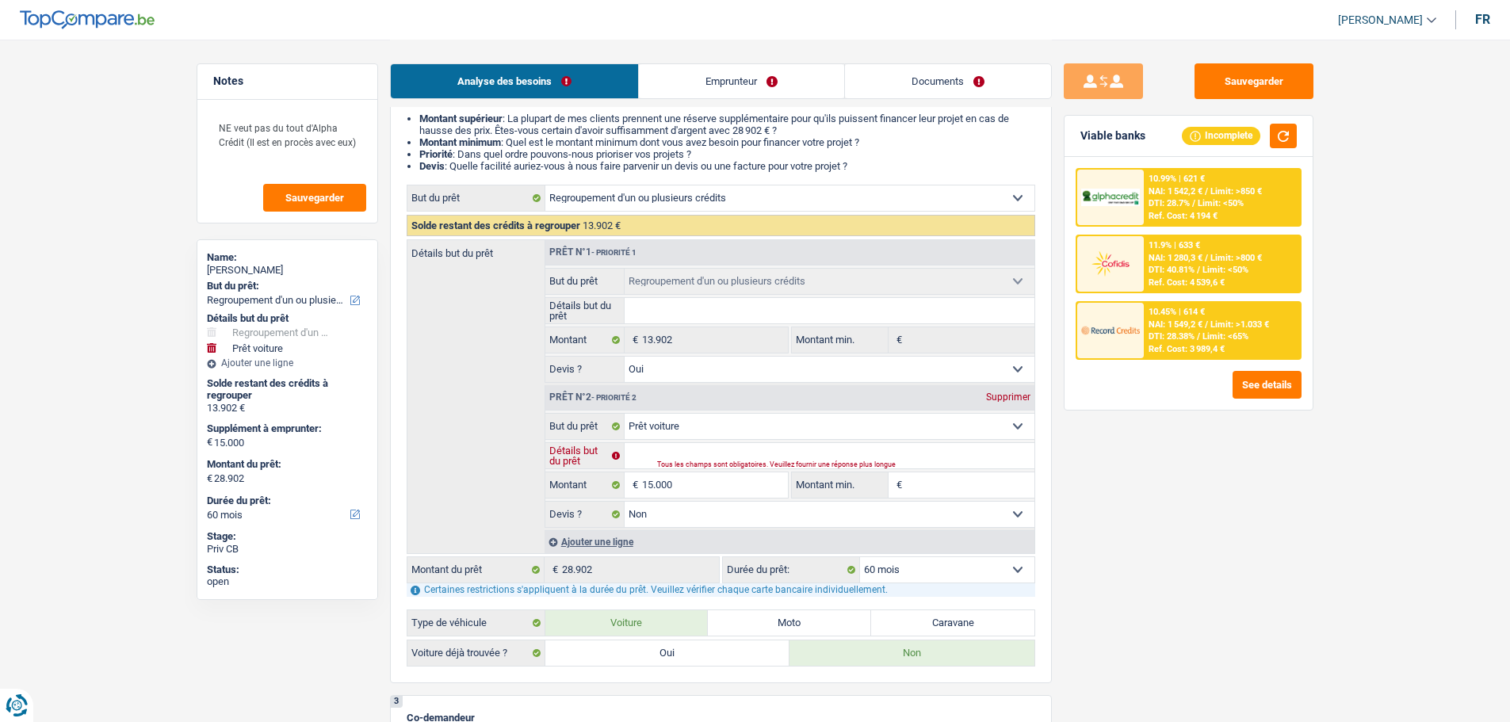
type input "V"
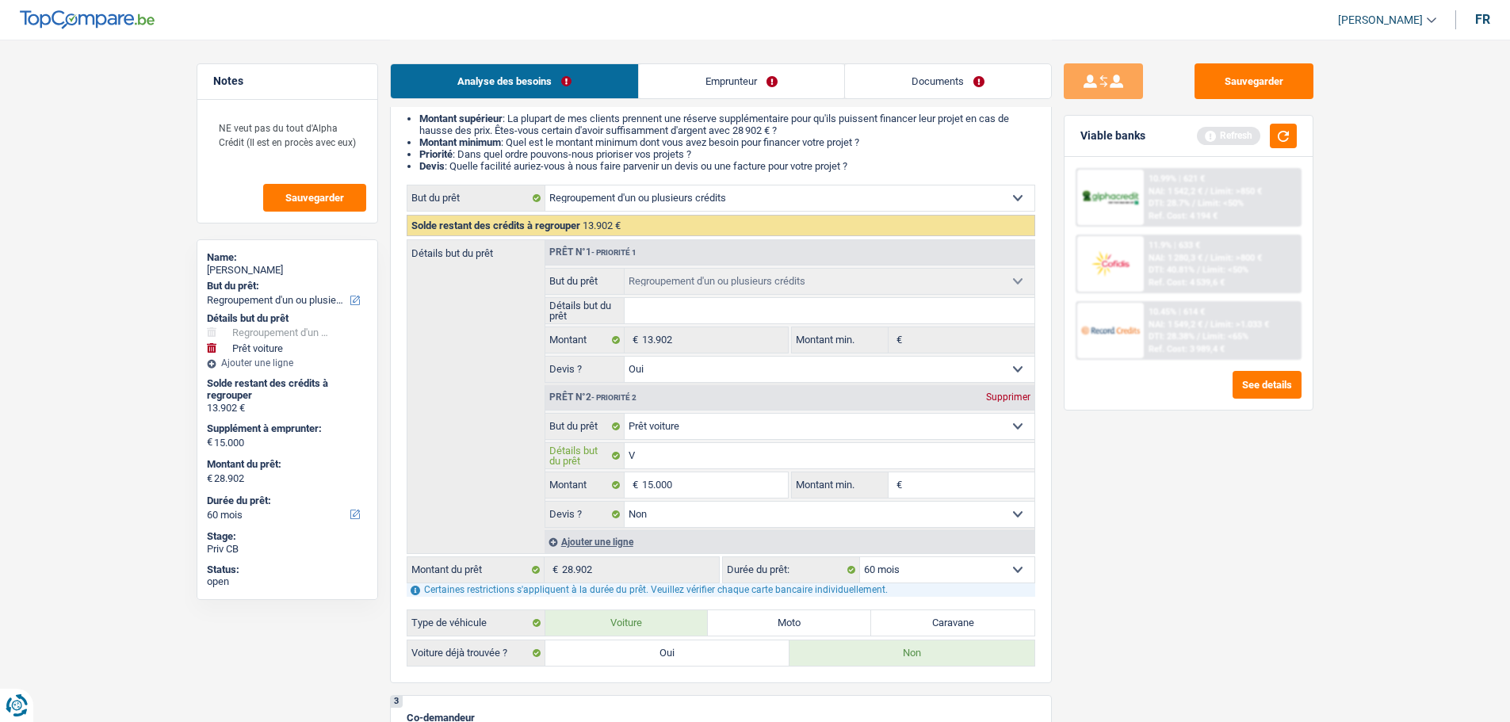
type input "Vo"
type input "Voi"
type input "Voit"
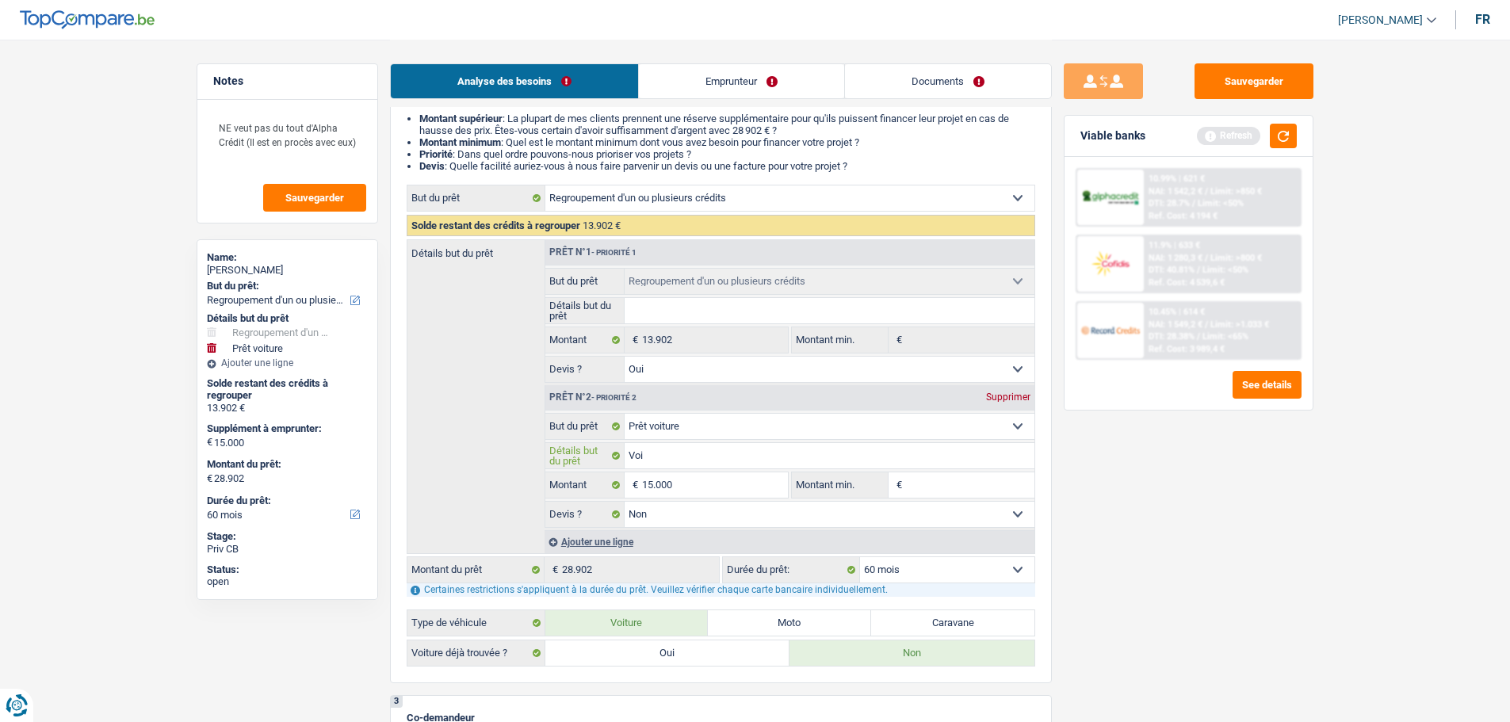
type input "Voit"
type input "Voitu"
type input "Voitur"
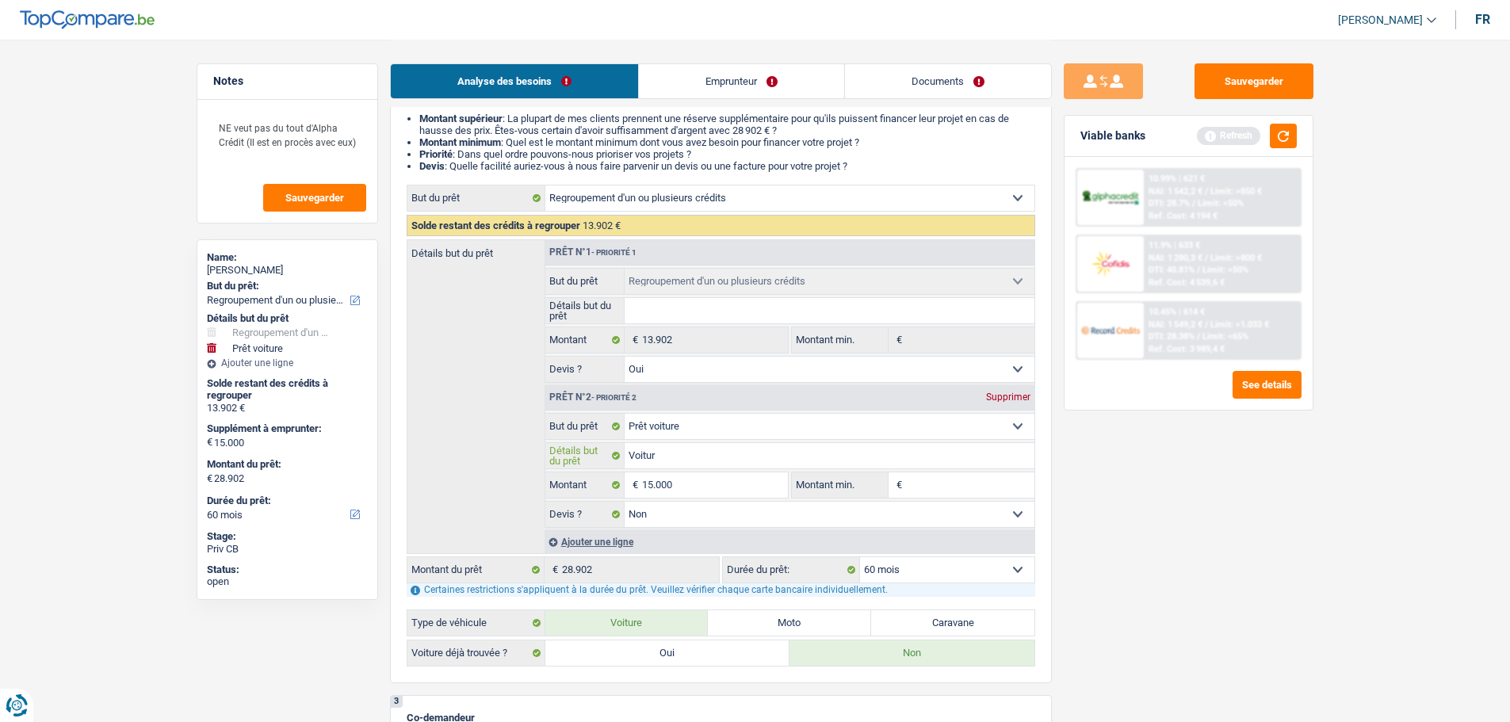
type input "Voiture"
type input "Voiture d"
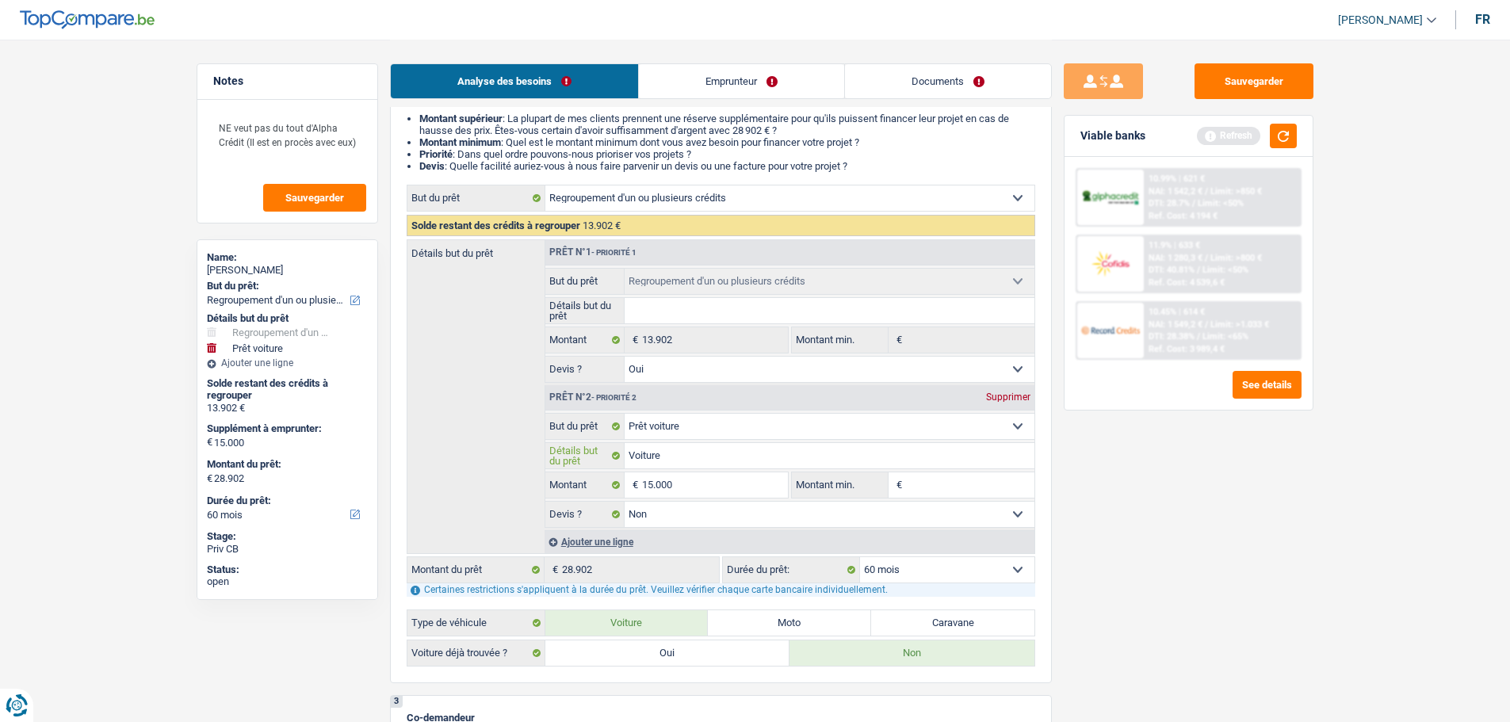
type input "Voiture d"
type input "Voiture d'"
type input "Voiture d'o"
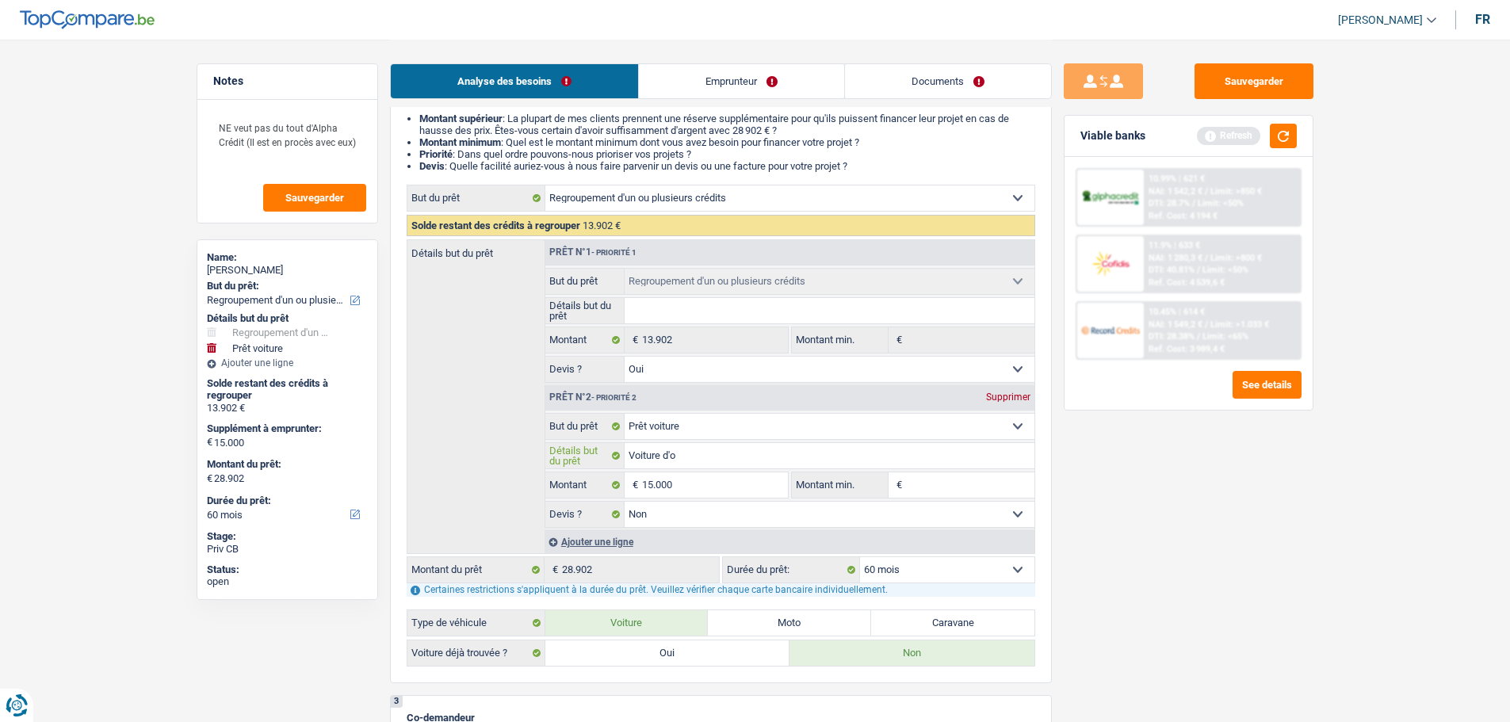
type input "Voiture d'oc"
type input "Voiture d'occ"
type input "Voiture d'occa"
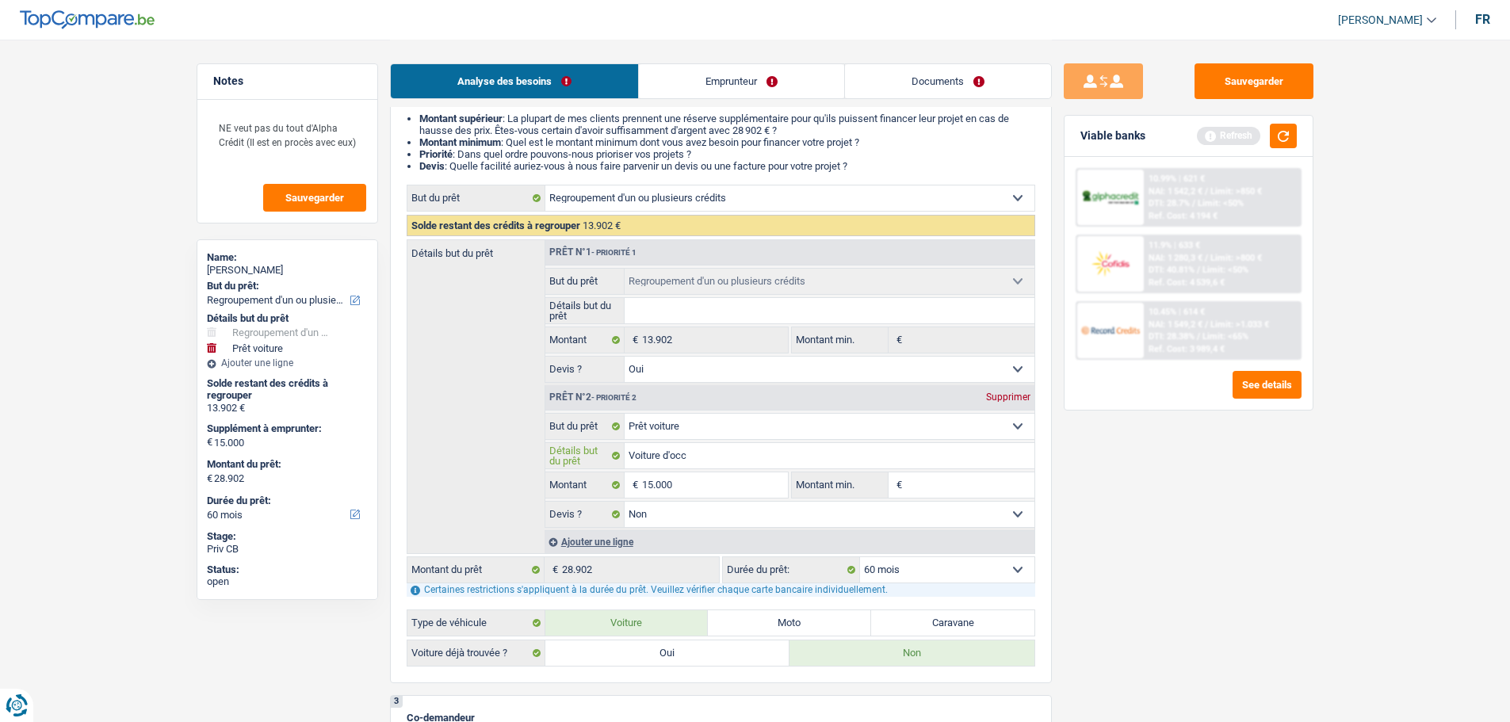
type input "Voiture d'occa"
type input "Voiture d'occas"
type input "Voiture d'occasi"
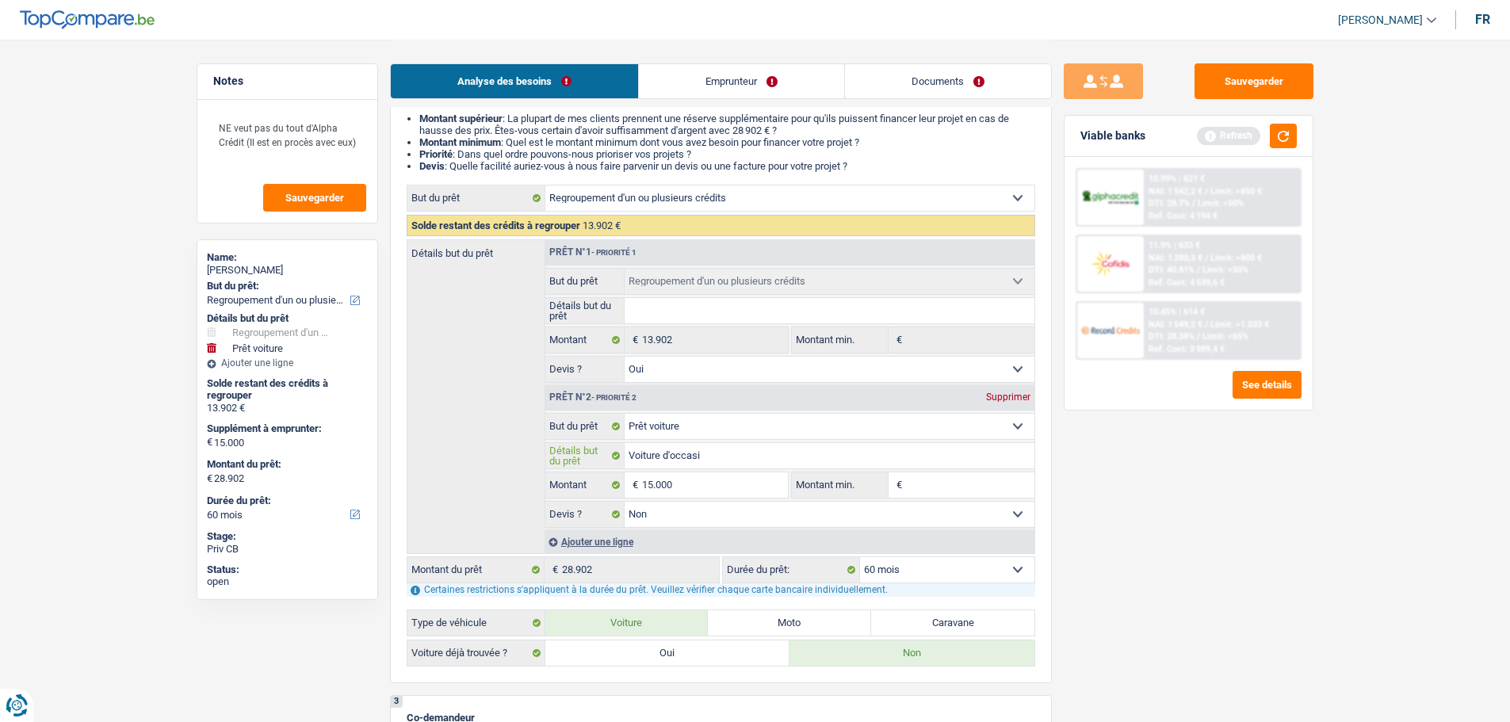
type input "Voiture d'occasio"
type input "Voiture d'occasion"
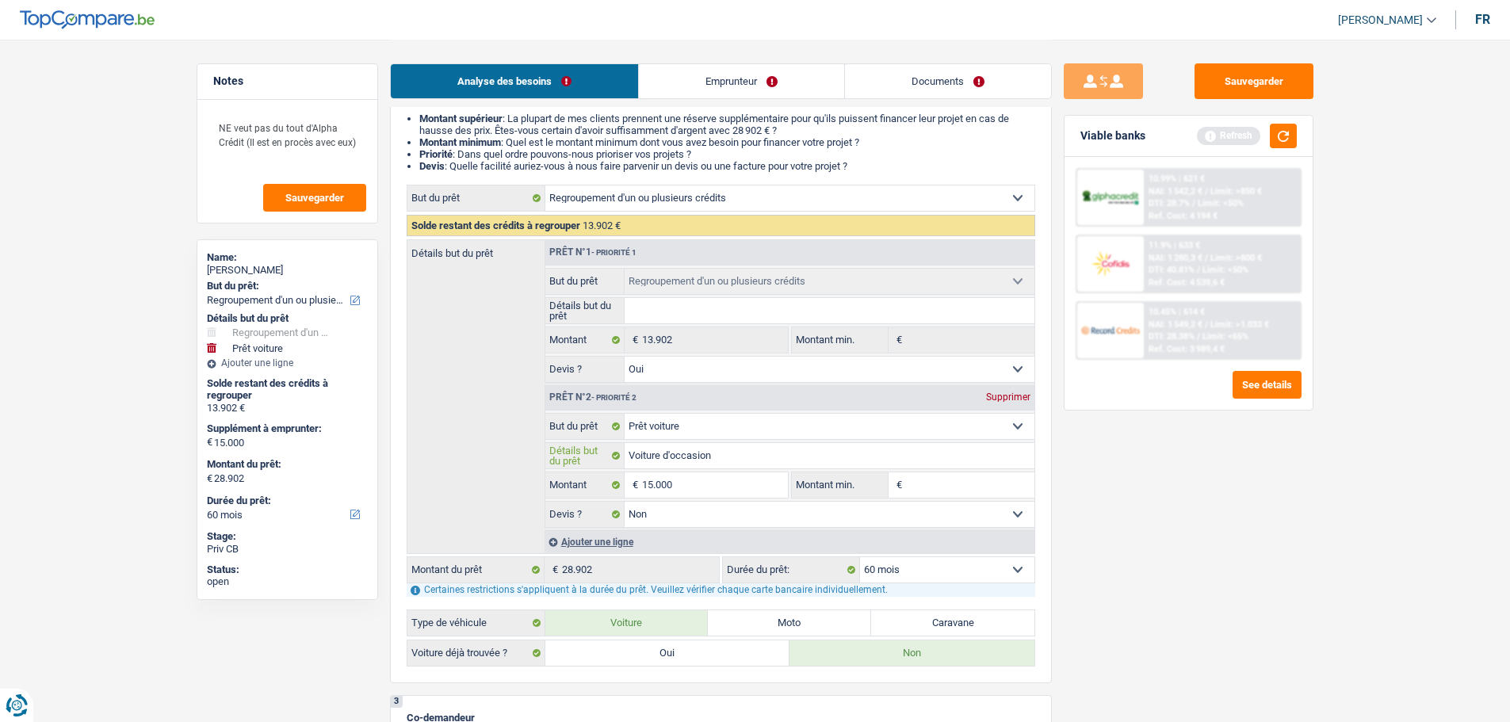
type input "Voiture d'occasion"
type input "Voiture d'occasion q"
type input "Voiture d'occasion qu"
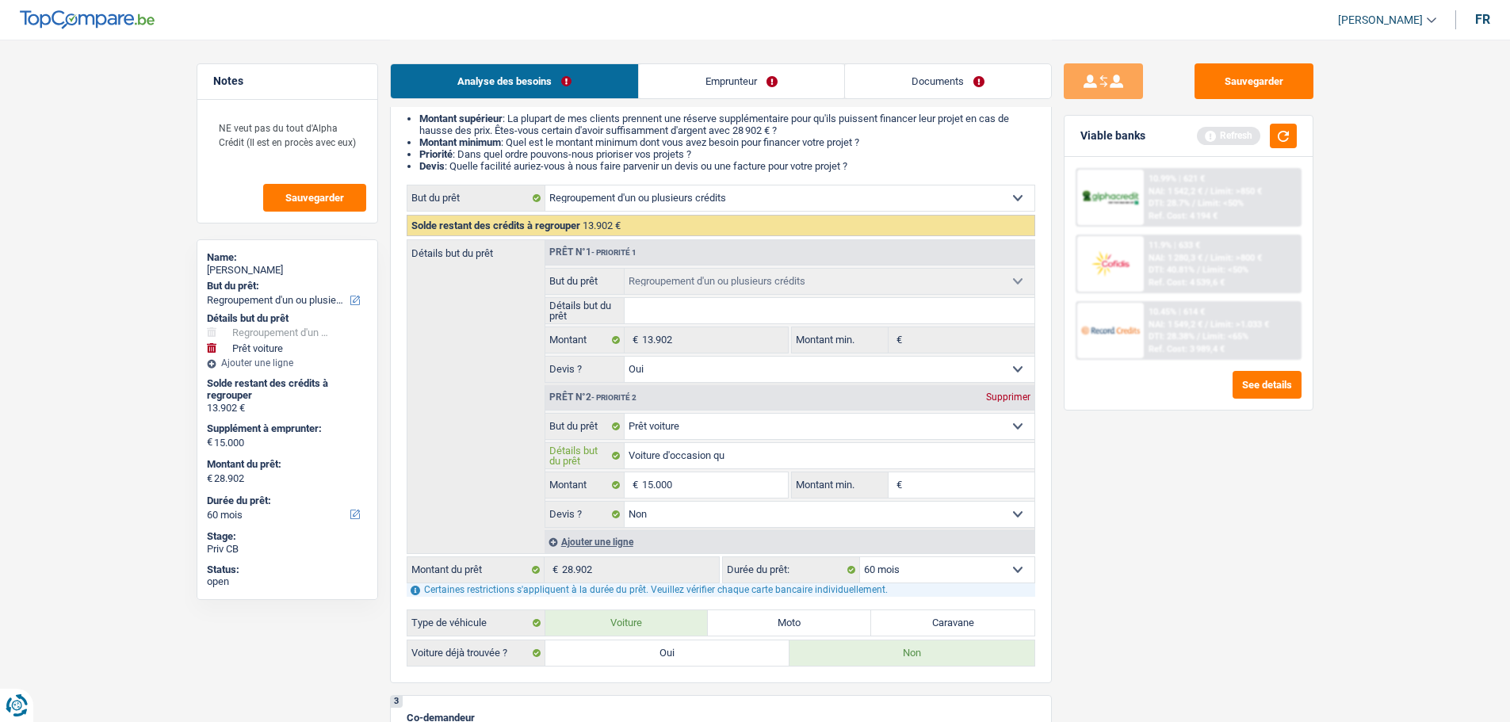
type input "Voiture d'occasion qu'"
type input "Voiture d'occasion qu'i"
type input "Voiture d'occasion qu'il"
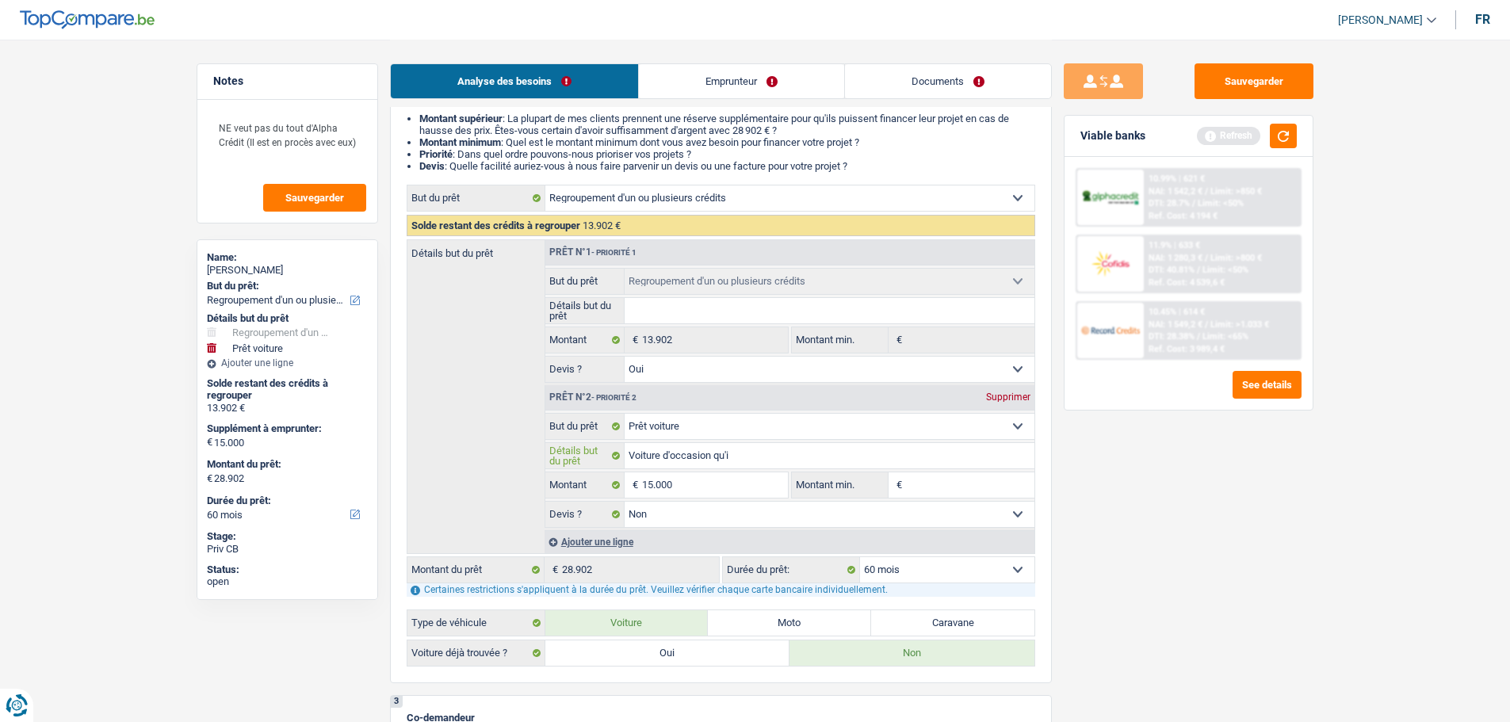
type input "Voiture d'occasion qu'il"
type input "Voiture d'occasion qu'il n"
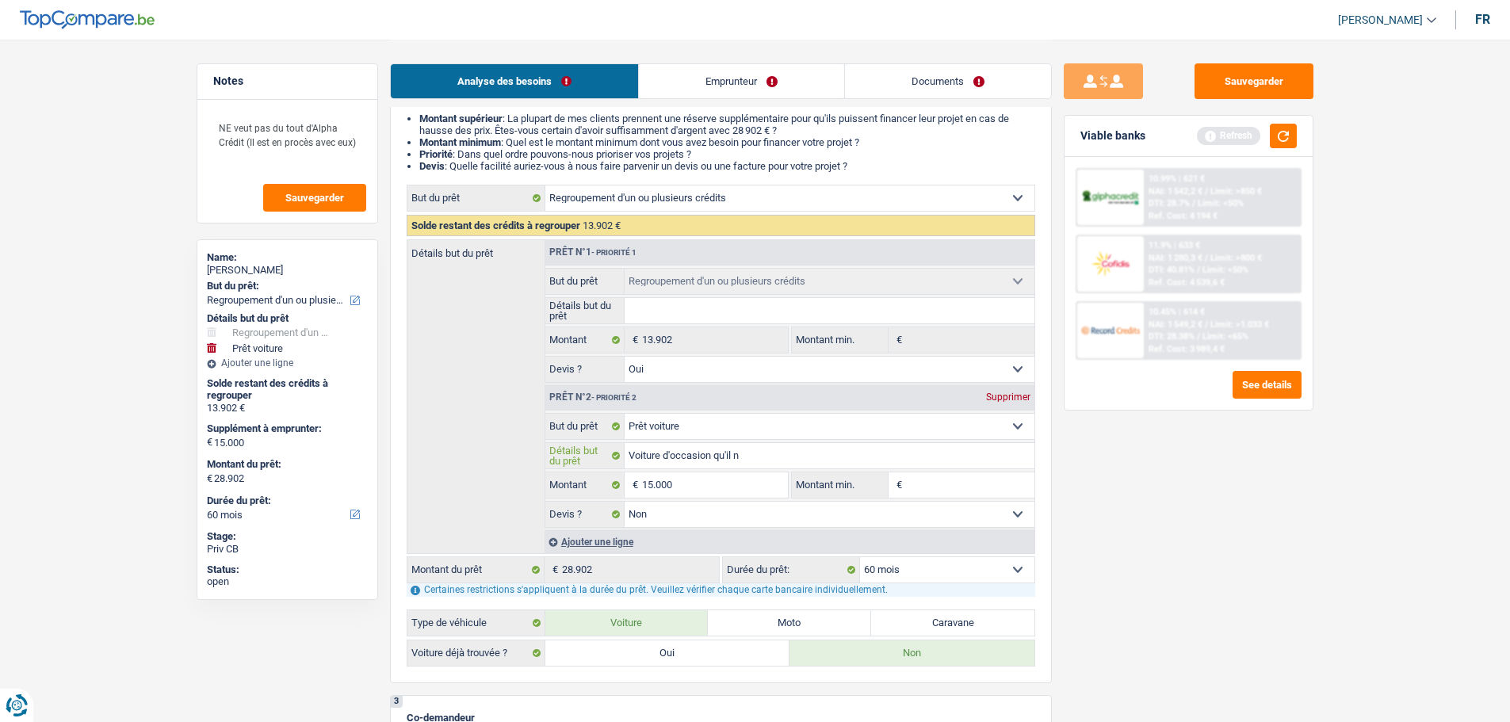
type input "Voiture d'occasion qu'il n'"
type input "Voiture d'occasion qu'il n'a"
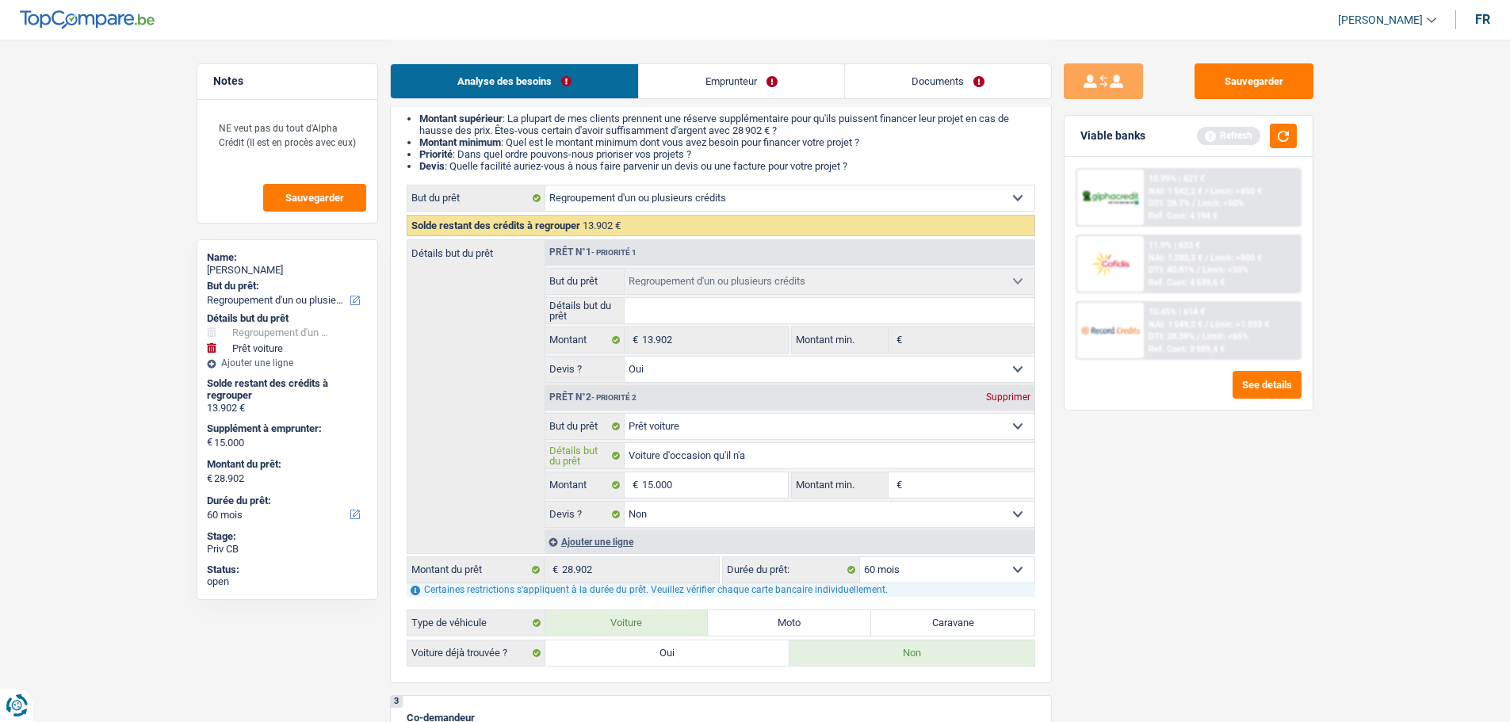
type input "Voiture d'occasion qu'il n'a"
type input "Voiture d'occasion qu'il n'a p"
type input "Voiture d'occasion qu'il n'a pa"
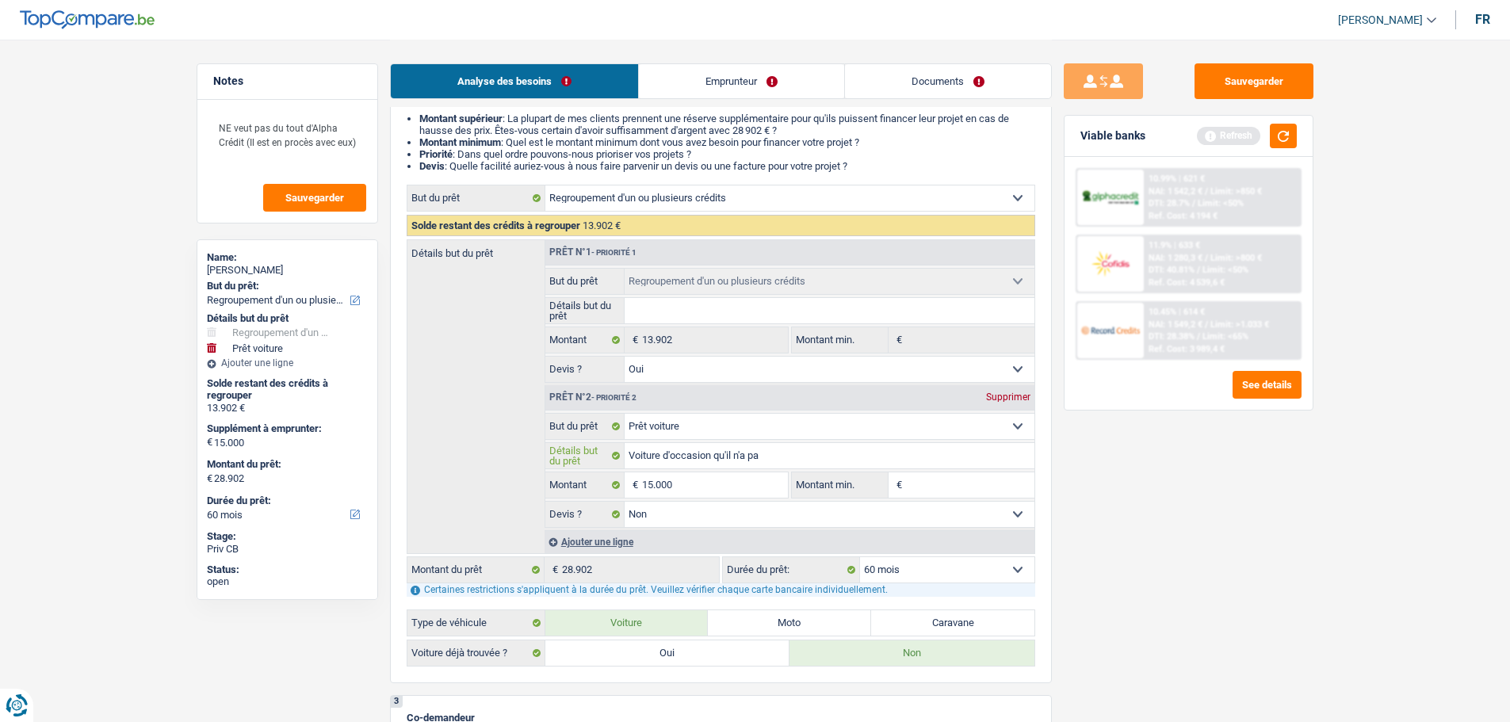
type input "Voiture d'occasion qu'il n'a pas"
type input "Voiture d'occasion qu'il n'a pas e"
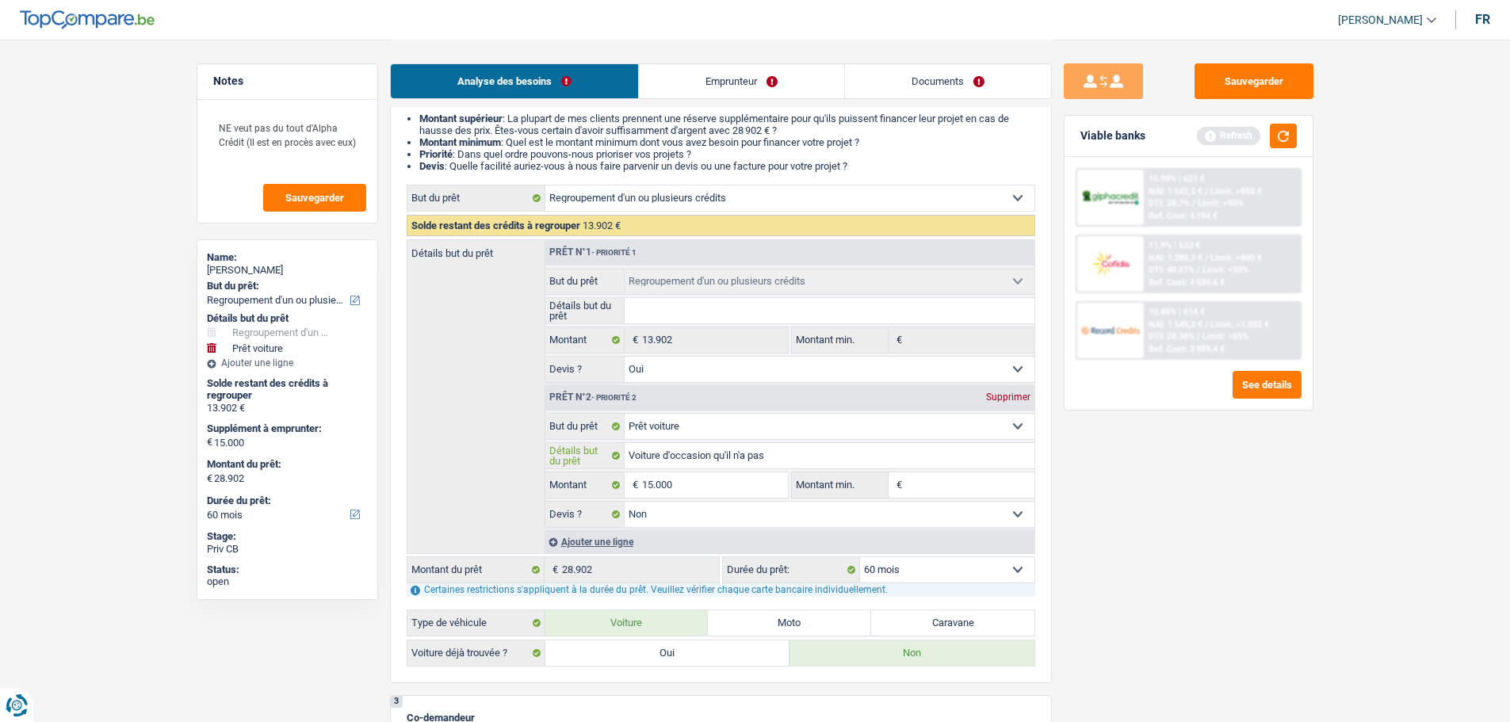
type input "Voiture d'occasion qu'il n'a pas e"
type input "Voiture d'occasion qu'il n'a pas en"
type input "Voiture d'occasion qu'il n'a pas enc"
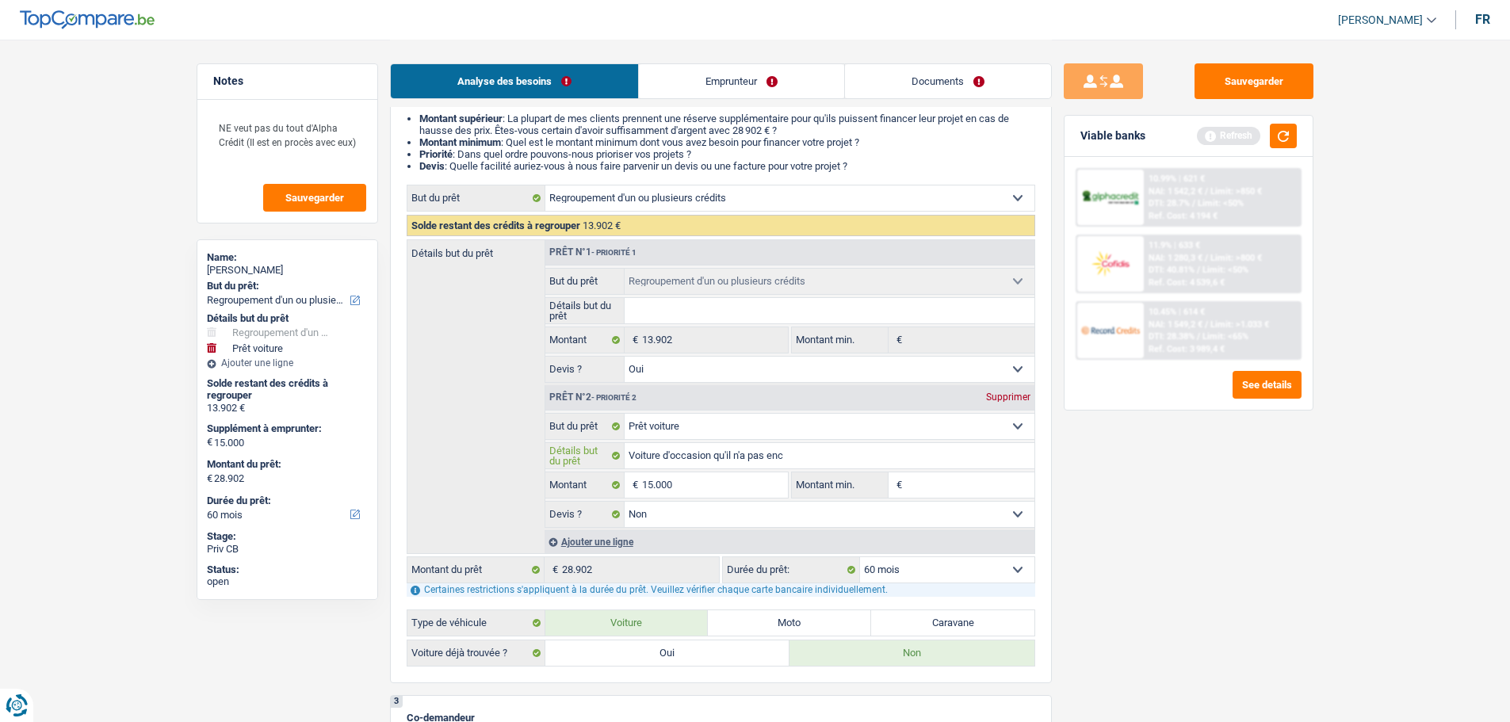
type input "Voiture d'occasion qu'il n'a pas enco"
type input "Voiture d'occasion qu'il n'a pas encor"
type input "Voiture d'occasion qu'il n'a pas encore"
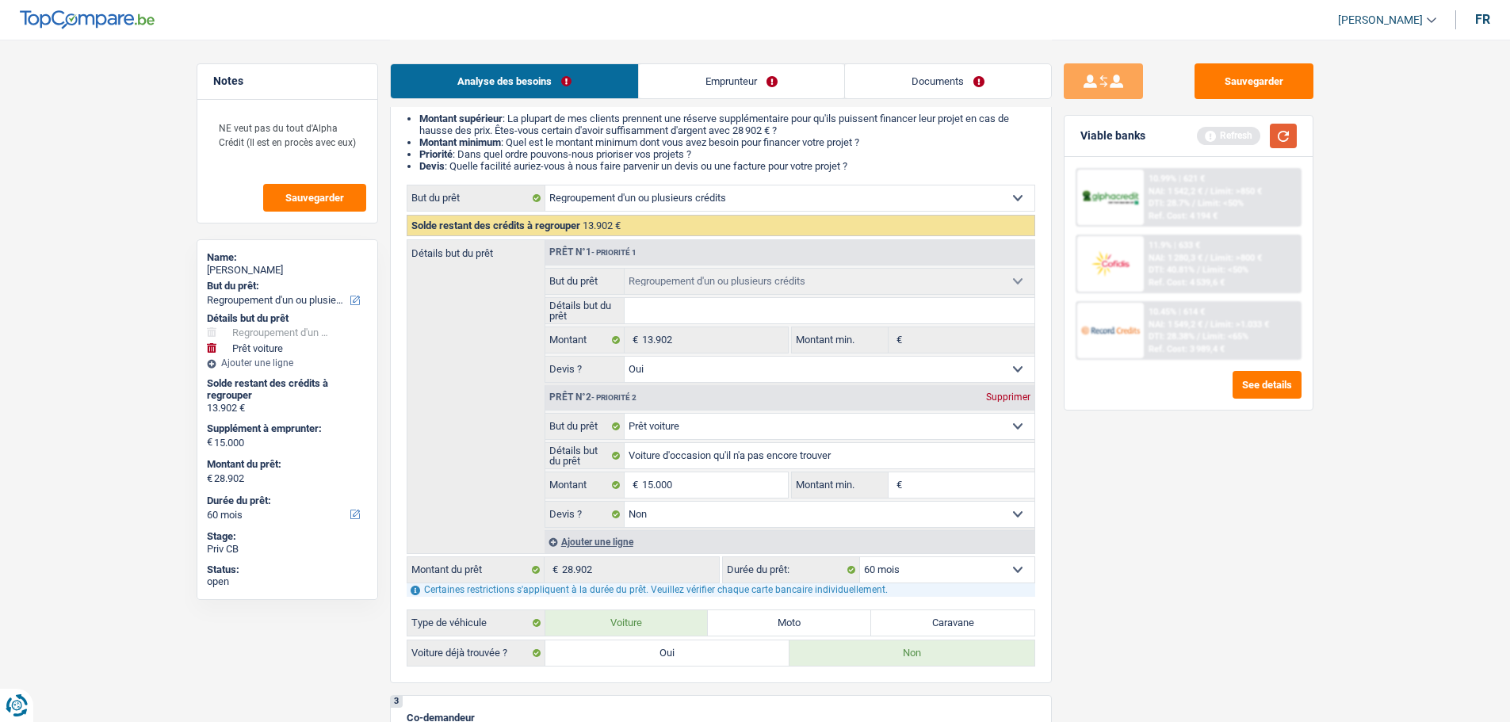
click at [1287, 124] on button "button" at bounding box center [1282, 136] width 27 height 25
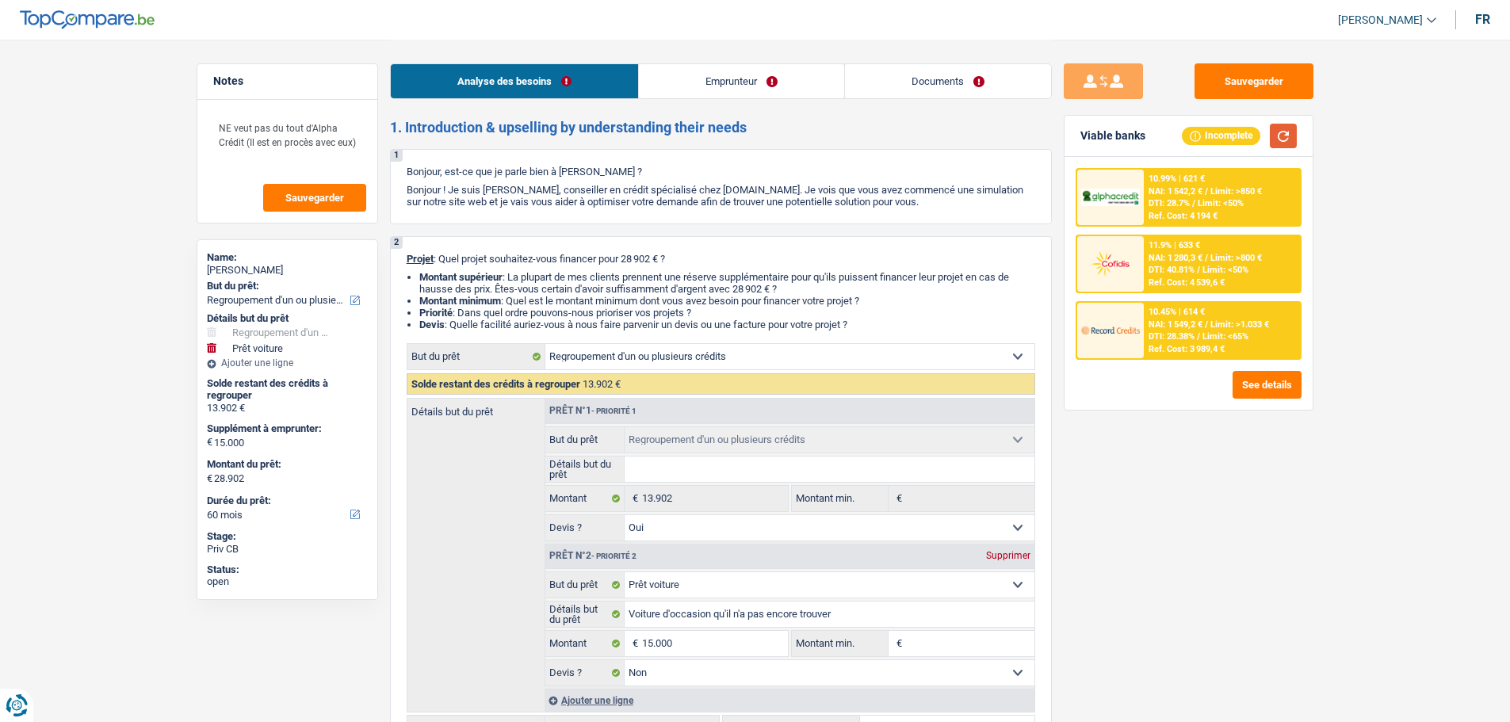
scroll to position [396, 0]
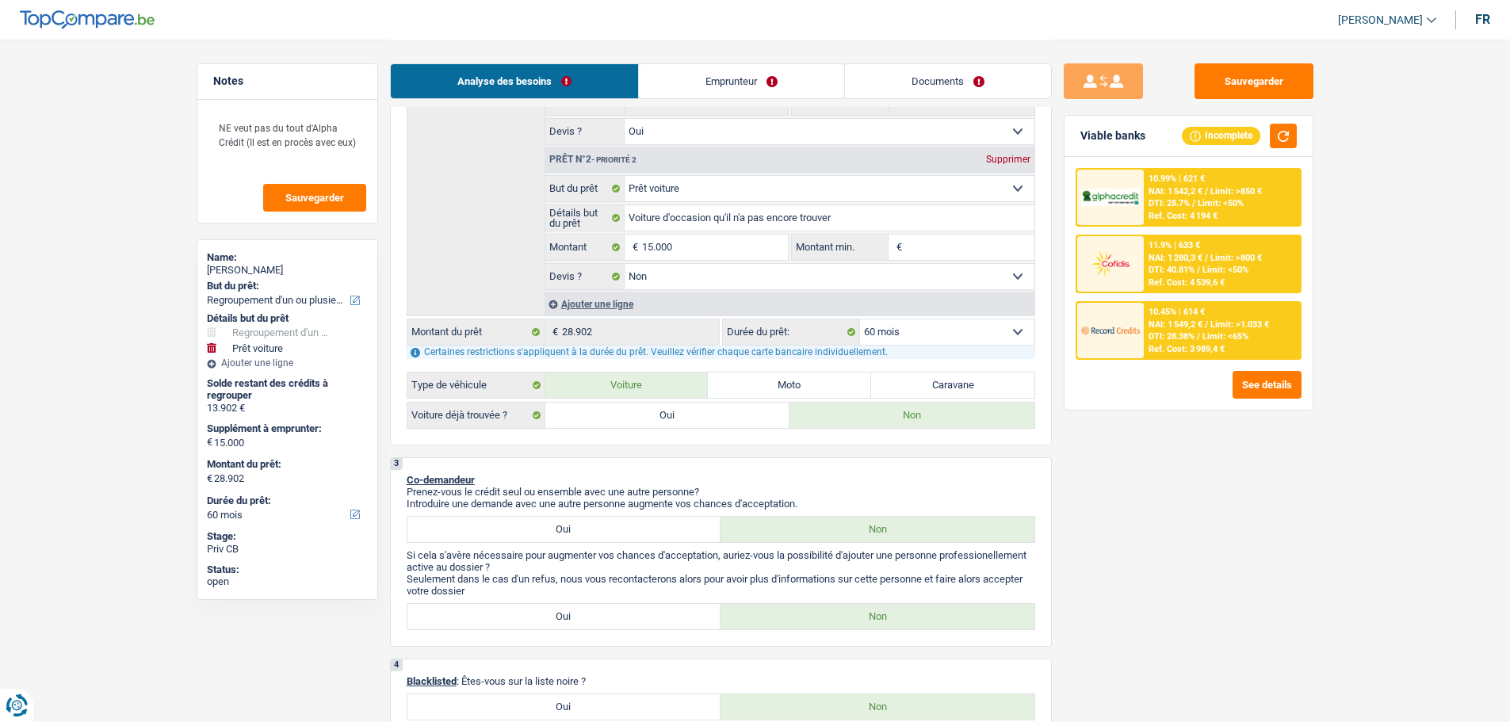
click at [1193, 323] on span "NAI: 1 549,2 €" at bounding box center [1175, 324] width 54 height 10
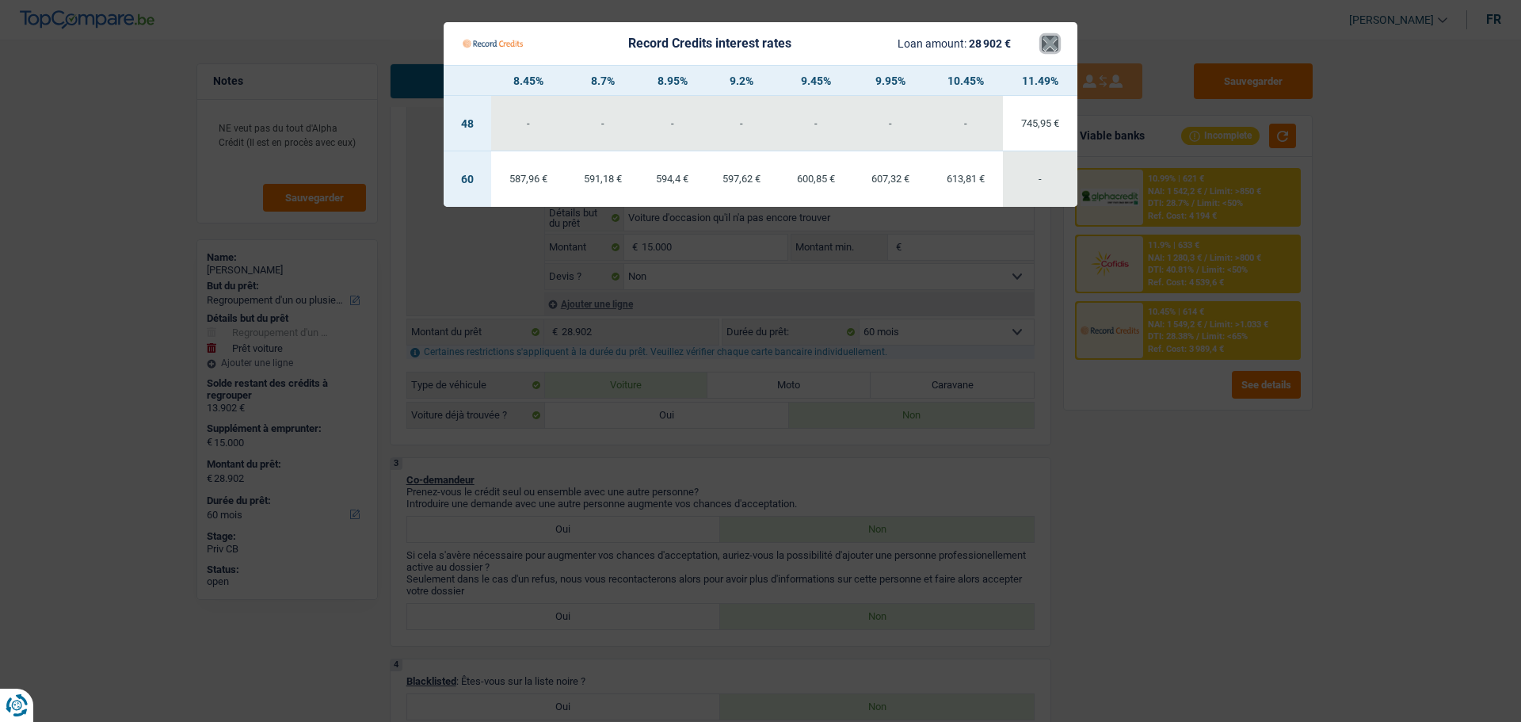
click at [1055, 45] on button "×" at bounding box center [1050, 44] width 17 height 16
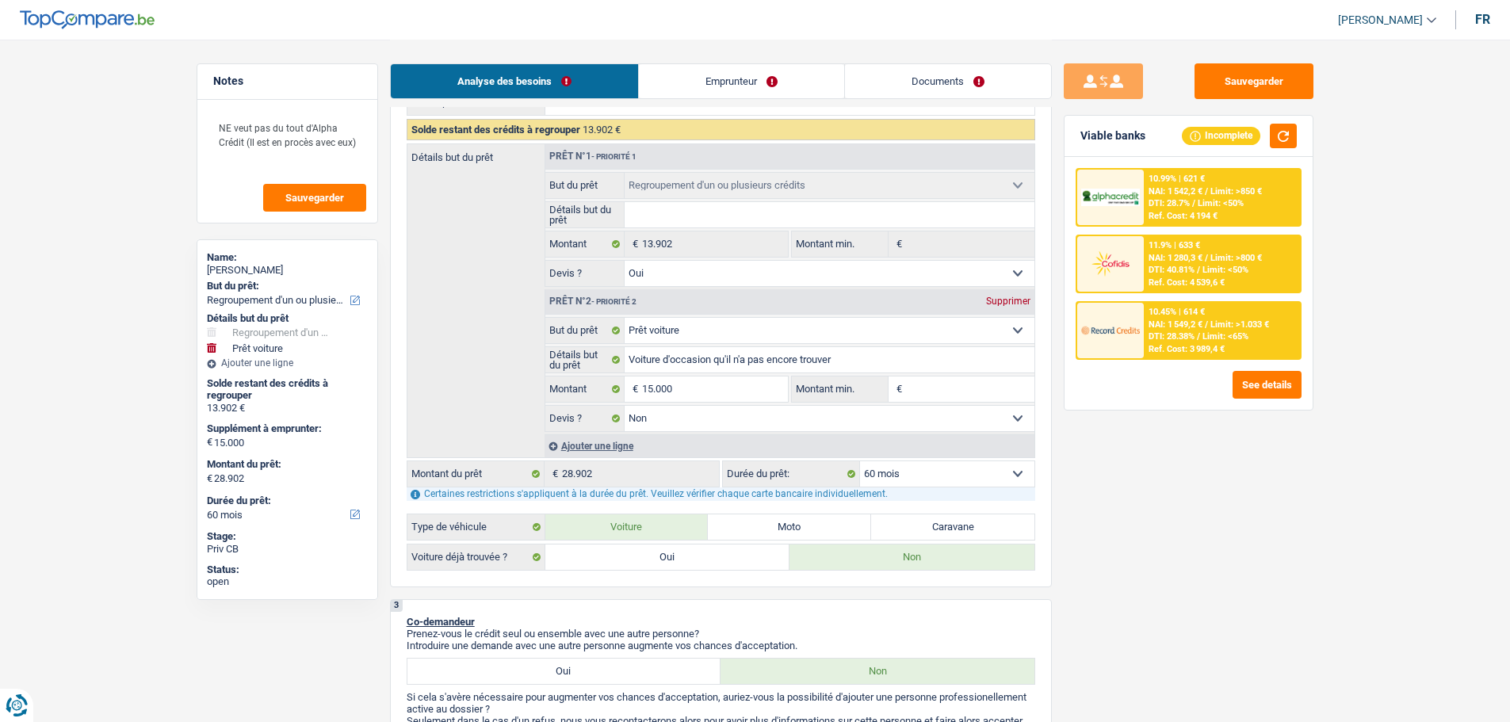
scroll to position [238, 0]
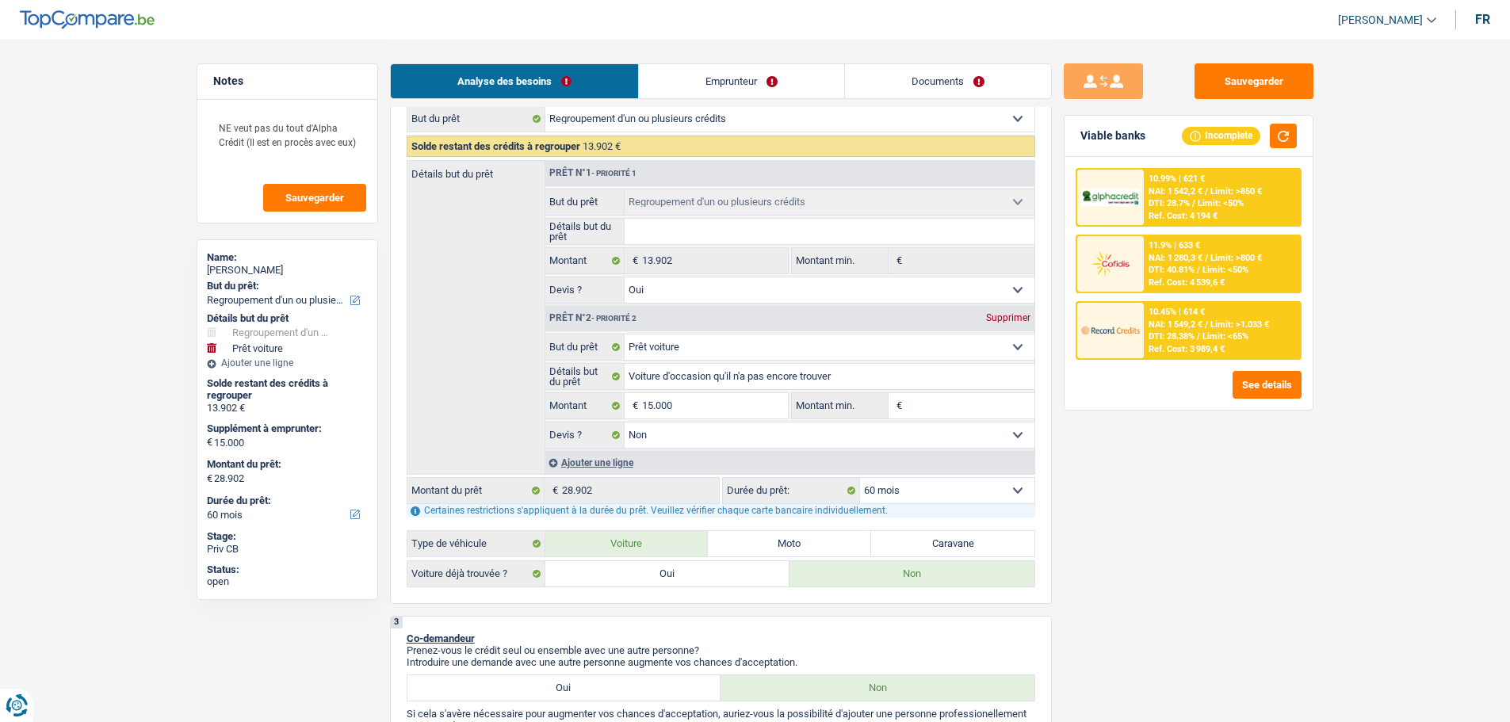
click at [1124, 320] on img at bounding box center [1110, 329] width 59 height 29
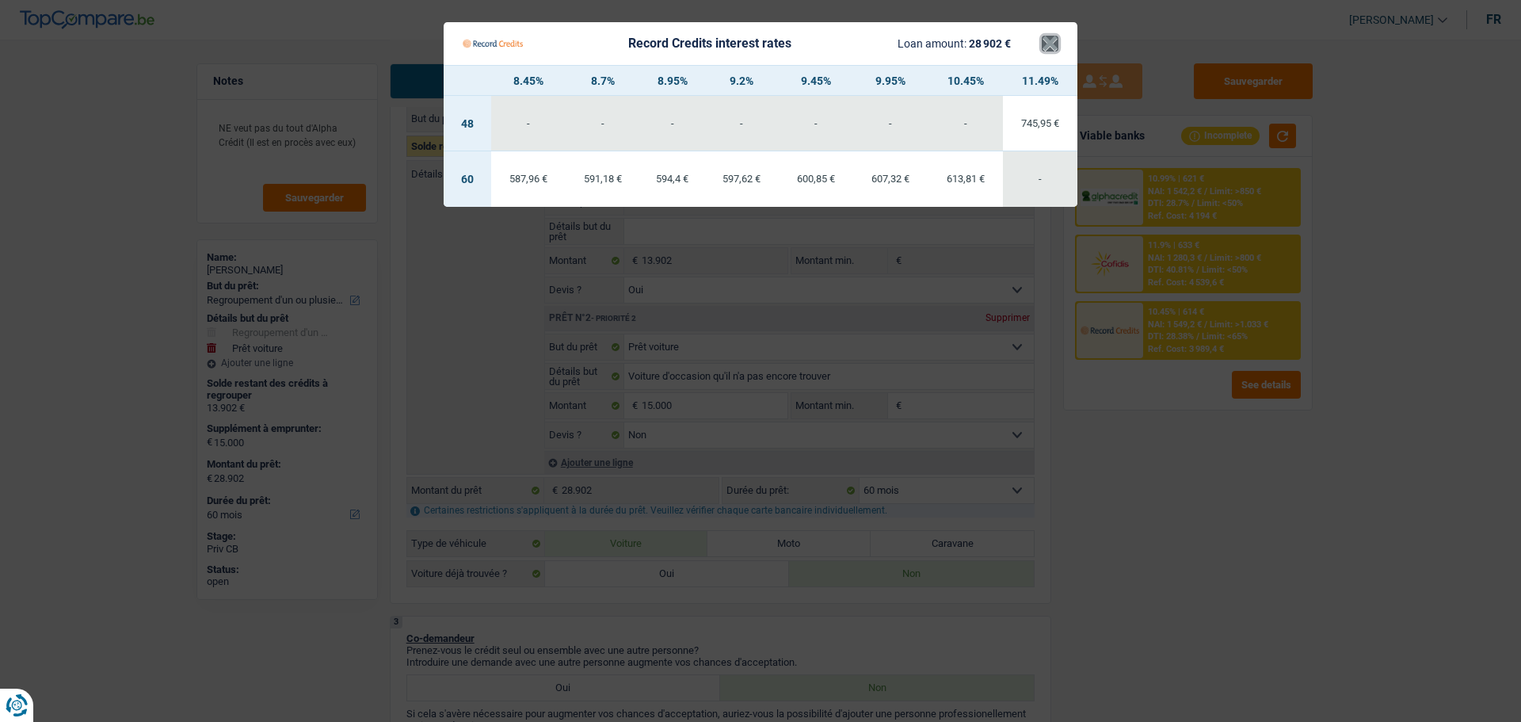
click at [1055, 39] on button "×" at bounding box center [1050, 44] width 17 height 16
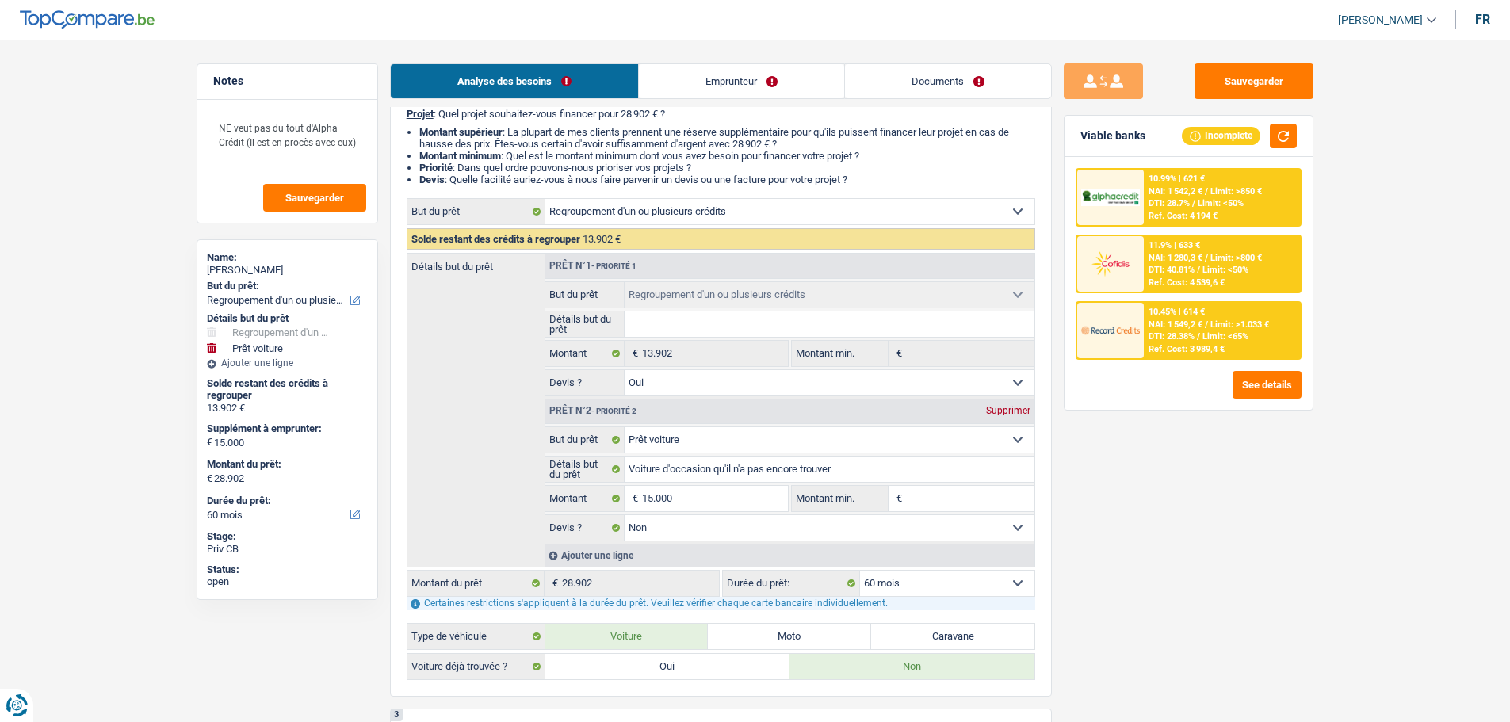
scroll to position [0, 0]
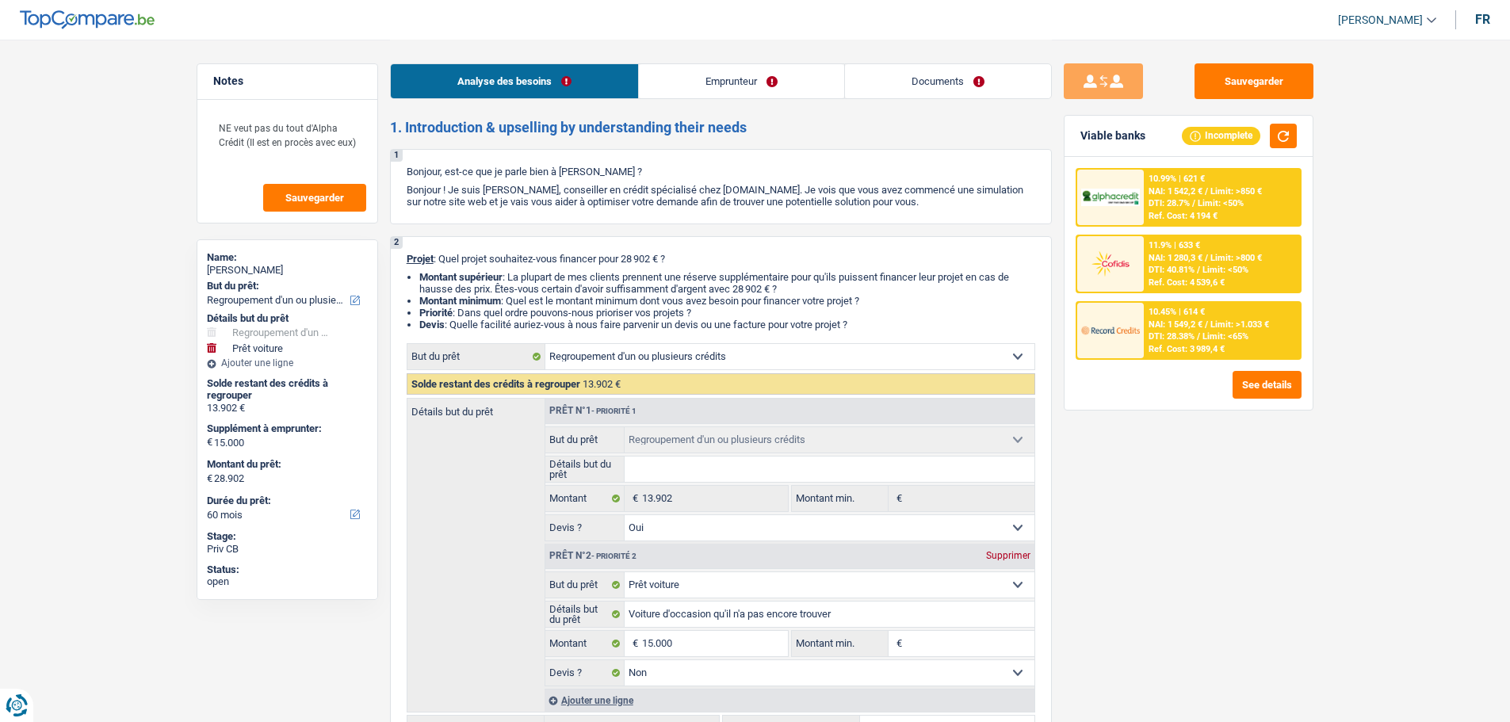
click at [1134, 327] on img at bounding box center [1110, 329] width 59 height 29
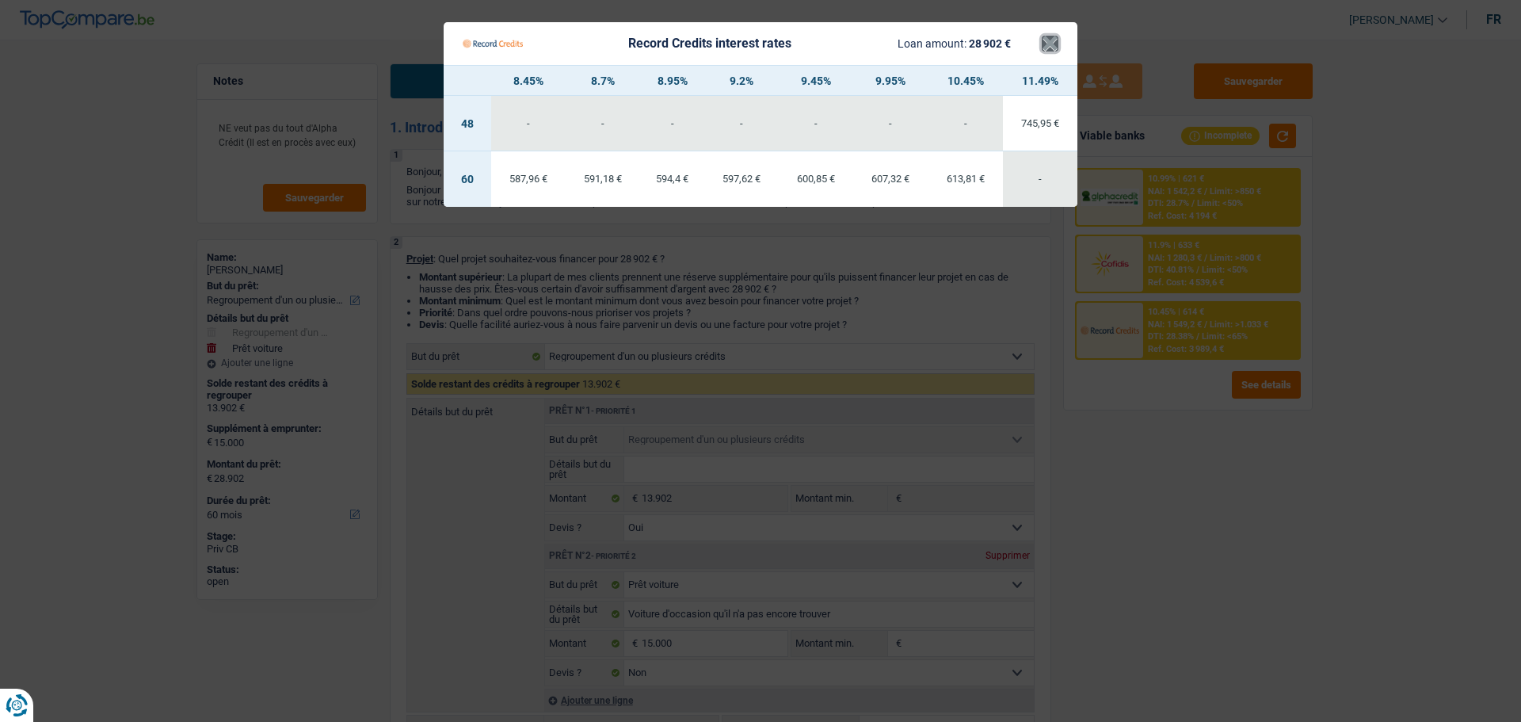
click at [1056, 36] on button "×" at bounding box center [1050, 44] width 17 height 16
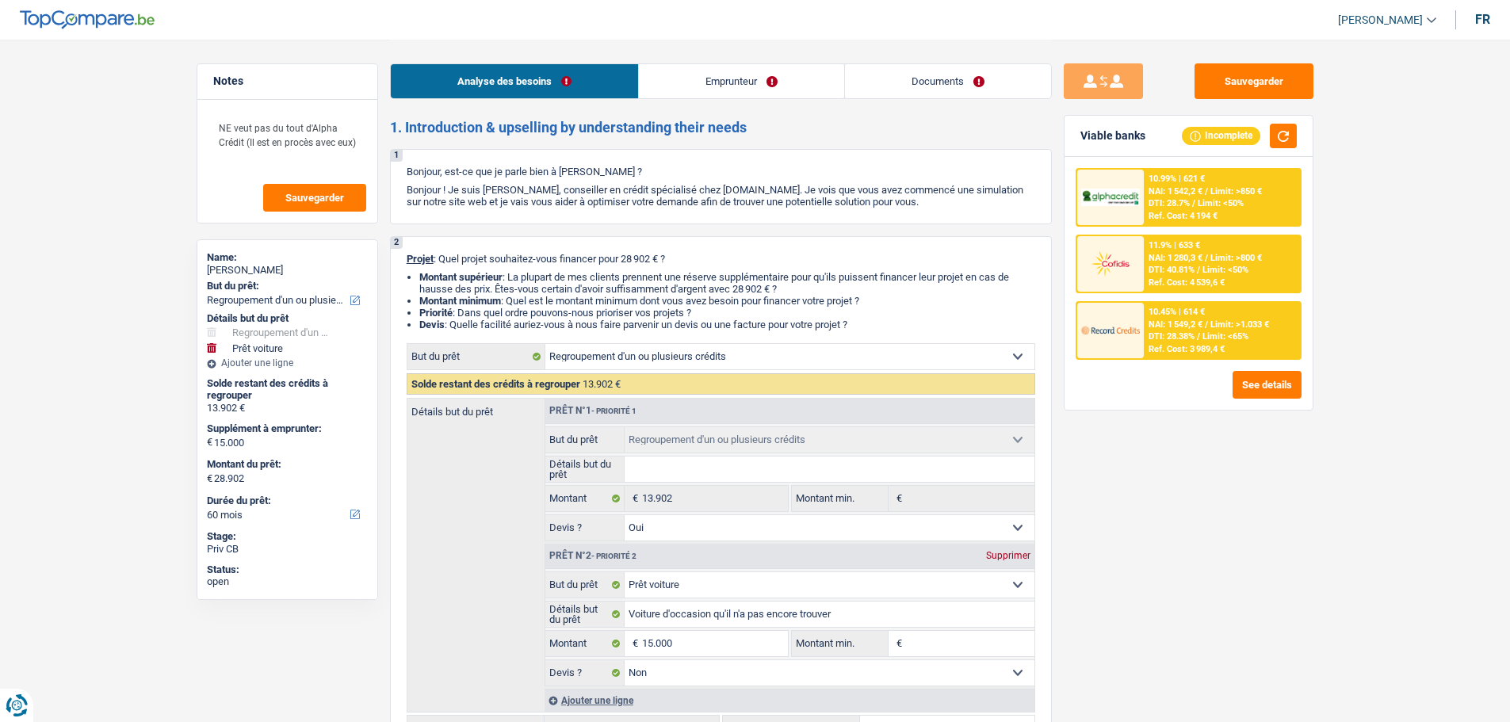
click at [1170, 202] on span "DTI: 28.7%" at bounding box center [1168, 203] width 41 height 10
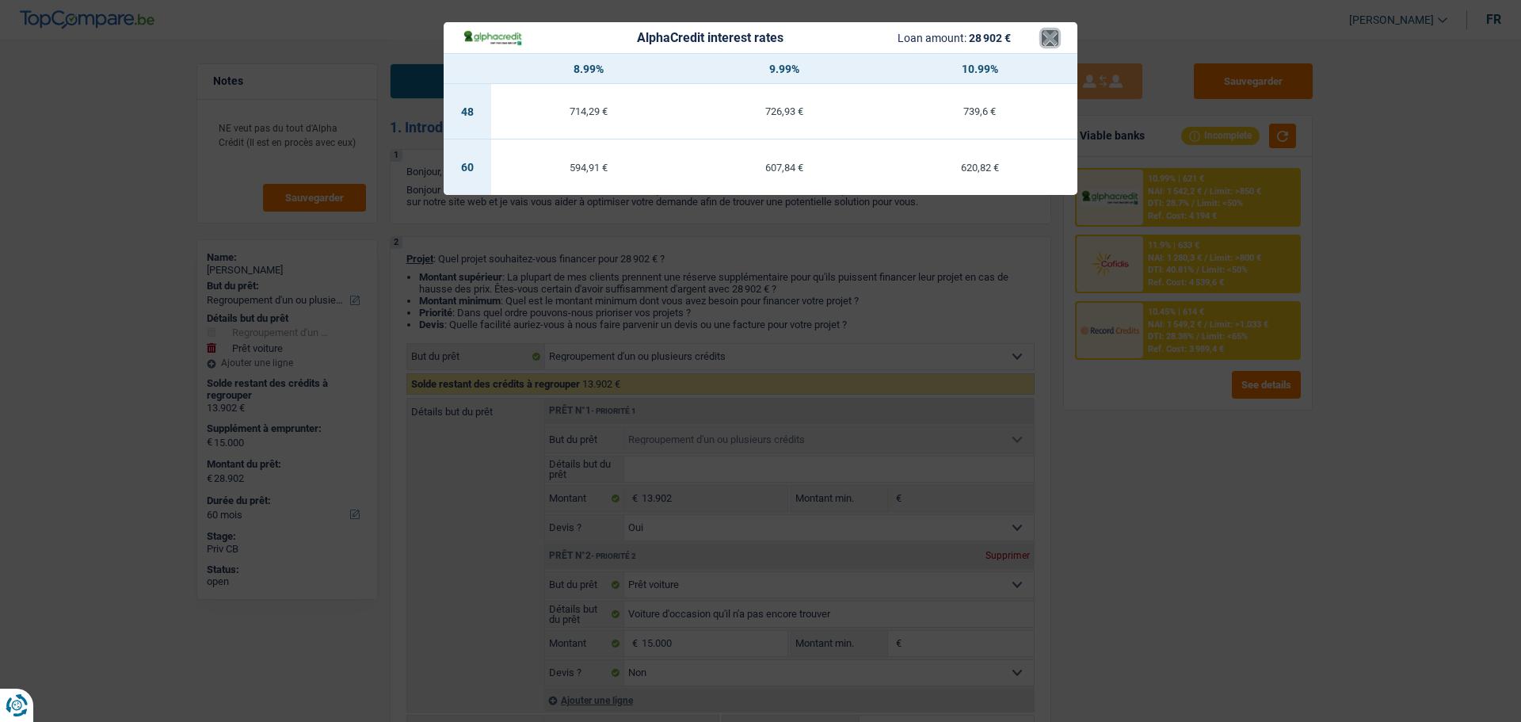
click at [1054, 42] on button "×" at bounding box center [1050, 38] width 17 height 16
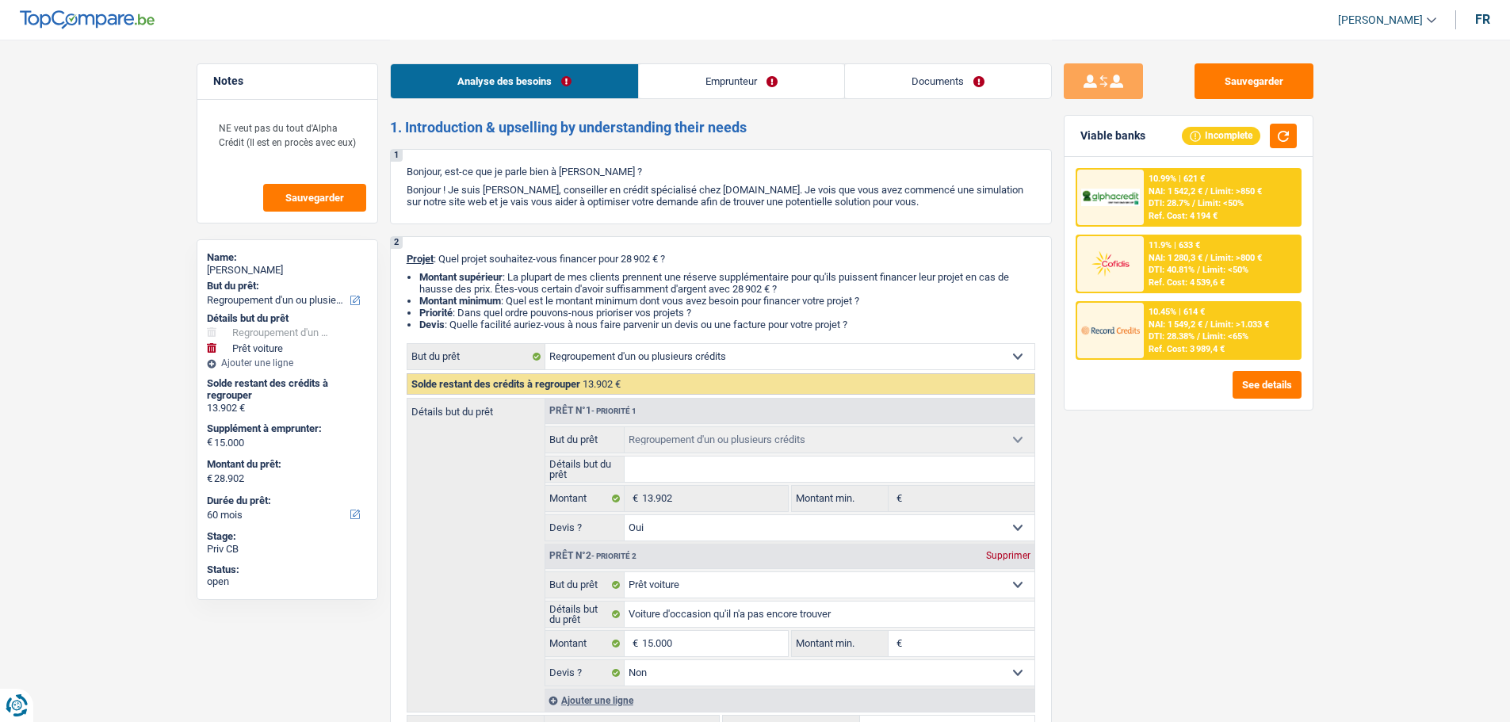
click at [1202, 327] on span "NAI: 1 549,2 €" at bounding box center [1175, 324] width 54 height 10
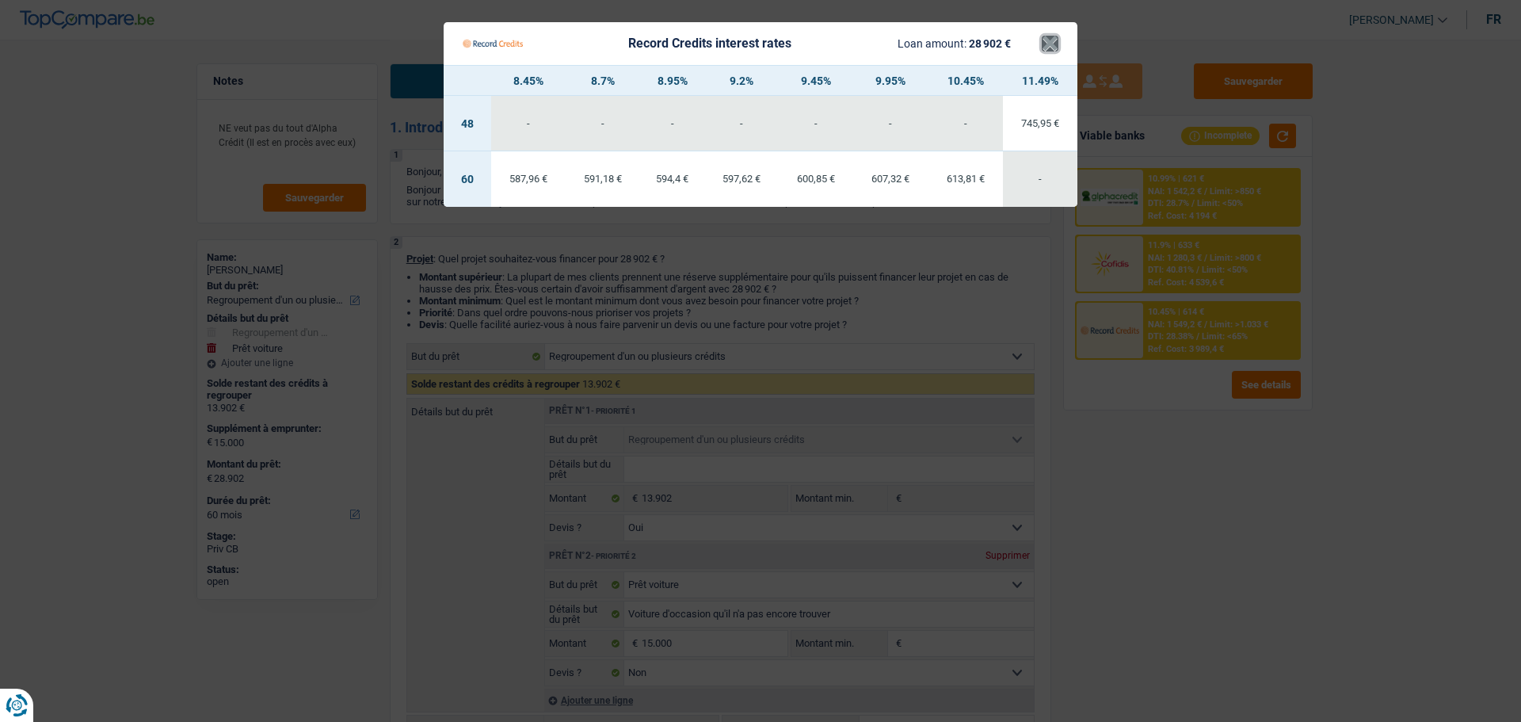
click at [1053, 52] on button "×" at bounding box center [1050, 44] width 17 height 16
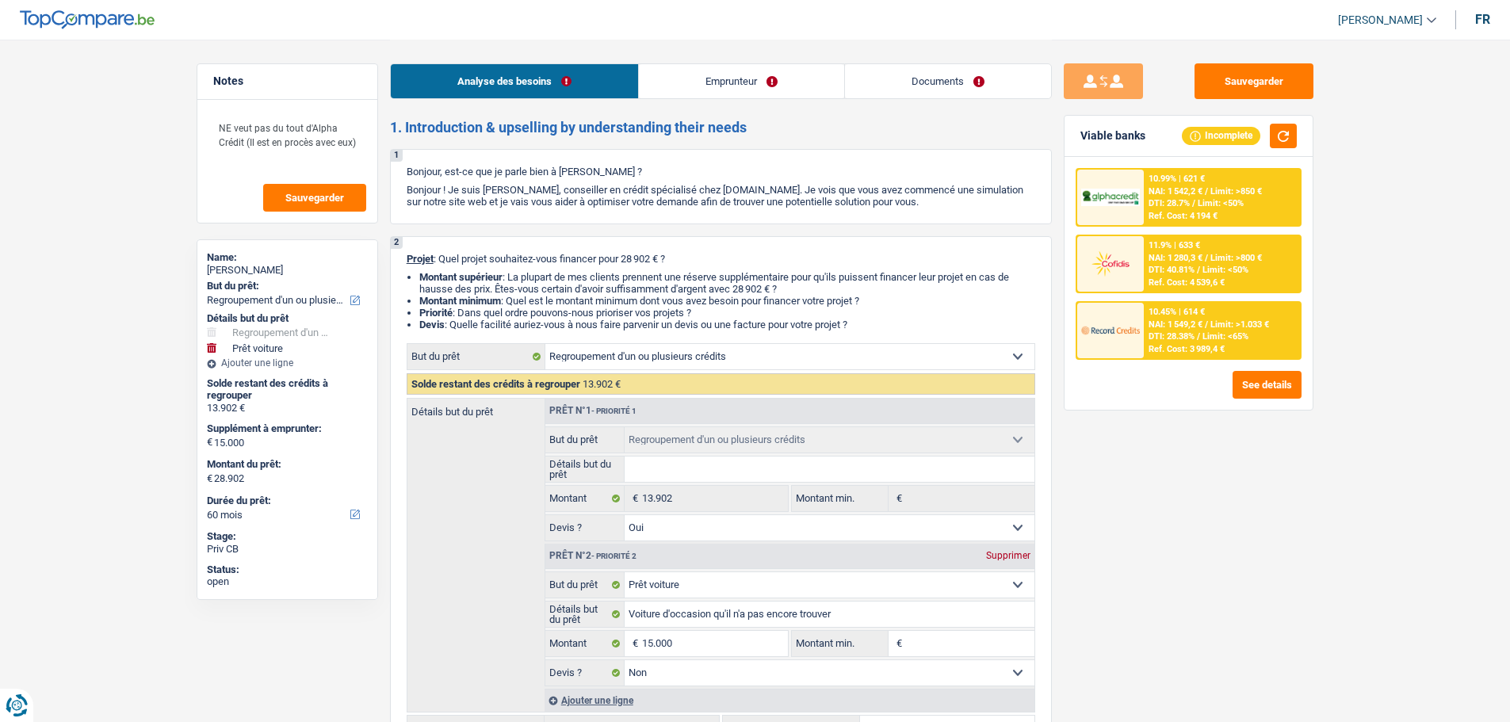
click at [1211, 265] on span "Limit: <50%" at bounding box center [1225, 270] width 46 height 10
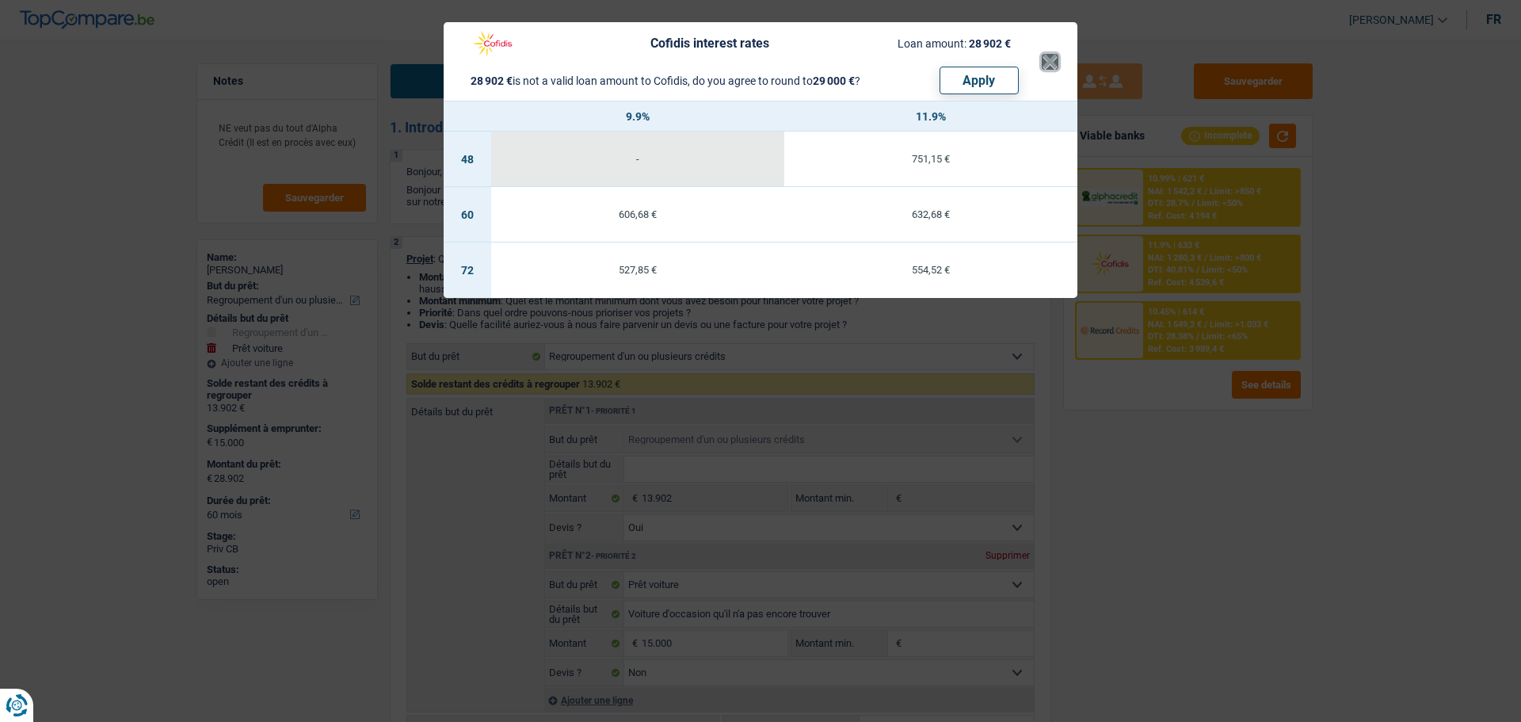
click at [1050, 67] on button "×" at bounding box center [1050, 62] width 17 height 16
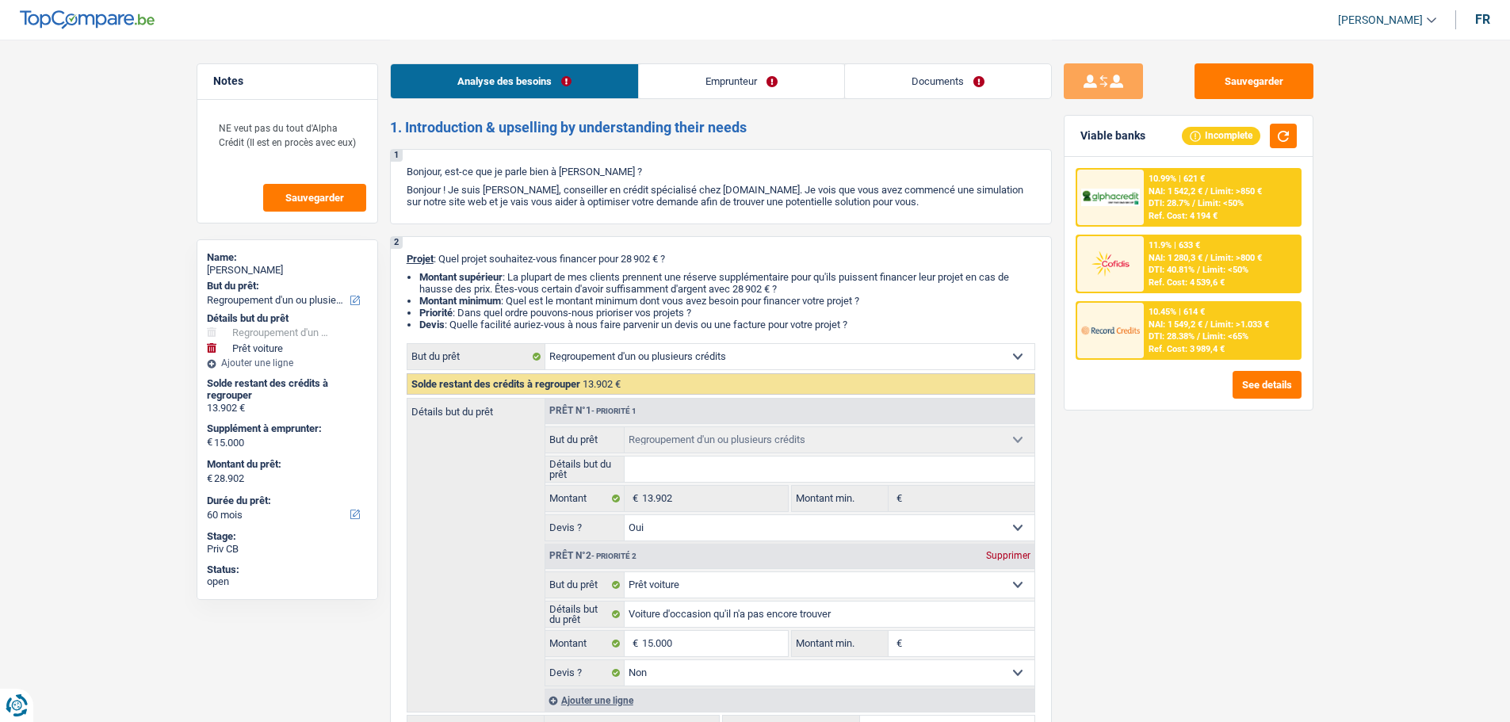
click at [1179, 182] on div "10.99% | 621 €" at bounding box center [1176, 179] width 56 height 10
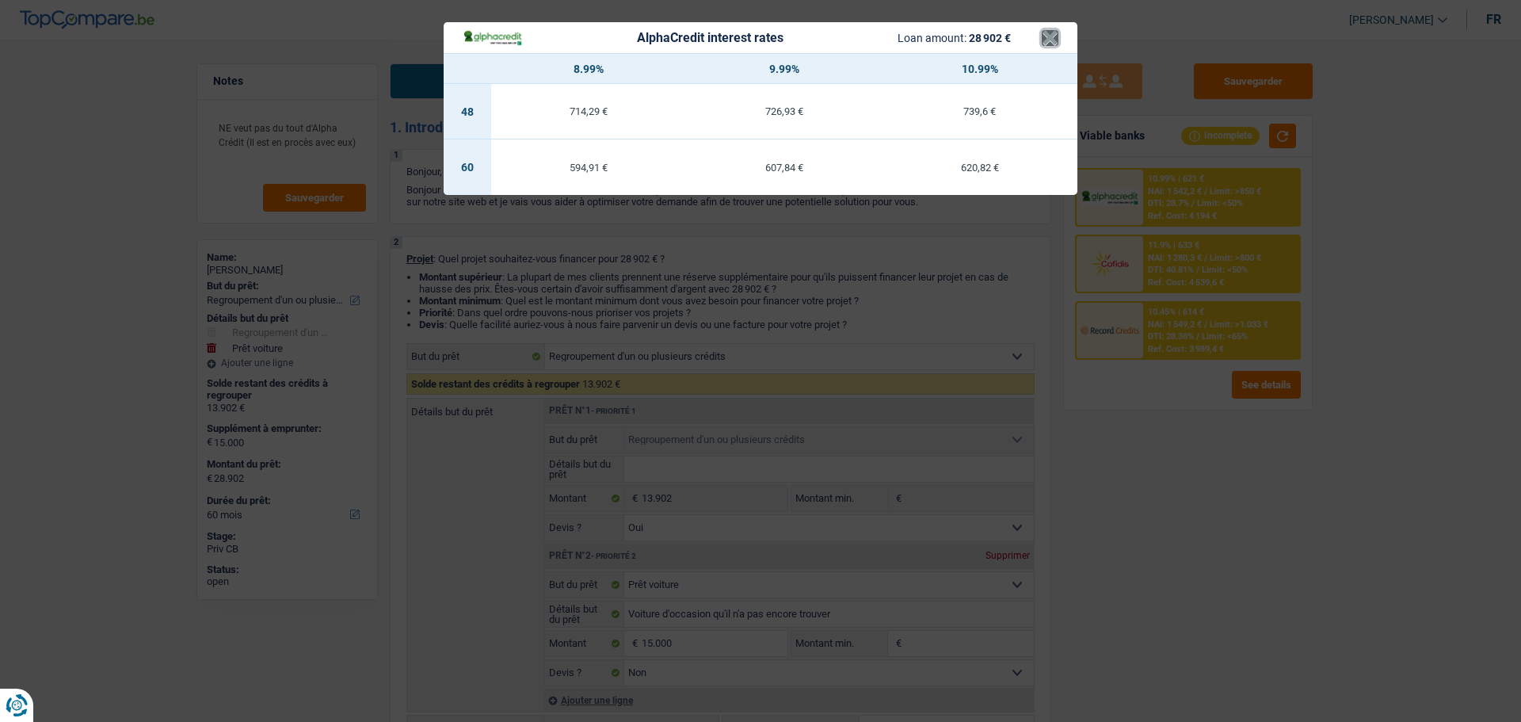
click at [1048, 33] on button "×" at bounding box center [1050, 38] width 17 height 16
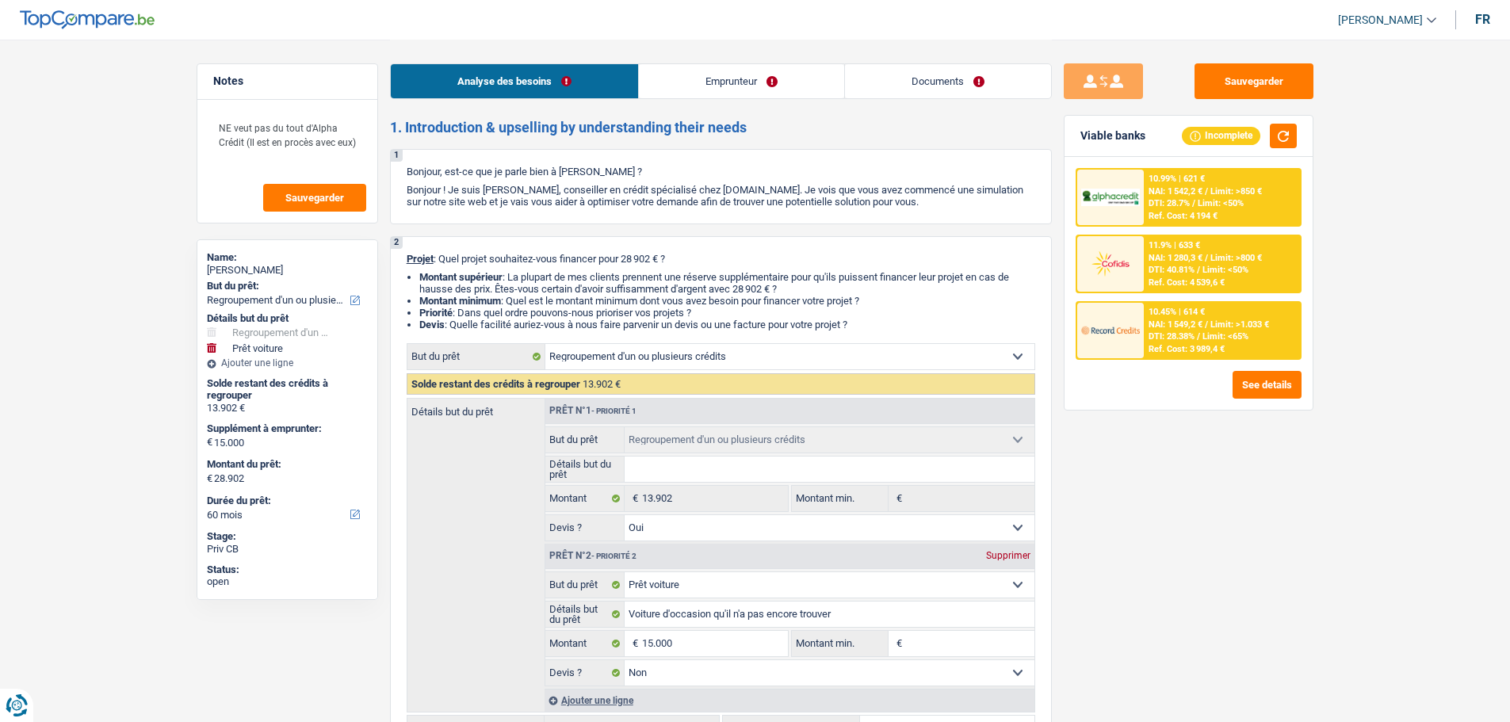
click at [1184, 320] on span "NAI: 1 549,2 €" at bounding box center [1175, 324] width 54 height 10
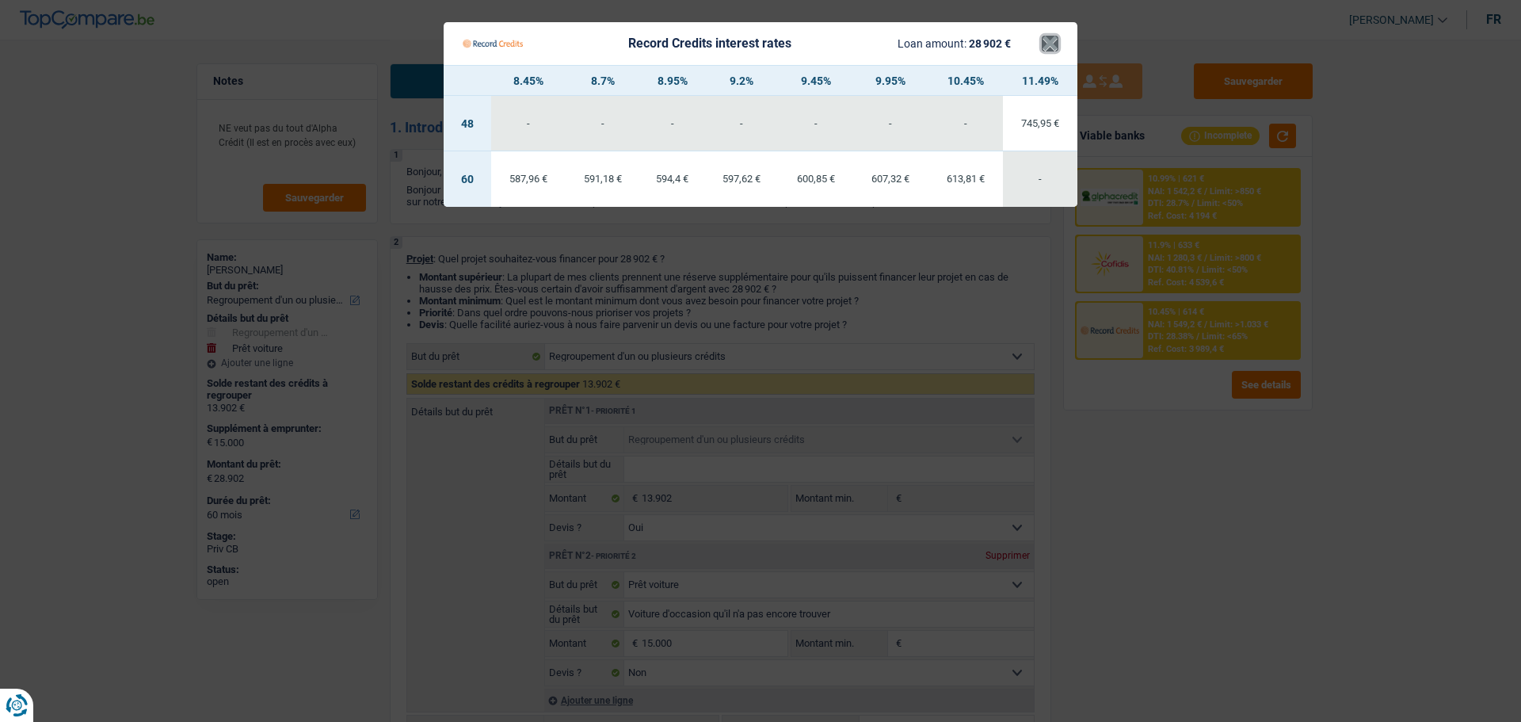
click at [1056, 47] on button "×" at bounding box center [1050, 44] width 17 height 16
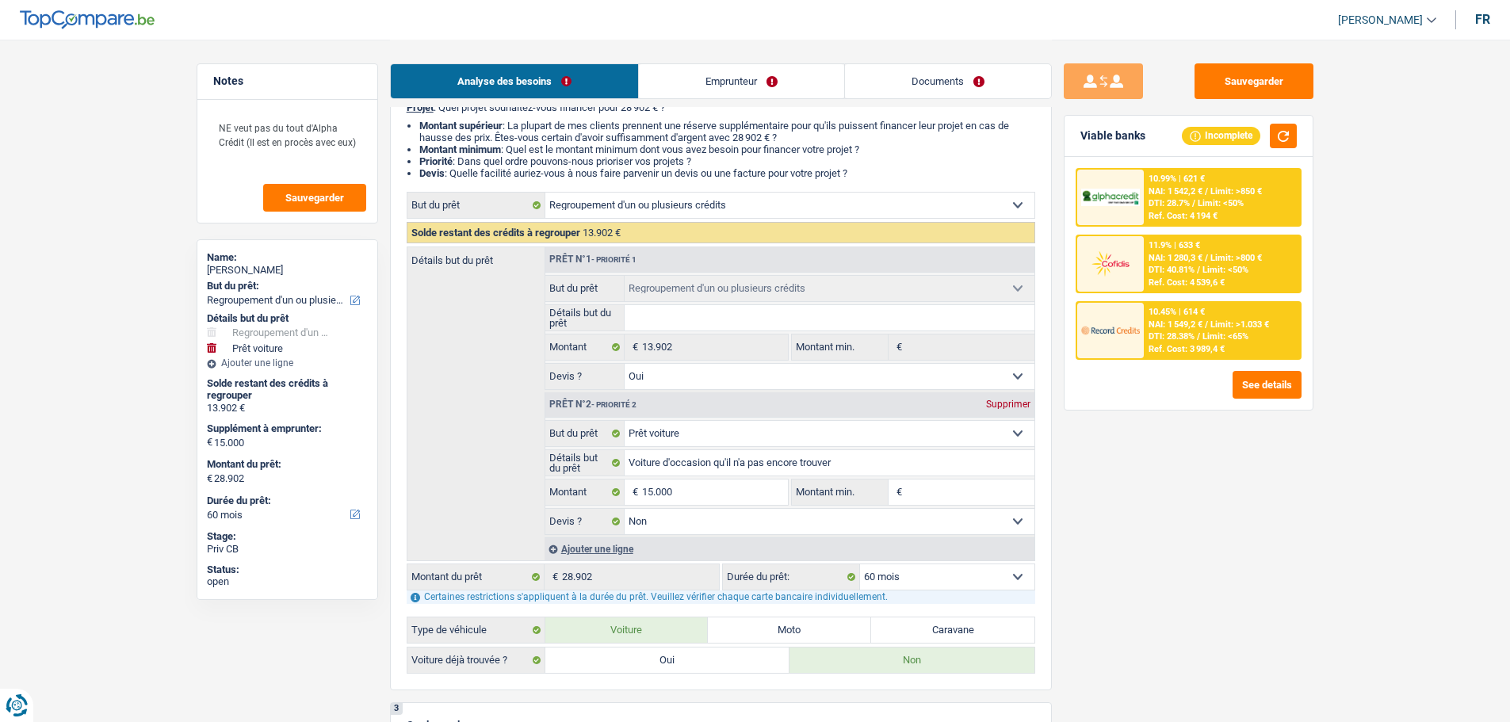
scroll to position [238, 0]
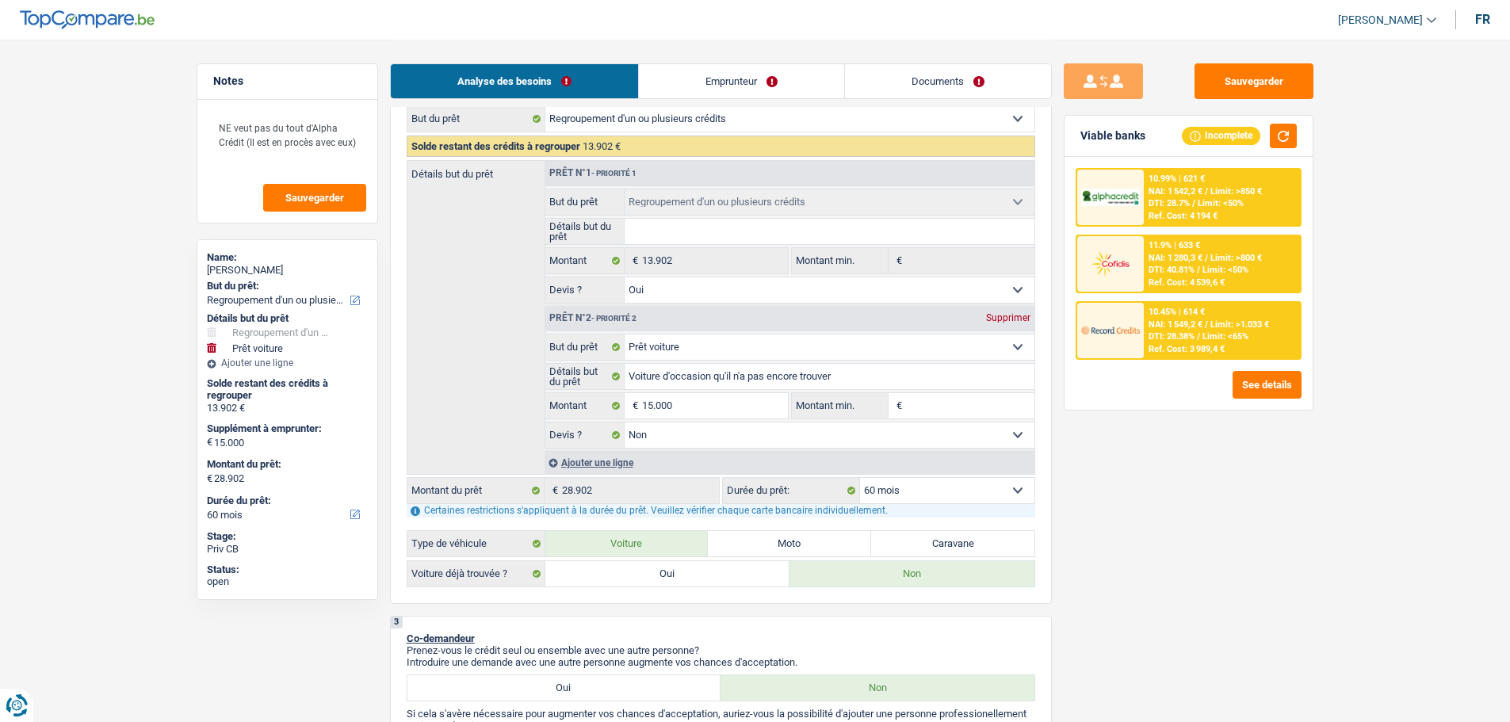
click at [1168, 315] on div "10.45% | 614 €" at bounding box center [1176, 312] width 56 height 10
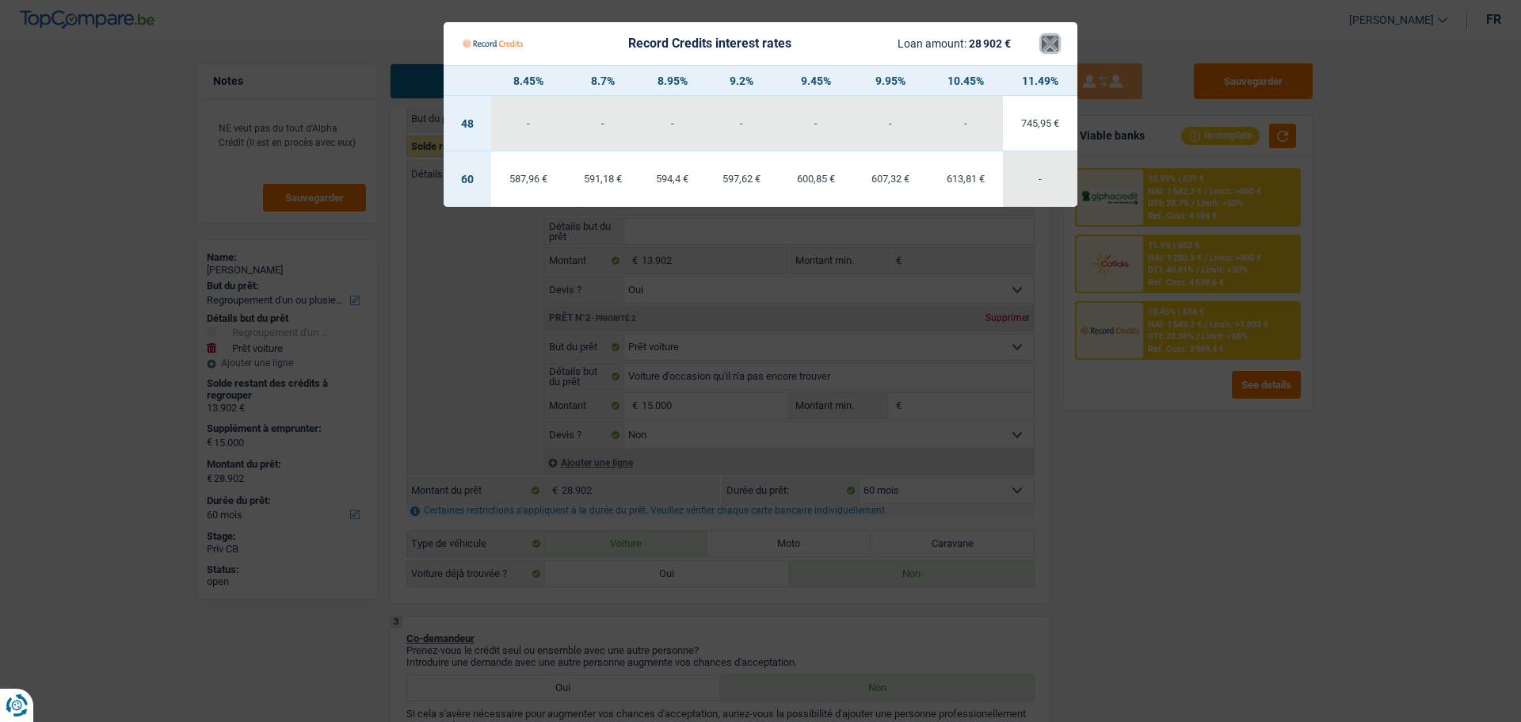
click at [1052, 51] on button "×" at bounding box center [1050, 44] width 17 height 16
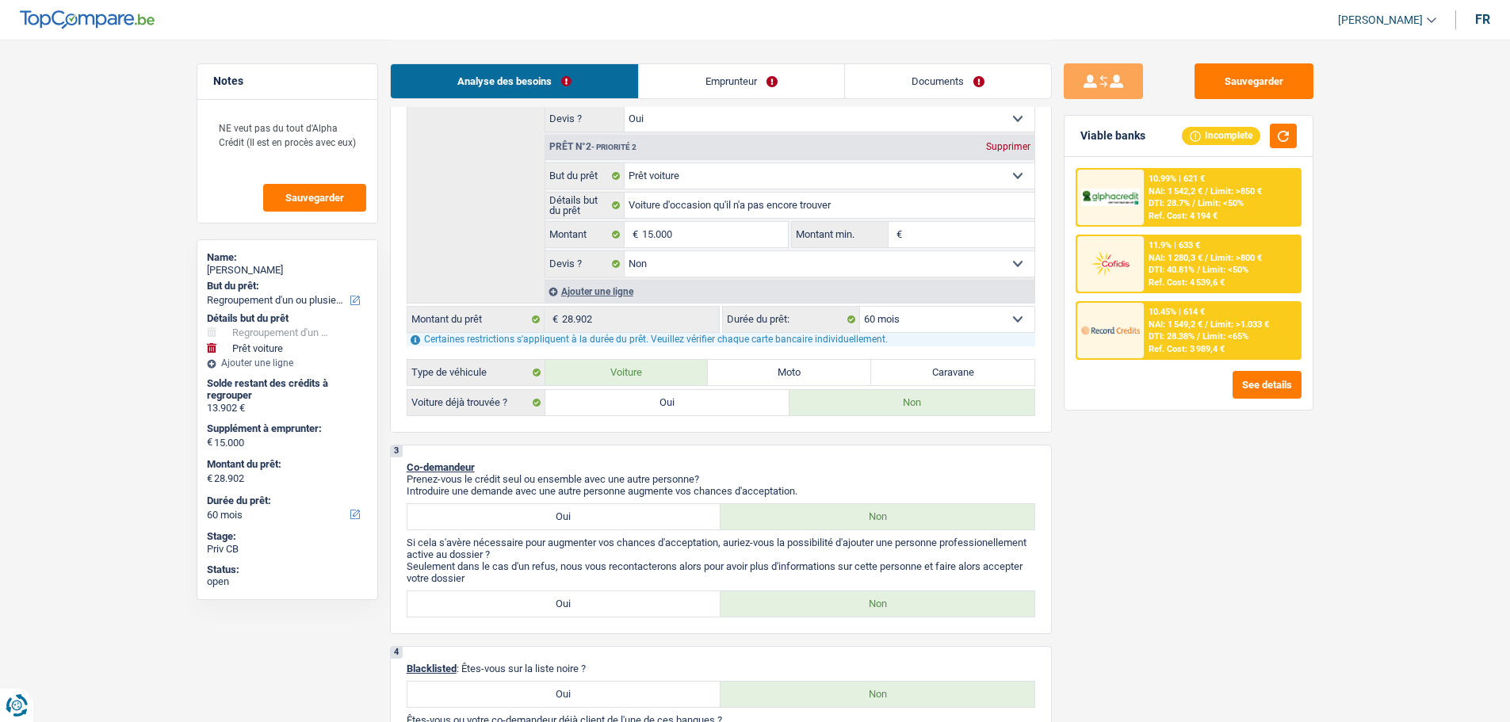
scroll to position [317, 0]
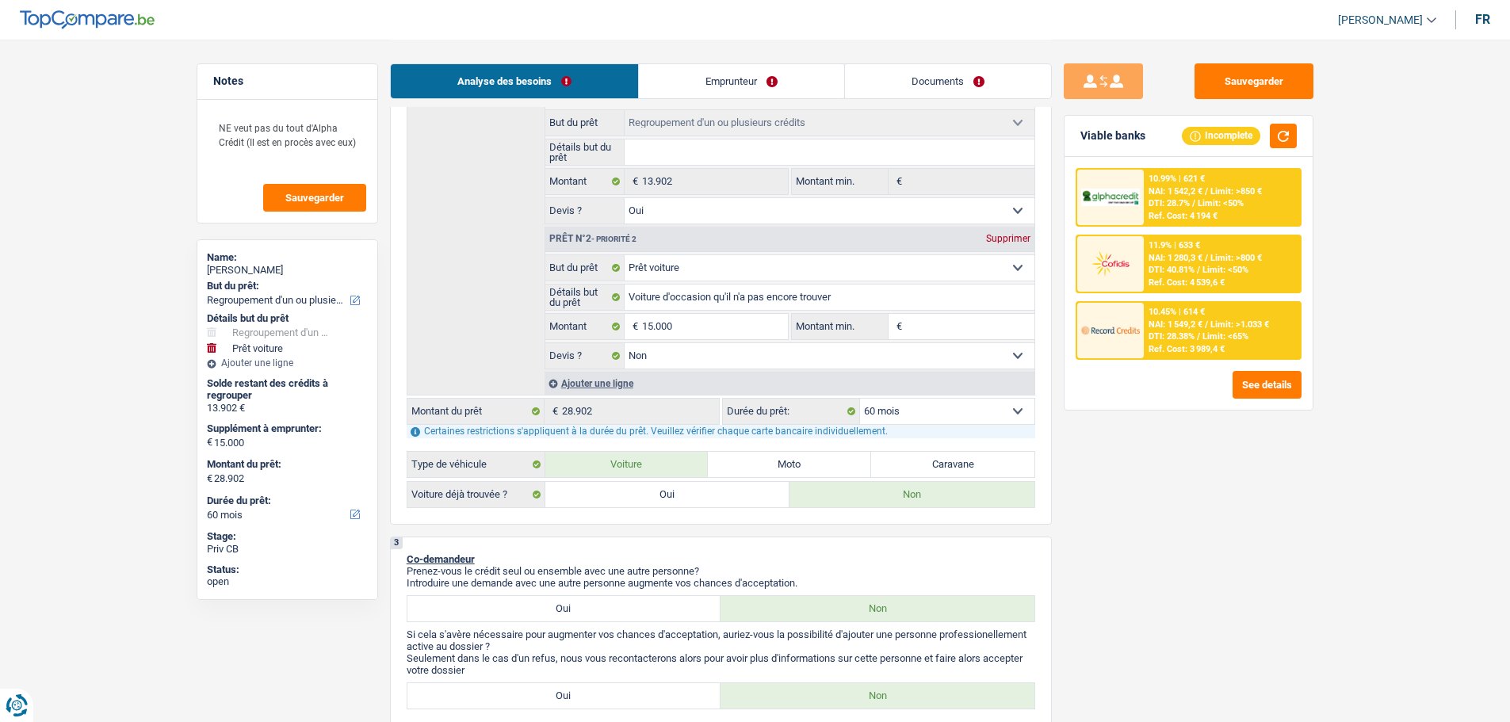
click at [1209, 329] on div "10.45% | 614 € NAI: 1 549,2 € / Limit: >1.033 € DTI: 28.38% / Limit: <65% Ref. …" at bounding box center [1221, 330] width 156 height 55
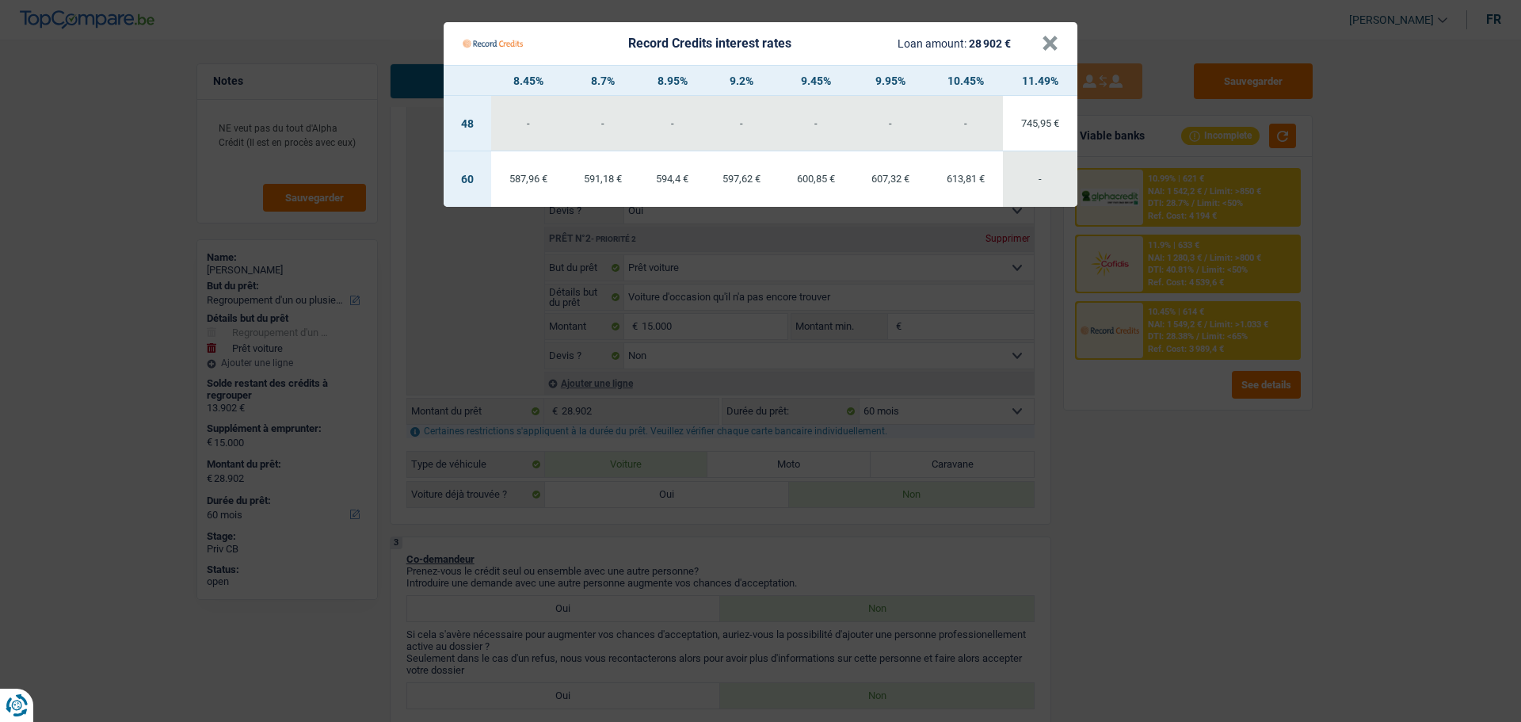
click at [616, 180] on div "591,18 €" at bounding box center [603, 179] width 74 height 10
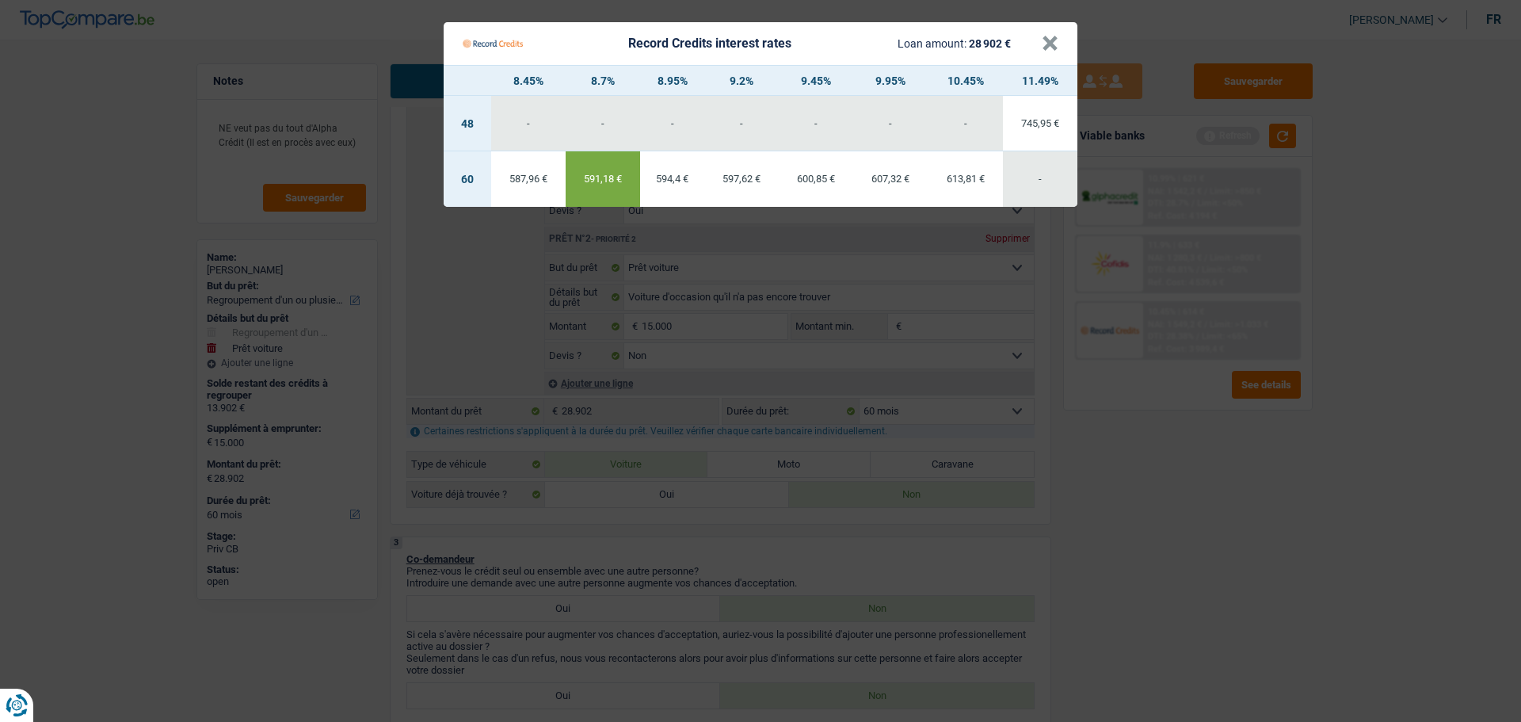
click at [319, 157] on Credits "Record Credits interest rates Loan amount: 28 902 € × 8.45% 8.7% 8.95% 9.2% 9.4…" at bounding box center [760, 361] width 1521 height 722
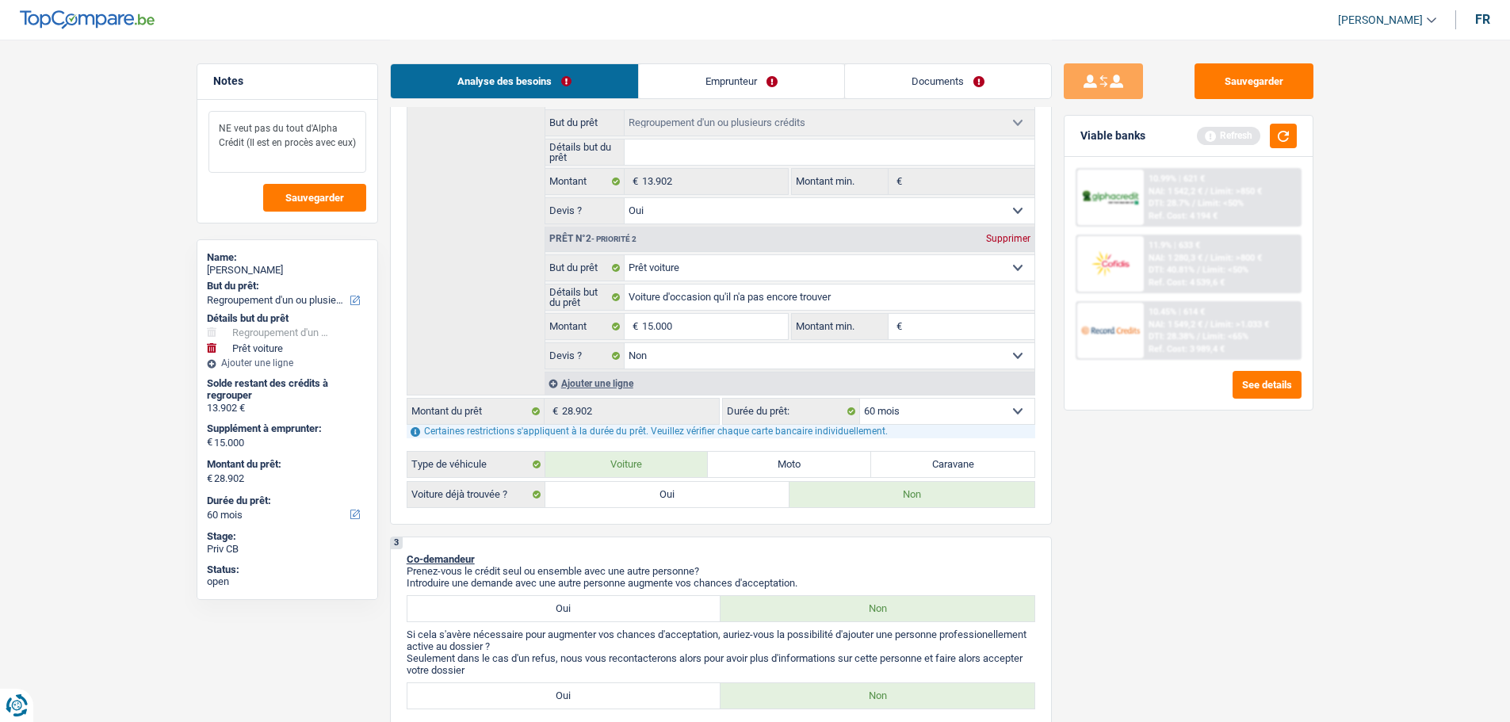
click at [319, 157] on textarea "NE veut pas du tout d'Alpha Crédit (Il est en procès avec eux)" at bounding box center [287, 142] width 158 height 62
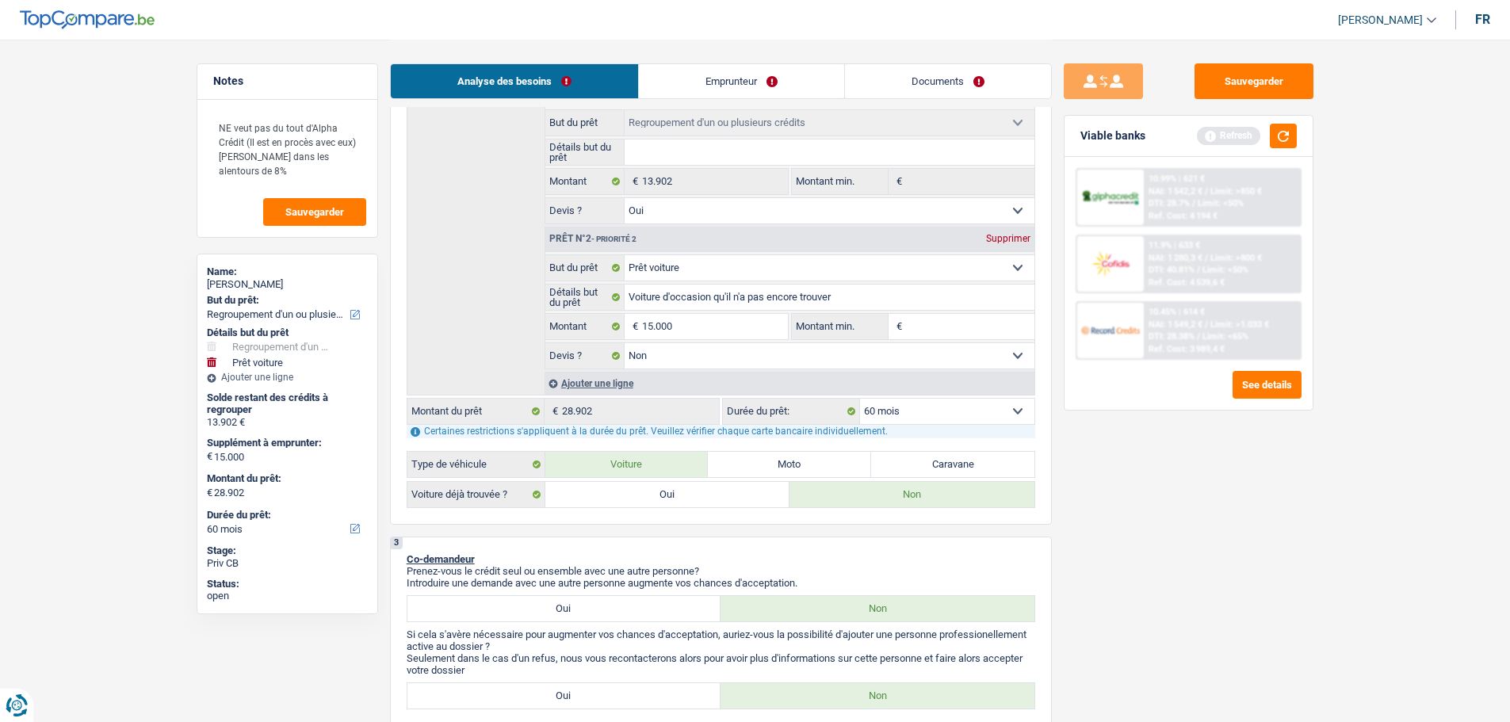
click at [946, 325] on input "Montant min." at bounding box center [970, 326] width 128 height 25
click at [1196, 523] on div "Sauvegarder Viable banks Refresh 10.99% | 621 € NAI: 1 542,2 € / Limit: >850 € …" at bounding box center [1188, 379] width 273 height 633
click at [1297, 128] on div "Viable banks Refresh" at bounding box center [1188, 136] width 248 height 41
click at [1286, 132] on button "button" at bounding box center [1282, 136] width 27 height 25
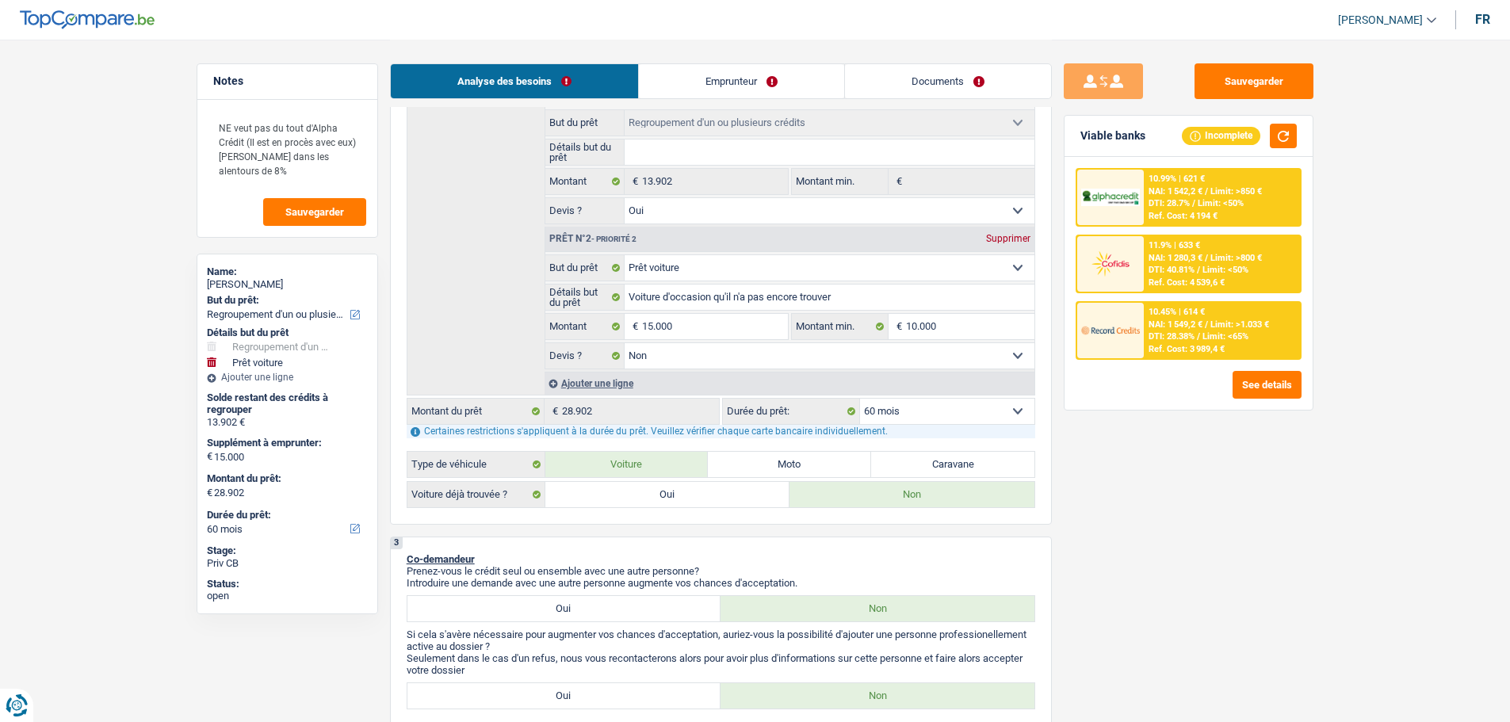
click at [977, 420] on select "12 mois 18 mois 24 mois 30 mois 36 mois 42 mois 48 mois 60 mois 72 mois 84 mois…" at bounding box center [947, 411] width 174 height 25
click at [860, 399] on select "12 mois 18 mois 24 mois 30 mois 36 mois 42 mois 48 mois 60 mois 72 mois 84 mois…" at bounding box center [947, 411] width 174 height 25
click at [915, 414] on select "12 mois 18 mois 24 mois 30 mois 36 mois 42 mois 48 mois 60 mois 72 mois 84 mois…" at bounding box center [947, 411] width 174 height 25
click at [1204, 554] on div "Sauvegarder Viable banks Incomplete 10.99% | 621 € NAI: 1 542,2 € / Limit: >850…" at bounding box center [1188, 379] width 273 height 633
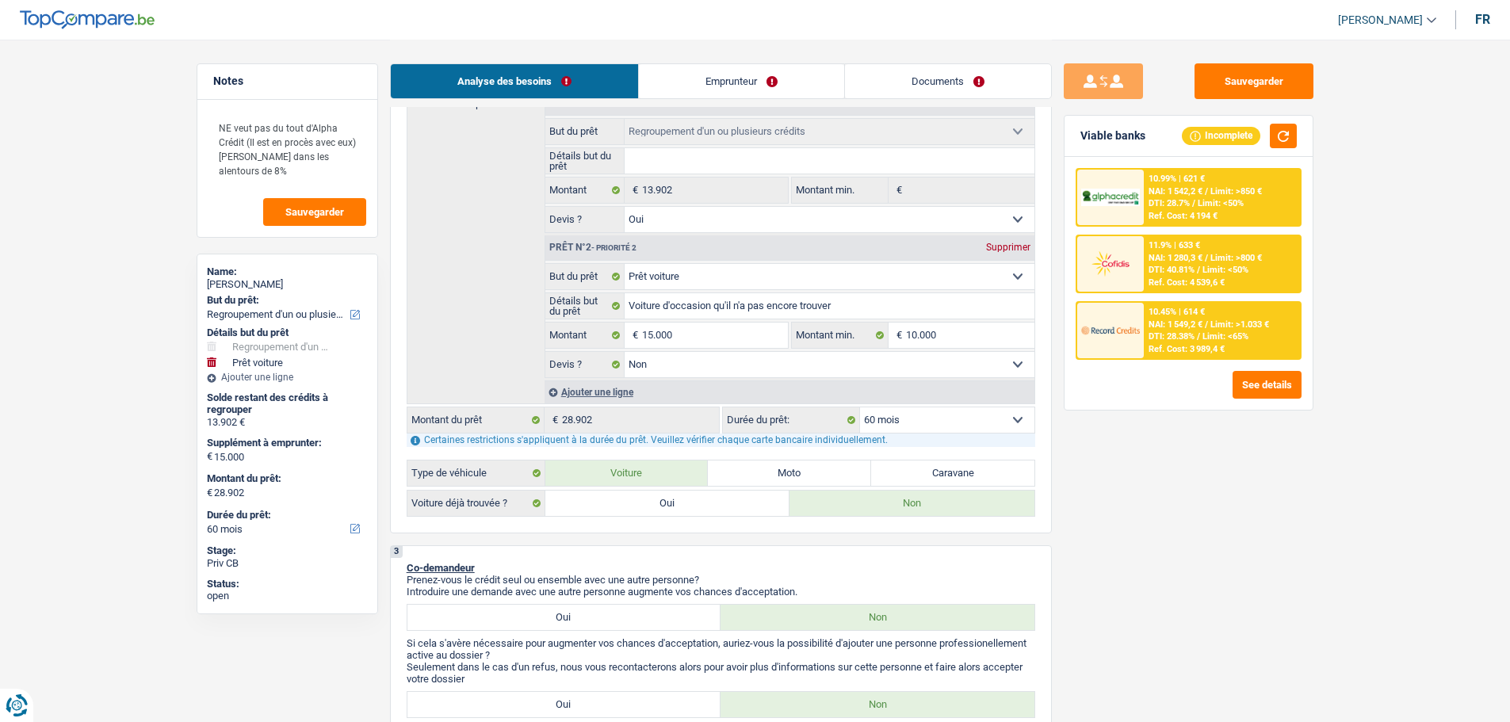
scroll to position [396, 0]
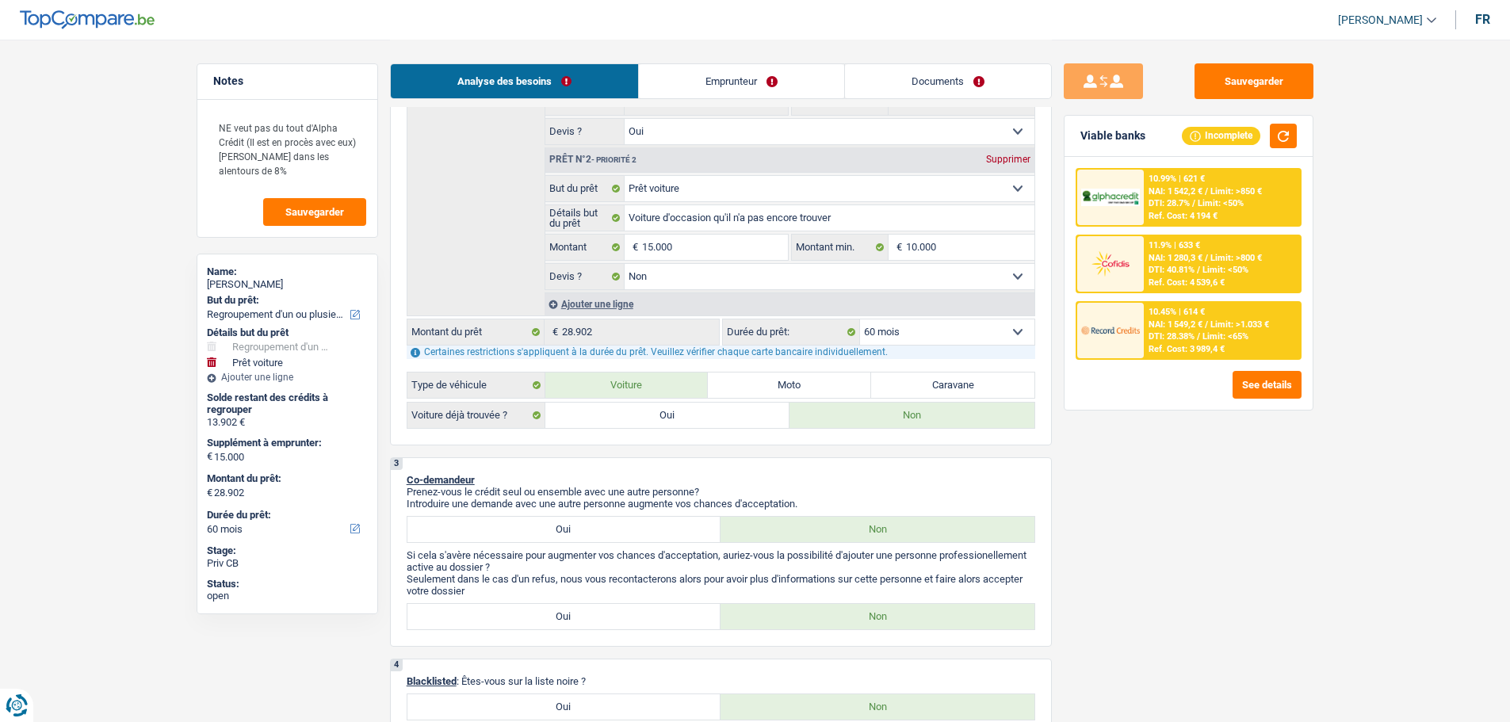
click at [1156, 334] on span "DTI: 28.38%" at bounding box center [1171, 336] width 46 height 10
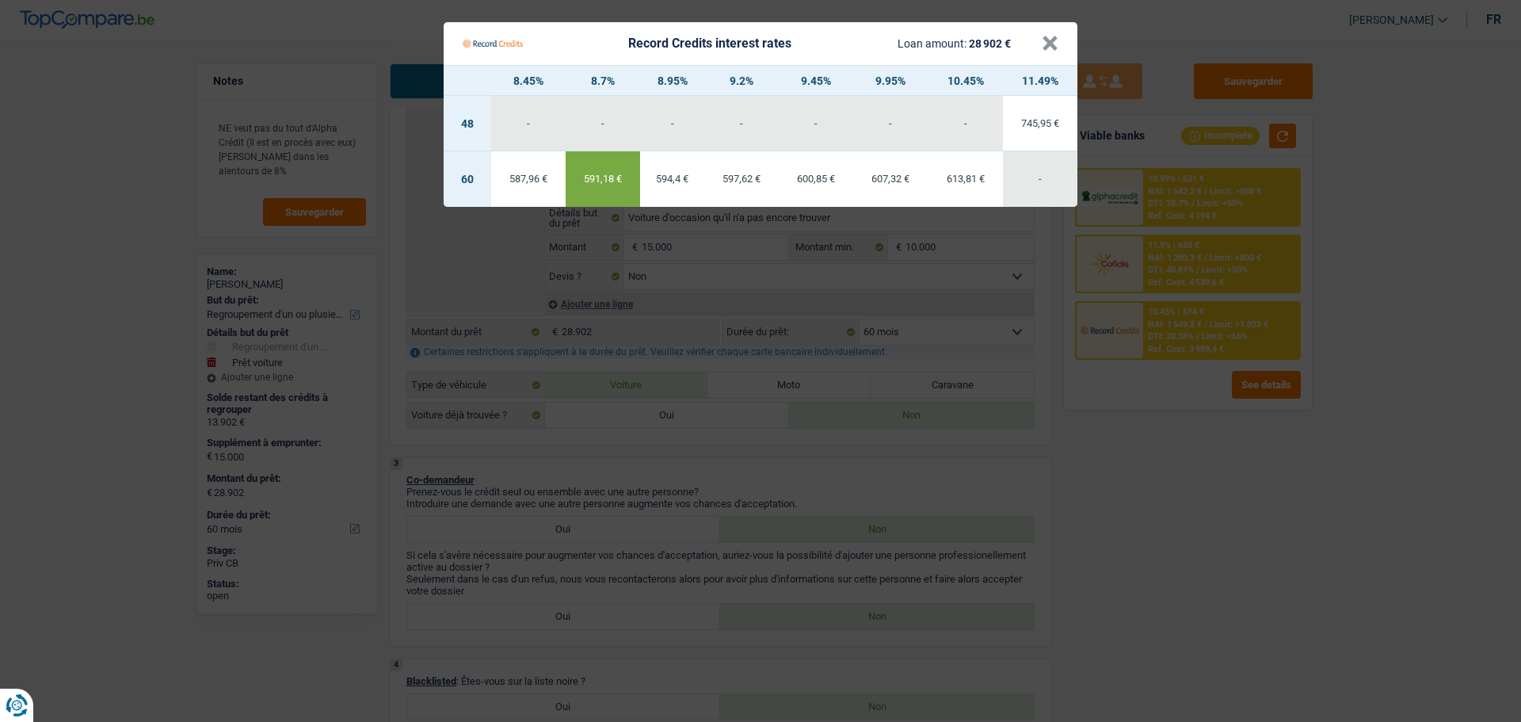
click at [1065, 37] on Credits___BV_modal_header_ "Record Credits interest rates Loan amount: 28 902 € ×" at bounding box center [761, 43] width 634 height 43
click at [1045, 46] on button "×" at bounding box center [1050, 44] width 17 height 16
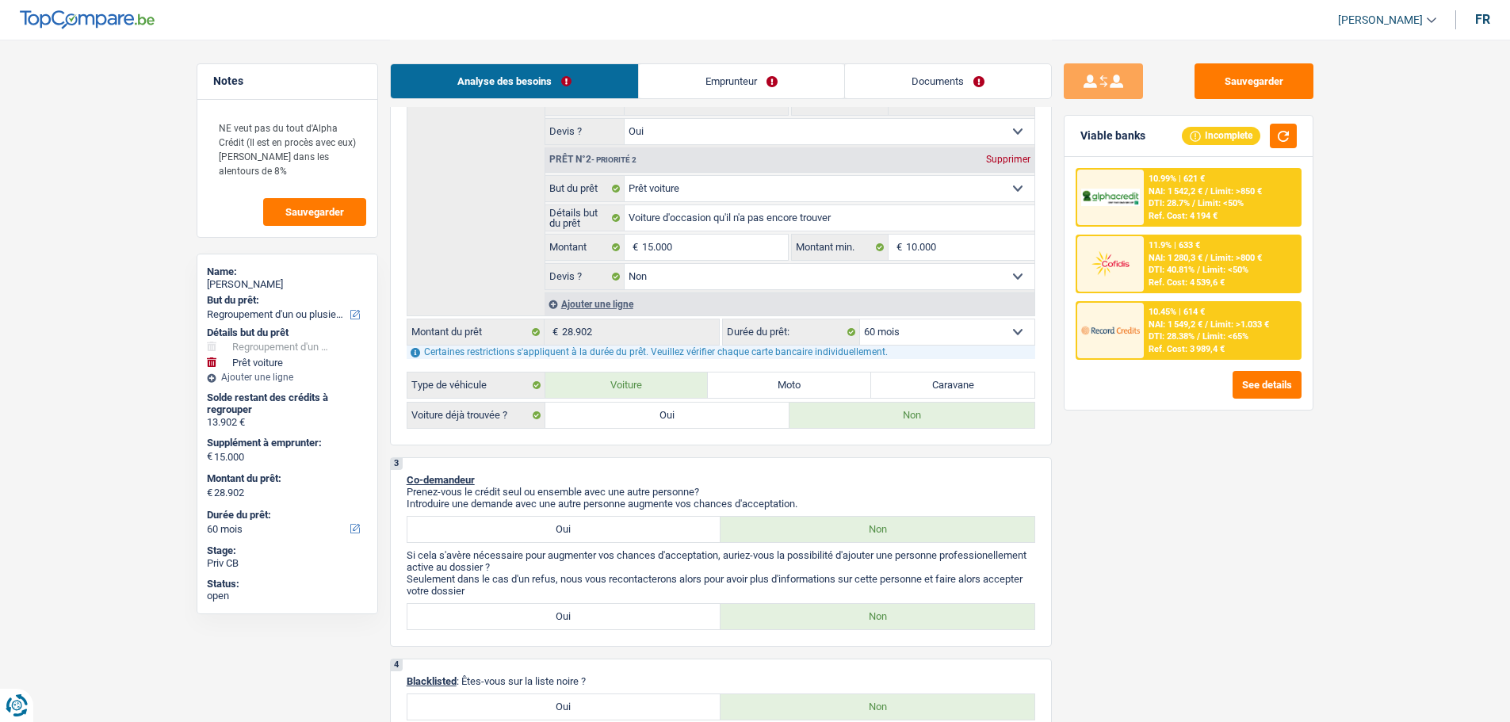
click at [1201, 253] on span "NAI: 1 280,3 €" at bounding box center [1175, 258] width 54 height 10
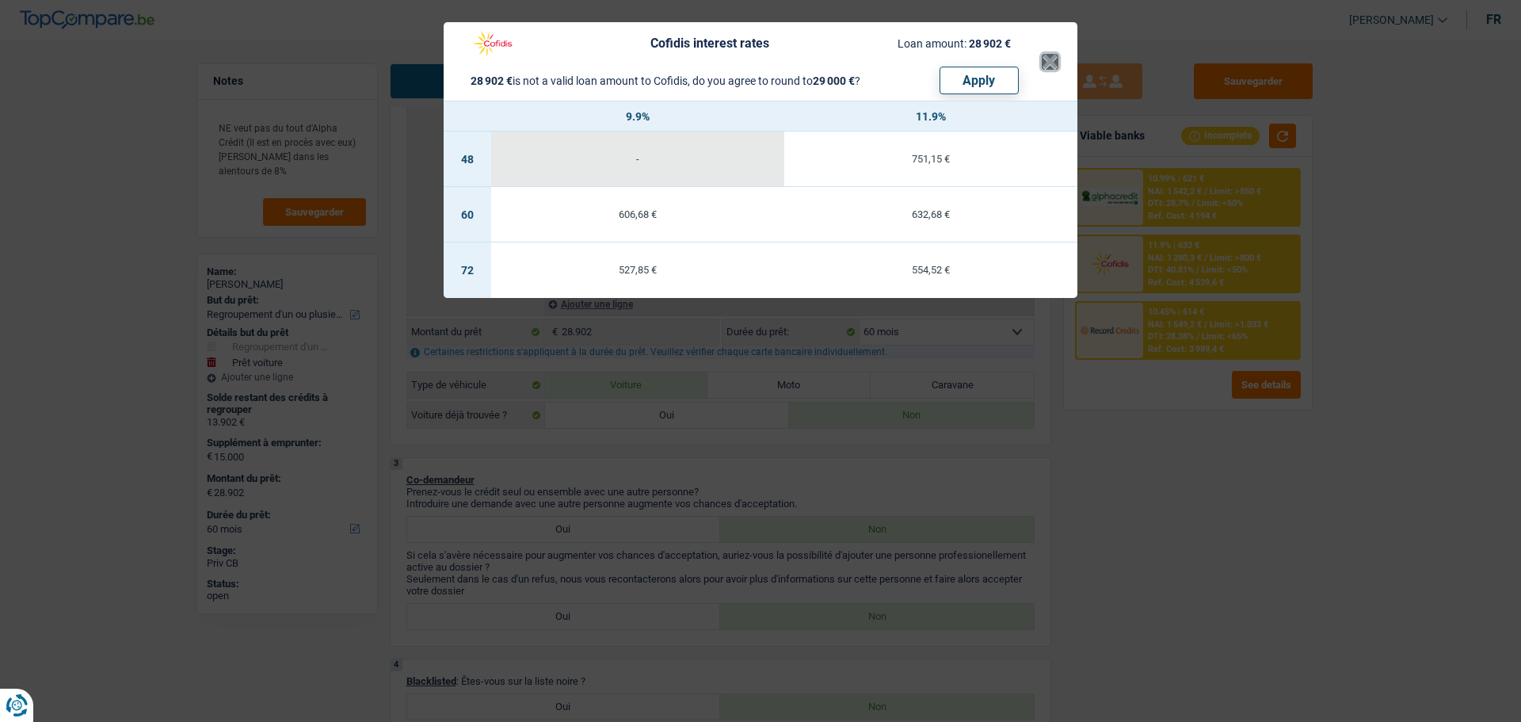
click at [1053, 54] on button "×" at bounding box center [1050, 62] width 17 height 16
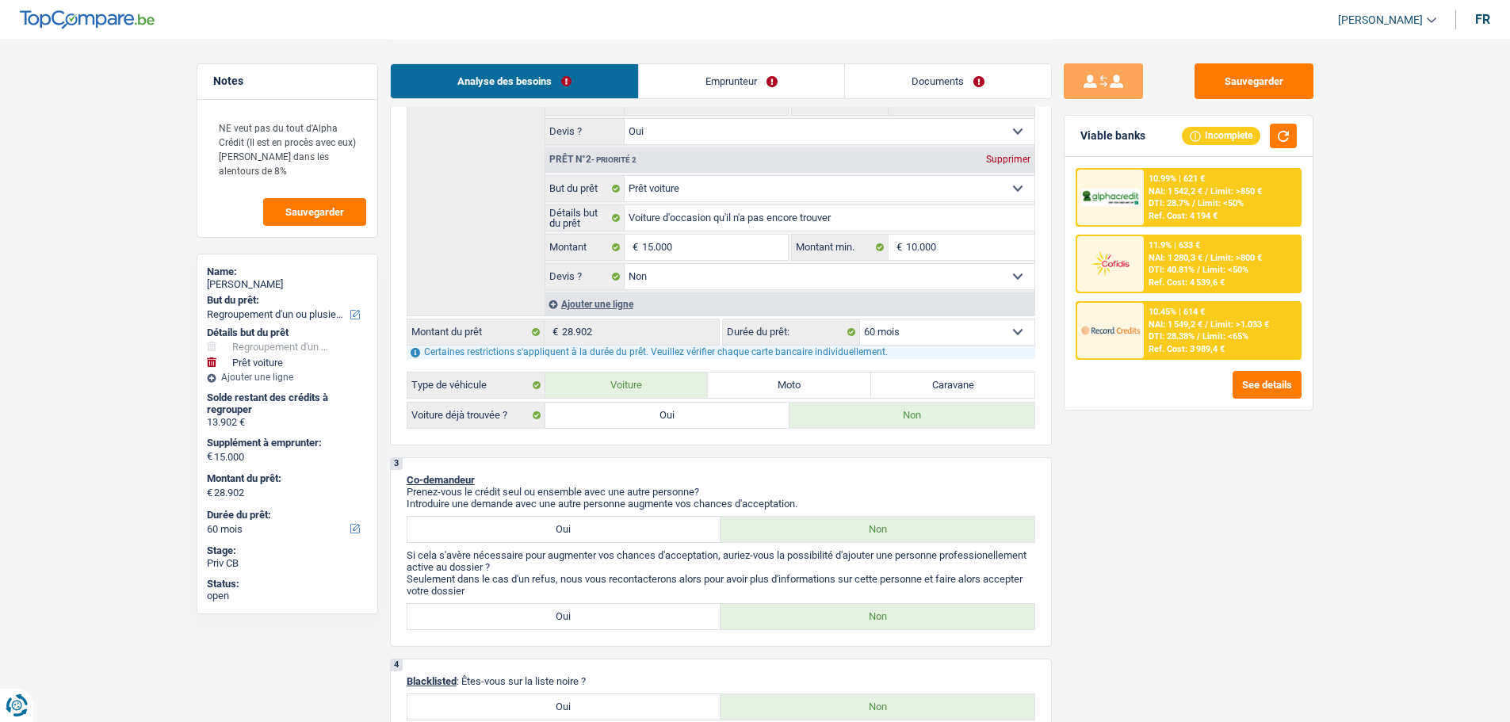
click at [1180, 318] on div "10.45% | 614 € NAI: 1 549,2 € / Limit: >1.033 € DTI: 28.38% / Limit: <65% Ref. …" at bounding box center [1221, 330] width 156 height 55
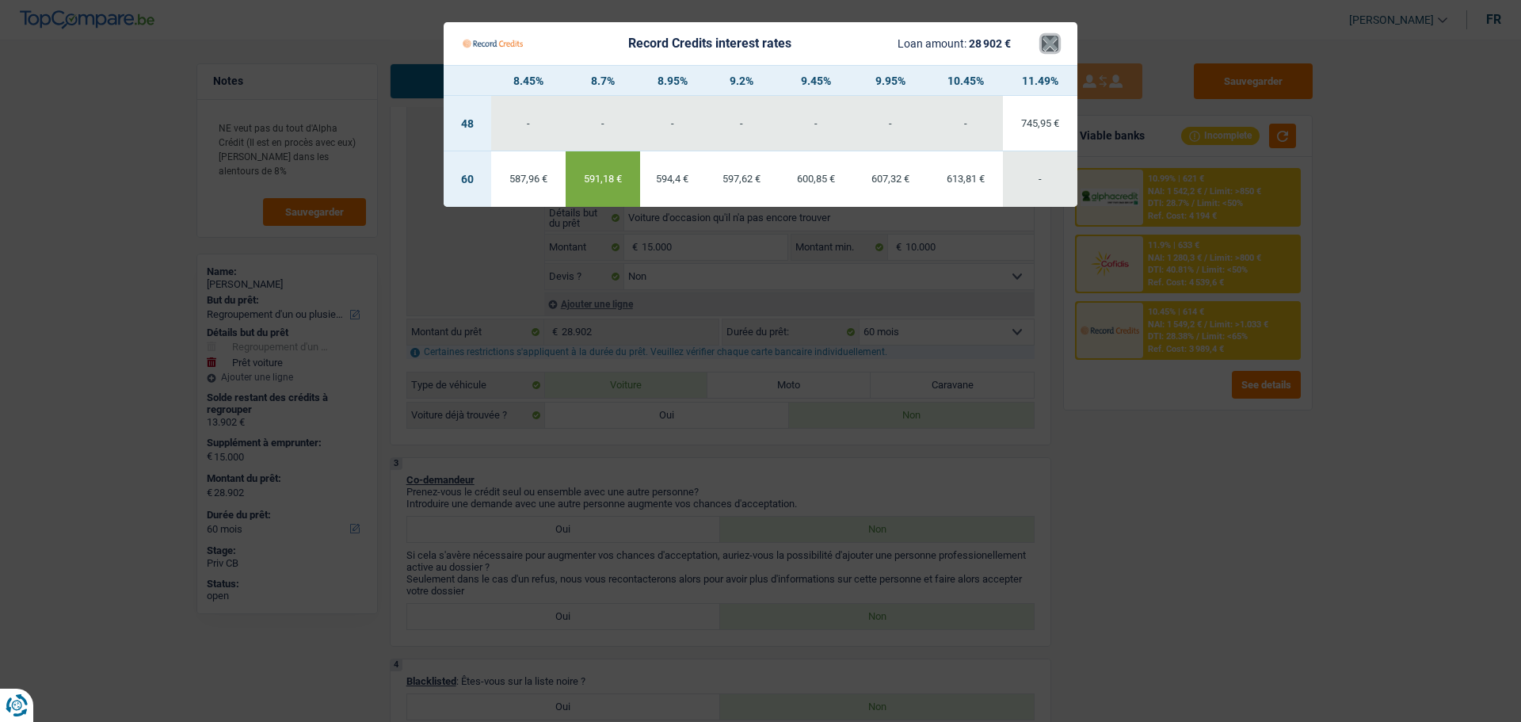
click at [1055, 49] on button "×" at bounding box center [1050, 44] width 17 height 16
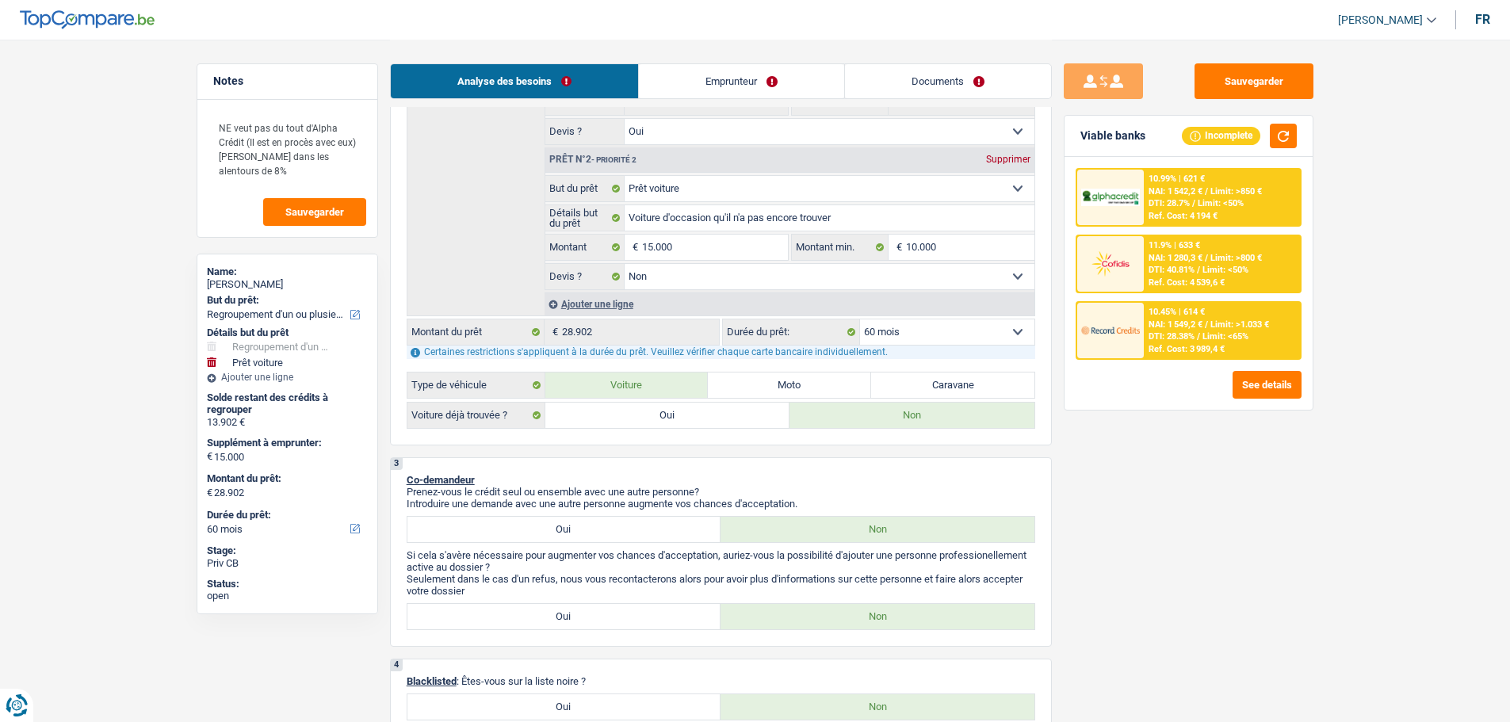
click at [1193, 310] on div "10.45% | 614 €" at bounding box center [1176, 312] width 56 height 10
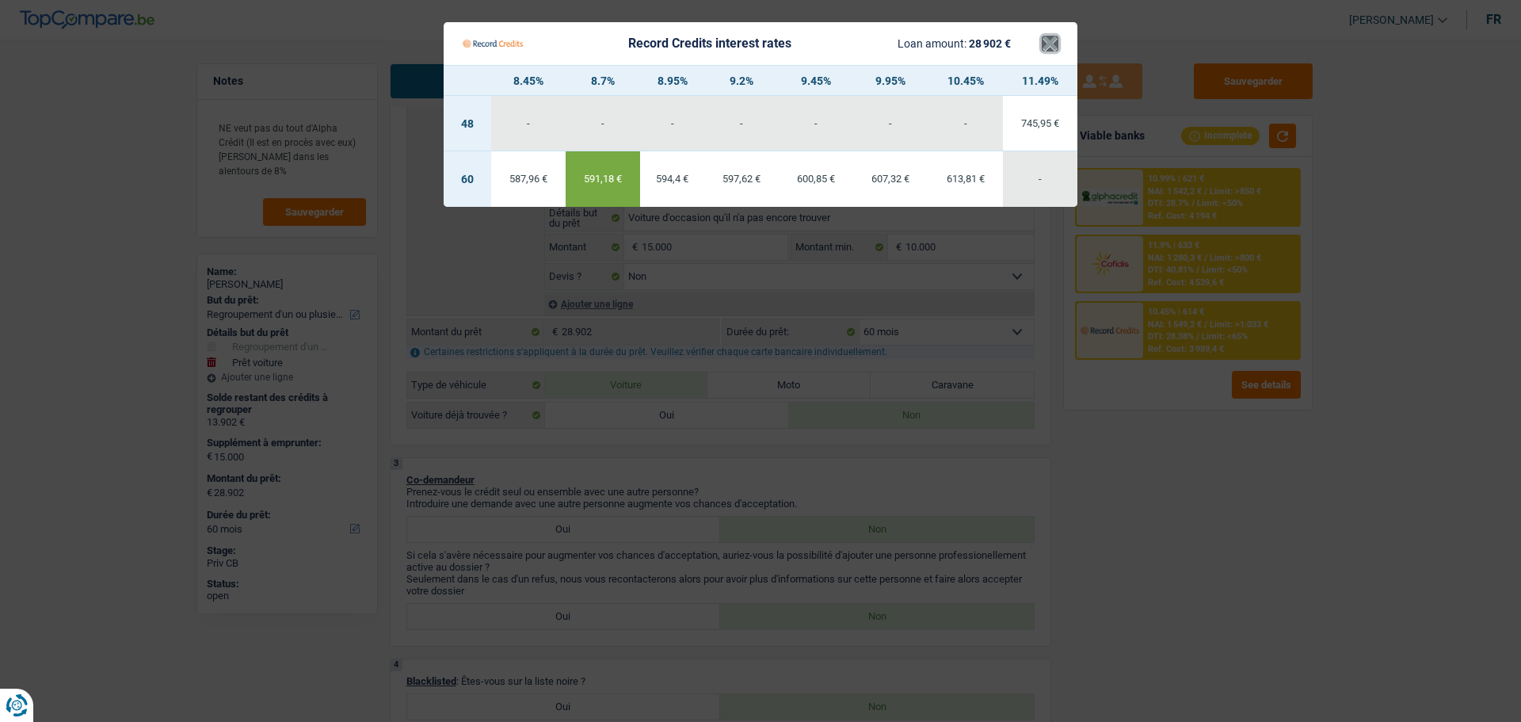
click at [1048, 40] on button "×" at bounding box center [1050, 44] width 17 height 16
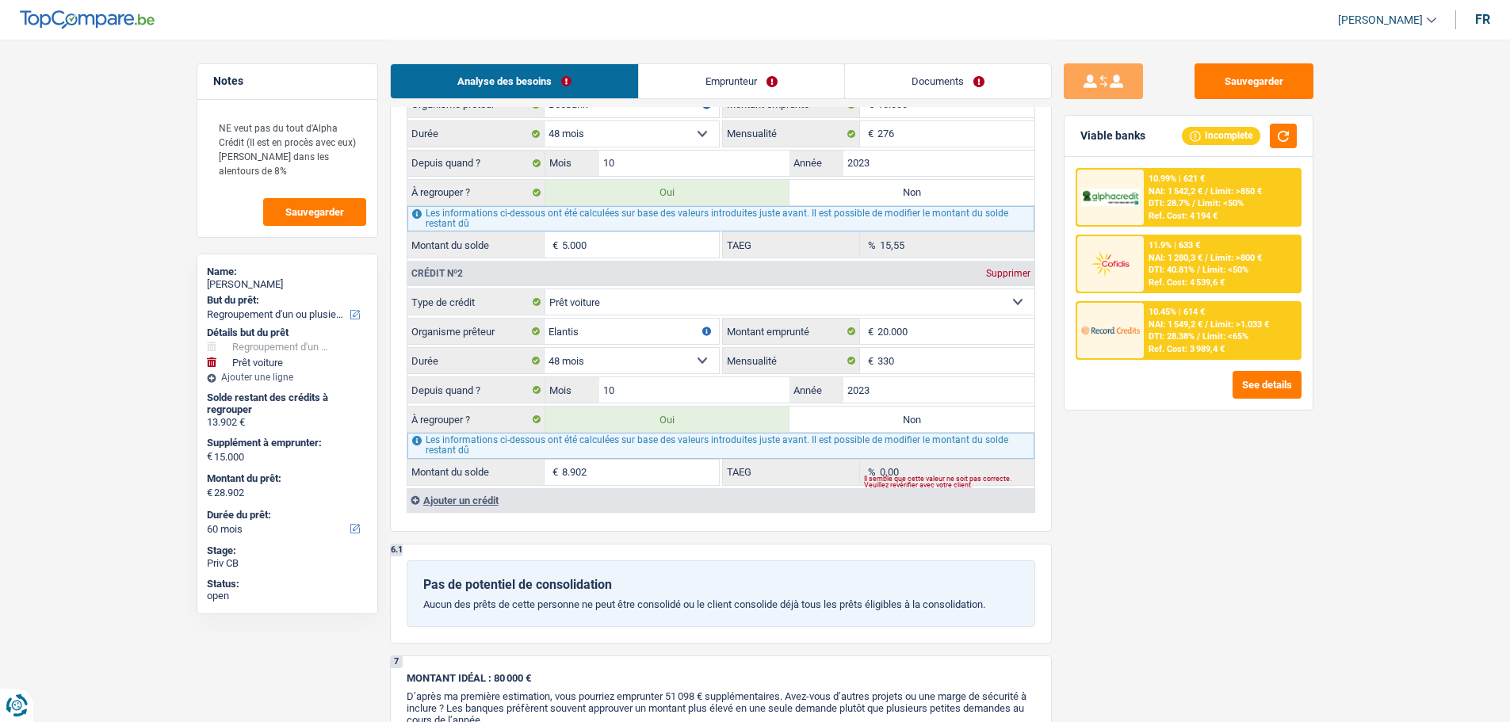
scroll to position [1426, 0]
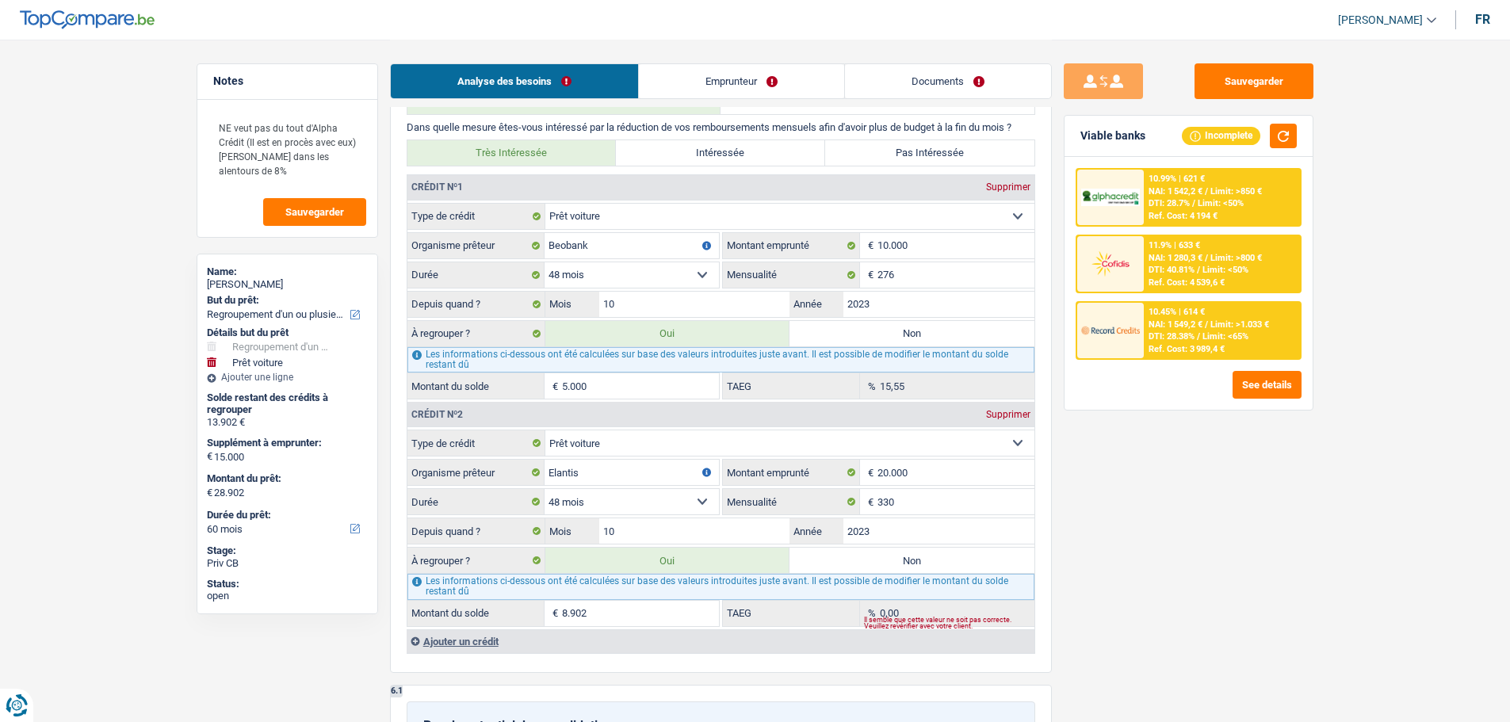
click at [469, 641] on div "Ajouter un crédit" at bounding box center [721, 641] width 628 height 24
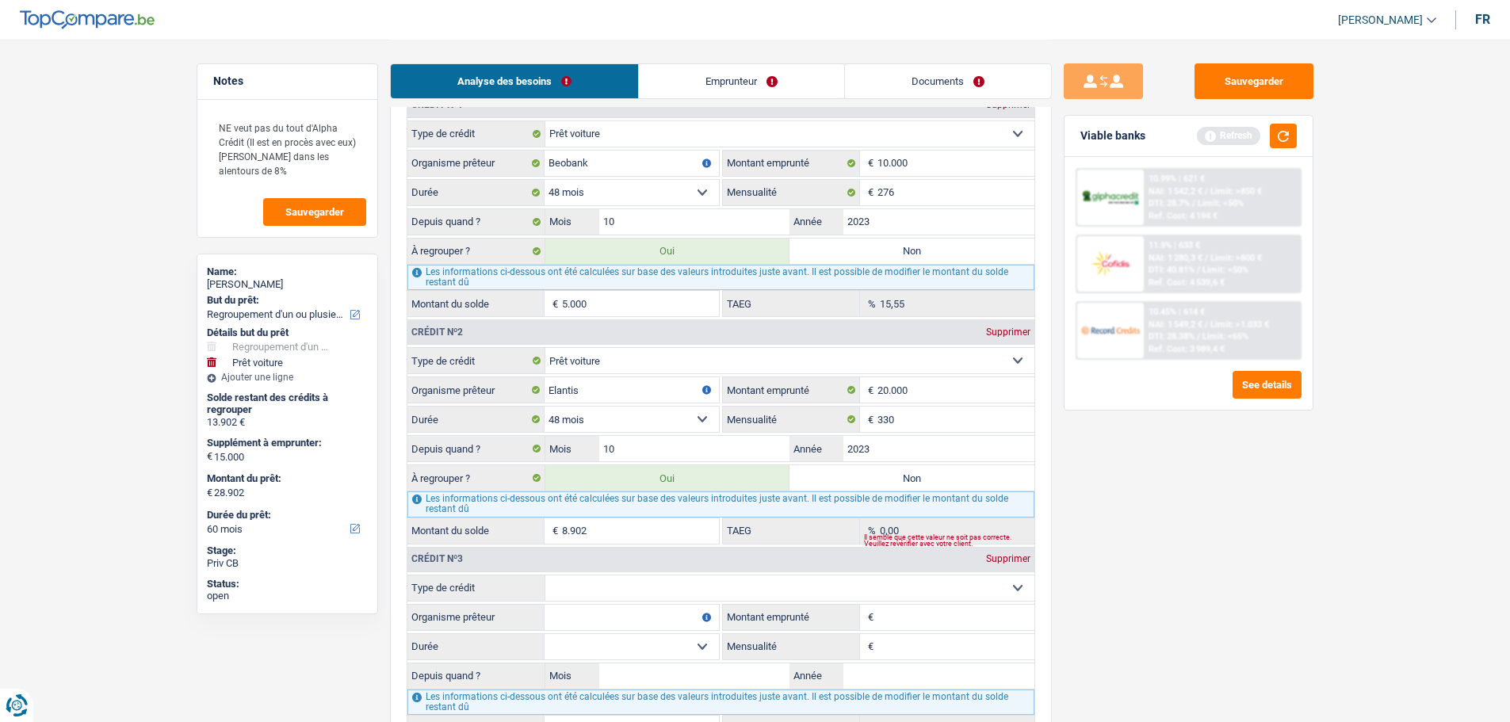
scroll to position [1664, 0]
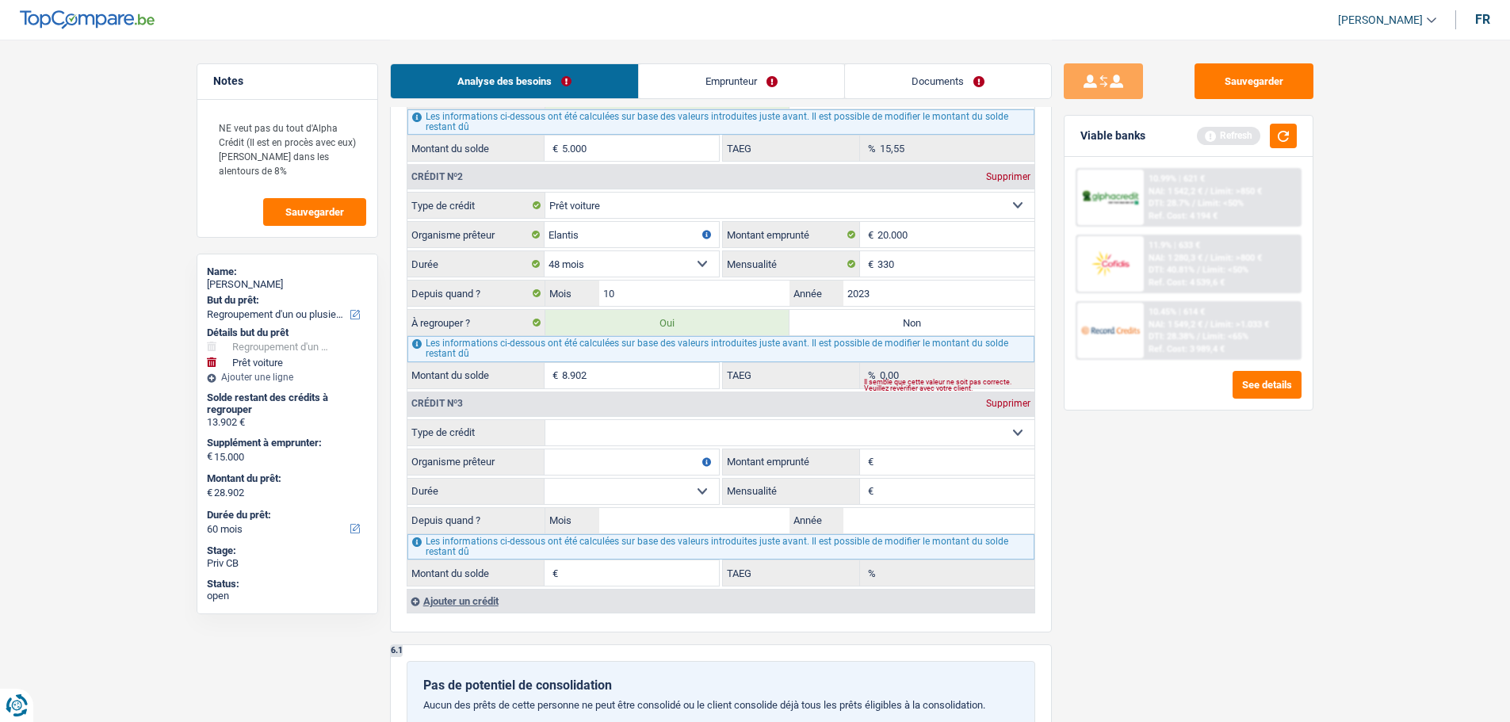
click at [1013, 404] on div "Supprimer" at bounding box center [1008, 404] width 52 height 10
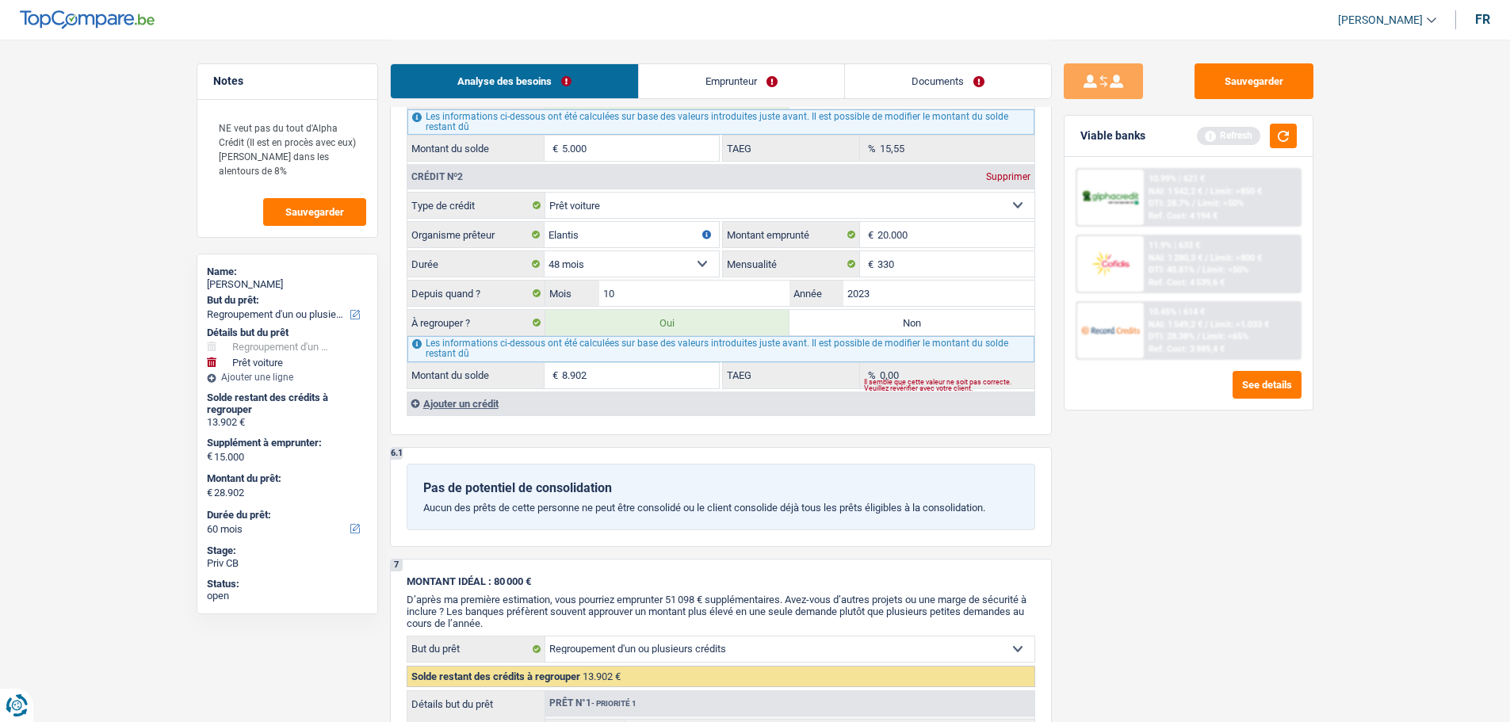
click at [480, 400] on div "Ajouter un crédit" at bounding box center [721, 403] width 628 height 24
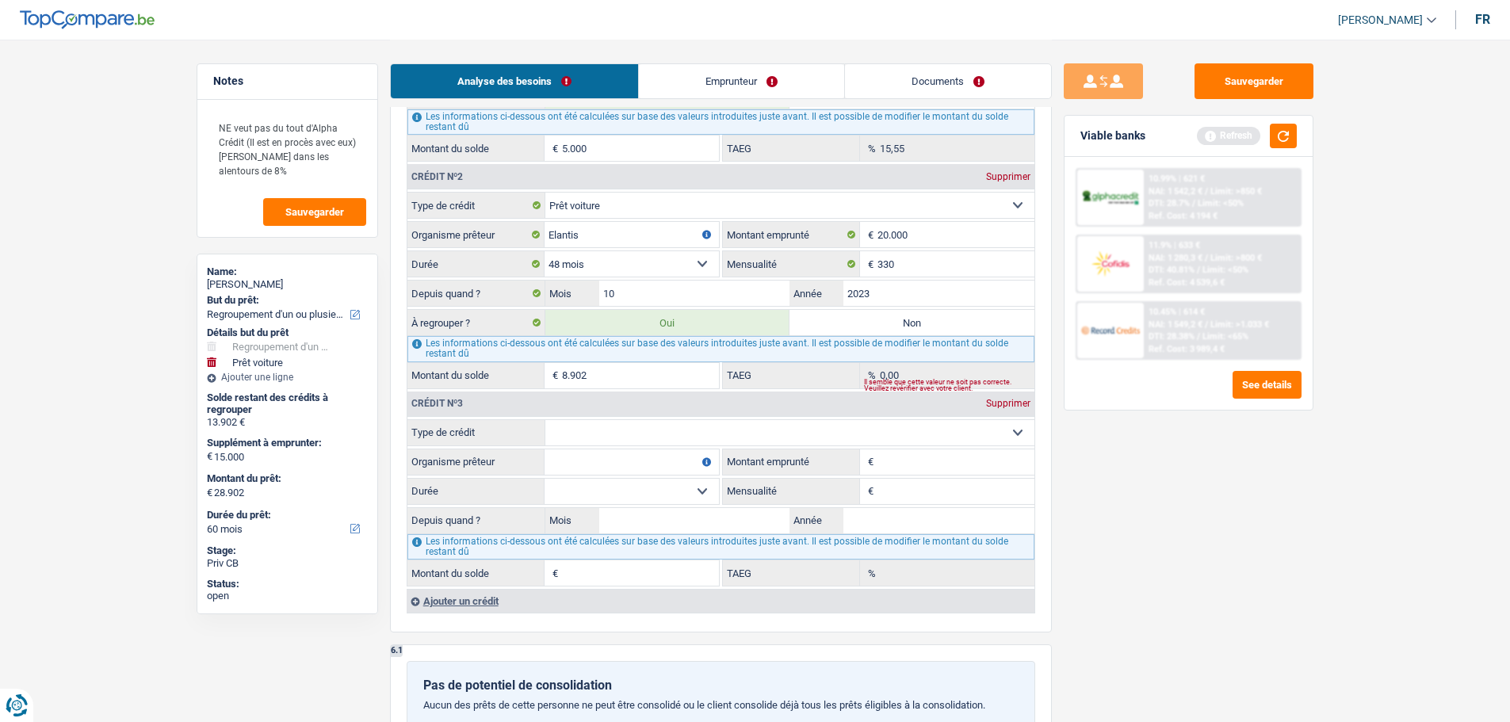
click at [1028, 391] on div "Crédit nº3 Supprimer" at bounding box center [720, 403] width 627 height 25
click at [1022, 403] on div "Supprimer" at bounding box center [1008, 404] width 52 height 10
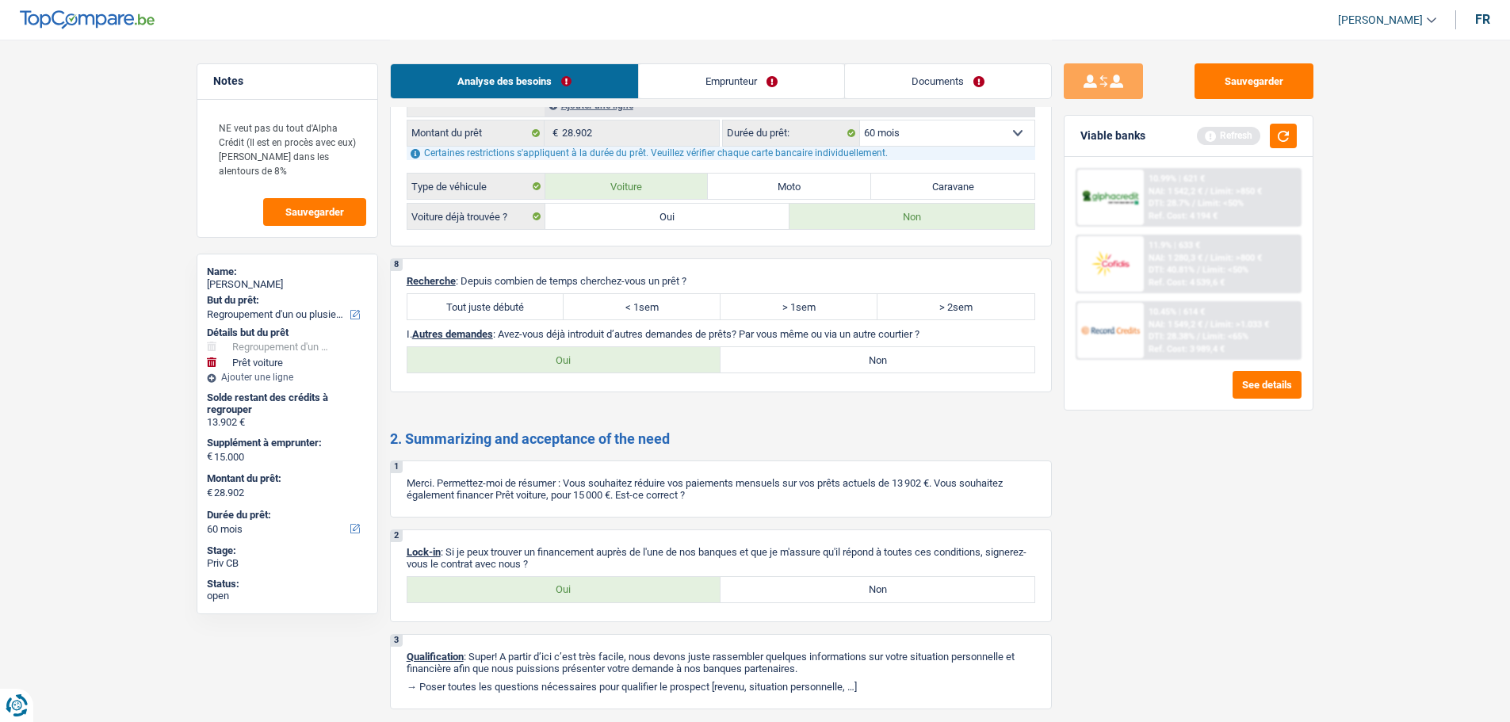
scroll to position [2523, 0]
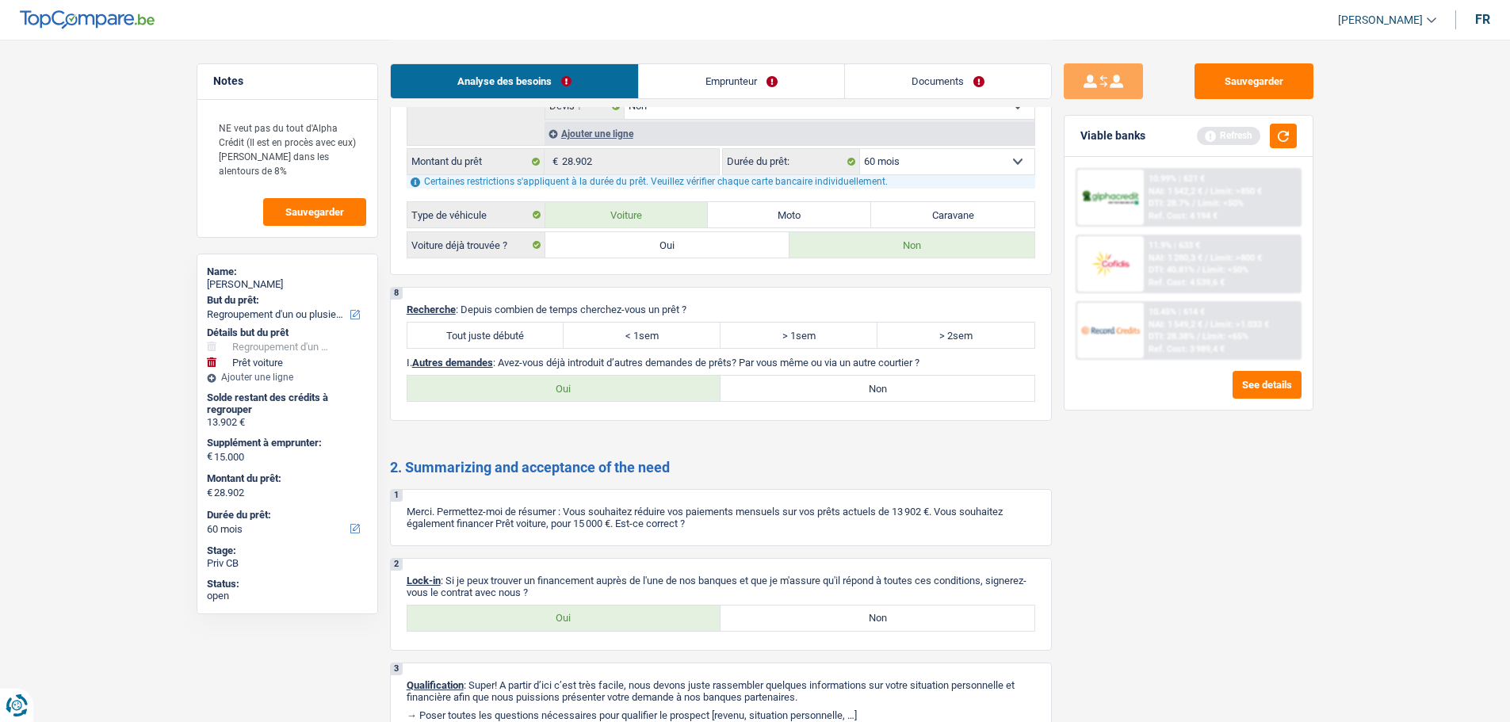
click at [480, 321] on div "8 Recherche : Depuis combien de temps cherchez-vous un prêt ? Tout juste débuté…" at bounding box center [721, 354] width 662 height 134
click at [545, 339] on label "Tout juste débuté" at bounding box center [485, 335] width 157 height 25
click at [545, 339] on input "Tout juste débuté" at bounding box center [485, 335] width 157 height 25
click at [843, 400] on label "Non" at bounding box center [877, 388] width 314 height 25
click at [843, 400] on input "Non" at bounding box center [877, 388] width 314 height 25
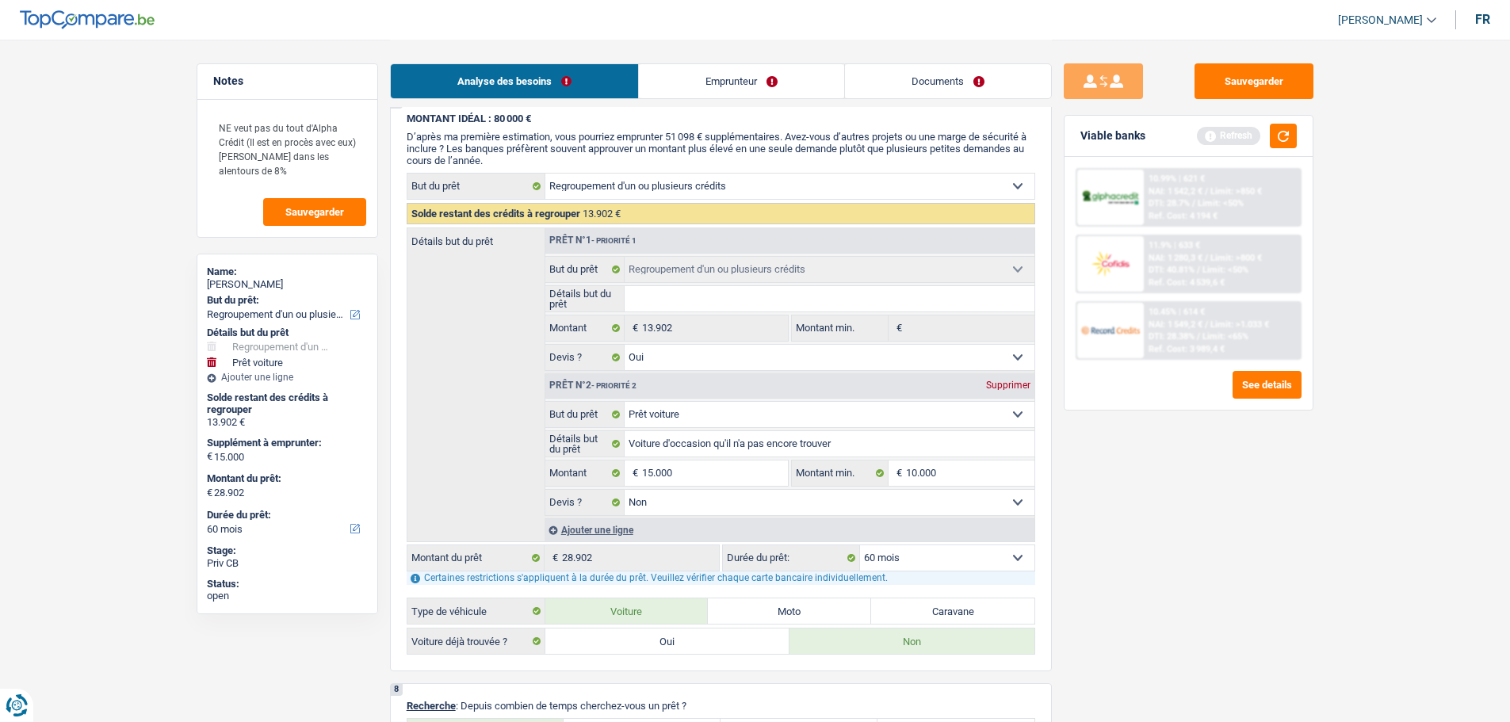
scroll to position [1810, 0]
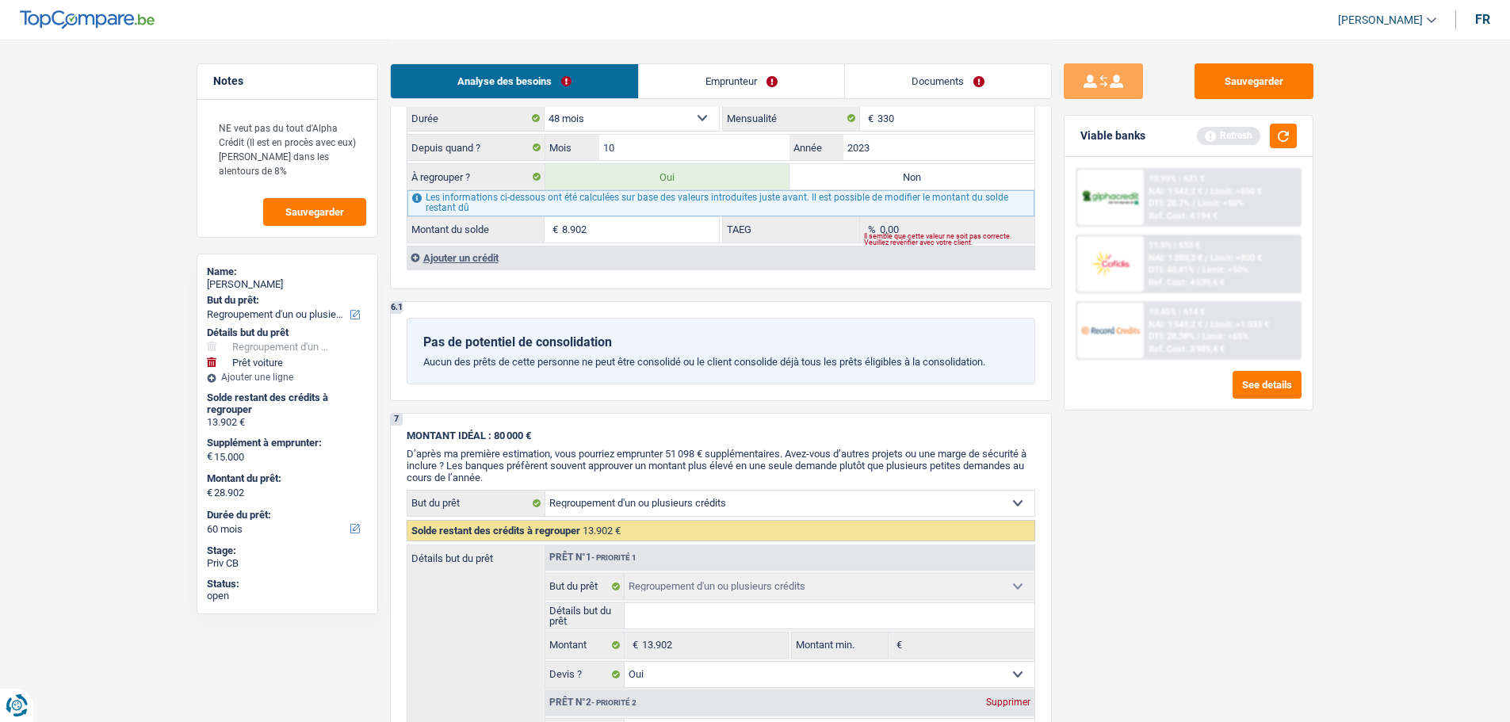
click at [456, 254] on div "Ajouter un crédit" at bounding box center [721, 258] width 628 height 24
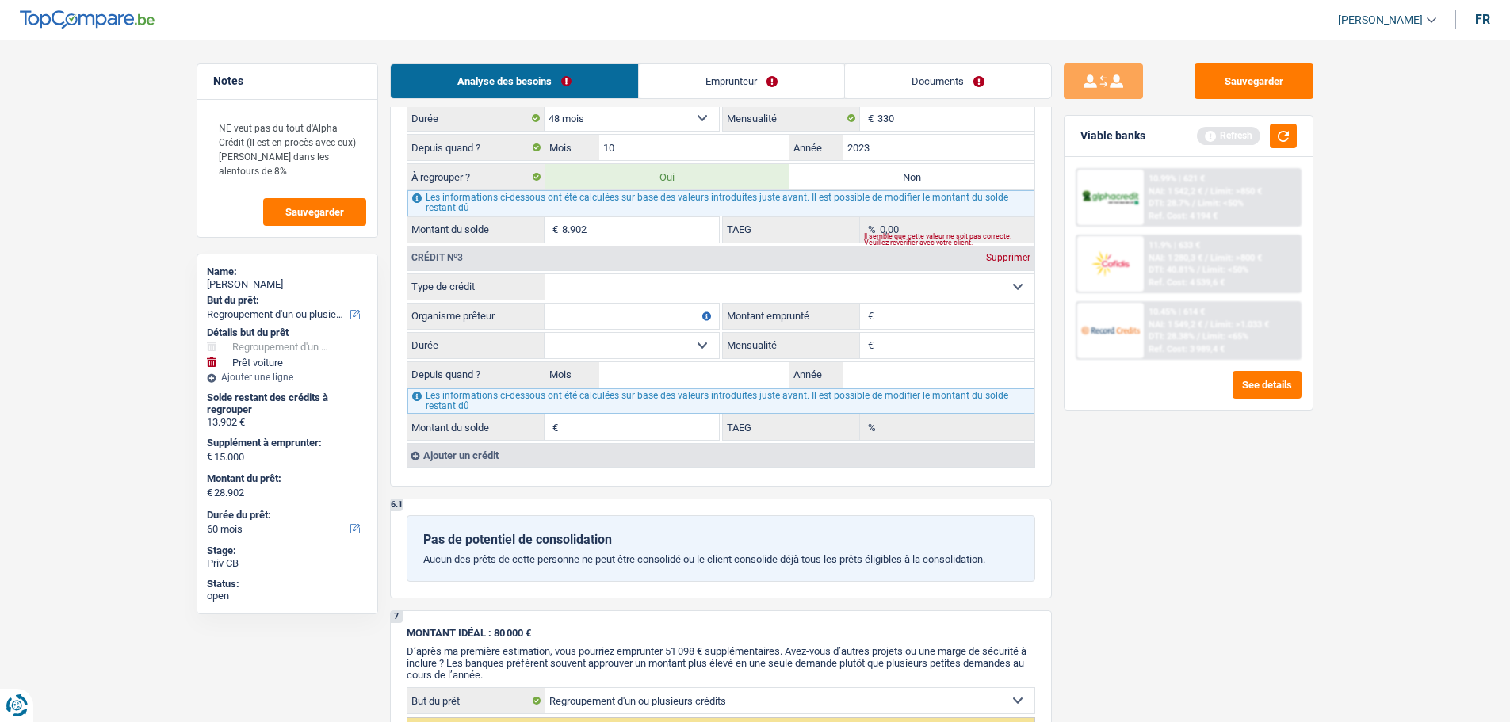
click at [642, 292] on select "Carte ou ouverture de crédit Prêt hypothécaire Vente à tempérament Prêt à tempé…" at bounding box center [789, 286] width 489 height 25
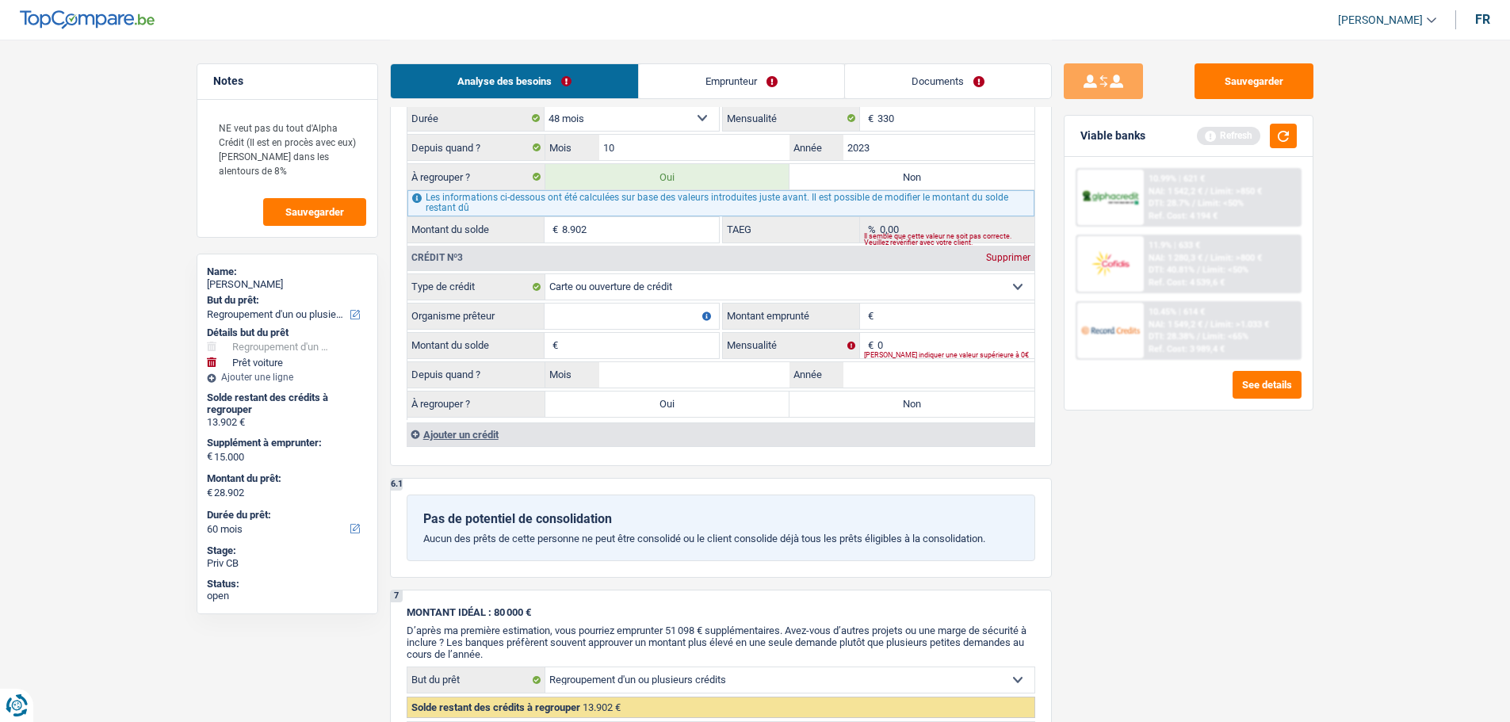
click at [631, 322] on input "Organisme prêteur" at bounding box center [631, 315] width 174 height 25
click at [988, 315] on input "Montant emprunté" at bounding box center [955, 315] width 157 height 25
click at [685, 343] on input "Montant du solde" at bounding box center [640, 345] width 157 height 25
click at [929, 349] on input "0" at bounding box center [955, 345] width 157 height 25
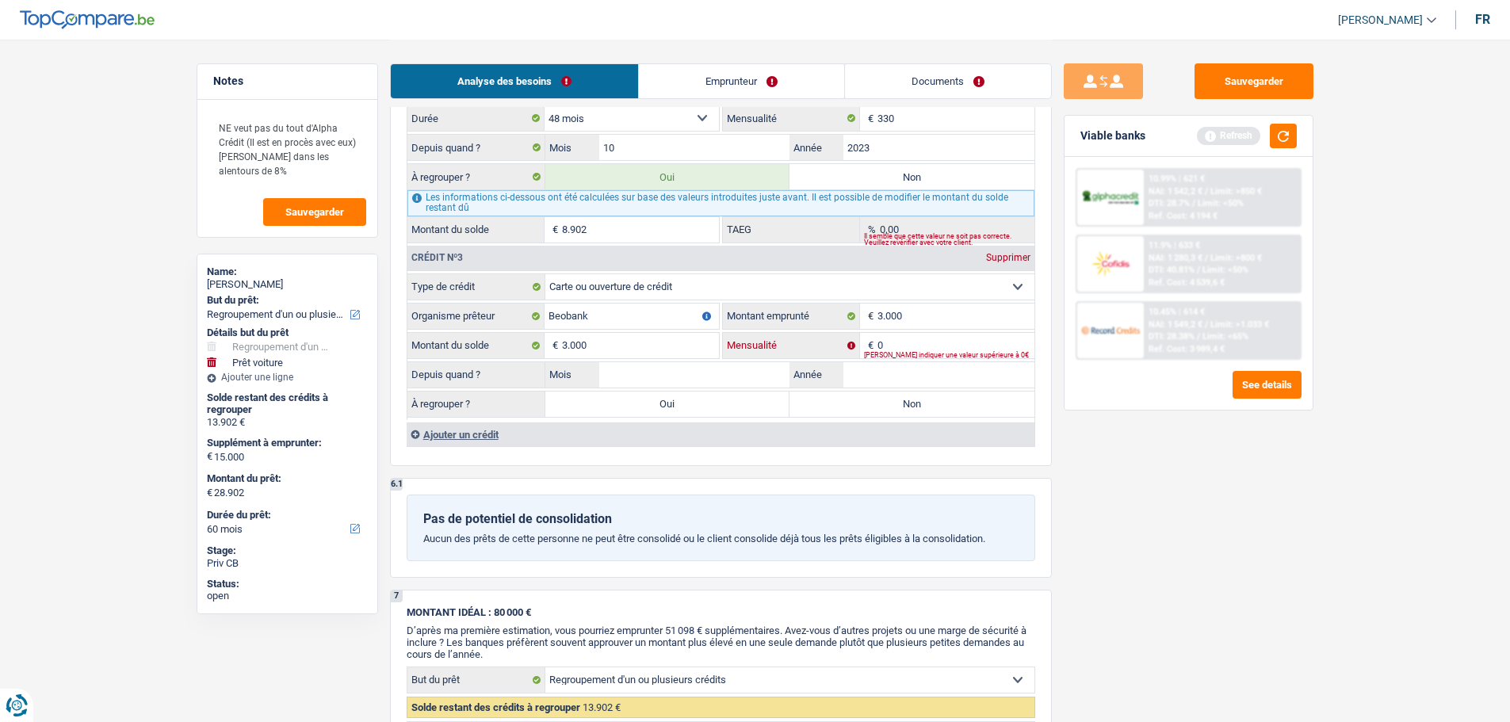
click at [908, 338] on input "0" at bounding box center [955, 345] width 157 height 25
click at [763, 368] on input "Mois" at bounding box center [694, 374] width 191 height 25
click at [890, 362] on input "Année" at bounding box center [938, 374] width 191 height 25
click at [890, 365] on input "Année" at bounding box center [938, 374] width 191 height 25
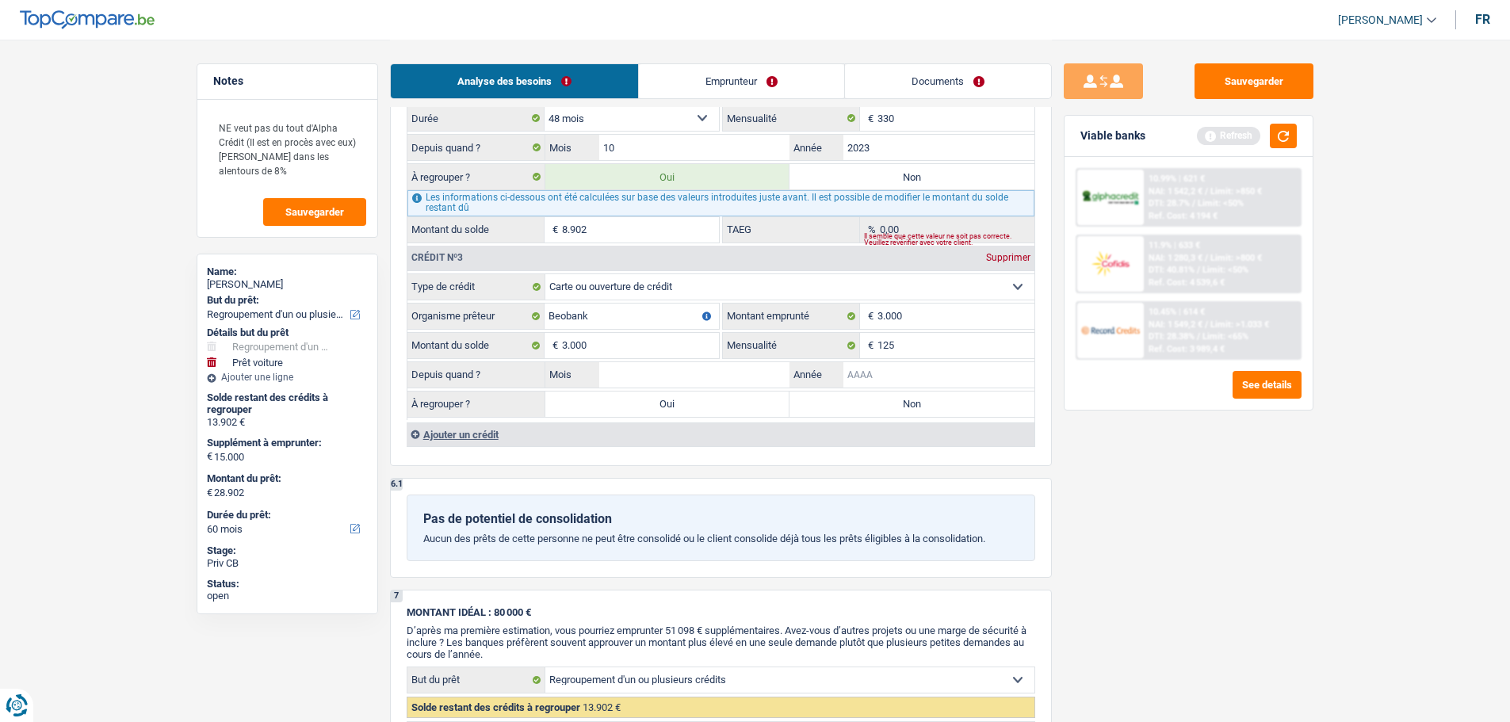
click at [890, 365] on input "Année" at bounding box center [938, 374] width 191 height 25
click at [767, 363] on input "Mois" at bounding box center [694, 374] width 191 height 25
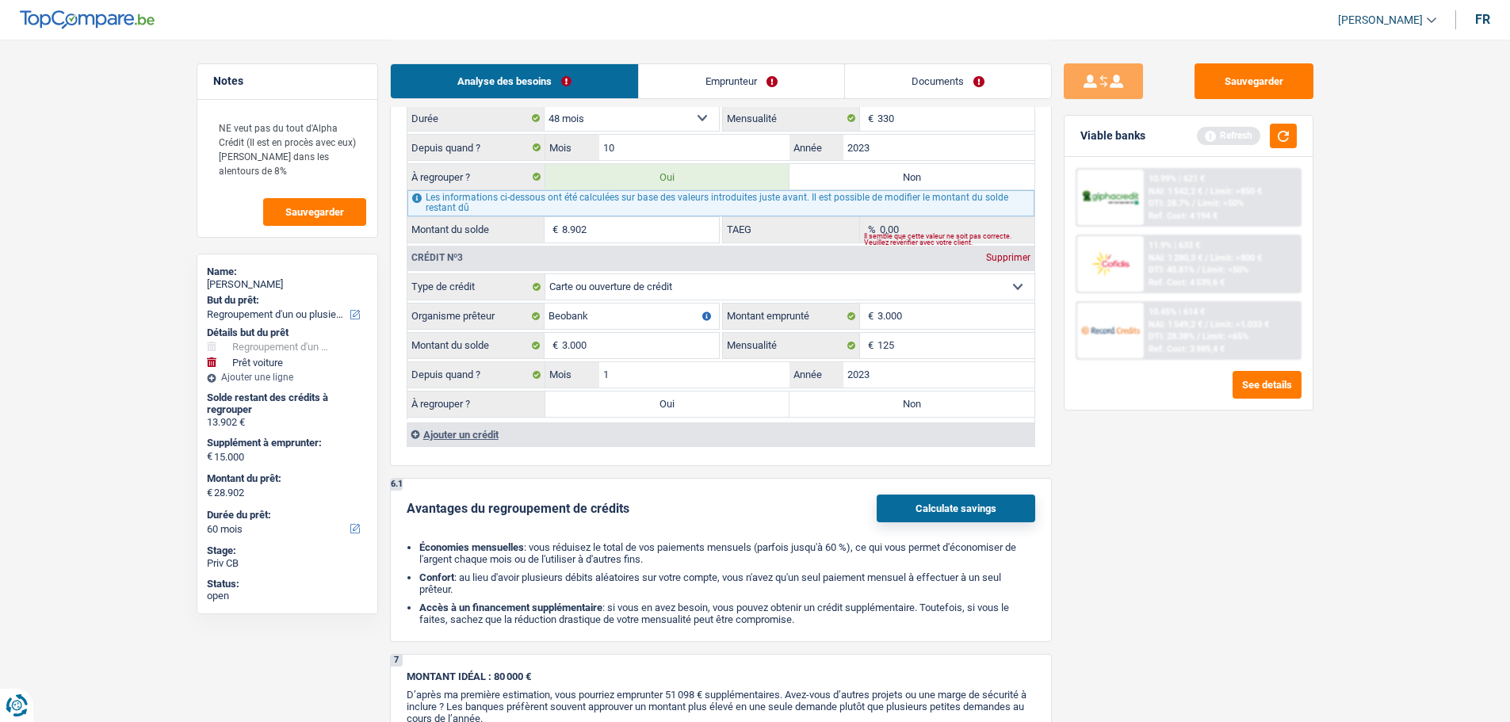
click at [1238, 512] on div "Sauvegarder Viable banks Refresh 10.99% | 621 € NAI: 1 542,2 € / Limit: >850 € …" at bounding box center [1188, 379] width 273 height 633
click at [815, 392] on label "Non" at bounding box center [911, 403] width 245 height 25
click at [815, 392] on input "Non" at bounding box center [911, 403] width 245 height 25
click at [1282, 138] on button "button" at bounding box center [1282, 136] width 27 height 25
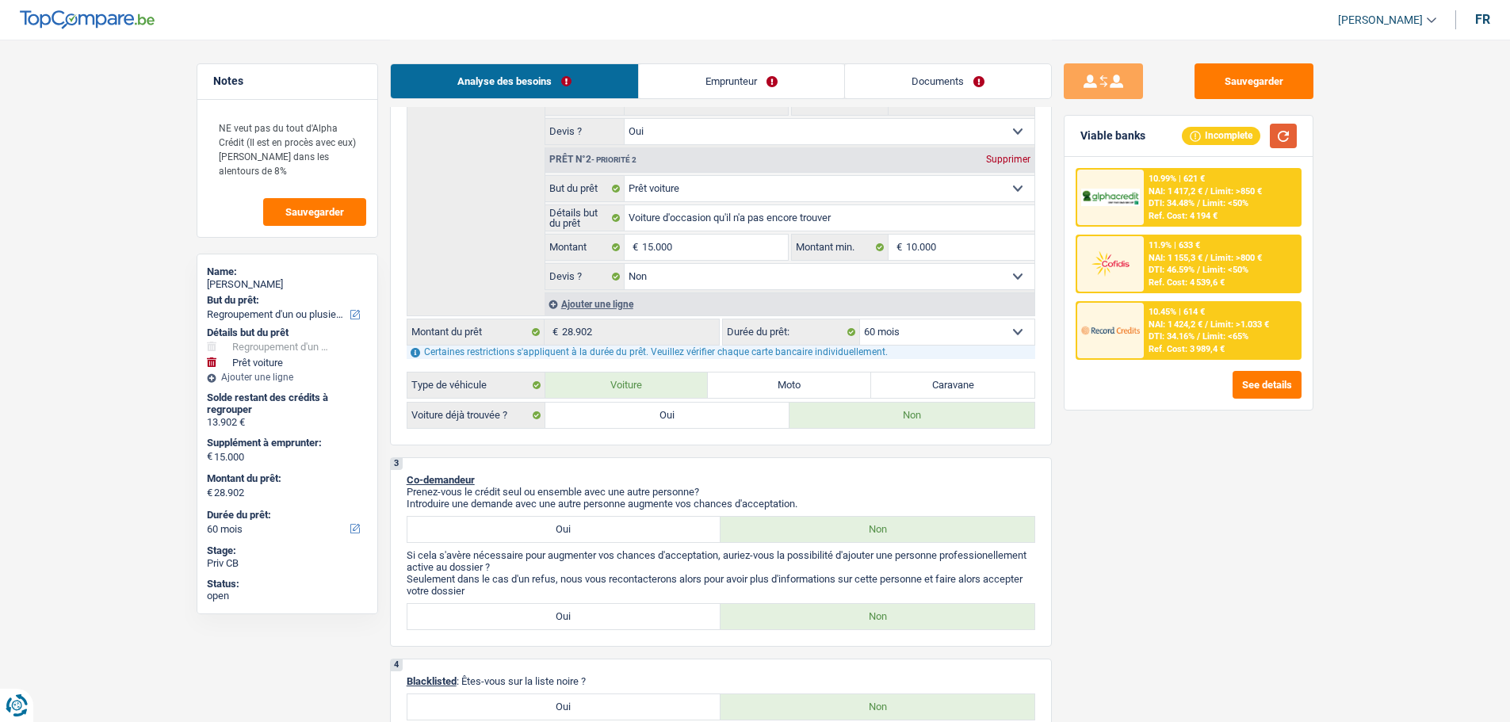
scroll to position [238, 0]
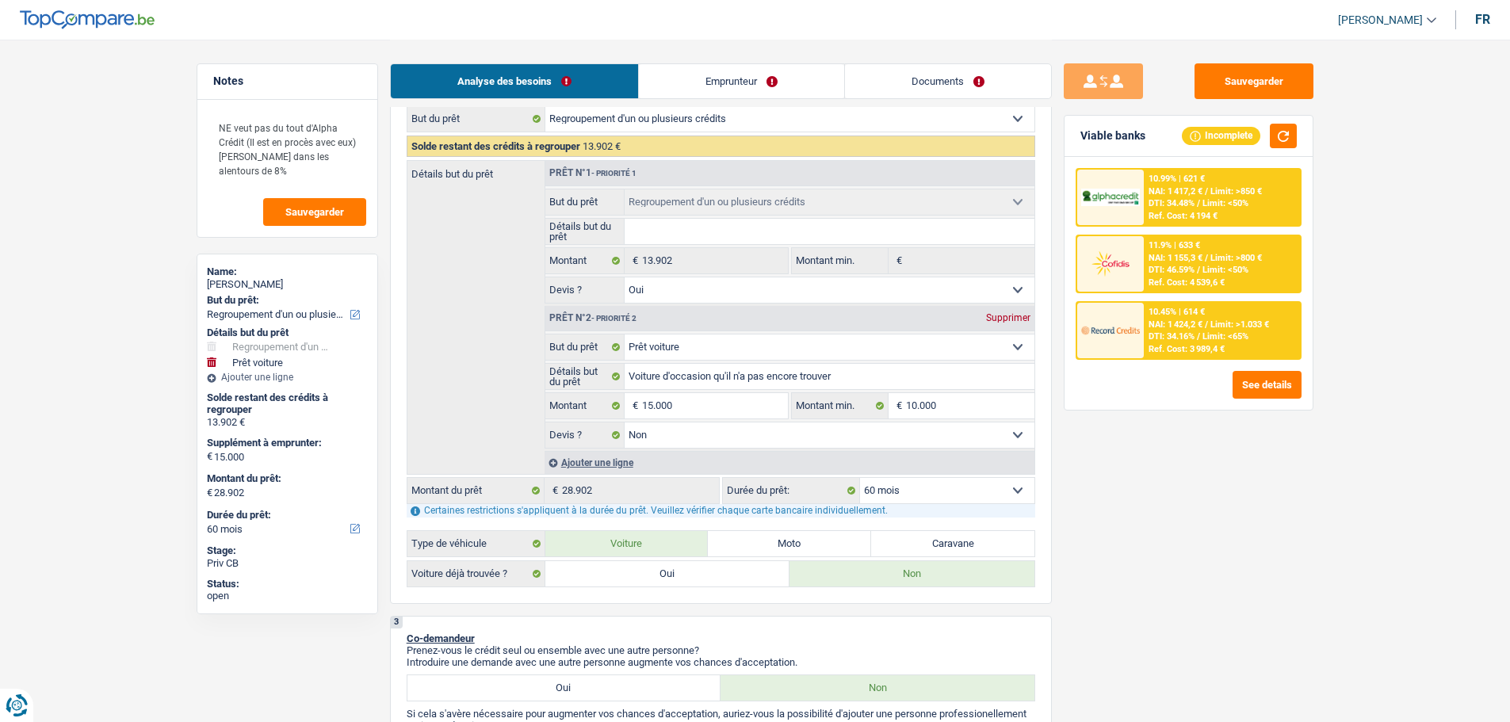
click at [742, 91] on link "Emprunteur" at bounding box center [741, 81] width 205 height 34
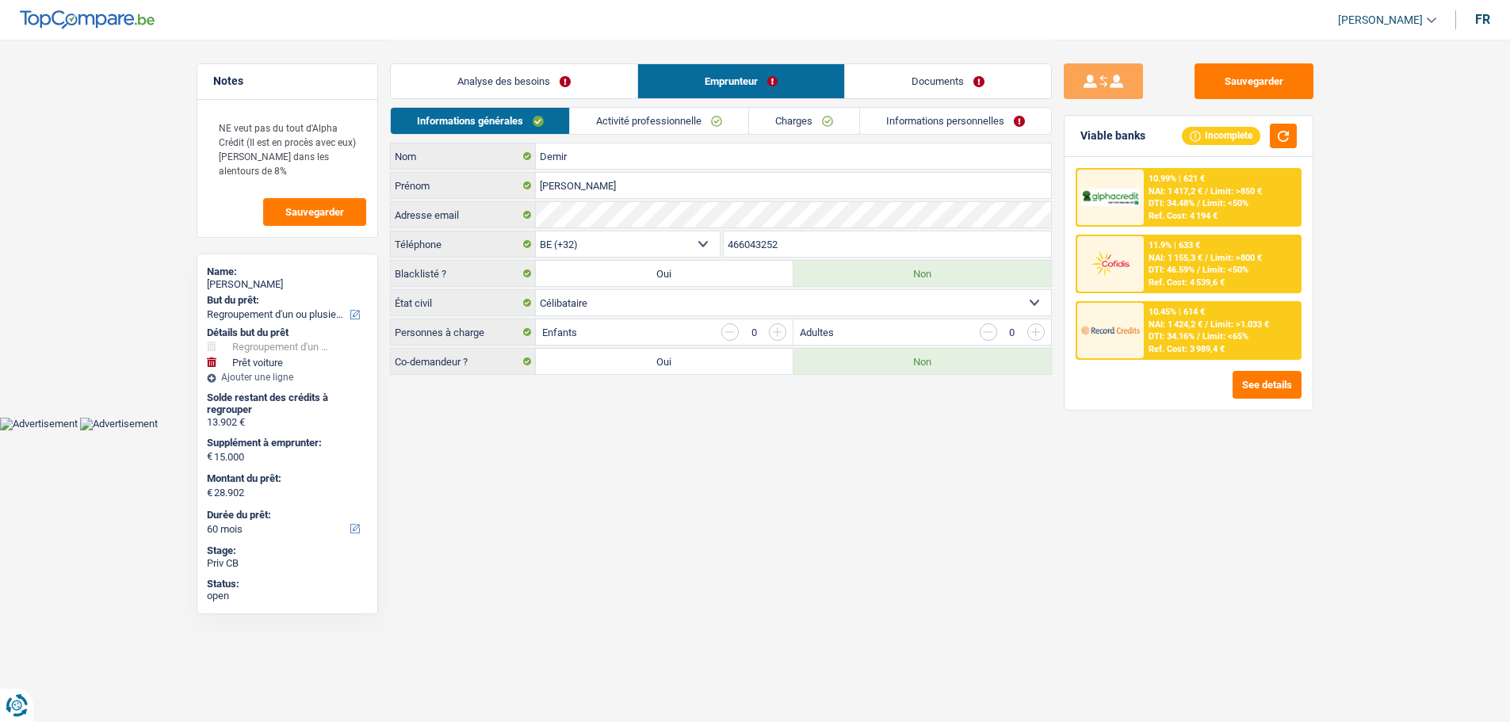
scroll to position [0, 0]
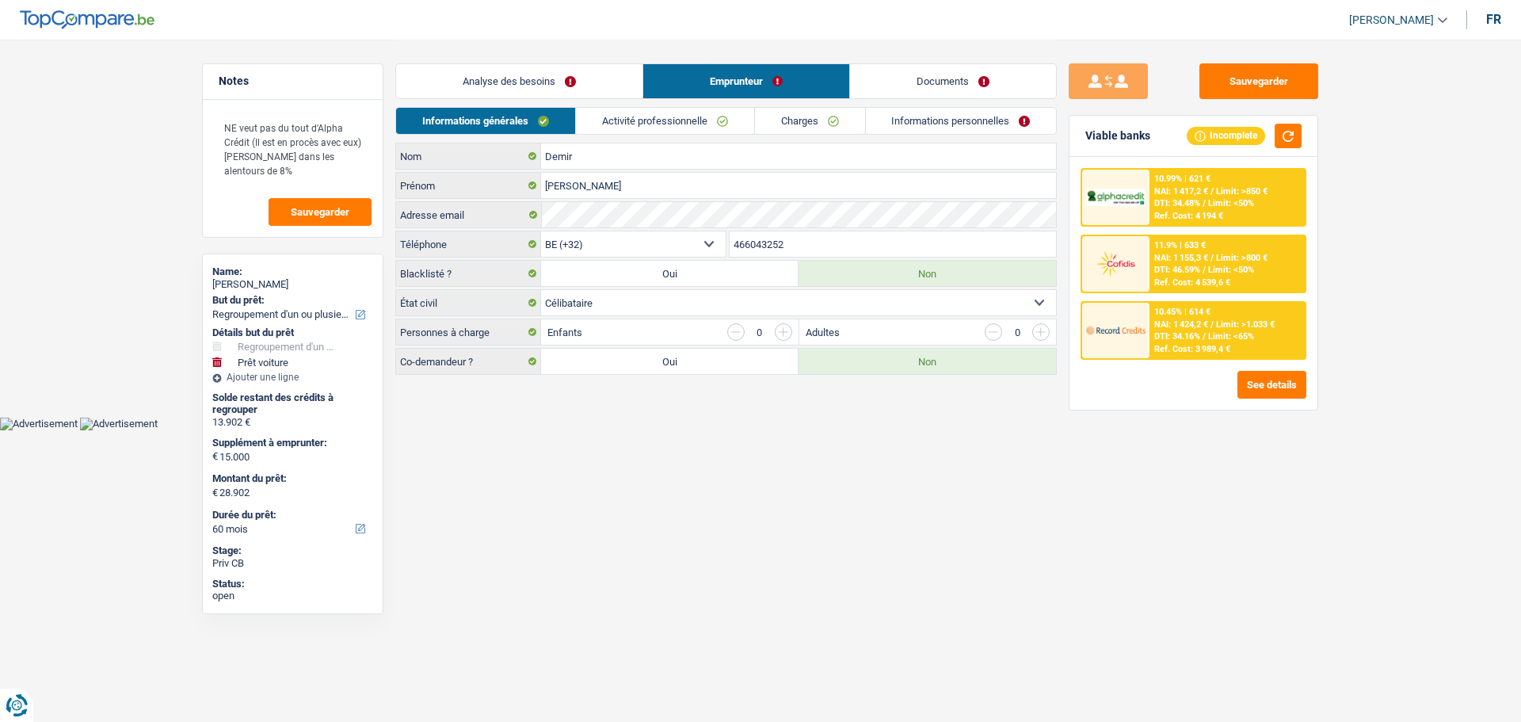
click at [684, 125] on link "Activité professionnelle" at bounding box center [665, 121] width 178 height 26
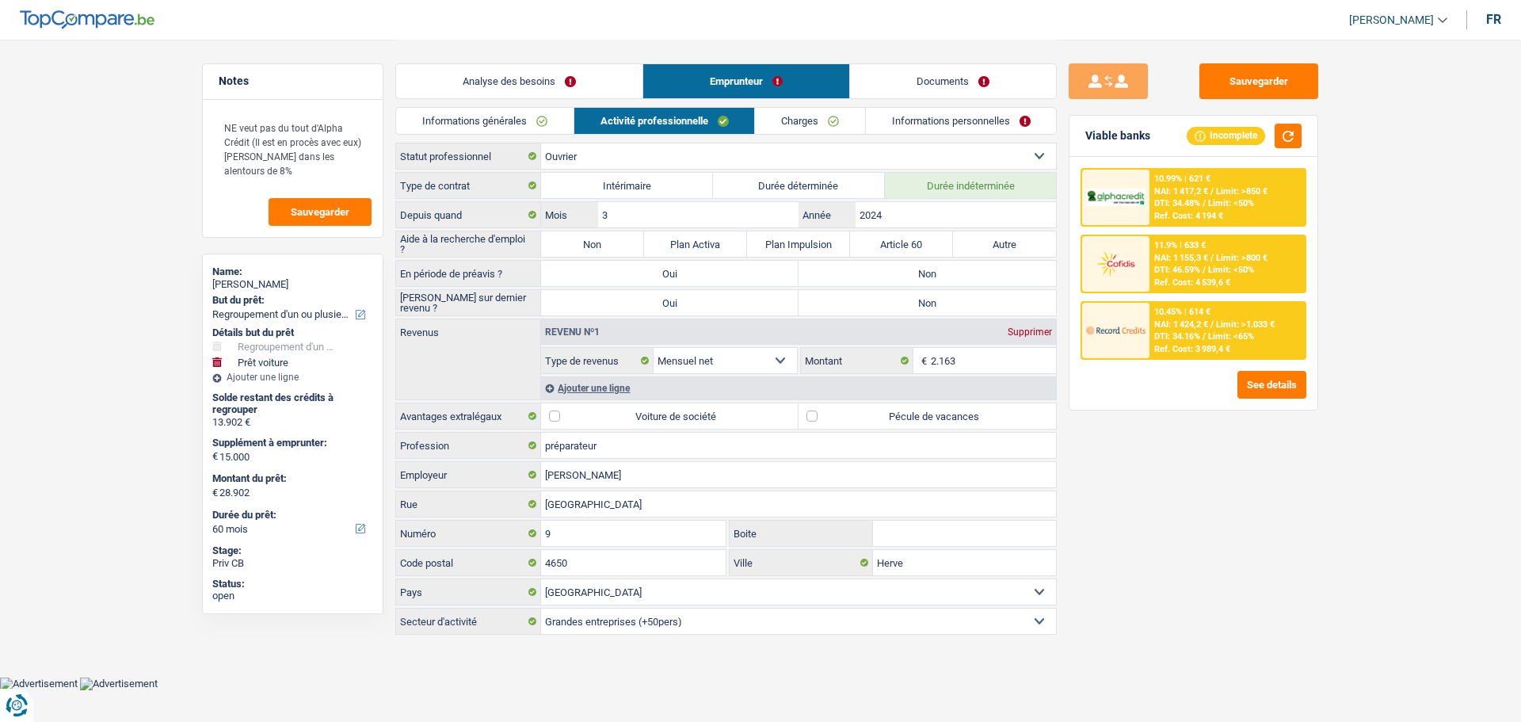
drag, startPoint x: 579, startPoint y: 242, endPoint x: 892, endPoint y: 302, distance: 318.7
click at [582, 241] on label "Non" at bounding box center [592, 243] width 103 height 25
click at [582, 241] on input "Non" at bounding box center [592, 243] width 103 height 25
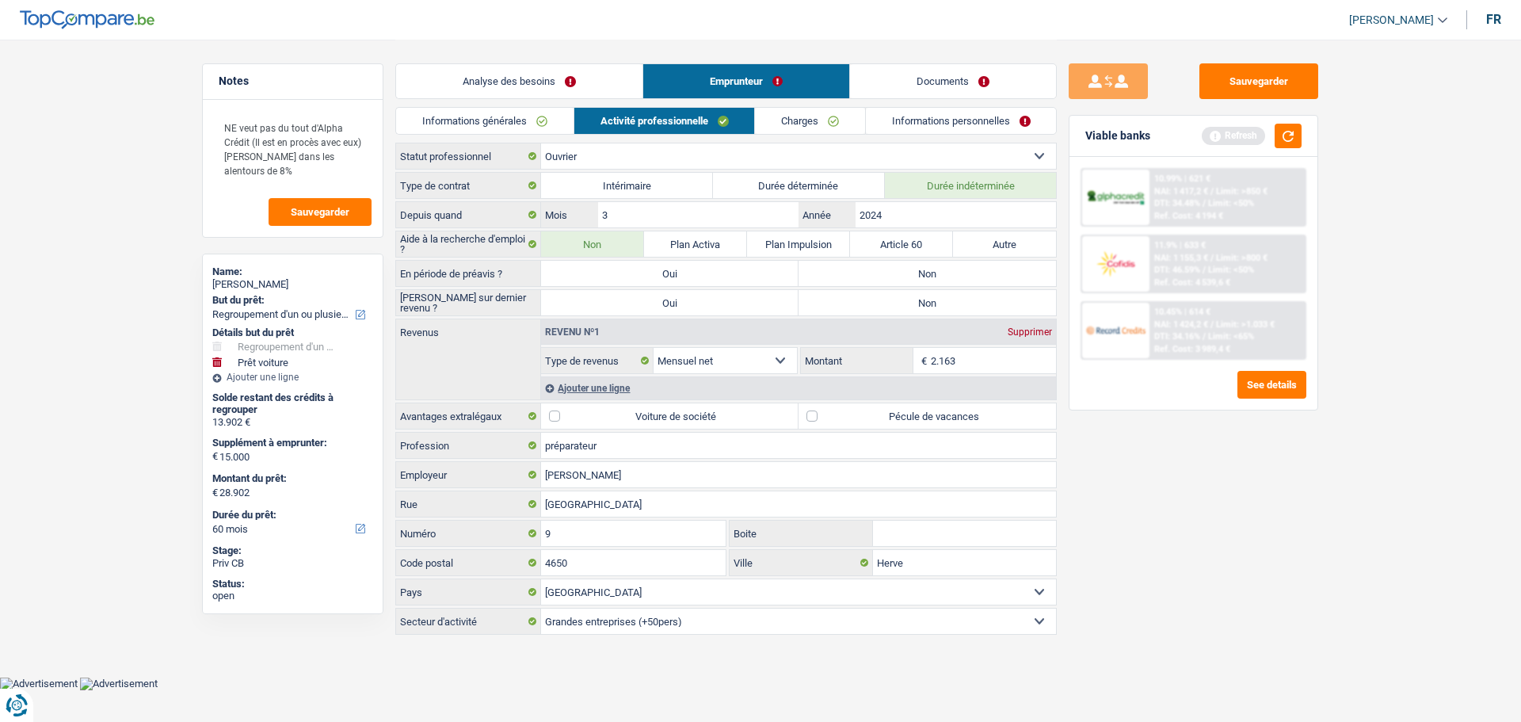
click at [881, 277] on label "Non" at bounding box center [928, 273] width 258 height 25
click at [881, 277] on input "Non" at bounding box center [928, 273] width 258 height 25
click at [877, 303] on label "Non" at bounding box center [928, 302] width 258 height 25
click at [877, 303] on input "Non" at bounding box center [928, 302] width 258 height 25
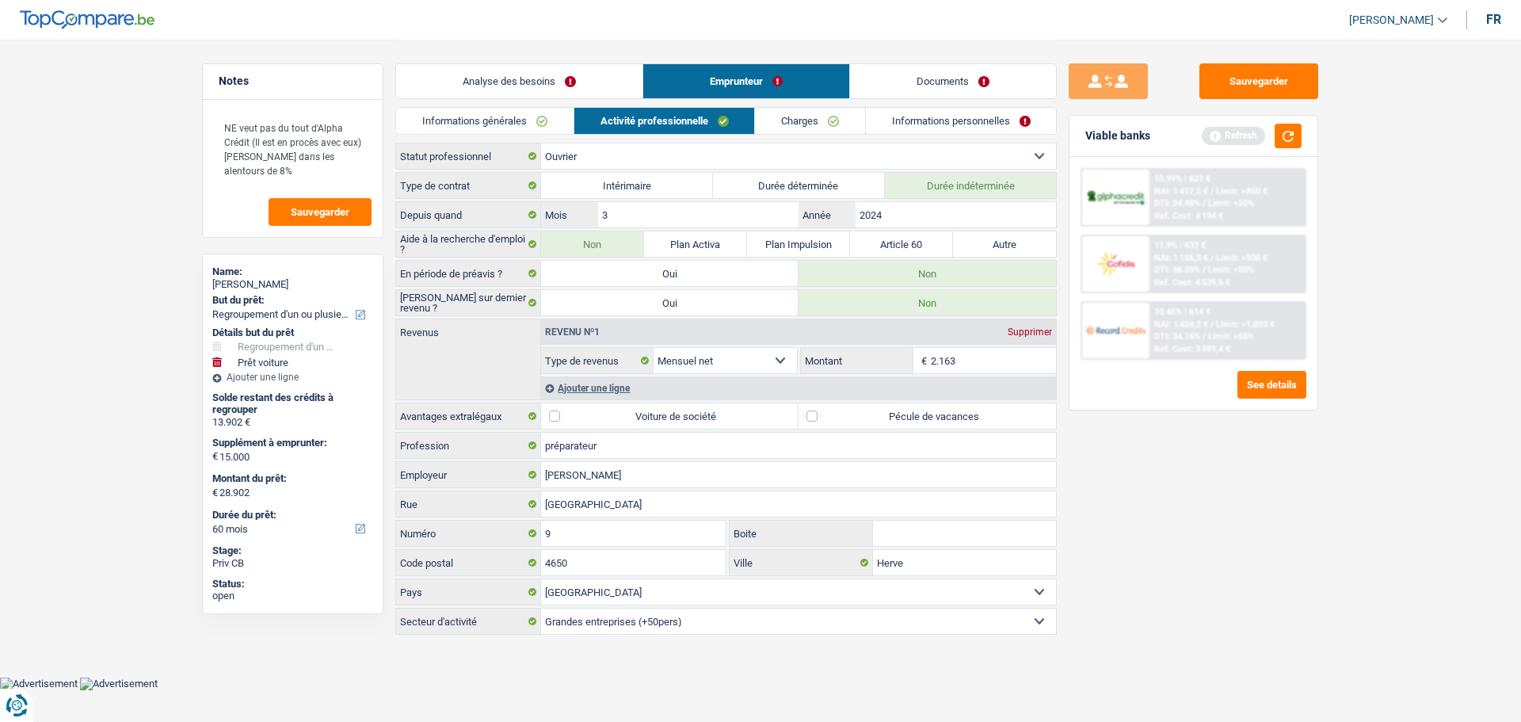
click at [885, 417] on label "Pécule de vacances" at bounding box center [928, 415] width 258 height 25
click at [885, 417] on input "Pécule de vacances" at bounding box center [928, 415] width 258 height 25
click at [1284, 136] on button "button" at bounding box center [1288, 136] width 27 height 25
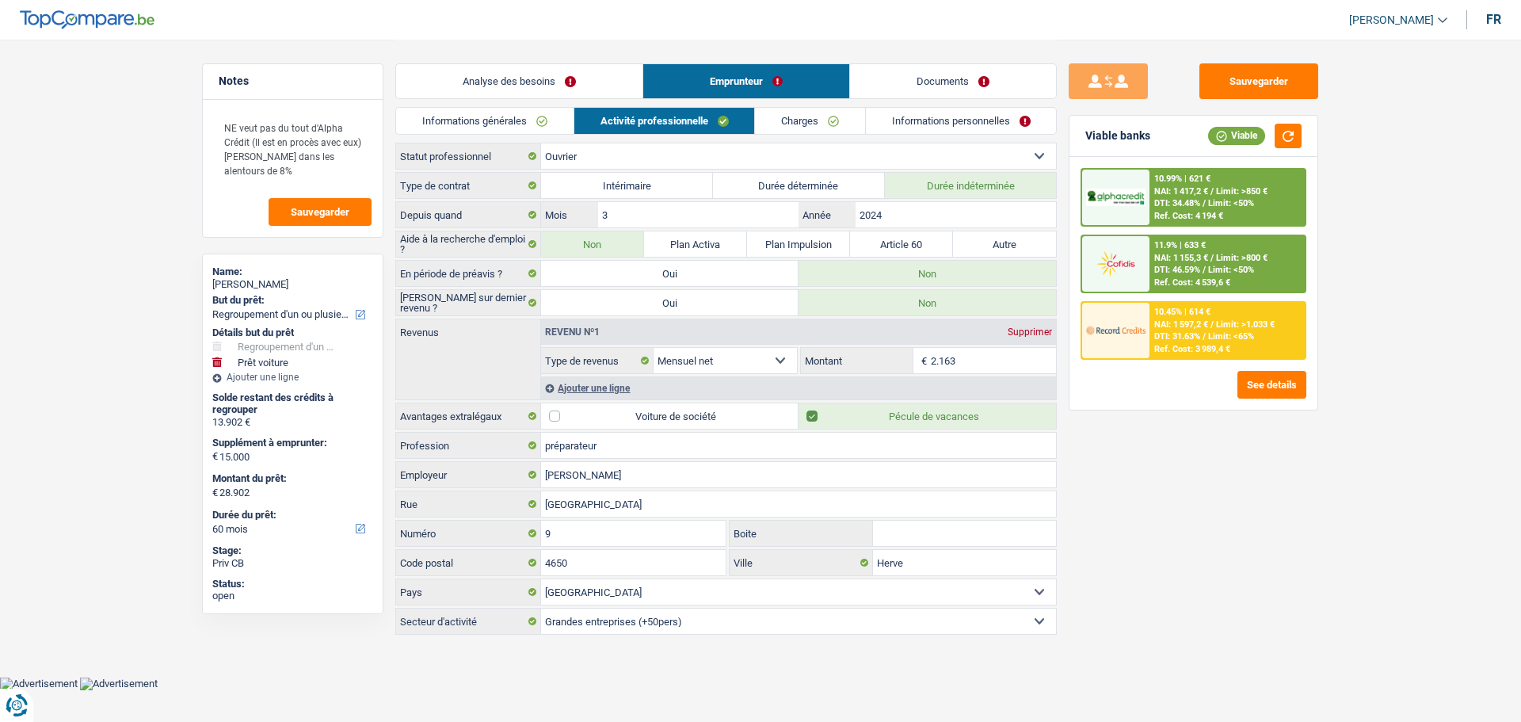
click at [624, 387] on div "Ajouter une ligne" at bounding box center [798, 387] width 515 height 23
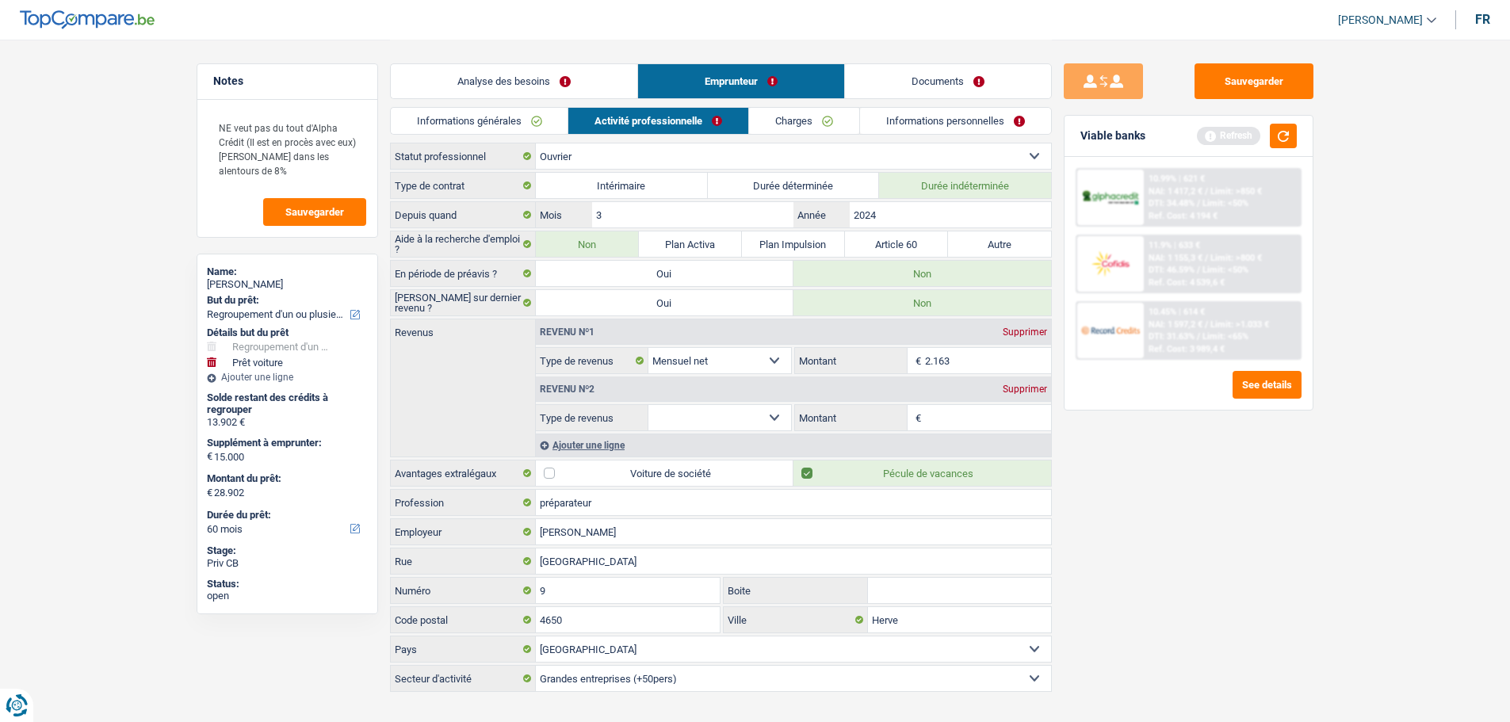
drag, startPoint x: 752, startPoint y: 413, endPoint x: 777, endPoint y: 427, distance: 28.4
click at [777, 426] on select "Allocation d'handicap Allocations chômage Allocations familiales Chèques repas …" at bounding box center [719, 417] width 143 height 25
click at [1045, 390] on div "Supprimer" at bounding box center [1024, 389] width 52 height 10
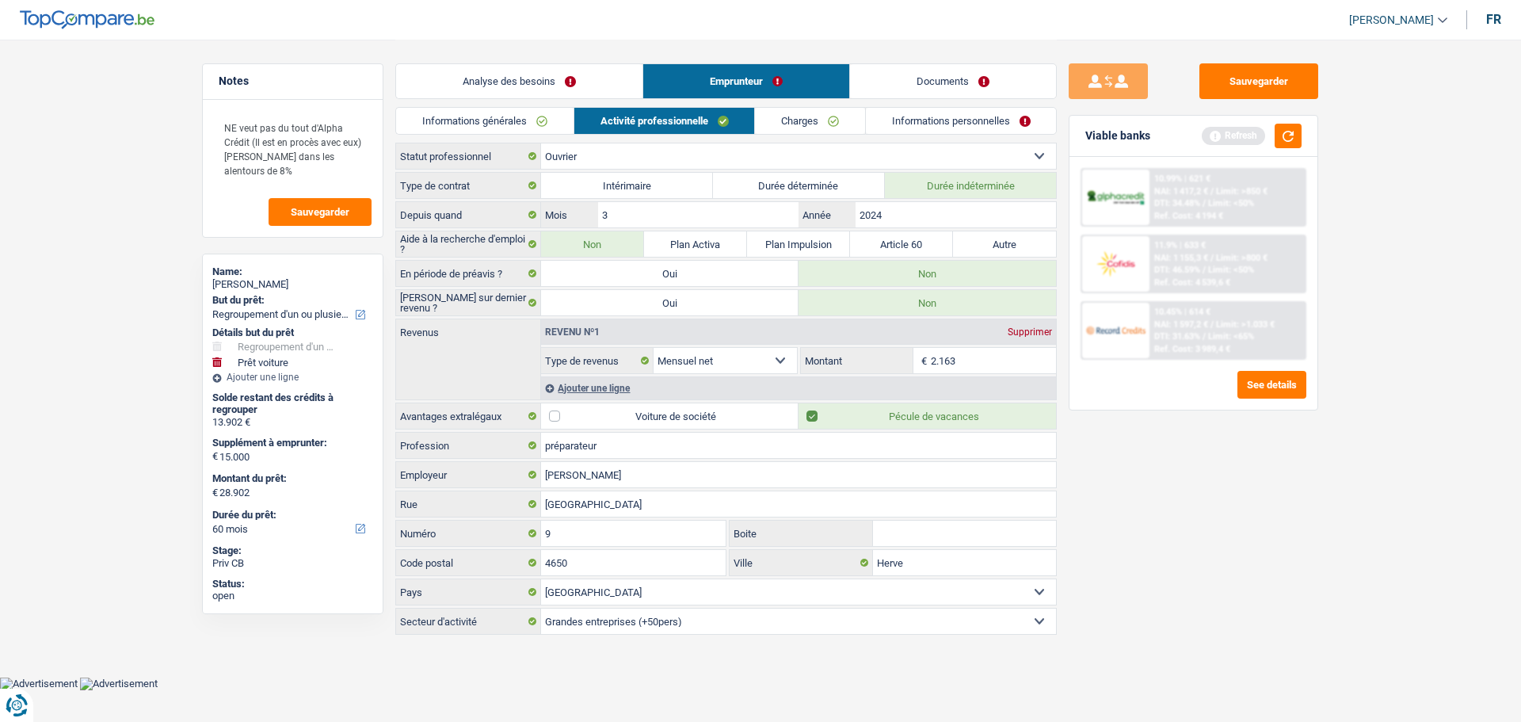
click at [815, 115] on link "Charges" at bounding box center [810, 121] width 110 height 26
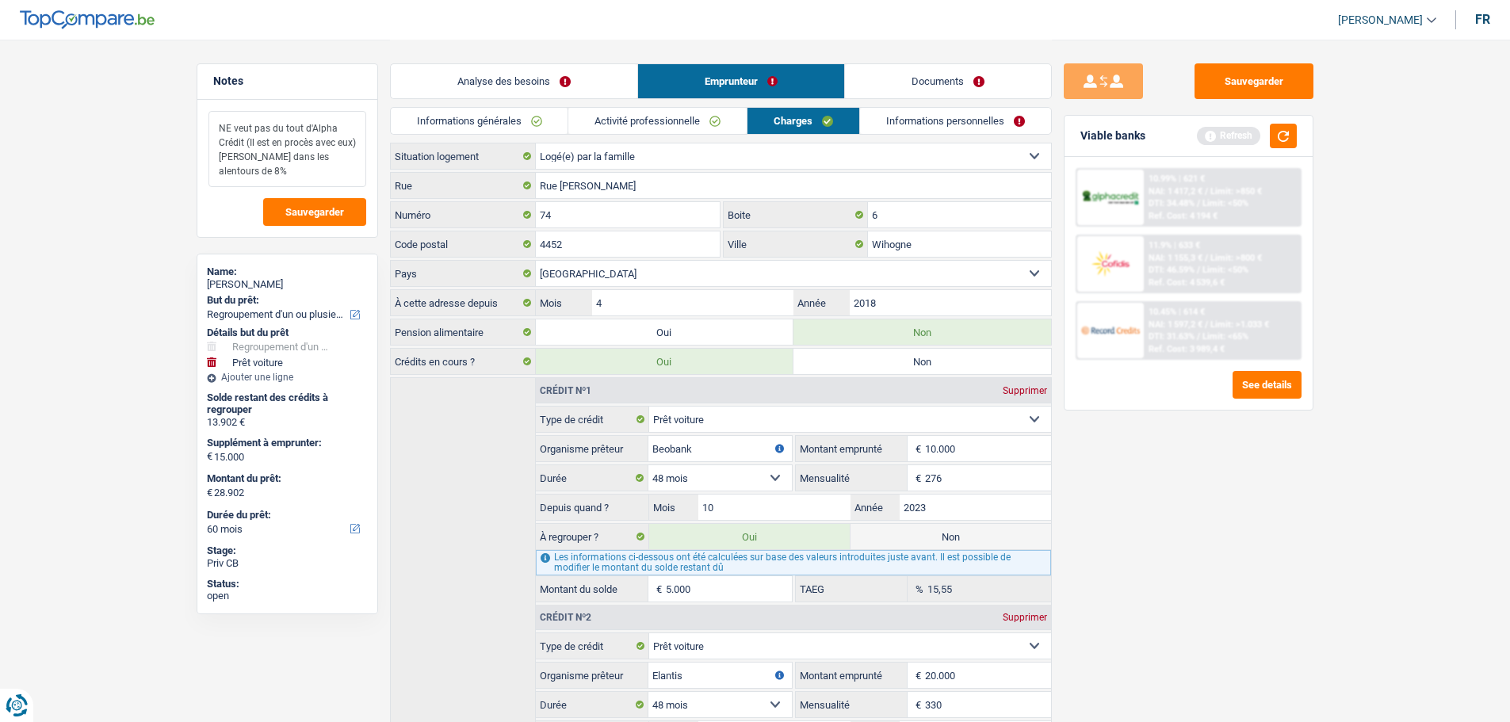
click at [356, 181] on textarea "NE veut pas du tout d'Alpha Crédit (Il est en procès avec eux) Veut dans les al…" at bounding box center [287, 149] width 158 height 76
click at [355, 173] on textarea "NE veut pas du tout d'Alpha Crédit (Il est en procès avec eux) Veut dans les al…" at bounding box center [287, 149] width 158 height 76
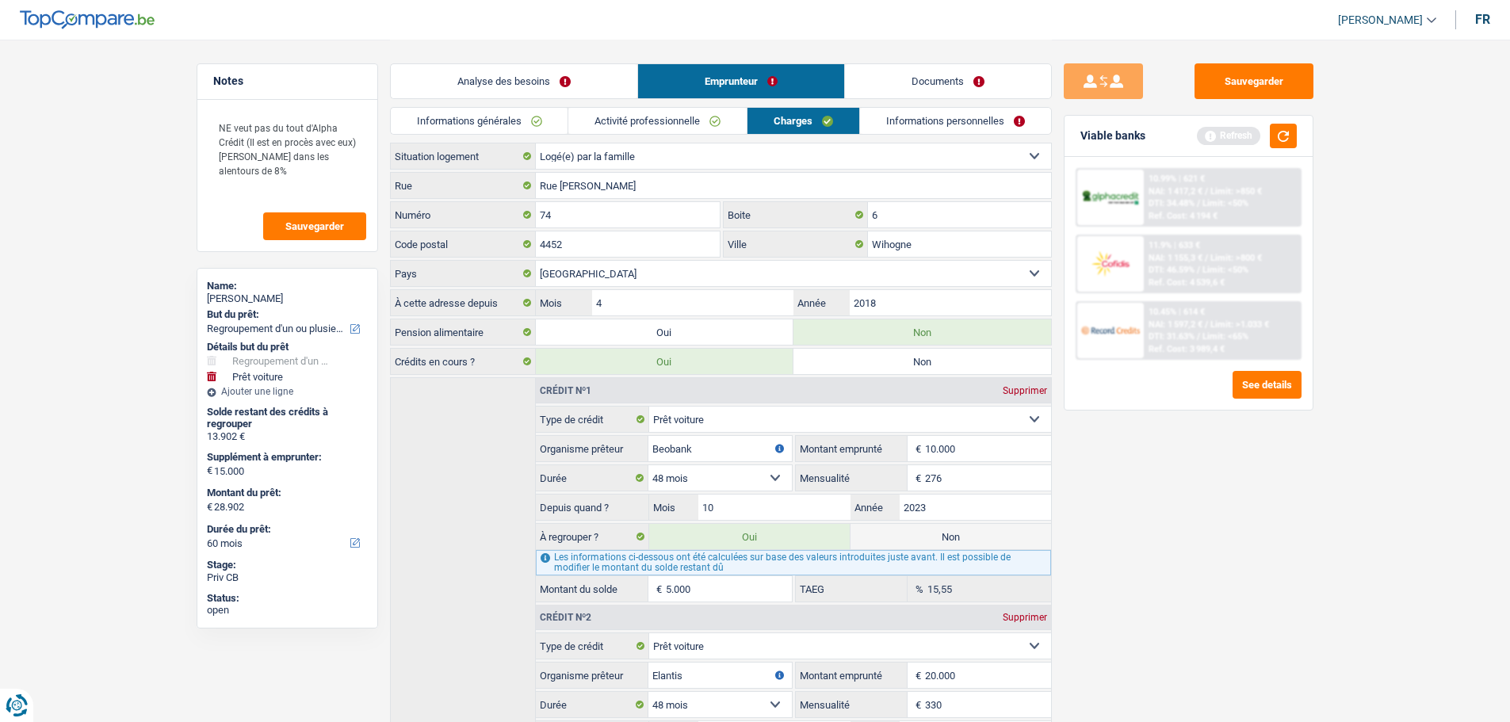
click at [922, 128] on link "Informations personnelles" at bounding box center [955, 121] width 191 height 26
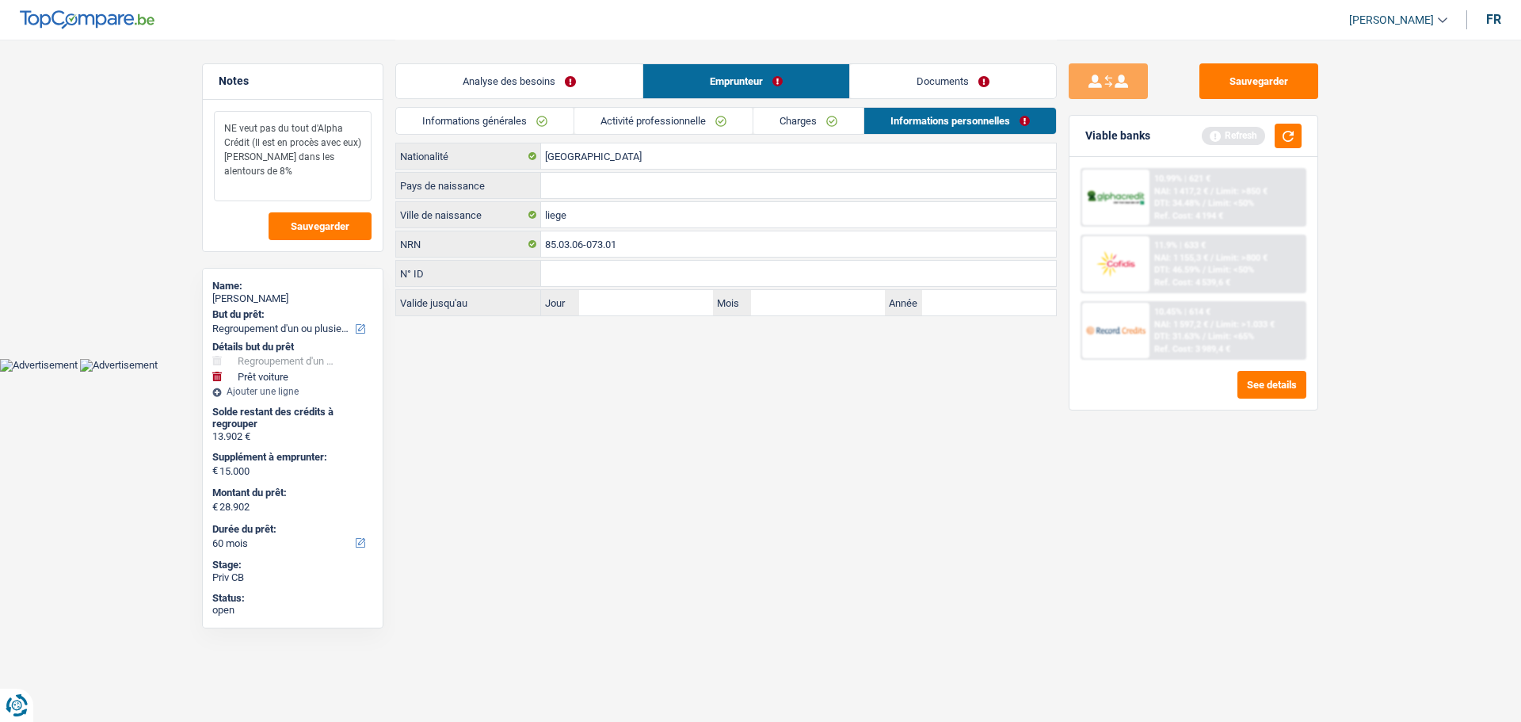
click at [333, 198] on textarea "NE veut pas du tout d'Alpha Crédit (Il est en procès avec eux) Veut dans les al…" at bounding box center [293, 156] width 158 height 90
click at [575, 192] on input "Pays de naissance" at bounding box center [798, 185] width 515 height 25
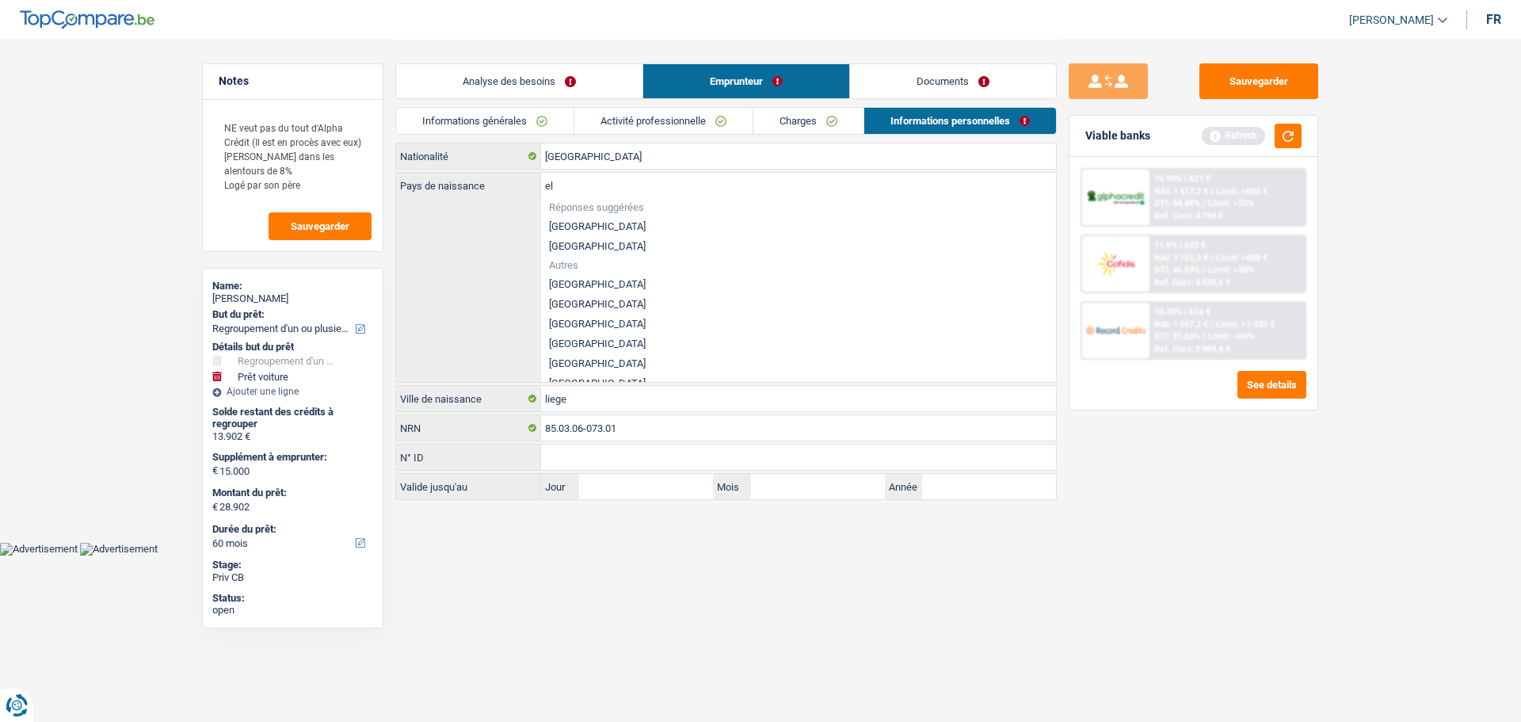
click at [603, 224] on li "[GEOGRAPHIC_DATA]" at bounding box center [798, 226] width 515 height 20
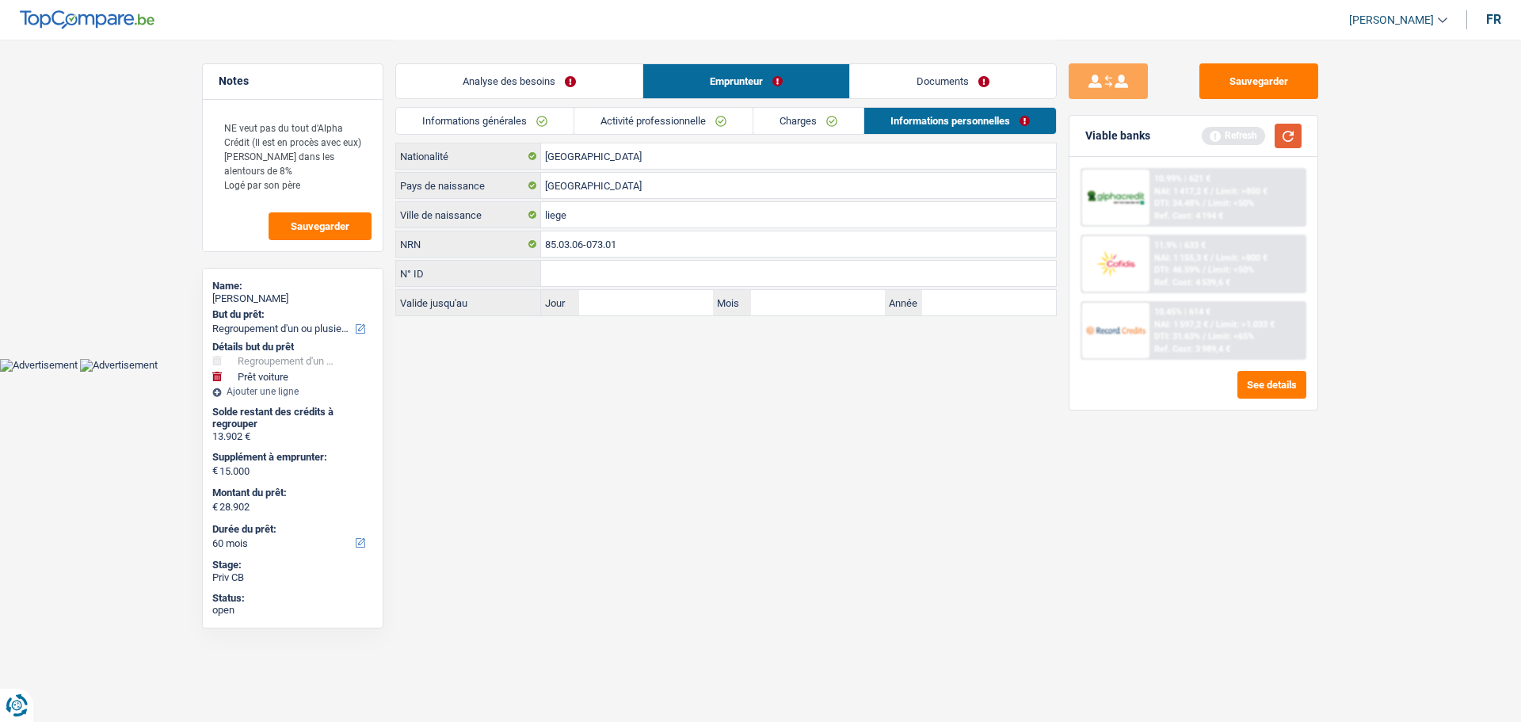
click at [1290, 134] on button "button" at bounding box center [1288, 136] width 27 height 25
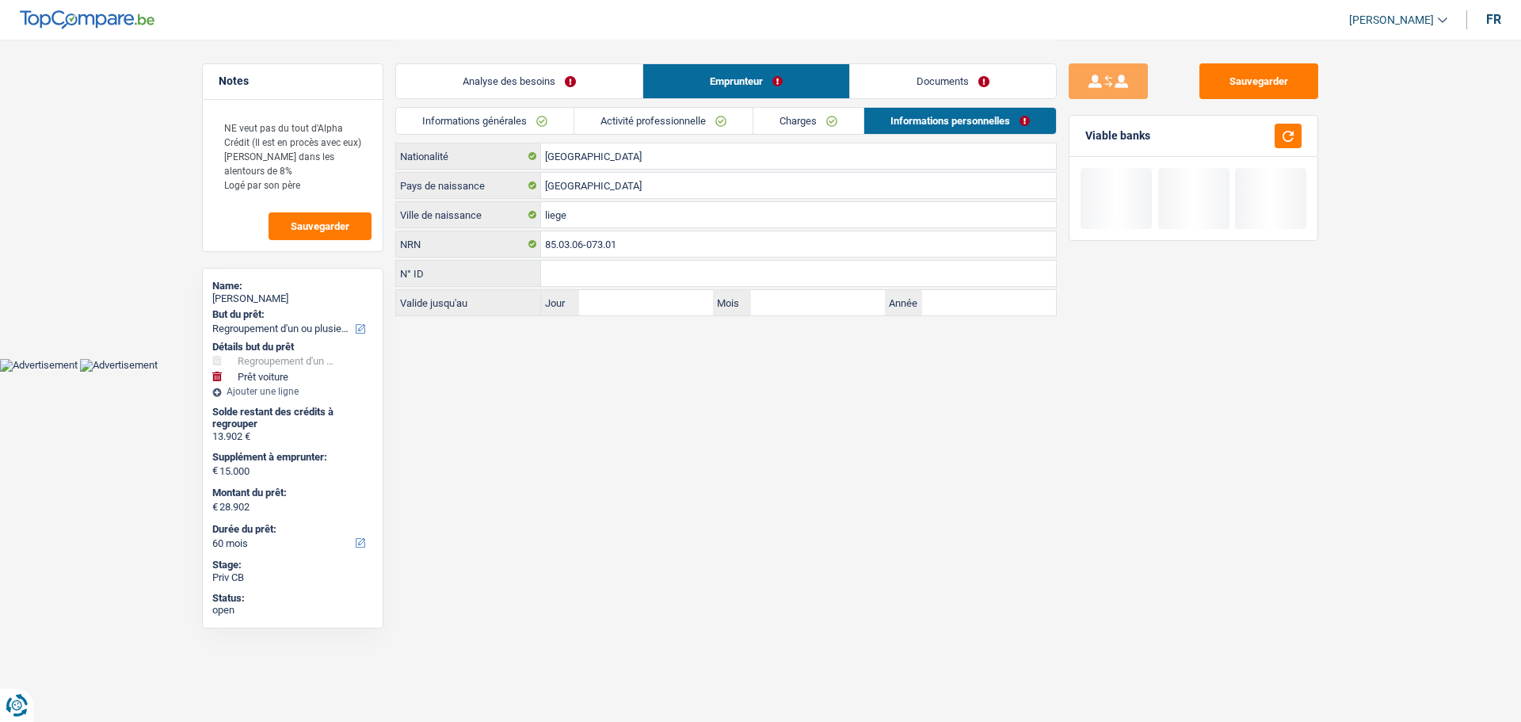
click at [984, 75] on link "Documents" at bounding box center [953, 81] width 206 height 34
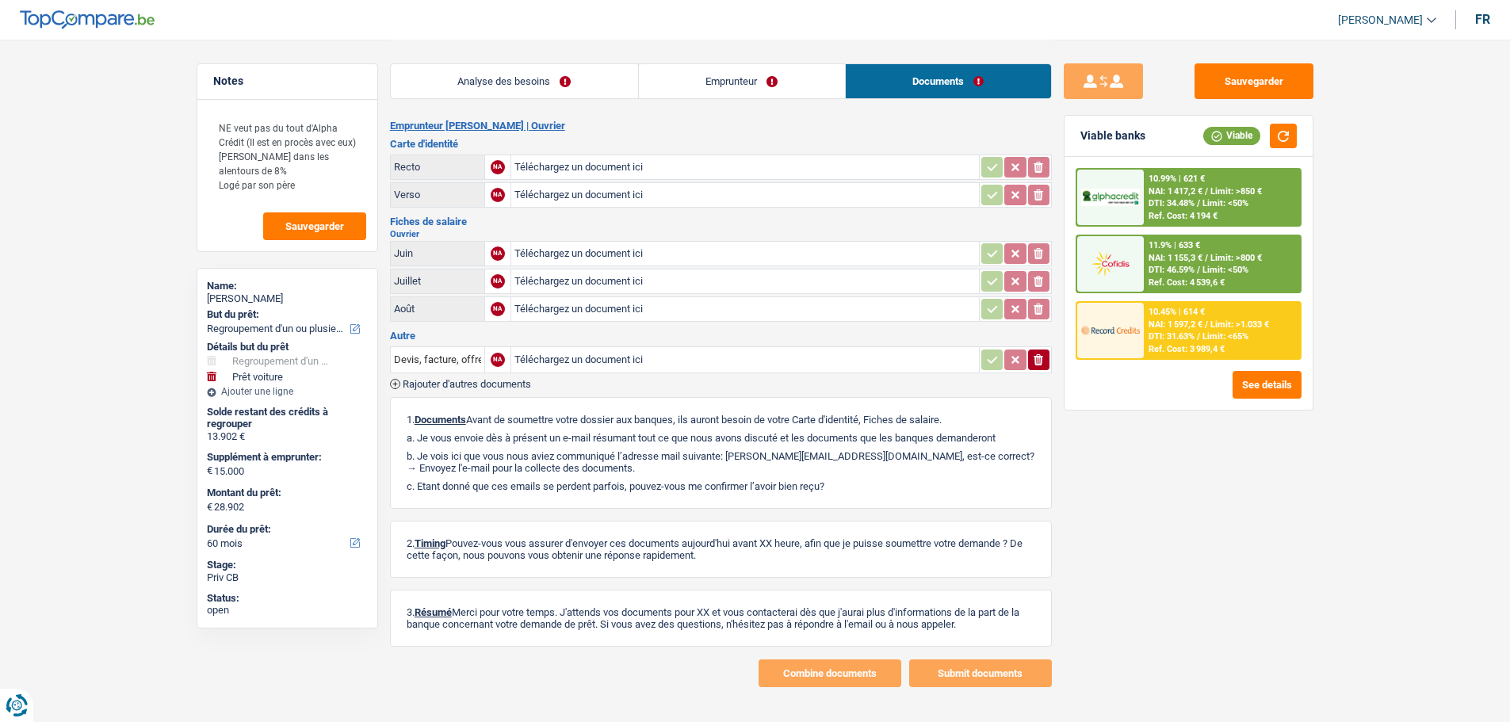
click at [543, 90] on link "Analyse des besoins" at bounding box center [514, 81] width 247 height 34
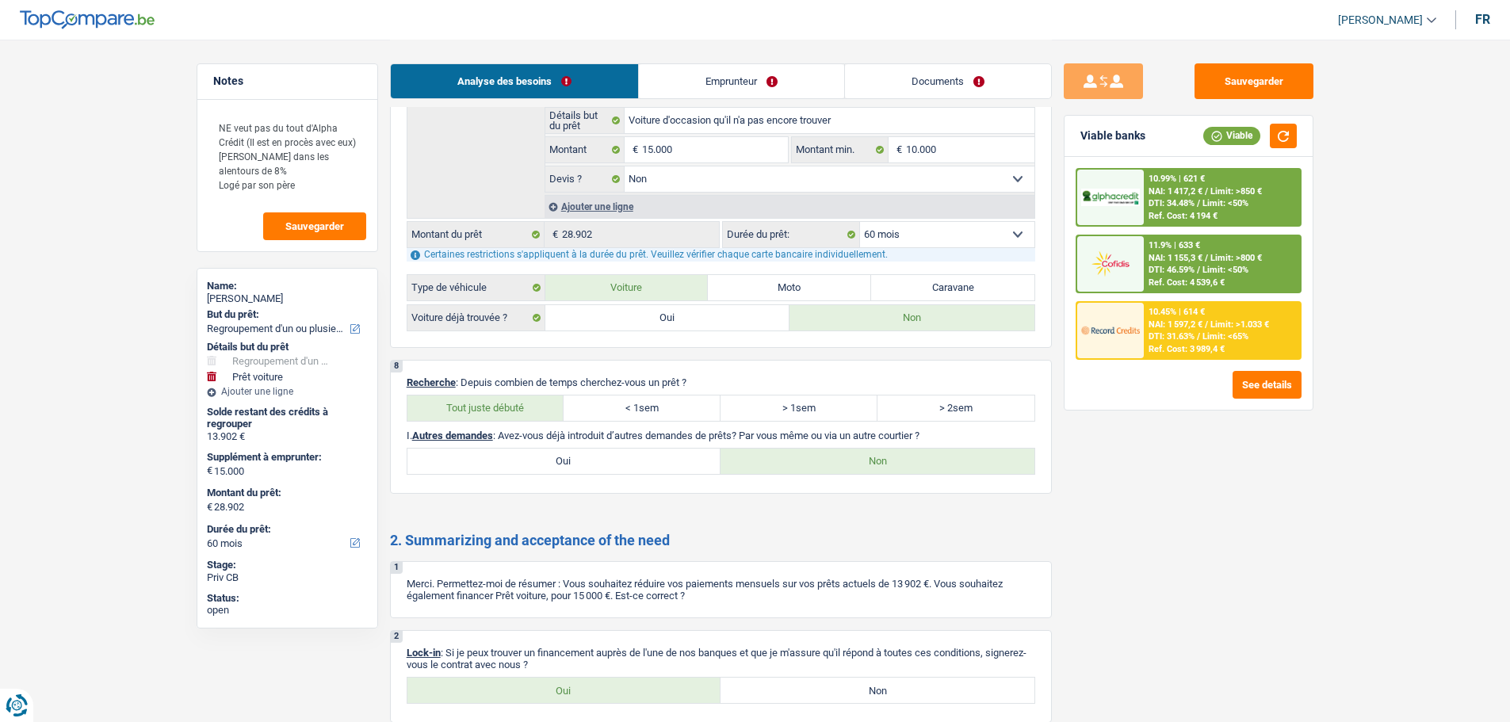
scroll to position [2842, 0]
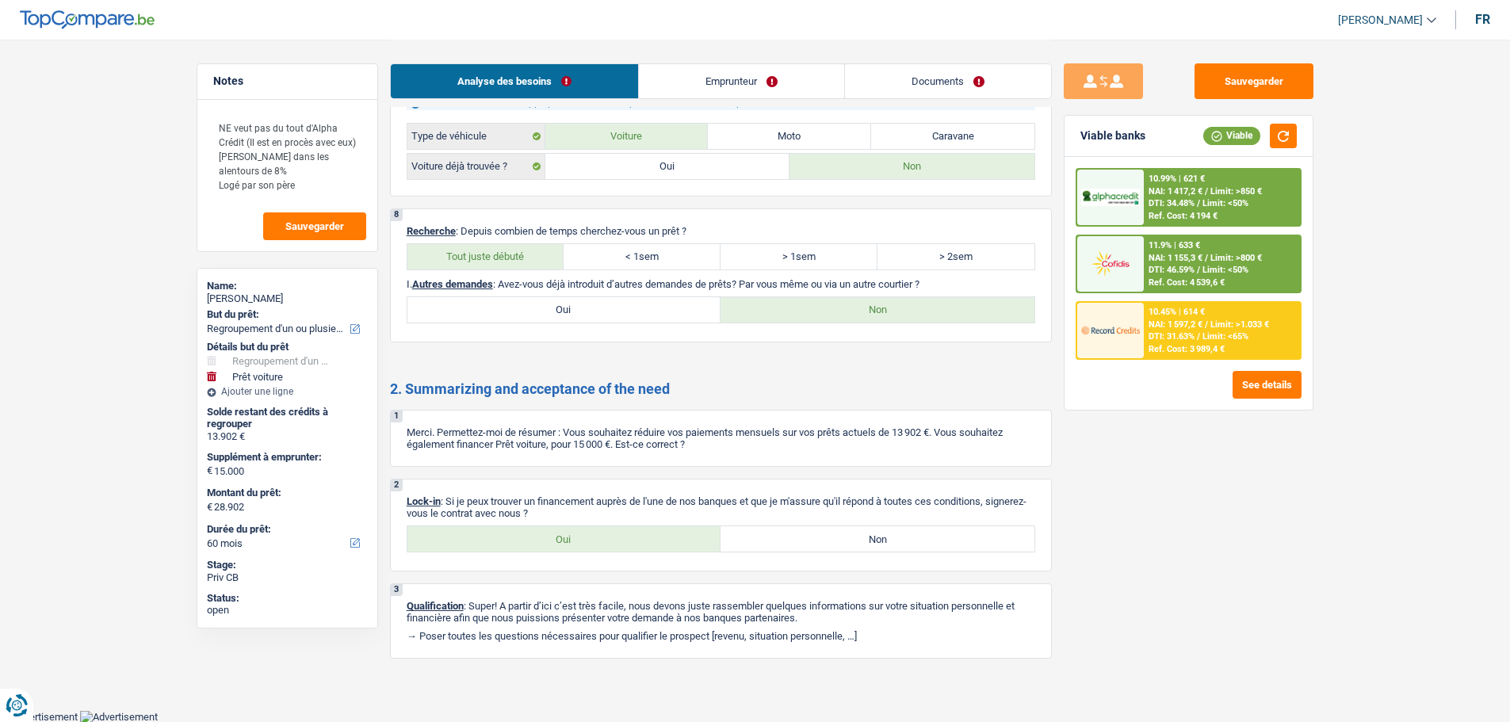
click at [545, 544] on label "Oui" at bounding box center [564, 538] width 314 height 25
click at [545, 544] on input "Oui" at bounding box center [564, 538] width 314 height 25
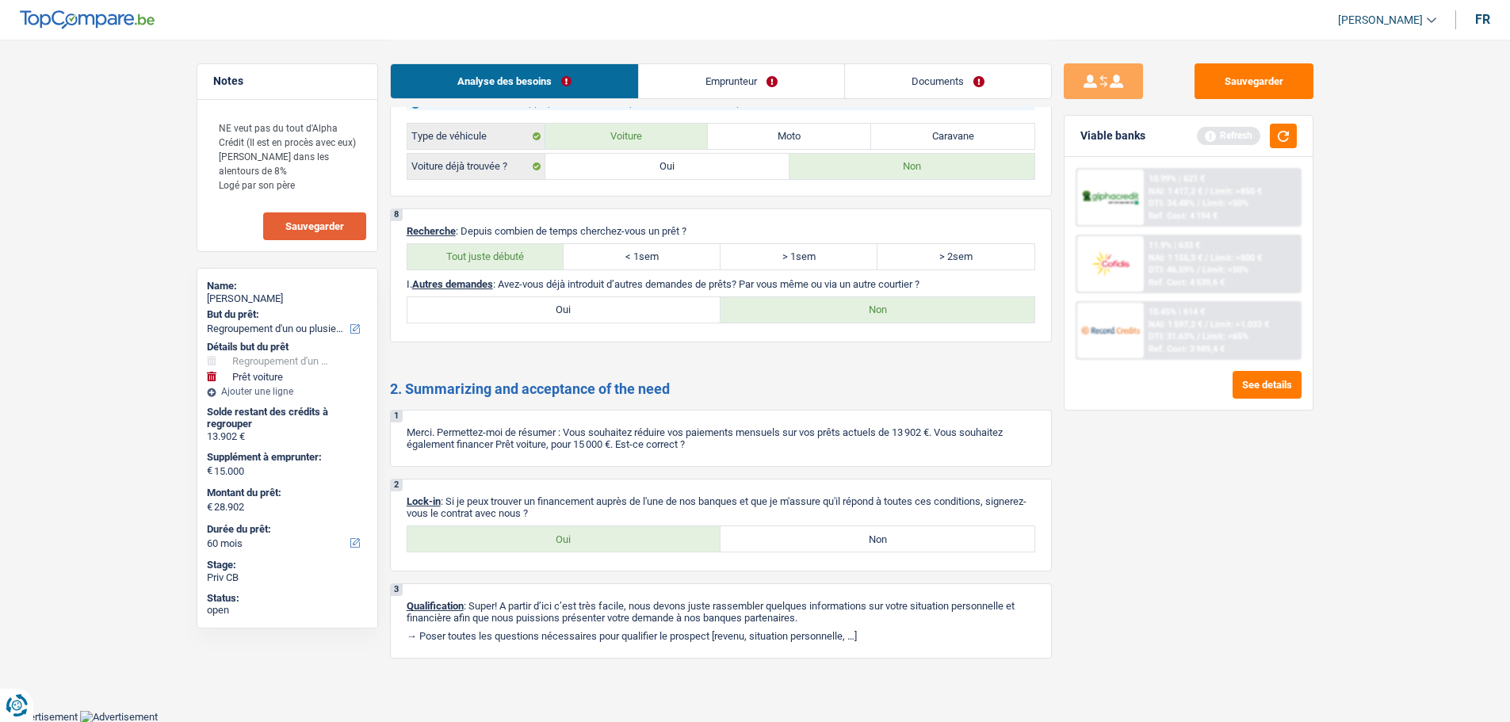
click at [315, 236] on button "Sauvegarder" at bounding box center [314, 226] width 103 height 28
click at [1224, 80] on button "Sauvegarder" at bounding box center [1253, 81] width 119 height 36
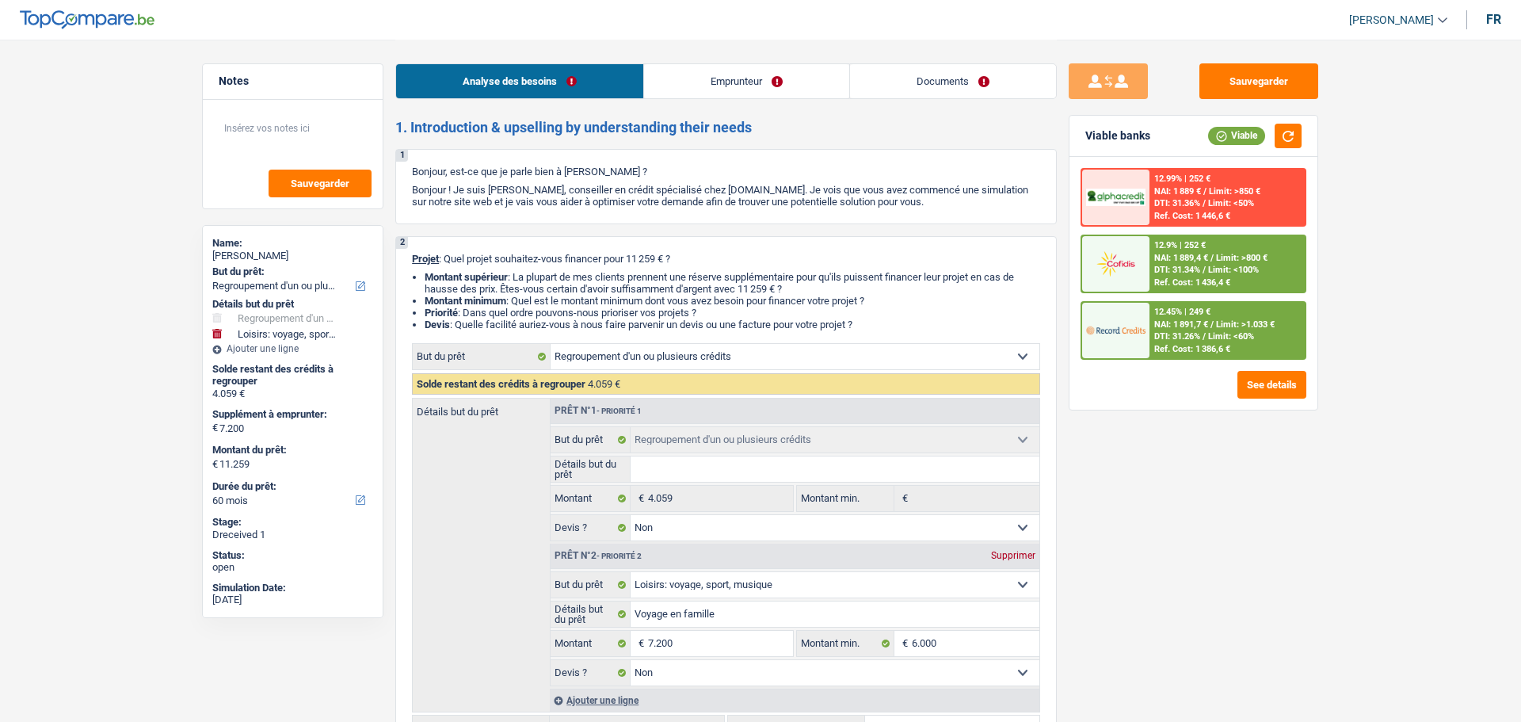
select select "refinancing"
select select "hobbies"
select select "60"
select select "refinancing"
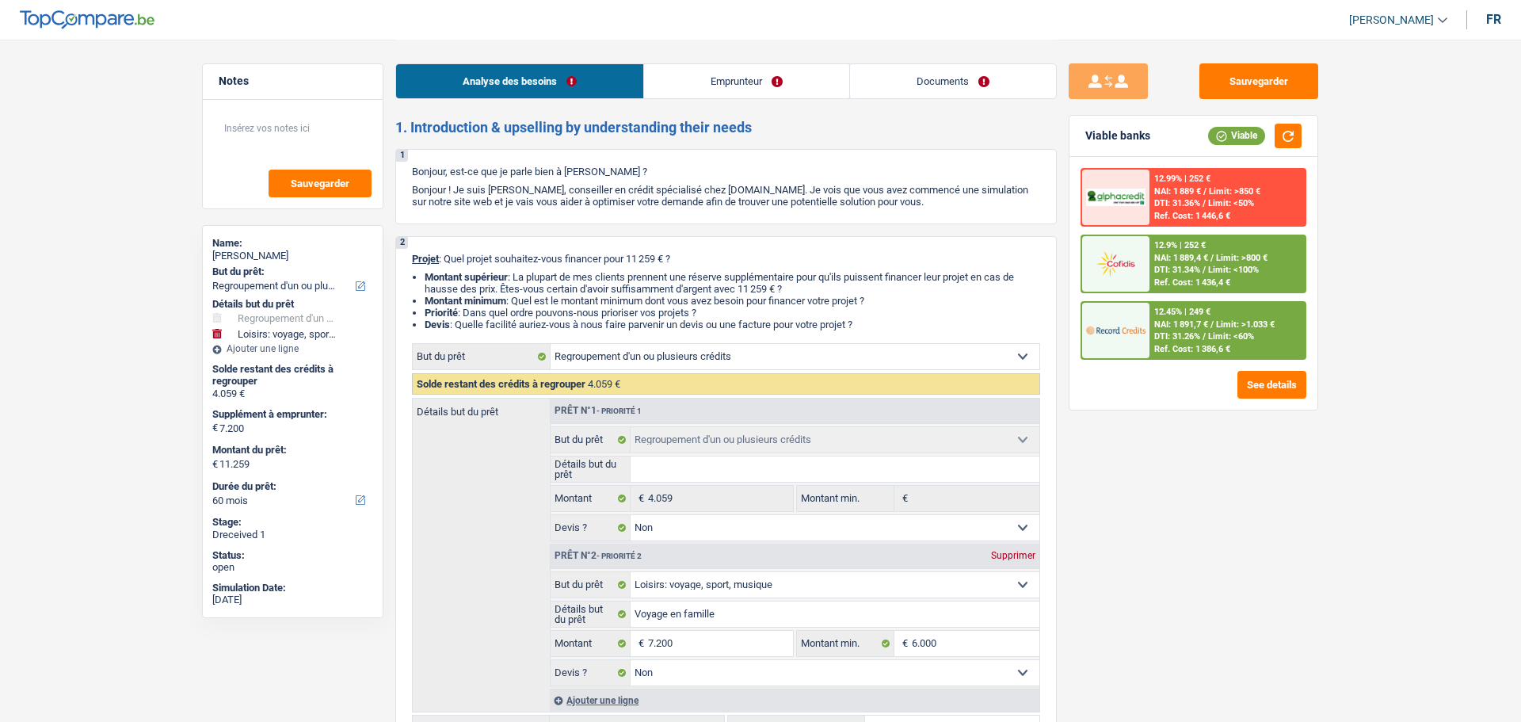
select select "refinancing"
select select "false"
select select "hobbies"
select select "false"
select select "60"
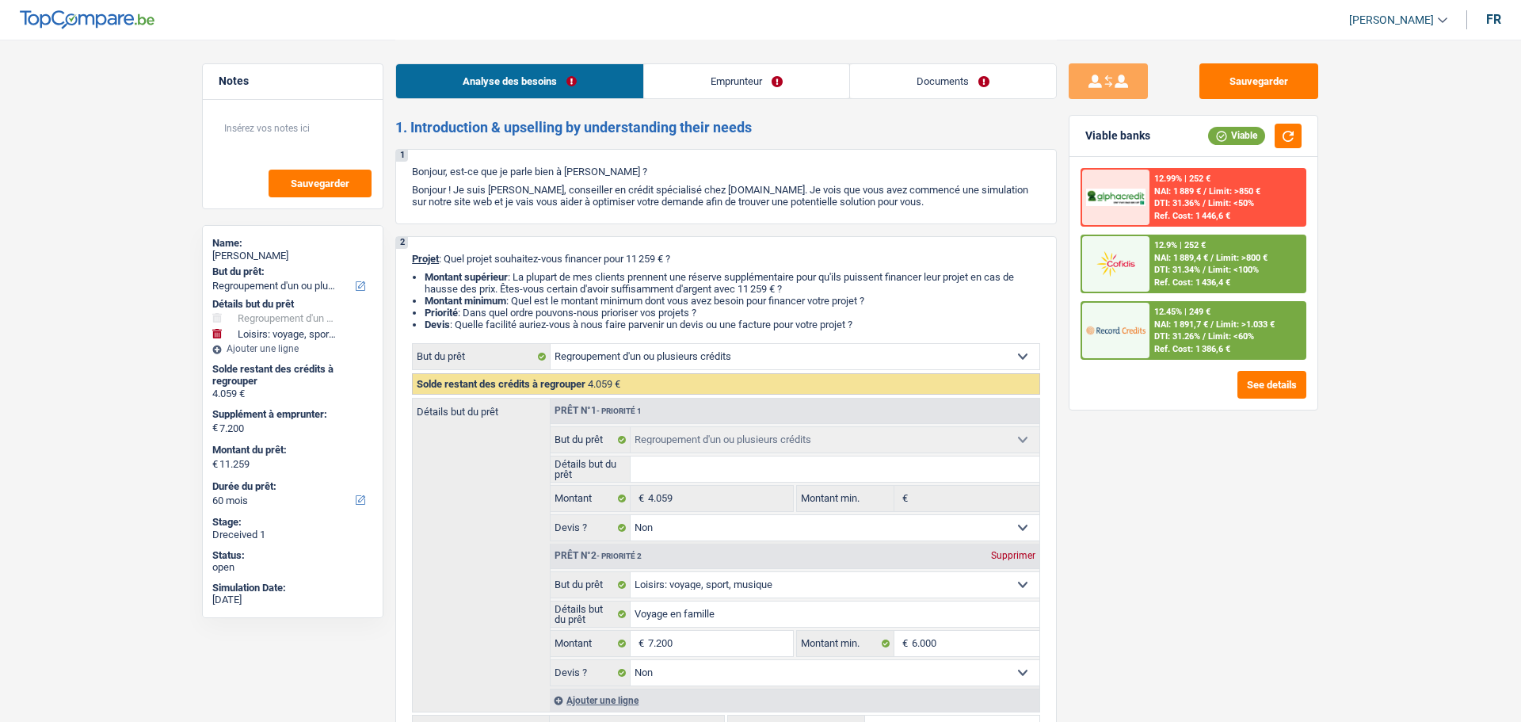
select select "mutuality"
select select "mutualityIndemnity"
select select "rents"
select select "personalLoan"
select select "hobbies"
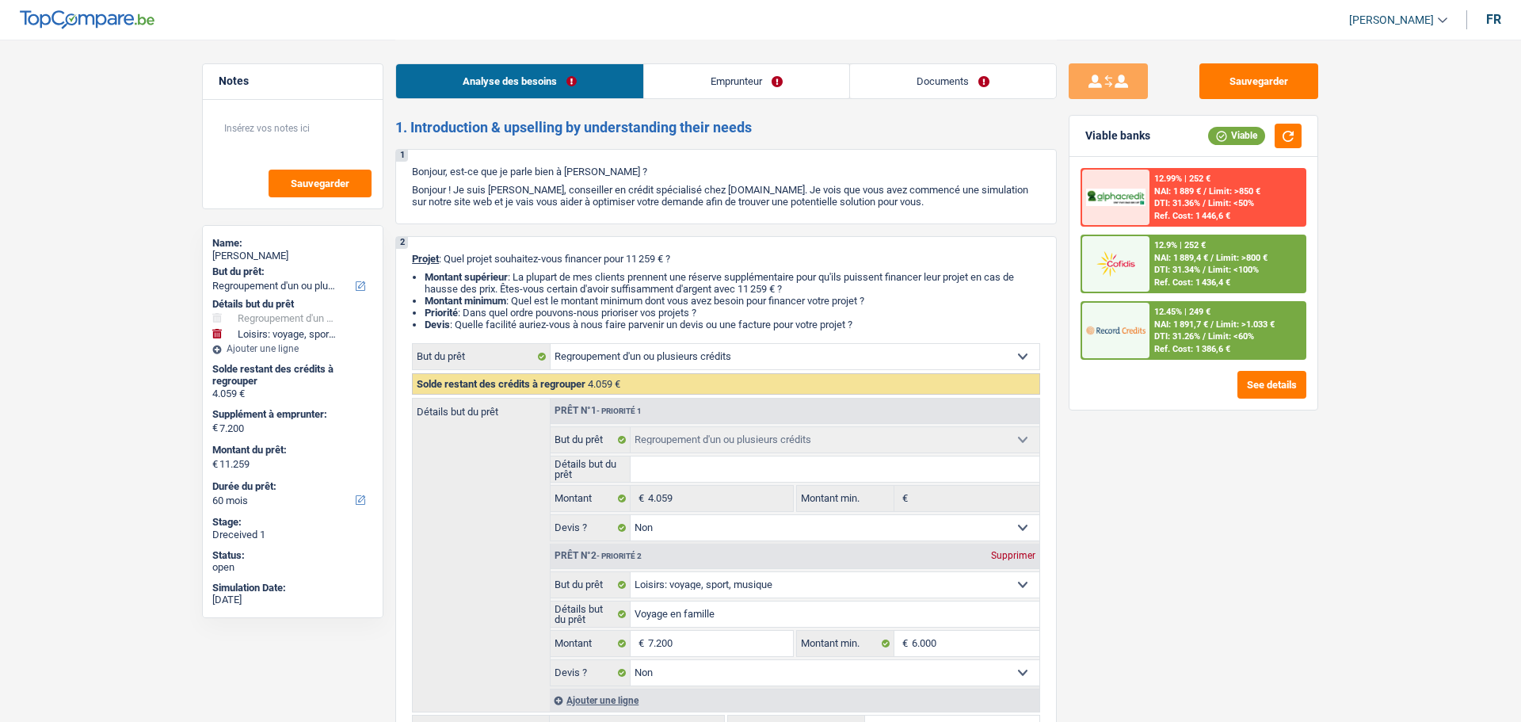
select select "84"
select select "cardOrCredit"
select select "refinancing"
select select "false"
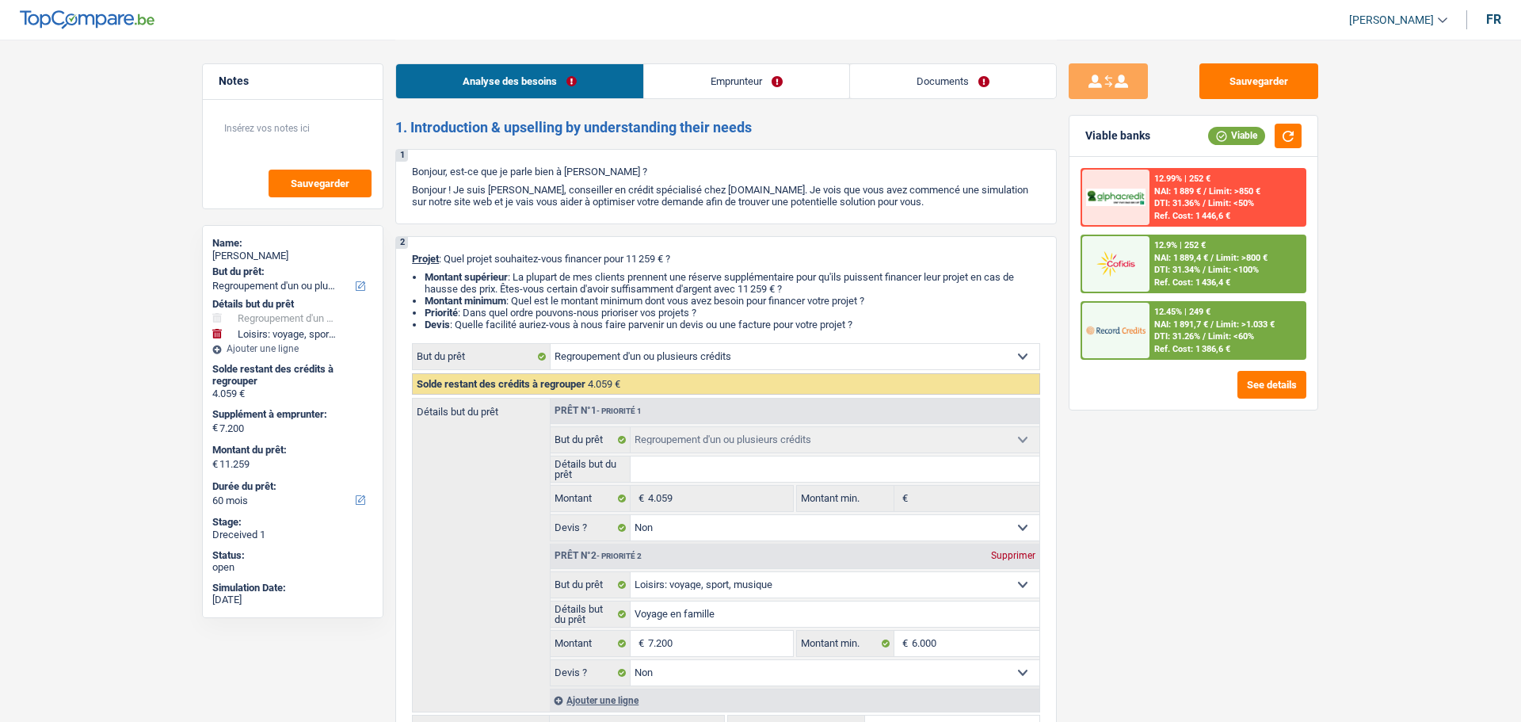
select select "hobbies"
select select "false"
select select "60"
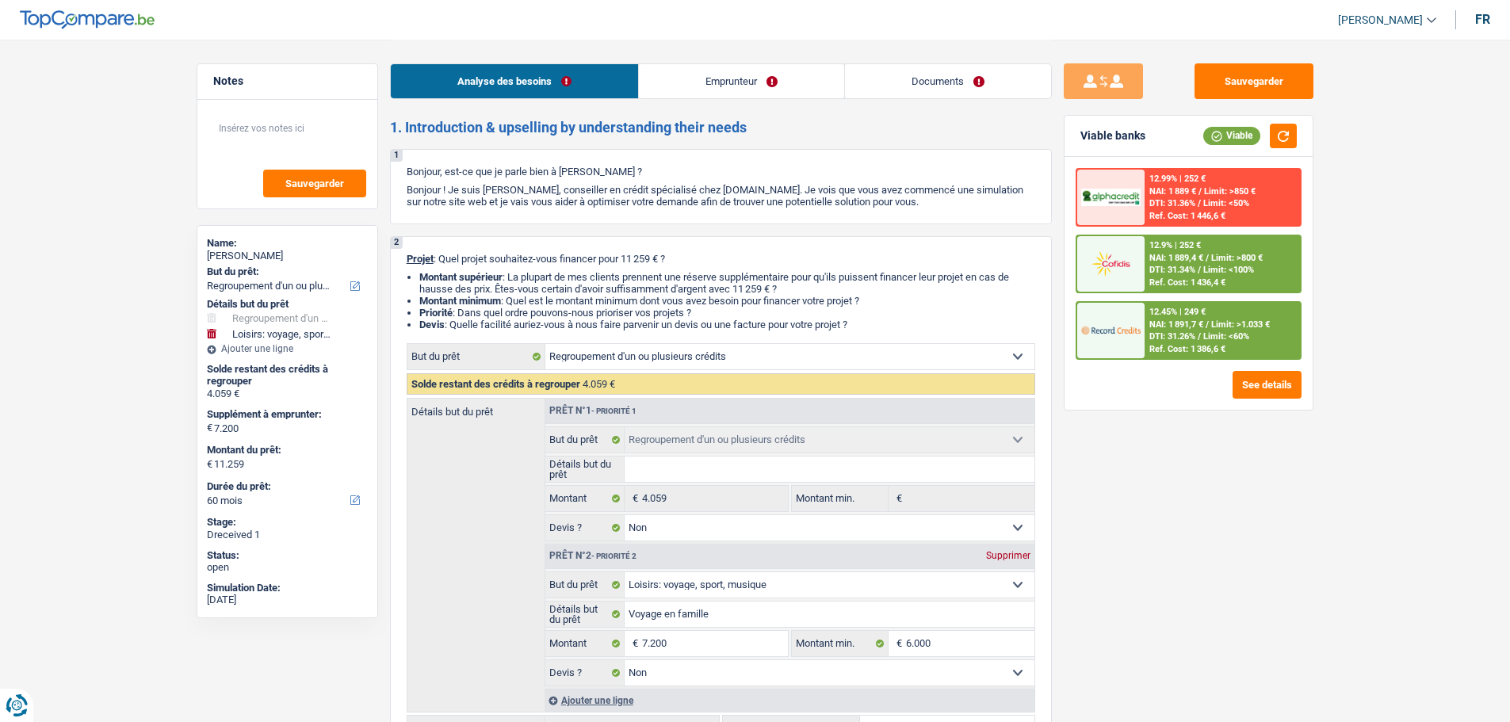
click at [715, 78] on link "Emprunteur" at bounding box center [741, 81] width 205 height 34
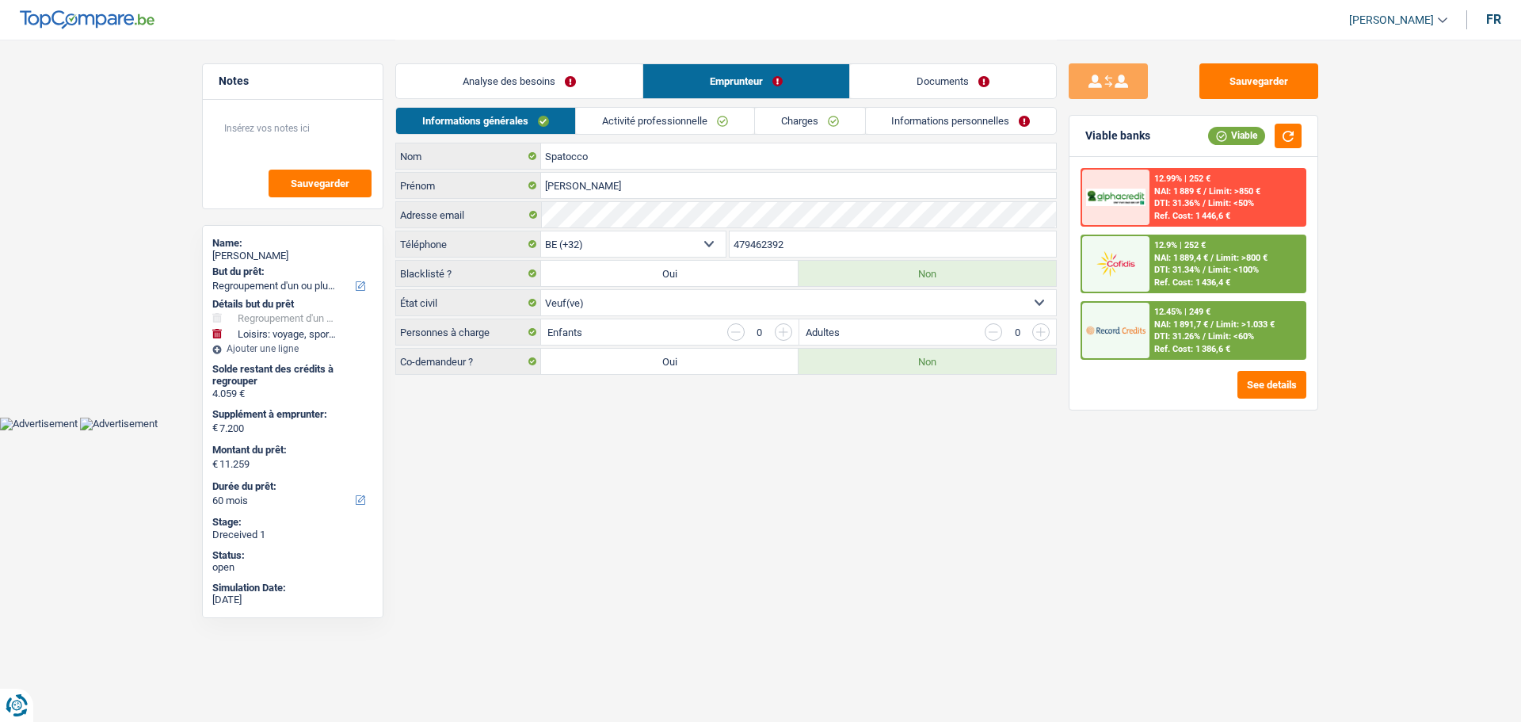
click at [716, 123] on link "Activité professionnelle" at bounding box center [665, 121] width 178 height 26
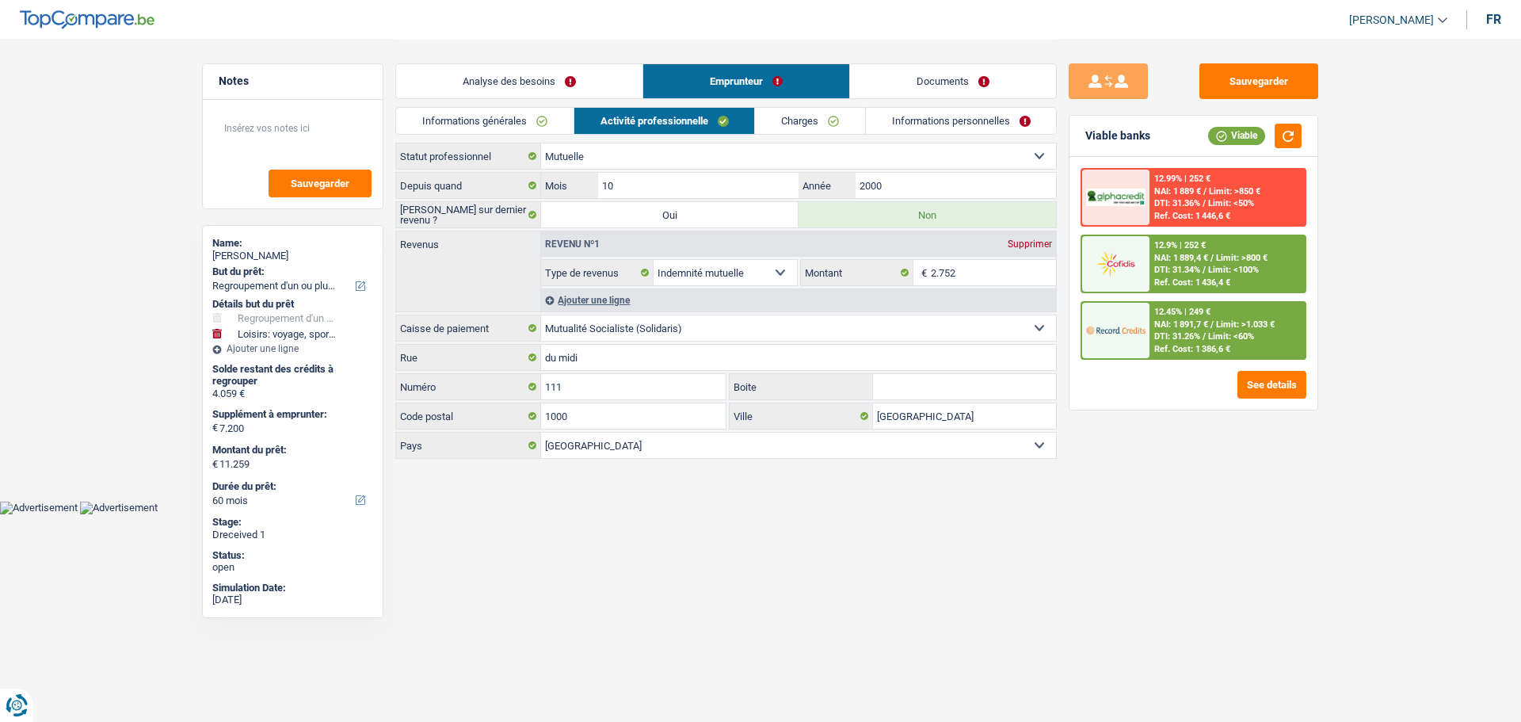
click at [923, 83] on link "Documents" at bounding box center [953, 81] width 206 height 34
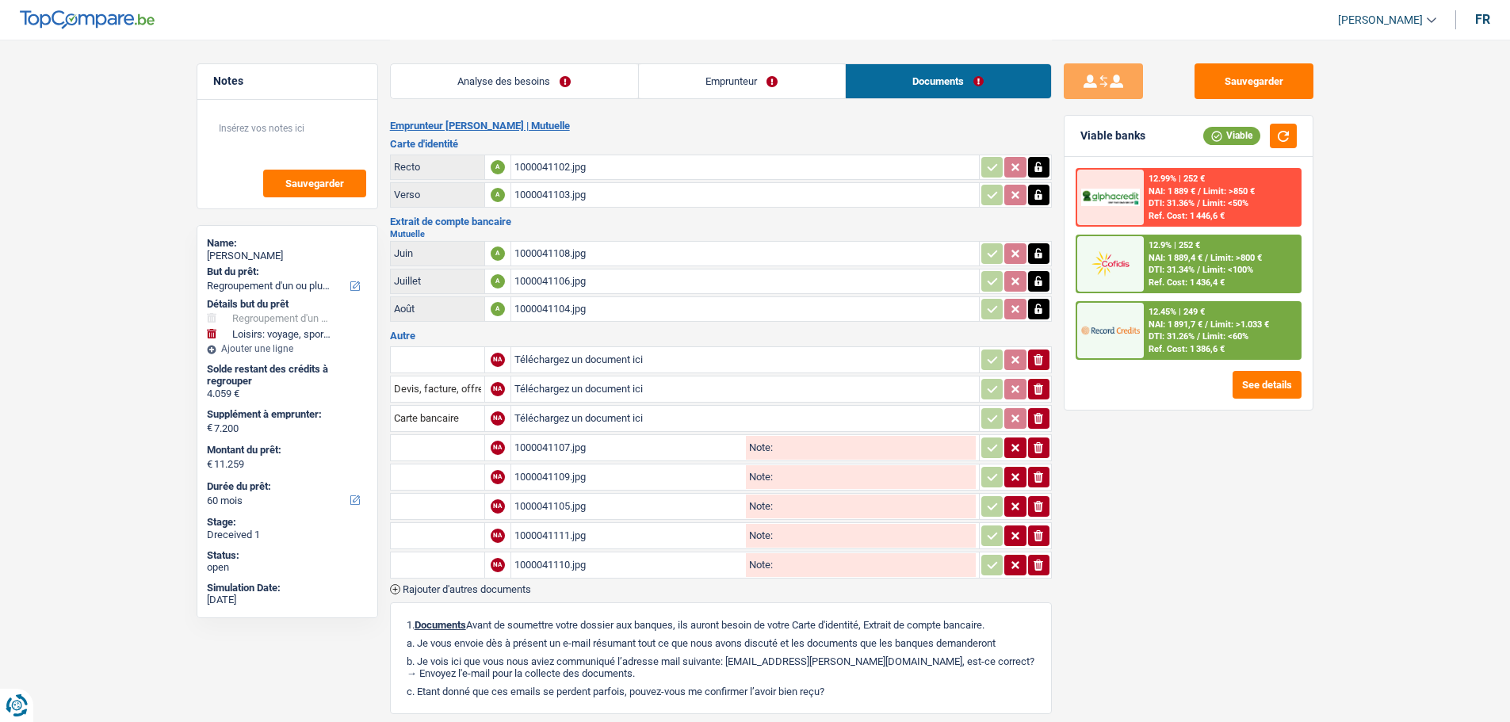
click at [556, 307] on div "1000041104.jpg" at bounding box center [744, 309] width 461 height 24
